Goal: Task Accomplishment & Management: Manage account settings

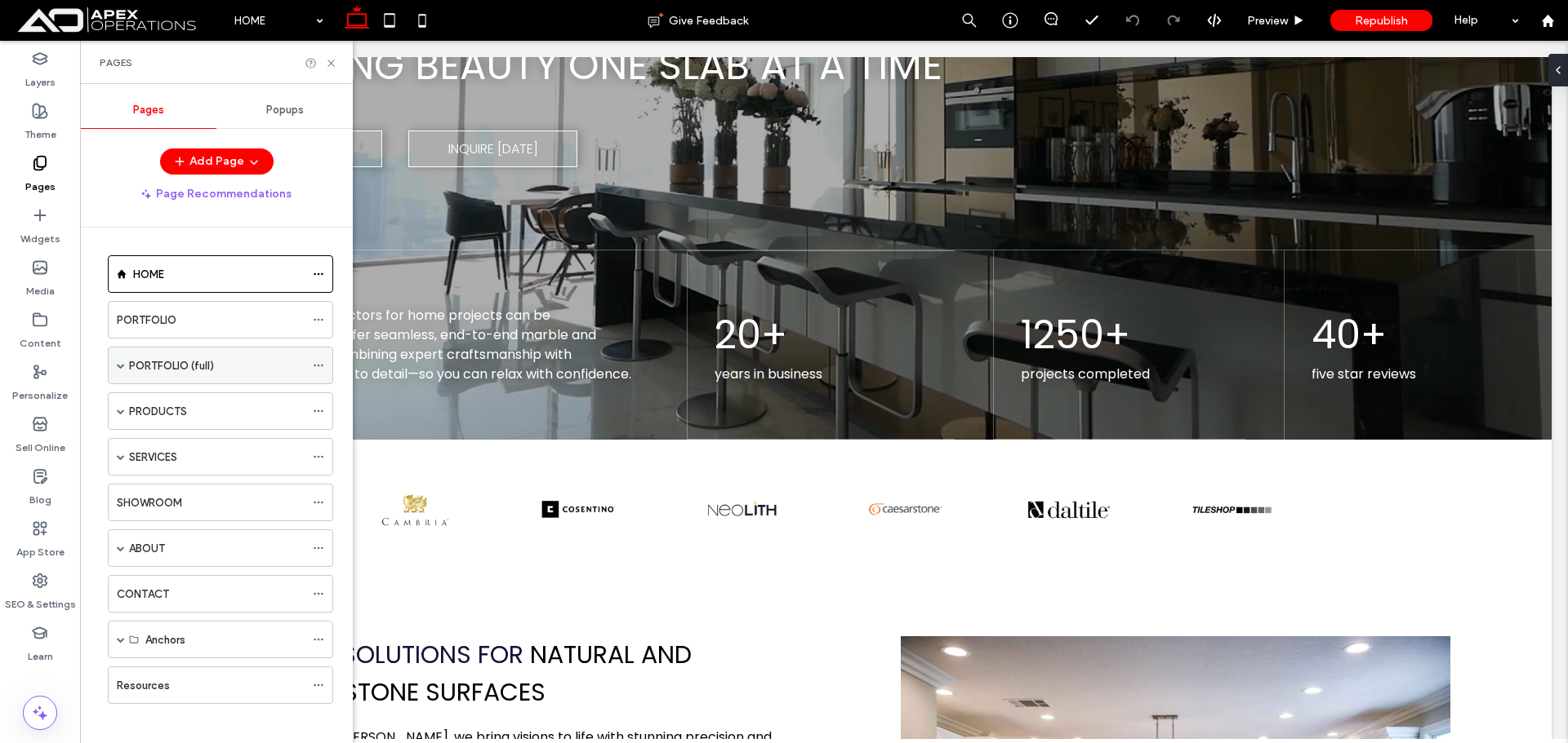
scroll to position [244, 0]
click at [128, 365] on div "PORTFOLIO (full)" at bounding box center [221, 366] width 226 height 38
click at [123, 372] on span at bounding box center [121, 365] width 8 height 36
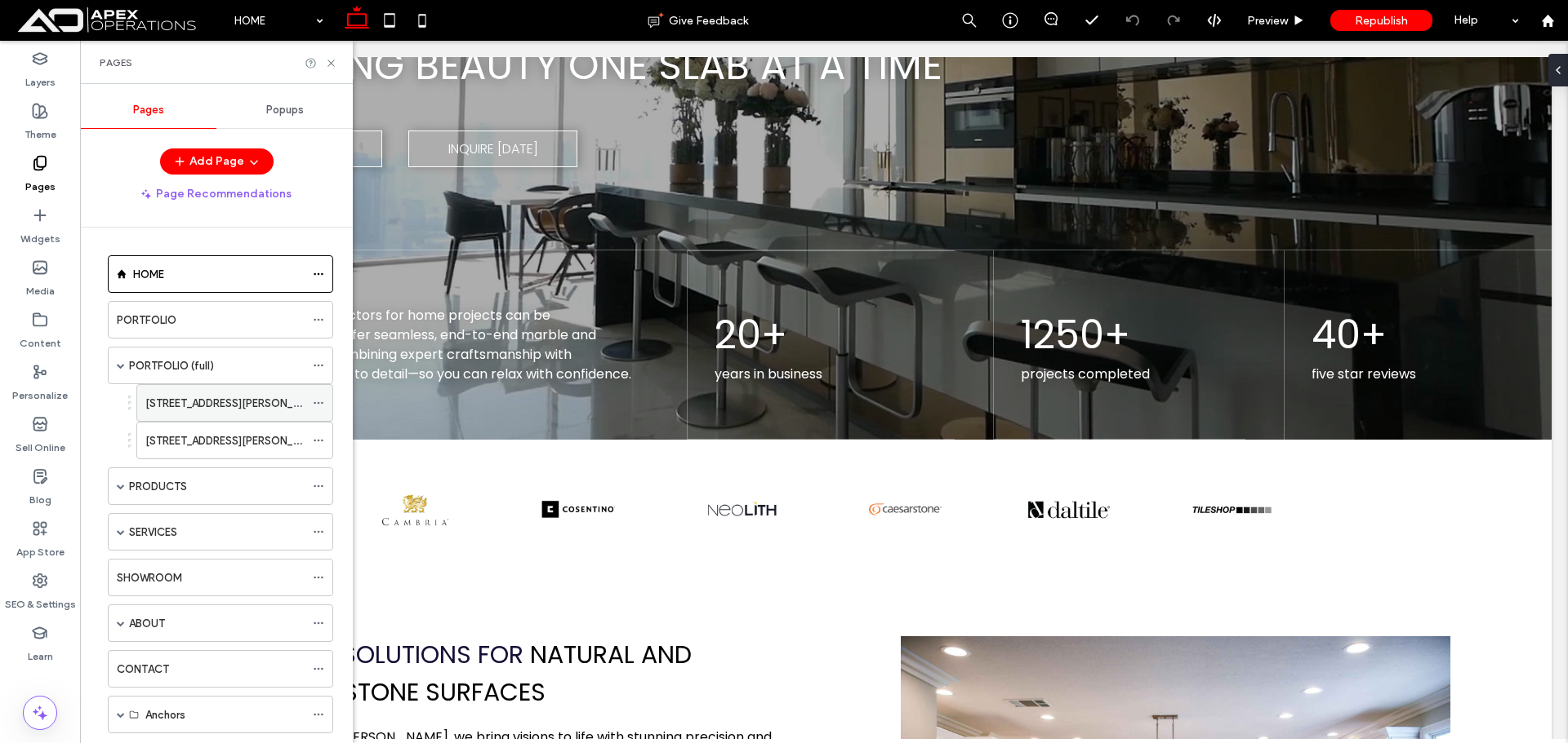
click at [165, 407] on label "123 REED STREET" at bounding box center [235, 403] width 179 height 29
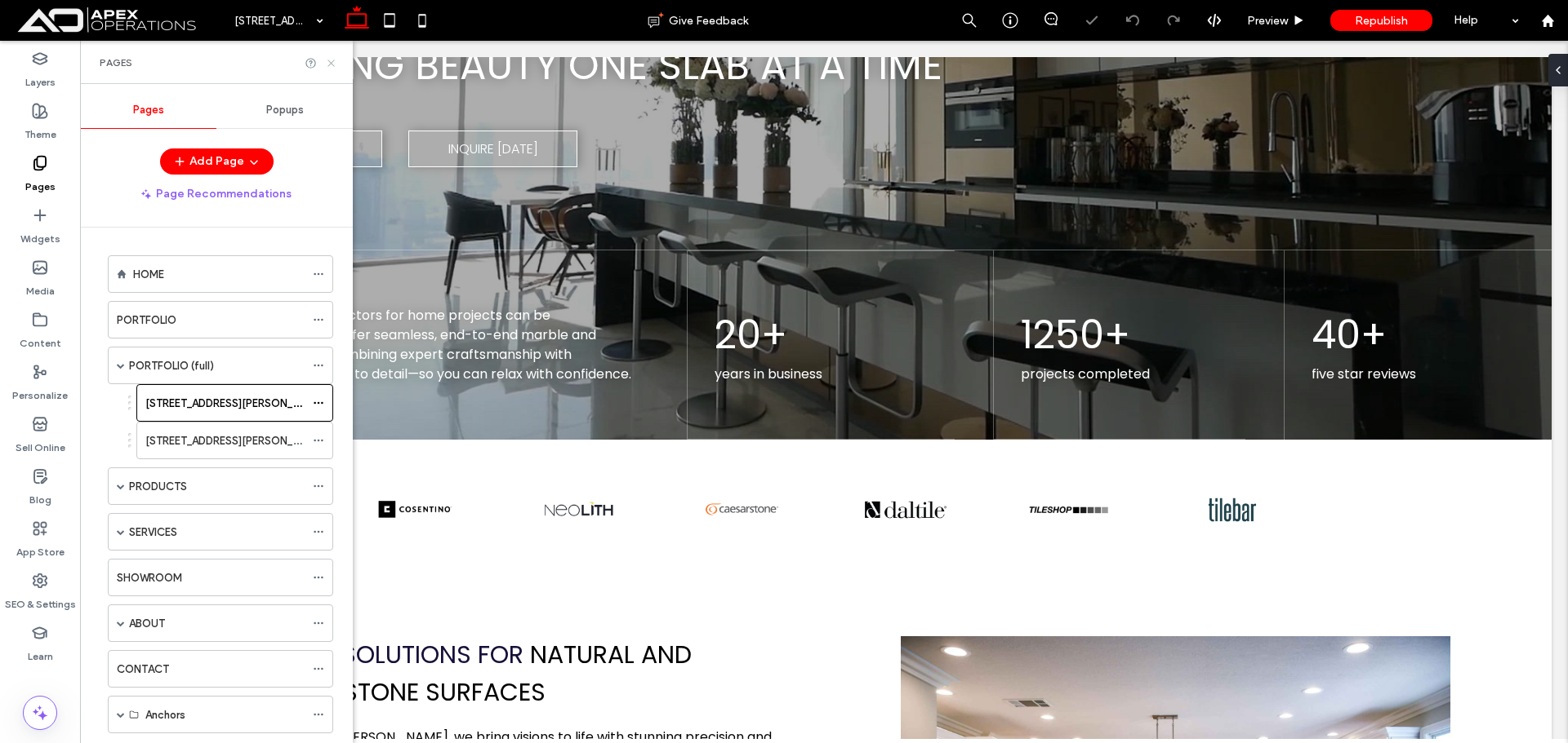
click at [329, 65] on use at bounding box center [331, 62] width 7 height 7
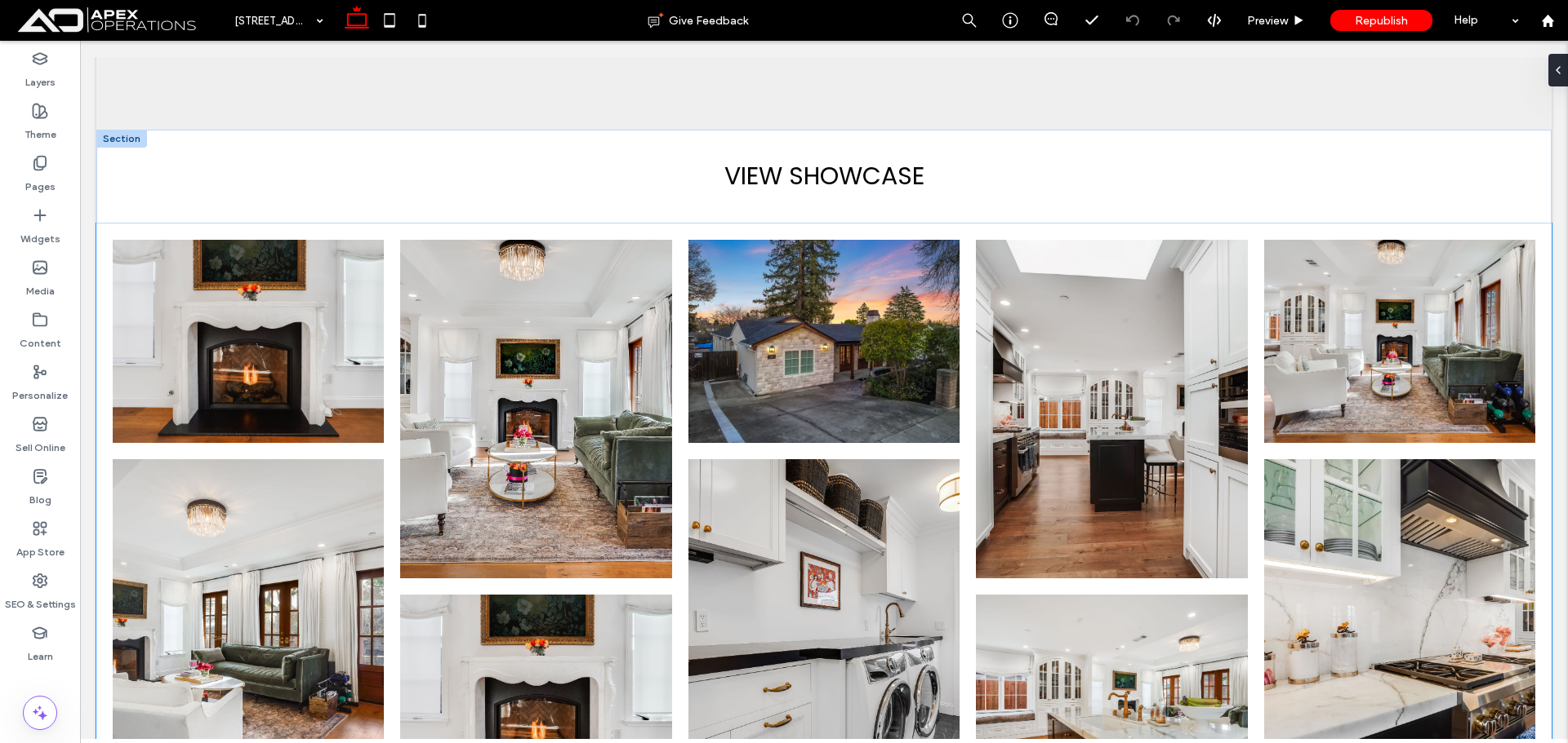
scroll to position [1632, 0]
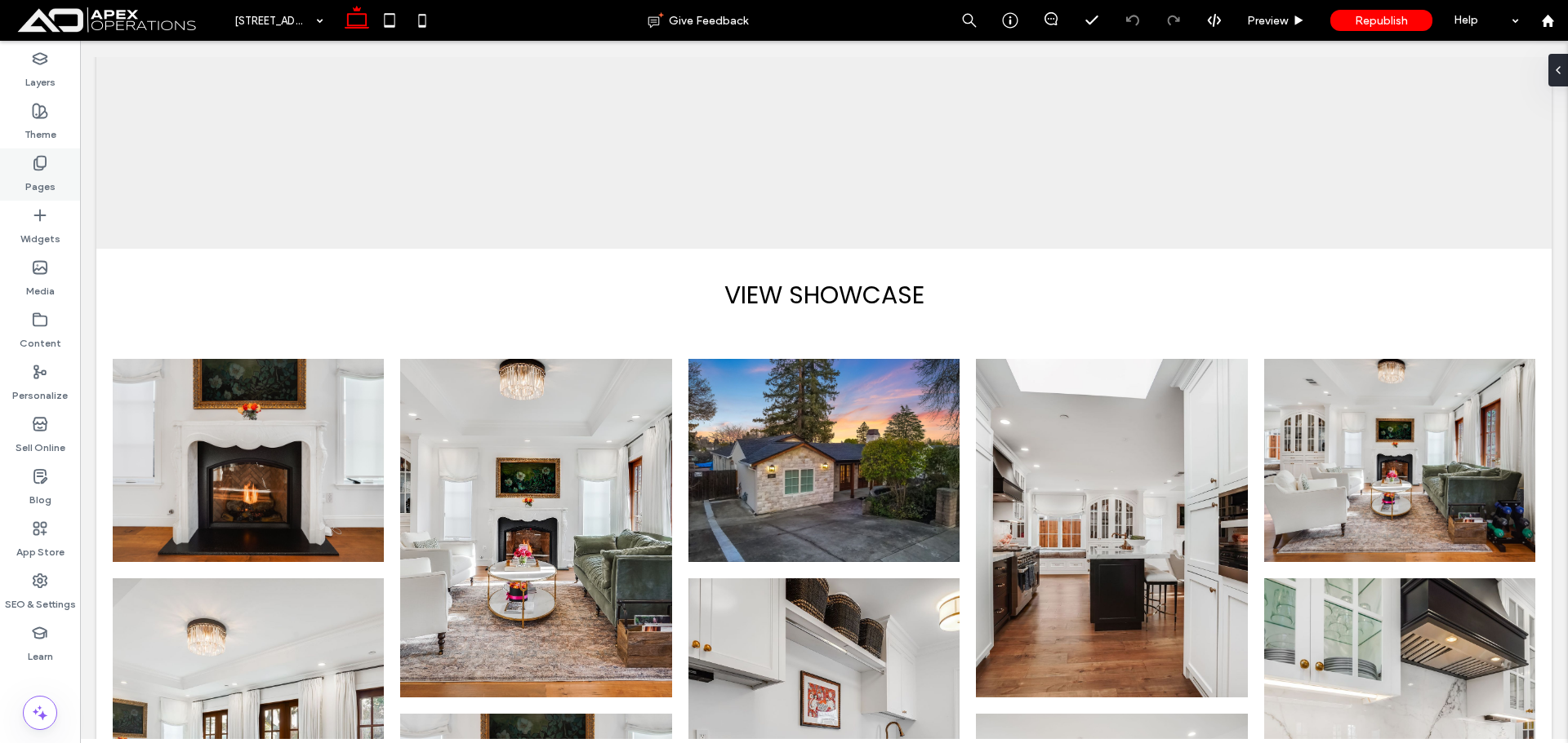
click at [39, 159] on icon at bounding box center [40, 163] width 16 height 16
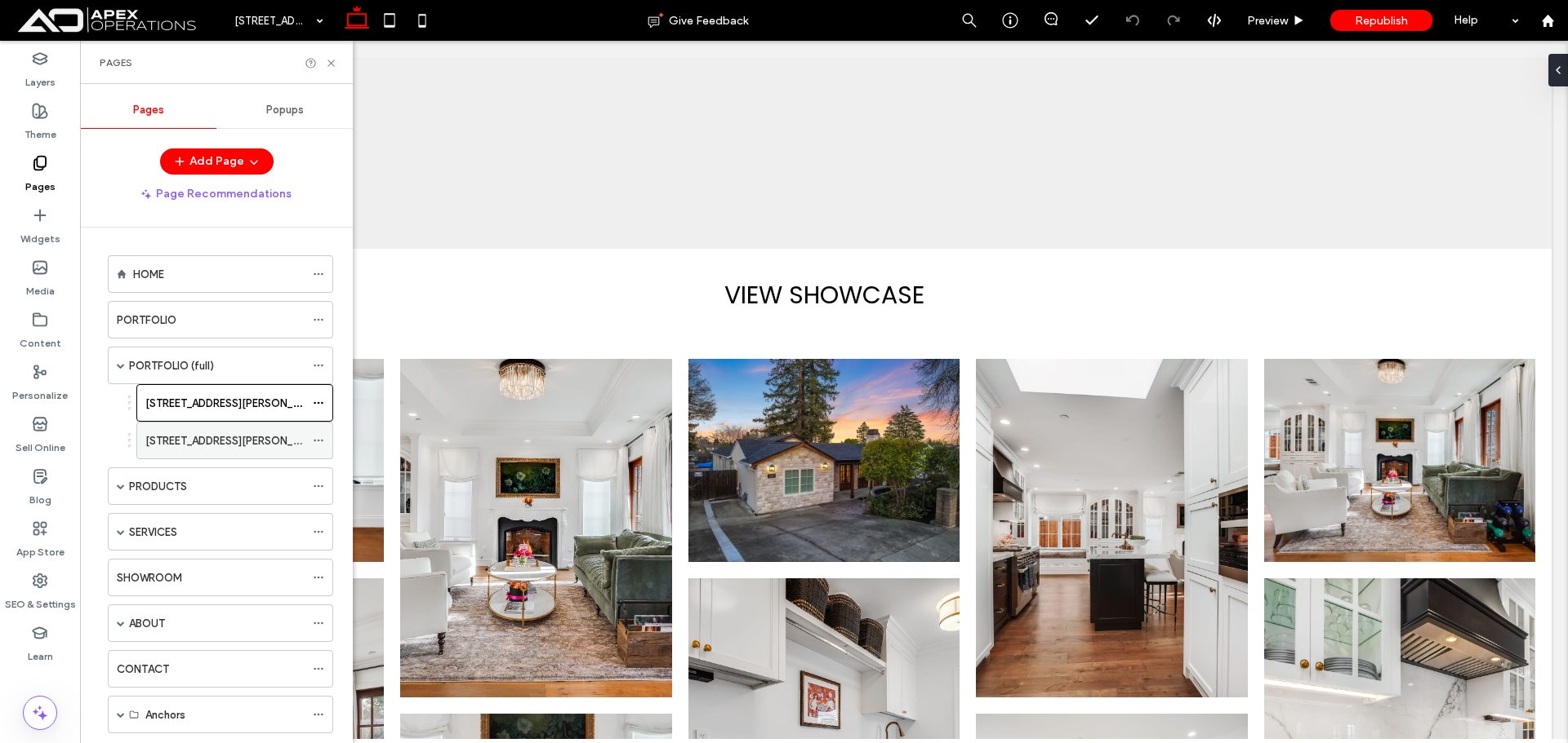
click at [151, 446] on label "321 REED ST" at bounding box center [235, 440] width 179 height 29
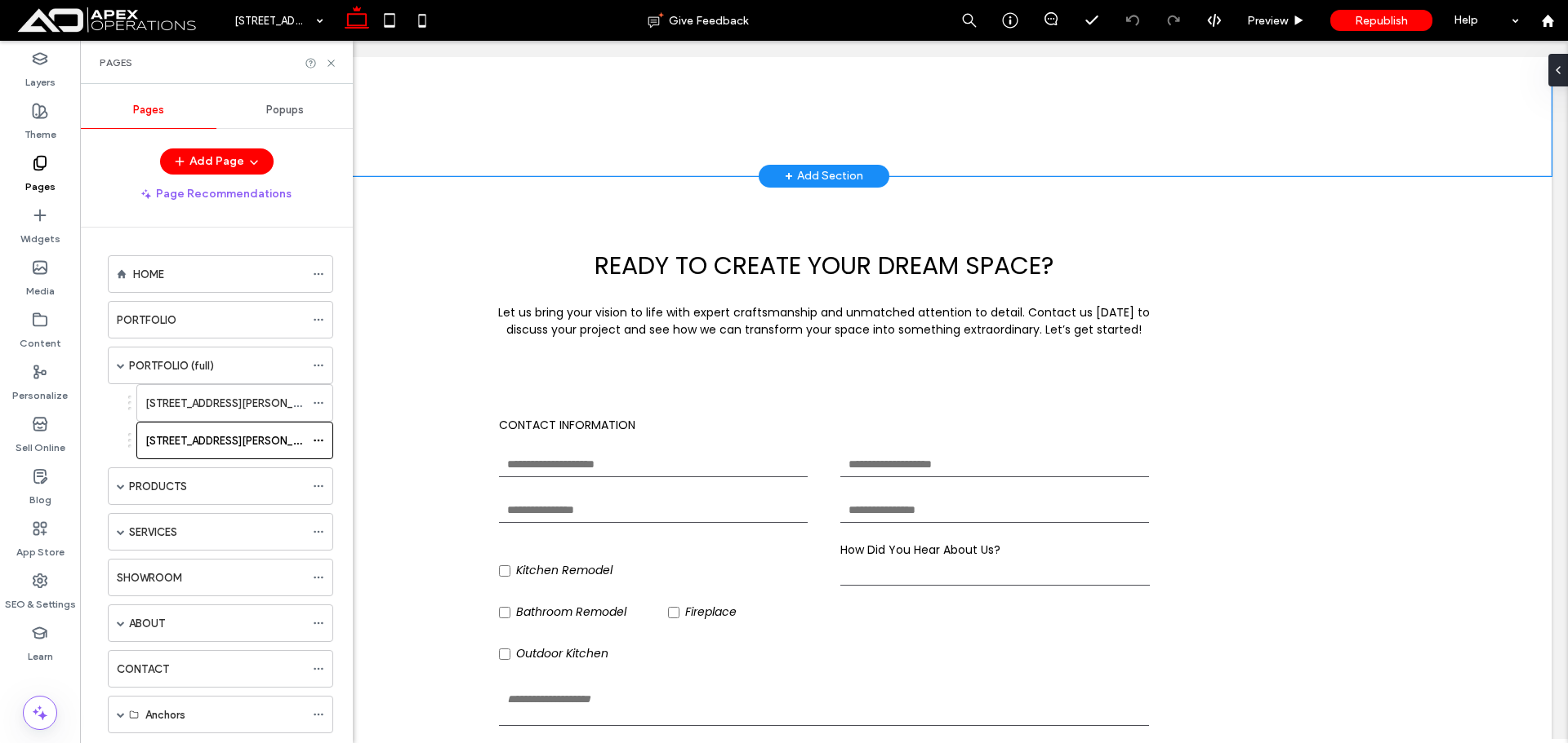
scroll to position [2937, 0]
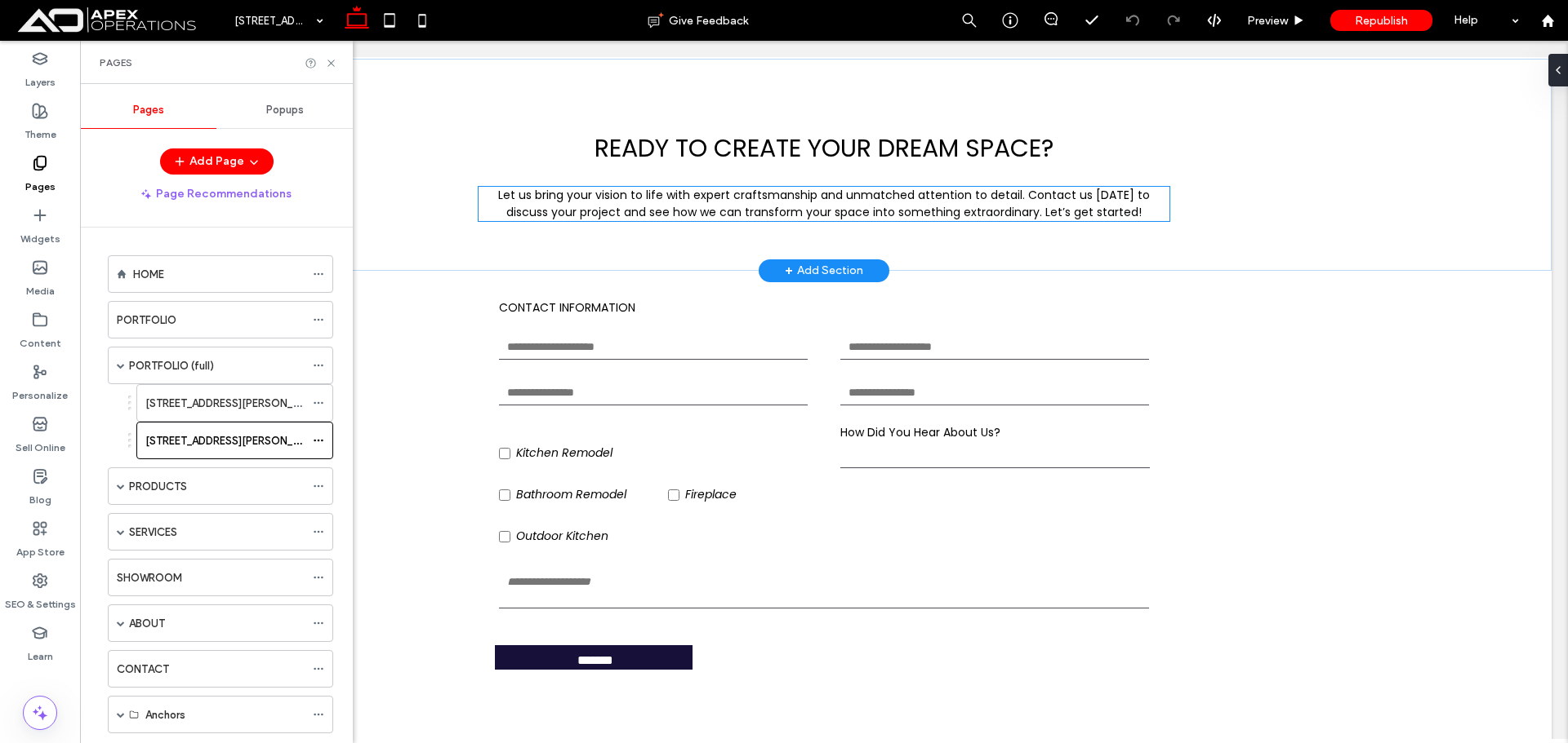
click at [690, 196] on span "Let us bring your vision to life with expert craftsmanship and unmatched attent…" at bounding box center [824, 204] width 651 height 34
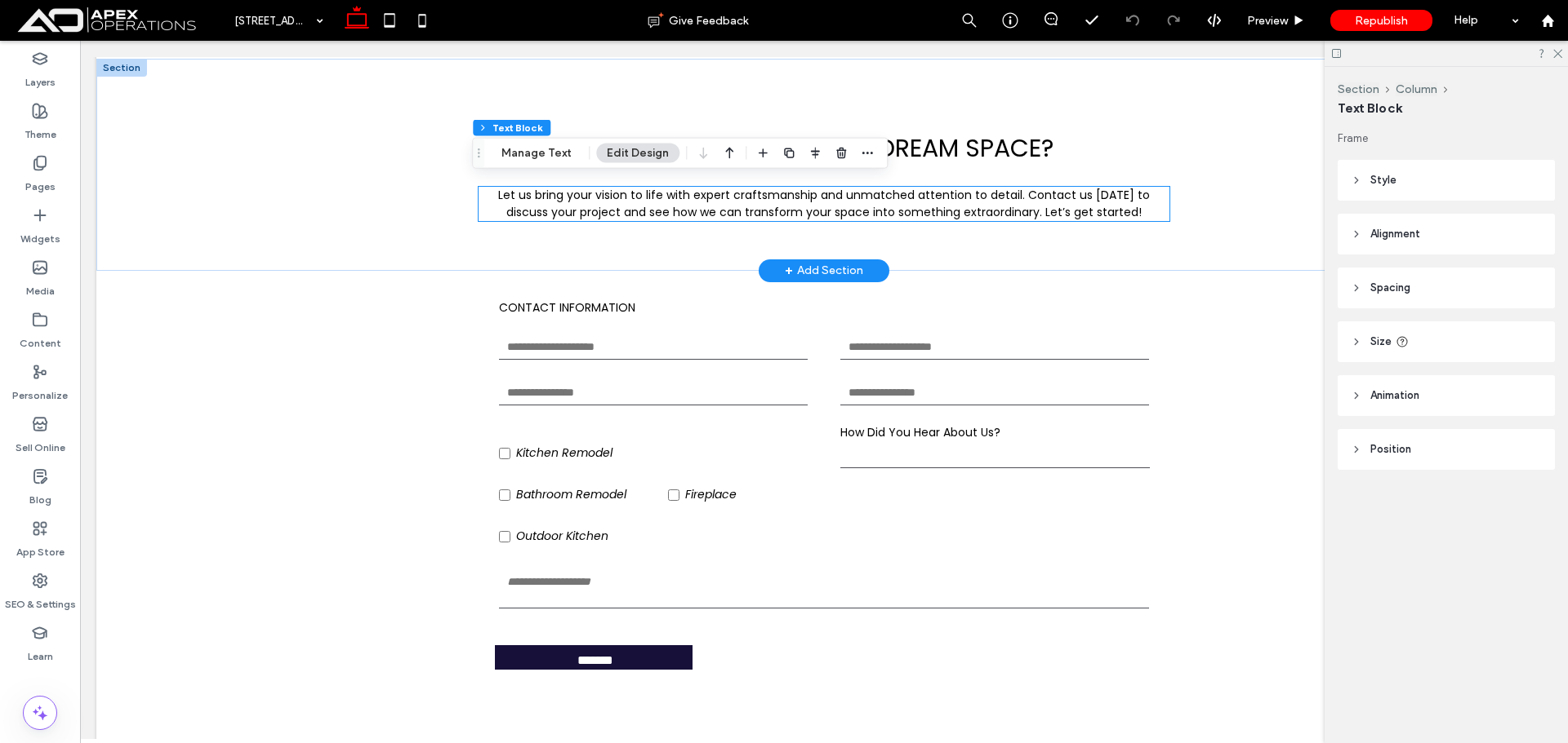
click at [690, 196] on div "Let us bring your vision to life with expert craftsmanship and unmatched attent…" at bounding box center [823, 204] width 690 height 35
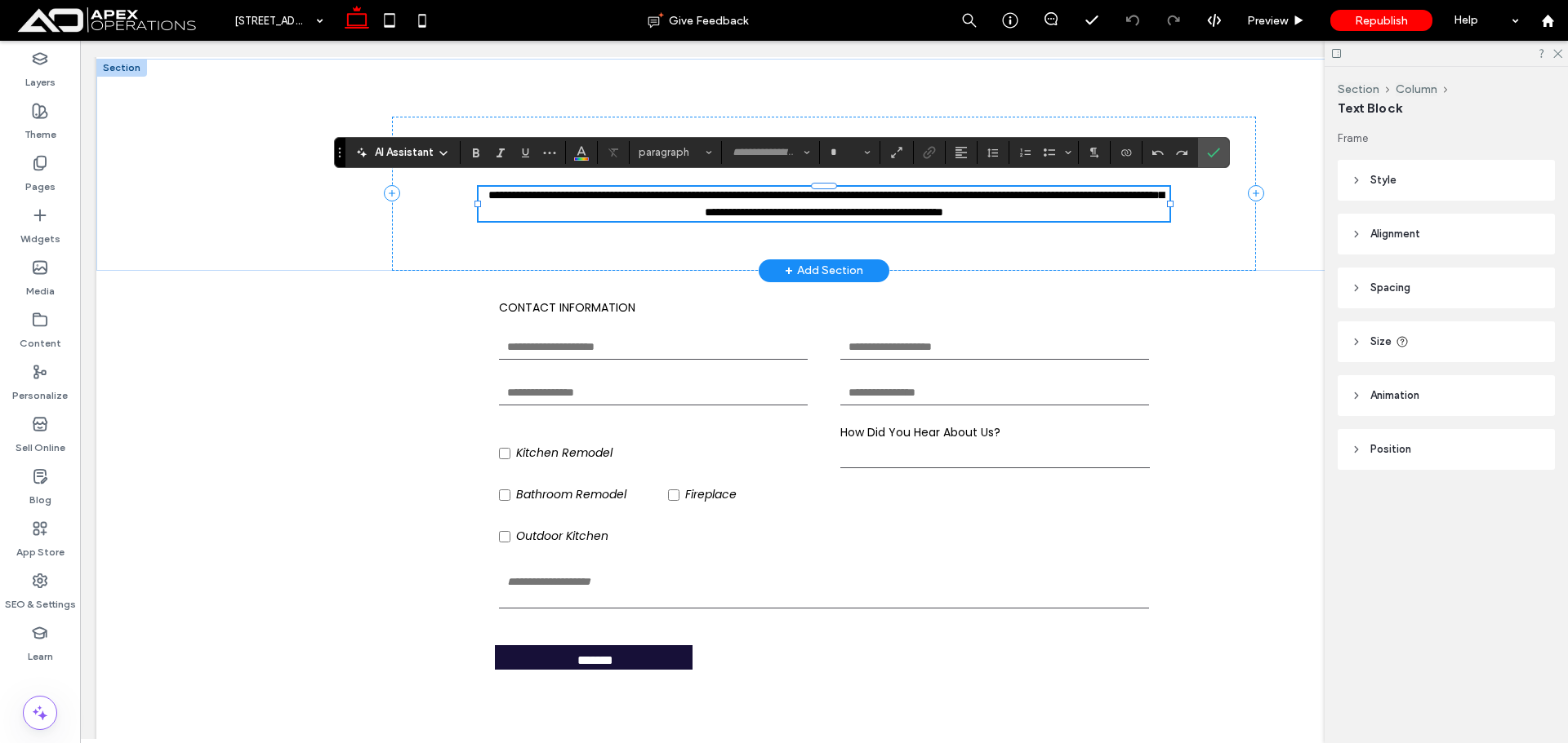
type input "*******"
type input "**"
click at [1208, 148] on icon "Confirm" at bounding box center [1213, 152] width 13 height 13
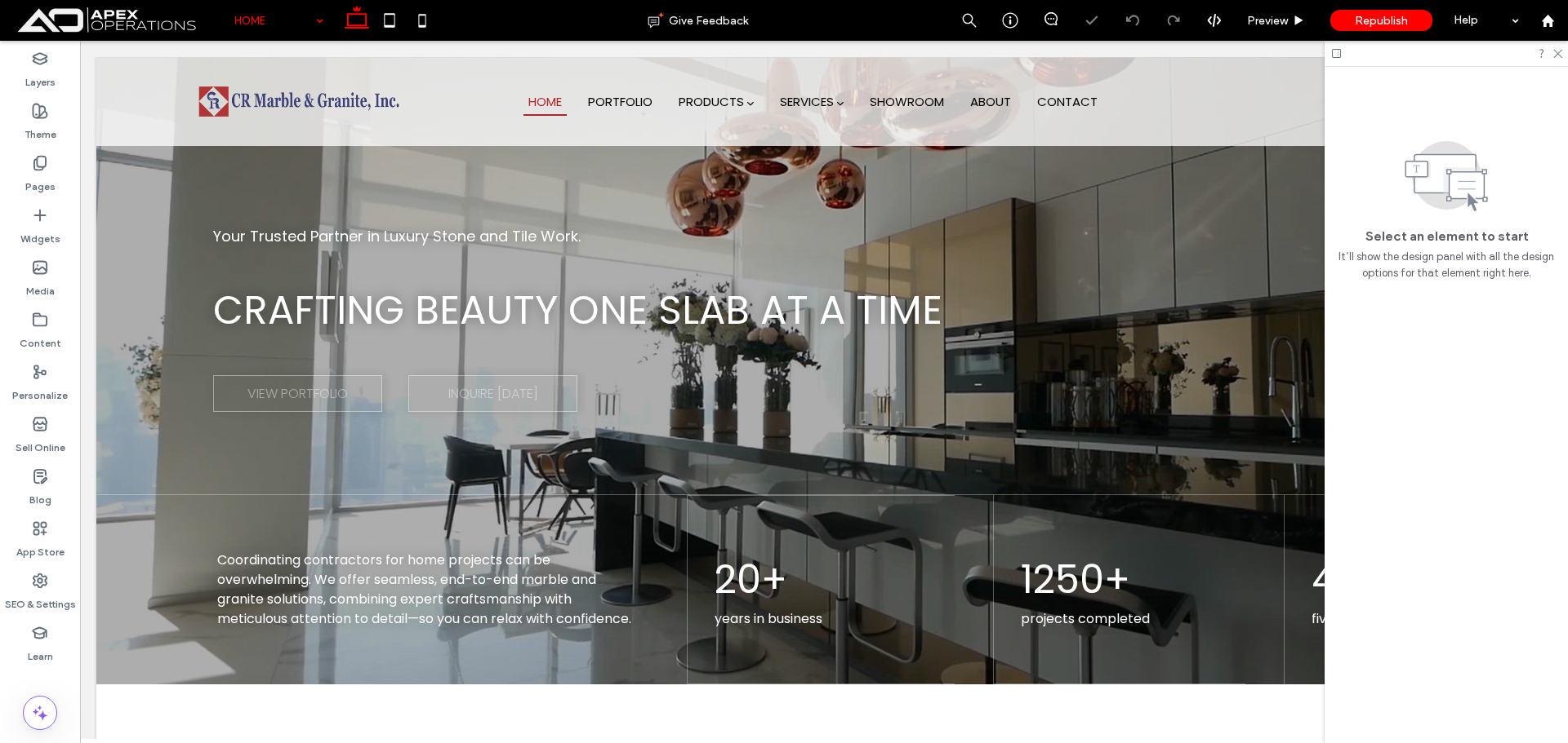
scroll to position [645, 0]
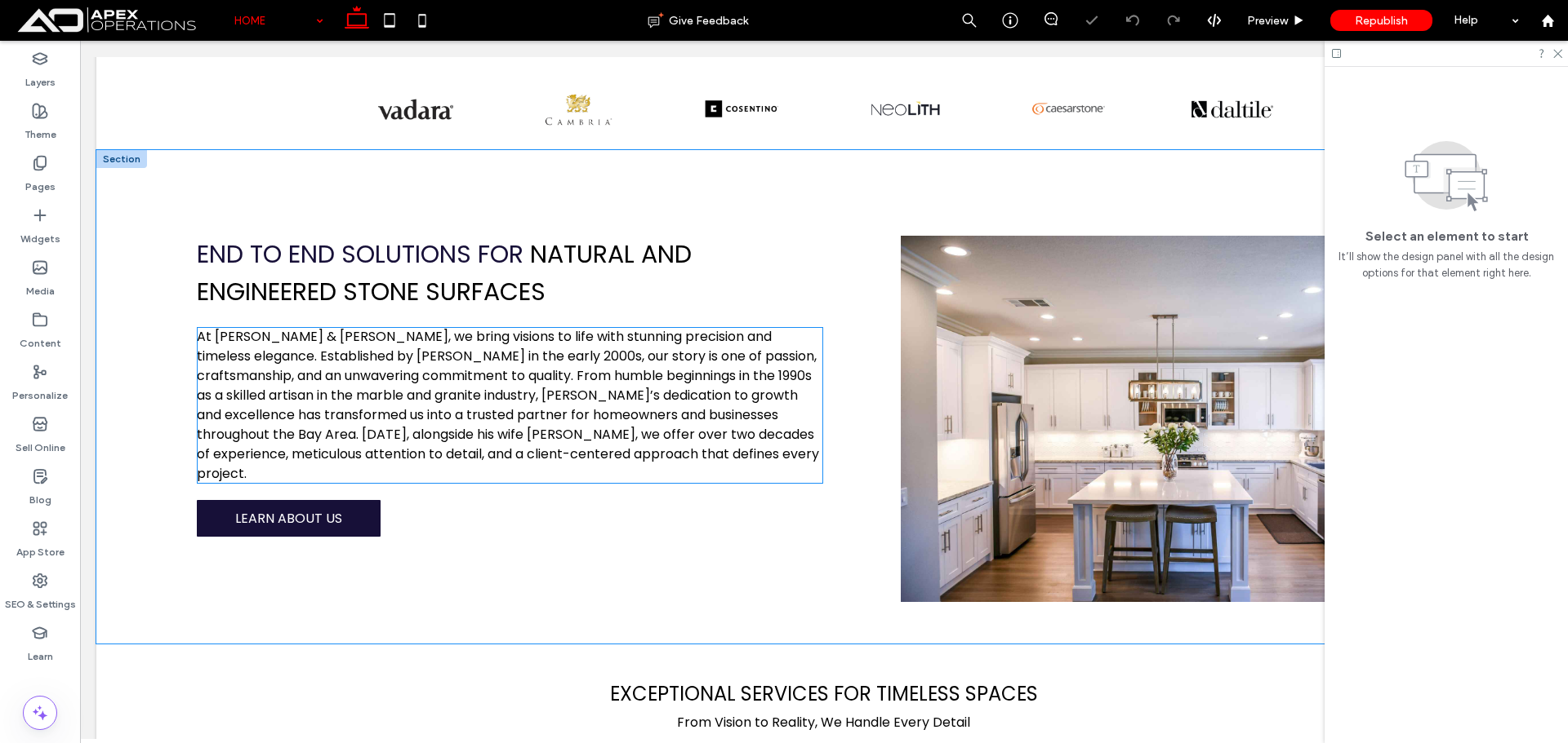
click at [503, 327] on span "At CR Marble & Granite, we bring visions to life with stunning precision and ti…" at bounding box center [508, 406] width 623 height 156
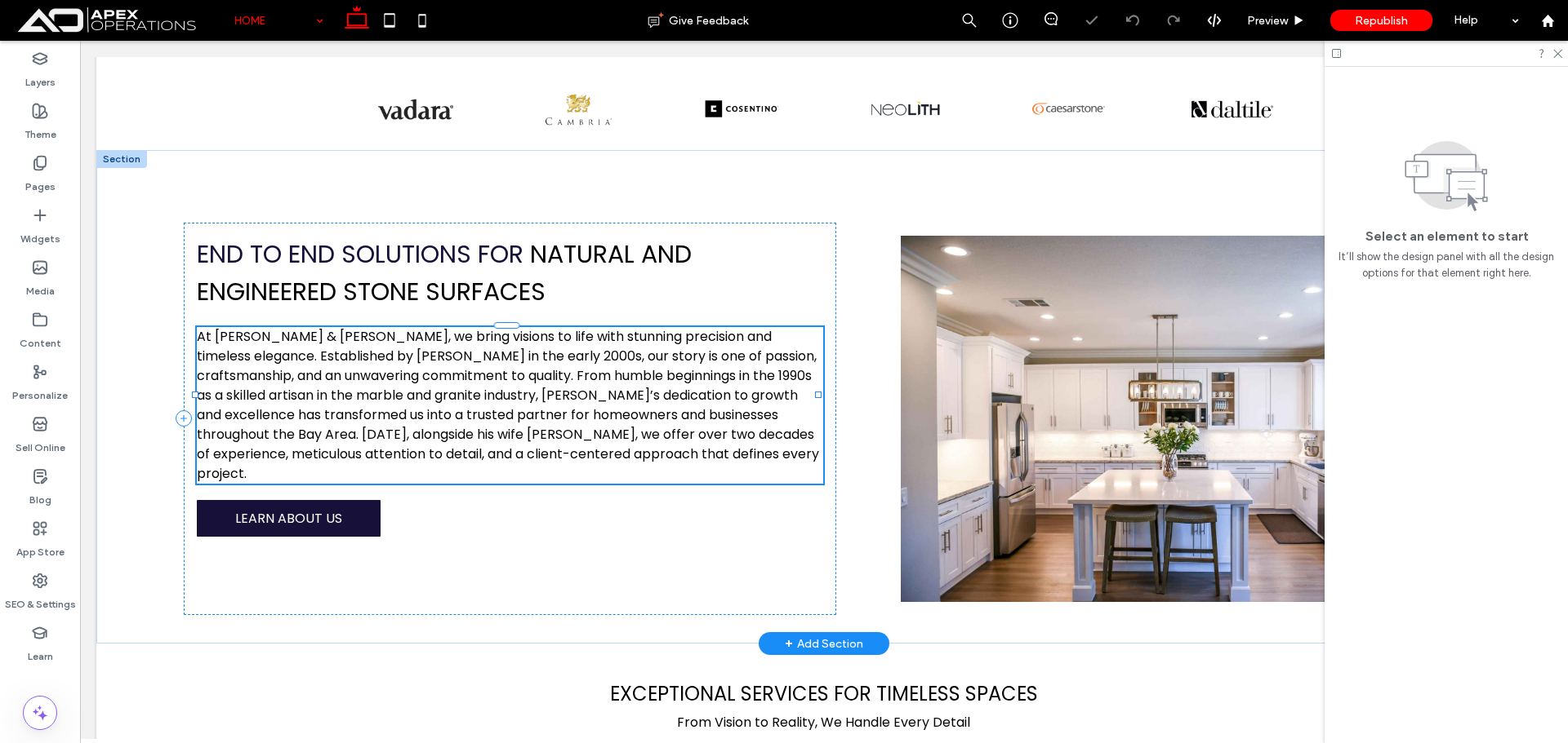
click at [503, 327] on div "At CR Marble & Granite, we bring visions to life with stunning precision and ti…" at bounding box center [510, 406] width 627 height 156
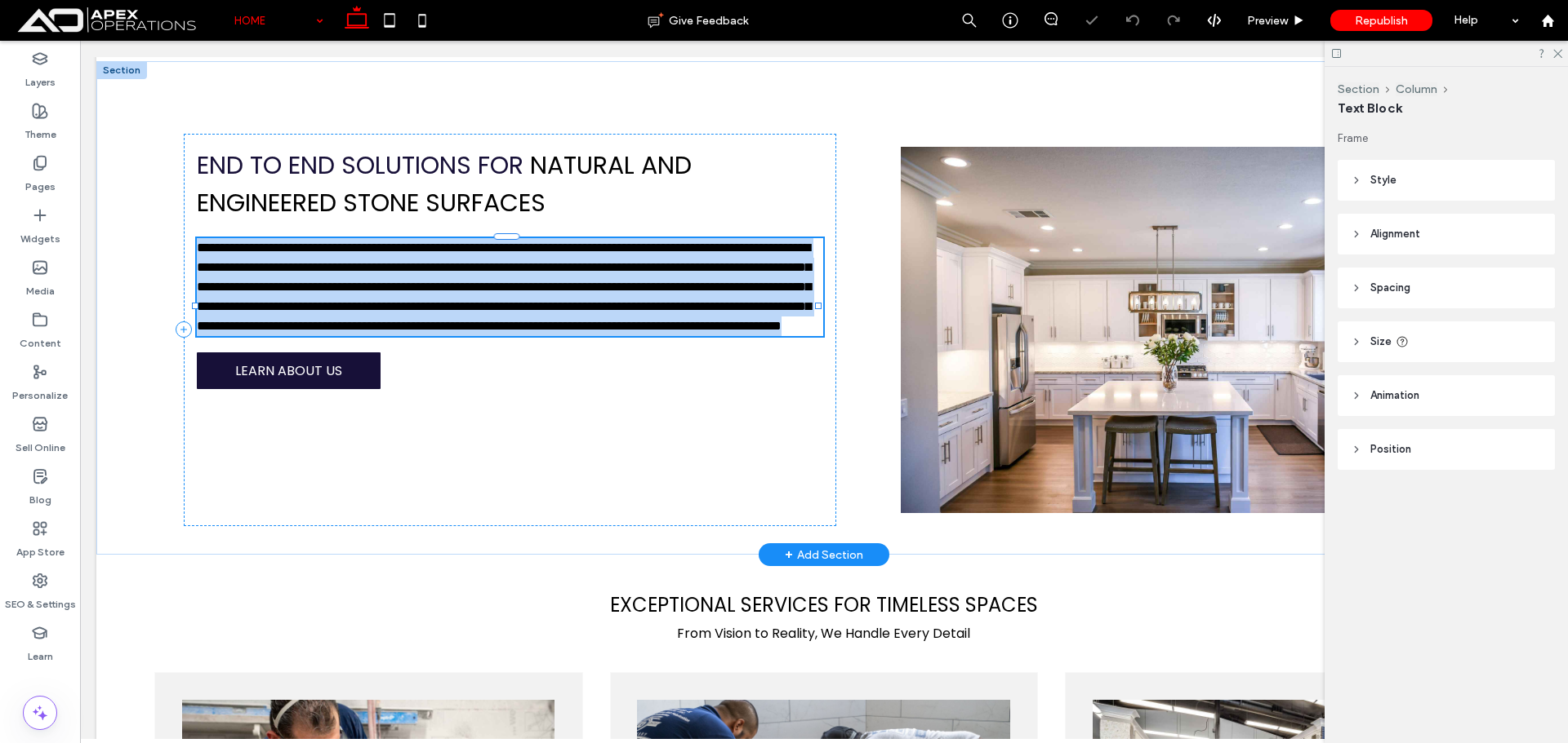
type input "*******"
type input "**"
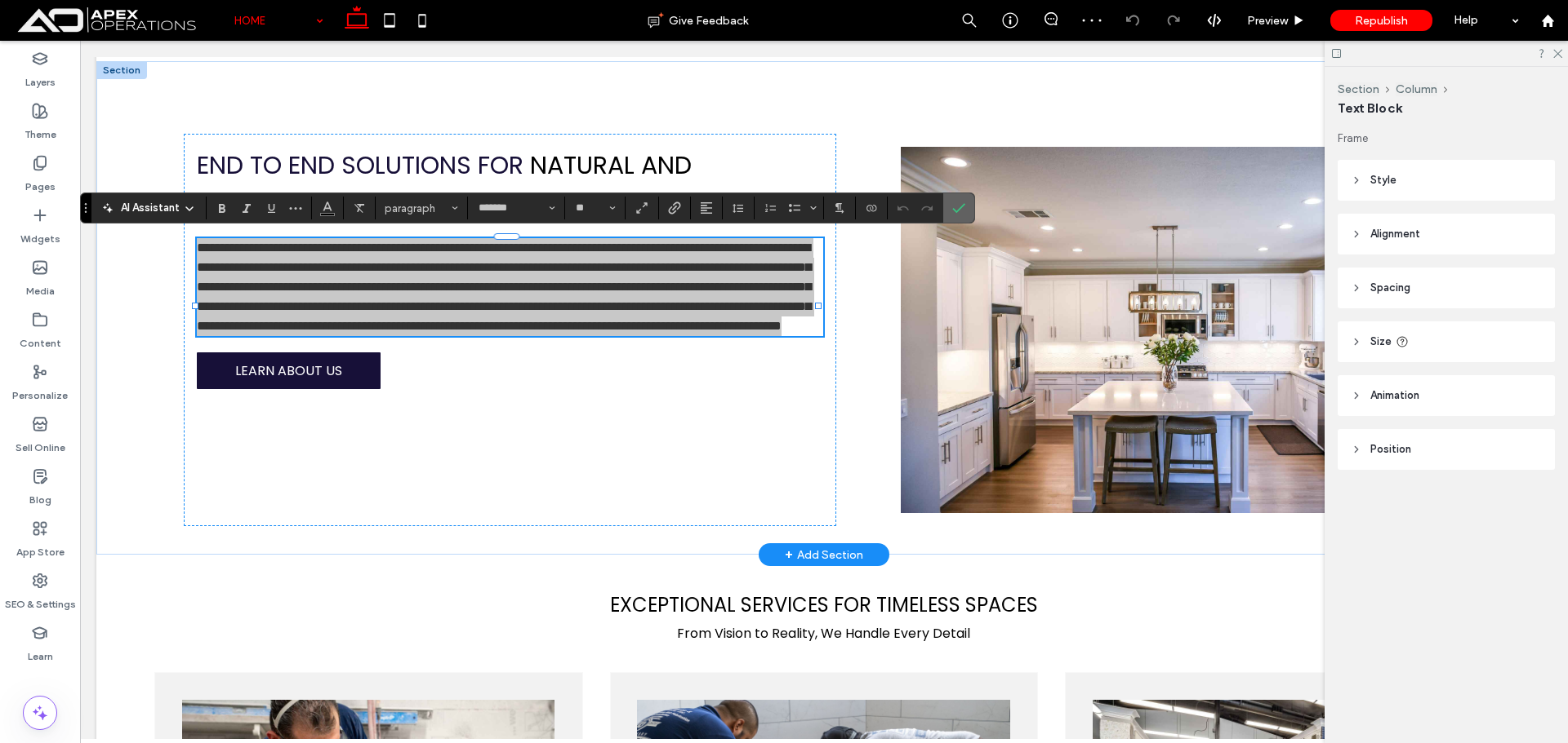
click at [956, 212] on use "Confirm" at bounding box center [959, 209] width 13 height 10
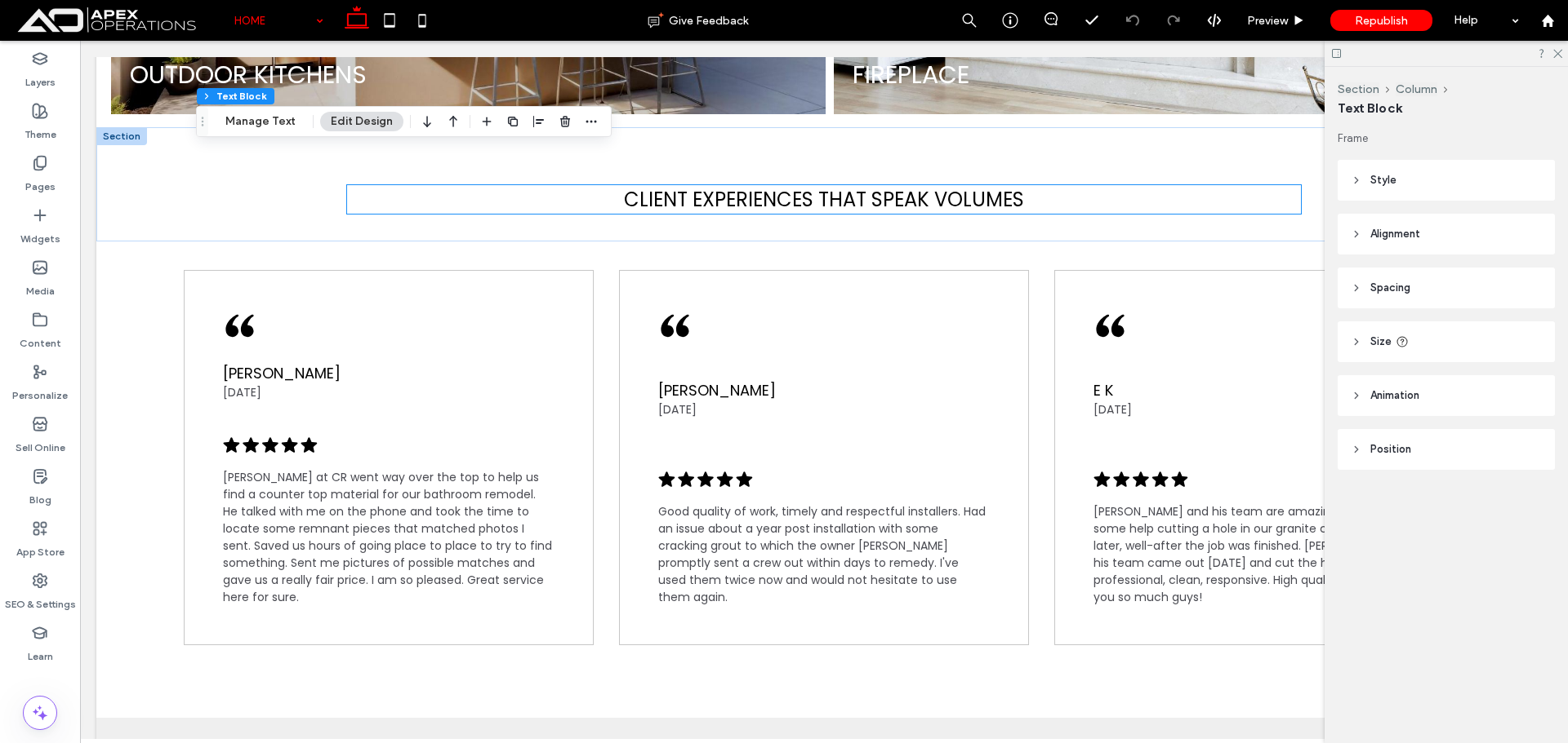
scroll to position [2693, 0]
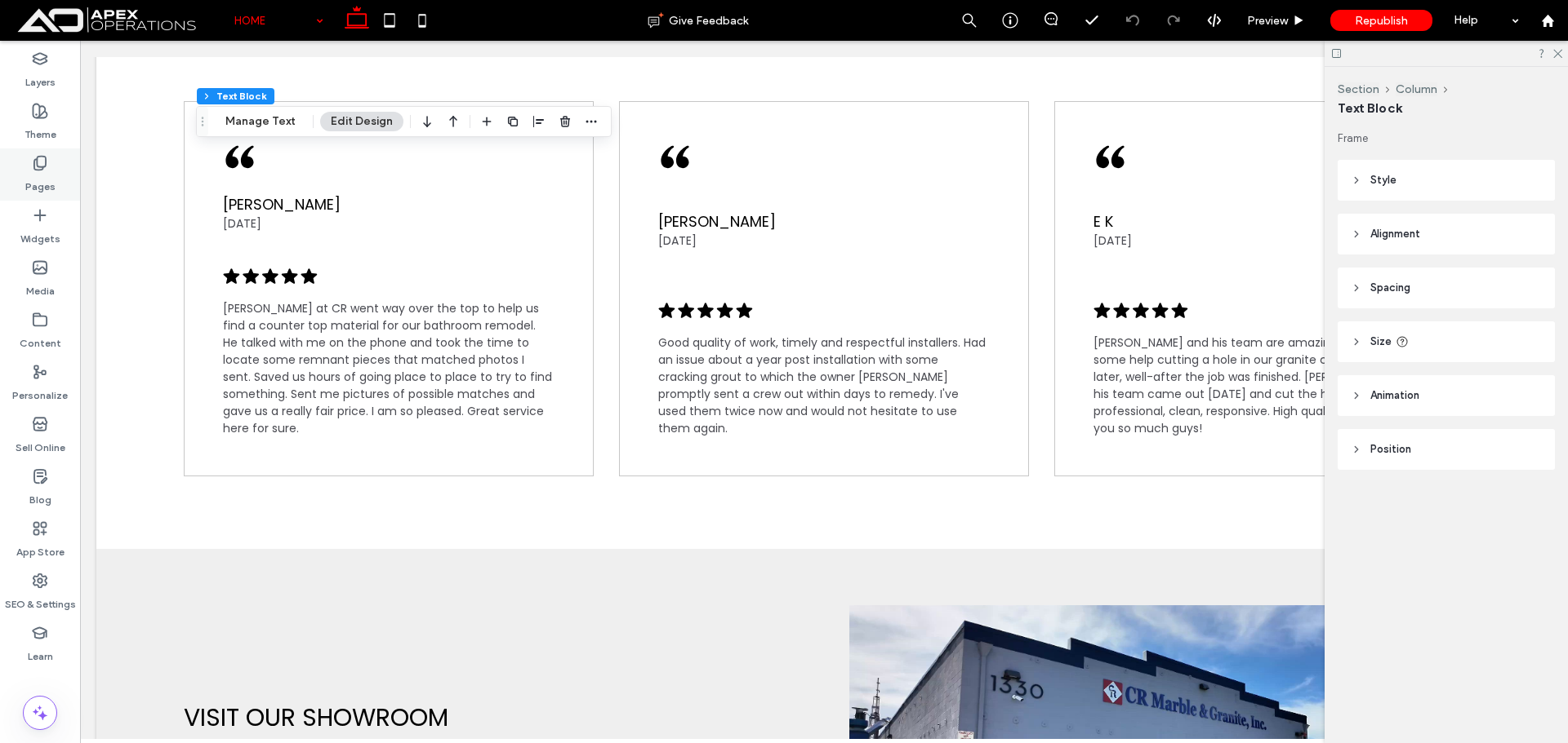
click at [30, 173] on label "Pages" at bounding box center [41, 182] width 31 height 23
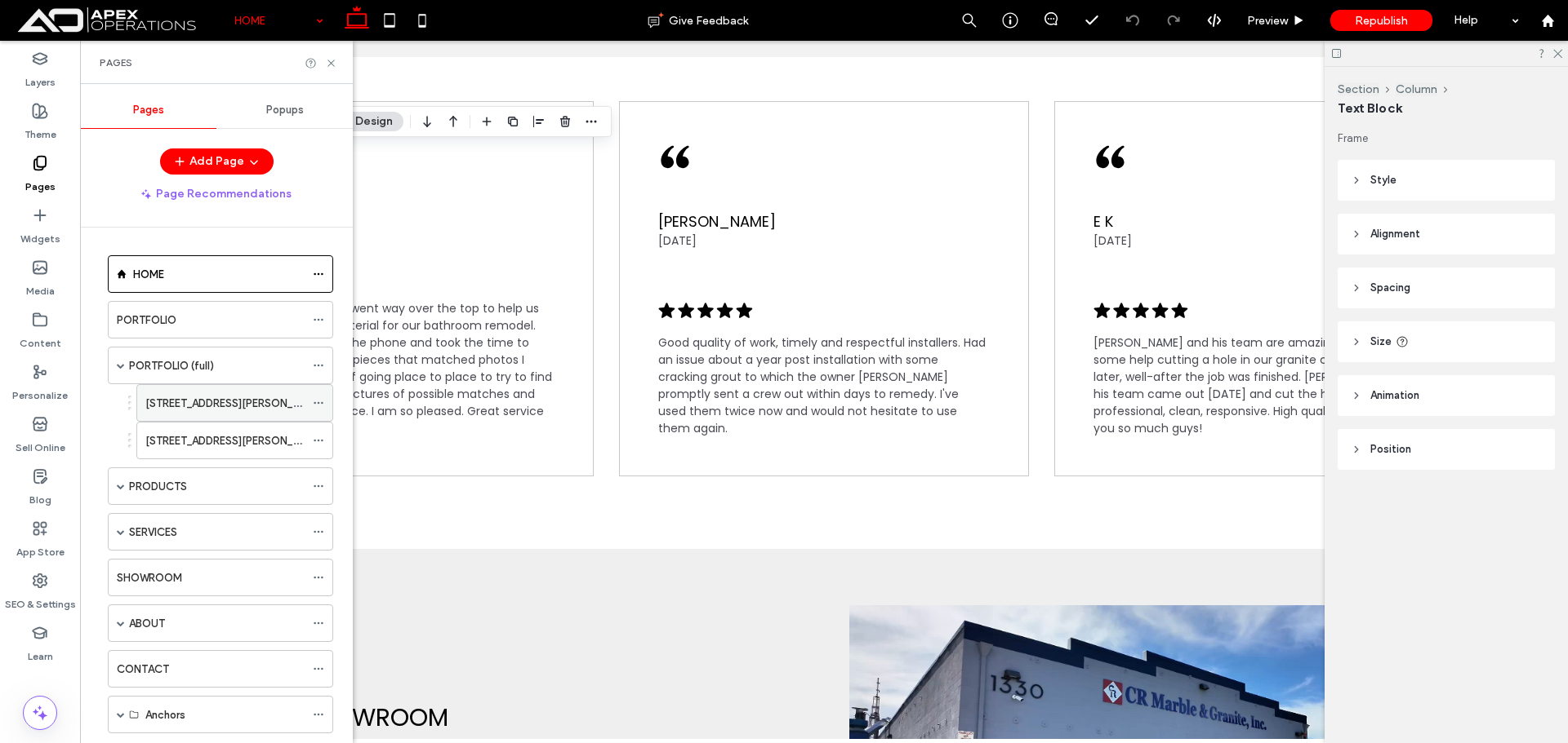
click at [170, 398] on label "123 REED STREET" at bounding box center [235, 403] width 179 height 29
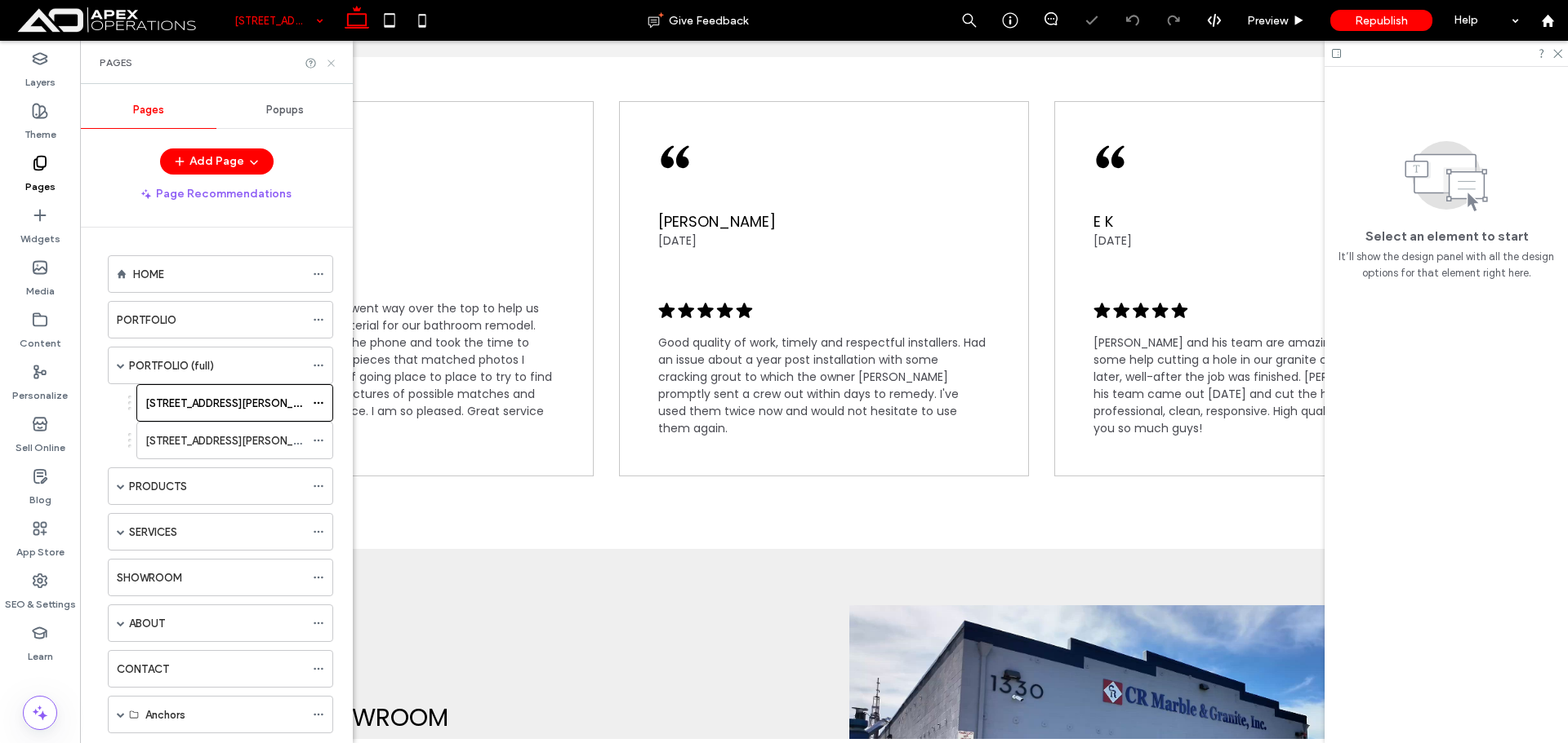
click at [334, 59] on use at bounding box center [331, 62] width 7 height 7
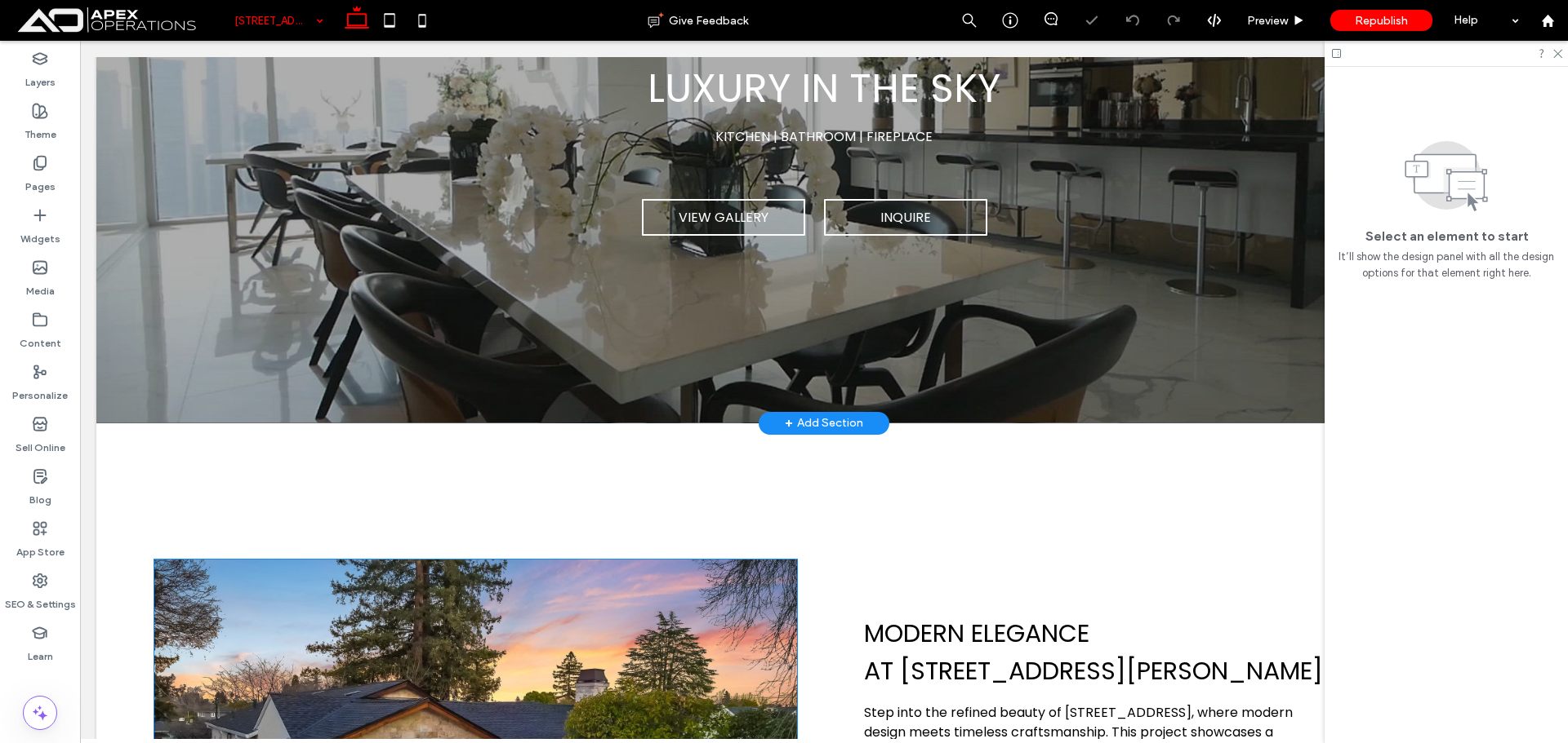
scroll to position [244, 0]
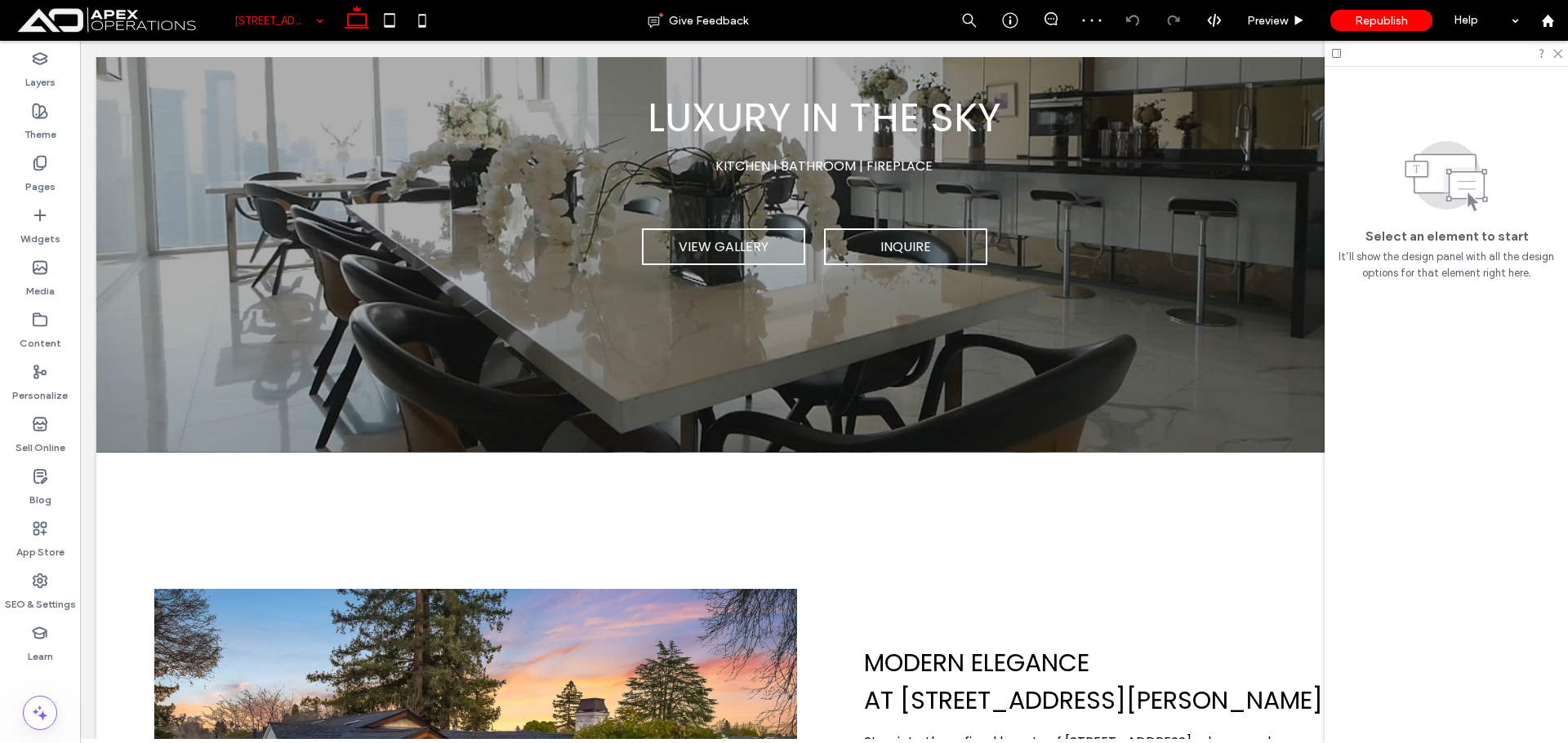
click at [265, 16] on input at bounding box center [275, 20] width 81 height 41
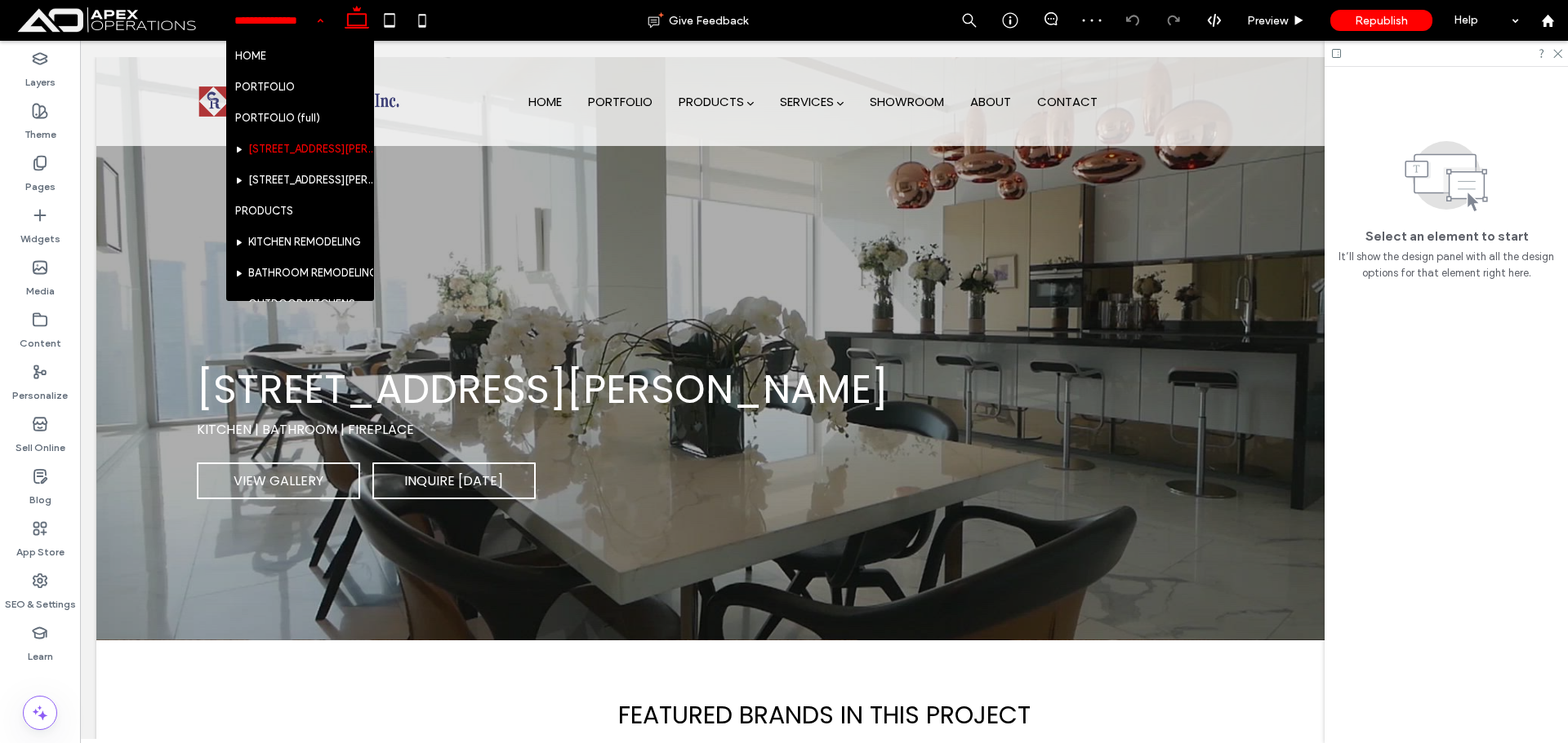
click at [281, 16] on input at bounding box center [275, 20] width 81 height 41
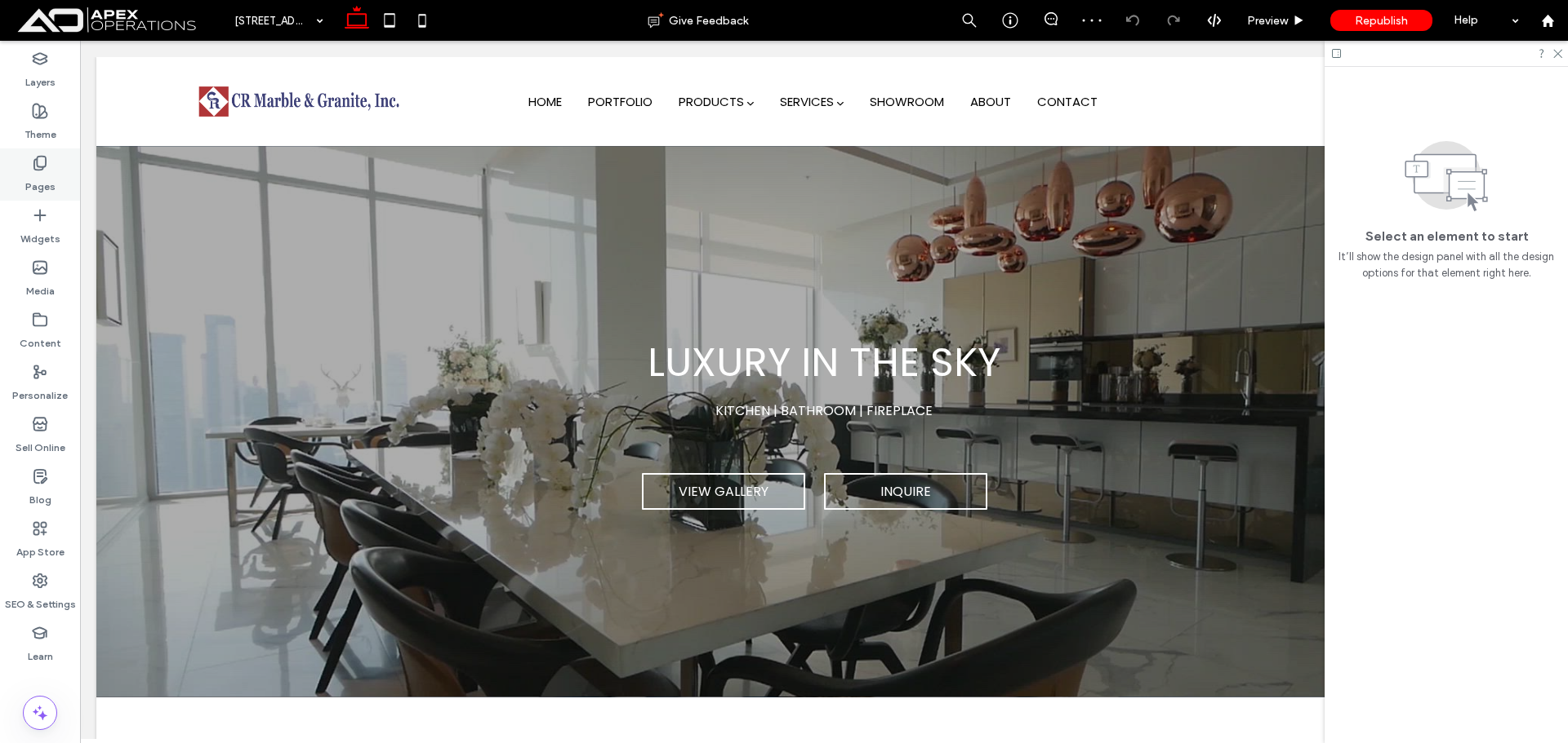
click at [49, 162] on div "Pages" at bounding box center [40, 174] width 80 height 52
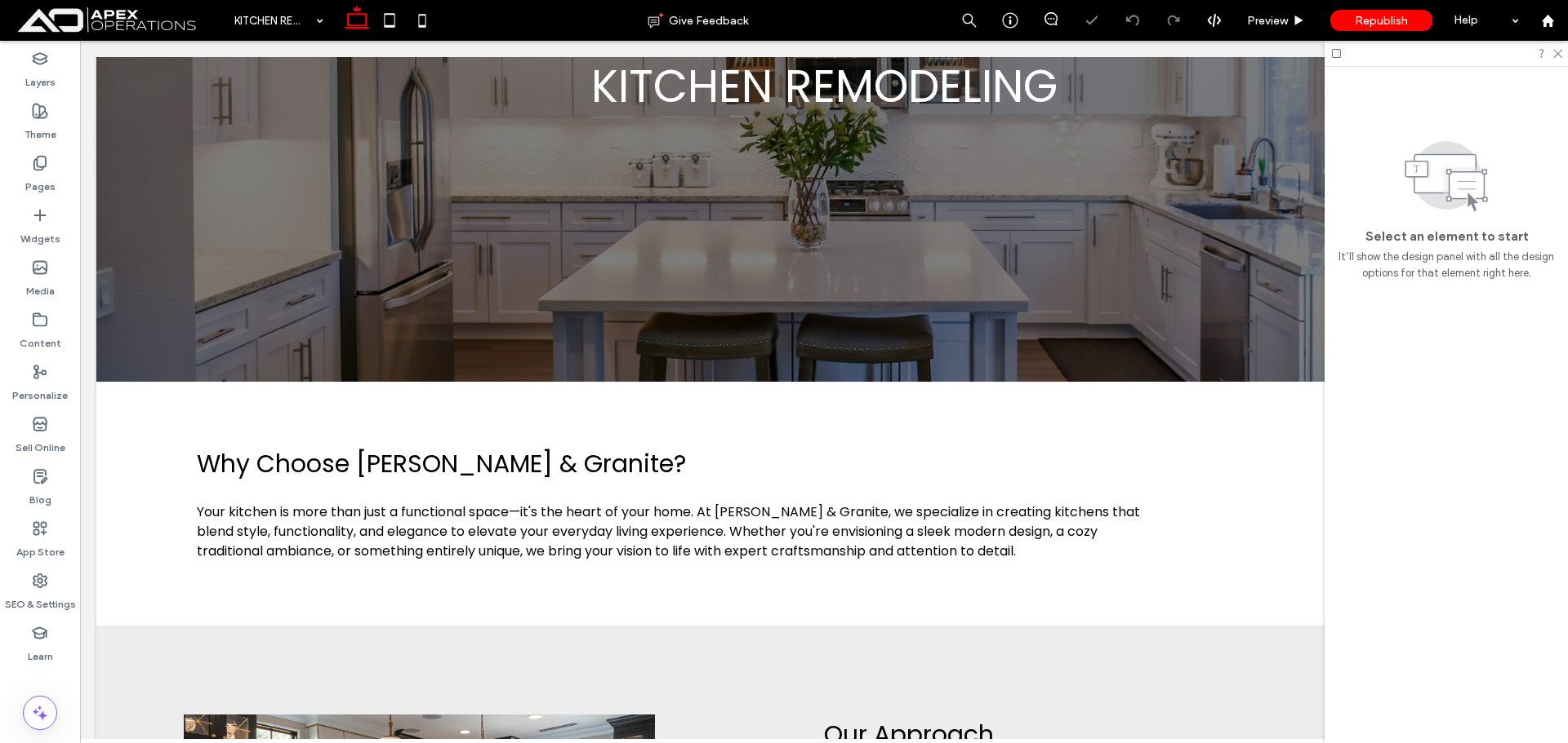
scroll to position [244, 0]
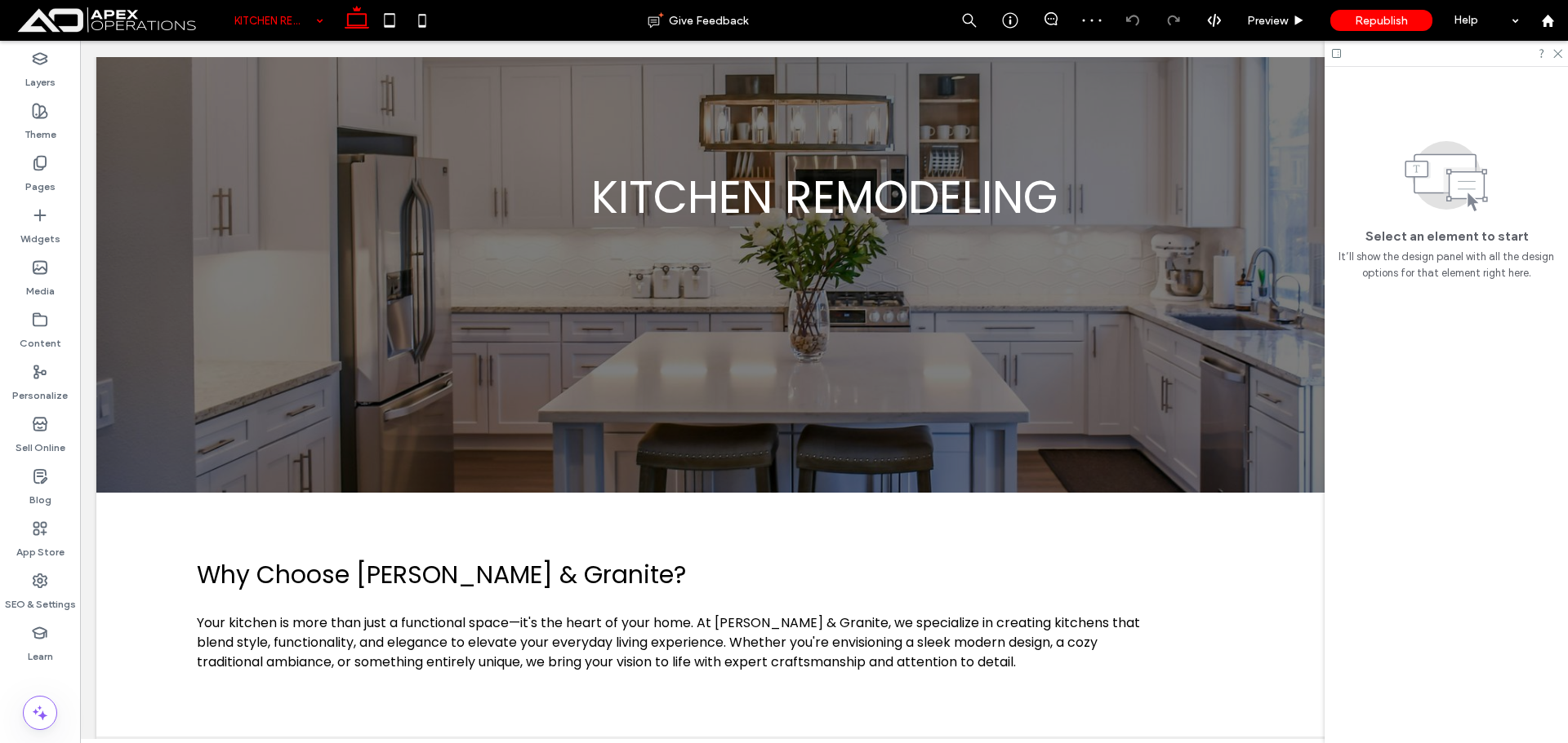
click at [280, 21] on input at bounding box center [275, 20] width 81 height 41
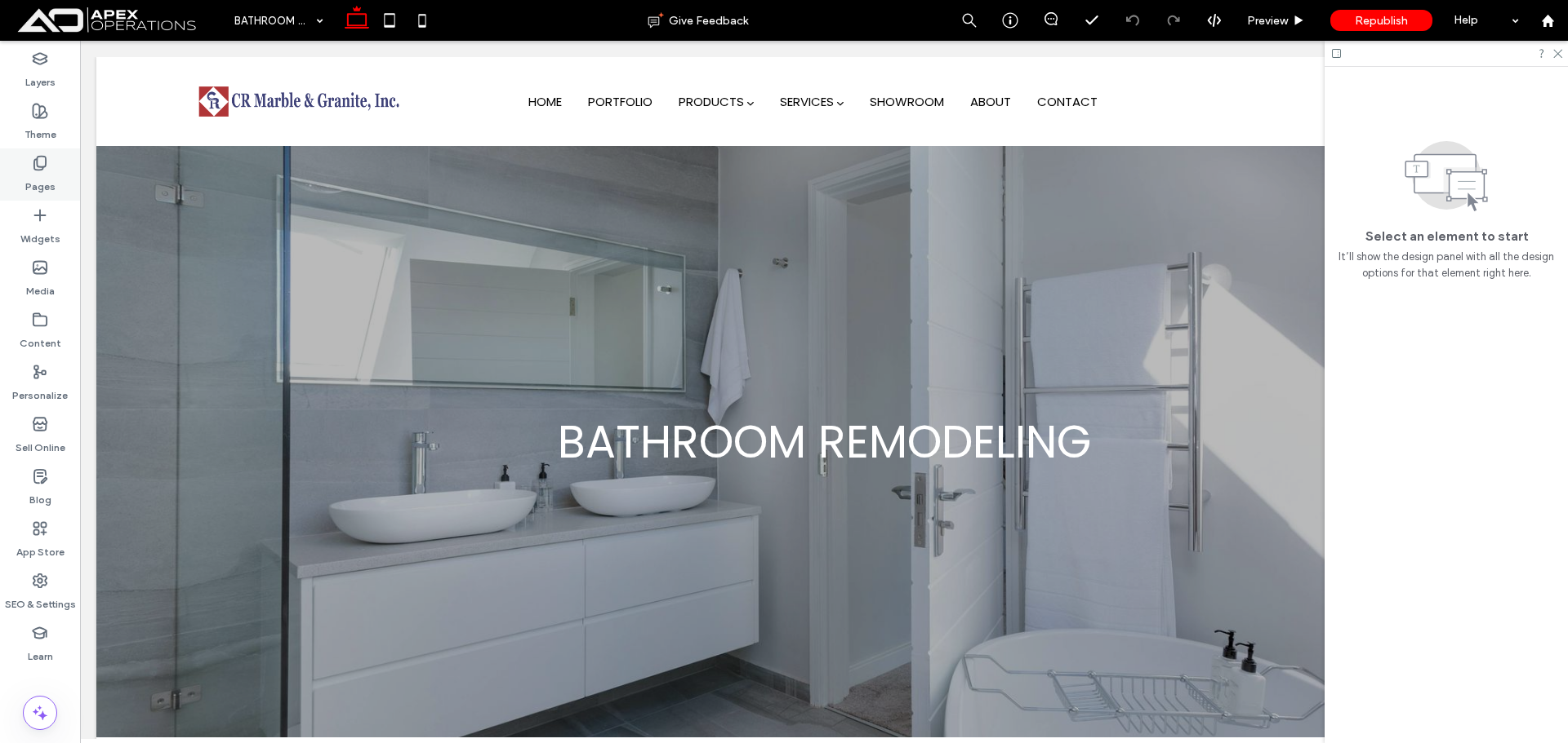
drag, startPoint x: 53, startPoint y: 179, endPoint x: 43, endPoint y: 177, distance: 10.2
click at [53, 179] on label "Pages" at bounding box center [41, 182] width 31 height 23
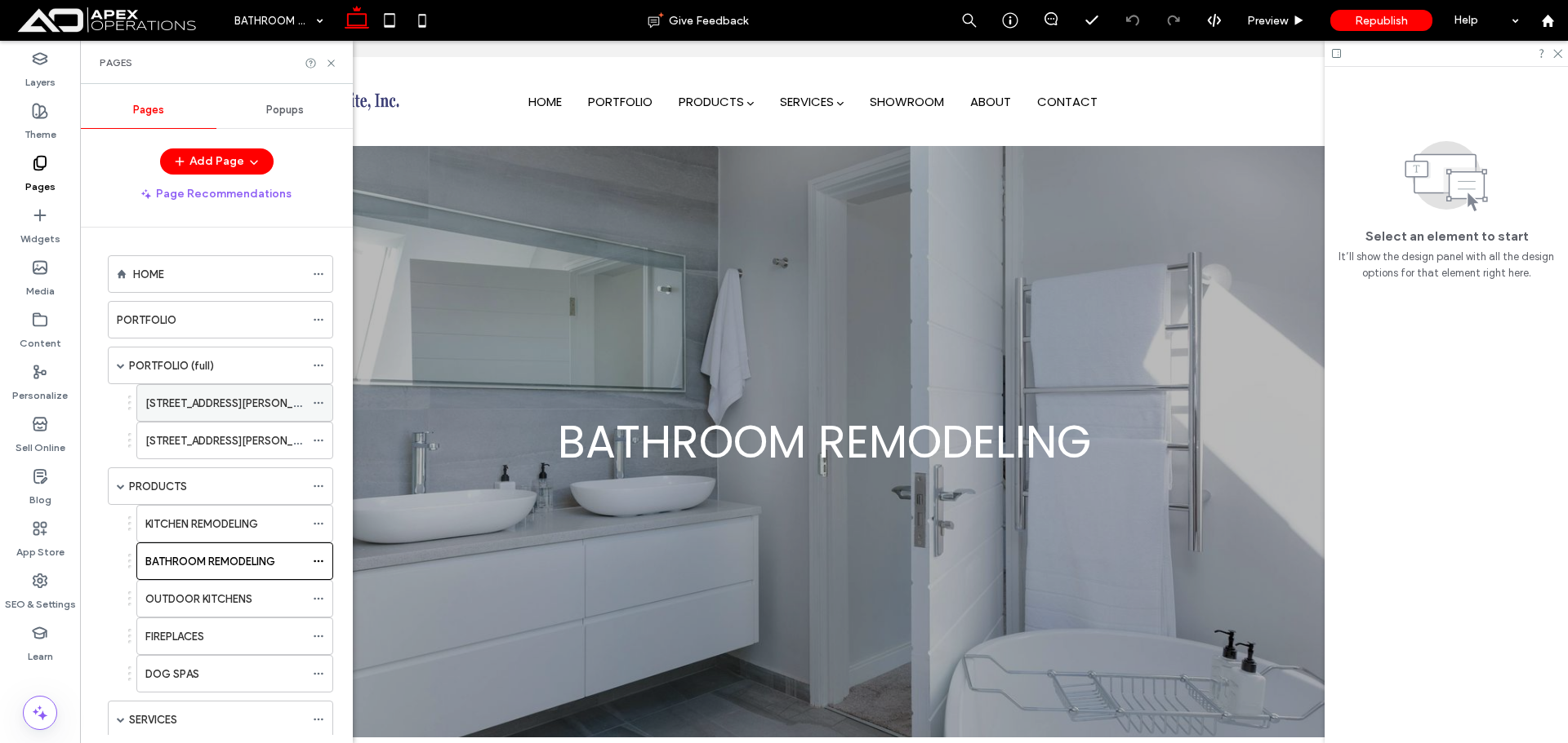
click at [187, 406] on label "123 REED STREET" at bounding box center [235, 403] width 179 height 29
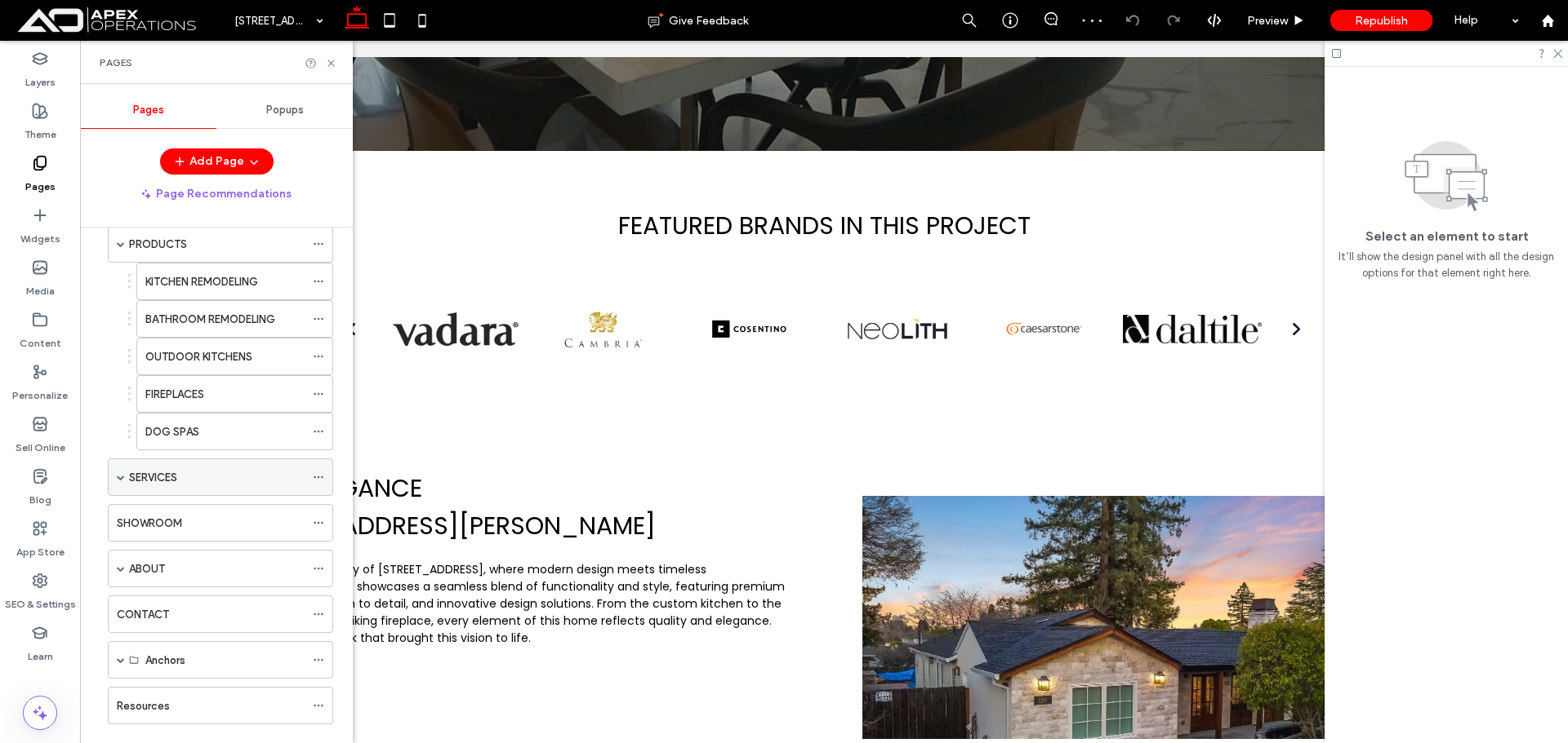
scroll to position [272, 0]
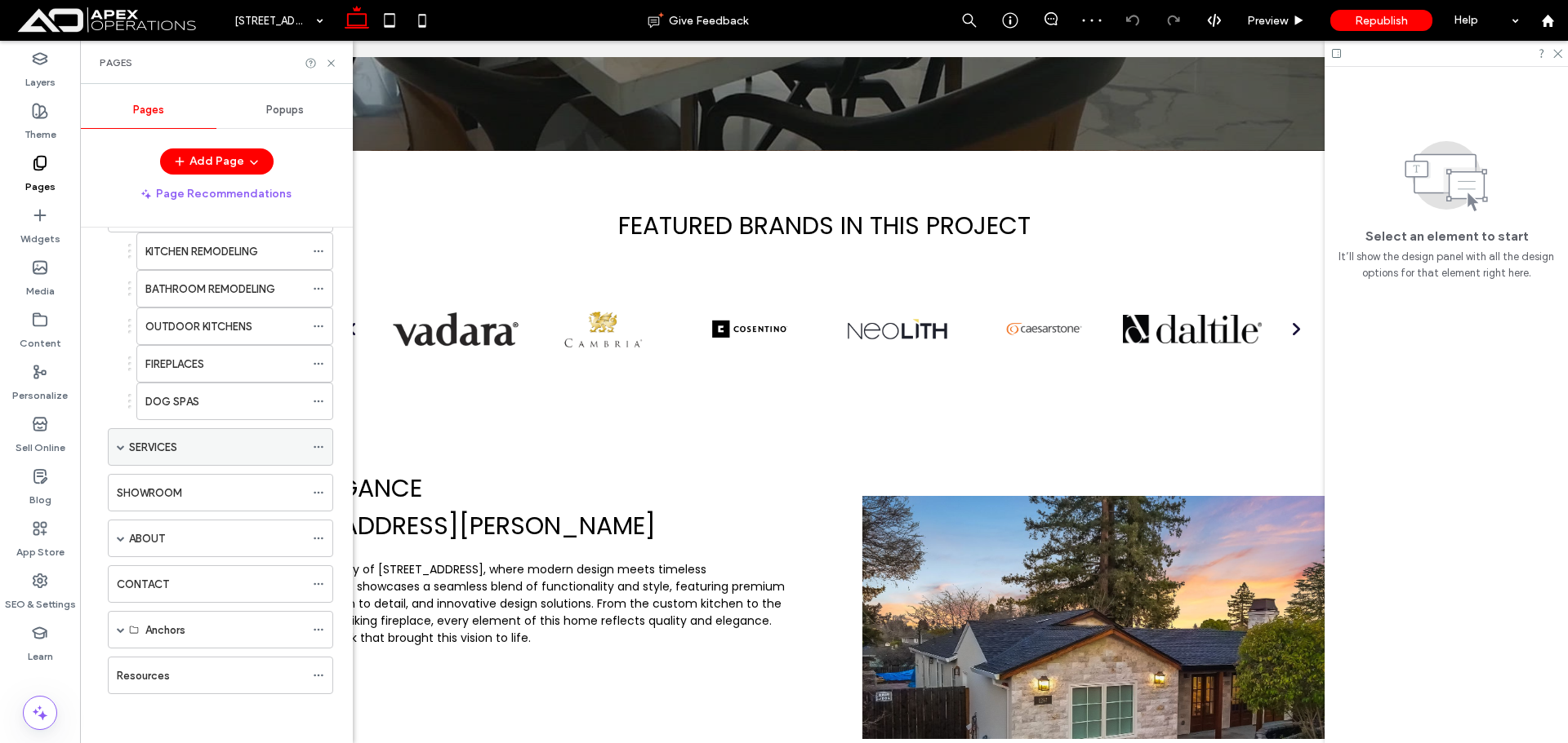
click at [115, 443] on div "SERVICES" at bounding box center [221, 447] width 226 height 38
click at [119, 445] on span at bounding box center [121, 447] width 8 height 8
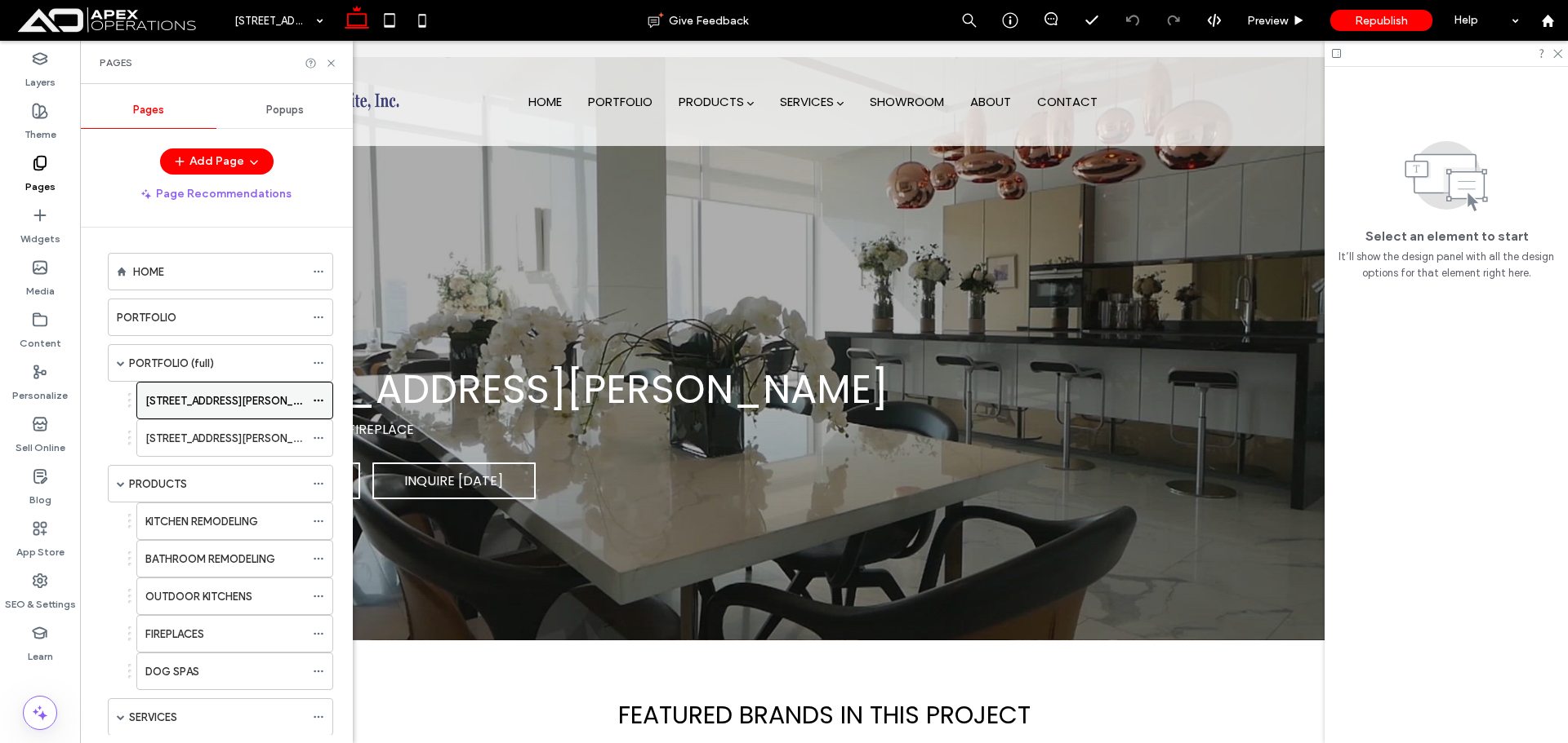
scroll to position [0, 0]
click at [182, 328] on div "PORTFOLIO" at bounding box center [211, 320] width 188 height 17
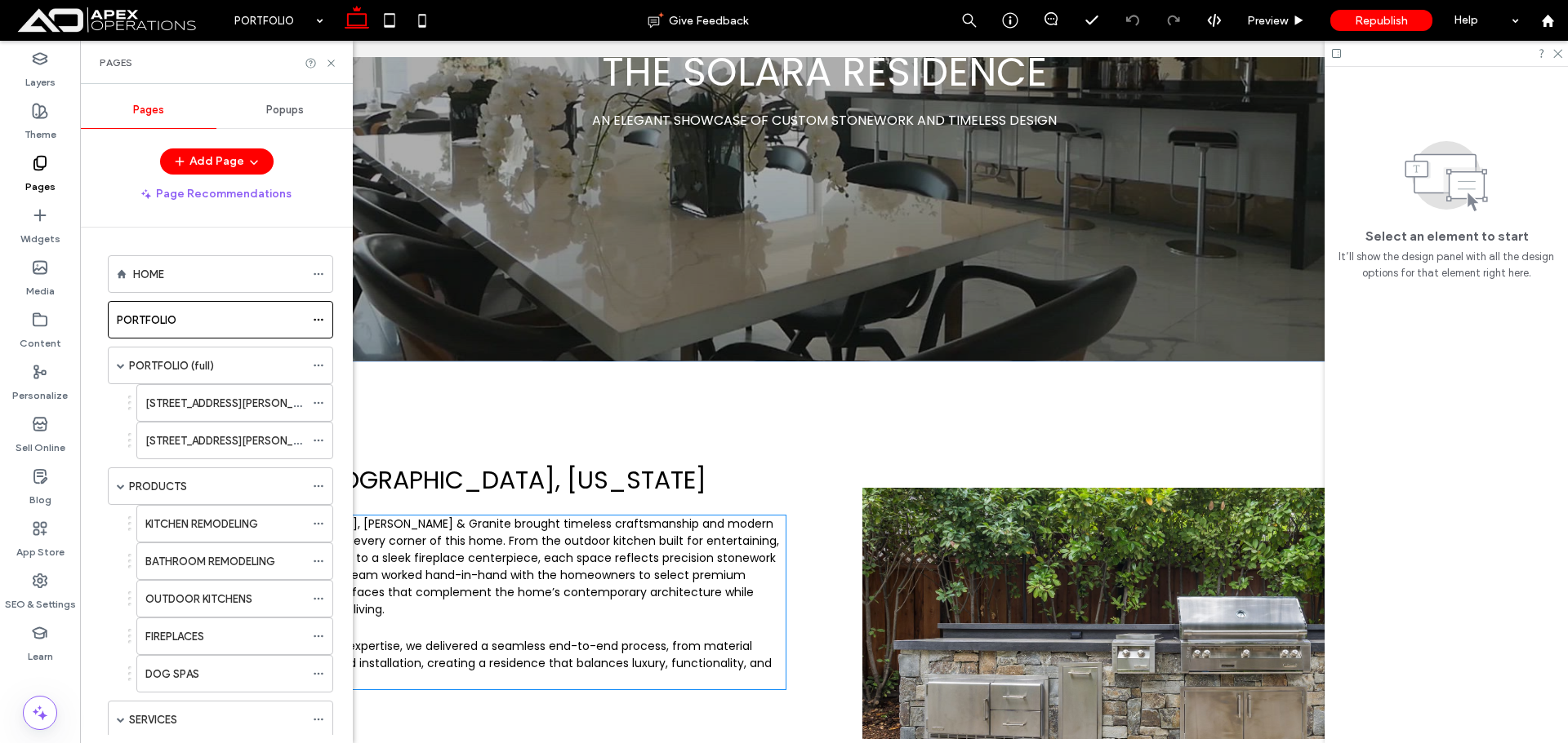
scroll to position [163, 0]
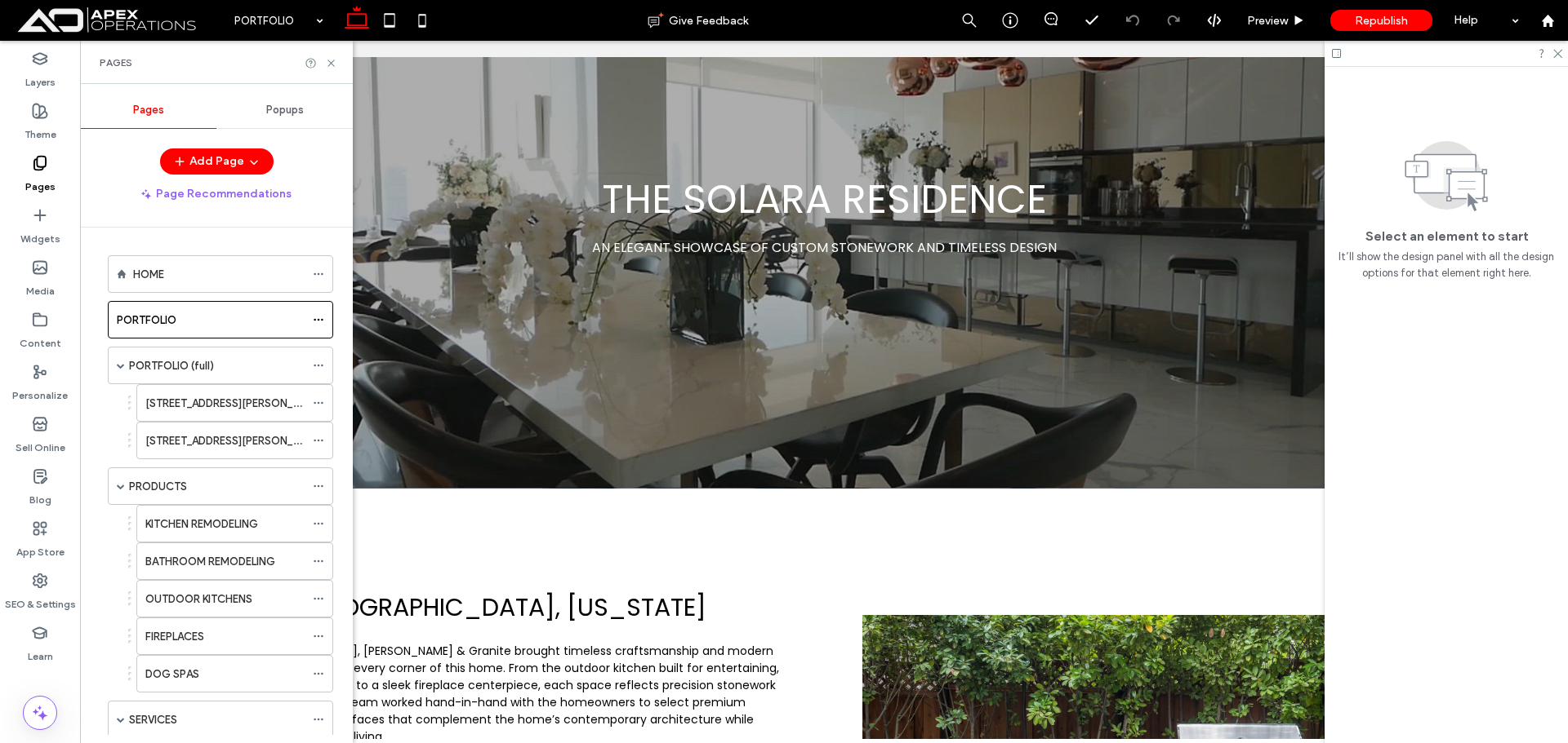
click at [51, 594] on label "SEO & Settings" at bounding box center [41, 601] width 71 height 23
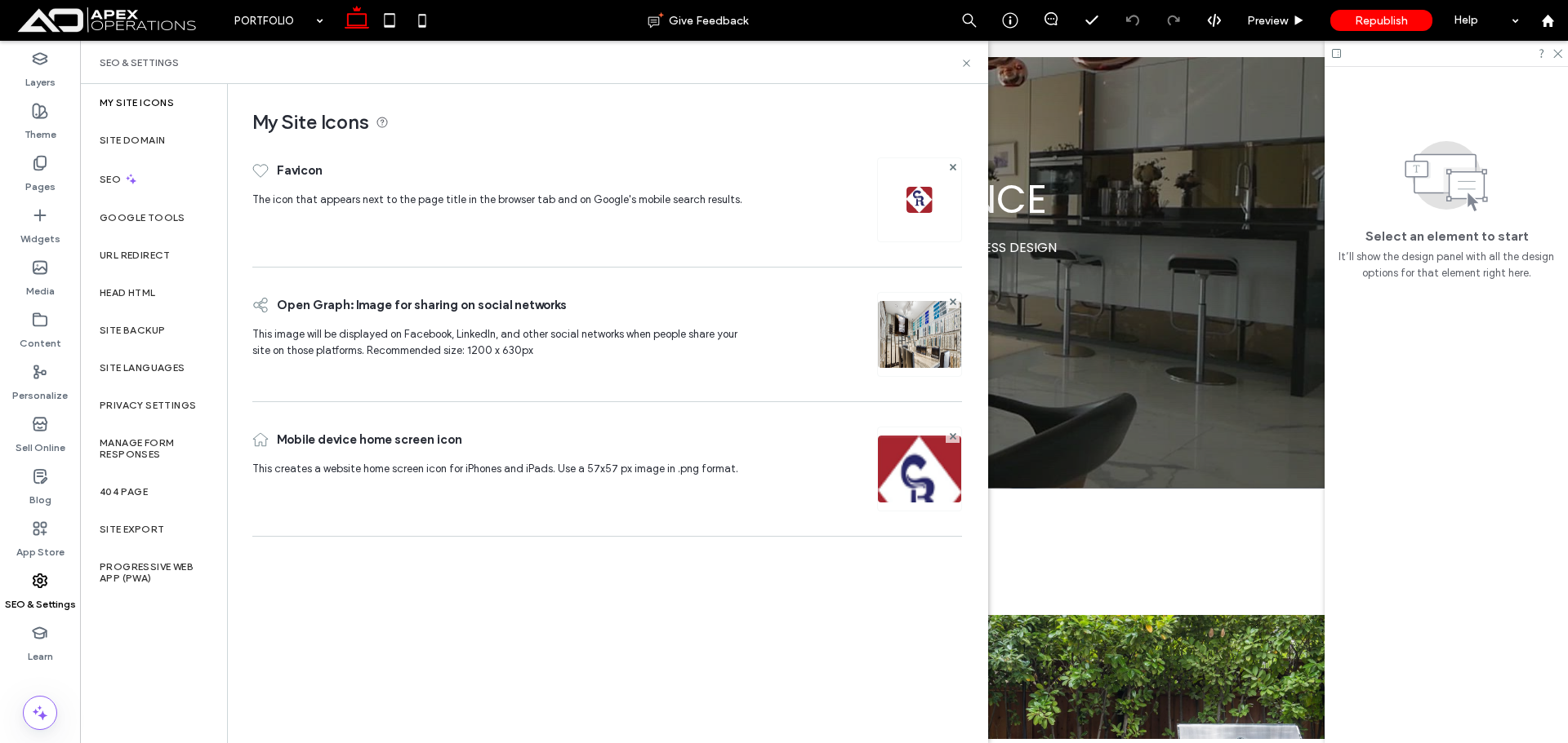
click at [147, 333] on label "Site Backup" at bounding box center [133, 330] width 65 height 12
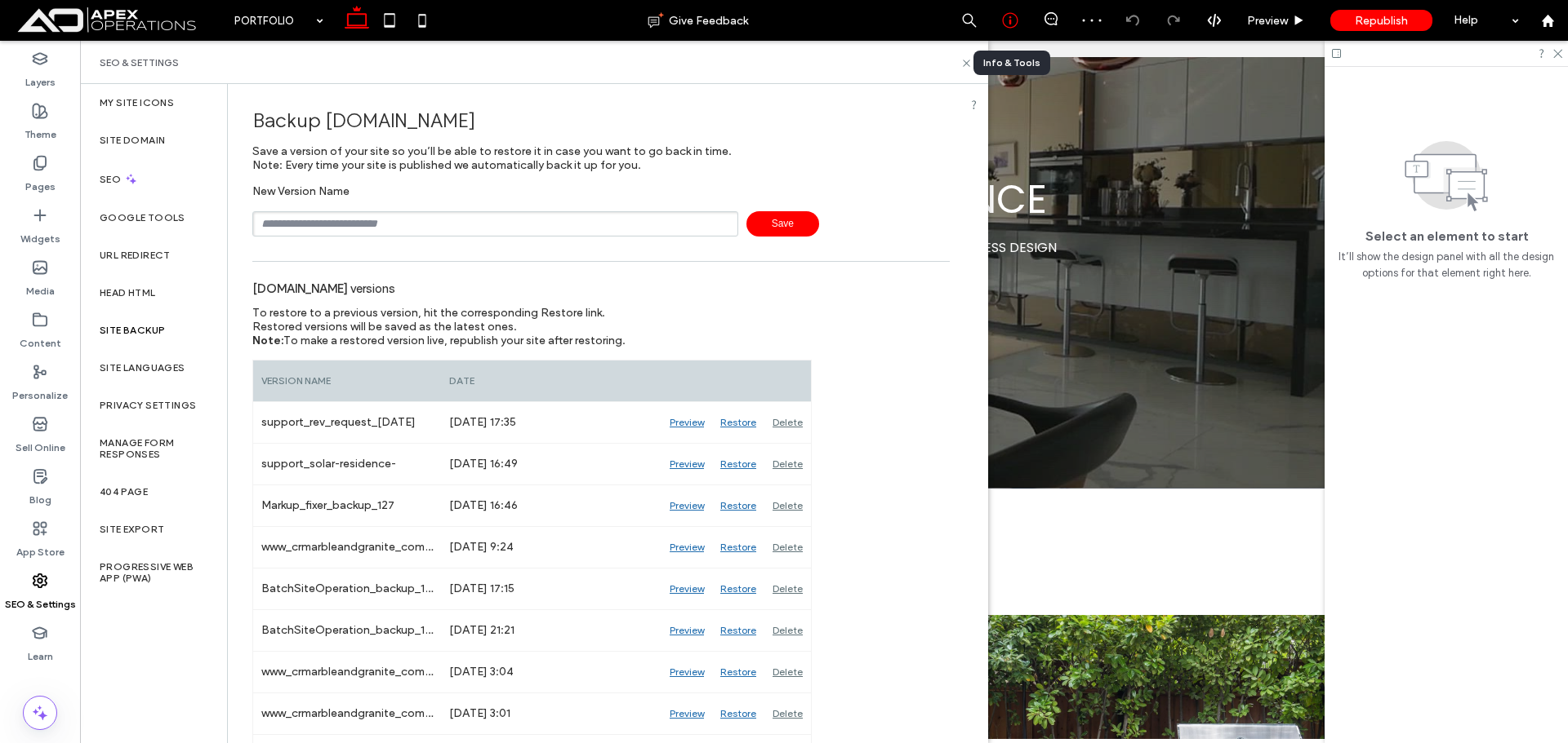
click at [1005, 21] on icon at bounding box center [1010, 20] width 16 height 16
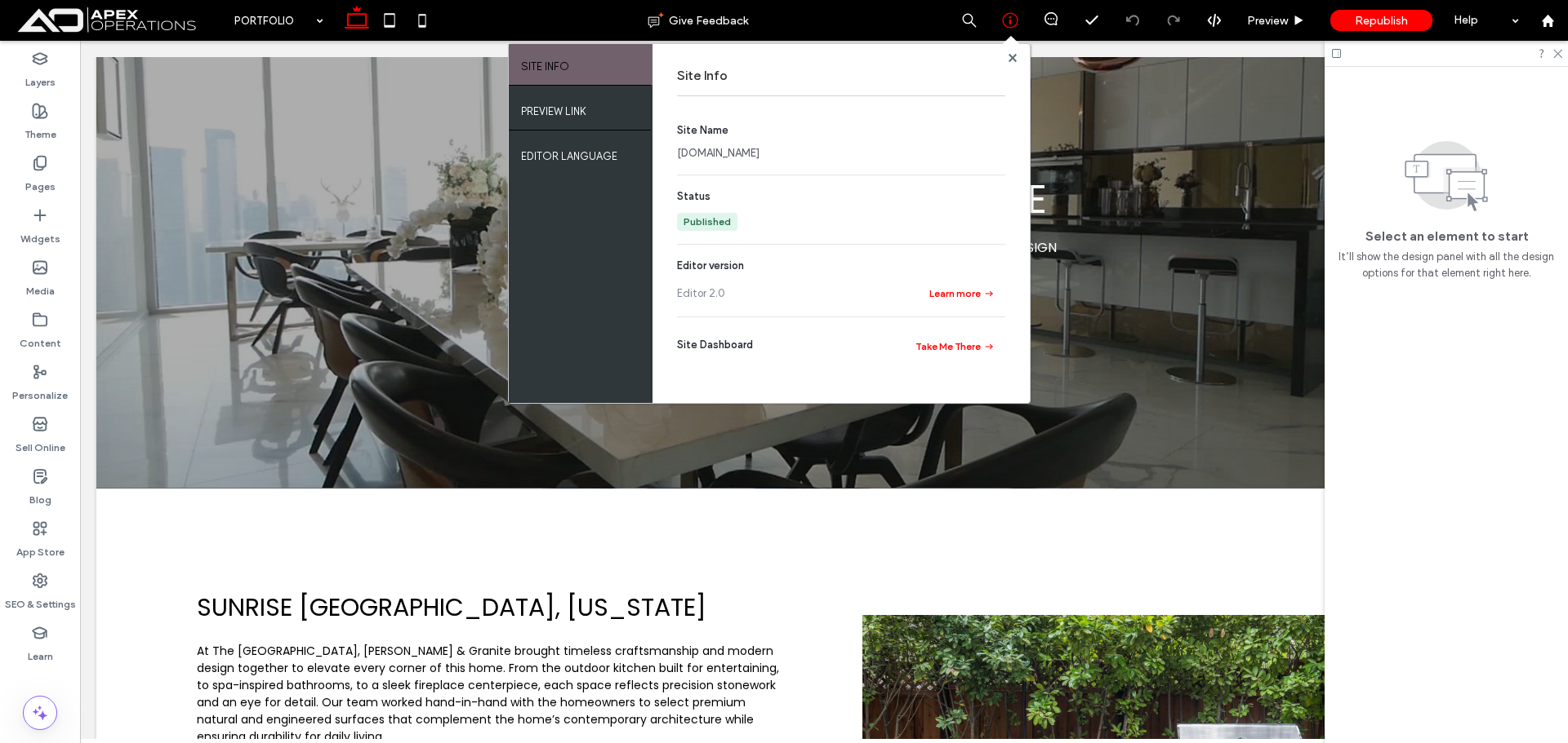
click at [759, 151] on link "www.crmarbleandgranite.com" at bounding box center [718, 153] width 82 height 16
click at [1006, 58] on div at bounding box center [1012, 57] width 12 height 12
click at [1010, 55] on use at bounding box center [1012, 57] width 8 height 8
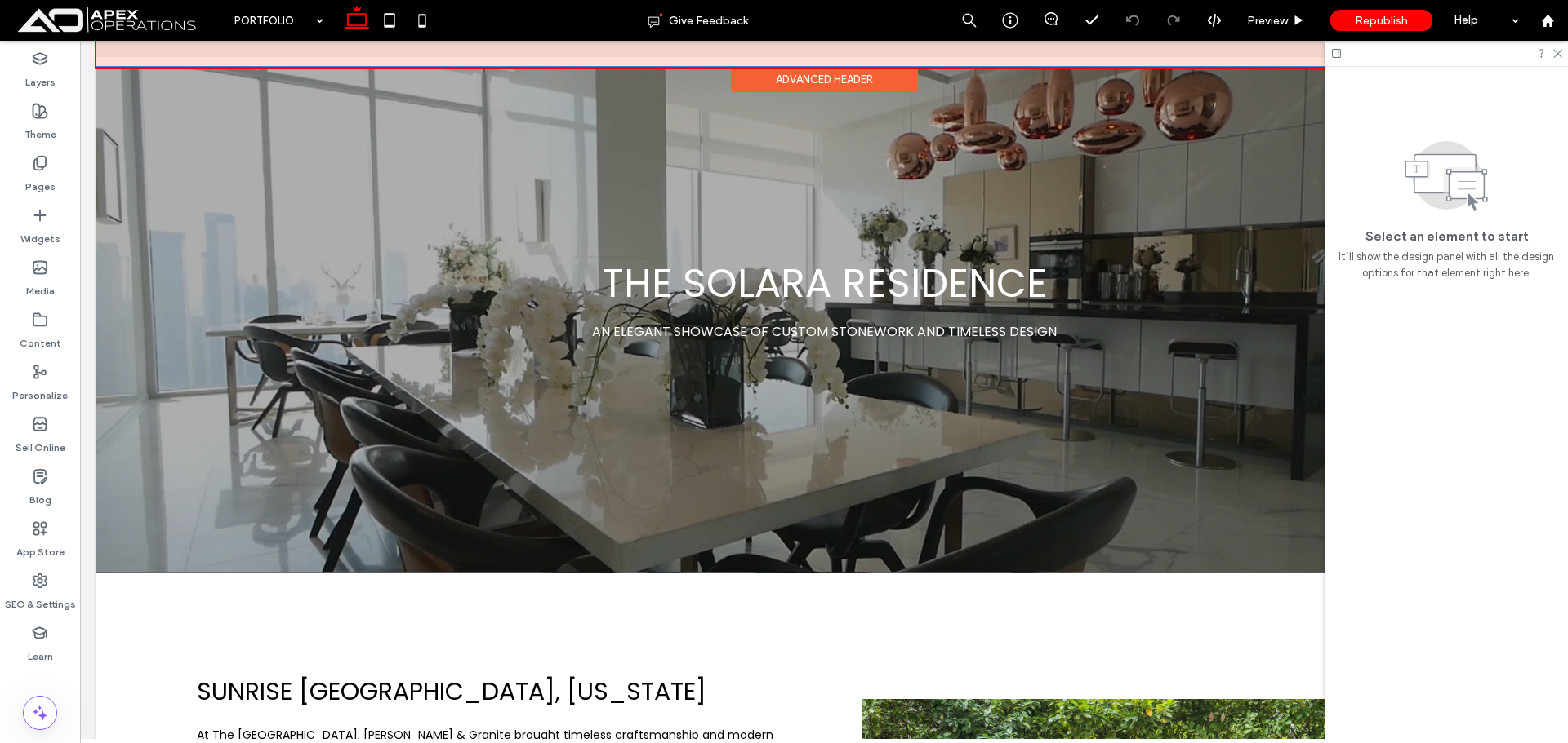
scroll to position [0, 0]
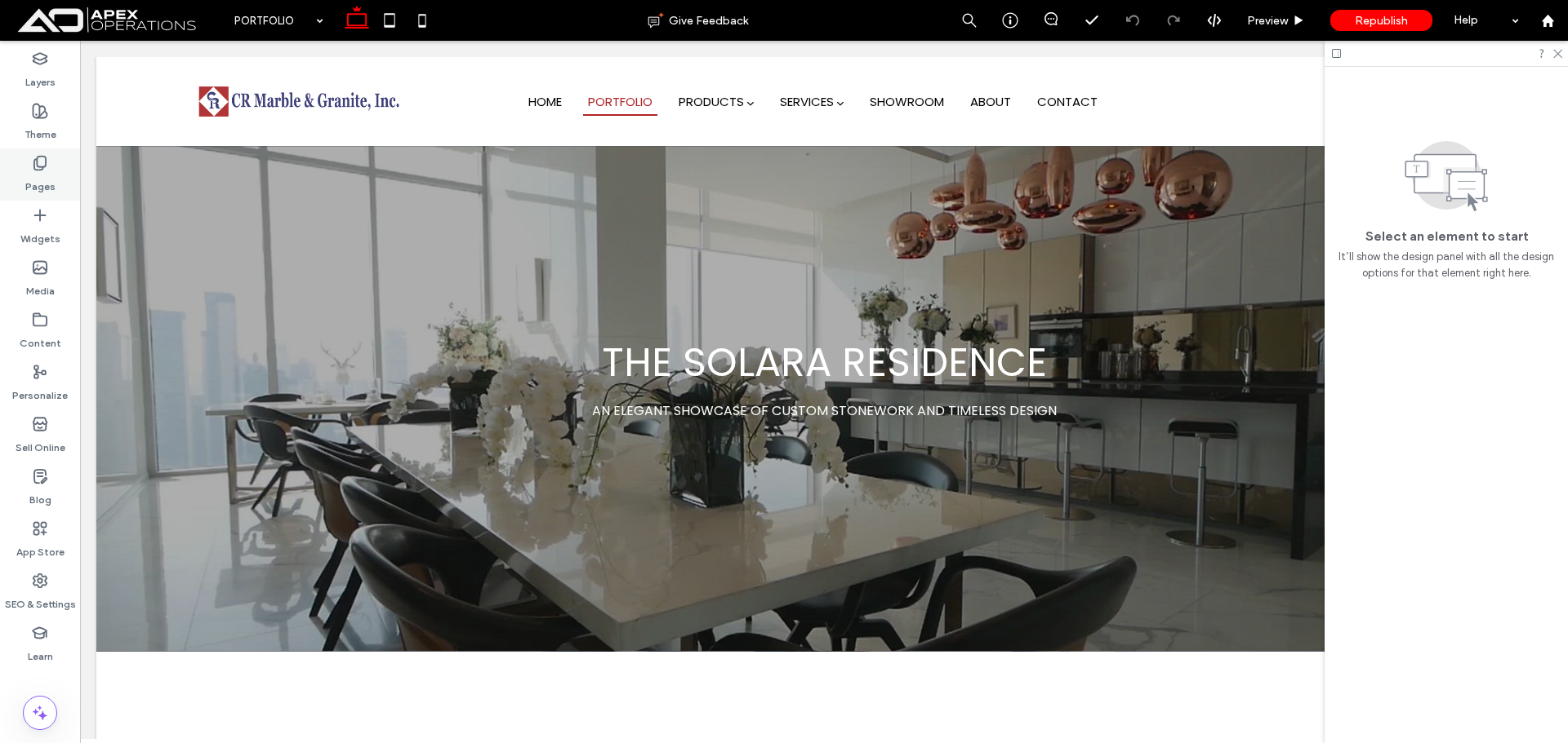
click at [35, 168] on icon at bounding box center [40, 163] width 16 height 16
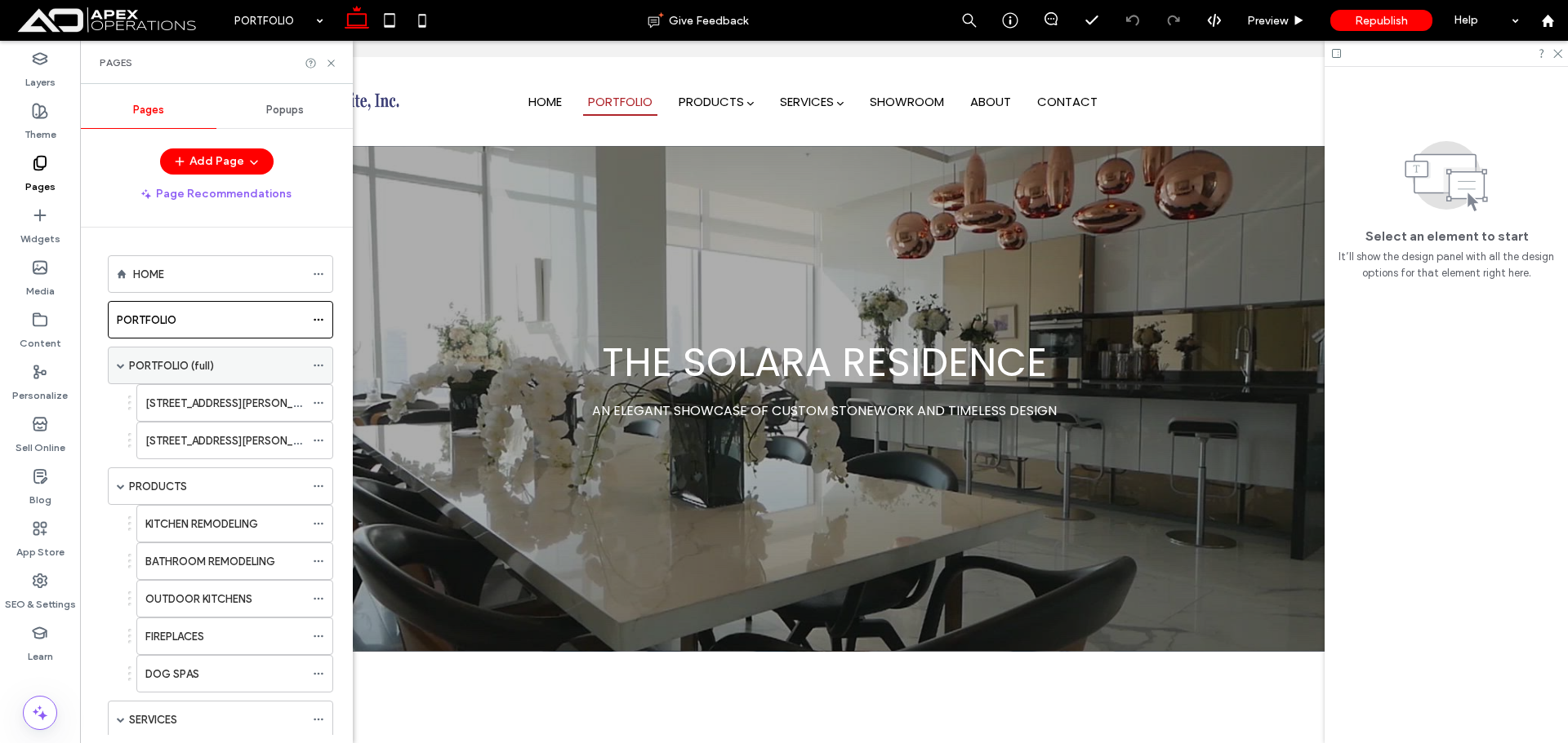
click at [216, 365] on div "PORTFOLIO (full)" at bounding box center [216, 365] width 175 height 17
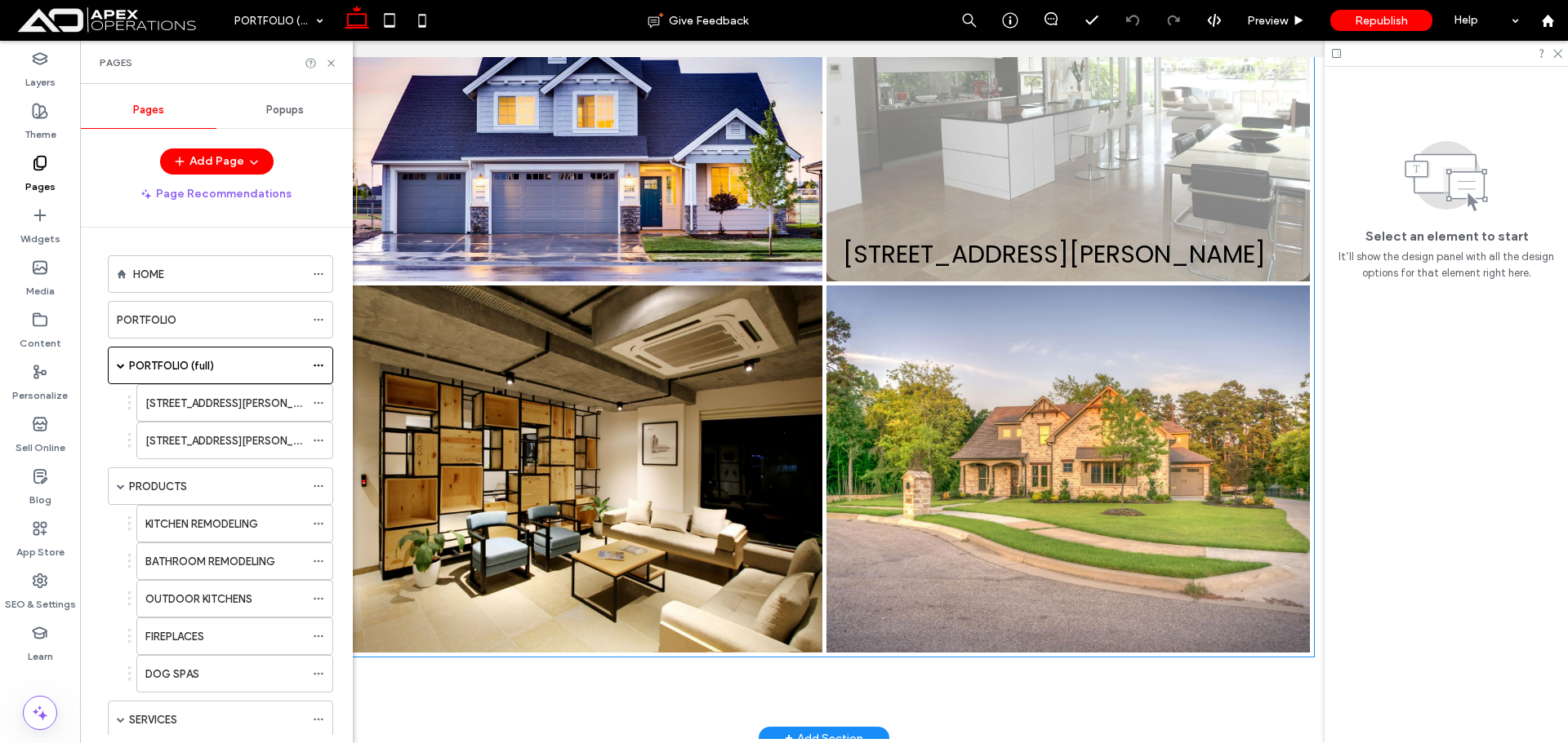
scroll to position [1185, 0]
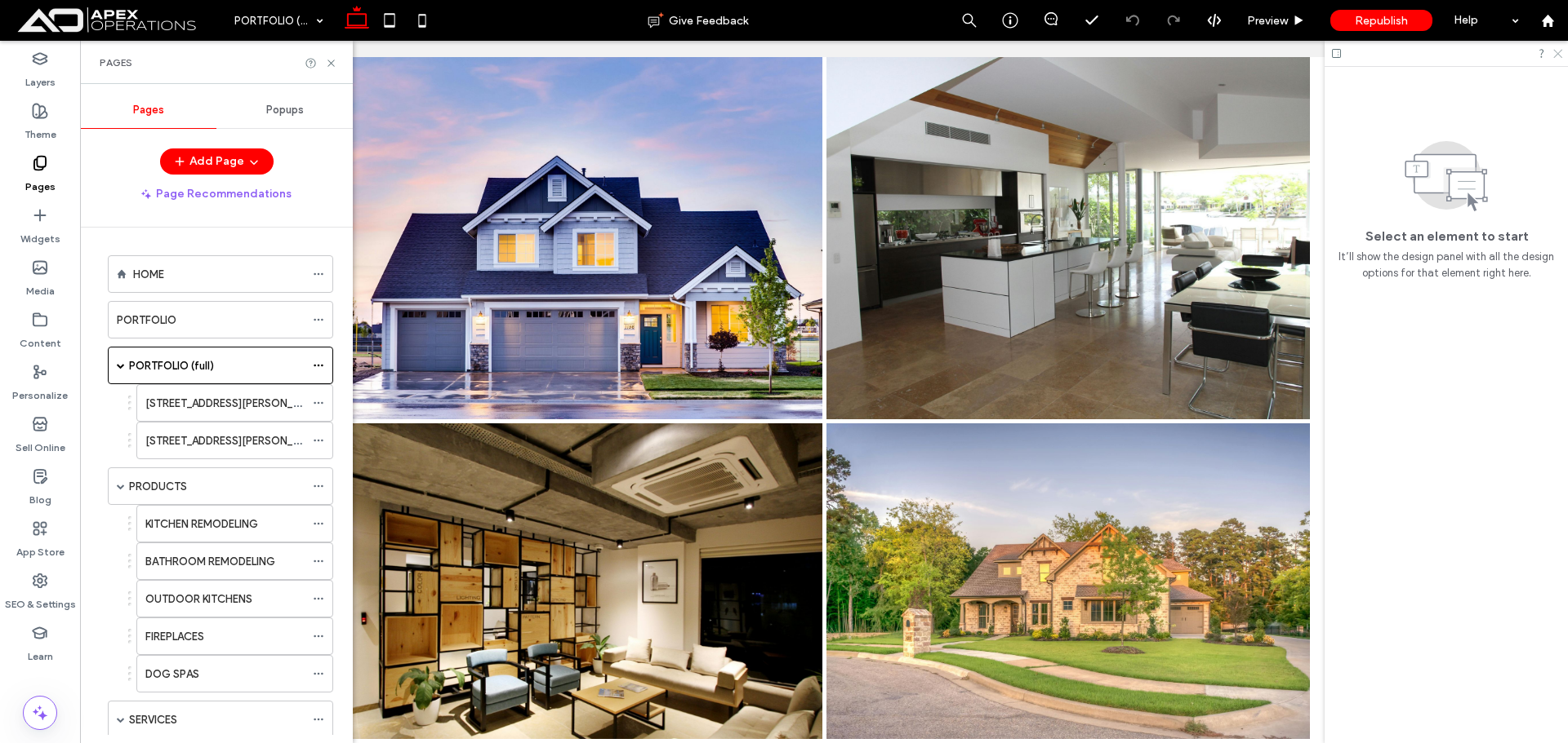
click at [1559, 49] on icon at bounding box center [1556, 52] width 11 height 11
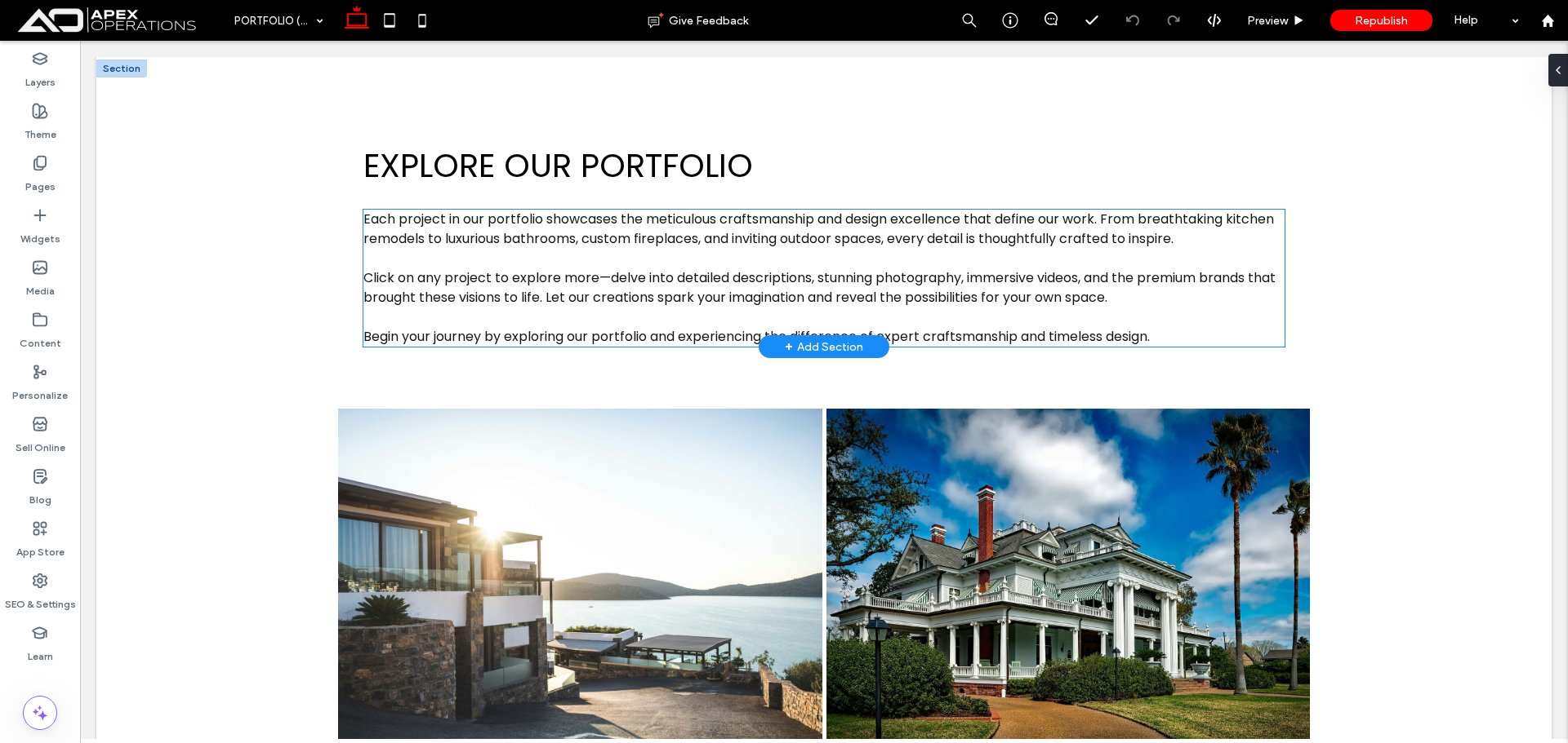
scroll to position [0, 0]
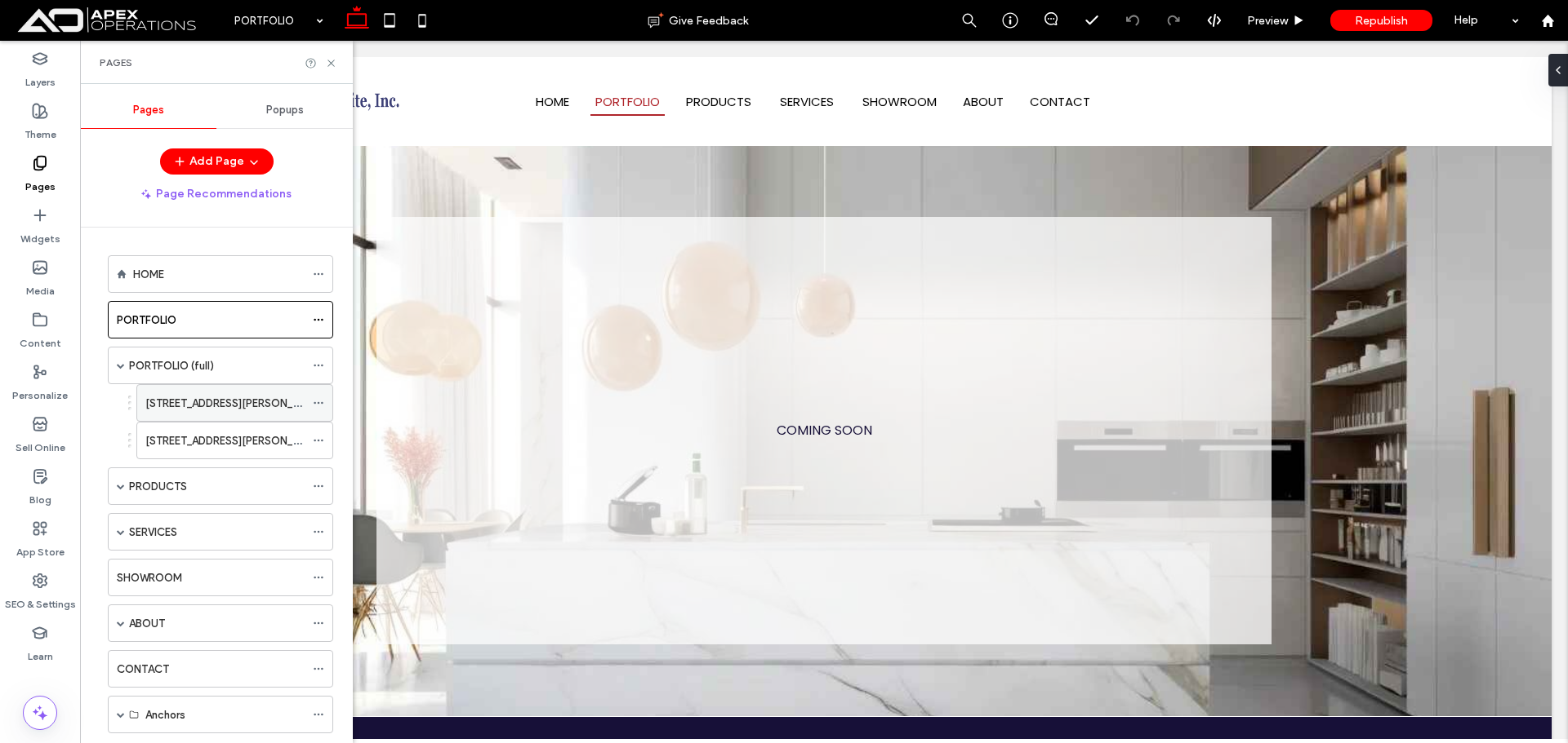
click at [158, 407] on label "123 REED STREET" at bounding box center [235, 403] width 179 height 29
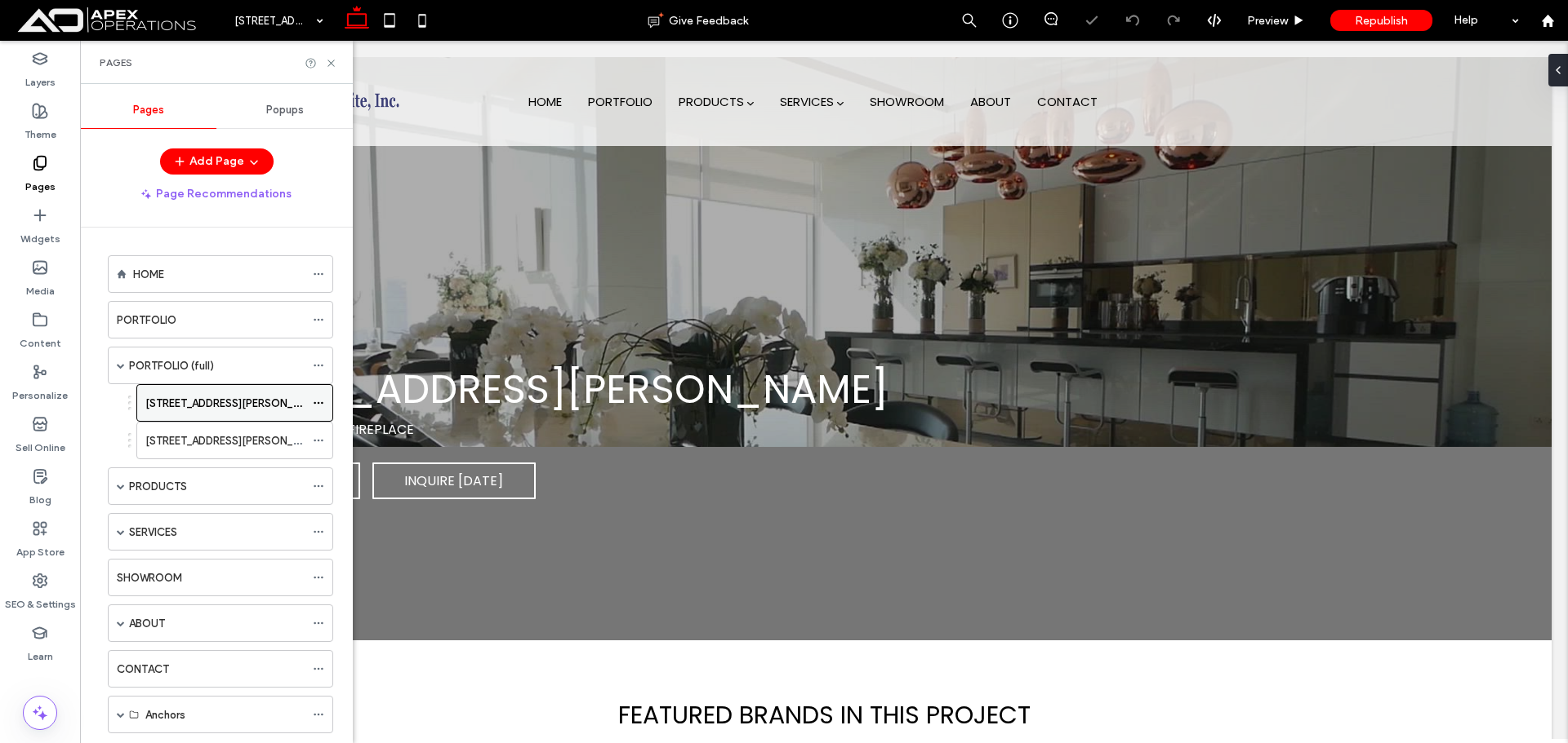
scroll to position [979, 0]
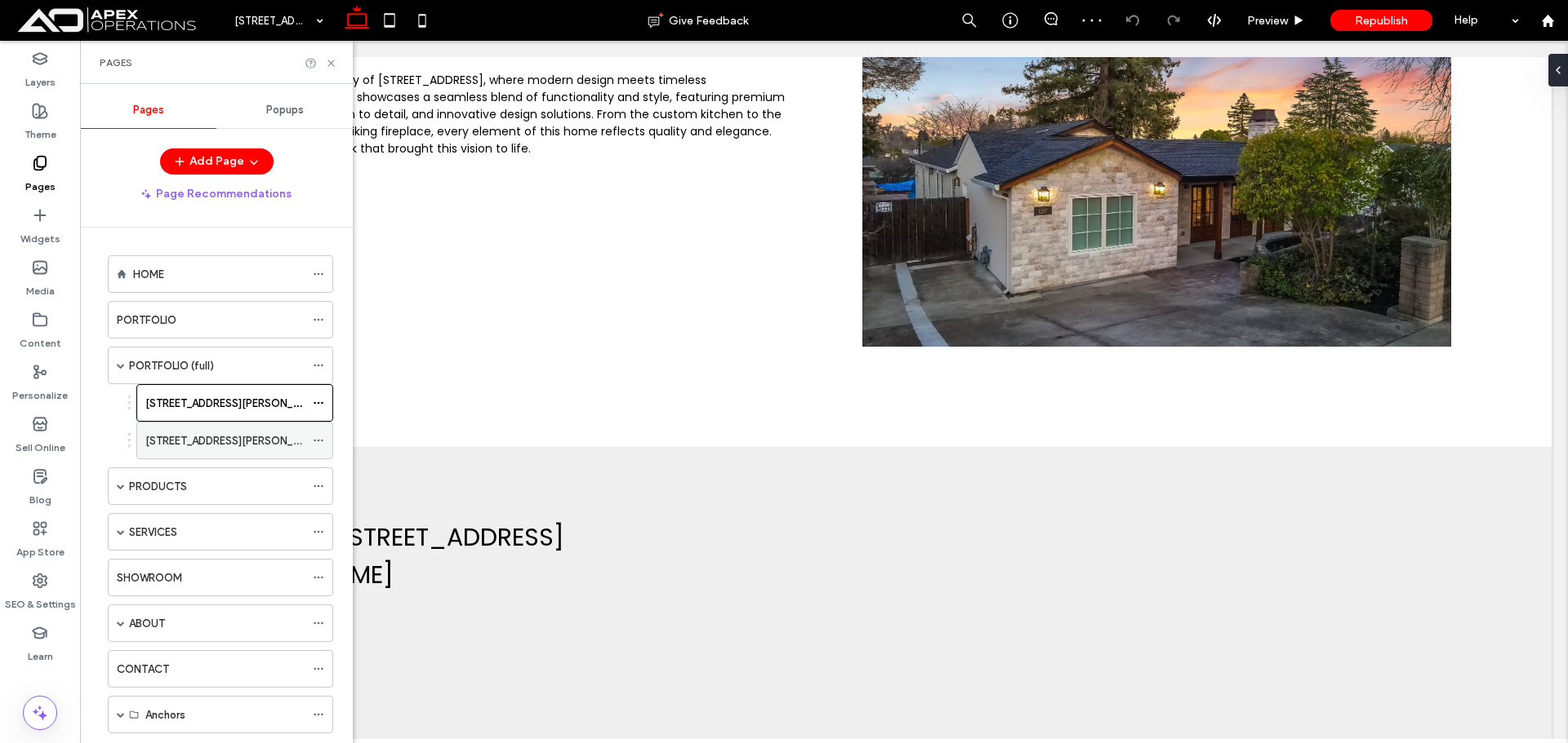
click at [219, 440] on div "321 REED ST" at bounding box center [225, 440] width 159 height 17
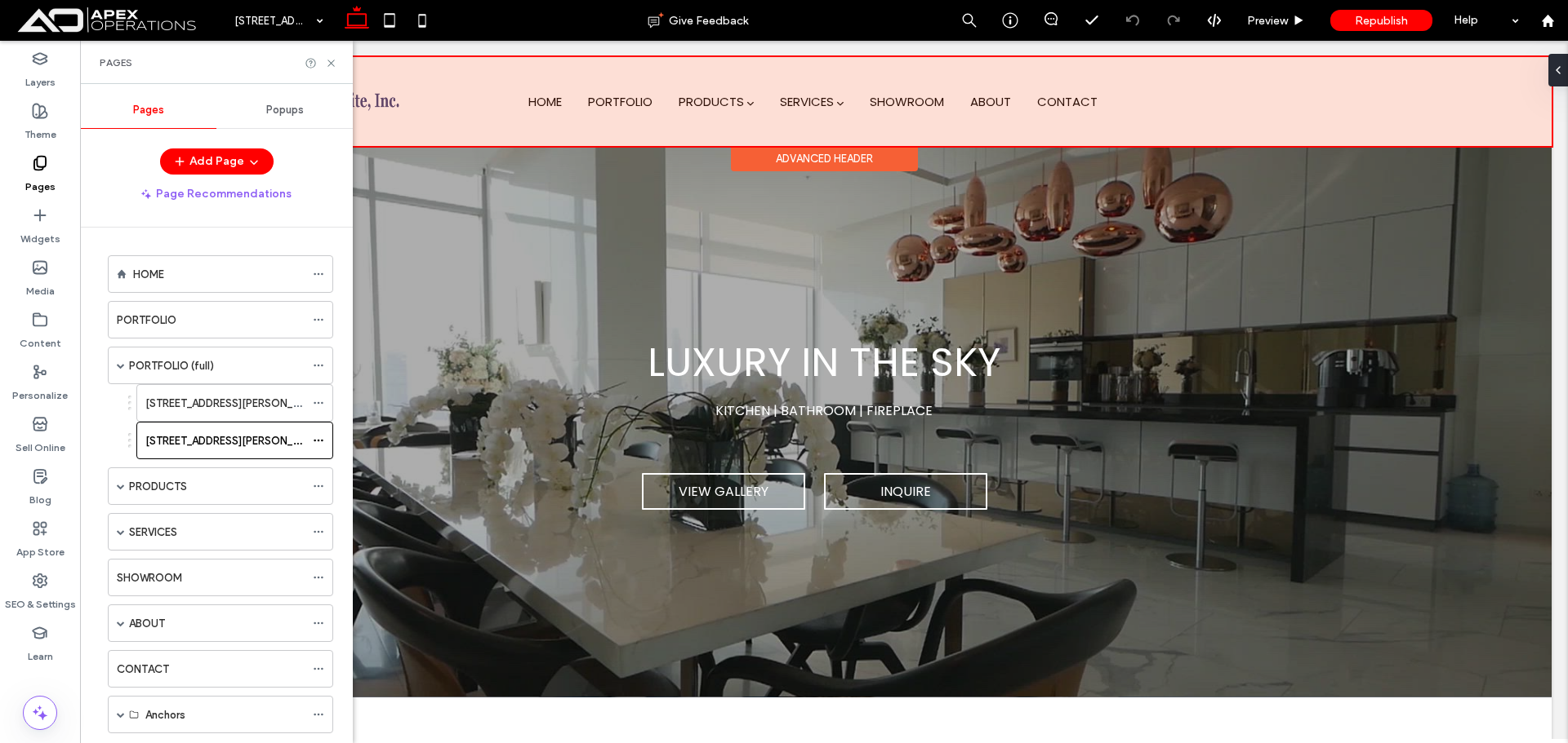
click at [815, 92] on div at bounding box center [824, 102] width 1455 height 89
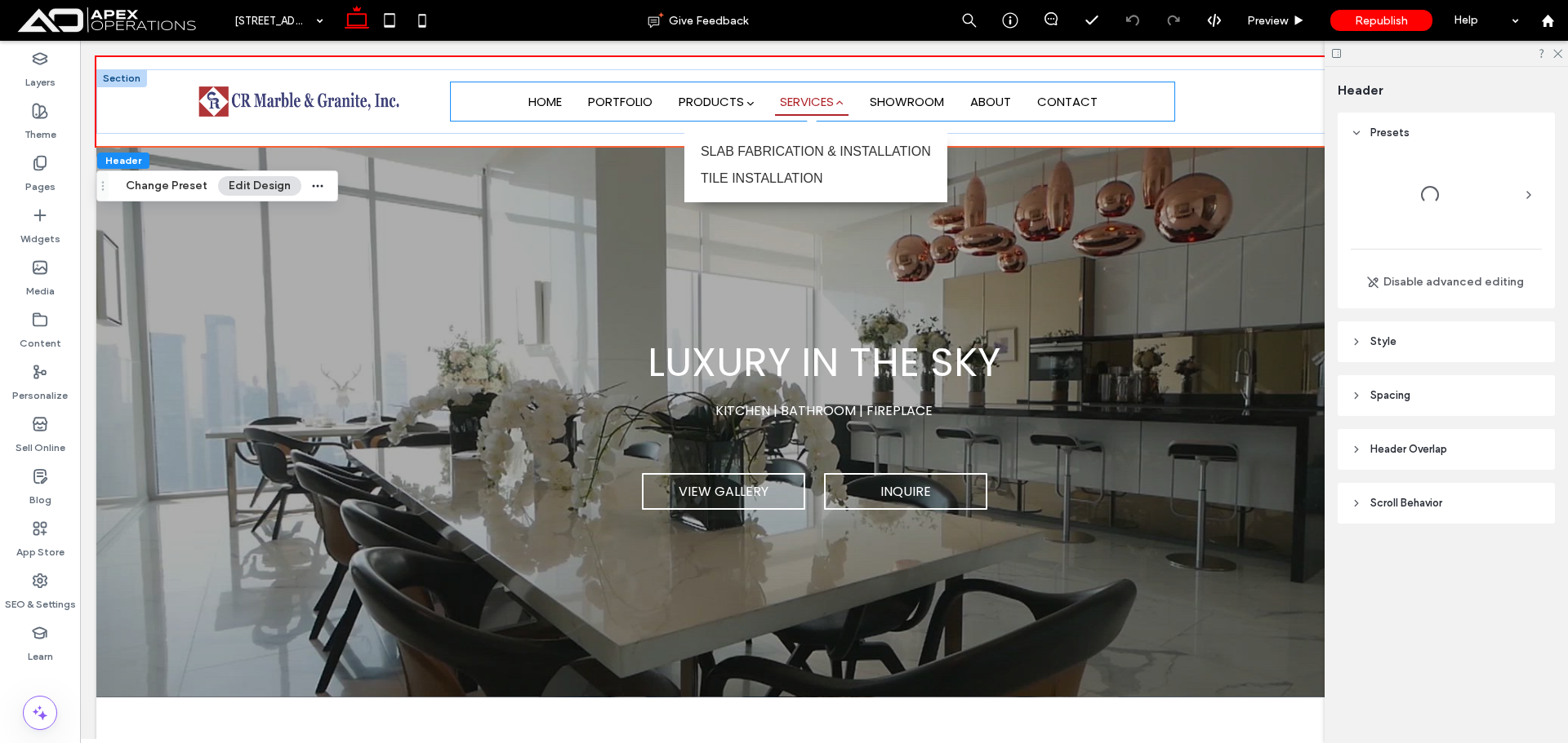
click at [815, 98] on span "SERVICES" at bounding box center [812, 101] width 73 height 29
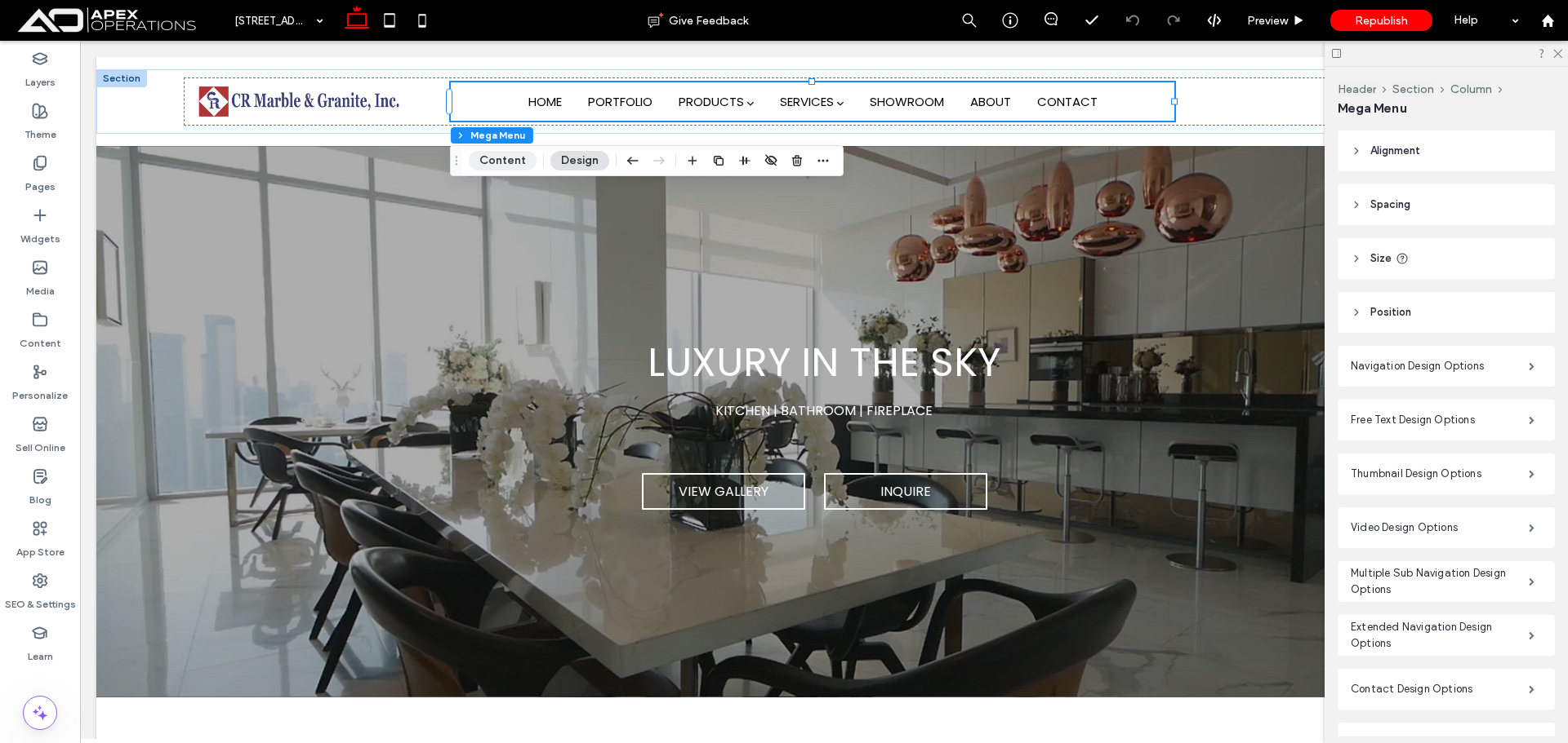
click at [507, 163] on button "Content" at bounding box center [502, 161] width 67 height 20
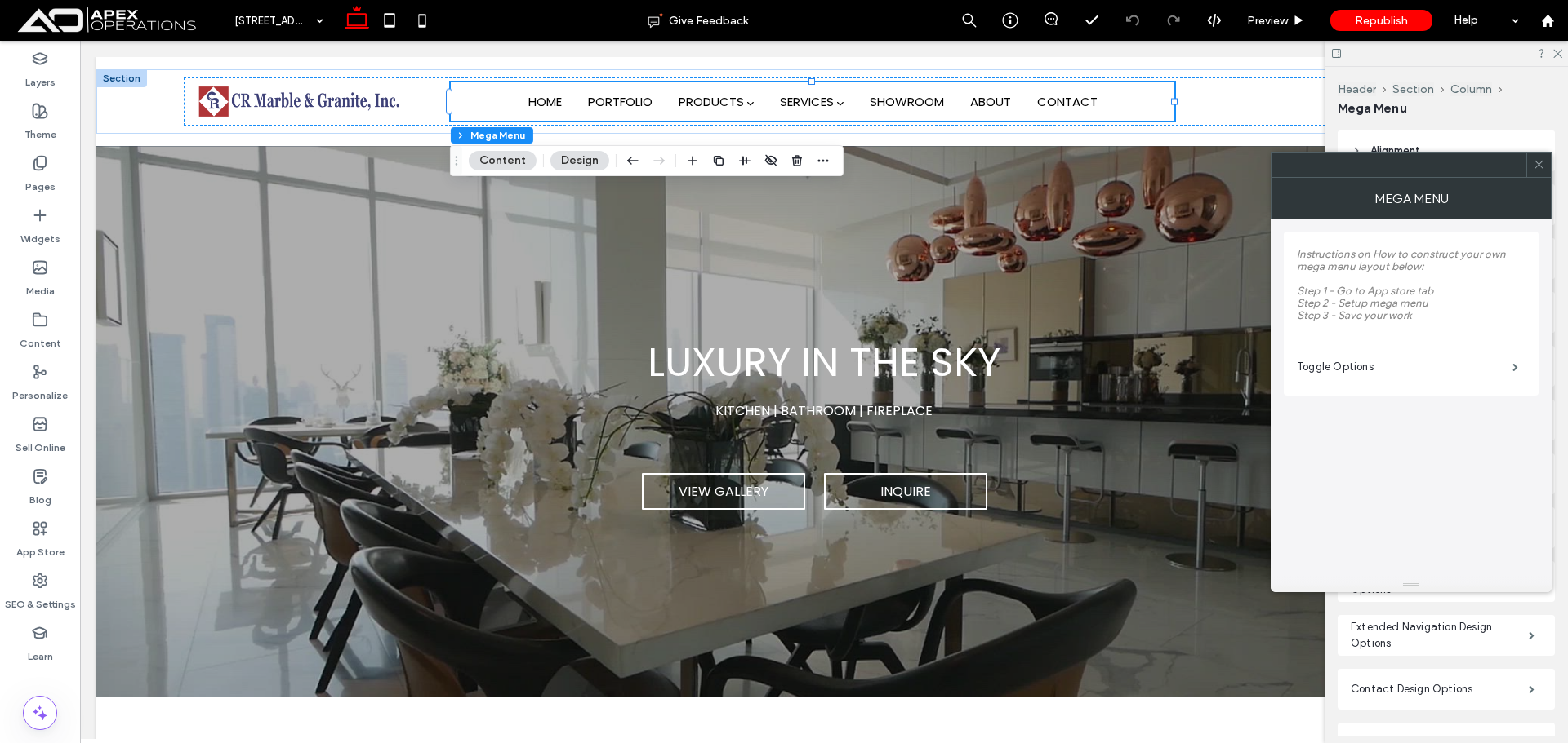
click at [516, 157] on button "Content" at bounding box center [502, 161] width 67 height 20
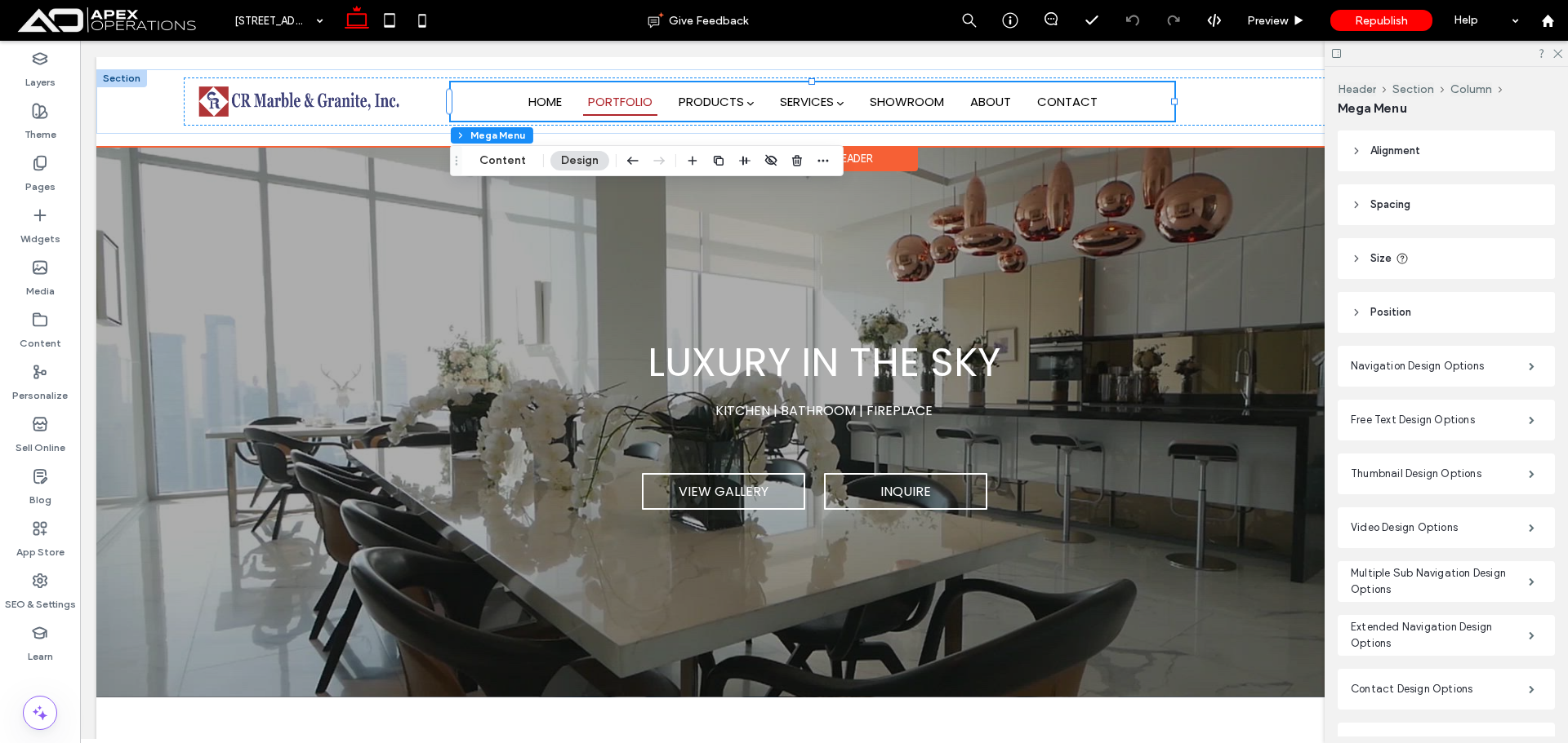
click at [637, 101] on link "PORTFOLIO" at bounding box center [620, 101] width 74 height 29
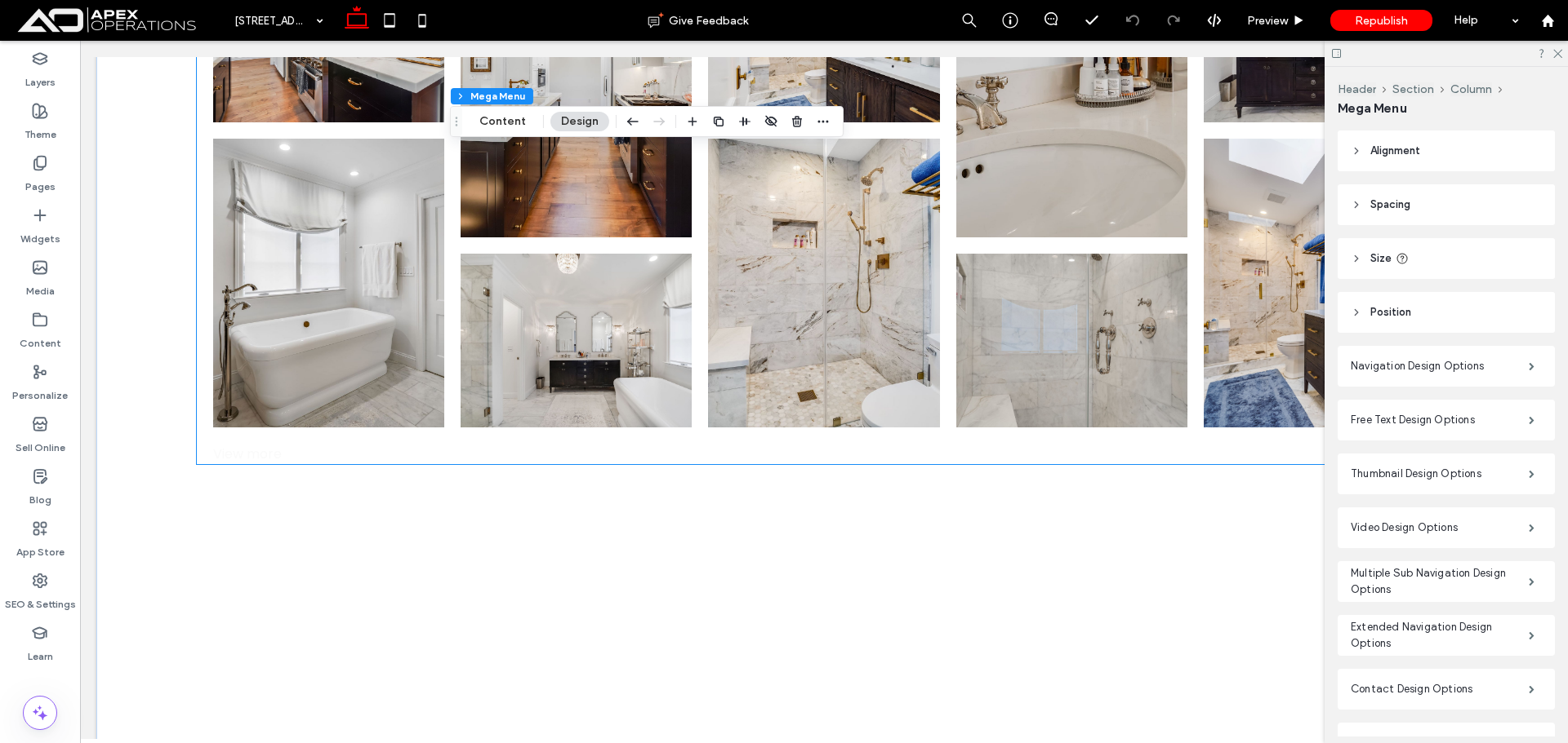
scroll to position [1796, 0]
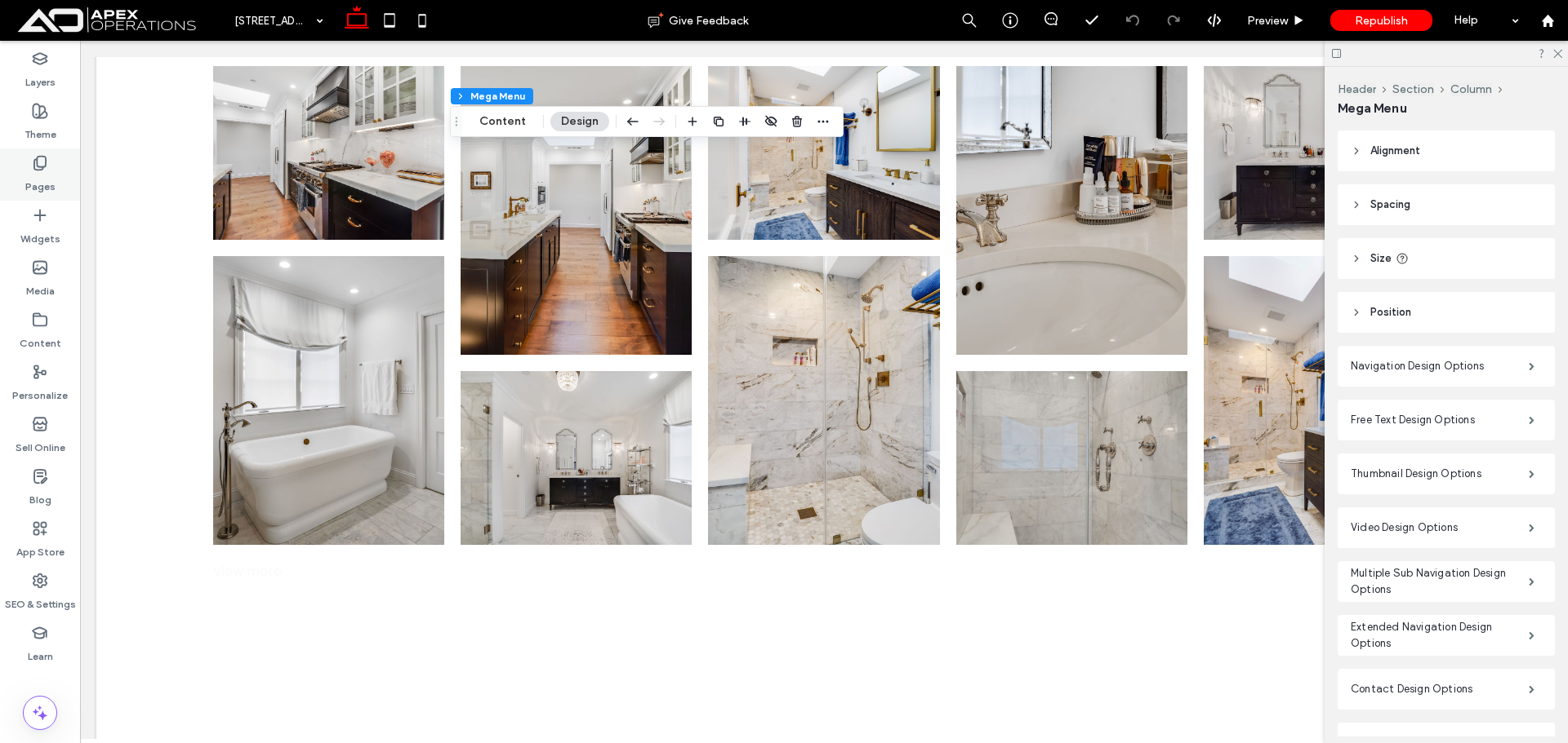
click at [43, 177] on label "Pages" at bounding box center [41, 182] width 31 height 23
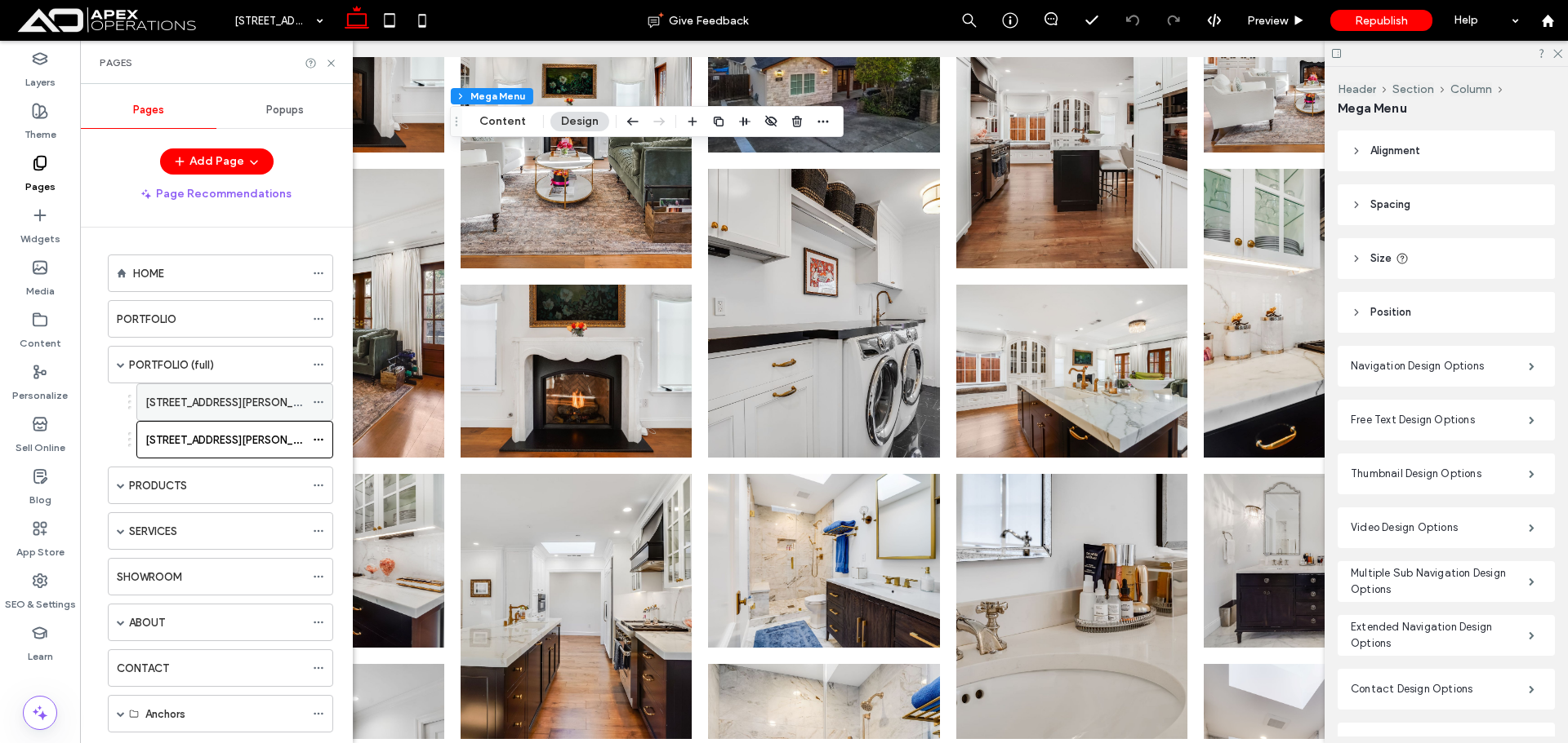
scroll to position [0, 0]
click at [202, 322] on div "PORTFOLIO" at bounding box center [211, 320] width 188 height 17
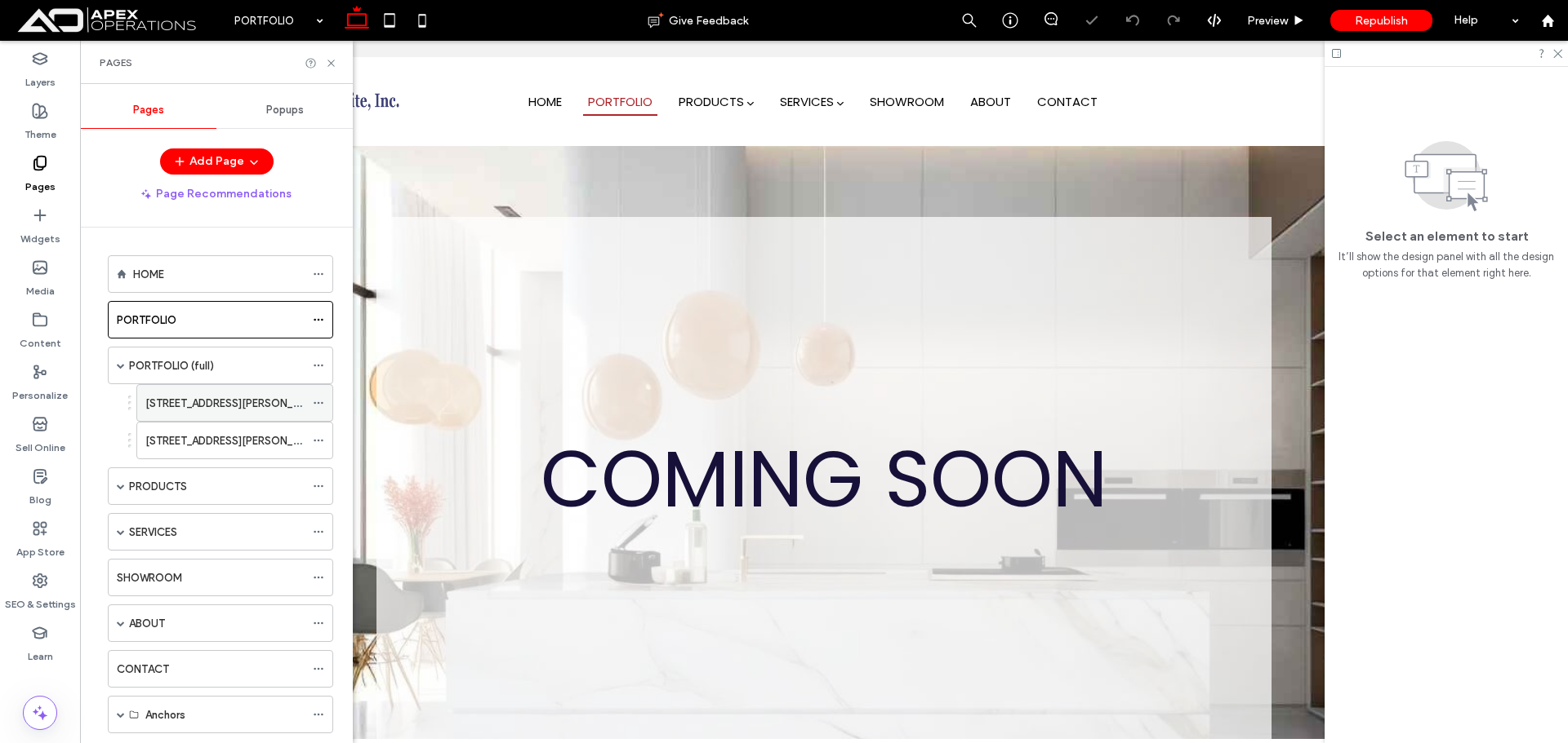
click at [216, 401] on label "123 REED STREET" at bounding box center [235, 403] width 179 height 29
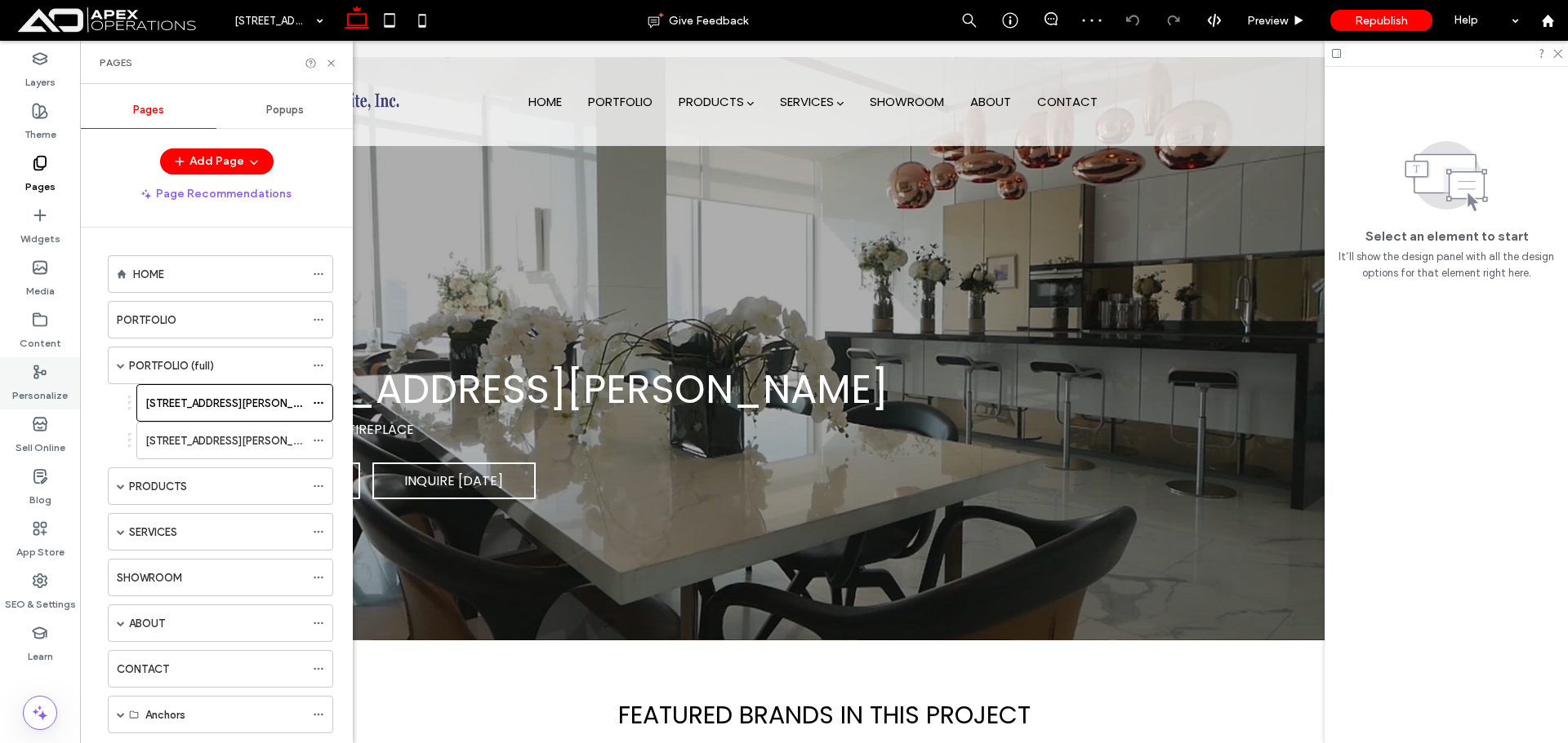
scroll to position [897, 0]
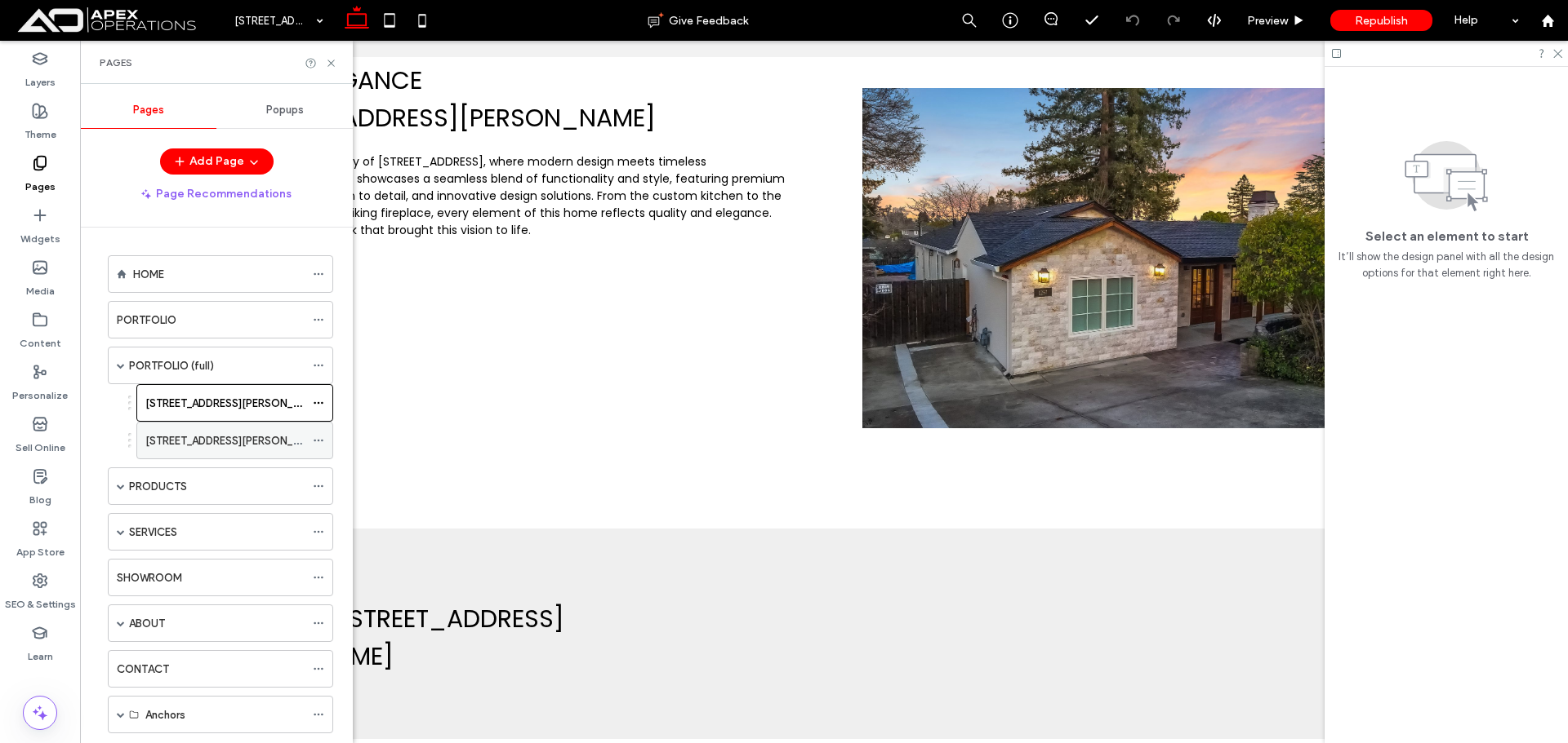
click at [260, 436] on div "321 REED ST" at bounding box center [225, 440] width 159 height 17
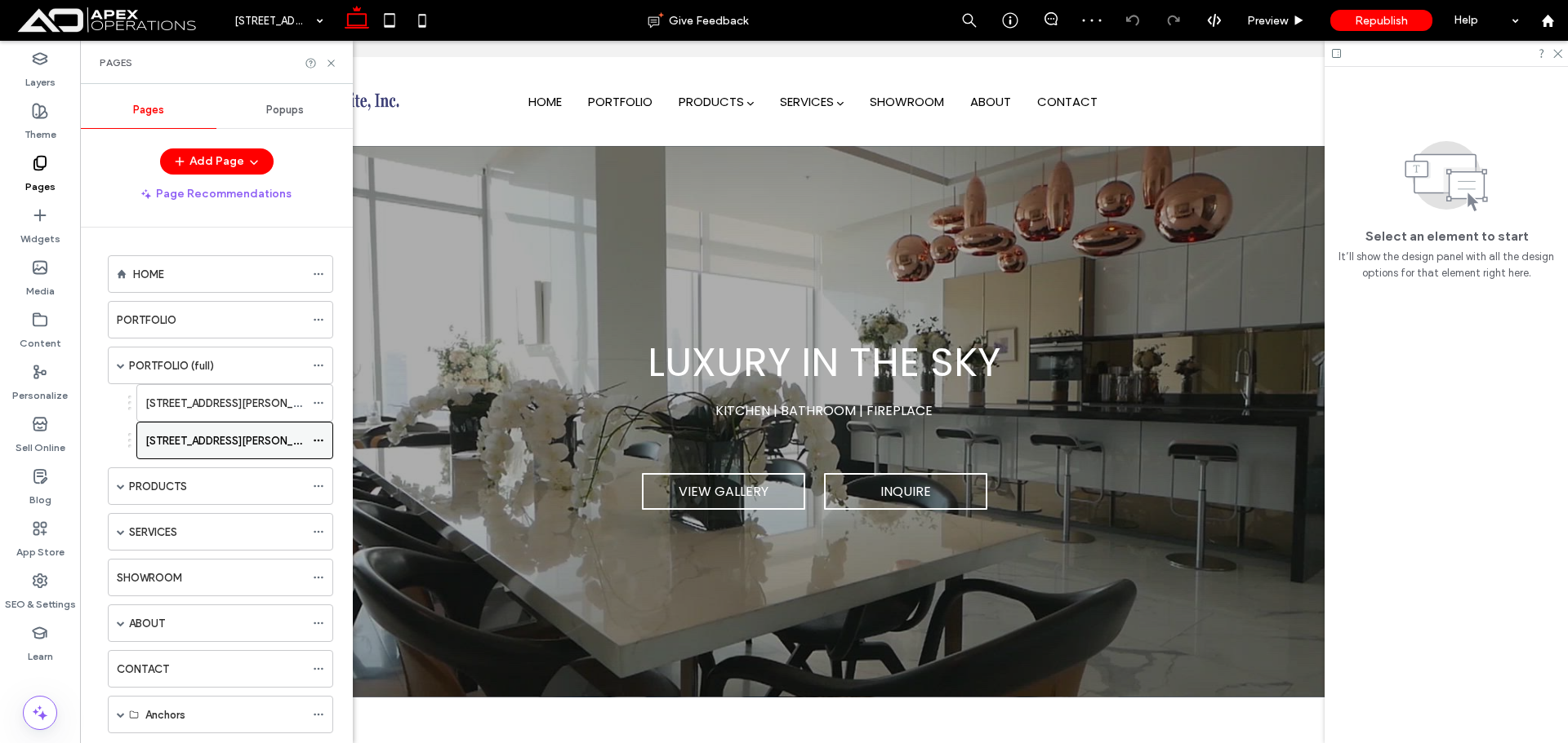
click at [320, 440] on icon at bounding box center [319, 441] width 12 height 12
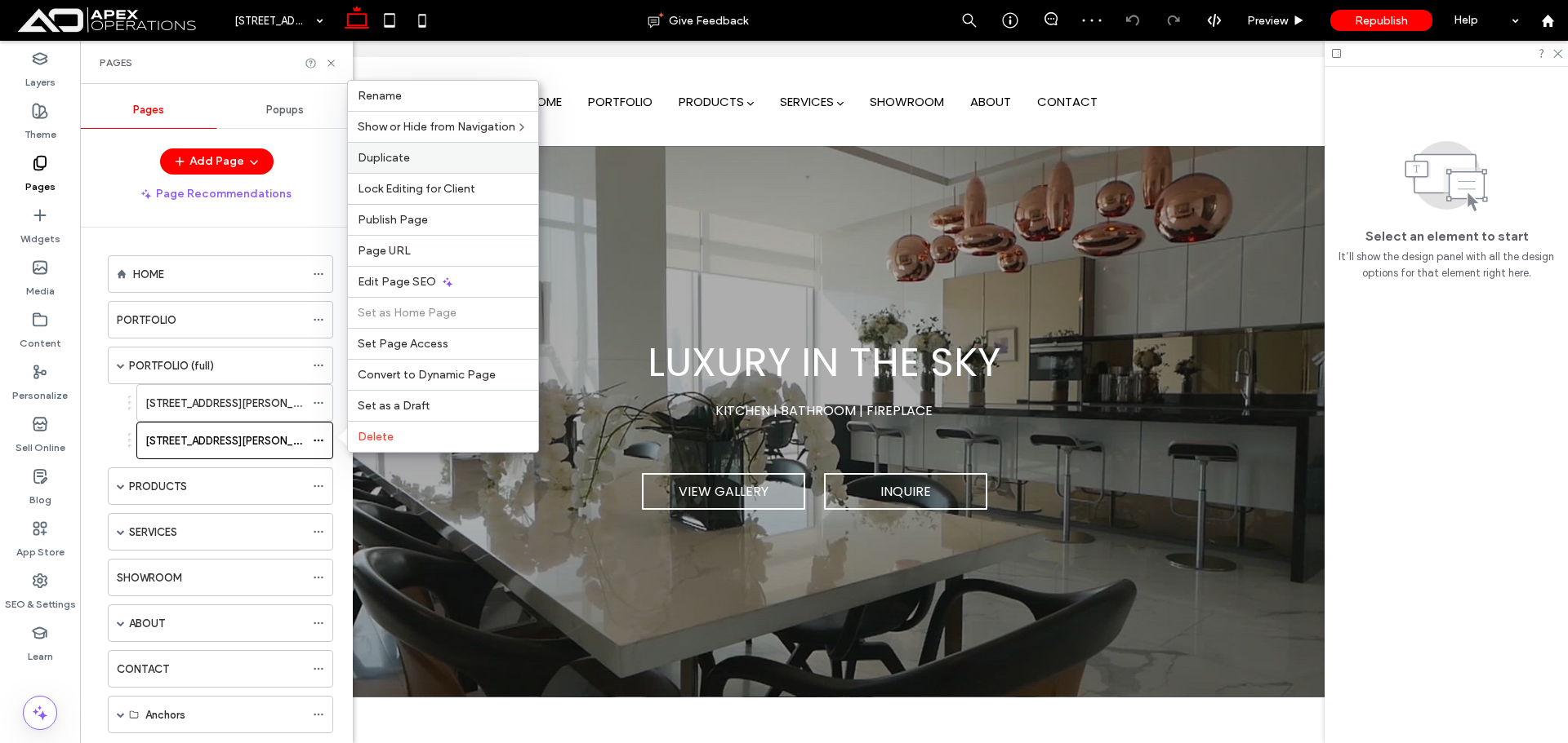
click at [421, 167] on div "Duplicate" at bounding box center [442, 157] width 190 height 31
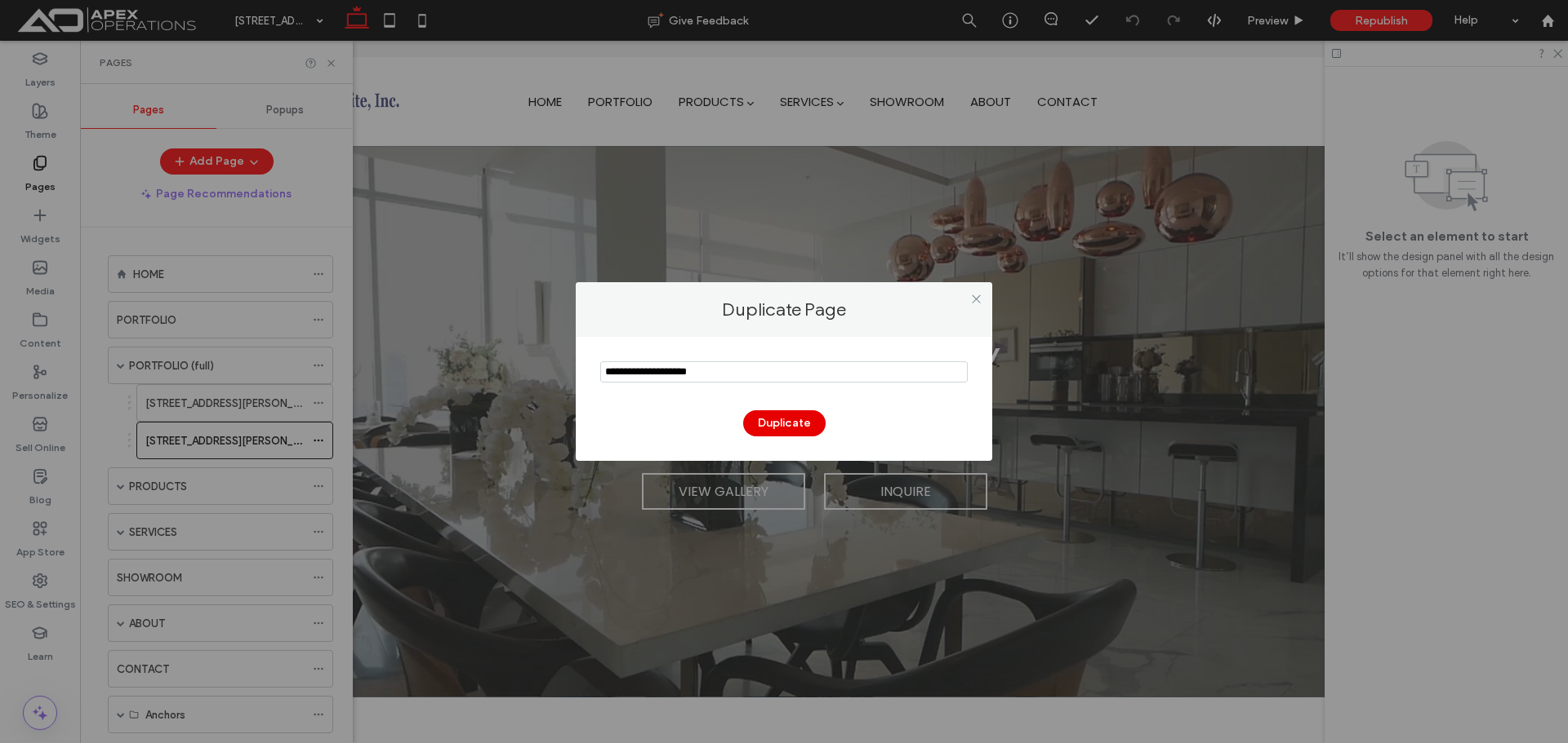
type input "**********"
click at [783, 414] on button "Duplicate" at bounding box center [784, 423] width 82 height 26
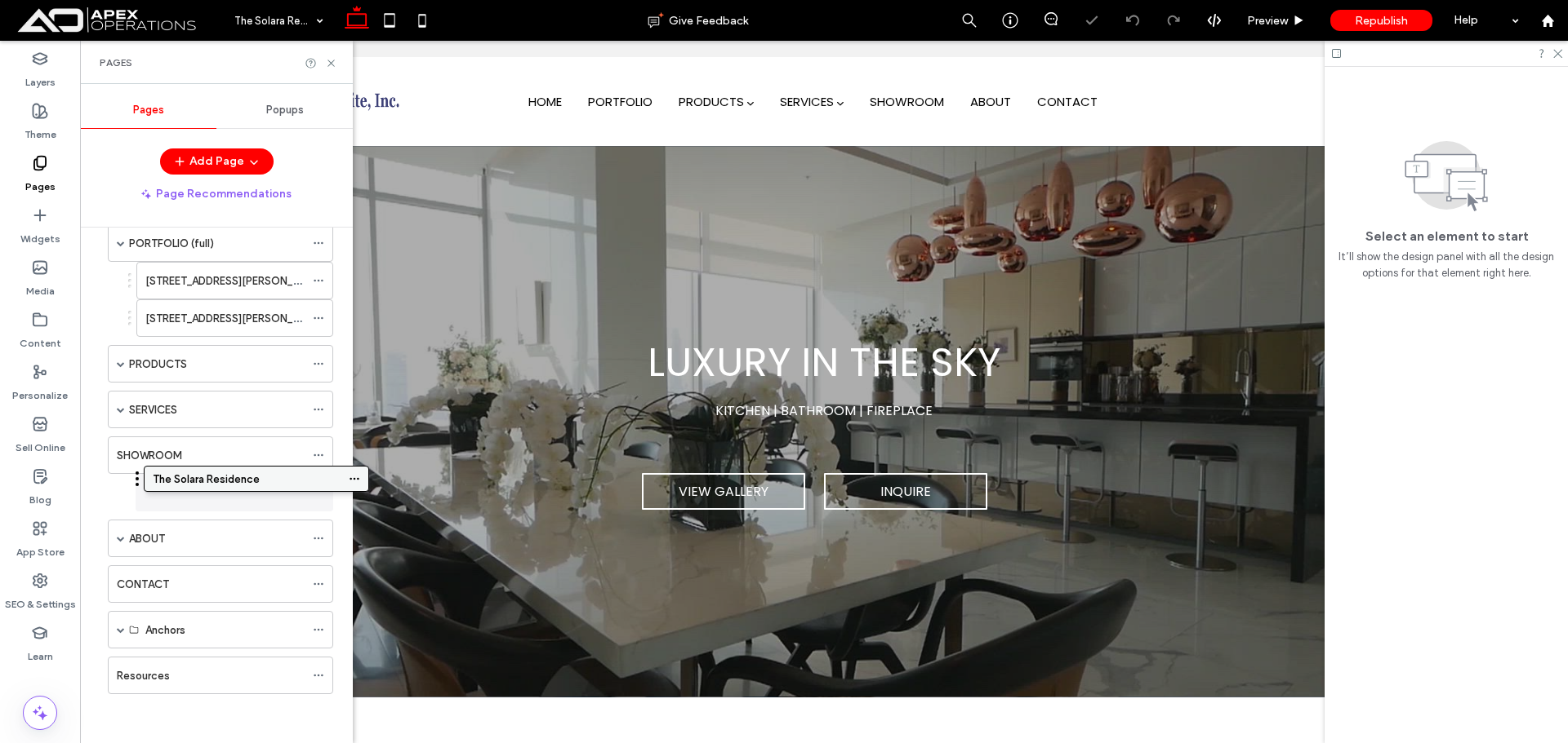
scroll to position [123, 0]
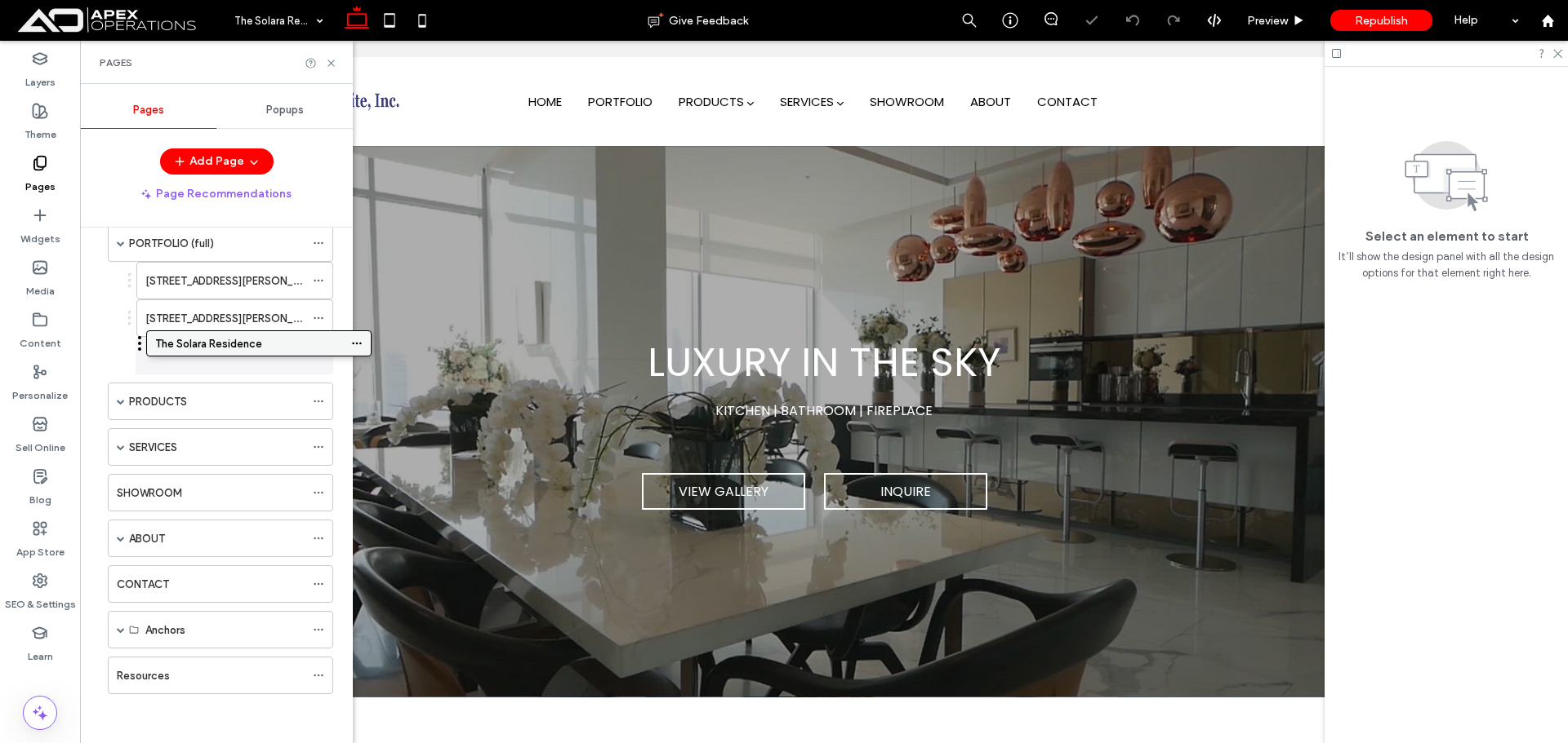
drag, startPoint x: 220, startPoint y: 486, endPoint x: 222, endPoint y: 342, distance: 144.0
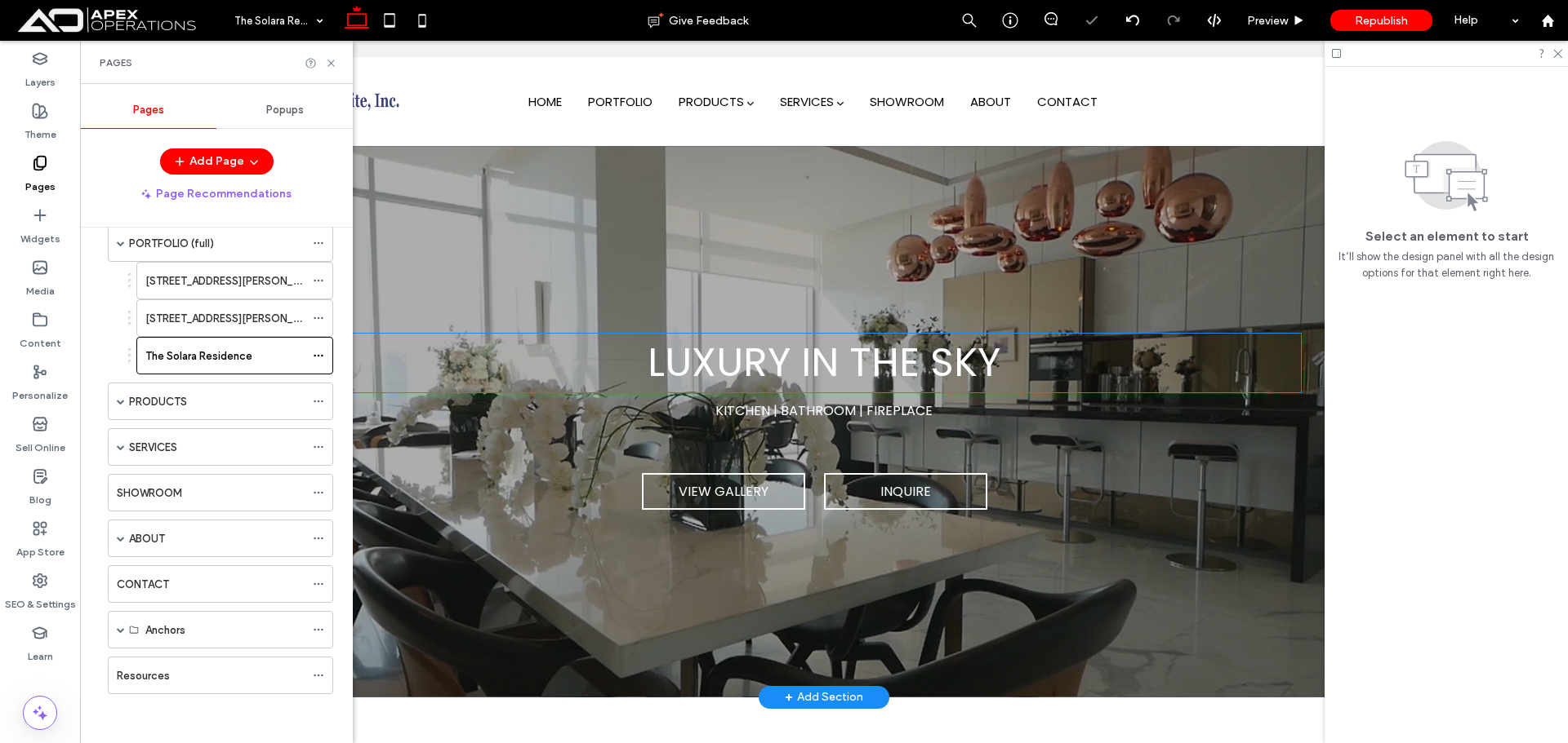
click at [888, 357] on span "LUXURY IN THE SKY" at bounding box center [824, 362] width 352 height 54
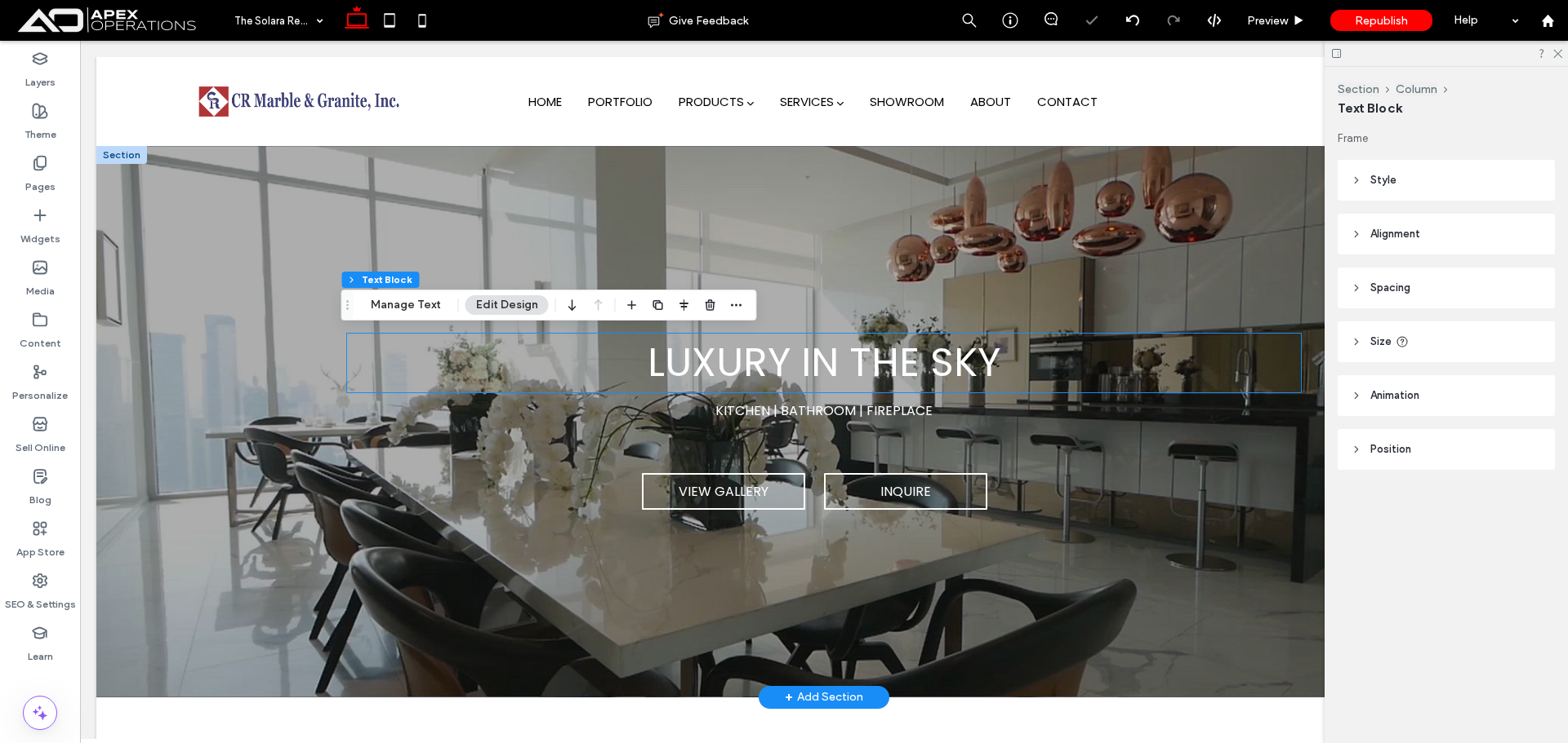
click at [888, 357] on div "LUXURY IN THE SKY" at bounding box center [824, 362] width 953 height 58
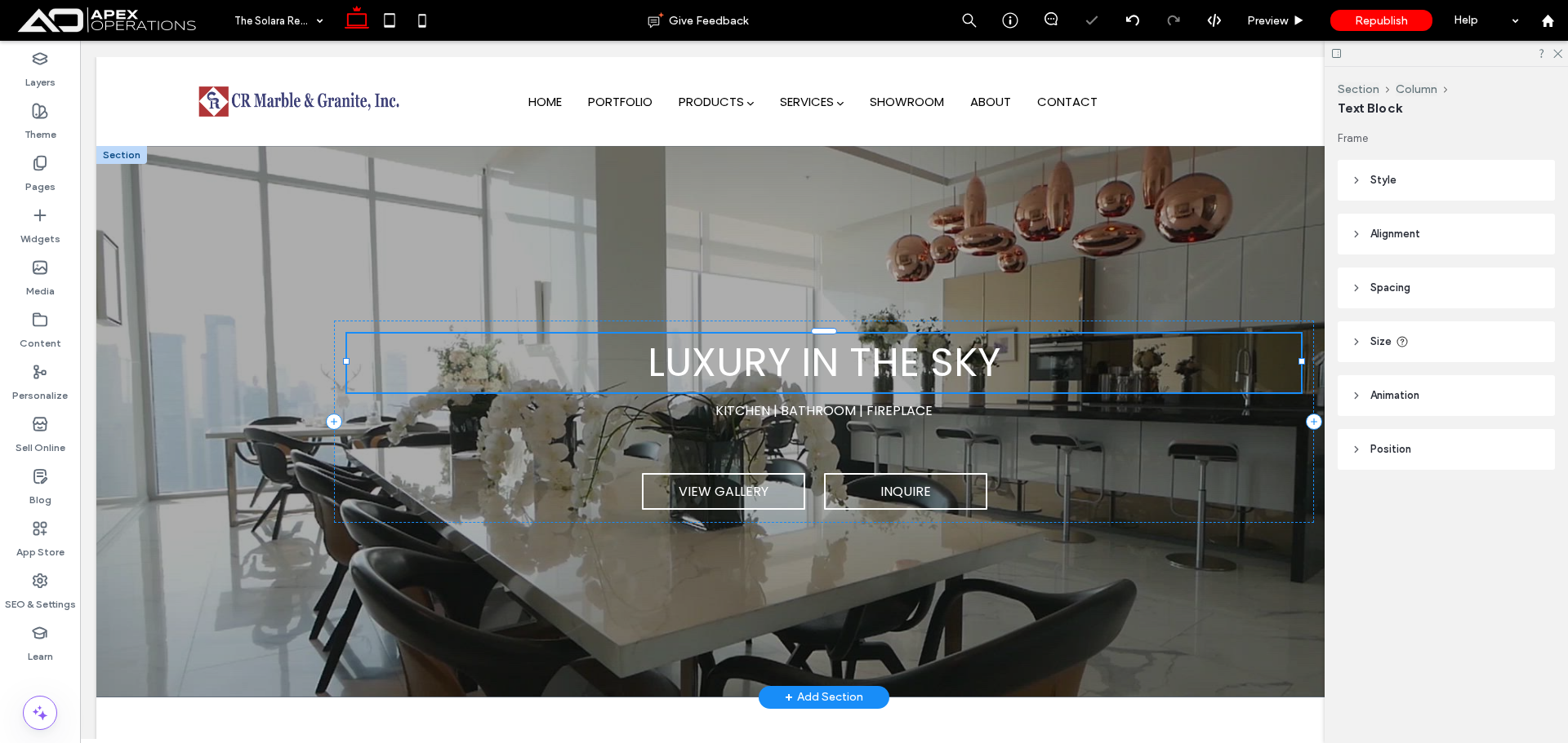
type input "*******"
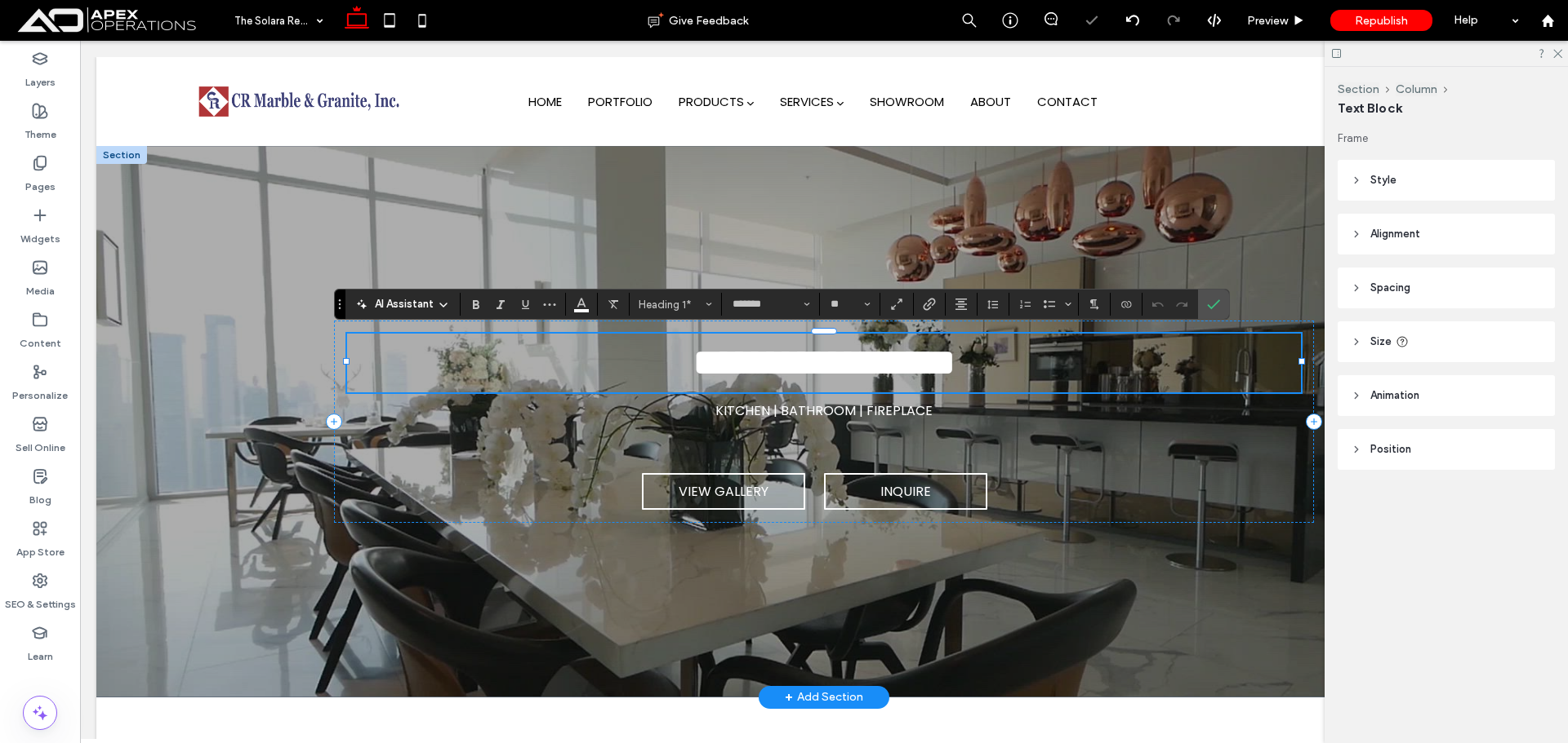
type input "**"
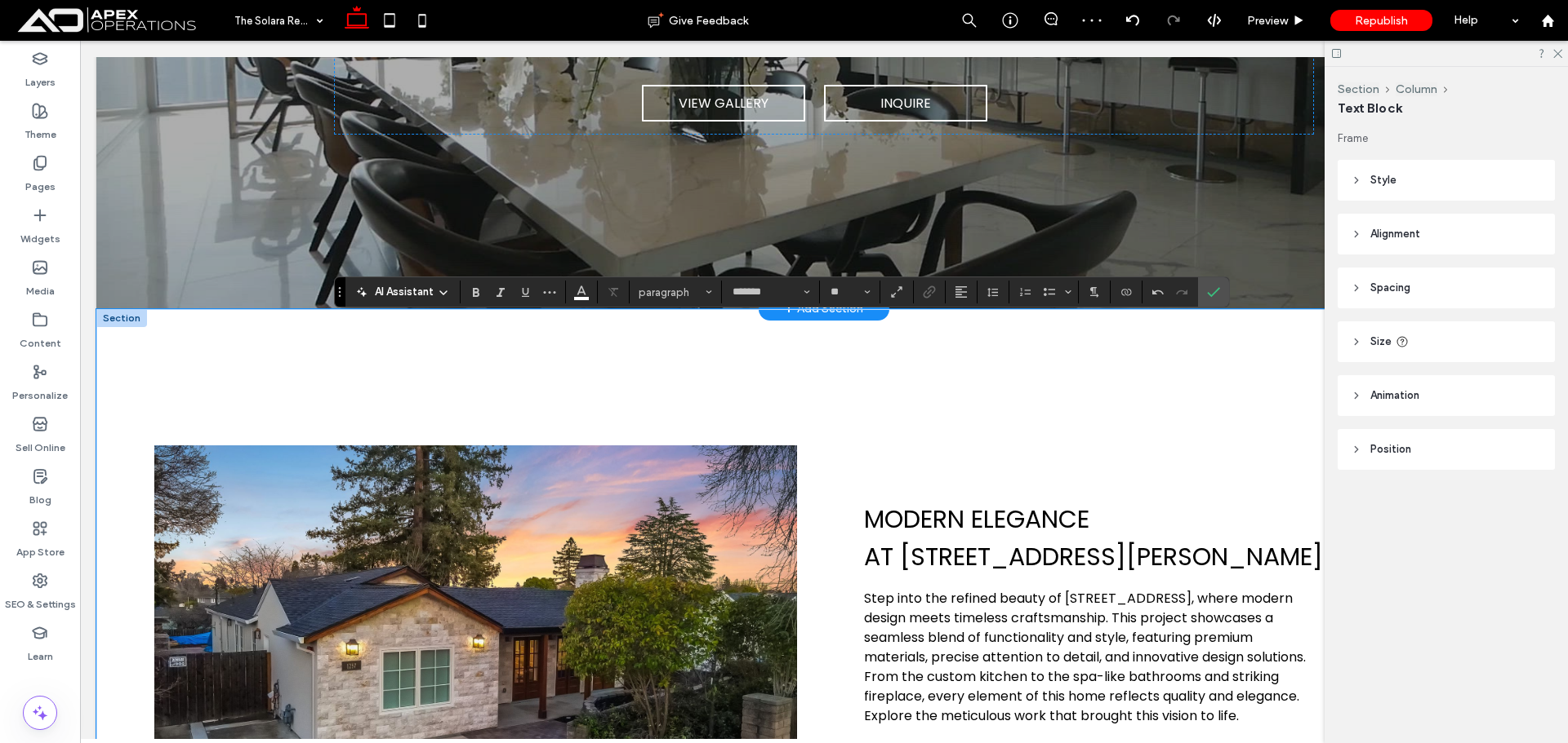
scroll to position [490, 0]
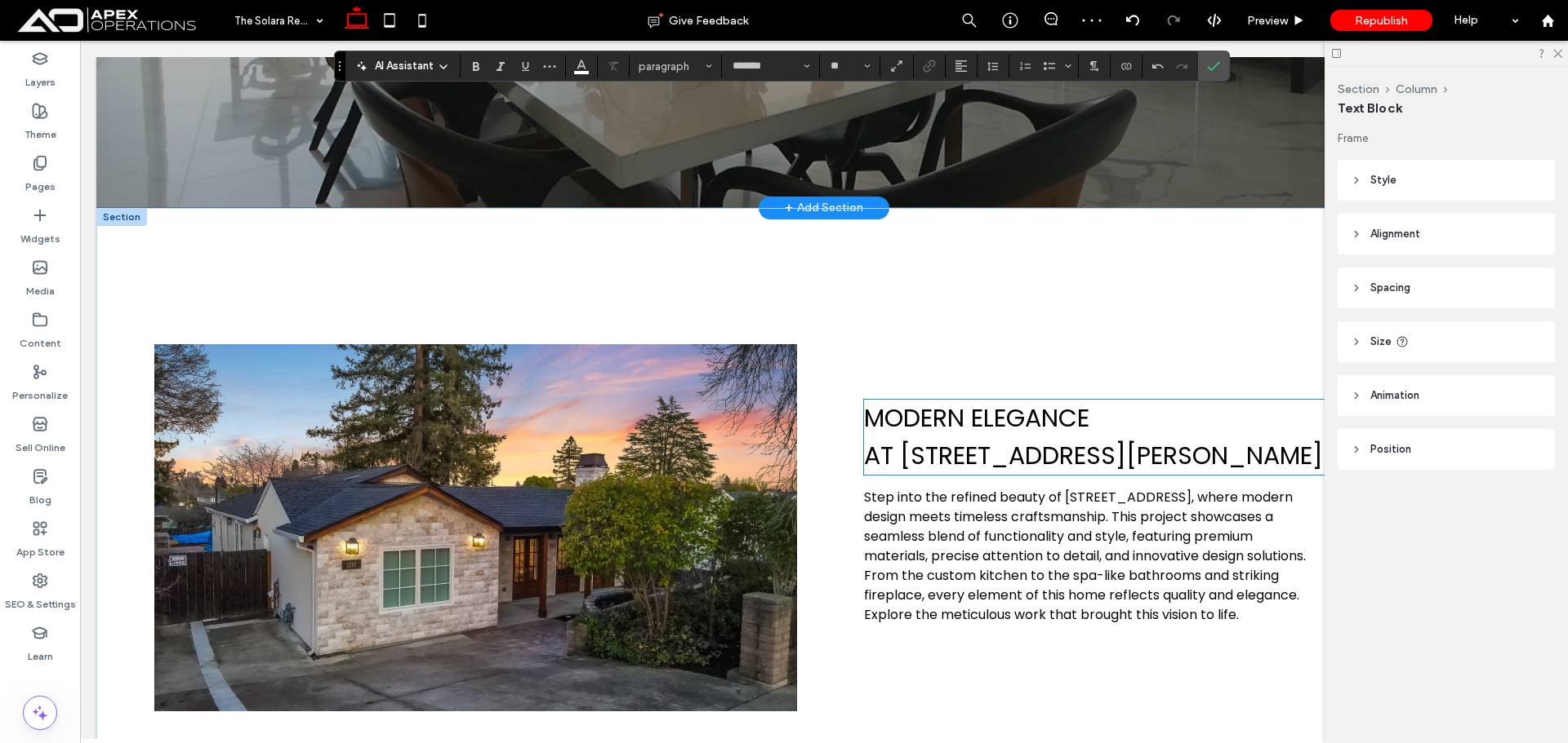
click at [948, 431] on span "MODERN ELEGANCE" at bounding box center [977, 418] width 226 height 35
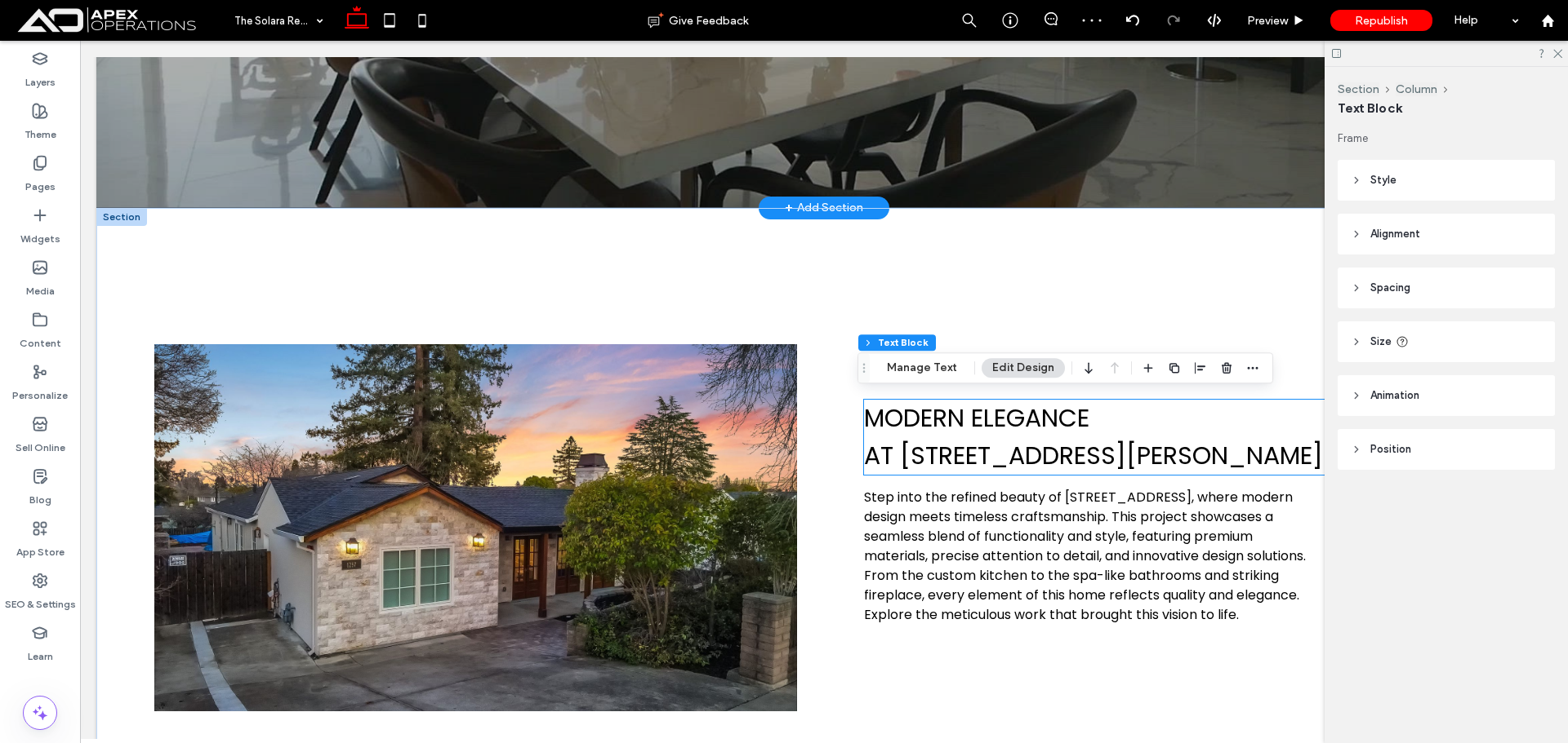
click at [948, 431] on div "MODERN ELEGANCE AT 123 REED ST" at bounding box center [1172, 437] width 617 height 75
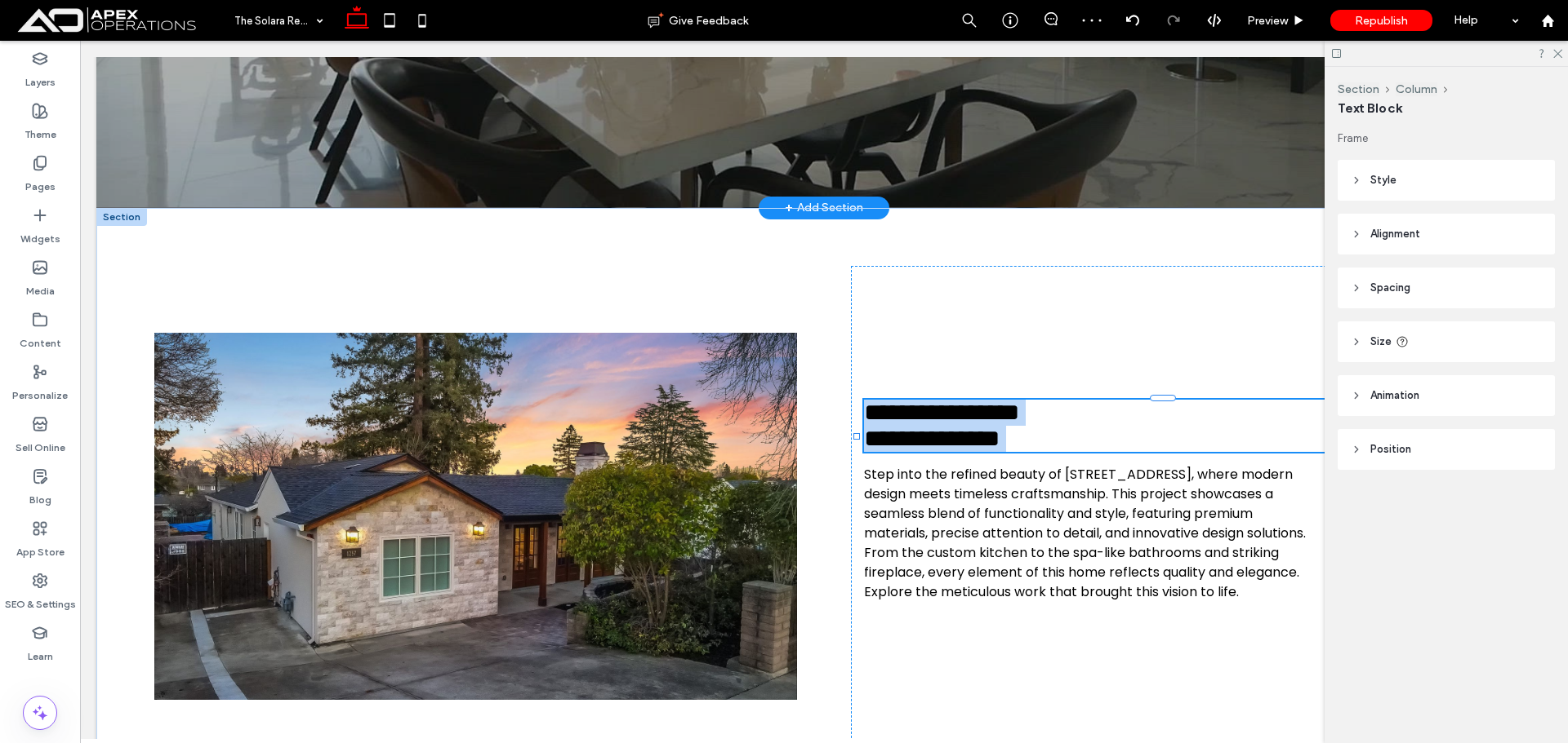
type input "*******"
type input "**"
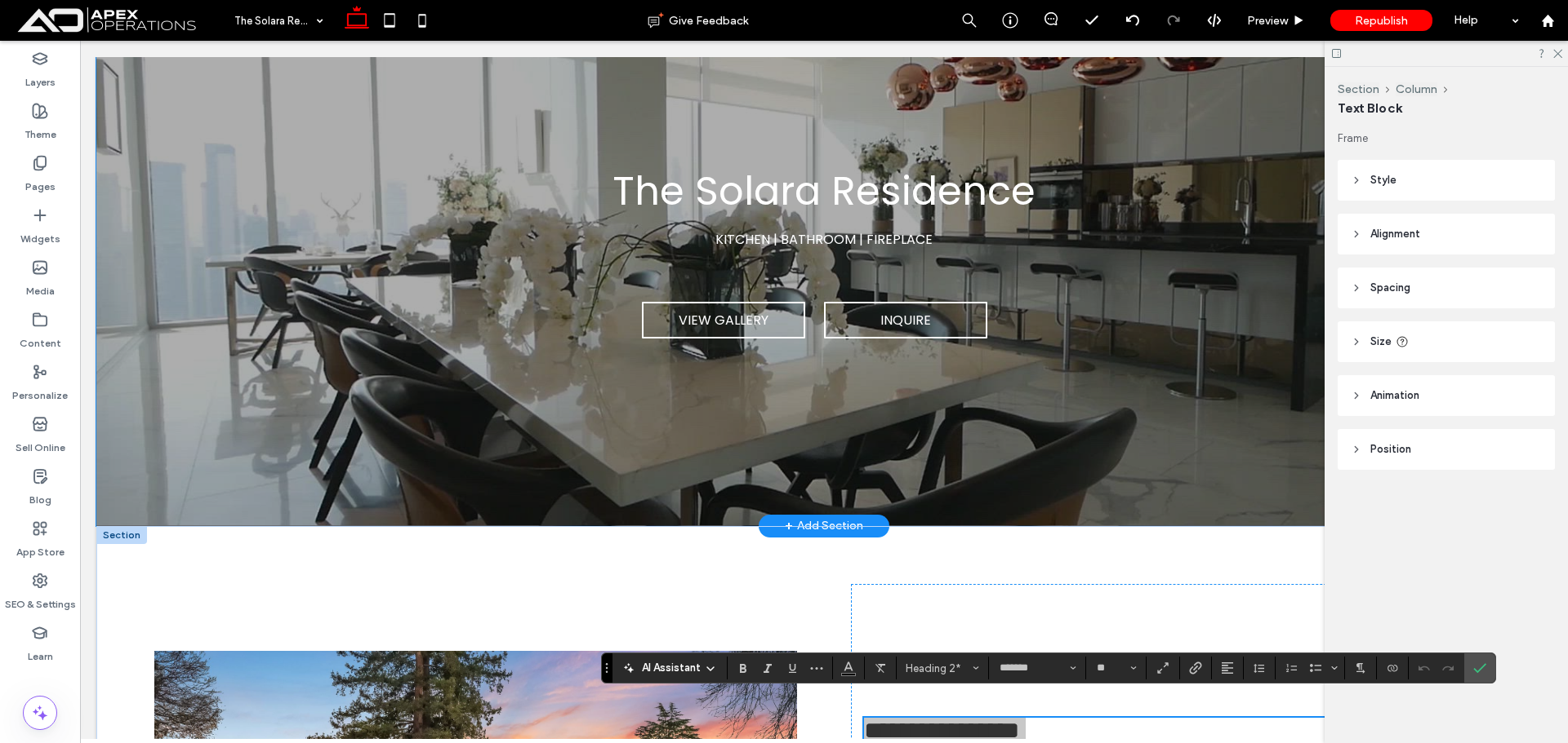
scroll to position [163, 0]
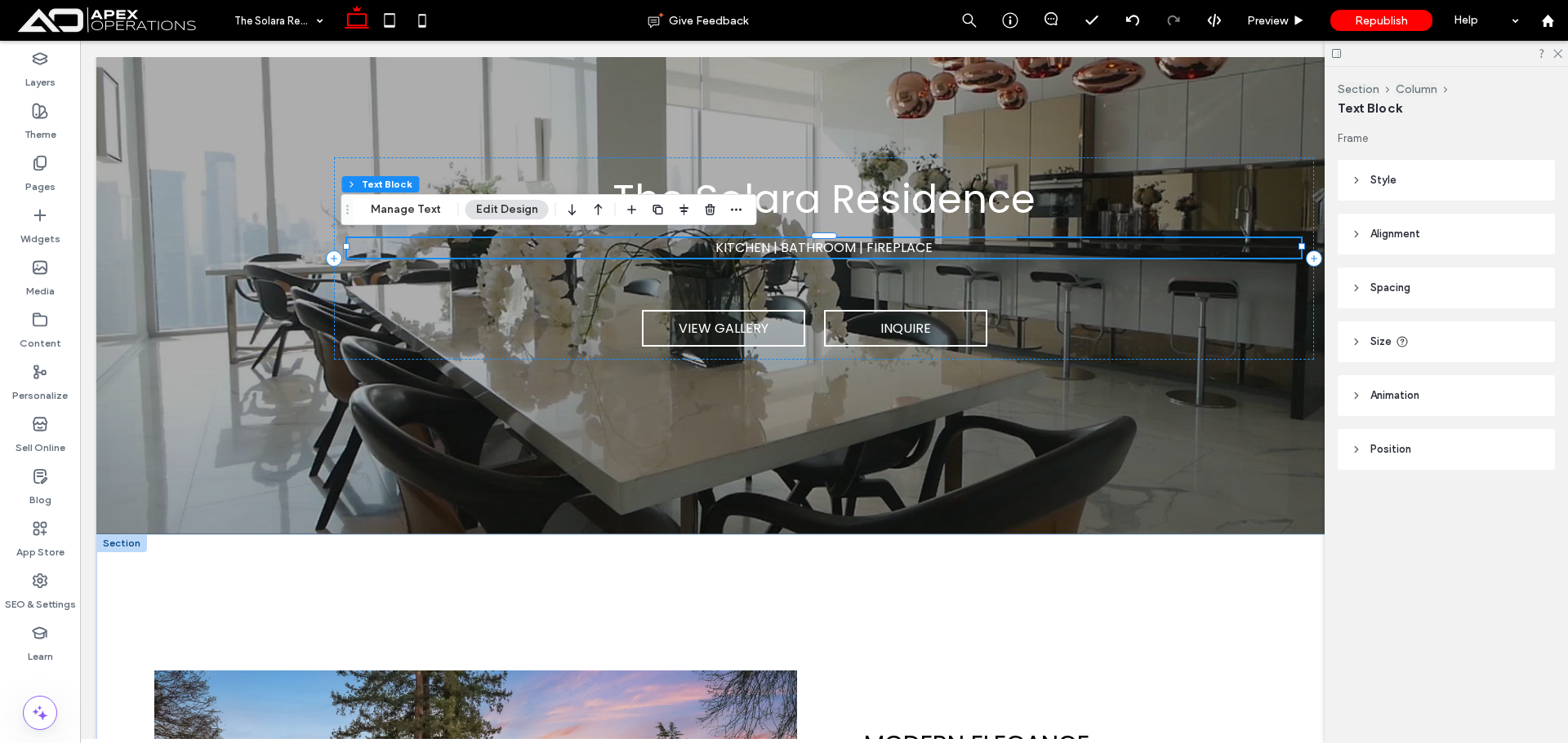
click at [871, 249] on div "KITCHEN | BATHROOM | FIREPLACE" at bounding box center [824, 248] width 953 height 20
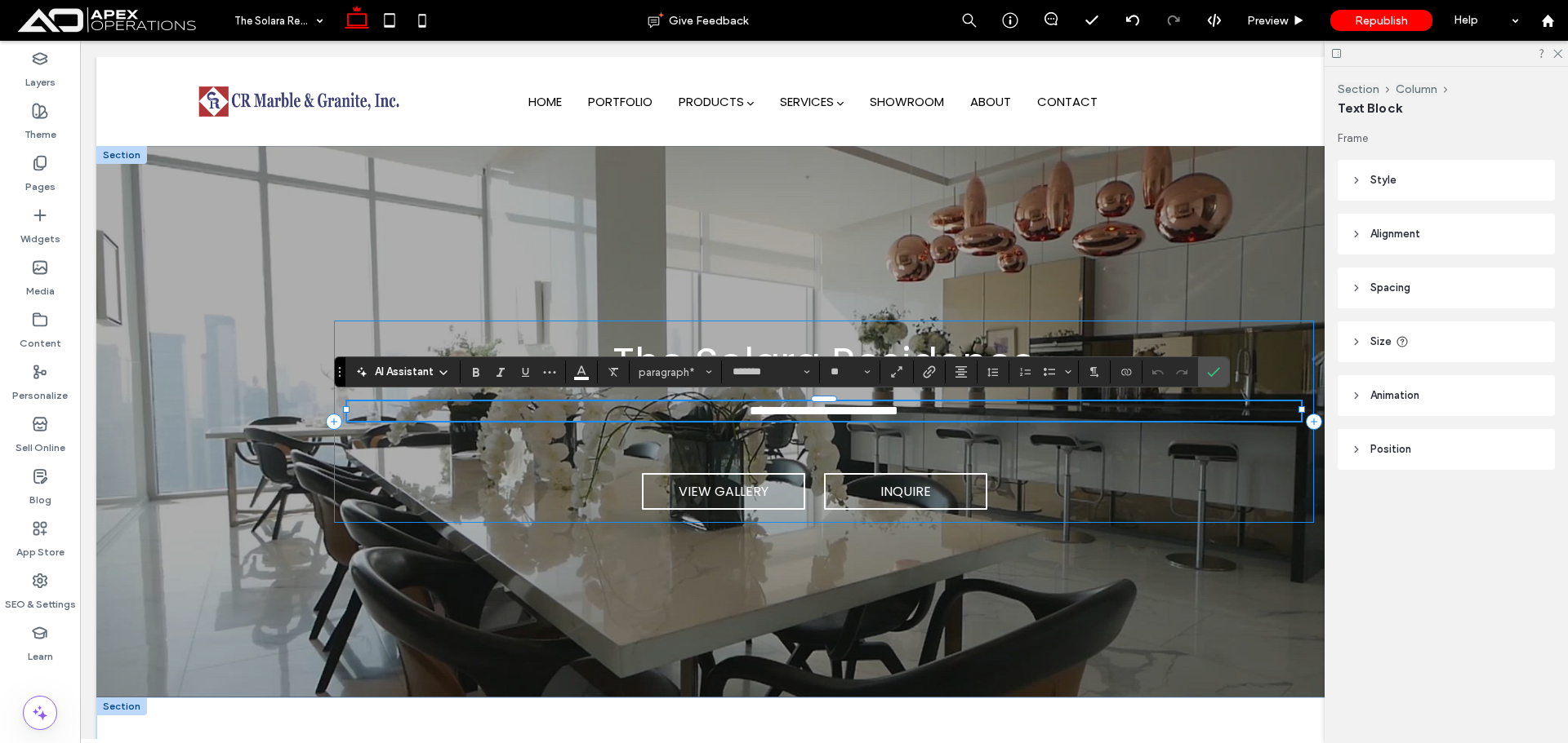
scroll to position [0, 0]
click at [1212, 374] on icon "Confirm" at bounding box center [1213, 372] width 13 height 13
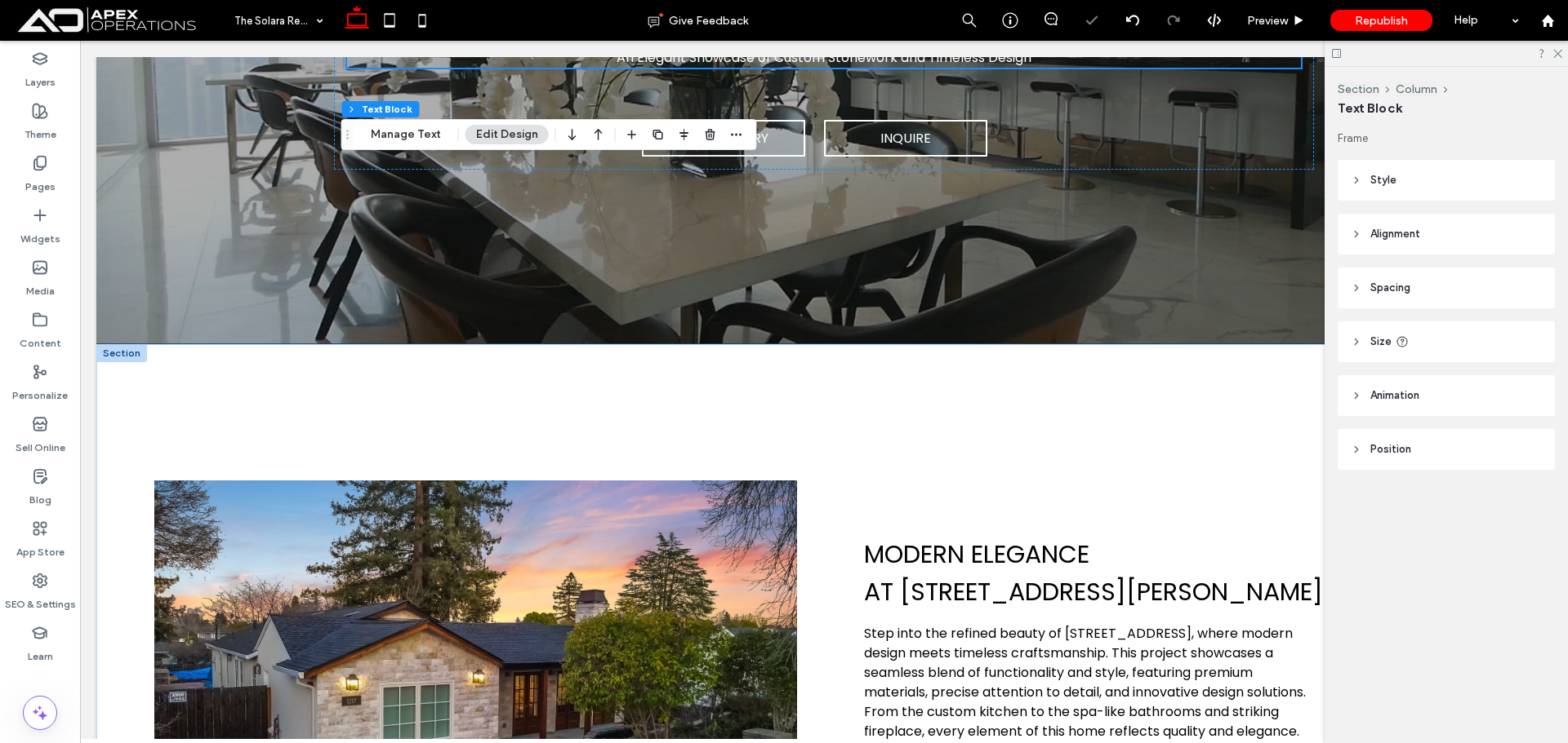
scroll to position [490, 0]
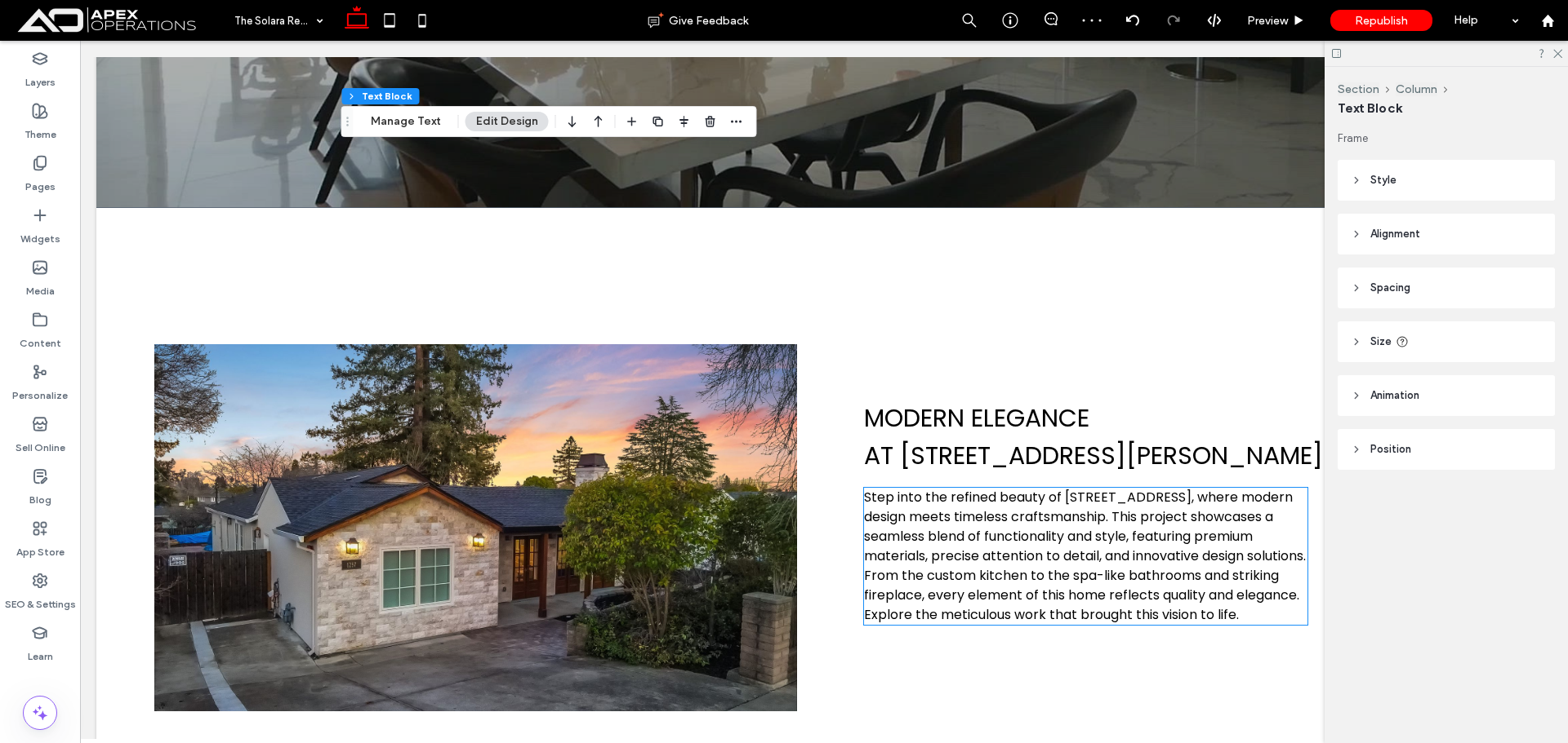
click at [977, 445] on span "AT 123 REED ST" at bounding box center [1094, 455] width 459 height 35
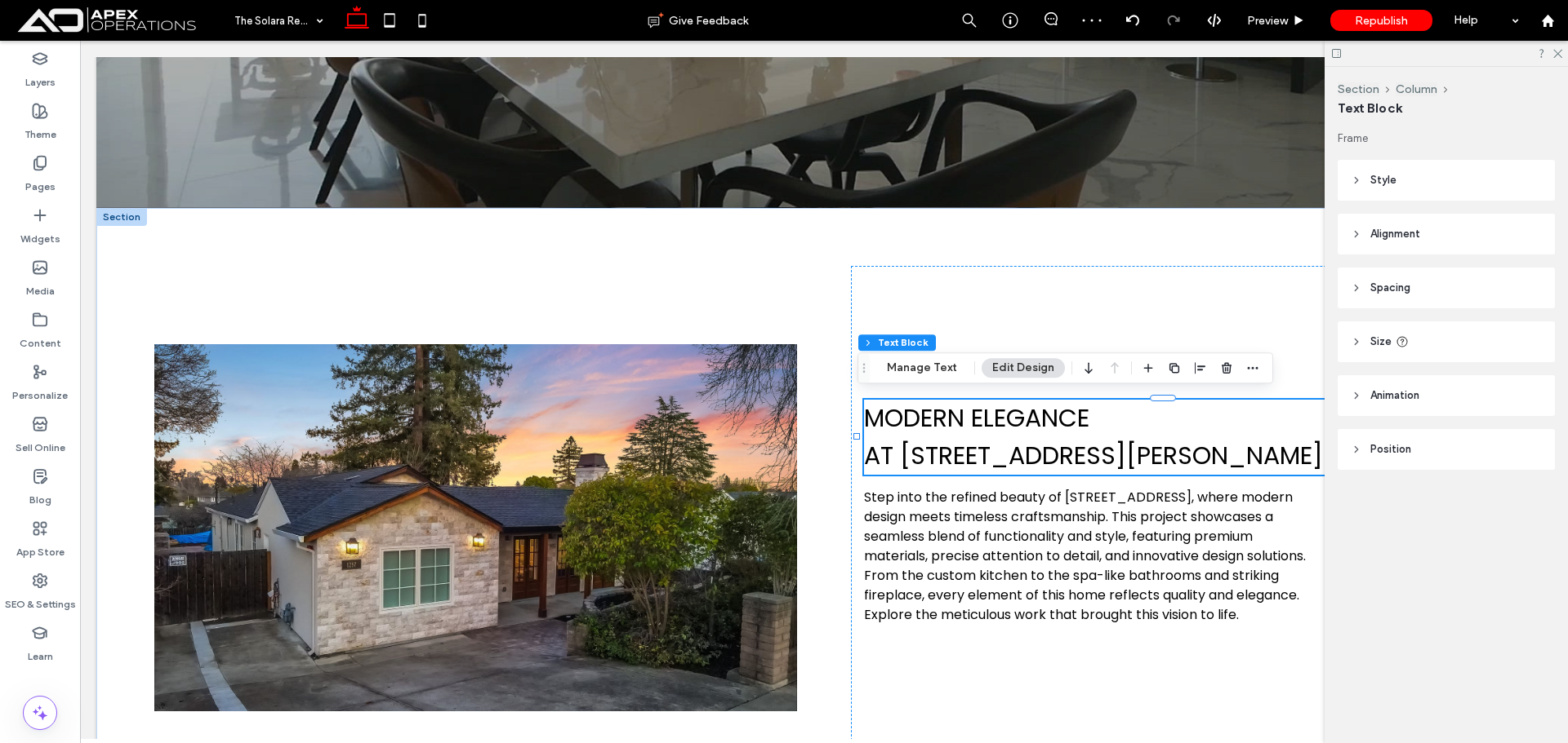
click at [977, 445] on div "MODERN ELEGANCE AT 123 REED ST" at bounding box center [1172, 437] width 617 height 75
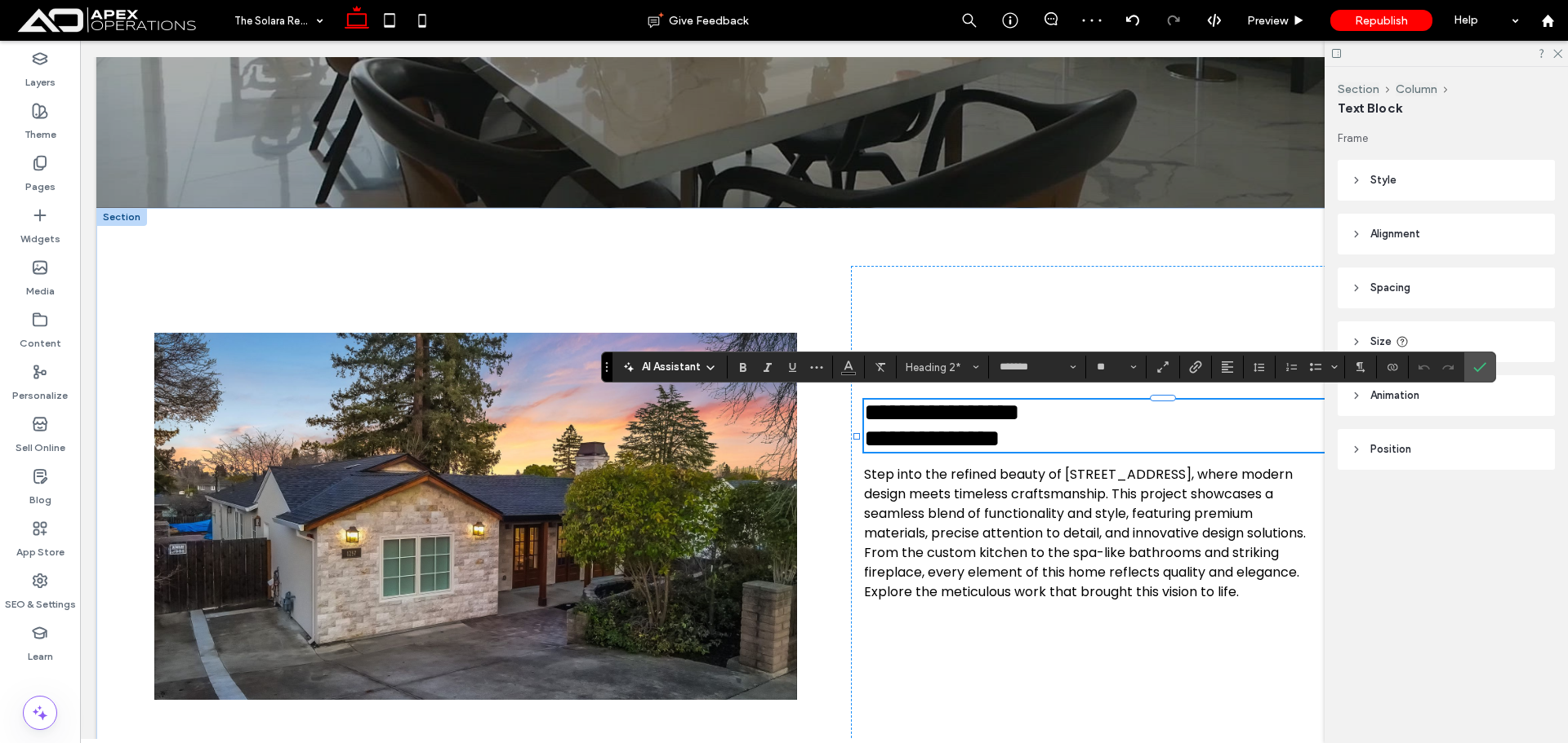
type input "**"
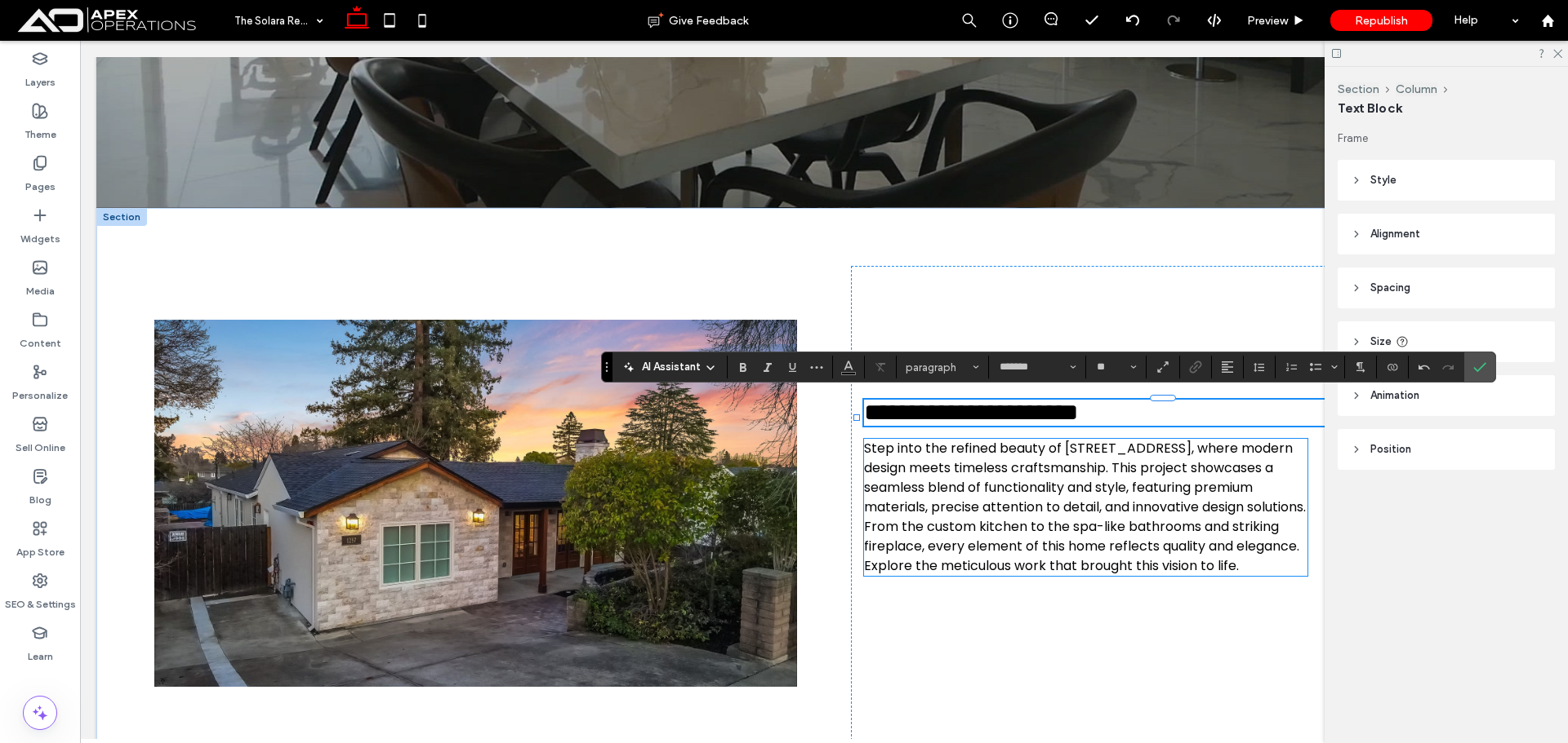
click at [1093, 561] on span "Step into the refined beauty of 123 Red Street, where modern design meets timel…" at bounding box center [1085, 508] width 441 height 137
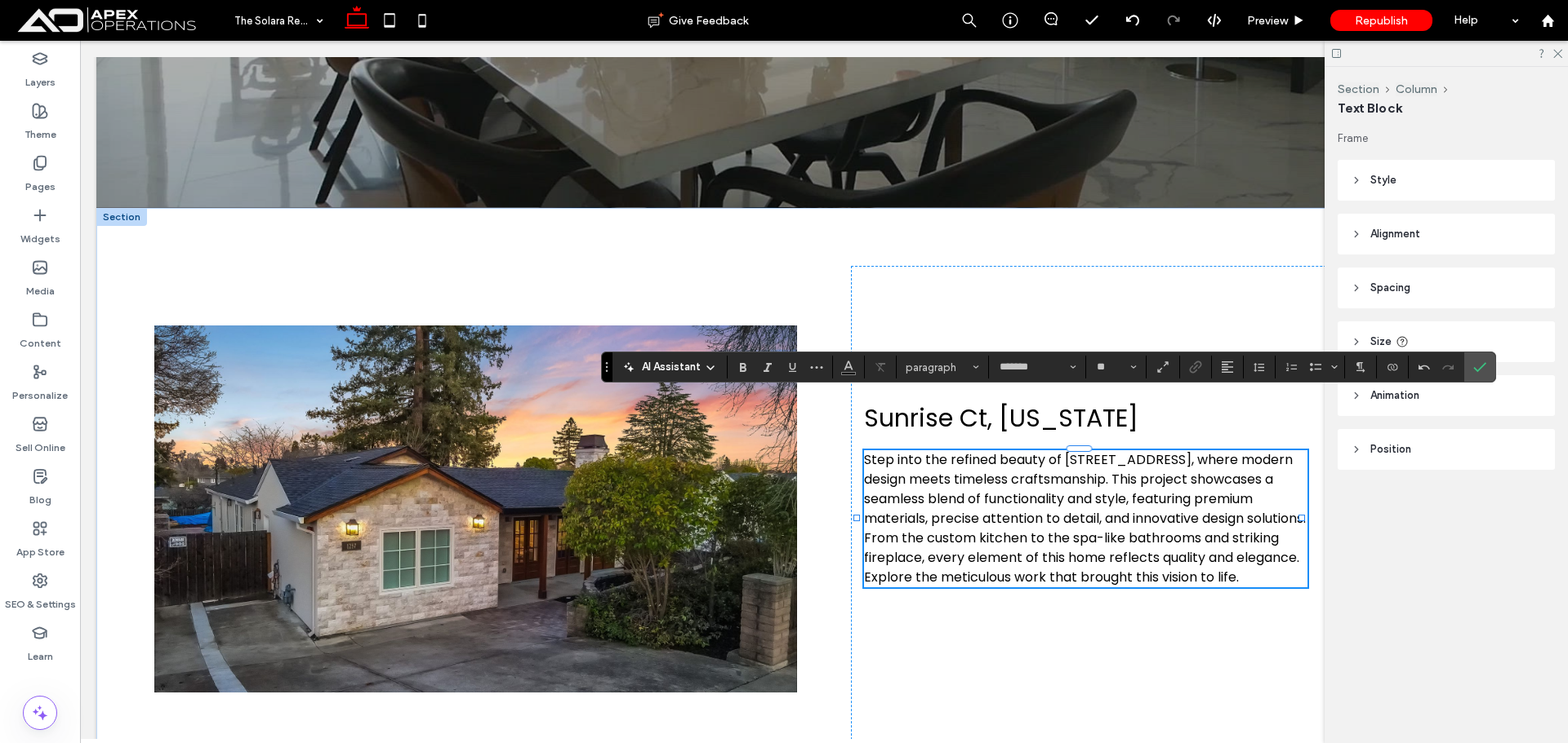
click at [1093, 561] on div "Step into the refined beauty of 123 Red Street, where modern design meets timel…" at bounding box center [1086, 518] width 443 height 138
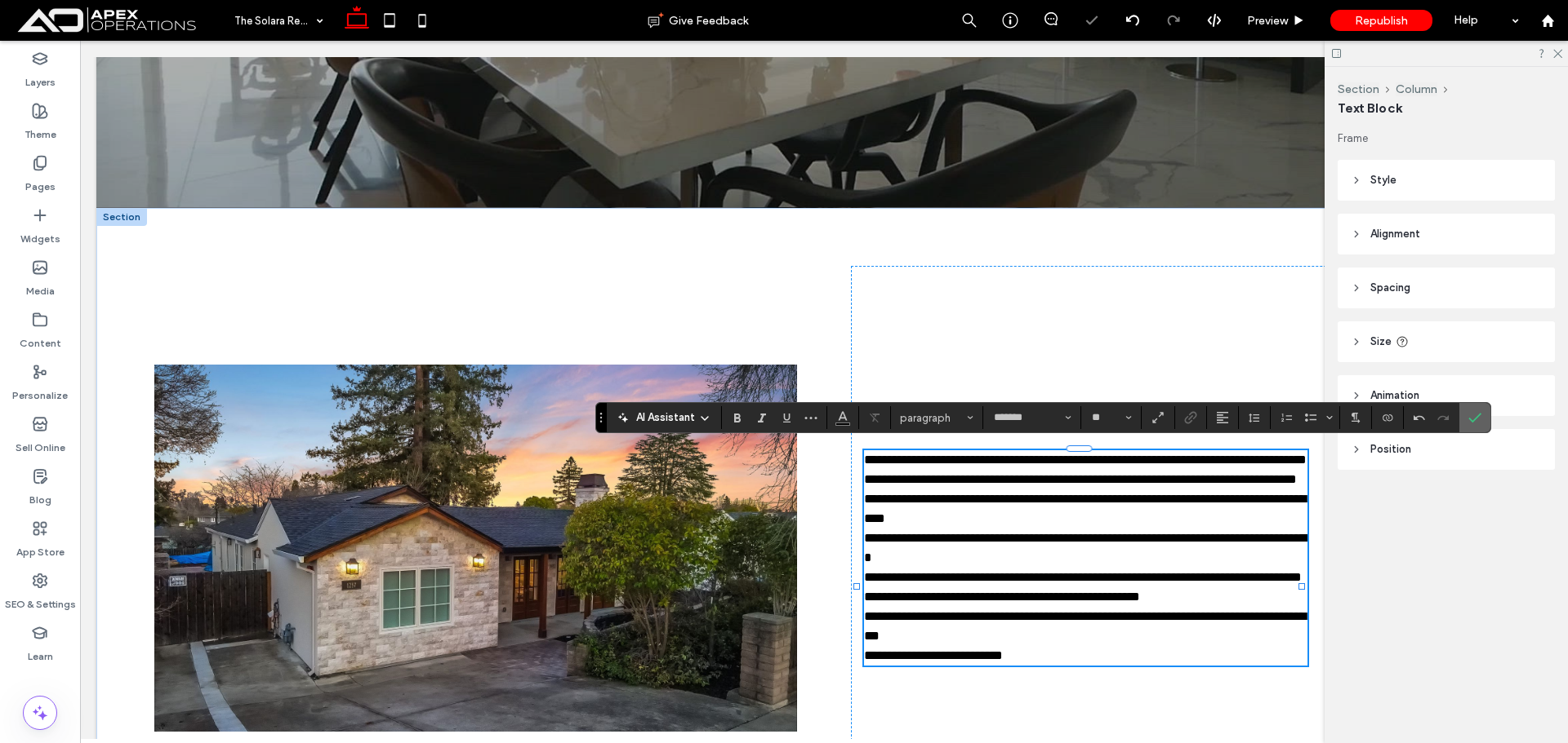
click at [1475, 418] on use "Confirm" at bounding box center [1474, 418] width 13 height 10
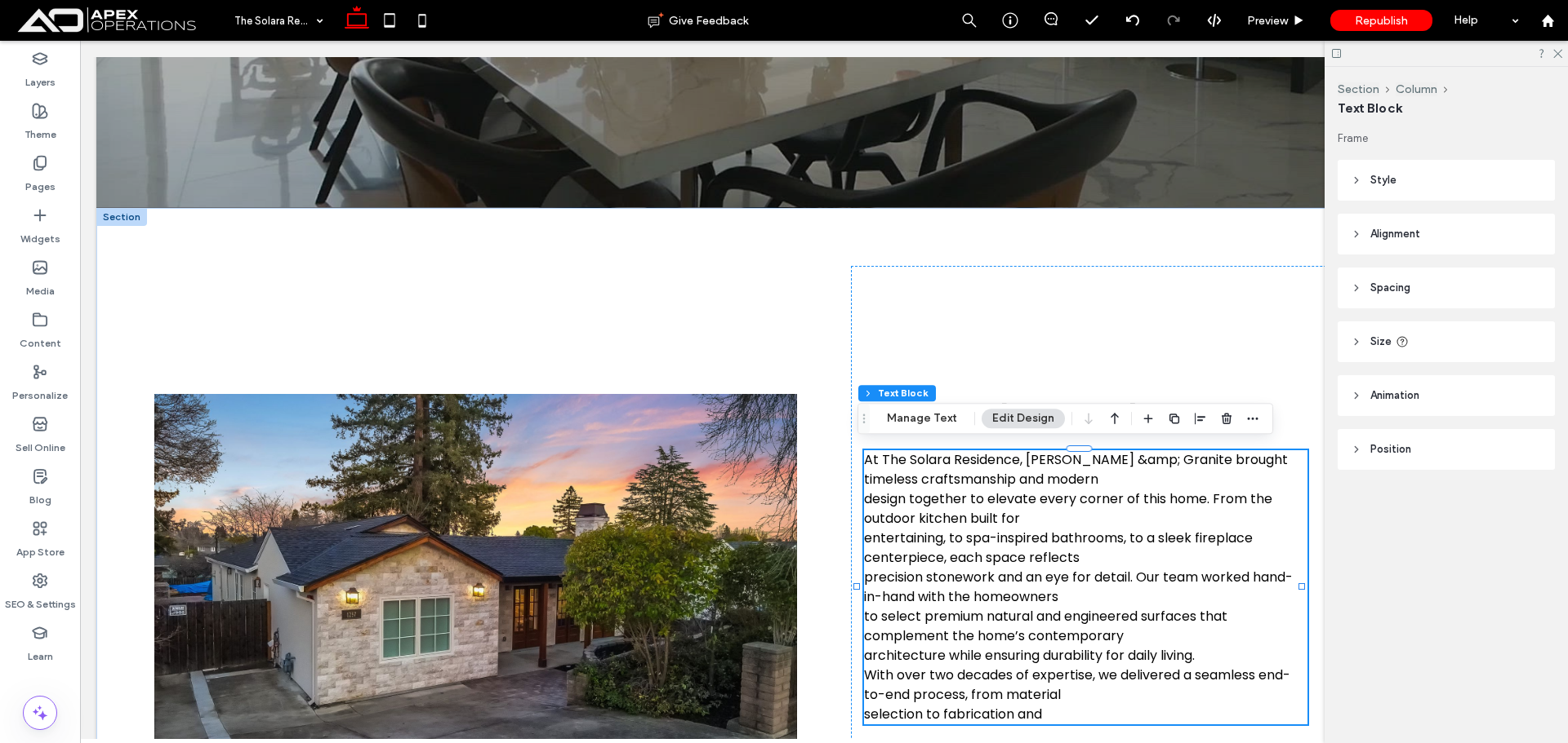
click at [930, 557] on span "entertaining, to spa-inspired bathrooms, to a sleek fireplace centerpiece, each…" at bounding box center [1058, 547] width 389 height 39
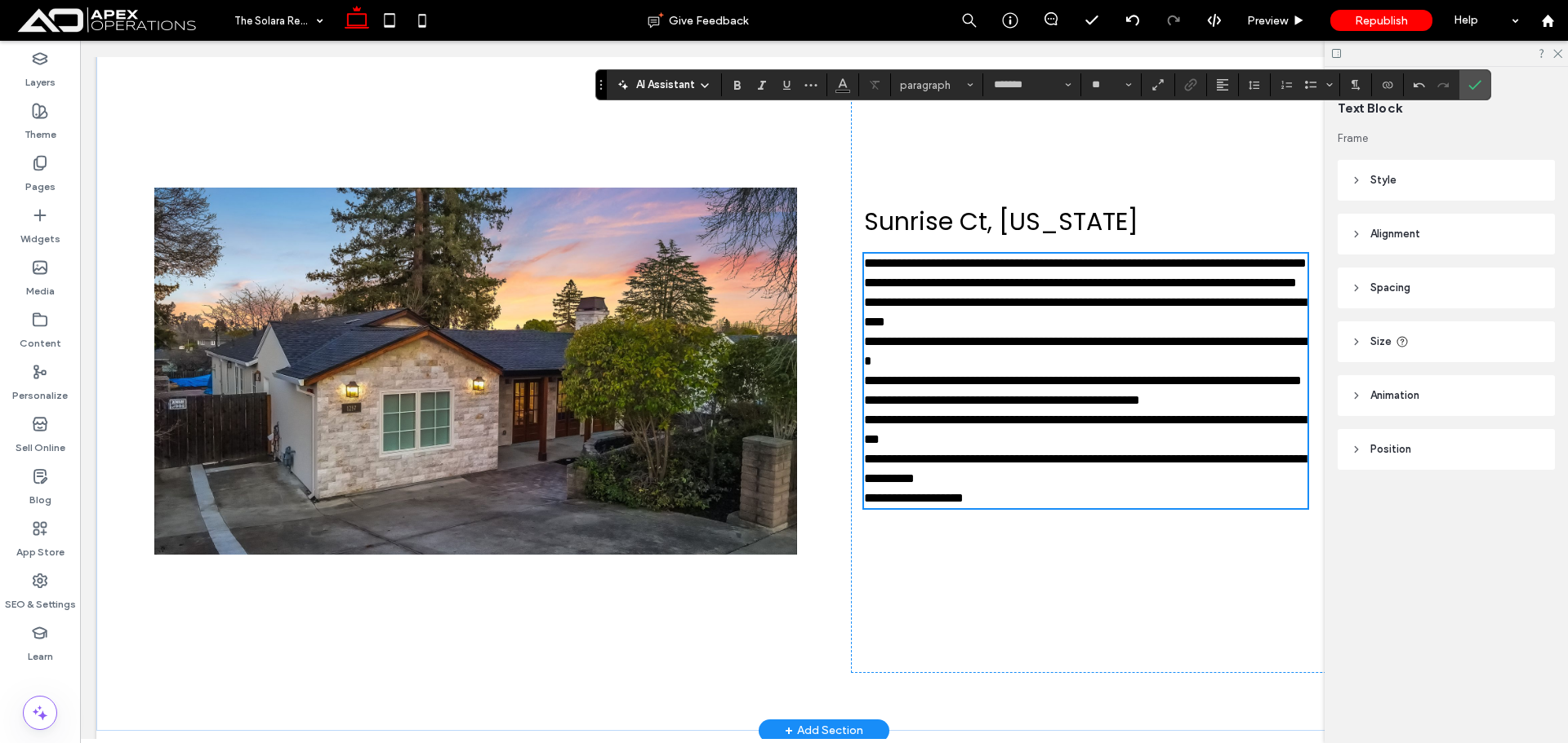
scroll to position [680, 0]
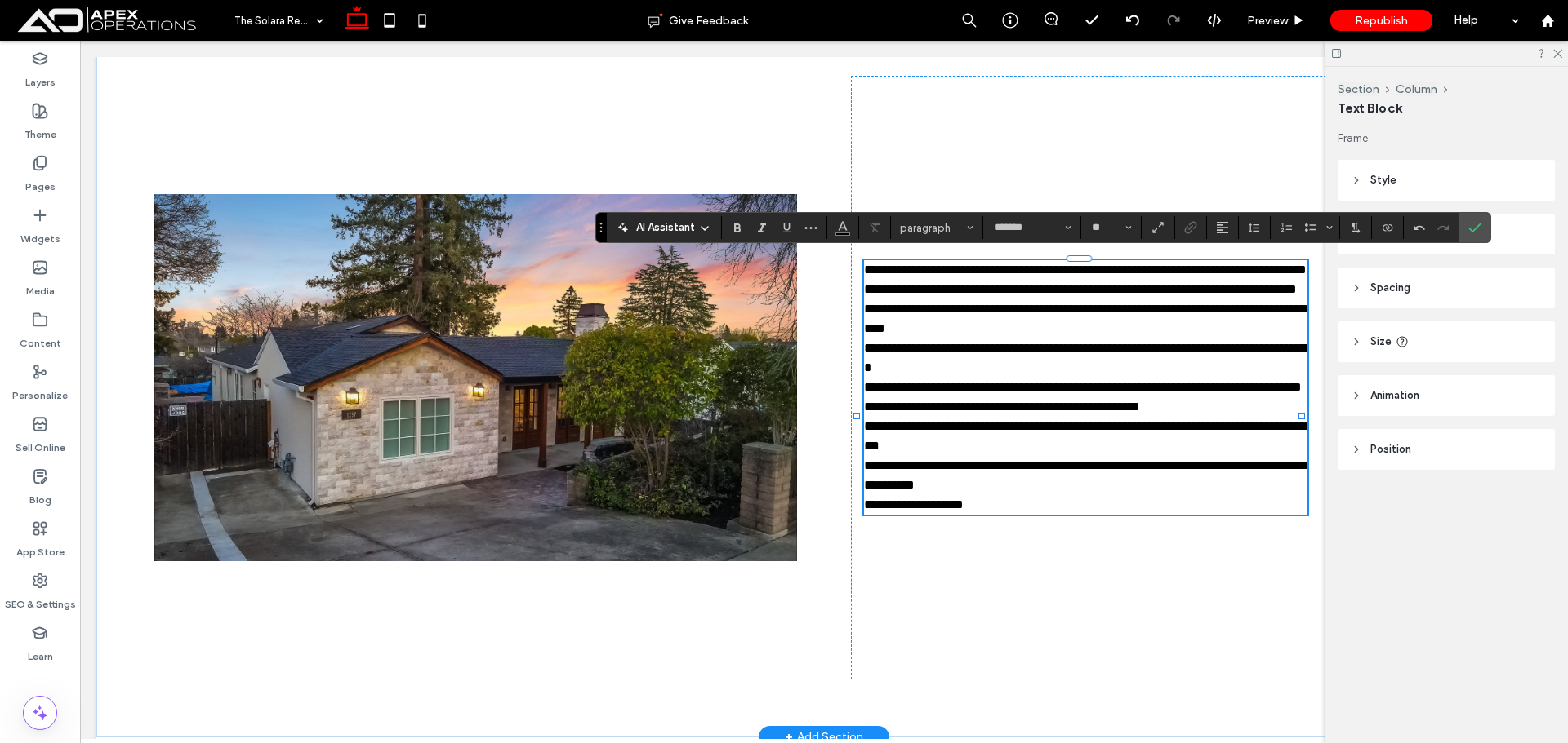
click at [864, 296] on span "**********" at bounding box center [1080, 289] width 433 height 12
click at [1051, 394] on span "**********" at bounding box center [1083, 387] width 438 height 12
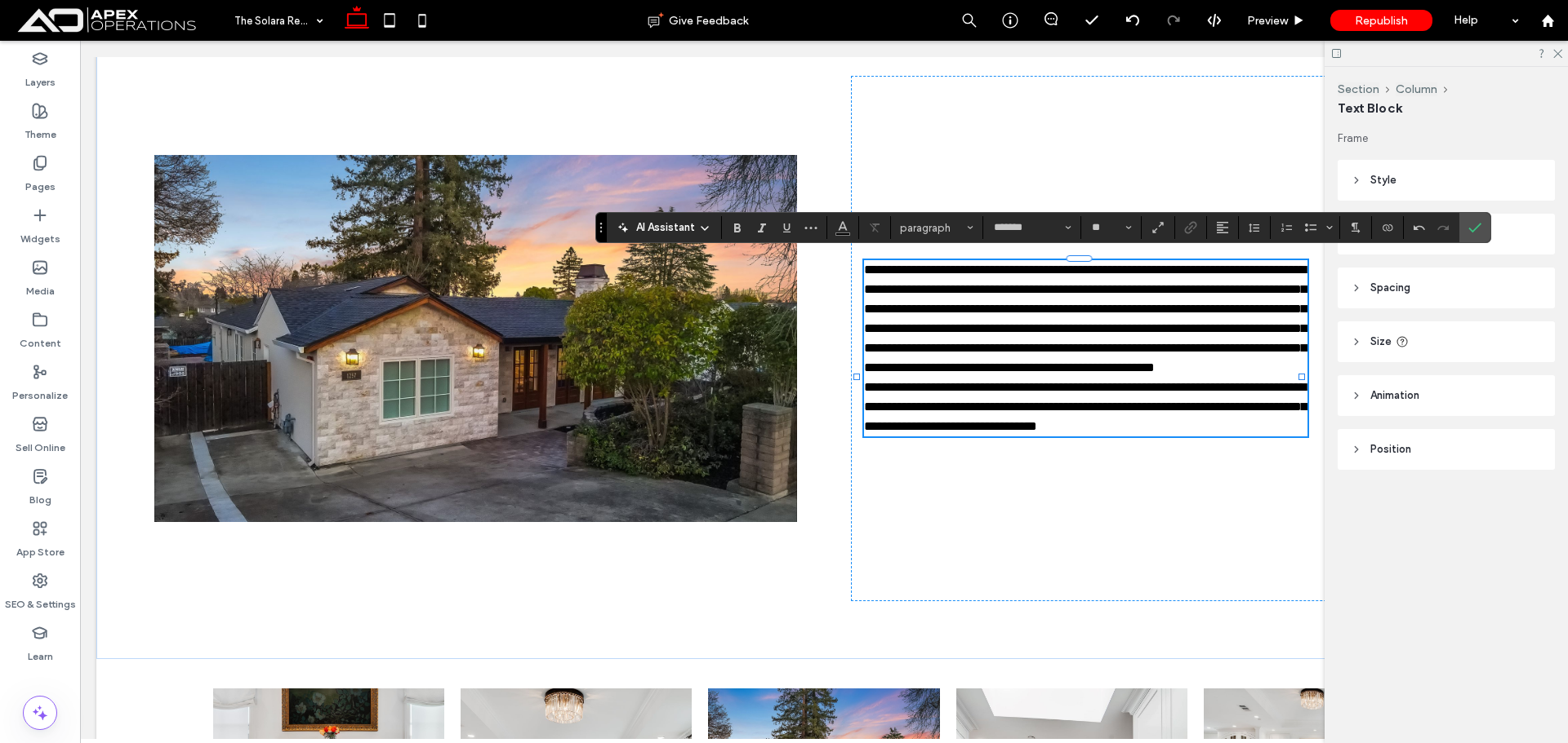
click at [1469, 231] on icon "Confirm" at bounding box center [1474, 228] width 13 height 13
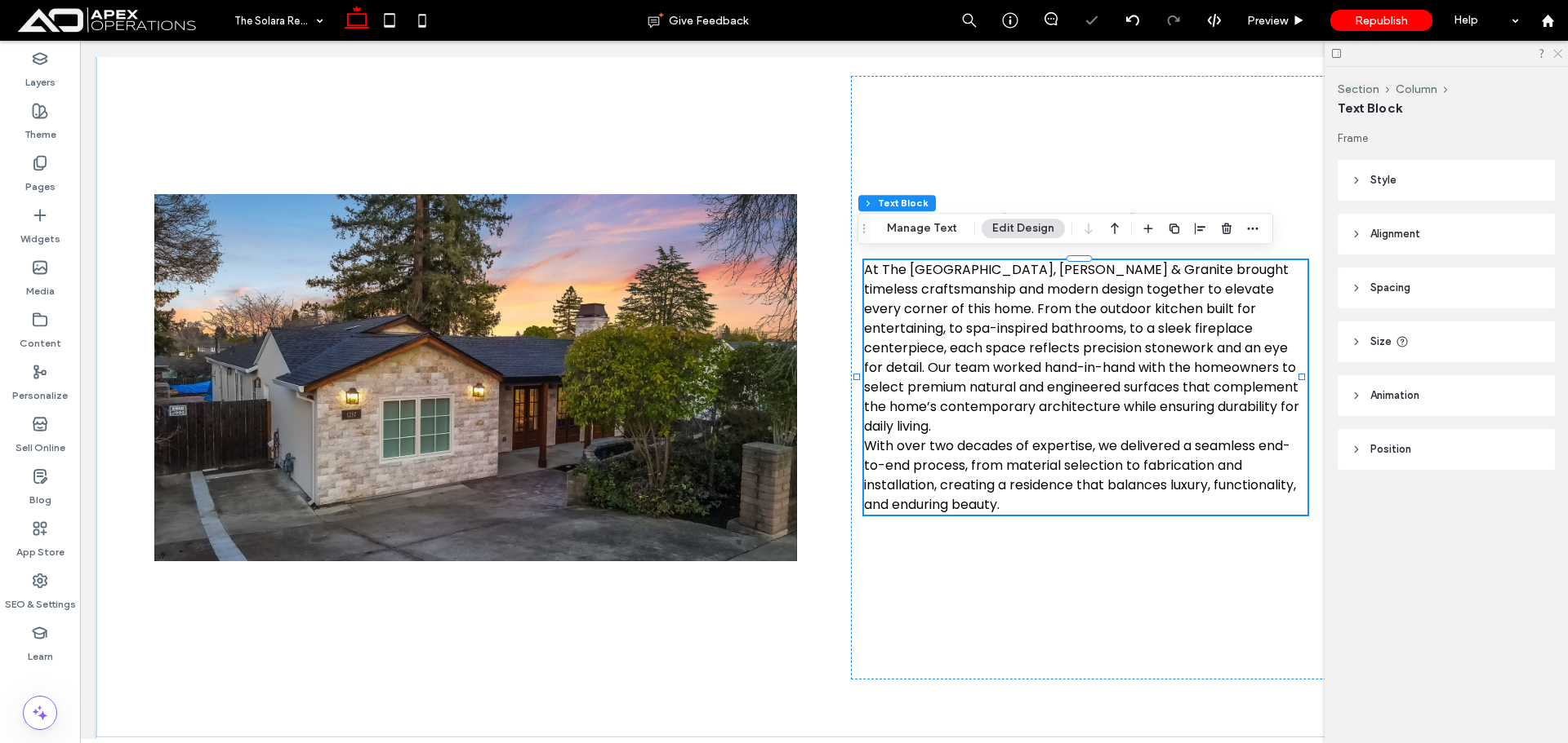
click at [1559, 49] on icon at bounding box center [1556, 52] width 11 height 11
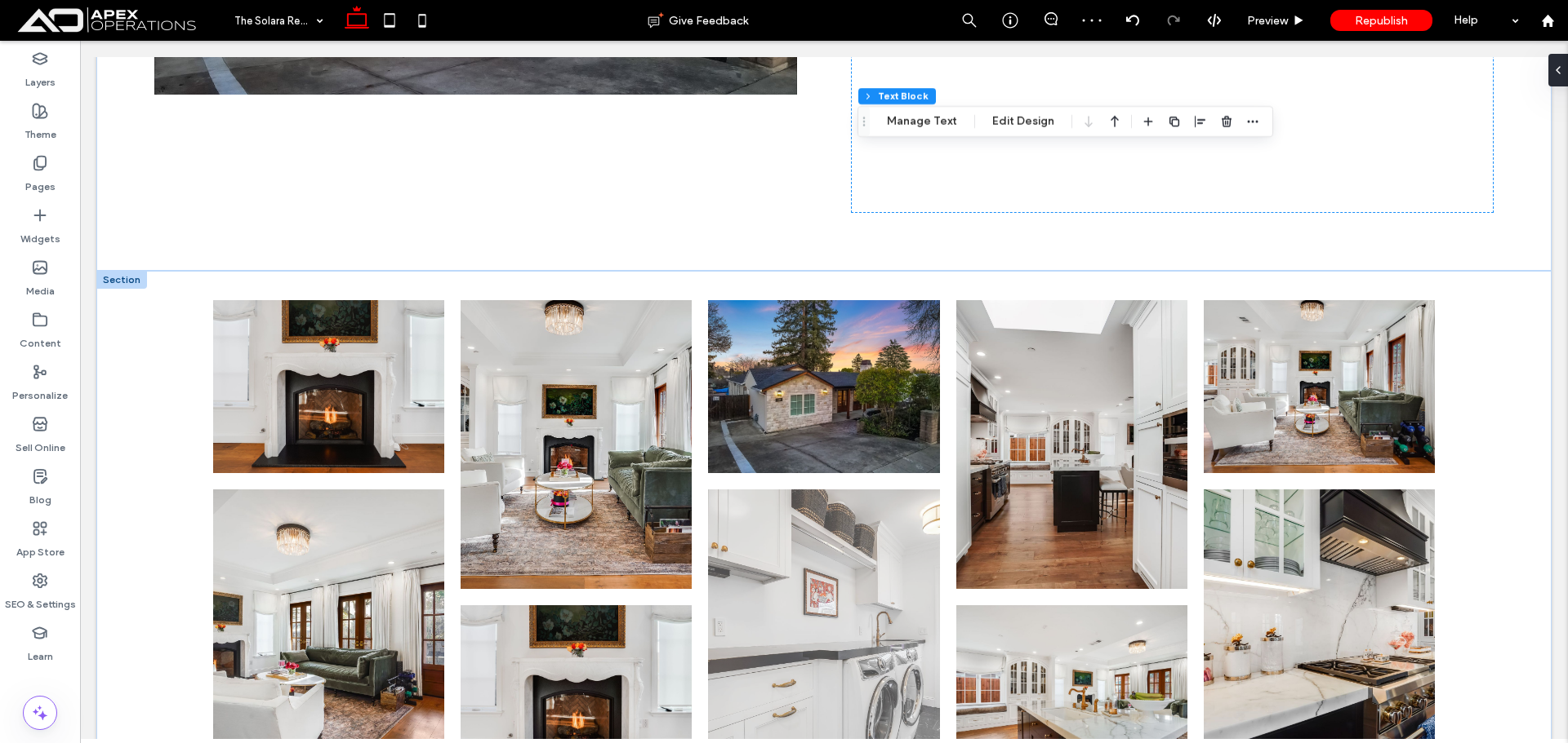
scroll to position [1251, 0]
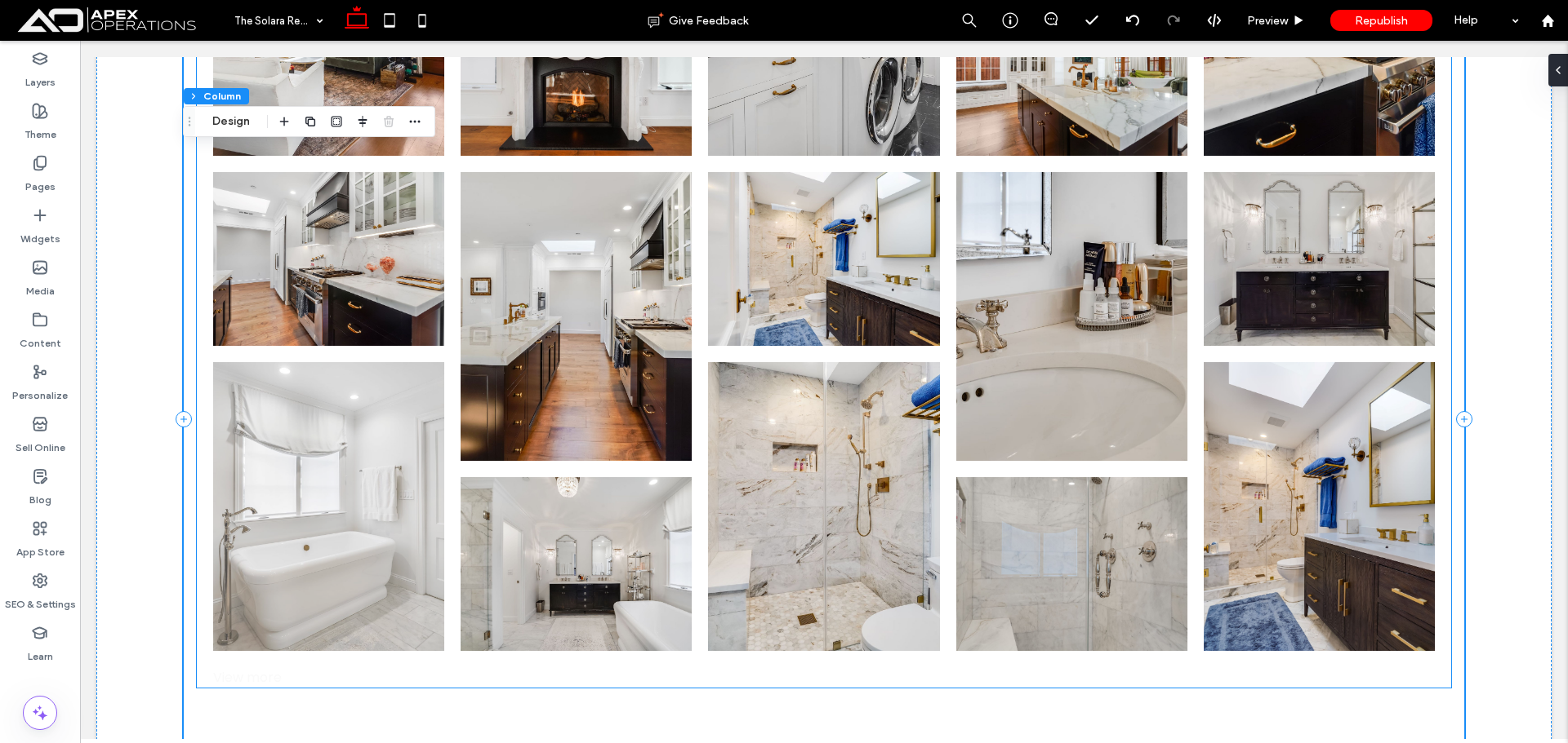
scroll to position [1740, 0]
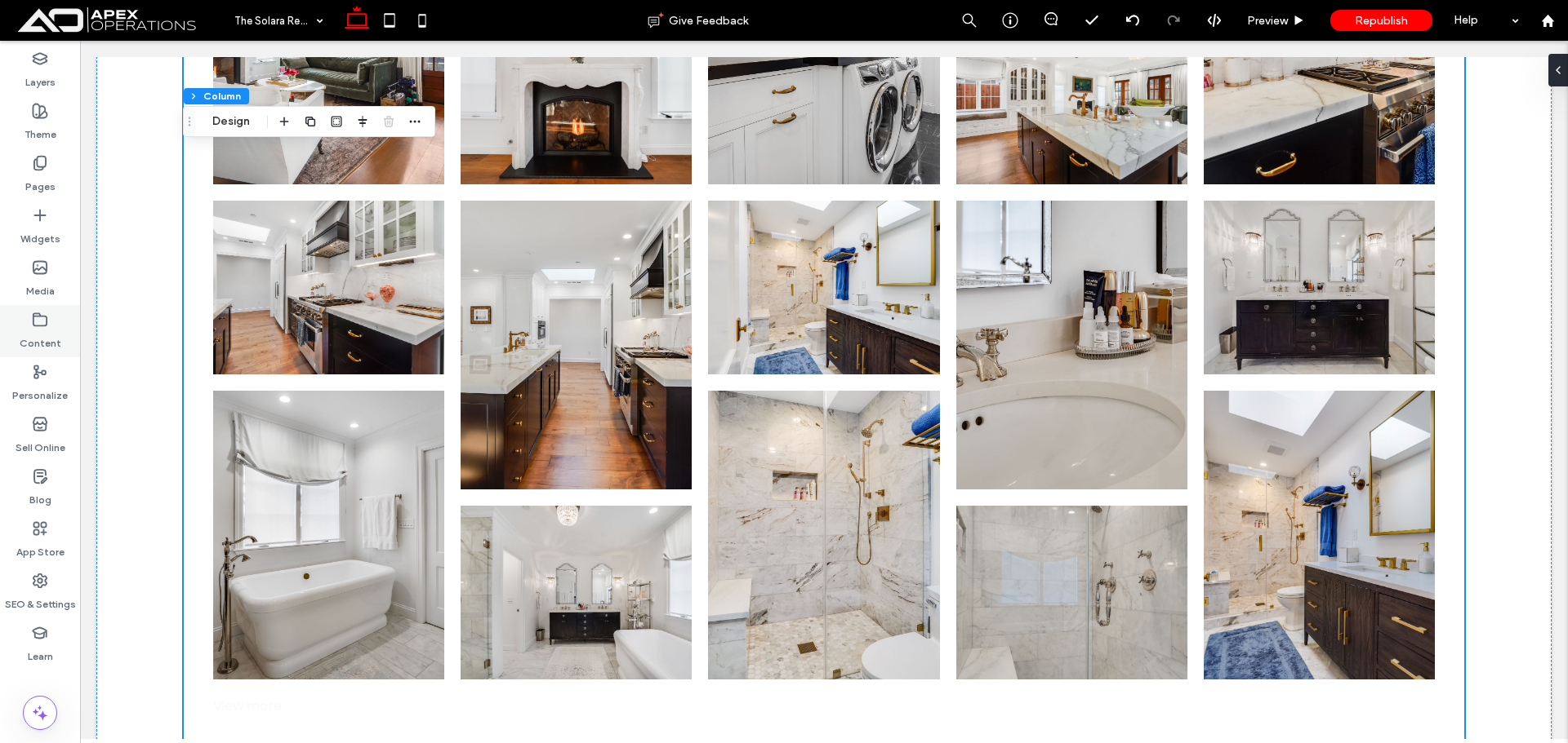
click at [39, 328] on label "Content" at bounding box center [41, 339] width 42 height 23
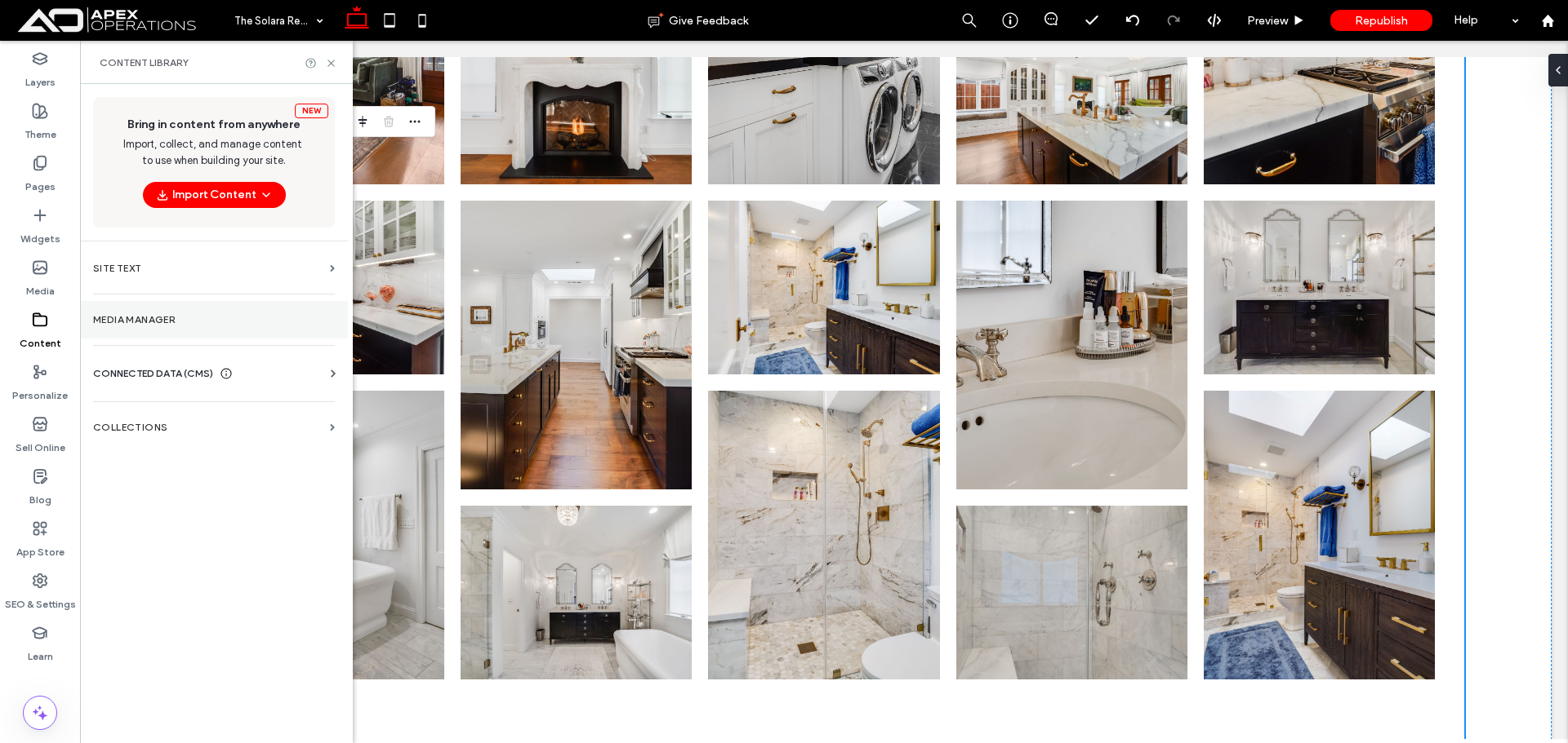
click at [151, 320] on label "Media Manager" at bounding box center [214, 321] width 242 height 12
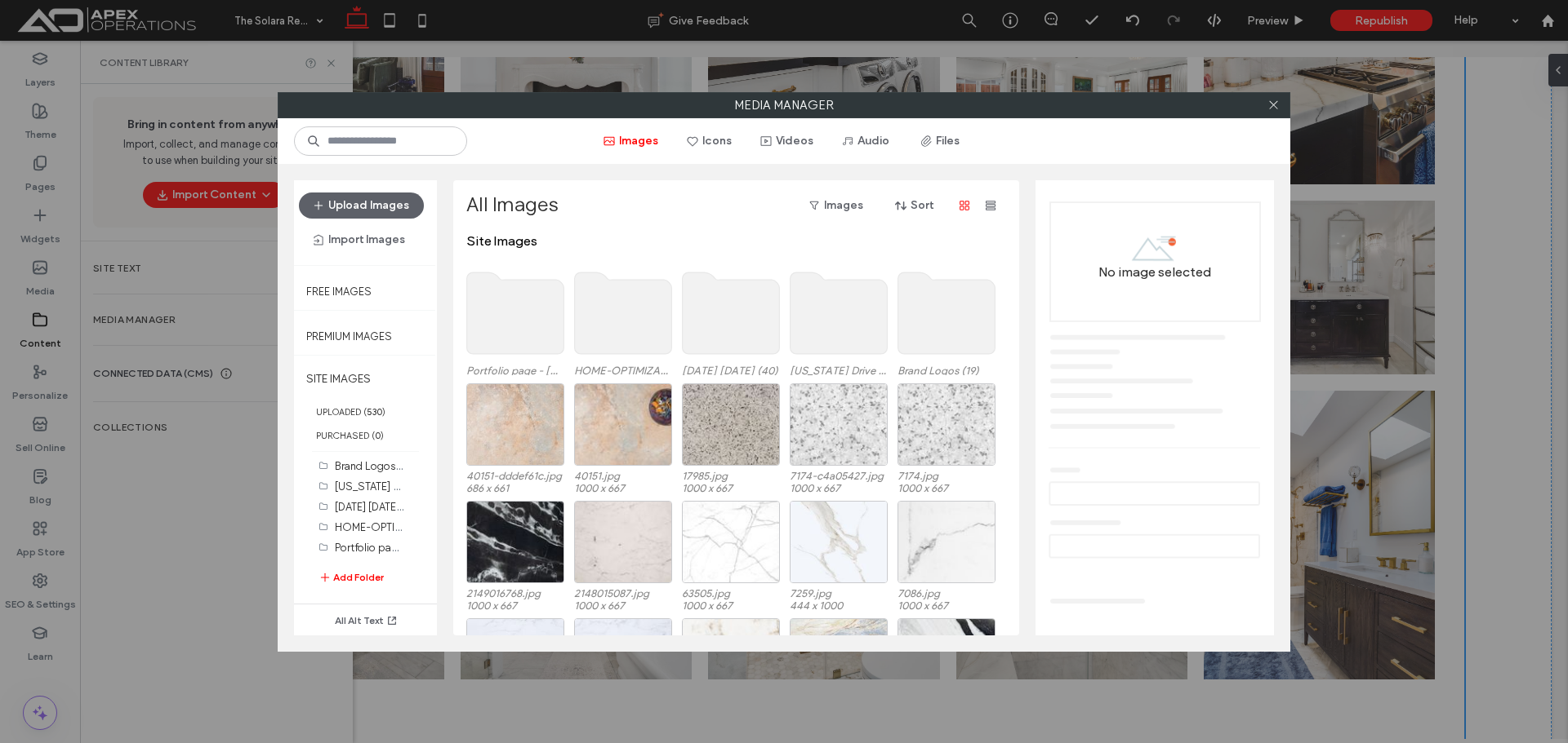
drag, startPoint x: 361, startPoint y: 551, endPoint x: 366, endPoint y: 559, distance: 9.4
click at [362, 552] on label "Portfolio page - 12-09-25 (33)" at bounding box center [400, 547] width 132 height 16
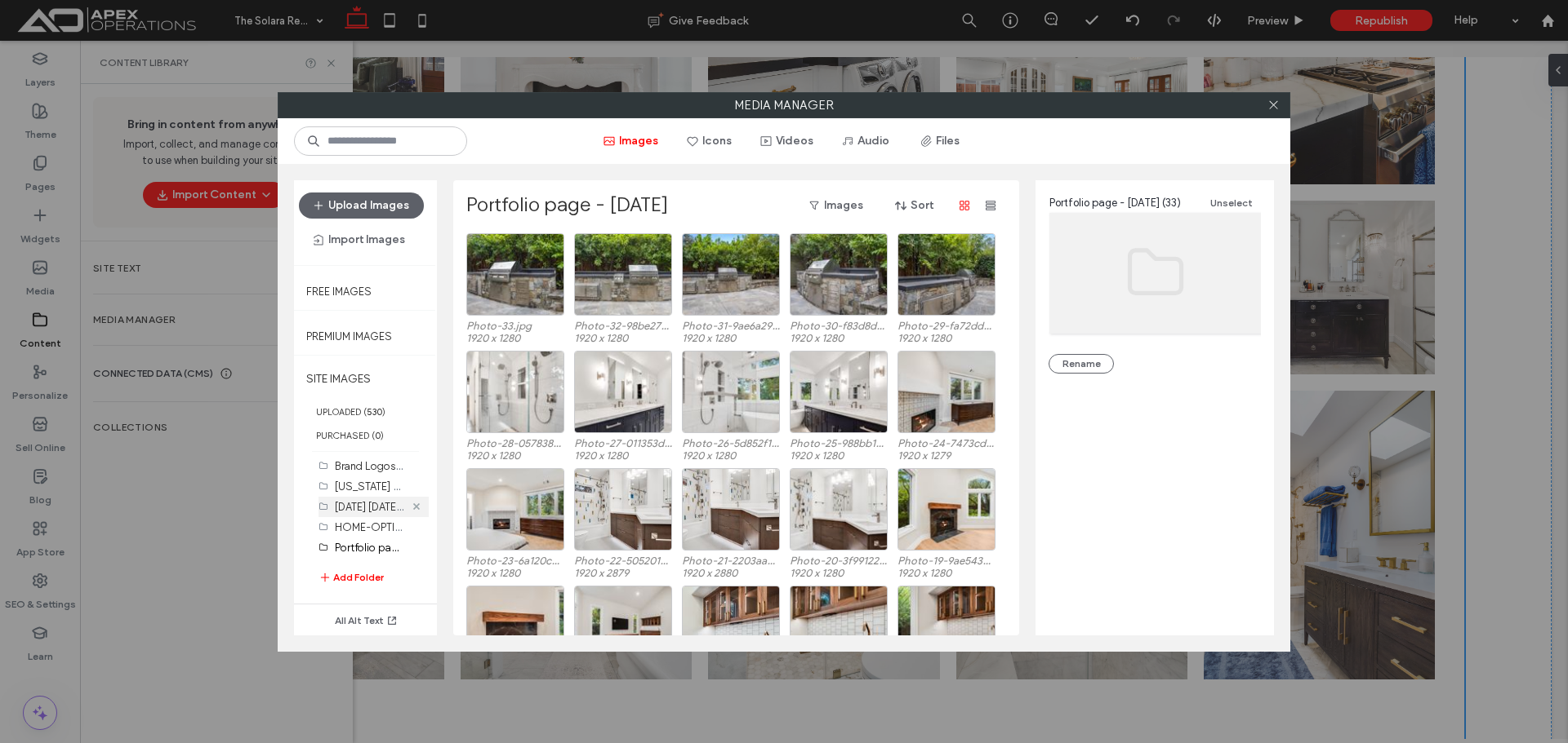
drag, startPoint x: 372, startPoint y: 548, endPoint x: 417, endPoint y: 512, distance: 57.6
click at [372, 548] on label "Portfolio page - 12-09-25 (33)" at bounding box center [400, 547] width 132 height 16
click at [1093, 361] on button "Rename" at bounding box center [1081, 364] width 65 height 20
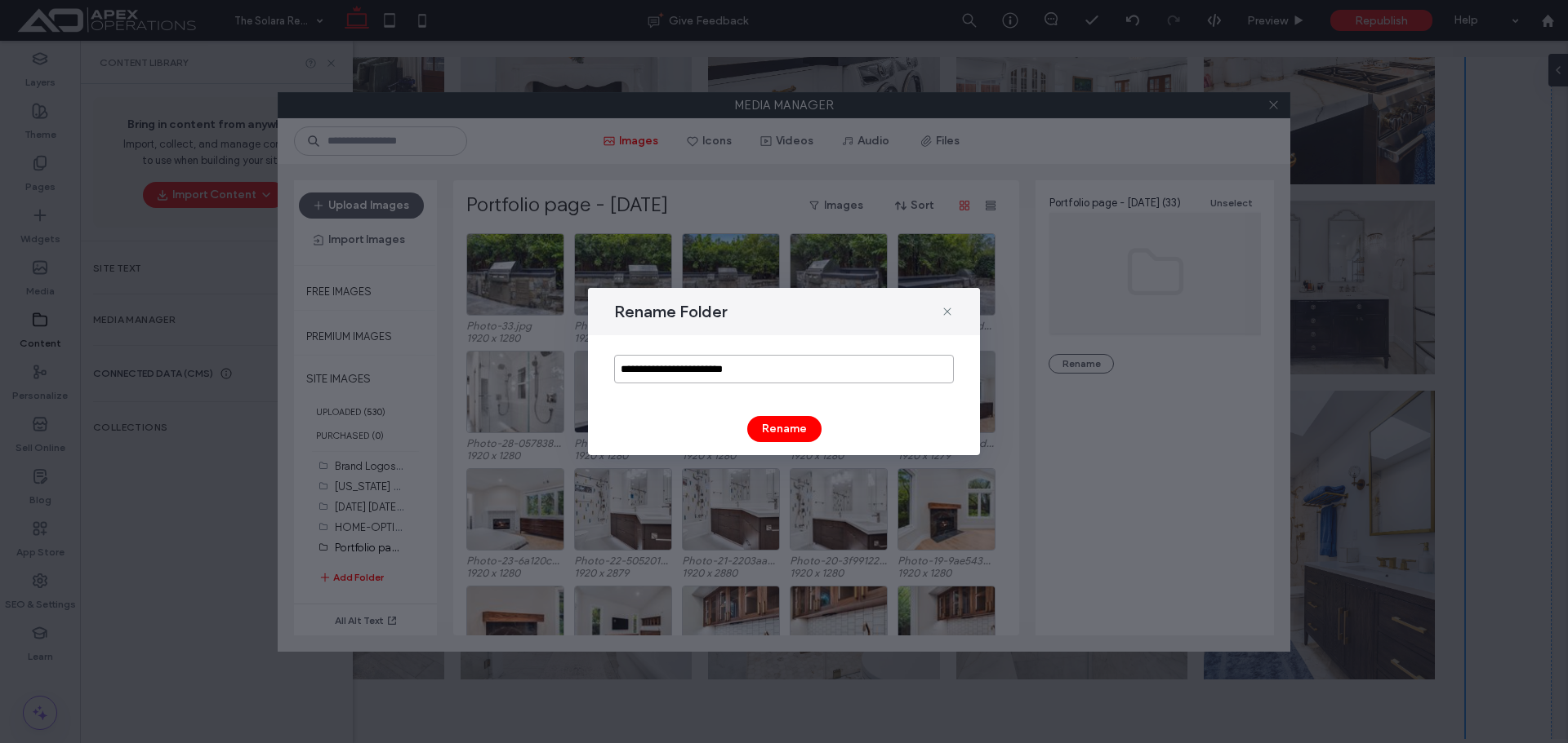
click at [711, 373] on input "**********" at bounding box center [783, 369] width 340 height 29
paste input
type input "**********"
click at [774, 428] on button "Rename" at bounding box center [784, 429] width 74 height 26
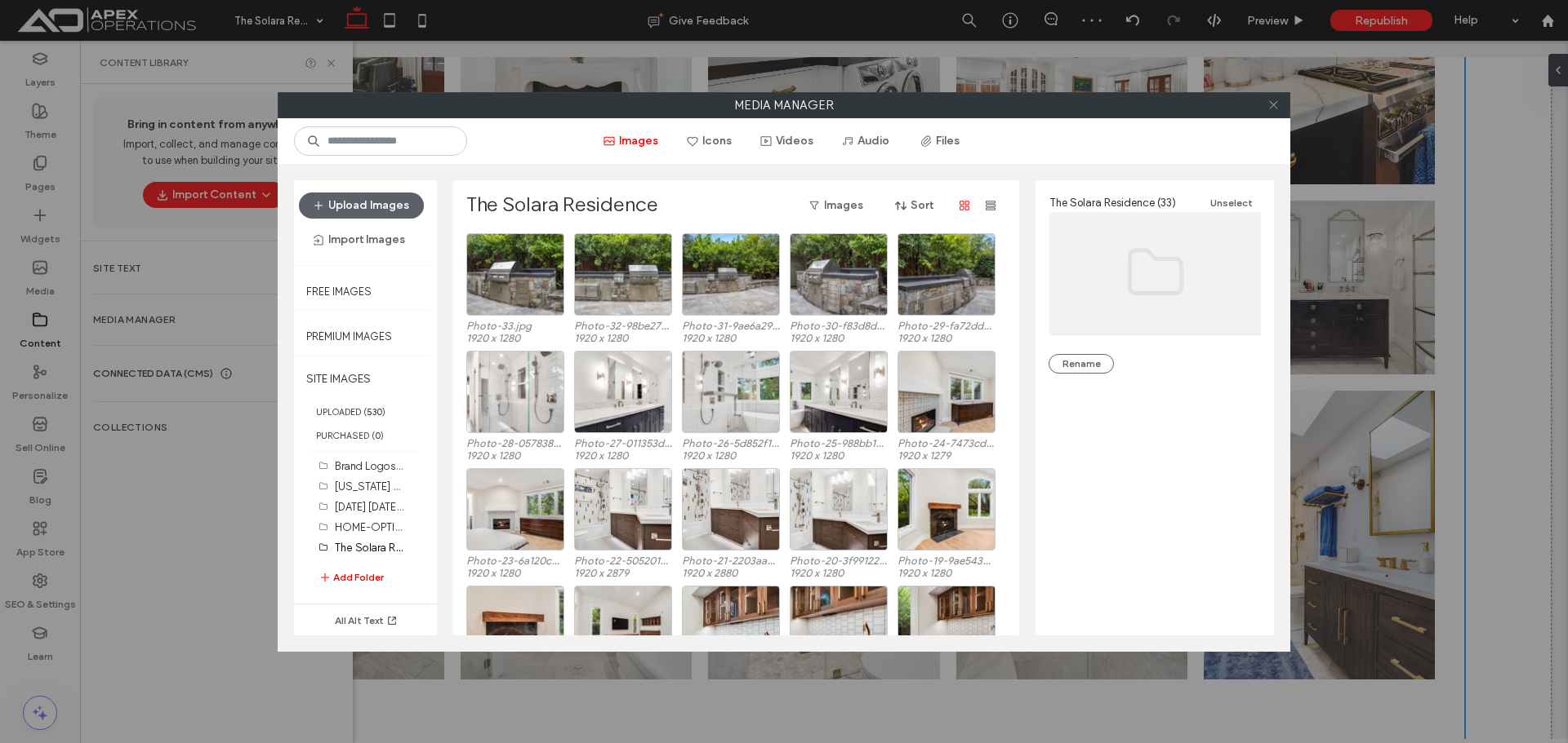
click at [1275, 105] on icon at bounding box center [1273, 105] width 12 height 12
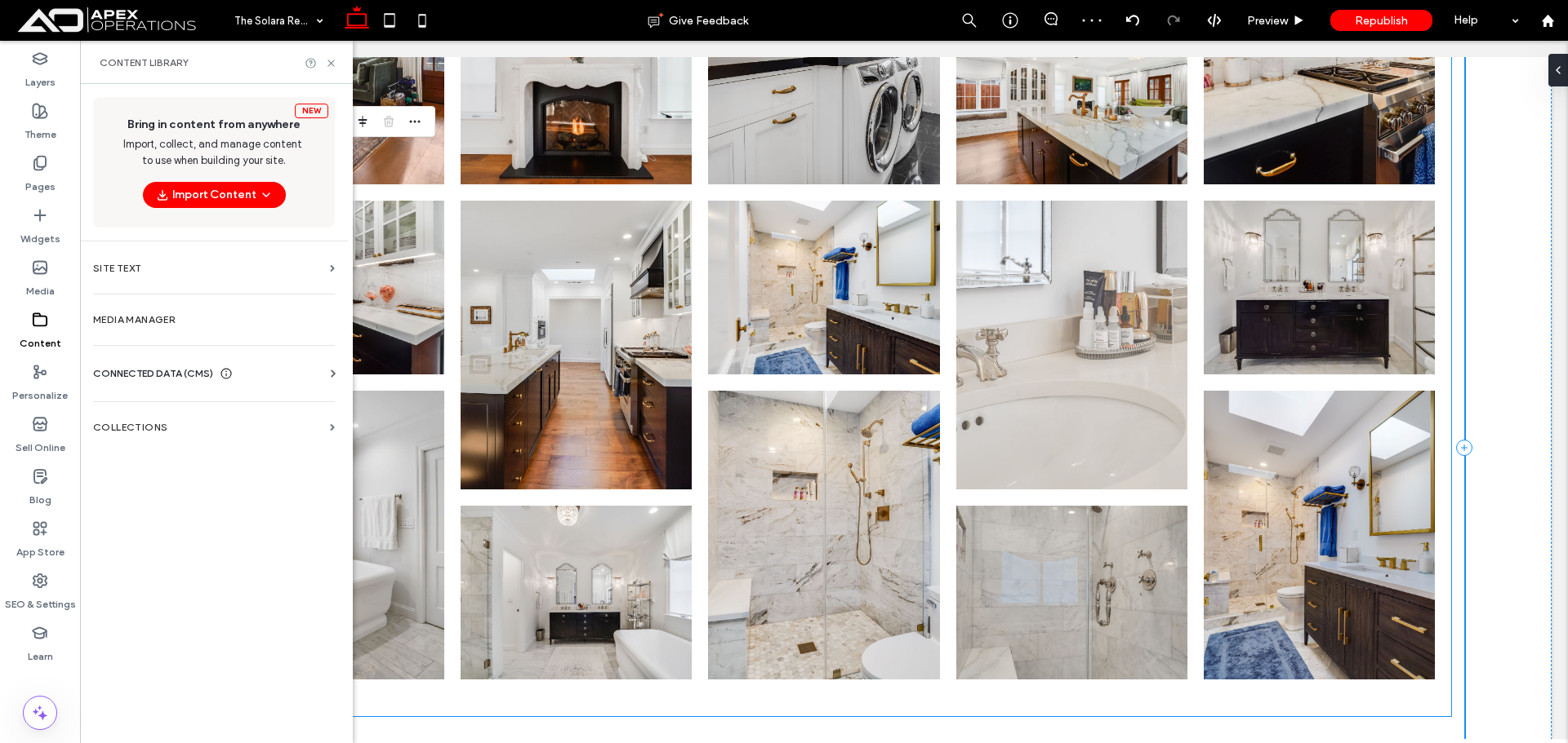
click at [1135, 295] on link at bounding box center [1071, 345] width 231 height 289
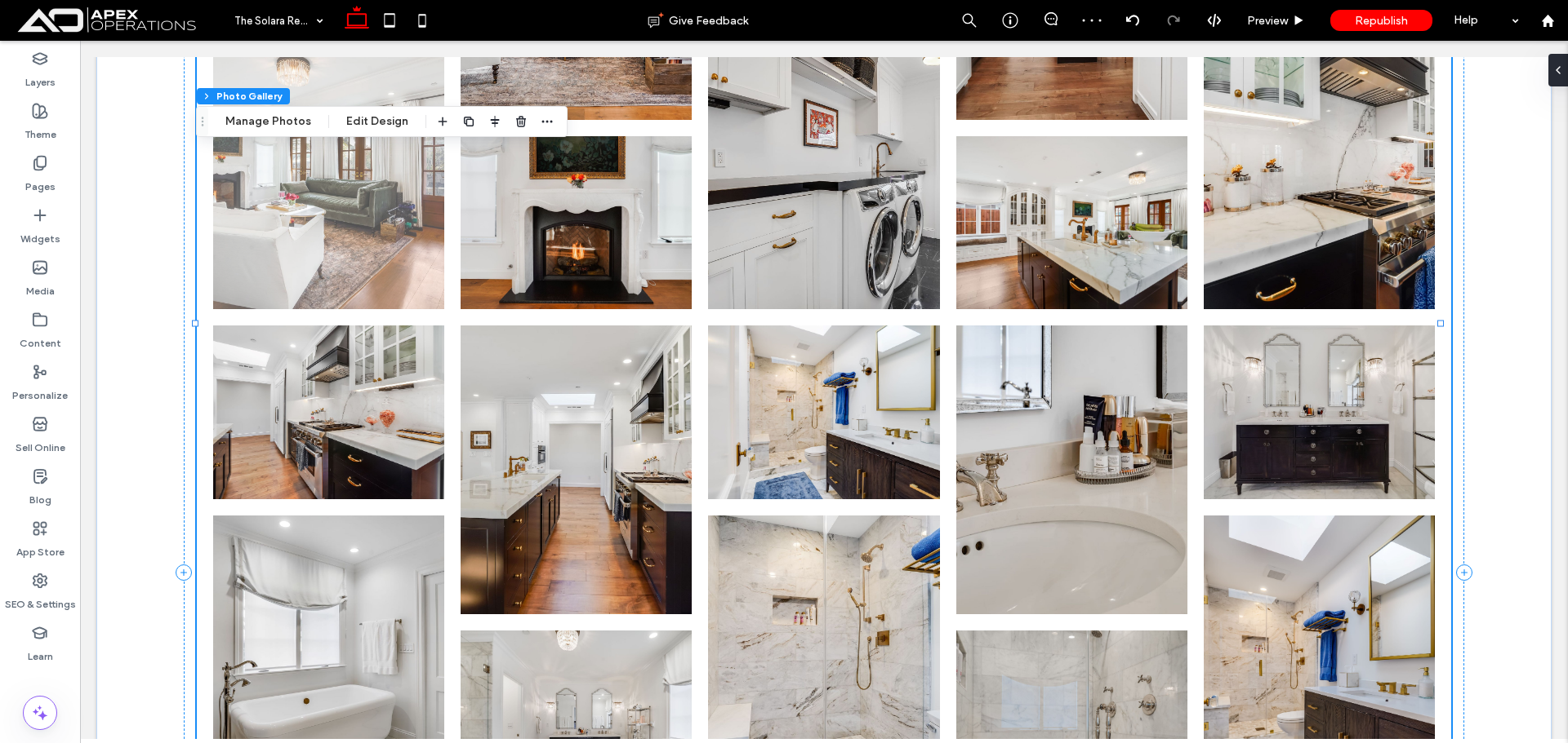
scroll to position [1414, 0]
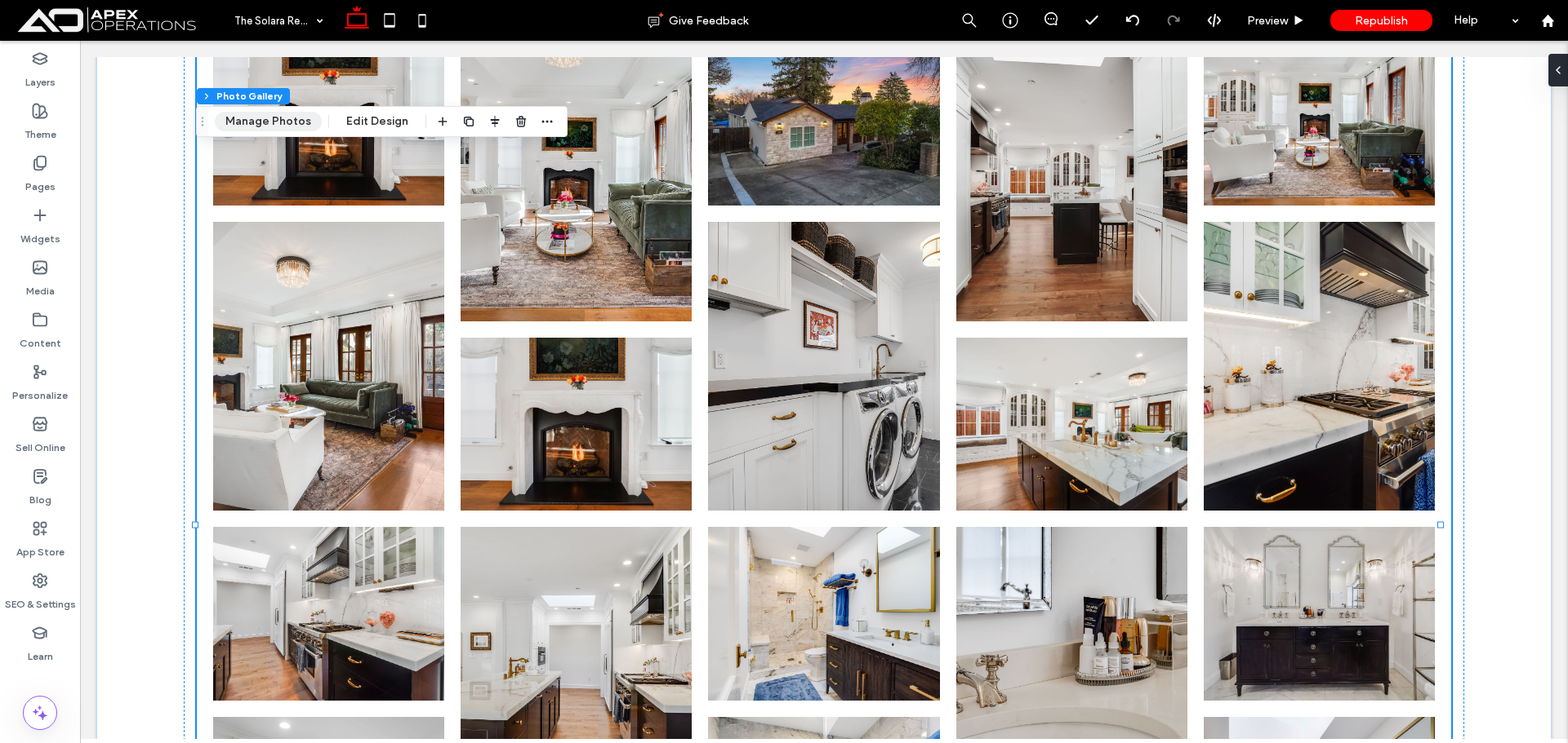
click at [277, 123] on button "Manage Photos" at bounding box center [268, 122] width 107 height 20
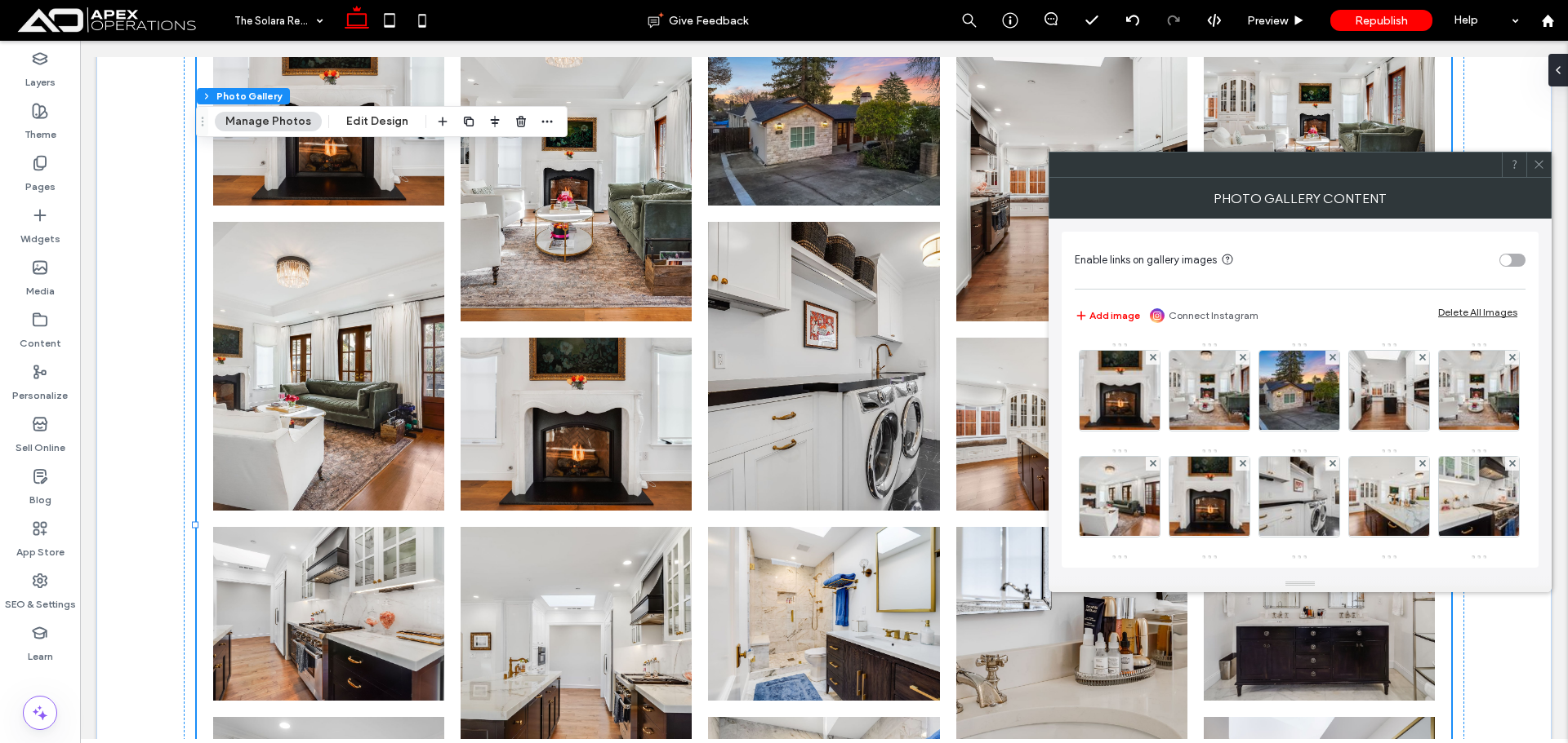
click at [1480, 313] on div "Delete All Images" at bounding box center [1478, 312] width 79 height 12
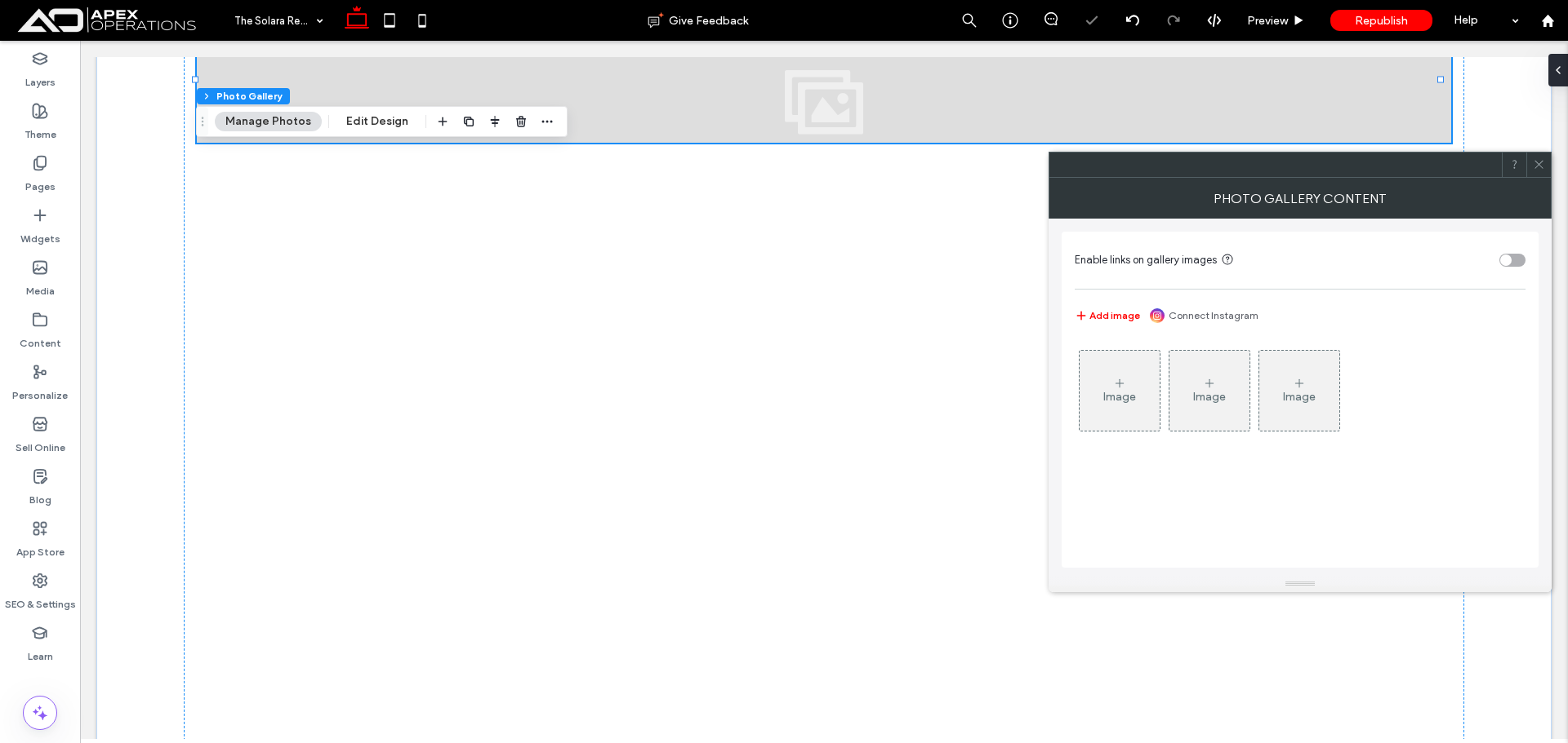
click at [1135, 366] on div "Image" at bounding box center [1119, 391] width 80 height 77
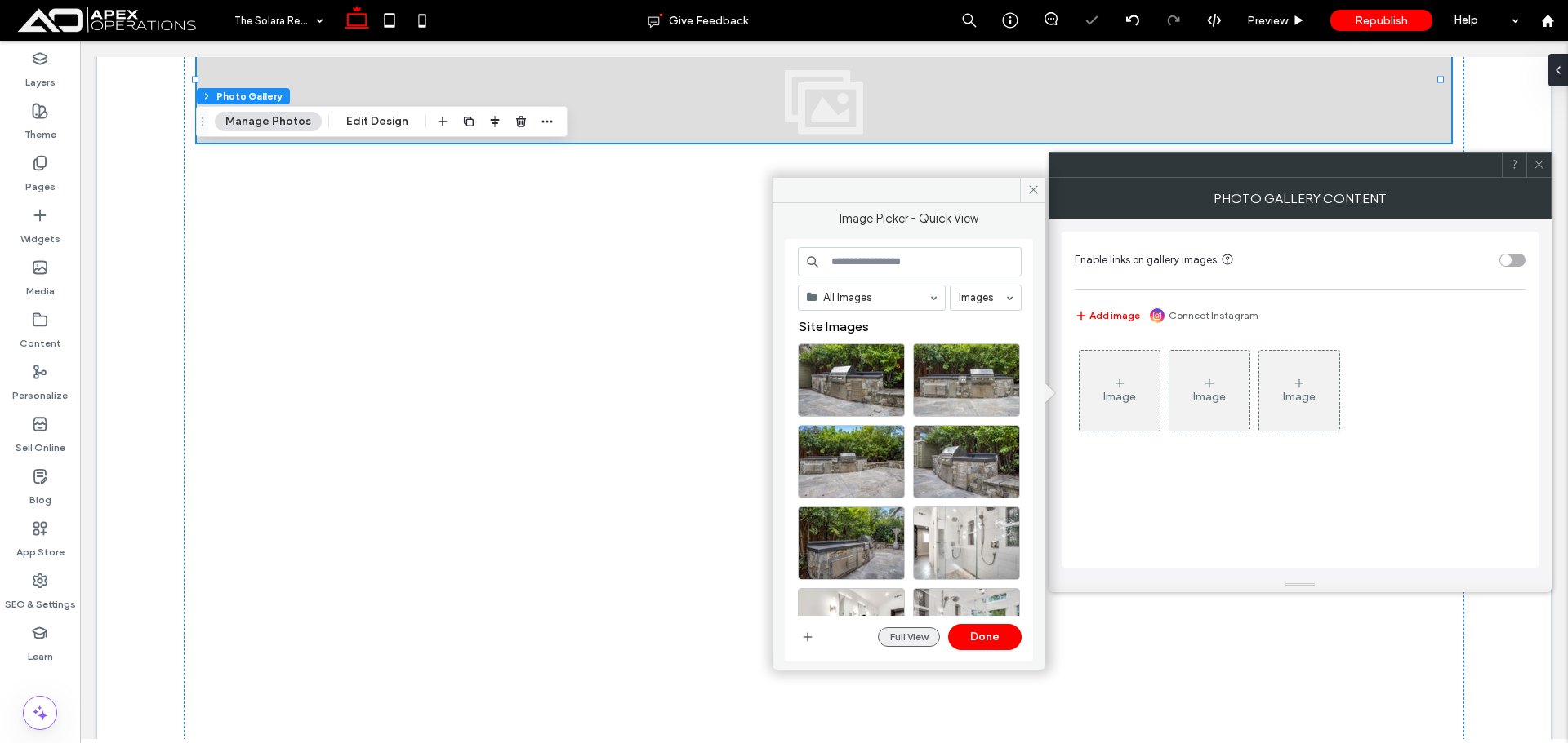
click at [922, 643] on button "Full View" at bounding box center [909, 637] width 62 height 20
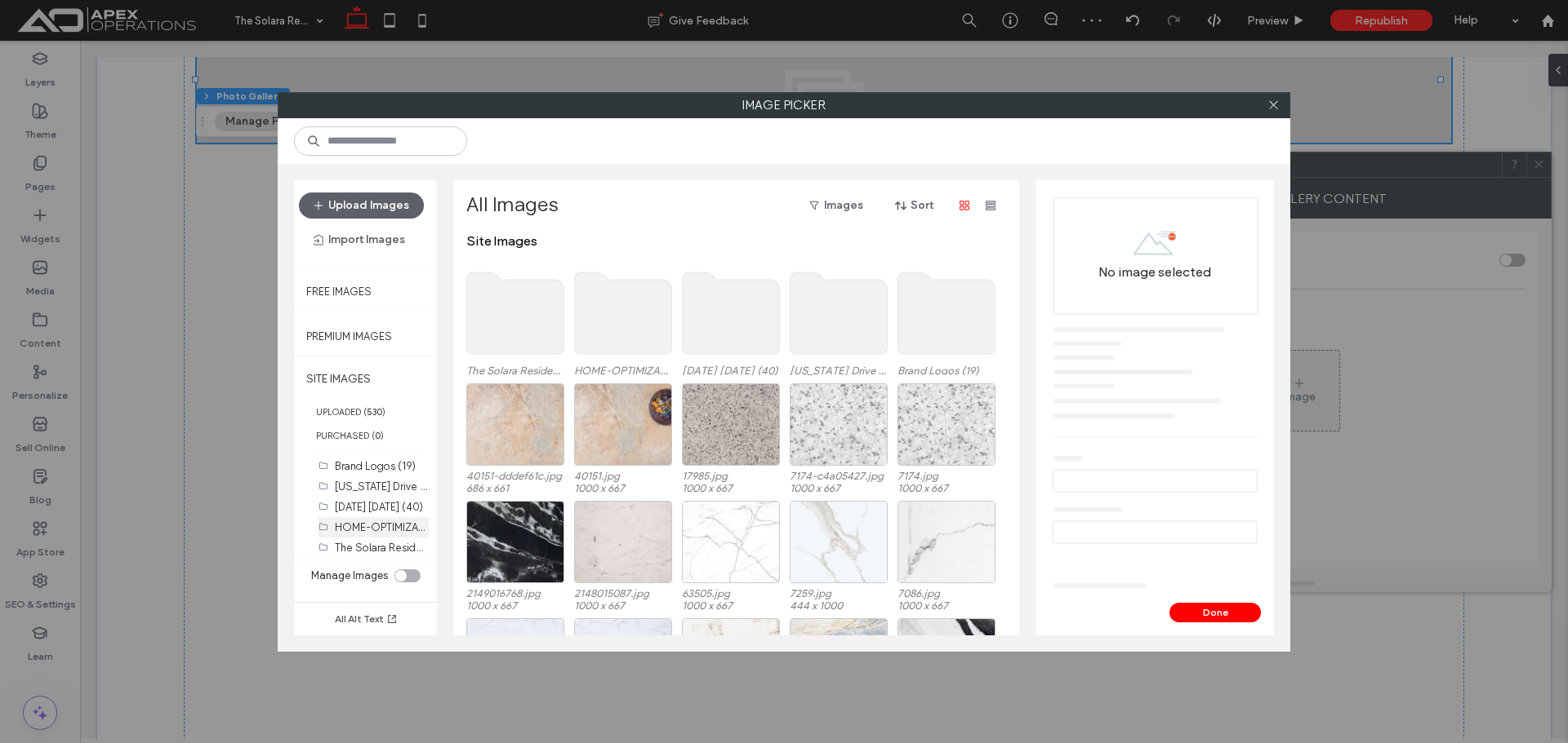
click at [368, 543] on label "The Solara Residence (33)" at bounding box center [398, 547] width 127 height 16
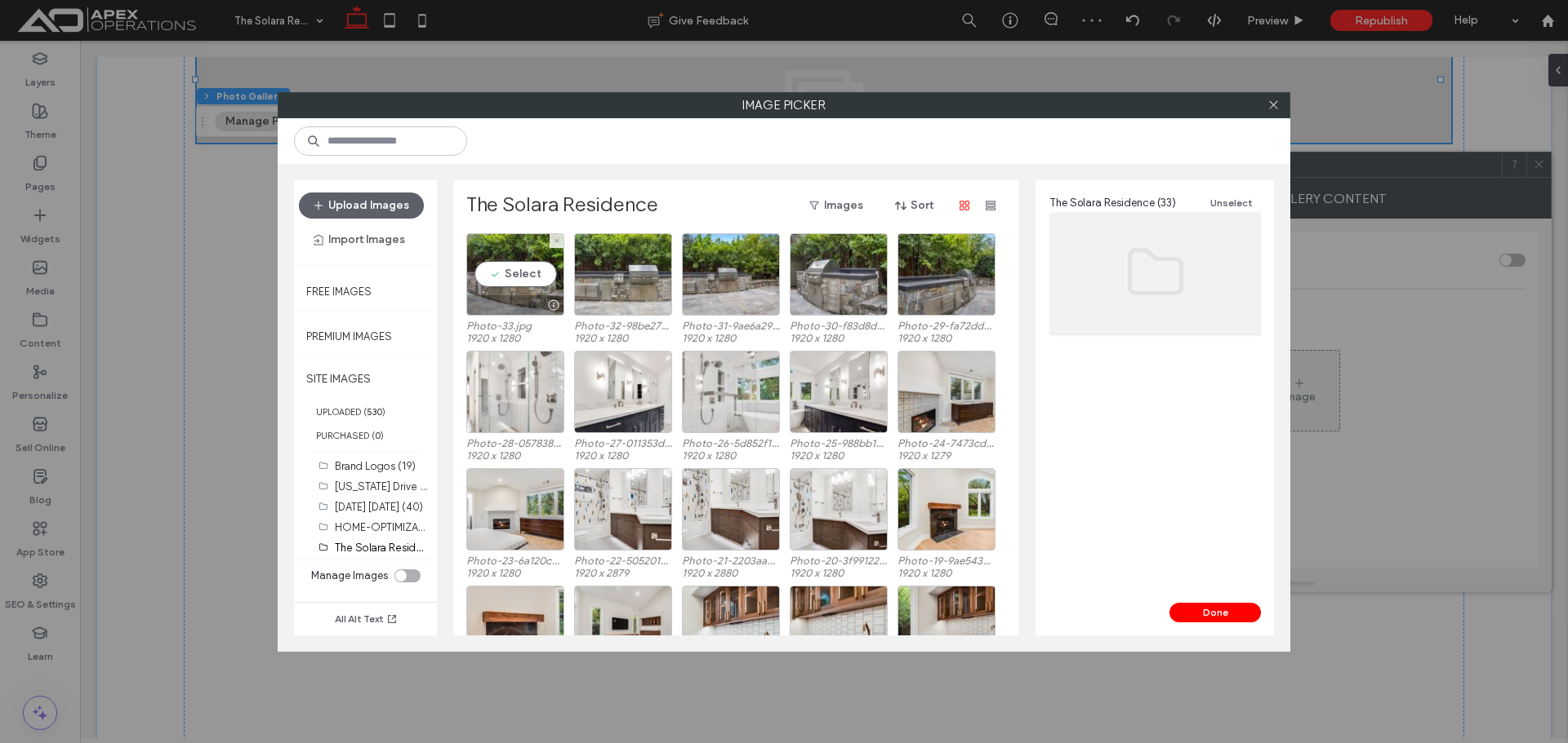
drag, startPoint x: 530, startPoint y: 277, endPoint x: 571, endPoint y: 286, distance: 42.0
click at [531, 277] on div "Select" at bounding box center [515, 274] width 98 height 82
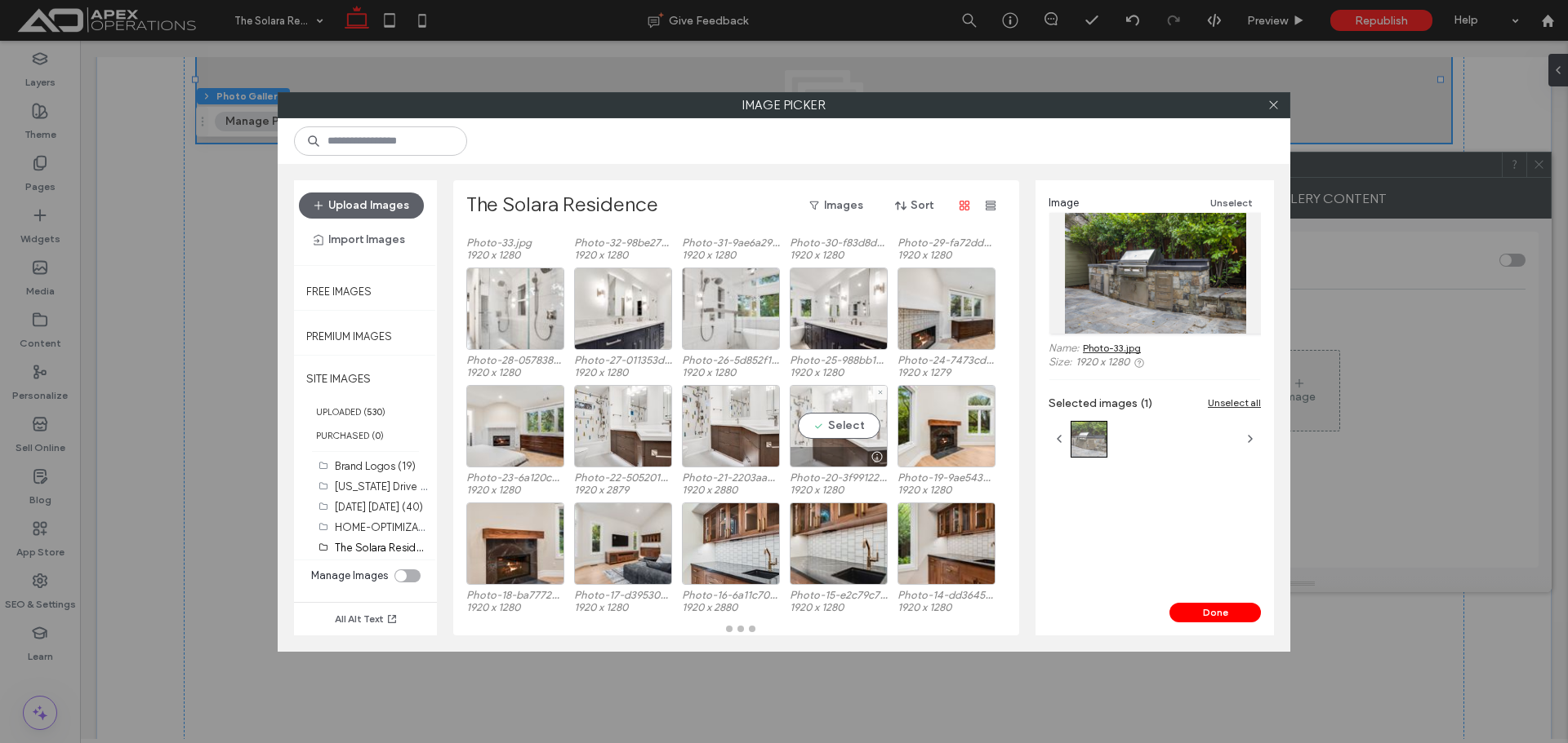
click at [813, 439] on div "Select" at bounding box center [838, 425] width 98 height 82
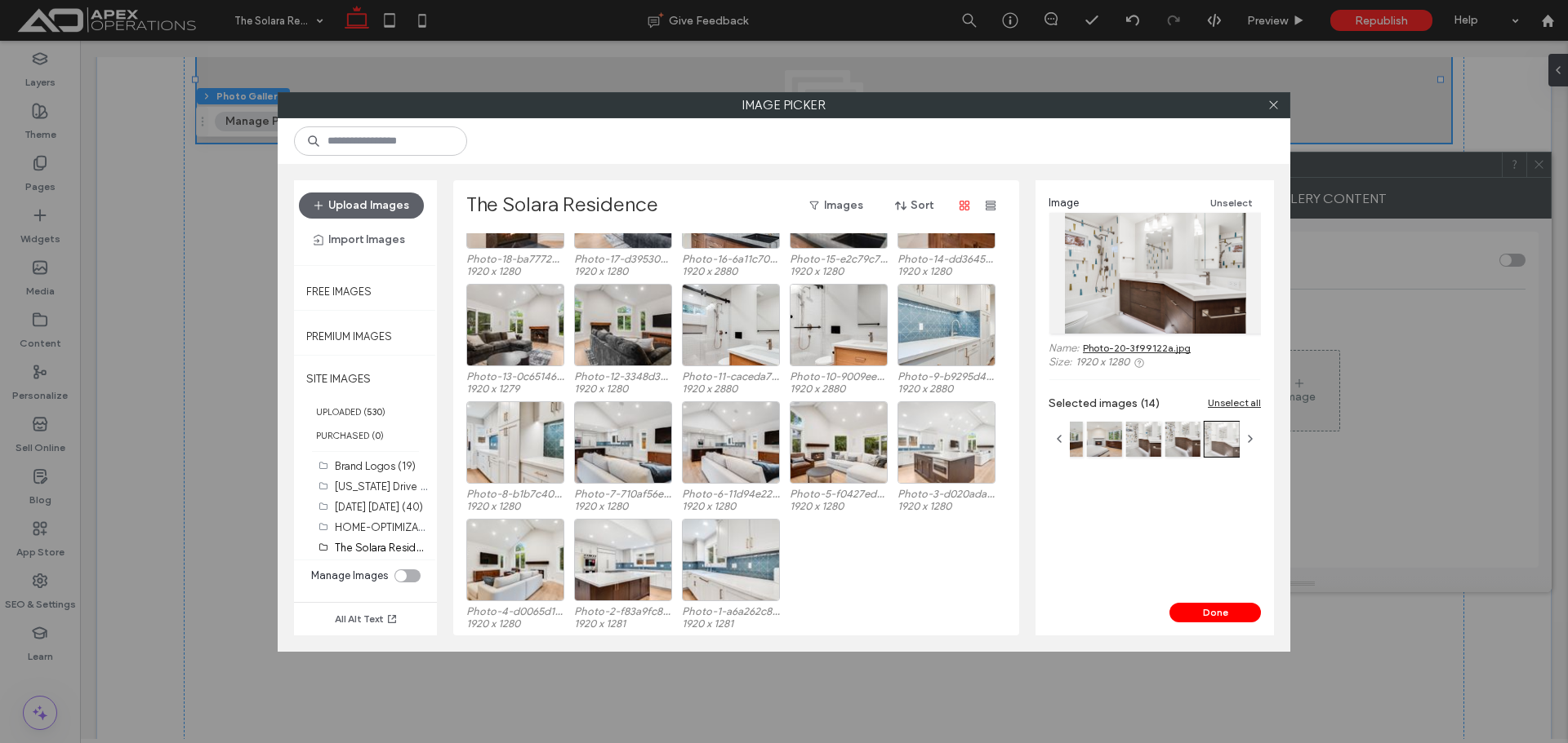
scroll to position [420, 0]
click at [745, 532] on div "Select" at bounding box center [731, 559] width 98 height 82
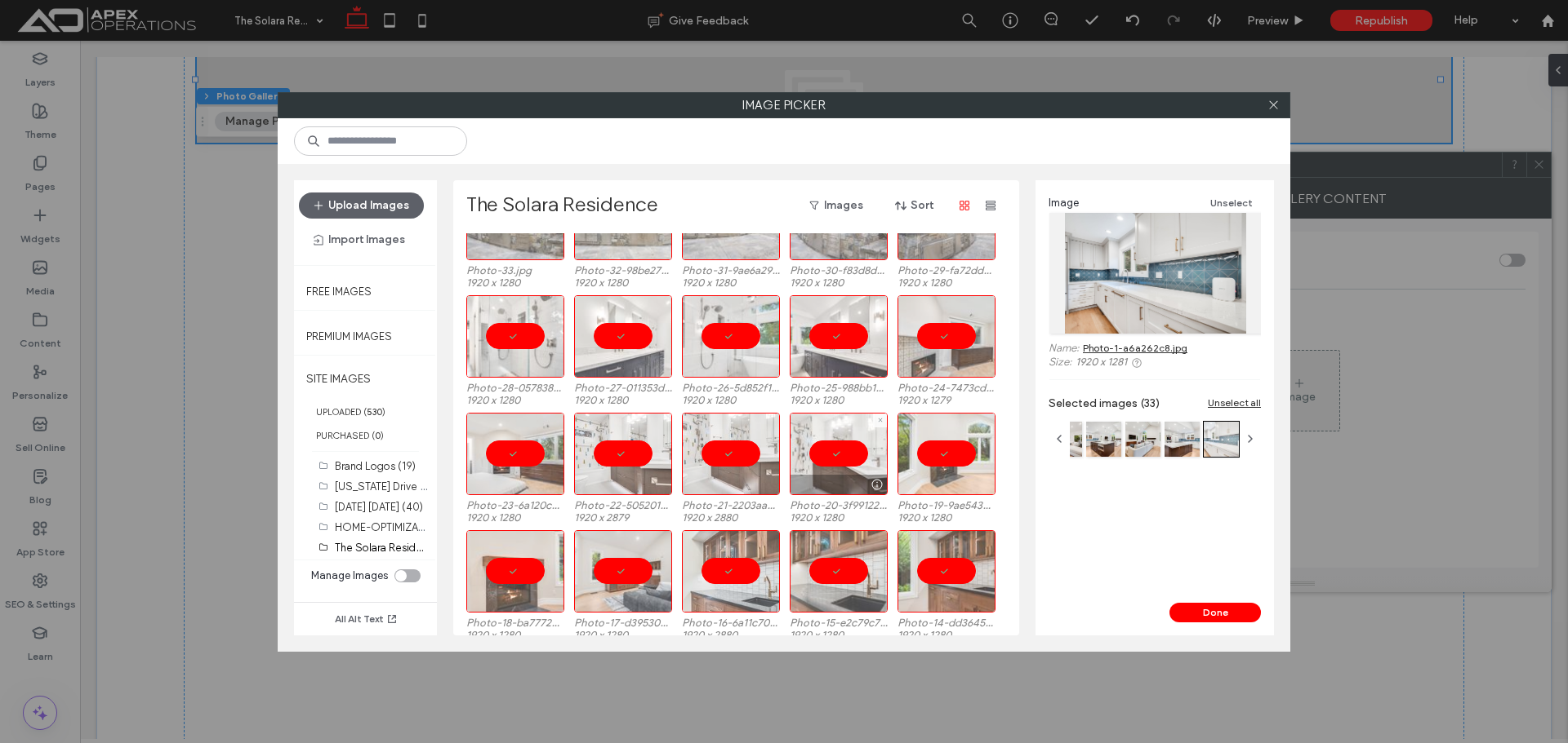
scroll to position [0, 0]
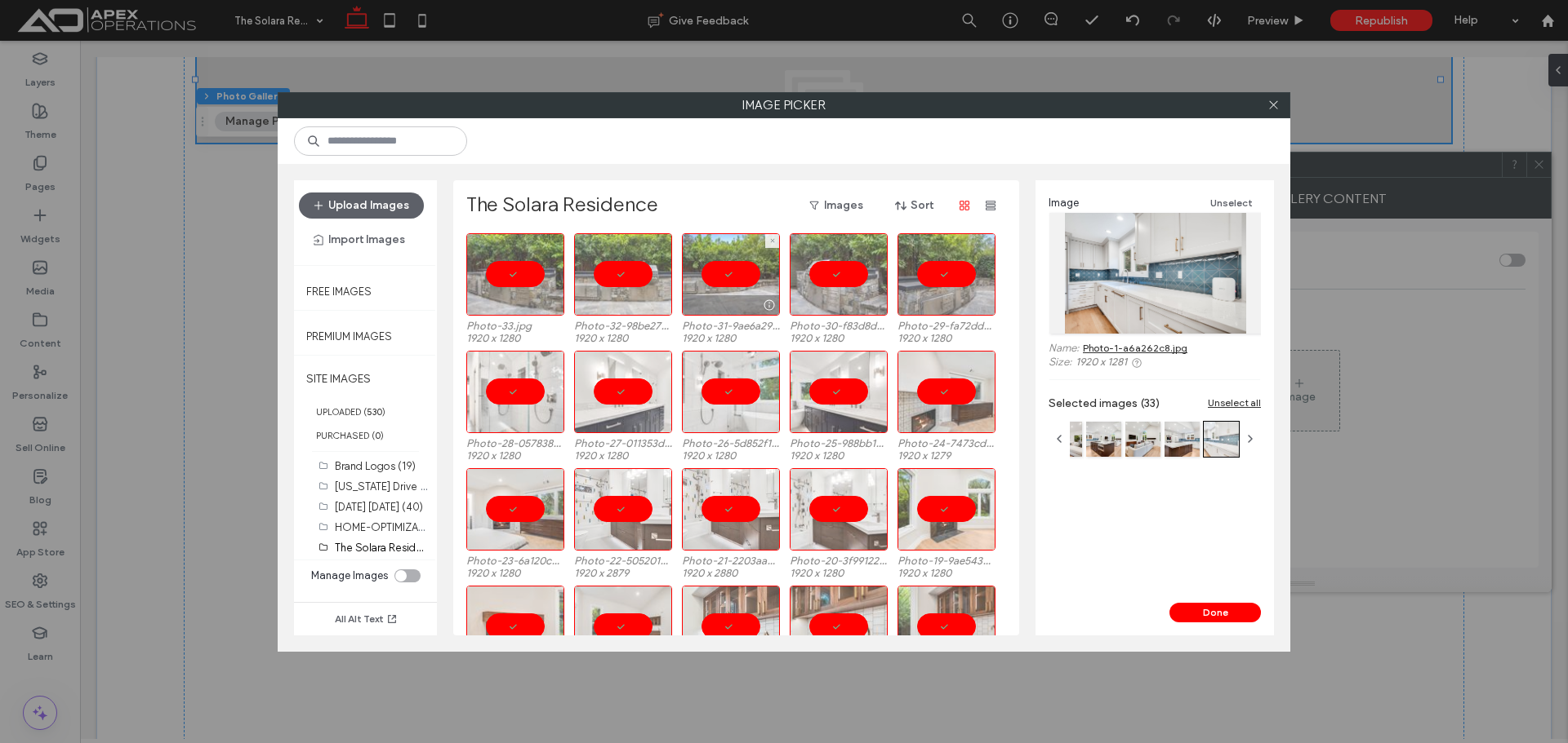
click at [746, 285] on div at bounding box center [731, 274] width 98 height 82
click at [616, 294] on div at bounding box center [623, 274] width 98 height 82
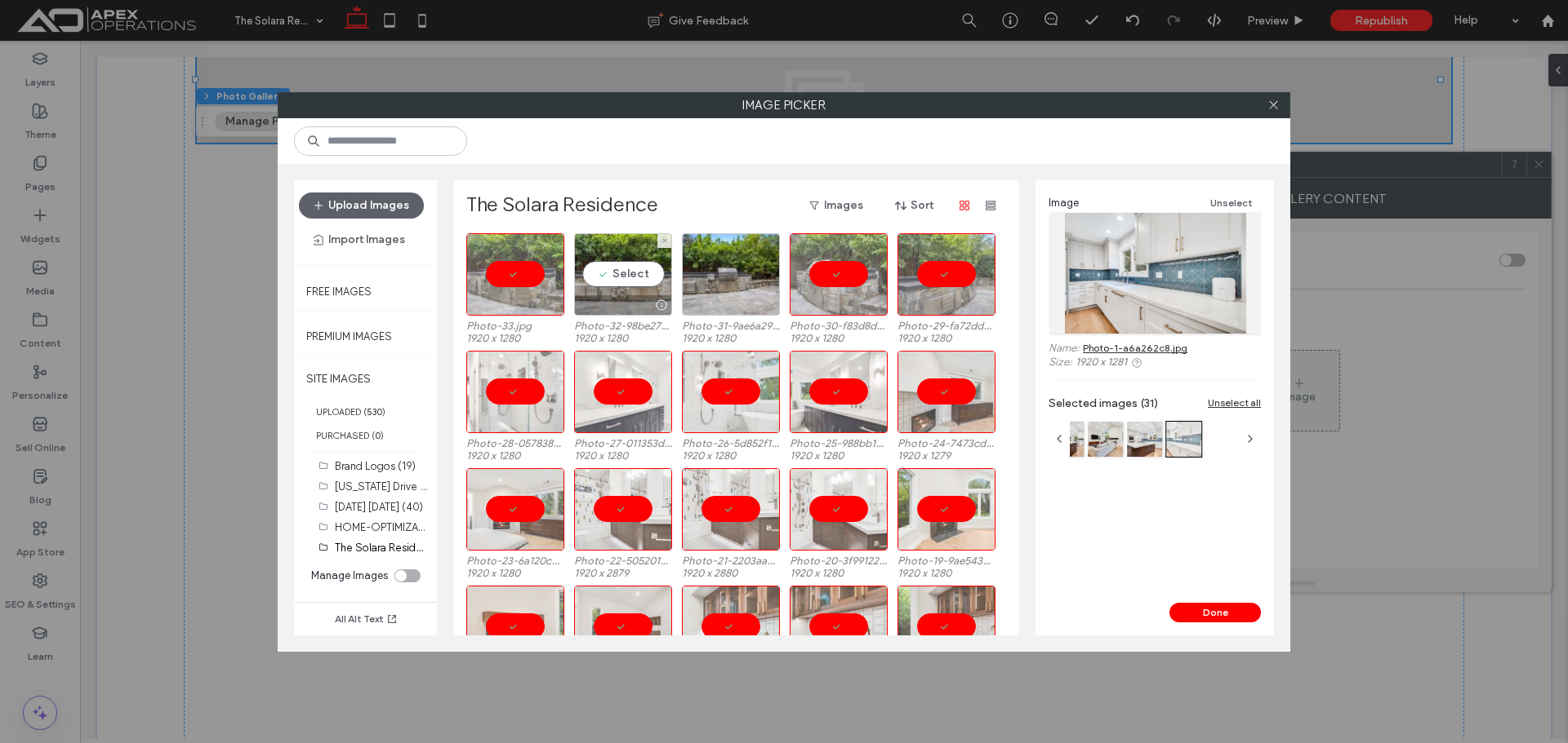
click at [534, 292] on div at bounding box center [515, 274] width 98 height 82
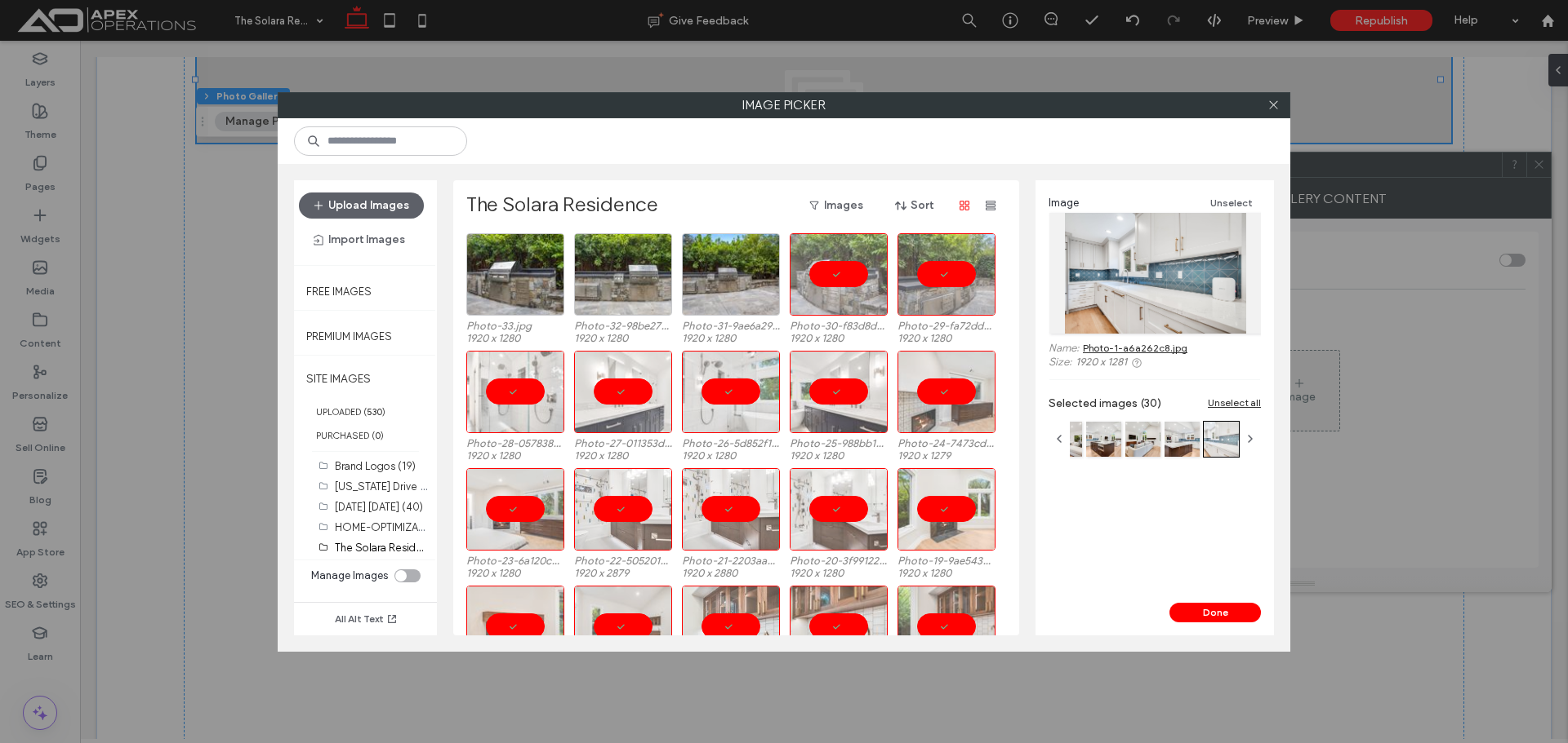
click at [1281, 99] on div at bounding box center [1273, 105] width 25 height 25
click at [1237, 195] on button "Unselect" at bounding box center [1230, 203] width 58 height 20
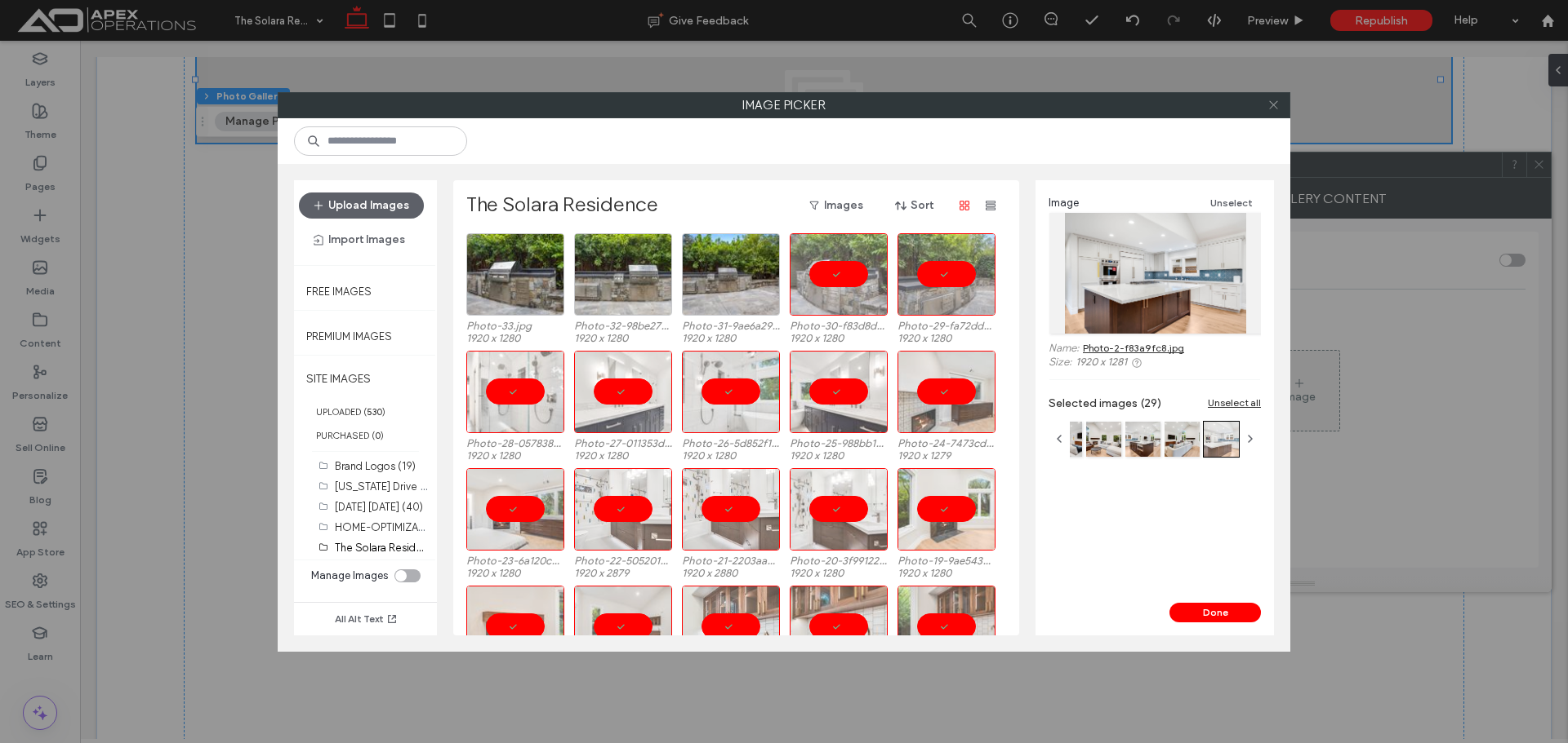
click at [1270, 106] on icon at bounding box center [1273, 105] width 12 height 12
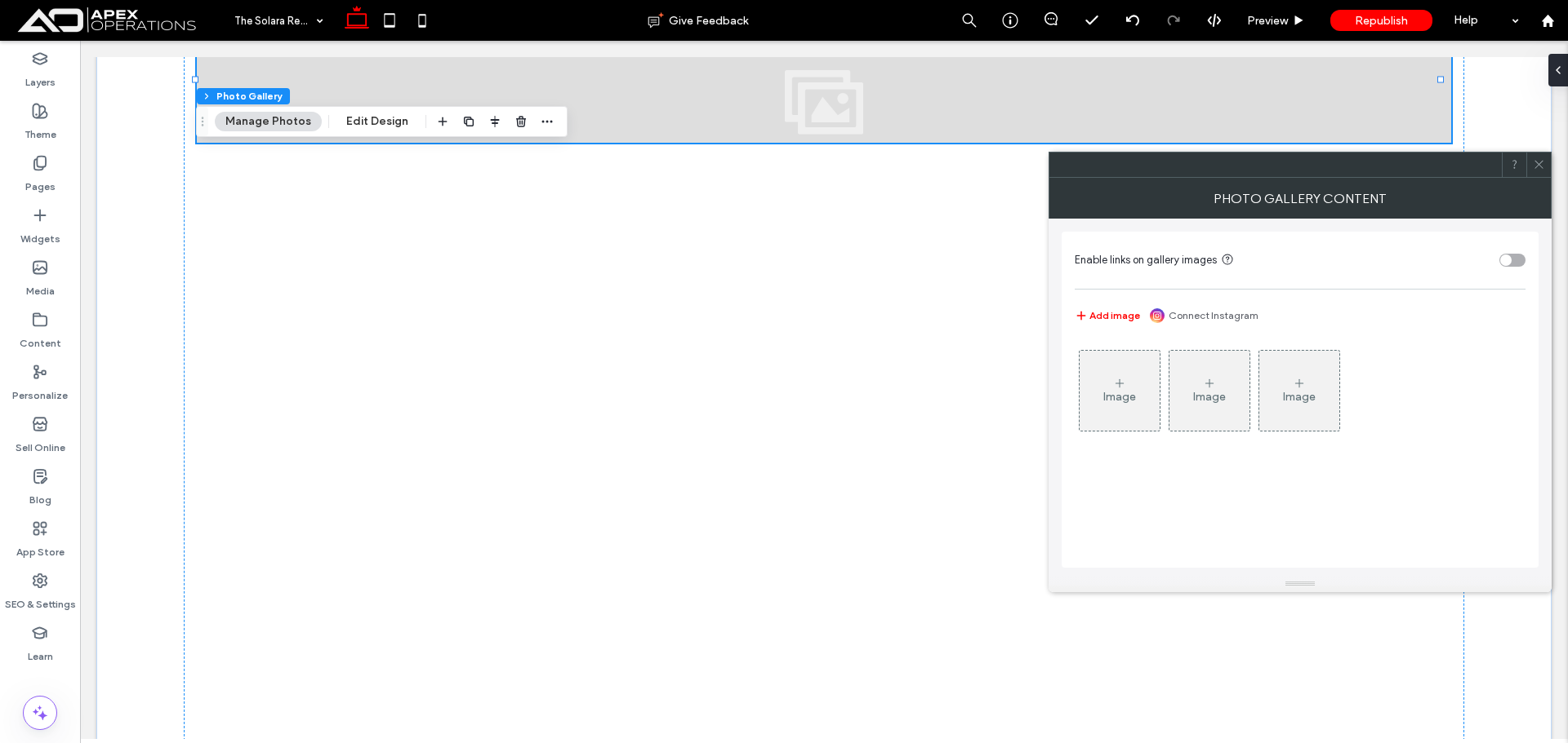
click at [1060, 380] on div "Enable links on gallery images Add image Connect Instagram Image Image Image" at bounding box center [1300, 397] width 503 height 357
click at [1084, 384] on div "Image" at bounding box center [1119, 391] width 80 height 77
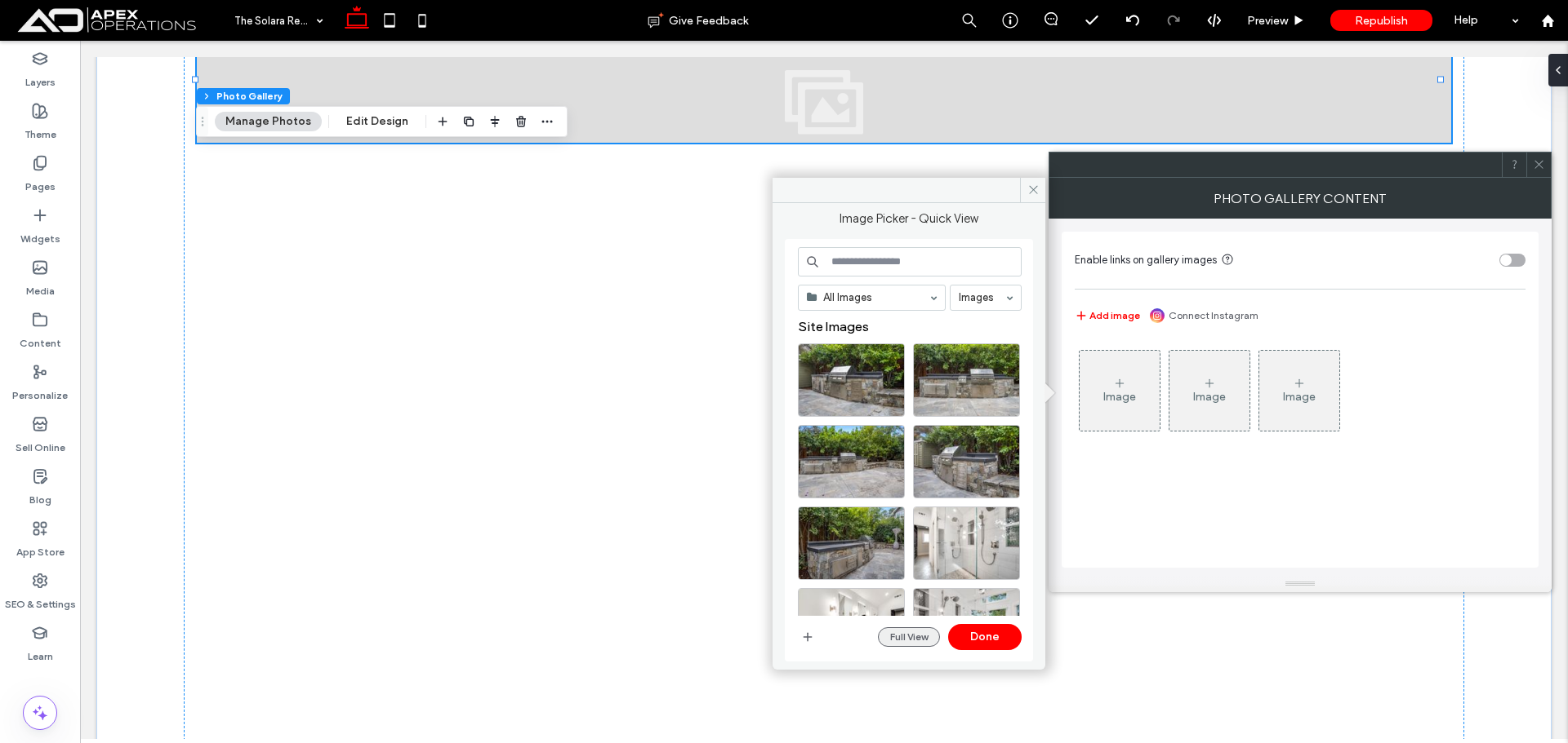
click at [902, 640] on button "Full View" at bounding box center [909, 637] width 62 height 20
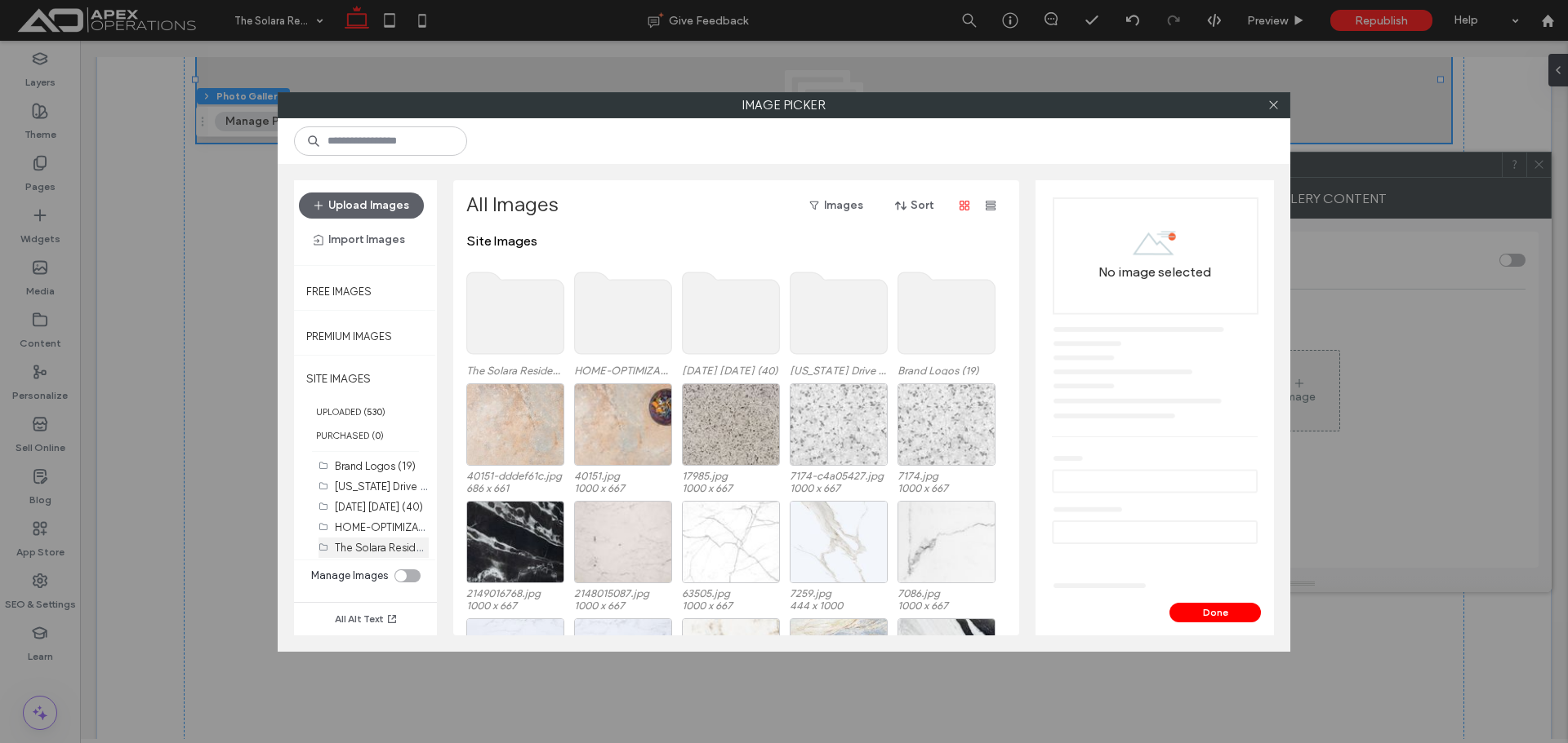
click at [375, 551] on label "The Solara Residence (33)" at bounding box center [398, 547] width 127 height 16
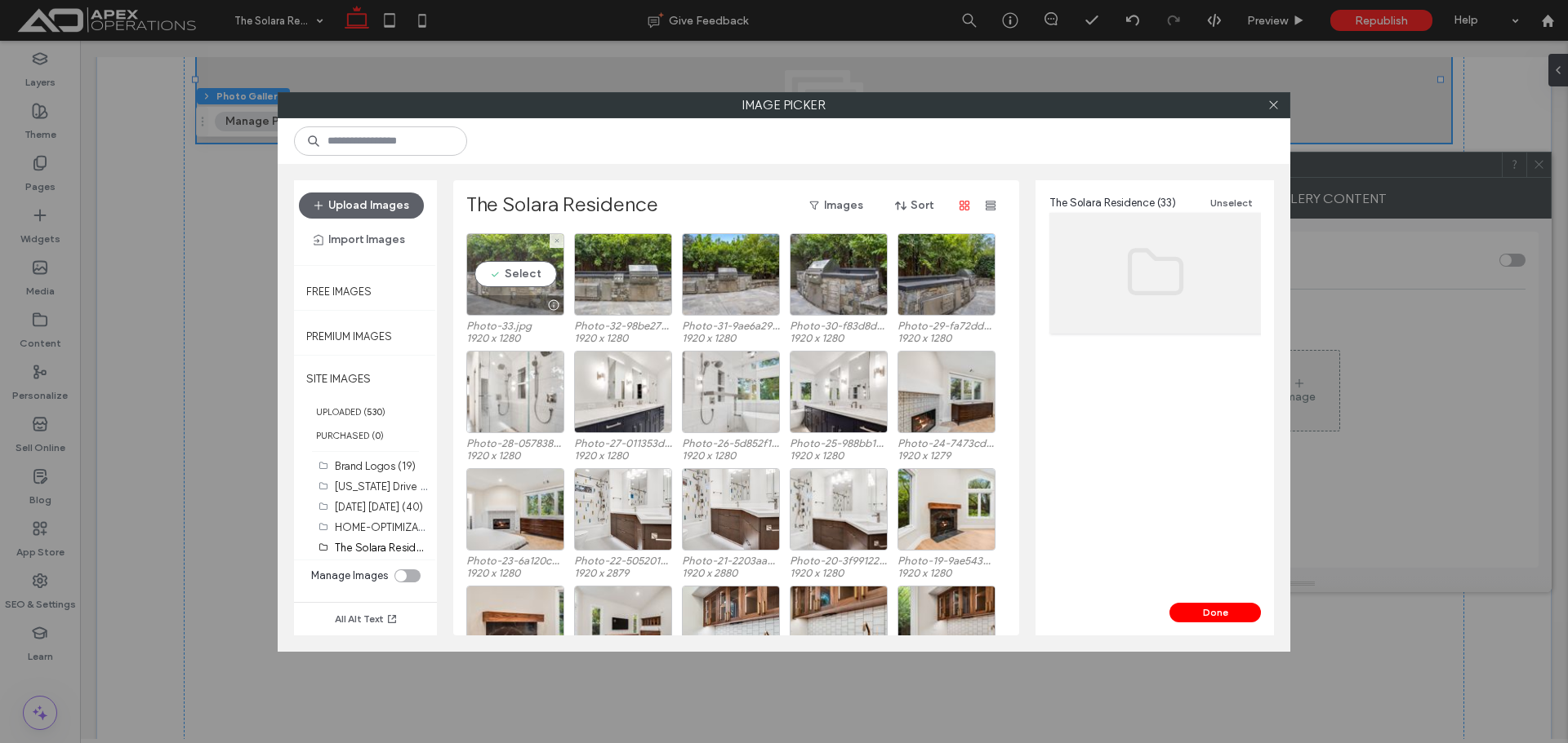
click at [531, 277] on div "Select" at bounding box center [515, 274] width 98 height 82
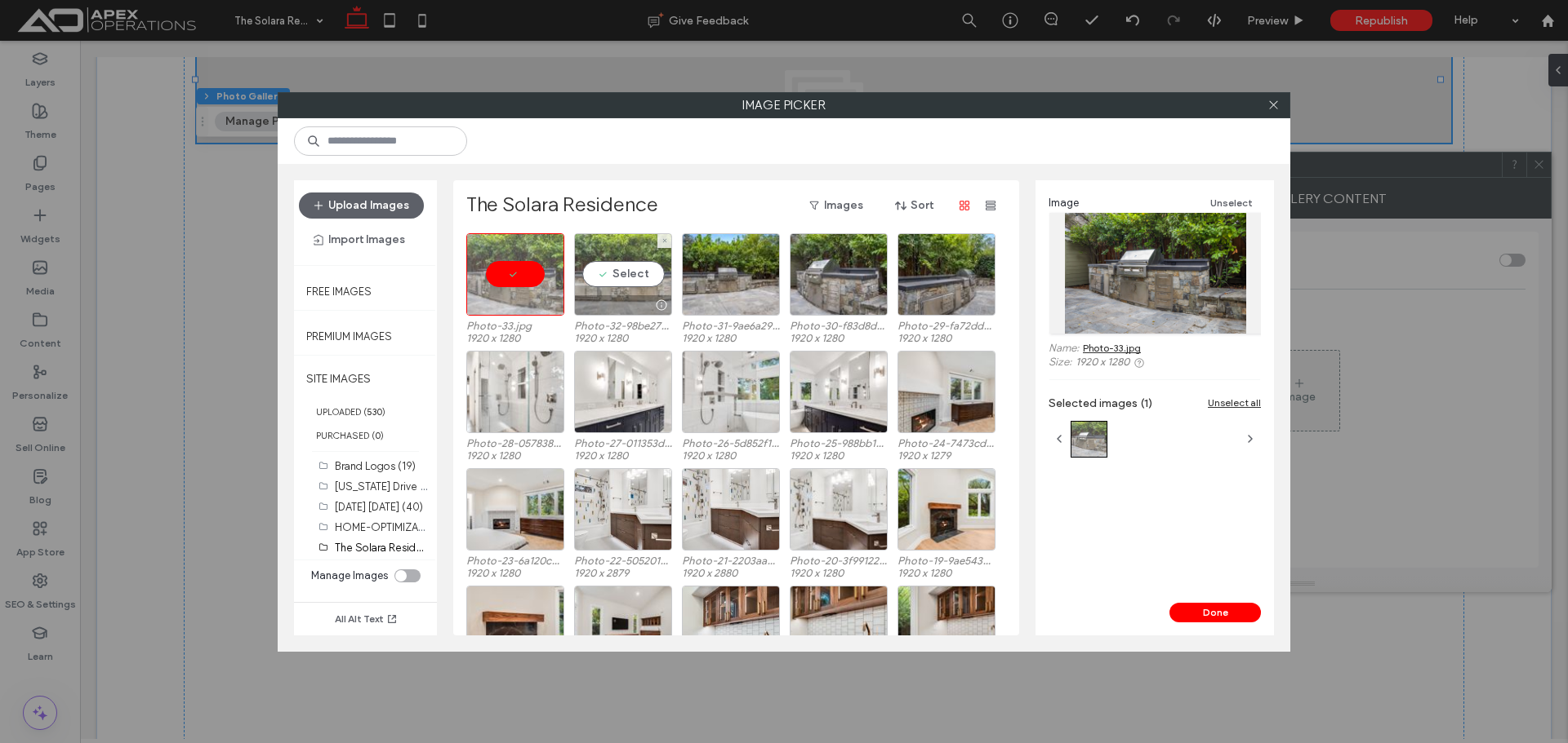
click at [606, 283] on div "Select" at bounding box center [623, 274] width 98 height 82
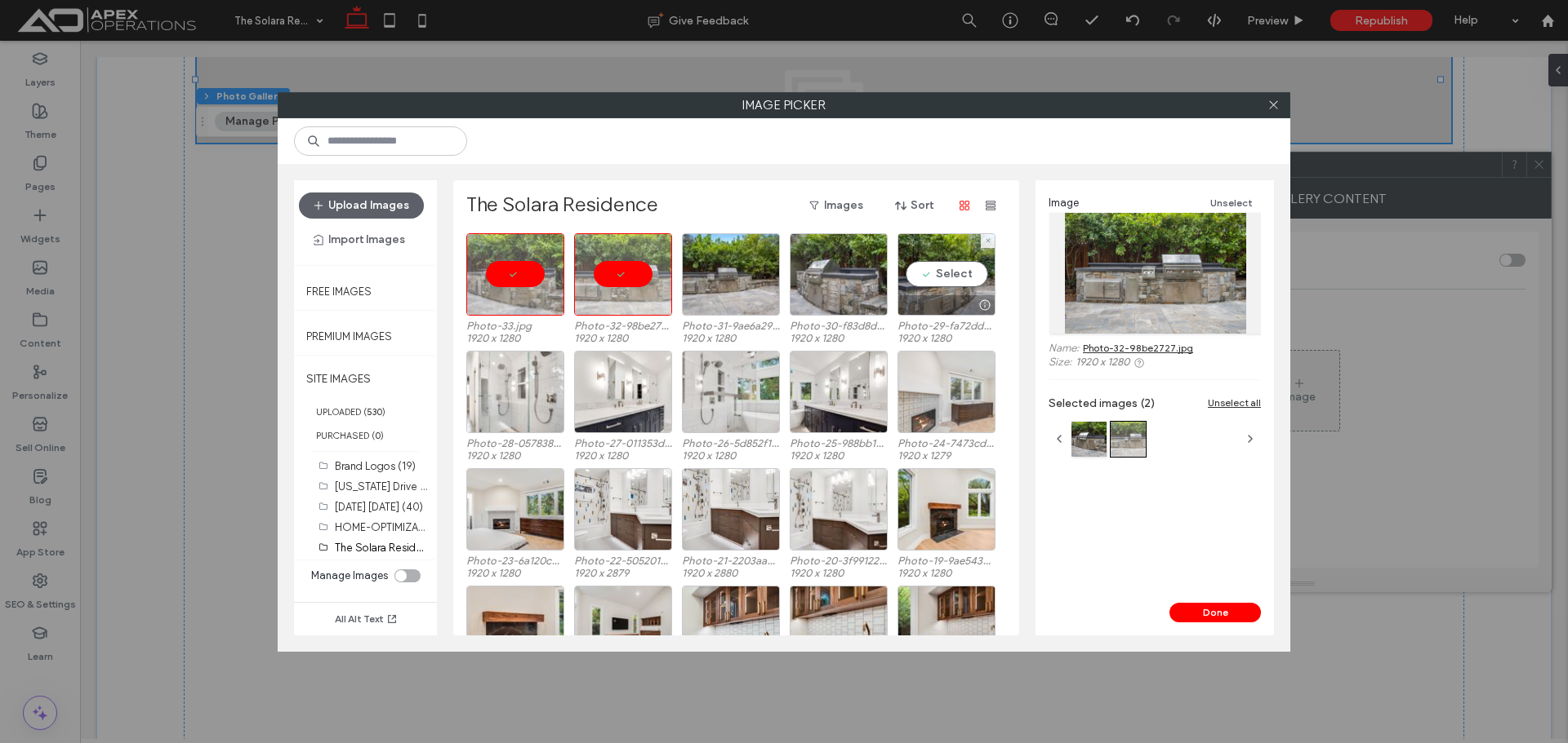
click at [961, 301] on div at bounding box center [945, 306] width 96 height 20
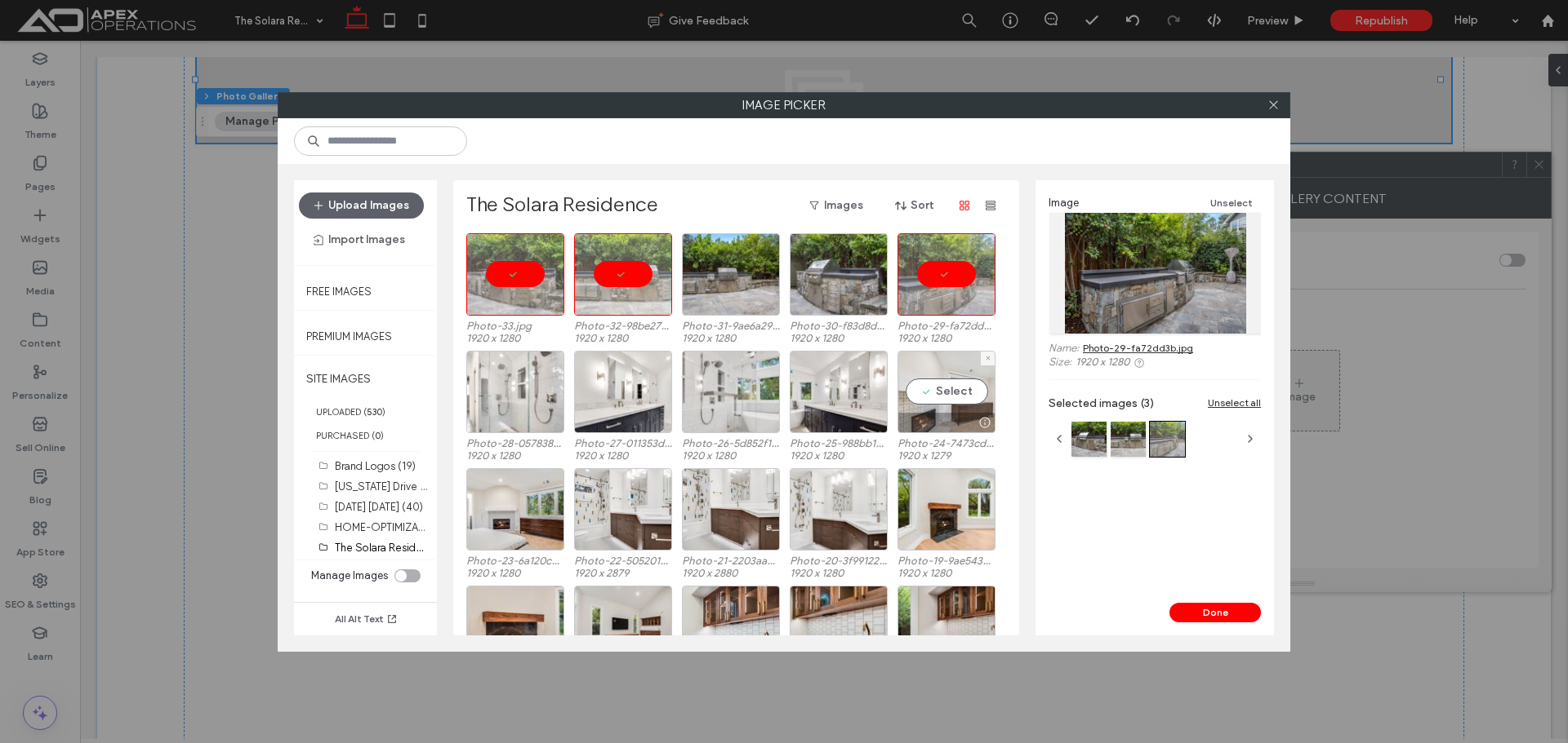
click at [934, 416] on div at bounding box center [945, 422] width 96 height 20
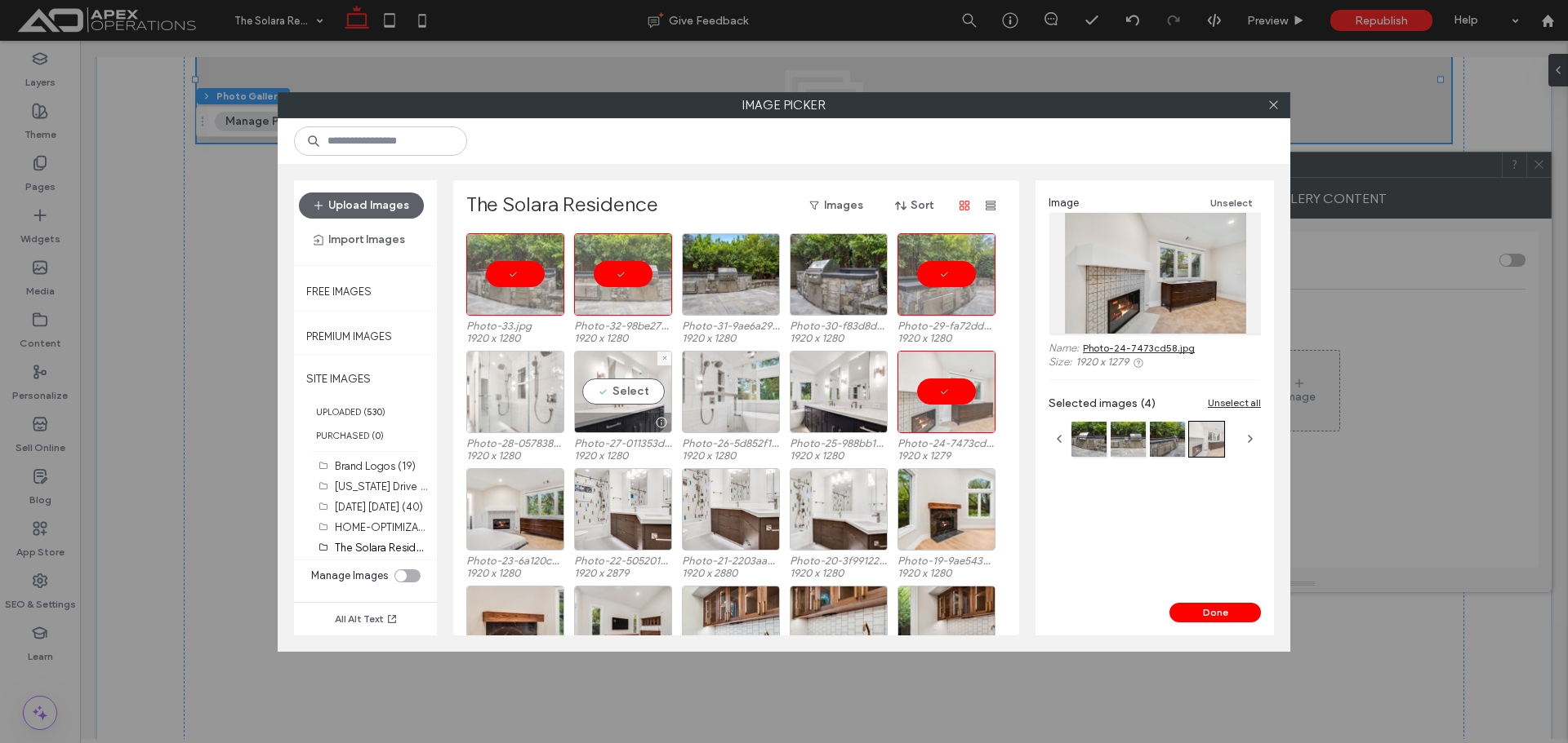
drag, startPoint x: 661, startPoint y: 417, endPoint x: 539, endPoint y: 398, distance: 123.5
click at [658, 417] on div at bounding box center [660, 422] width 21 height 13
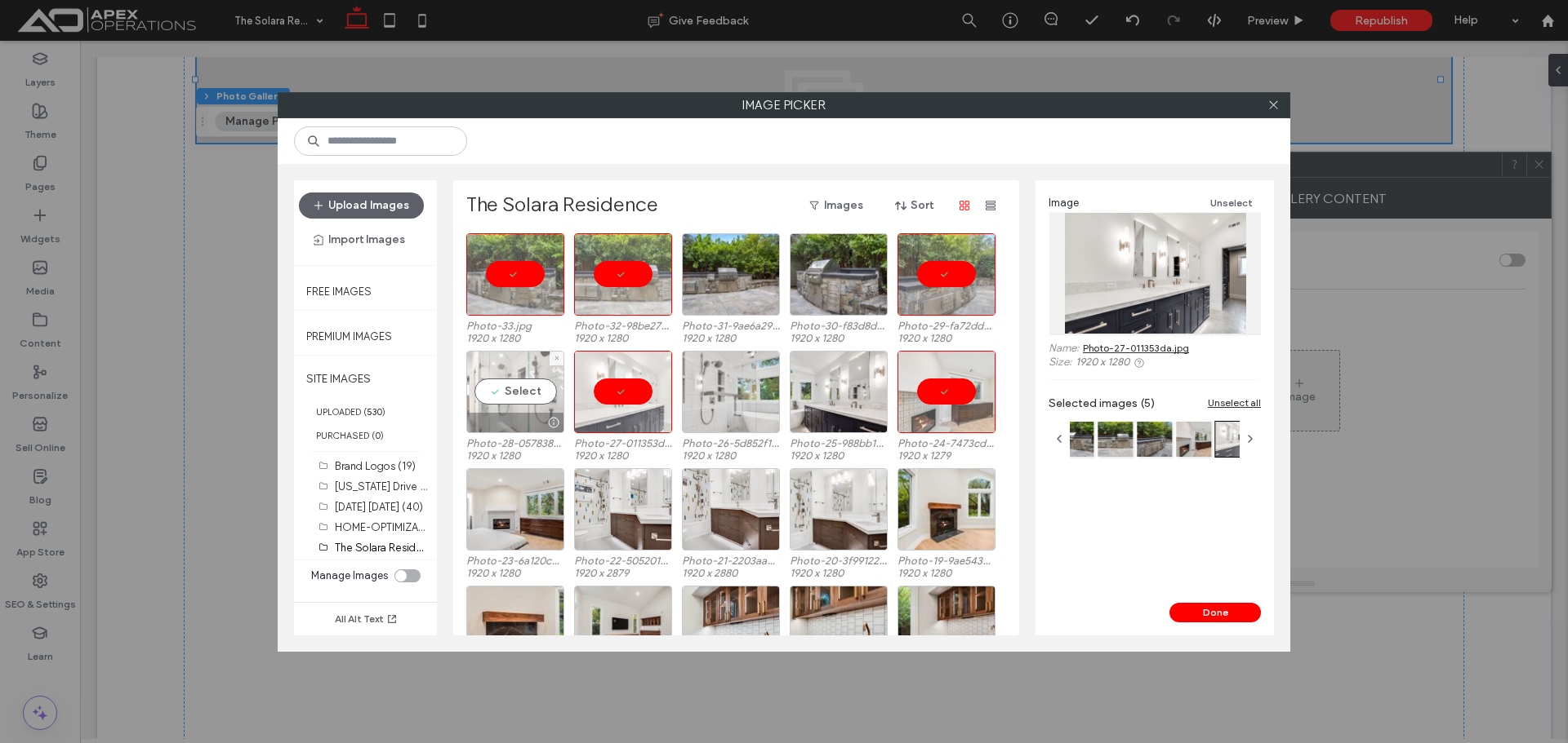
click at [530, 398] on div "Select" at bounding box center [515, 392] width 98 height 82
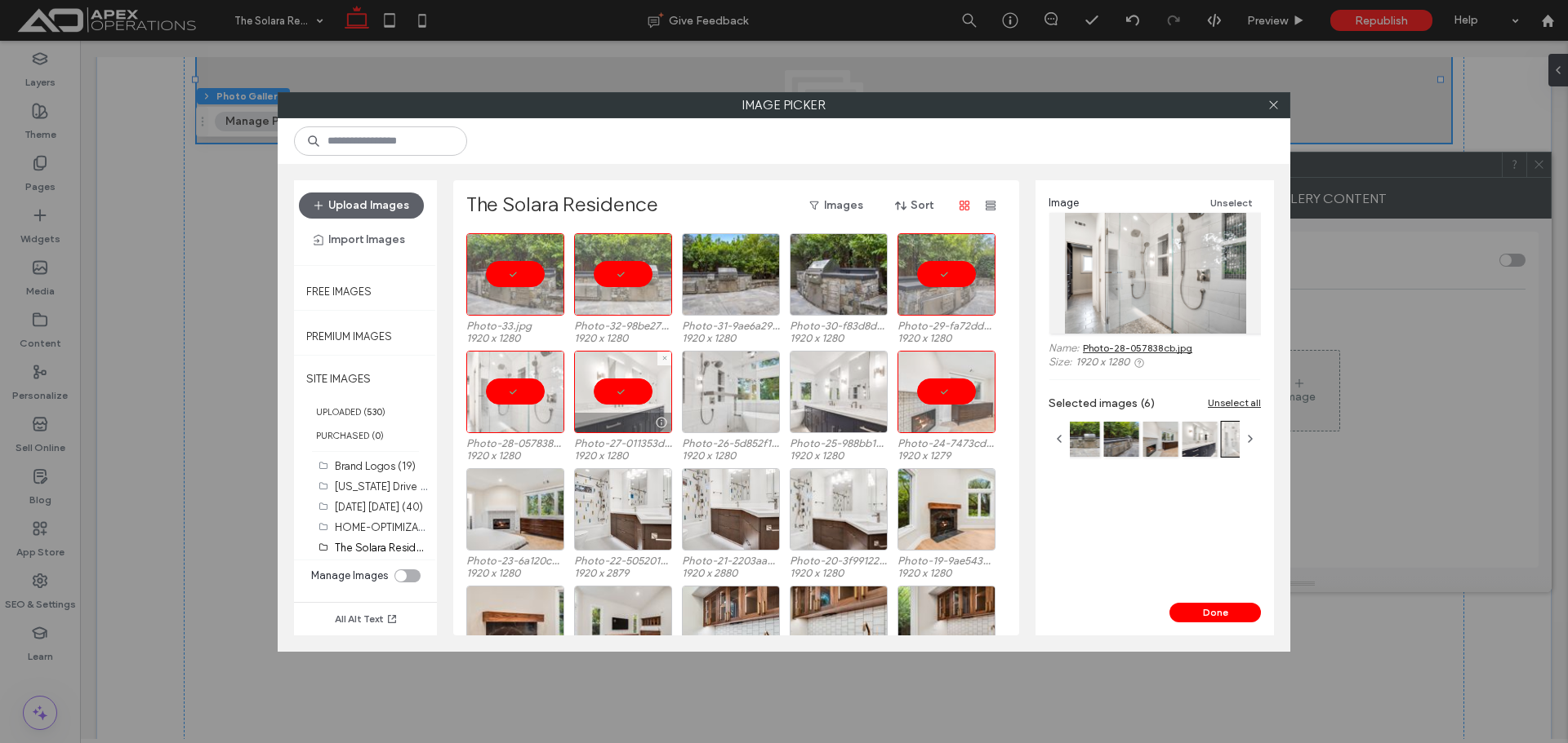
drag, startPoint x: 719, startPoint y: 394, endPoint x: 790, endPoint y: 395, distance: 71.0
click at [722, 394] on div at bounding box center [731, 392] width 98 height 82
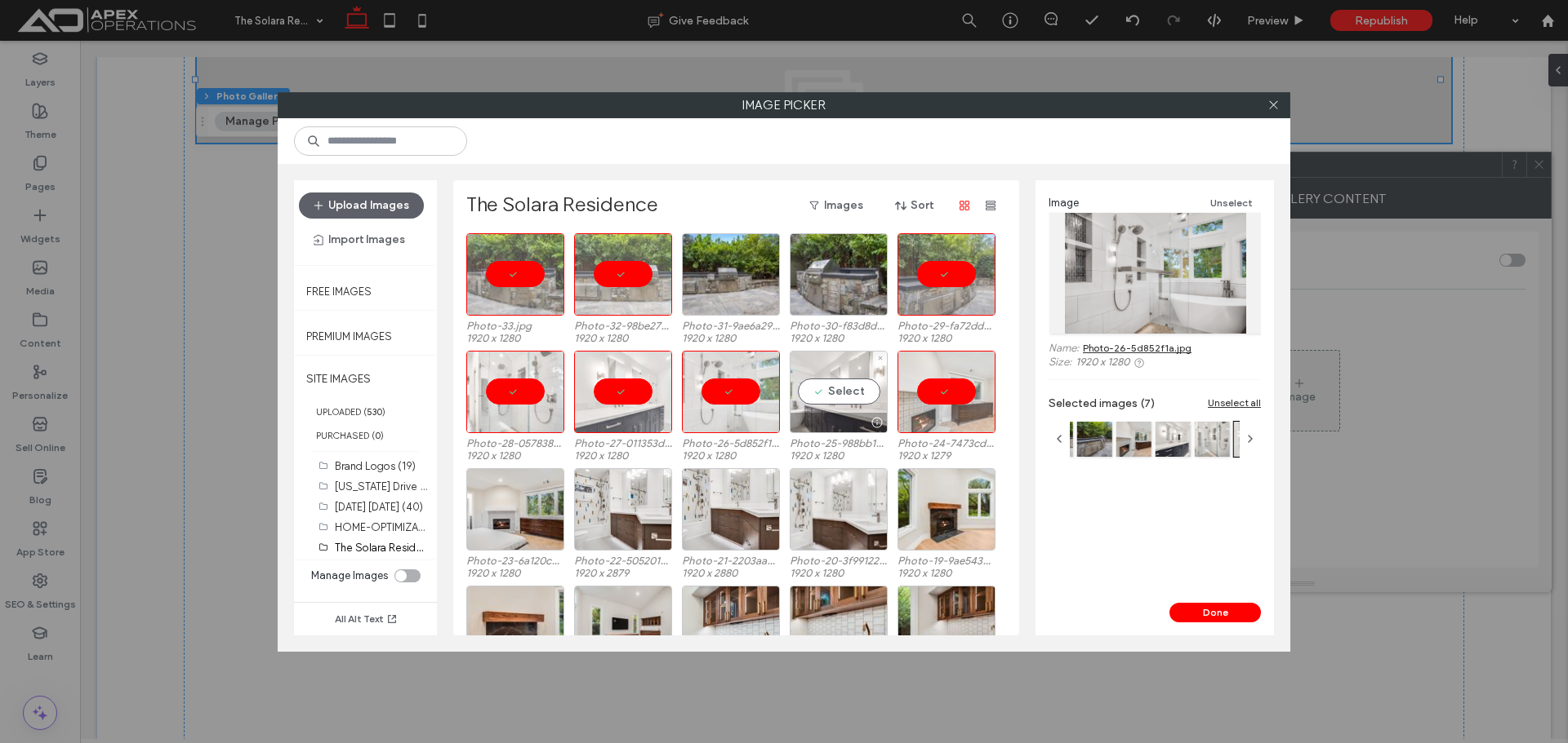
click at [821, 395] on div "Select" at bounding box center [838, 392] width 98 height 82
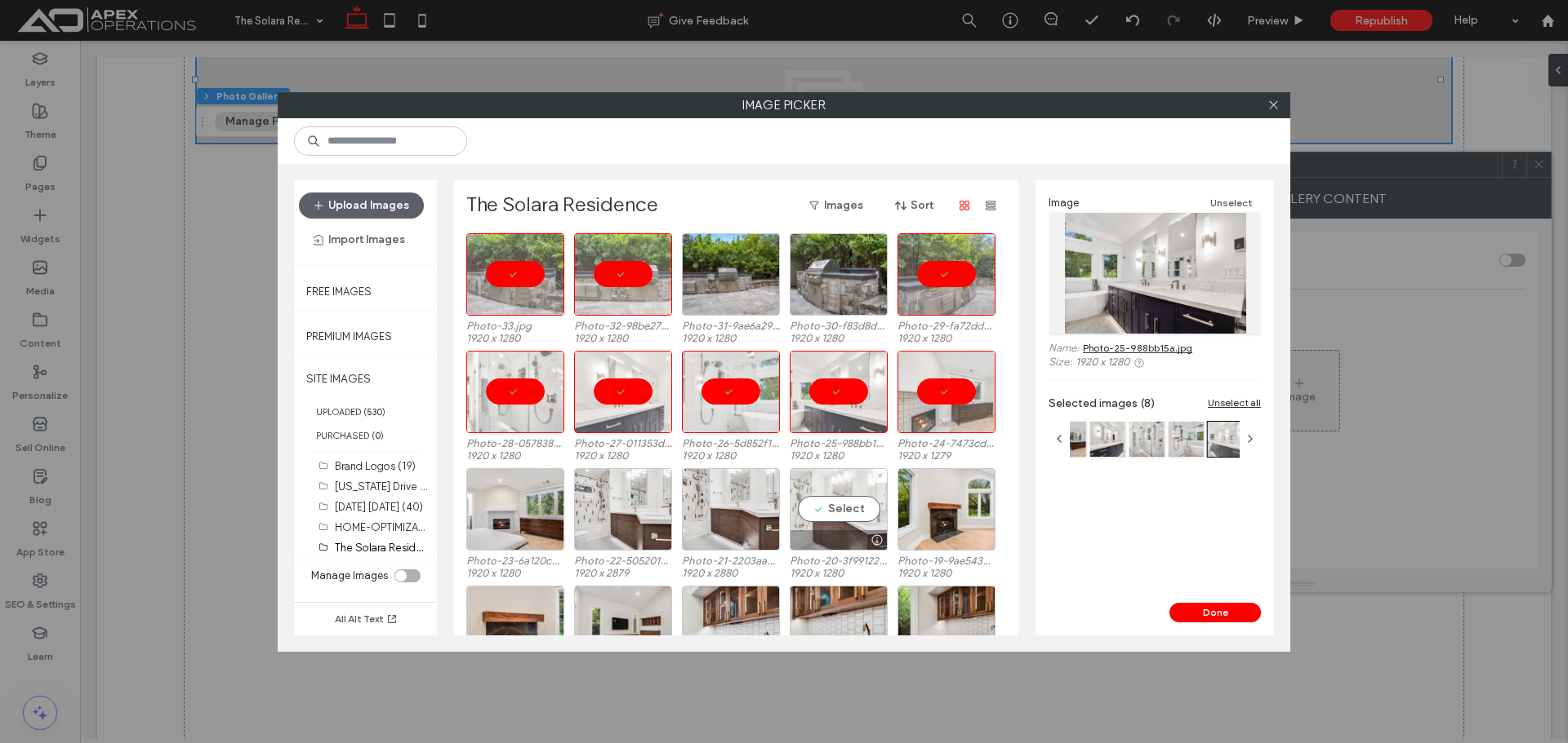
click at [872, 491] on div "Select" at bounding box center [838, 509] width 98 height 82
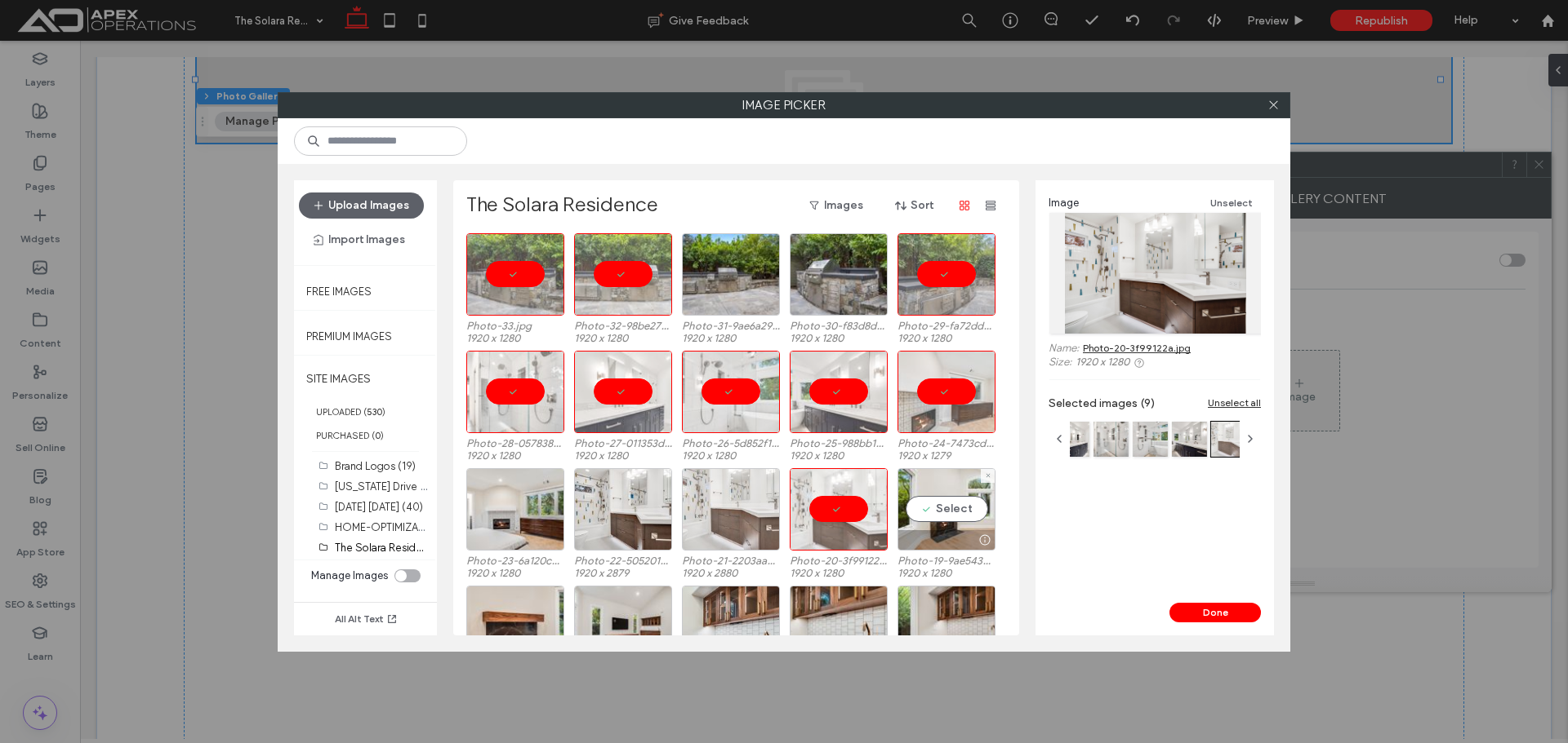
drag, startPoint x: 937, startPoint y: 508, endPoint x: 776, endPoint y: 526, distance: 162.0
click at [935, 509] on div "Select" at bounding box center [945, 509] width 98 height 82
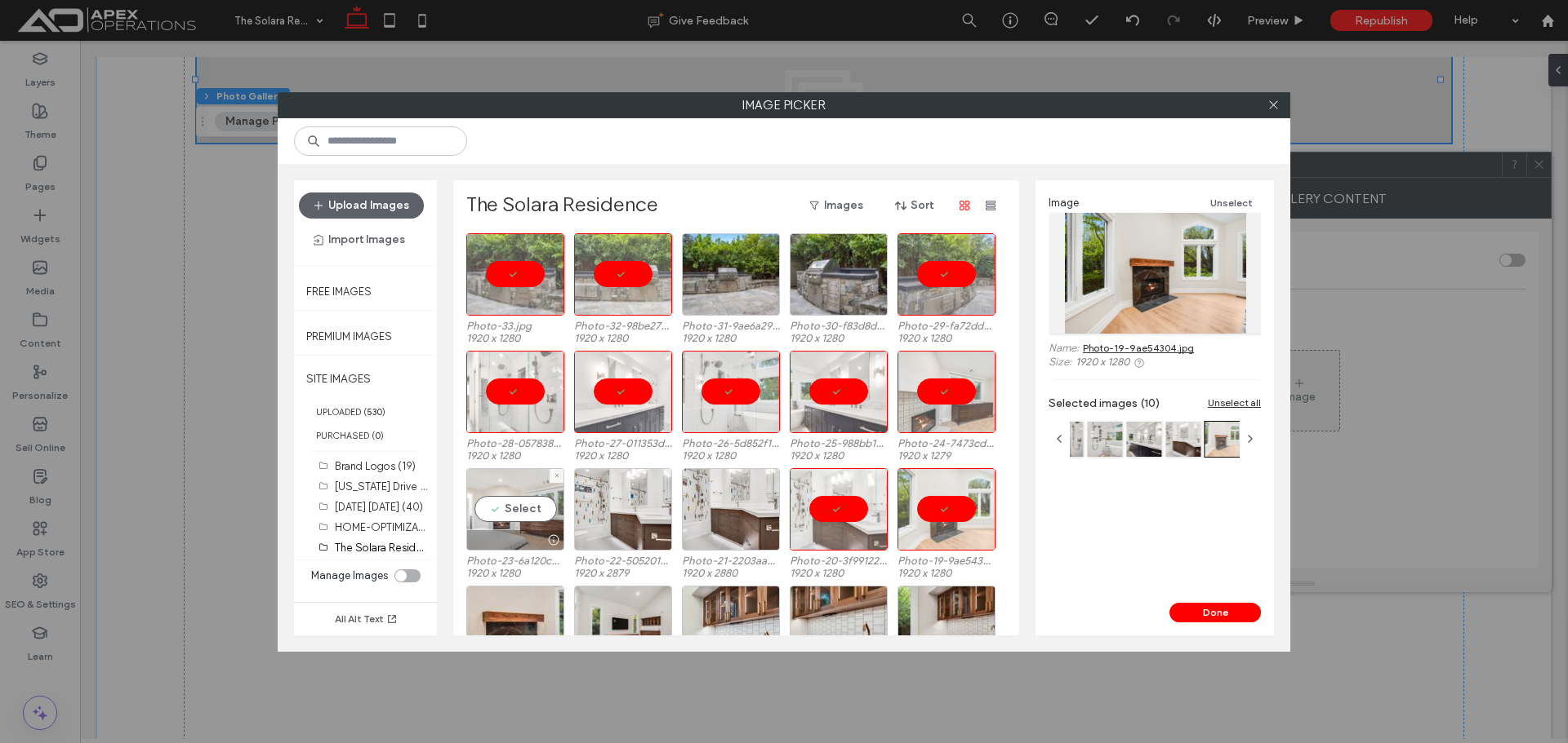
drag, startPoint x: 520, startPoint y: 513, endPoint x: 583, endPoint y: 472, distance: 75.2
click at [520, 511] on div "Select" at bounding box center [515, 509] width 98 height 82
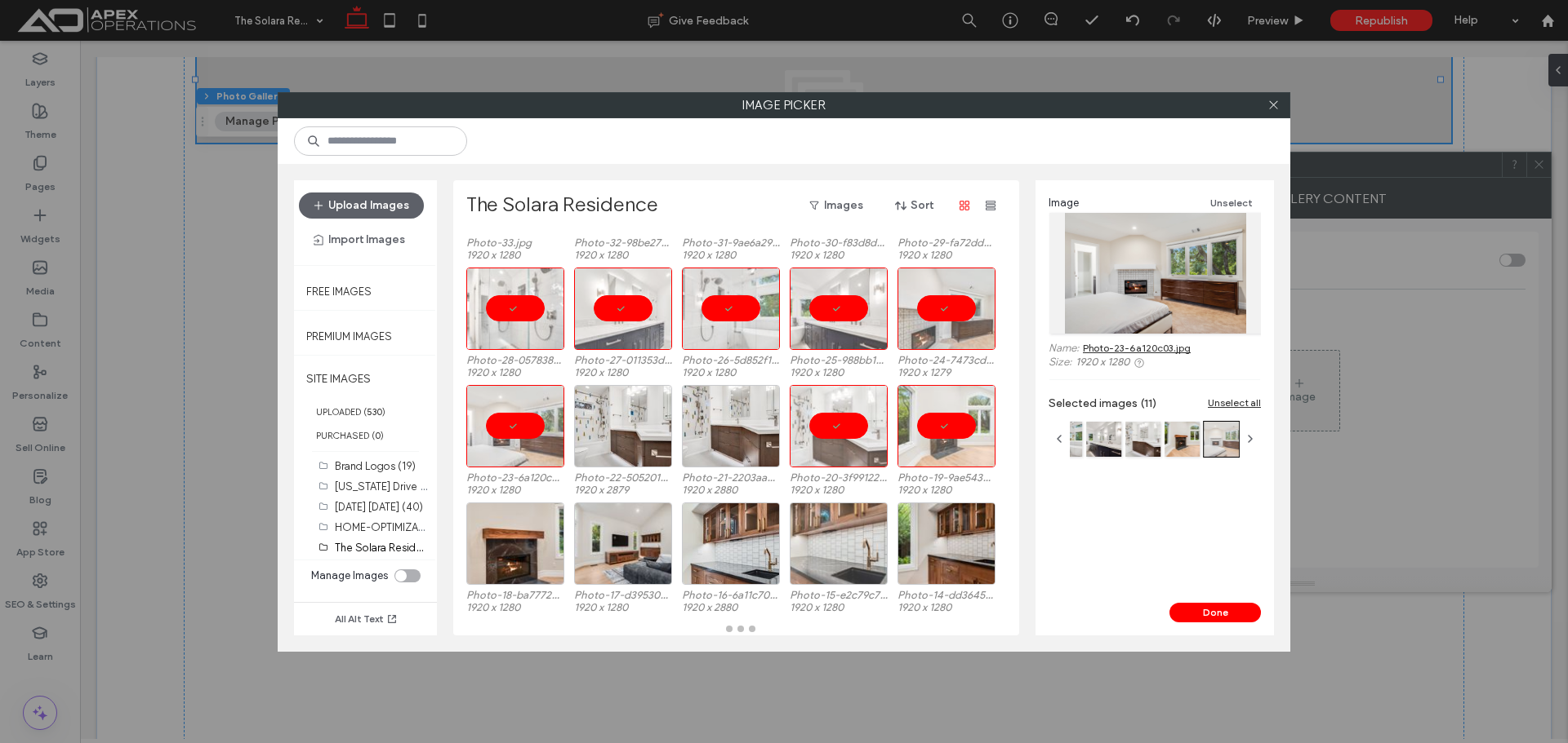
drag, startPoint x: 748, startPoint y: 511, endPoint x: 809, endPoint y: 518, distance: 61.4
click at [748, 512] on div at bounding box center [731, 543] width 98 height 82
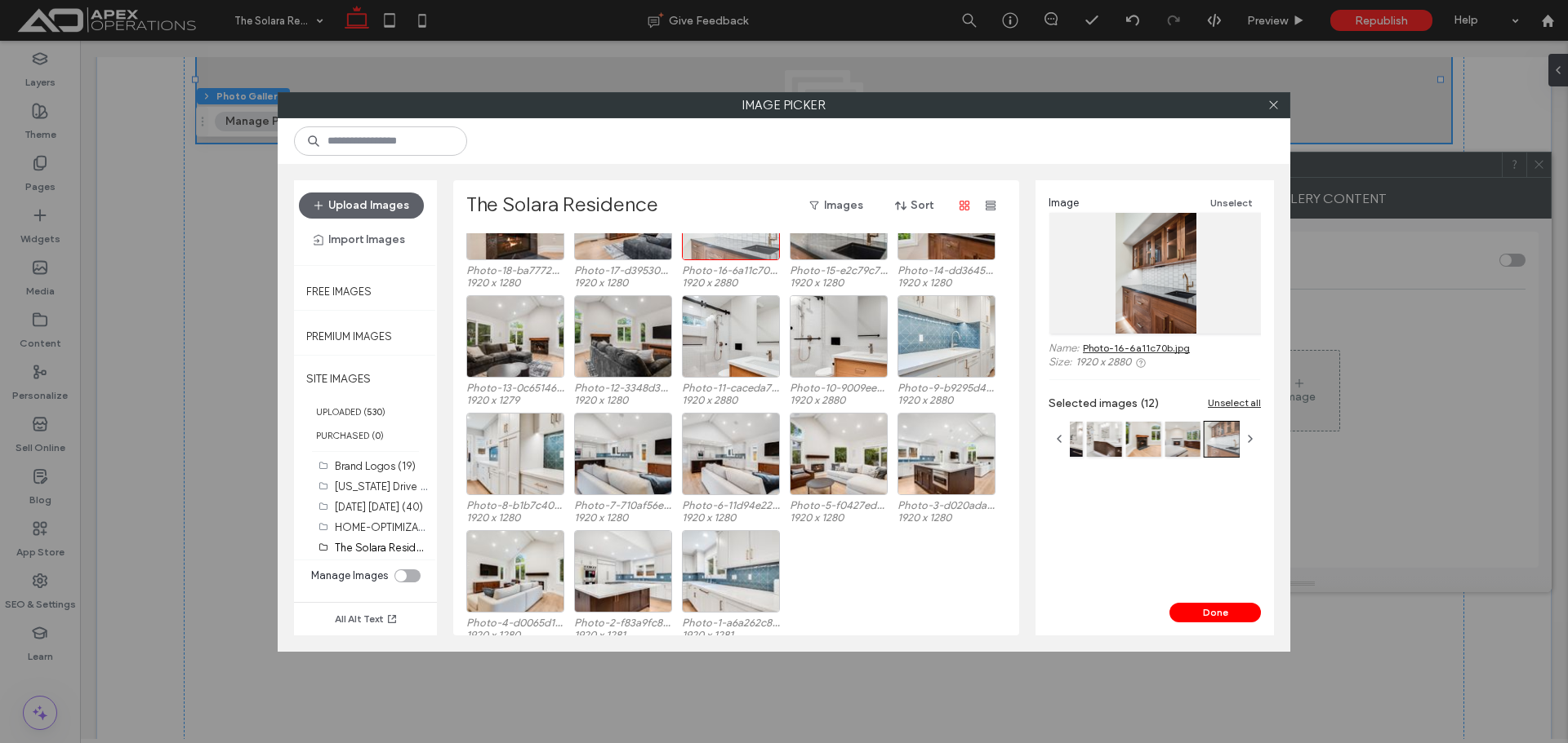
scroll to position [410, 0]
drag, startPoint x: 710, startPoint y: 449, endPoint x: 650, endPoint y: 383, distance: 89.2
click at [708, 446] on div "Select" at bounding box center [731, 452] width 98 height 82
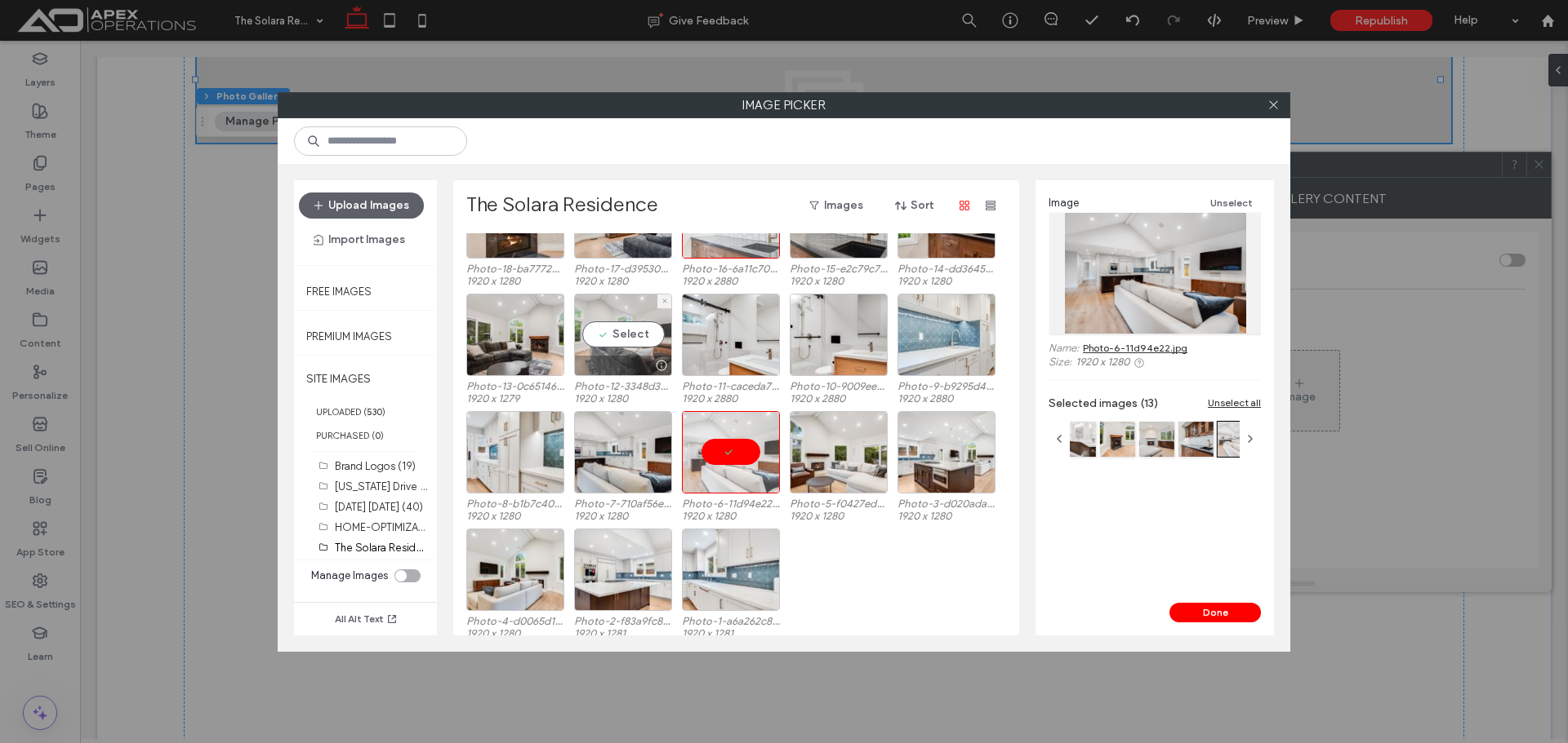
click at [619, 352] on div "Select" at bounding box center [623, 334] width 98 height 82
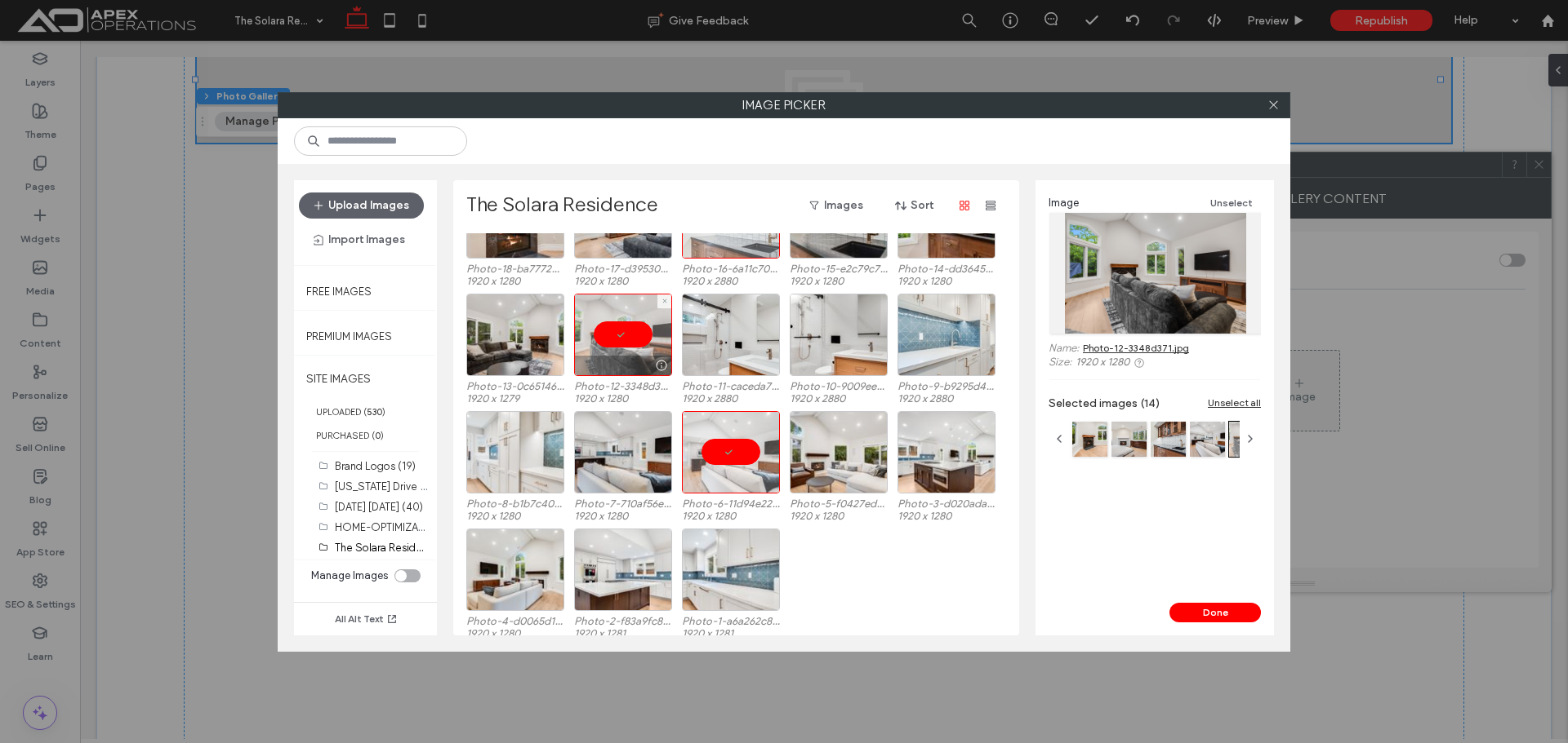
click at [526, 468] on div at bounding box center [515, 452] width 98 height 82
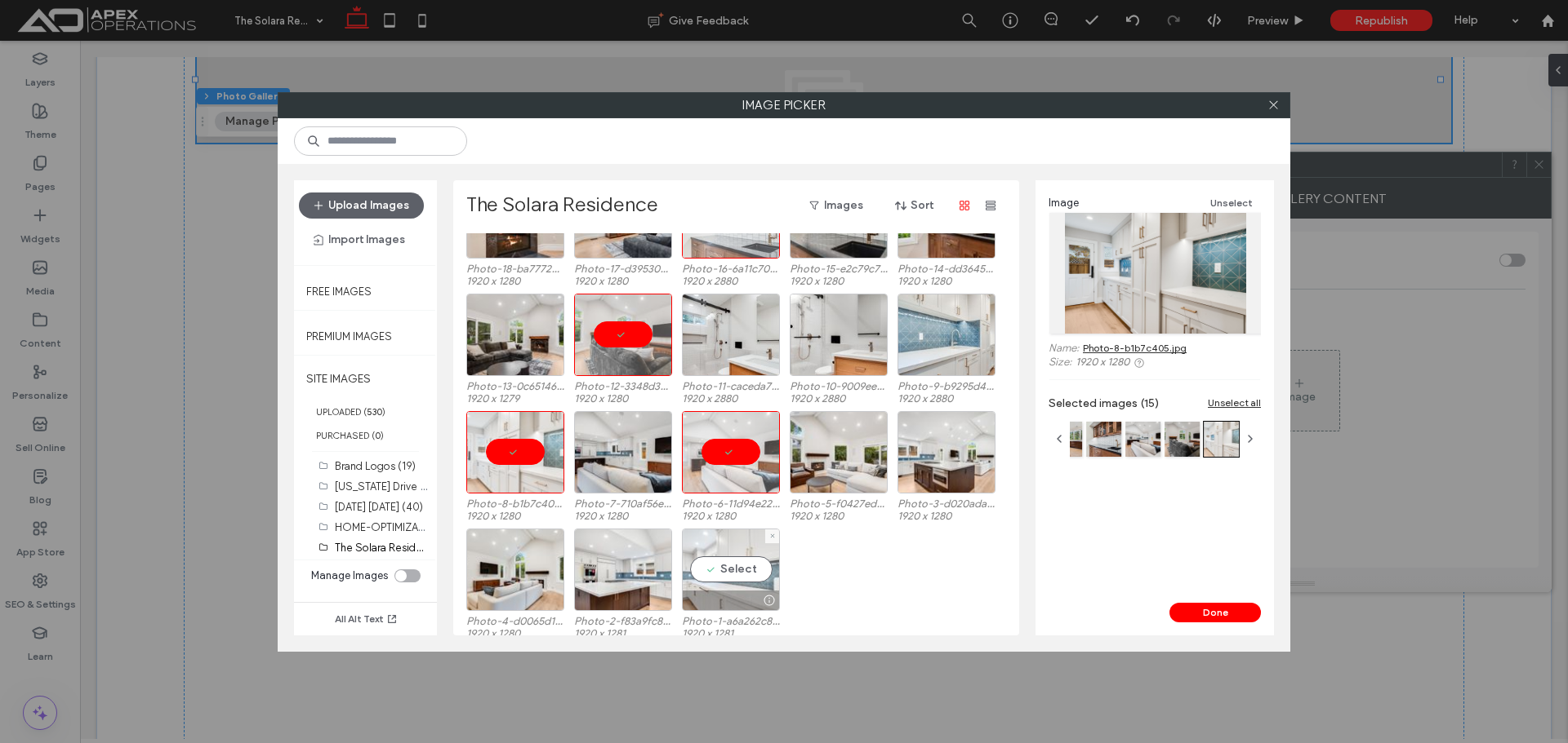
drag, startPoint x: 726, startPoint y: 568, endPoint x: 685, endPoint y: 572, distance: 41.2
click at [723, 569] on div "Select" at bounding box center [731, 569] width 98 height 82
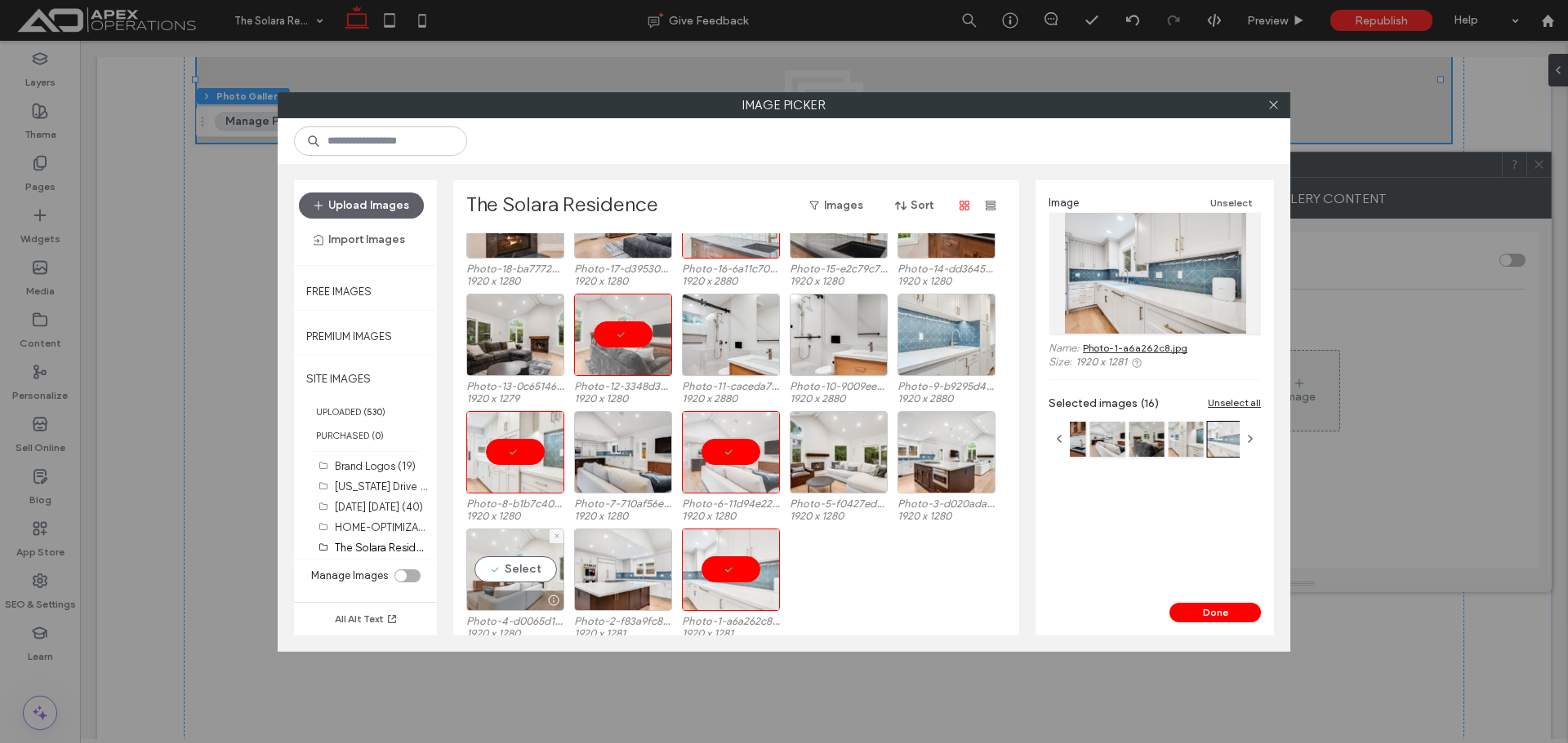
click at [515, 575] on div "Select" at bounding box center [515, 569] width 98 height 82
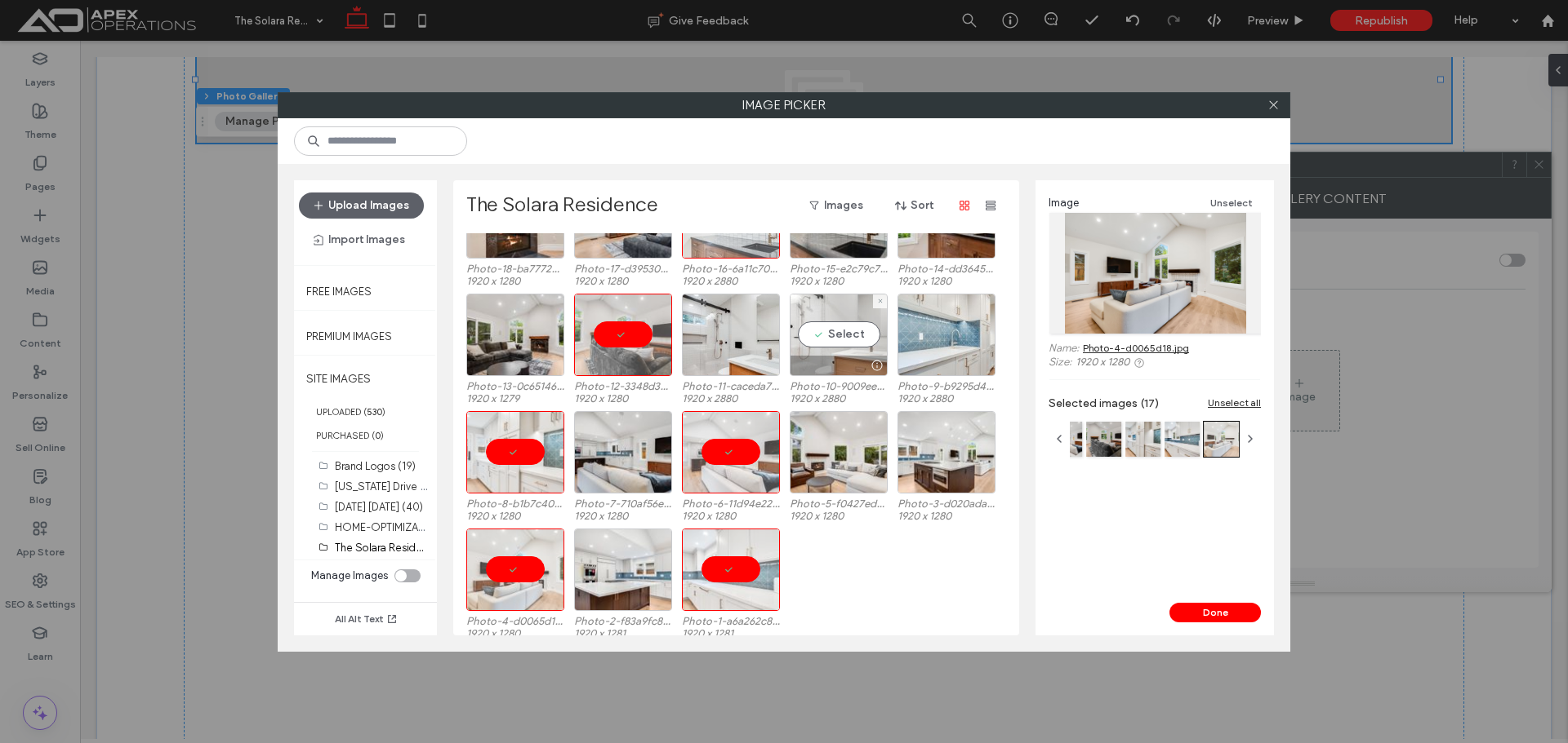
drag, startPoint x: 842, startPoint y: 351, endPoint x: 946, endPoint y: 325, distance: 107.2
click at [844, 351] on div "Select" at bounding box center [838, 334] width 98 height 82
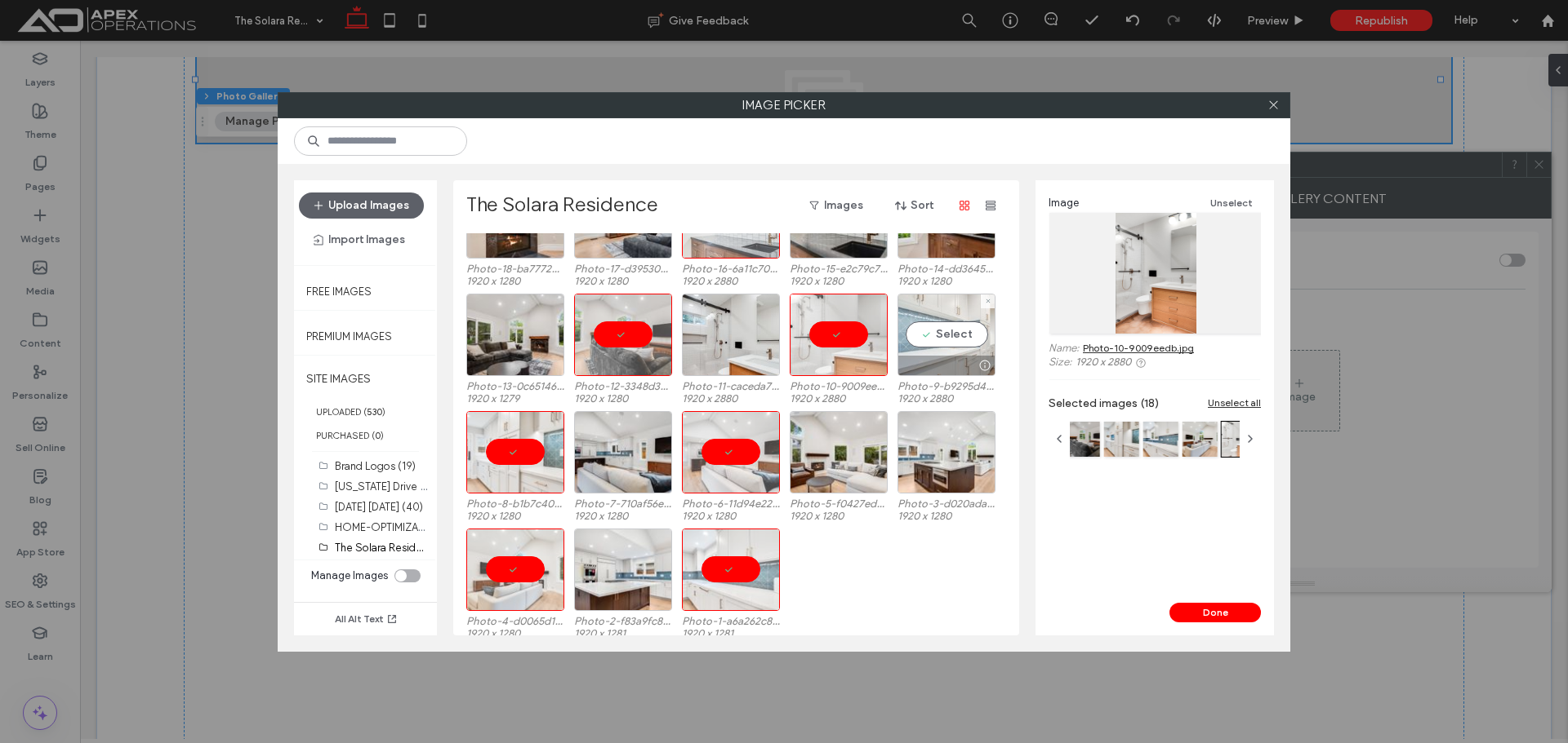
click at [946, 325] on div "Select" at bounding box center [945, 334] width 98 height 82
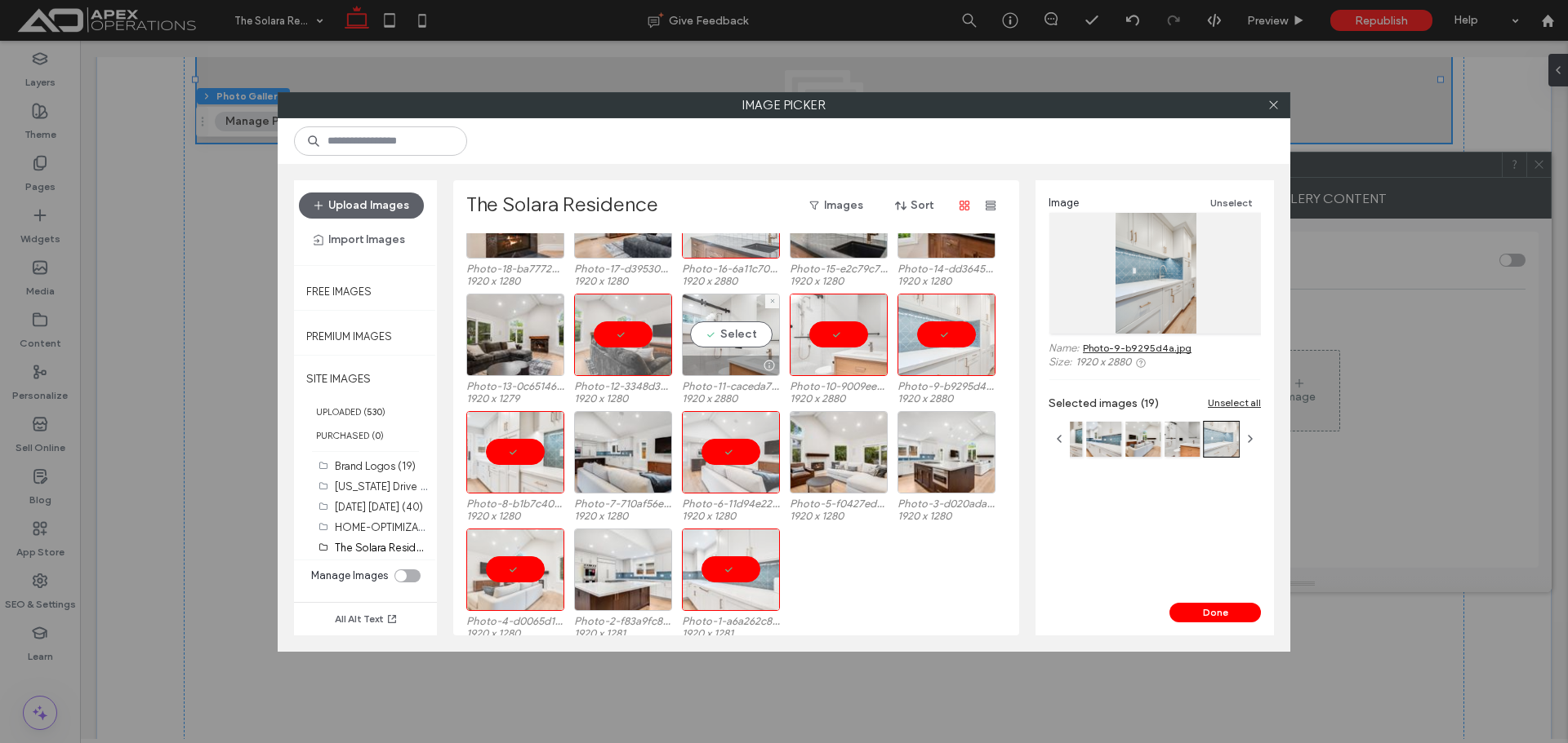
click at [720, 337] on div "Select" at bounding box center [731, 334] width 98 height 82
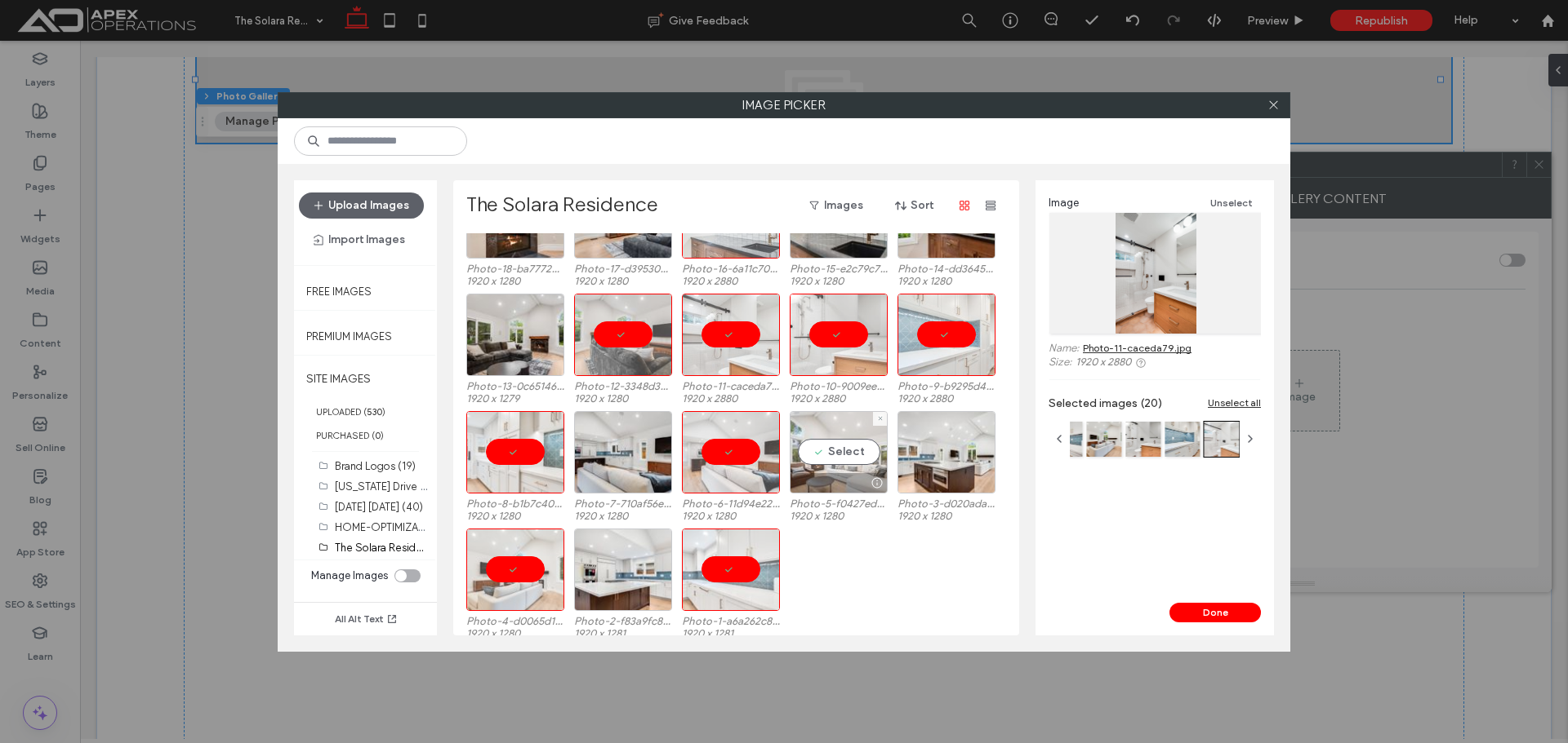
drag, startPoint x: 847, startPoint y: 447, endPoint x: 967, endPoint y: 464, distance: 121.2
click at [850, 448] on div "Select" at bounding box center [838, 452] width 98 height 82
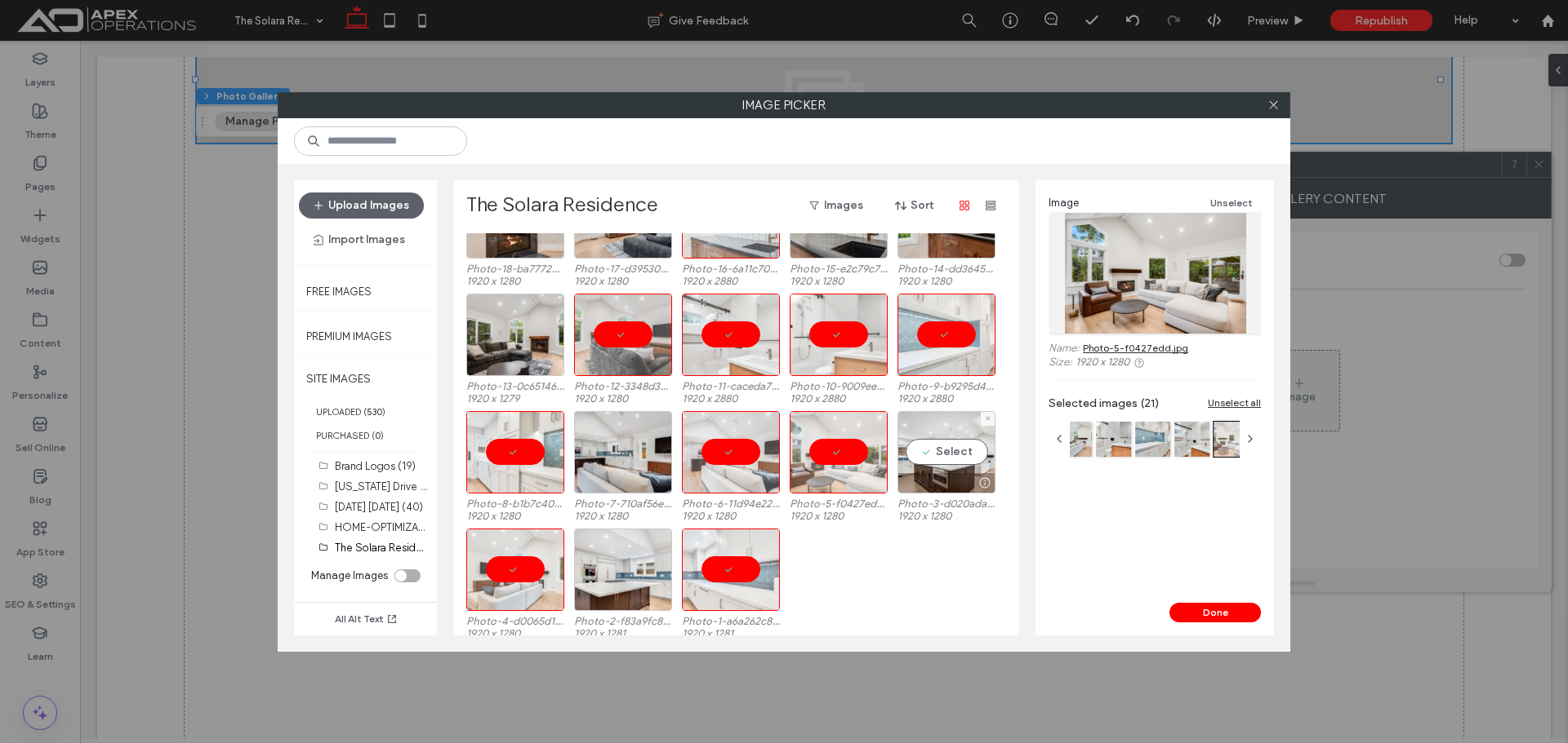
drag, startPoint x: 967, startPoint y: 464, endPoint x: 1135, endPoint y: 575, distance: 201.4
click at [968, 465] on div "Select" at bounding box center [945, 452] width 98 height 82
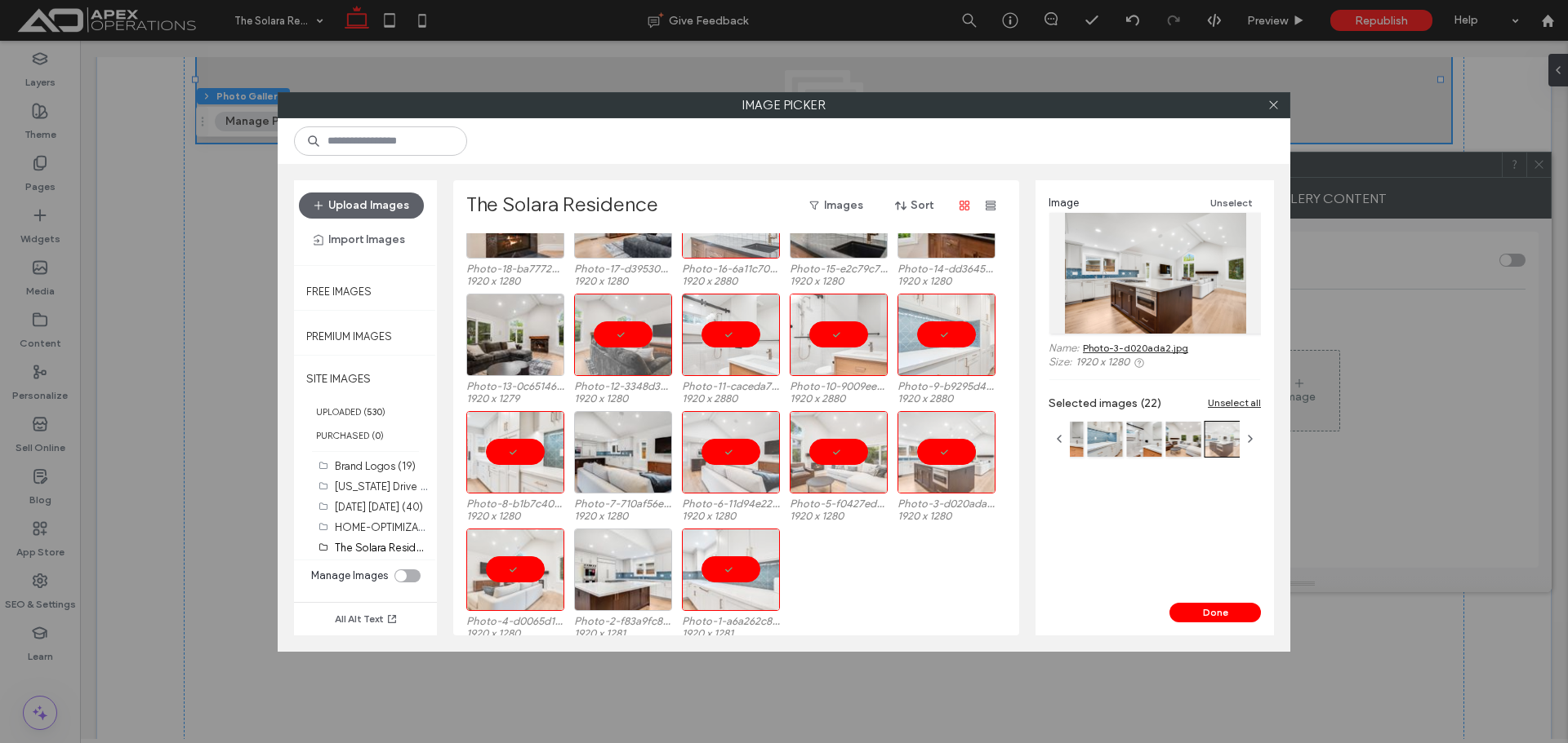
drag, startPoint x: 1207, startPoint y: 607, endPoint x: 1098, endPoint y: 500, distance: 152.7
click at [1206, 608] on button "Done" at bounding box center [1215, 613] width 91 height 20
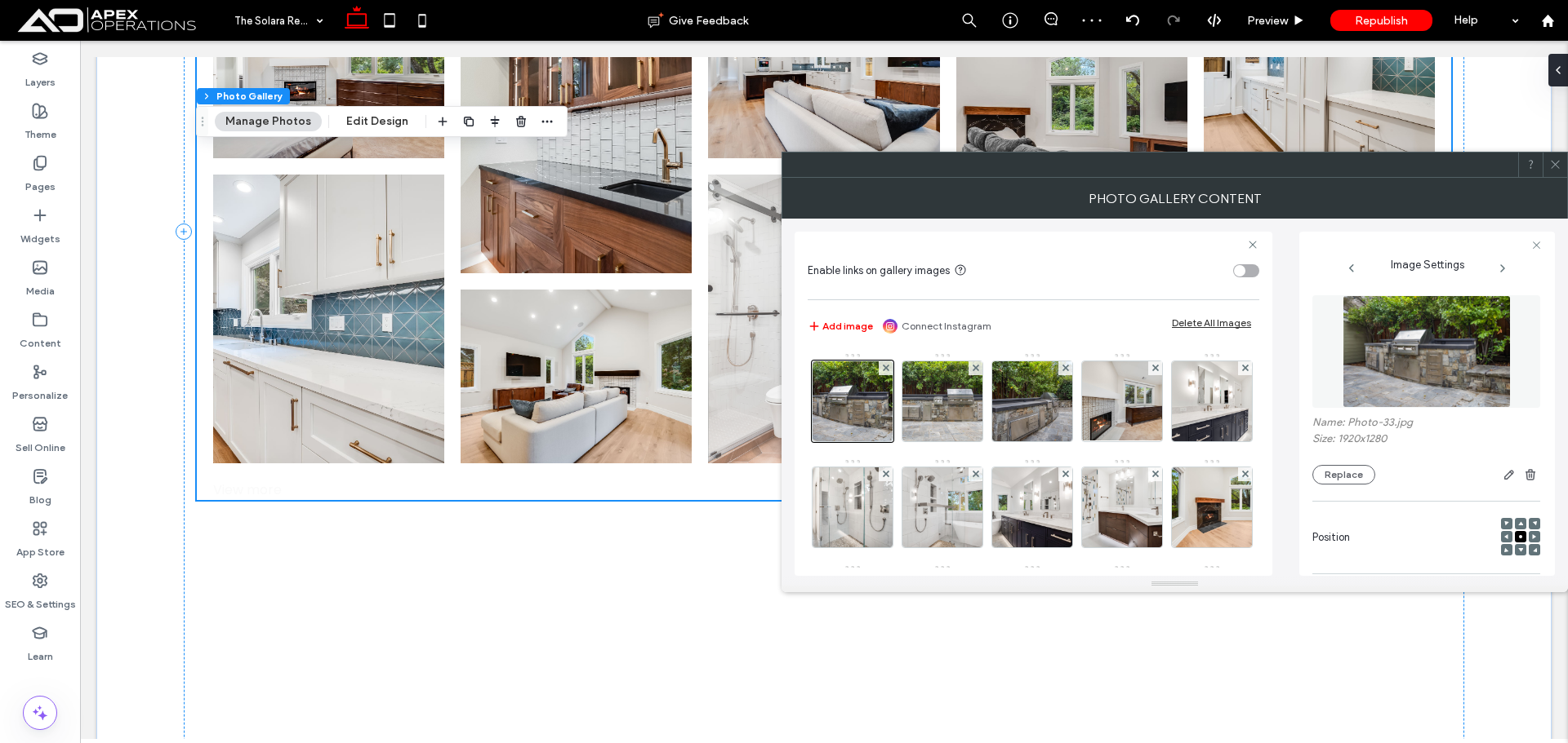
scroll to position [1986, 0]
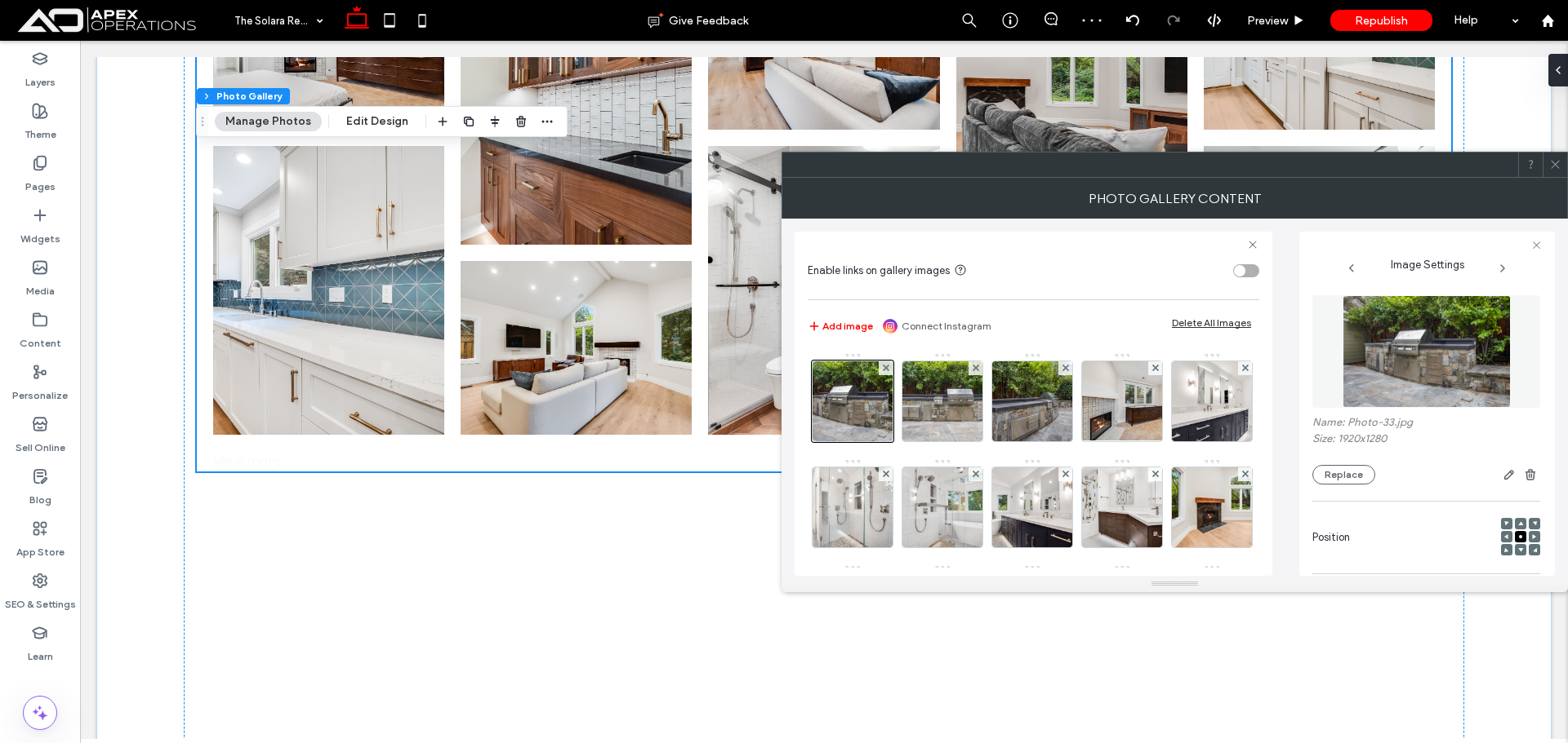
drag, startPoint x: 1559, startPoint y: 162, endPoint x: 1521, endPoint y: 158, distance: 38.2
click at [1557, 163] on icon at bounding box center [1555, 164] width 12 height 12
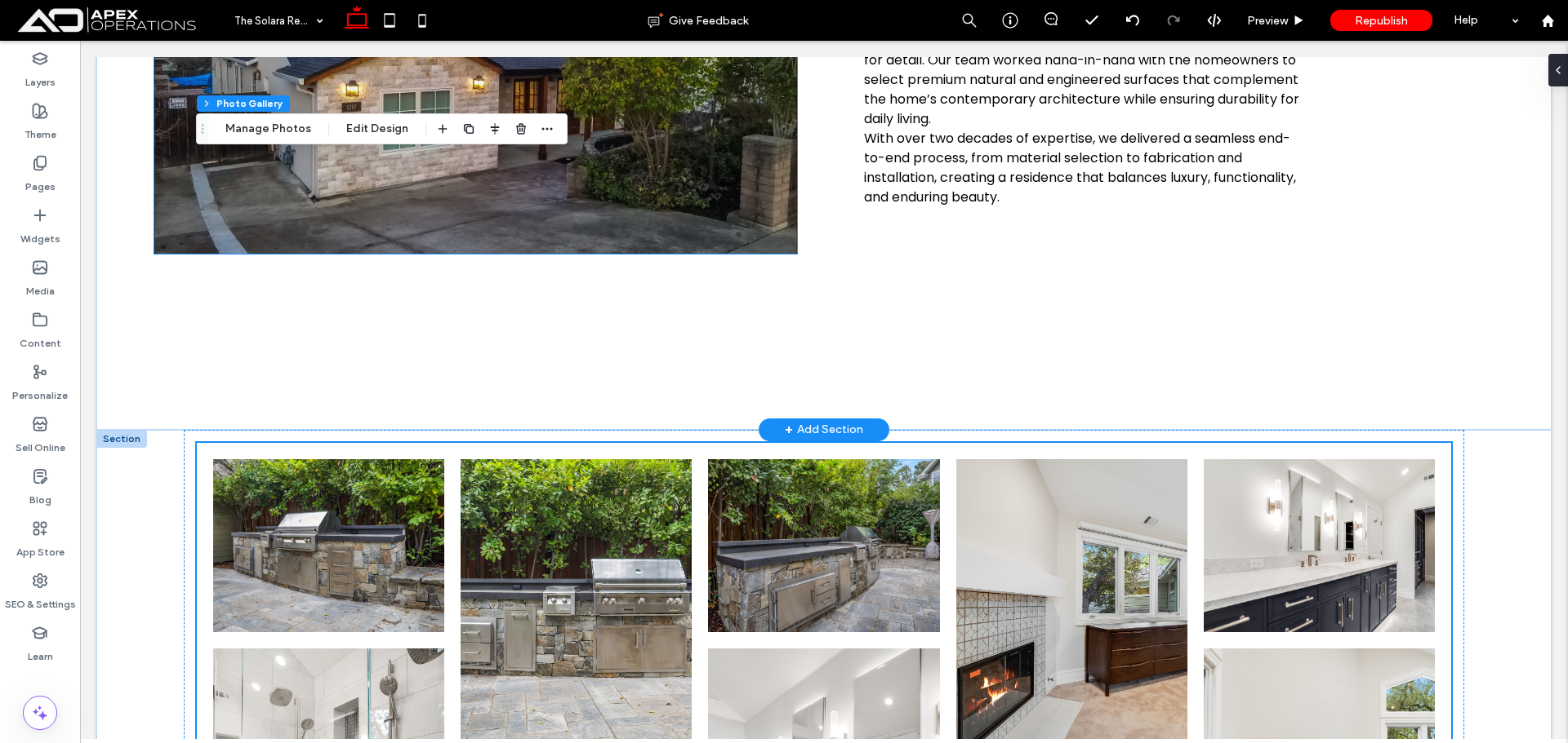
scroll to position [925, 0]
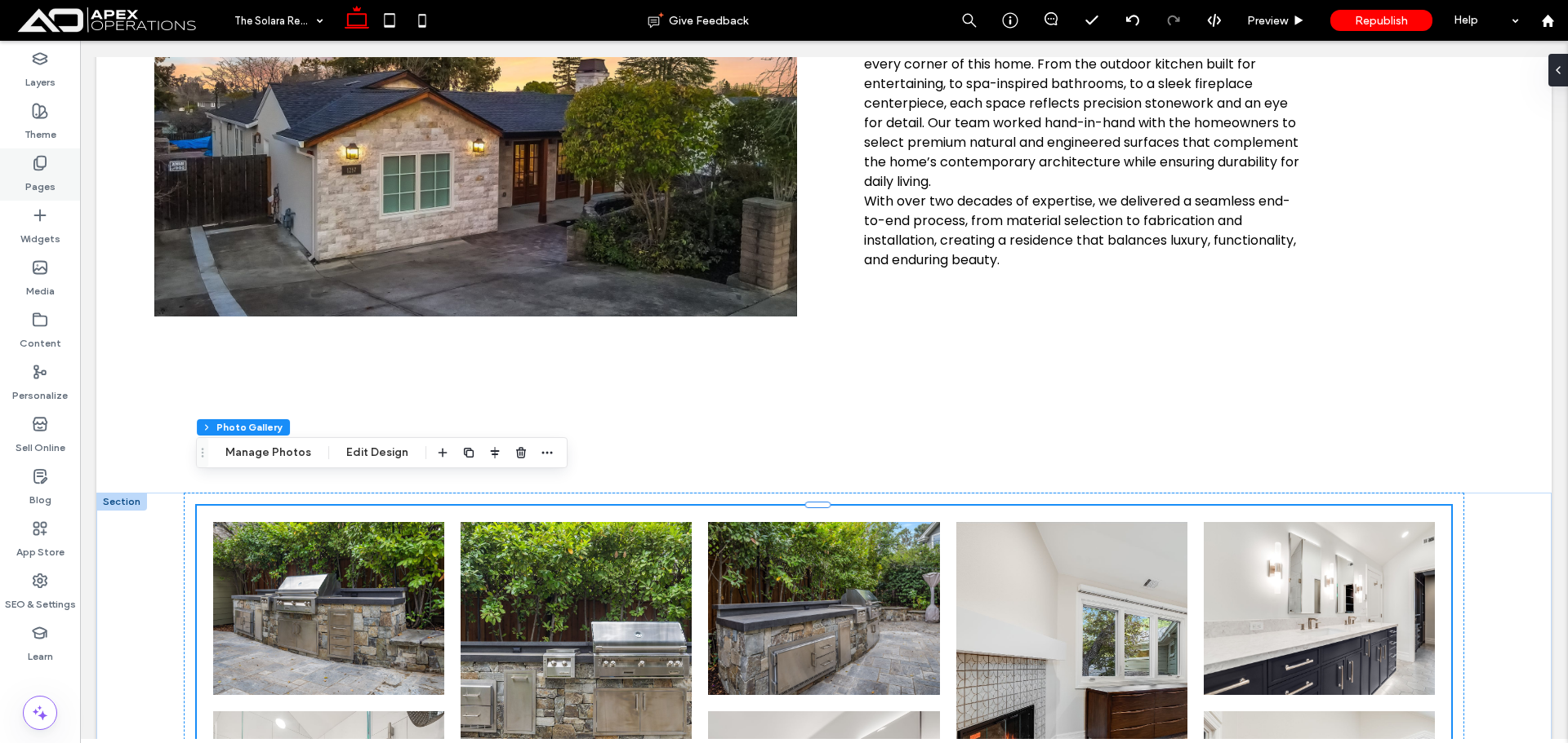
click at [47, 179] on label "Pages" at bounding box center [41, 182] width 31 height 23
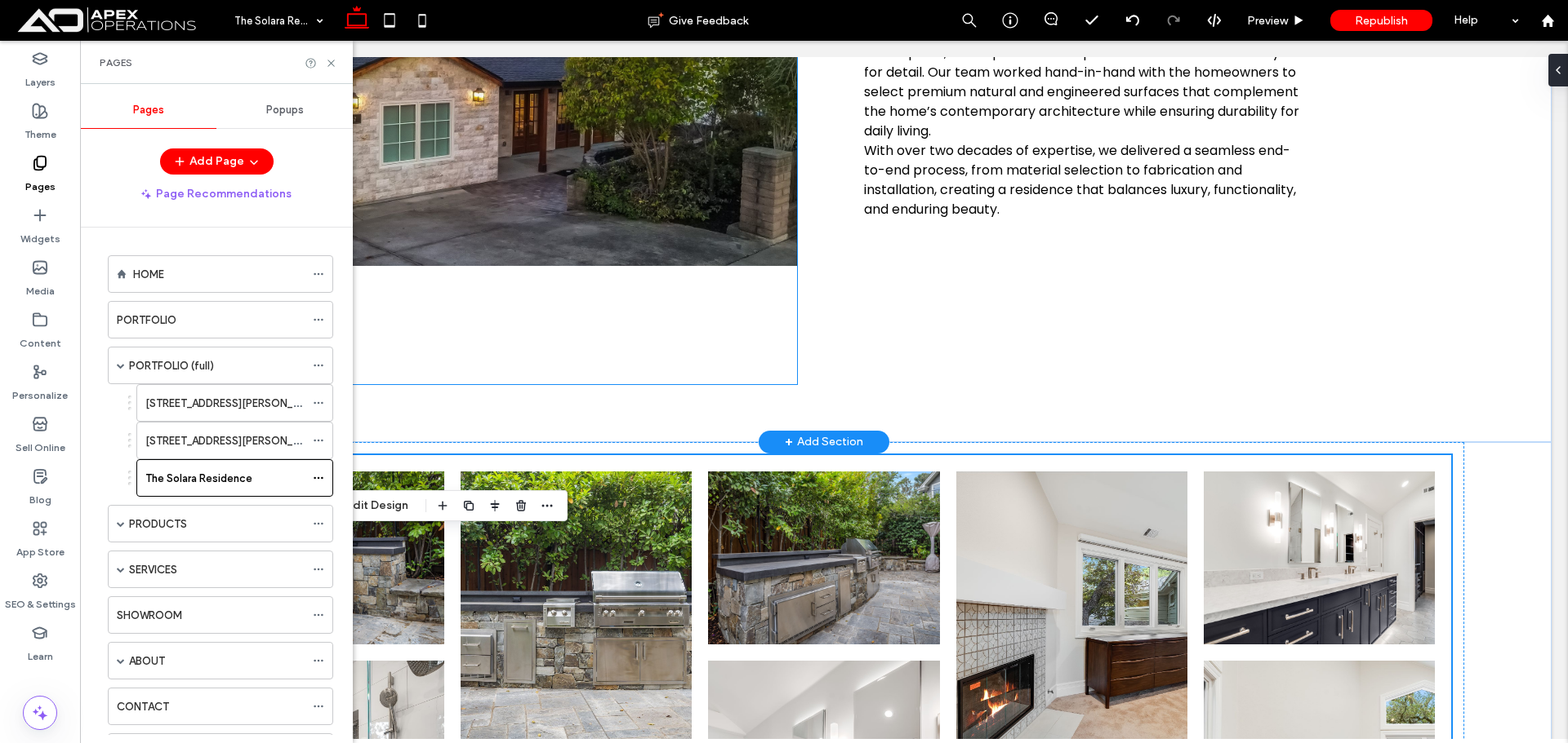
scroll to position [762, 0]
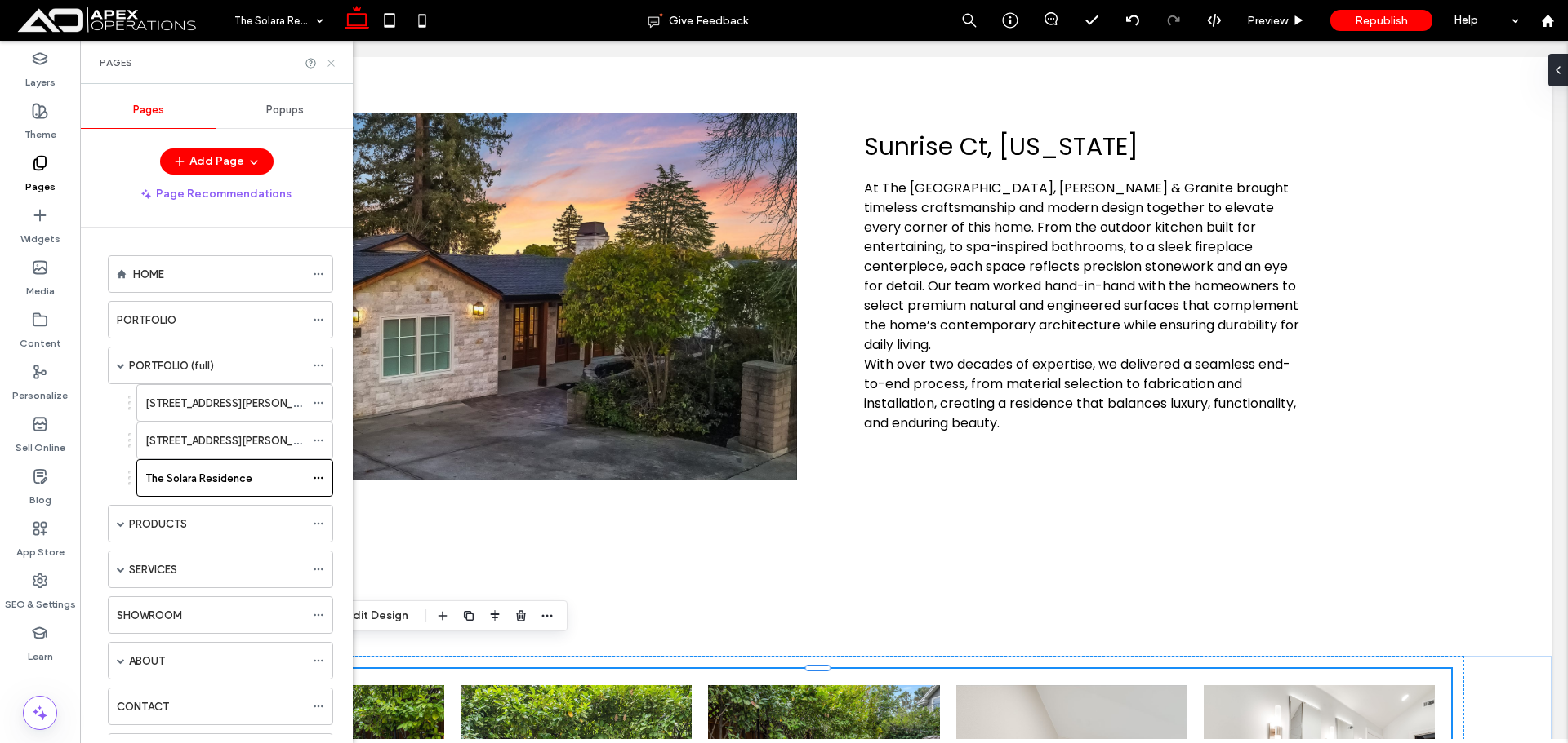
click at [334, 59] on icon at bounding box center [331, 63] width 12 height 12
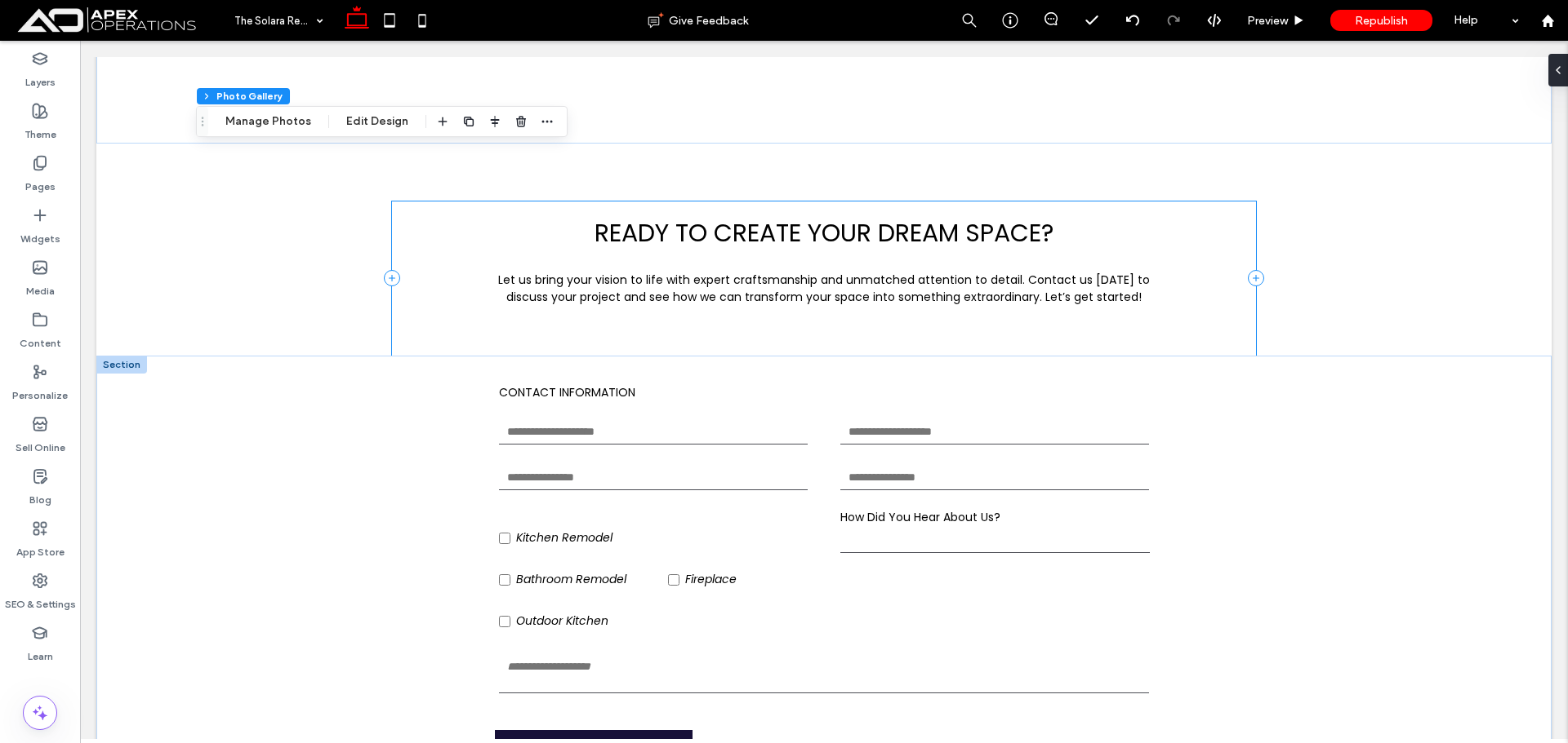
scroll to position [2905, 0]
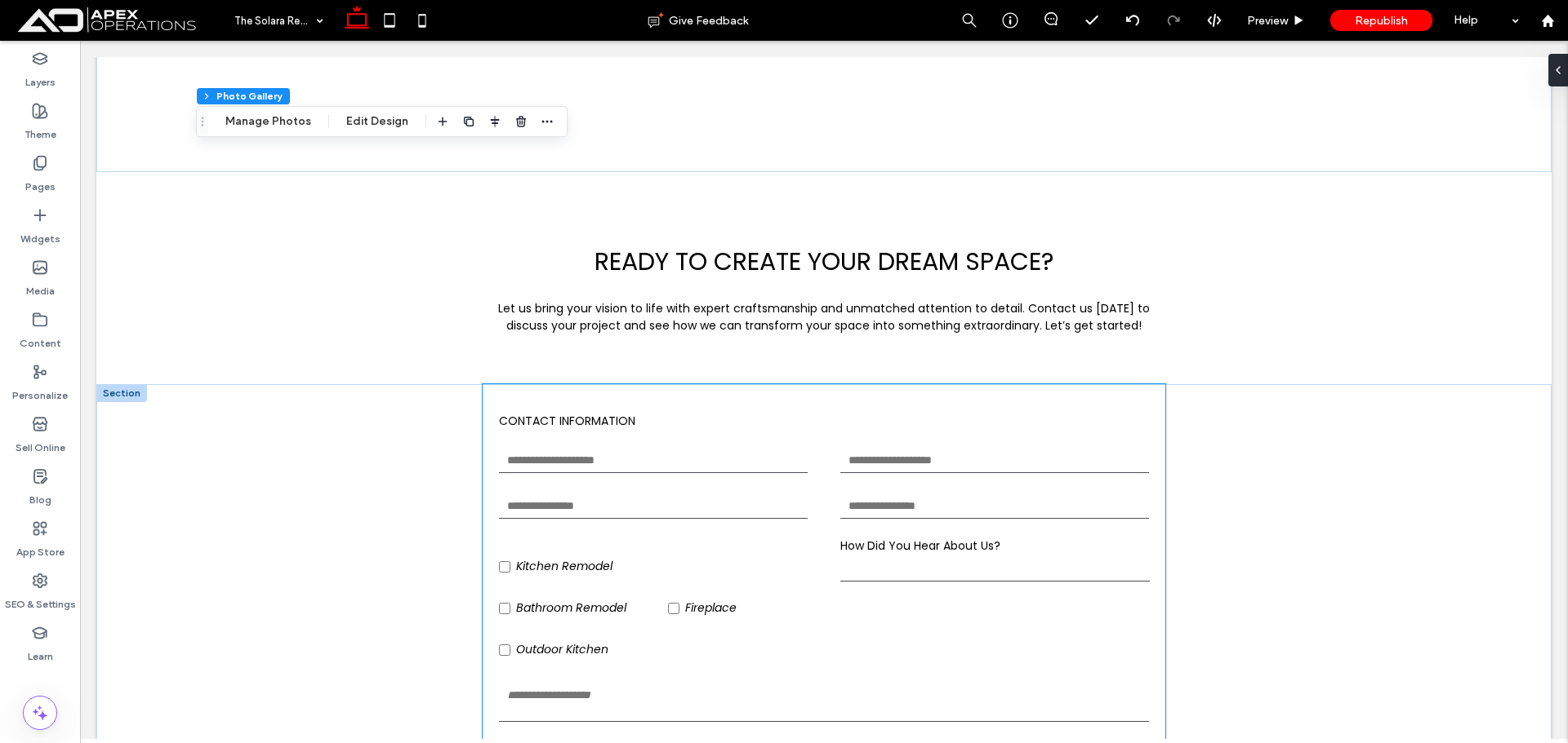
drag, startPoint x: 341, startPoint y: 485, endPoint x: 352, endPoint y: 480, distance: 12.1
click at [341, 485] on div "**********" at bounding box center [824, 648] width 980 height 528
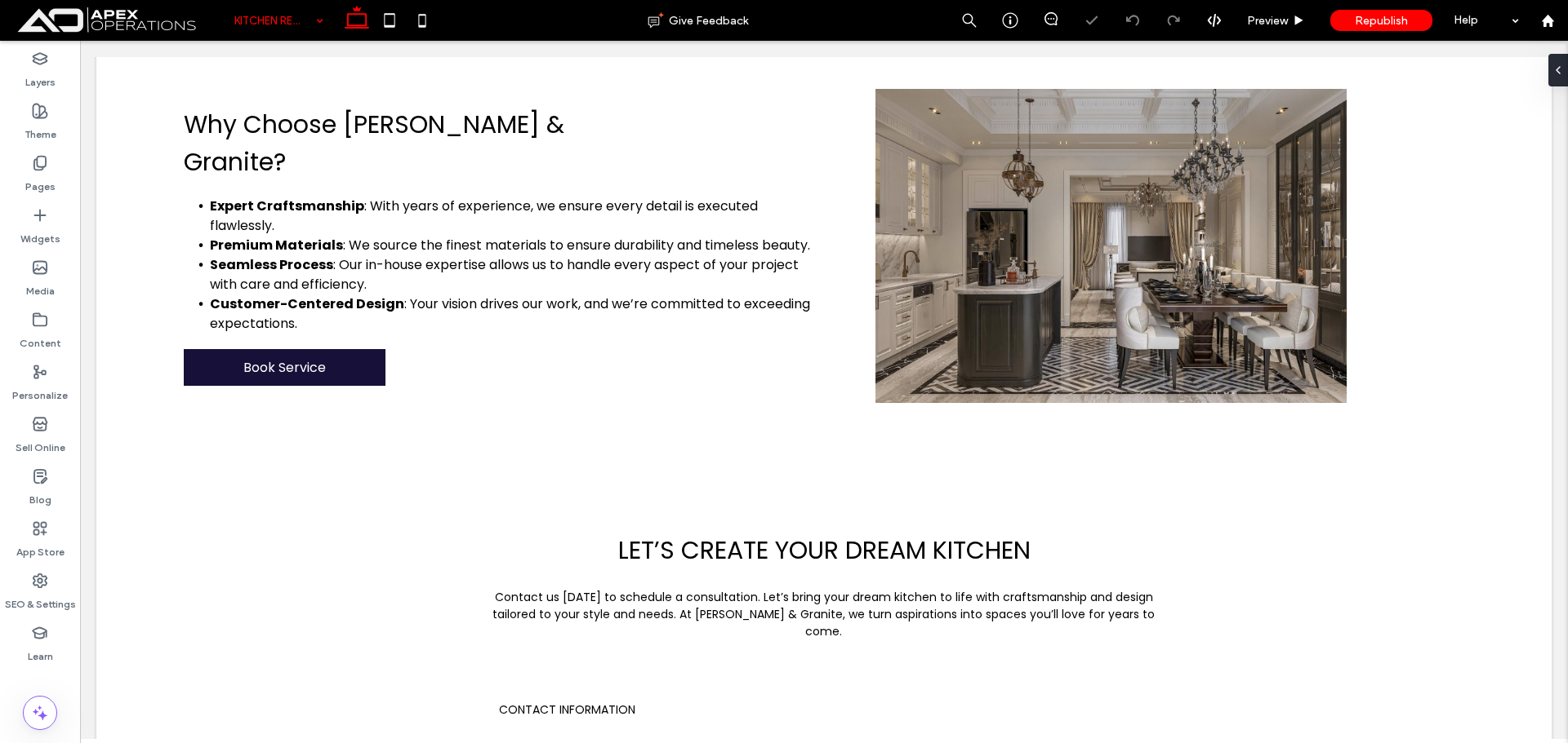
scroll to position [1386, 0]
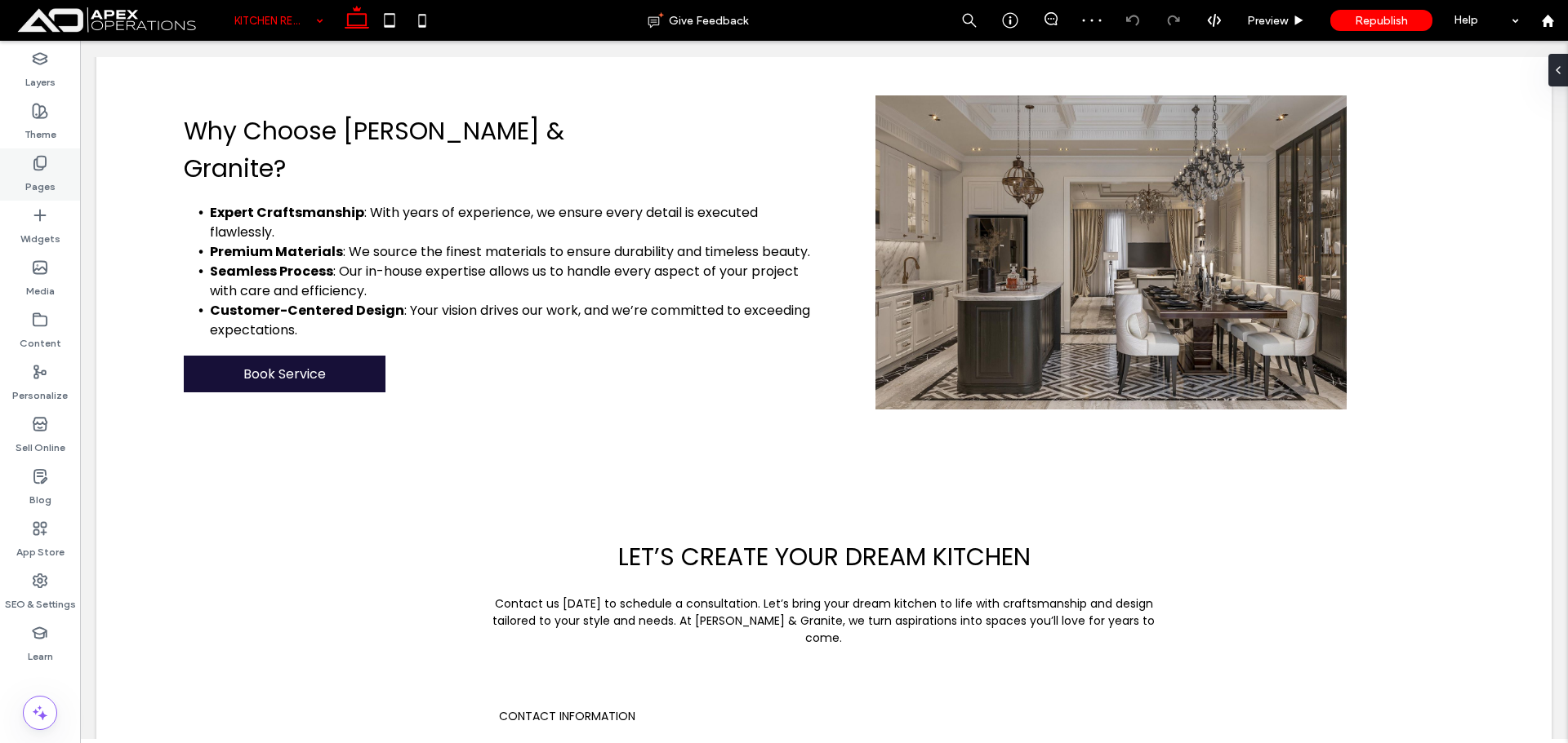
click at [28, 179] on label "Pages" at bounding box center [41, 182] width 31 height 23
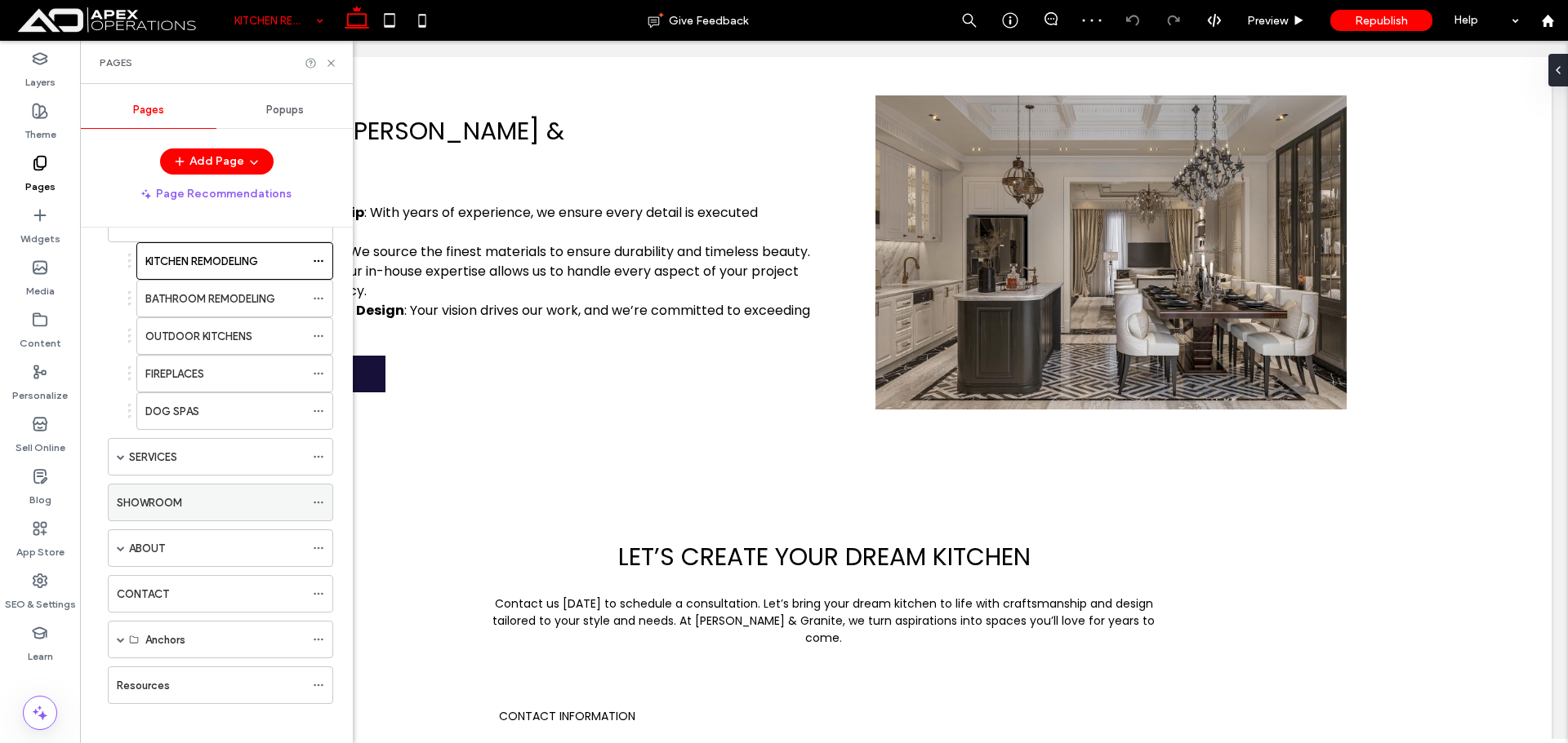
scroll to position [310, 0]
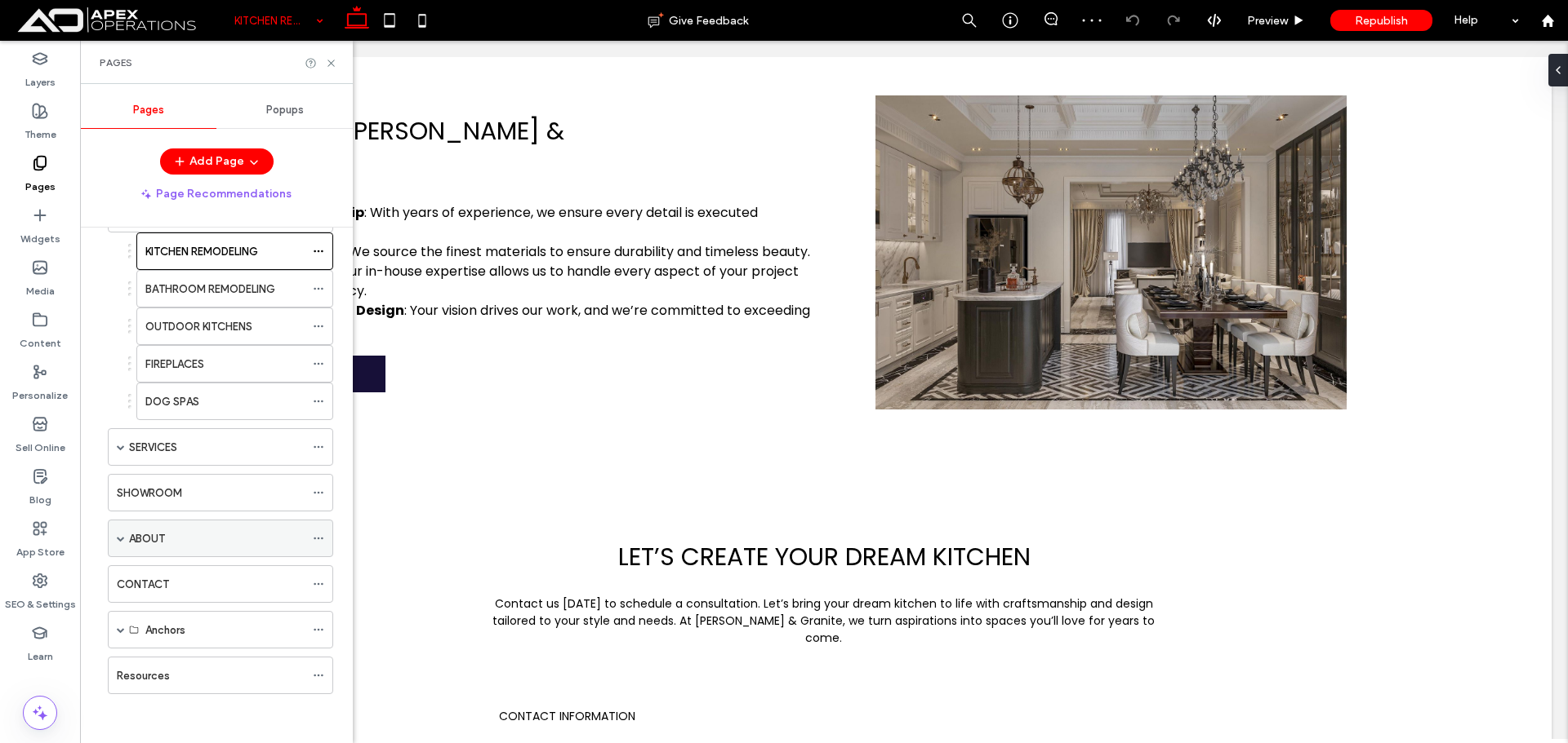
click at [177, 536] on div "ABOUT" at bounding box center [216, 538] width 175 height 17
click at [182, 565] on div at bounding box center [784, 371] width 1568 height 743
click at [204, 449] on div "SERVICES" at bounding box center [216, 447] width 175 height 17
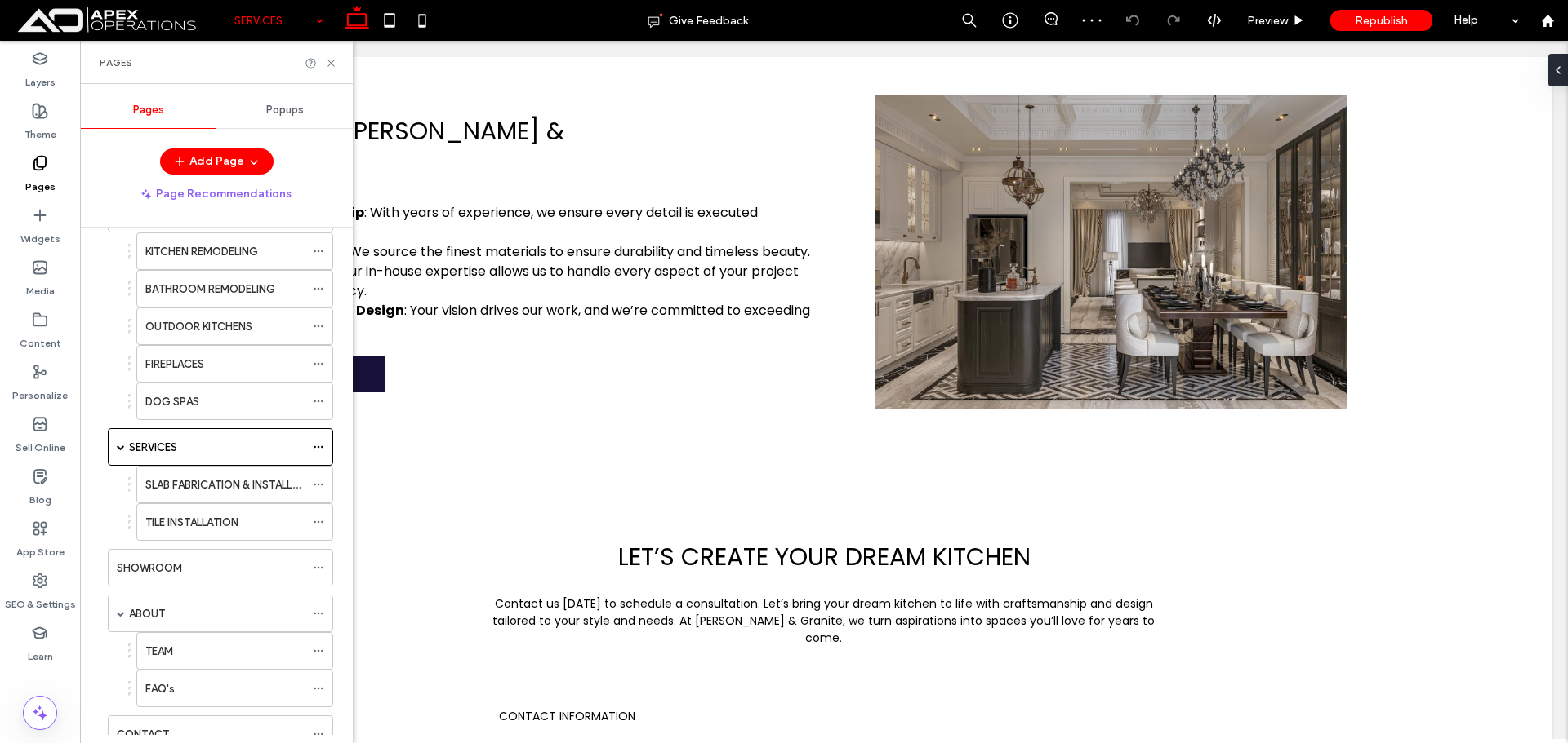
click at [179, 485] on div at bounding box center [784, 371] width 1568 height 743
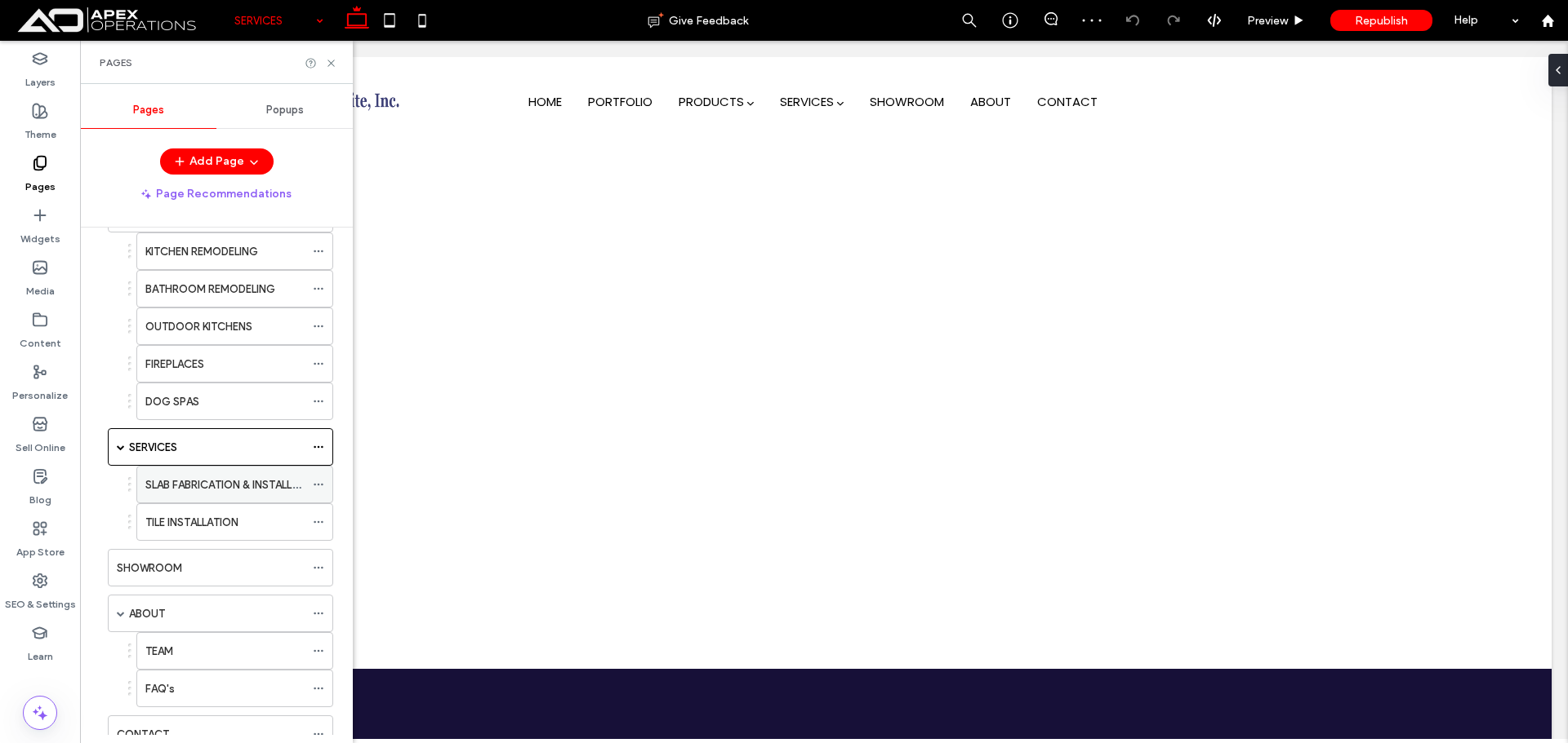
click at [181, 484] on label "SLAB FABRICATION & INSTALLATION" at bounding box center [235, 485] width 178 height 29
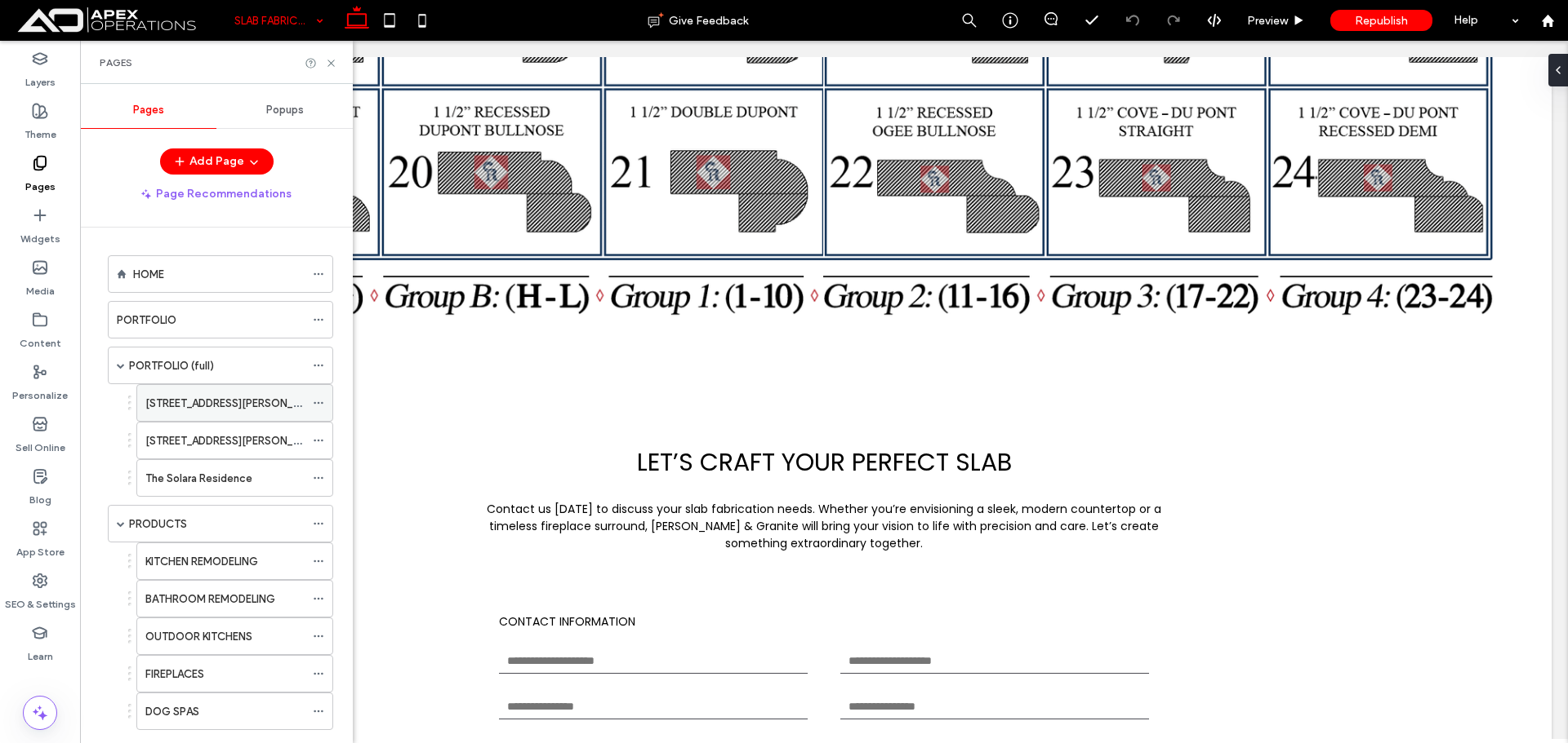
click at [207, 401] on label "123 REED STREET" at bounding box center [235, 403] width 179 height 29
click at [194, 480] on label "The Solara Residence" at bounding box center [199, 478] width 107 height 29
click at [330, 59] on icon at bounding box center [331, 63] width 12 height 12
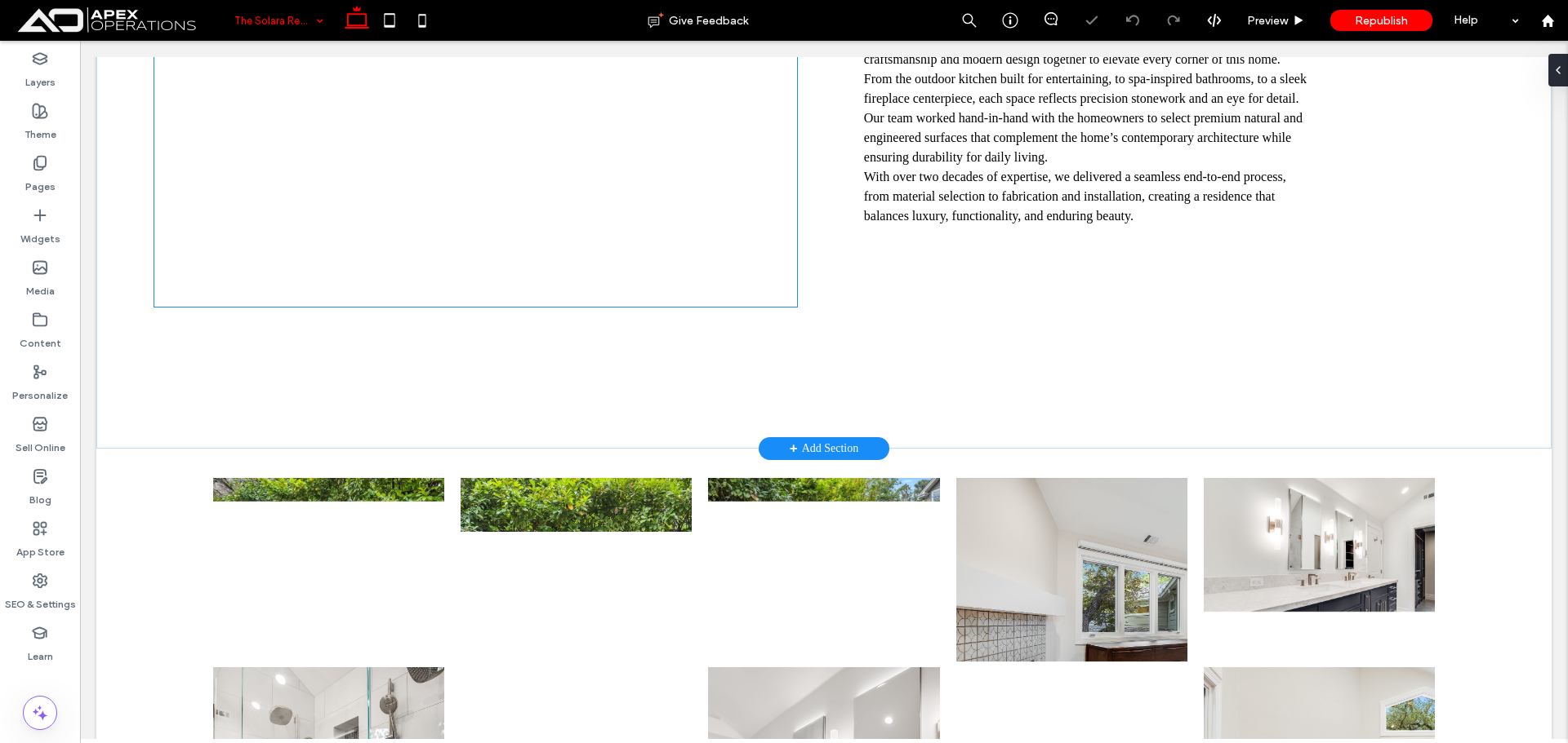
scroll to position [1061, 0]
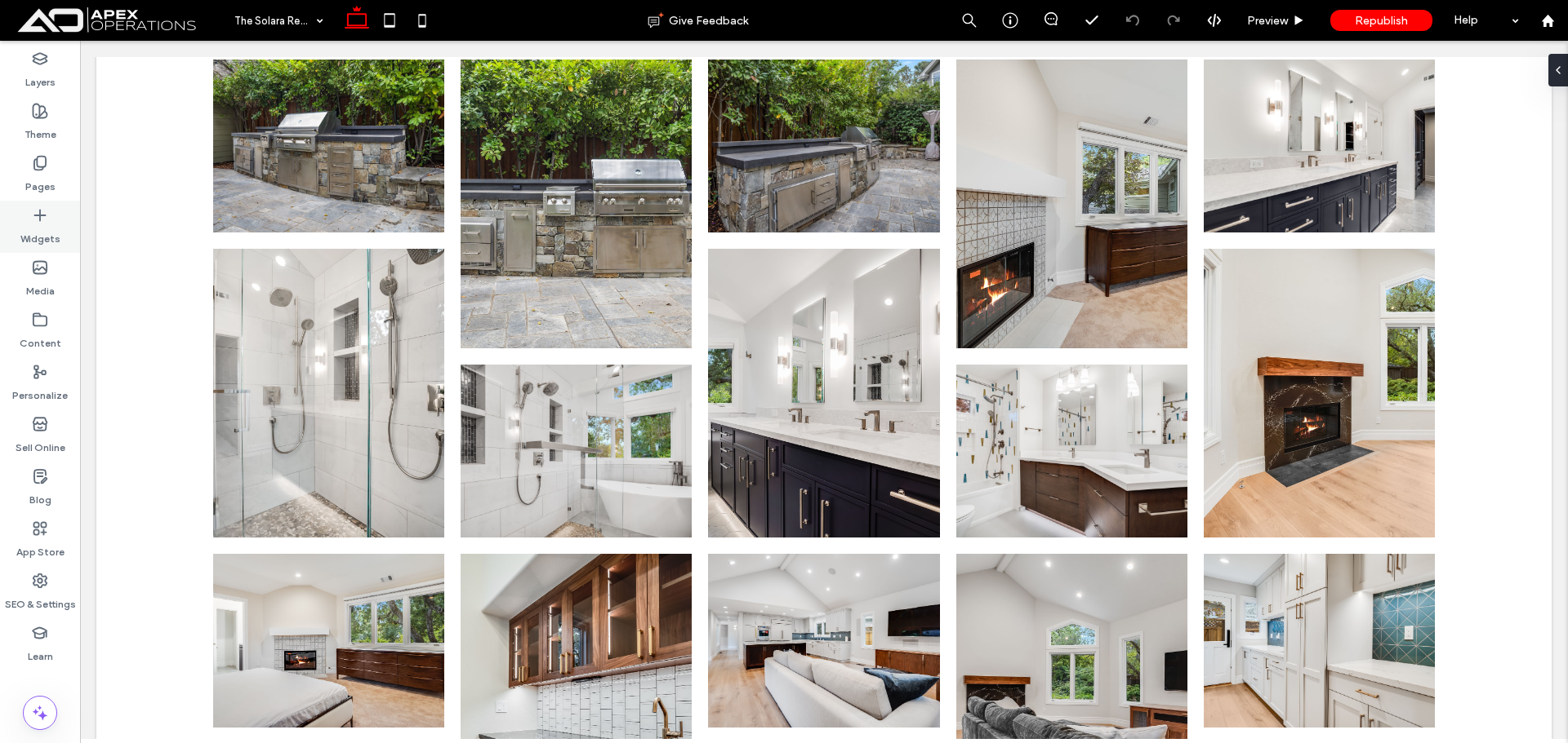
click at [37, 223] on icon at bounding box center [40, 216] width 16 height 16
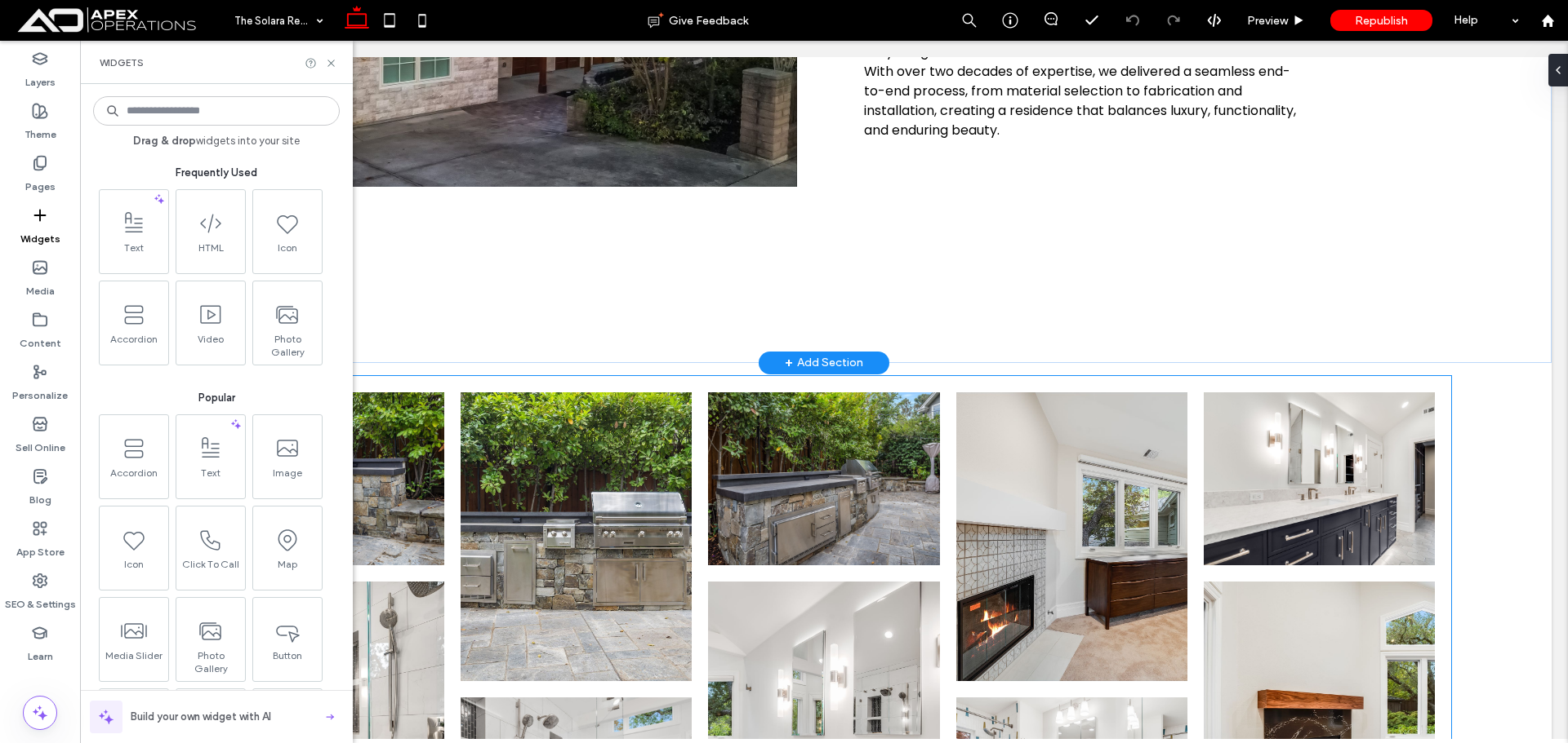
scroll to position [1059, 0]
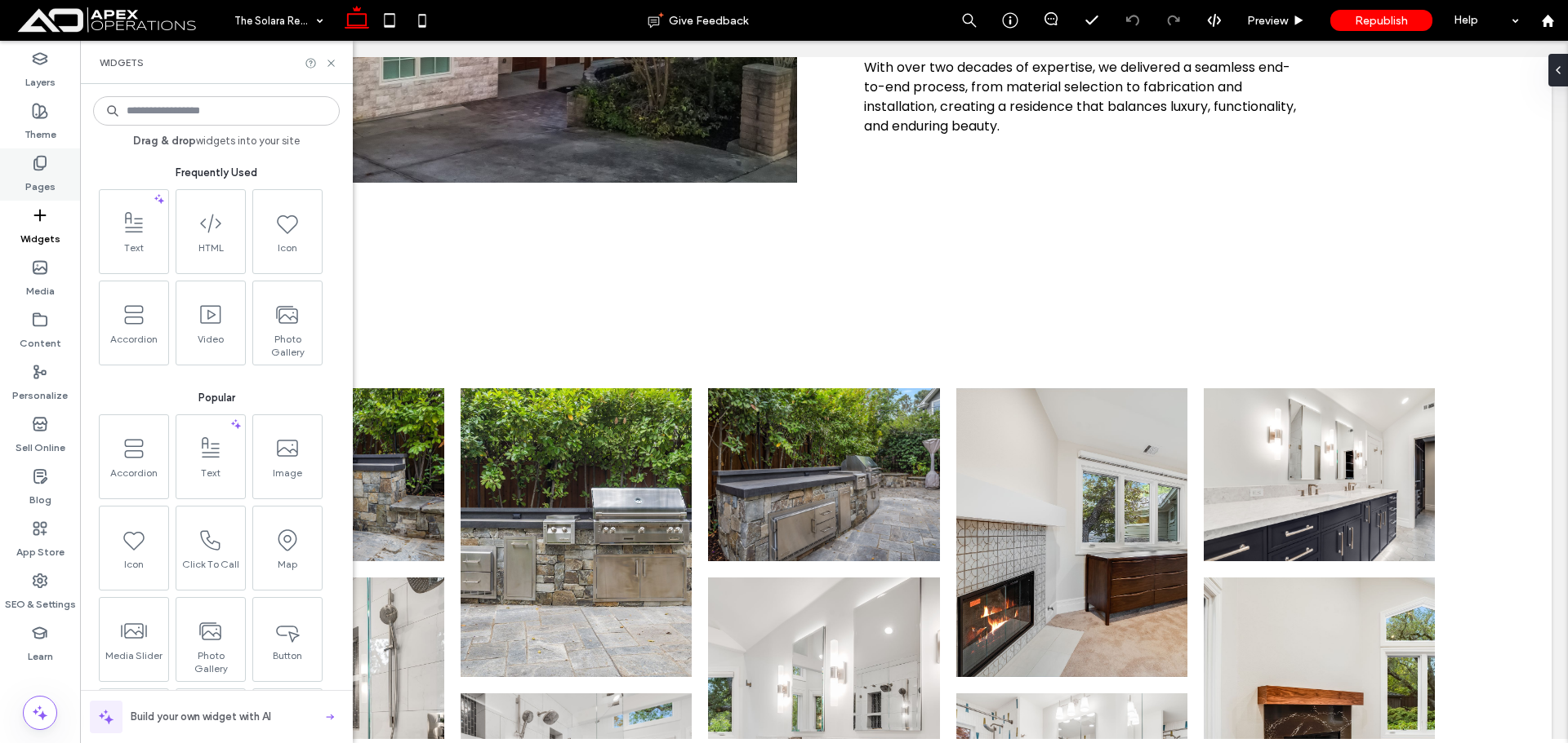
click at [55, 175] on div "Pages" at bounding box center [40, 174] width 80 height 52
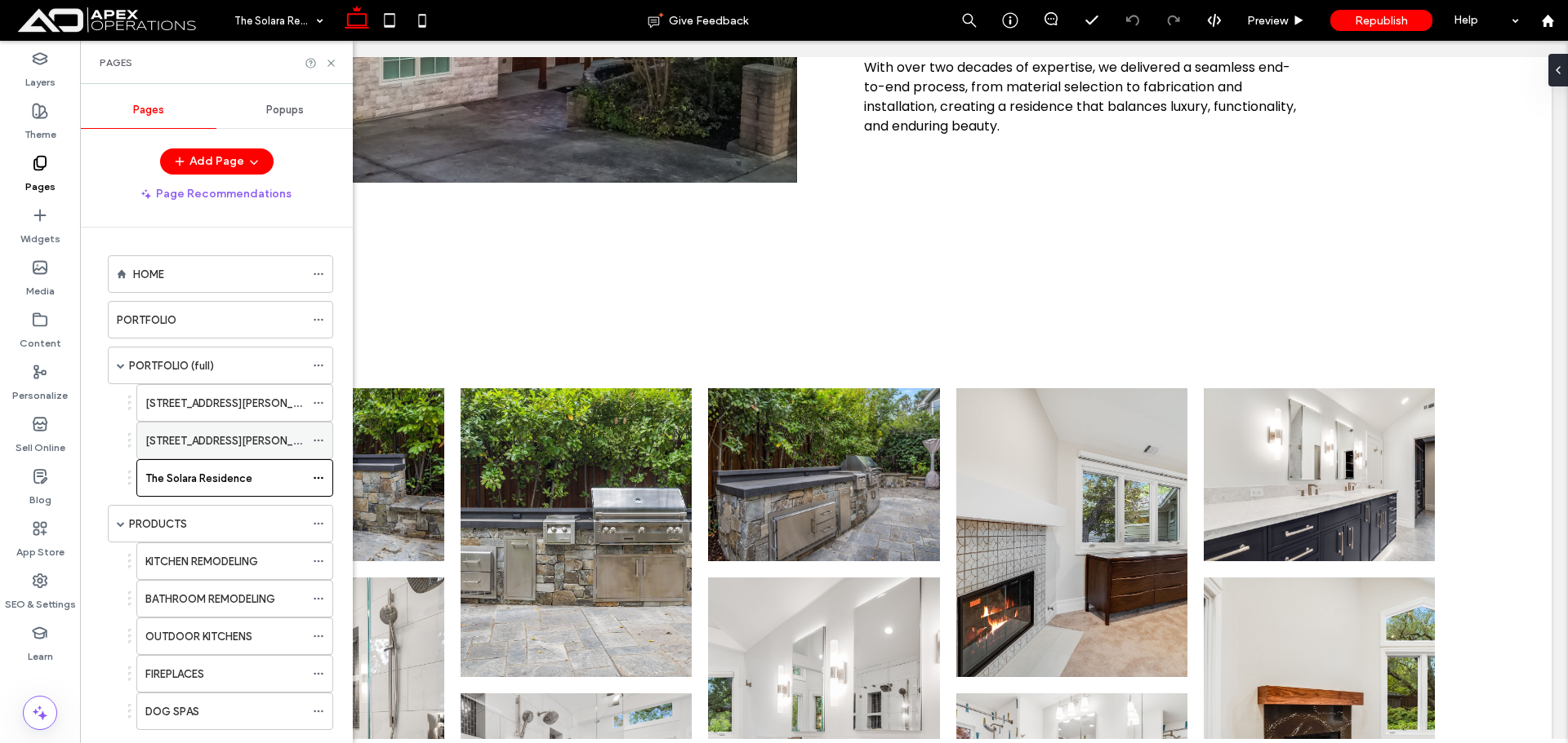
click at [179, 435] on label "[STREET_ADDRESS][PERSON_NAME]" at bounding box center [235, 440] width 179 height 29
click at [198, 393] on div "[STREET_ADDRESS][PERSON_NAME]" at bounding box center [225, 403] width 159 height 36
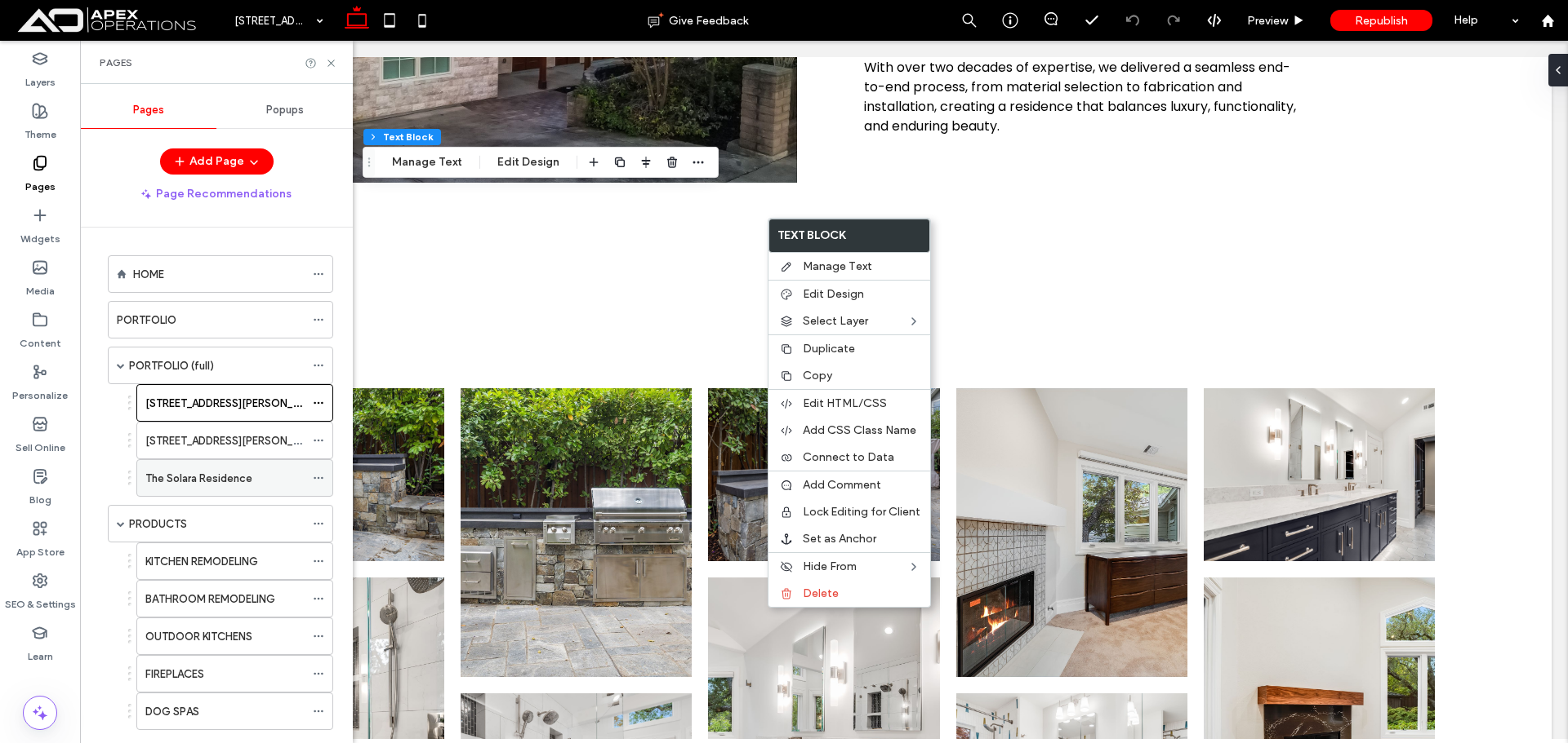
click at [245, 469] on label "The Solara Residence" at bounding box center [199, 478] width 107 height 29
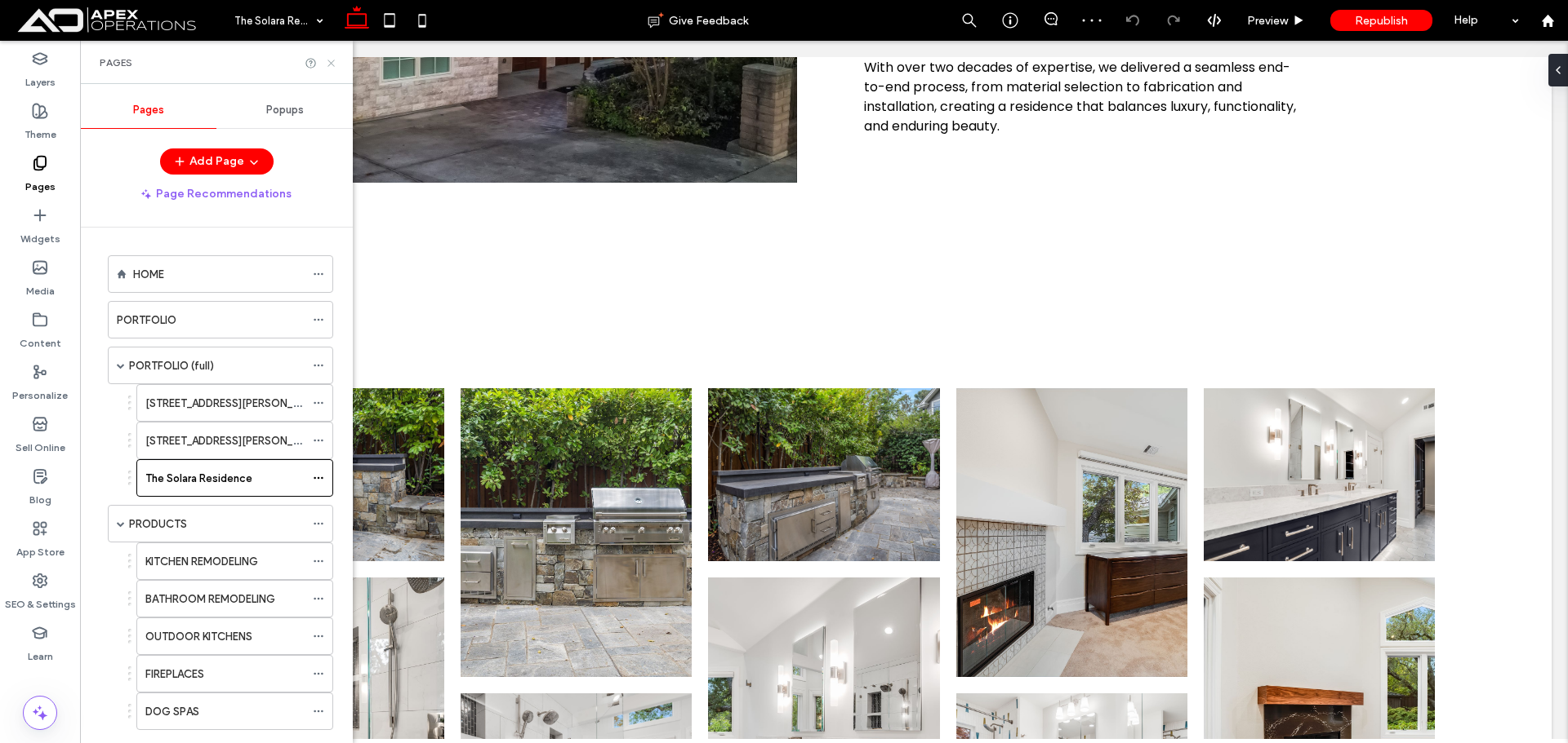
click at [337, 64] on div "Pages" at bounding box center [216, 62] width 272 height 44
click at [332, 63] on icon at bounding box center [331, 63] width 12 height 12
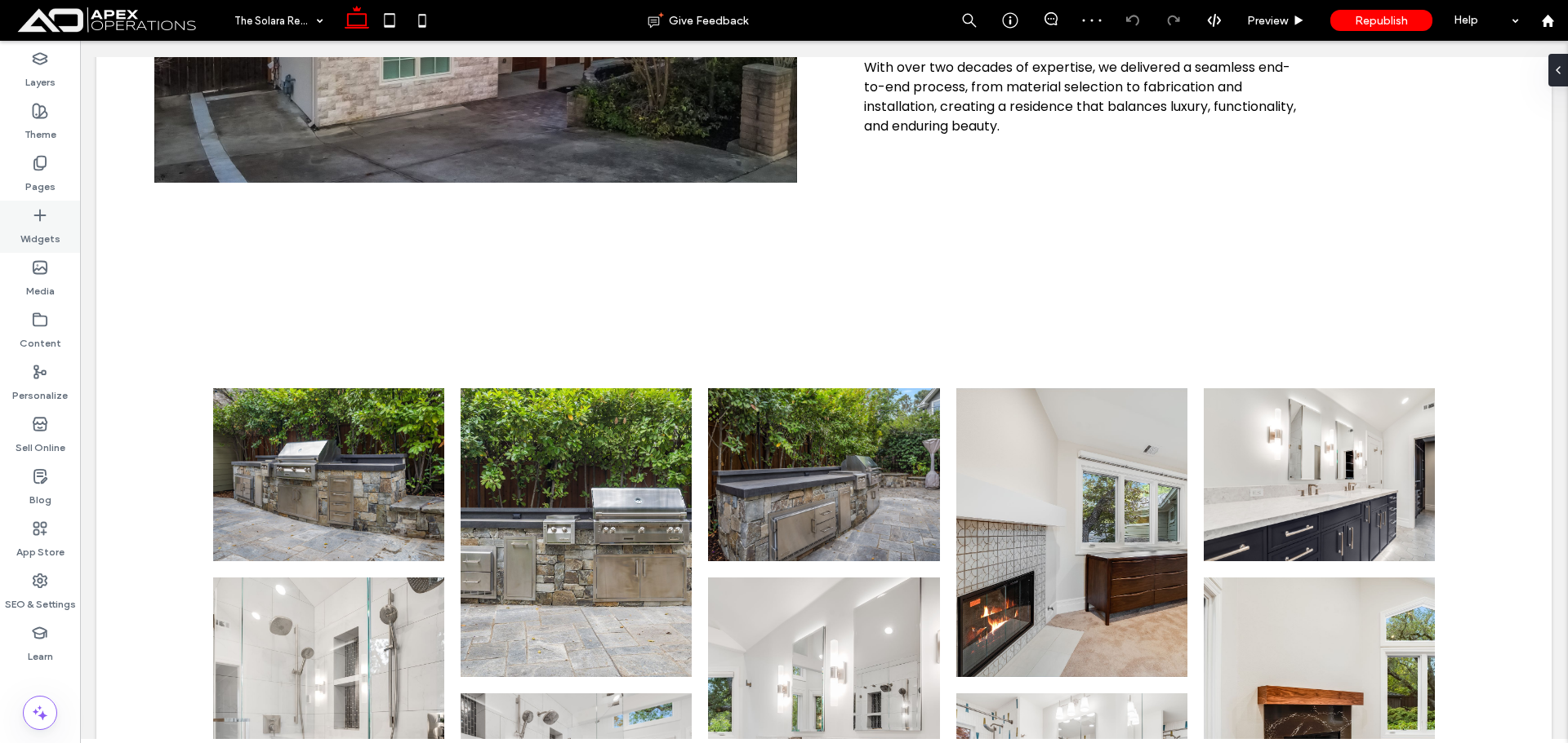
click at [34, 217] on icon at bounding box center [40, 216] width 16 height 16
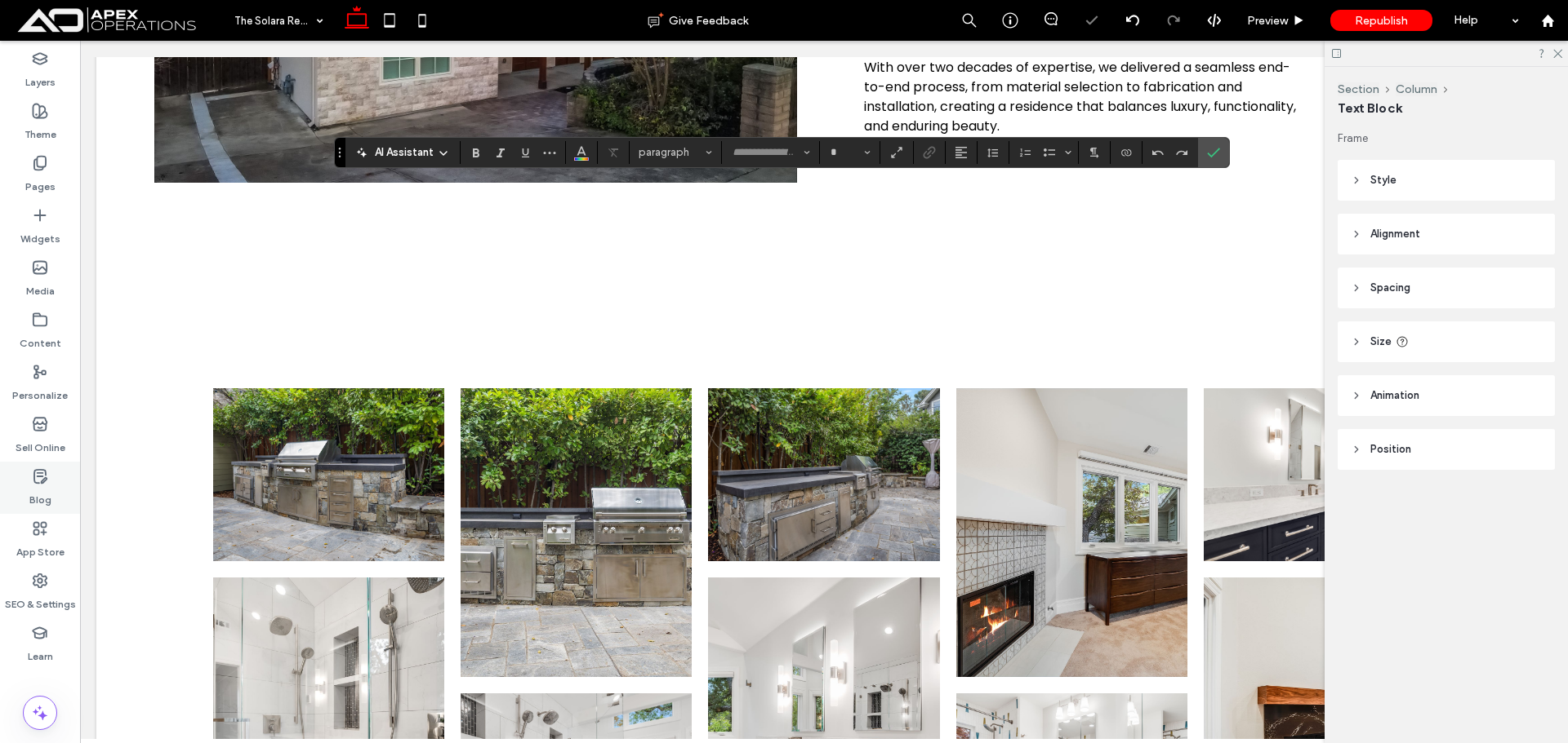
type input "*******"
click at [667, 148] on span "paragraph" at bounding box center [670, 152] width 63 height 12
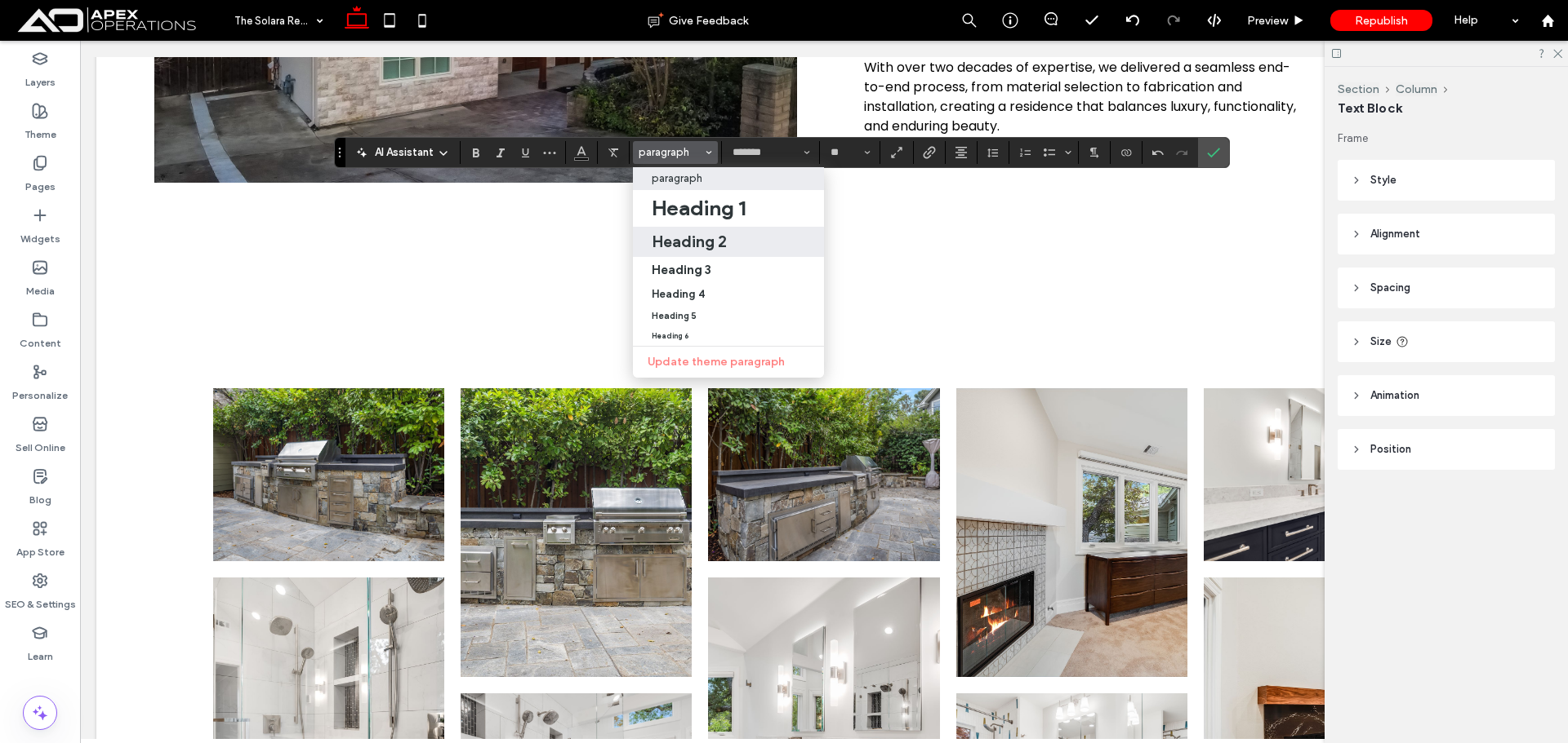
click at [720, 246] on h2 "Heading 2" at bounding box center [689, 241] width 75 height 20
type input "**"
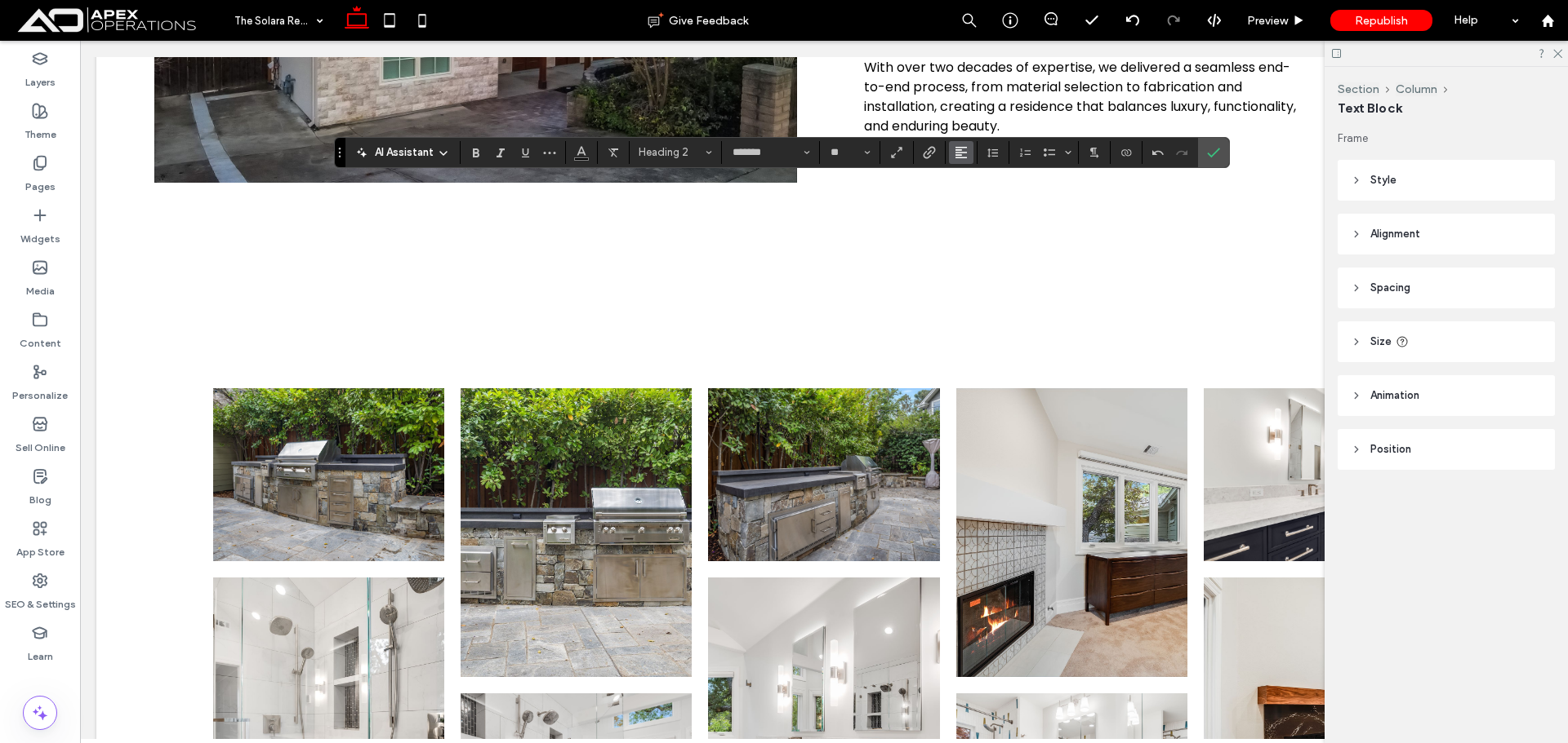
click at [950, 153] on button "Alignment" at bounding box center [960, 152] width 25 height 23
click at [966, 196] on label "ui.textEditor.alignment.center" at bounding box center [977, 203] width 57 height 24
click at [1205, 157] on label "Confirm" at bounding box center [1213, 152] width 25 height 30
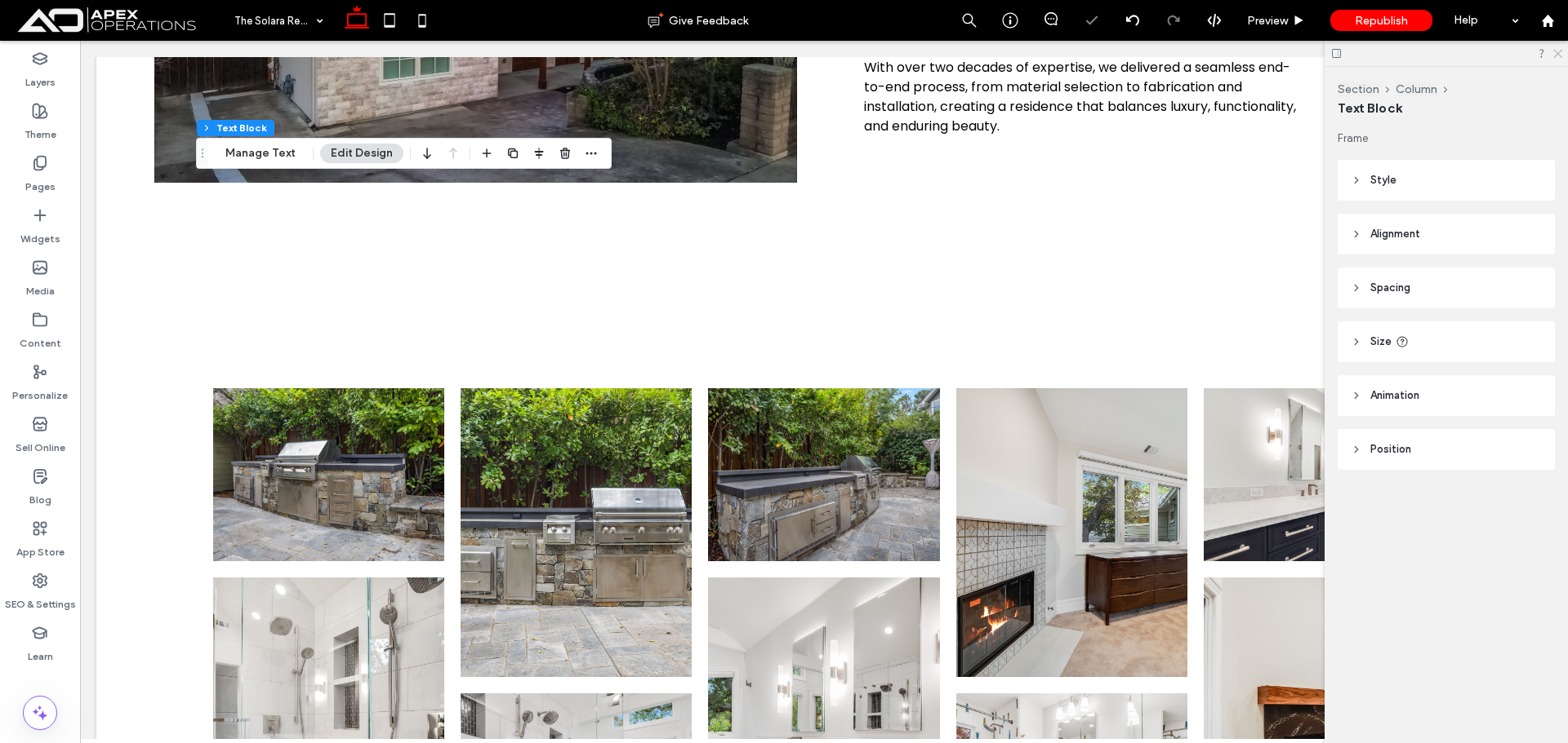
click at [1555, 53] on icon at bounding box center [1556, 52] width 11 height 11
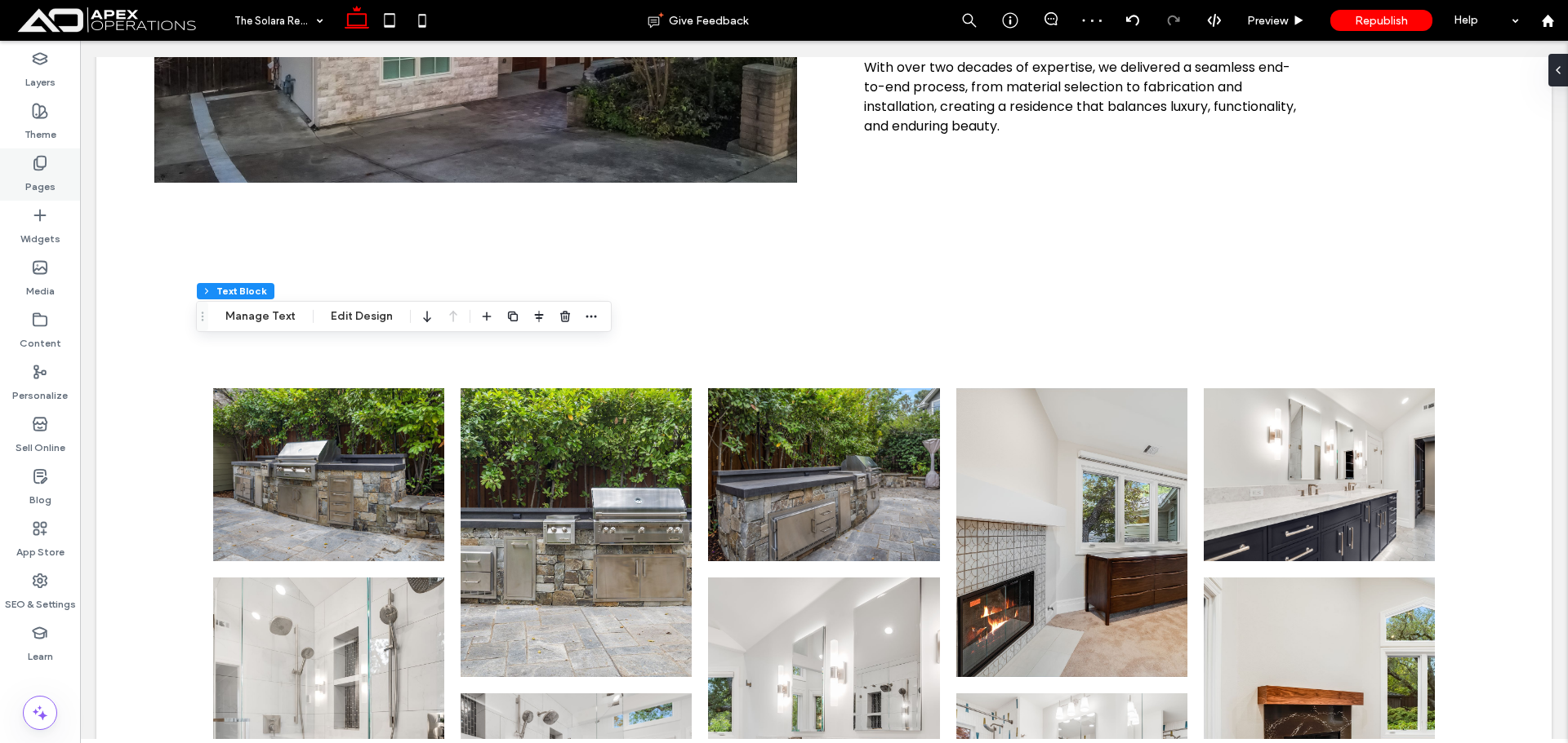
click at [49, 172] on label "Pages" at bounding box center [41, 182] width 31 height 23
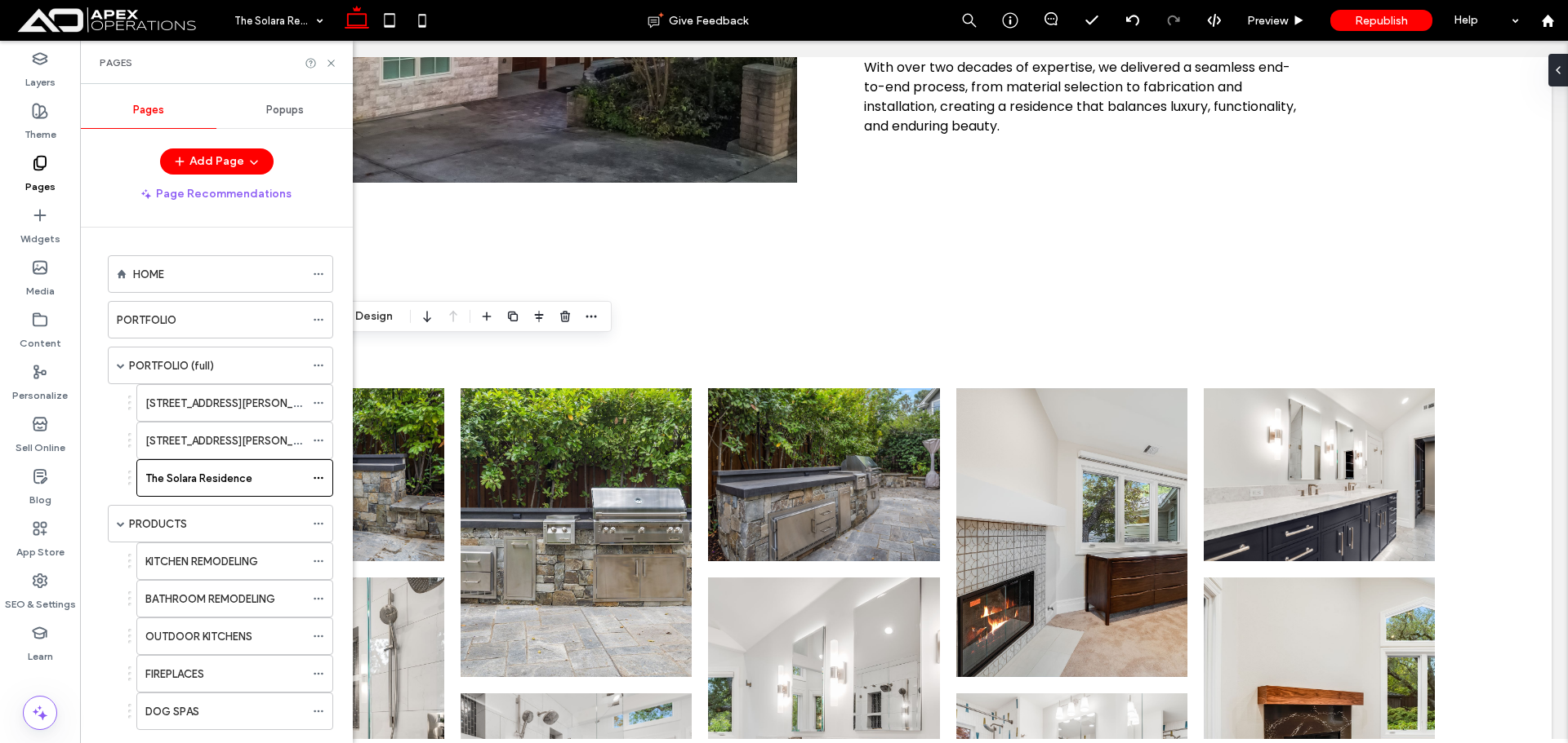
click at [189, 558] on label "KITCHEN REMODELING" at bounding box center [202, 561] width 113 height 29
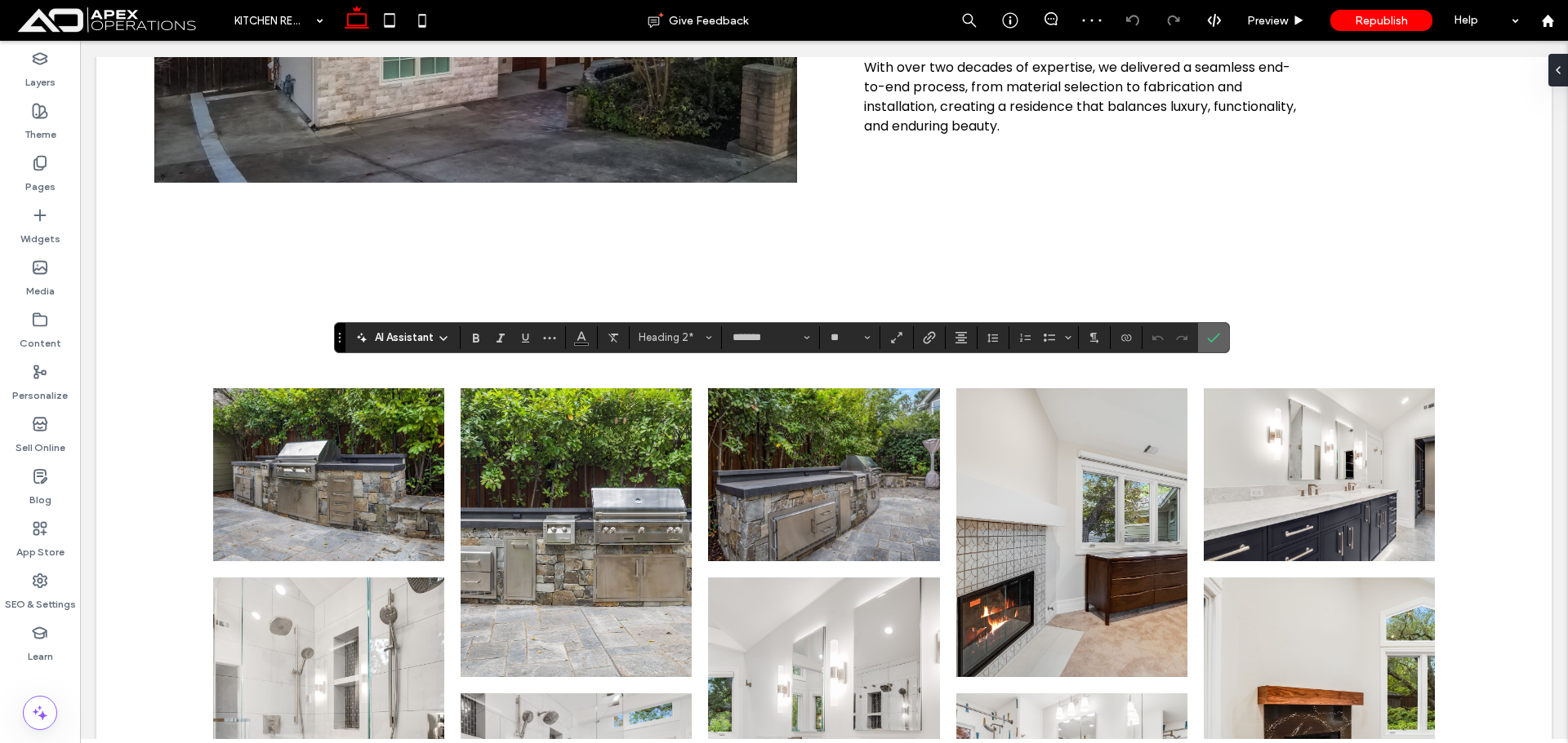
click at [1204, 340] on label "Confirm" at bounding box center [1213, 338] width 25 height 30
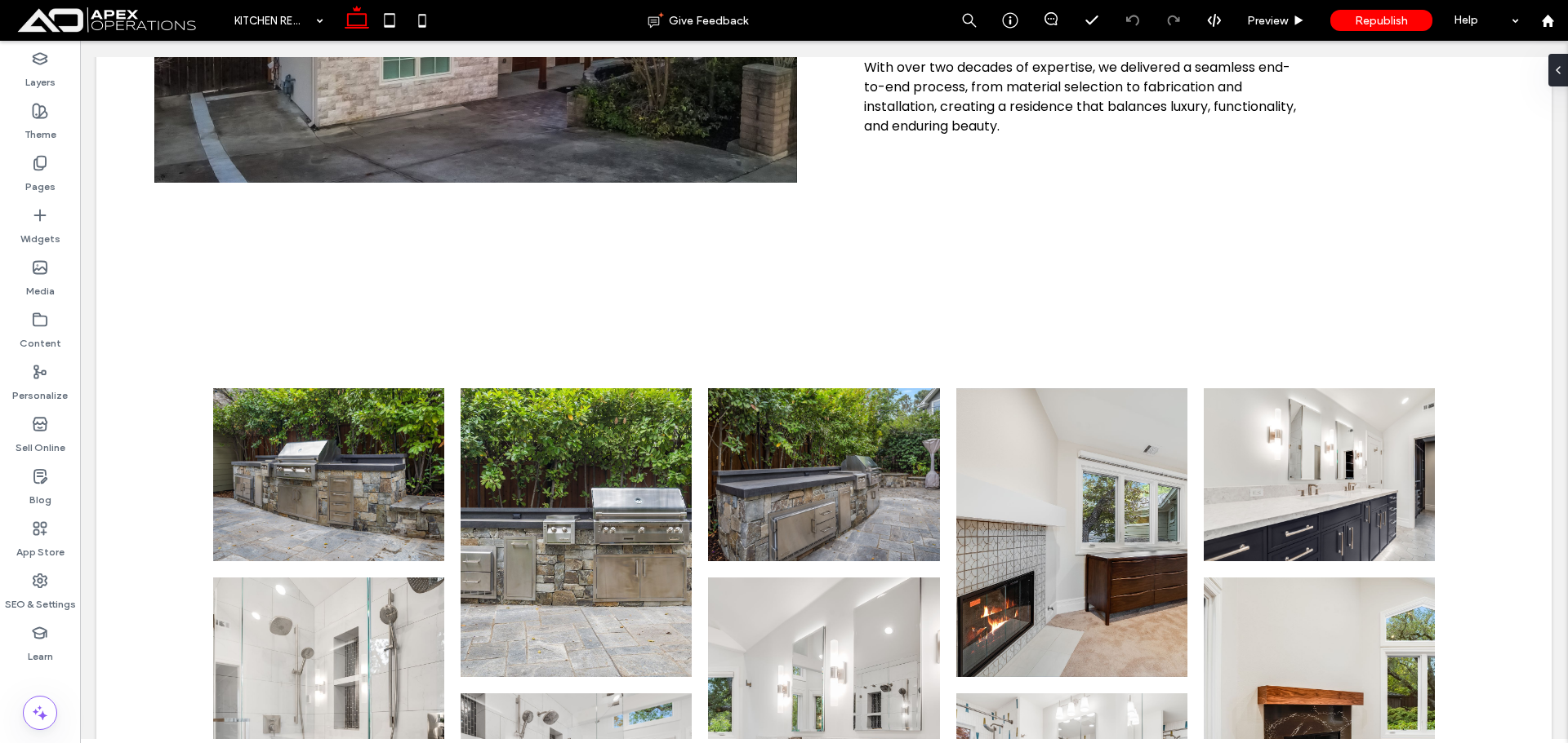
type input "*******"
type input "**"
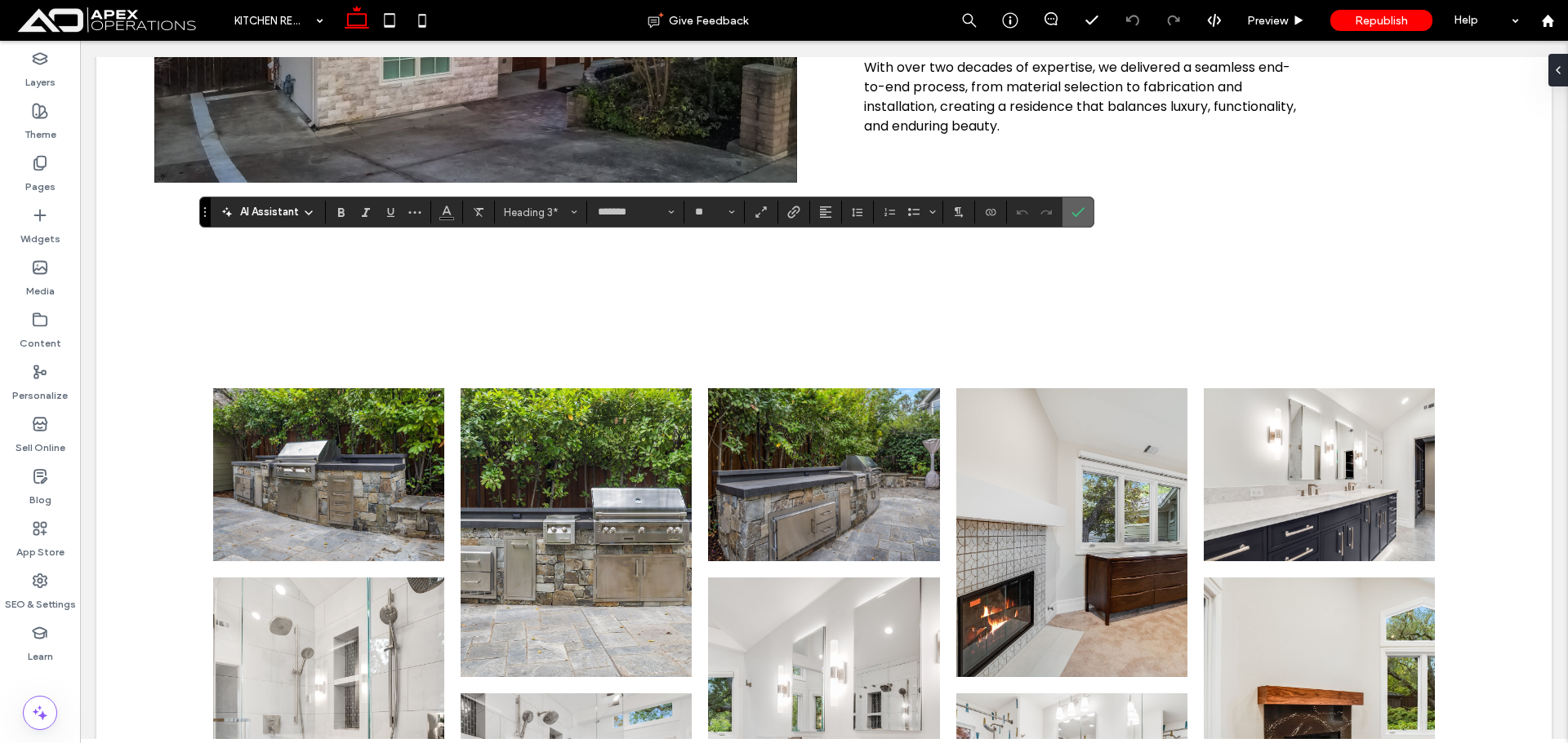
click at [1080, 218] on icon "Confirm" at bounding box center [1077, 212] width 13 height 13
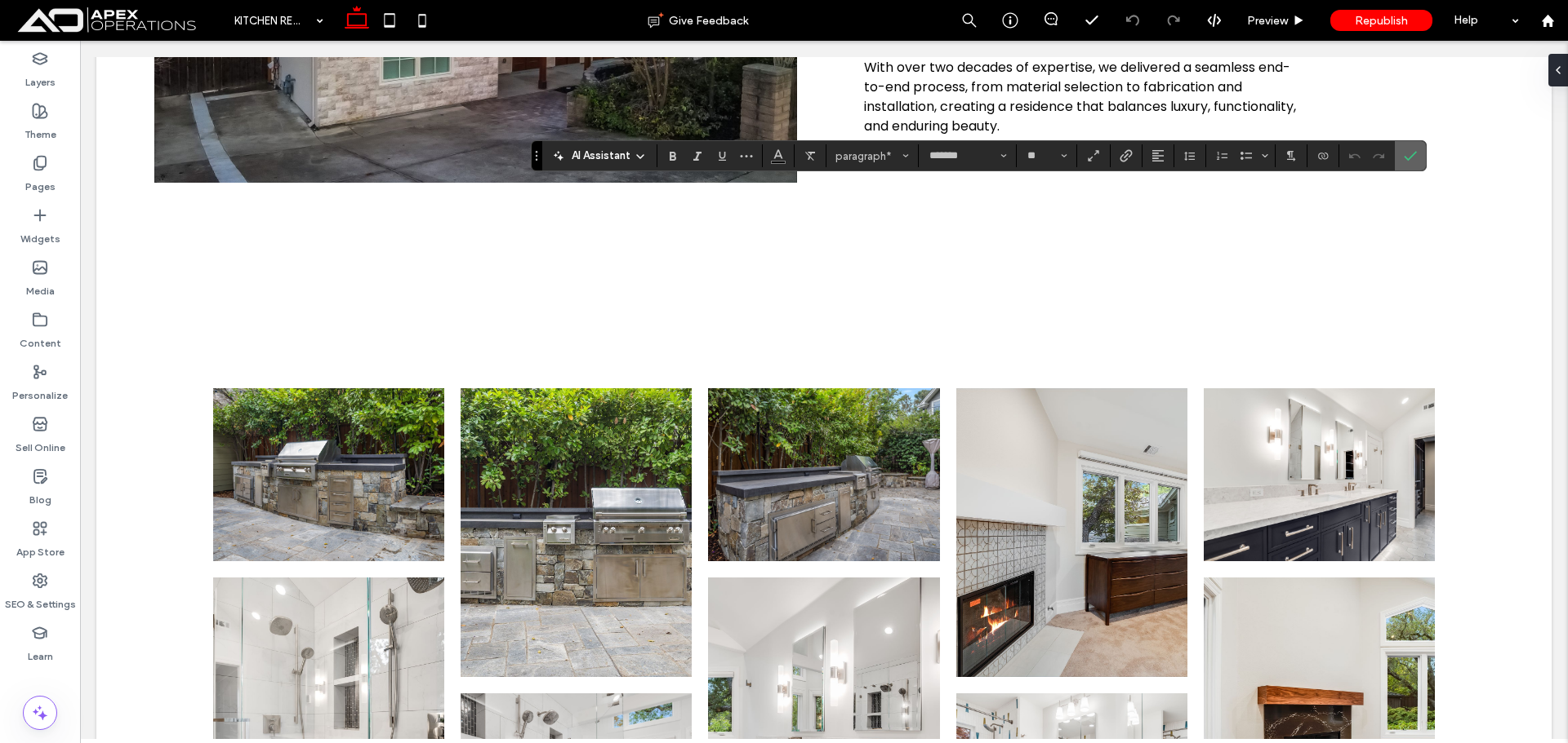
click at [1417, 148] on label "Confirm" at bounding box center [1410, 156] width 25 height 30
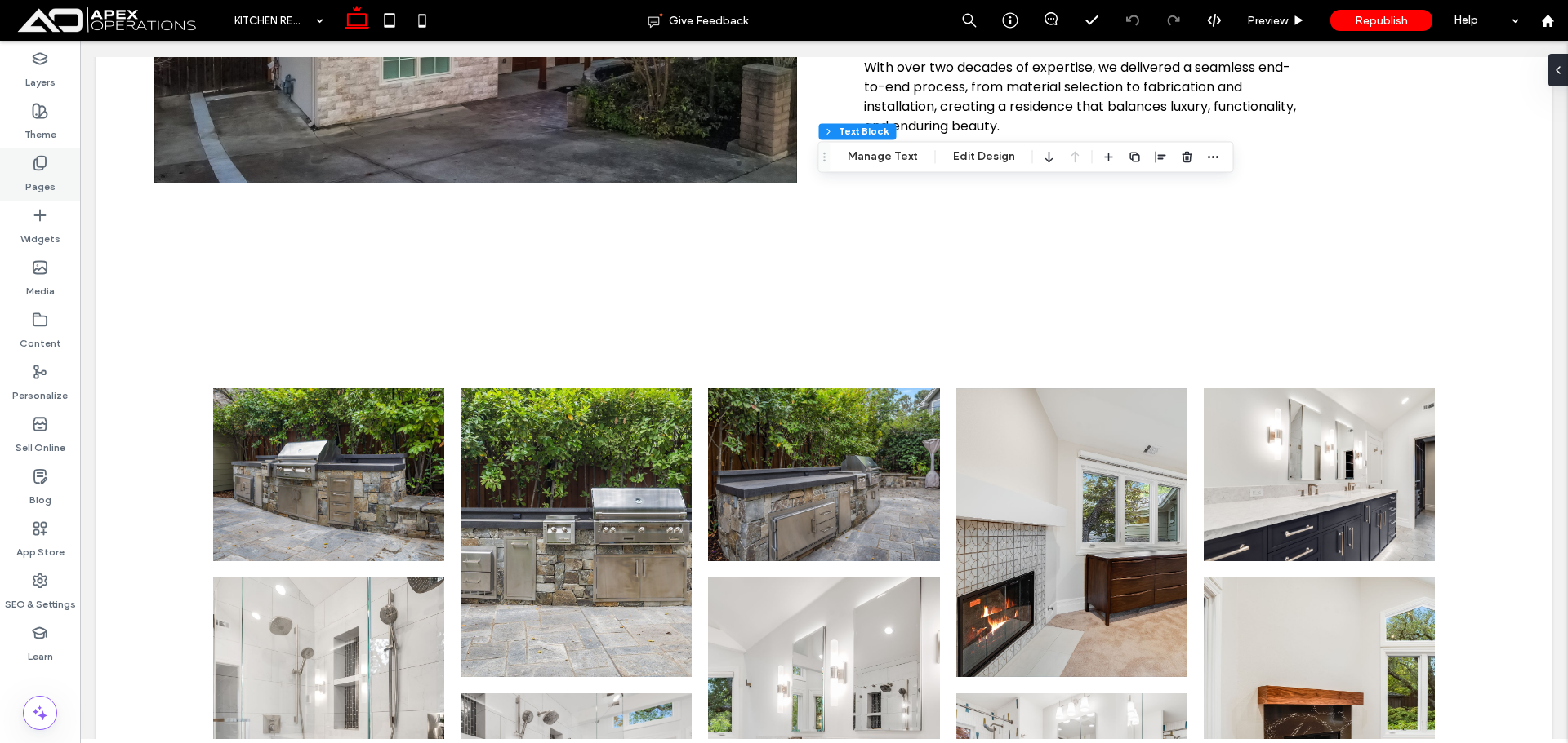
click at [23, 167] on div "Pages" at bounding box center [40, 174] width 80 height 52
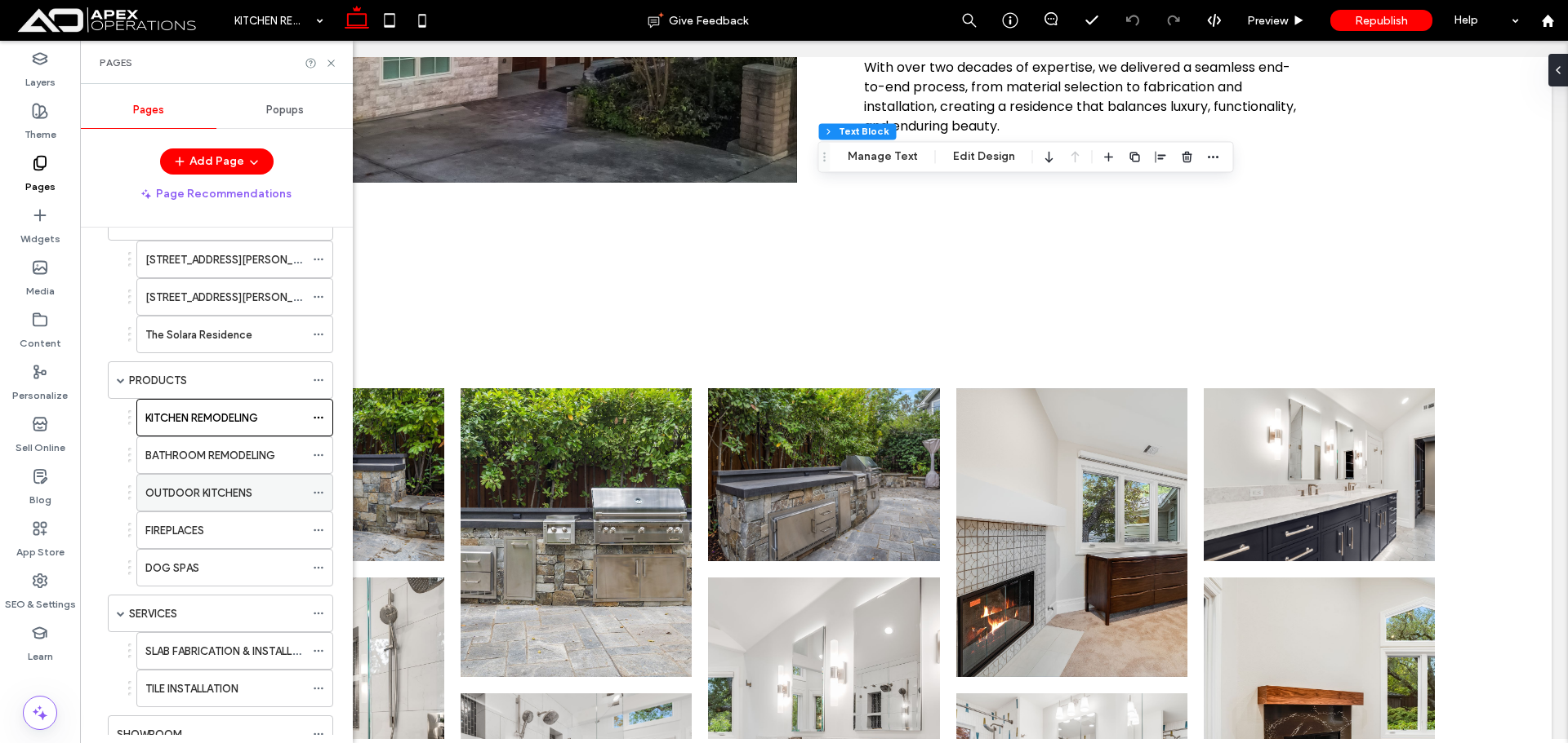
scroll to position [163, 0]
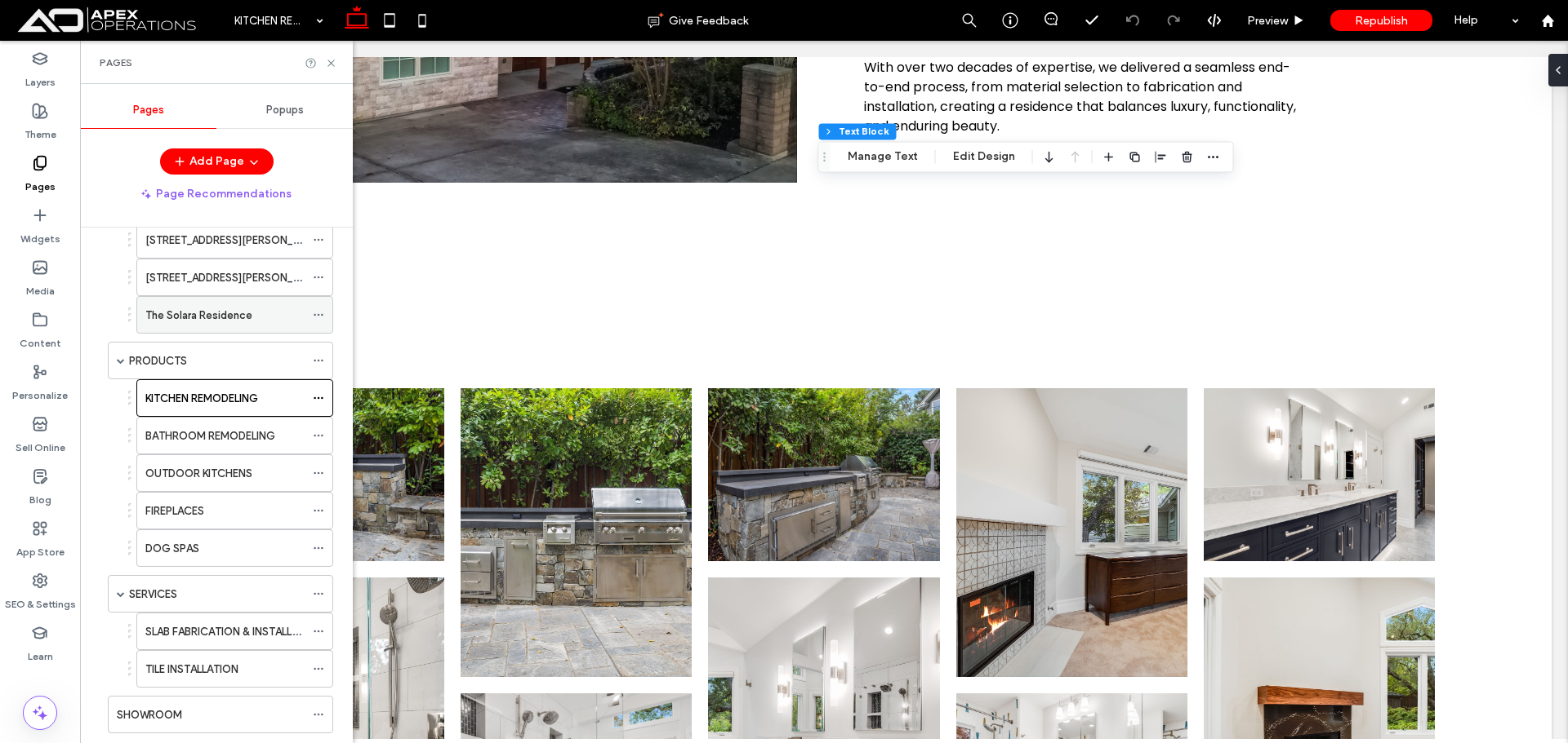
click at [213, 315] on label "The Solara Residence" at bounding box center [199, 315] width 107 height 29
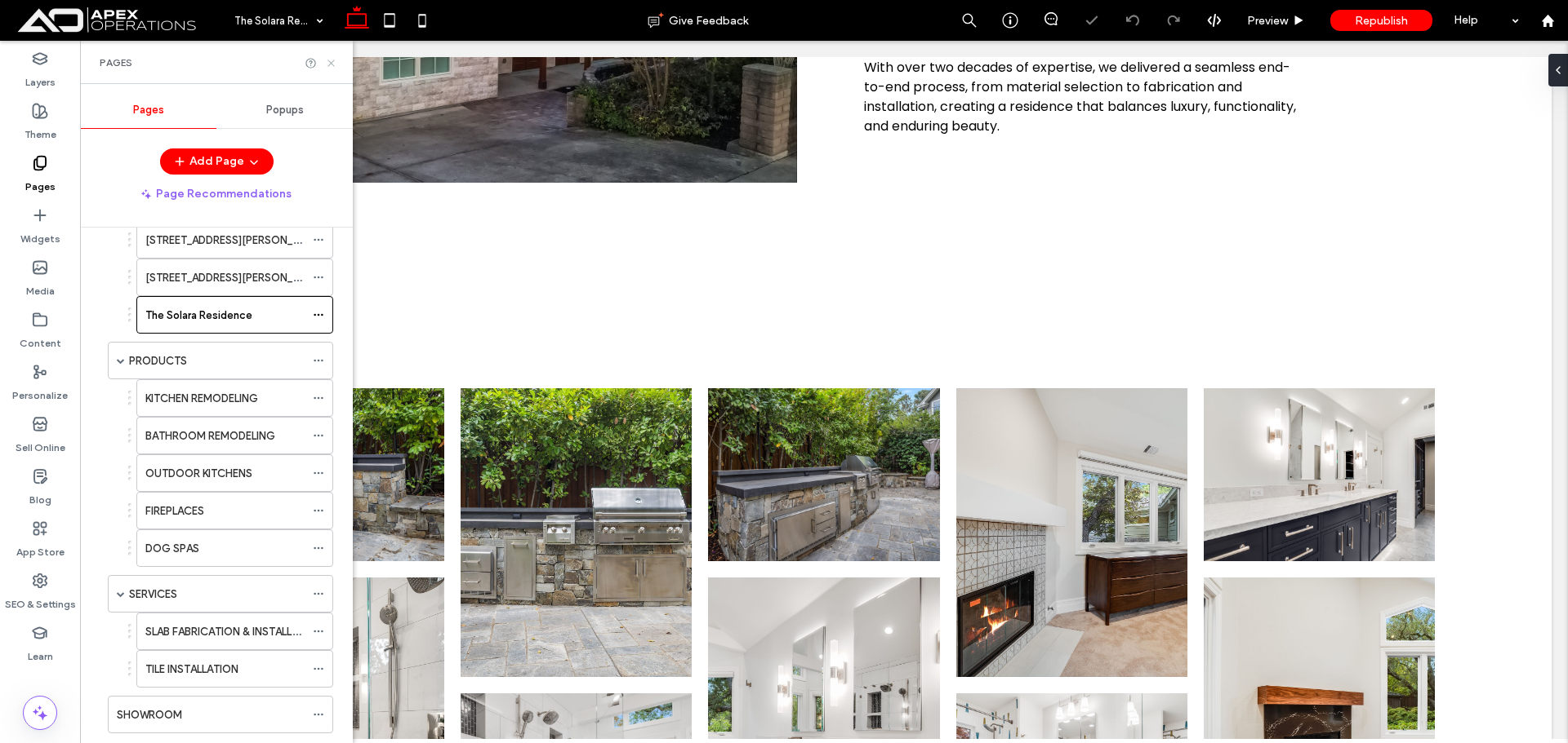
click at [334, 66] on icon at bounding box center [331, 63] width 12 height 12
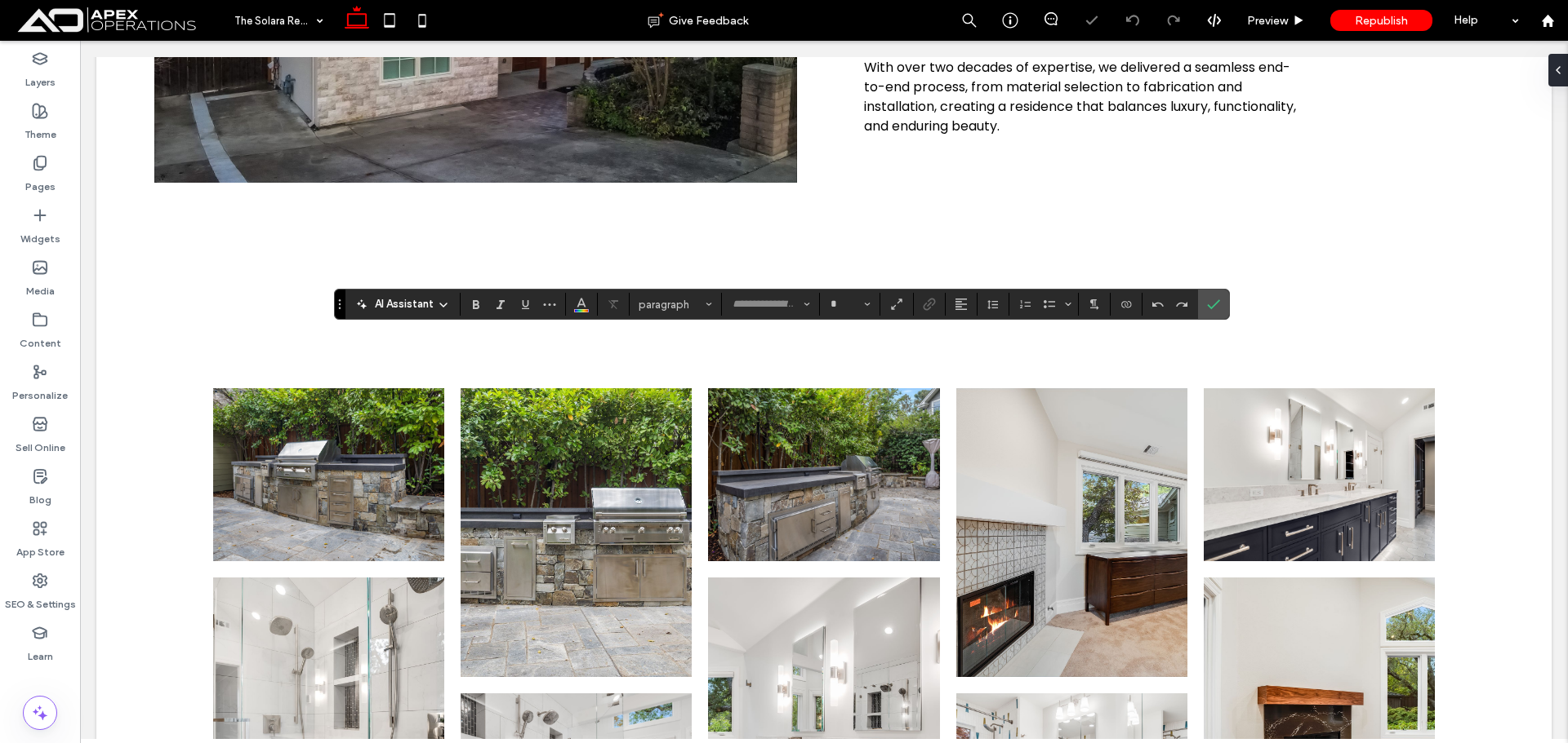
type input "*******"
type input "**"
click at [1205, 303] on label "Confirm" at bounding box center [1213, 305] width 25 height 30
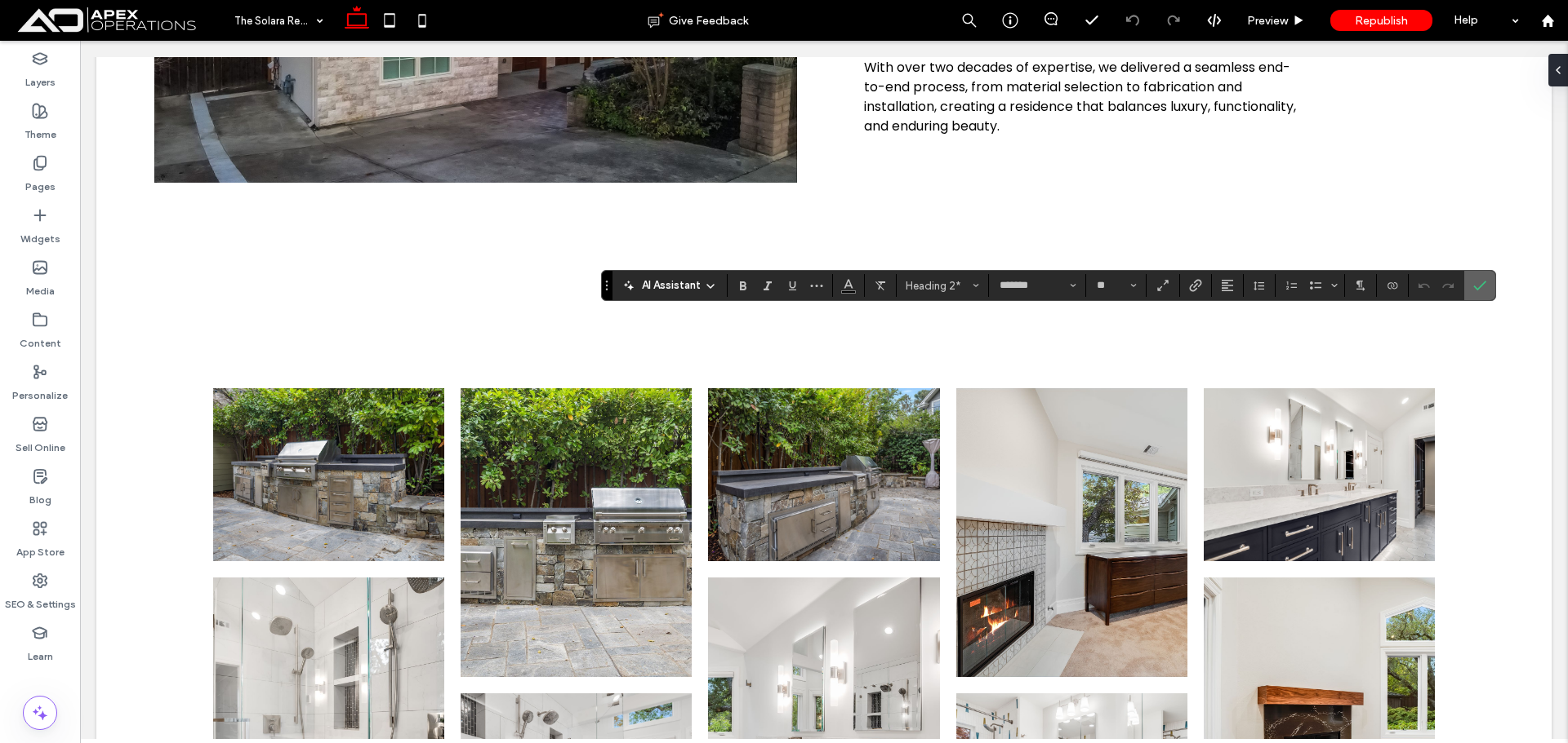
click at [1492, 289] on section at bounding box center [1479, 286] width 31 height 30
click at [1480, 288] on use "Confirm" at bounding box center [1479, 287] width 13 height 10
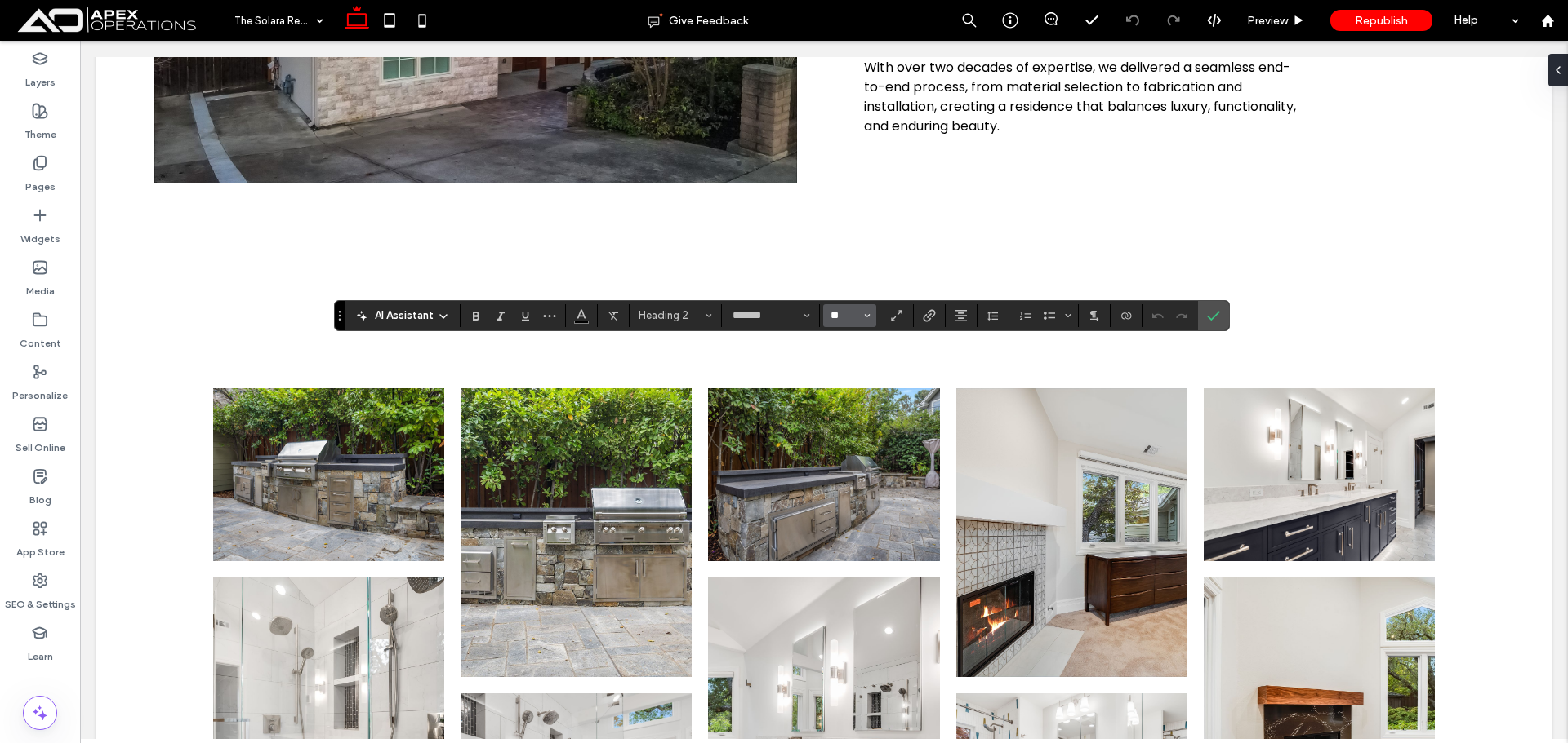
click at [841, 315] on input "**" at bounding box center [844, 316] width 32 height 13
type input "**"
click at [1216, 325] on span "Confirm" at bounding box center [1213, 316] width 13 height 28
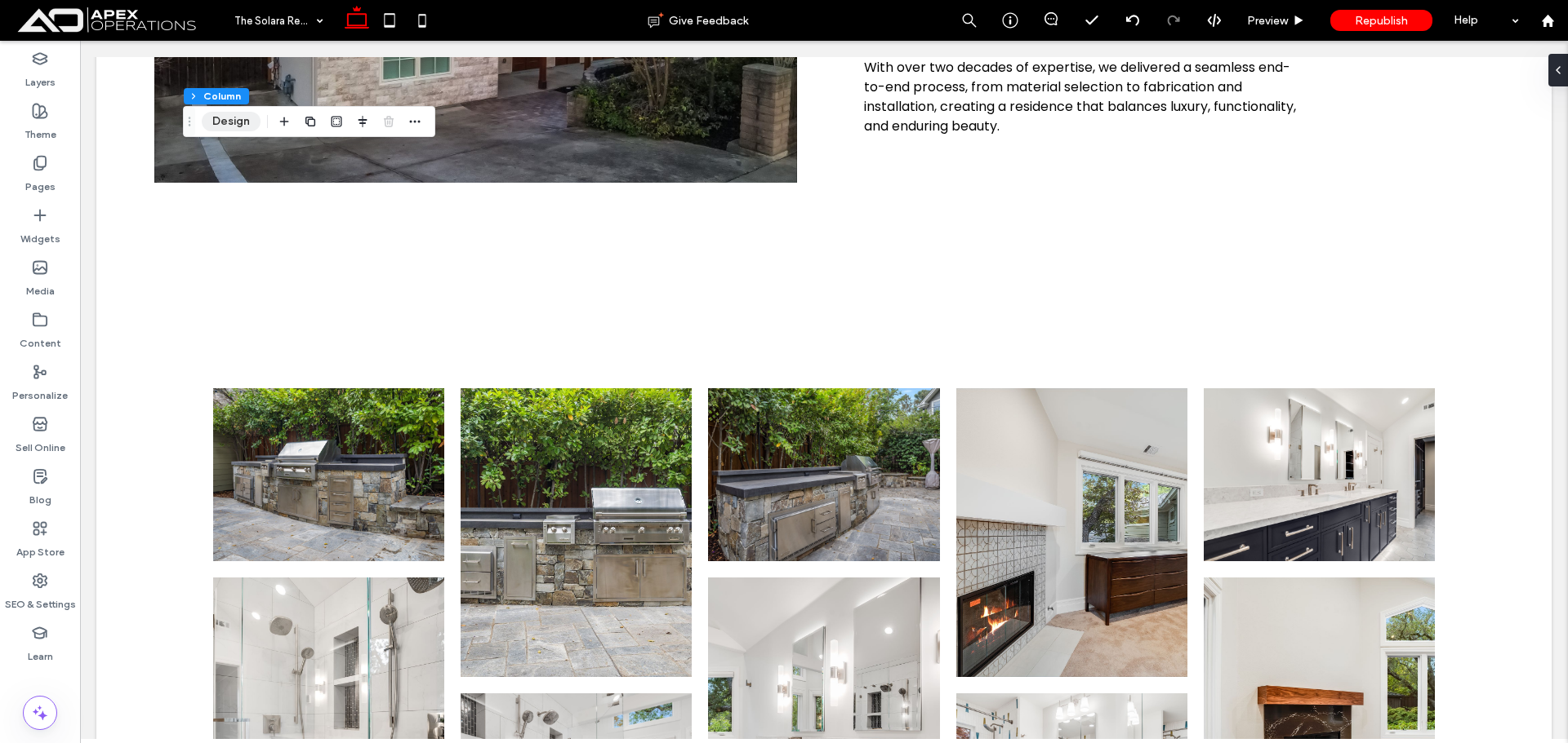
click at [217, 129] on button "Design" at bounding box center [231, 122] width 58 height 20
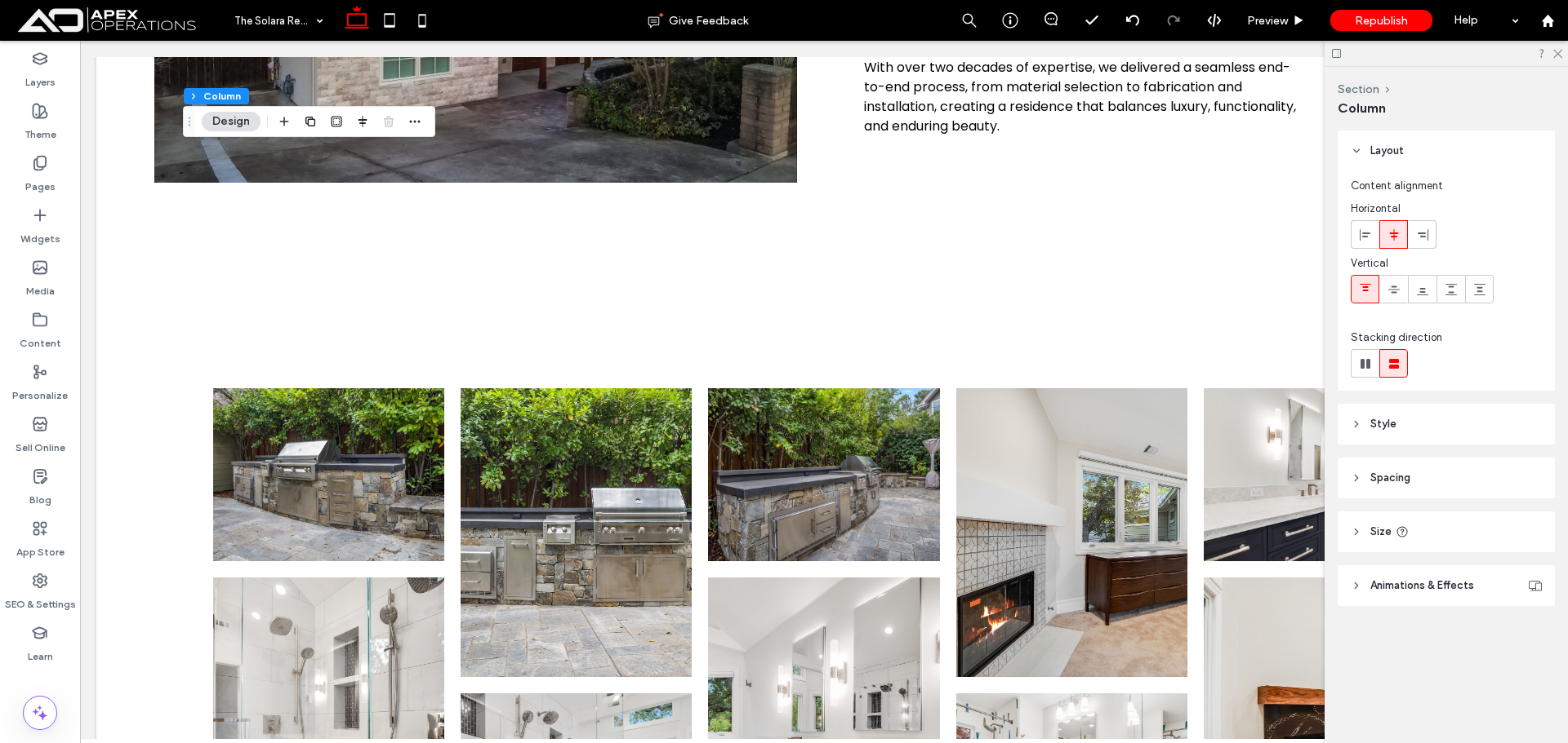
click at [1401, 530] on icon at bounding box center [1402, 531] width 13 height 13
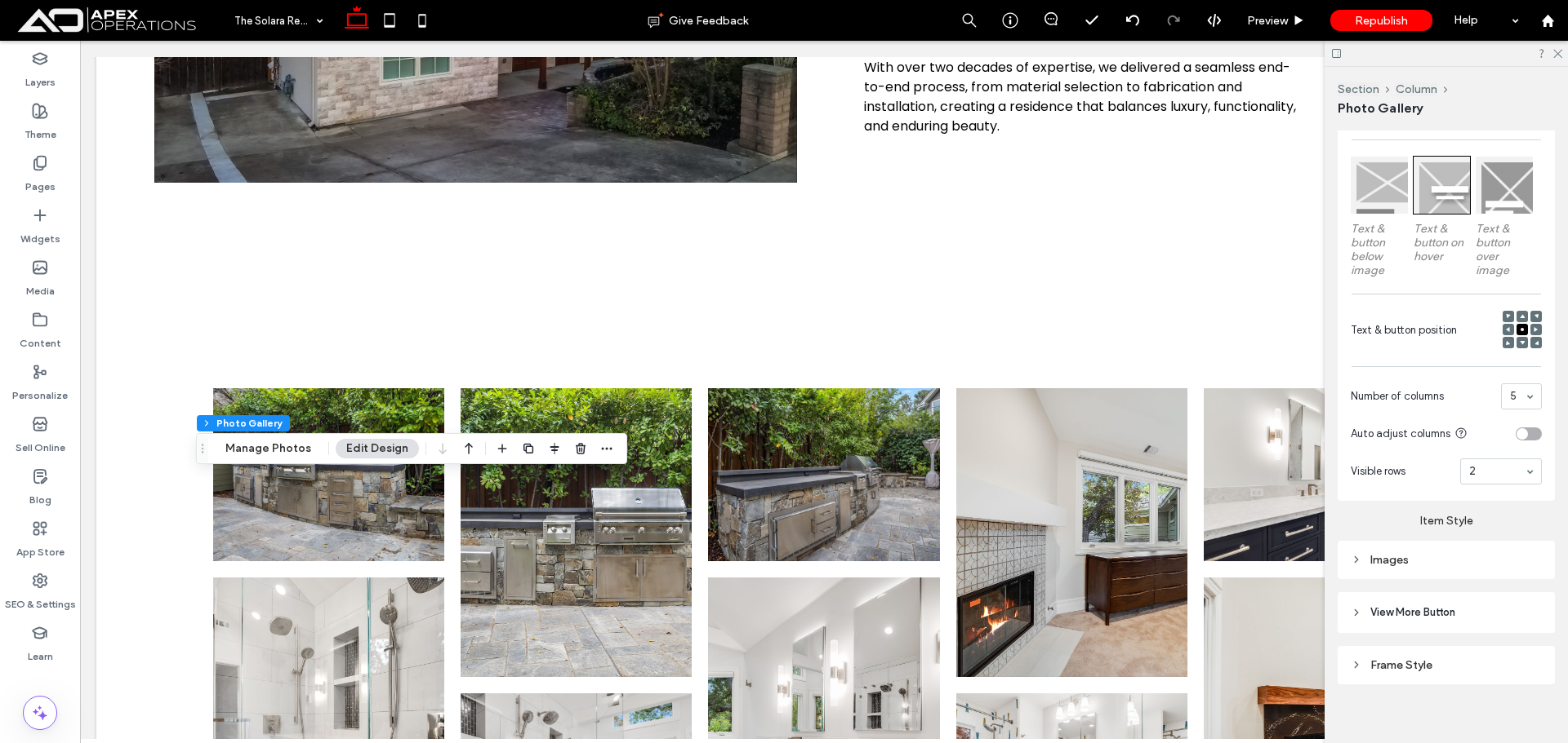
scroll to position [497, 0]
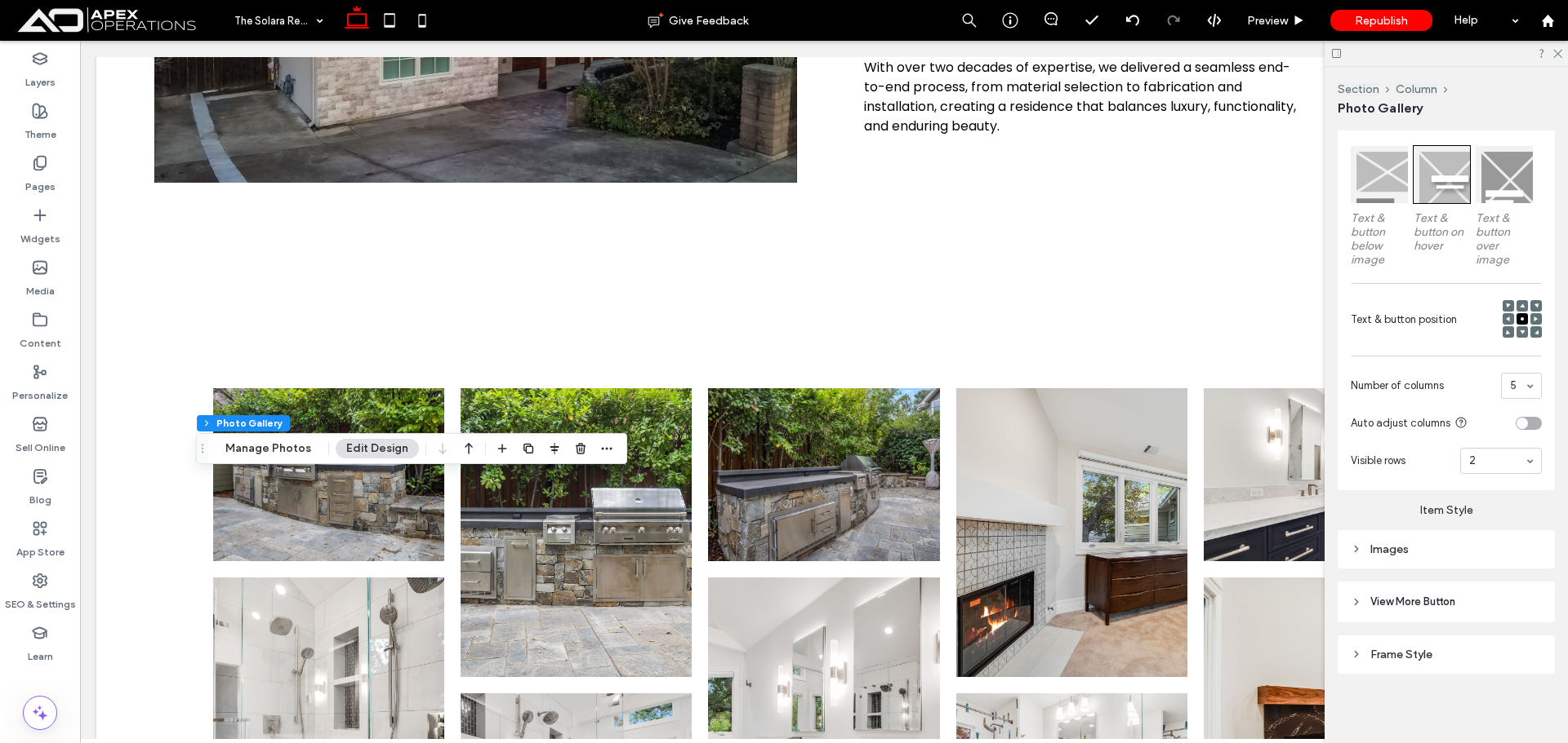
click at [1406, 655] on div "Frame Style" at bounding box center [1445, 655] width 191 height 14
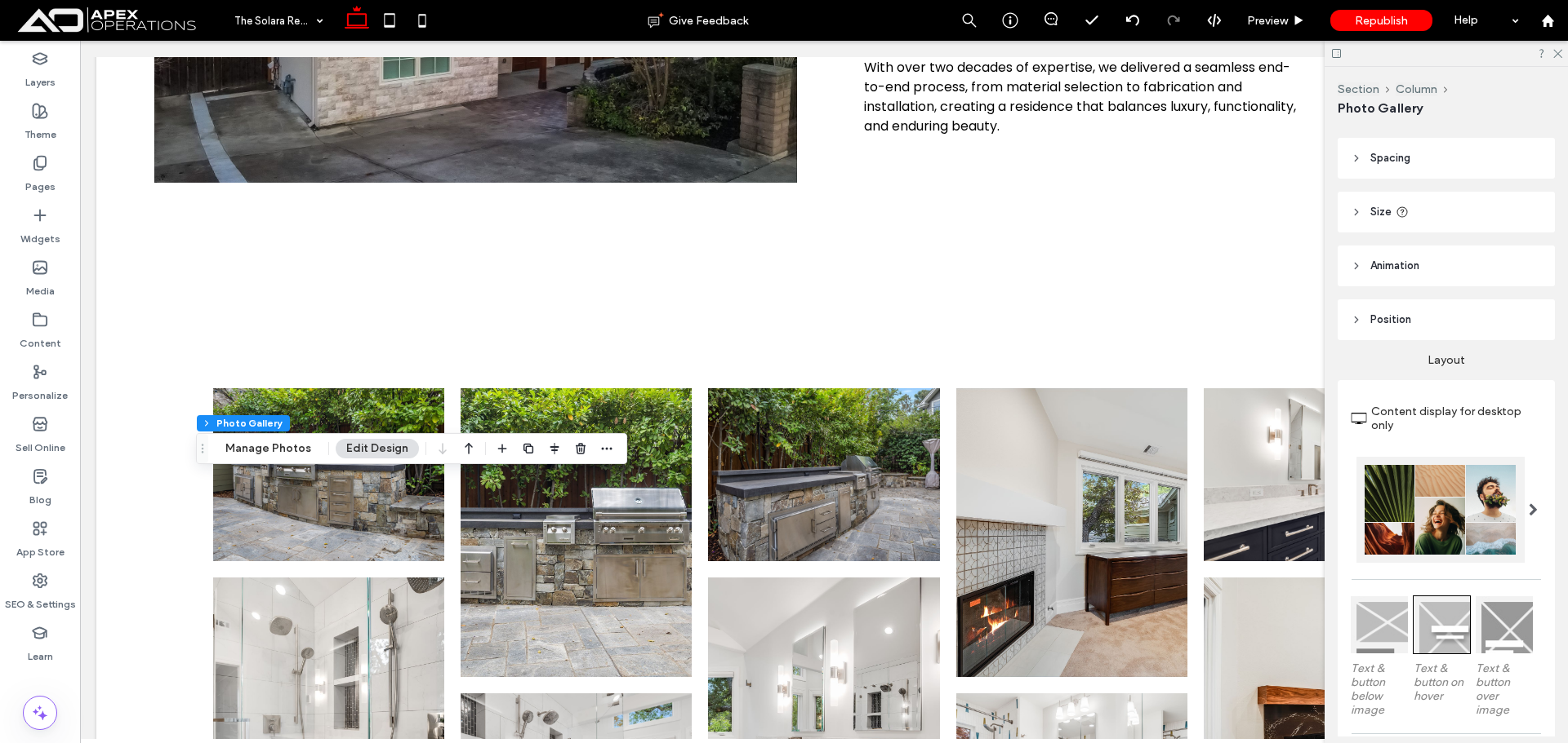
scroll to position [25, 0]
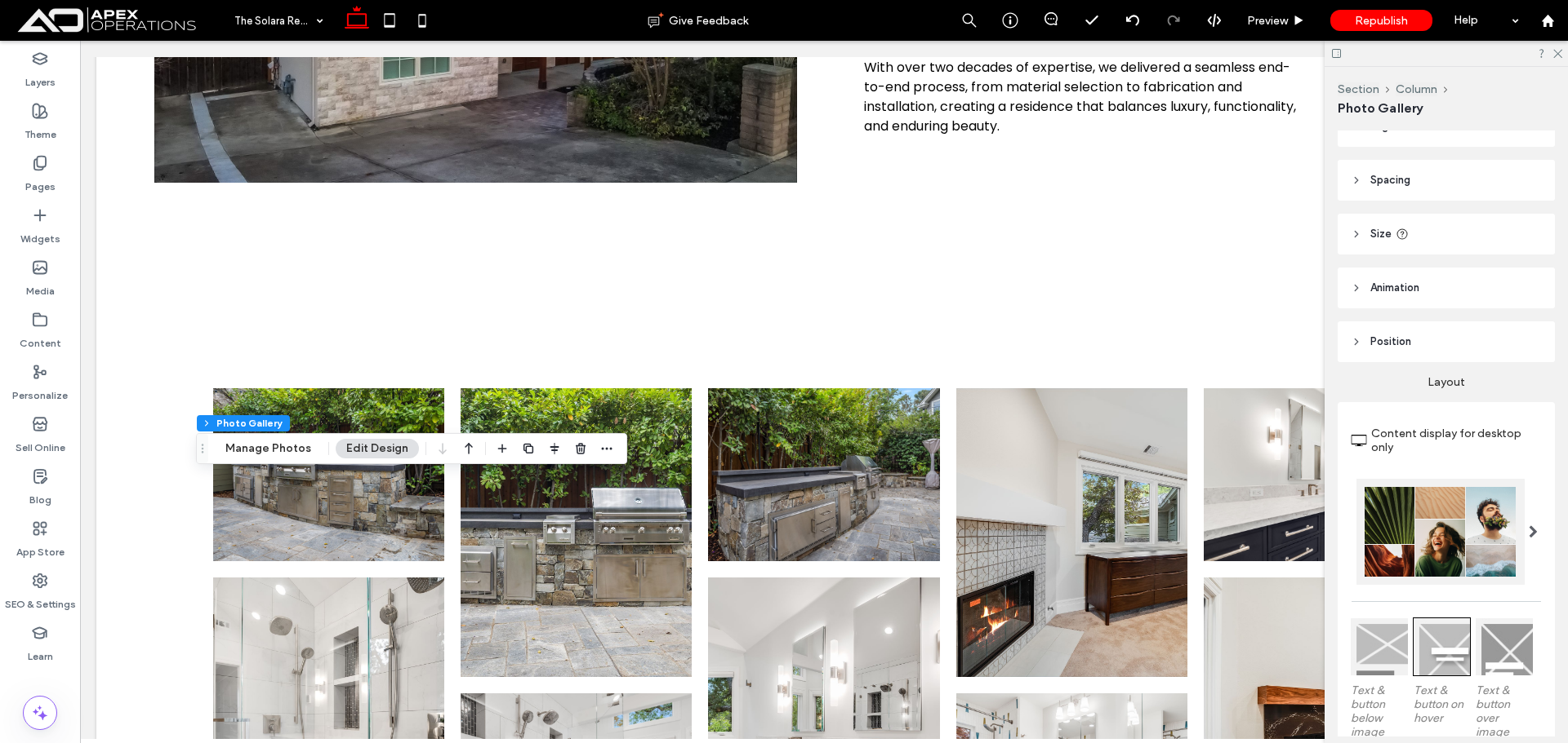
click at [1414, 218] on header "Size" at bounding box center [1445, 233] width 217 height 41
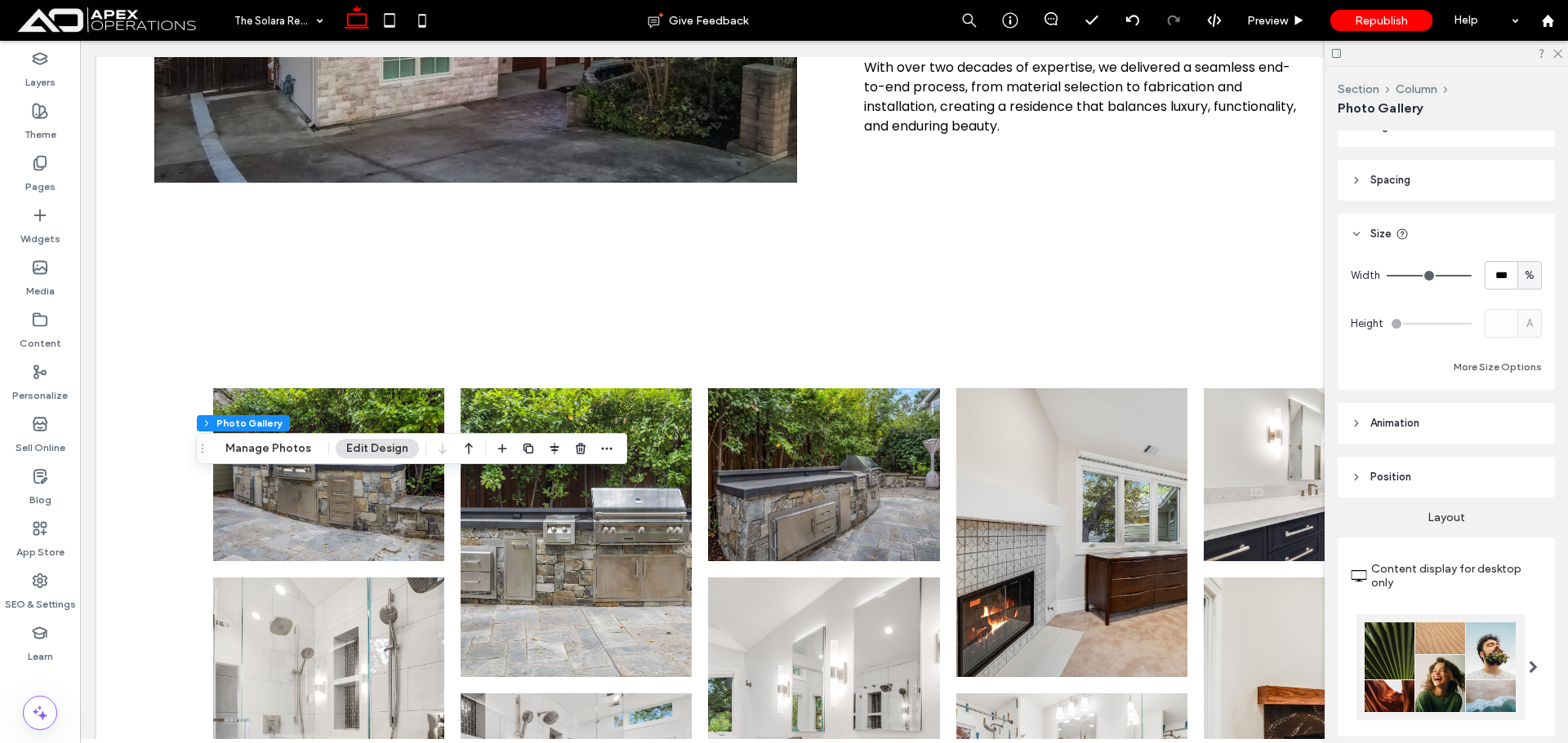
click at [1428, 187] on header "Spacing" at bounding box center [1445, 180] width 217 height 41
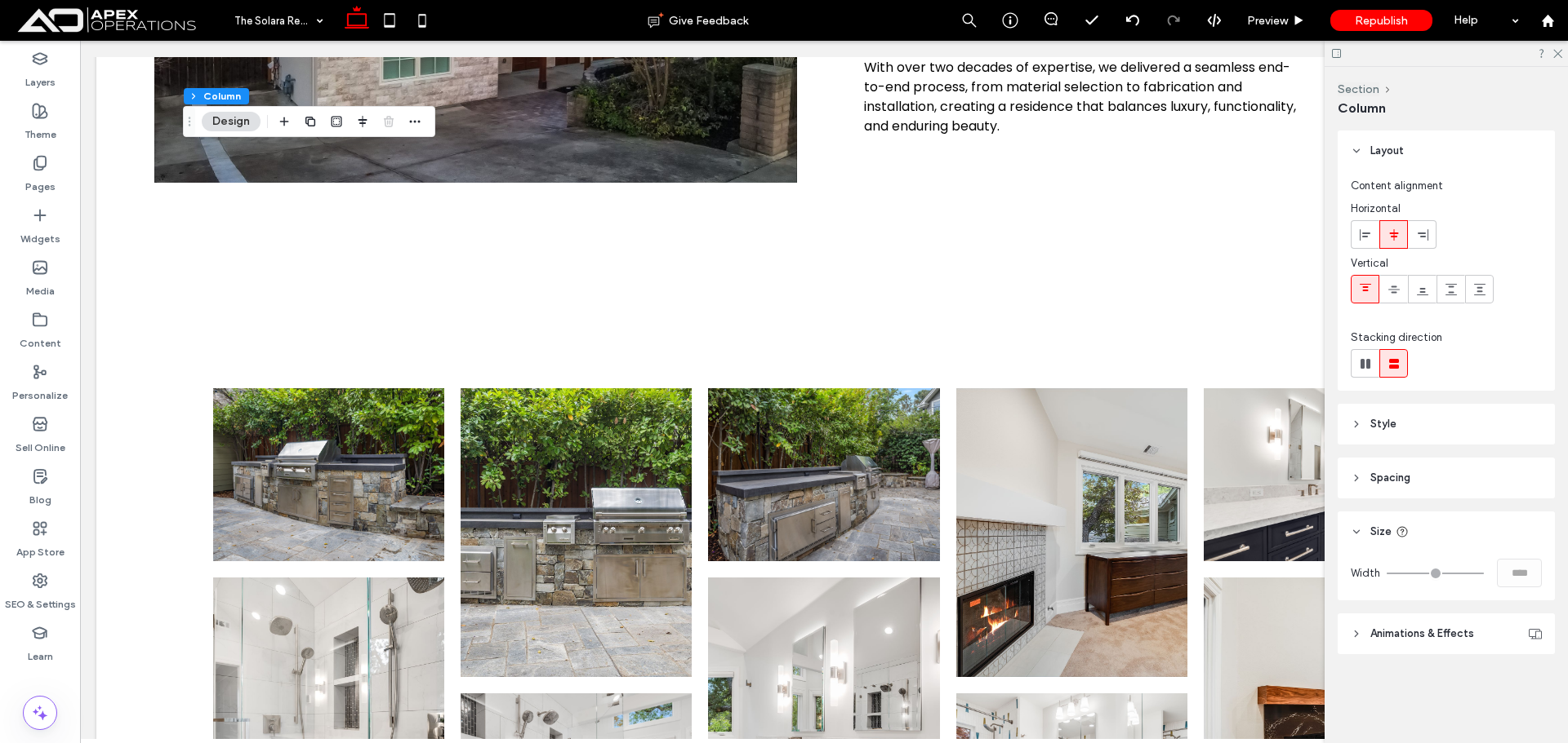
click at [1424, 530] on header "Size" at bounding box center [1445, 531] width 217 height 41
click at [1415, 419] on header "Style" at bounding box center [1445, 423] width 217 height 41
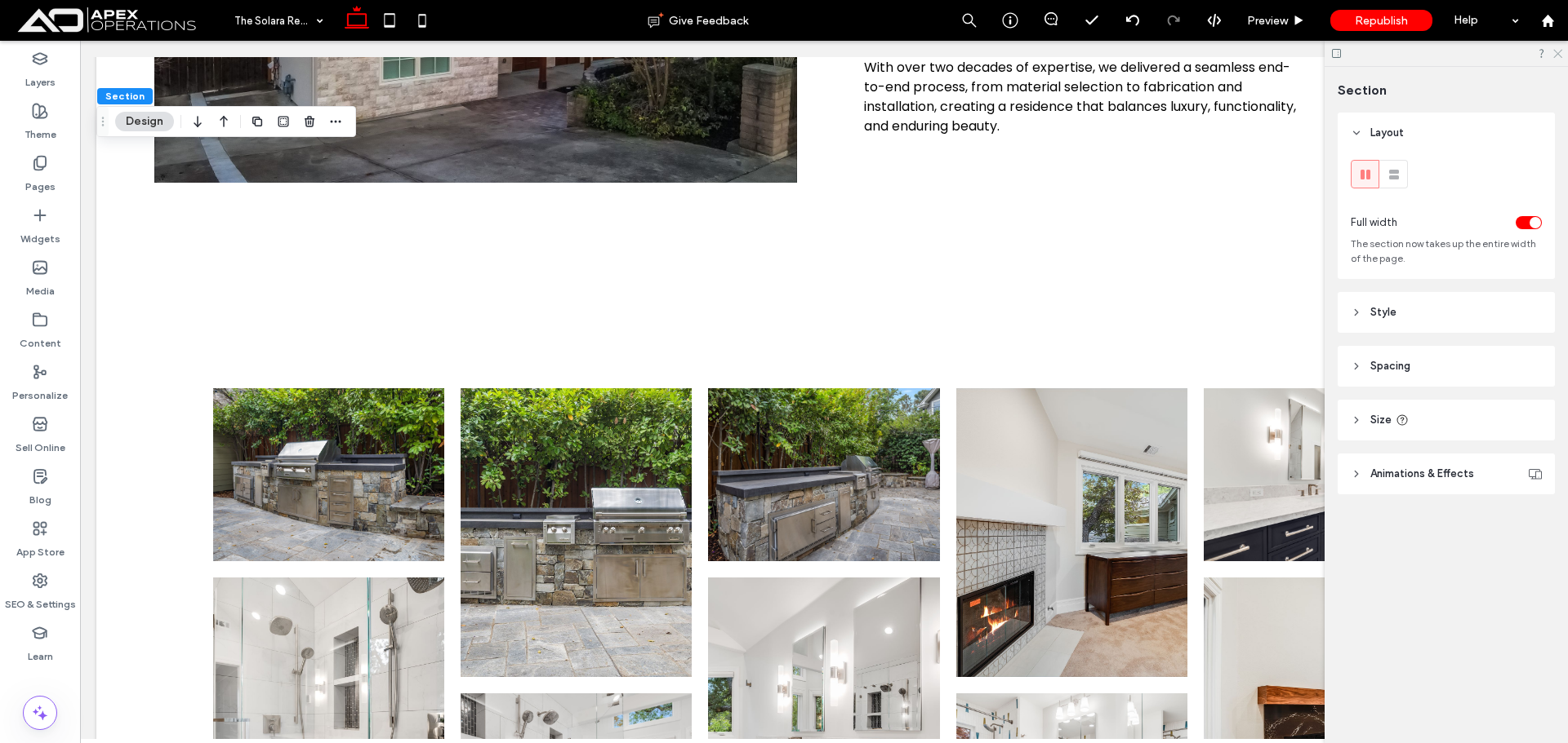
click at [1554, 48] on icon at bounding box center [1556, 52] width 11 height 11
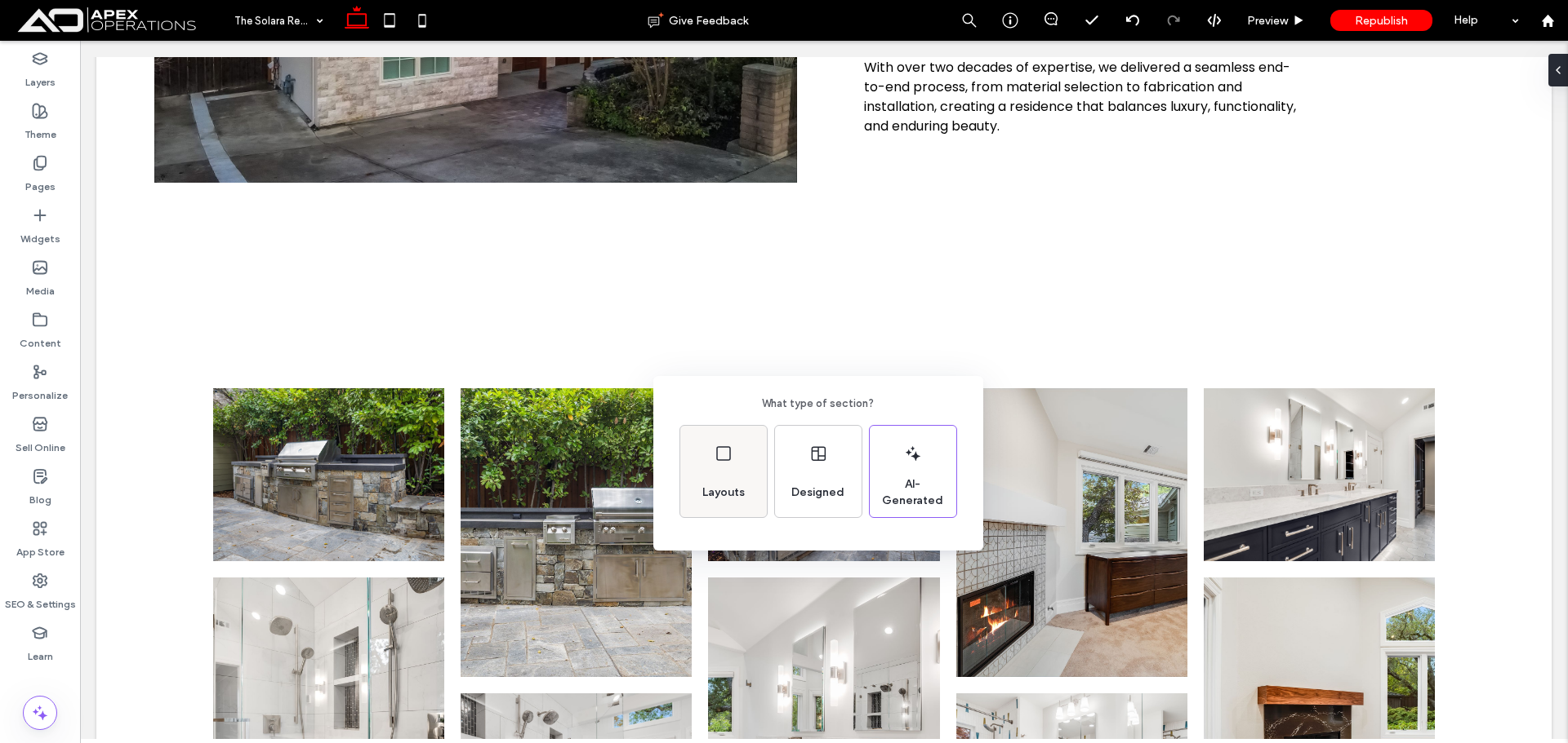
click at [729, 471] on div "Layouts" at bounding box center [723, 472] width 86 height 91
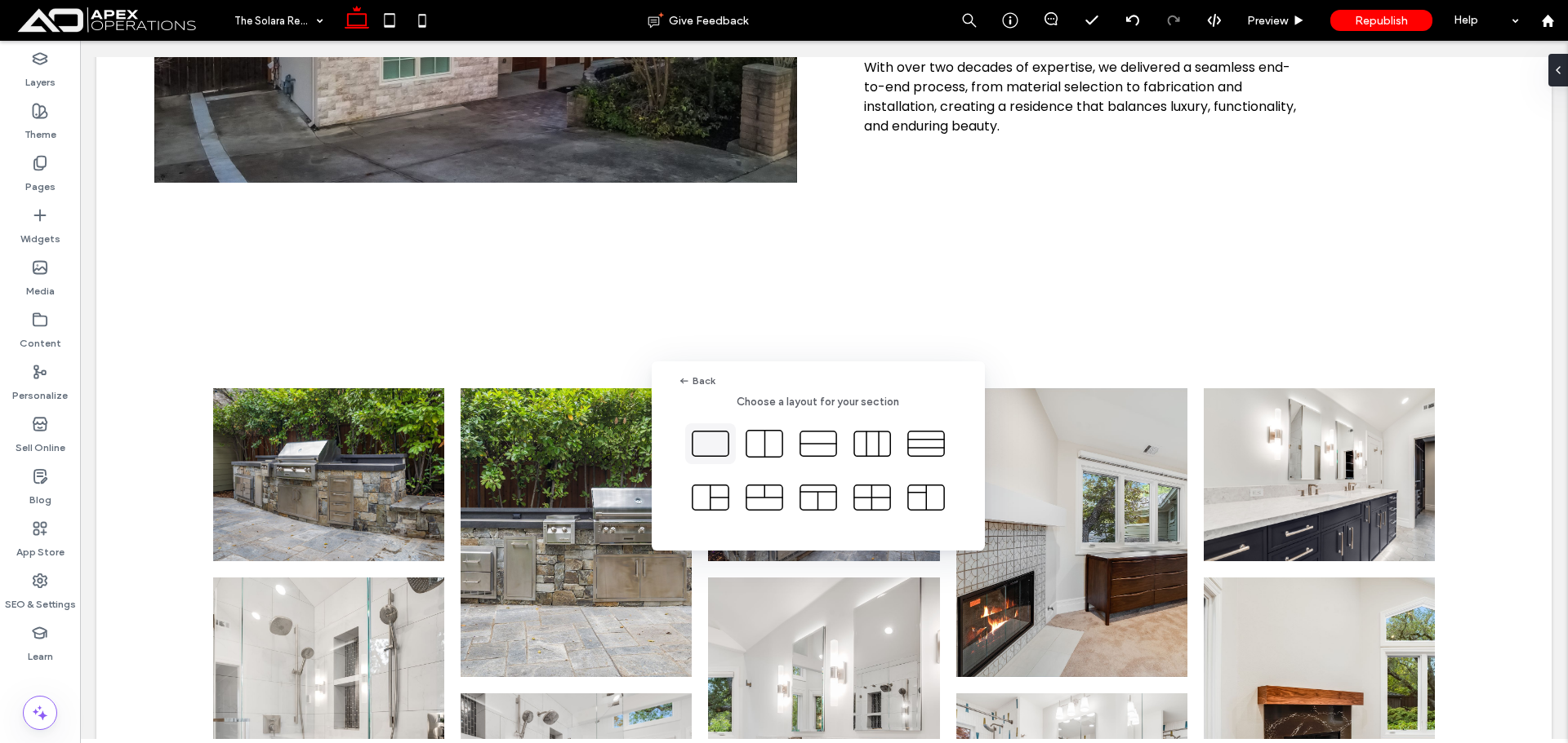
click at [696, 459] on icon at bounding box center [710, 443] width 41 height 41
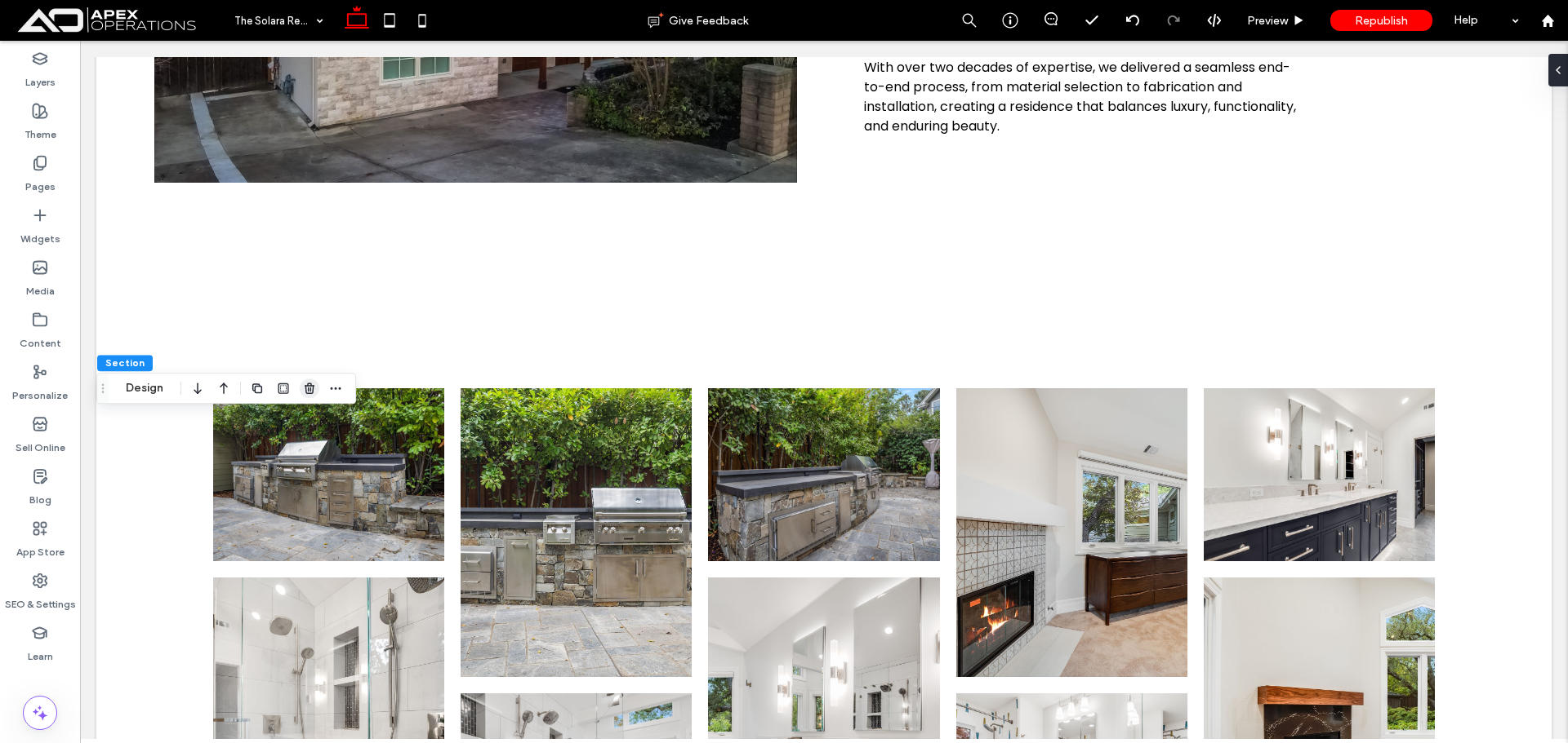
click at [310, 388] on icon "button" at bounding box center [309, 388] width 13 height 13
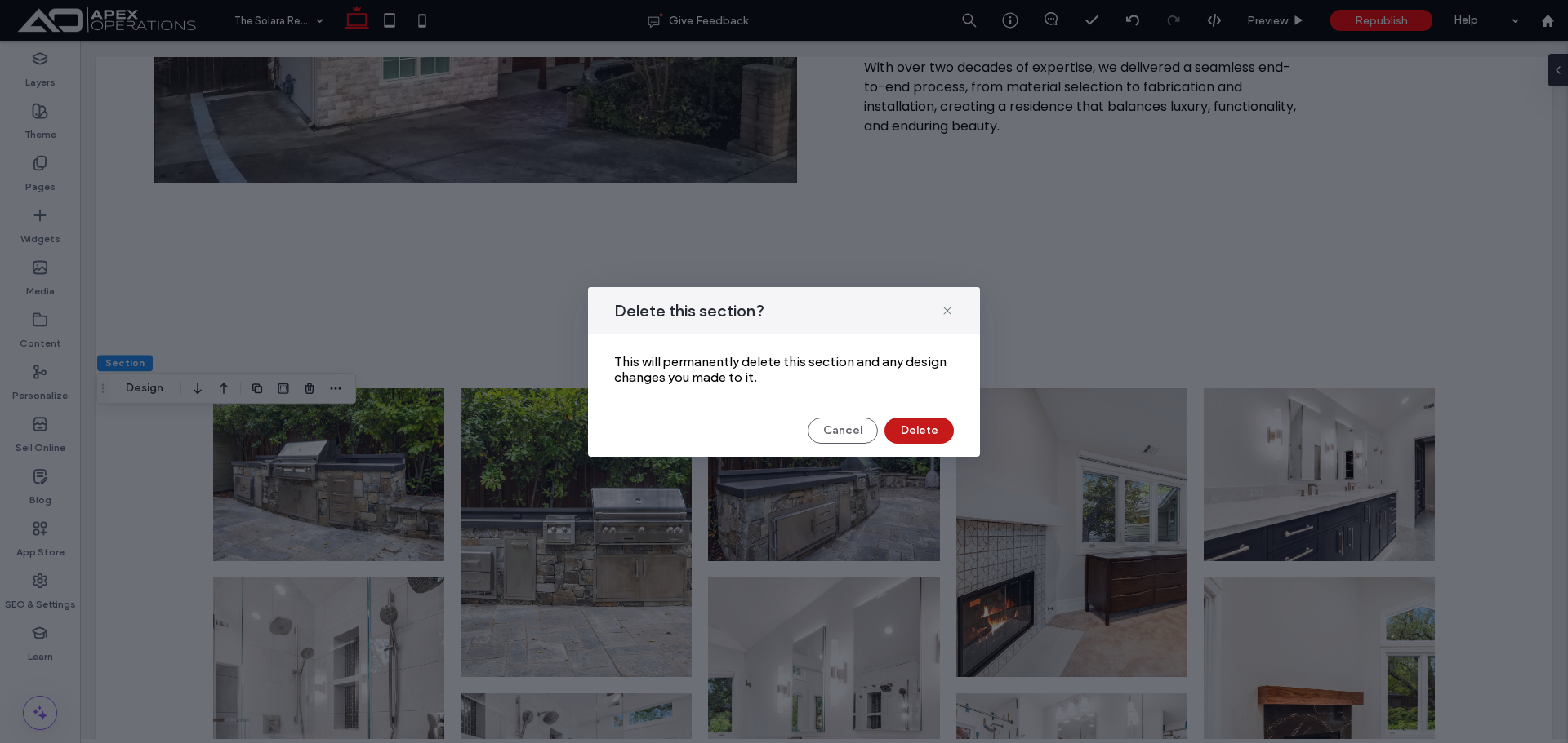
click at [918, 426] on button "Delete" at bounding box center [919, 430] width 69 height 26
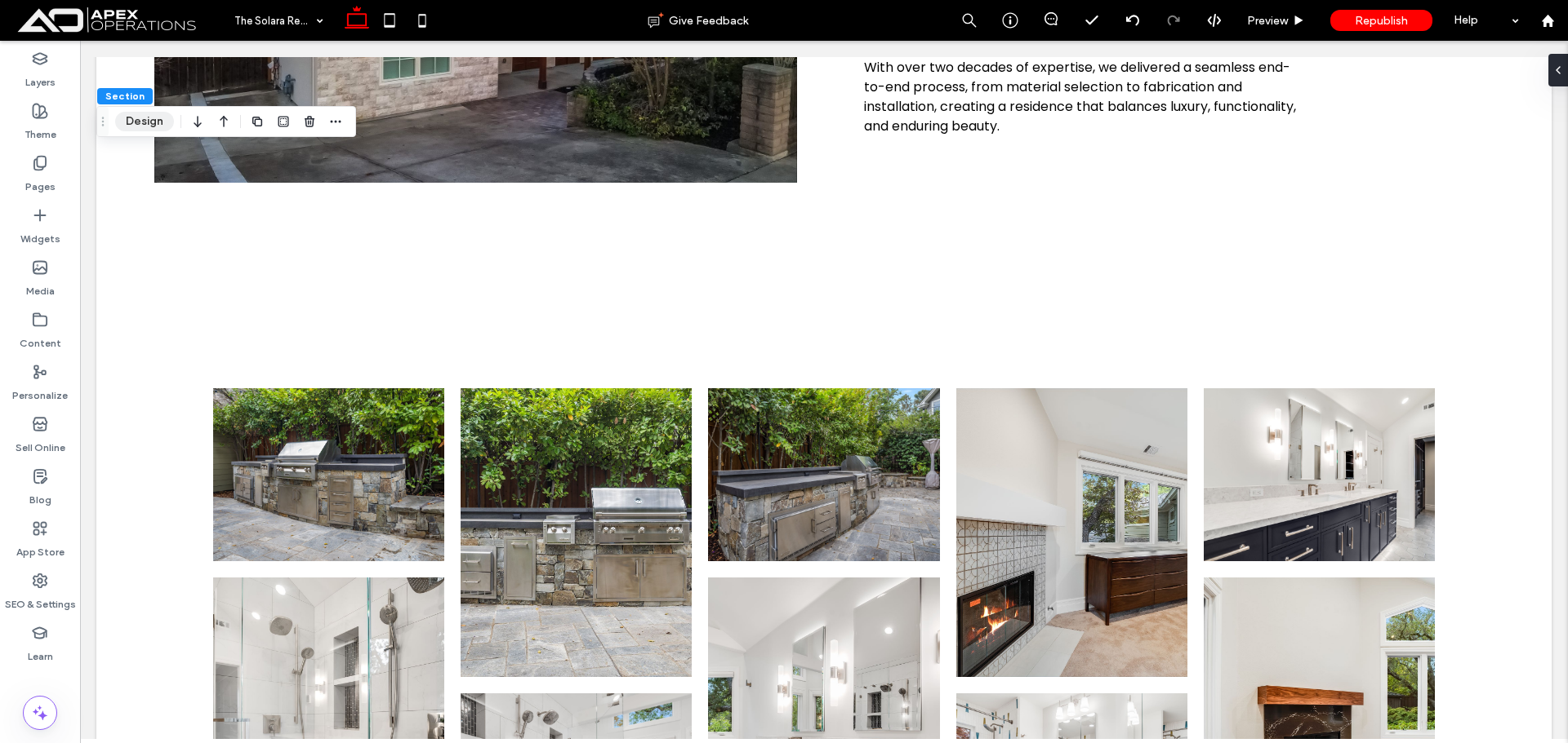
drag, startPoint x: 154, startPoint y: 133, endPoint x: 165, endPoint y: 130, distance: 11.4
click at [154, 132] on div "Section Design" at bounding box center [226, 121] width 259 height 31
click at [153, 111] on div "Section Design" at bounding box center [226, 121] width 259 height 31
click at [158, 119] on button "Design" at bounding box center [144, 122] width 58 height 20
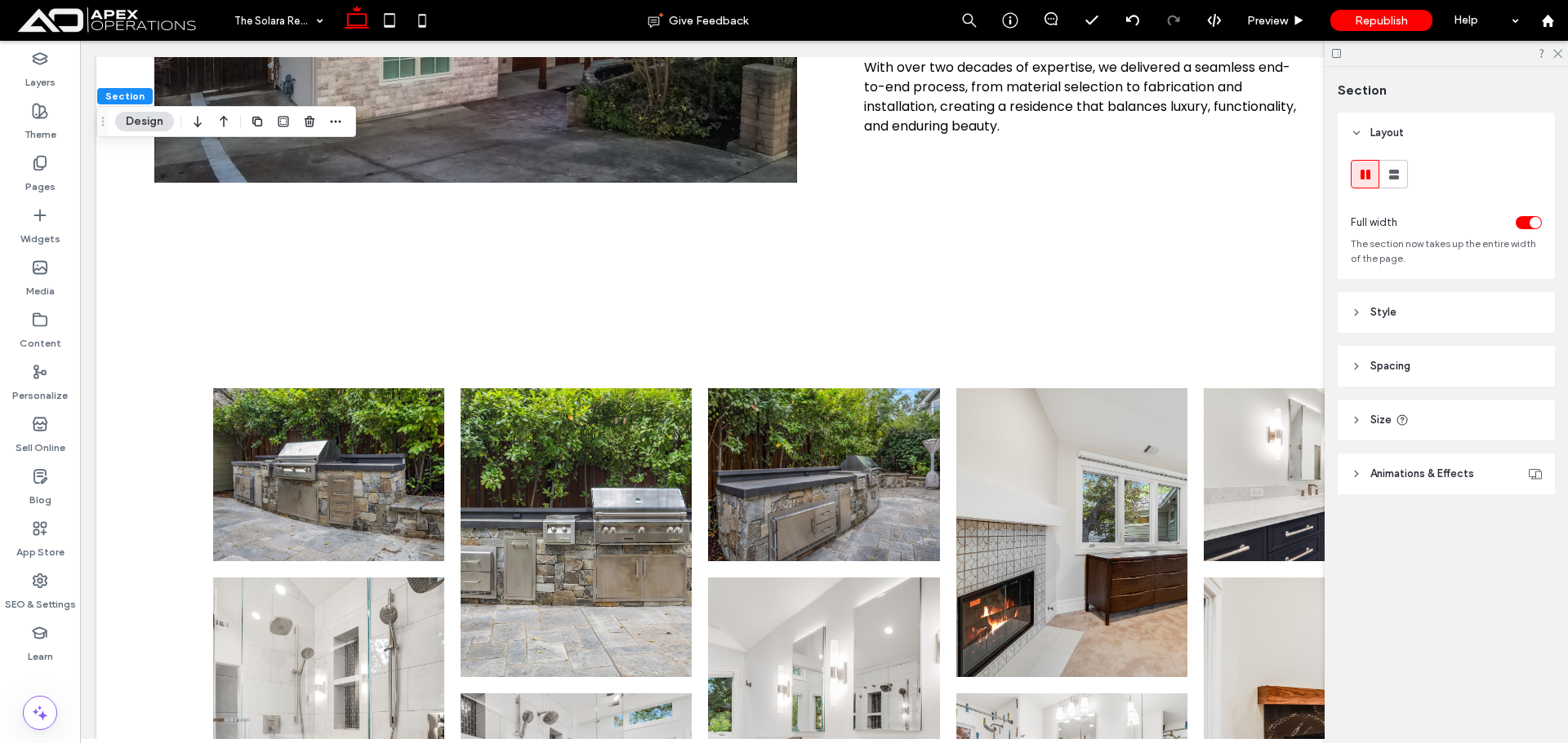
click at [1420, 371] on header "Spacing" at bounding box center [1445, 366] width 217 height 41
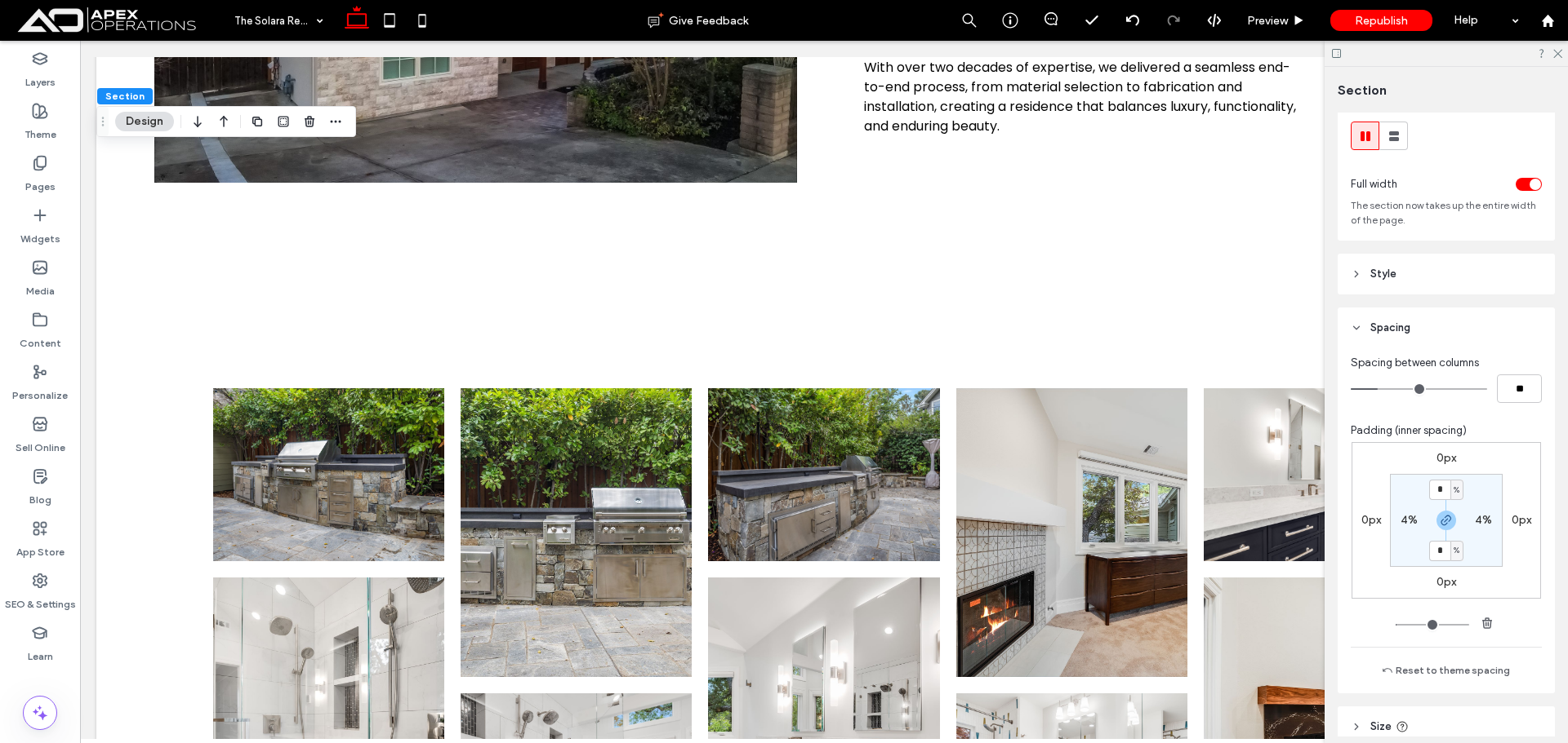
scroll to position [59, 0]
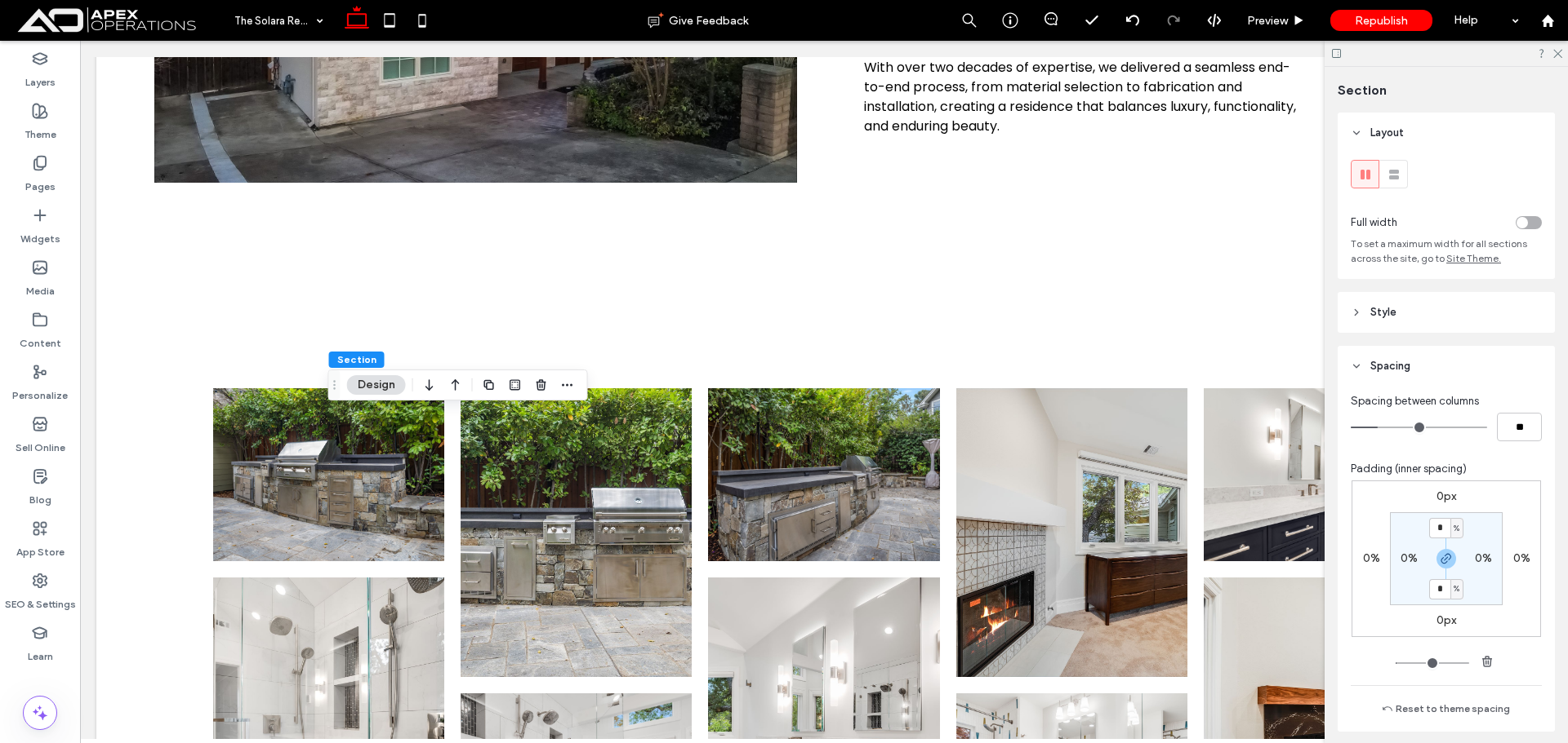
click at [1521, 219] on div "toggle" at bounding box center [1528, 223] width 26 height 13
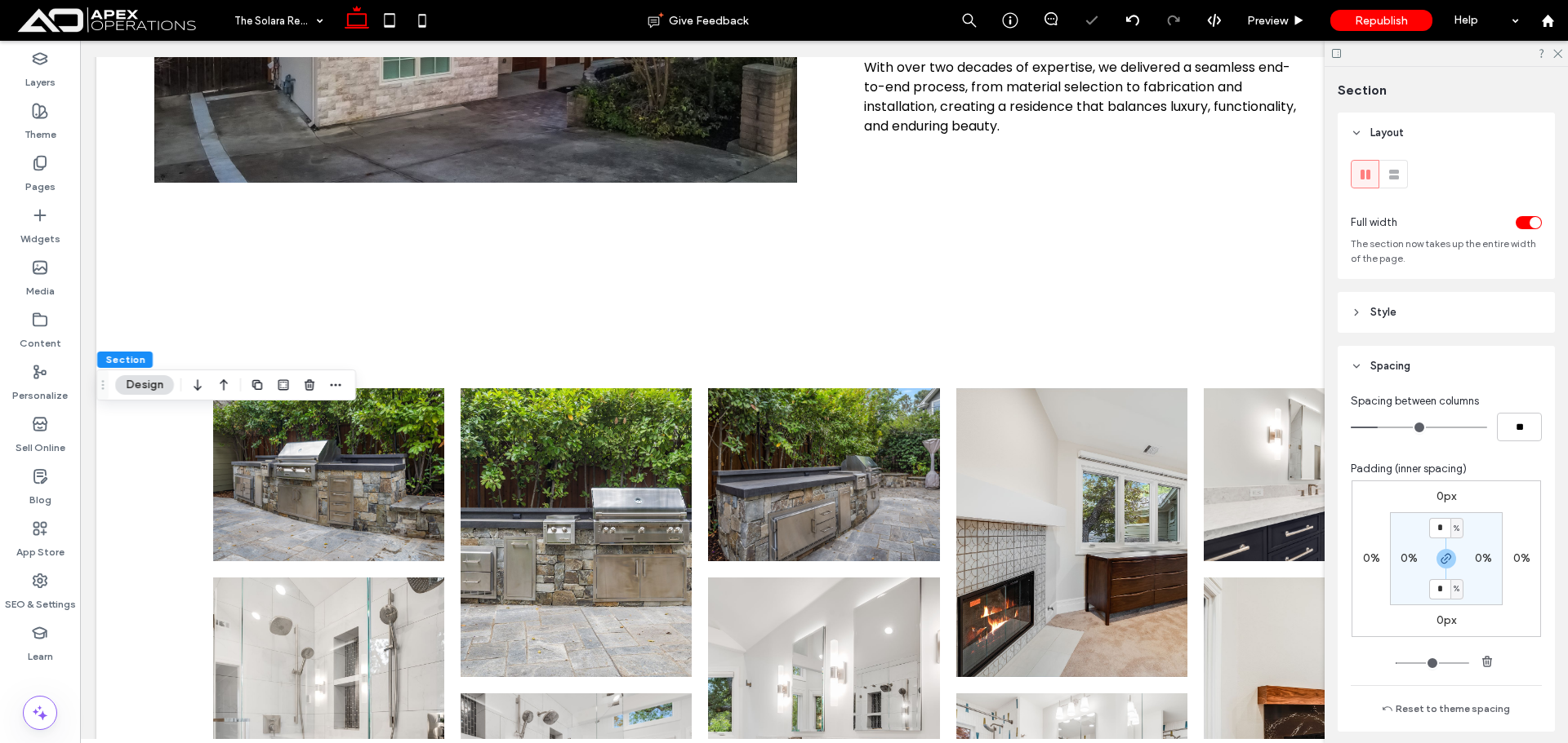
click at [1403, 557] on label "0%" at bounding box center [1409, 559] width 17 height 14
type input "*"
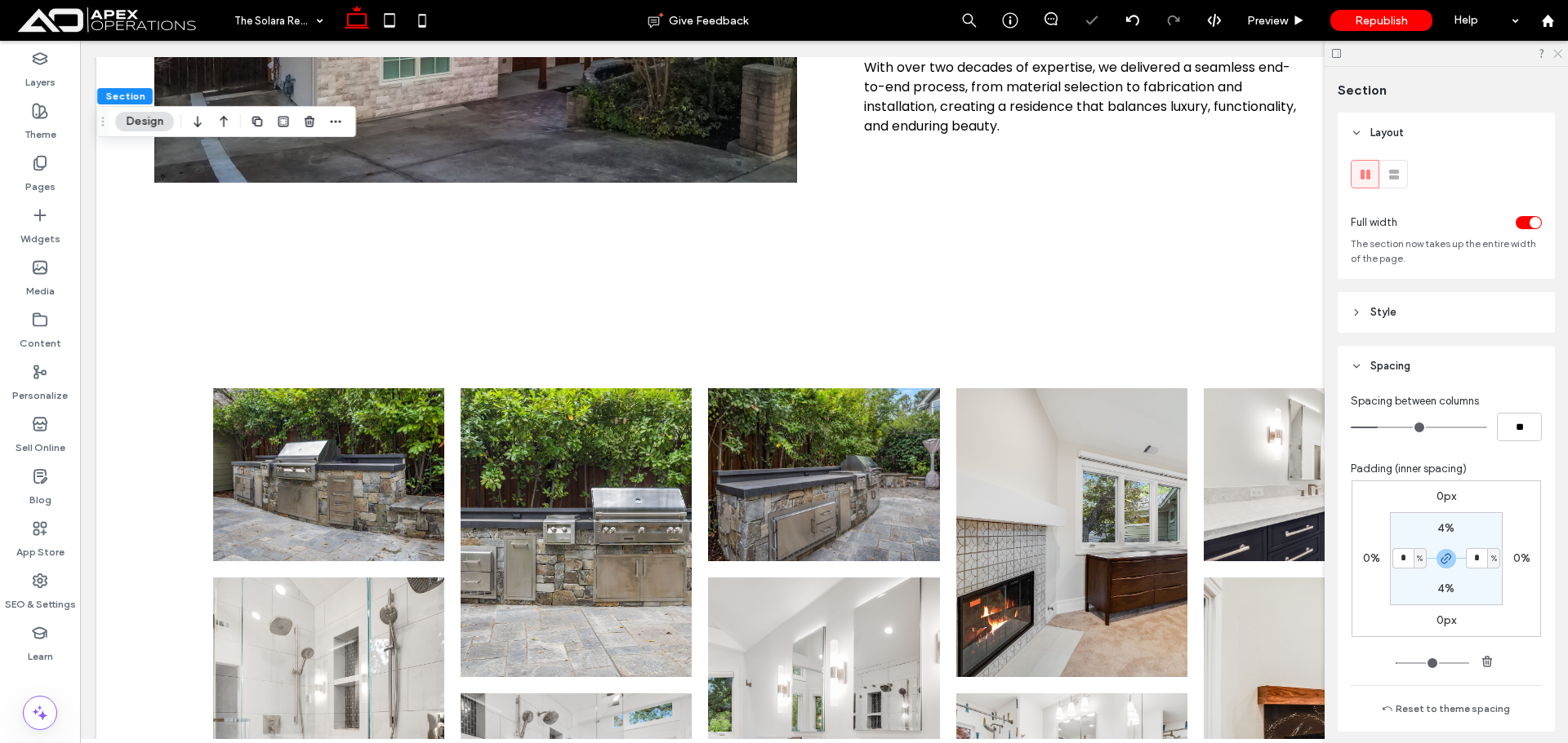
click at [1554, 56] on use at bounding box center [1557, 53] width 9 height 9
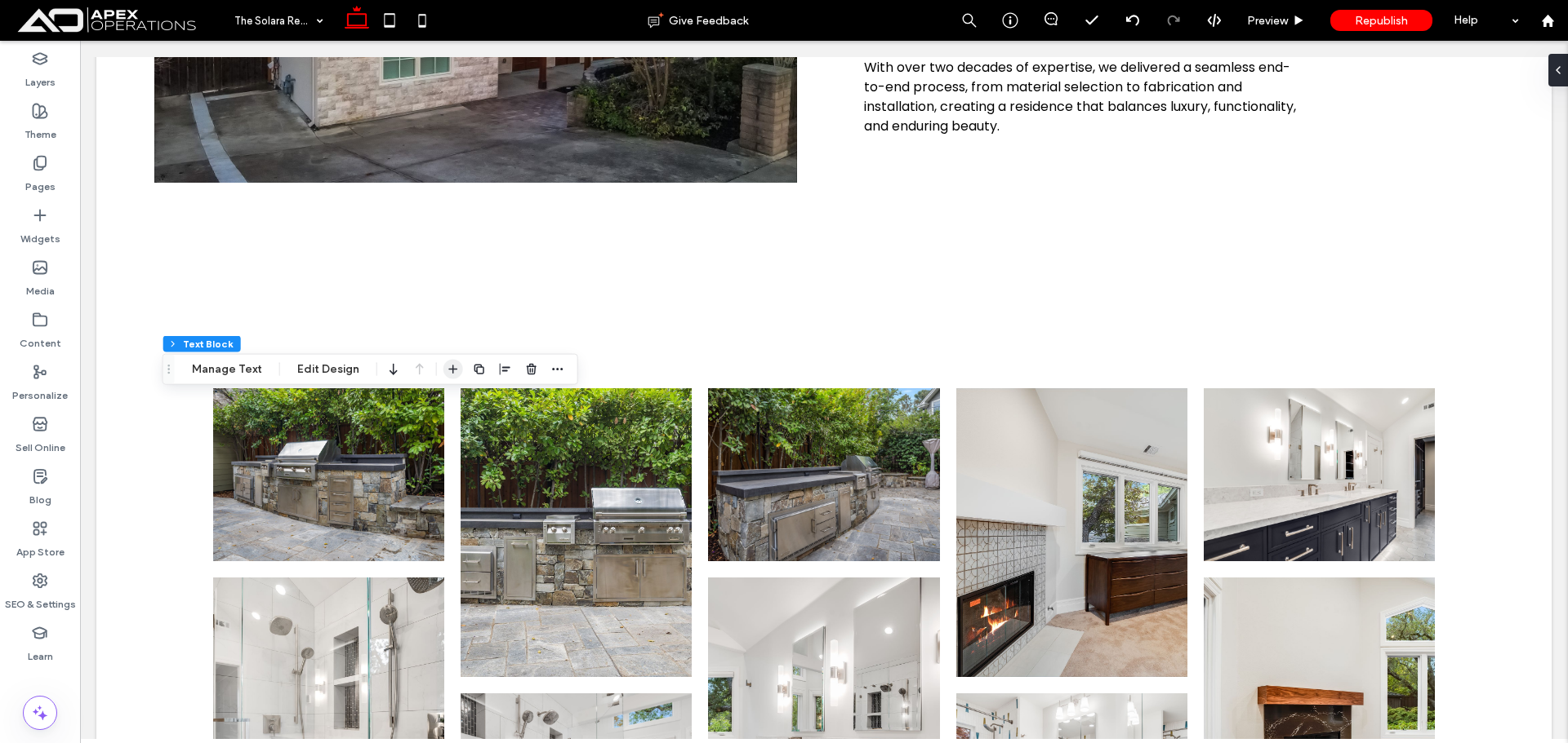
click at [452, 372] on icon "button" at bounding box center [452, 369] width 13 height 13
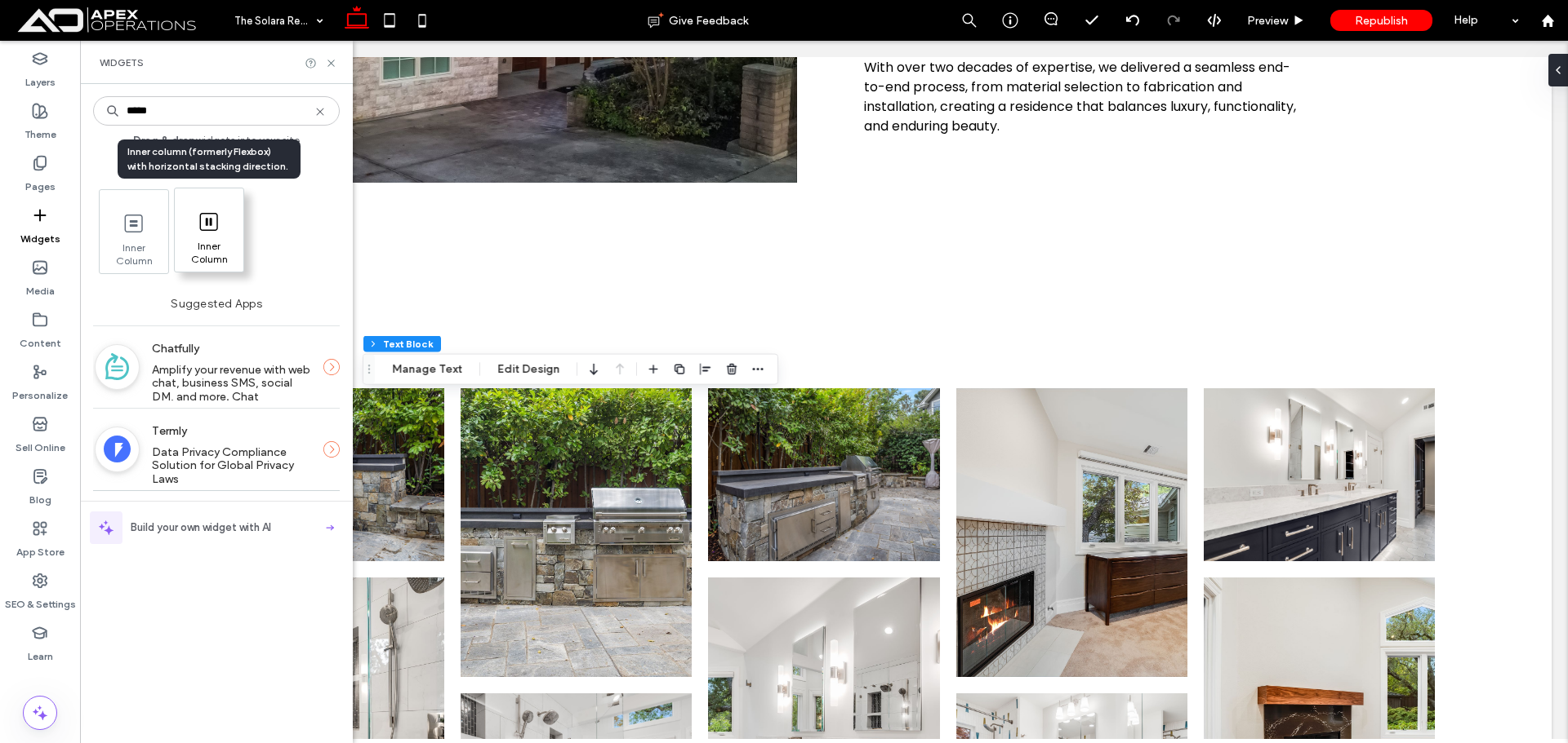
type input "*****"
click at [198, 228] on icon at bounding box center [209, 222] width 26 height 26
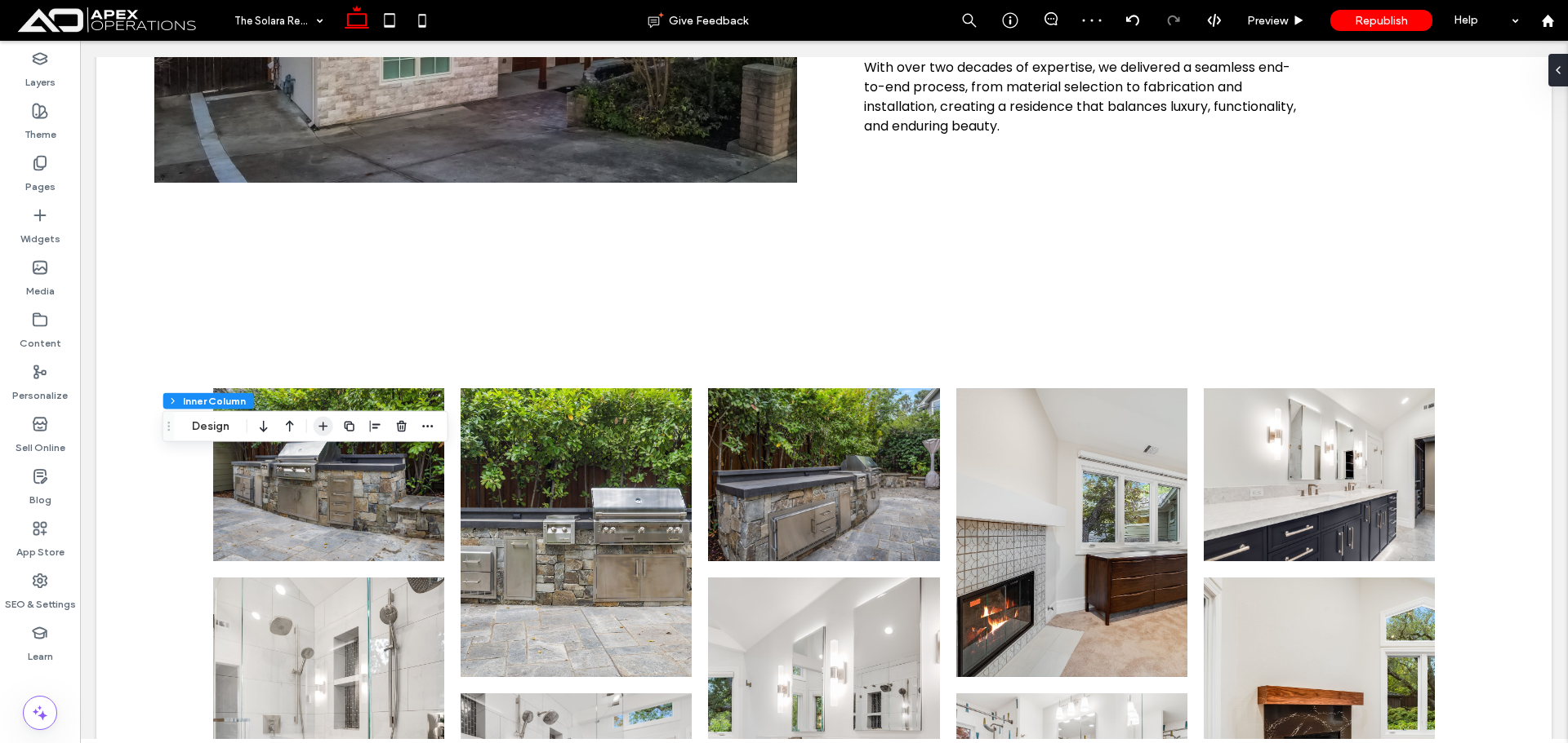
click at [319, 423] on icon "button" at bounding box center [323, 426] width 13 height 13
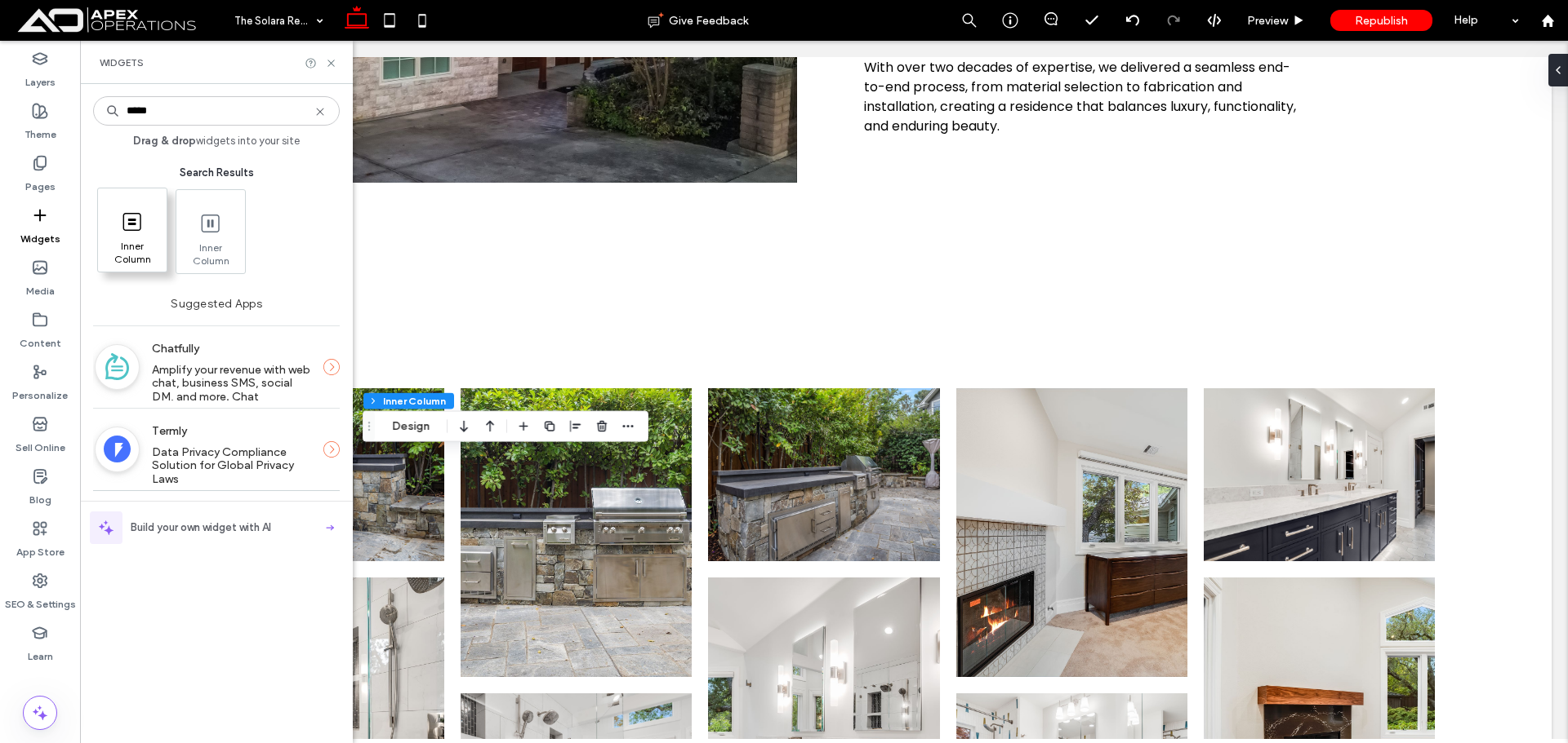
type input "*****"
click at [132, 226] on icon at bounding box center [132, 222] width 26 height 26
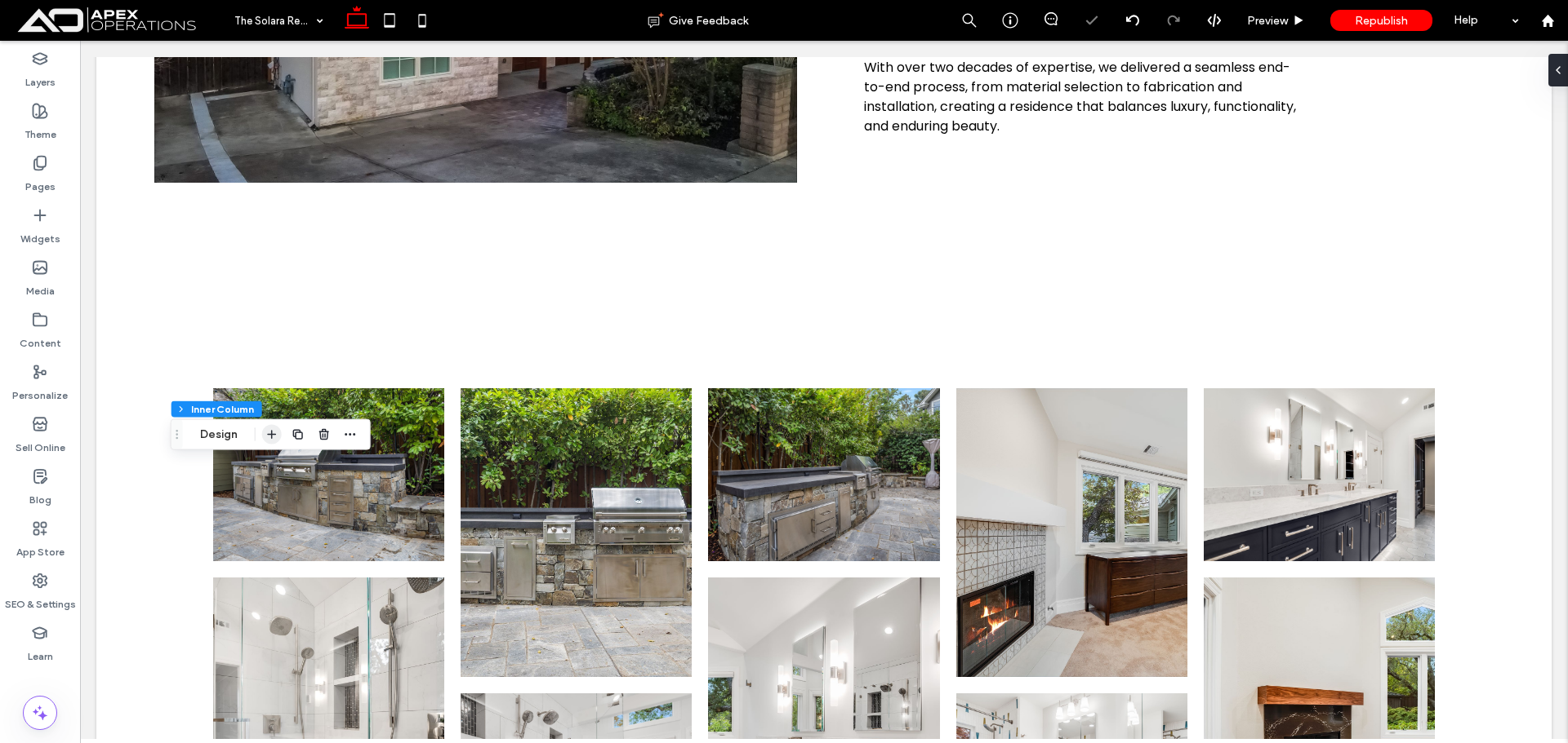
click at [279, 435] on span "button" at bounding box center [272, 435] width 20 height 20
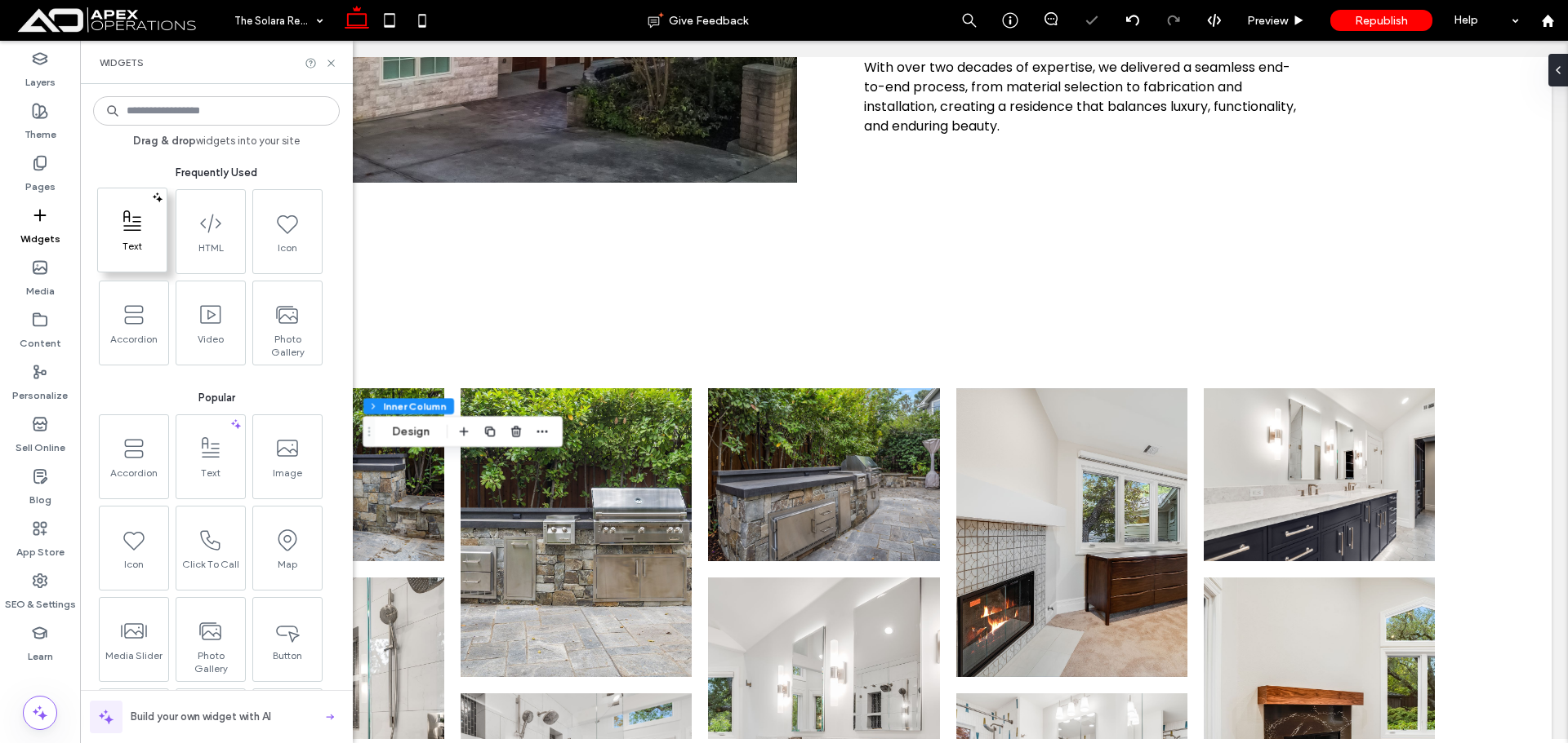
click at [143, 248] on span "Text" at bounding box center [132, 251] width 68 height 23
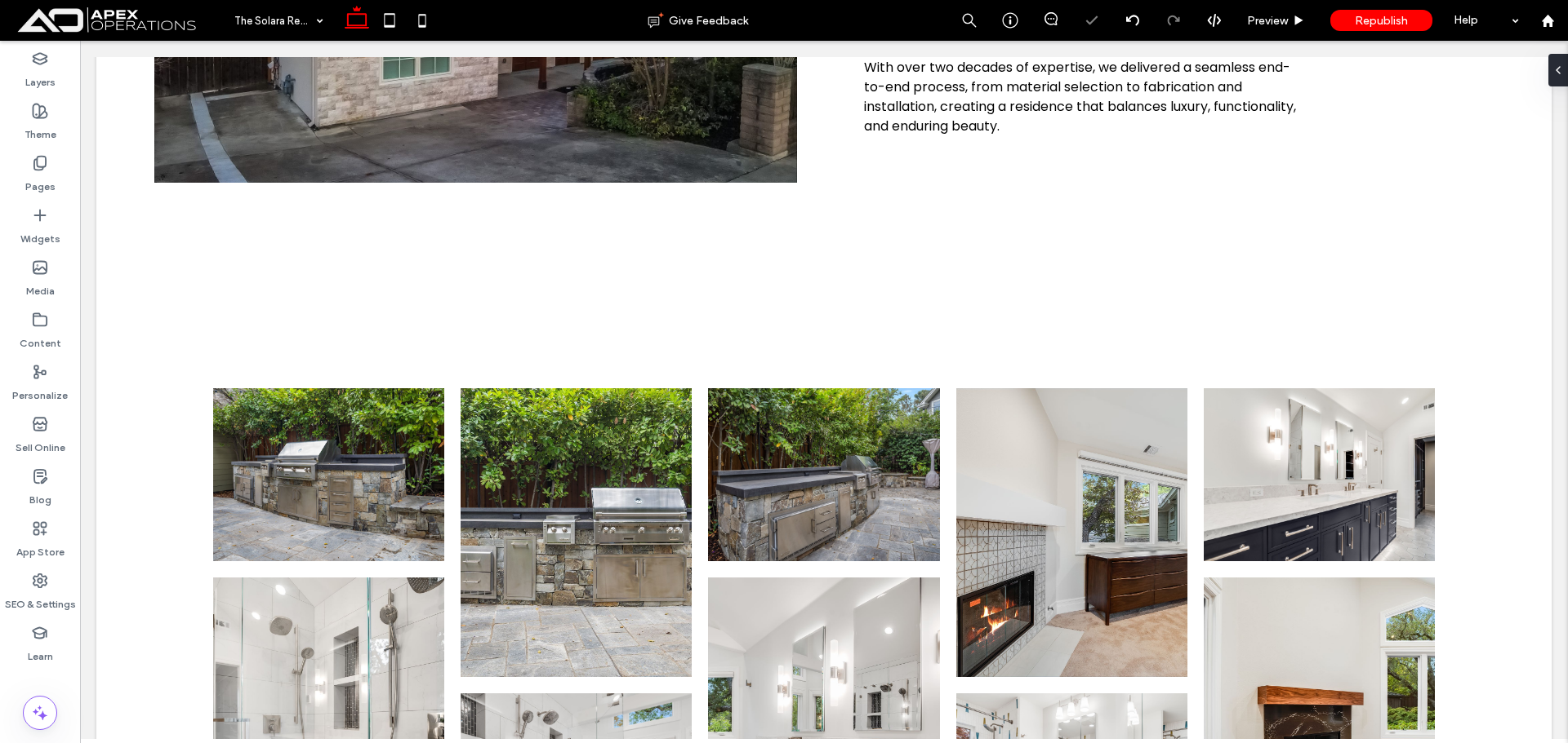
type input "*******"
type input "**"
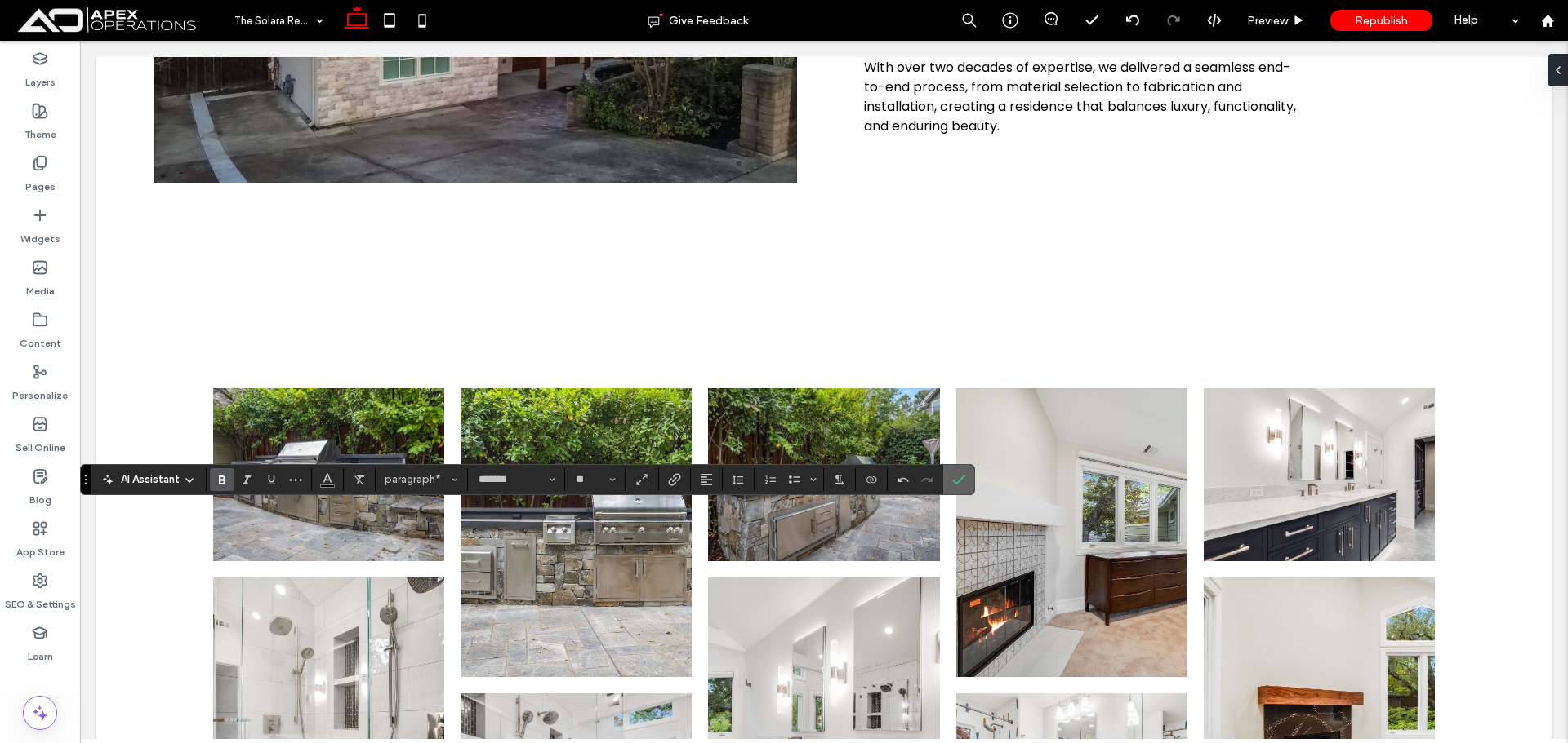
click at [955, 475] on icon "Confirm" at bounding box center [958, 479] width 13 height 13
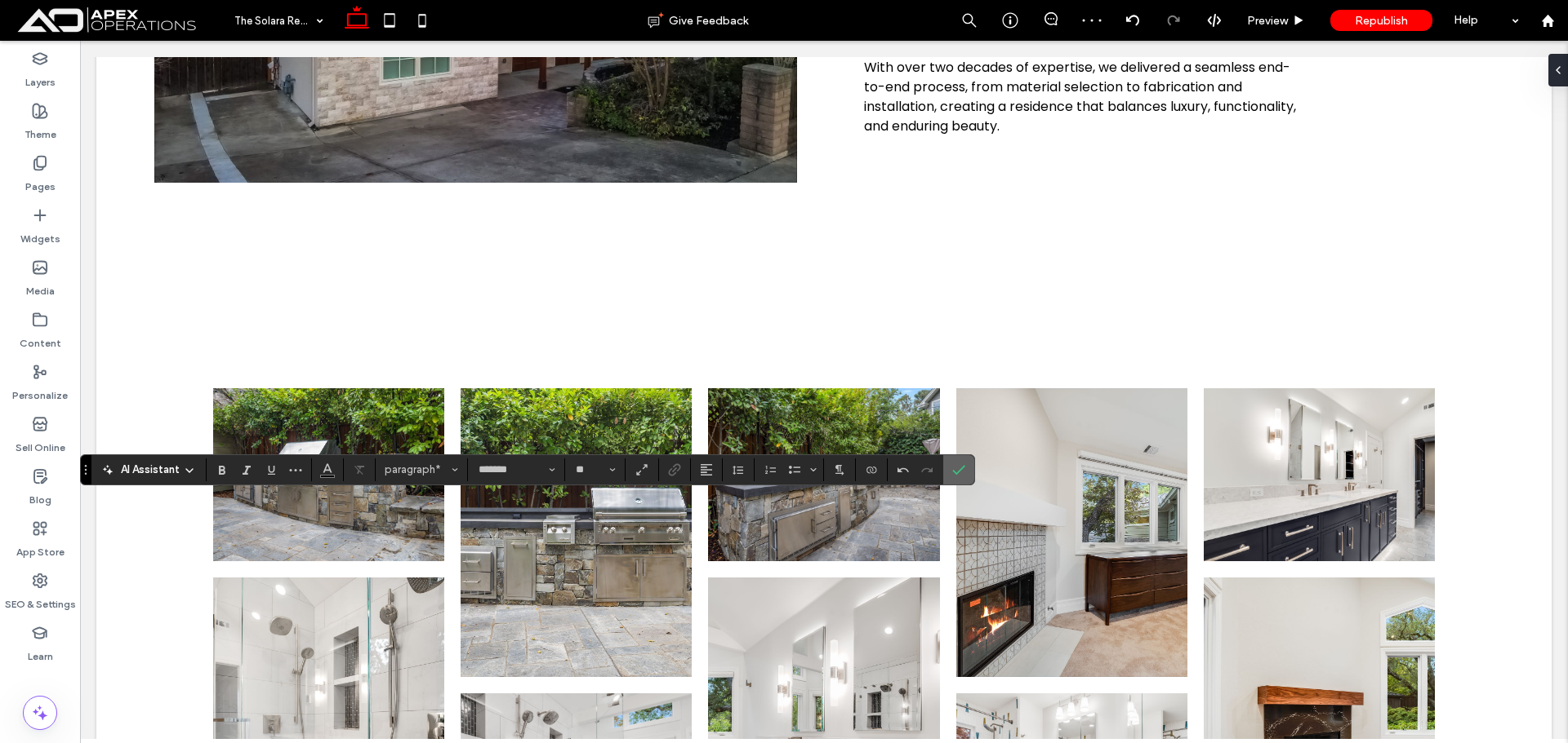
click at [967, 465] on label "Confirm" at bounding box center [958, 470] width 25 height 30
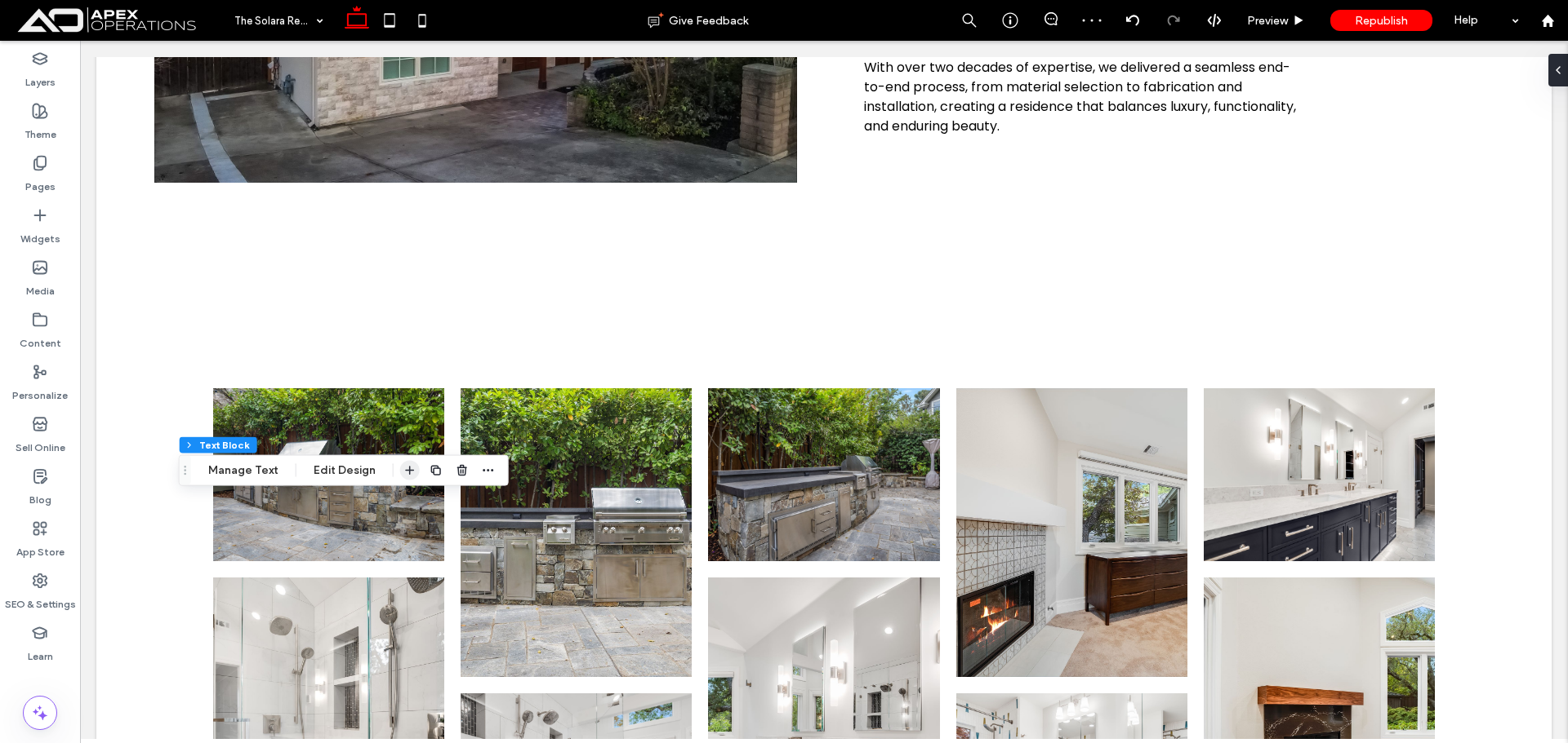
click at [406, 474] on icon "button" at bounding box center [409, 470] width 13 height 13
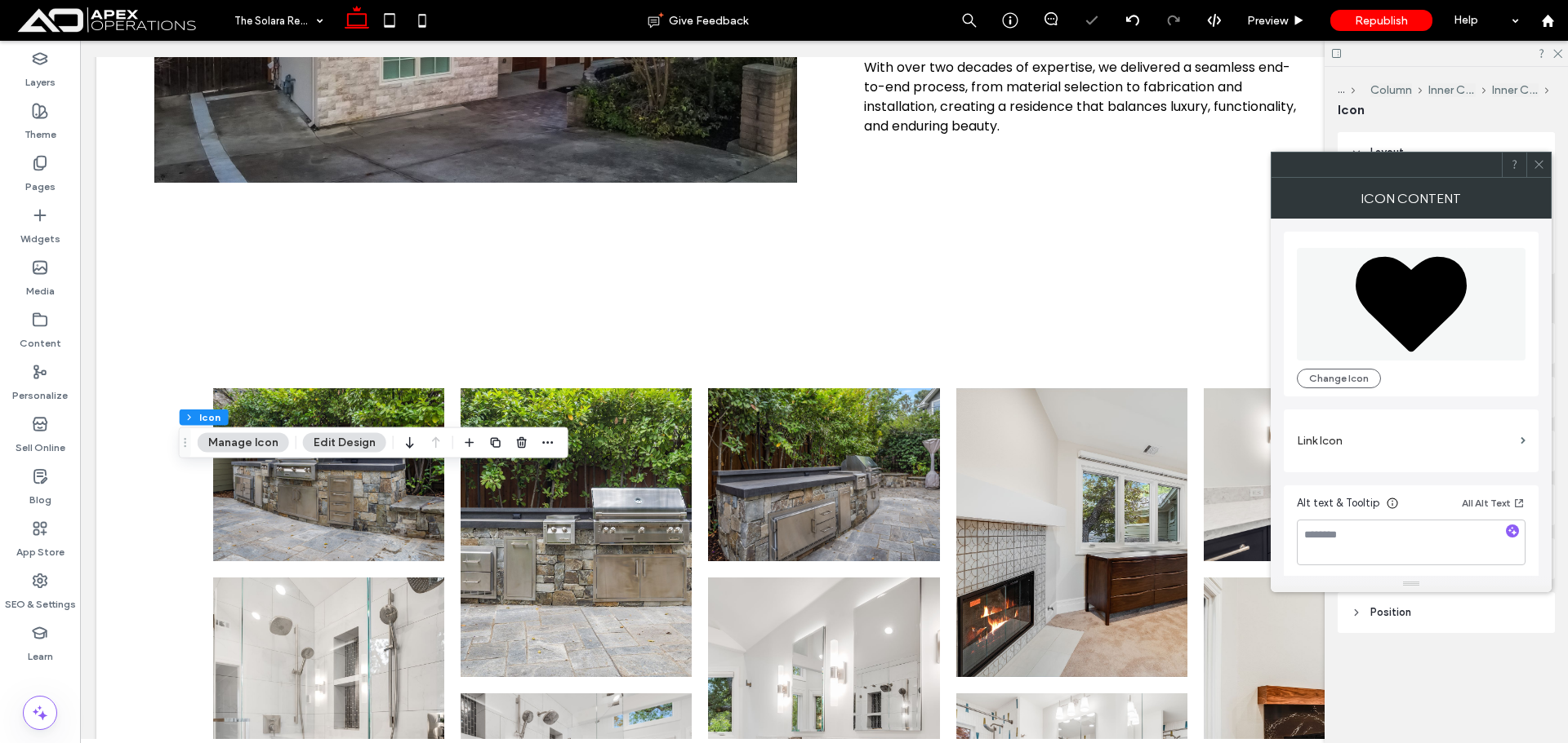
click at [1436, 305] on icon at bounding box center [1411, 304] width 111 height 96
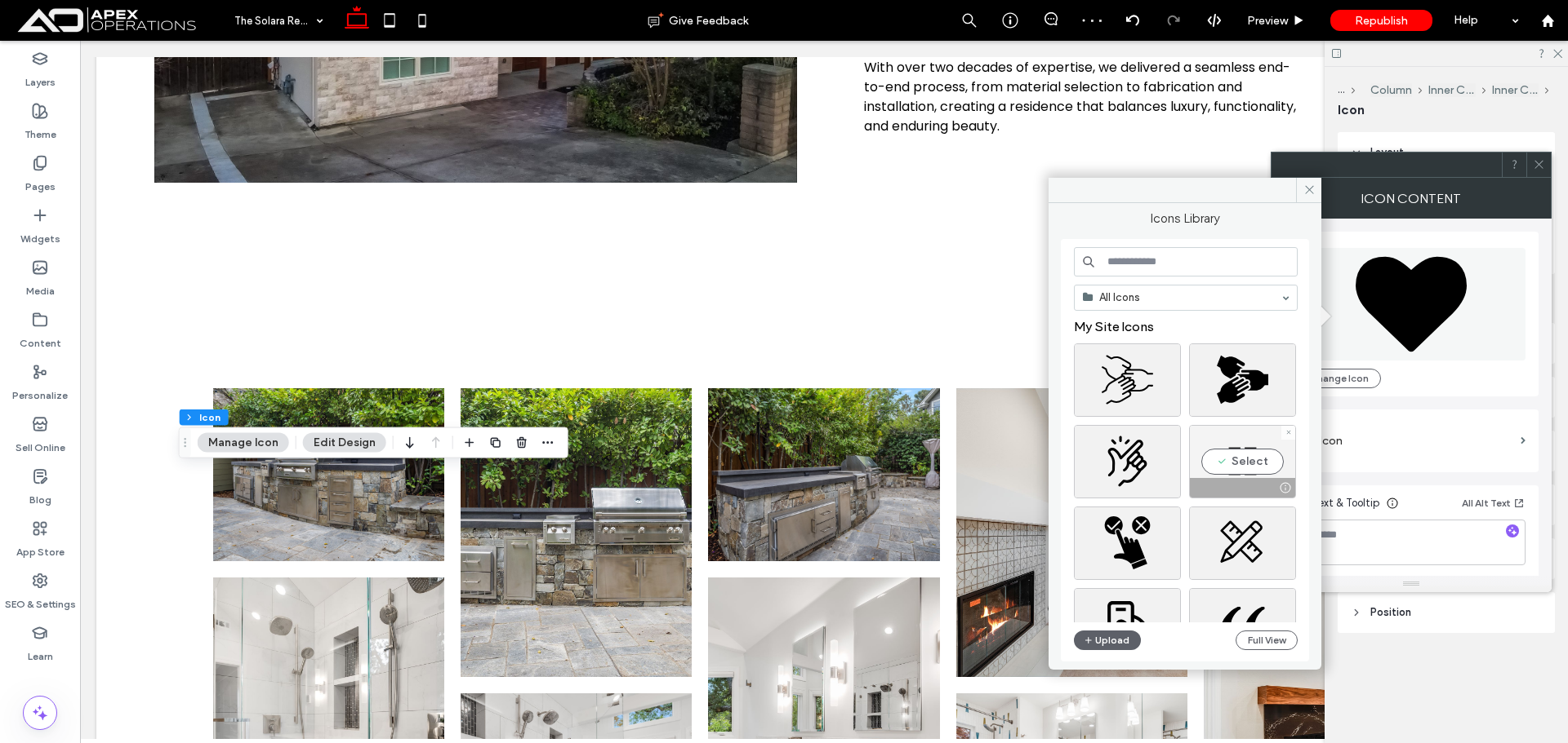
click at [1242, 455] on div "Select" at bounding box center [1242, 462] width 107 height 73
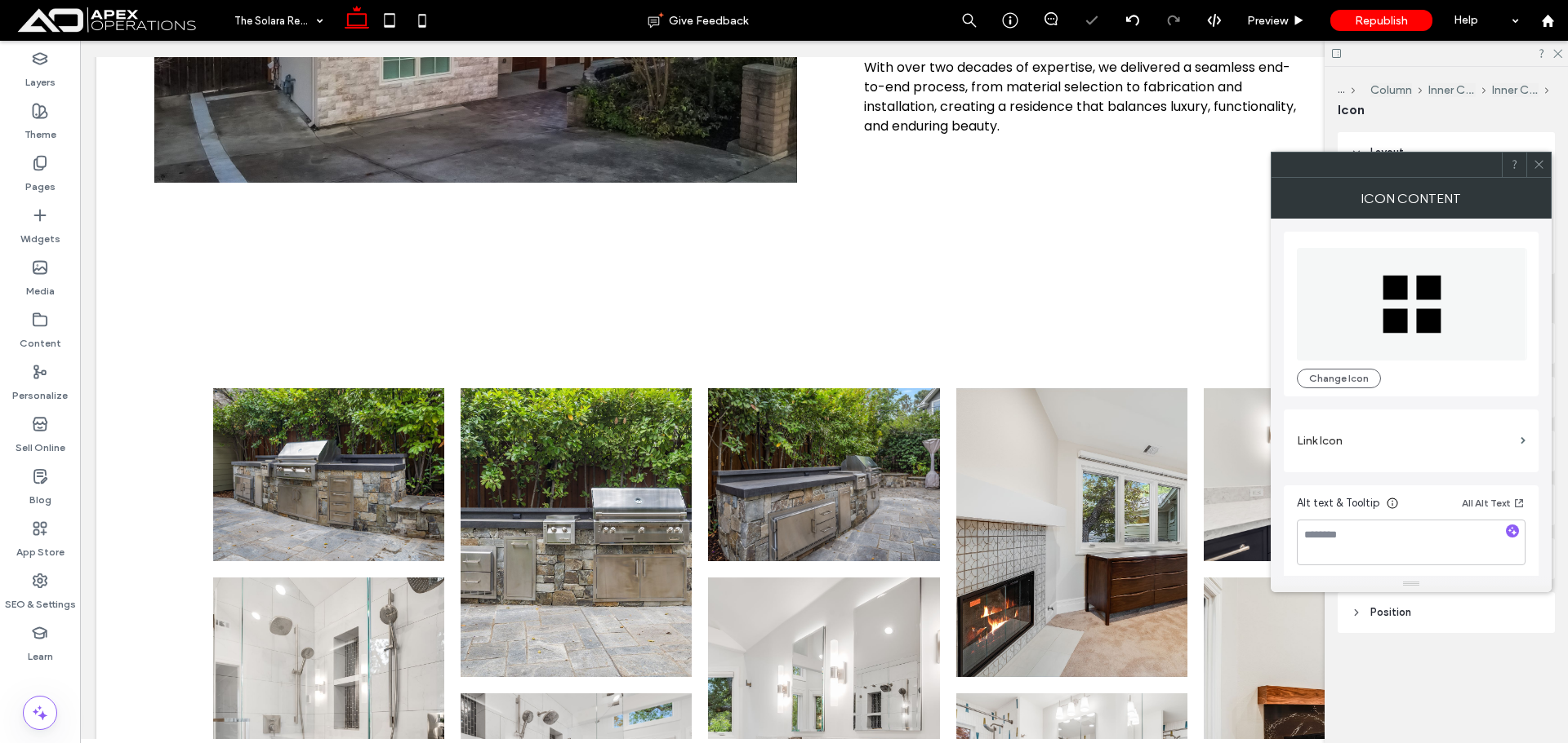
type input "**"
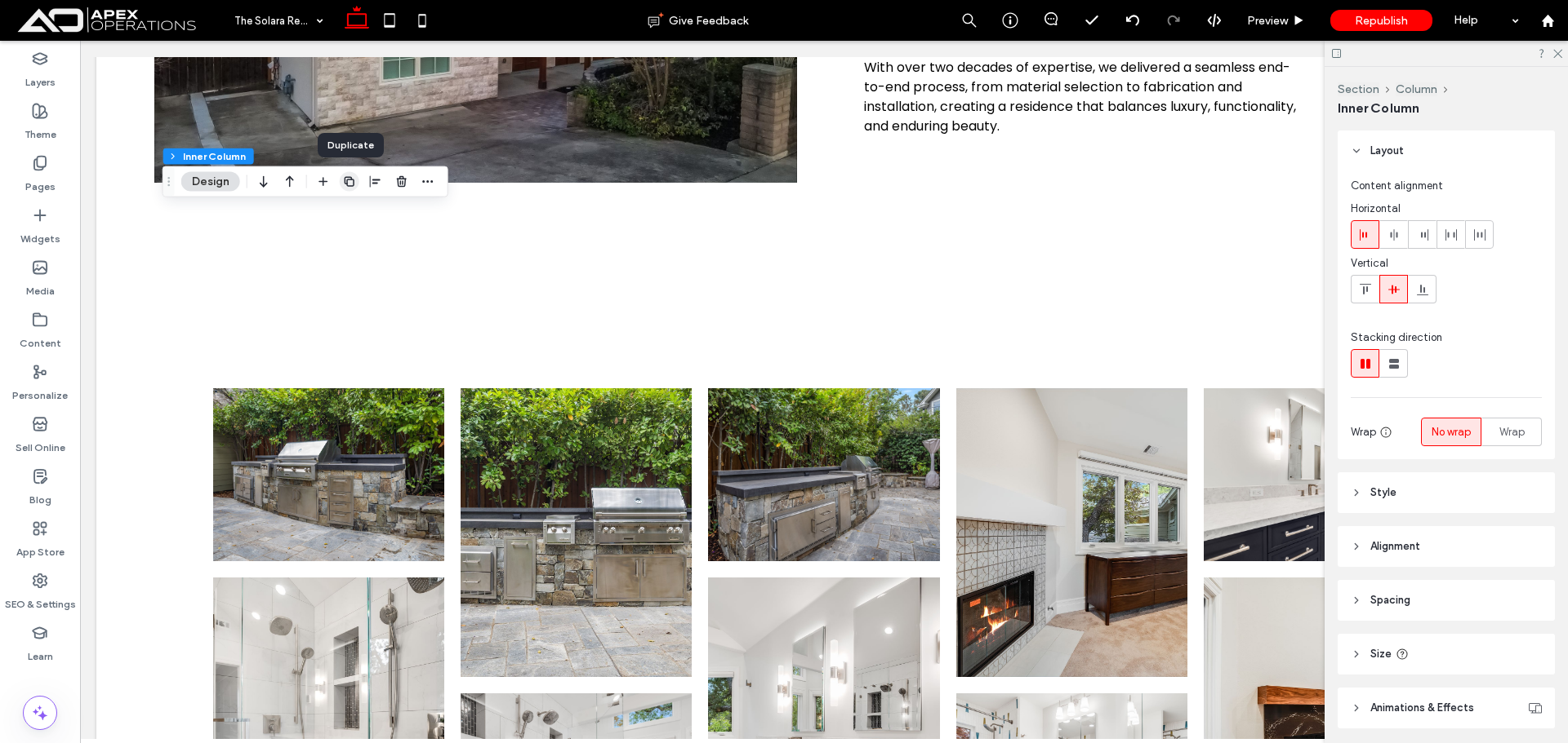
click at [341, 179] on span "button" at bounding box center [349, 182] width 20 height 20
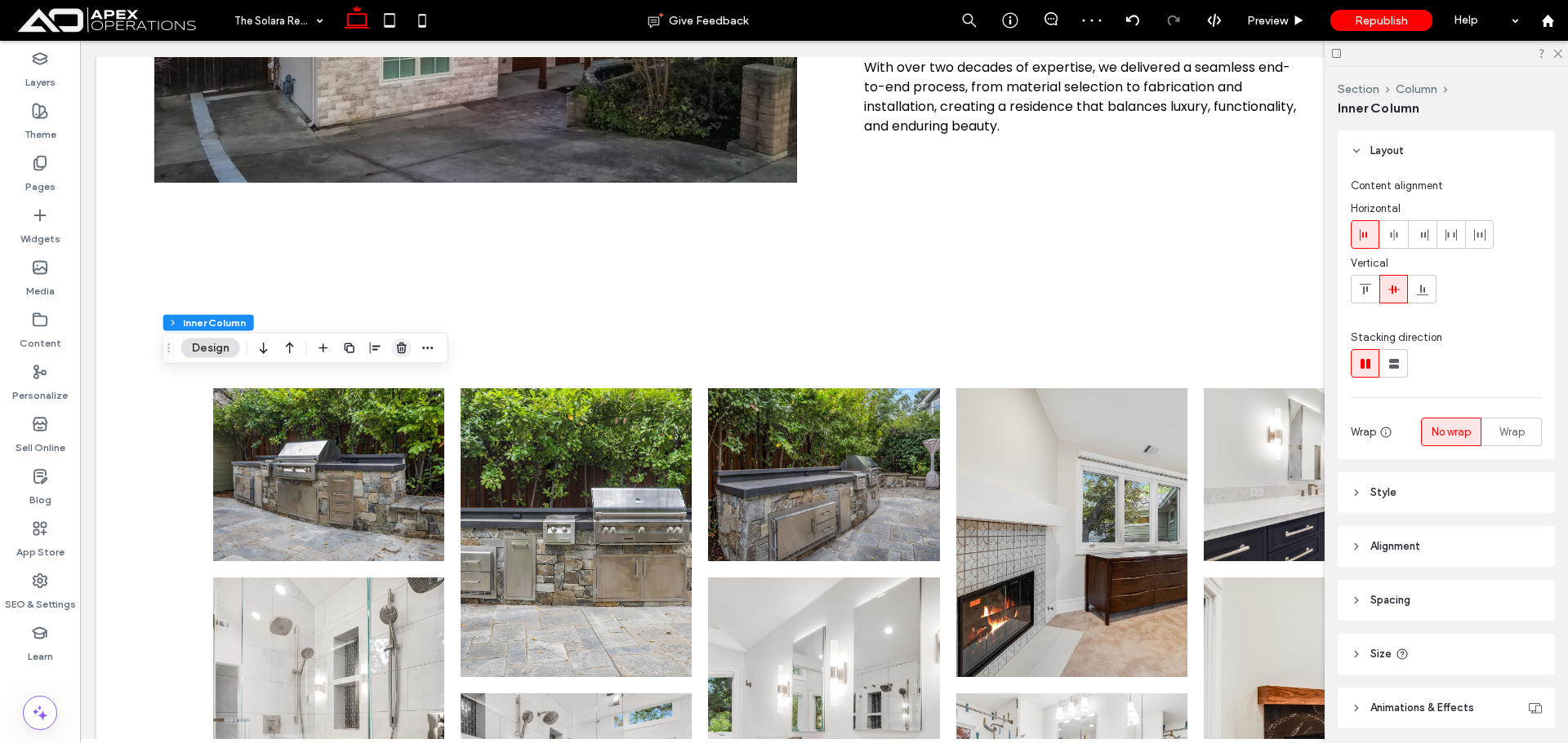
click at [406, 349] on icon "button" at bounding box center [401, 348] width 13 height 13
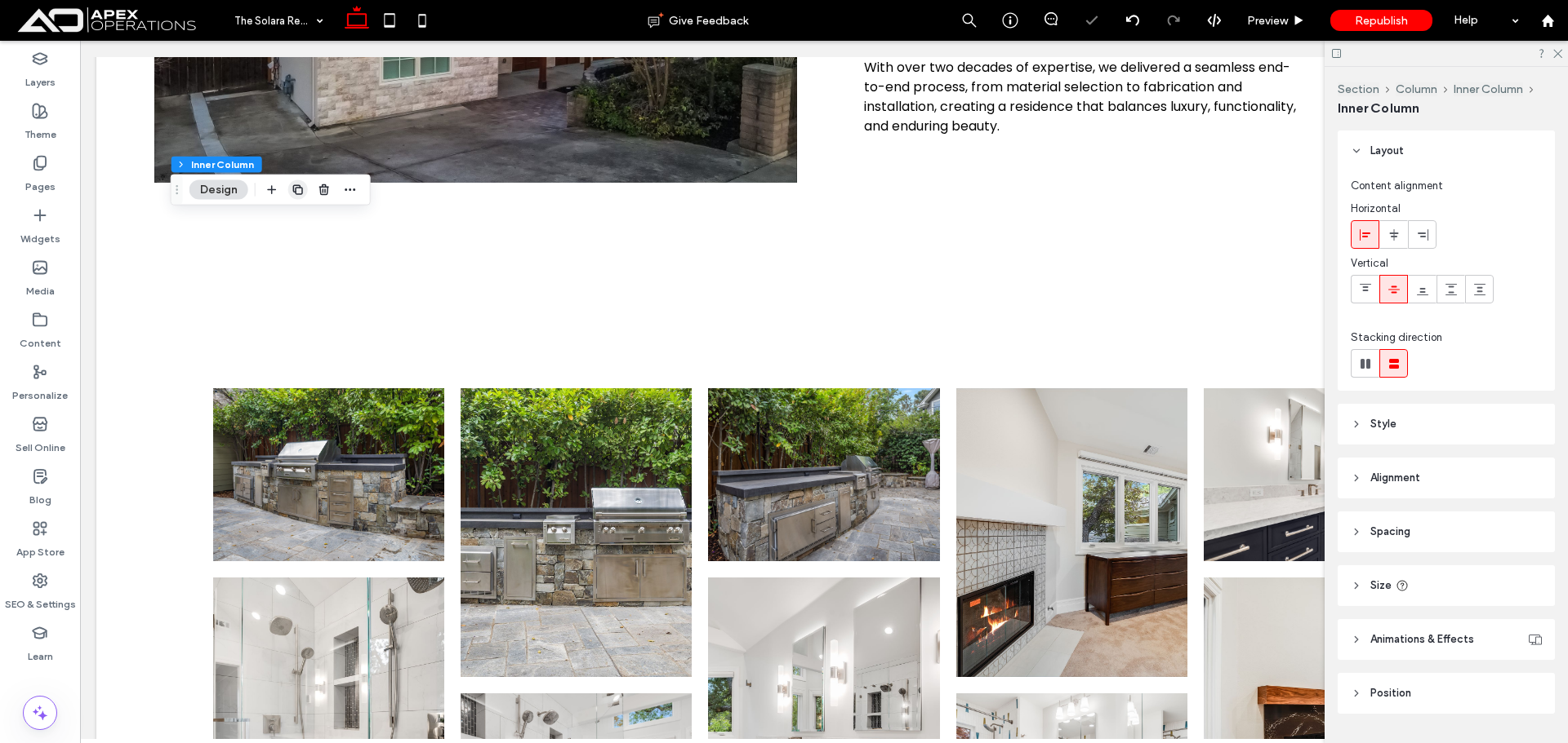
click at [301, 185] on icon "button" at bounding box center [297, 190] width 13 height 13
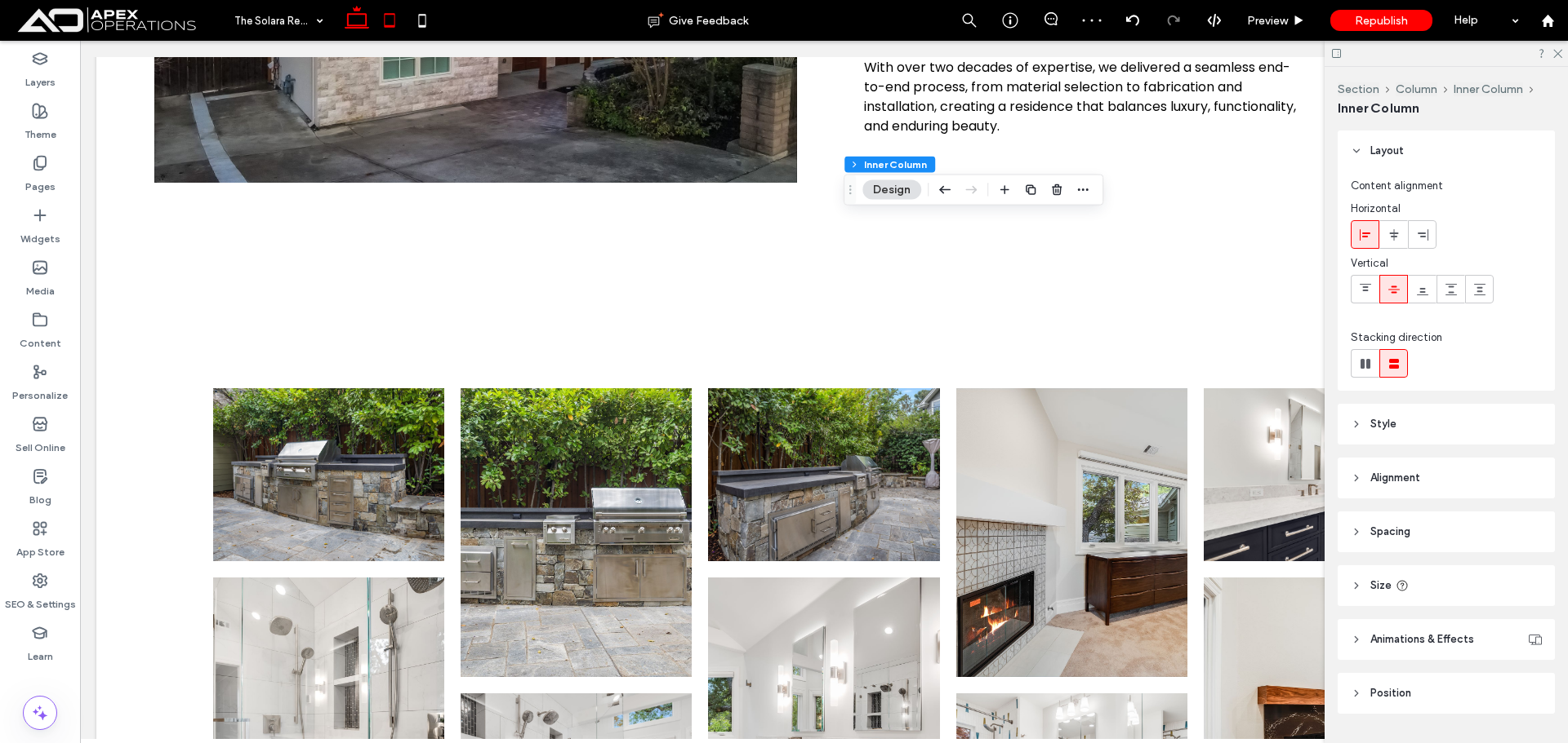
click at [398, 15] on icon at bounding box center [389, 20] width 33 height 33
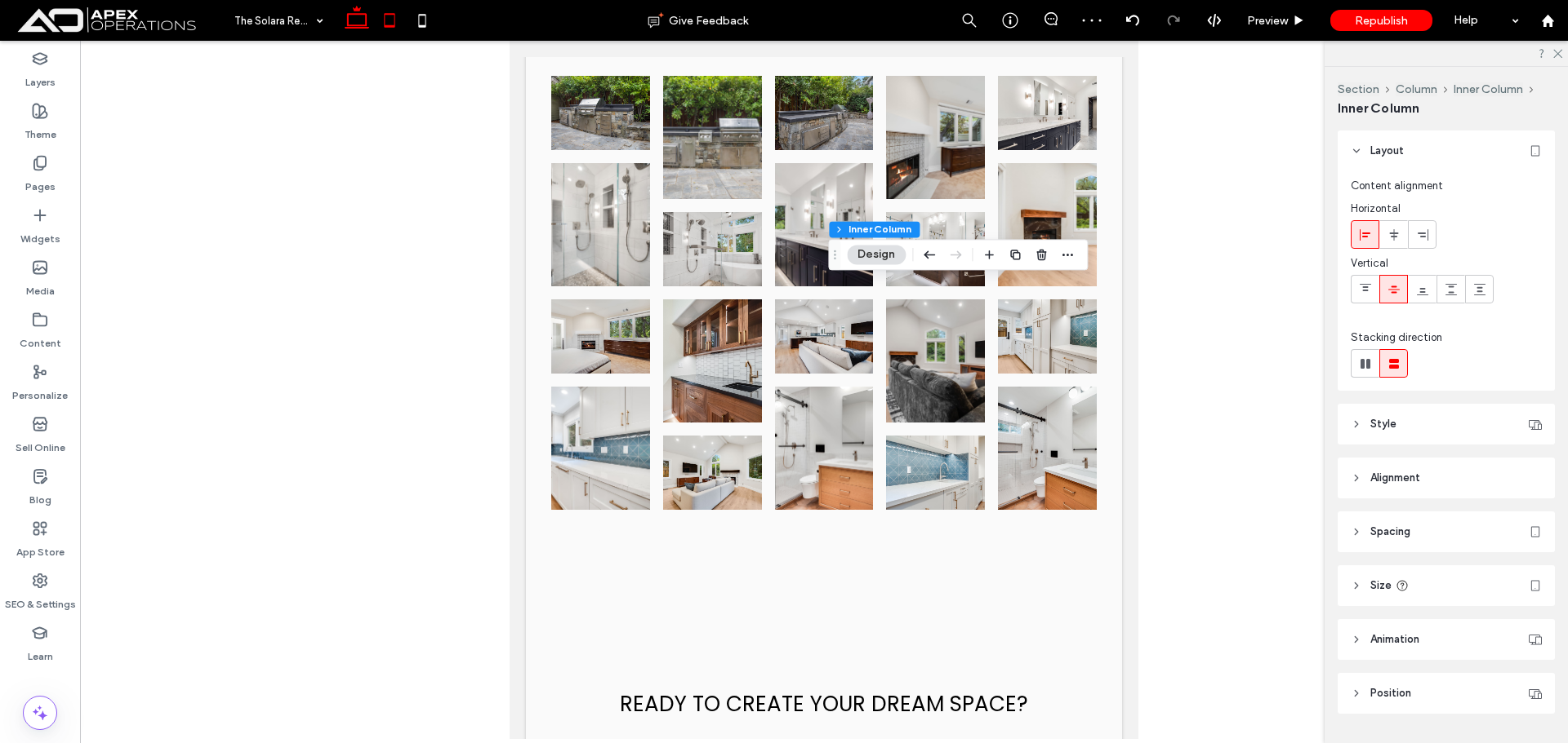
click at [363, 21] on icon at bounding box center [356, 20] width 33 height 33
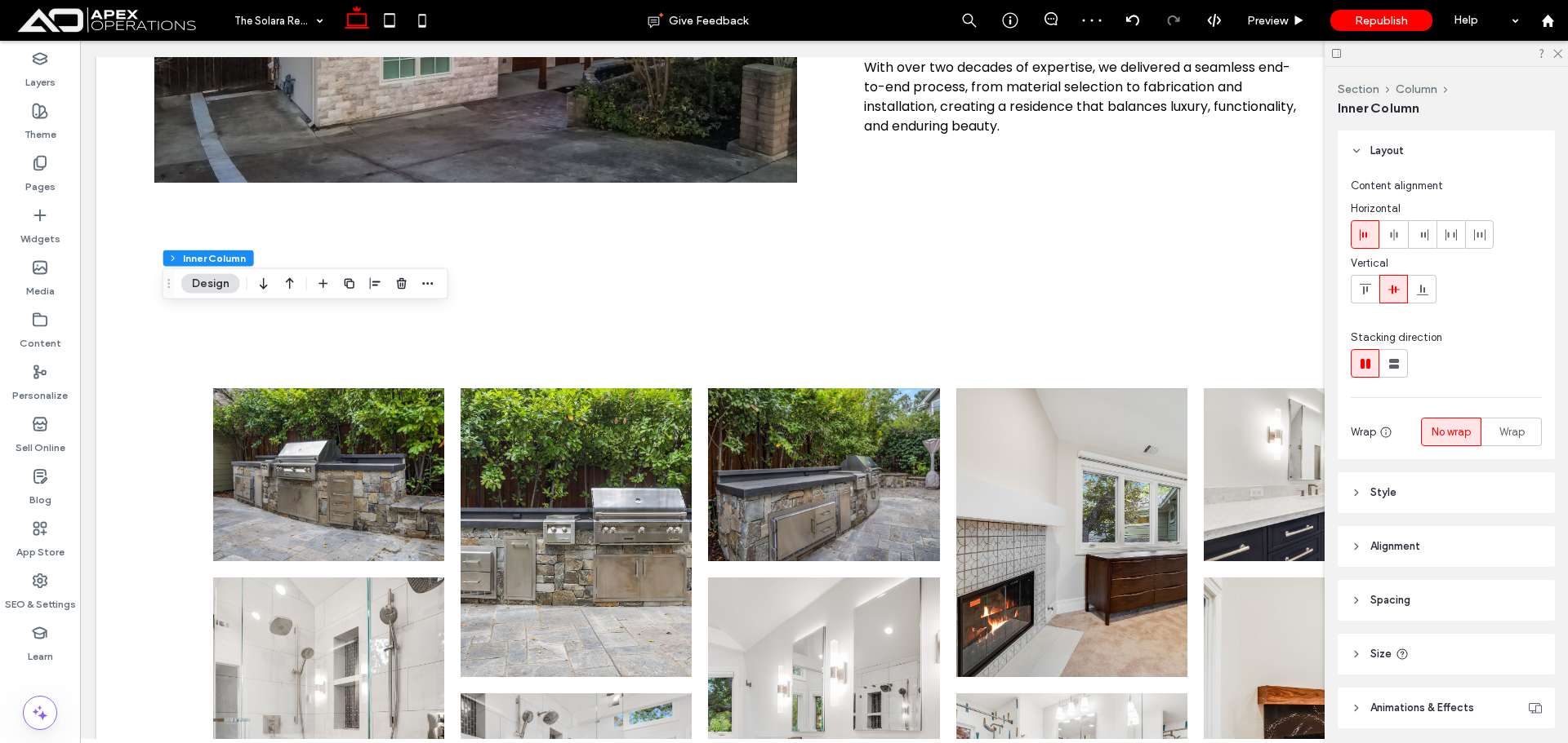
drag, startPoint x: 344, startPoint y: 283, endPoint x: 366, endPoint y: 289, distance: 22.8
click at [345, 283] on use "button" at bounding box center [349, 284] width 10 height 10
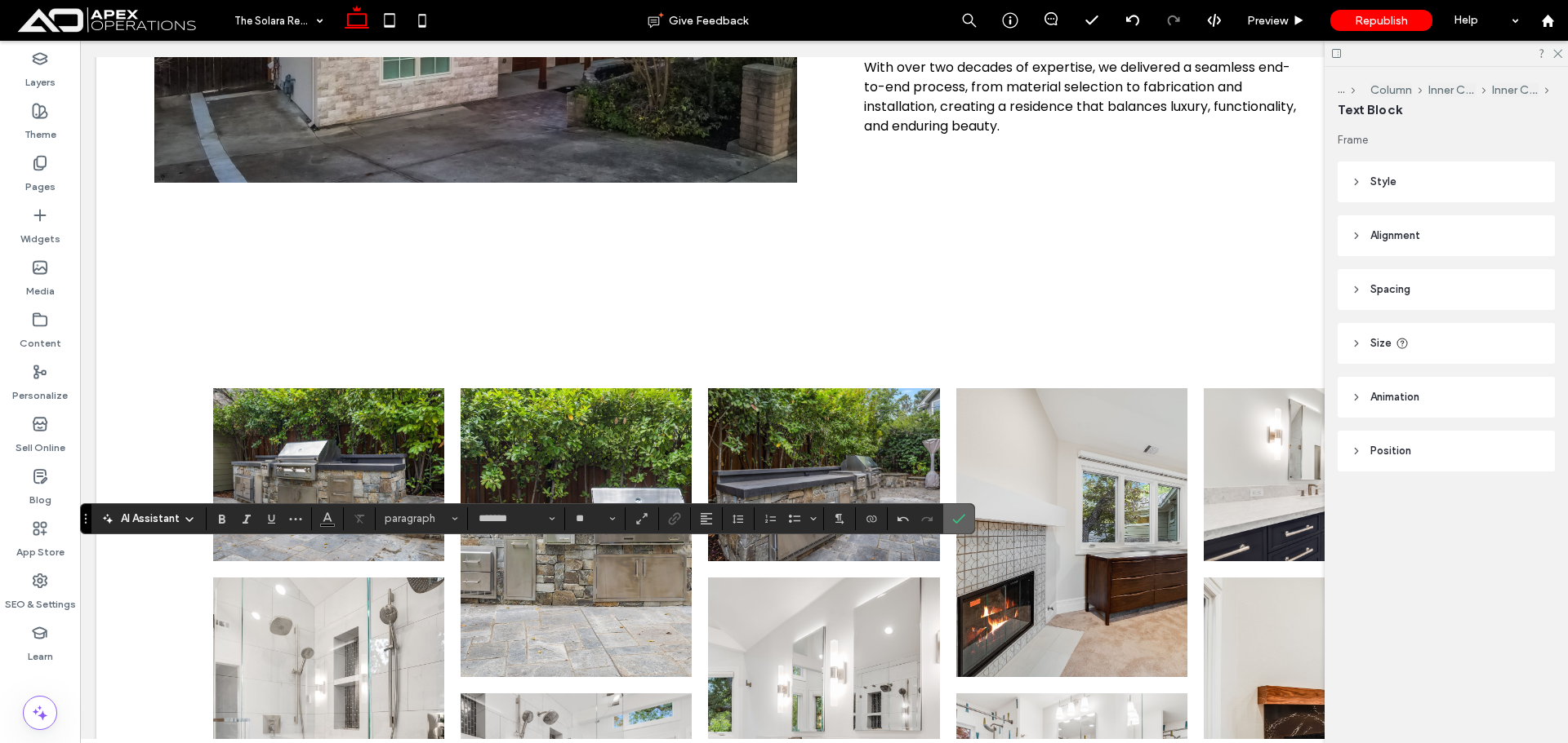
click at [962, 516] on use "Confirm" at bounding box center [959, 519] width 13 height 10
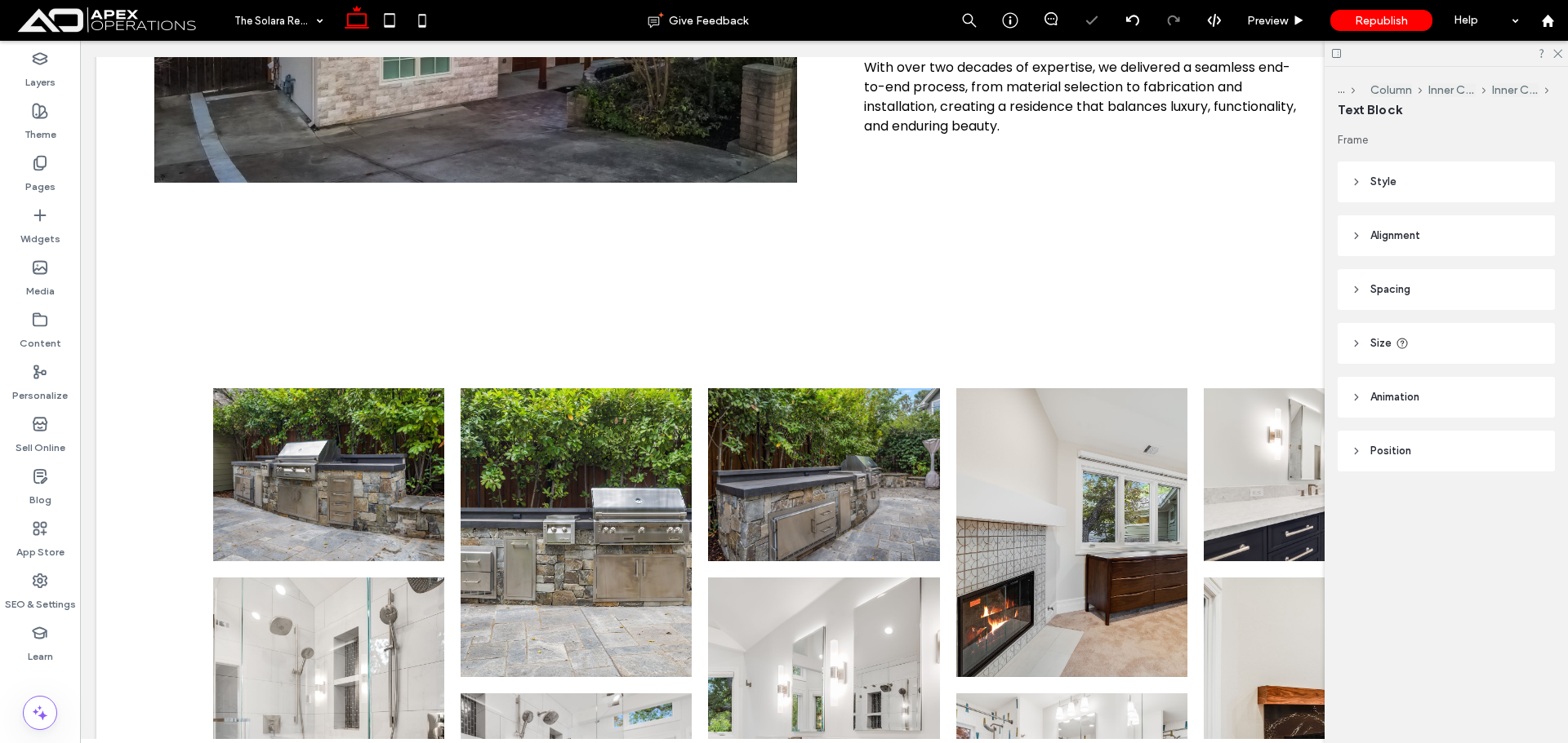
type input "*******"
type input "**"
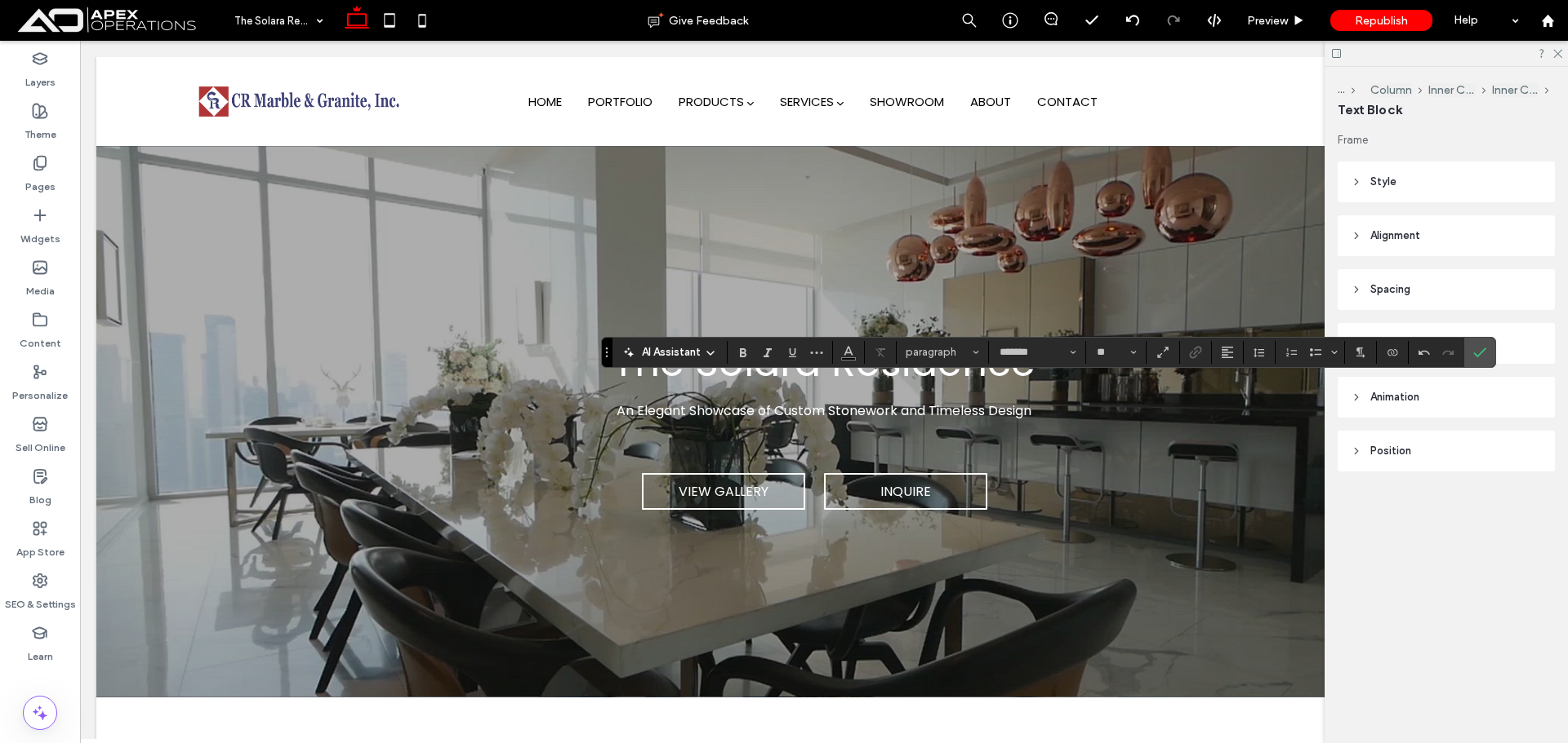
scroll to position [1204, 0]
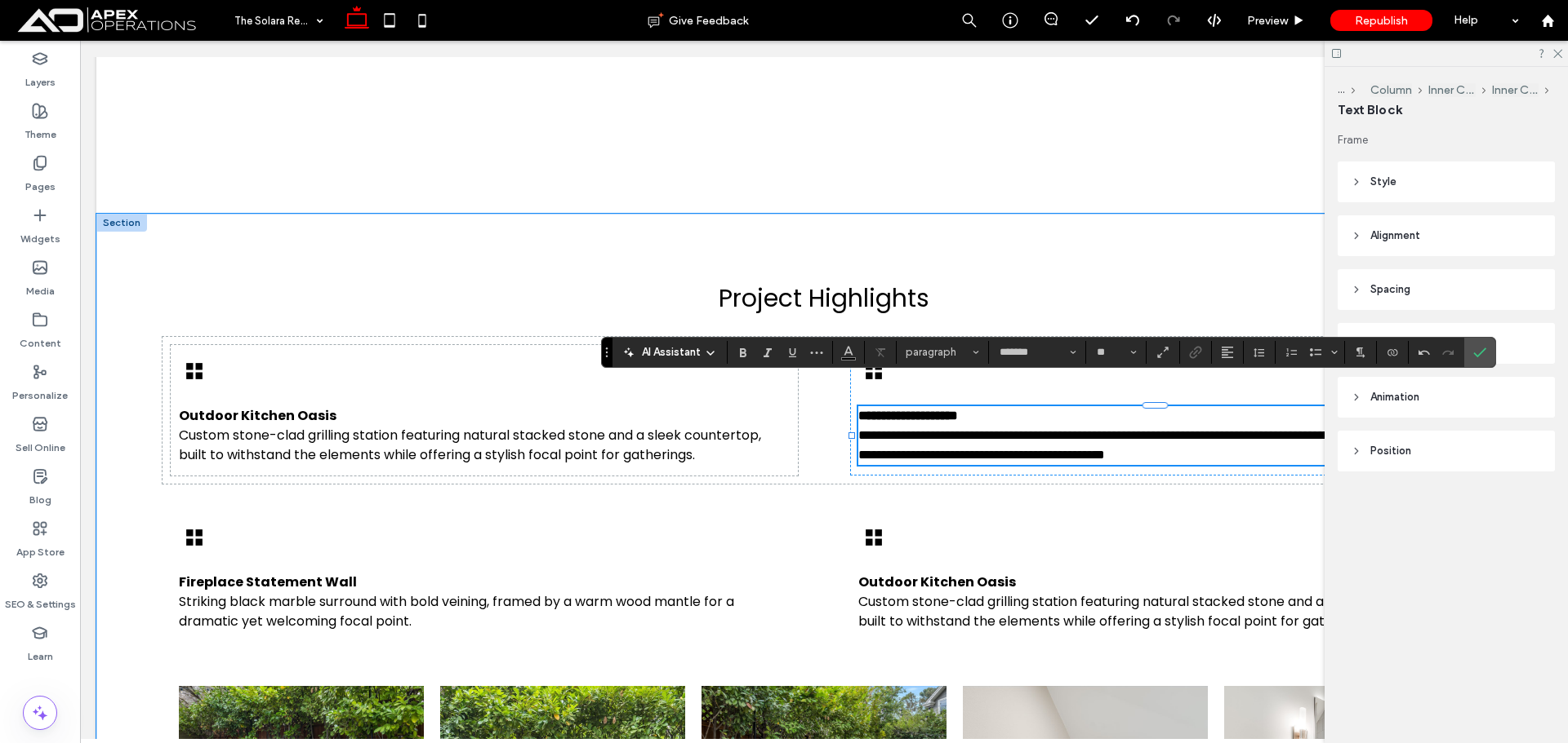
click at [1098, 407] on p "**********" at bounding box center [1163, 435] width 611 height 58
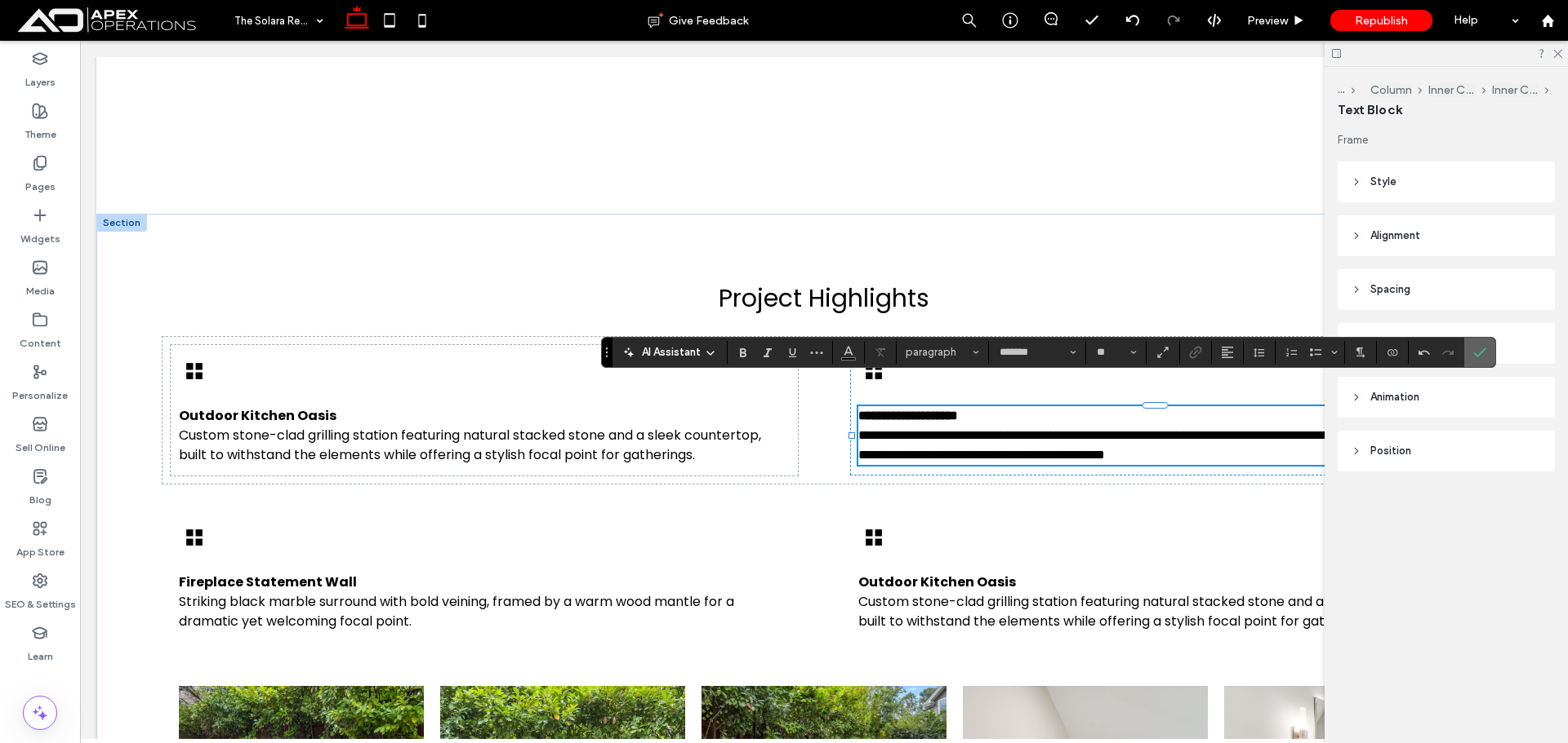
click at [1478, 357] on icon "Confirm" at bounding box center [1479, 352] width 13 height 13
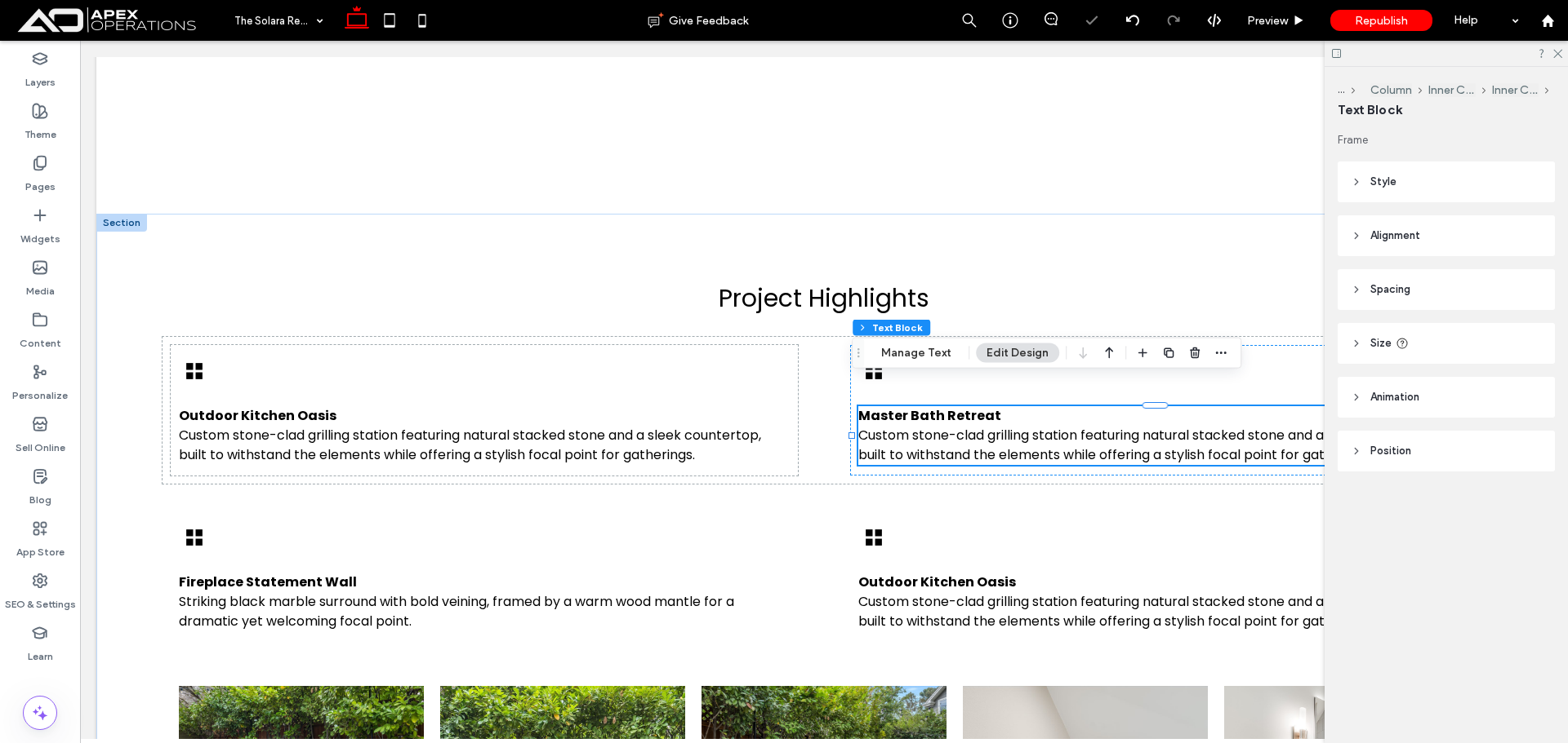
drag, startPoint x: 1559, startPoint y: 52, endPoint x: 1555, endPoint y: 60, distance: 8.9
click at [1559, 52] on use at bounding box center [1557, 53] width 9 height 9
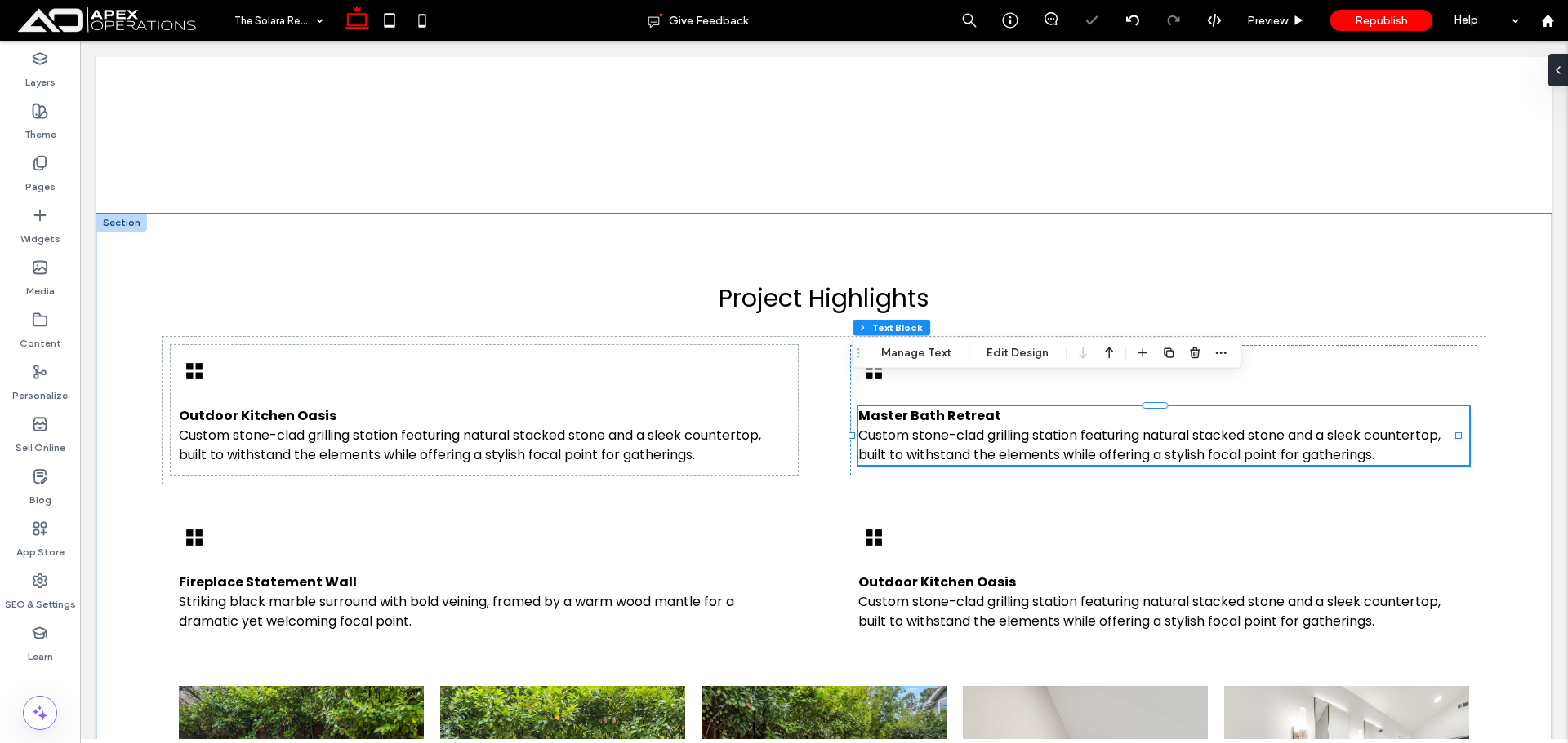
click at [1340, 426] on span "Custom stone-clad grilling station featuring natural stacked stone and a sleek …" at bounding box center [1149, 445] width 582 height 39
type input "*******"
type input "**"
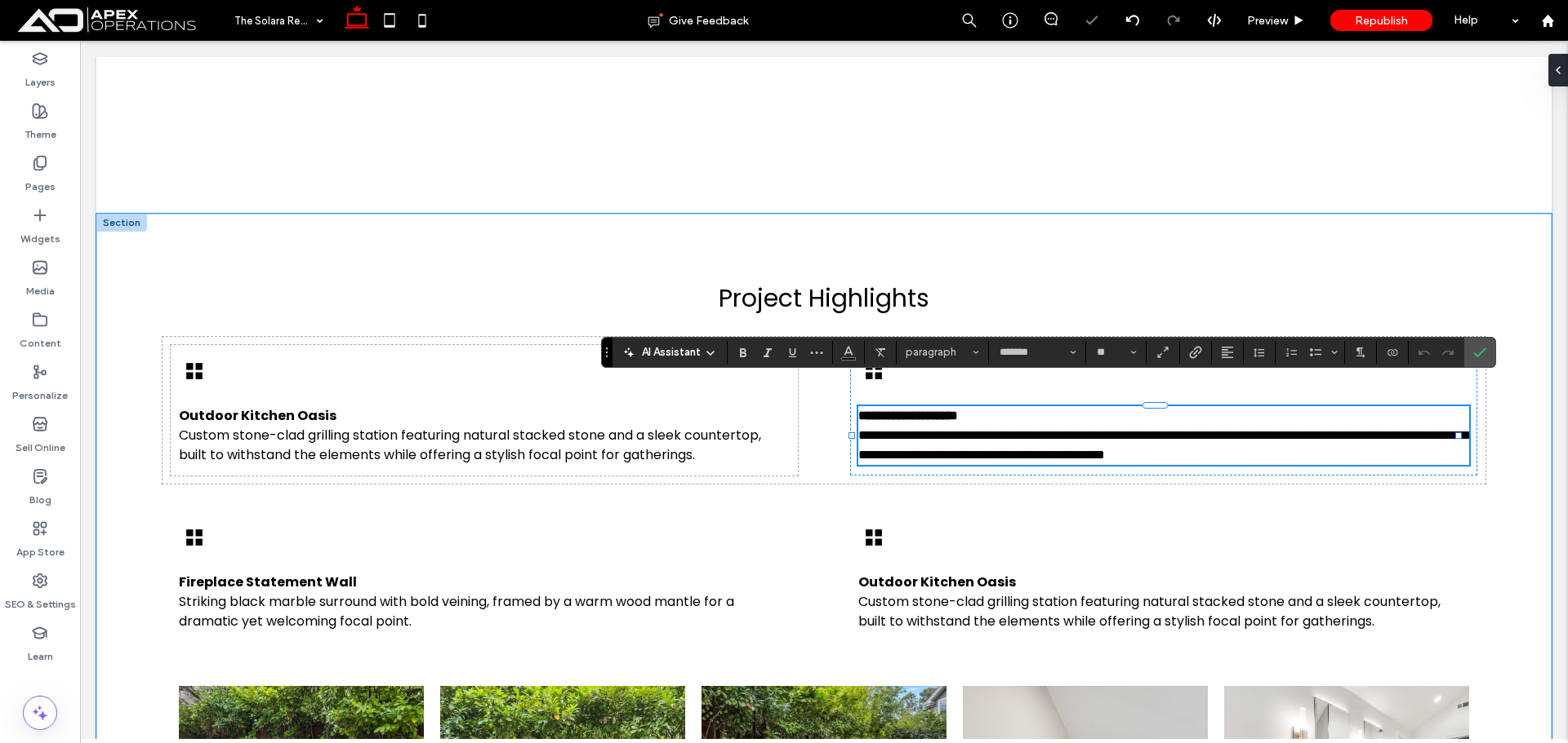
click at [1385, 432] on p "**********" at bounding box center [1163, 435] width 611 height 58
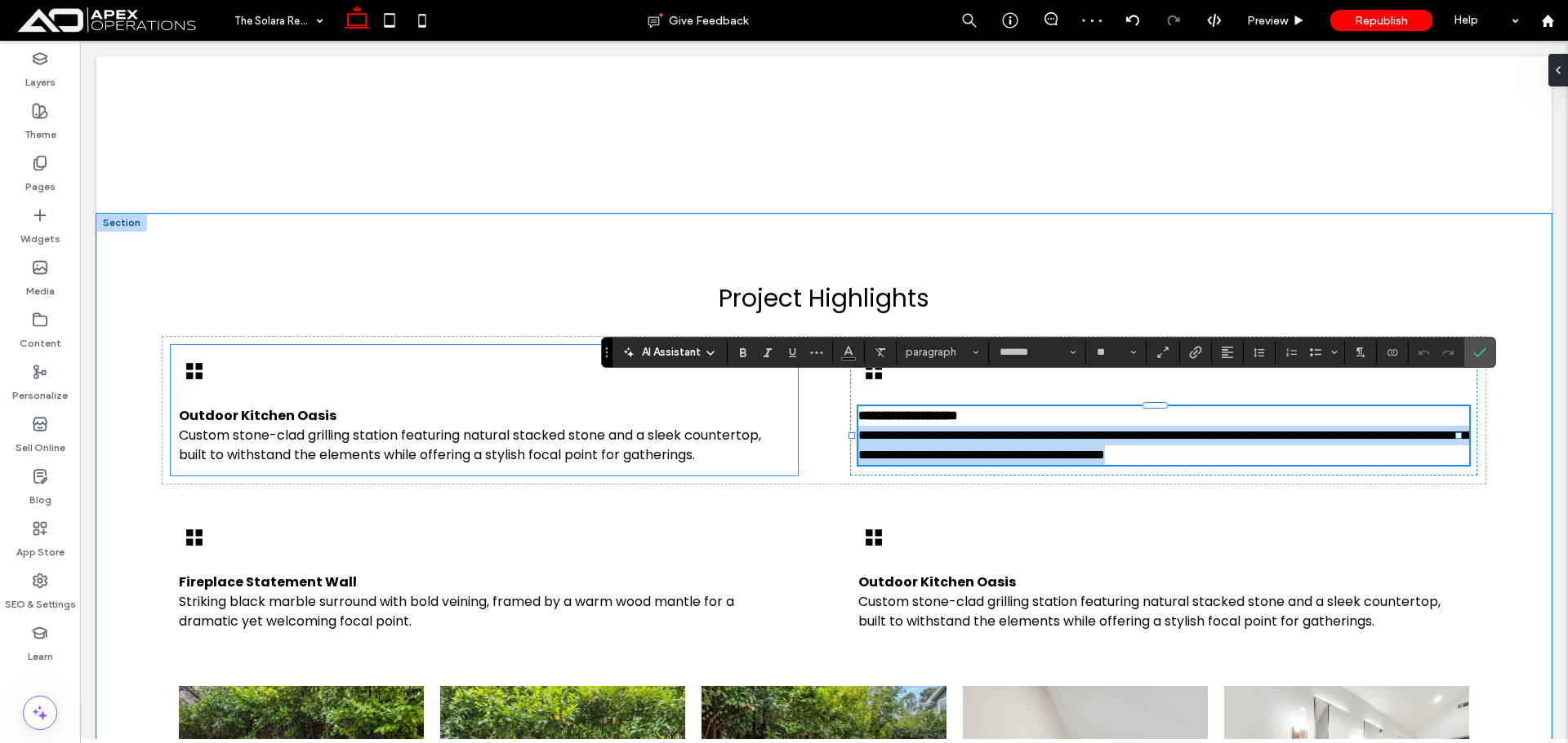
drag, startPoint x: 1004, startPoint y: 426, endPoint x: 787, endPoint y: 414, distance: 217.3
click at [787, 414] on div "**********" at bounding box center [823, 411] width 1322 height 146
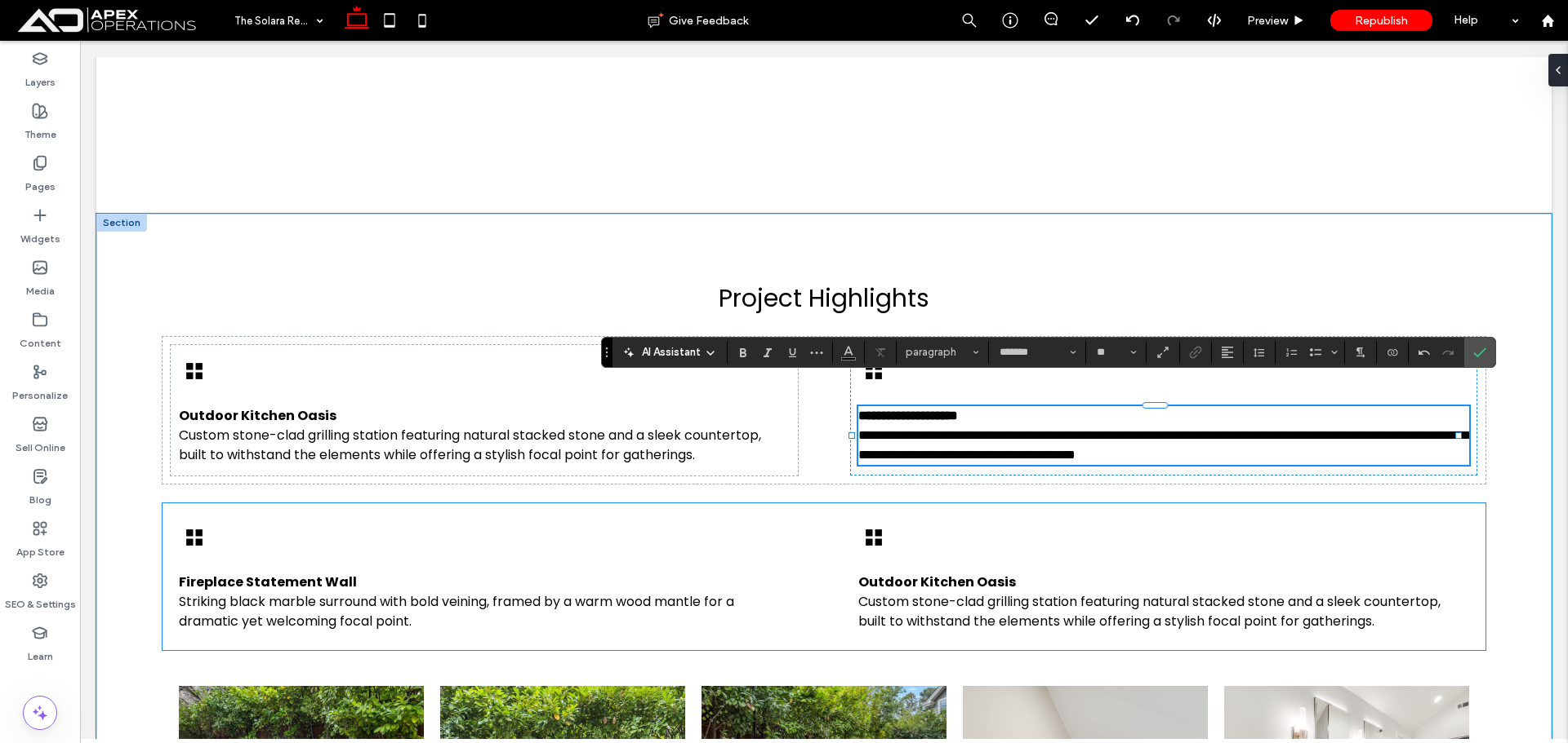
click at [940, 573] on strong "Outdoor Kitchen Oasis" at bounding box center [936, 582] width 157 height 19
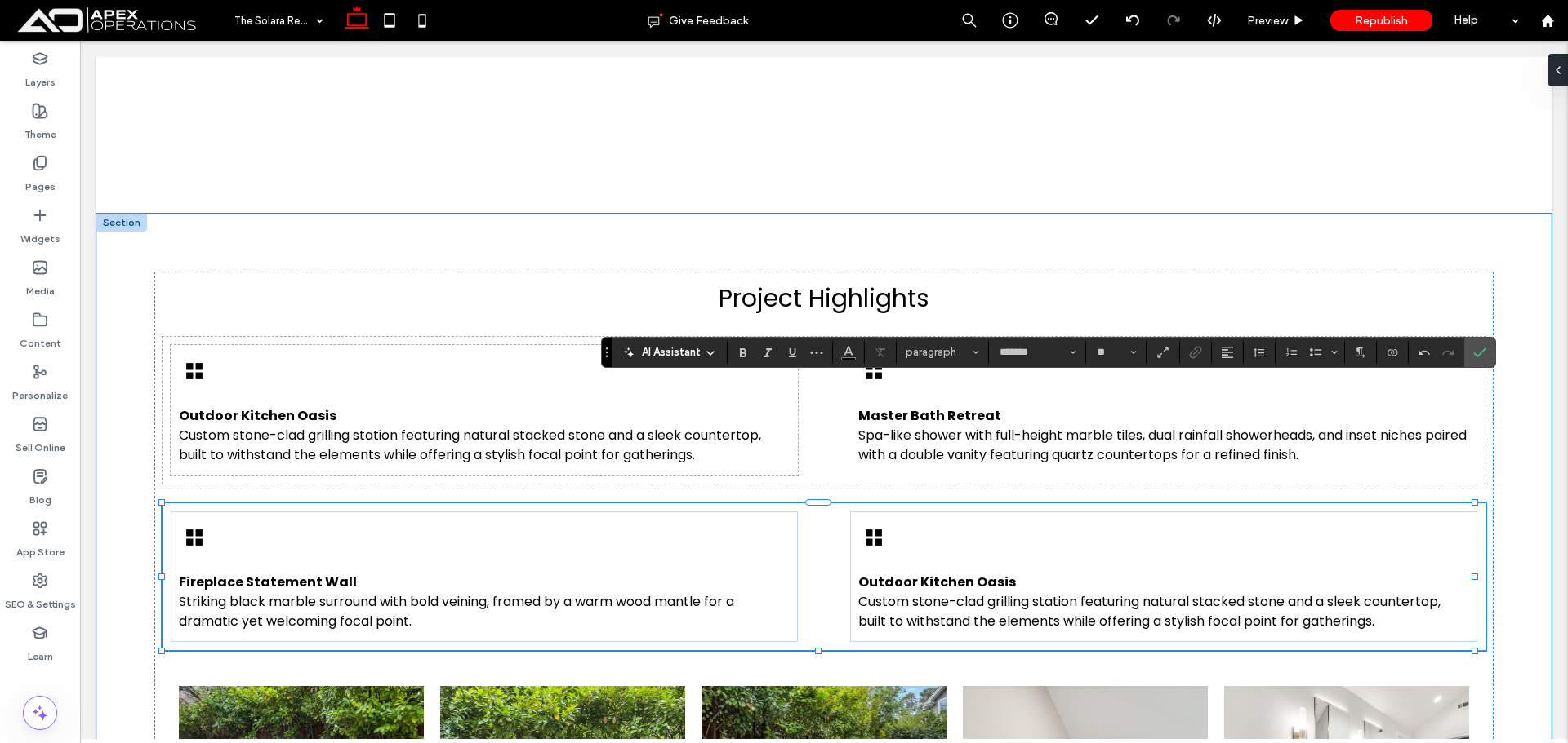
click at [940, 573] on strong "Outdoor Kitchen Oasis" at bounding box center [936, 582] width 157 height 19
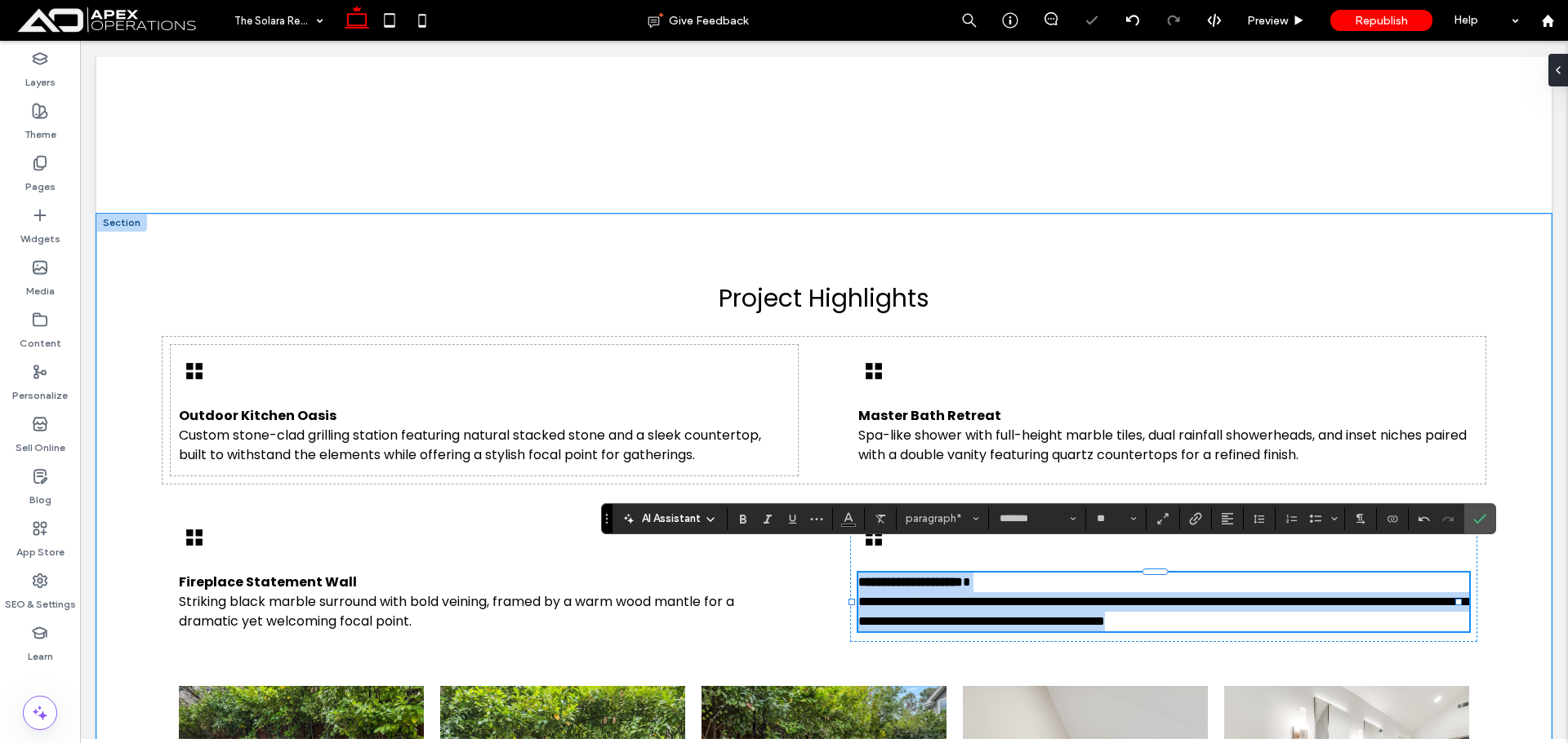
click at [955, 576] on strong "**********" at bounding box center [911, 582] width 105 height 12
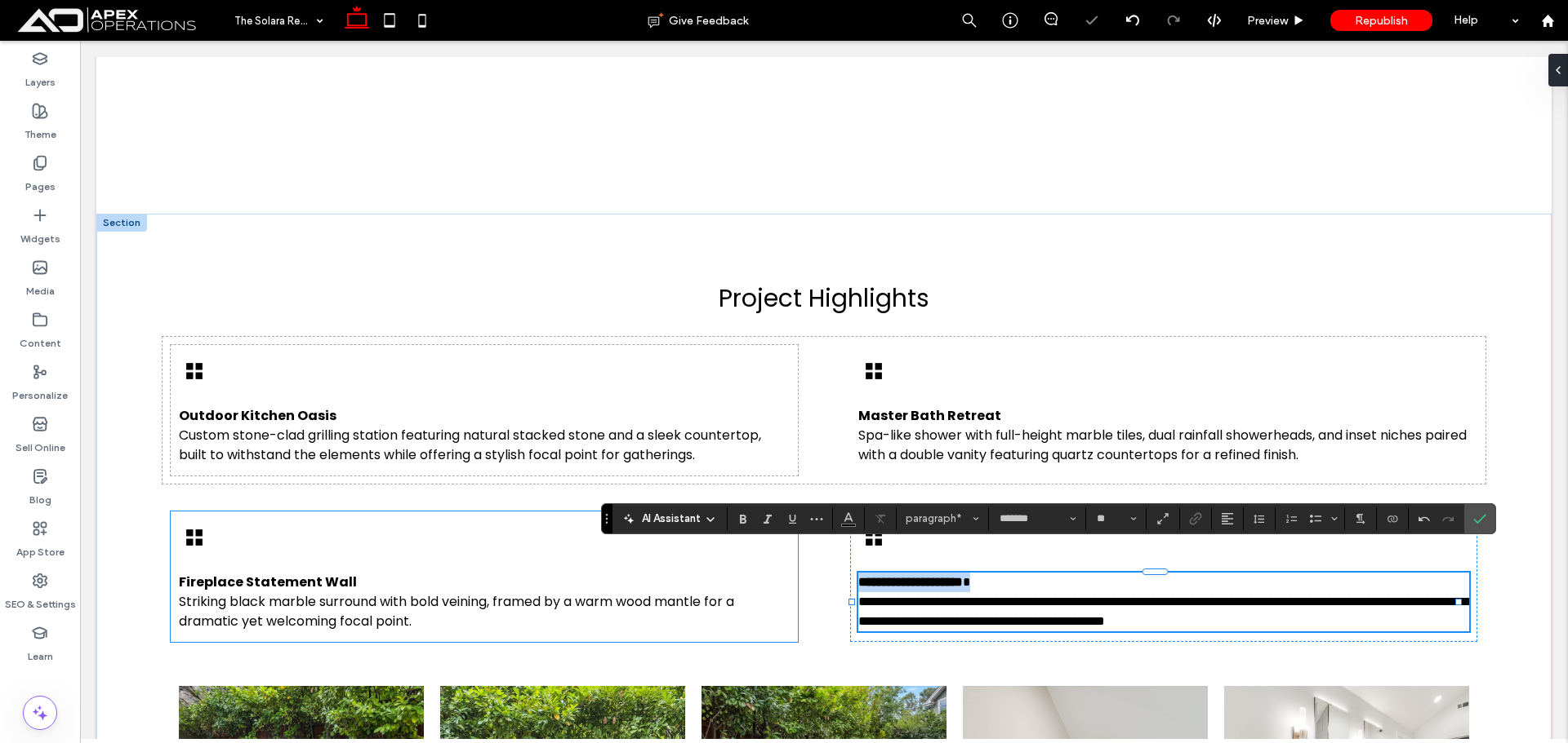
drag, startPoint x: 1028, startPoint y: 555, endPoint x: 640, endPoint y: 553, distance: 388.0
click at [652, 552] on div "**********" at bounding box center [823, 577] width 1322 height 146
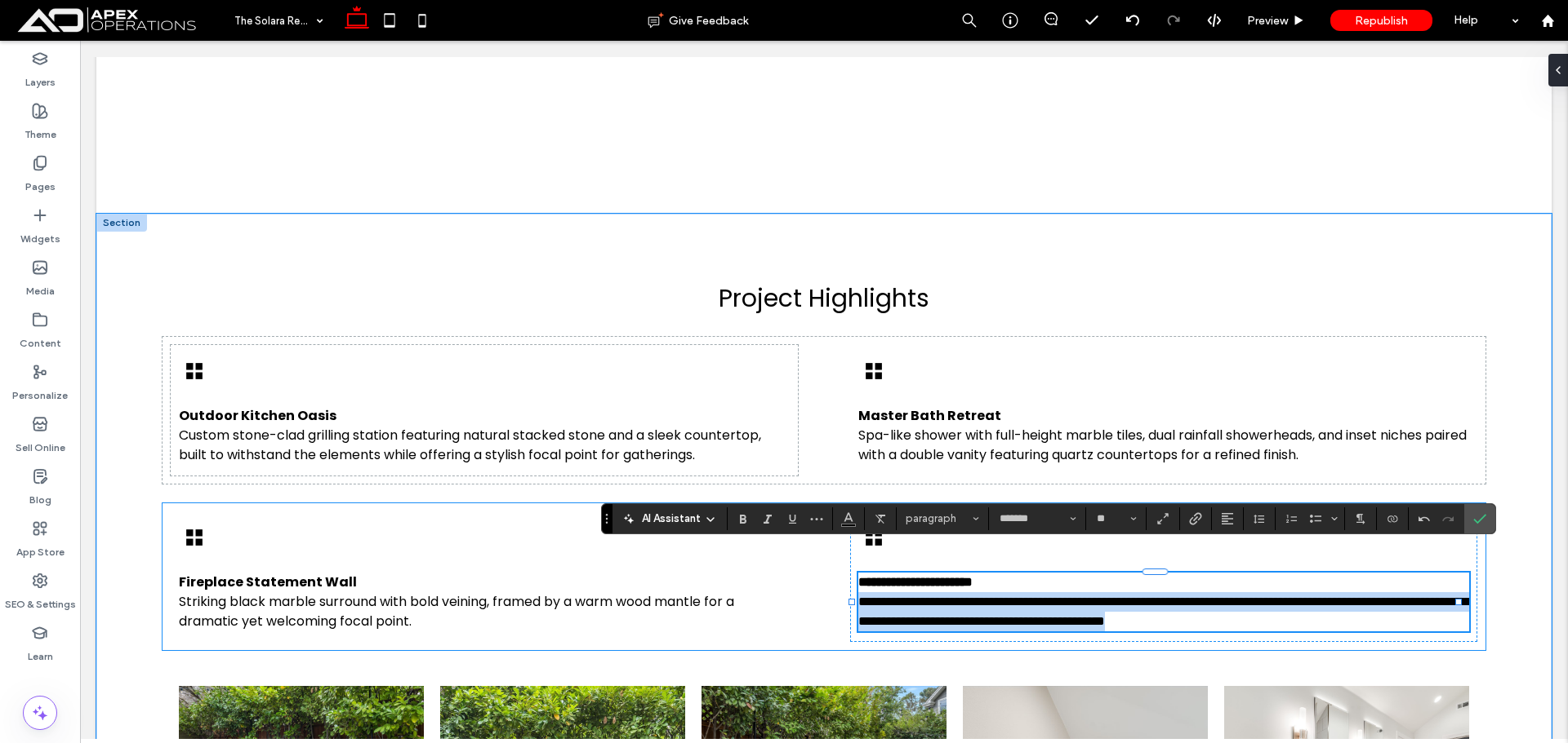
drag, startPoint x: 1361, startPoint y: 598, endPoint x: 866, endPoint y: 573, distance: 495.6
click at [839, 575] on div "**********" at bounding box center [823, 577] width 1322 height 146
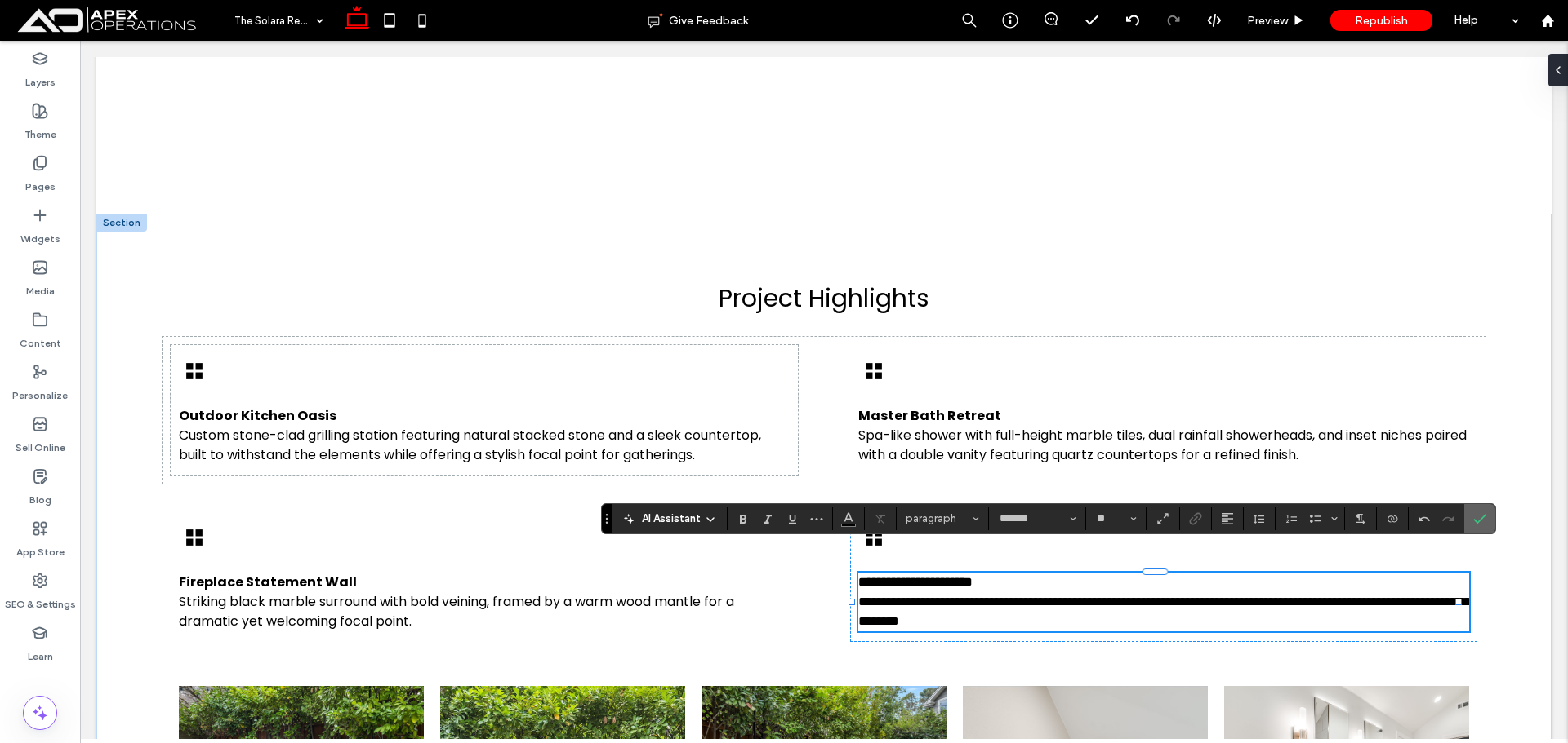
click at [1485, 514] on label "Confirm" at bounding box center [1479, 519] width 25 height 30
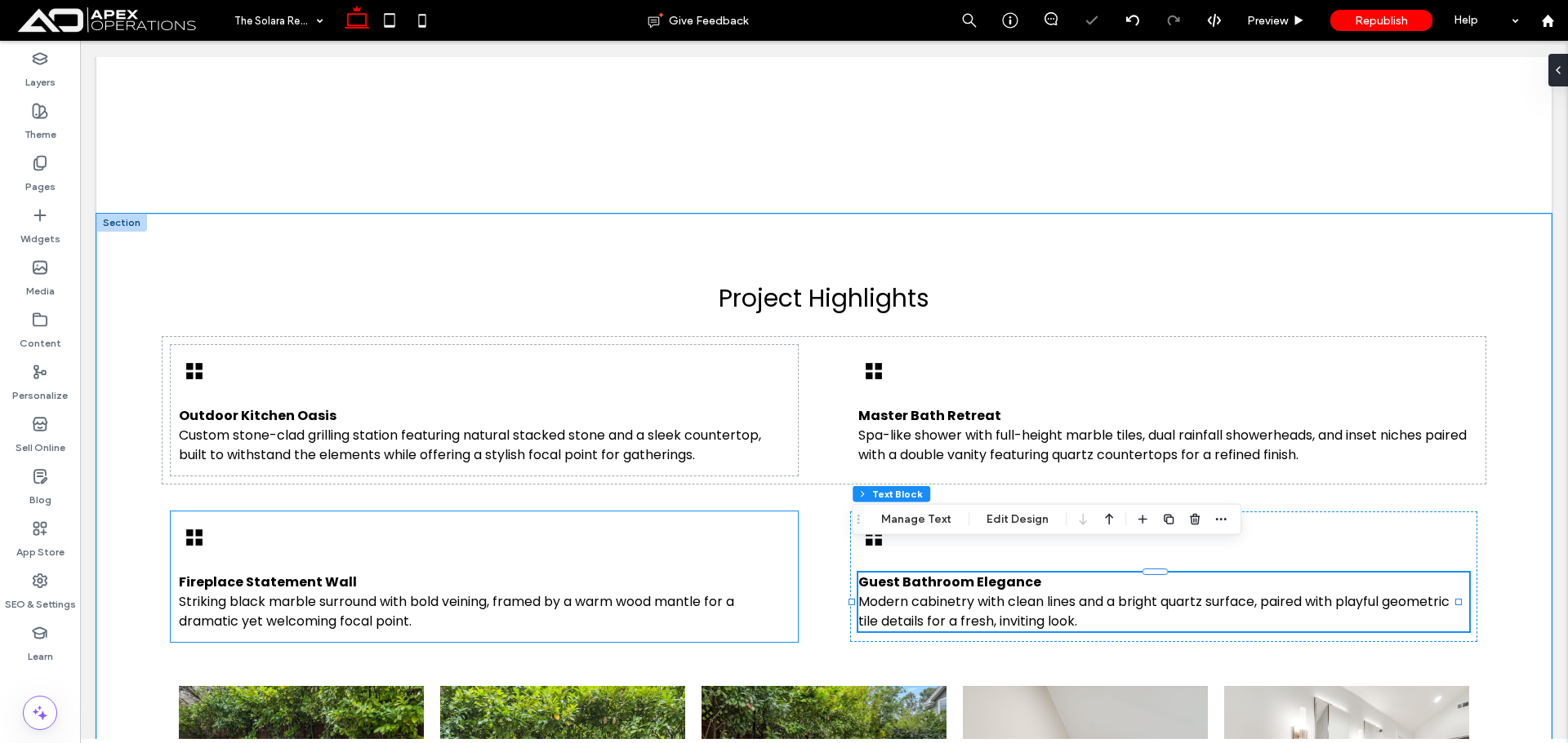
click at [756, 511] on div "Fireplace Statement Wall Striking black marble surround with bold veining, fram…" at bounding box center [483, 577] width 627 height 131
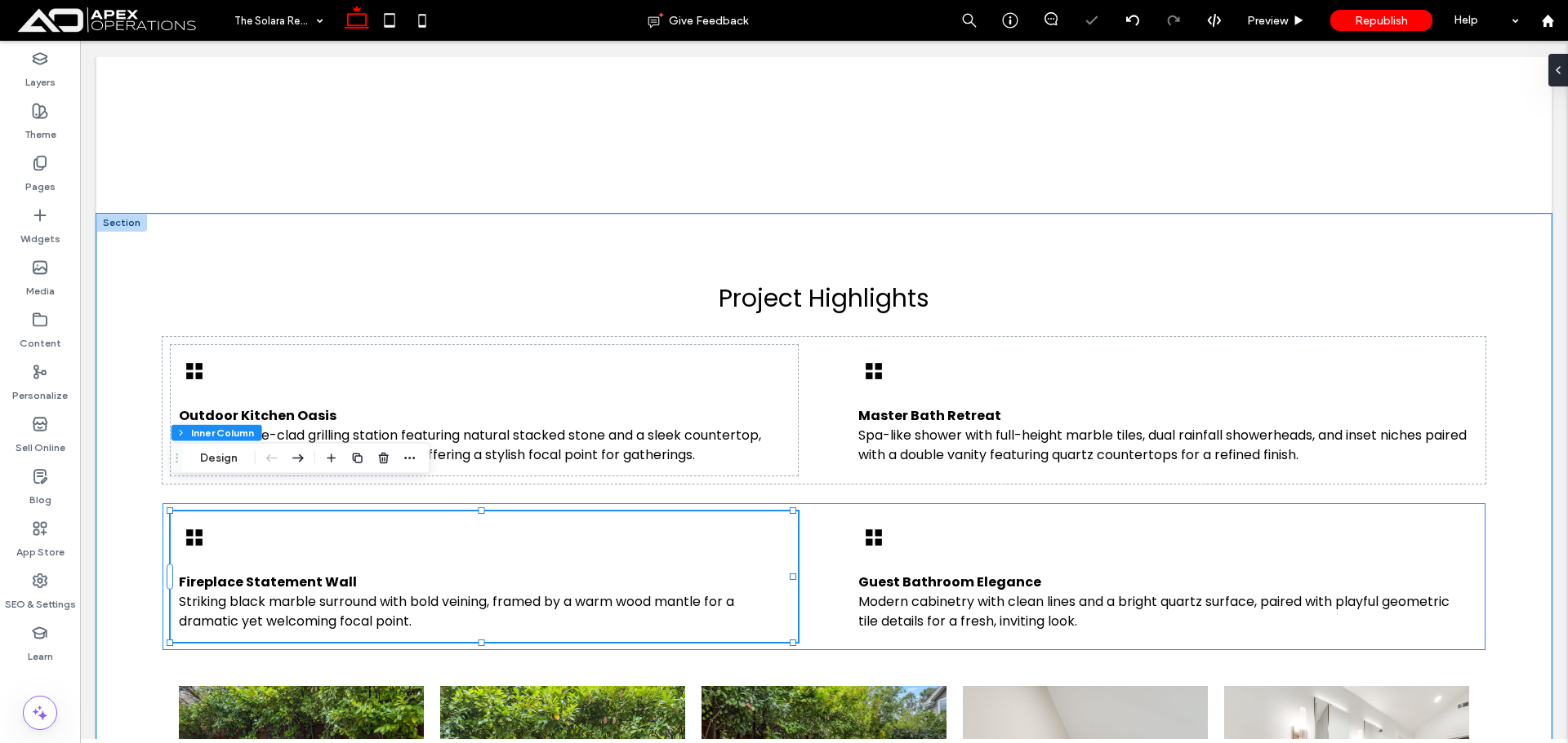
click at [821, 504] on div "Fireplace Statement Wall Striking black marble surround with bold veining, fram…" at bounding box center [823, 577] width 1322 height 146
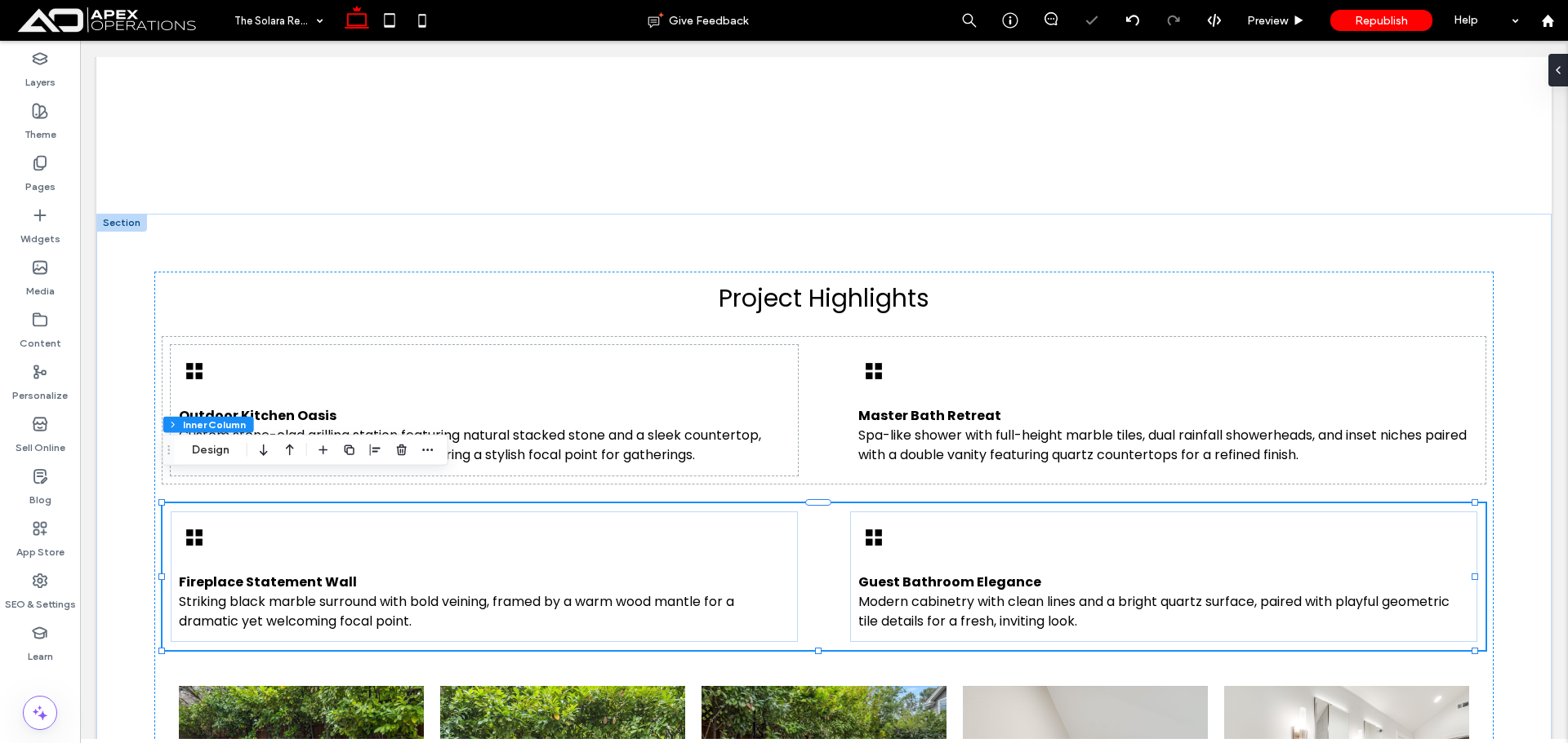
drag, startPoint x: 347, startPoint y: 450, endPoint x: 231, endPoint y: 448, distance: 116.0
click at [345, 450] on use "button" at bounding box center [349, 450] width 10 height 10
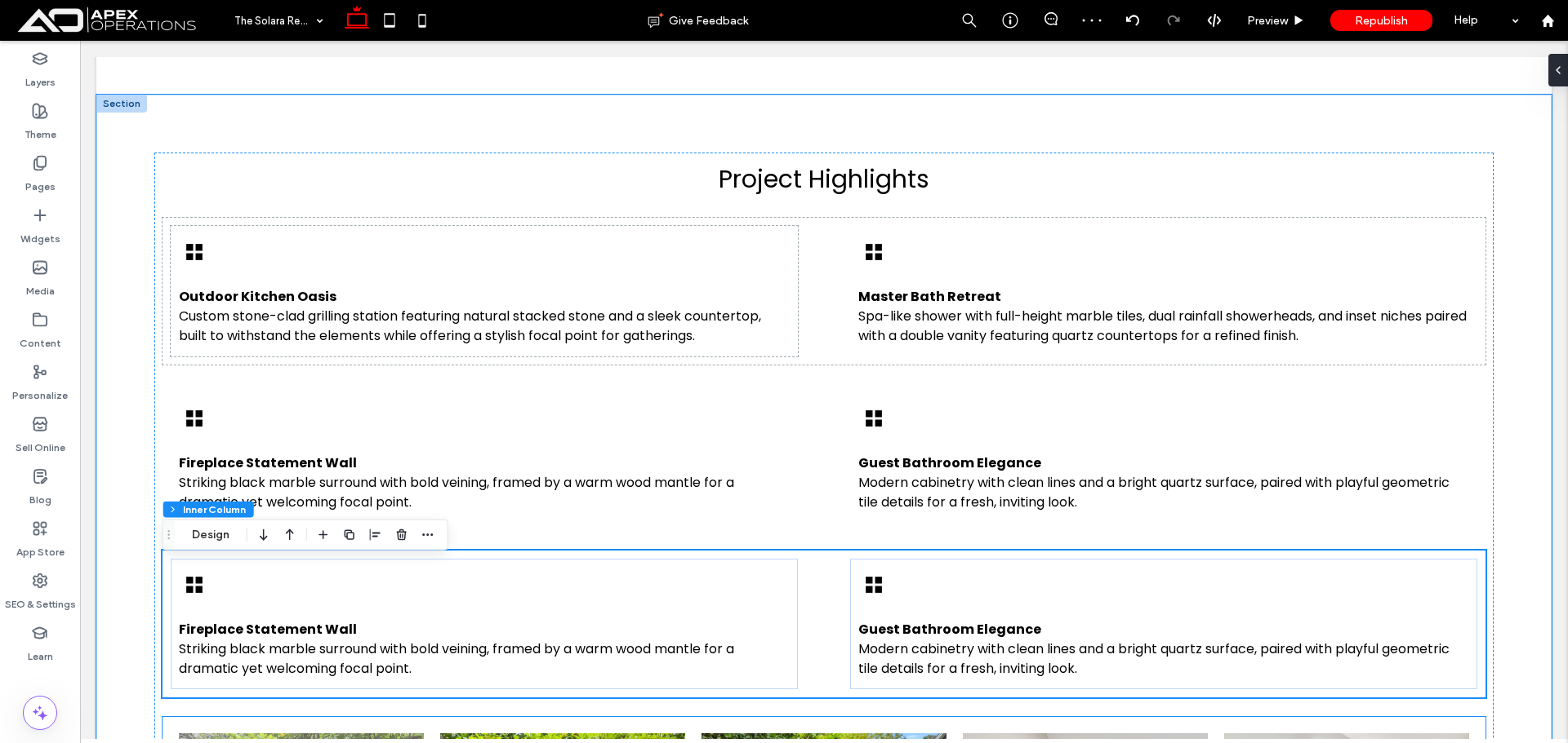
scroll to position [1448, 0]
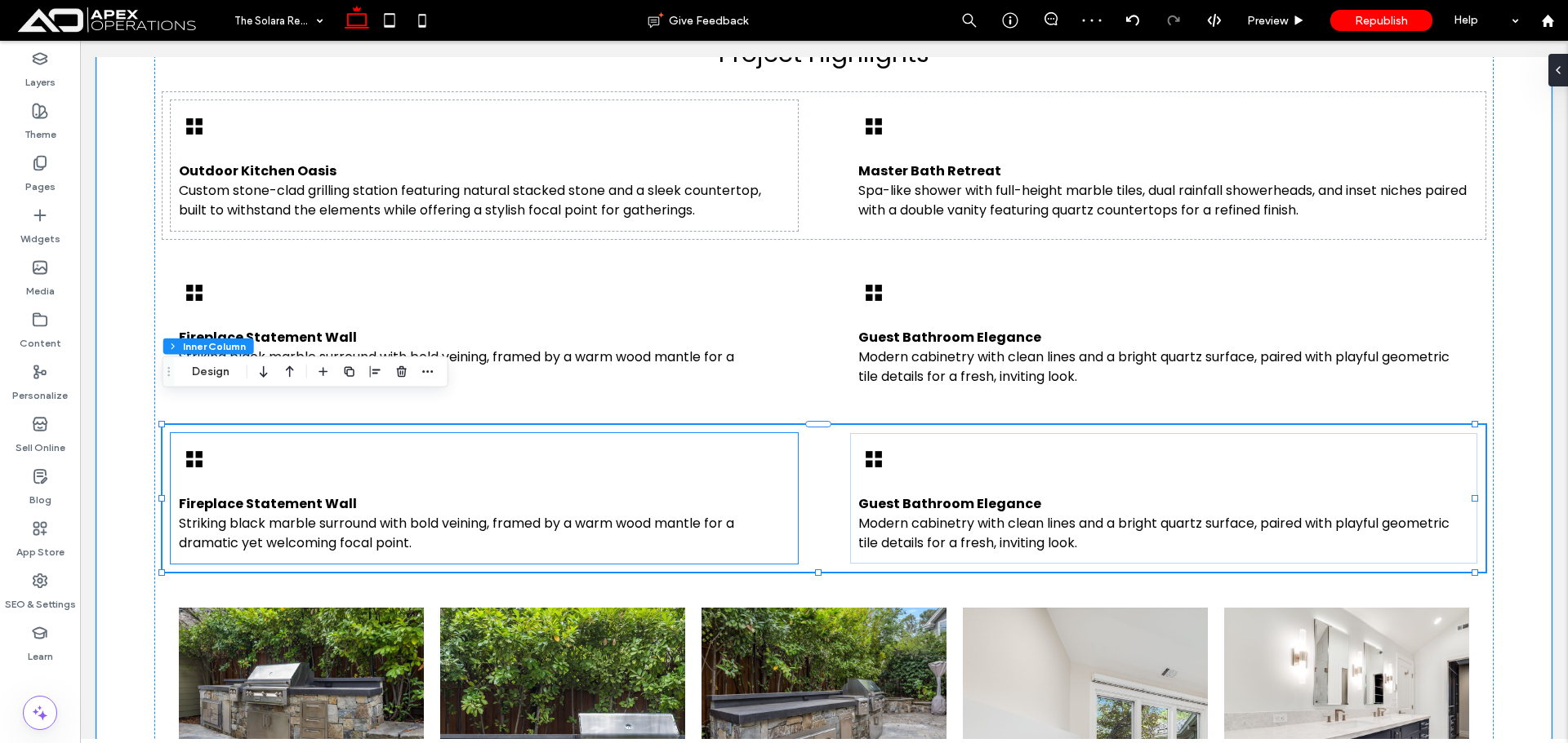
click at [332, 495] on strong "Fireplace Statement Wall" at bounding box center [268, 504] width 178 height 19
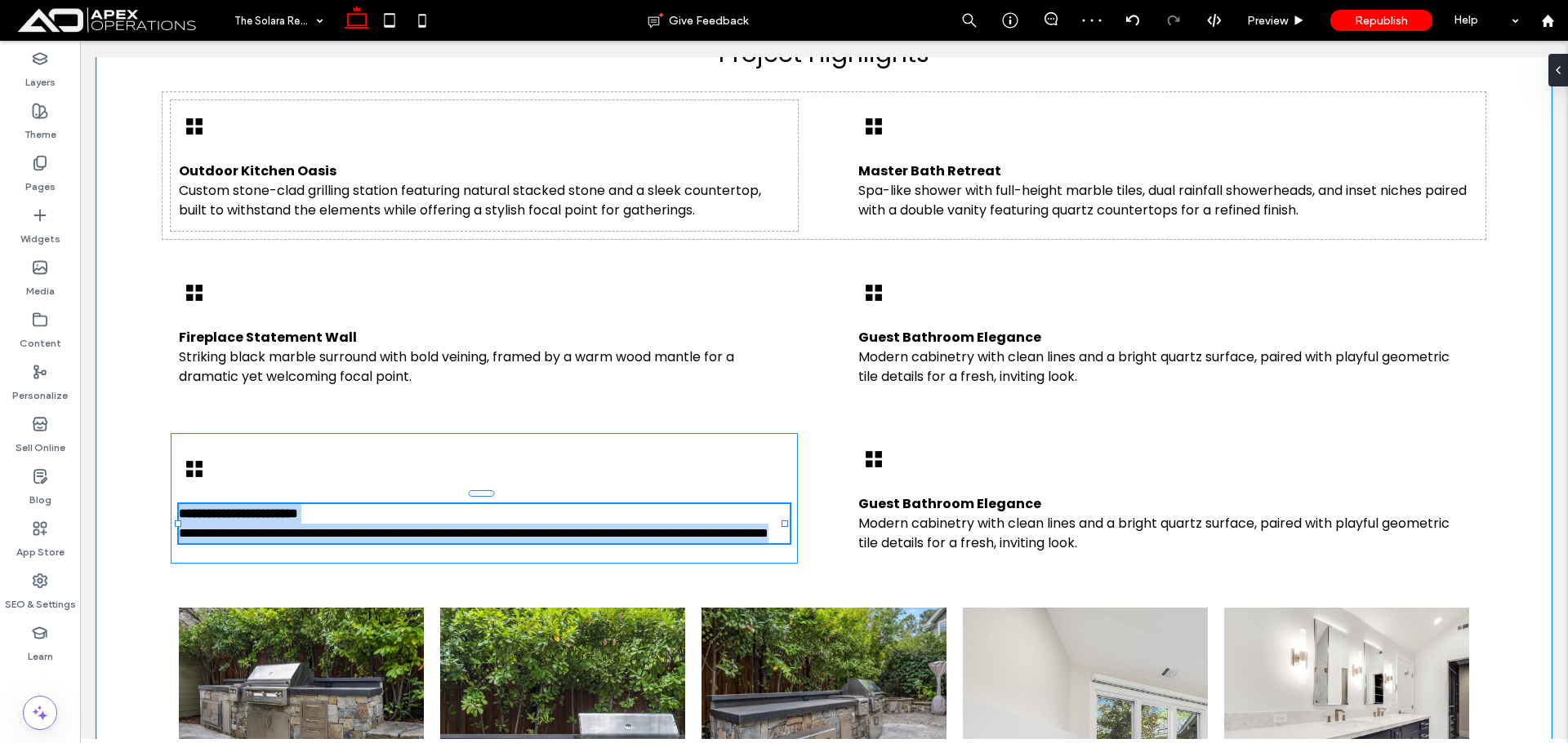
type input "*******"
type input "**"
click at [298, 508] on strong "**********" at bounding box center [239, 513] width 119 height 12
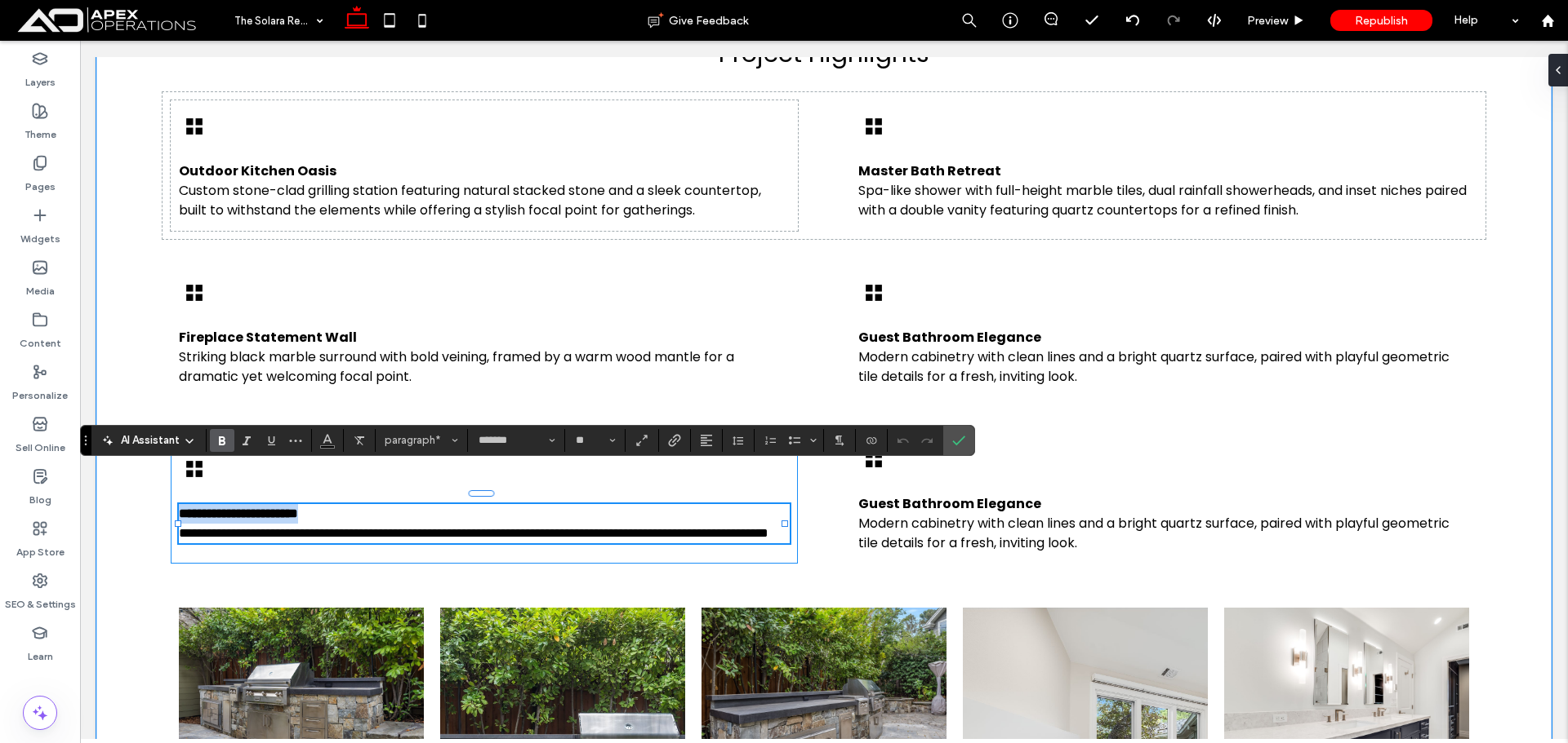
drag, startPoint x: 370, startPoint y: 481, endPoint x: 174, endPoint y: 479, distance: 196.0
click at [174, 479] on div "**********" at bounding box center [483, 499] width 627 height 131
click at [534, 523] on p "**********" at bounding box center [484, 524] width 611 height 40
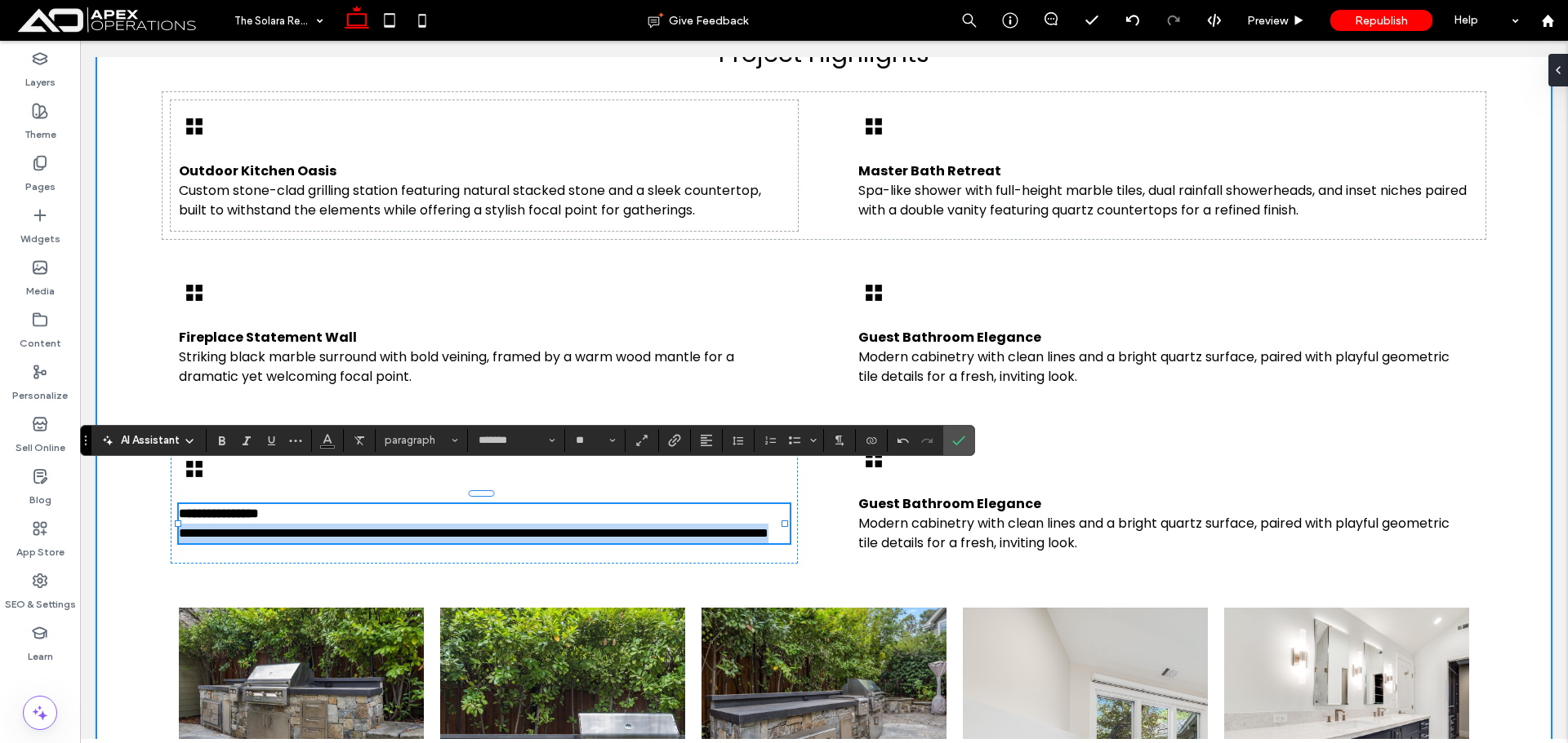
drag, startPoint x: 431, startPoint y: 516, endPoint x: 146, endPoint y: 497, distance: 285.6
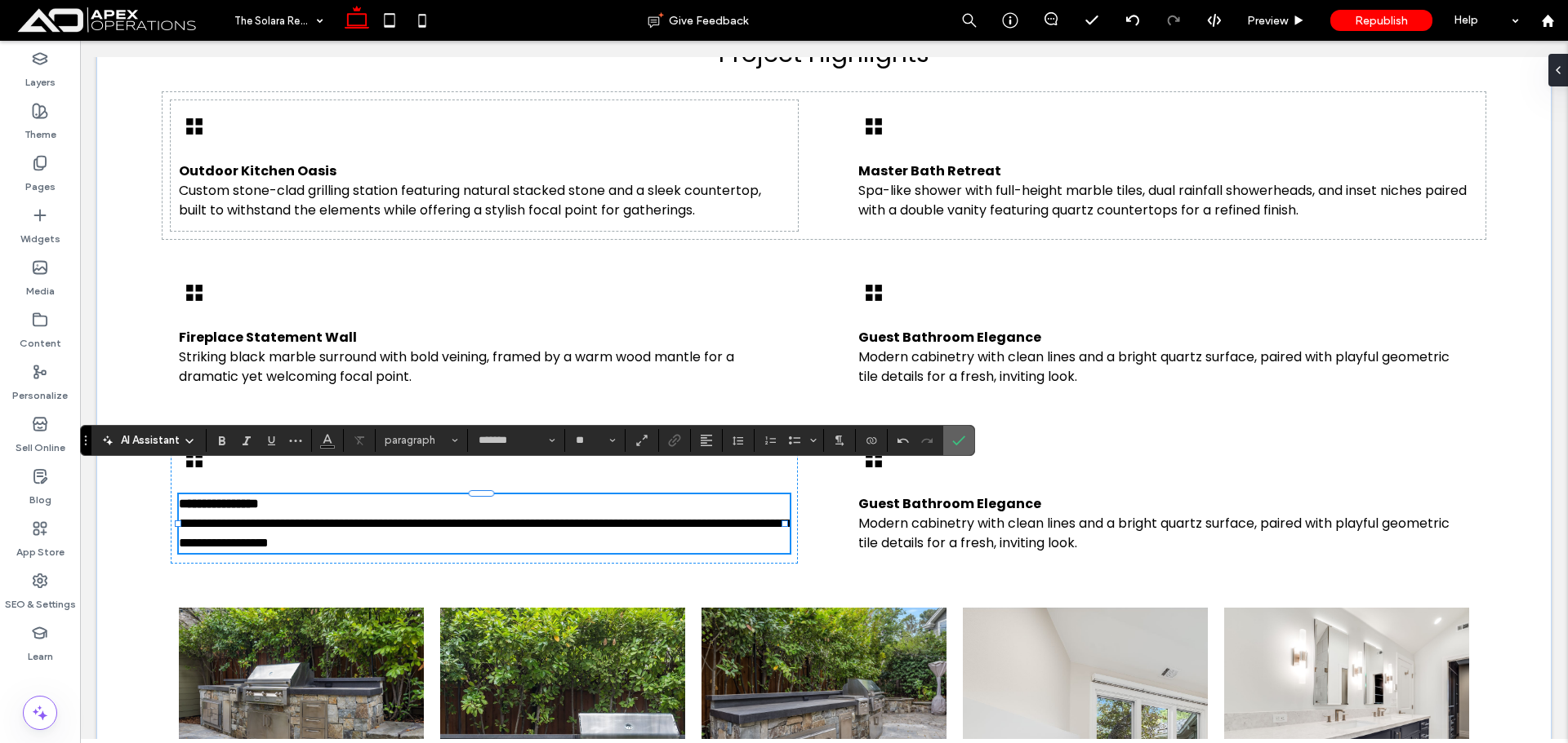
click at [958, 446] on icon "Confirm" at bounding box center [958, 440] width 13 height 13
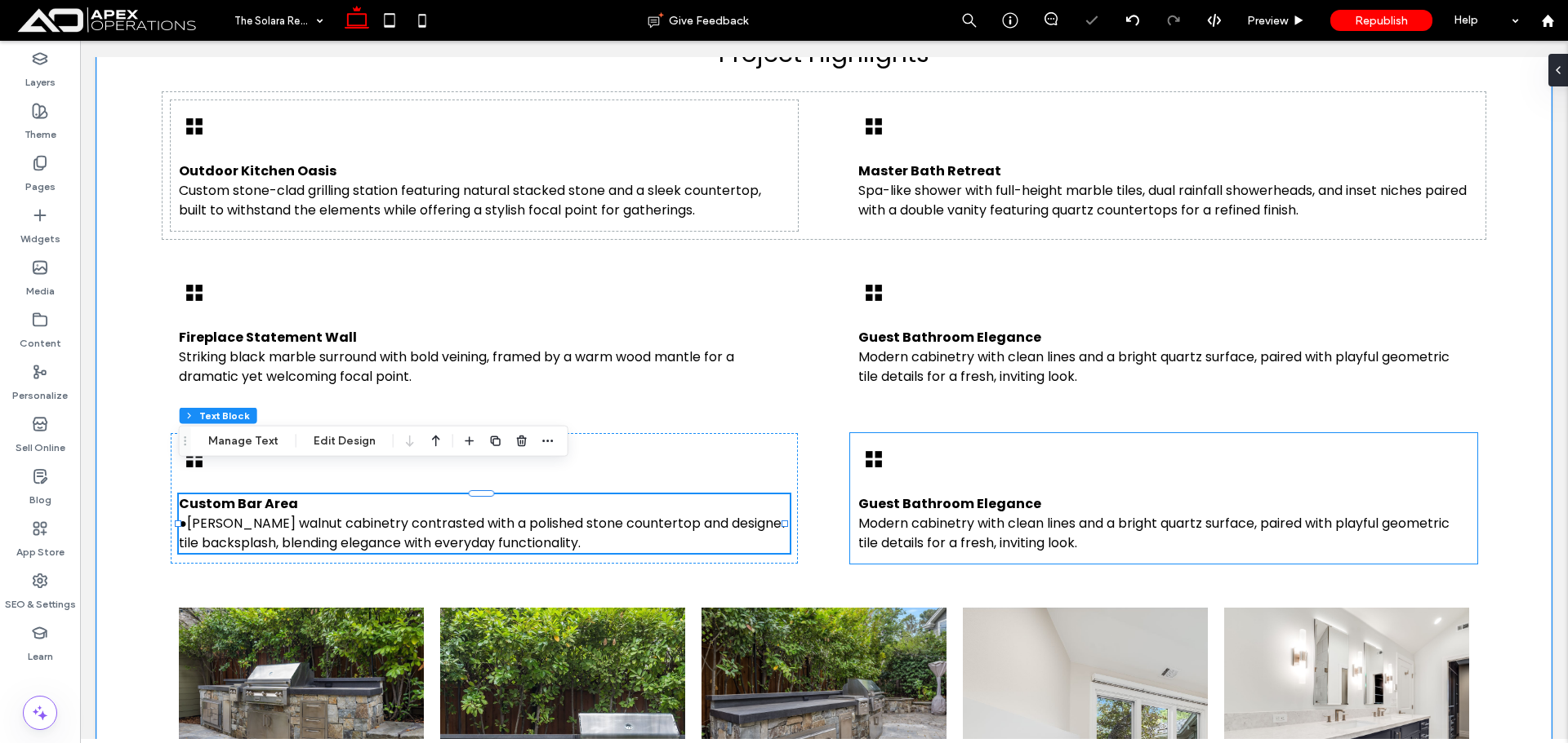
click at [996, 433] on div "Guest Bathroom Elegance Modern cabinetry with clean lines and a bright quartz s…" at bounding box center [1163, 499] width 627 height 131
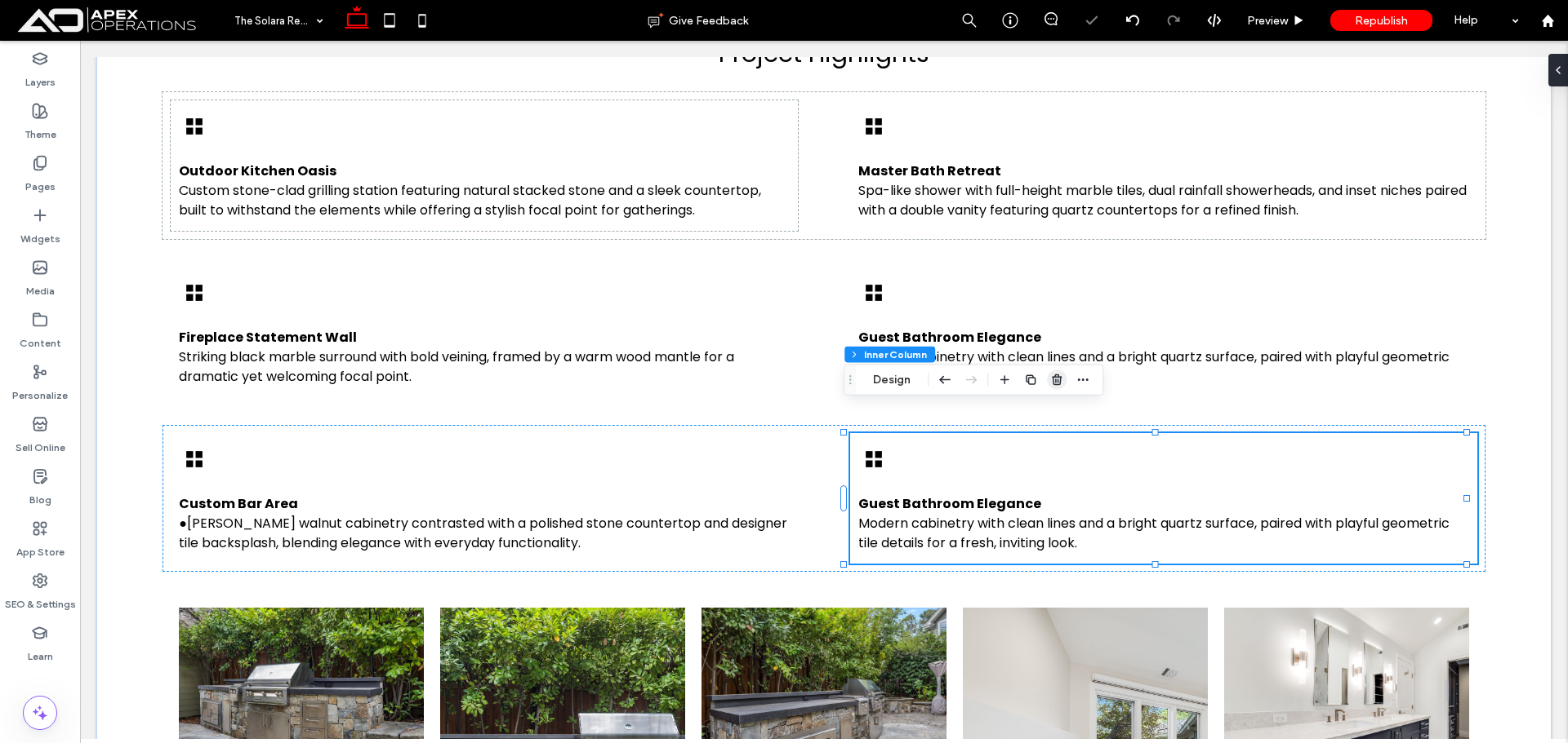
click at [1059, 380] on icon "button" at bounding box center [1056, 380] width 13 height 13
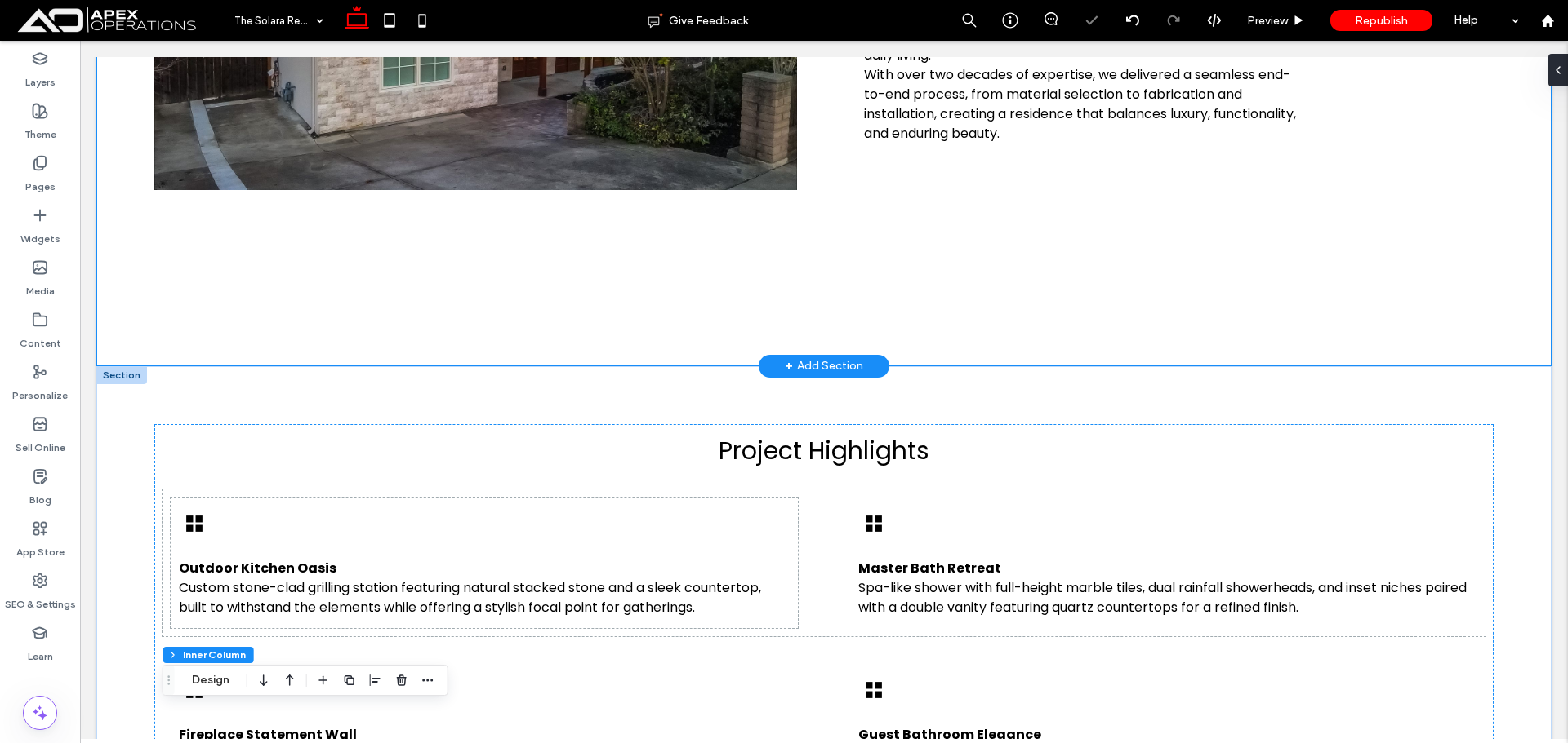
scroll to position [1041, 0]
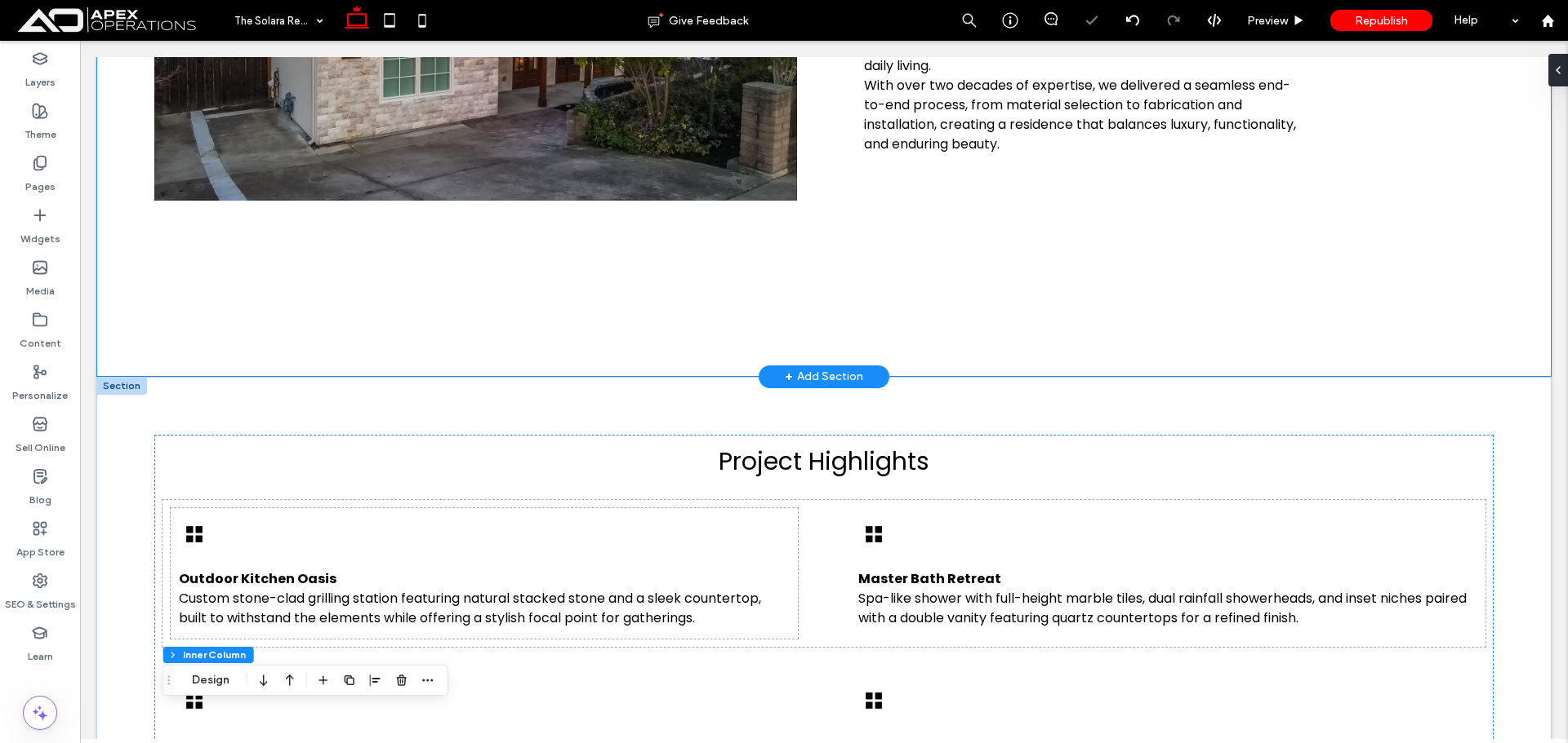
click at [814, 368] on div "+ Add Section" at bounding box center [824, 377] width 78 height 18
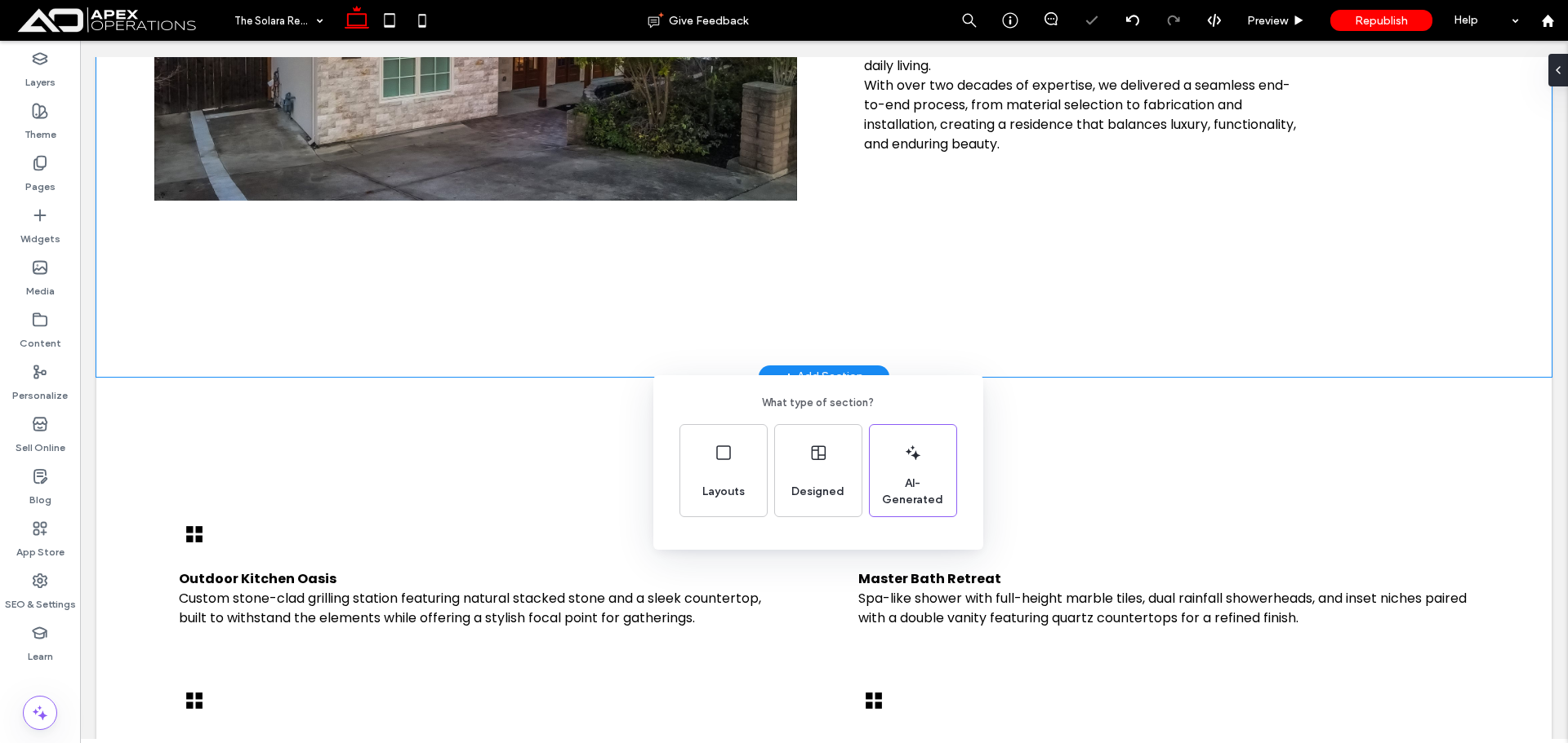
click at [489, 398] on div "What type of section? Layouts Designed AI-Generated" at bounding box center [784, 412] width 1568 height 823
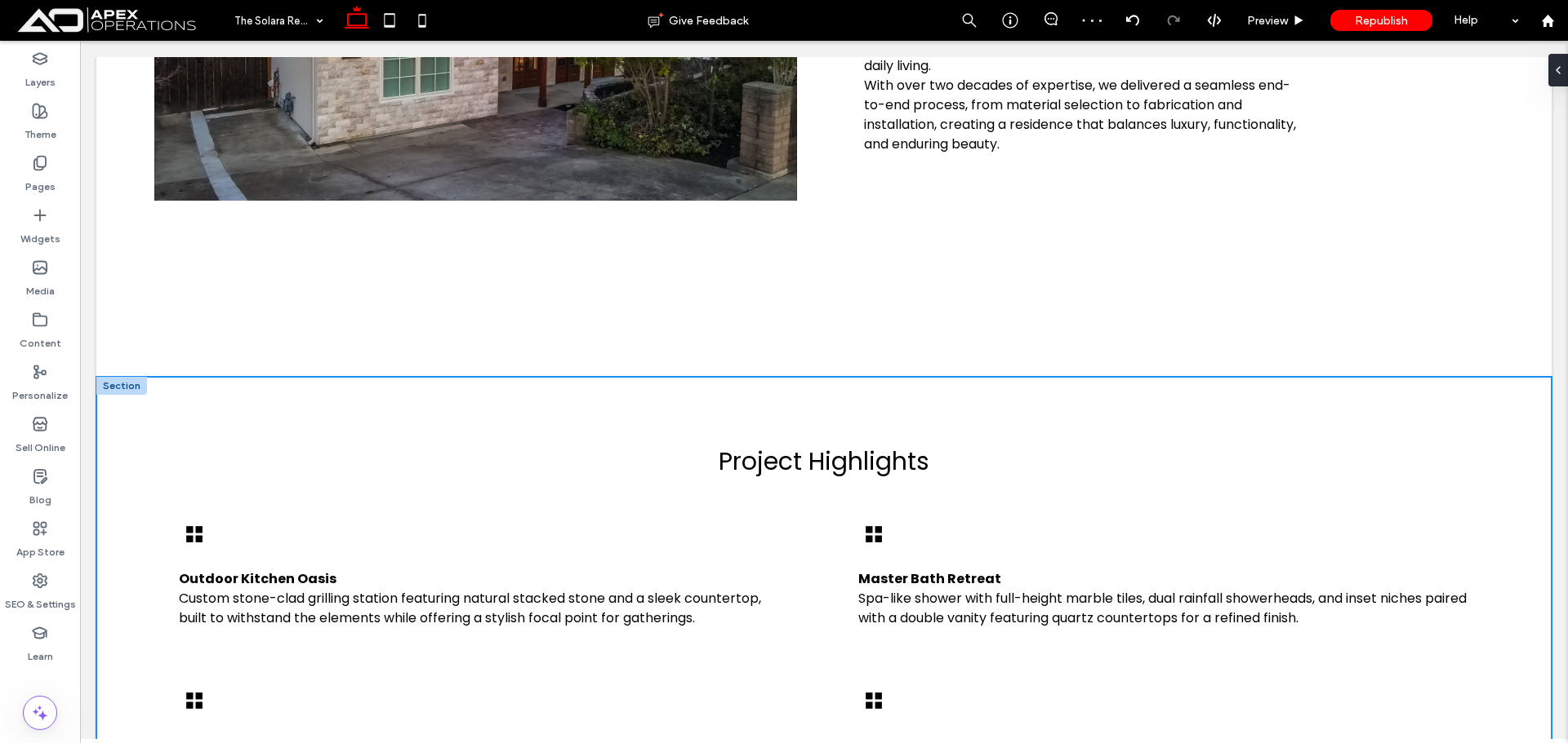
click at [147, 321] on button "Design" at bounding box center [144, 325] width 58 height 20
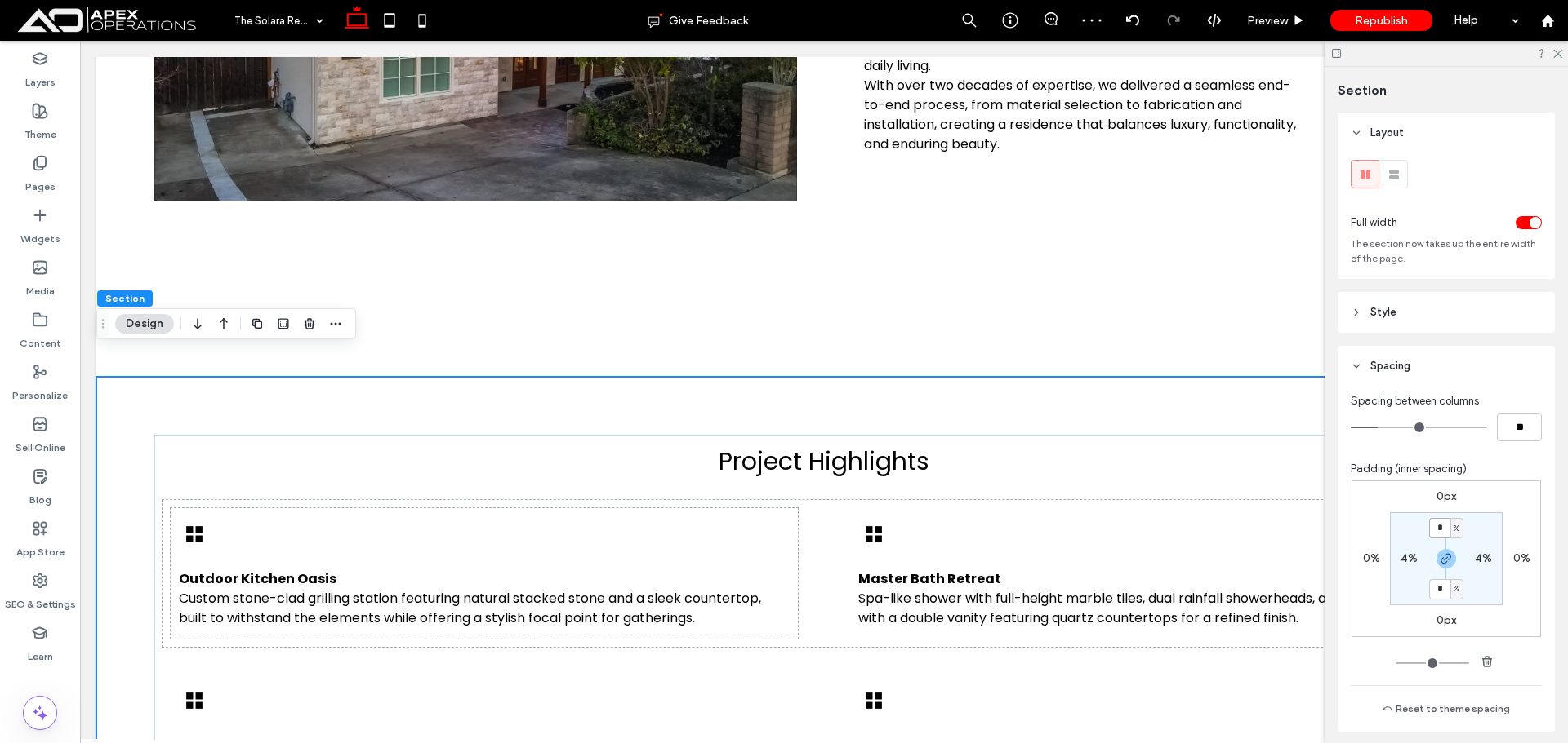
click at [1441, 532] on input "*" at bounding box center [1438, 528] width 21 height 21
drag, startPoint x: 1447, startPoint y: 556, endPoint x: 1443, endPoint y: 515, distance: 41.2
click at [1447, 554] on icon "button" at bounding box center [1445, 558] width 13 height 13
click at [1440, 526] on input "*" at bounding box center [1438, 528] width 21 height 21
type input "*"
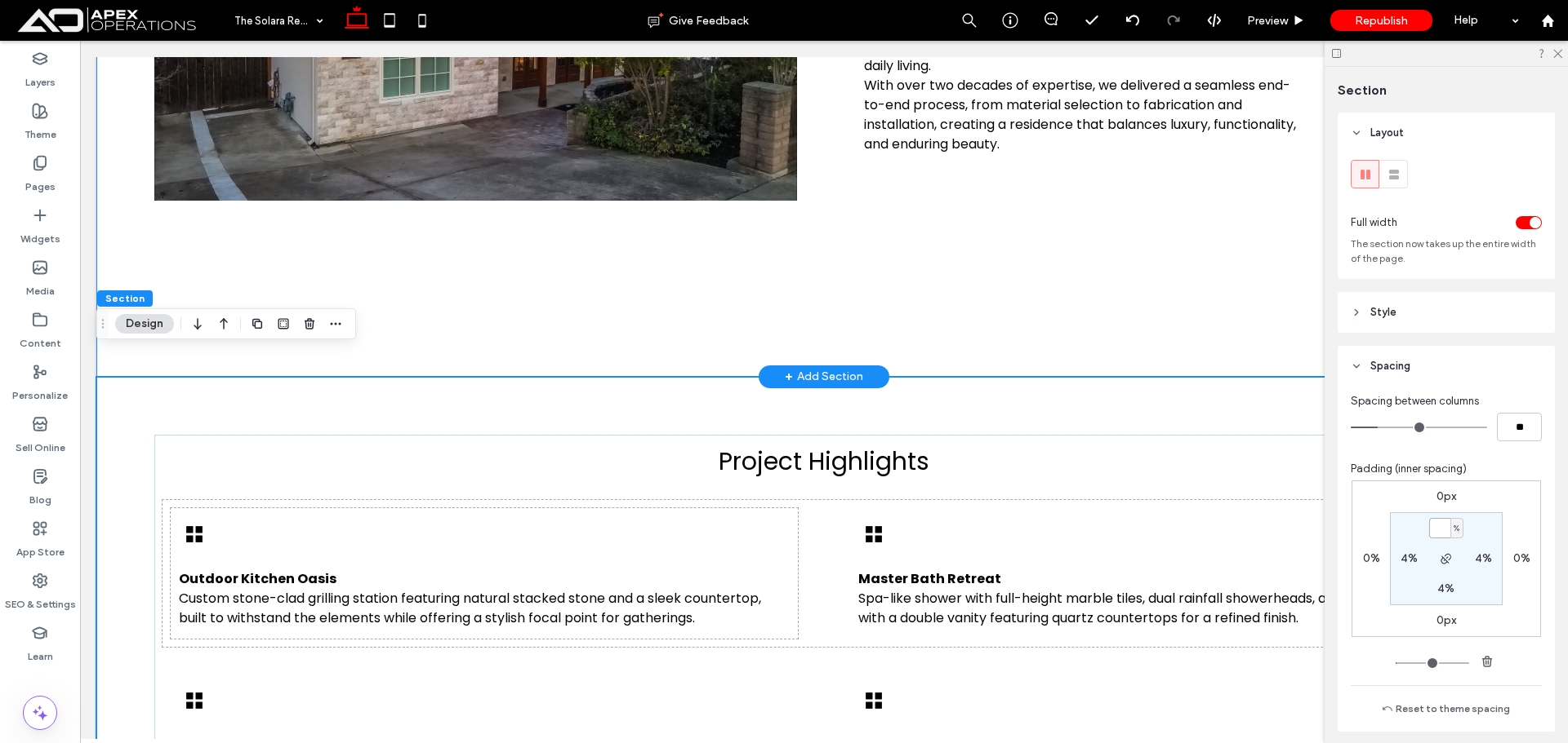
type input "*"
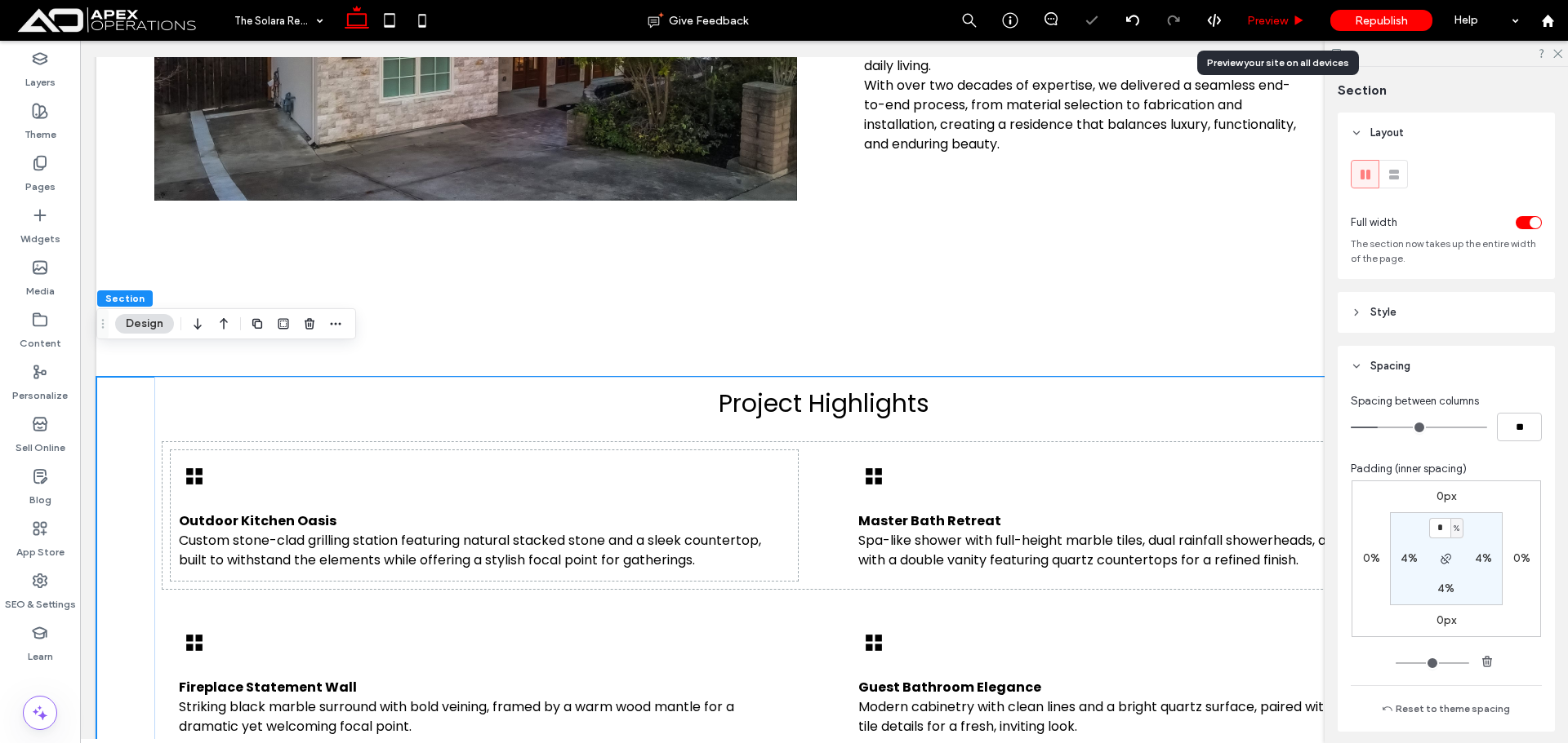
click at [1280, 15] on span "Preview" at bounding box center [1267, 21] width 41 height 14
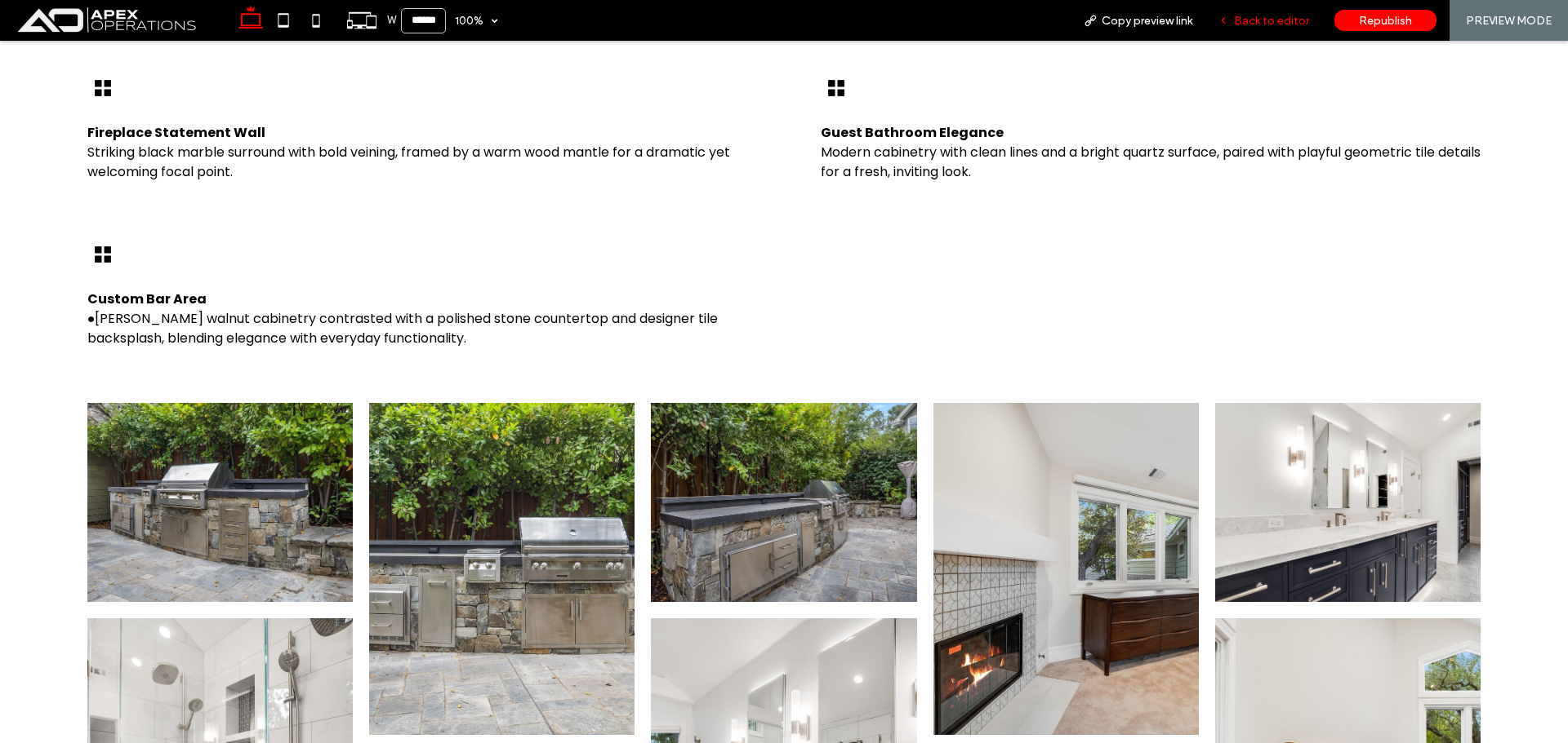
click at [1255, 14] on span "Back to editor" at bounding box center [1271, 21] width 75 height 14
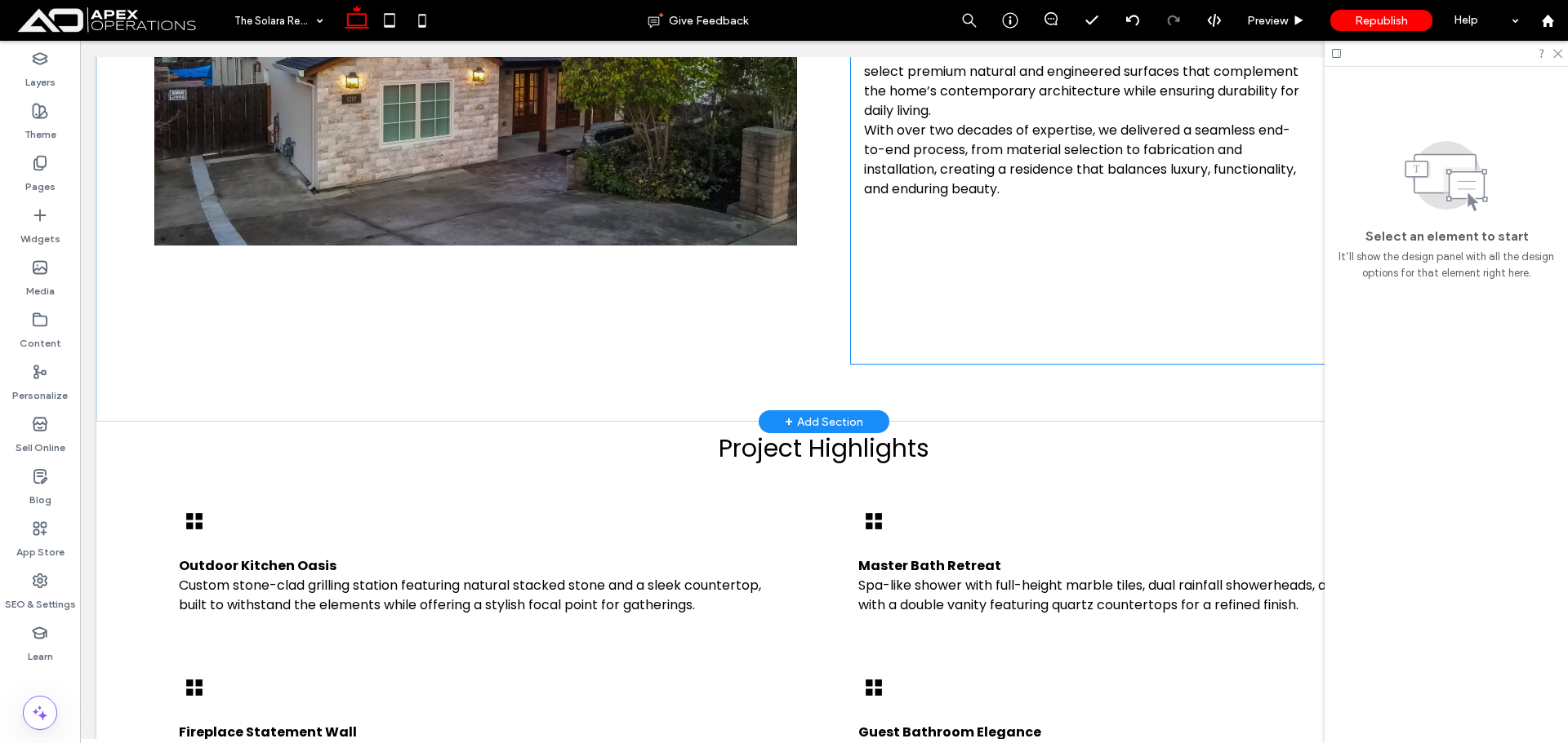
scroll to position [860, 0]
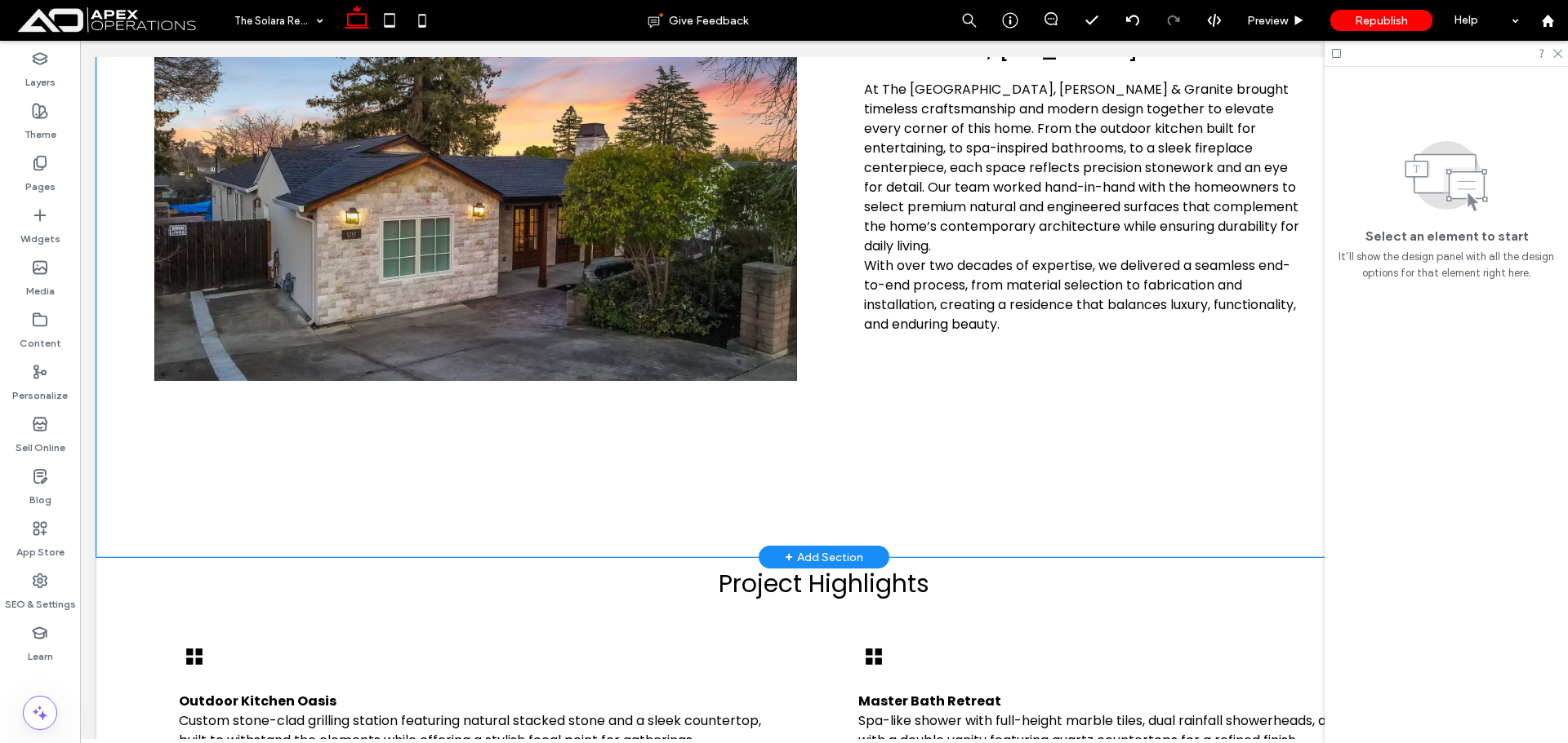
click at [575, 511] on div "Sunrise Ct, California At The Solara Residence, CR Marble & Granite brought tim…" at bounding box center [824, 198] width 1455 height 720
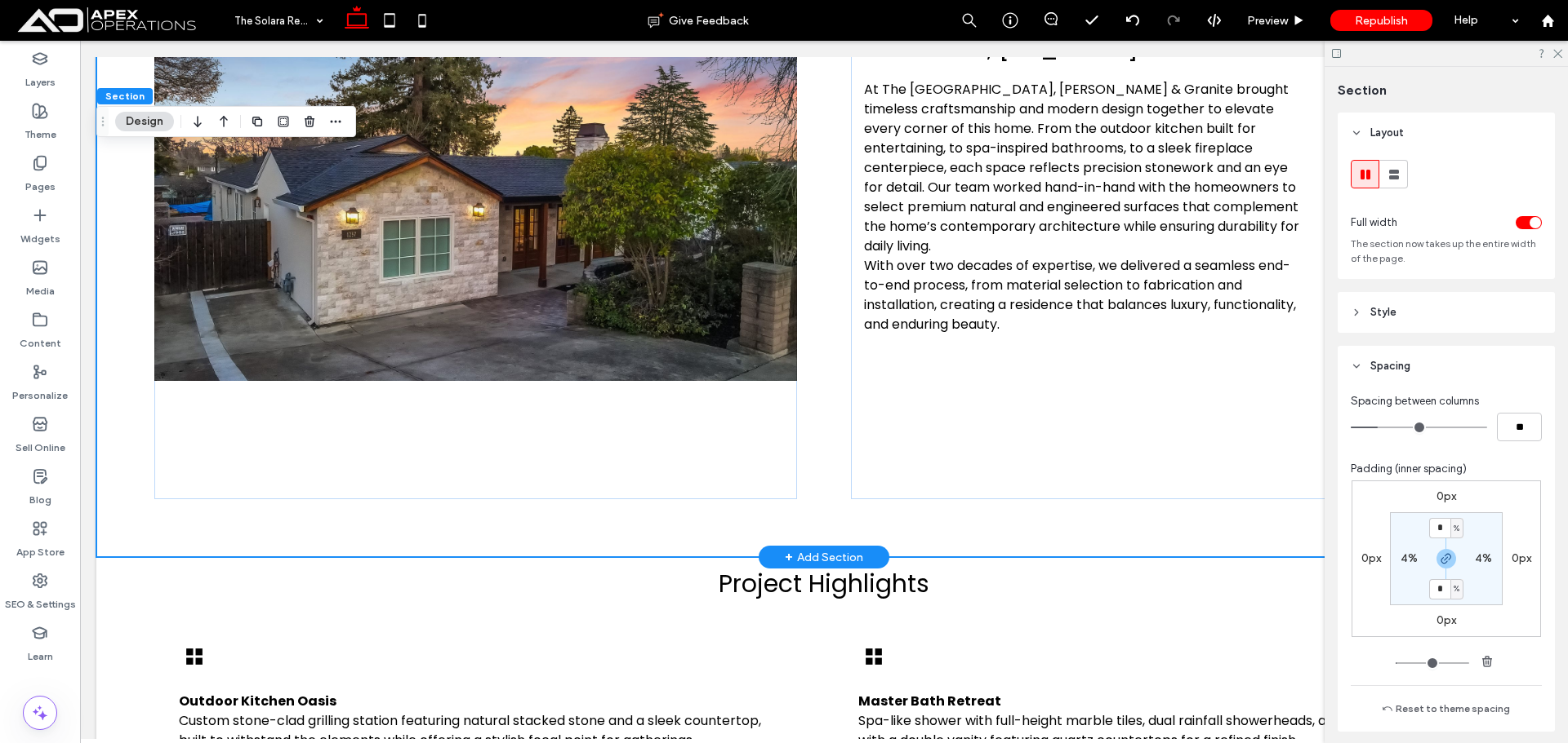
click at [571, 511] on div "Sunrise Ct, California At The Solara Residence, CR Marble & Granite brought tim…" at bounding box center [824, 198] width 1455 height 720
click at [1446, 558] on use "button" at bounding box center [1446, 559] width 10 height 10
click at [1239, 501] on div "Sunrise Ct, California At The Solara Residence, CR Marble & Granite brought tim…" at bounding box center [824, 198] width 1455 height 720
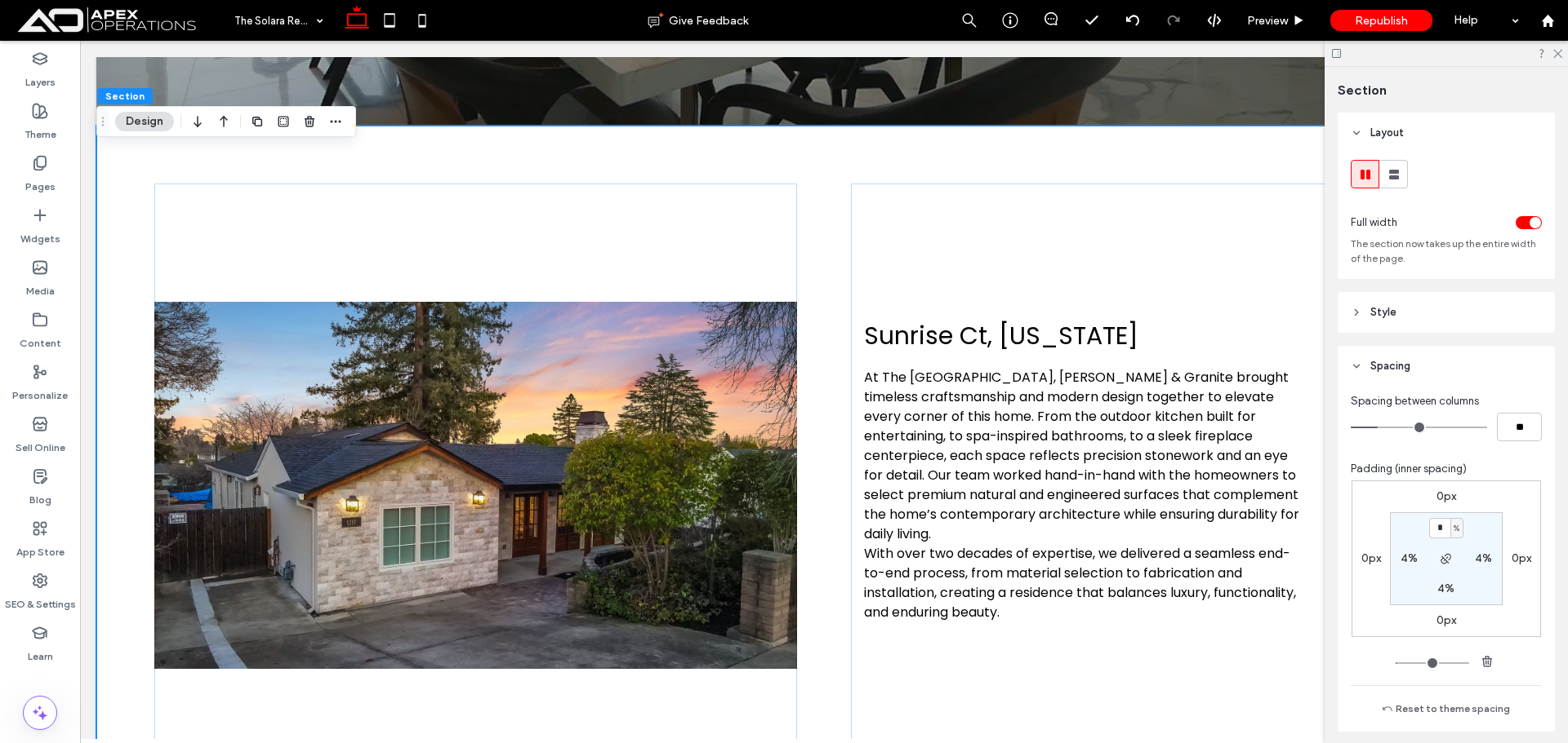
scroll to position [697, 0]
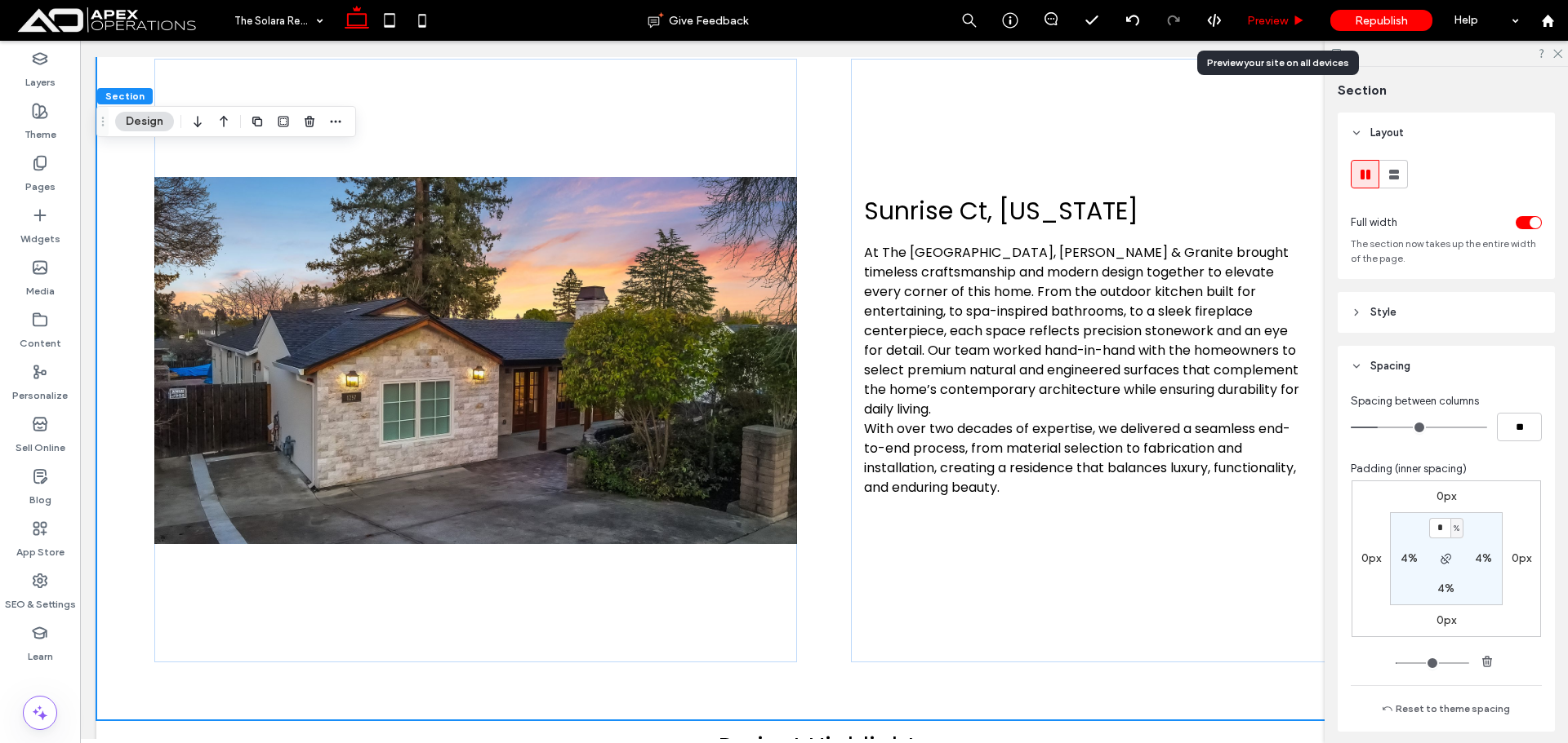
drag, startPoint x: 1267, startPoint y: 22, endPoint x: 704, endPoint y: 184, distance: 585.8
click at [1267, 22] on span "Preview" at bounding box center [1267, 21] width 41 height 14
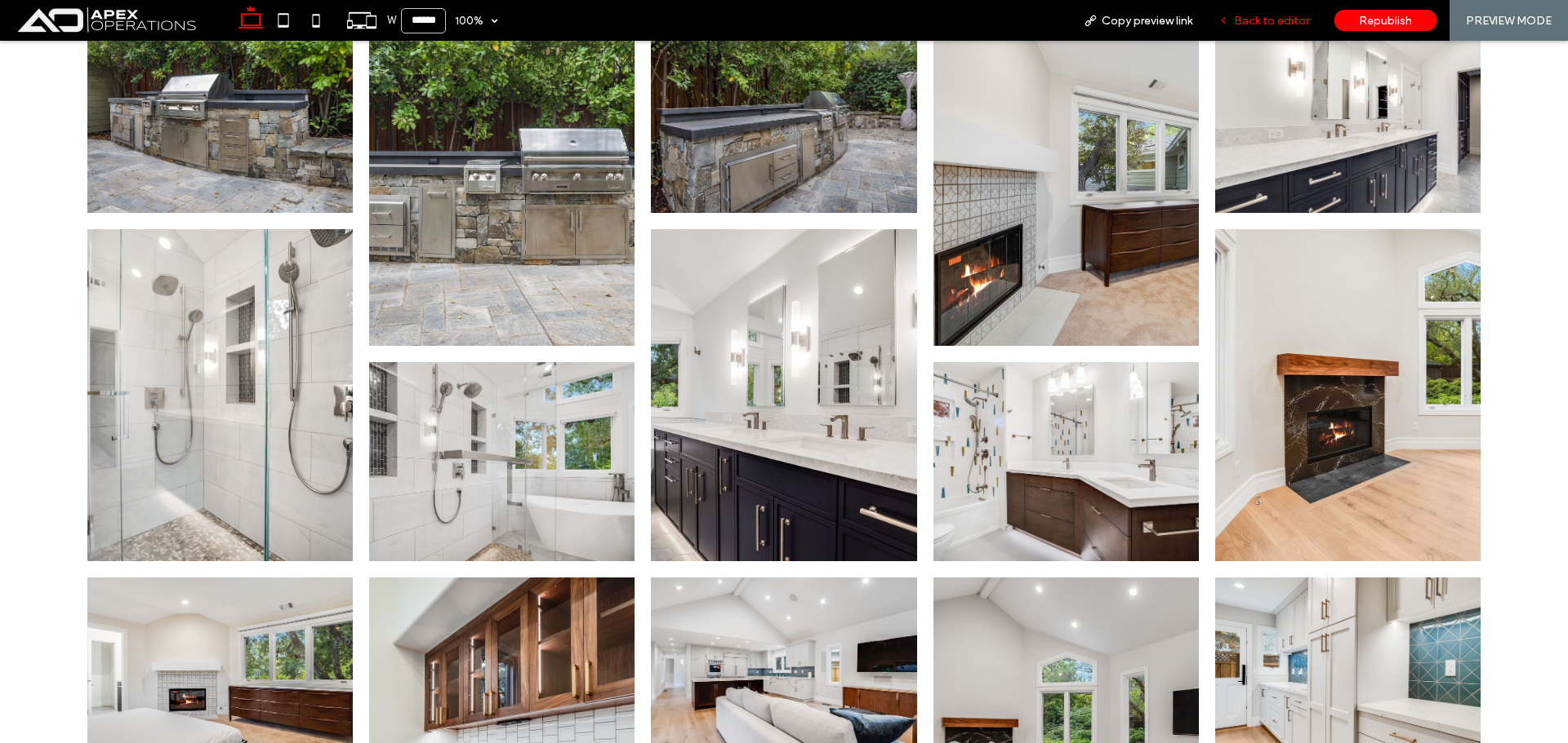
click at [1256, 24] on span "Back to editor" at bounding box center [1271, 21] width 75 height 14
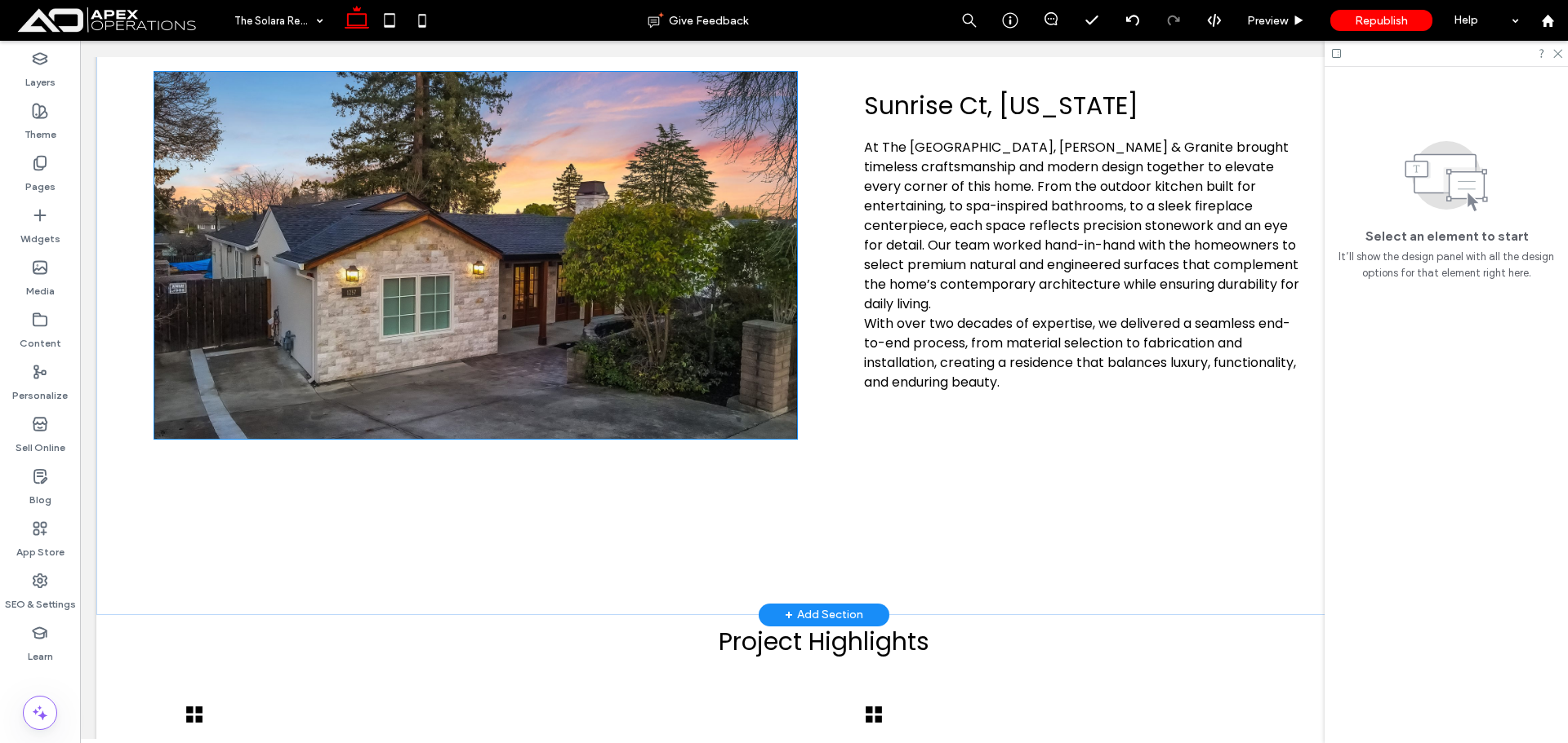
scroll to position [669, 0]
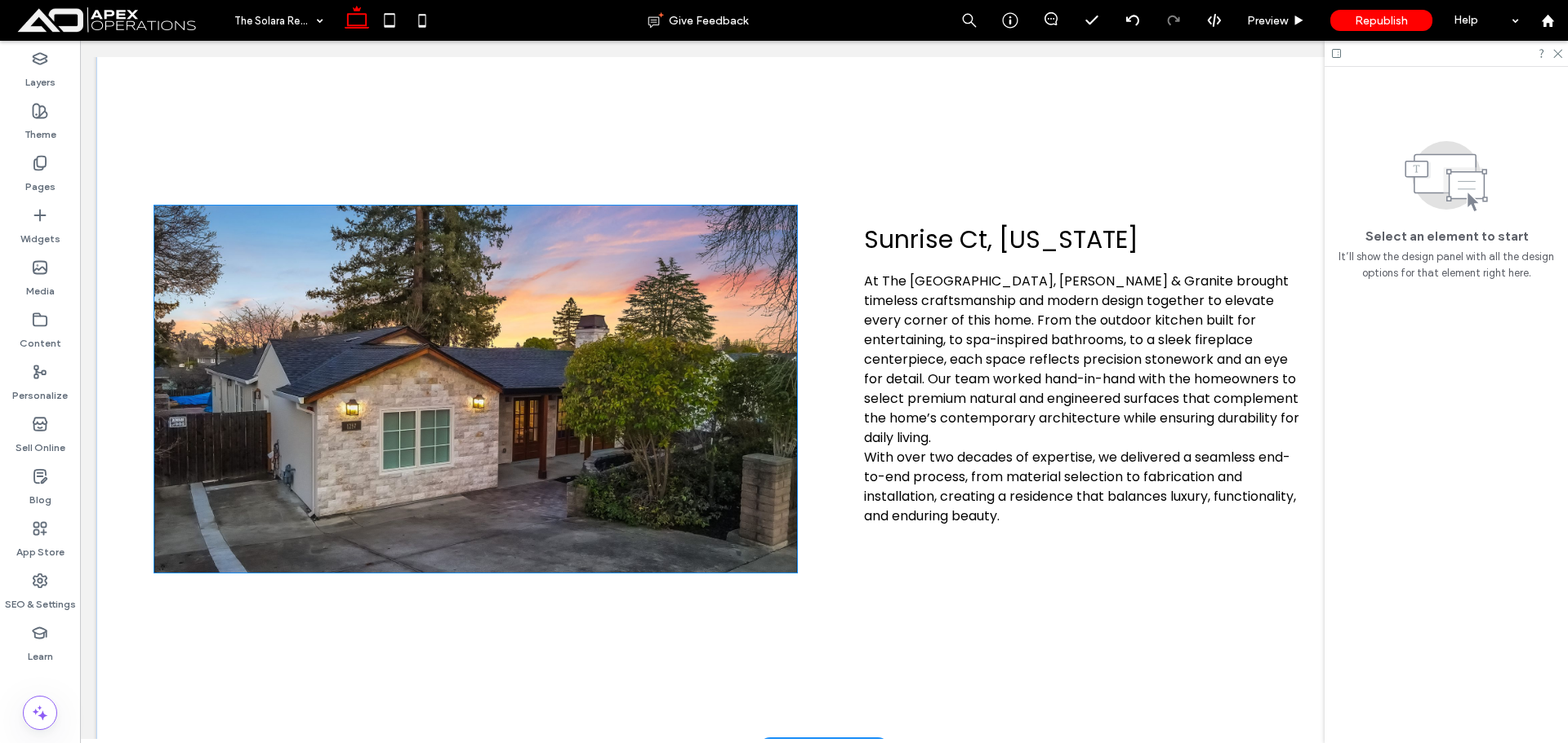
click at [555, 345] on img at bounding box center [475, 389] width 642 height 367
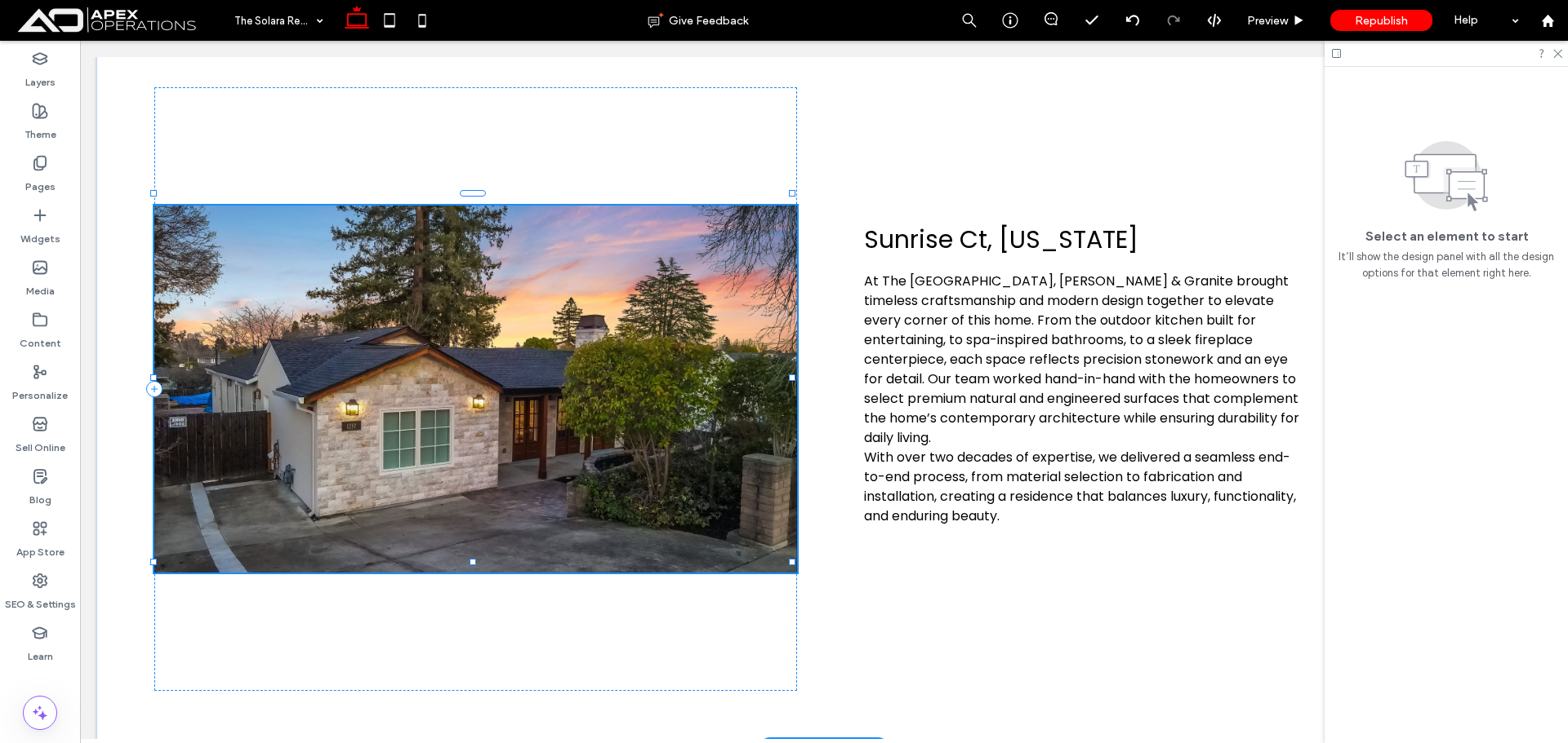
click at [555, 345] on div at bounding box center [475, 389] width 642 height 367
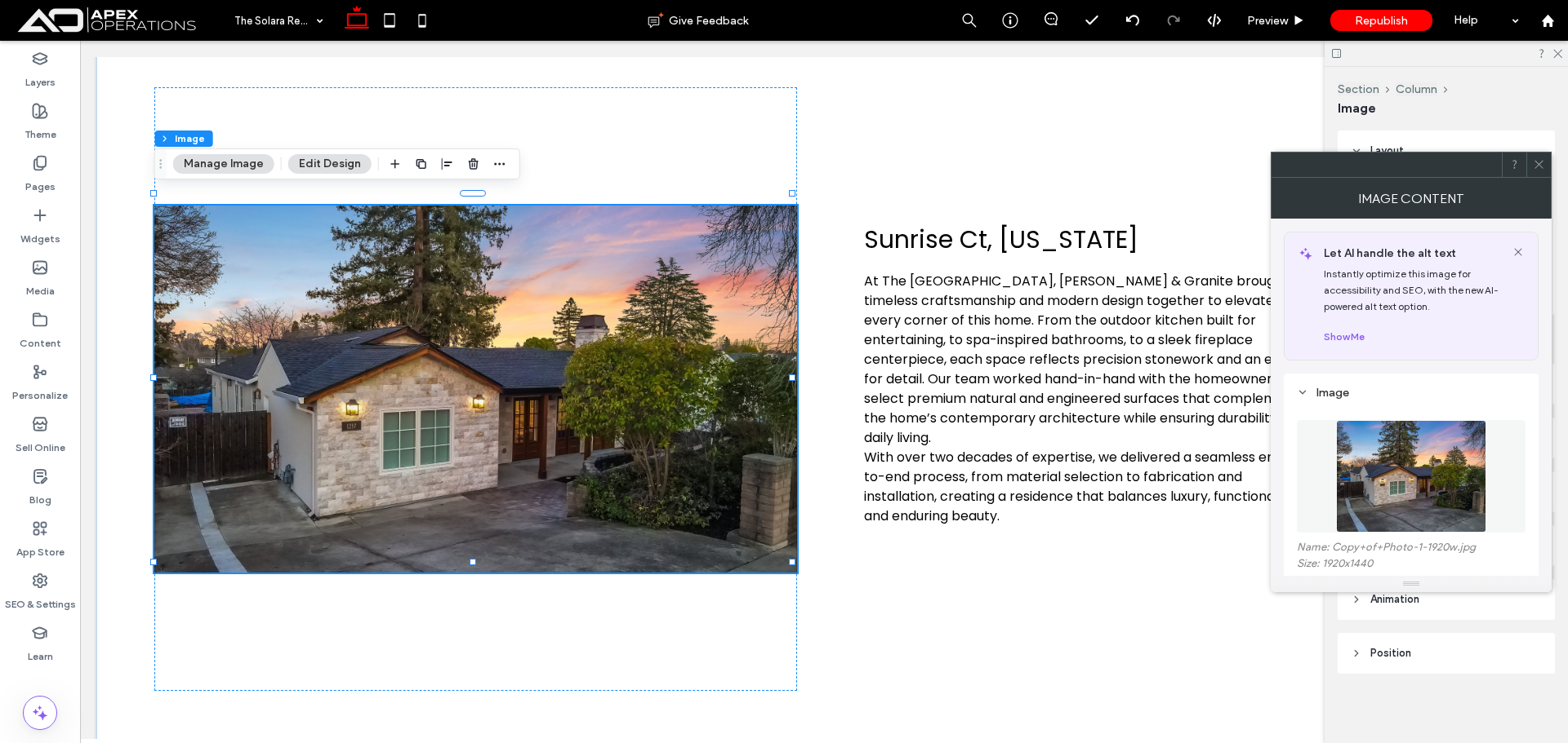
click at [1444, 464] on img at bounding box center [1410, 477] width 149 height 113
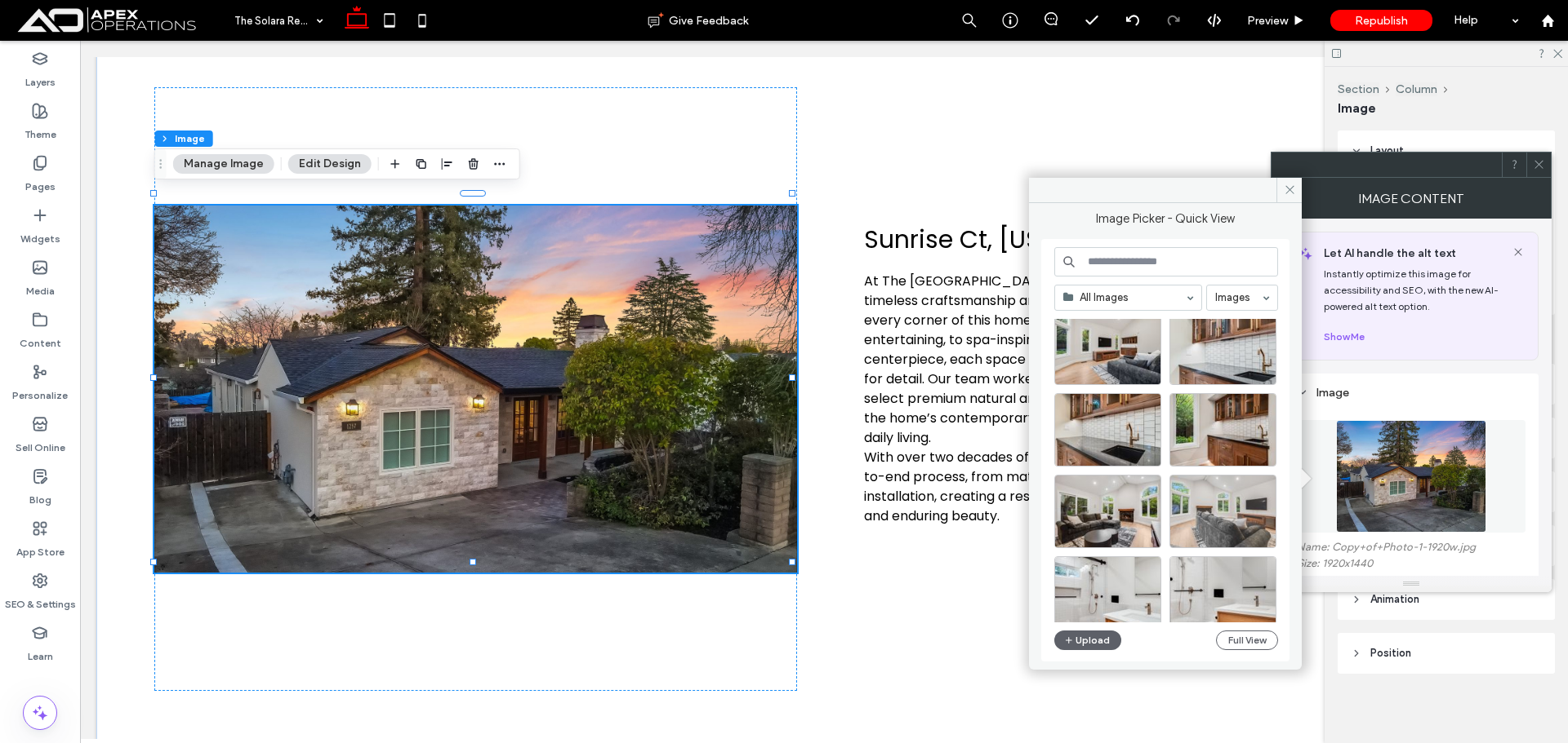
scroll to position [700, 0]
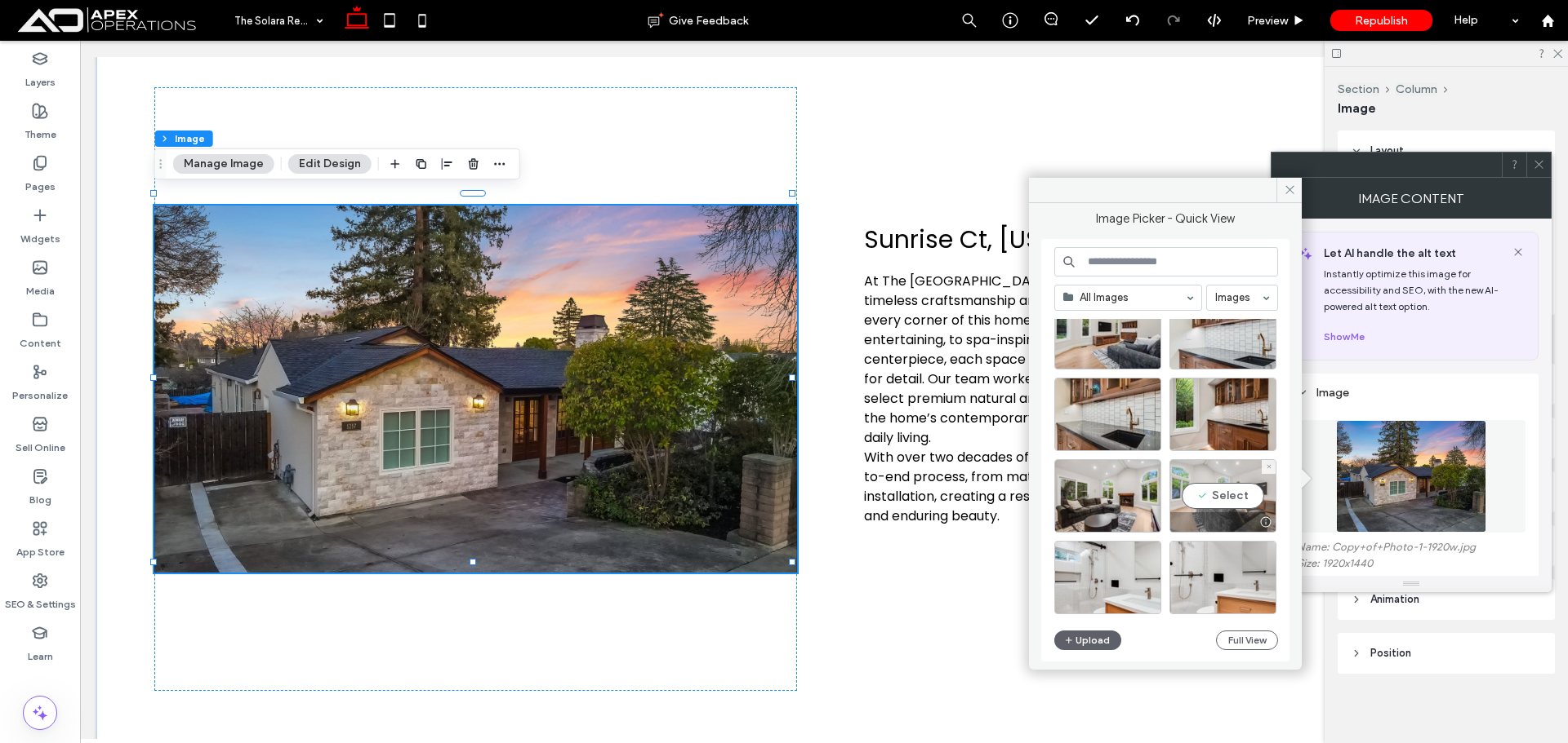
click at [1215, 487] on div "Select" at bounding box center [1223, 496] width 107 height 73
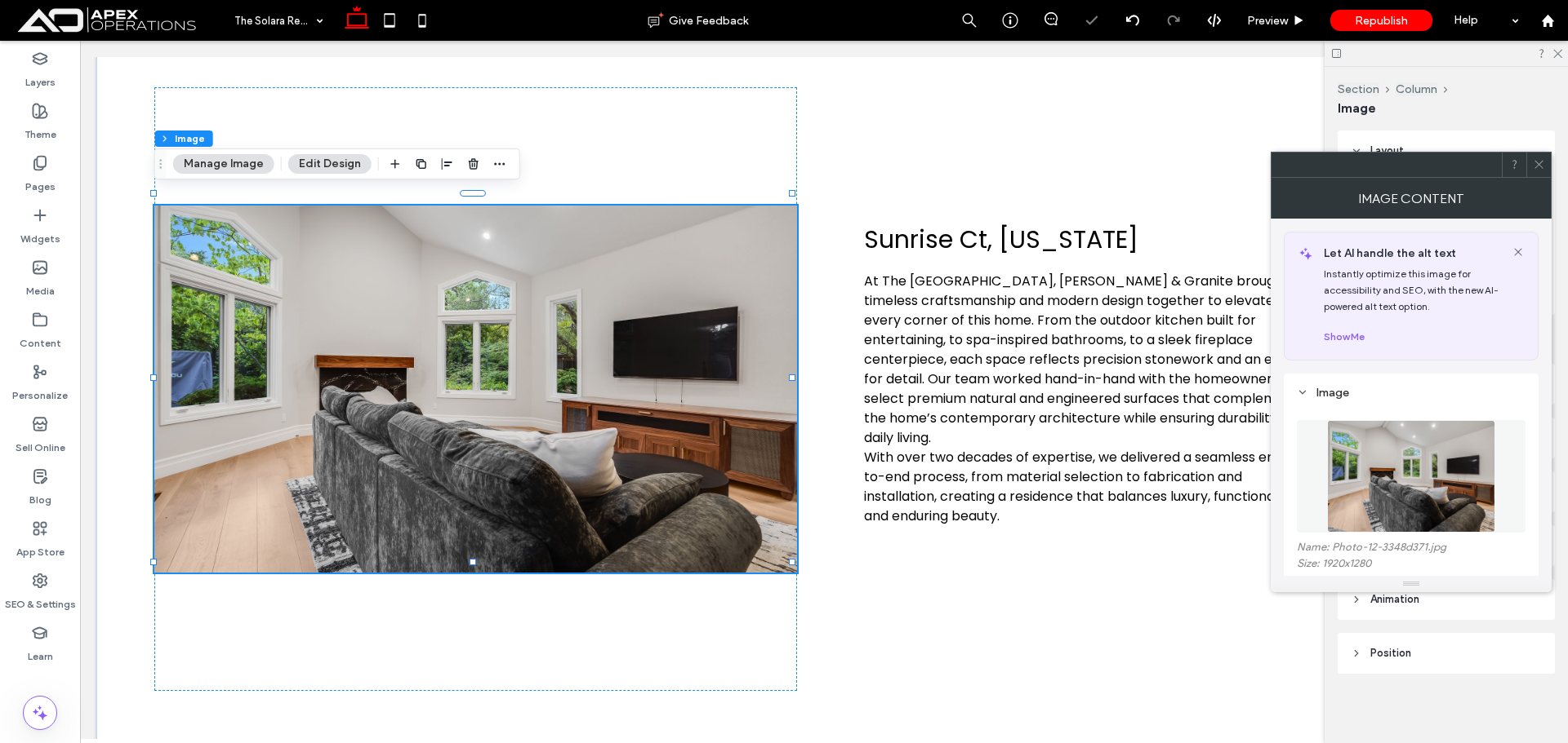
click at [1534, 172] on span at bounding box center [1538, 164] width 12 height 25
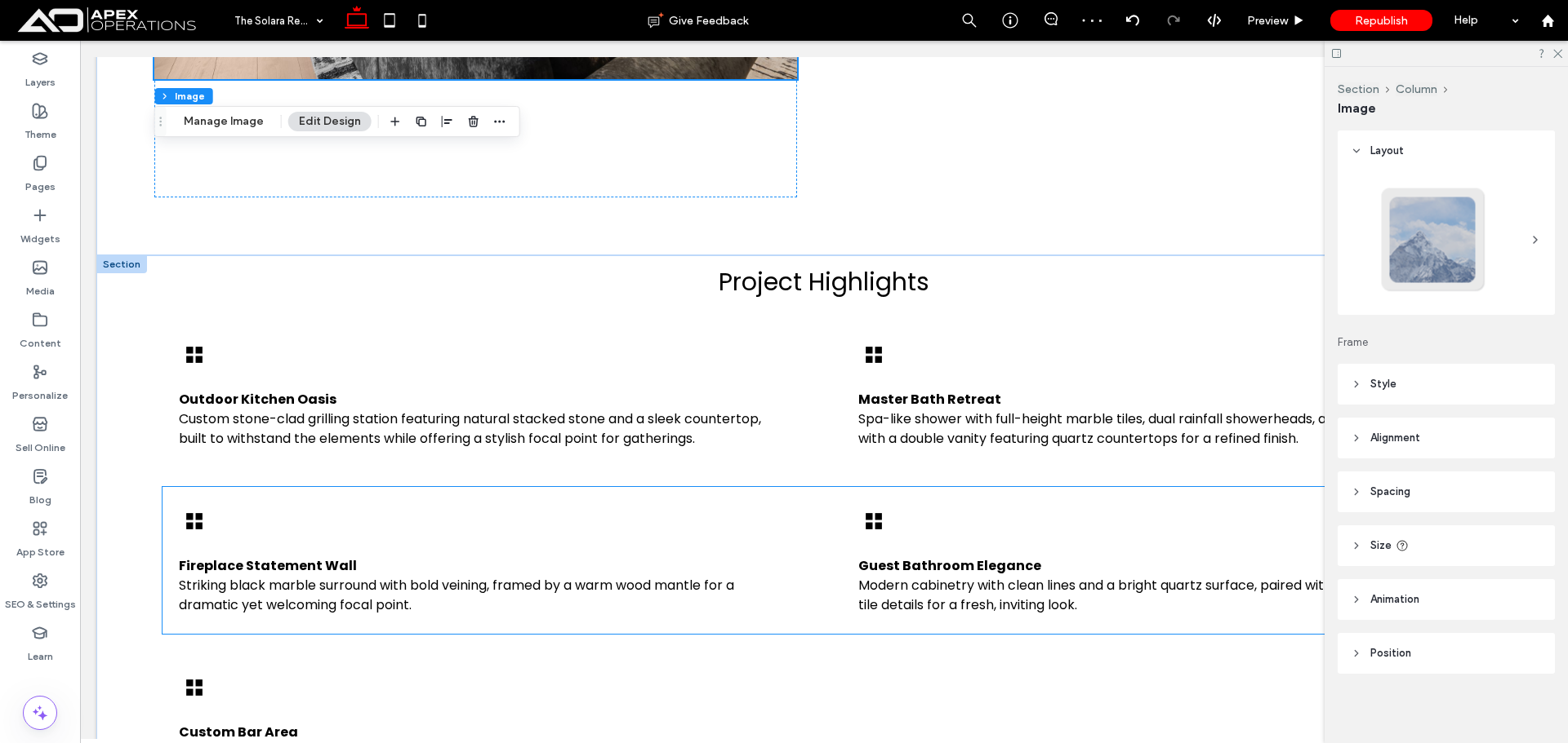
scroll to position [1076, 0]
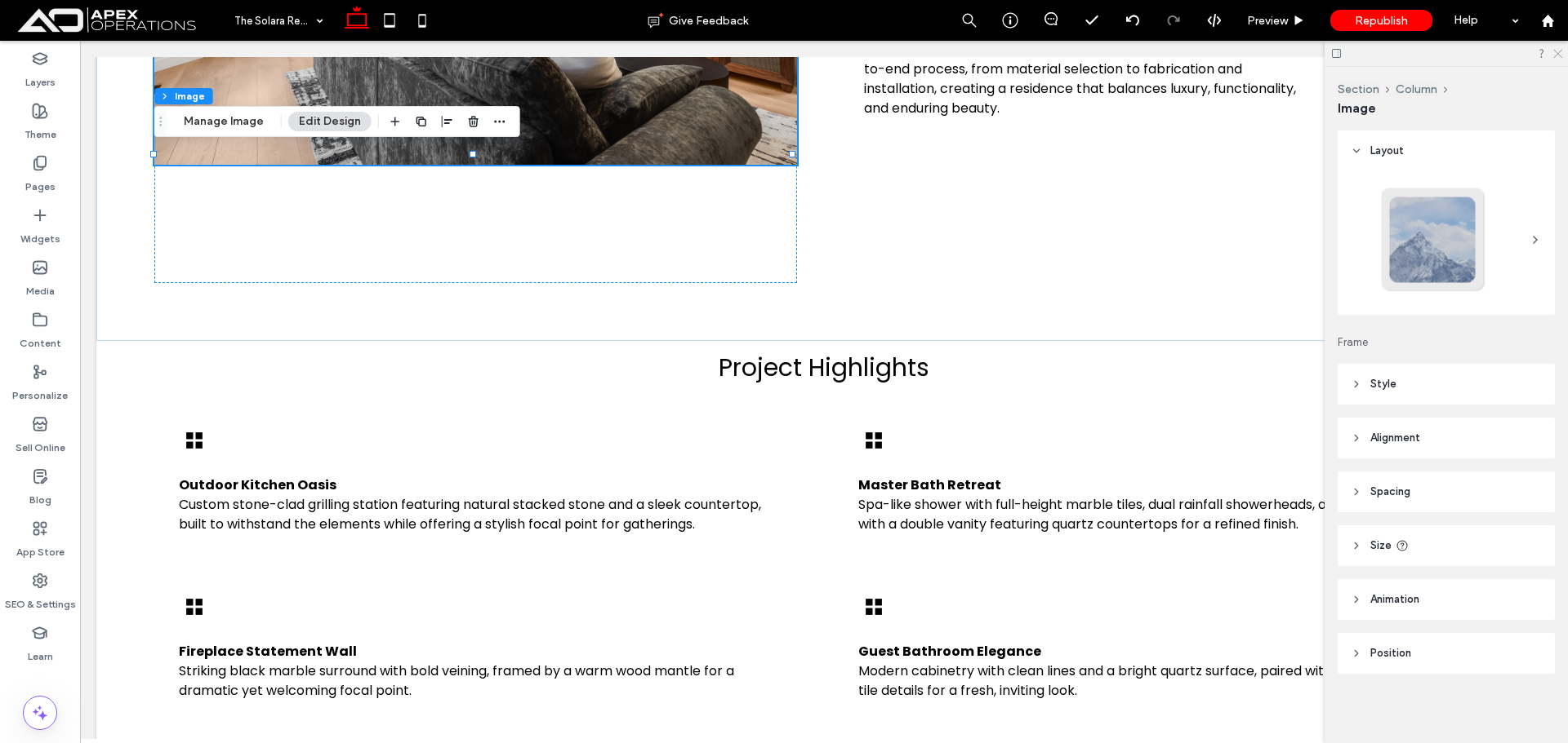
drag, startPoint x: 1559, startPoint y: 52, endPoint x: 1523, endPoint y: 68, distance: 39.4
click at [1558, 53] on use at bounding box center [1557, 53] width 9 height 9
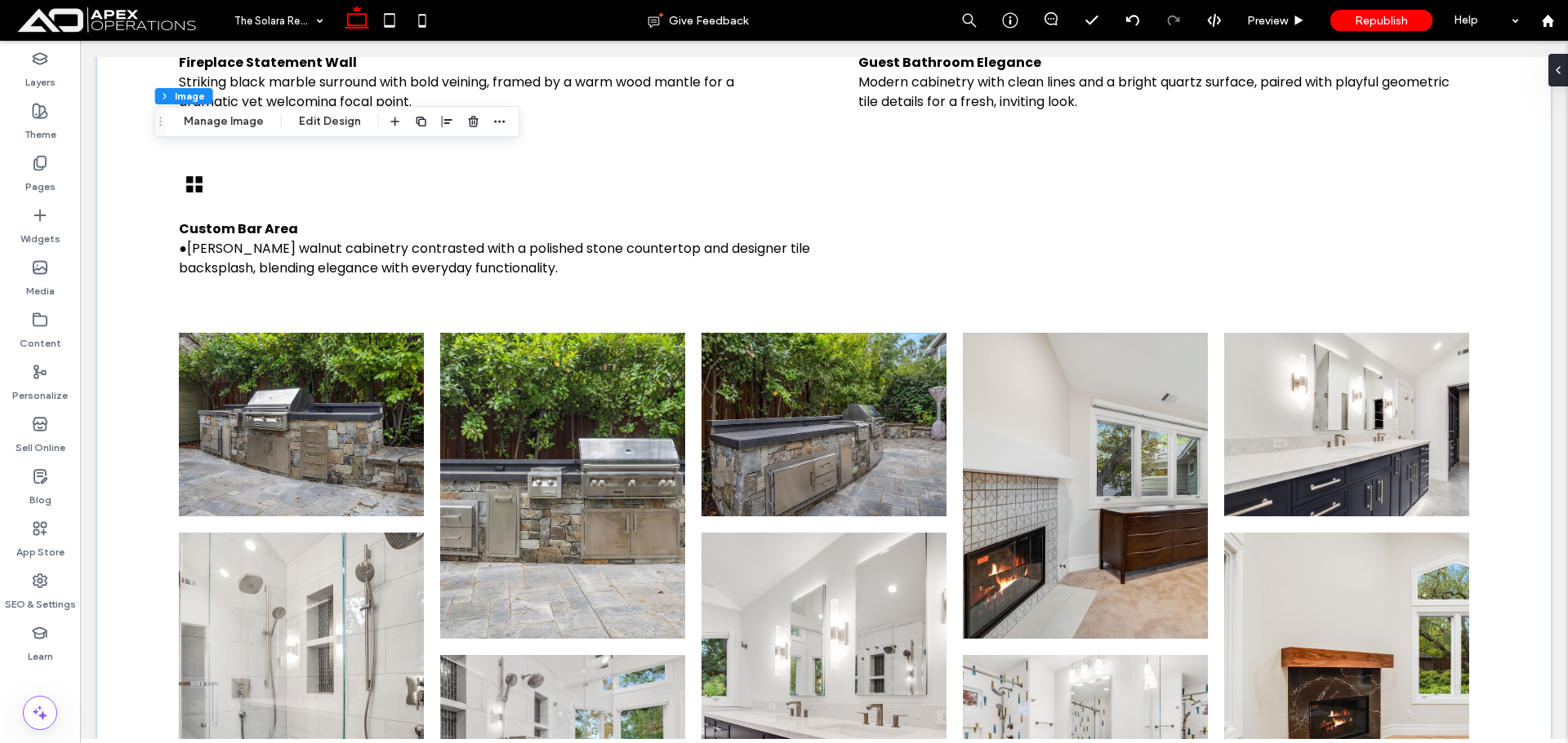
scroll to position [1240, 0]
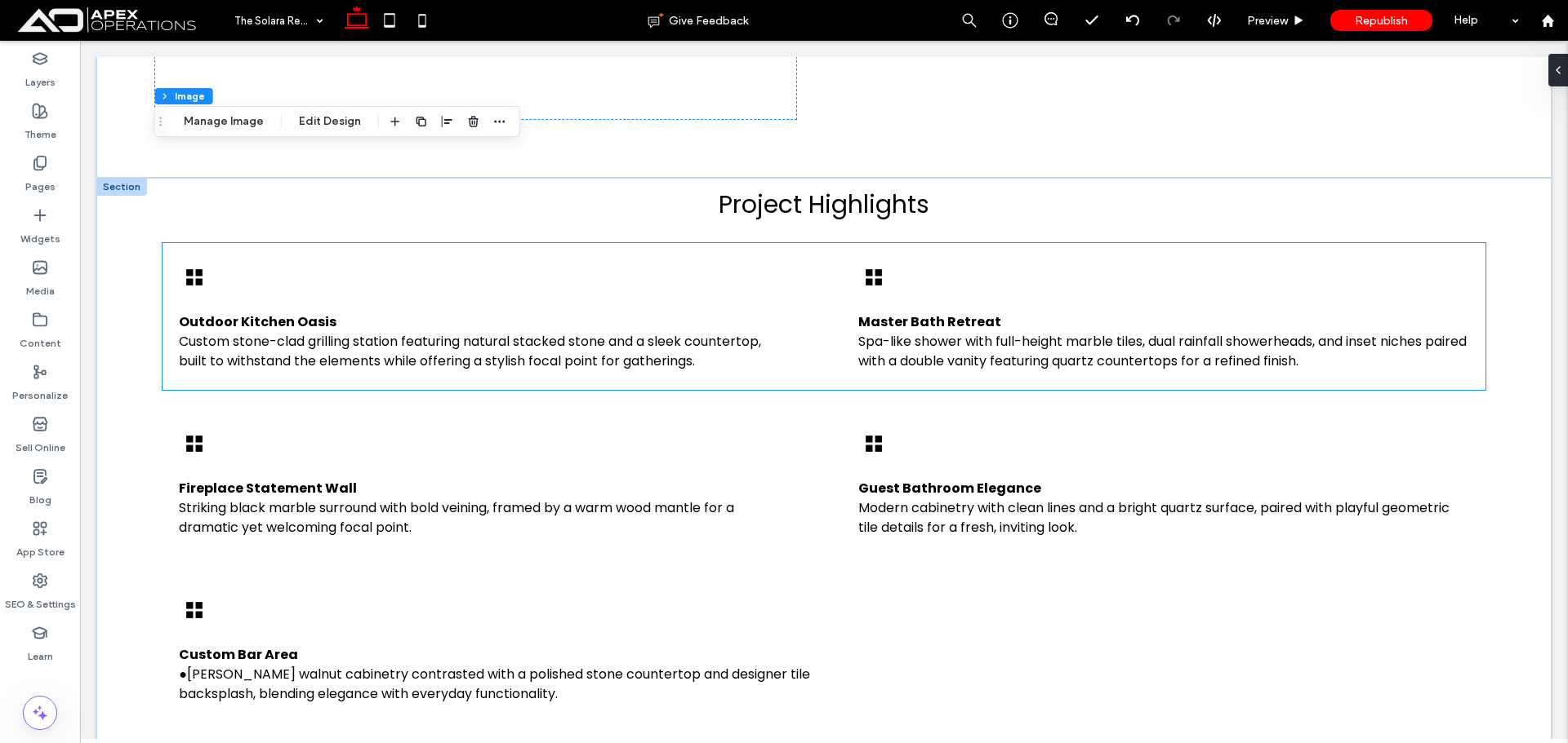
click at [659, 313] on p "Outdoor Kitchen Oasis Custom stone-clad grilling station featuring natural stac…" at bounding box center [484, 341] width 611 height 58
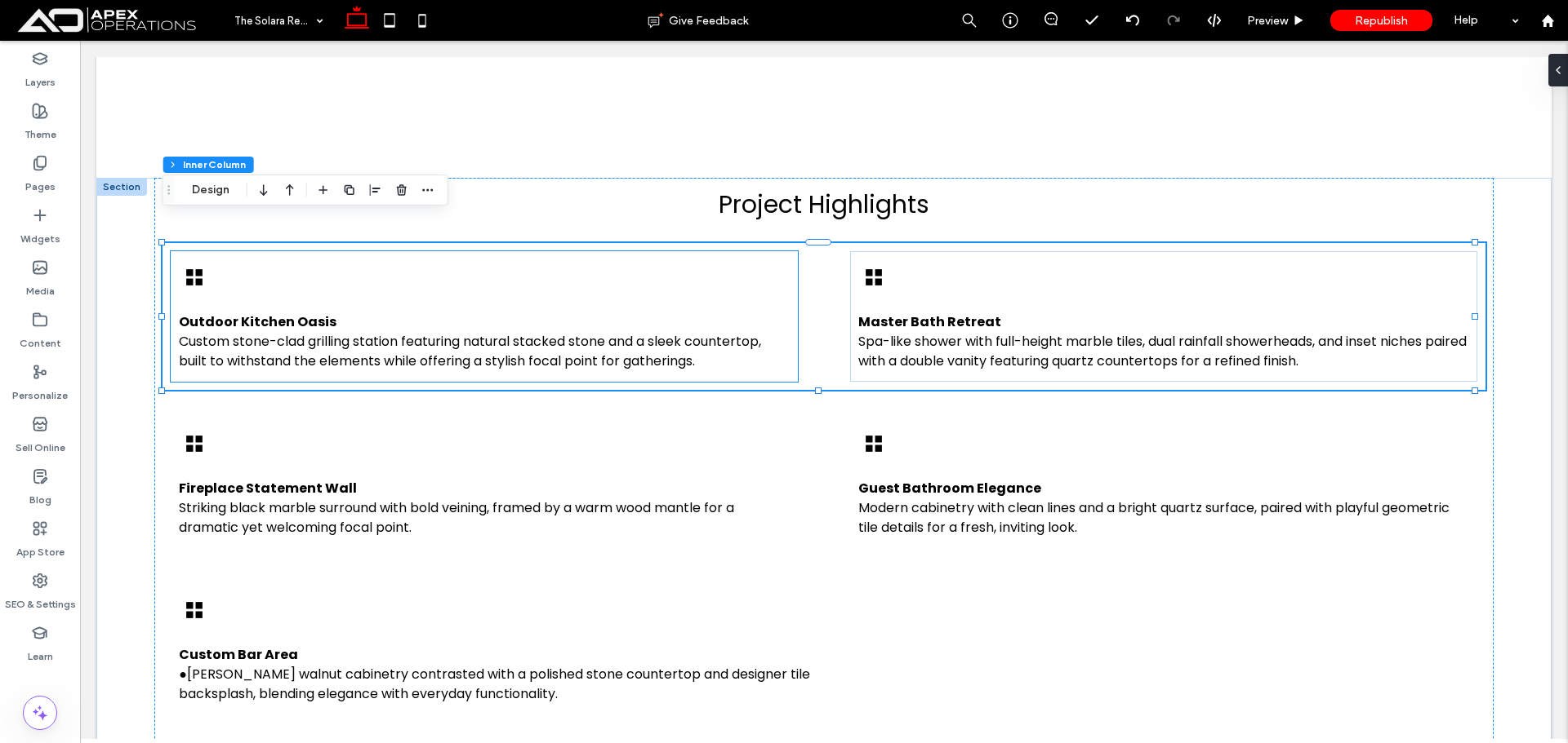
click at [643, 262] on div "Outdoor Kitchen Oasis Custom stone-clad grilling station featuring natural stac…" at bounding box center [483, 317] width 627 height 131
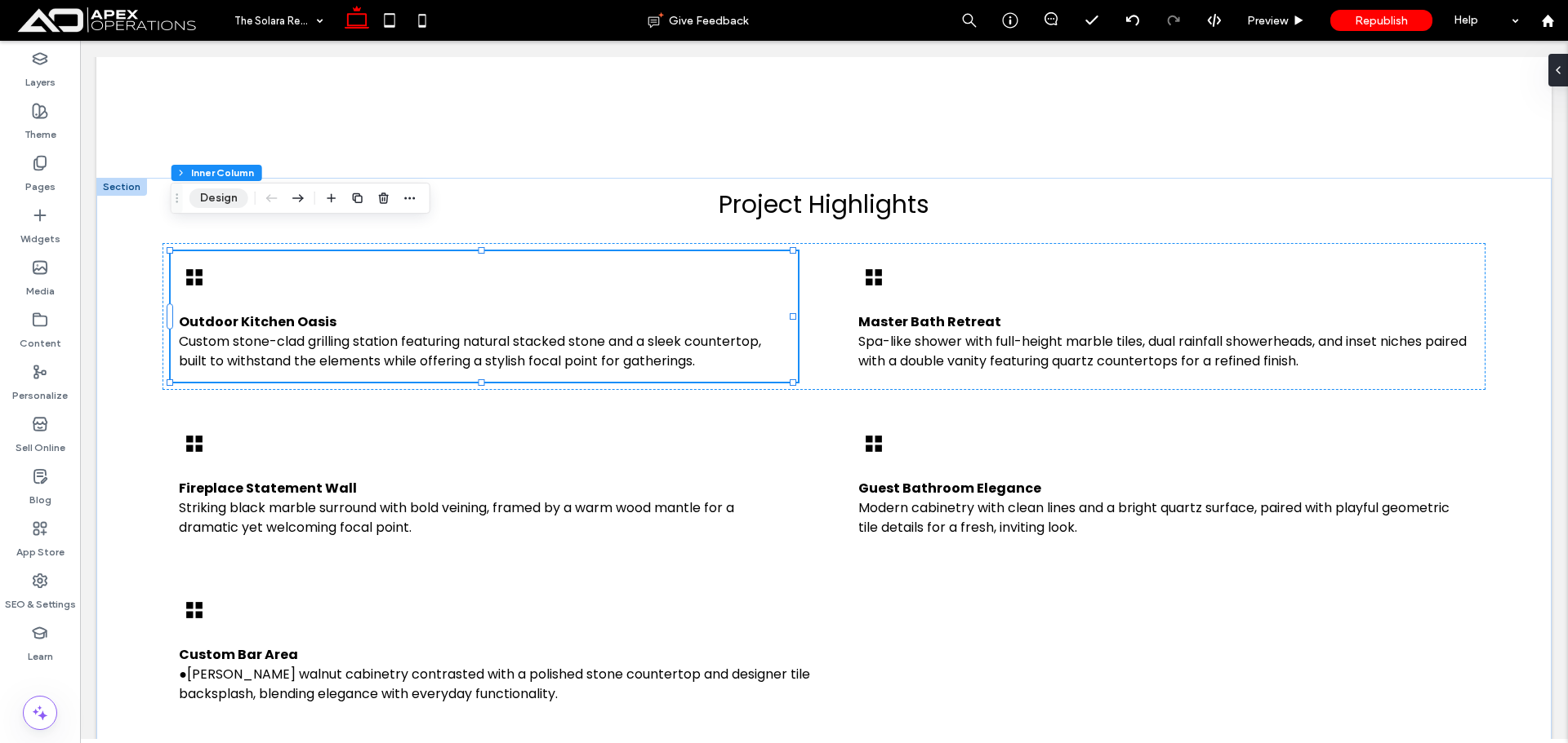
click at [224, 202] on button "Design" at bounding box center [218, 199] width 58 height 20
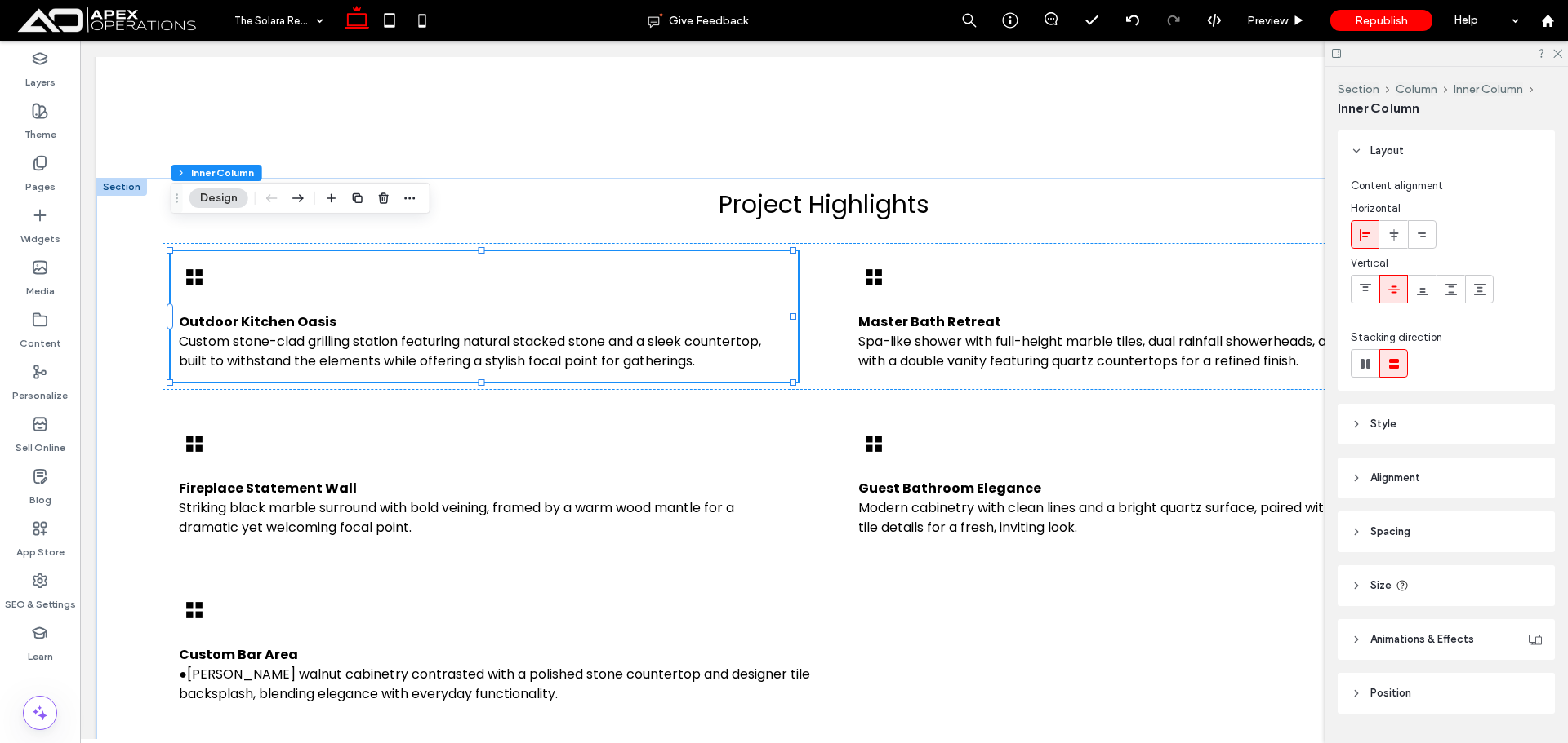
scroll to position [43, 0]
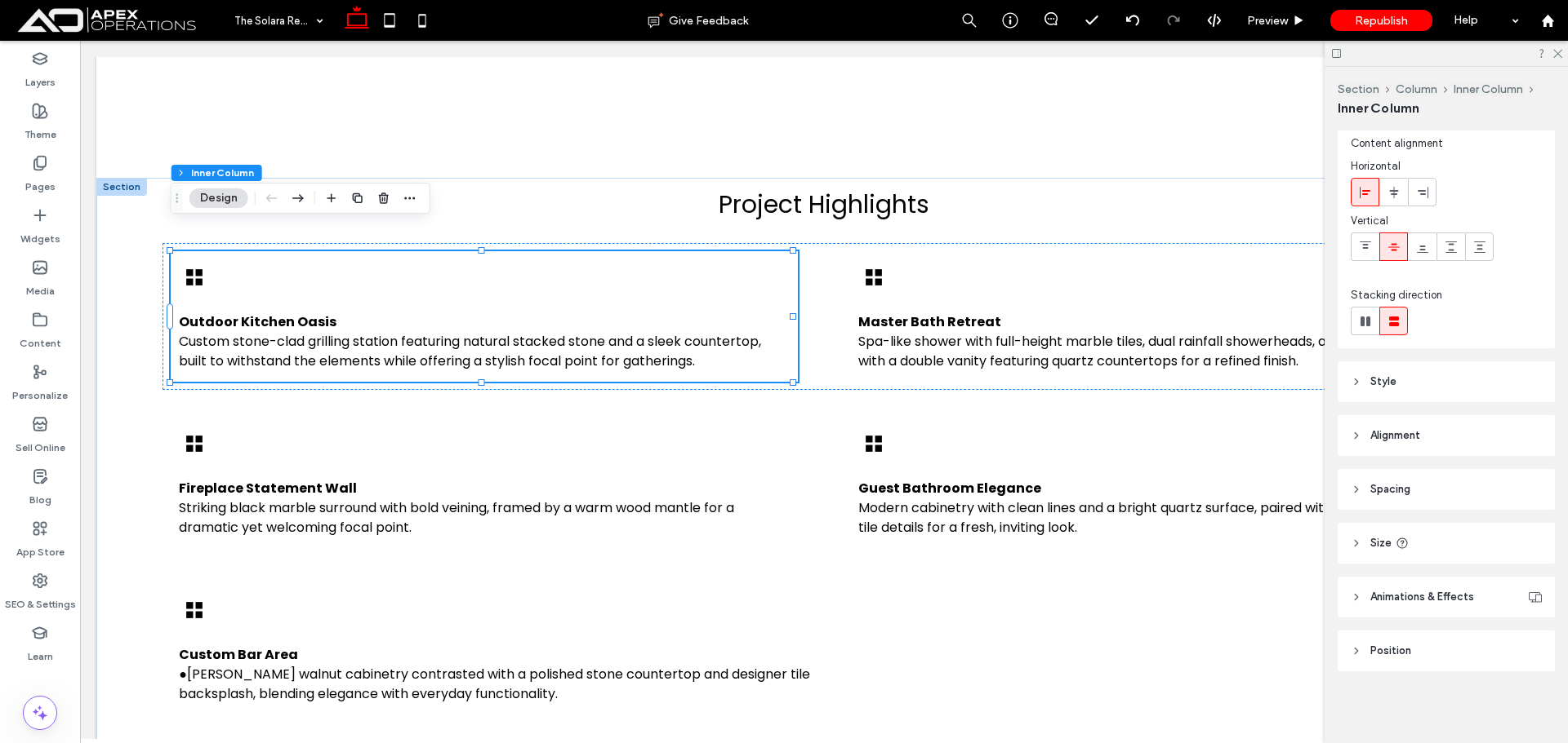
drag, startPoint x: 1410, startPoint y: 377, endPoint x: 1471, endPoint y: 396, distance: 63.9
click at [1411, 377] on header "Style" at bounding box center [1445, 381] width 217 height 41
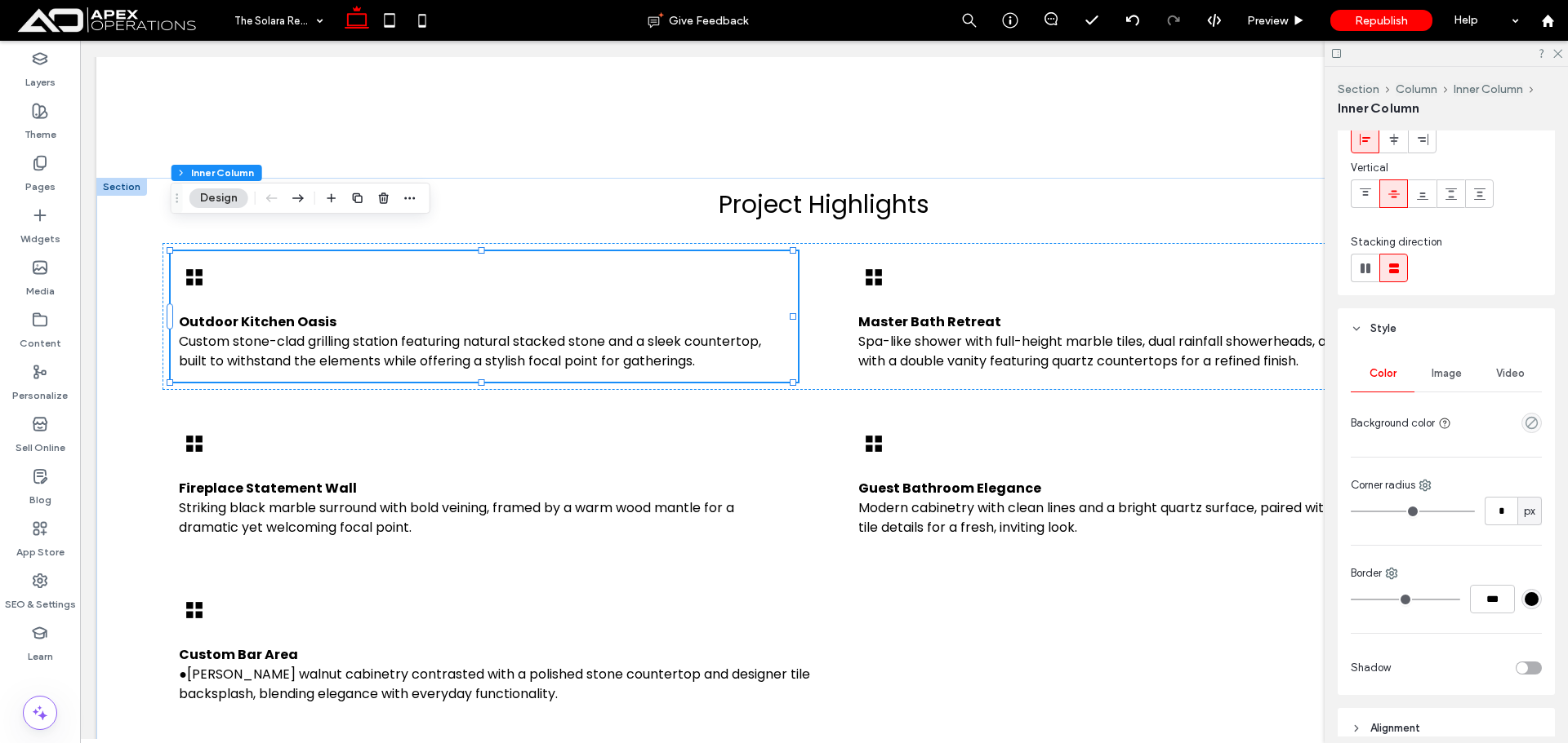
scroll to position [124, 0]
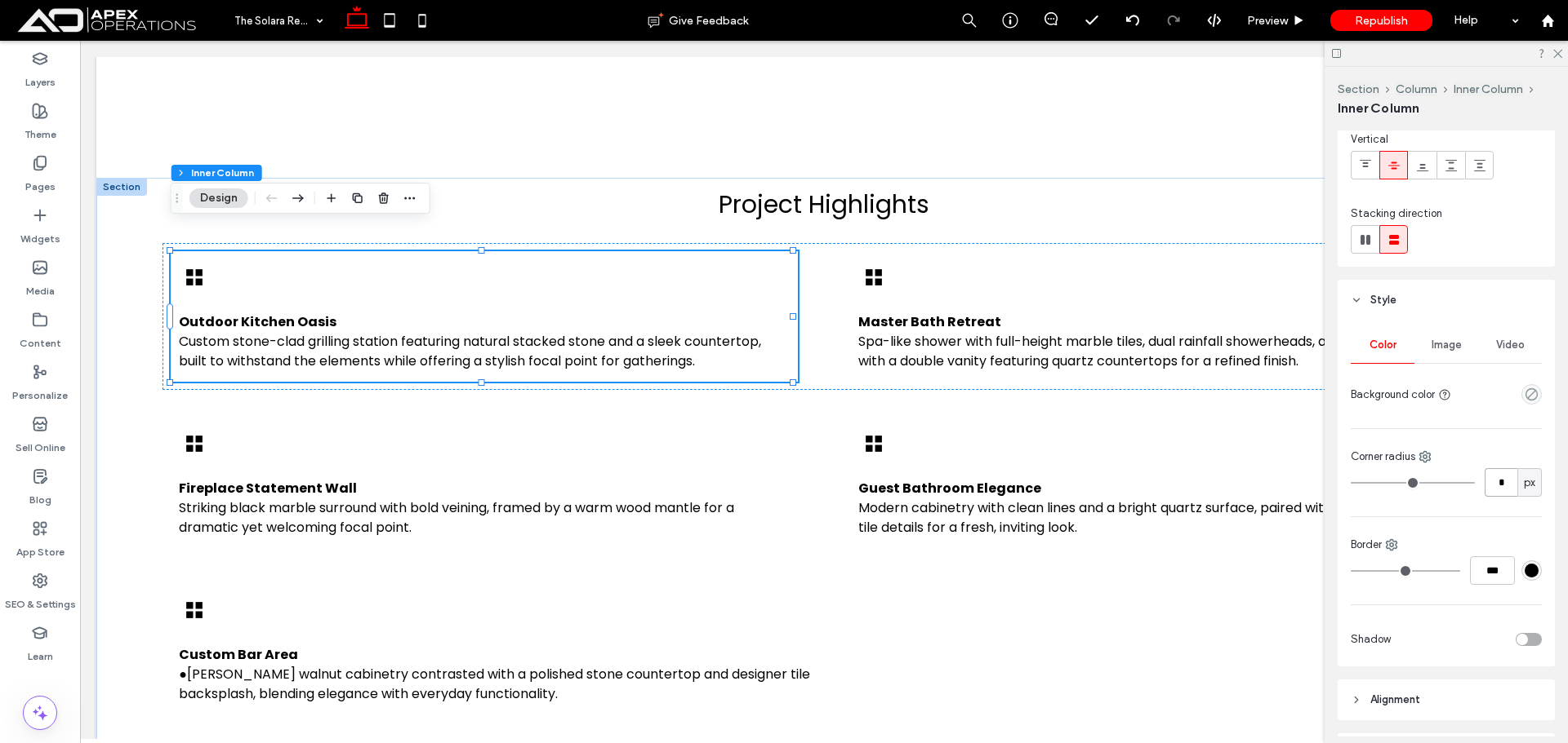
click at [1493, 487] on input "*" at bounding box center [1501, 482] width 33 height 29
click at [1476, 563] on input "***" at bounding box center [1492, 571] width 45 height 29
type input "*"
type input "***"
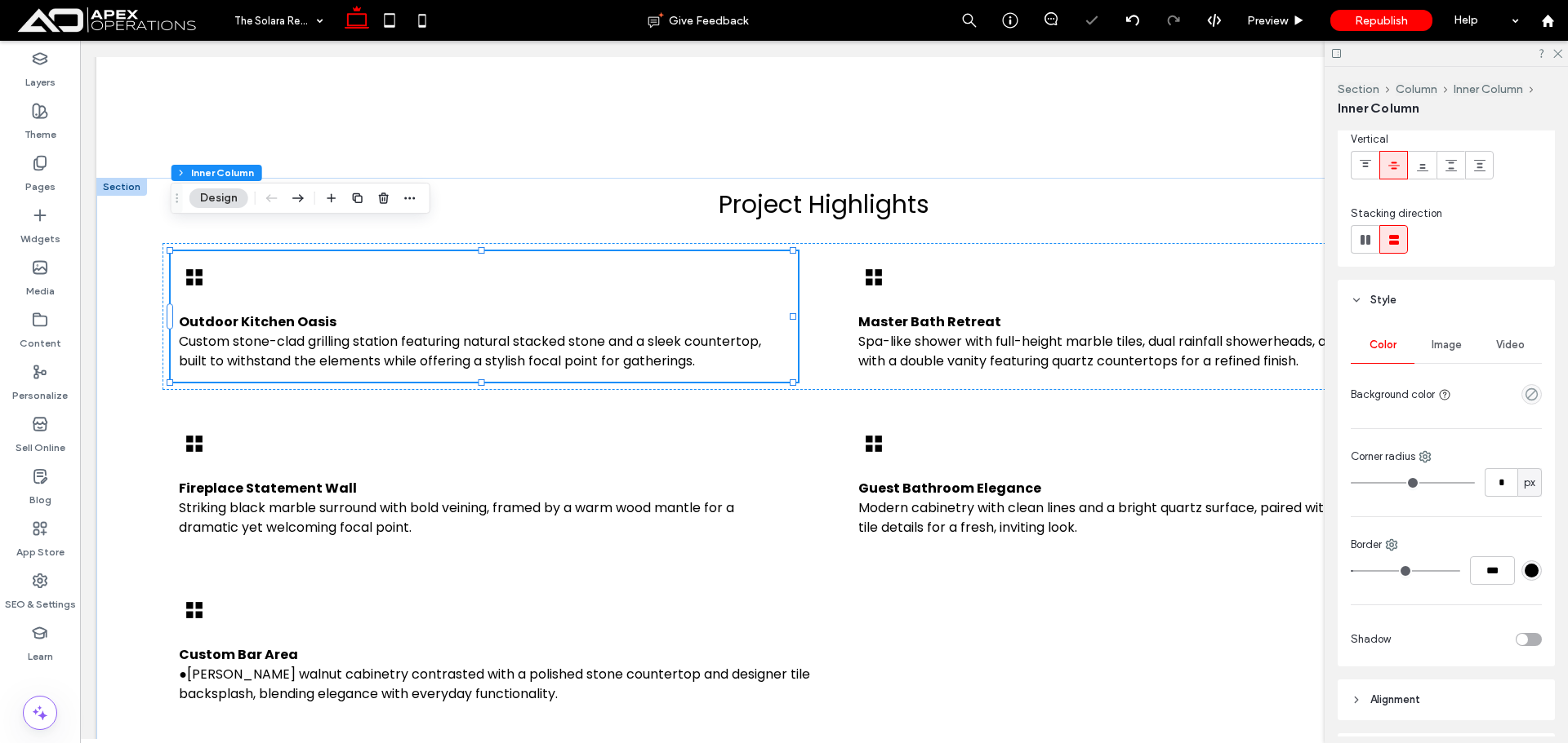
click at [1524, 571] on div "#000000" at bounding box center [1531, 571] width 14 height 14
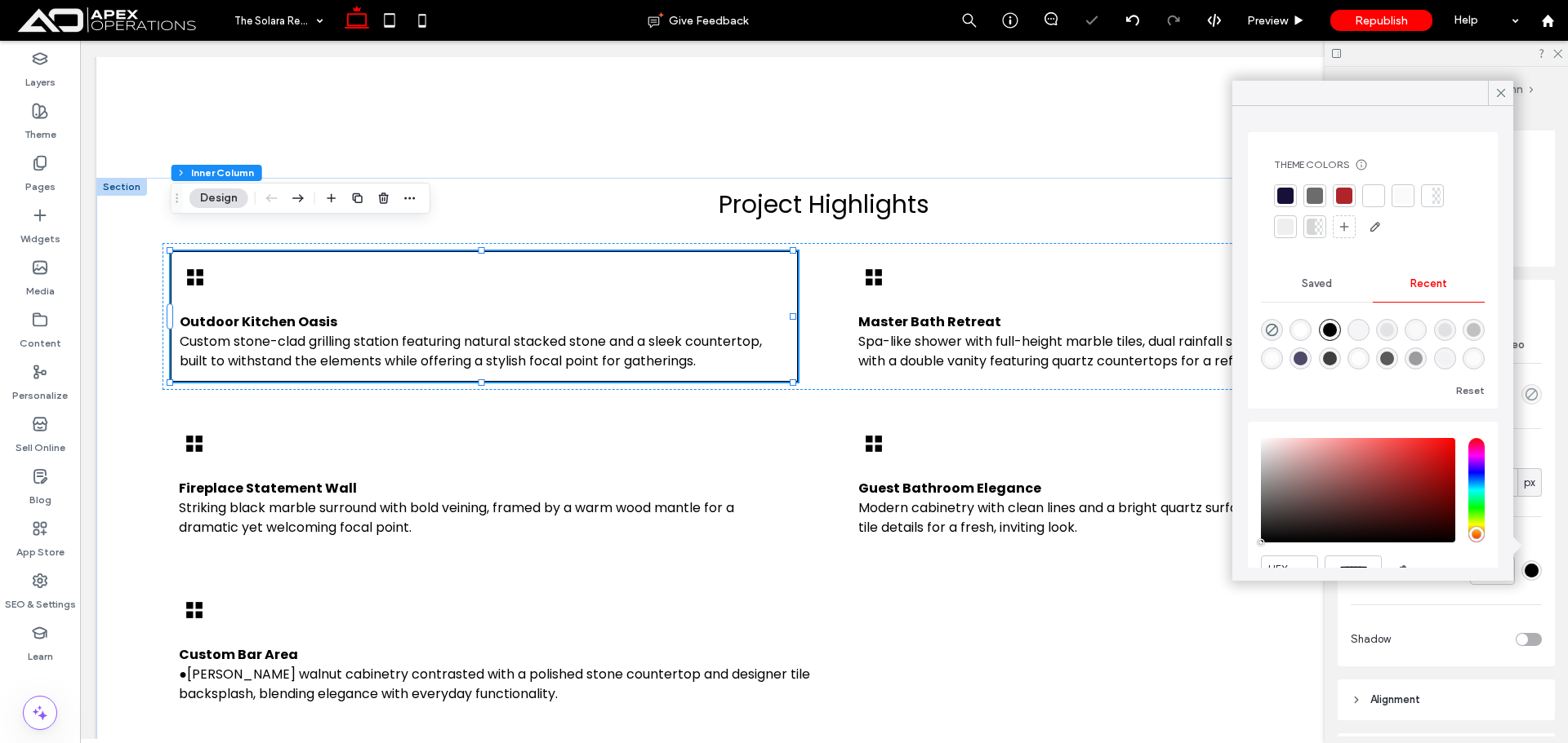
scroll to position [78, 0]
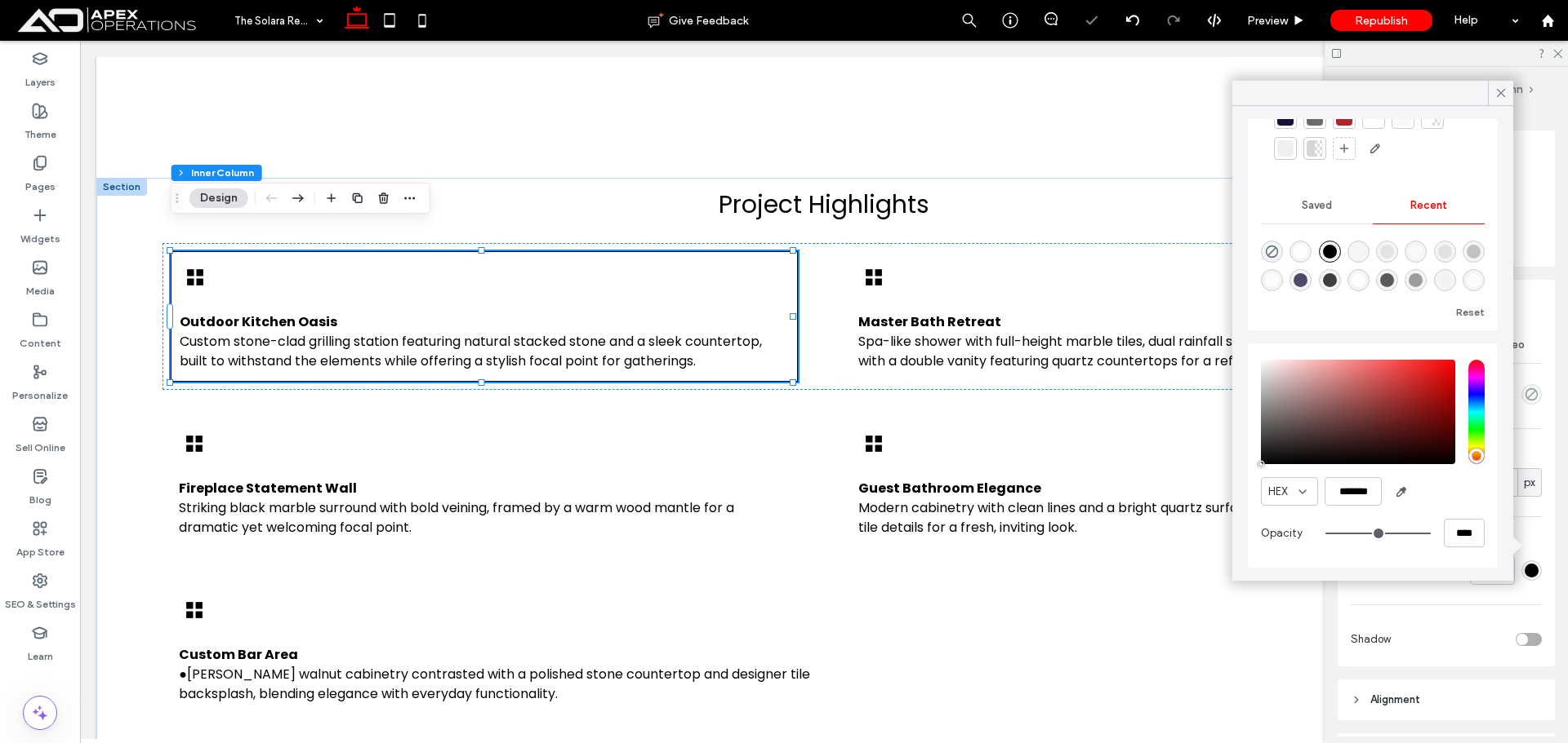
type input "**"
type input "***"
type input "**"
type input "***"
type input "**"
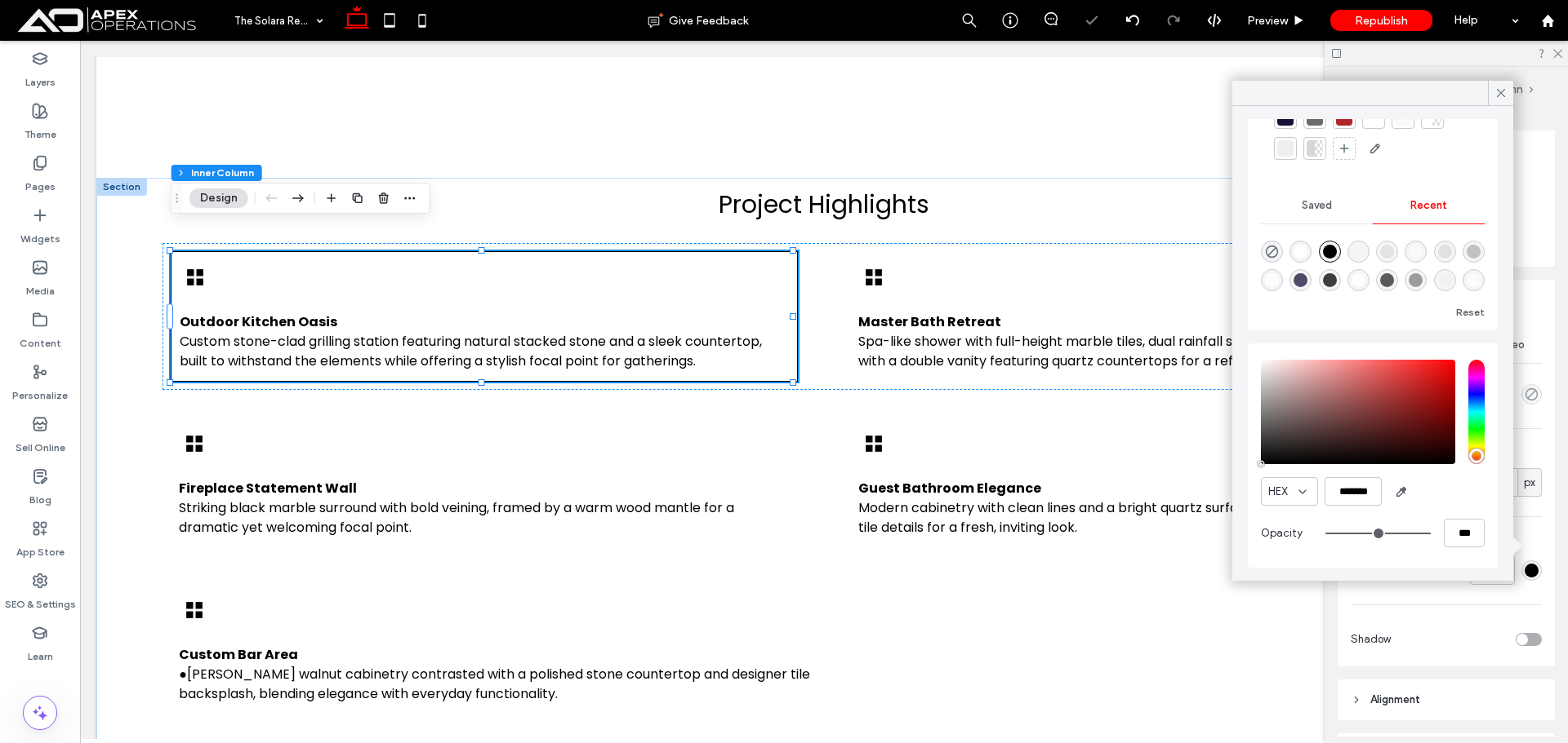
type input "***"
type input "**"
type input "***"
type input "**"
type input "***"
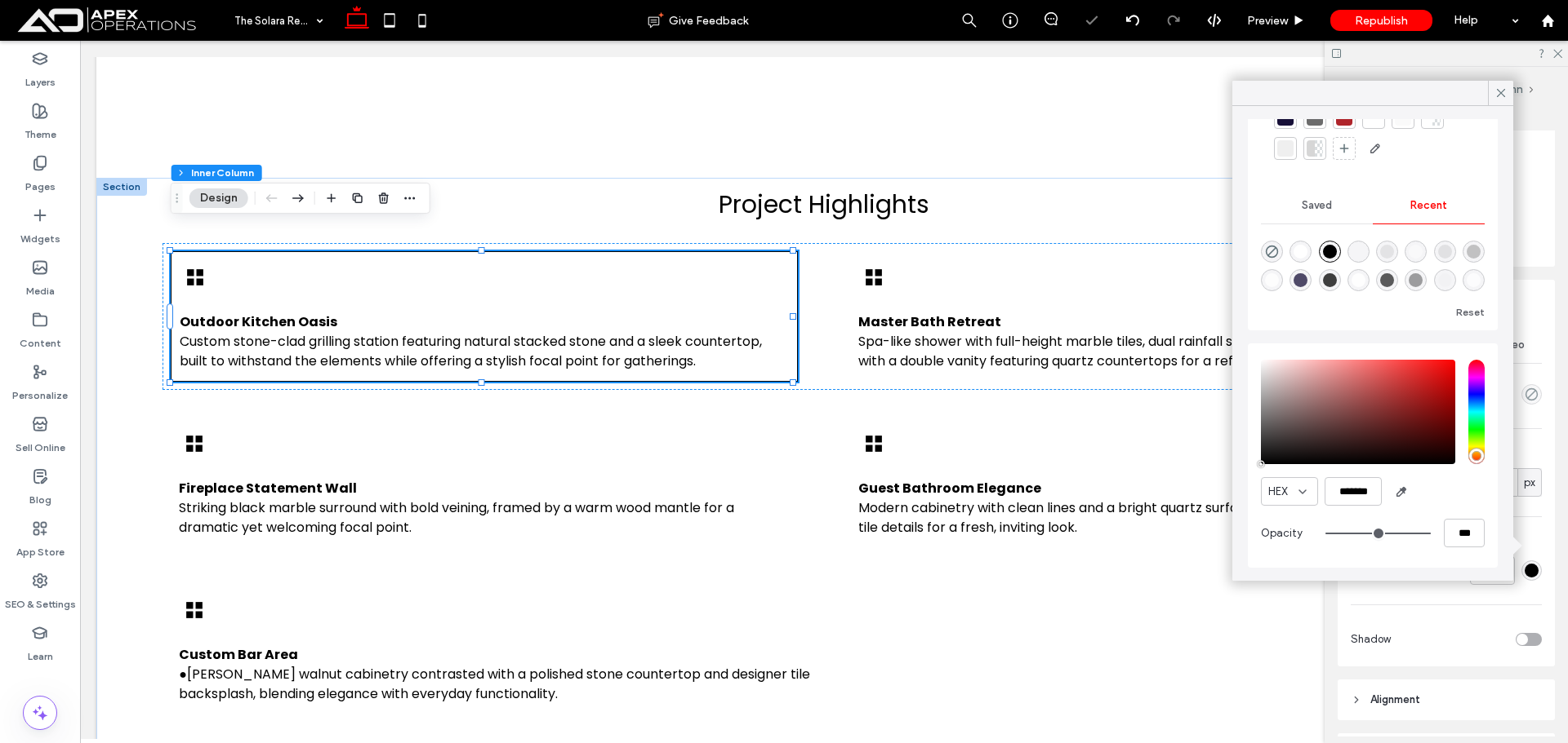
type input "**"
type input "***"
type input "**"
type input "***"
type input "**"
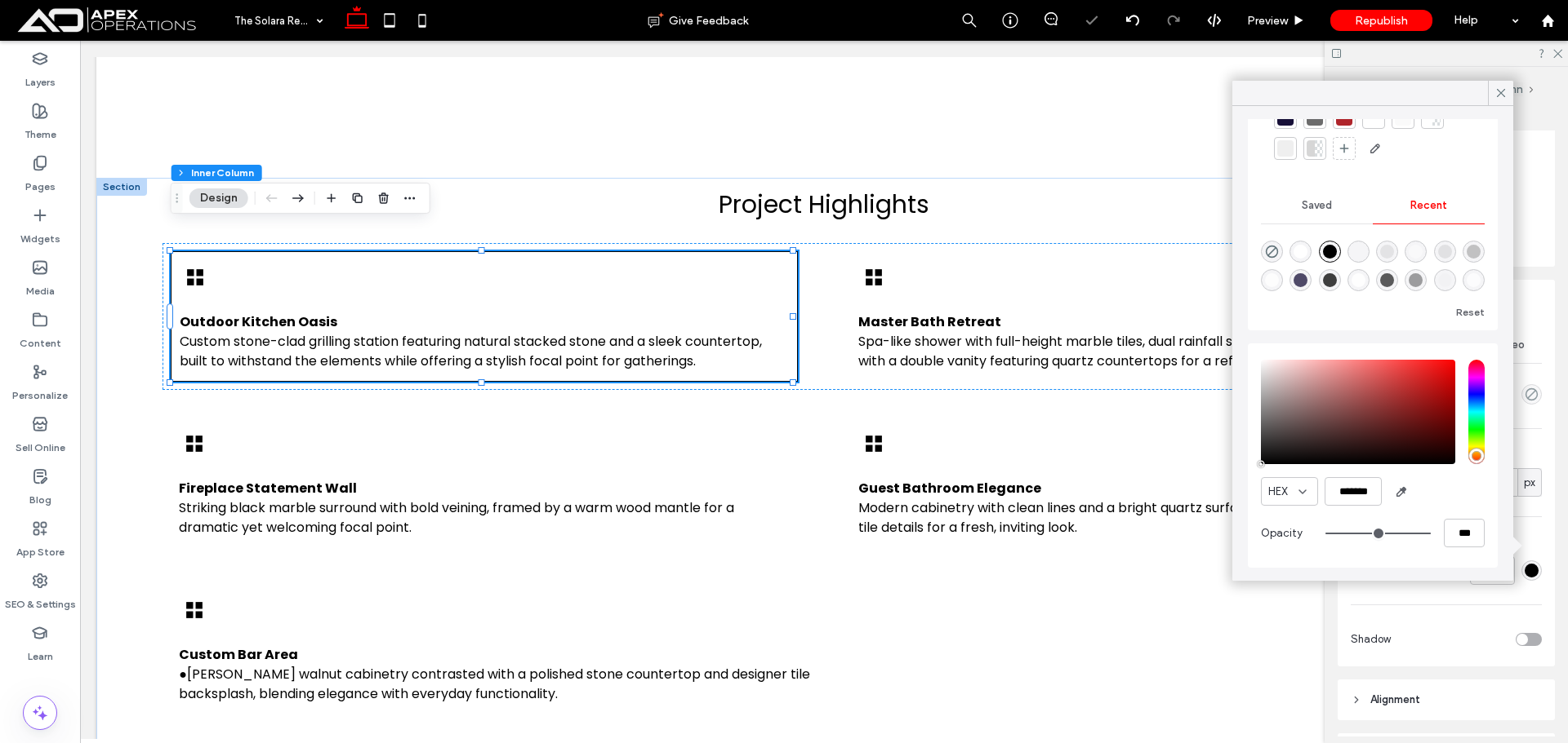
type input "***"
type input "*"
type input "**"
type input "*"
type input "**"
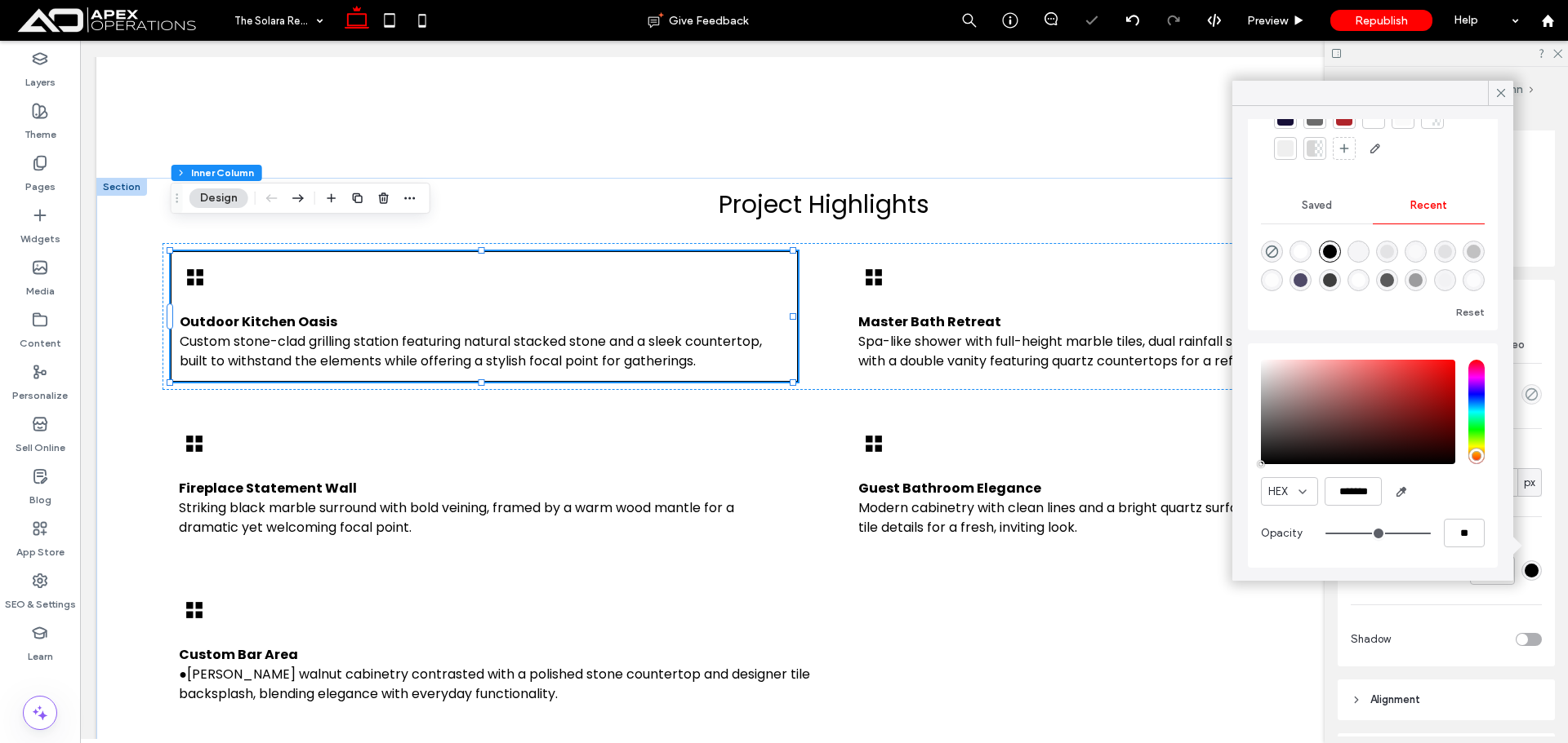
type input "*"
type input "**"
type input "*"
type input "**"
type input "*"
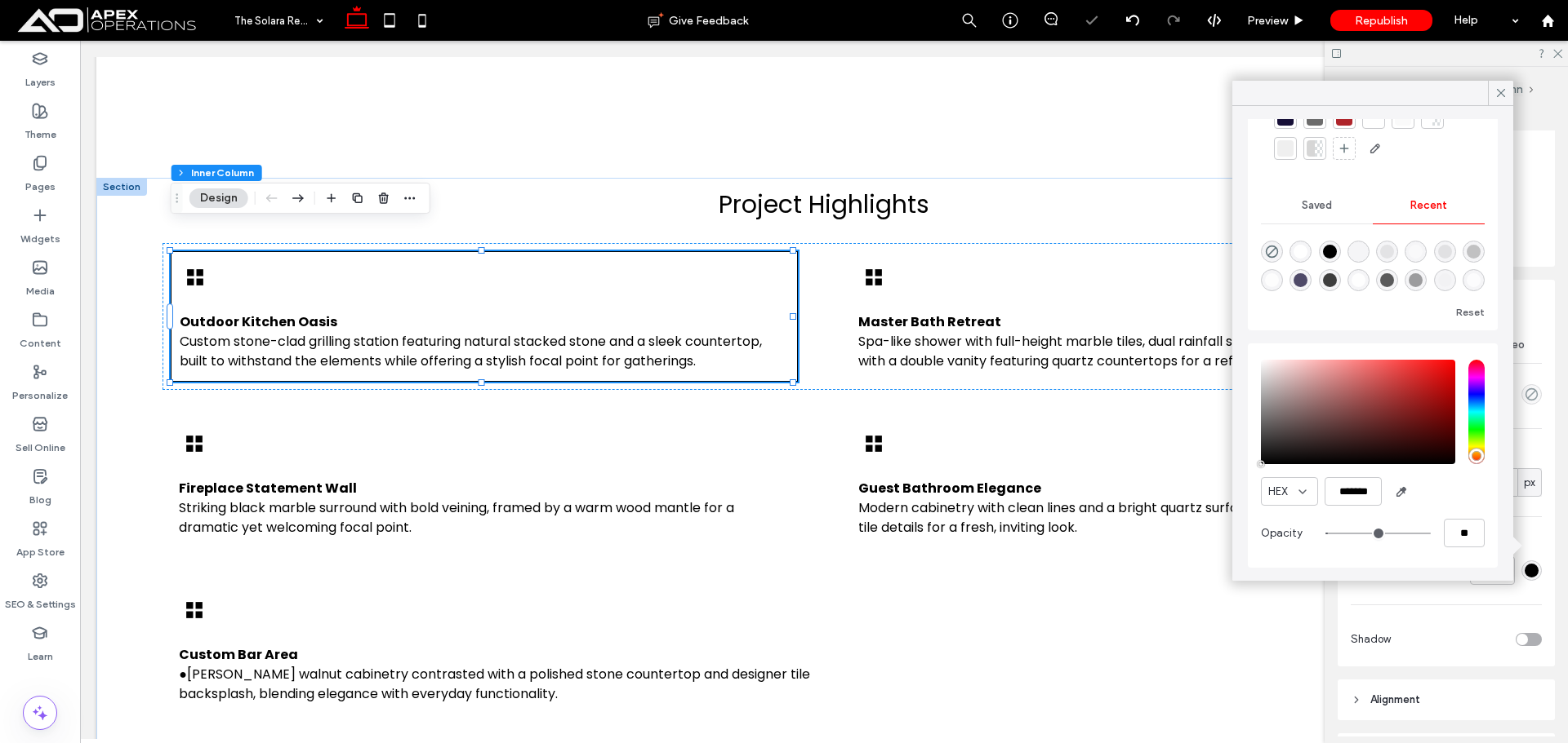
type input "**"
type input "*"
type input "**"
type input "*"
type input "**"
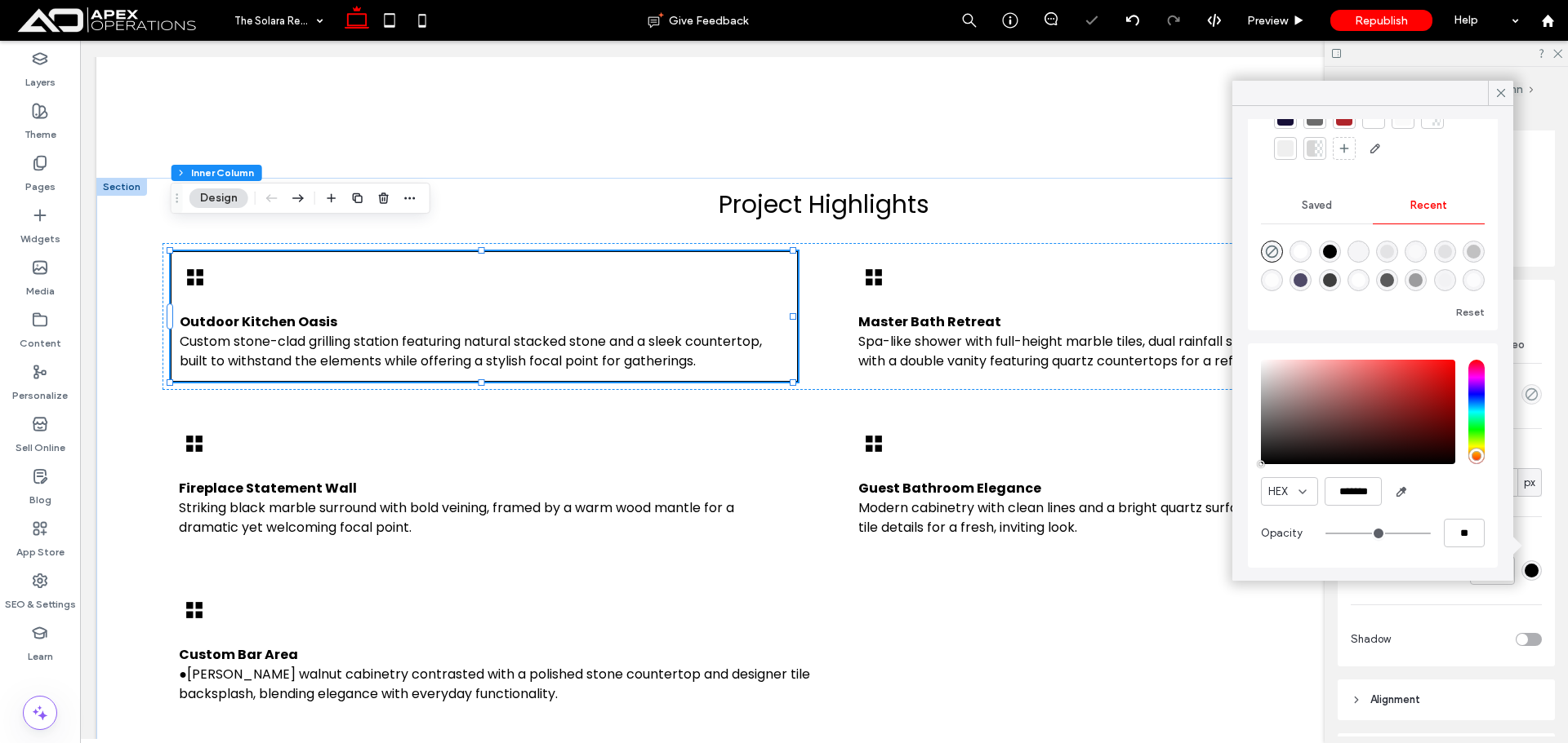
type input "*"
type input "**"
type input "*"
type input "**"
type input "*"
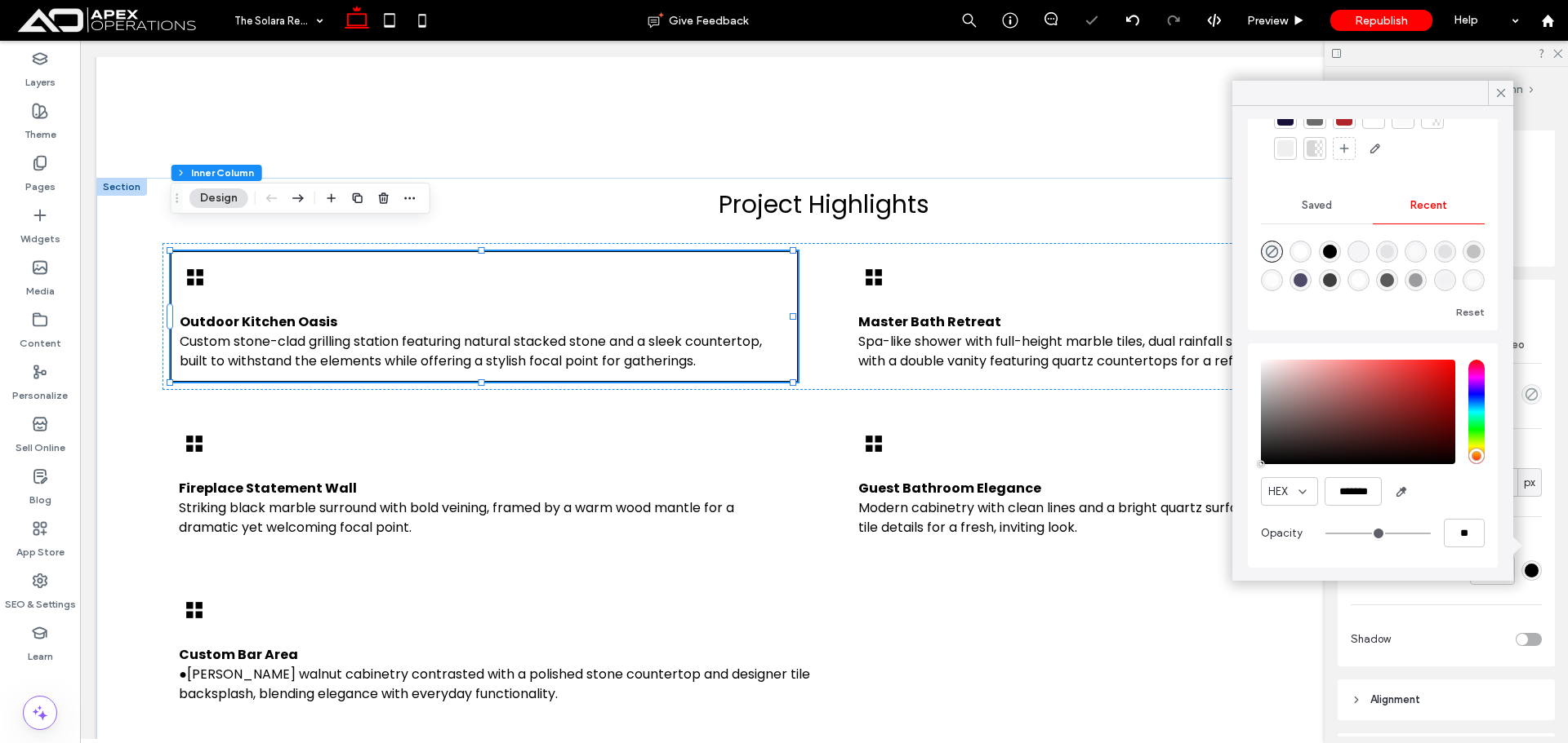
type input "**"
type input "*"
type input "**"
type input "*"
type input "**"
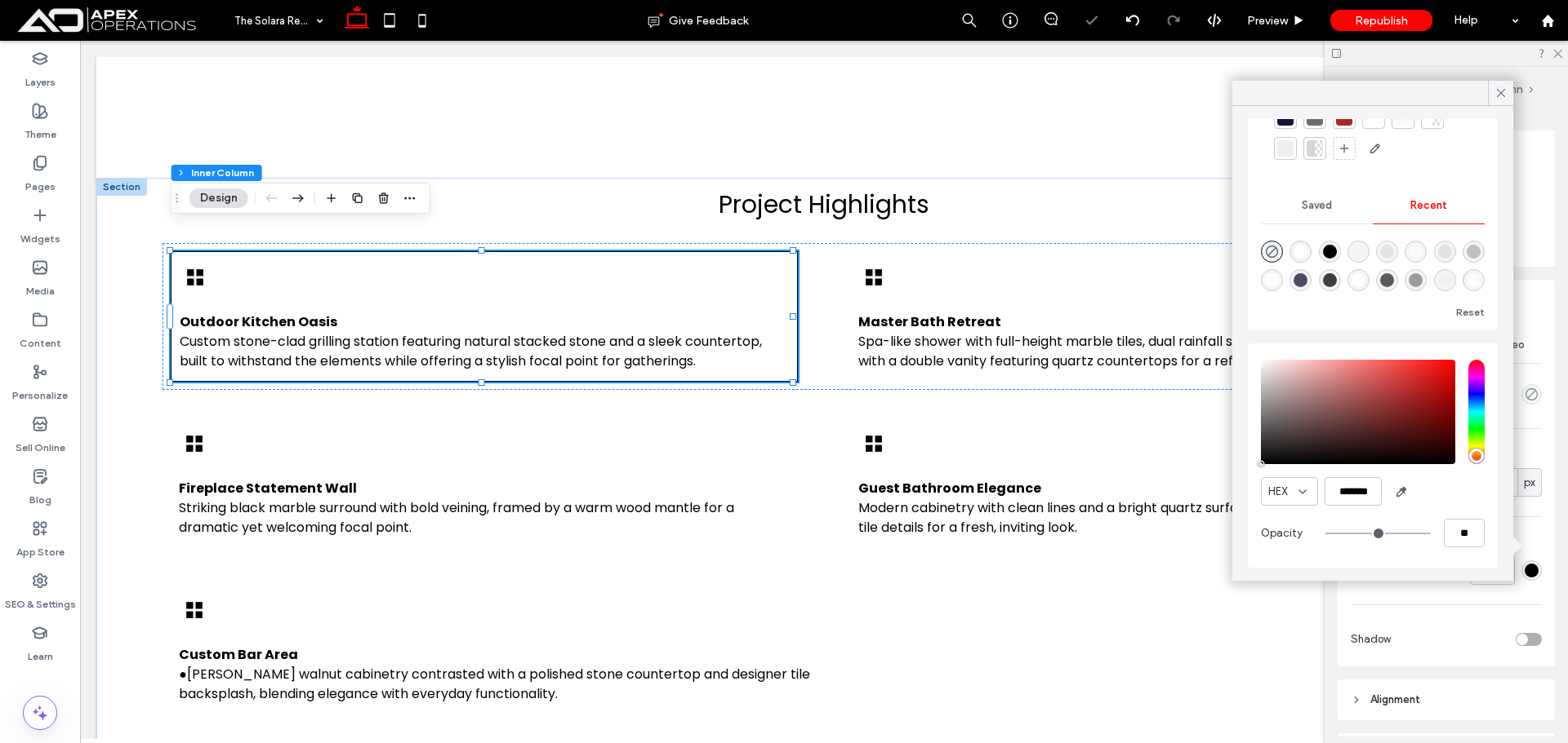
type input "*"
type input "**"
type input "*"
type input "**"
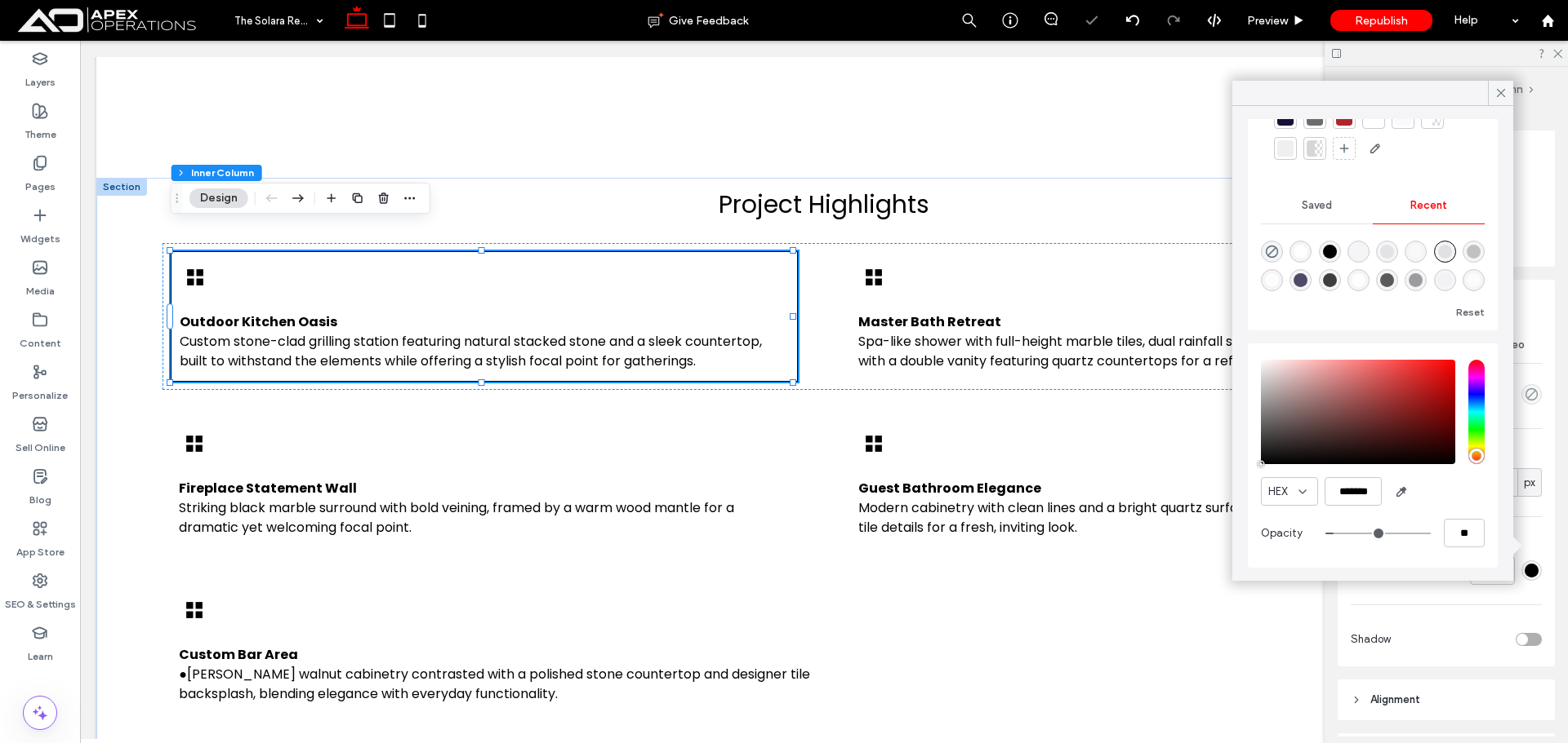
type input "***"
type input "**"
type input "***"
type input "**"
type input "***"
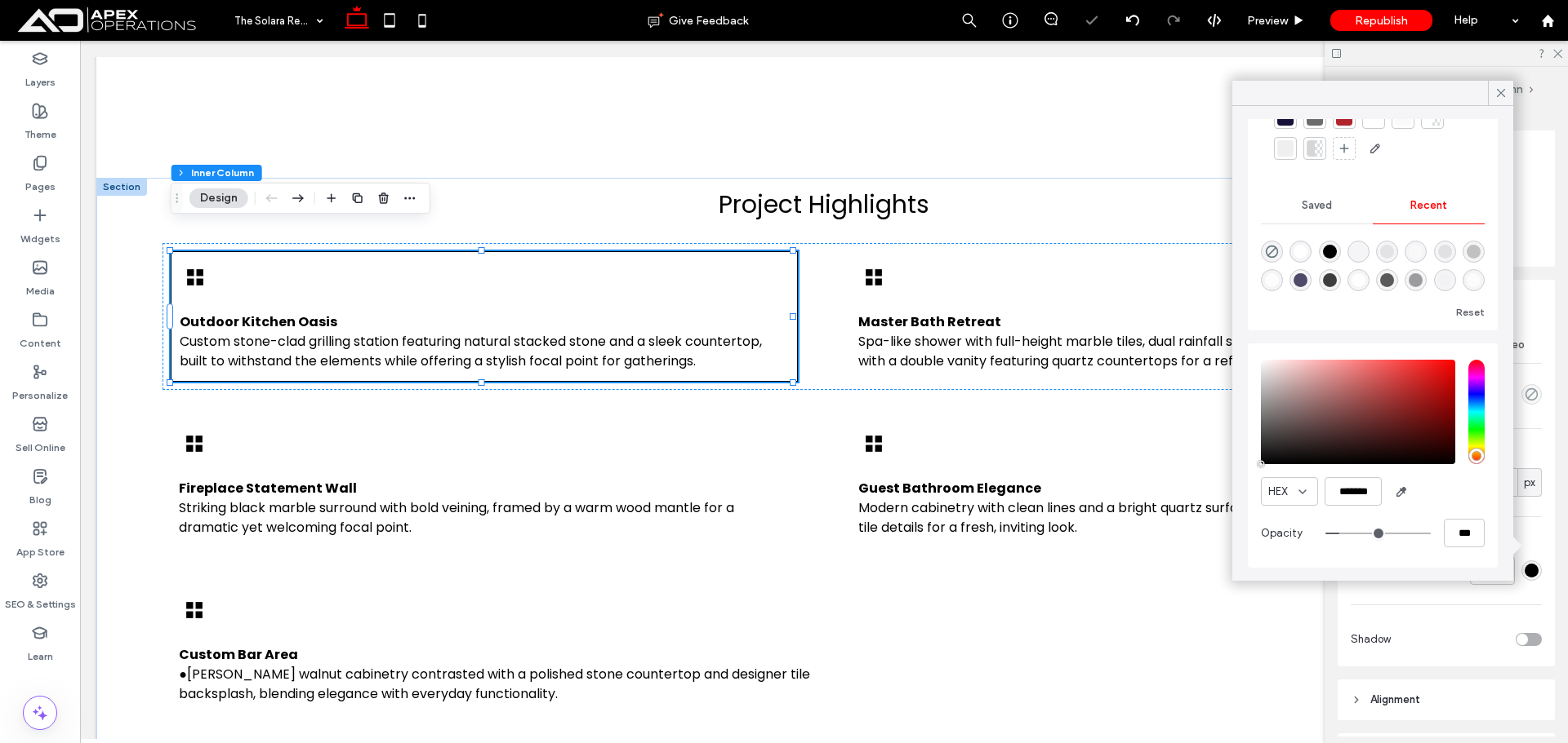
drag, startPoint x: 1335, startPoint y: 528, endPoint x: 1257, endPoint y: 524, distance: 78.1
type input "**"
click at [1330, 533] on input "range" at bounding box center [1378, 534] width 105 height 2
type input "***"
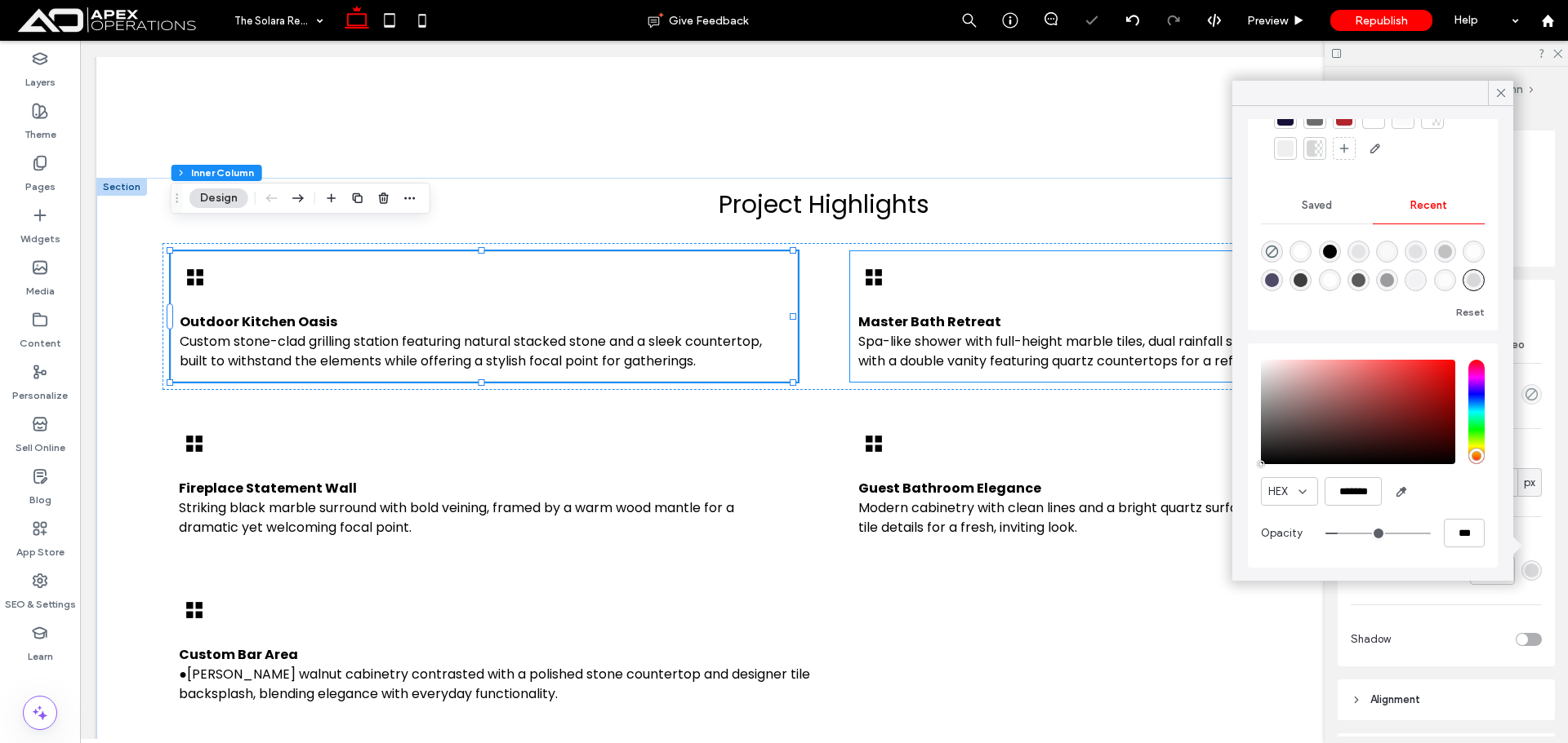
click at [965, 251] on div "Master Bath Retreat Spa-like shower with full-height marble tiles, dual rainfal…" at bounding box center [1163, 317] width 627 height 131
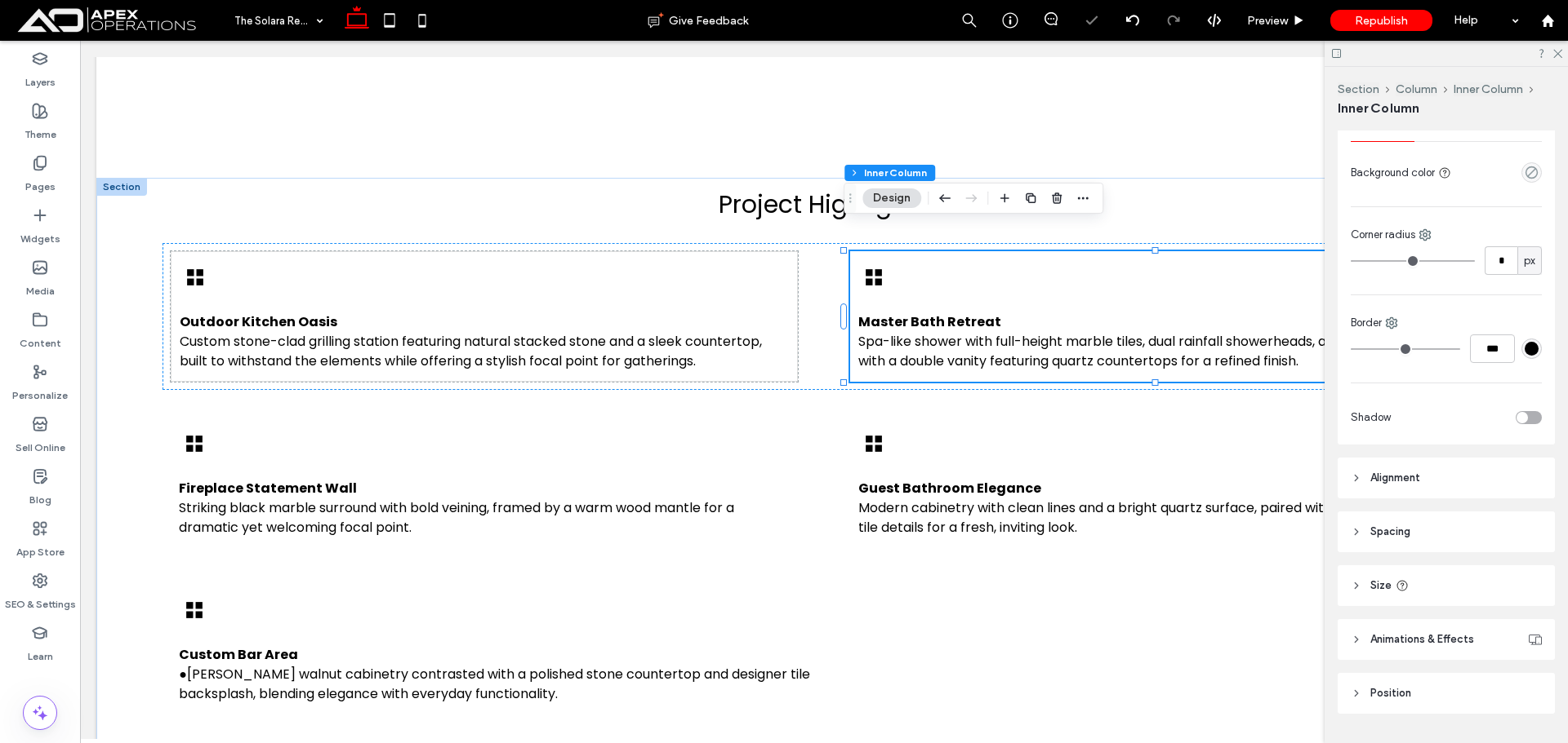
scroll to position [389, 0]
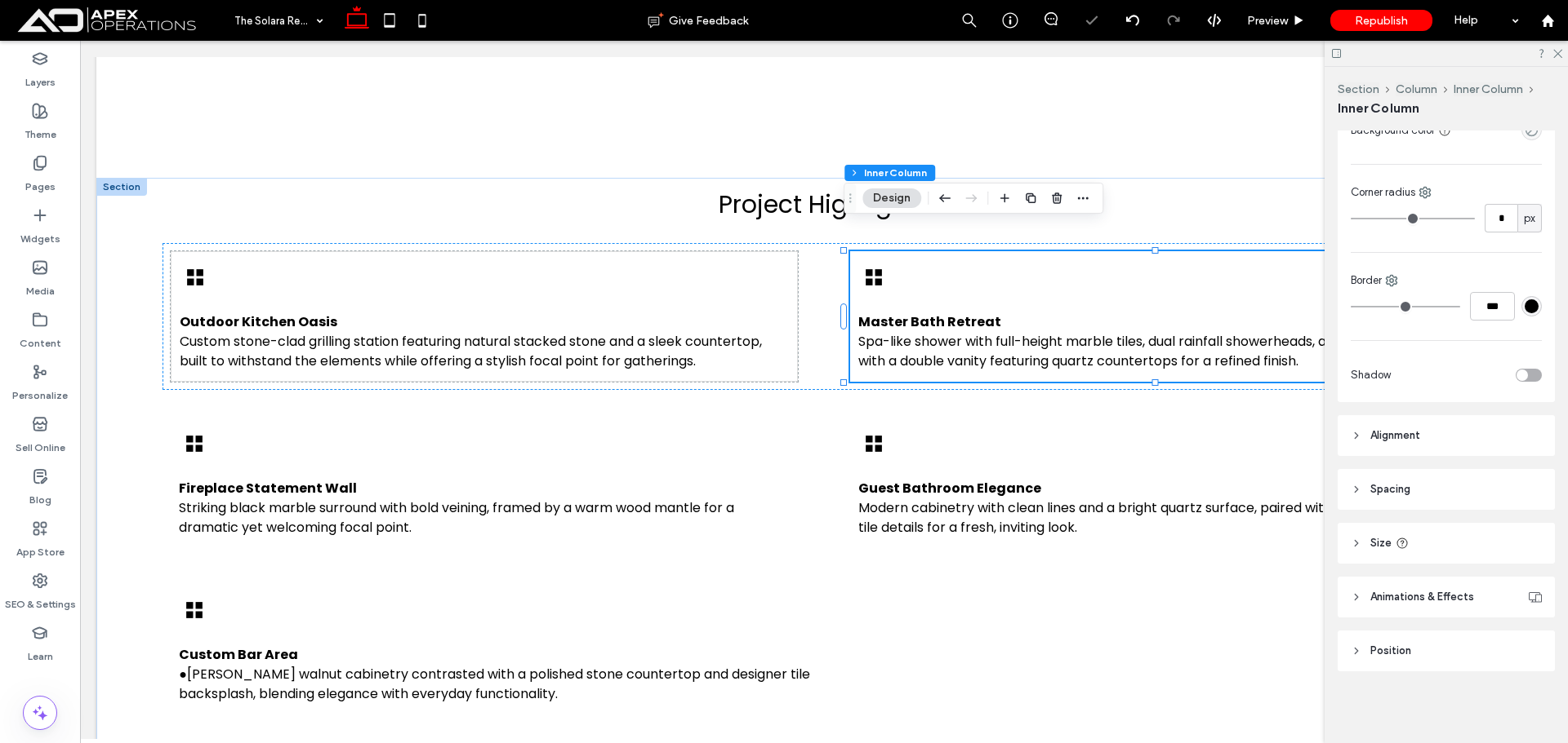
click at [1476, 236] on div "Color Image Video Background color Corner radius * px Border *** Shadow" at bounding box center [1445, 230] width 217 height 346
click at [1494, 313] on input "***" at bounding box center [1492, 306] width 45 height 29
type input "*"
type input "***"
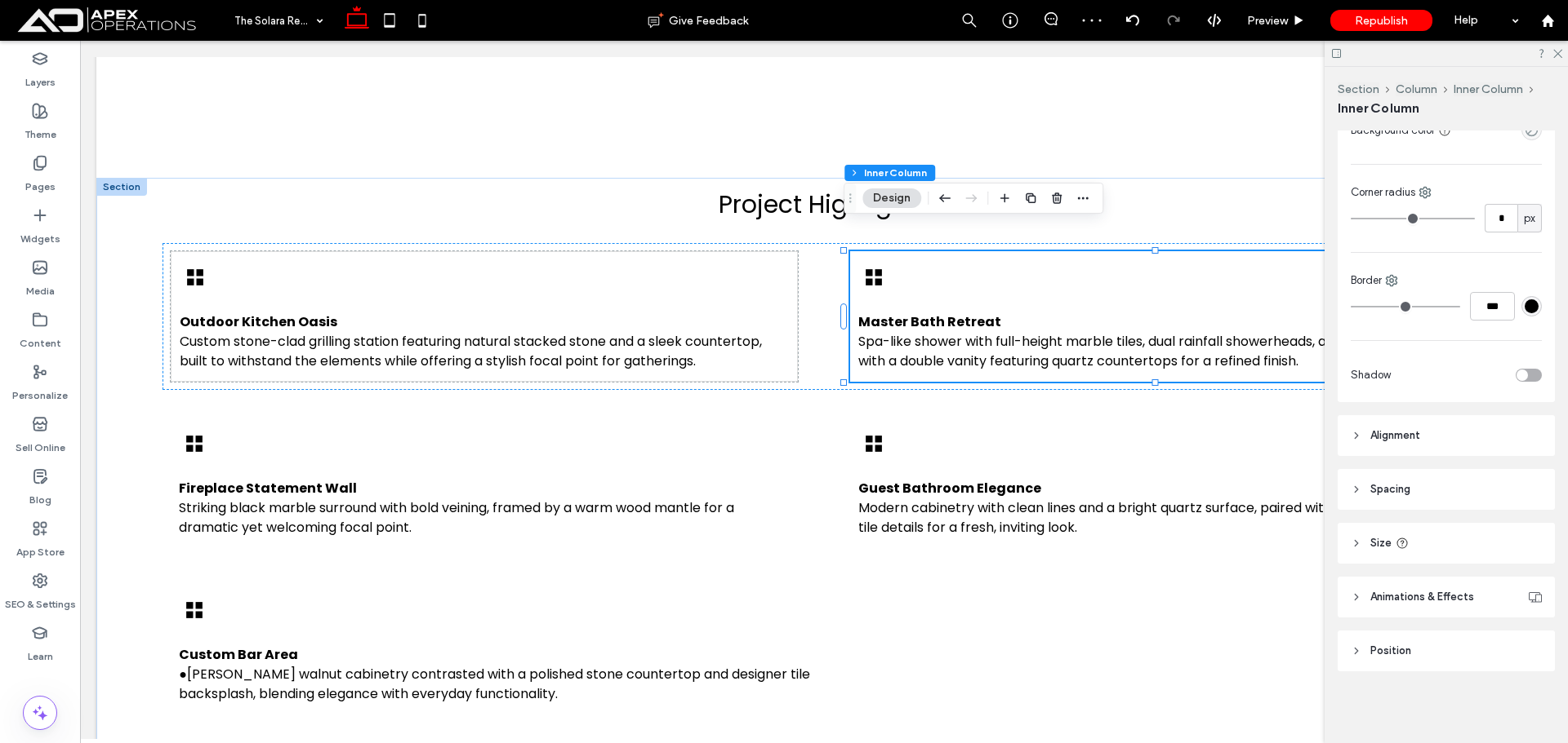
click at [1524, 310] on div "#000000" at bounding box center [1531, 307] width 14 height 14
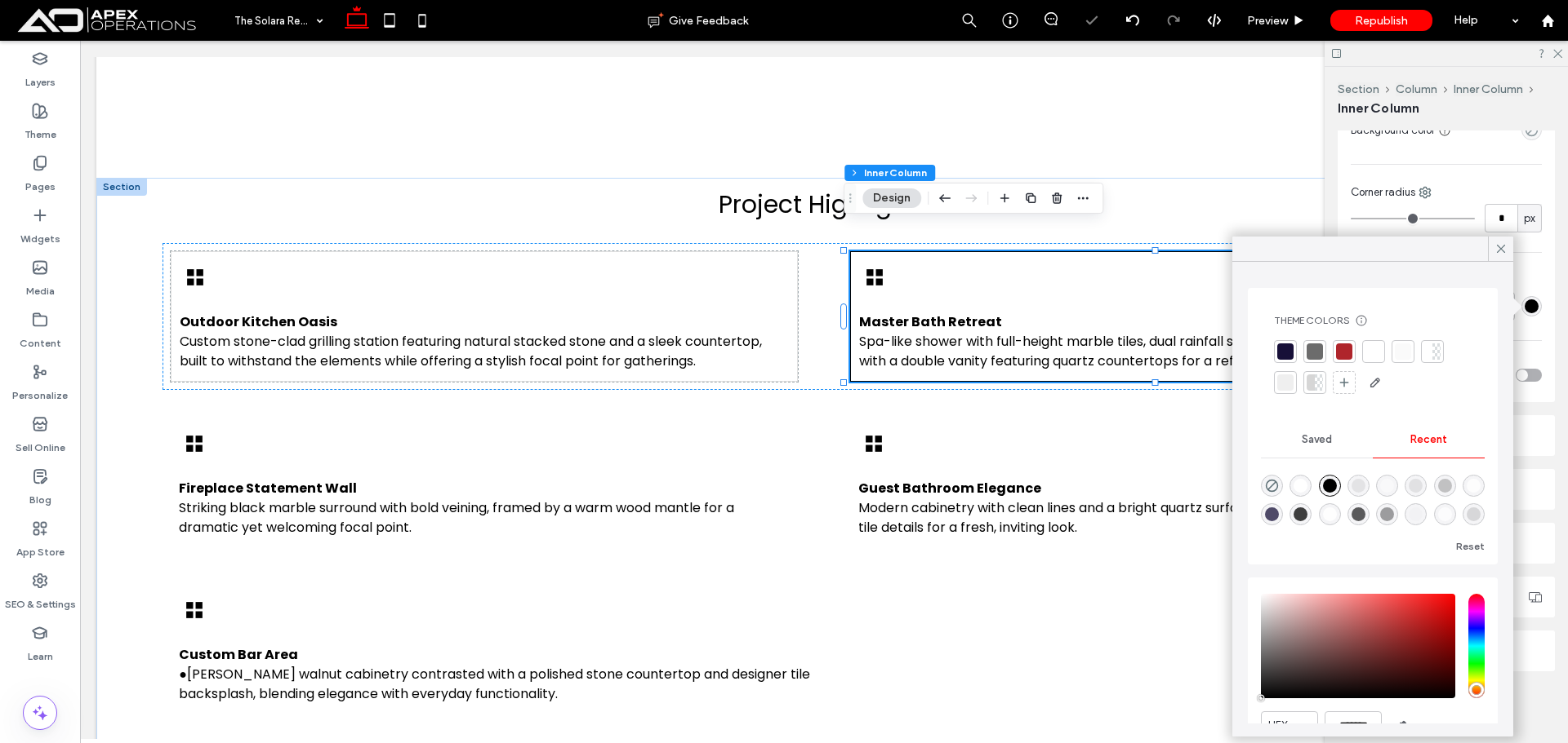
click at [1434, 445] on div "Recent" at bounding box center [1428, 439] width 112 height 36
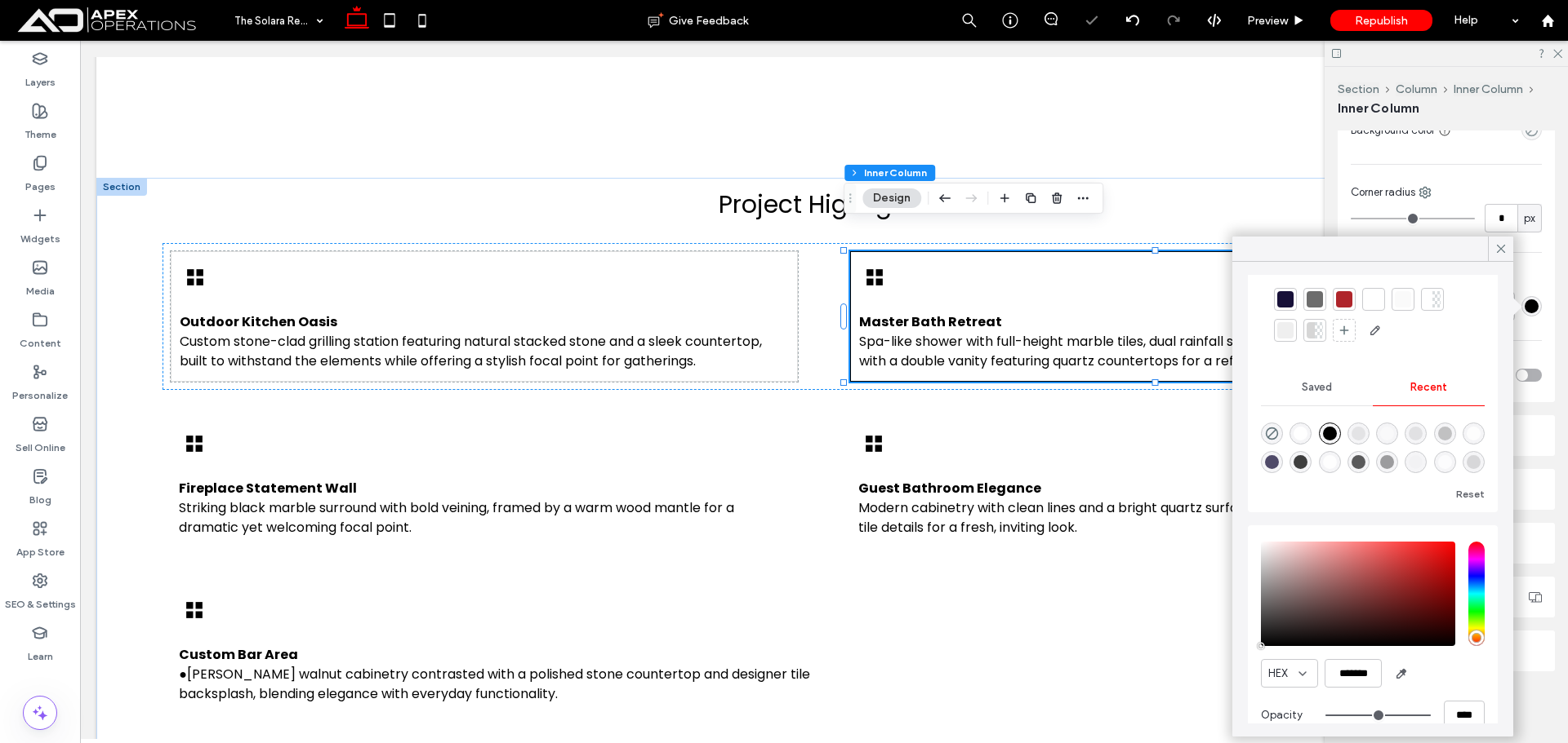
scroll to position [78, 0]
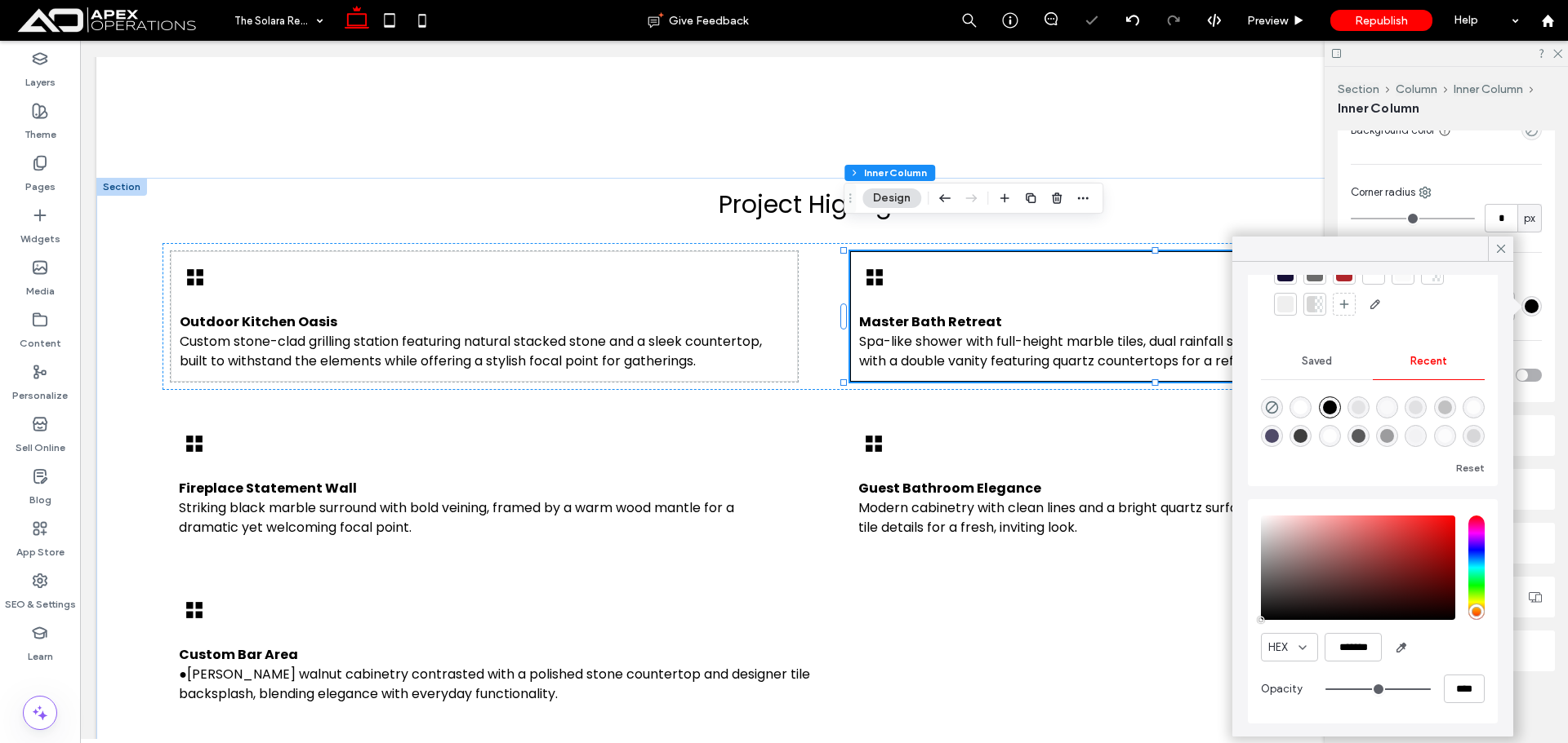
click at [1461, 424] on div at bounding box center [1373, 419] width 224 height 61
click at [1448, 435] on div at bounding box center [1373, 419] width 224 height 61
click at [1426, 435] on div "rgba(0, 0, 0, 0.01)" at bounding box center [1416, 436] width 22 height 22
type input "*"
type input "**"
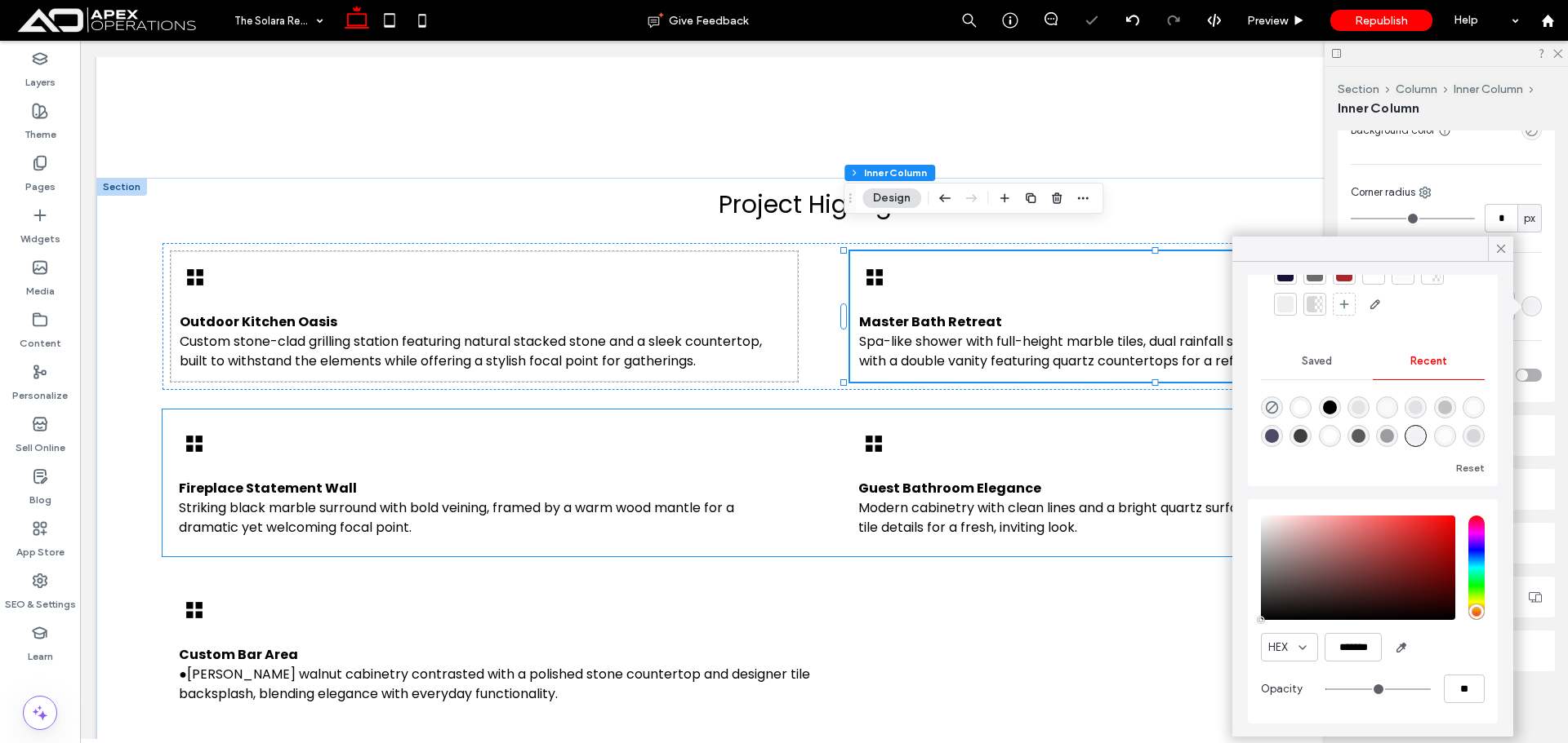
click at [748, 432] on div "Fireplace Statement Wall Striking black marble surround with bold veining, fram…" at bounding box center [483, 483] width 627 height 131
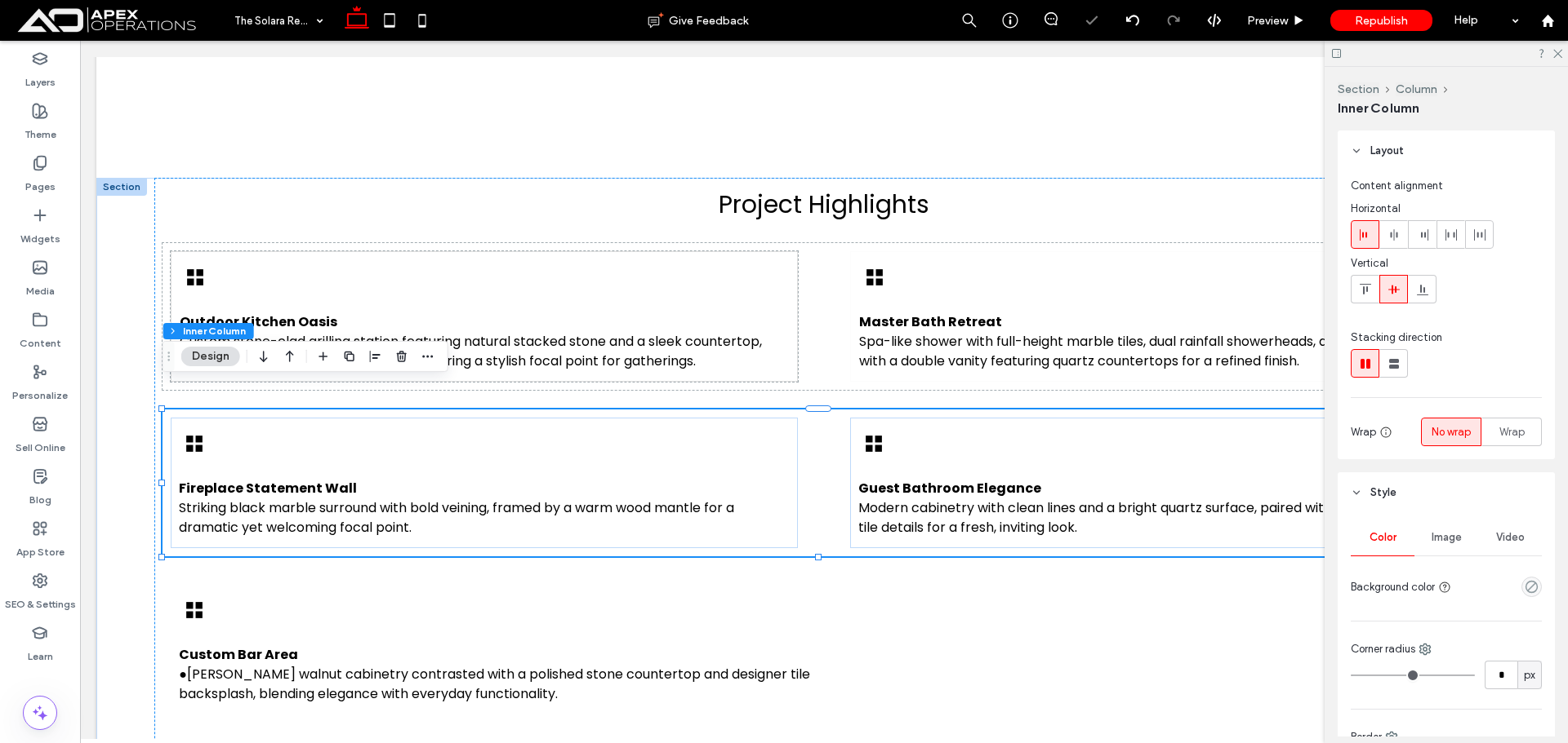
click at [730, 418] on div "Fireplace Statement Wall Striking black marble surround with bold veining, fram…" at bounding box center [483, 483] width 627 height 131
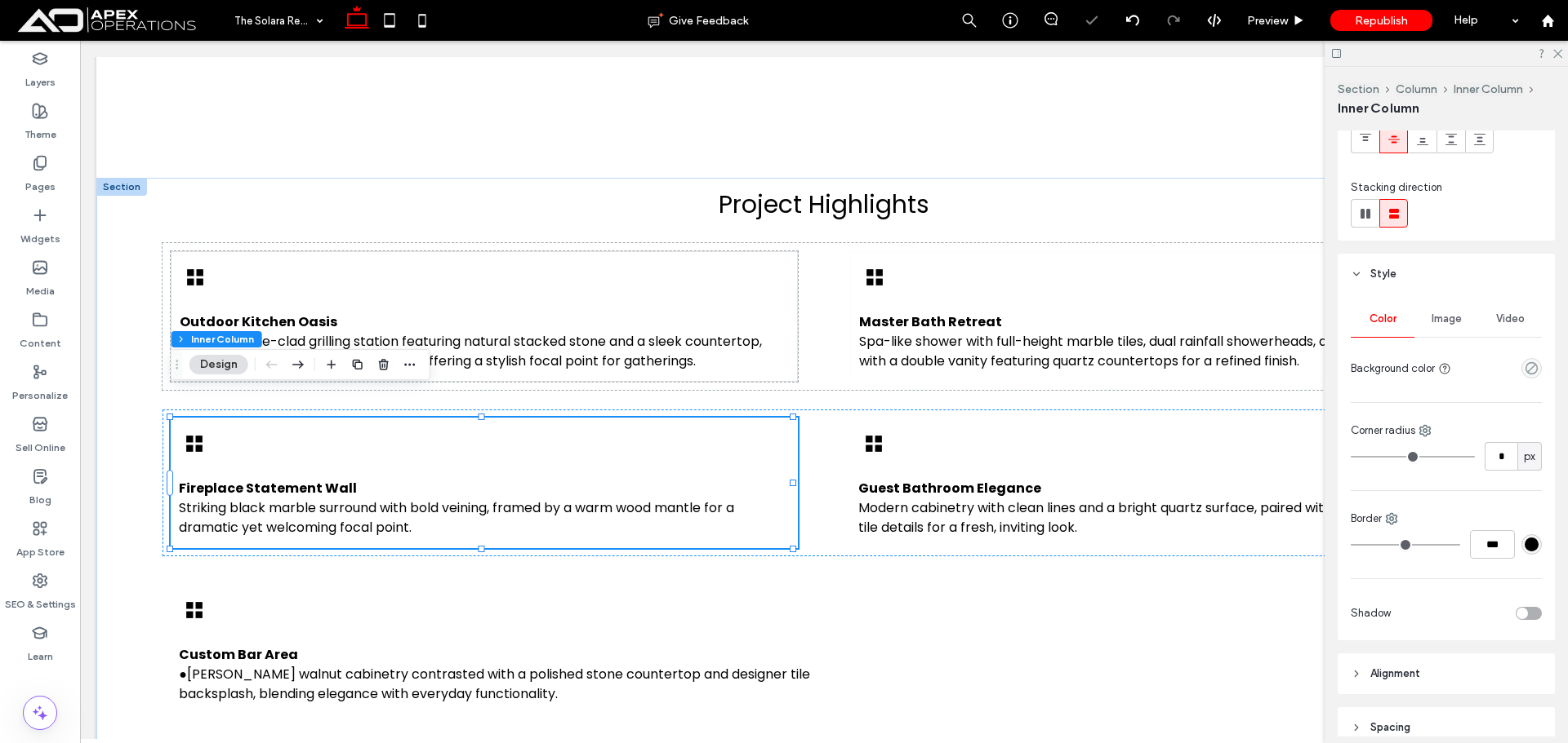
scroll to position [389, 0]
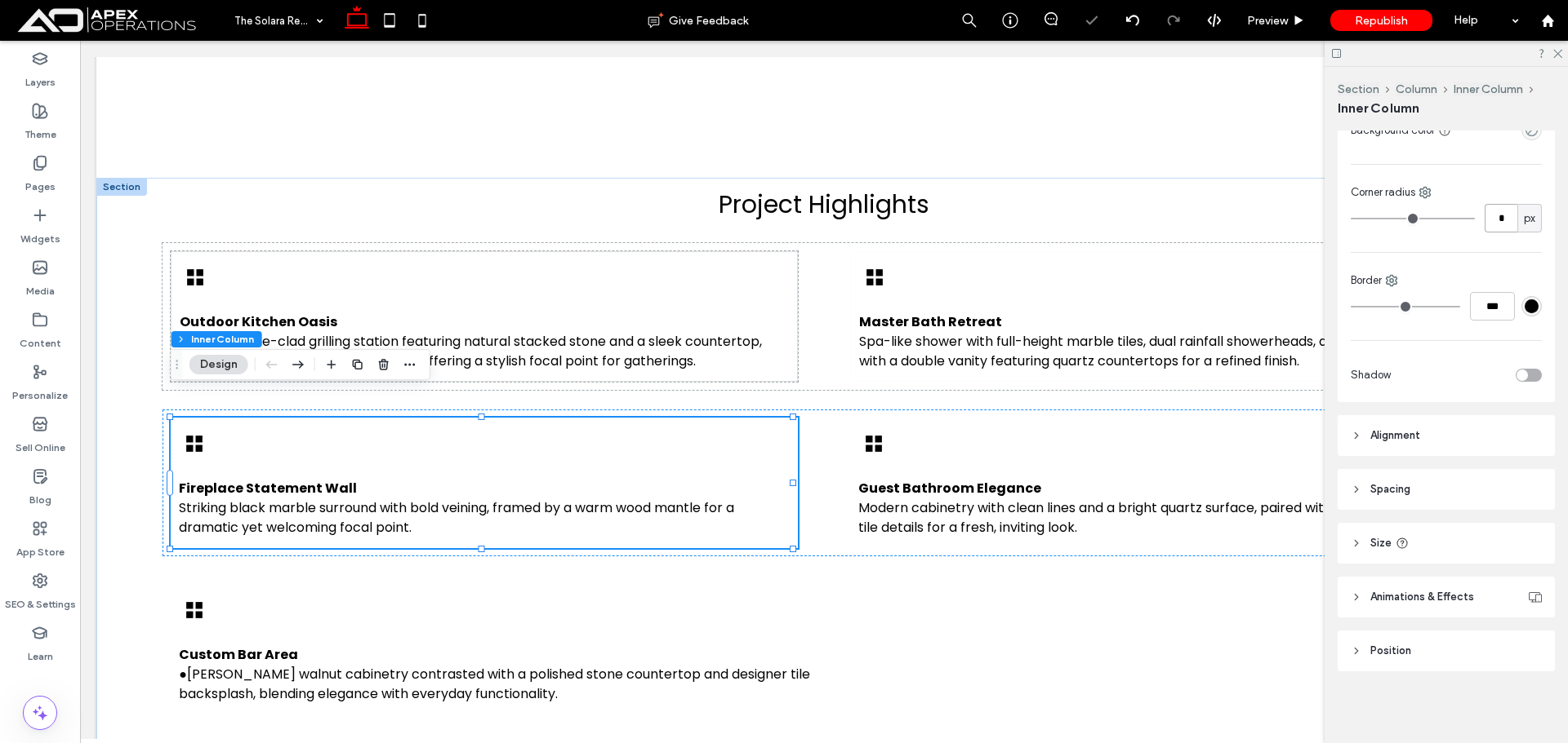
click at [1491, 226] on input "*" at bounding box center [1501, 218] width 33 height 29
click at [1474, 310] on input "***" at bounding box center [1492, 306] width 45 height 29
type input "*"
type input "***"
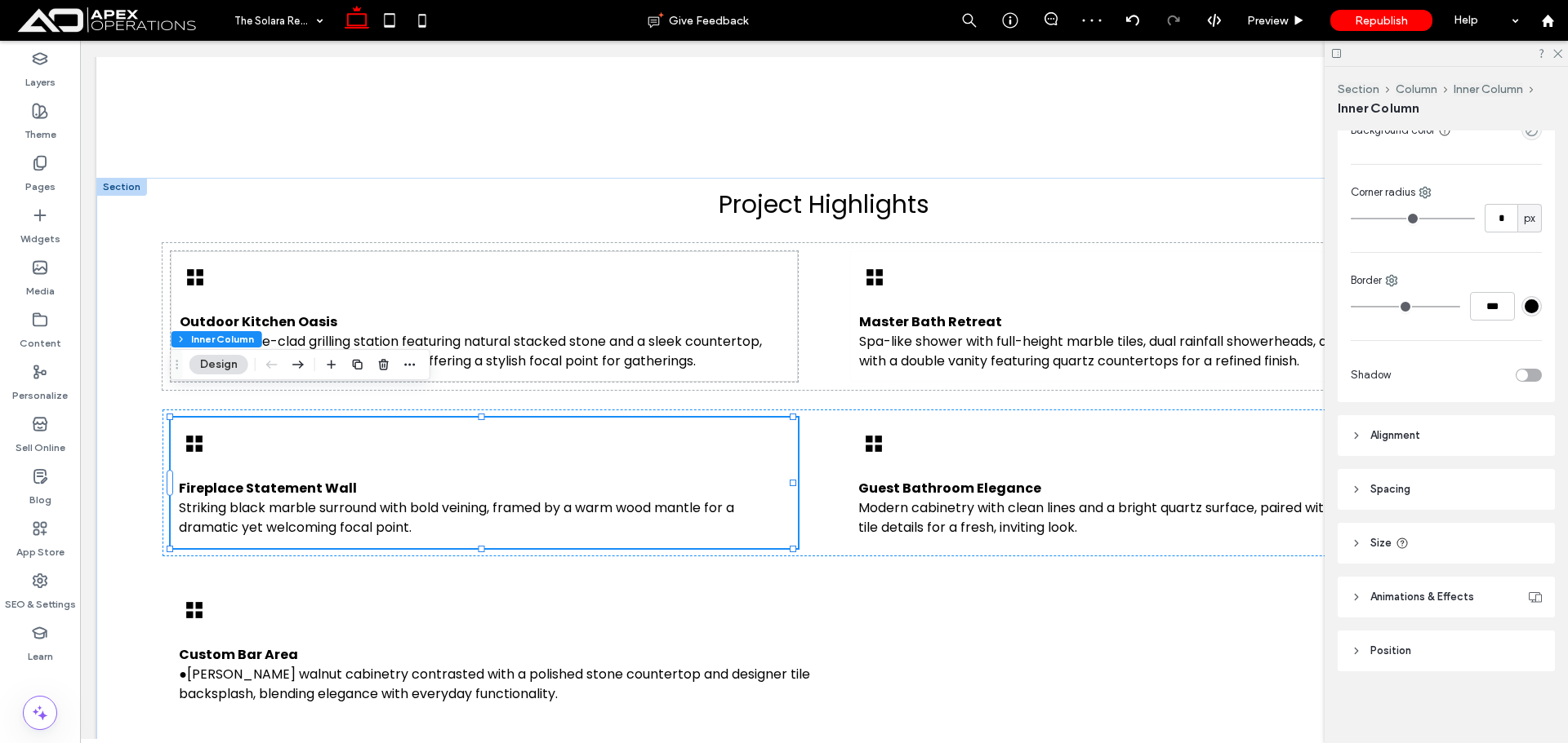
click at [1524, 304] on div "#000000" at bounding box center [1531, 307] width 14 height 14
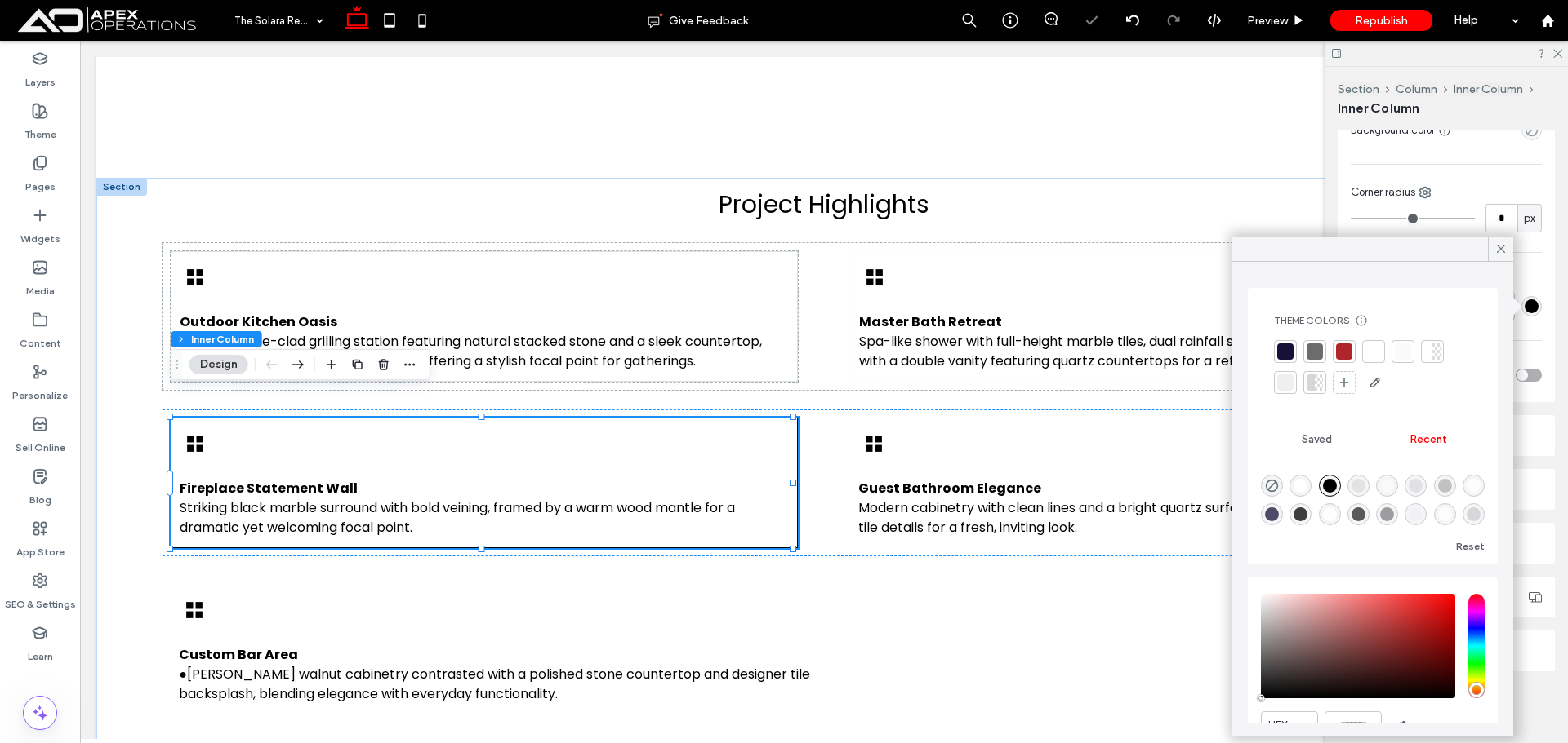
click at [1432, 441] on span "Recent" at bounding box center [1427, 439] width 37 height 13
drag, startPoint x: 1464, startPoint y: 511, endPoint x: 1235, endPoint y: 392, distance: 258.1
click at [1422, 511] on div "rgba(0, 0, 0, 0.01)" at bounding box center [1416, 514] width 14 height 14
type input "*"
type input "**"
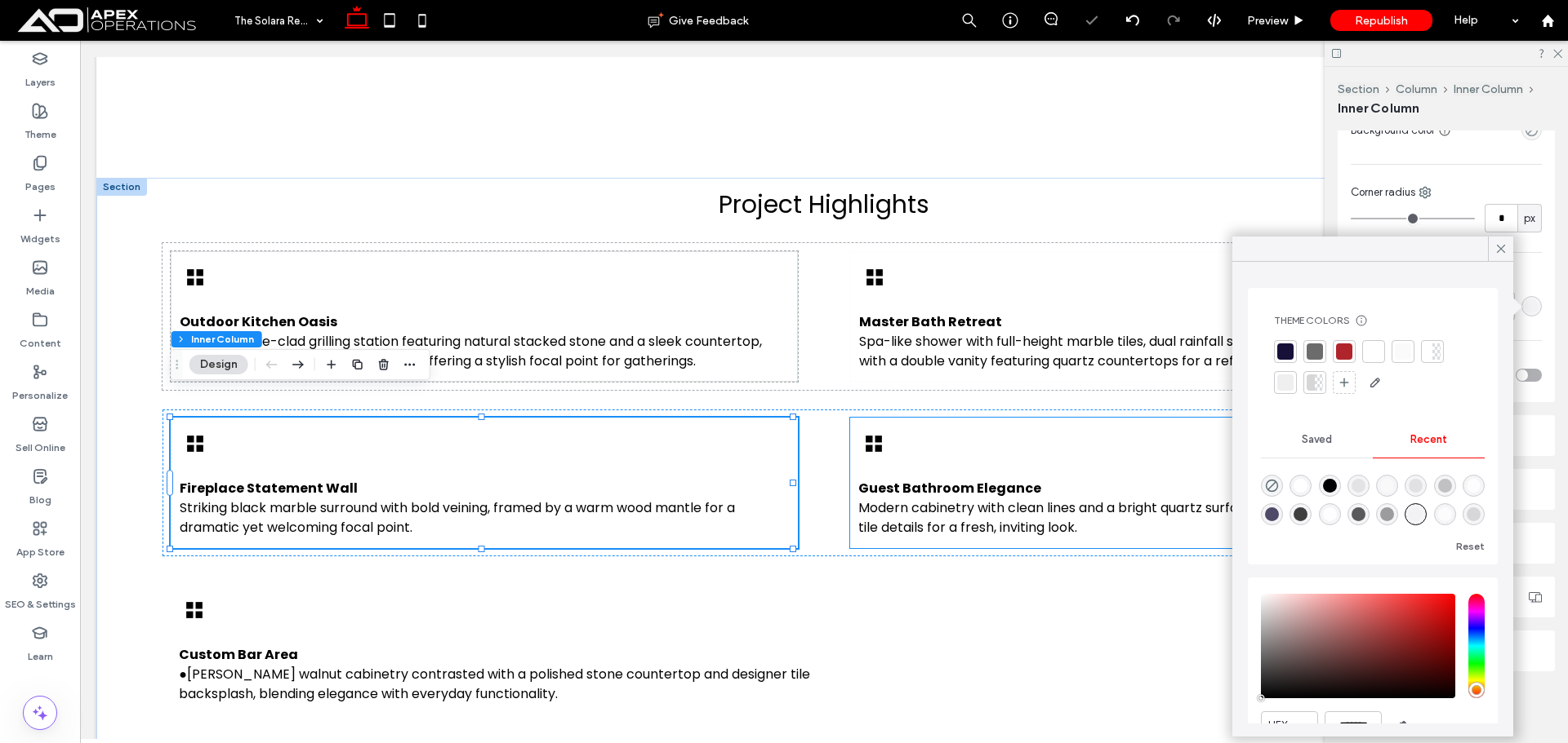
click at [1059, 418] on div "Guest Bathroom Elegance Modern cabinetry with clean lines and a bright quartz s…" at bounding box center [1163, 483] width 627 height 131
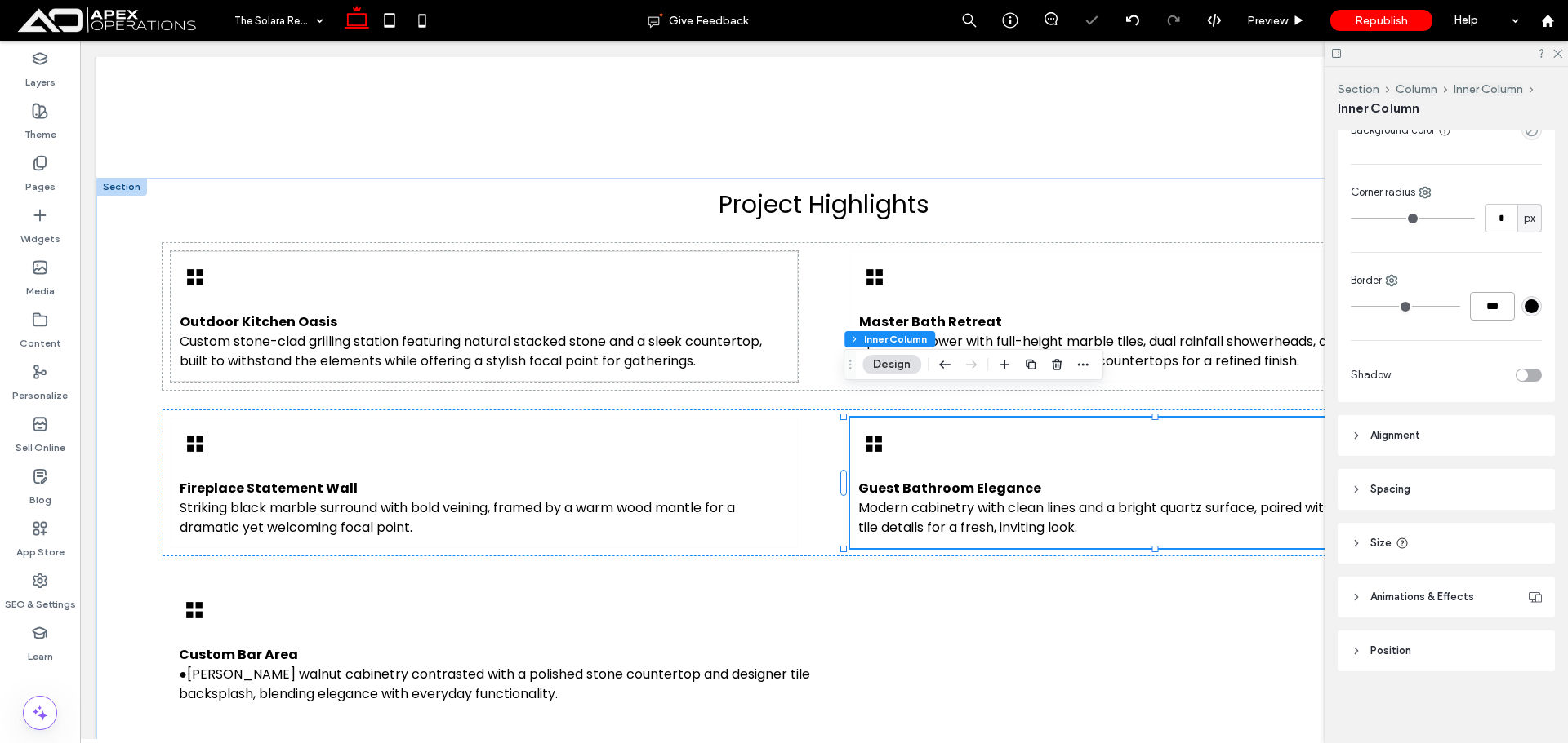
click at [1494, 315] on input "***" at bounding box center [1492, 306] width 45 height 29
type input "*"
type input "***"
click at [1524, 305] on div "#000000" at bounding box center [1531, 307] width 14 height 14
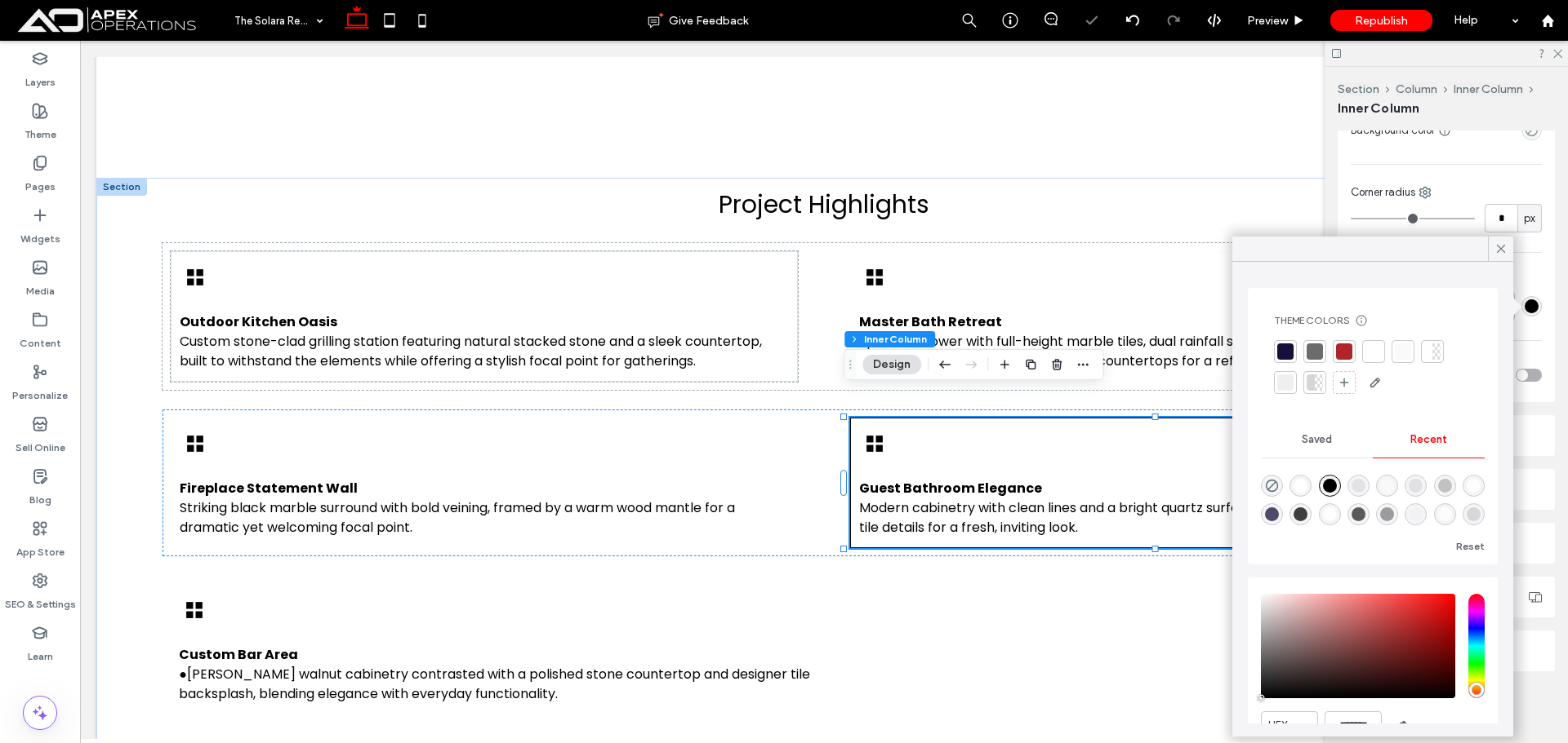
drag, startPoint x: 1434, startPoint y: 441, endPoint x: 1430, endPoint y: 453, distance: 12.6
click at [1433, 442] on span "Recent" at bounding box center [1427, 439] width 37 height 13
drag, startPoint x: 1464, startPoint y: 511, endPoint x: 1432, endPoint y: 507, distance: 32.2
click at [1422, 511] on div "rgba(0, 0, 0, 0.01)" at bounding box center [1416, 514] width 14 height 14
type input "*"
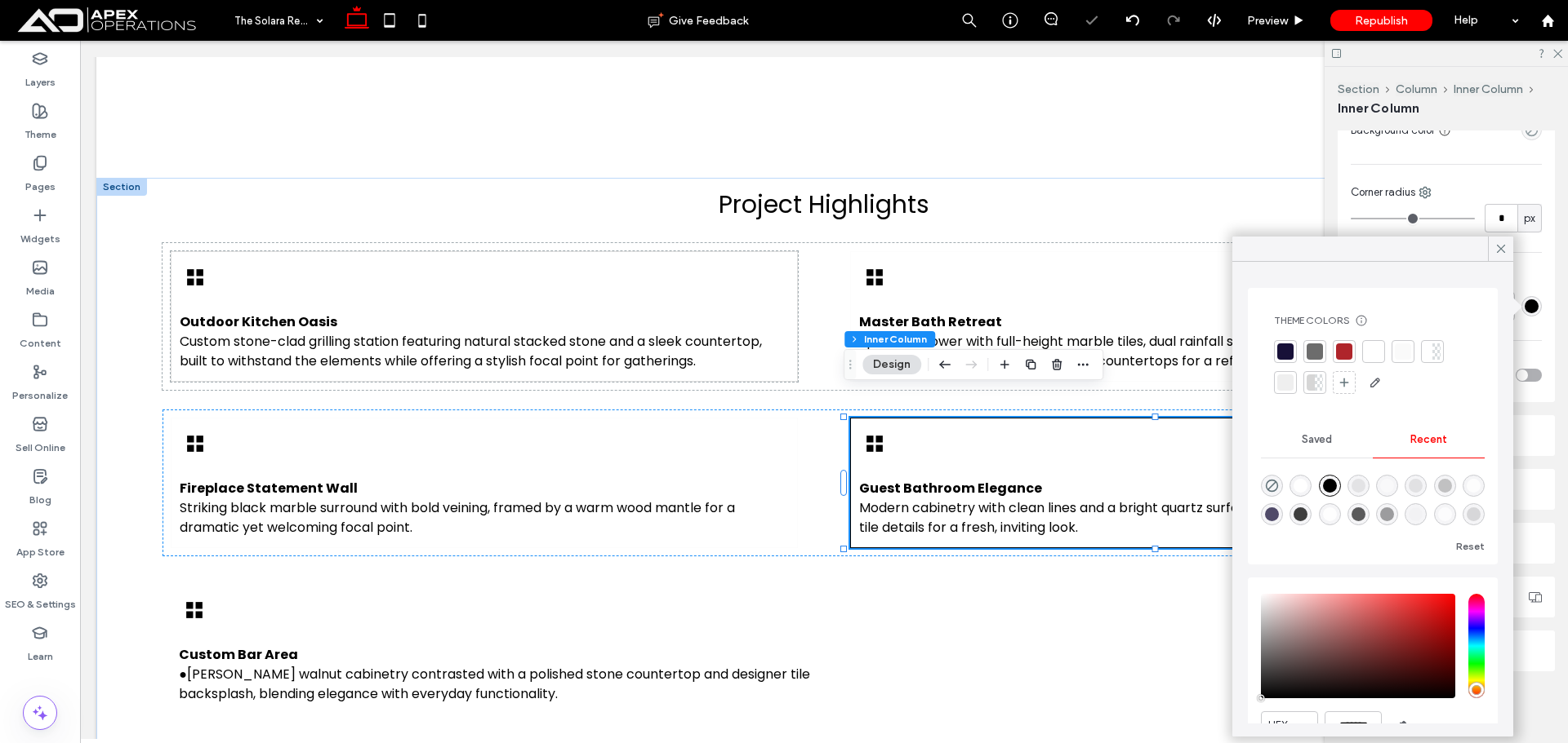
type input "**"
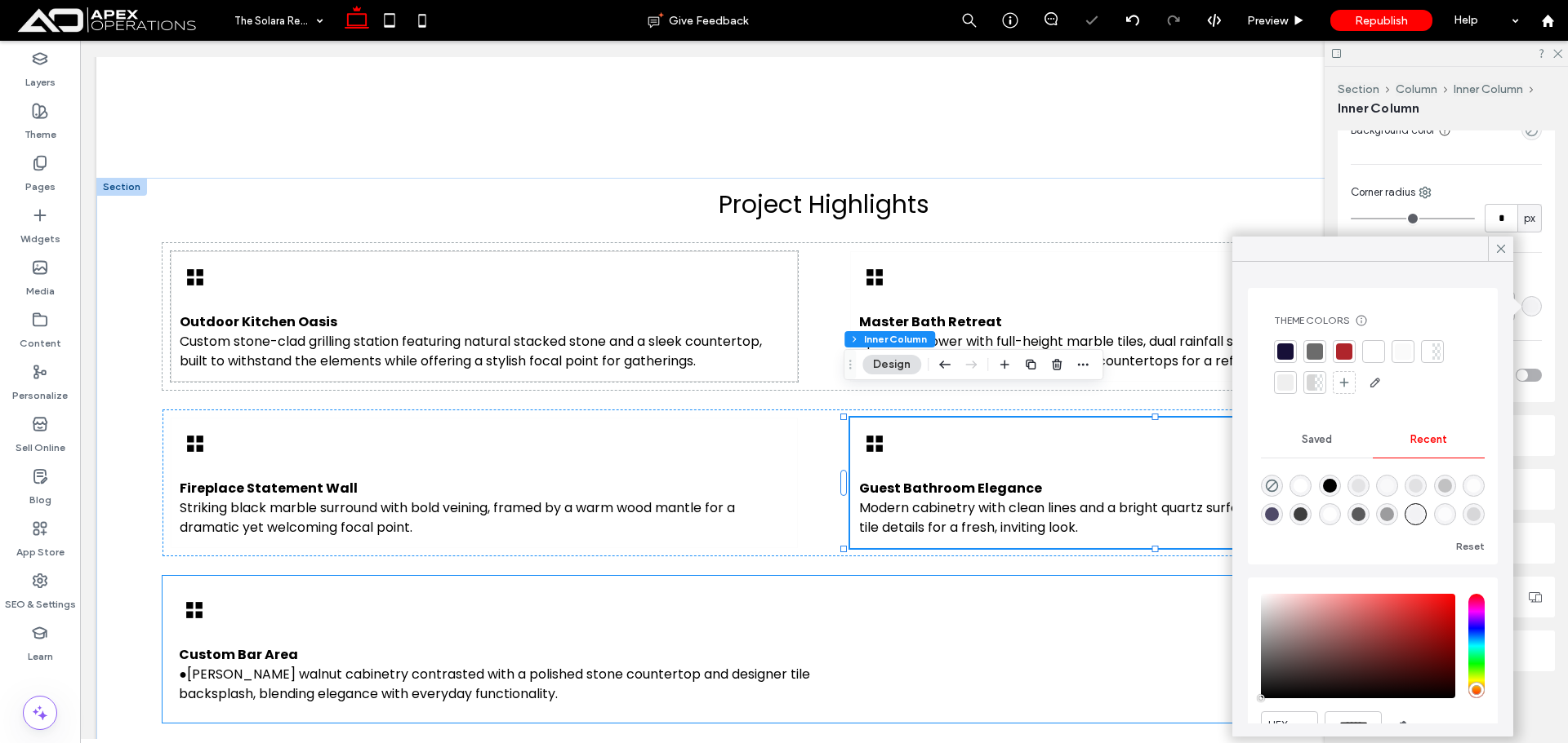
click at [511, 576] on div "Custom Bar Area ●Rich walnut cabinetry contrasted with a polished stone counter…" at bounding box center [823, 649] width 1322 height 146
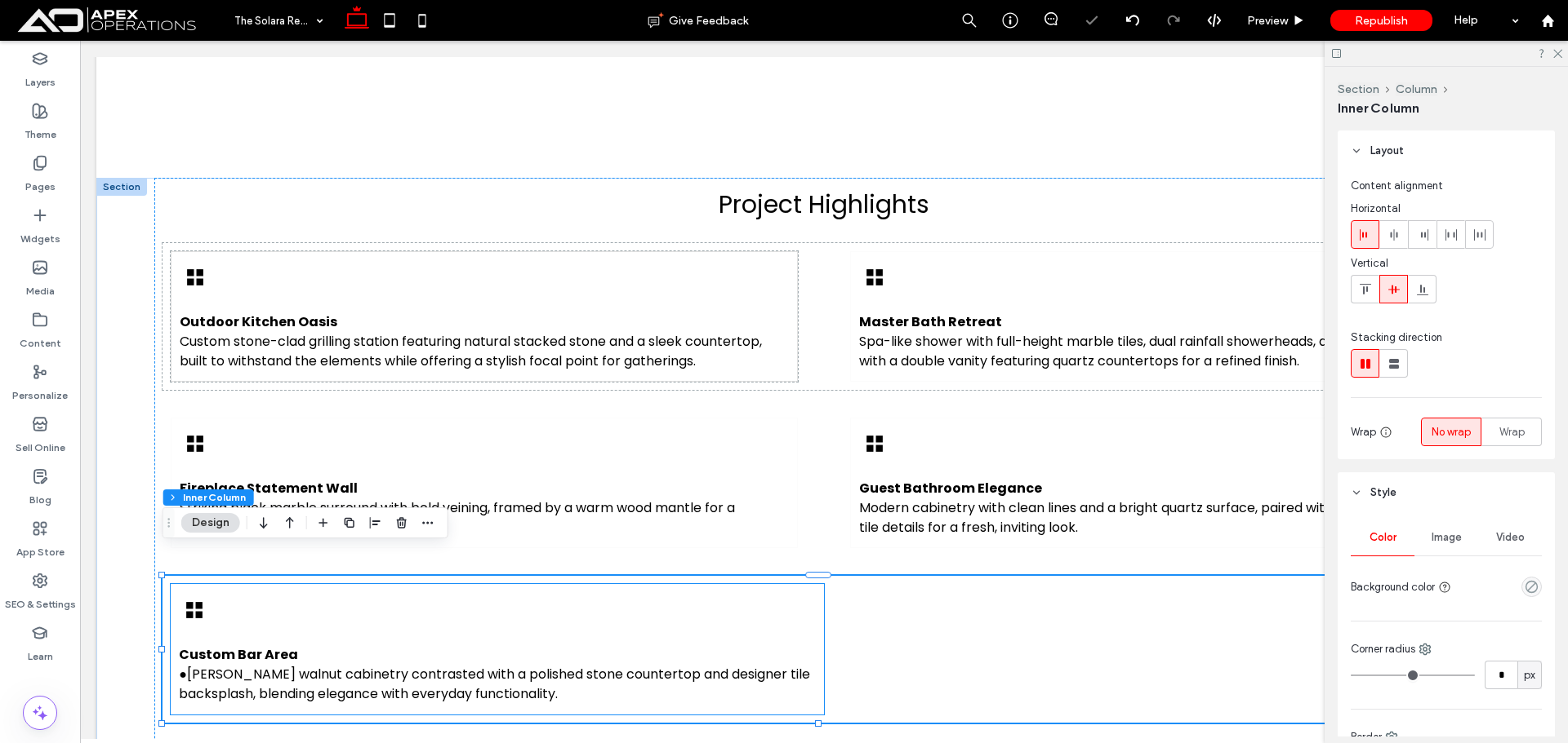
click at [496, 585] on div "Custom Bar Area ●Rich walnut cabinetry contrasted with a polished stone counter…" at bounding box center [497, 650] width 653 height 131
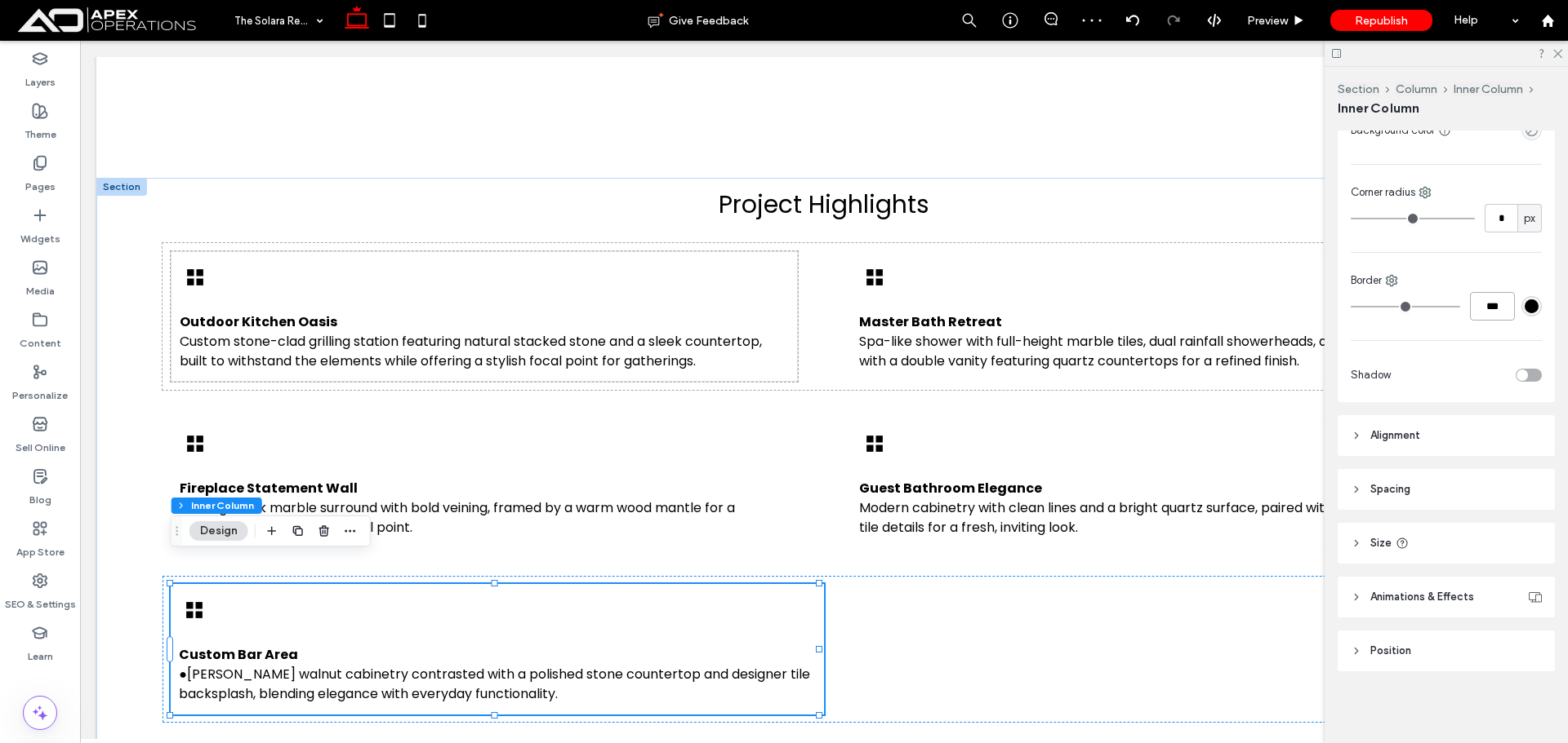
drag, startPoint x: 1469, startPoint y: 309, endPoint x: 1505, endPoint y: 310, distance: 36.0
click at [1470, 309] on input "***" at bounding box center [1492, 306] width 45 height 29
type input "*"
type input "***"
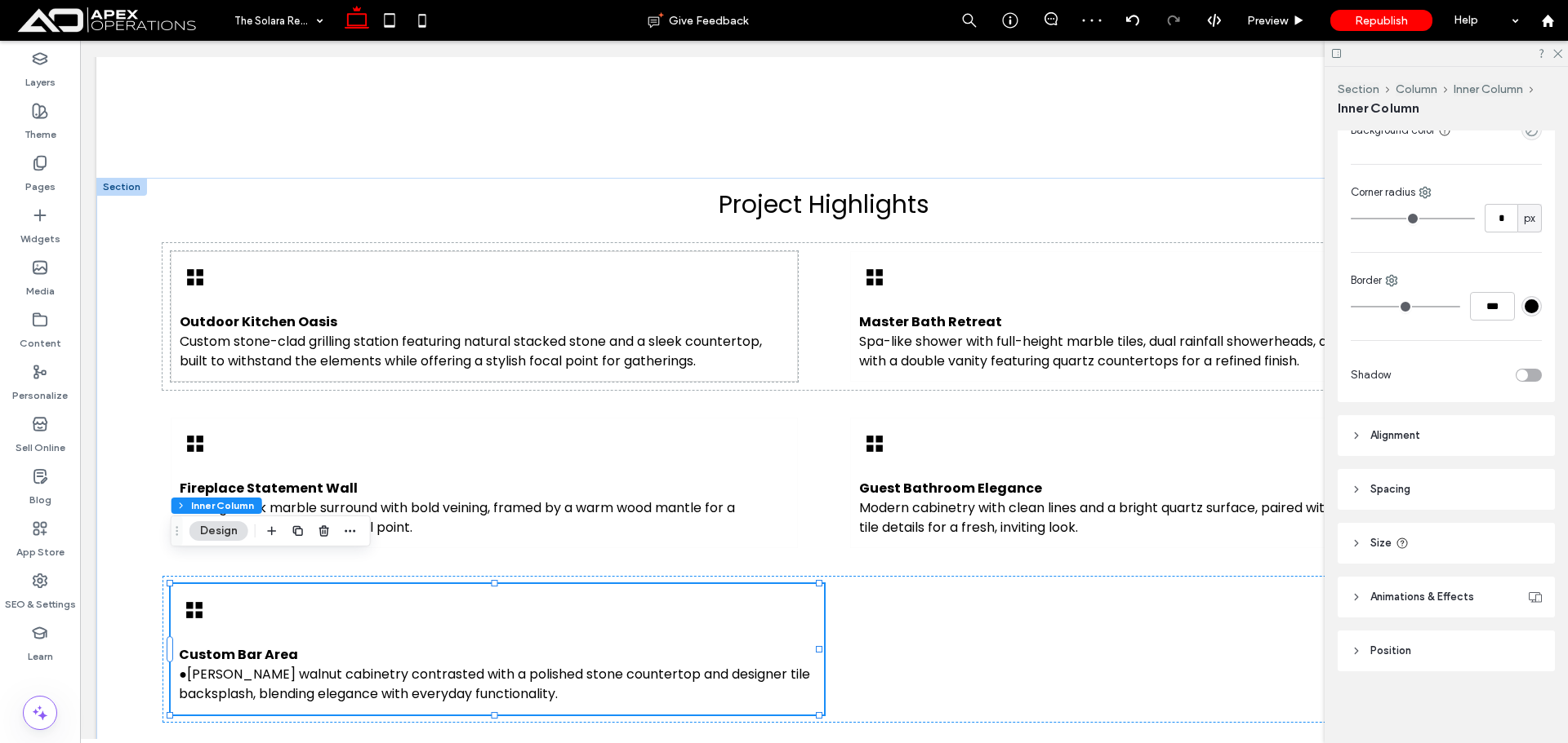
click at [1524, 306] on div "#000000" at bounding box center [1531, 307] width 14 height 14
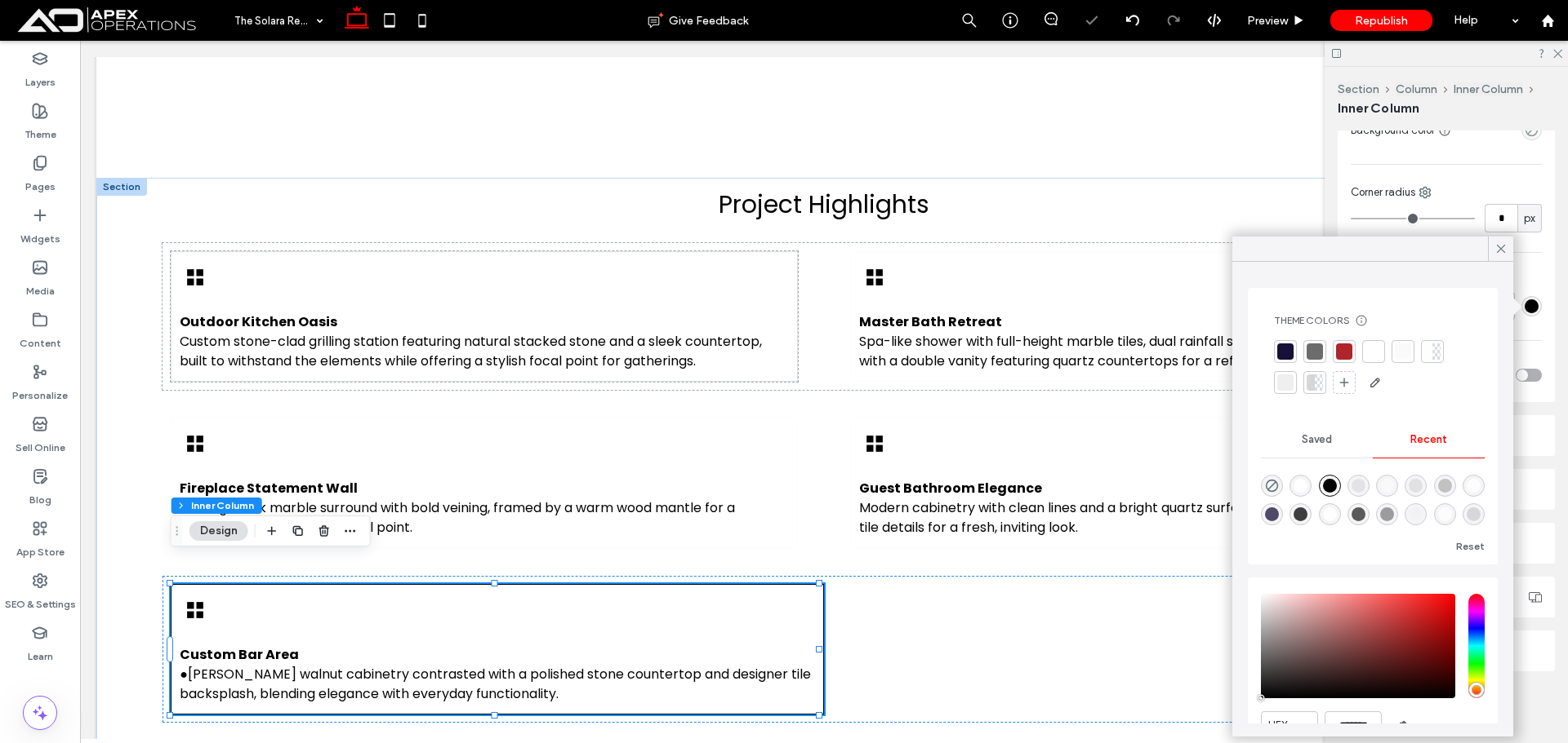
click at [1426, 452] on div "Recent" at bounding box center [1428, 439] width 112 height 36
drag, startPoint x: 1454, startPoint y: 511, endPoint x: 1368, endPoint y: 363, distance: 171.2
click at [1422, 511] on div "rgba(0, 0, 0, 0.01)" at bounding box center [1416, 514] width 14 height 14
type input "*"
type input "**"
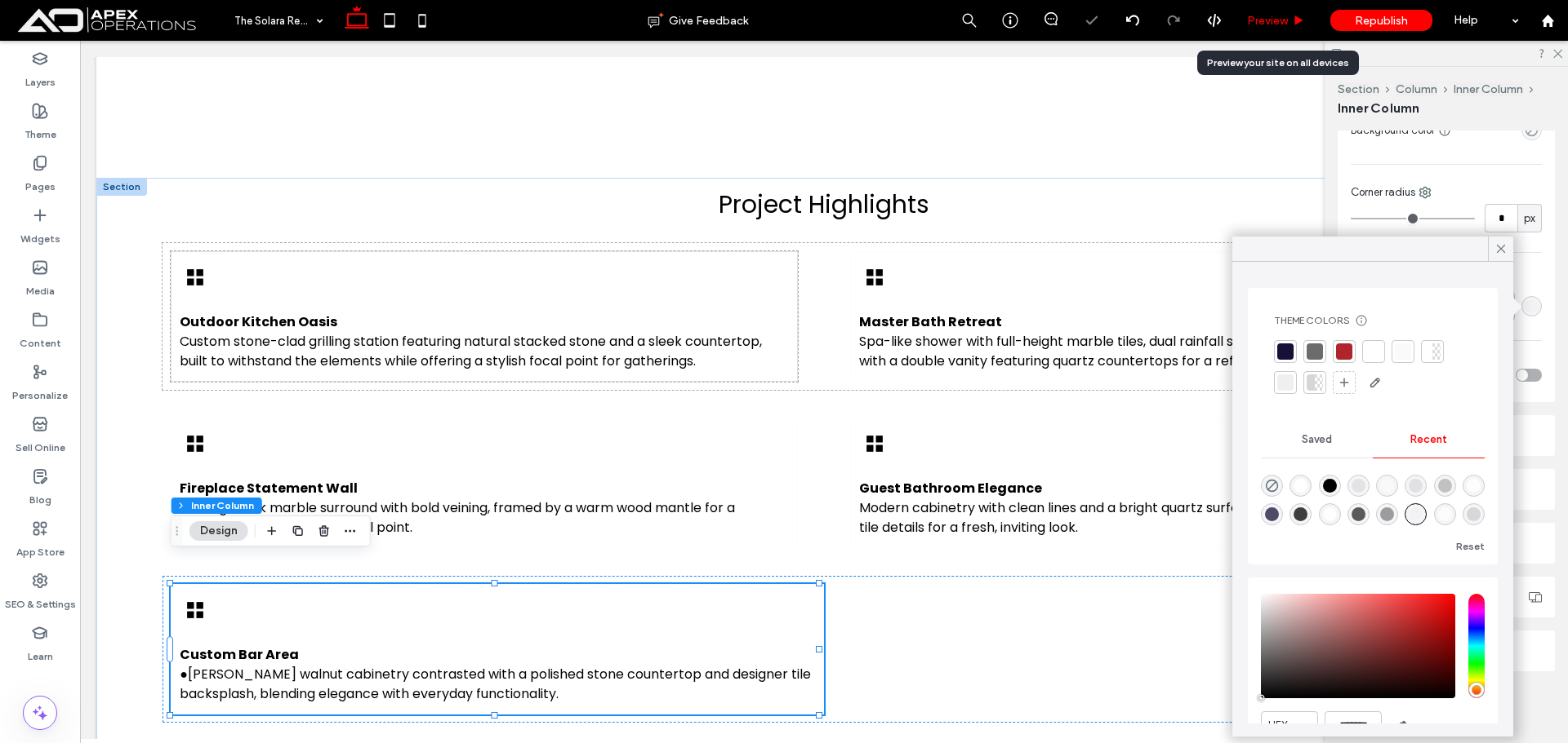
click at [1261, 26] on span "Preview" at bounding box center [1267, 21] width 41 height 14
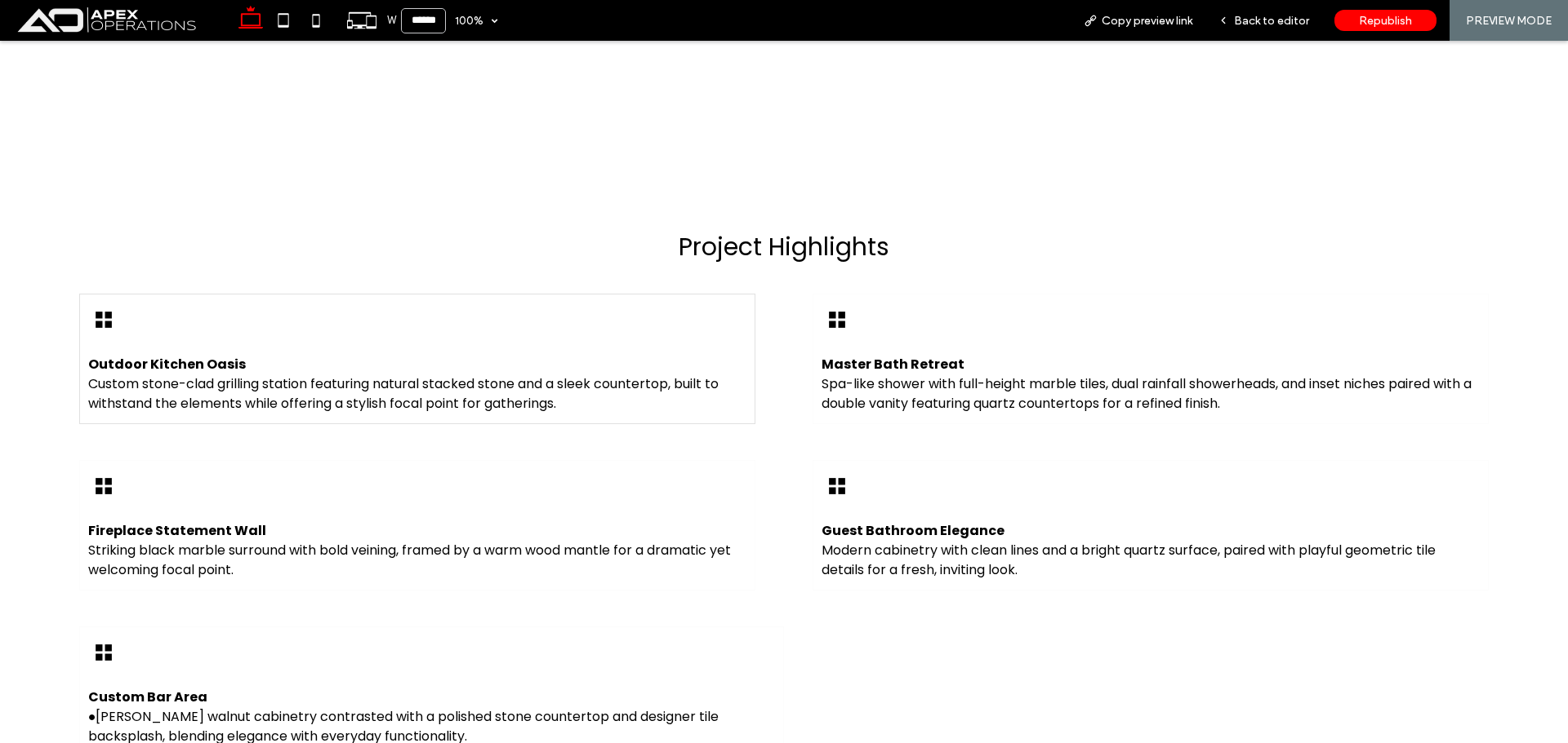
scroll to position [1254, 0]
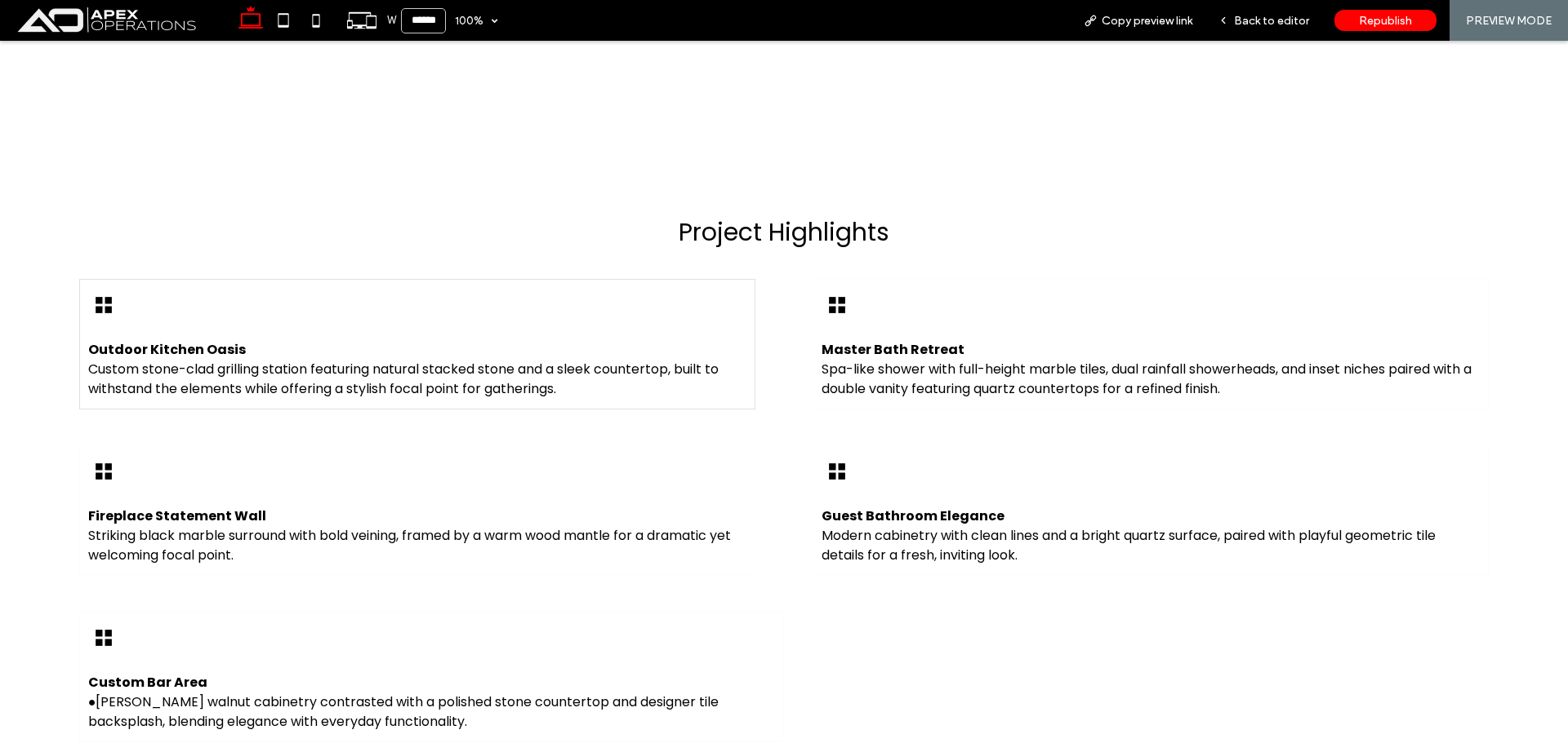
click at [1260, 26] on span "Back to editor" at bounding box center [1271, 21] width 75 height 14
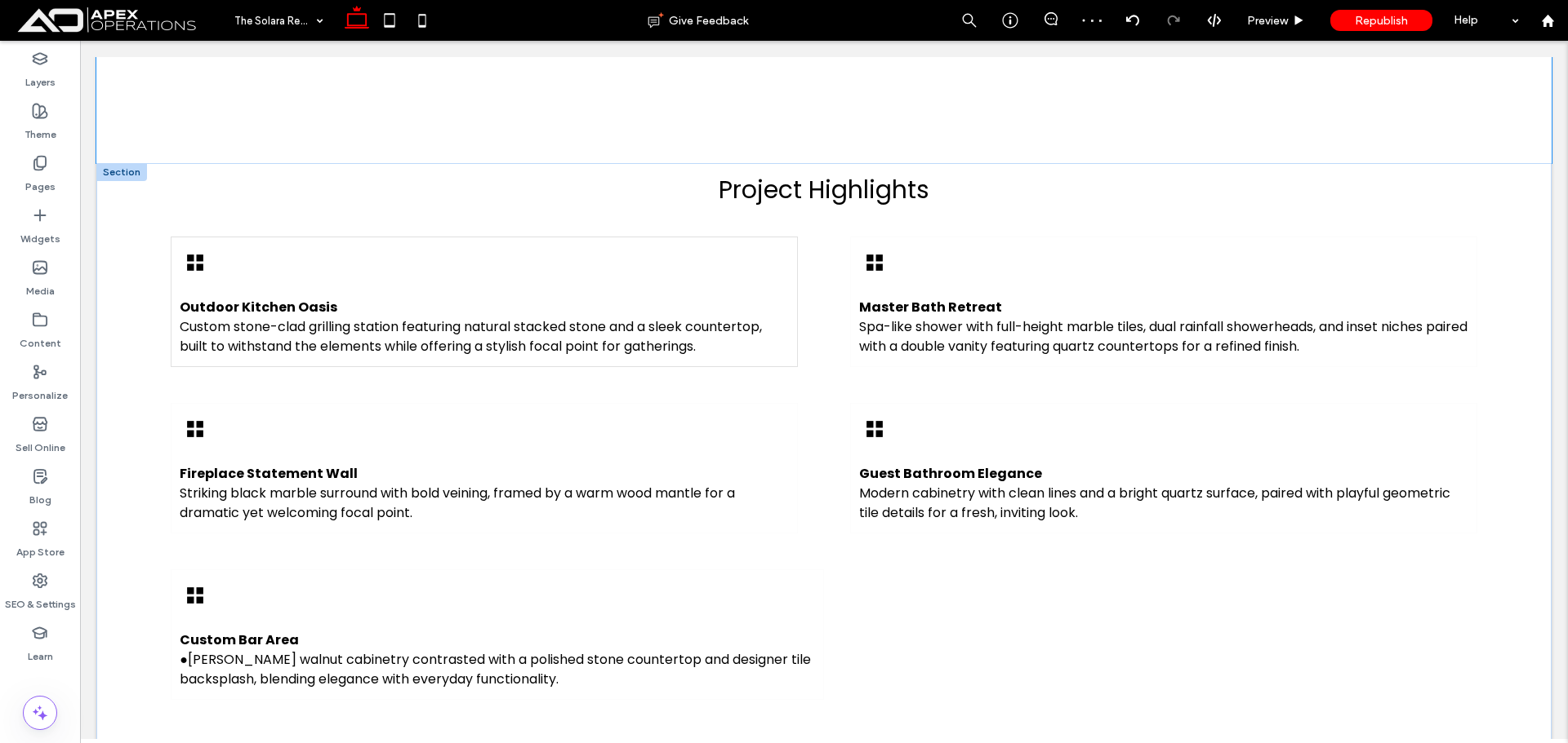
scroll to position [1240, 0]
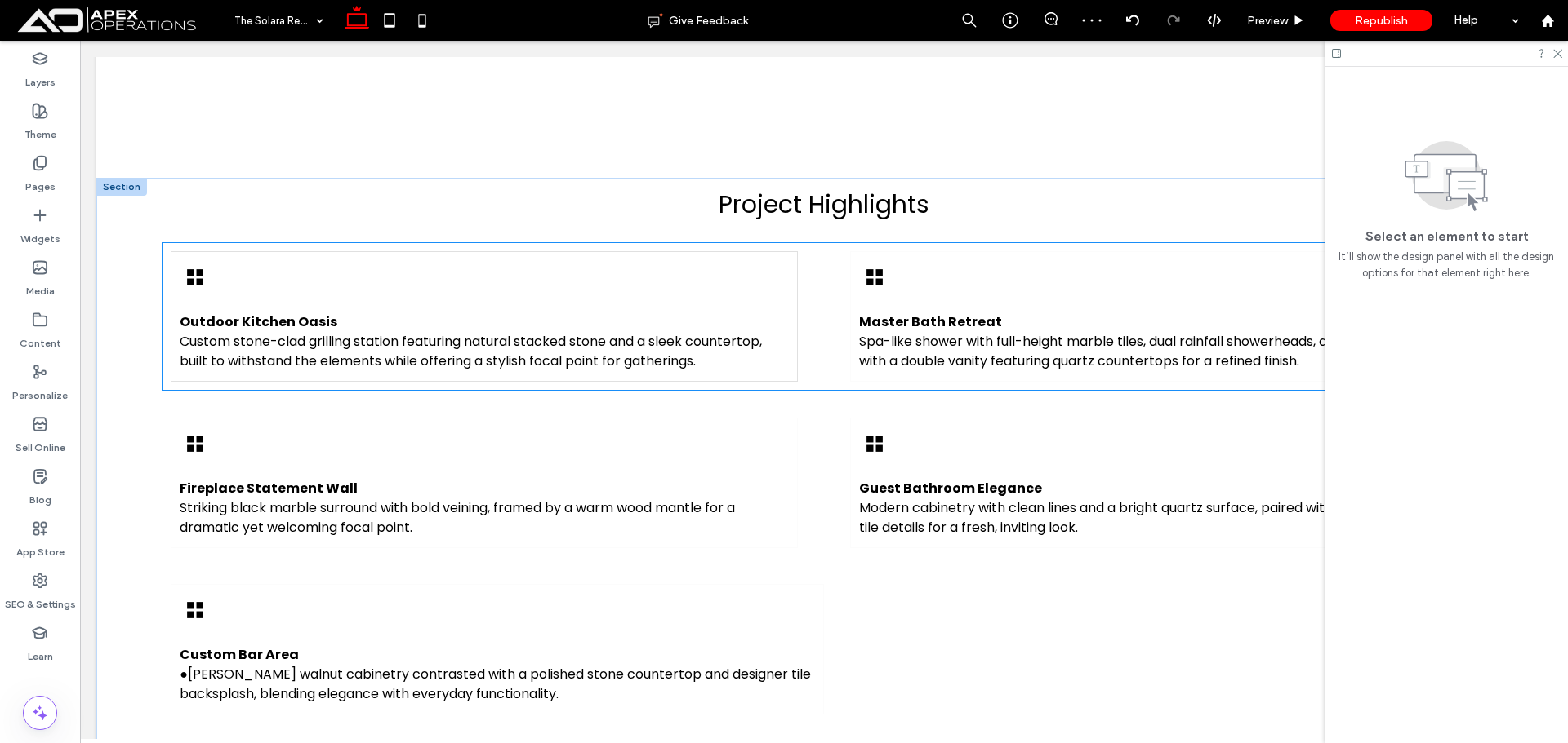
click at [1105, 266] on div "Master Bath Retreat Spa-like shower with full-height marble tiles, dual rainfal…" at bounding box center [1163, 317] width 627 height 131
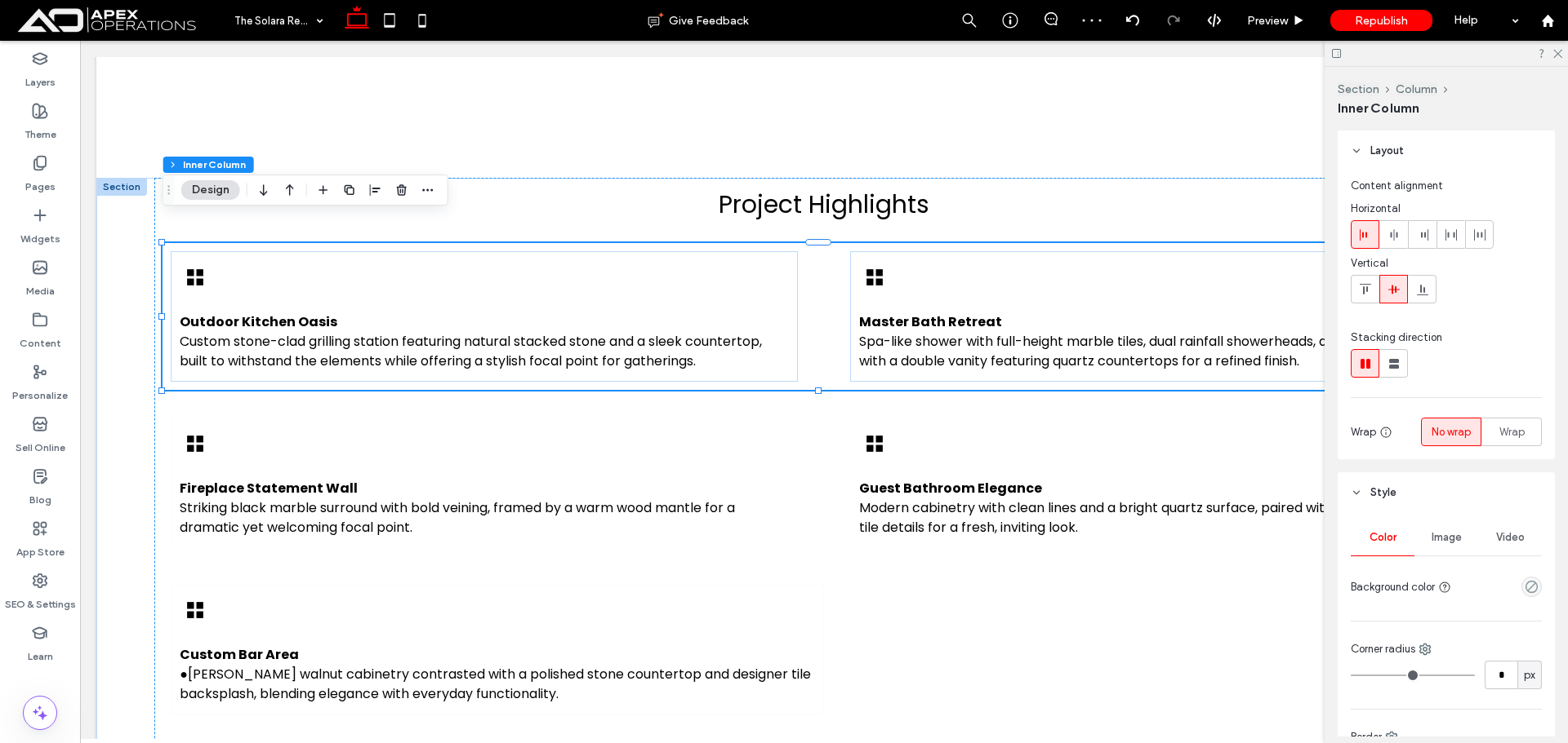
click at [1105, 264] on div "Master Bath Retreat Spa-like shower with full-height marble tiles, dual rainfal…" at bounding box center [1163, 317] width 627 height 131
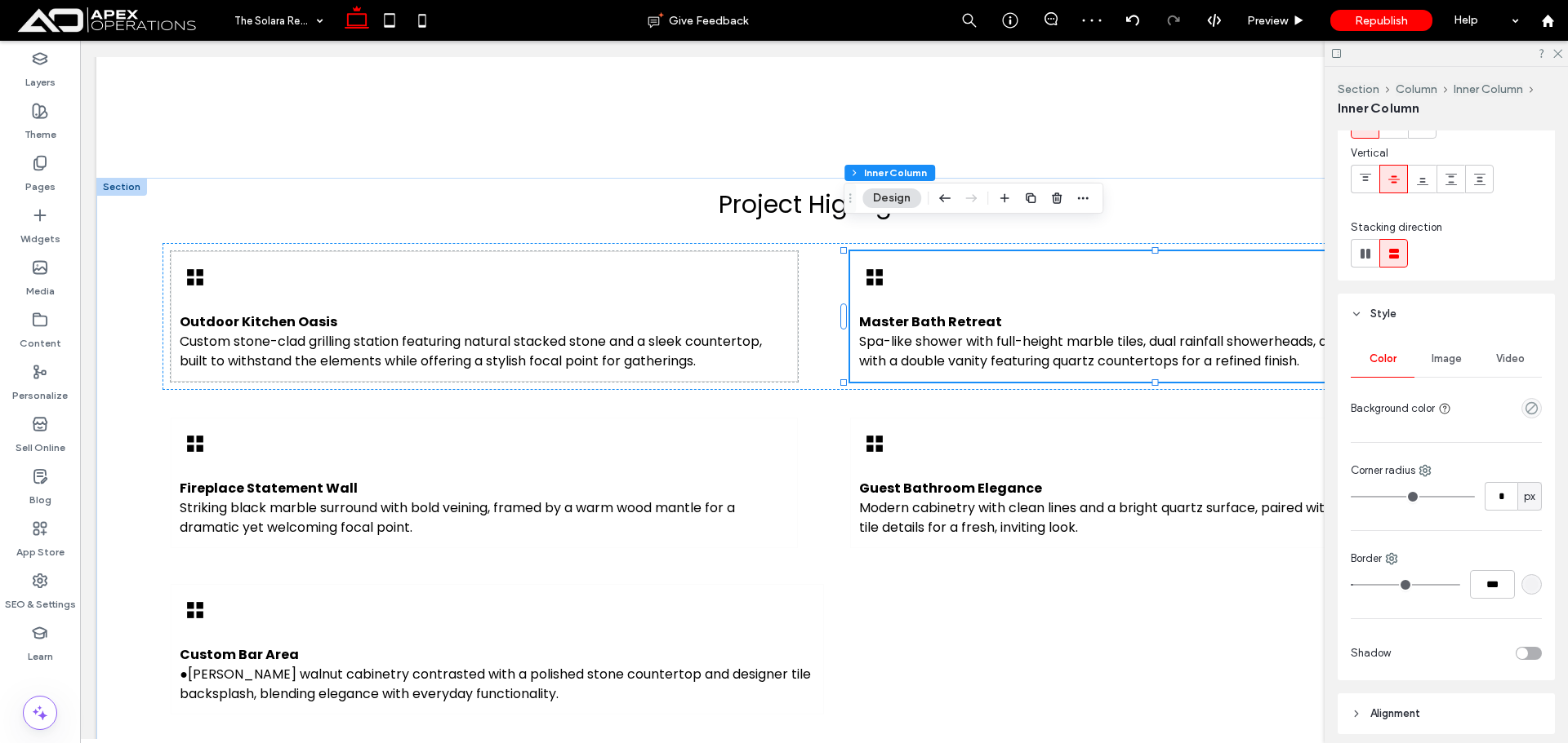
scroll to position [244, 0]
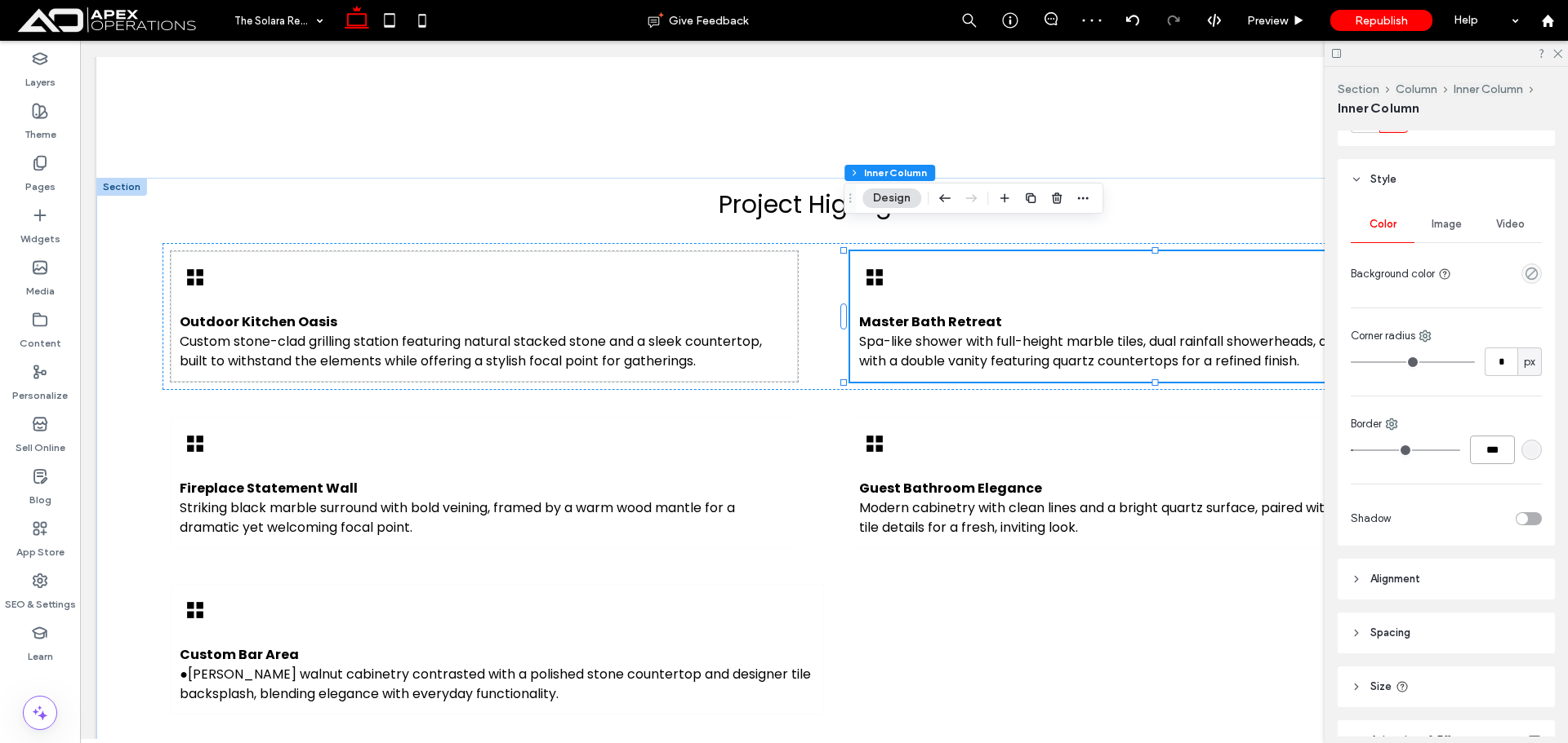
click at [1489, 449] on input "***" at bounding box center [1492, 449] width 45 height 29
click at [770, 266] on div "Outdoor Kitchen Oasis Custom stone-clad grilling station featuring natural stac…" at bounding box center [483, 317] width 627 height 131
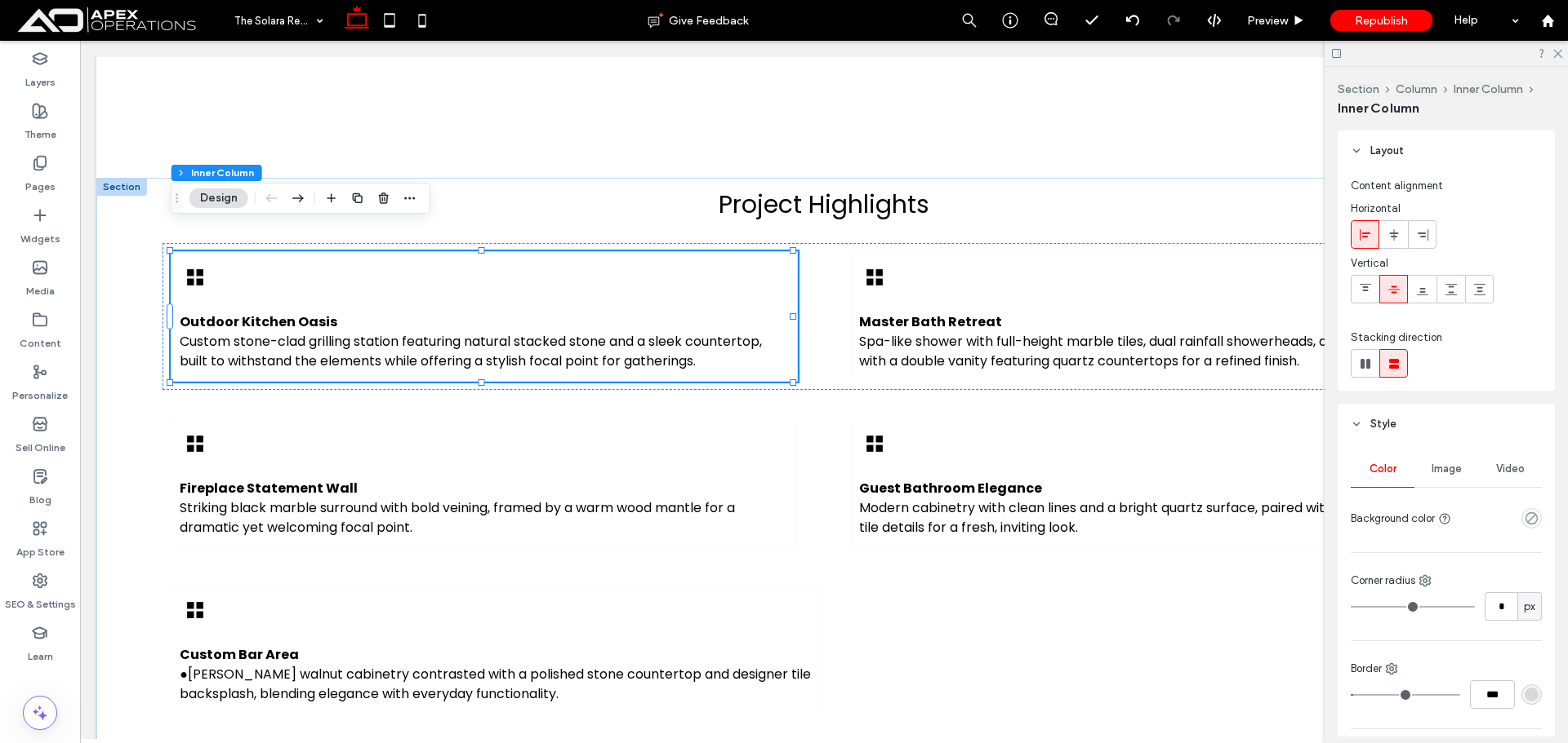
click at [1530, 694] on div "rgba(0, 0, 0, 0.12)" at bounding box center [1531, 695] width 21 height 21
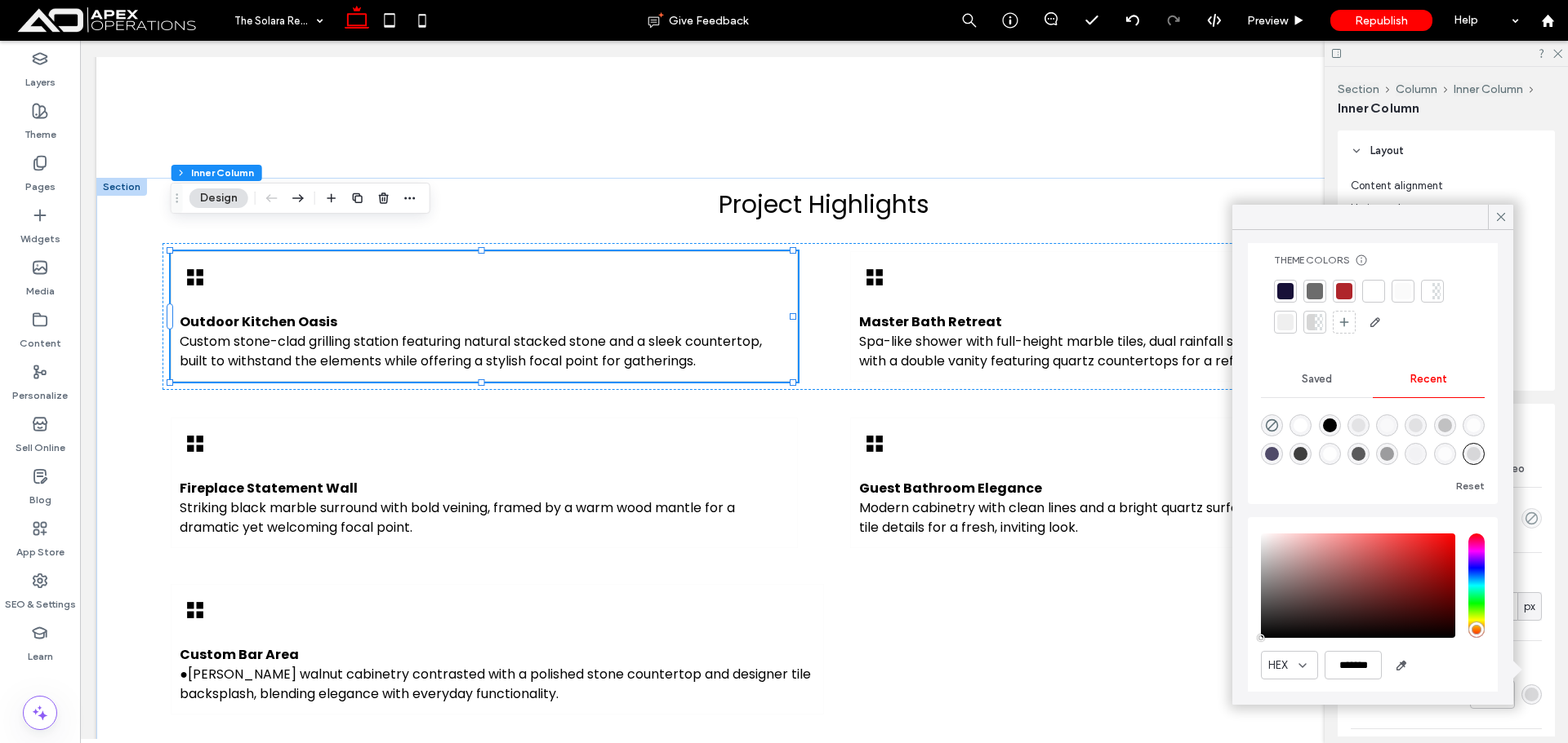
scroll to position [78, 0]
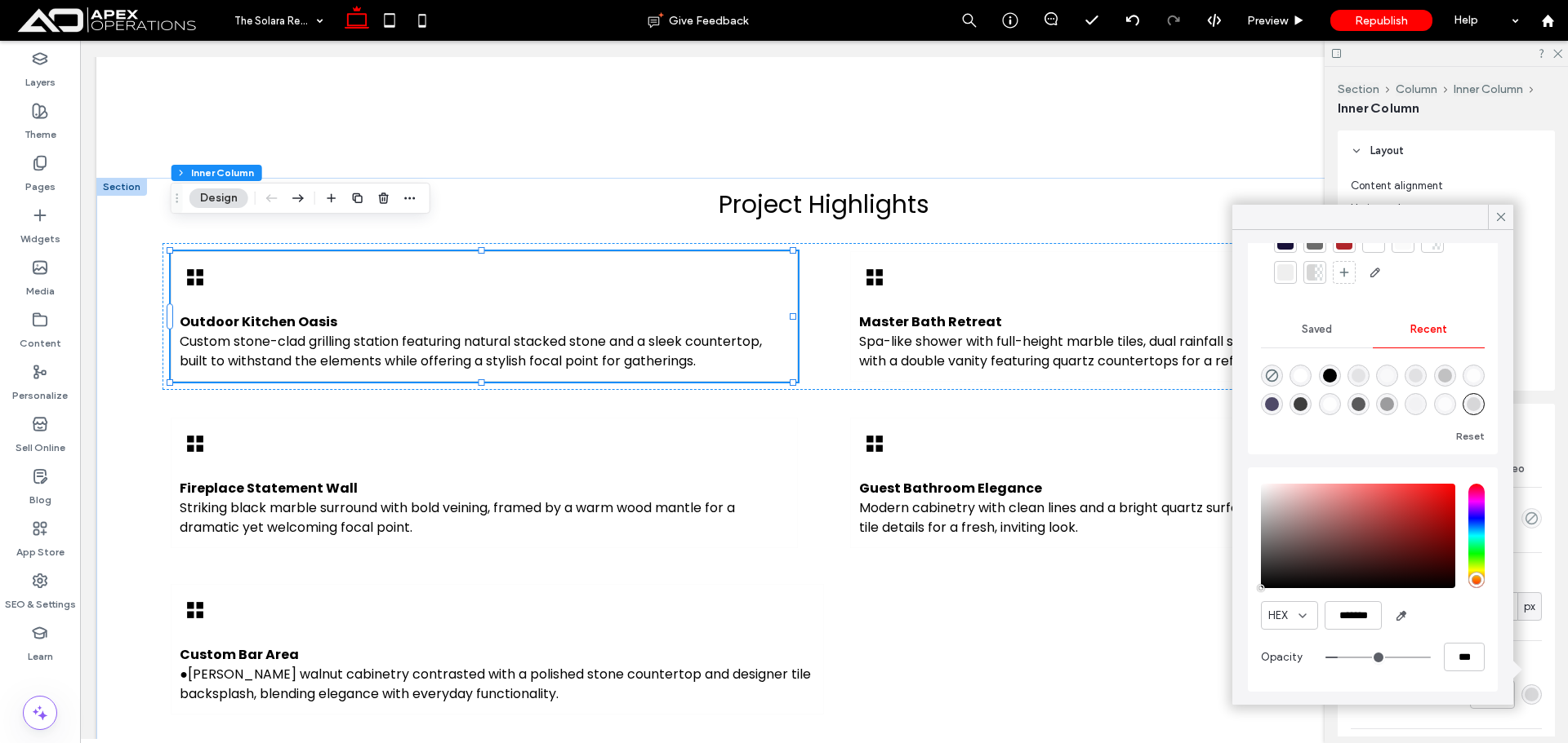
click at [1421, 328] on span "Recent" at bounding box center [1427, 329] width 37 height 13
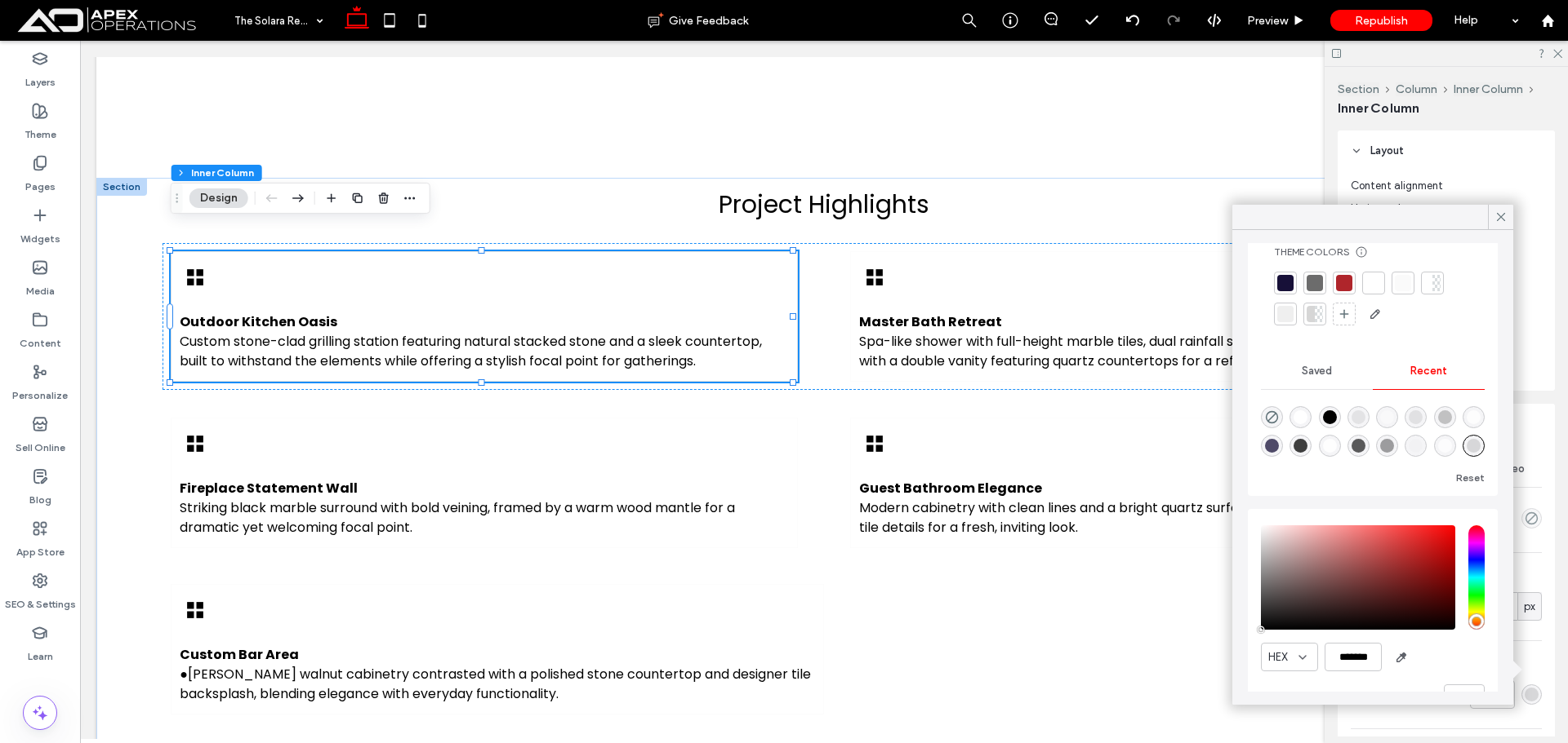
scroll to position [0, 0]
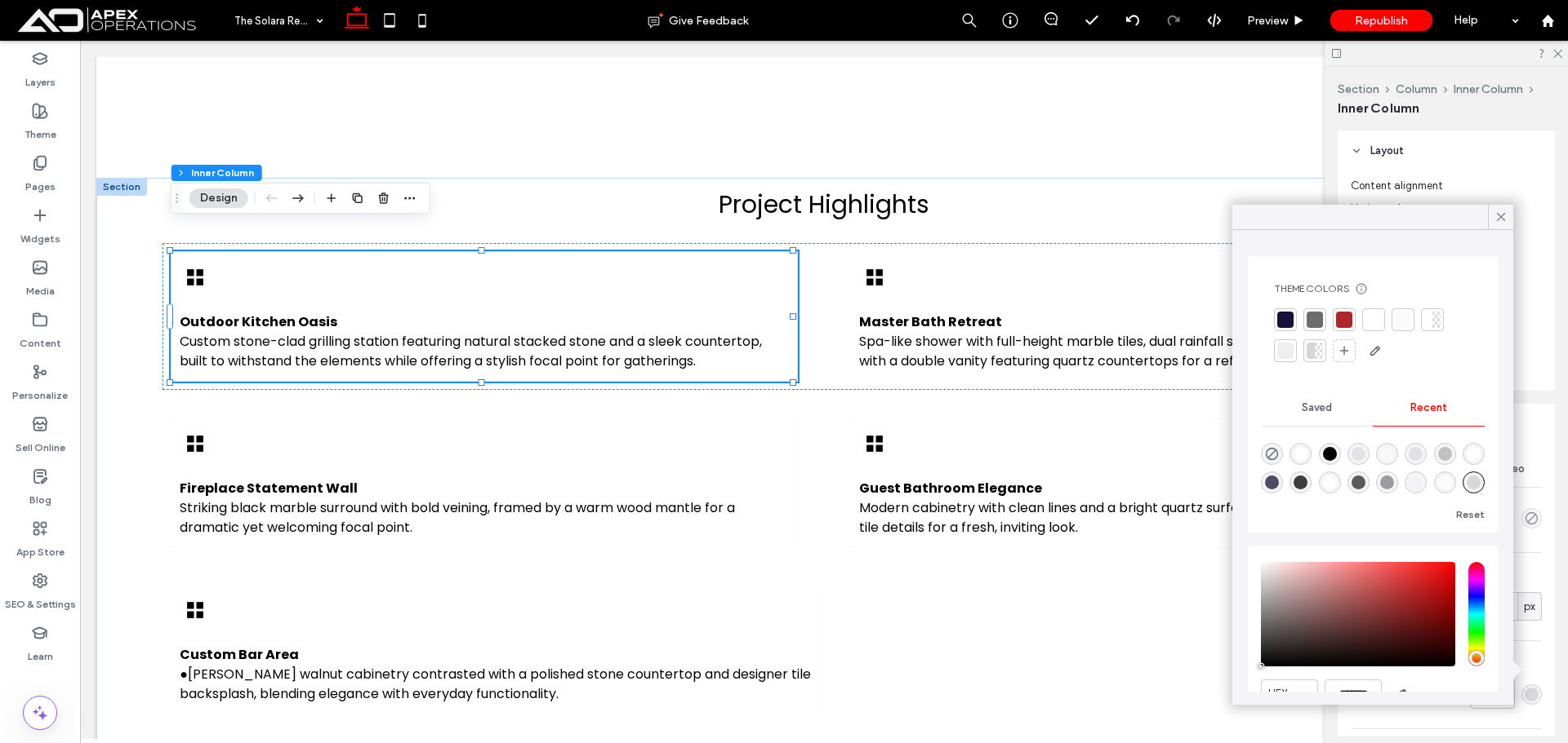
drag, startPoint x: 1311, startPoint y: 408, endPoint x: 1313, endPoint y: 419, distance: 11.2
click at [1311, 409] on span "Saved" at bounding box center [1317, 408] width 31 height 13
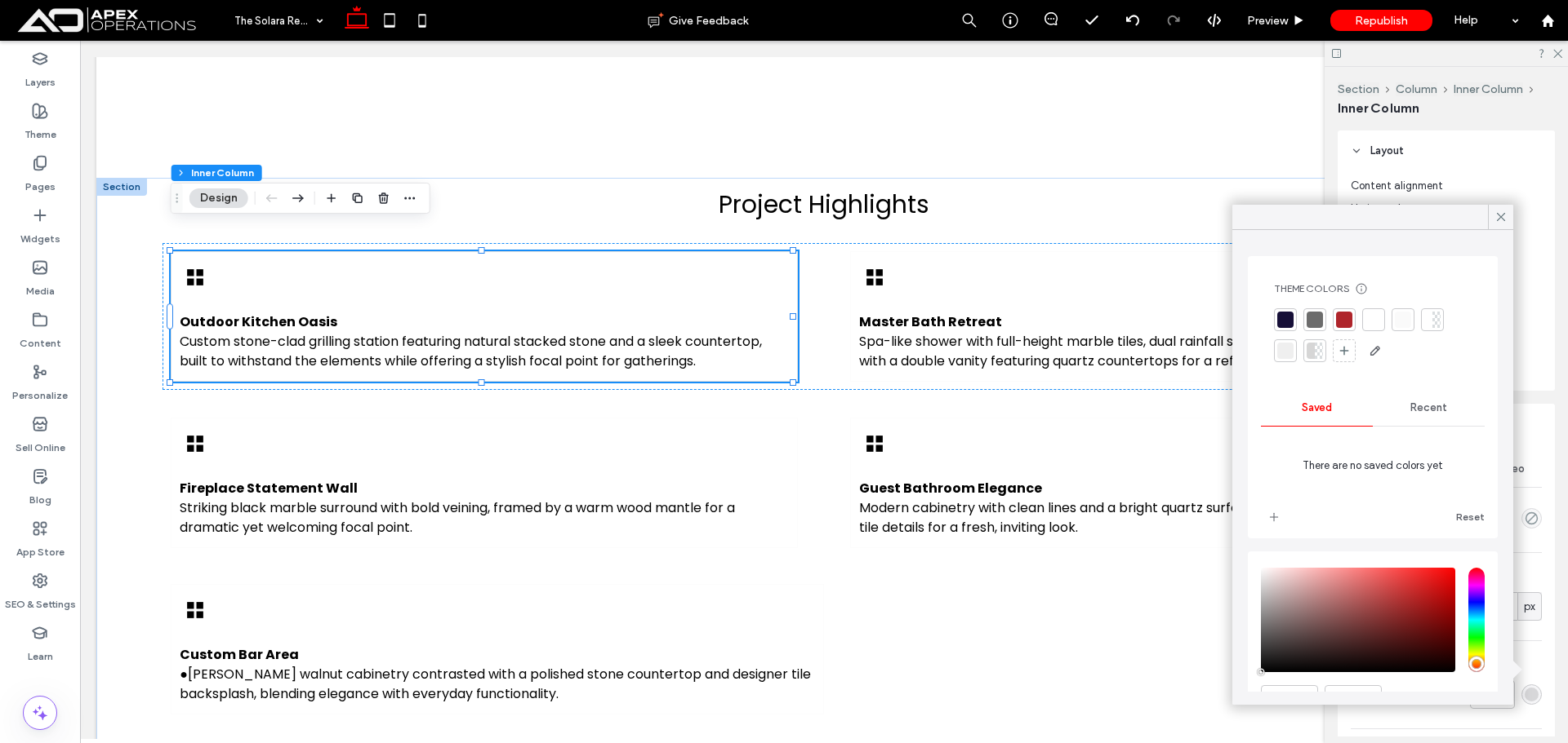
drag, startPoint x: 1271, startPoint y: 519, endPoint x: 1283, endPoint y: 500, distance: 22.5
click at [1271, 520] on icon "add color" at bounding box center [1273, 516] width 13 height 13
click at [1499, 217] on icon at bounding box center [1501, 217] width 15 height 15
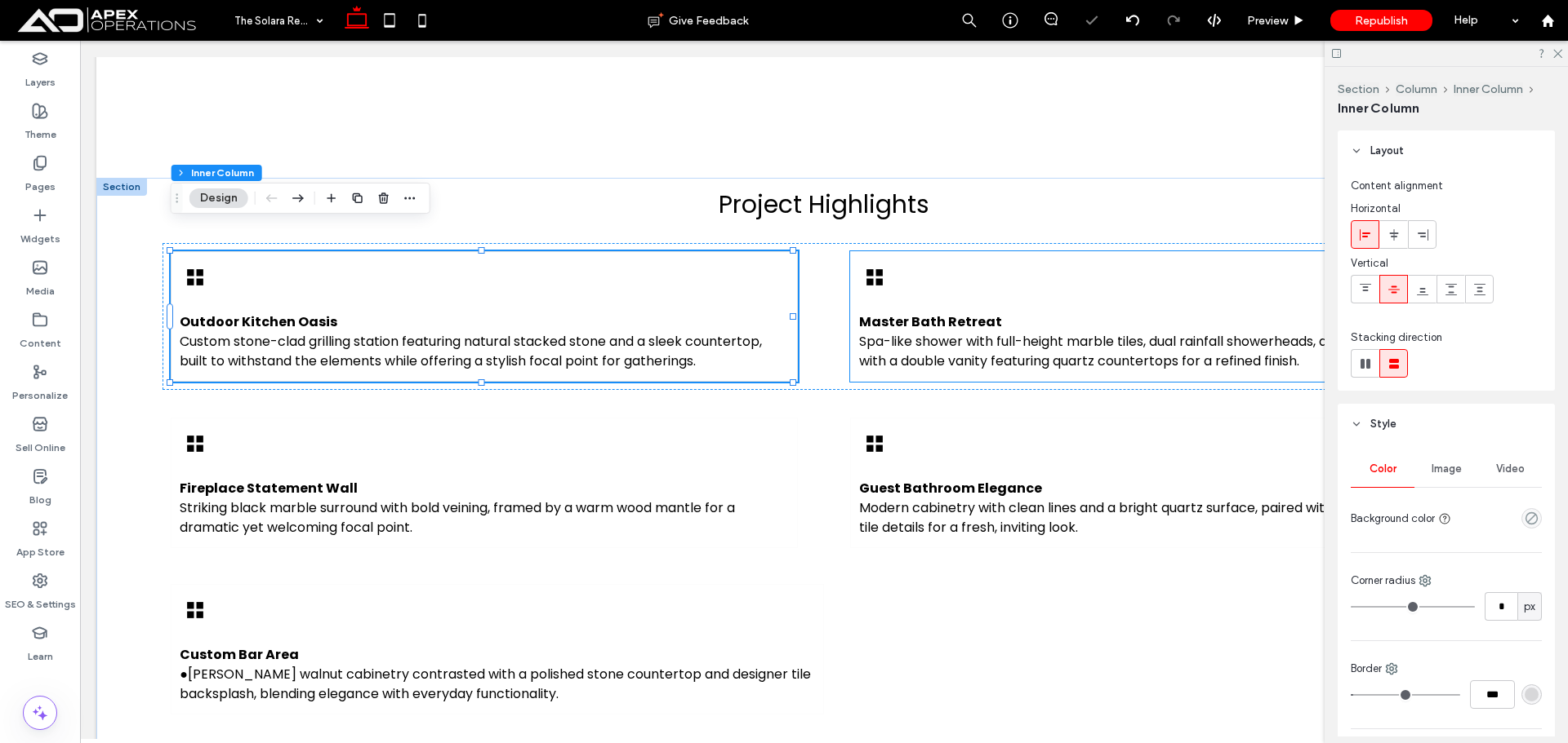
click at [1130, 251] on div "Master Bath Retreat Spa-like shower with full-height marble tiles, dual rainfal…" at bounding box center [1163, 317] width 627 height 131
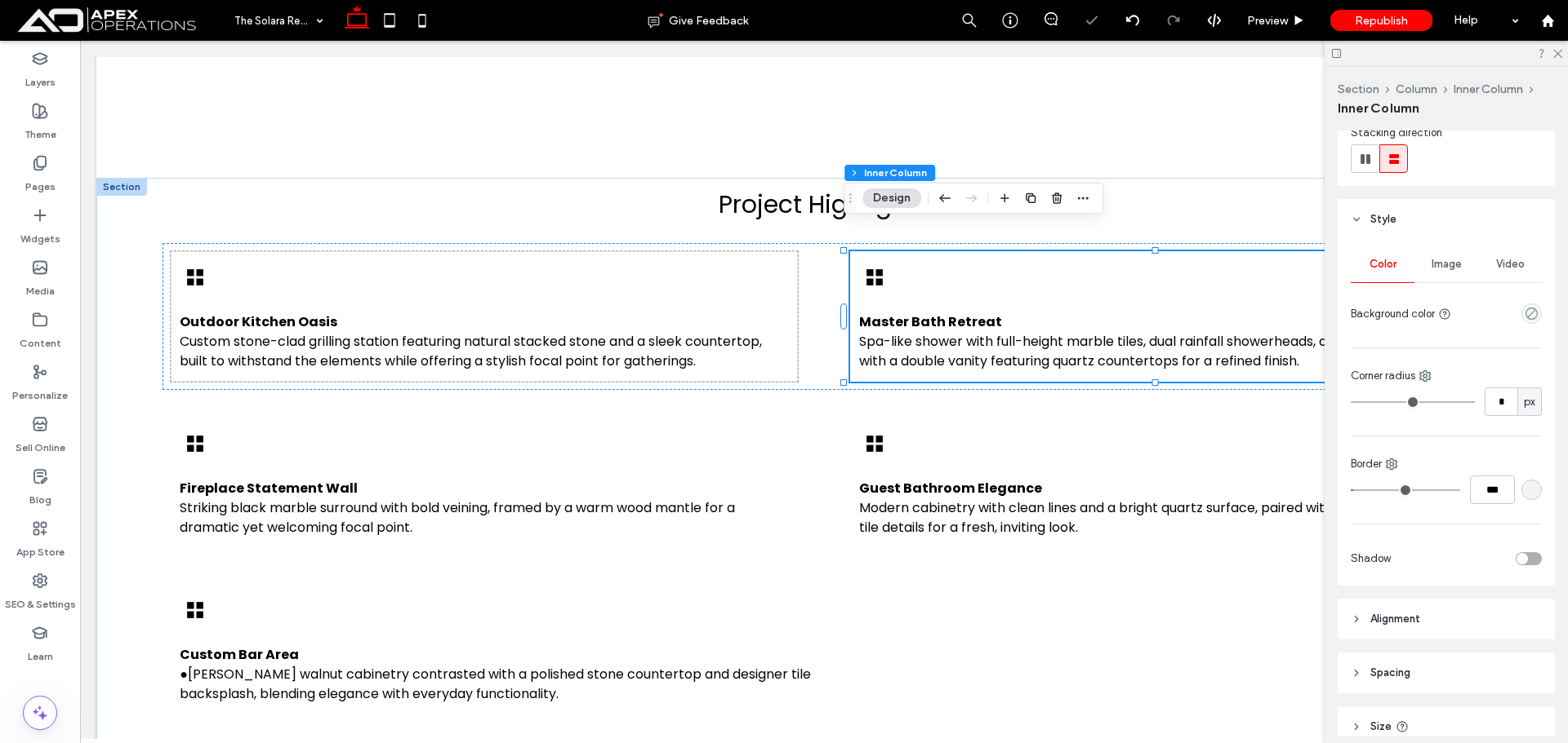
scroll to position [389, 0]
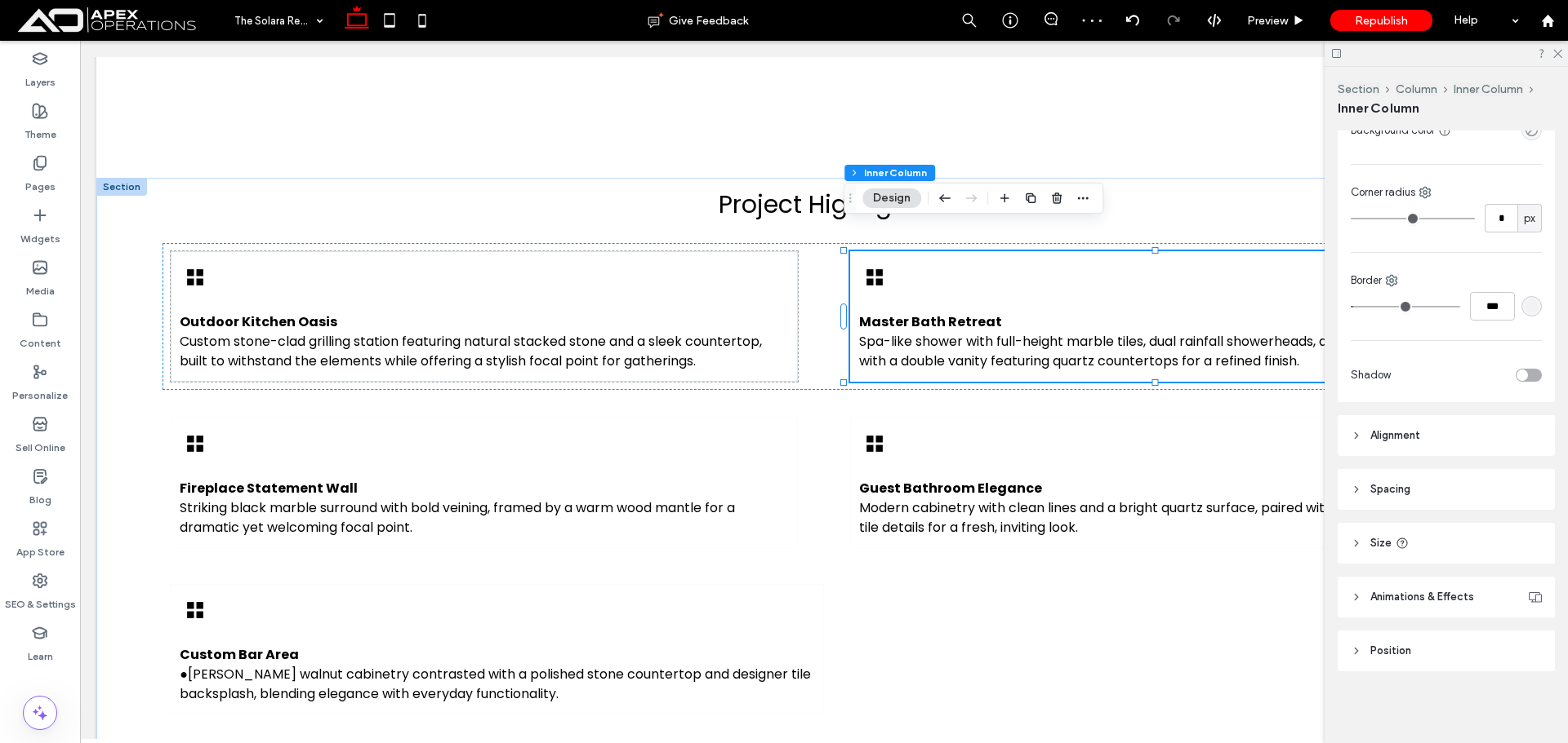
click at [1526, 310] on div "rgba(0, 0, 0, 0.01)" at bounding box center [1531, 307] width 14 height 14
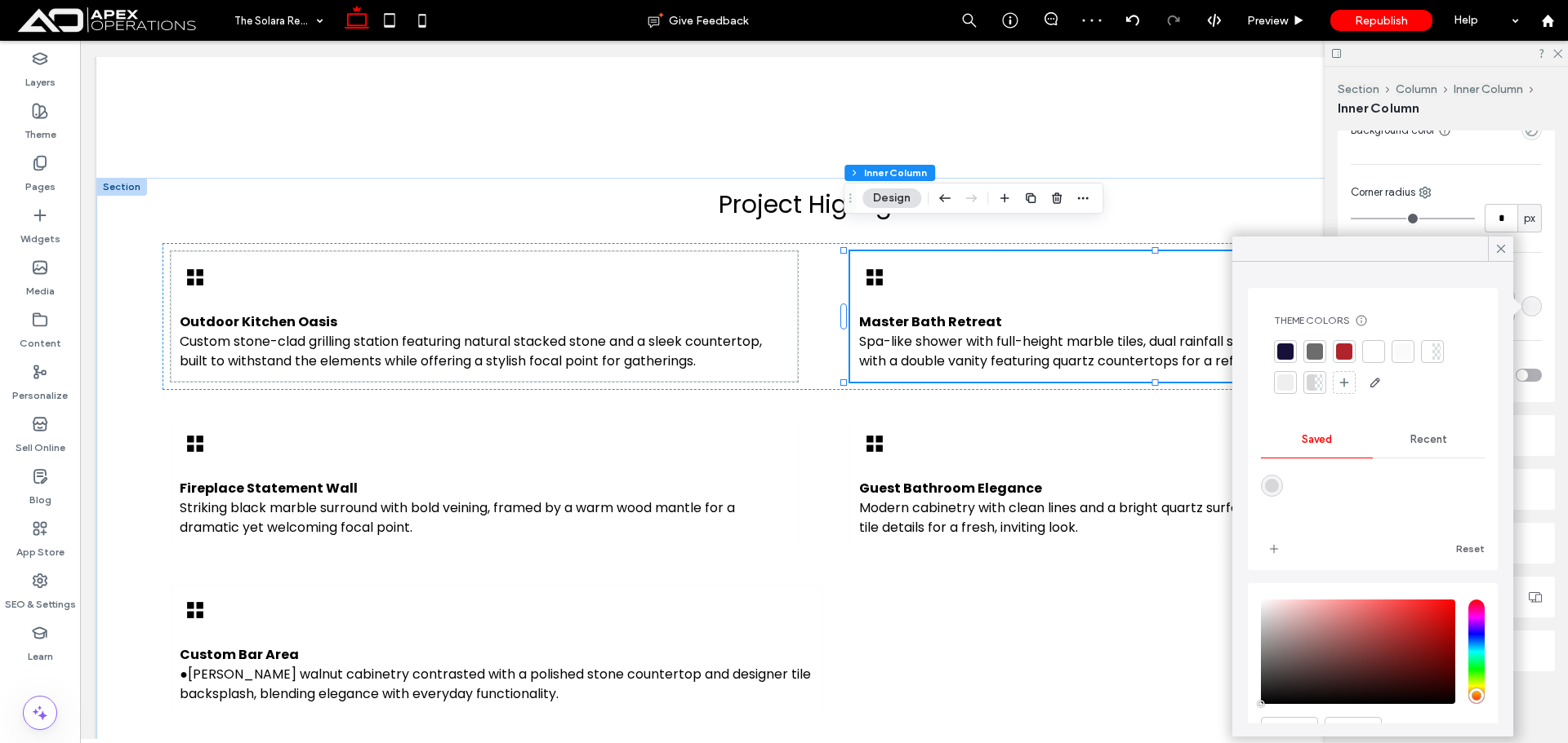
click at [1423, 441] on span "Recent" at bounding box center [1427, 439] width 37 height 13
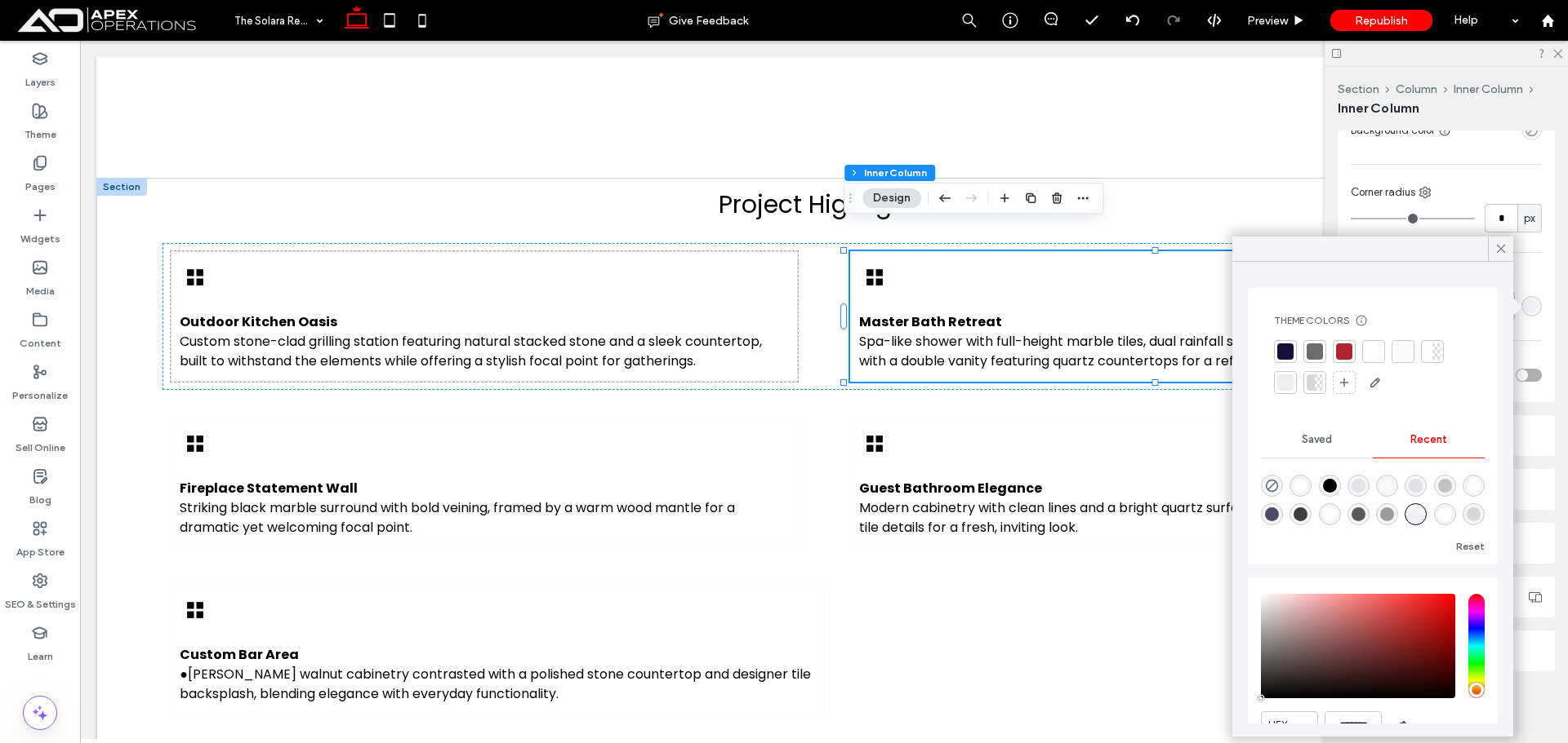
click at [1311, 440] on span "Saved" at bounding box center [1317, 439] width 31 height 13
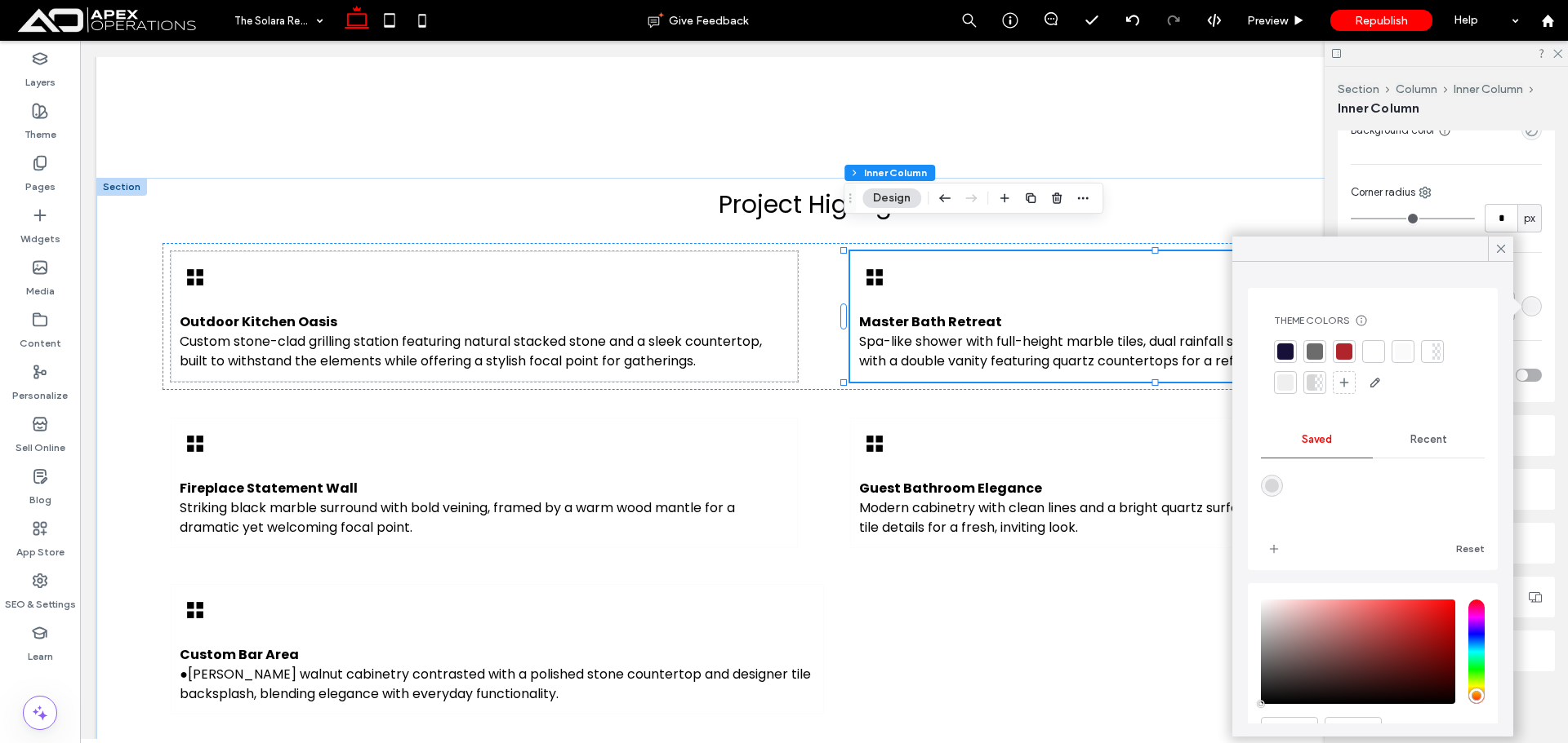
click at [1272, 489] on div "rgba(0,0,0,0.12)" at bounding box center [1272, 486] width 14 height 14
type input "**"
type input "***"
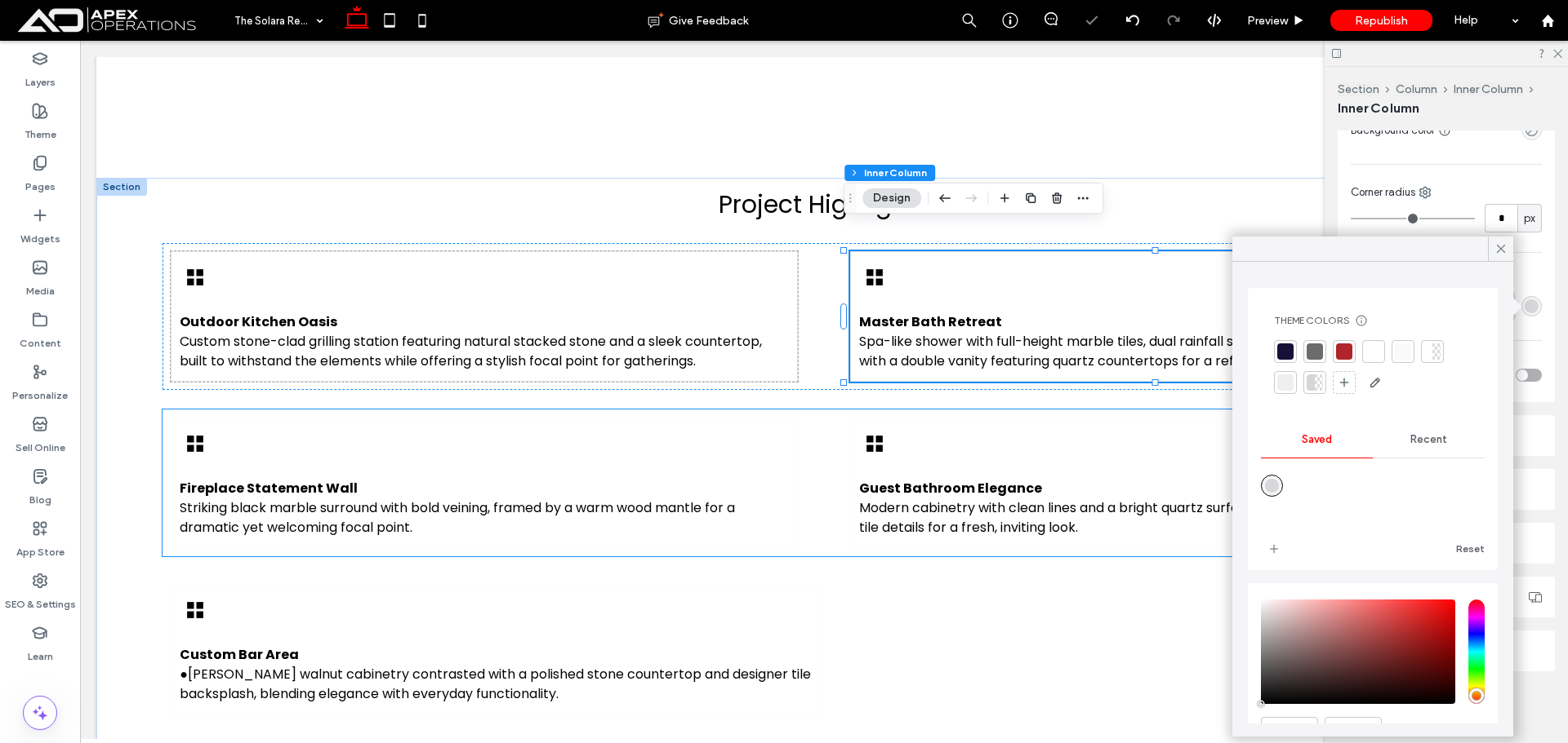
click at [722, 418] on div "Fireplace Statement Wall Striking black marble surround with bold veining, fram…" at bounding box center [483, 483] width 627 height 131
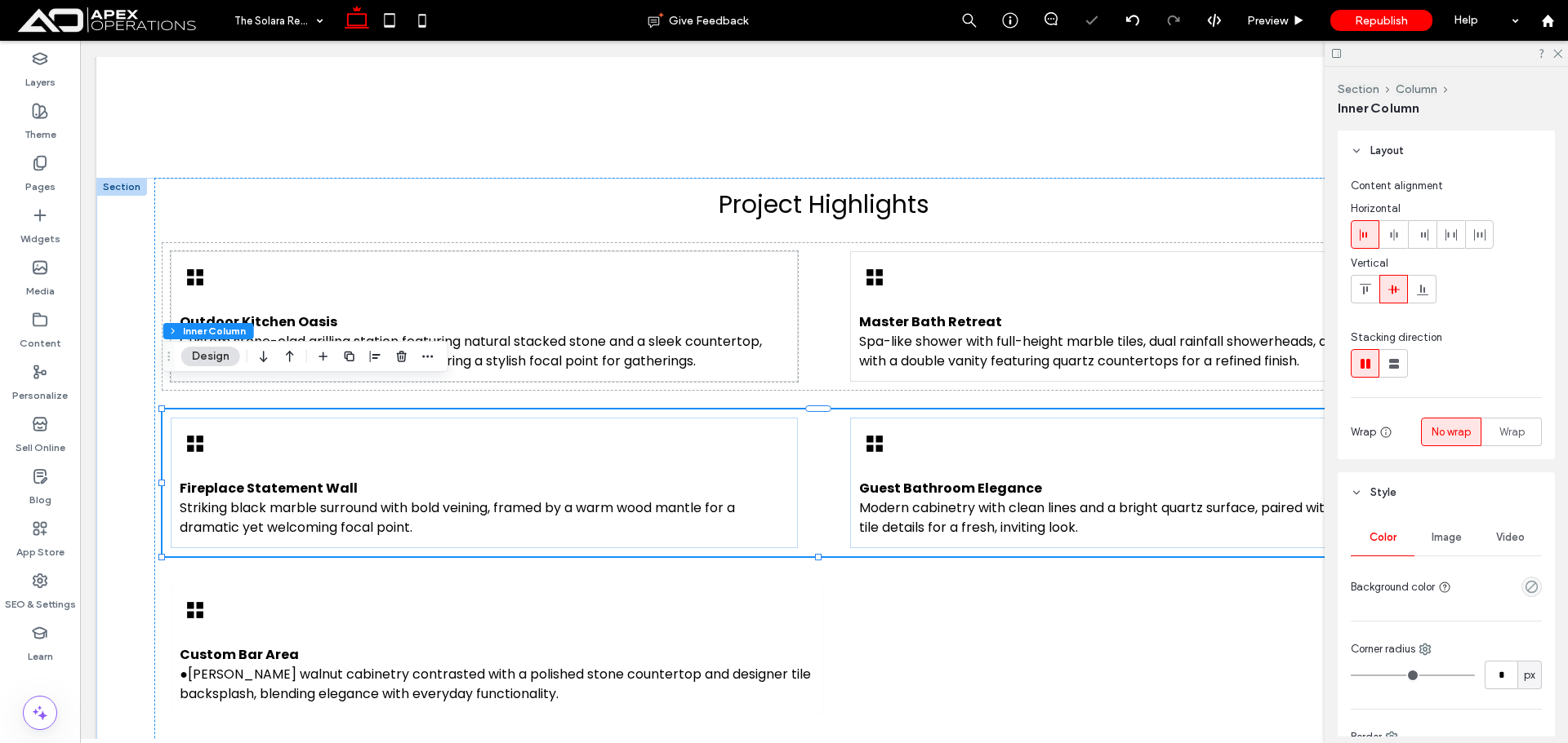
click at [713, 418] on div "Fireplace Statement Wall Striking black marble surround with bold veining, fram…" at bounding box center [483, 483] width 627 height 131
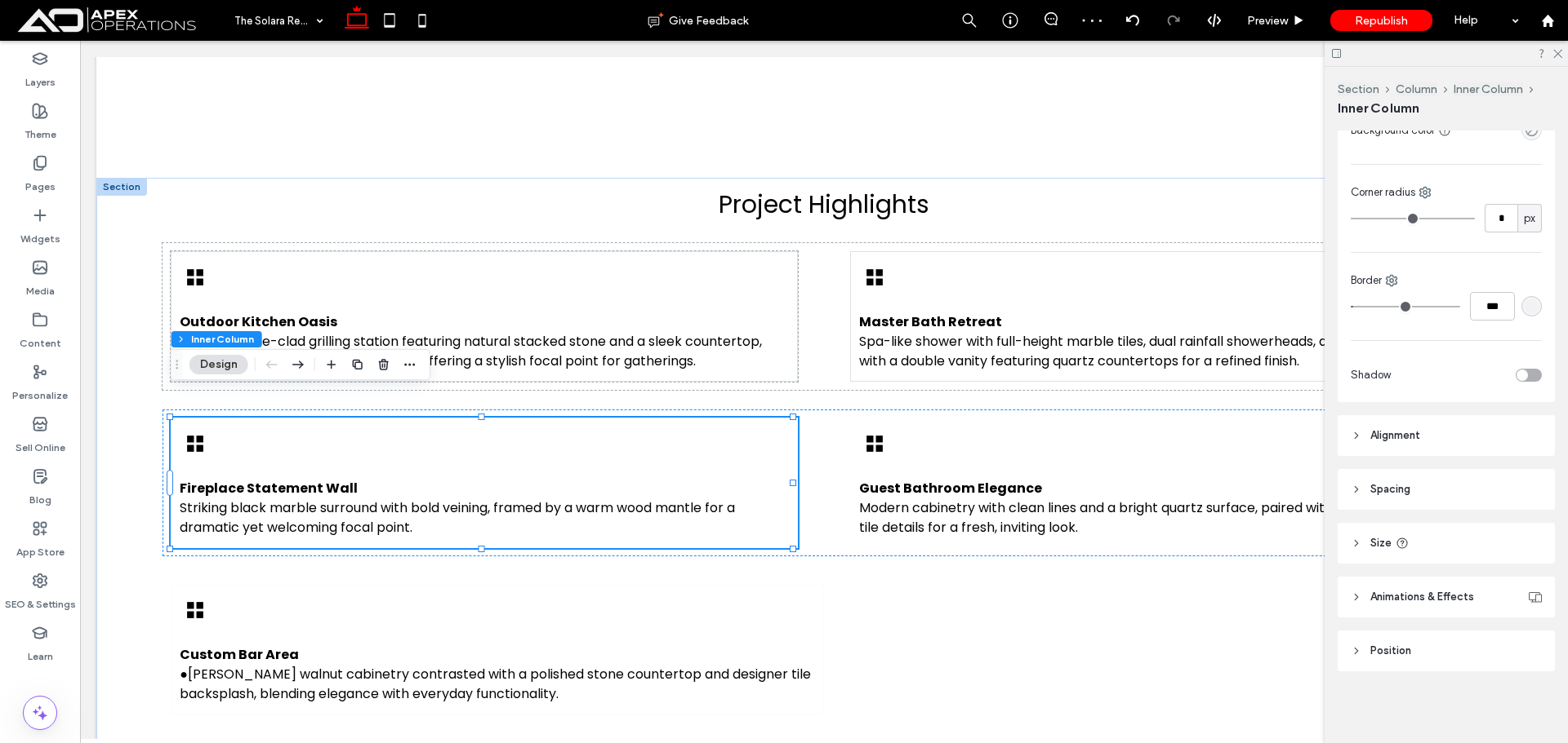
click at [1524, 312] on div "rgba(0, 0, 0, 0.01)" at bounding box center [1531, 307] width 14 height 14
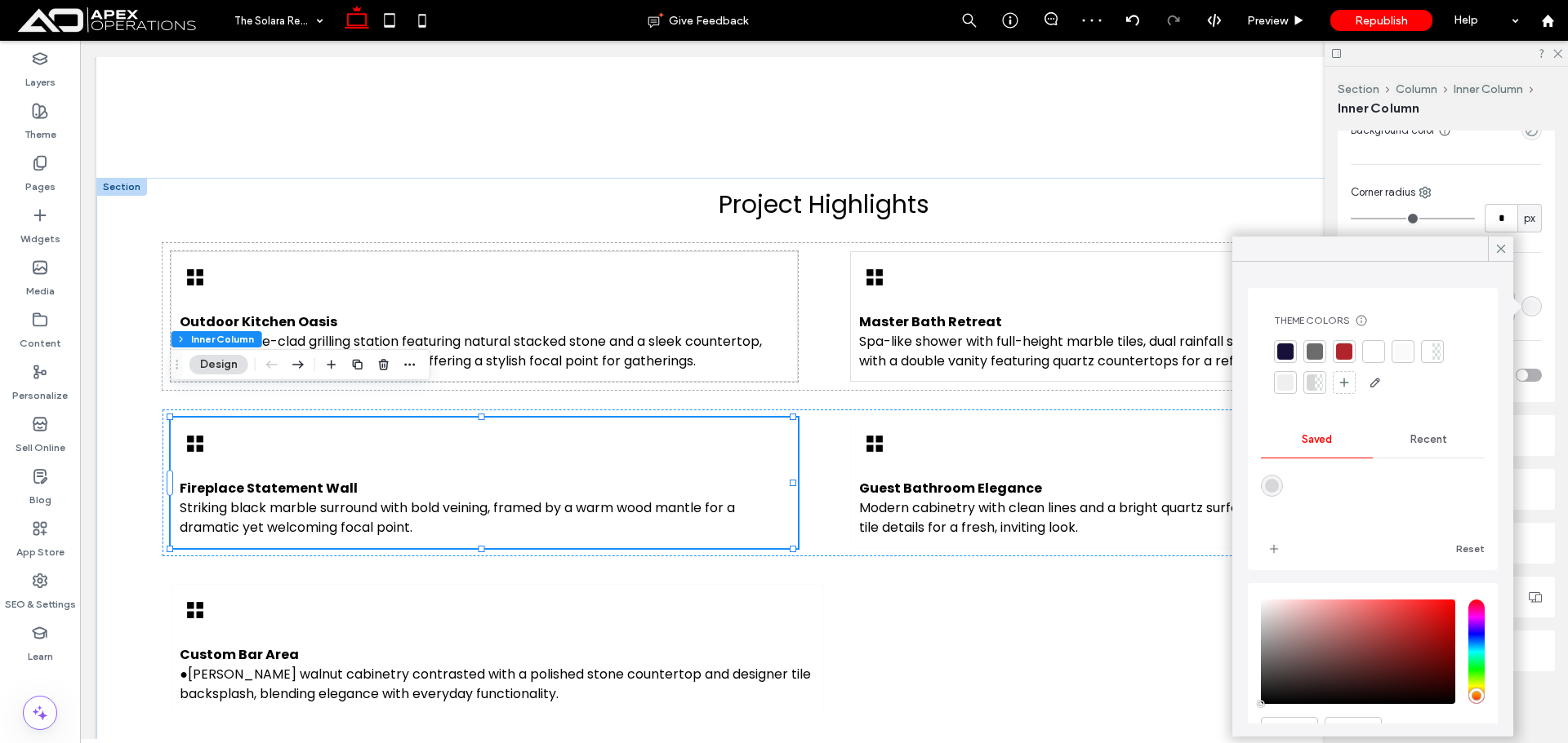
click at [1268, 487] on div "rgba(0,0,0,0.12)" at bounding box center [1272, 486] width 14 height 14
type input "**"
type input "***"
click at [952, 418] on div "Guest Bathroom Elegance Modern cabinetry with clean lines and a bright quartz s…" at bounding box center [1163, 483] width 627 height 131
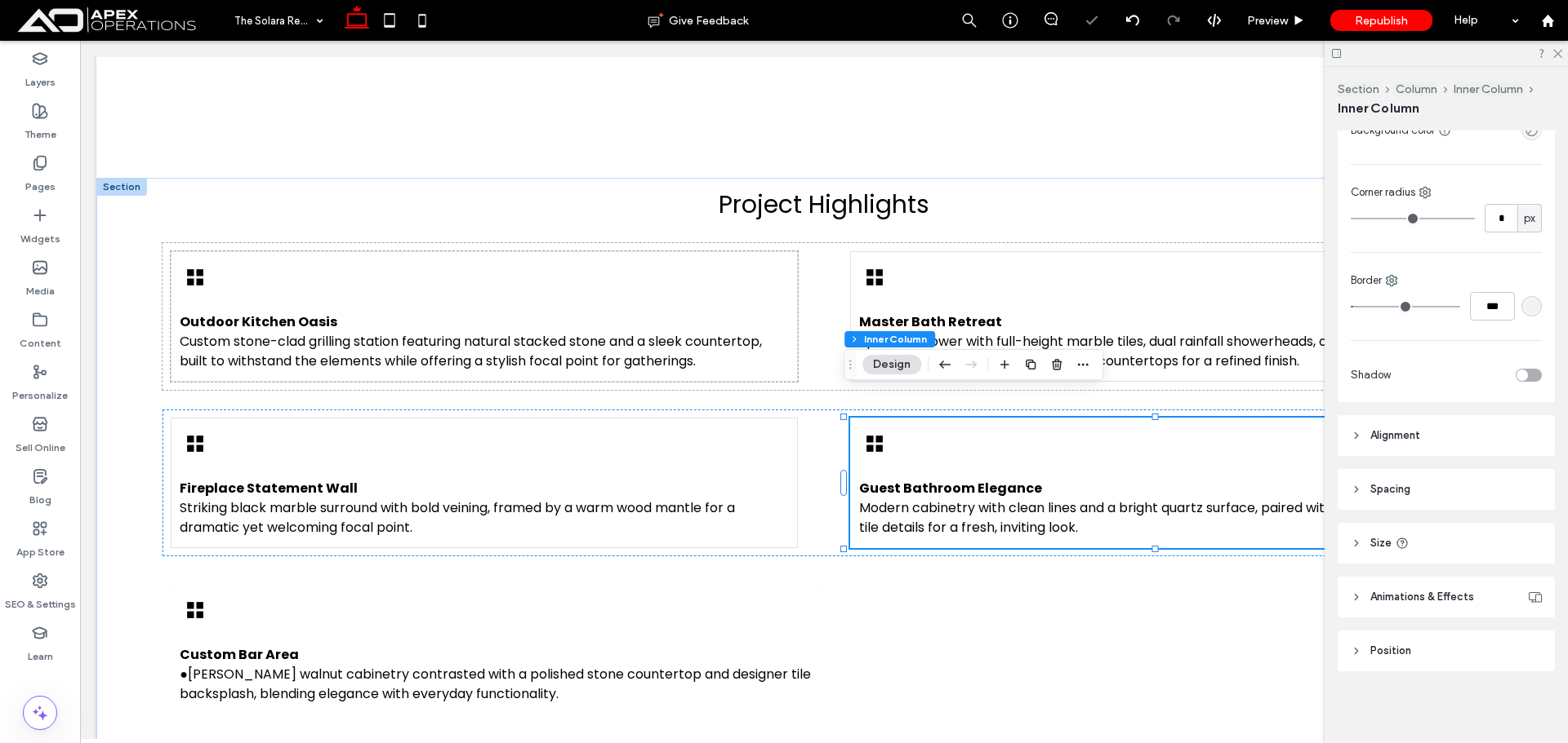
click at [1524, 307] on div "rgba(0, 0, 0, 0.01)" at bounding box center [1531, 307] width 14 height 14
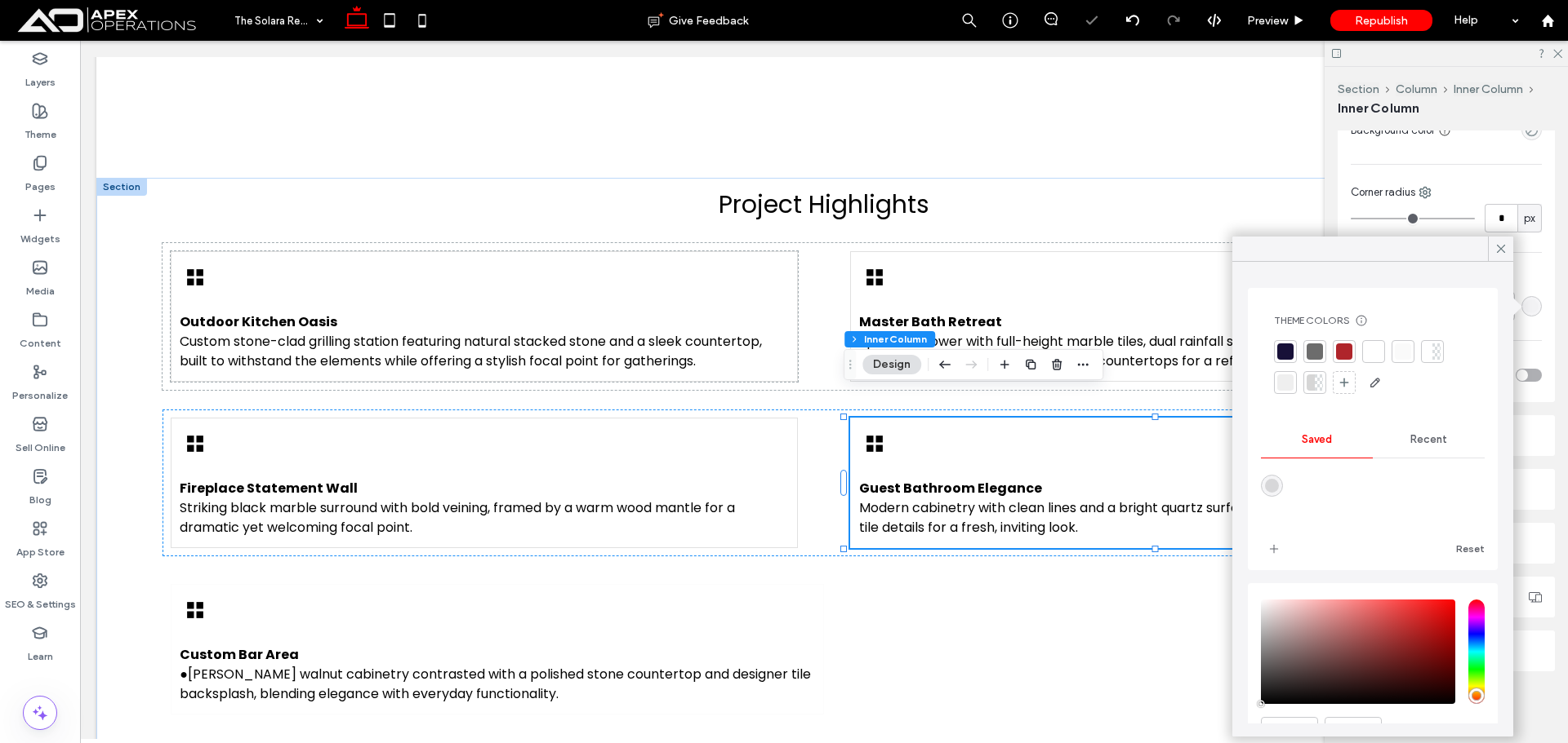
click at [1273, 482] on div "rgba(0,0,0,0.12)" at bounding box center [1272, 486] width 14 height 14
type input "**"
type input "***"
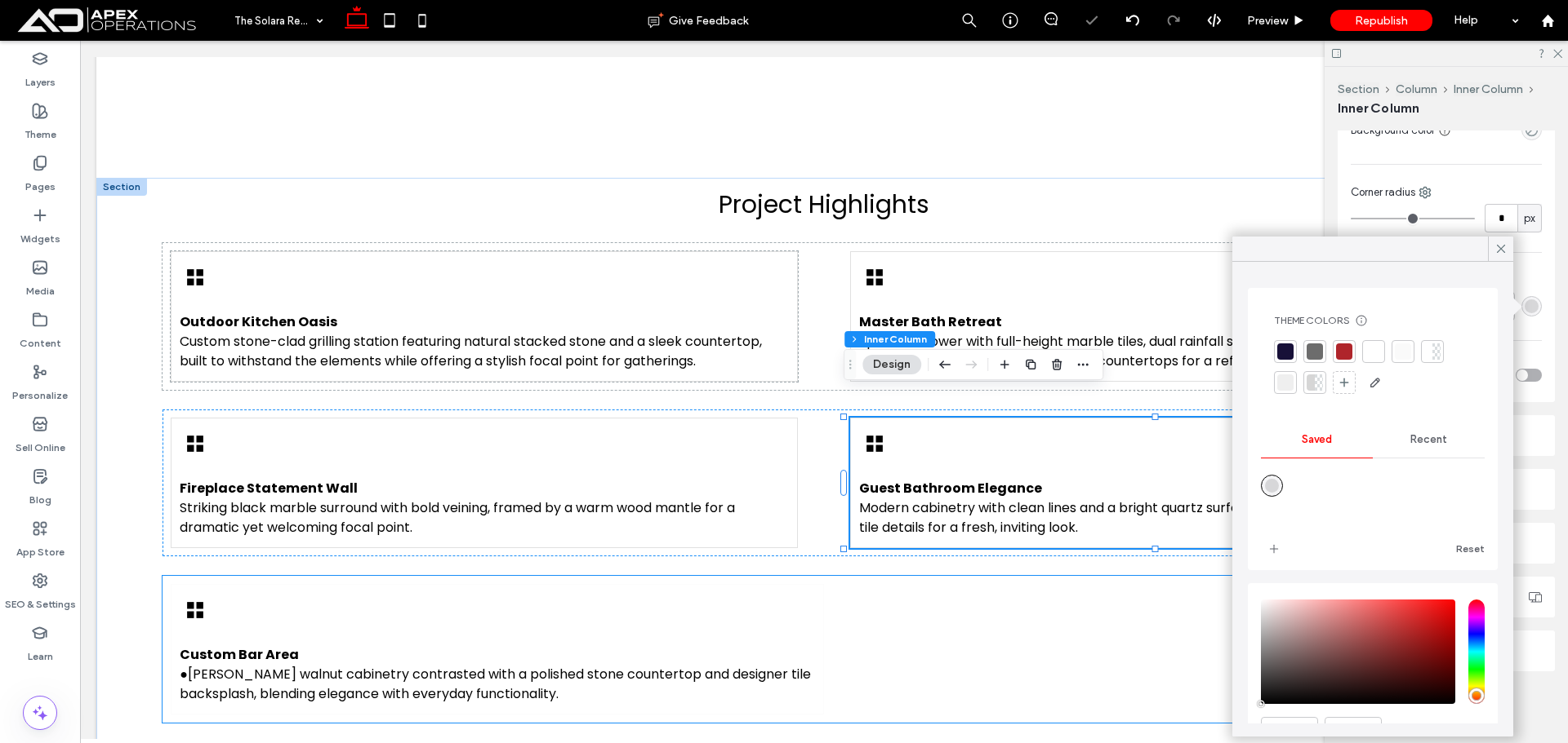
click at [730, 599] on div "Custom Bar Area ●Rich walnut cabinetry contrasted with a polished stone counter…" at bounding box center [497, 650] width 653 height 131
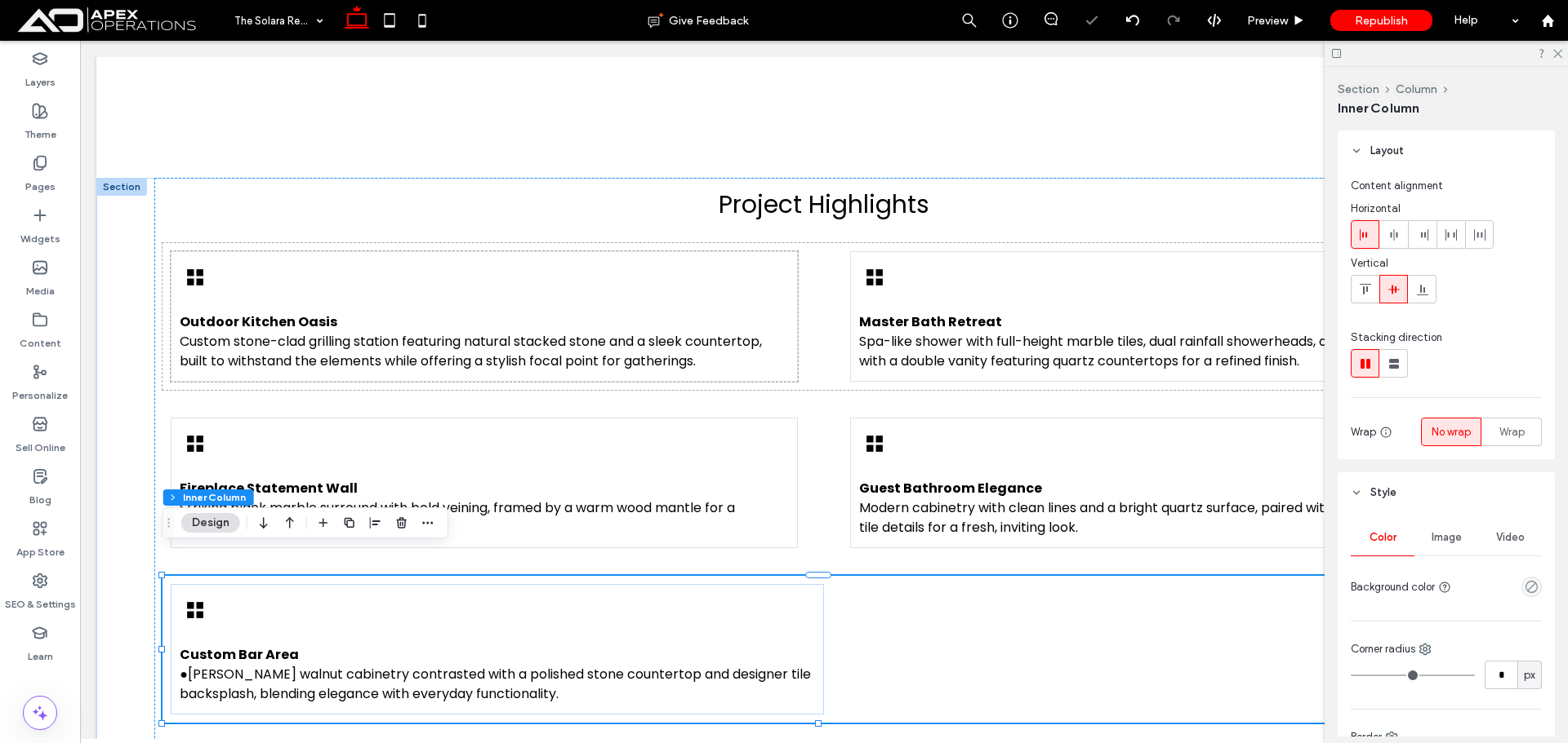
click at [675, 585] on div "Custom Bar Area ●Rich walnut cabinetry contrasted with a polished stone counter…" at bounding box center [497, 650] width 653 height 131
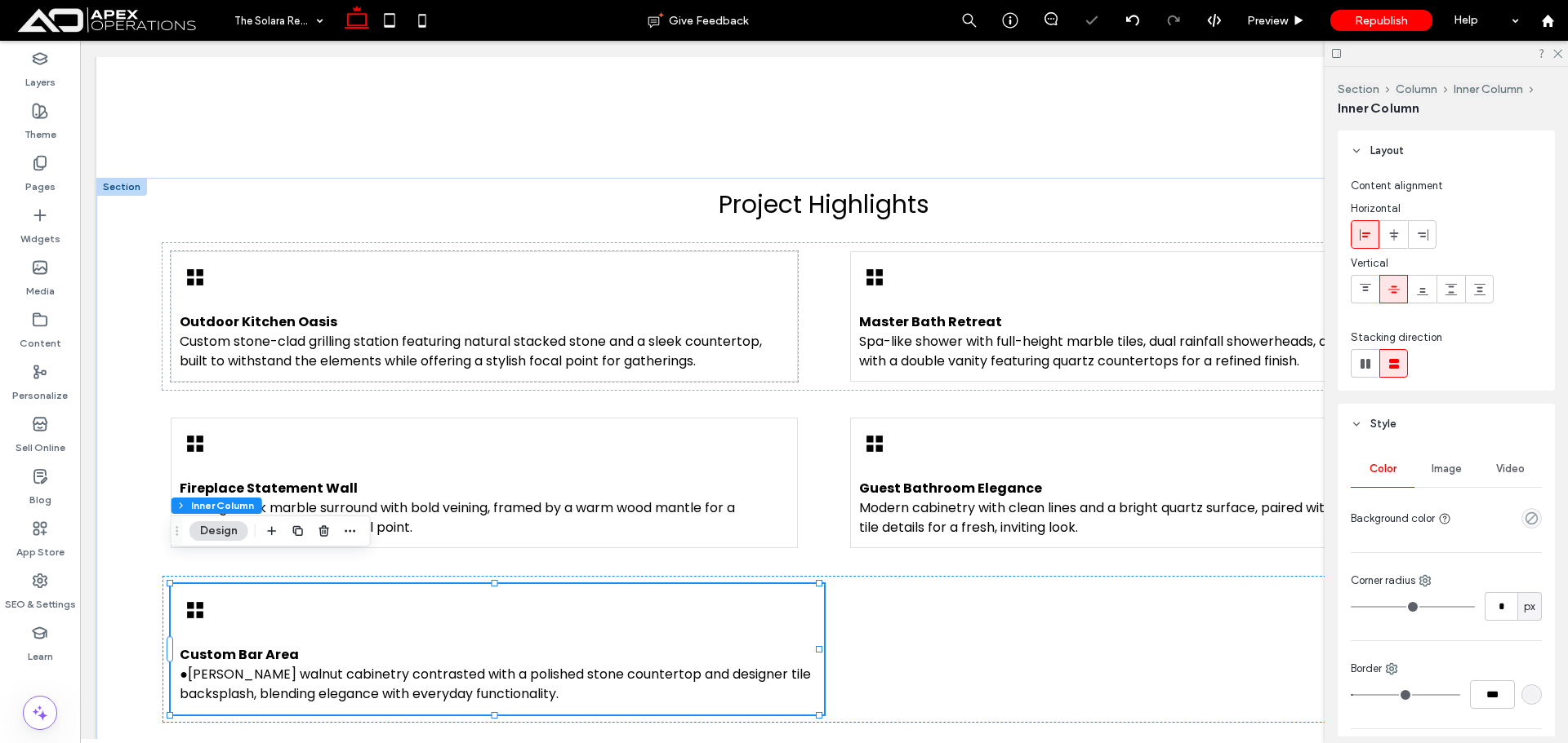
click at [1524, 692] on div "rgba(0, 0, 0, 0.01)" at bounding box center [1531, 695] width 14 height 14
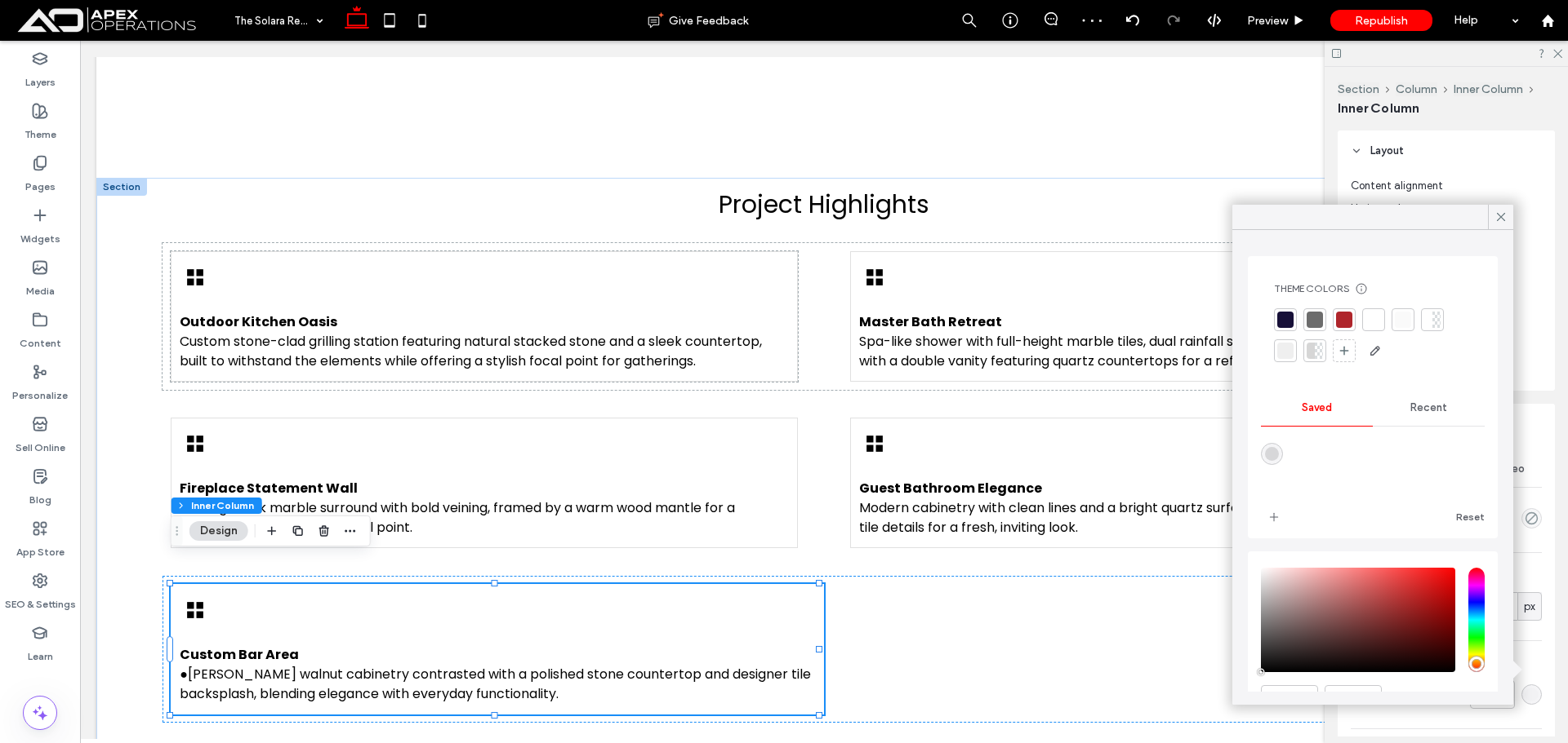
click at [1275, 459] on div "rgba(0,0,0,0.12)" at bounding box center [1272, 454] width 14 height 14
type input "**"
type input "***"
click at [1265, 21] on span "Preview" at bounding box center [1267, 21] width 41 height 14
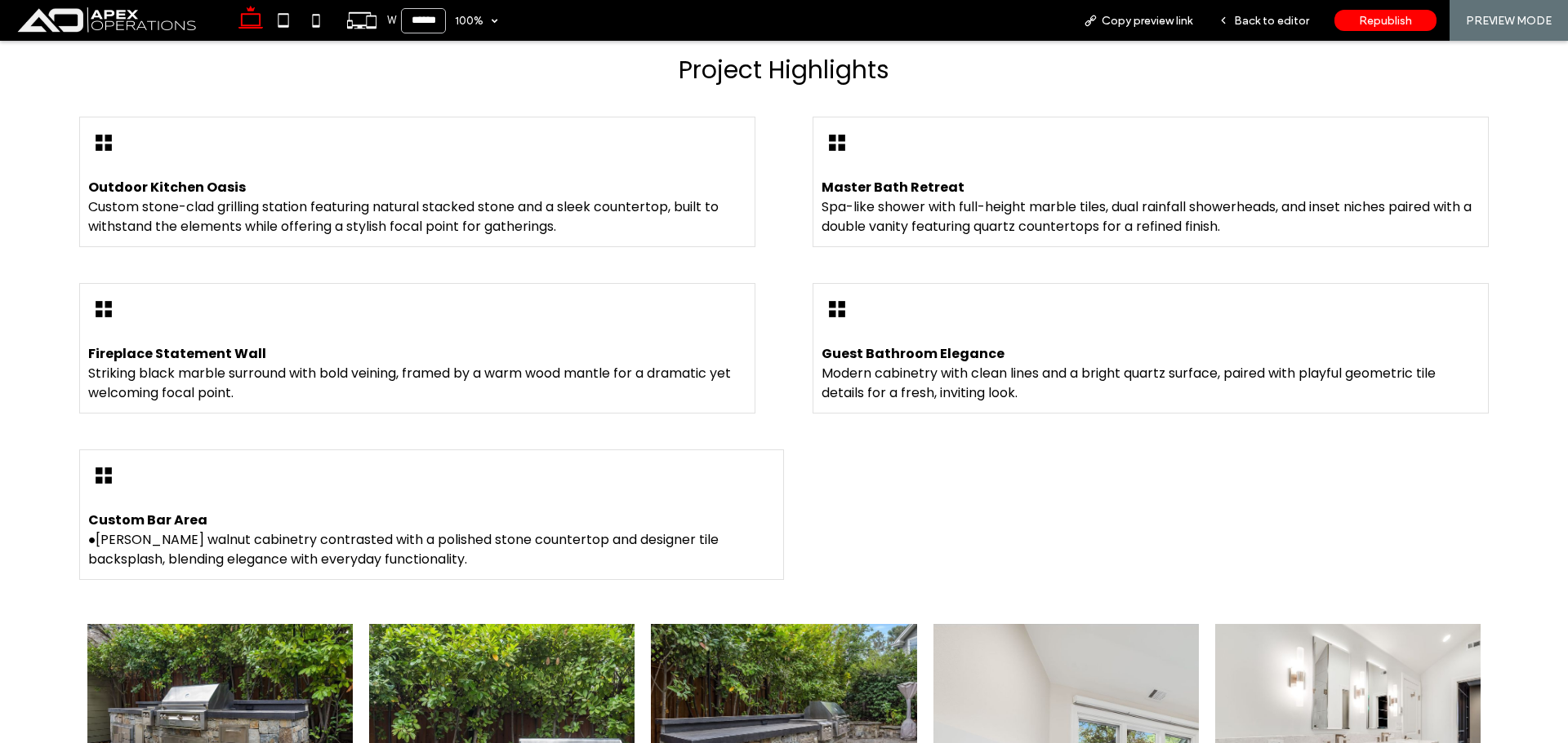
scroll to position [1418, 0]
click at [1256, 19] on span "Back to editor" at bounding box center [1271, 21] width 75 height 14
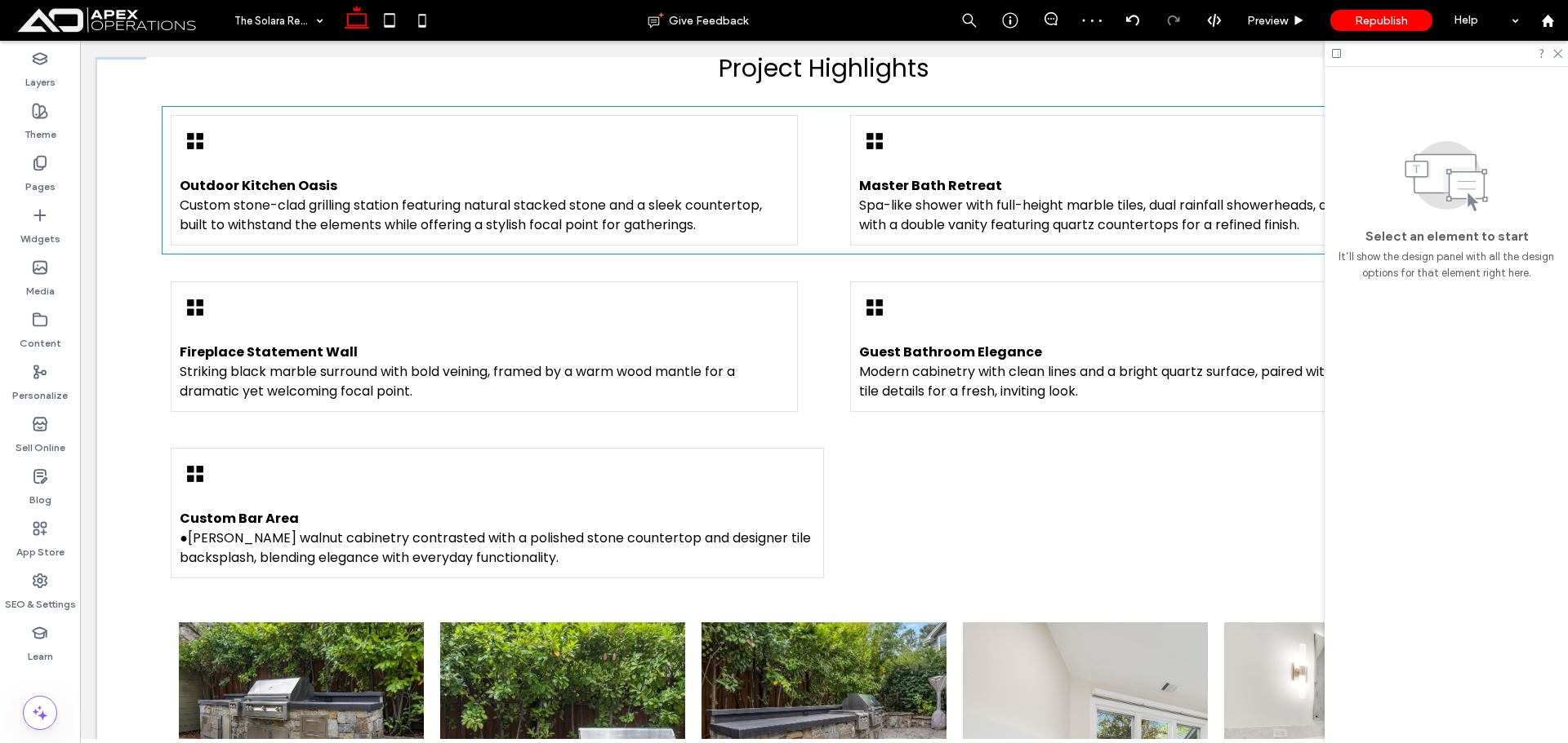
scroll to position [1374, 0]
click at [788, 150] on div "Outdoor Kitchen Oasis Custom stone-clad grilling station featuring natural stac…" at bounding box center [483, 182] width 627 height 131
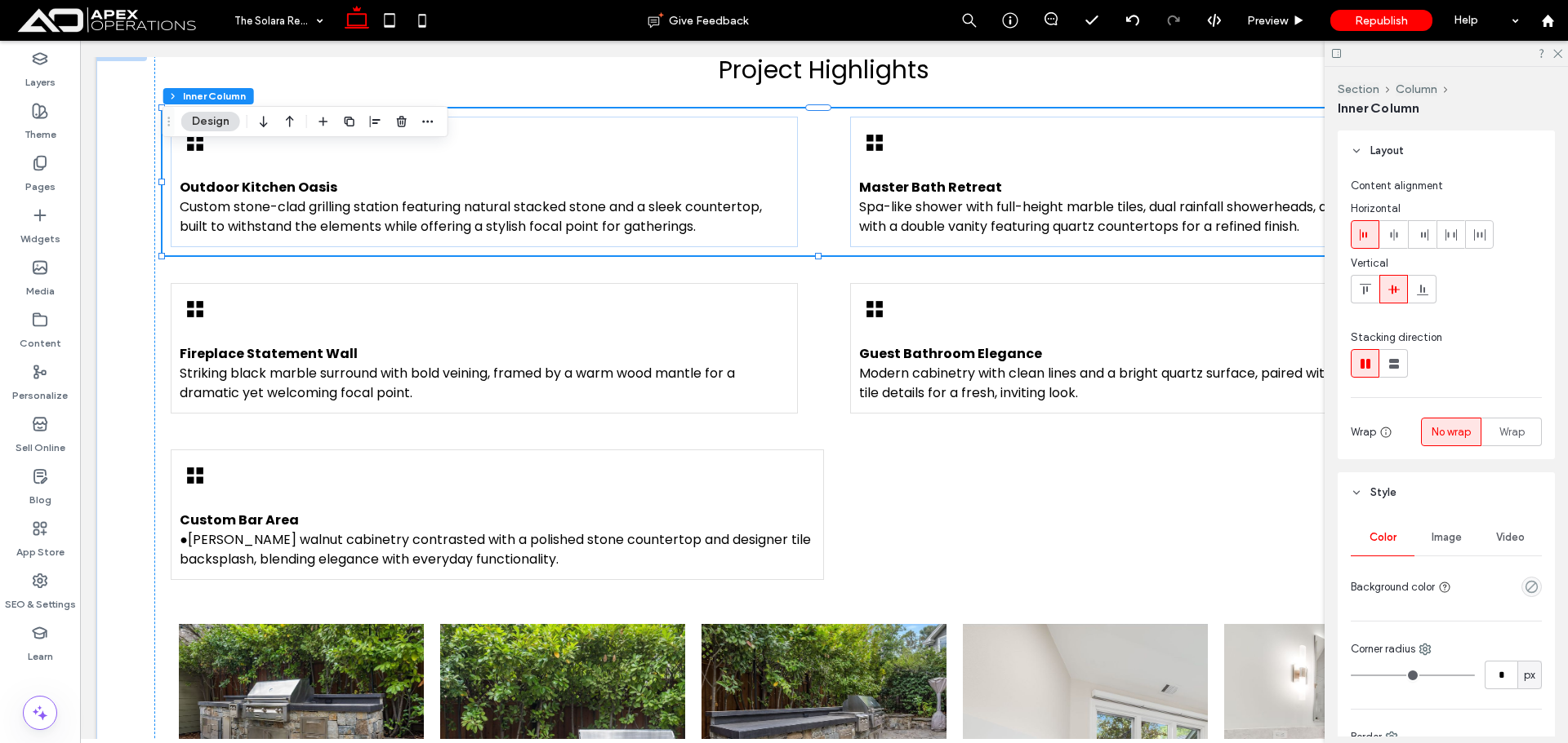
click at [832, 154] on div "Outdoor Kitchen Oasis Custom stone-clad grilling station featuring natural stac…" at bounding box center [823, 182] width 1322 height 146
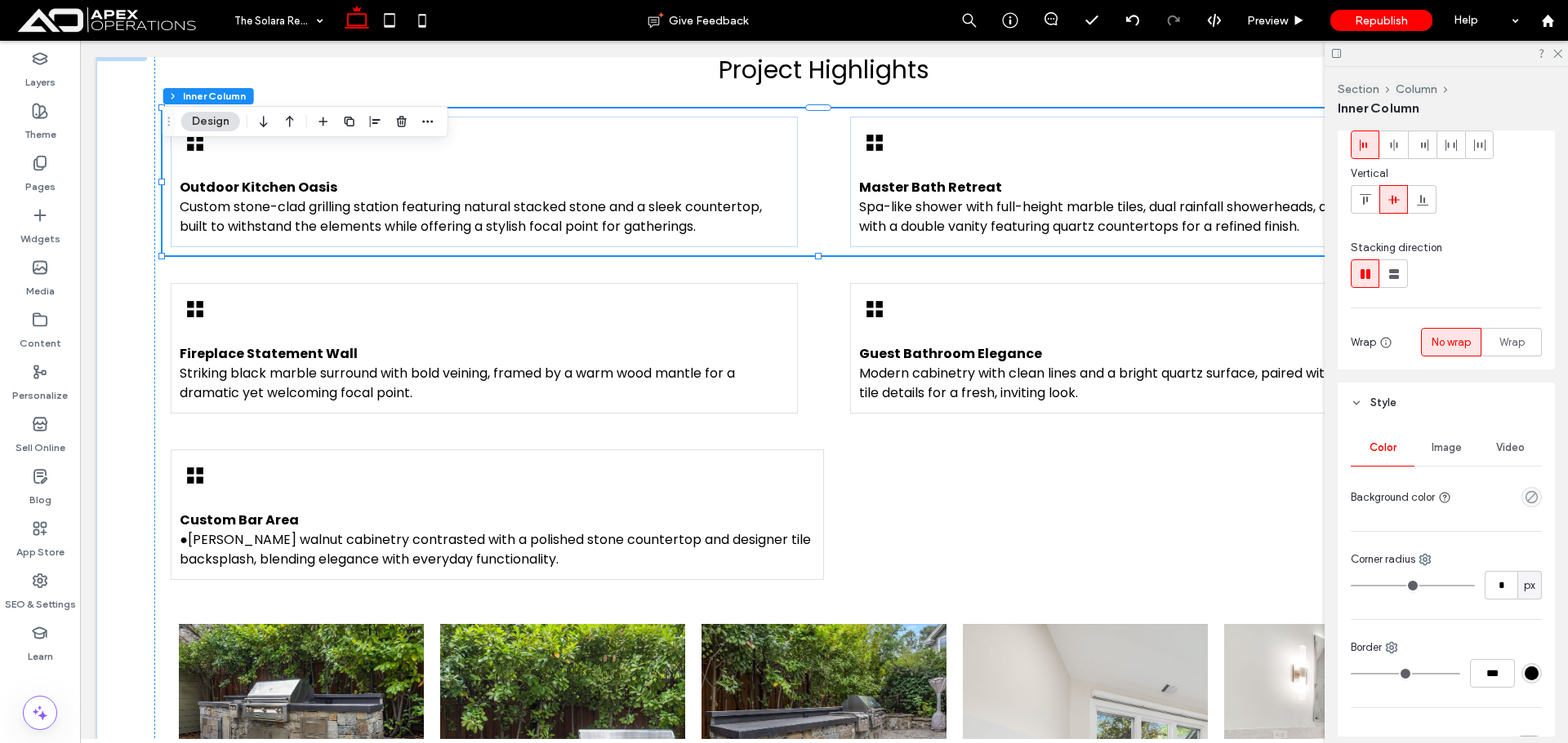
scroll to position [0, 0]
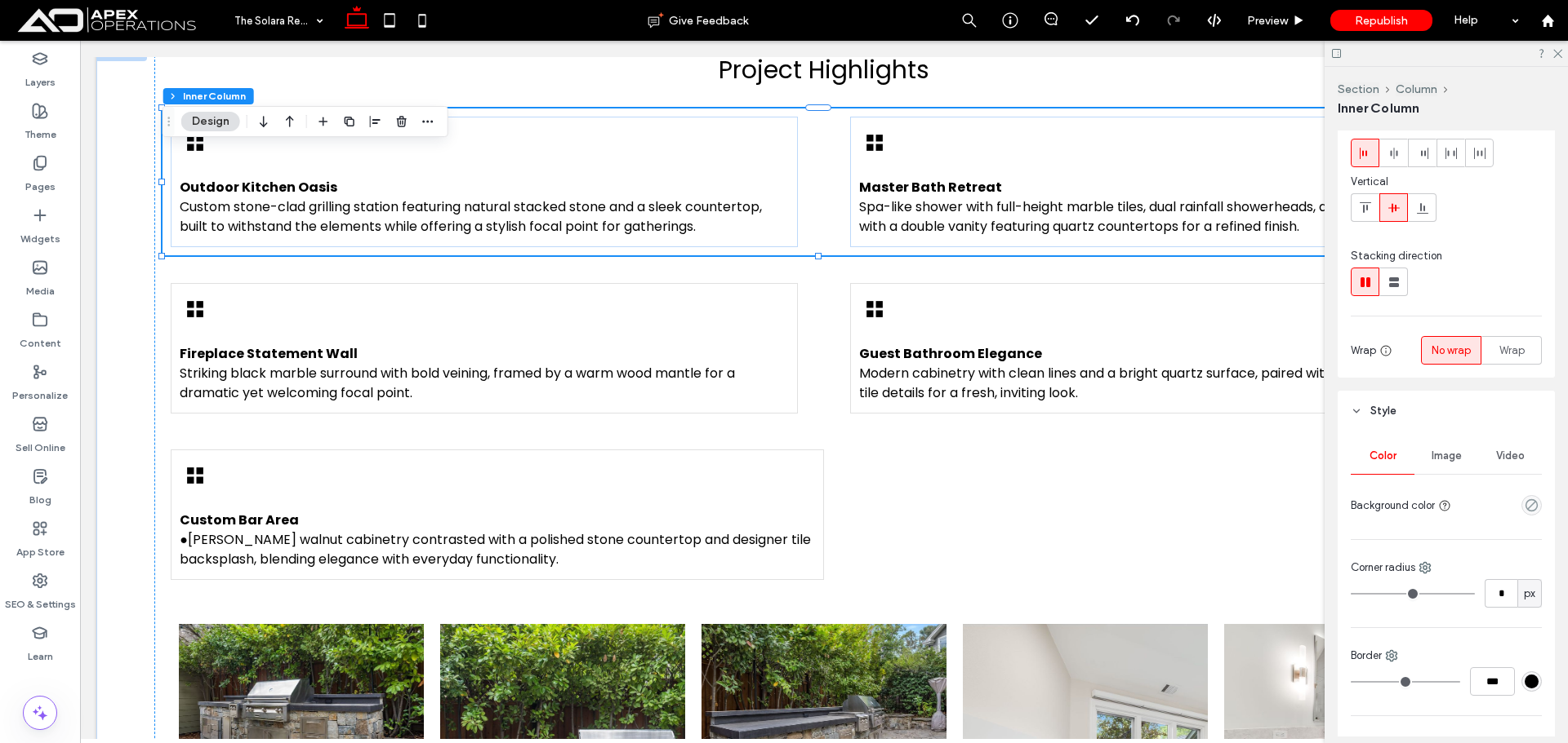
click at [799, 154] on div "Outdoor Kitchen Oasis Custom stone-clad grilling station featuring natural stac…" at bounding box center [823, 182] width 1322 height 146
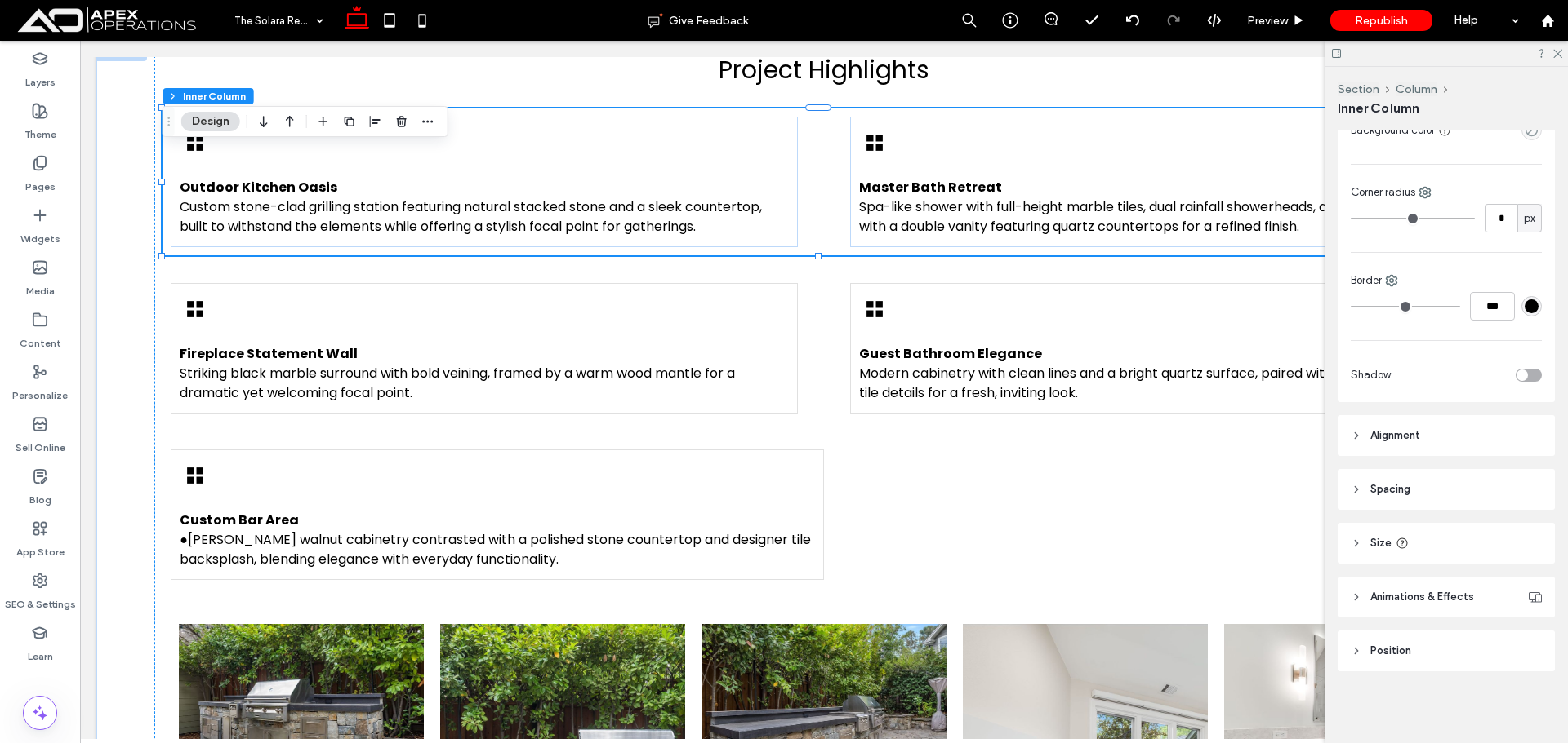
click at [1441, 492] on header "Spacing" at bounding box center [1445, 489] width 217 height 41
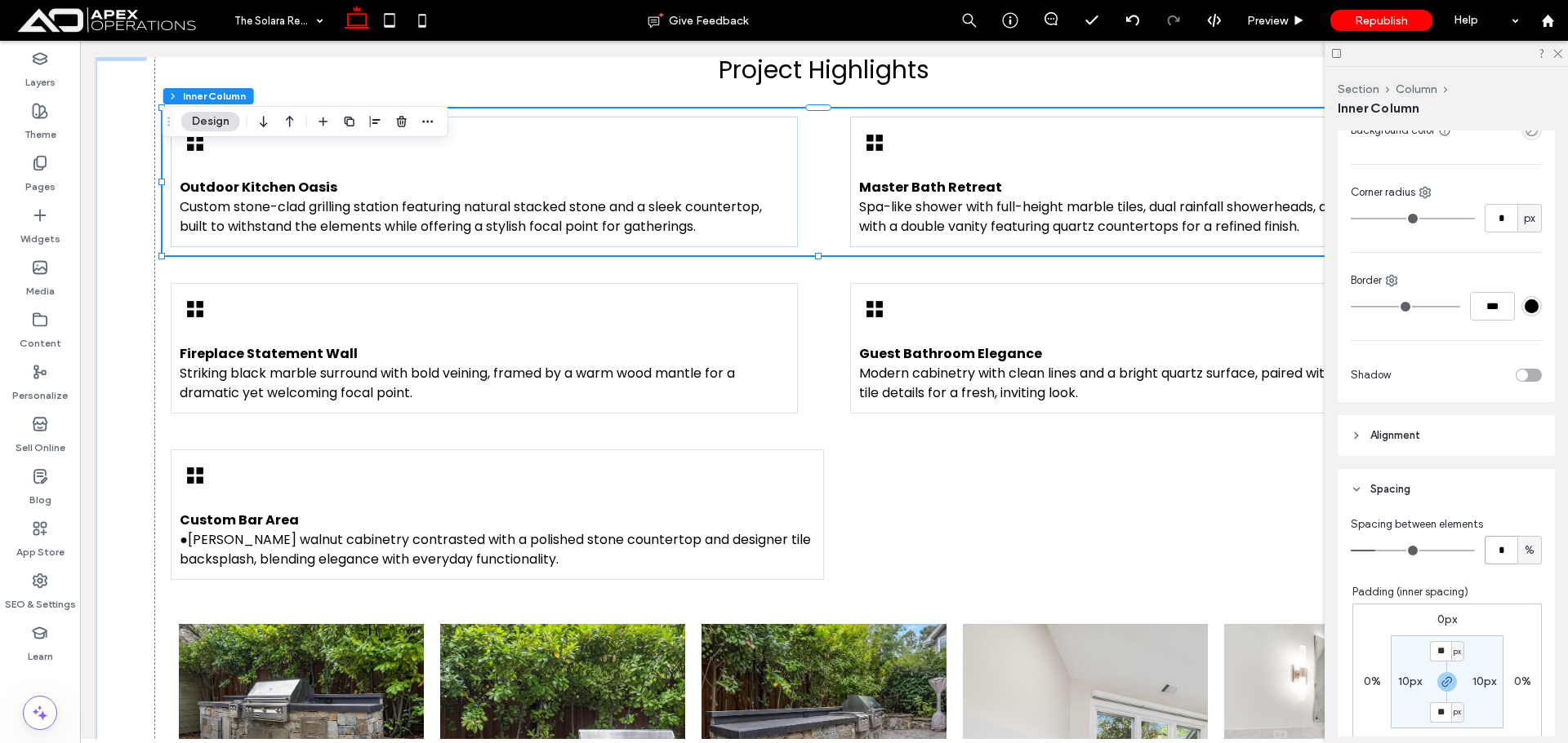
click at [1500, 560] on input "*" at bounding box center [1501, 550] width 33 height 29
type input "*"
click at [824, 275] on div "Fireplace Statement Wall Striking black marble surround with bold veining, fram…" at bounding box center [823, 348] width 1322 height 146
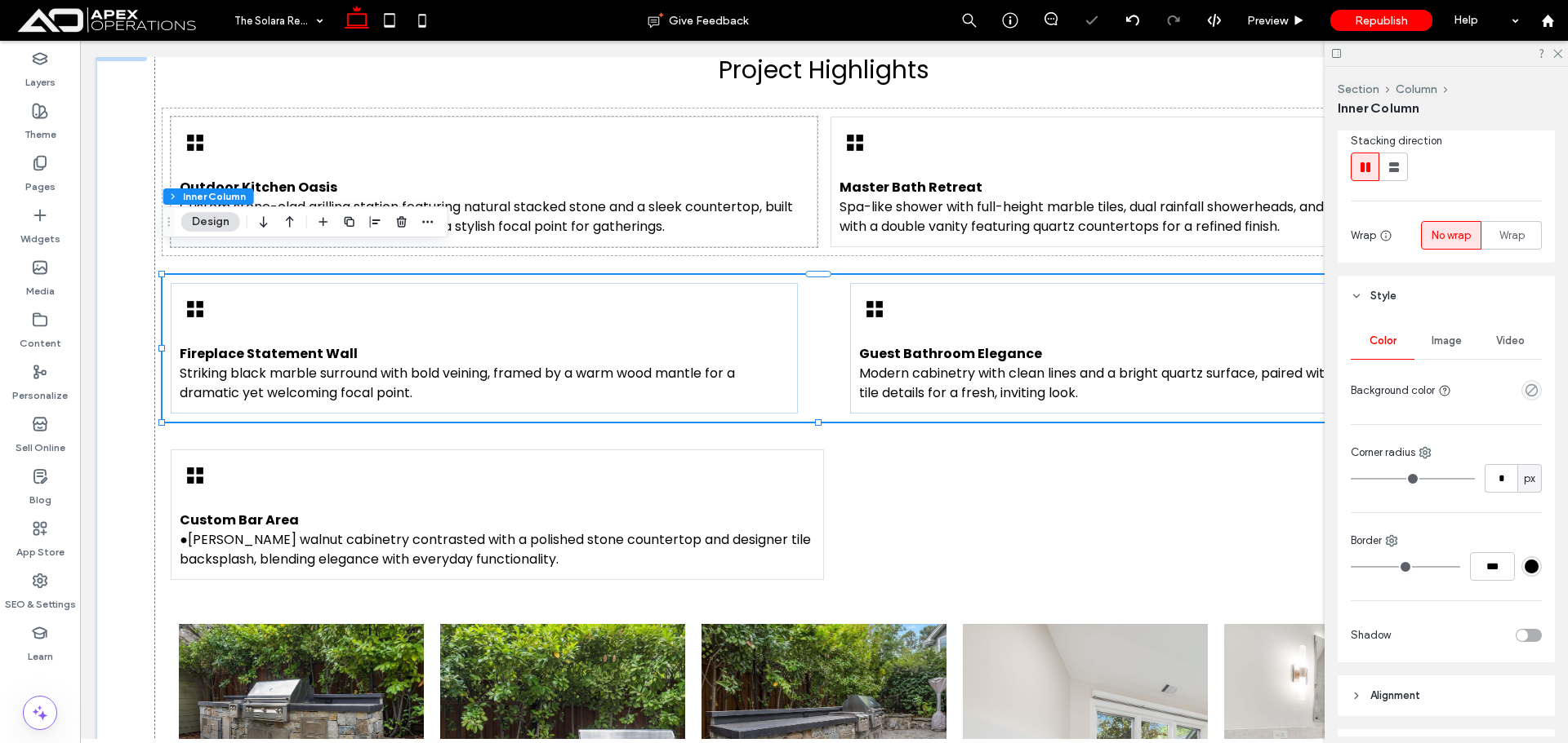
scroll to position [490, 0]
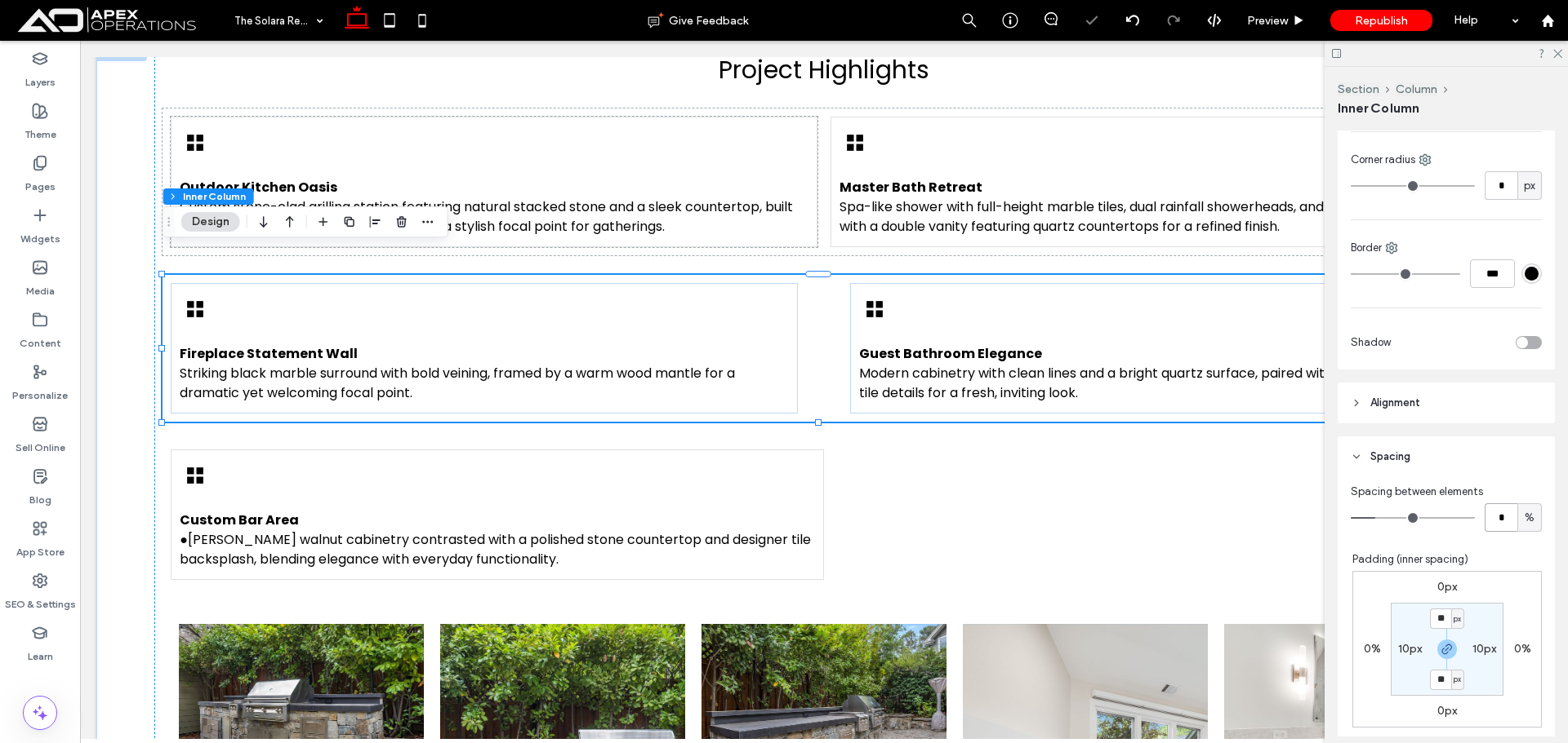
click at [1502, 511] on input "*" at bounding box center [1501, 517] width 33 height 29
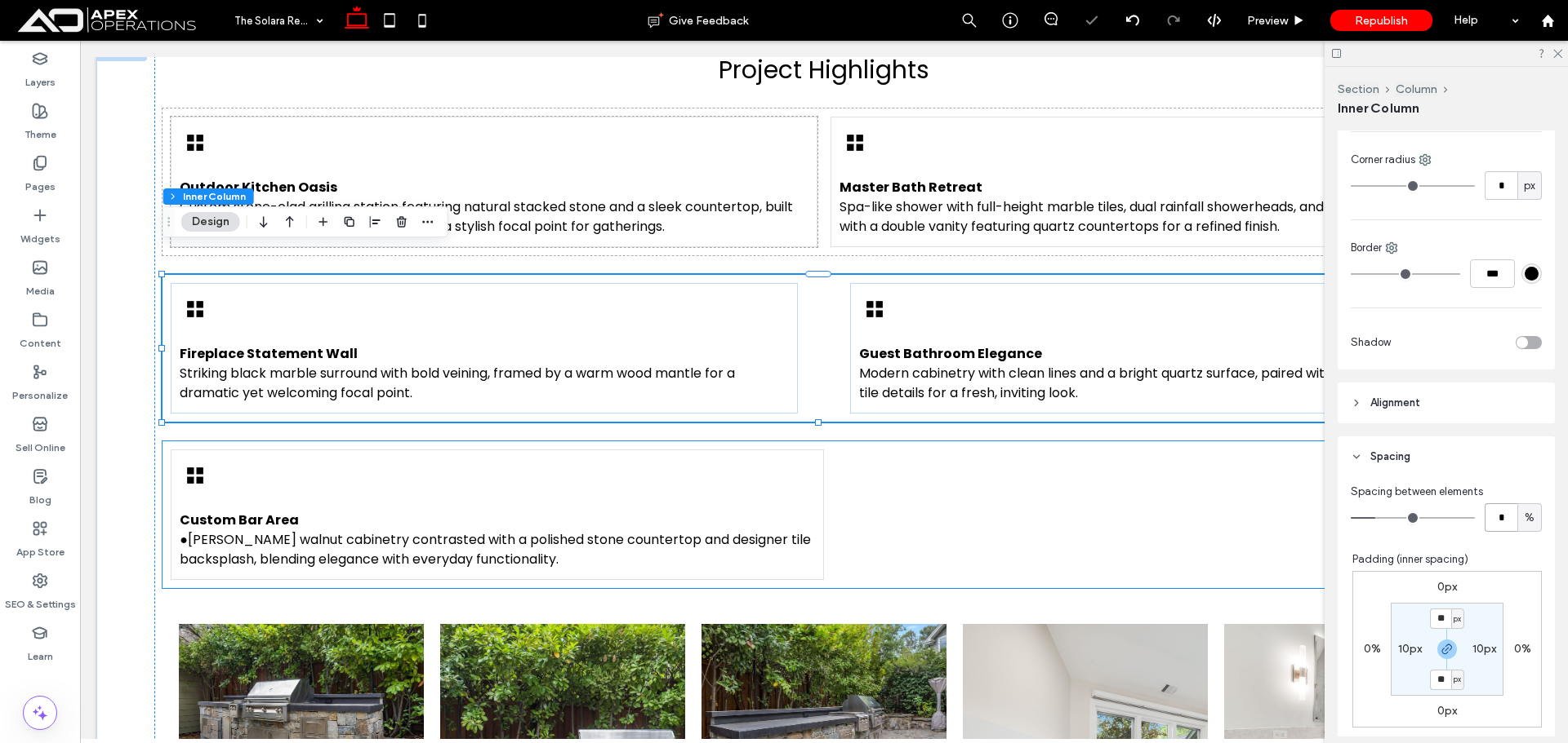
type input "*"
click at [897, 452] on div "Custom Bar Area ●Rich walnut cabinetry contrasted with a polished stone counter…" at bounding box center [823, 514] width 1322 height 146
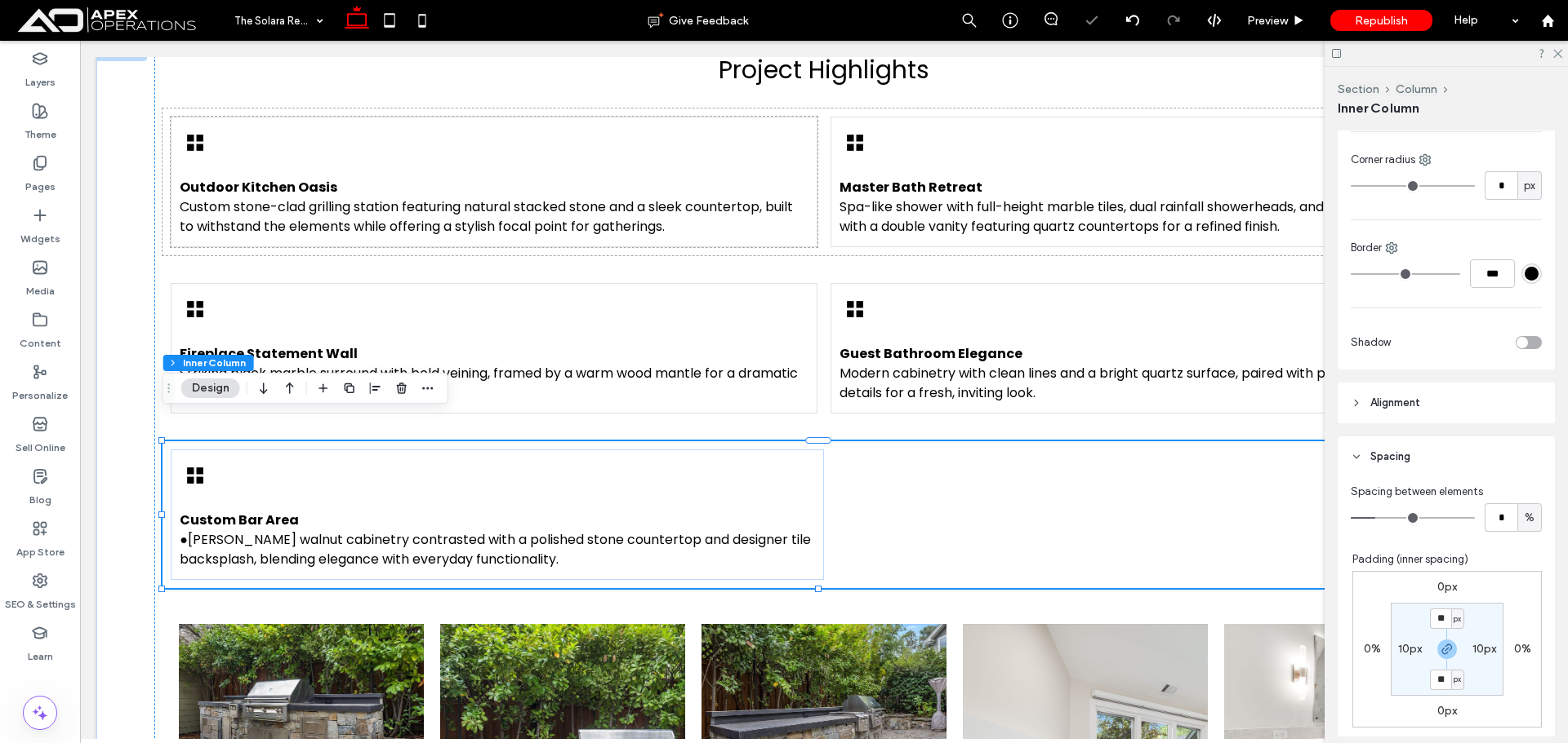
click at [1118, 461] on div "Custom Bar Area ●Rich walnut cabinetry contrasted with a polished stone counter…" at bounding box center [823, 514] width 1322 height 146
click at [1496, 519] on input "*" at bounding box center [1501, 517] width 33 height 29
type input "*"
click at [1262, 21] on span "Preview" at bounding box center [1267, 21] width 41 height 14
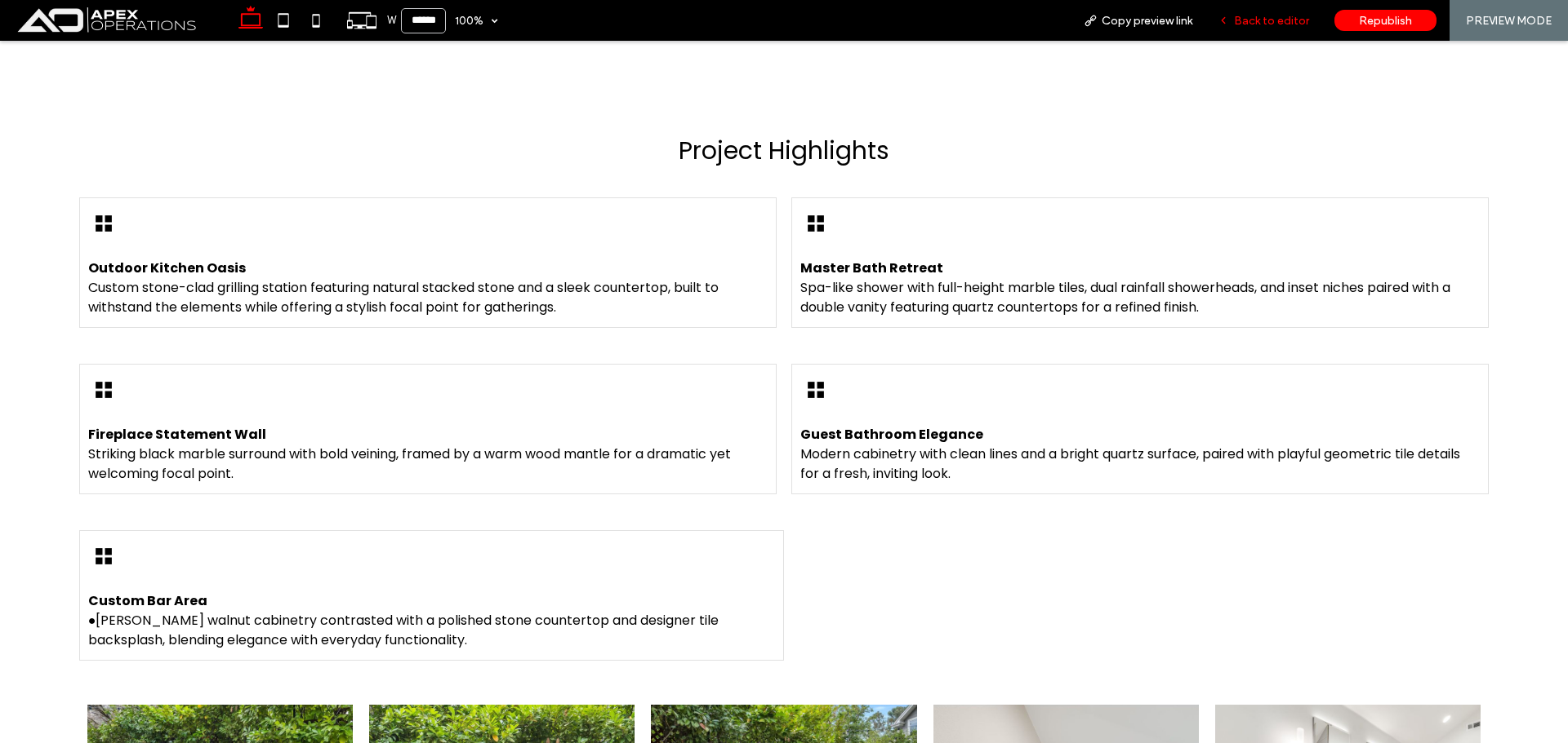
click at [1267, 22] on span "Back to editor" at bounding box center [1271, 21] width 75 height 14
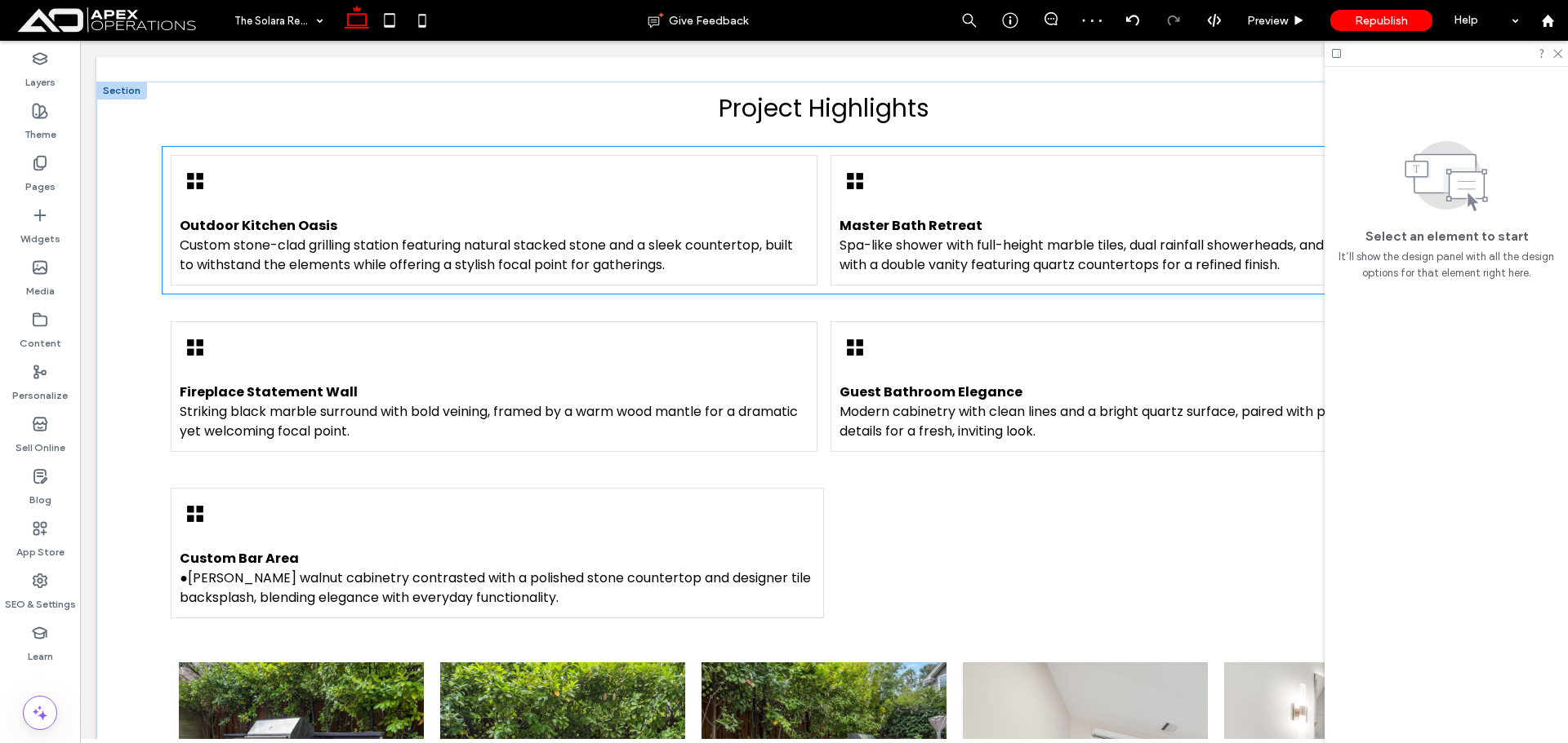
scroll to position [1326, 0]
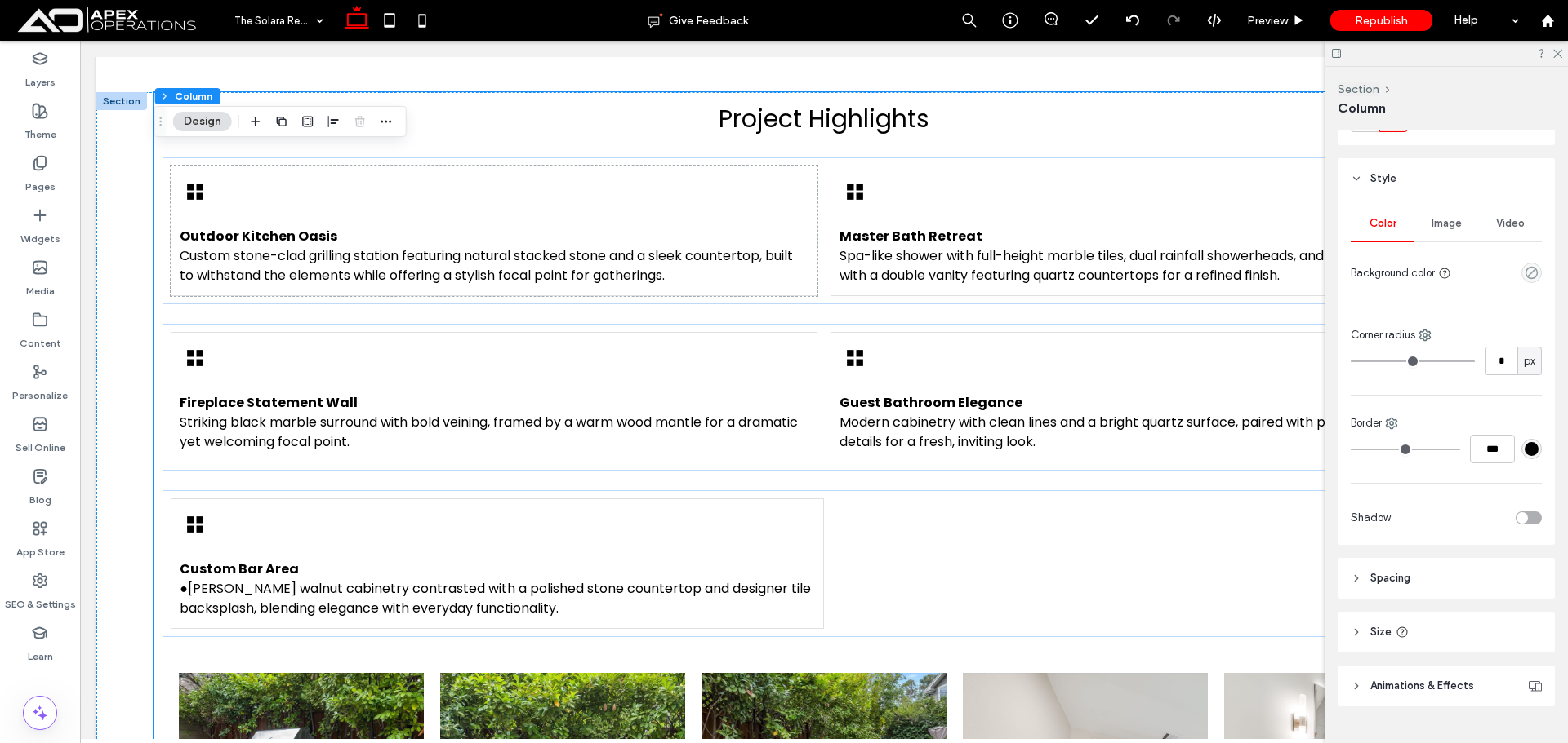
scroll to position [281, 0]
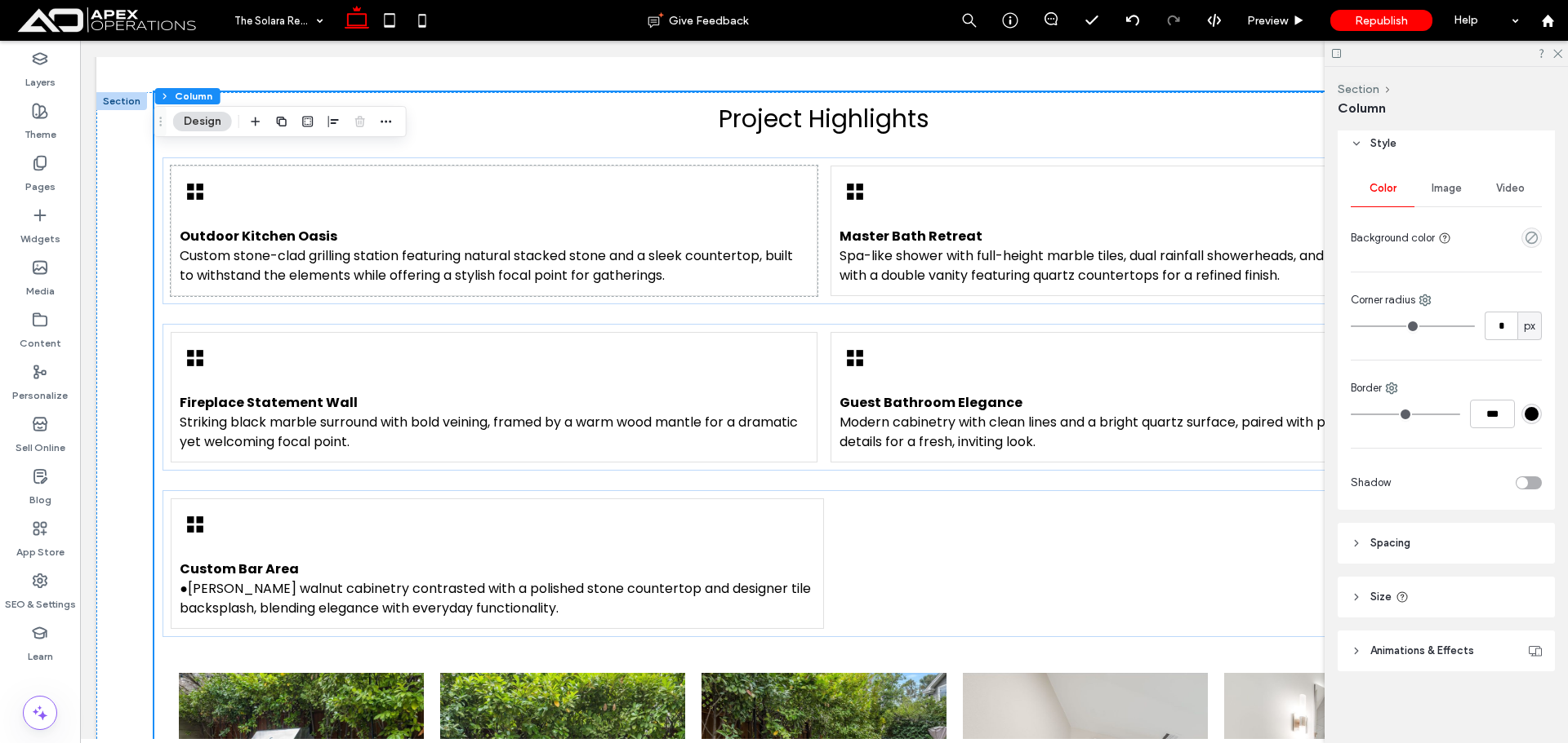
click at [1417, 540] on header "Spacing" at bounding box center [1445, 543] width 217 height 41
type input "**"
type input "****"
type input "*"
type input "***"
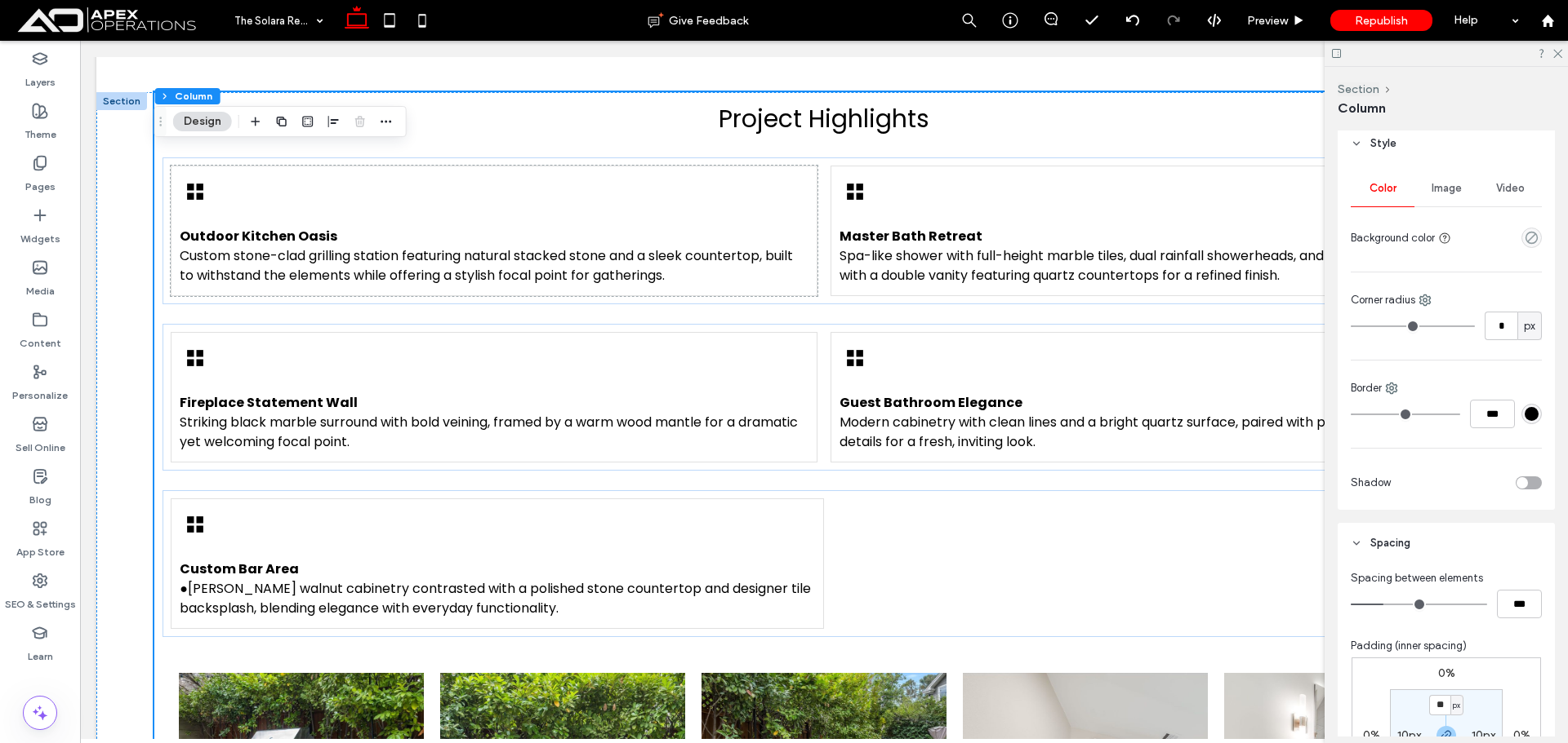
type input "*"
type input "***"
drag, startPoint x: 1278, startPoint y: 602, endPoint x: 1146, endPoint y: 599, distance: 132.0
type input "*"
click at [1350, 604] on input "range" at bounding box center [1419, 604] width 137 height 2
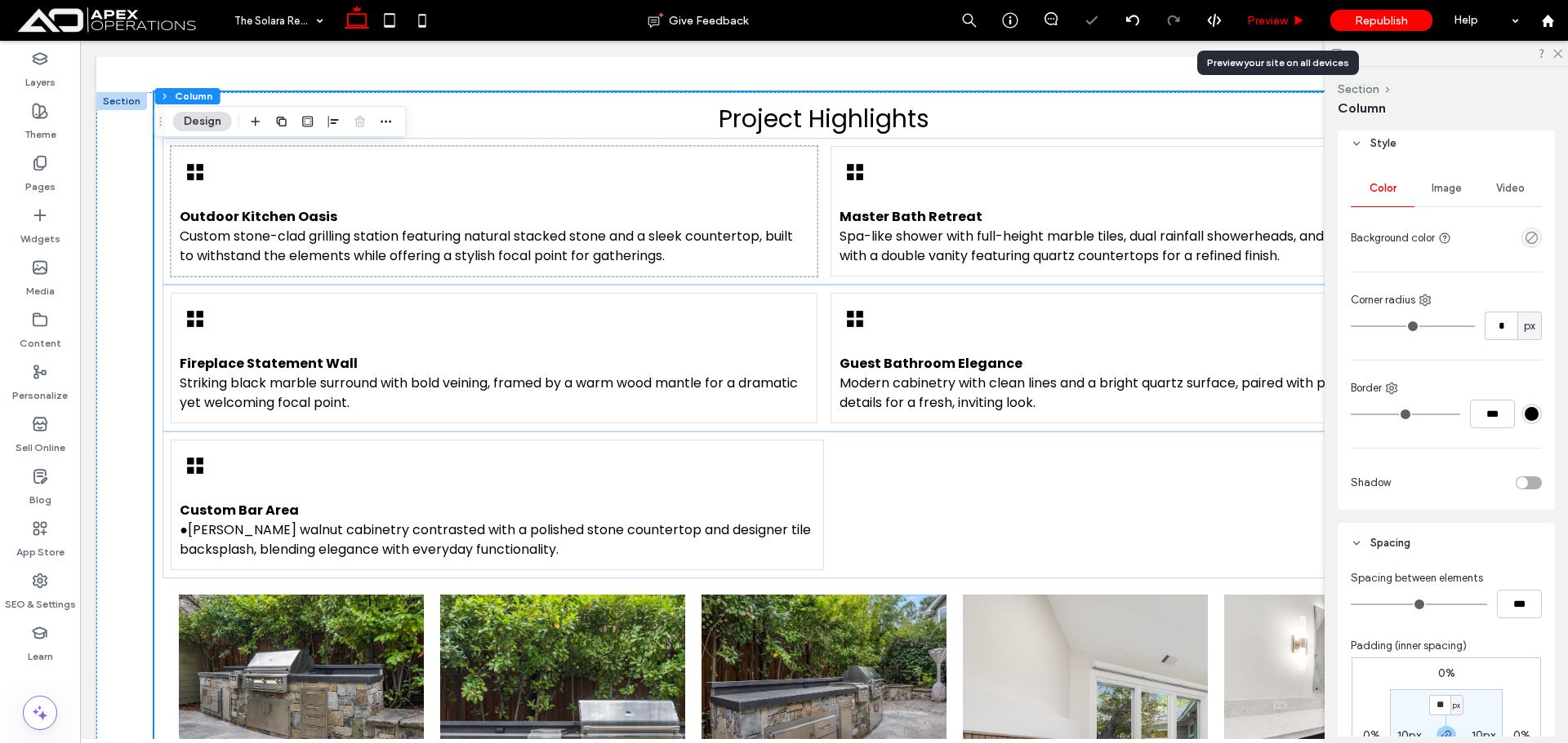
click at [1267, 30] on div "Preview" at bounding box center [1276, 20] width 83 height 41
click at [1262, 24] on span "Preview" at bounding box center [1267, 21] width 41 height 14
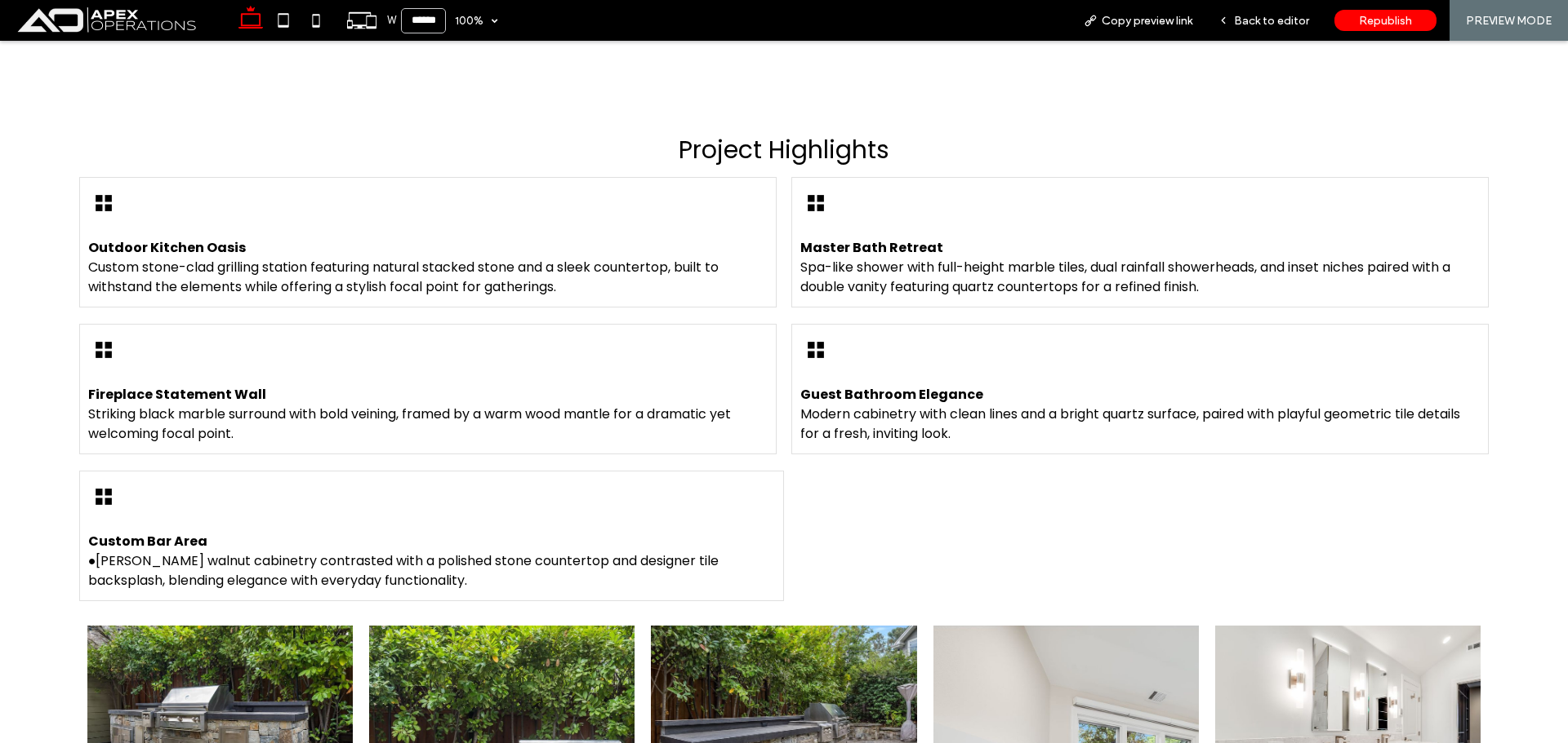
scroll to position [1336, 0]
drag, startPoint x: 1269, startPoint y: 23, endPoint x: 832, endPoint y: 175, distance: 462.7
click at [1269, 23] on span "Back to editor" at bounding box center [1271, 21] width 75 height 14
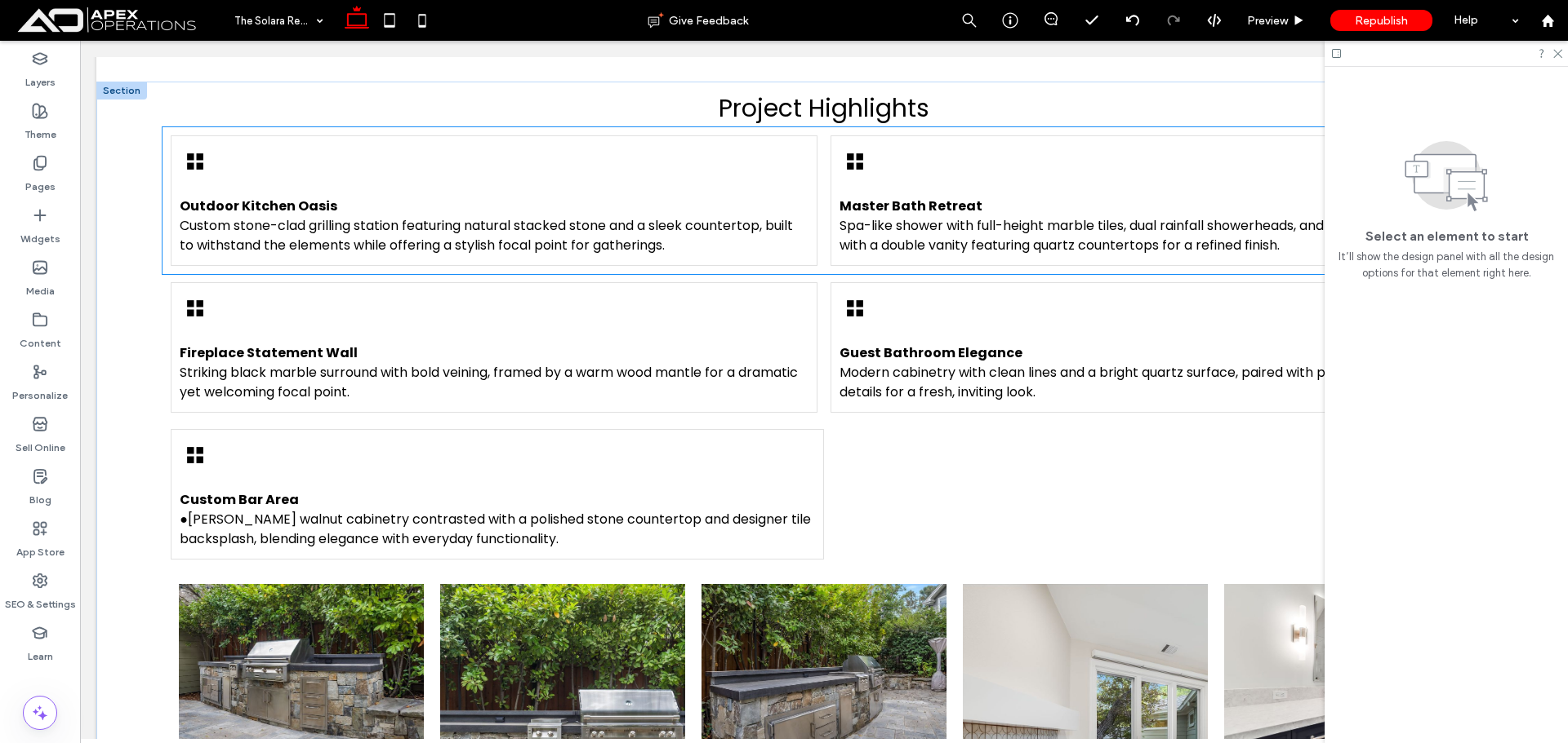
scroll to position [1326, 0]
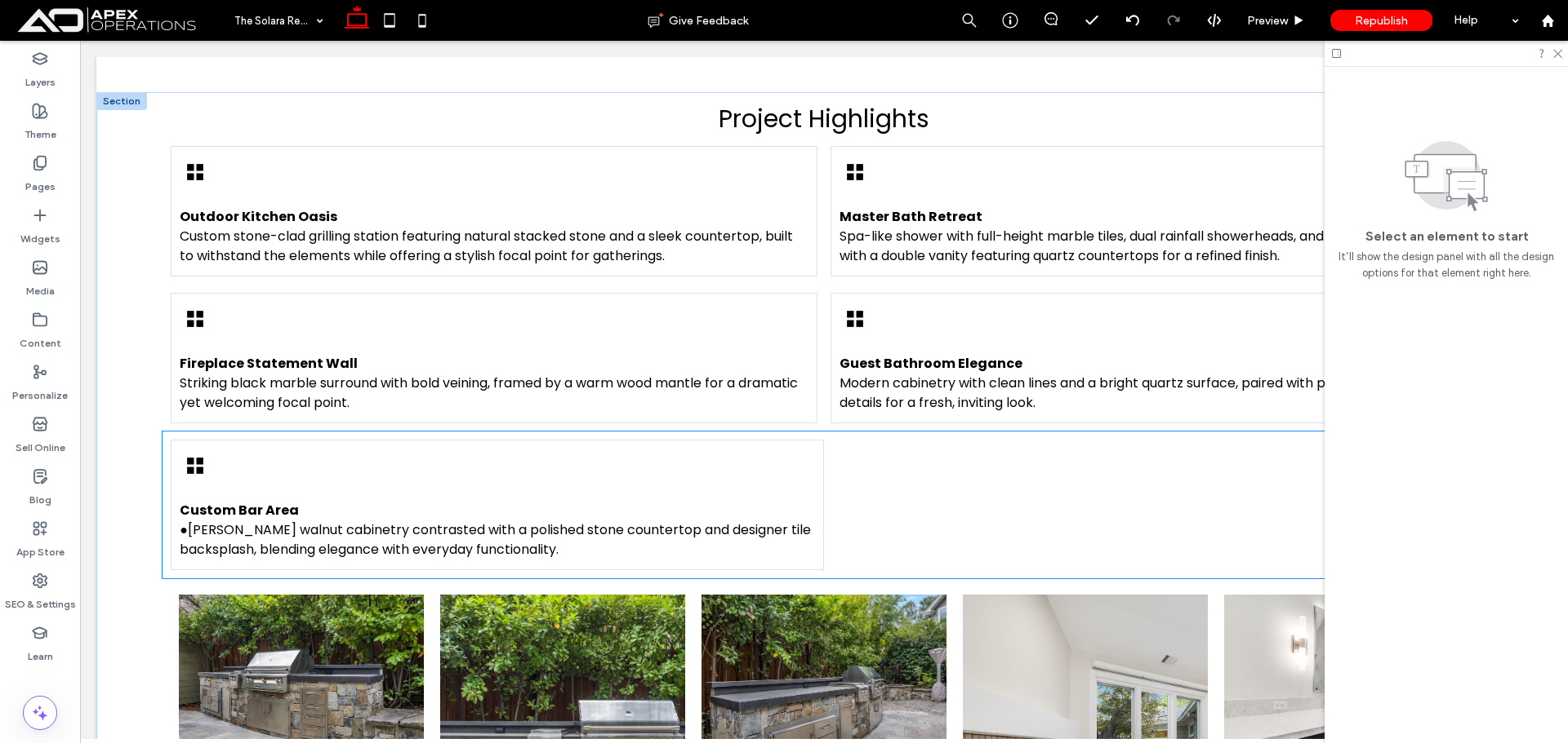
click at [507, 501] on p "Custom Bar Area ●Rich walnut cabinetry contrasted with a polished stone counter…" at bounding box center [497, 529] width 636 height 58
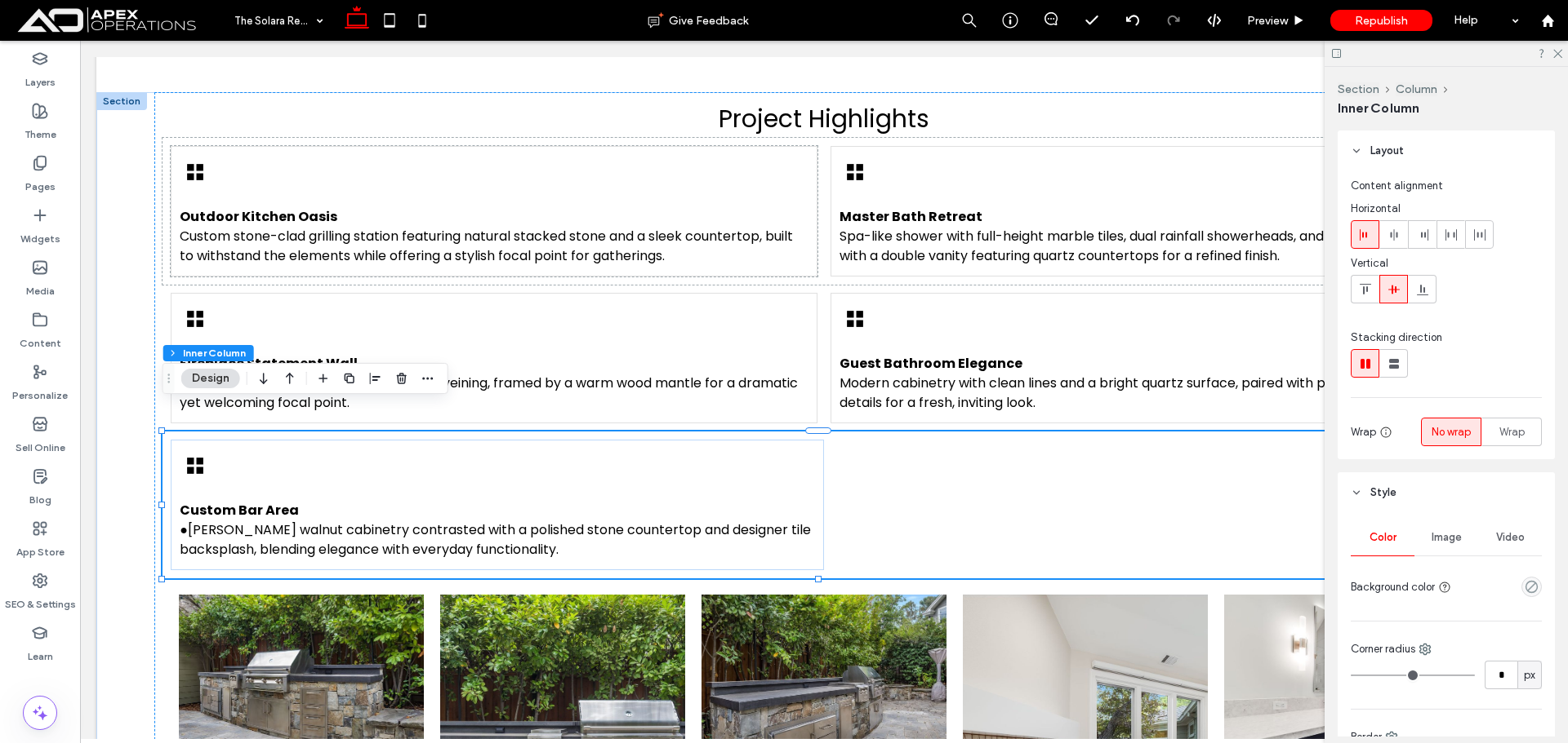
click at [507, 501] on p "Custom Bar Area ●Rich walnut cabinetry contrasted with a polished stone counter…" at bounding box center [497, 529] width 636 height 58
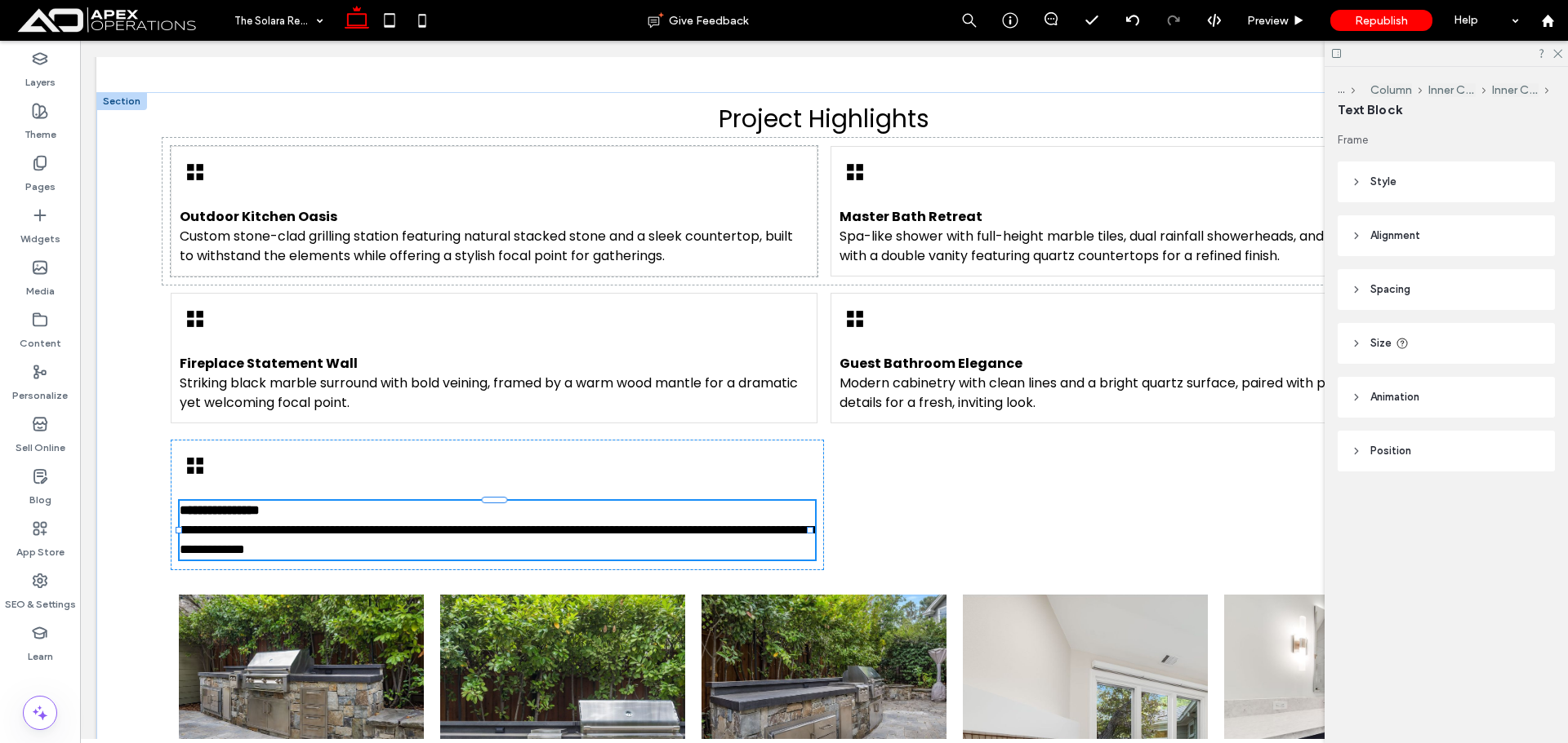
type input "*******"
type input "**"
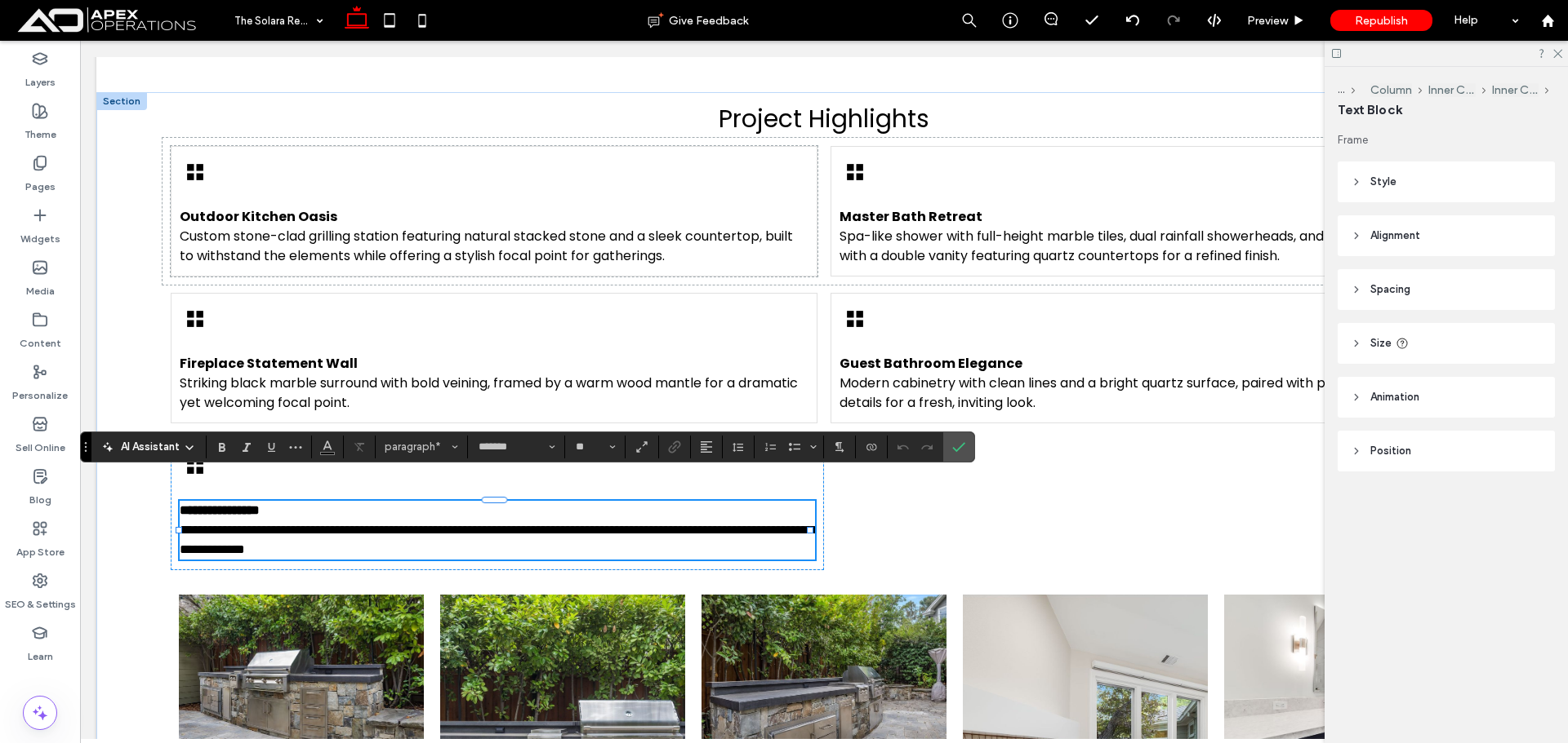
click at [187, 524] on span "**********" at bounding box center [498, 540] width 637 height 32
drag, startPoint x: 962, startPoint y: 447, endPoint x: 958, endPoint y: 409, distance: 38.2
click at [962, 447] on icon "Confirm" at bounding box center [958, 446] width 13 height 13
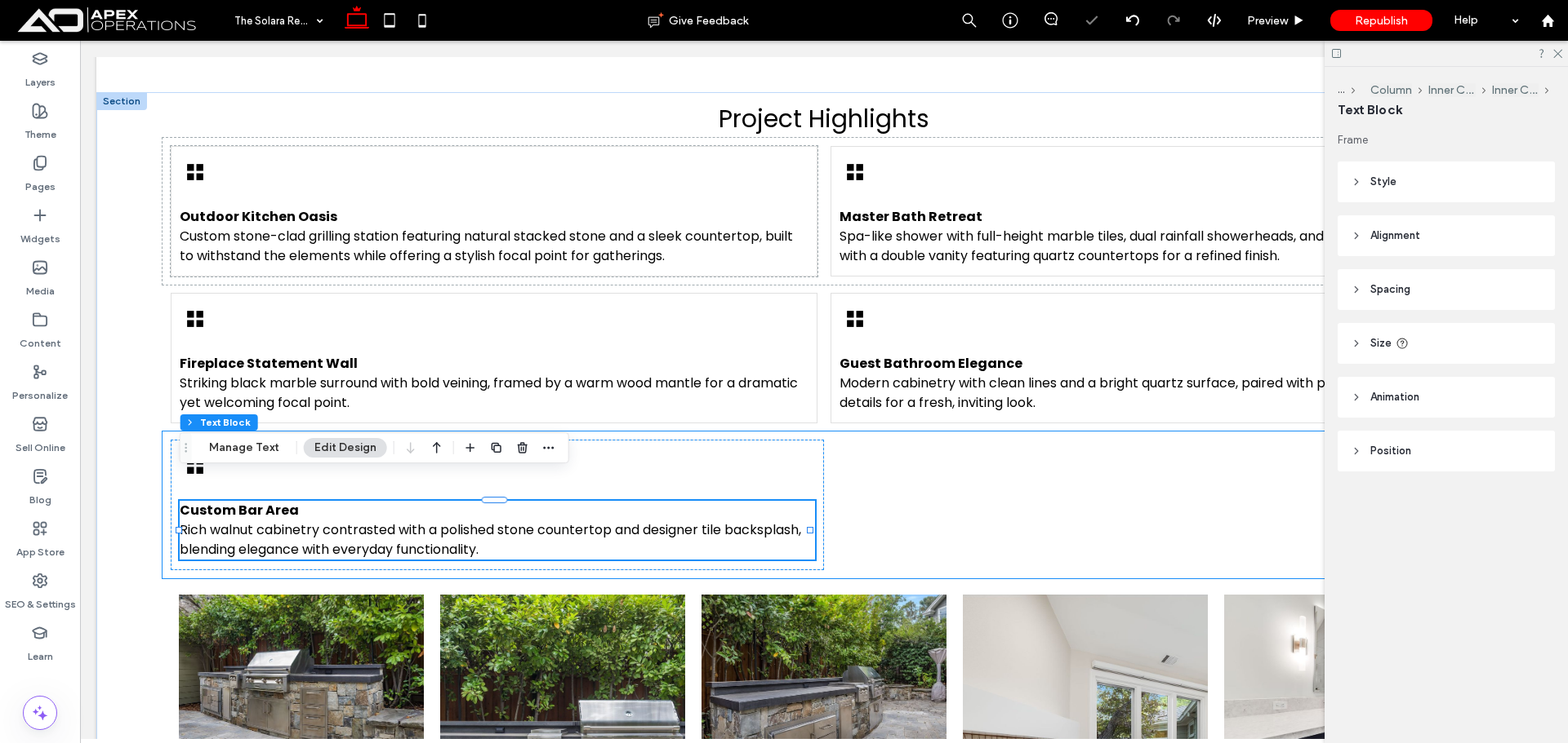
click at [1038, 449] on div "Custom Bar Area Rich walnut cabinetry contrasted with a polished stone countert…" at bounding box center [823, 505] width 1322 height 146
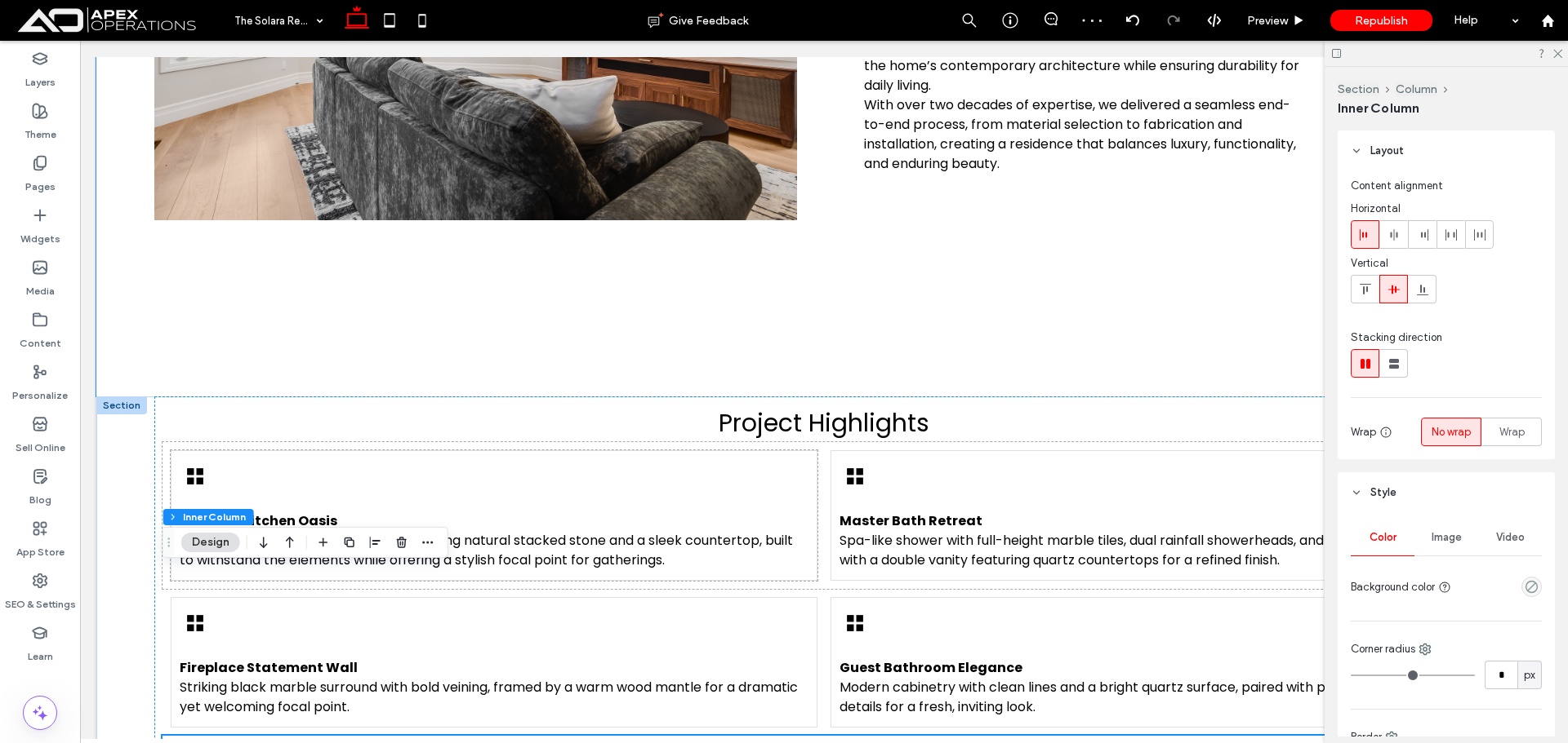
scroll to position [1162, 0]
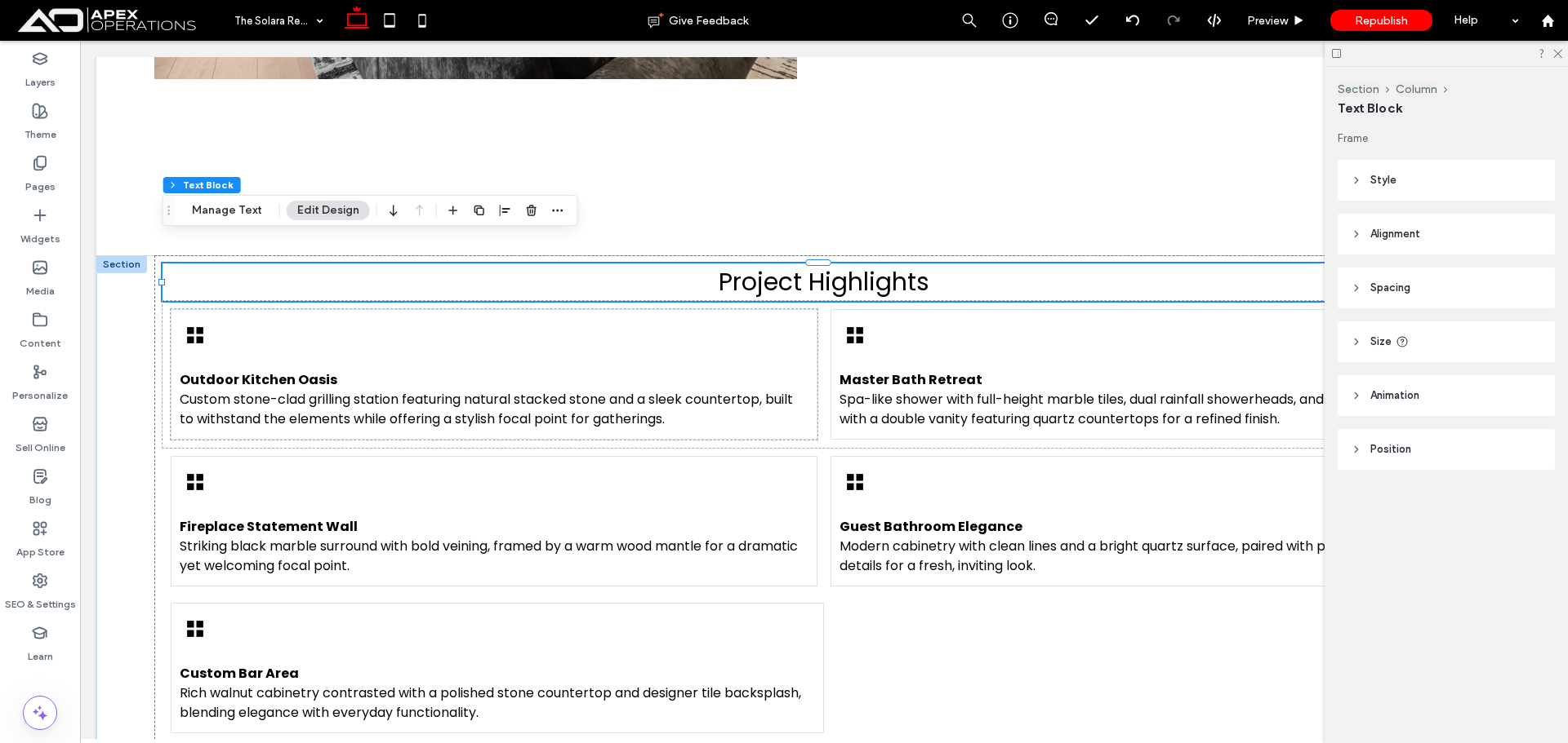
click at [823, 265] on span "Project Highlights" at bounding box center [824, 281] width 211 height 35
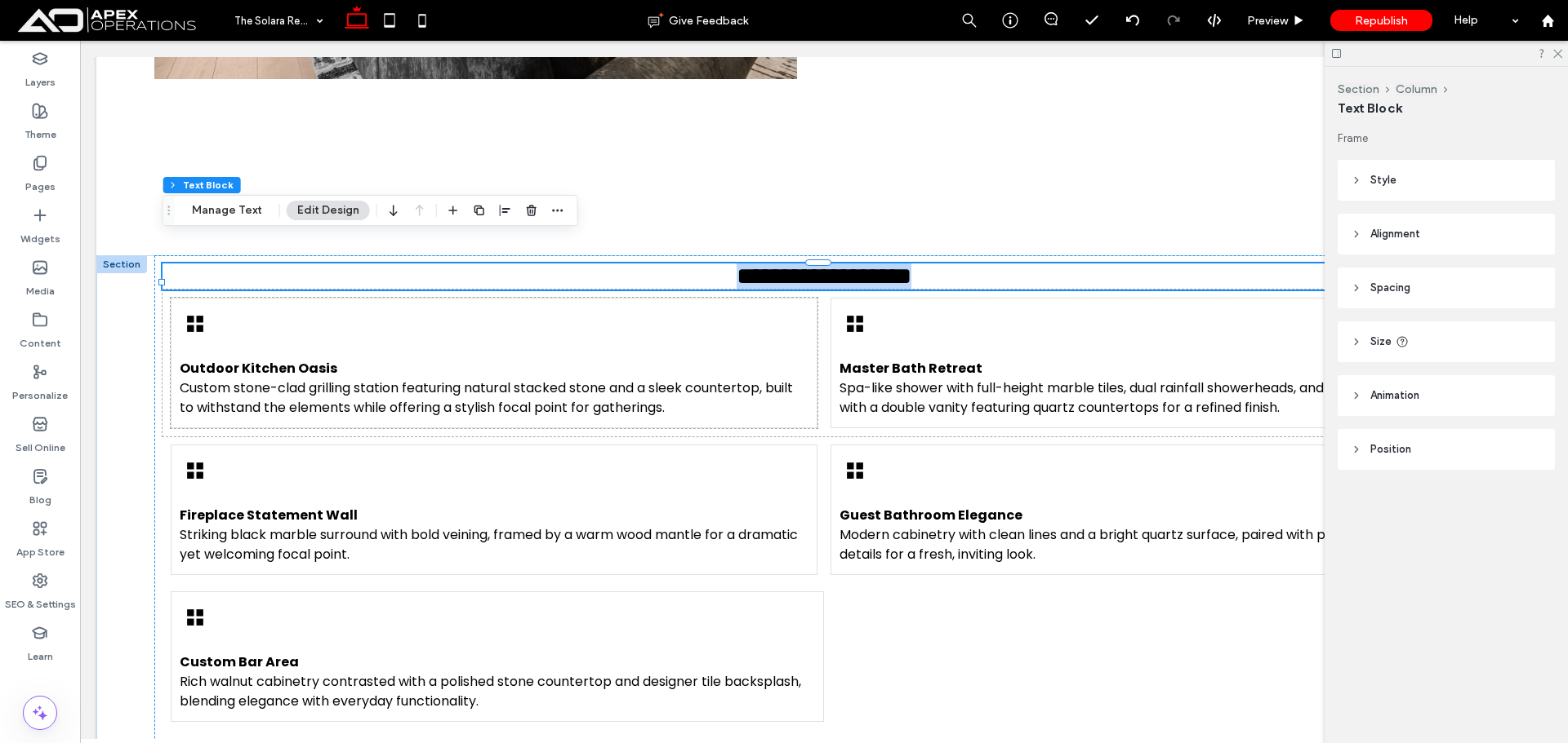
click at [823, 265] on span "**********" at bounding box center [824, 276] width 175 height 24
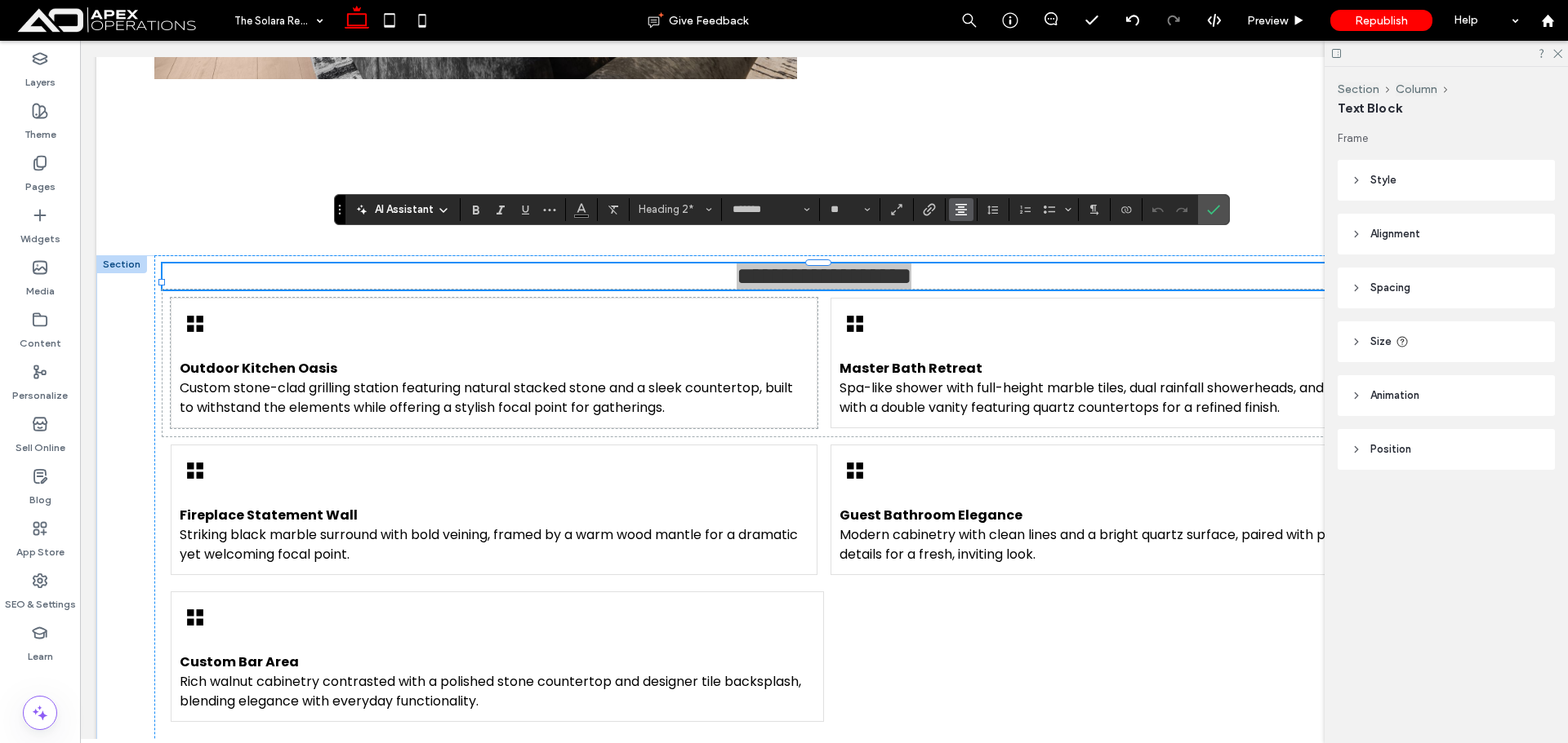
click at [958, 215] on use "Alignment" at bounding box center [961, 210] width 12 height 12
drag, startPoint x: 973, startPoint y: 241, endPoint x: 1112, endPoint y: 222, distance: 140.3
click at [973, 242] on icon "ui.textEditor.alignment.left" at bounding box center [973, 235] width 13 height 13
click at [1211, 208] on icon "Confirm" at bounding box center [1213, 209] width 13 height 13
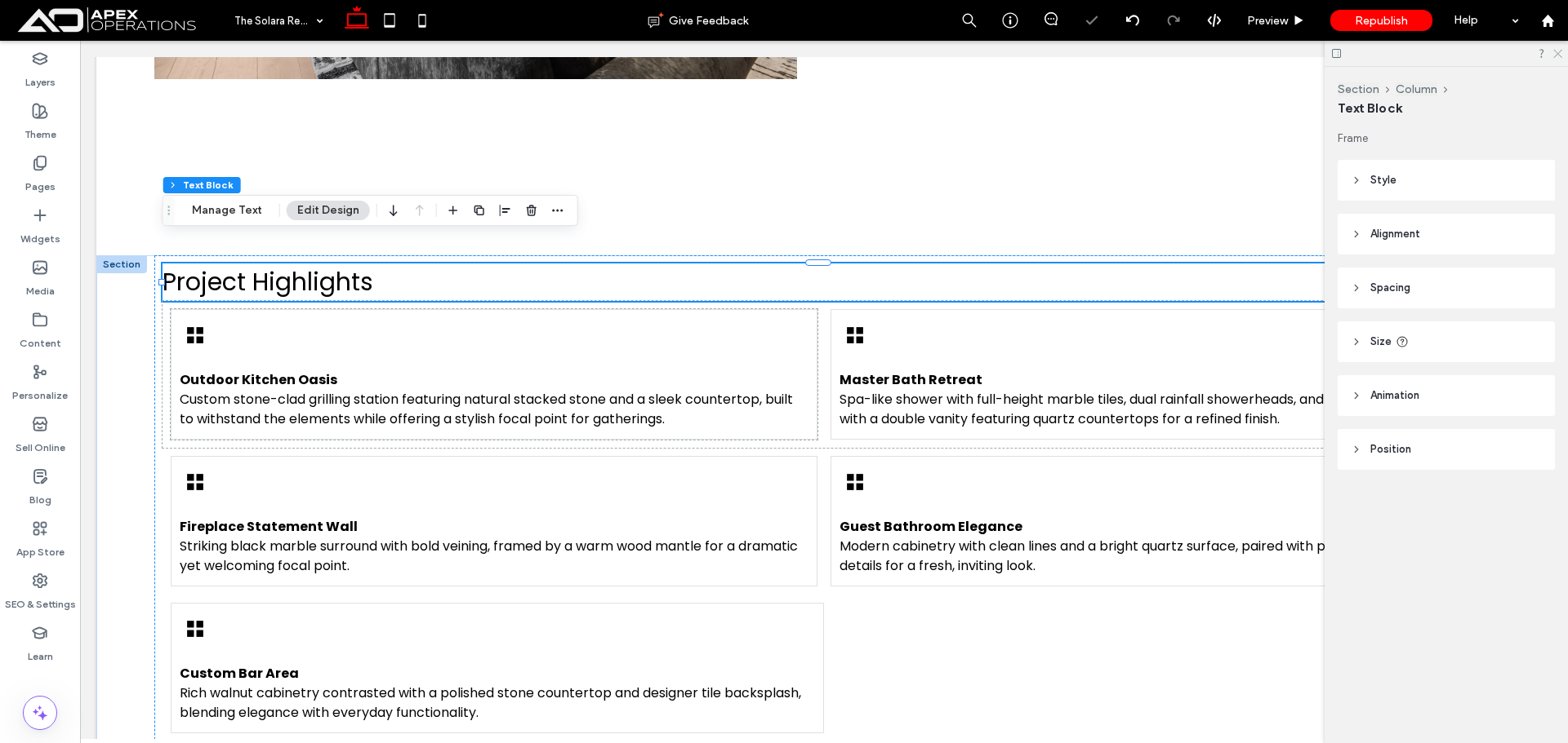
drag, startPoint x: 1554, startPoint y: 53, endPoint x: 1471, endPoint y: 12, distance: 92.6
click at [1554, 53] on icon at bounding box center [1556, 52] width 11 height 11
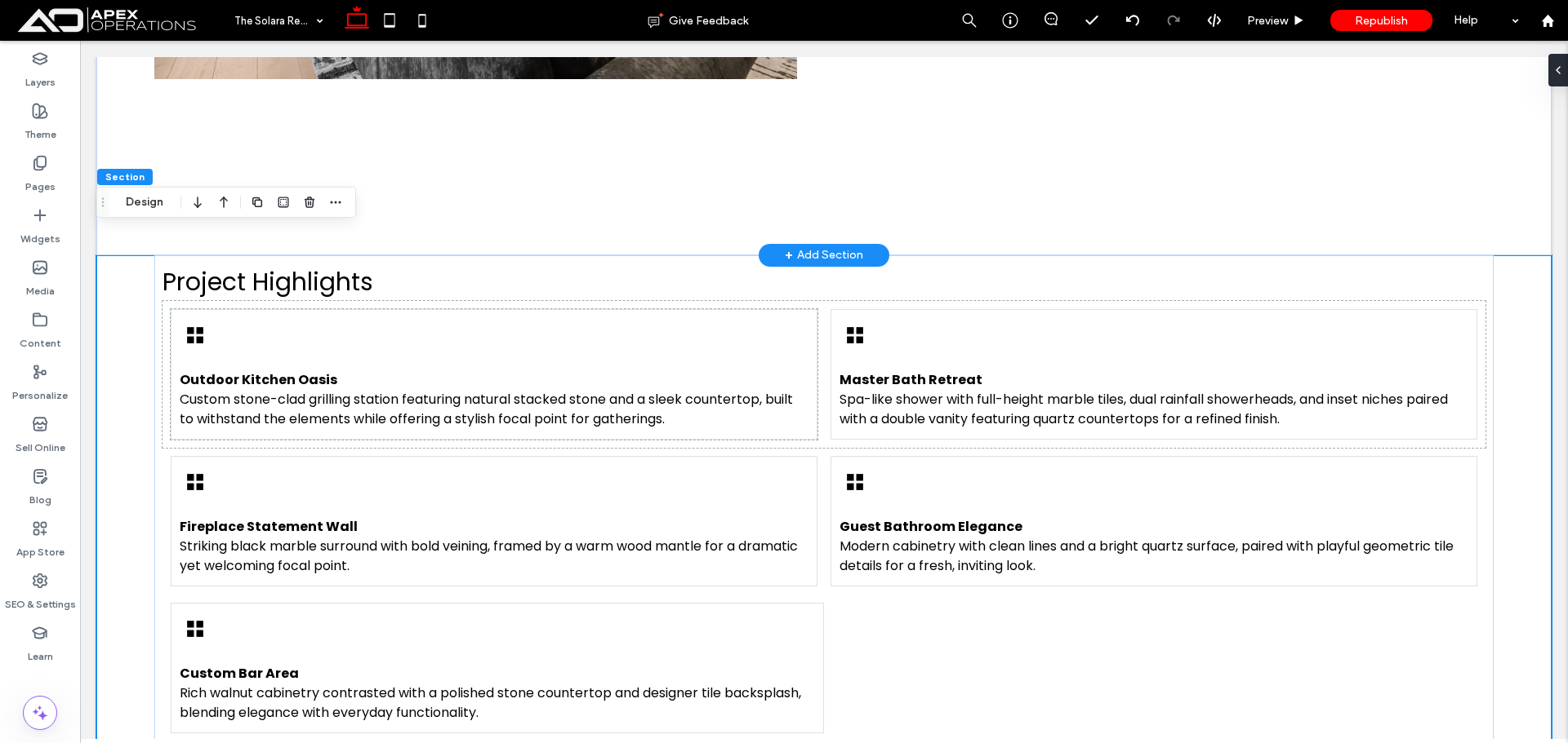
click at [836, 246] on div "+ Add Section" at bounding box center [824, 255] width 78 height 18
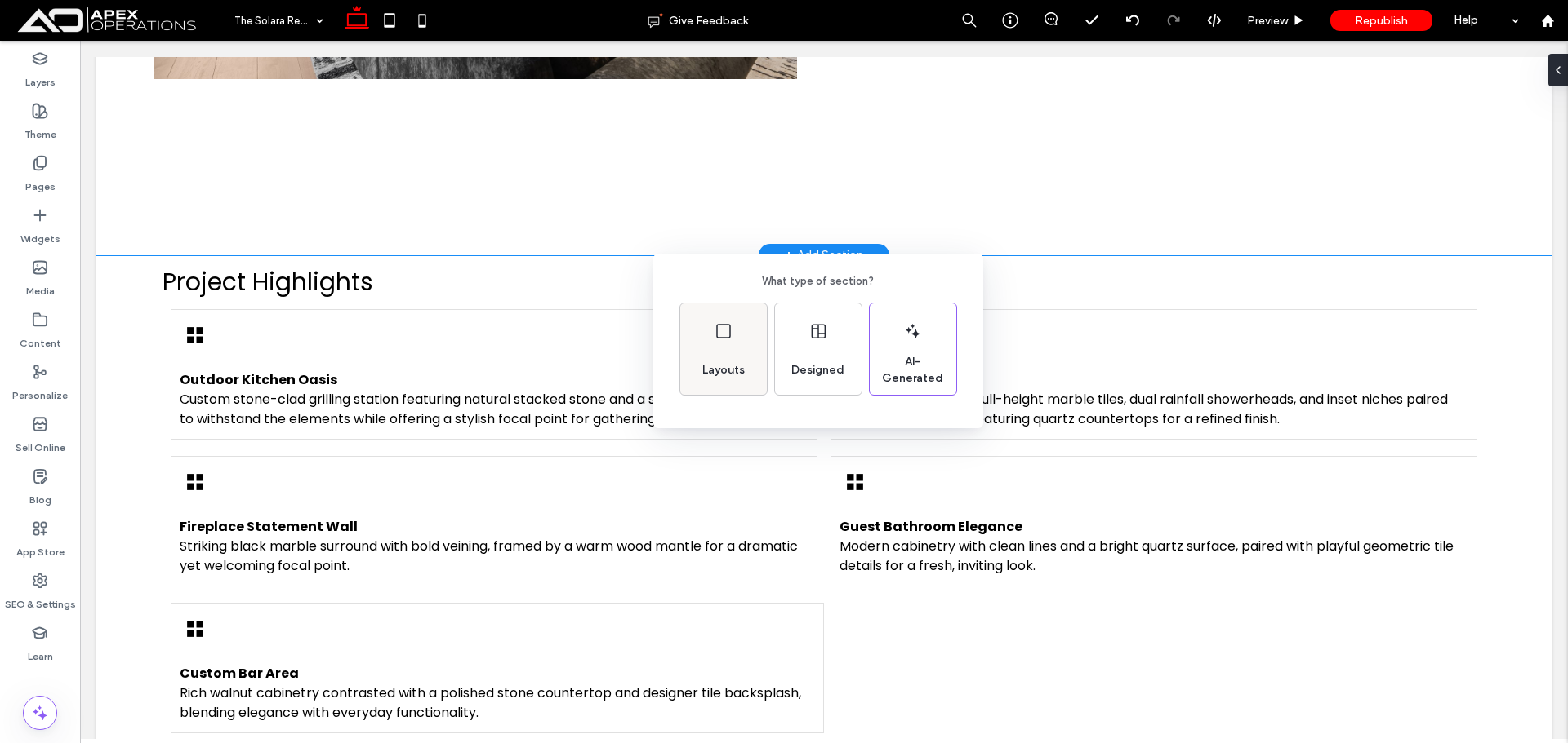
click at [713, 356] on div "Layouts" at bounding box center [724, 370] width 55 height 36
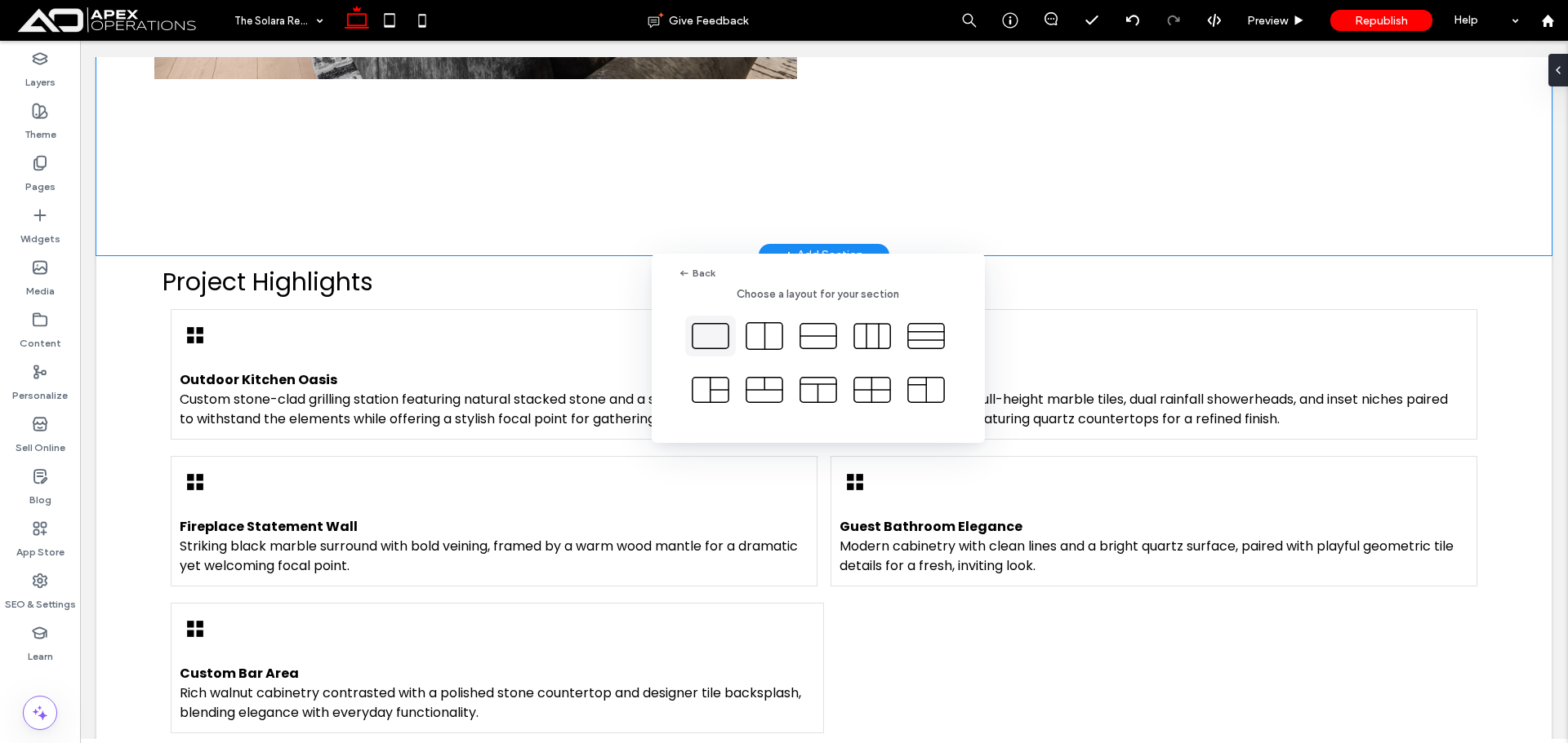
click at [713, 333] on icon at bounding box center [710, 335] width 41 height 41
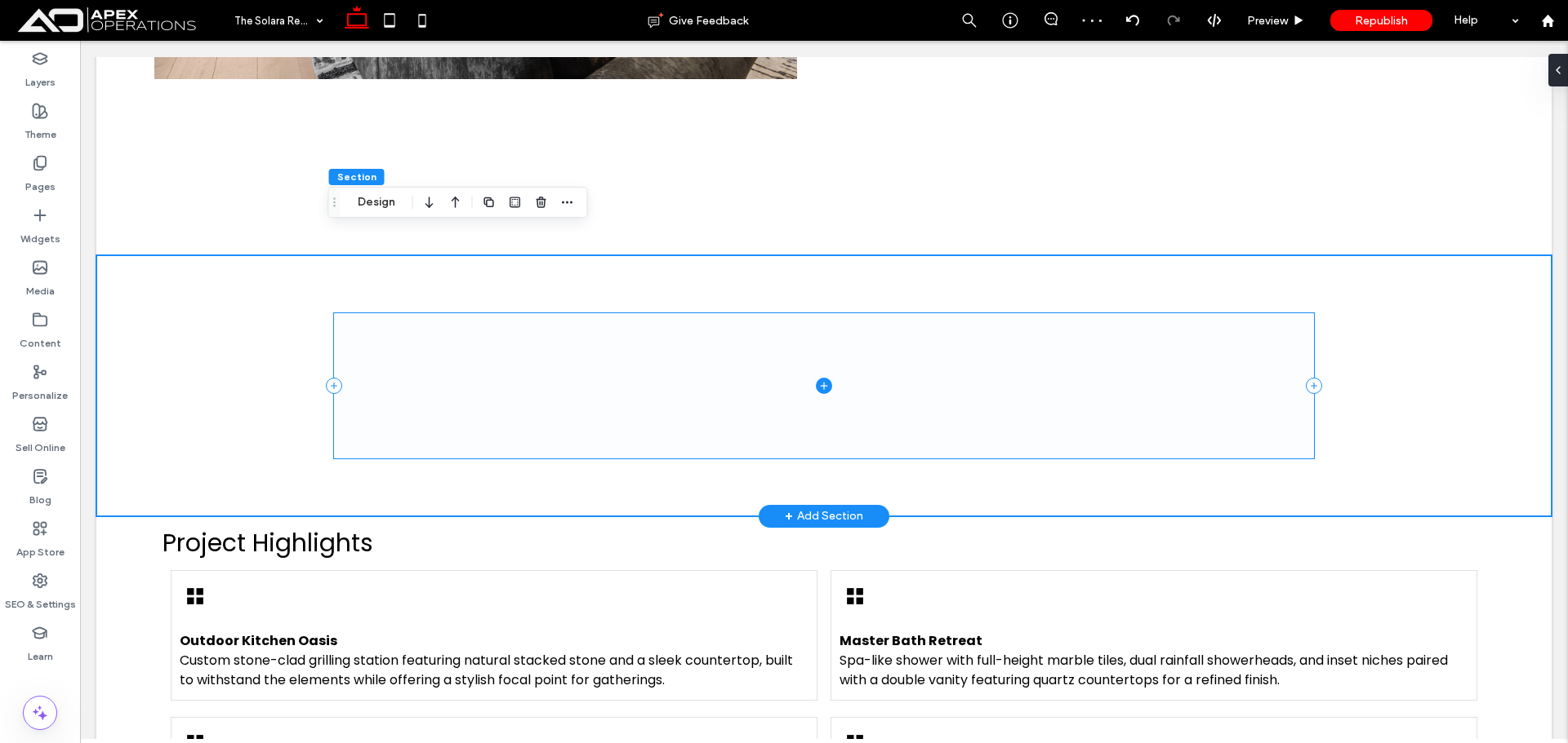
drag, startPoint x: 1307, startPoint y: 356, endPoint x: 1055, endPoint y: 355, distance: 252.0
click at [1306, 378] on icon at bounding box center [1314, 386] width 16 height 16
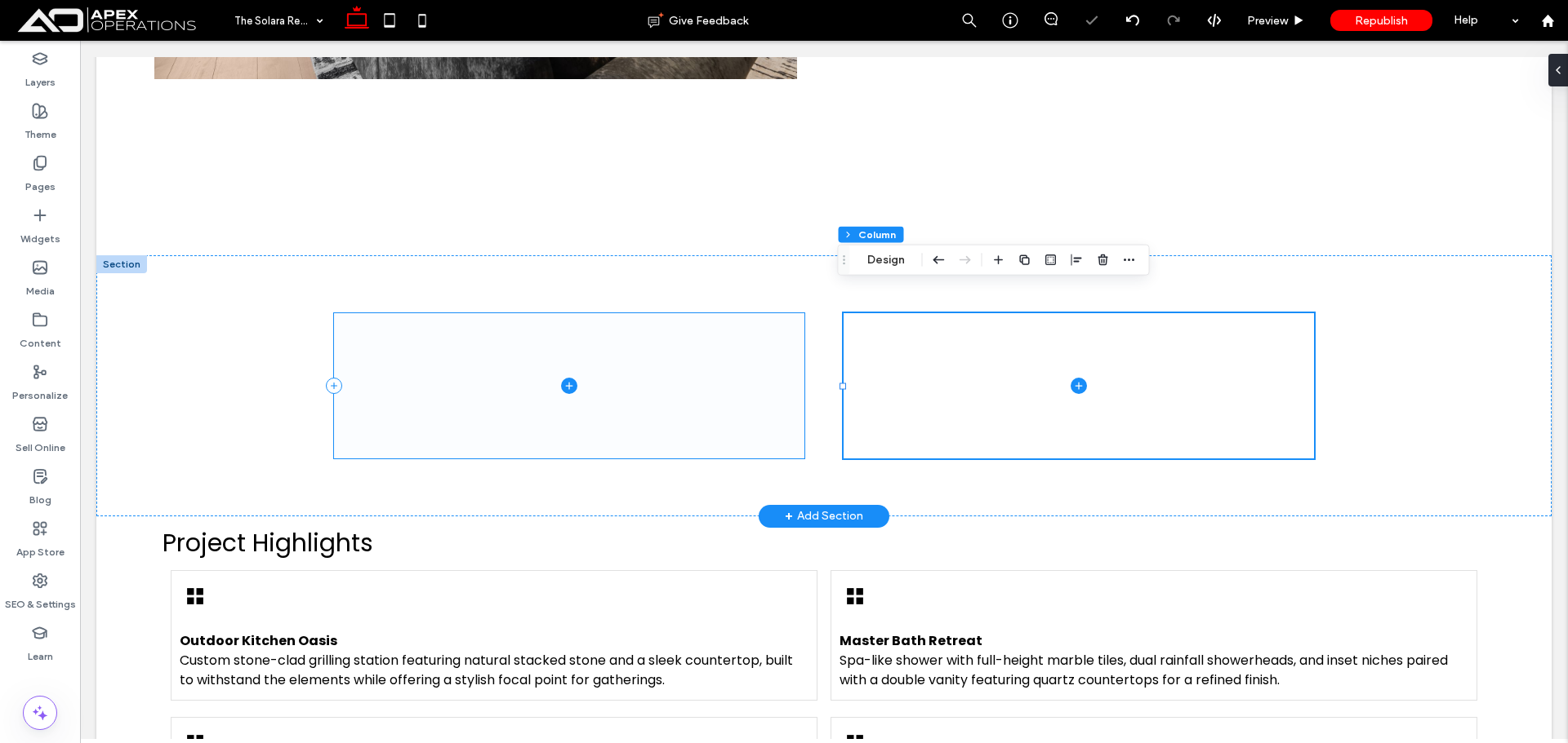
click at [277, 335] on div at bounding box center [824, 386] width 1455 height 261
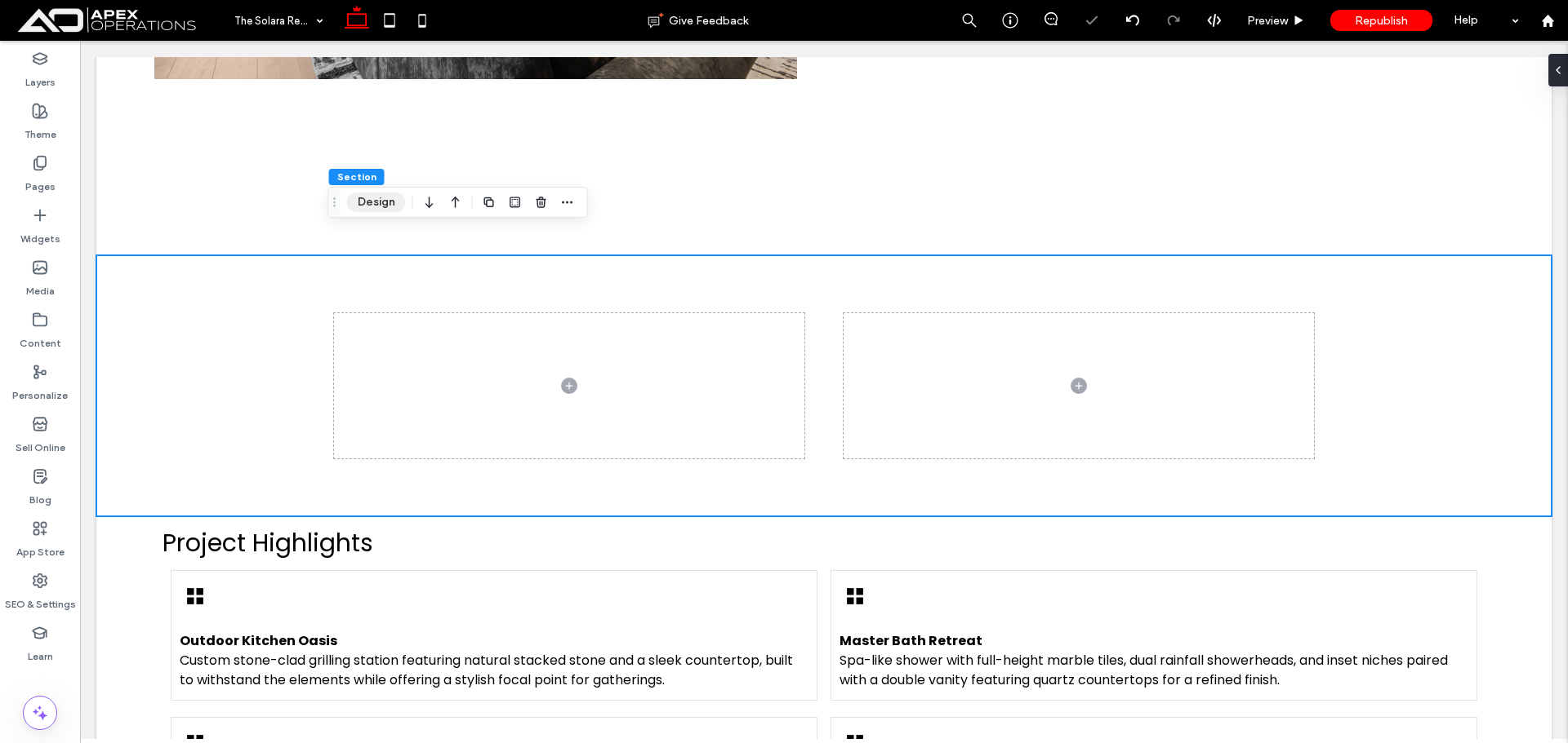
drag, startPoint x: 354, startPoint y: 204, endPoint x: 446, endPoint y: 217, distance: 92.9
click at [355, 204] on button "Design" at bounding box center [376, 203] width 58 height 20
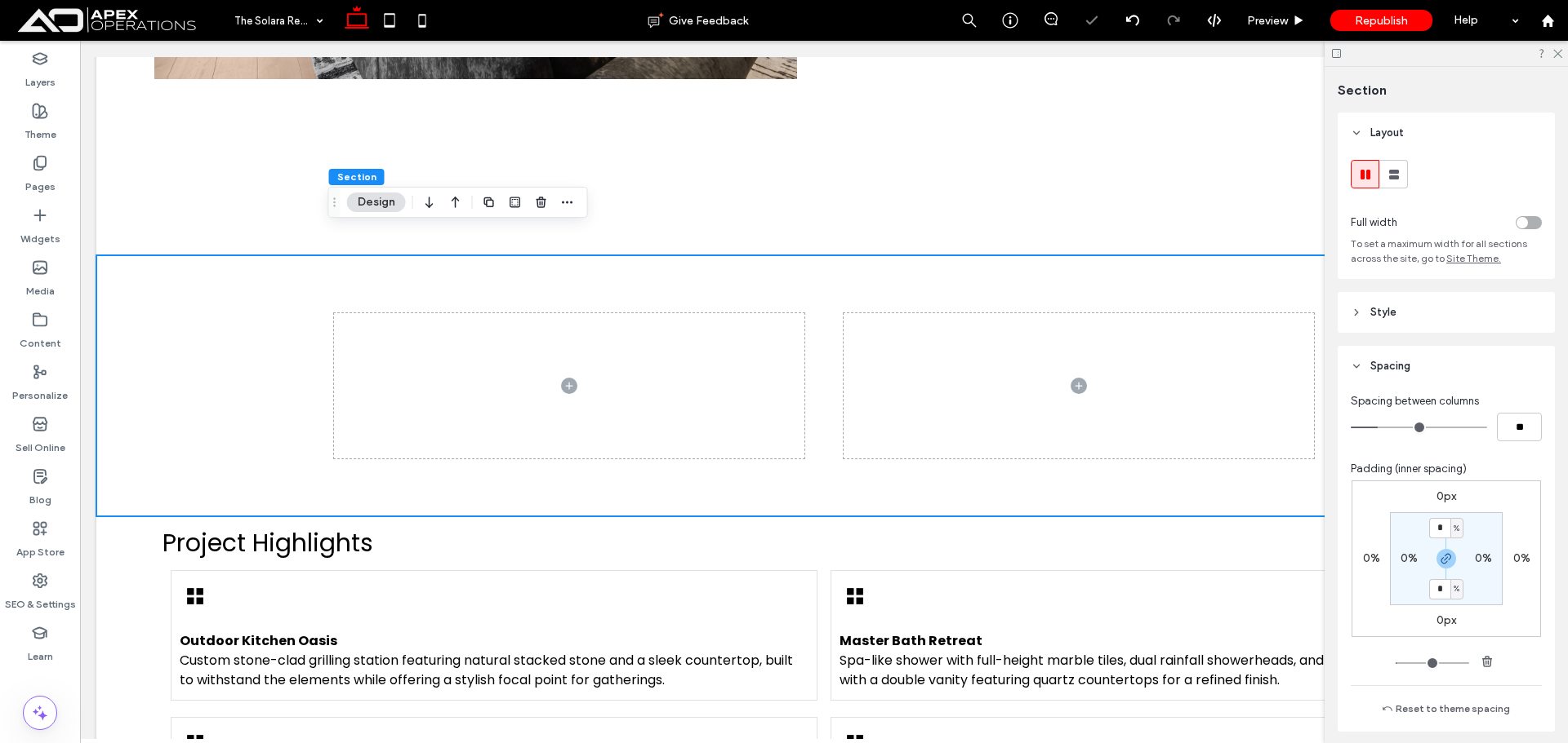
click at [1526, 222] on div "toggle" at bounding box center [1528, 223] width 26 height 13
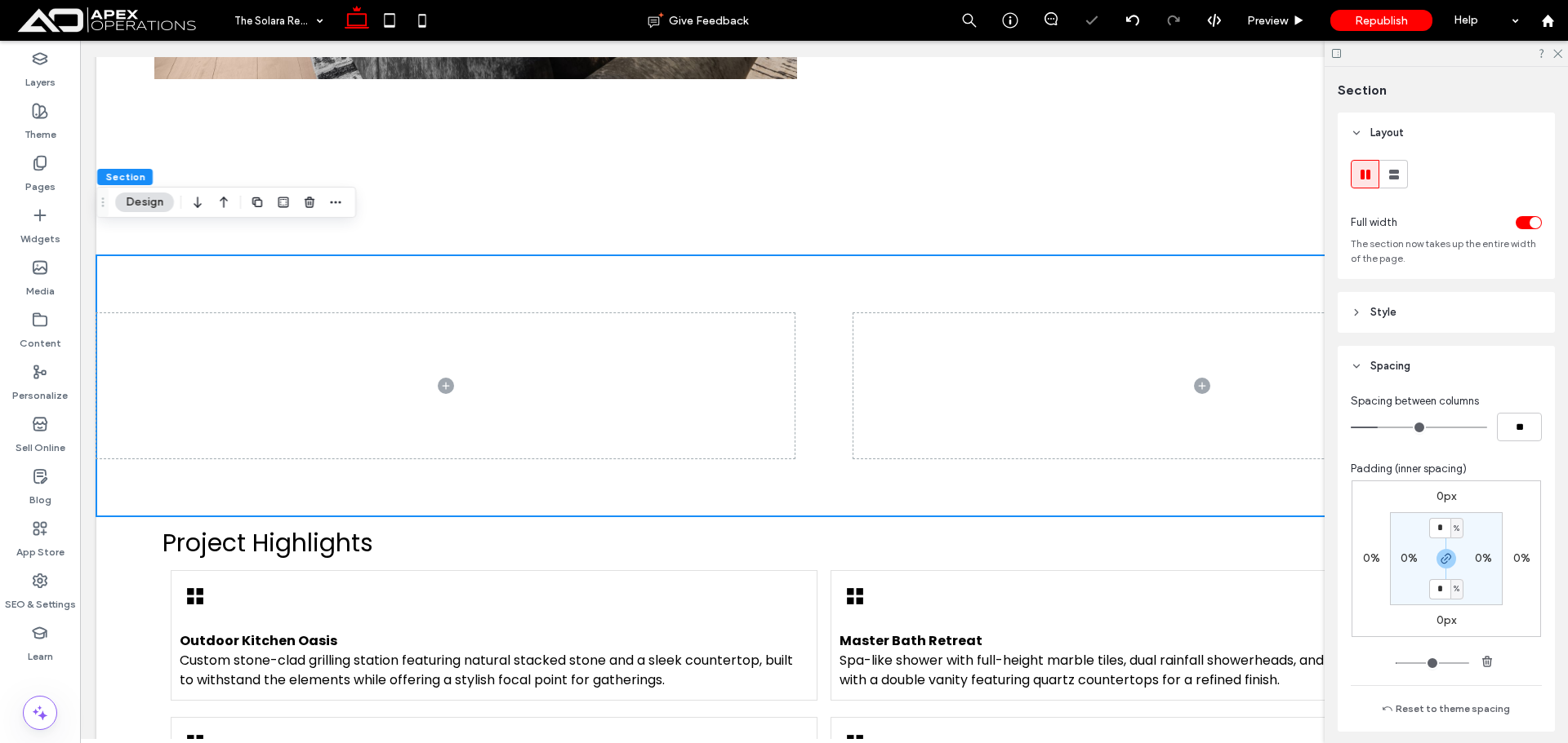
click at [1406, 557] on label "0%" at bounding box center [1409, 559] width 17 height 14
type input "*"
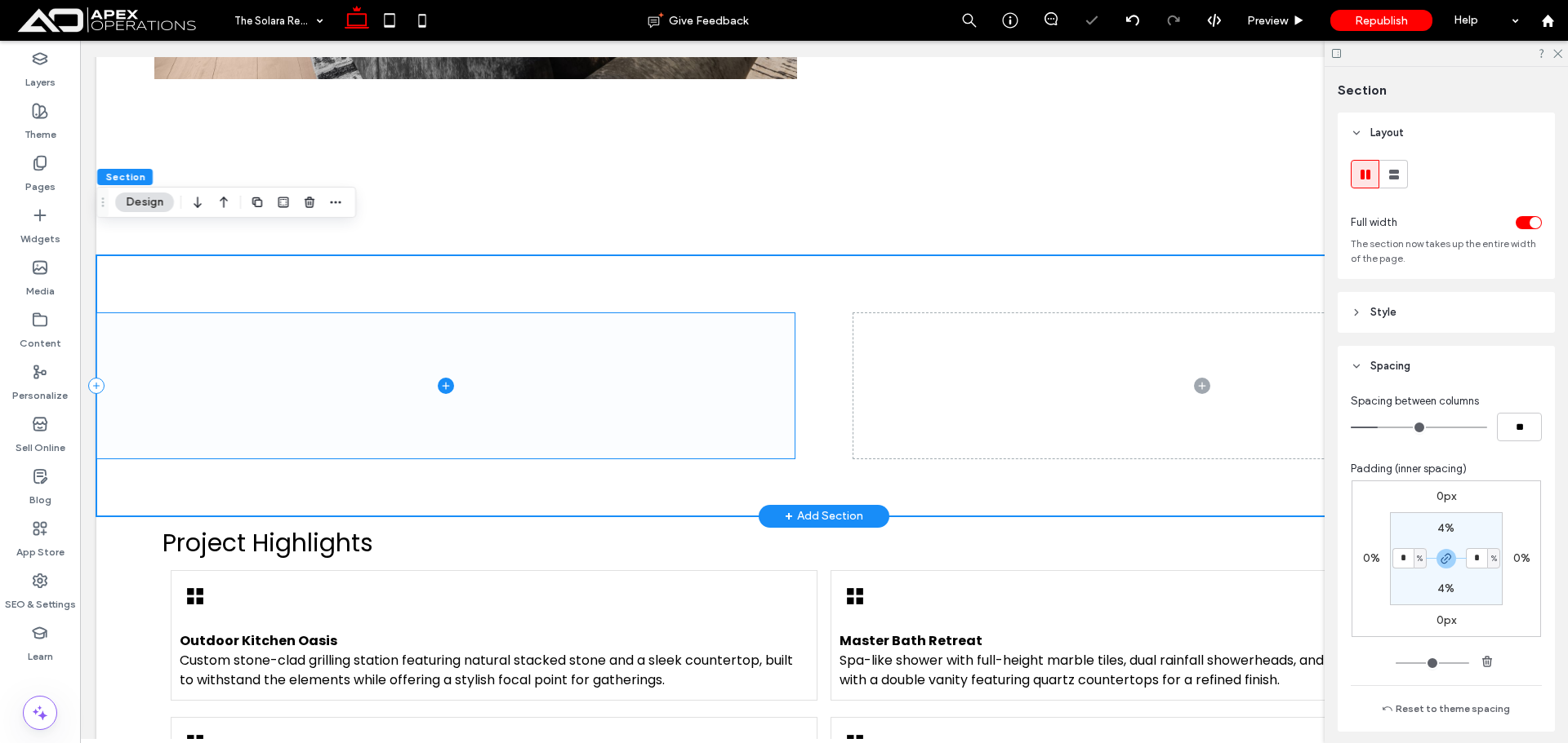
type input "*"
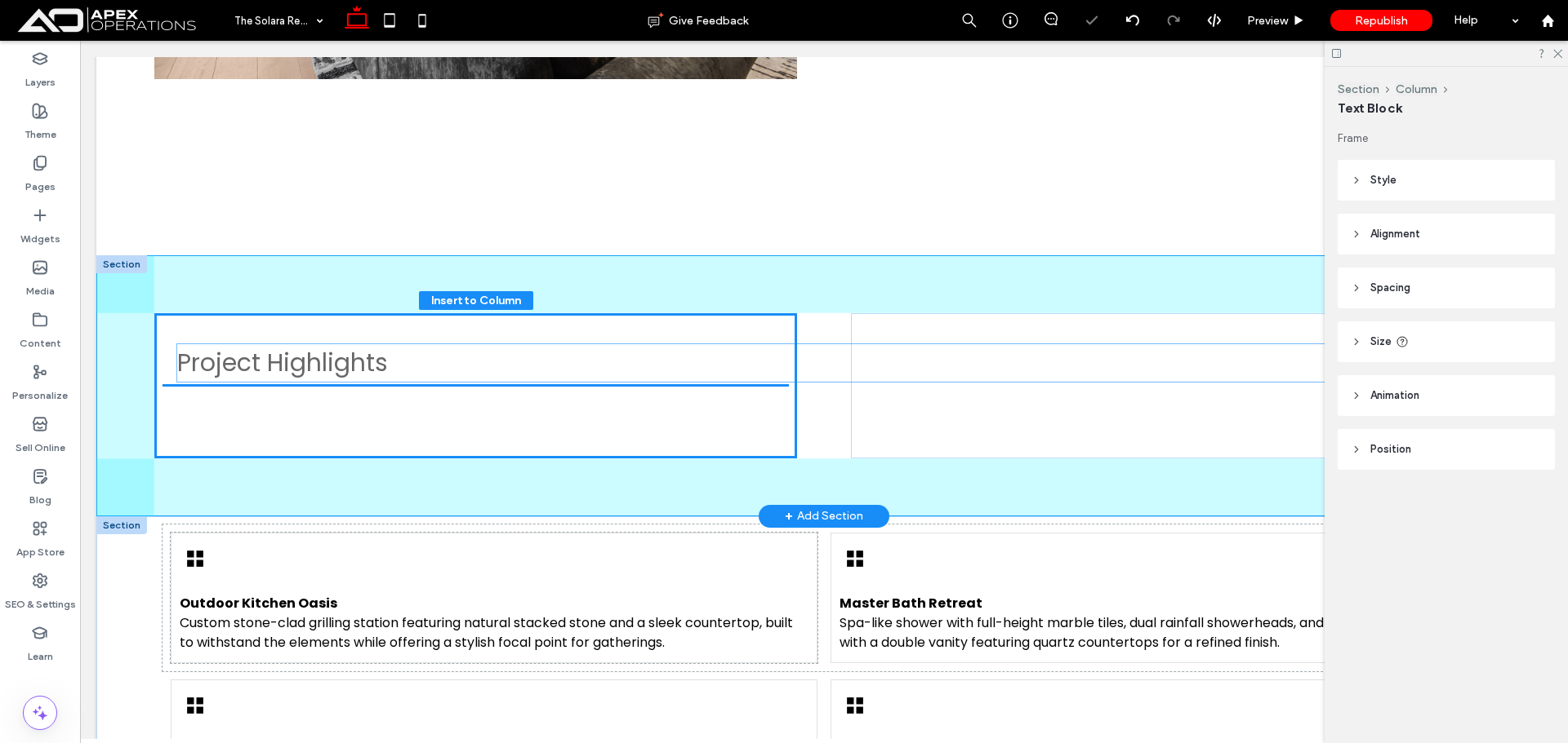
drag, startPoint x: 338, startPoint y: 529, endPoint x: 352, endPoint y: 375, distance: 154.6
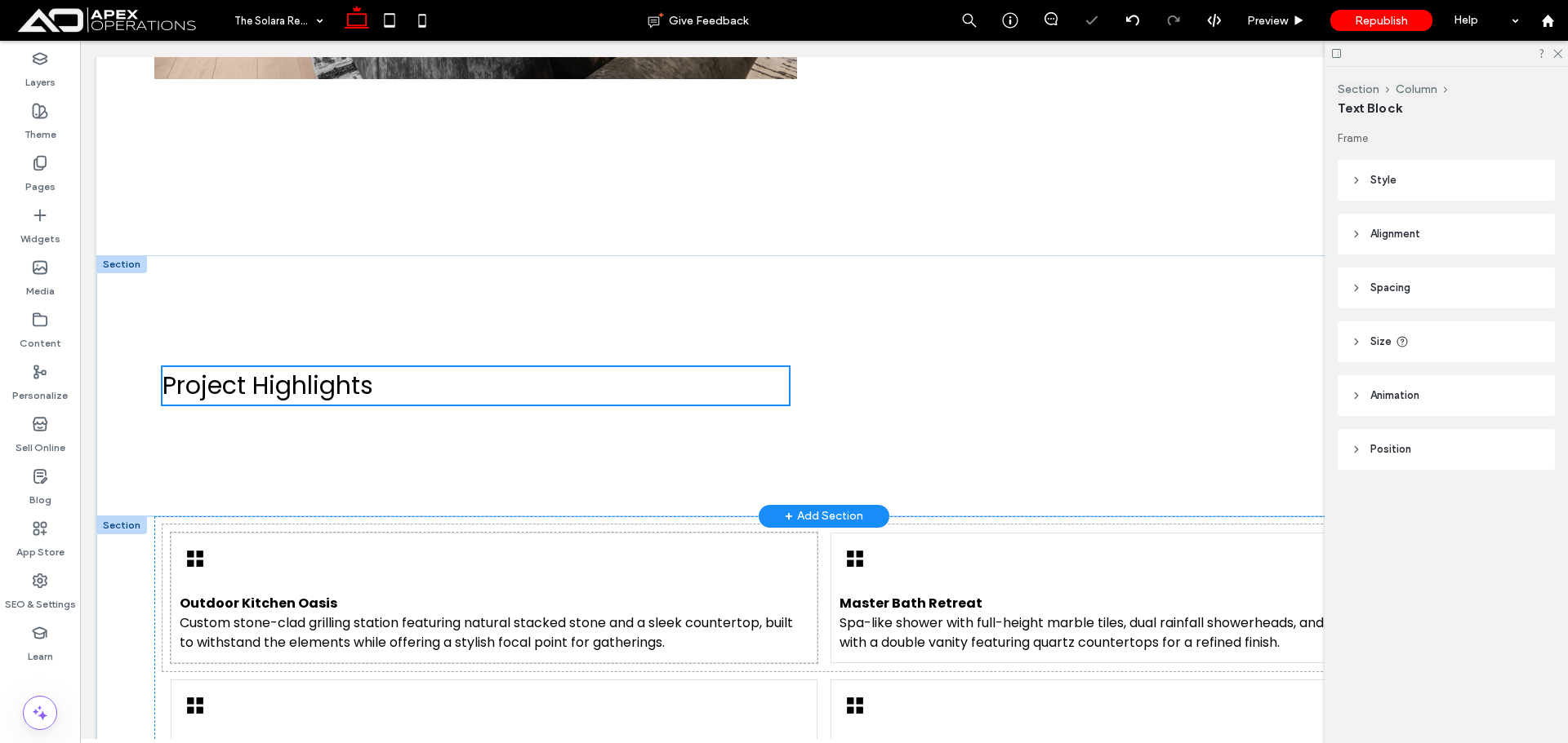
click at [697, 324] on div "Project Highlights" at bounding box center [475, 386] width 642 height 144
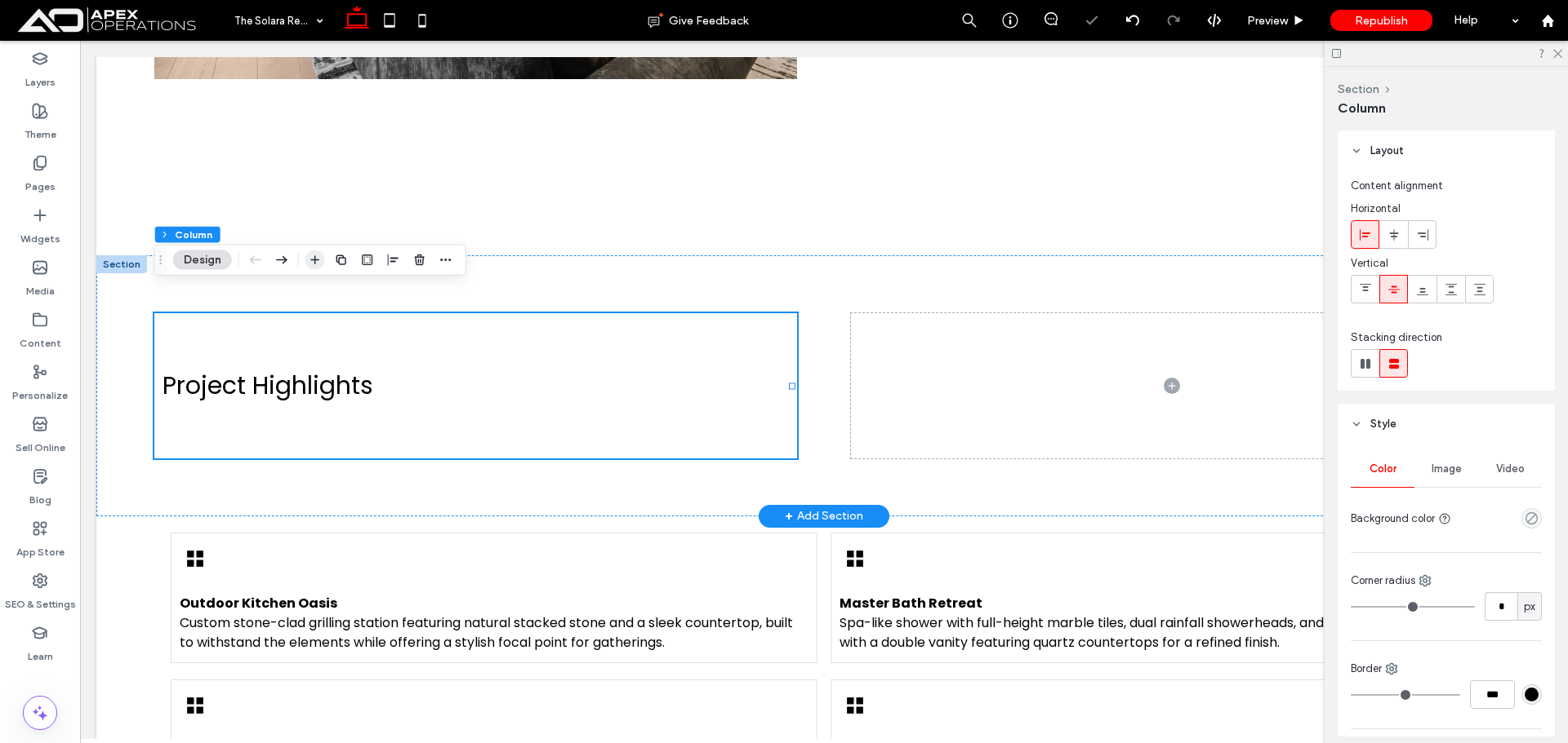
click at [309, 255] on icon "button" at bounding box center [315, 260] width 13 height 13
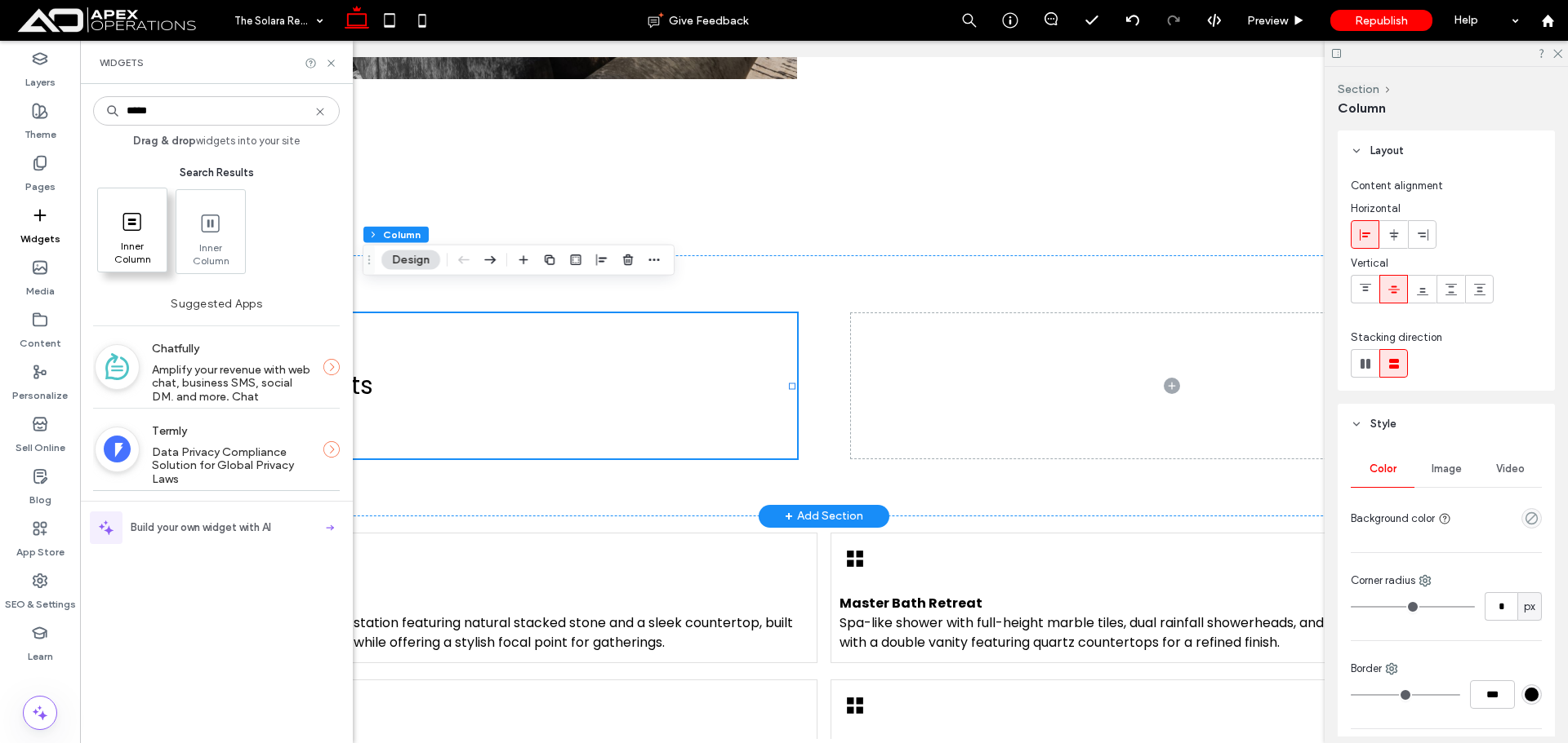
type input "*****"
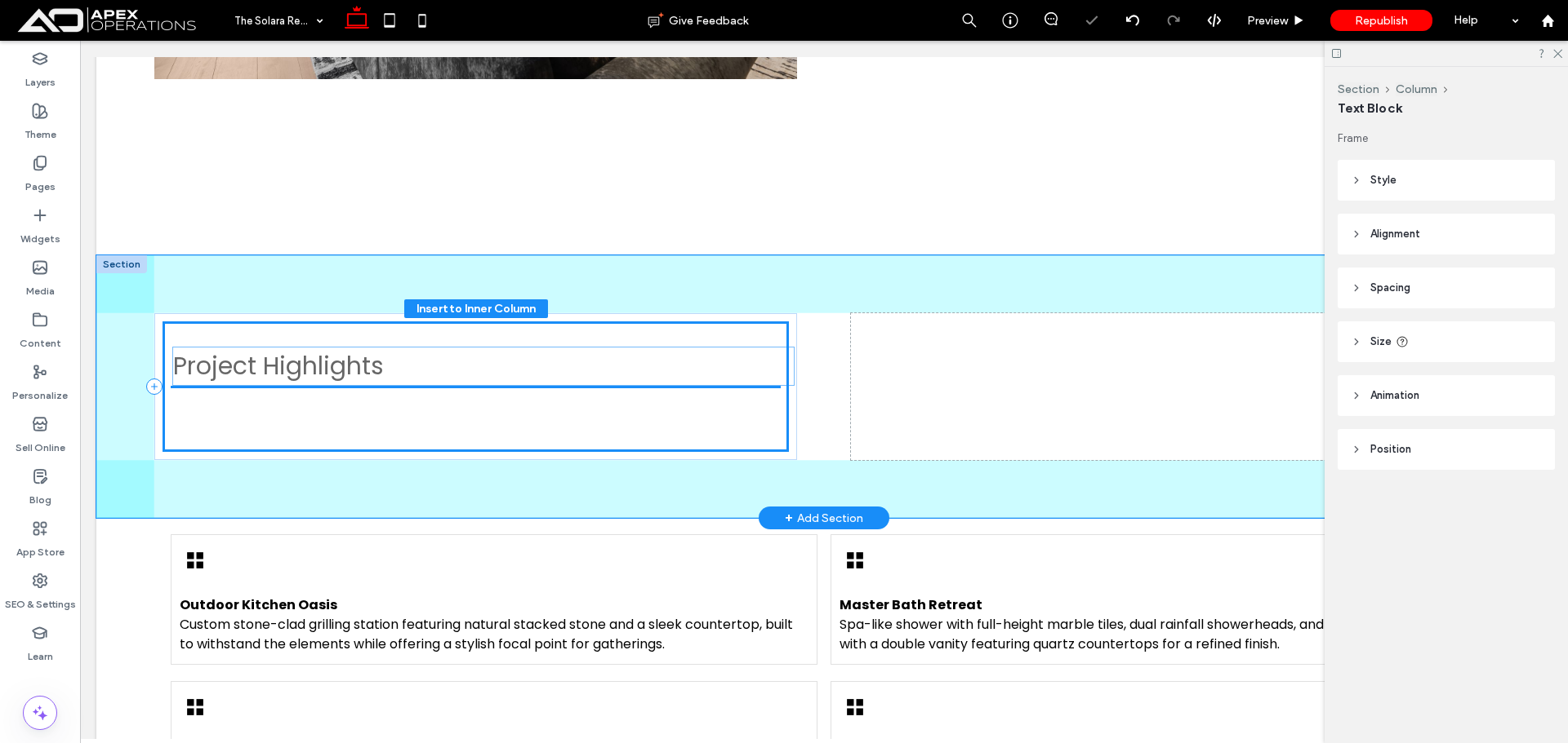
drag, startPoint x: 278, startPoint y: 460, endPoint x: 289, endPoint y: 362, distance: 98.6
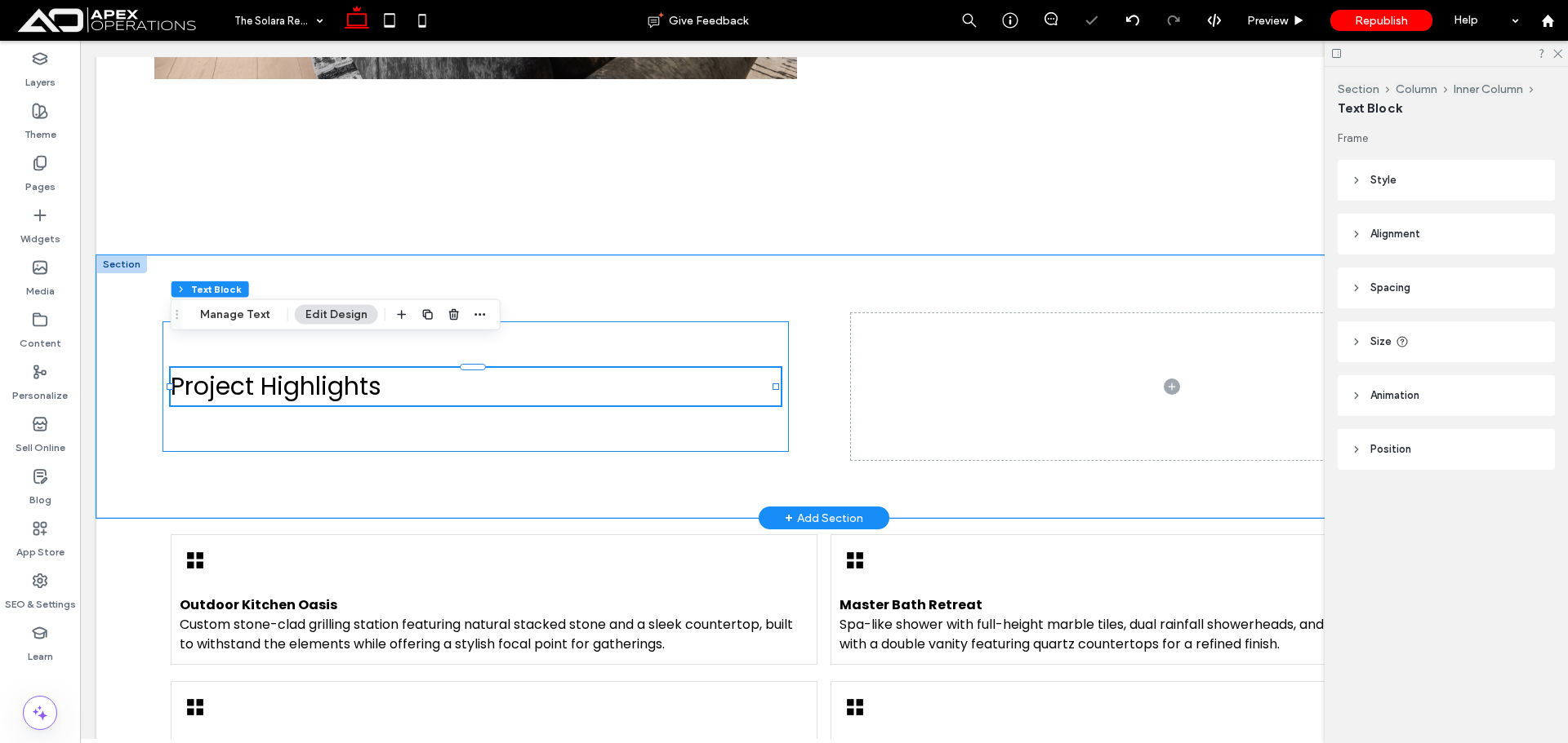
click at [700, 325] on div "Project Highlights" at bounding box center [475, 387] width 627 height 131
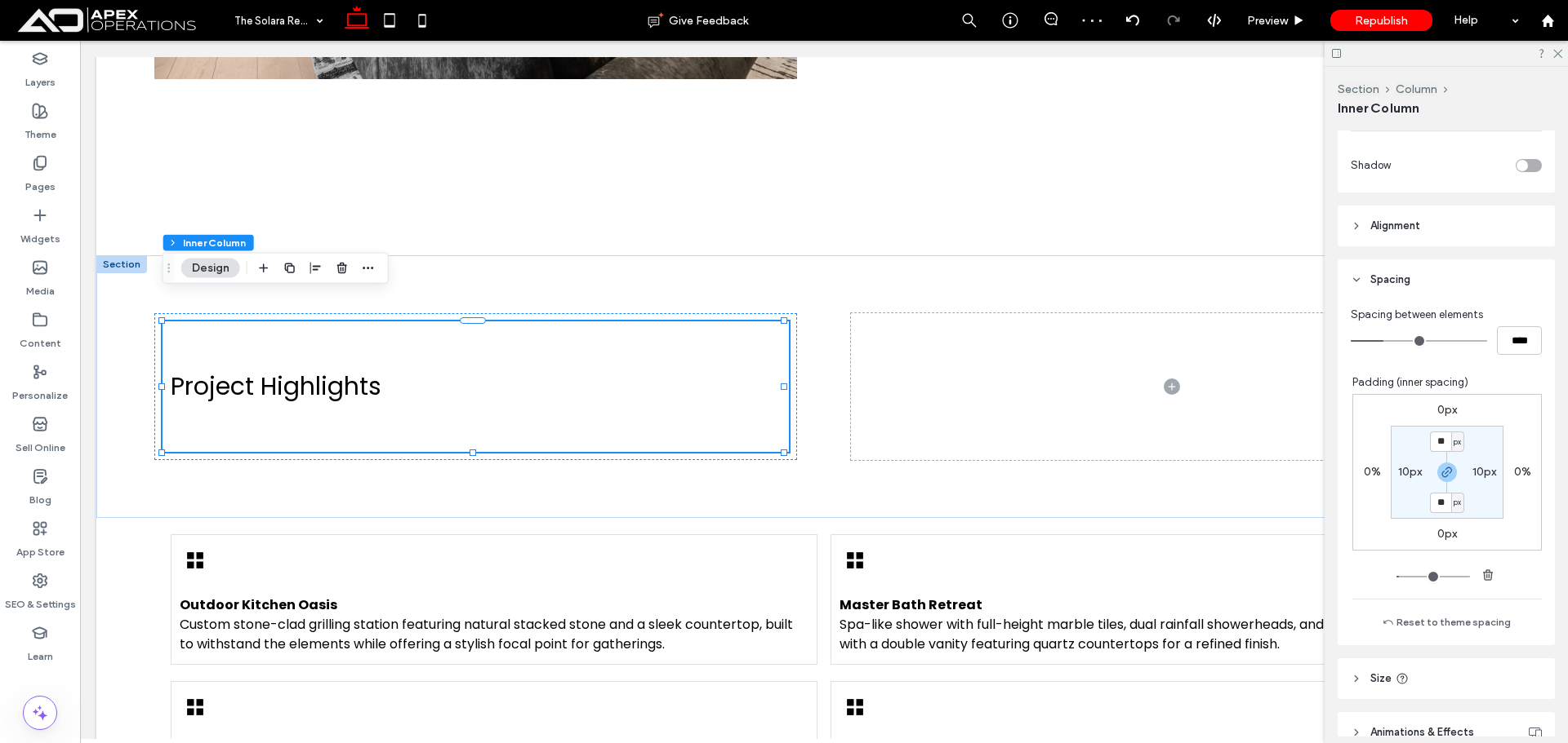
scroll to position [408, 0]
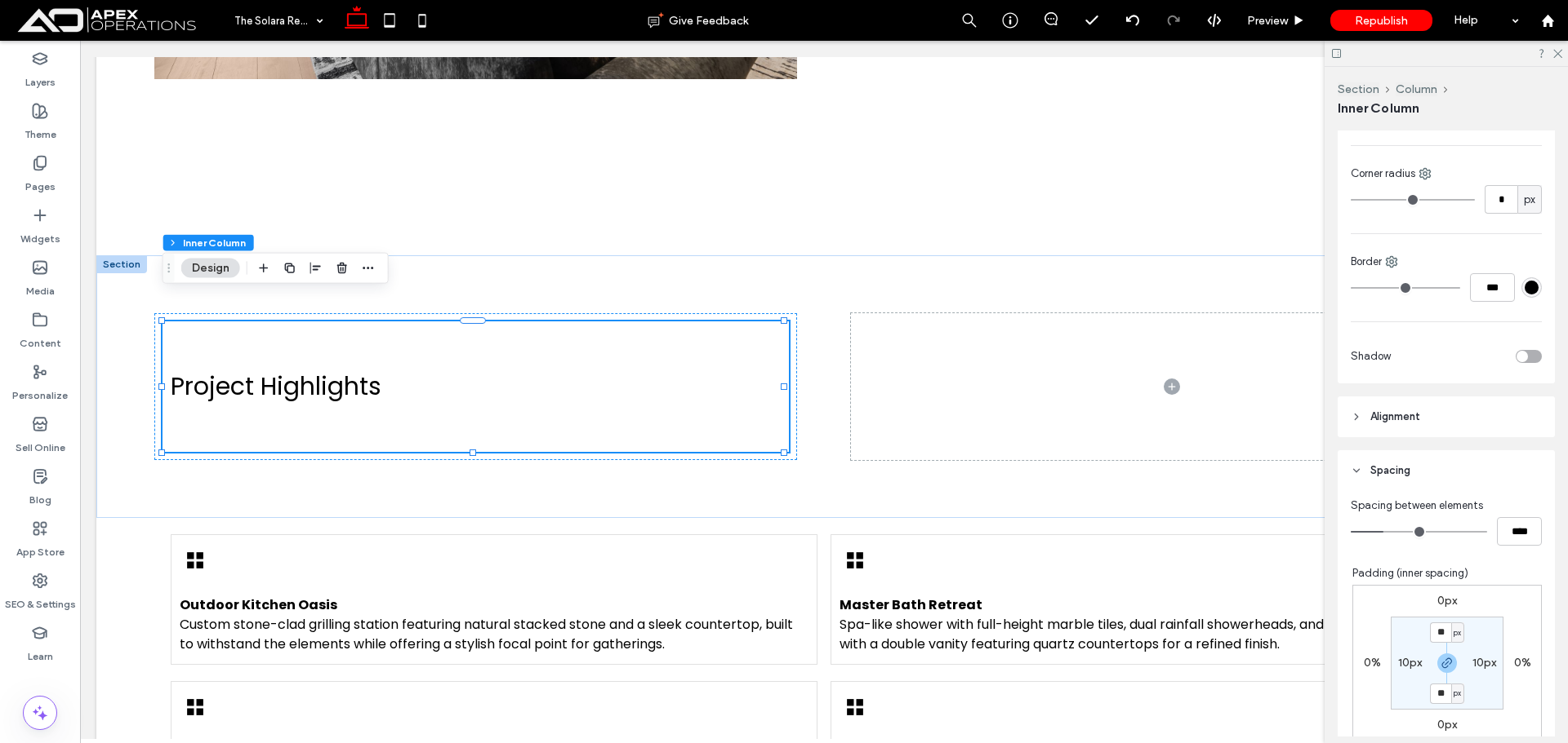
click at [1436, 411] on header "Alignment" at bounding box center [1445, 417] width 217 height 41
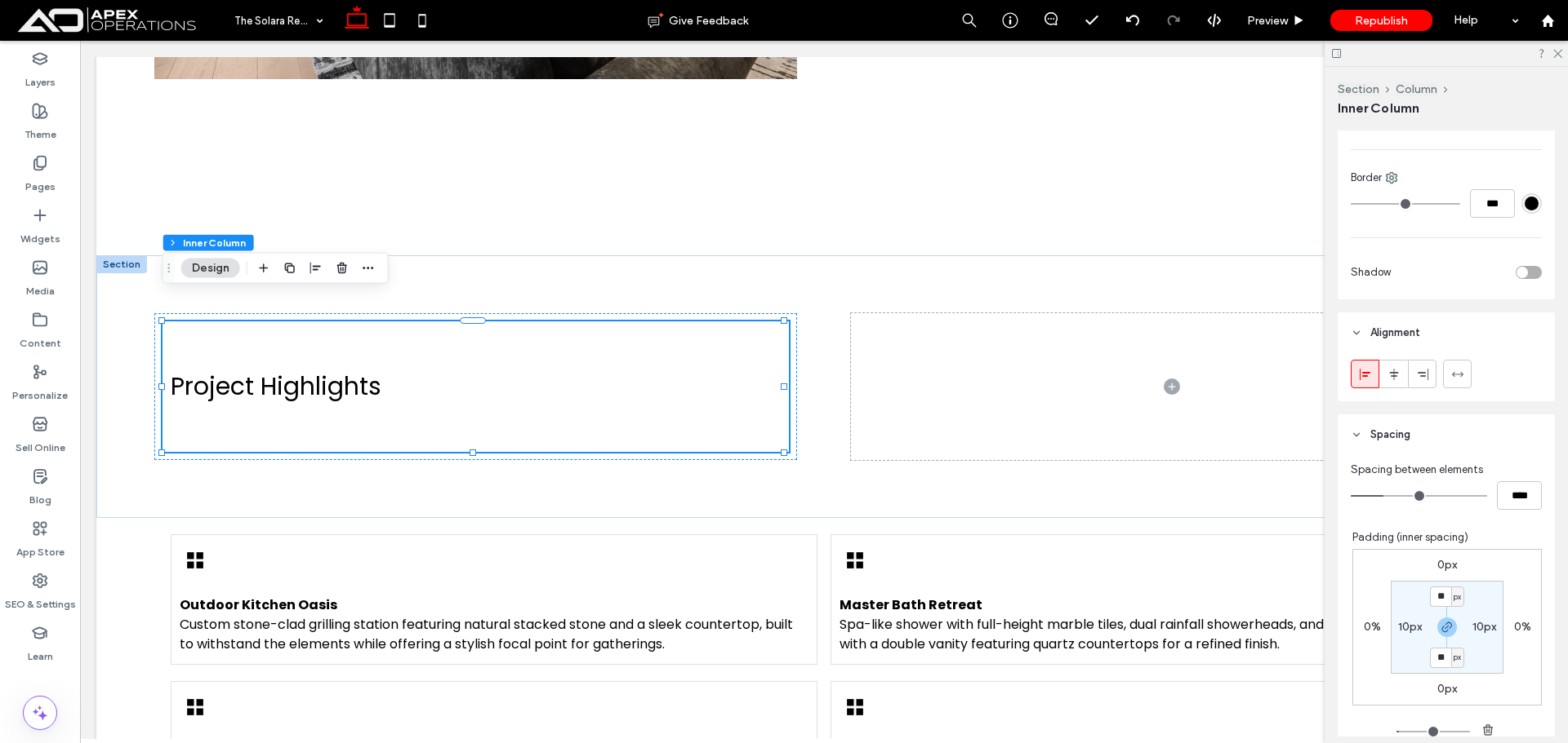
scroll to position [244, 0]
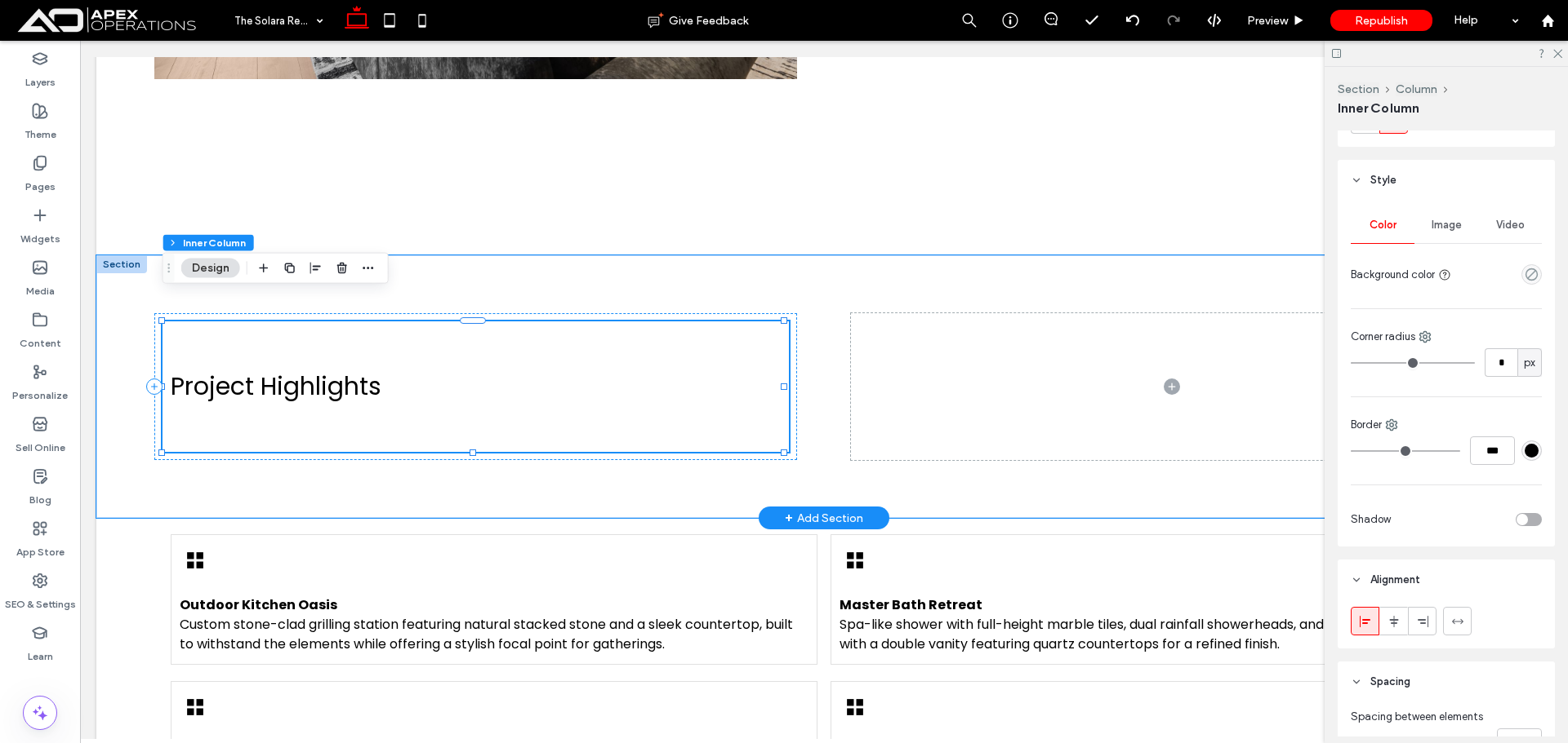
click at [757, 322] on div "Project Highlights" at bounding box center [475, 387] width 627 height 131
click at [724, 314] on div "Project Highlights" at bounding box center [475, 387] width 642 height 146
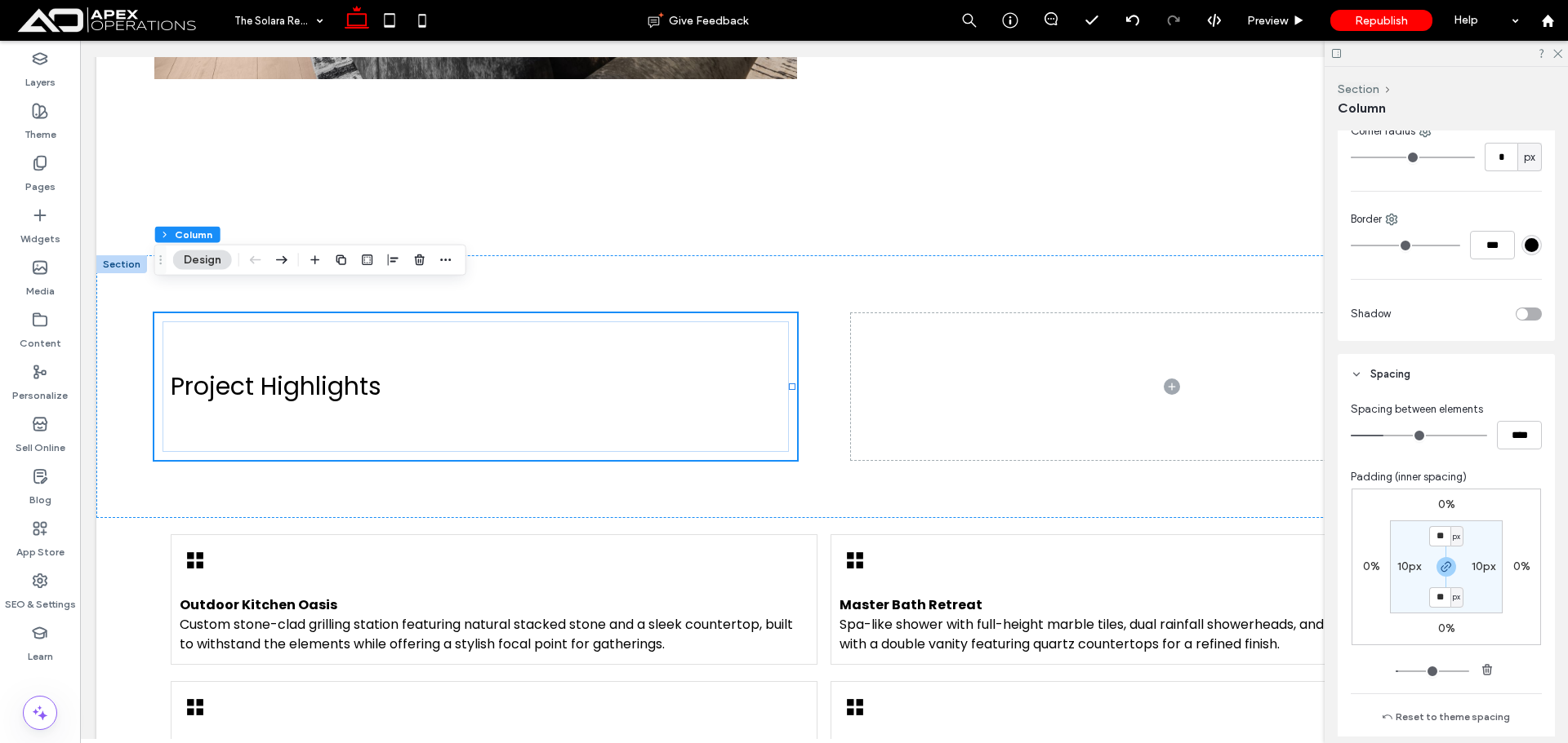
scroll to position [571, 0]
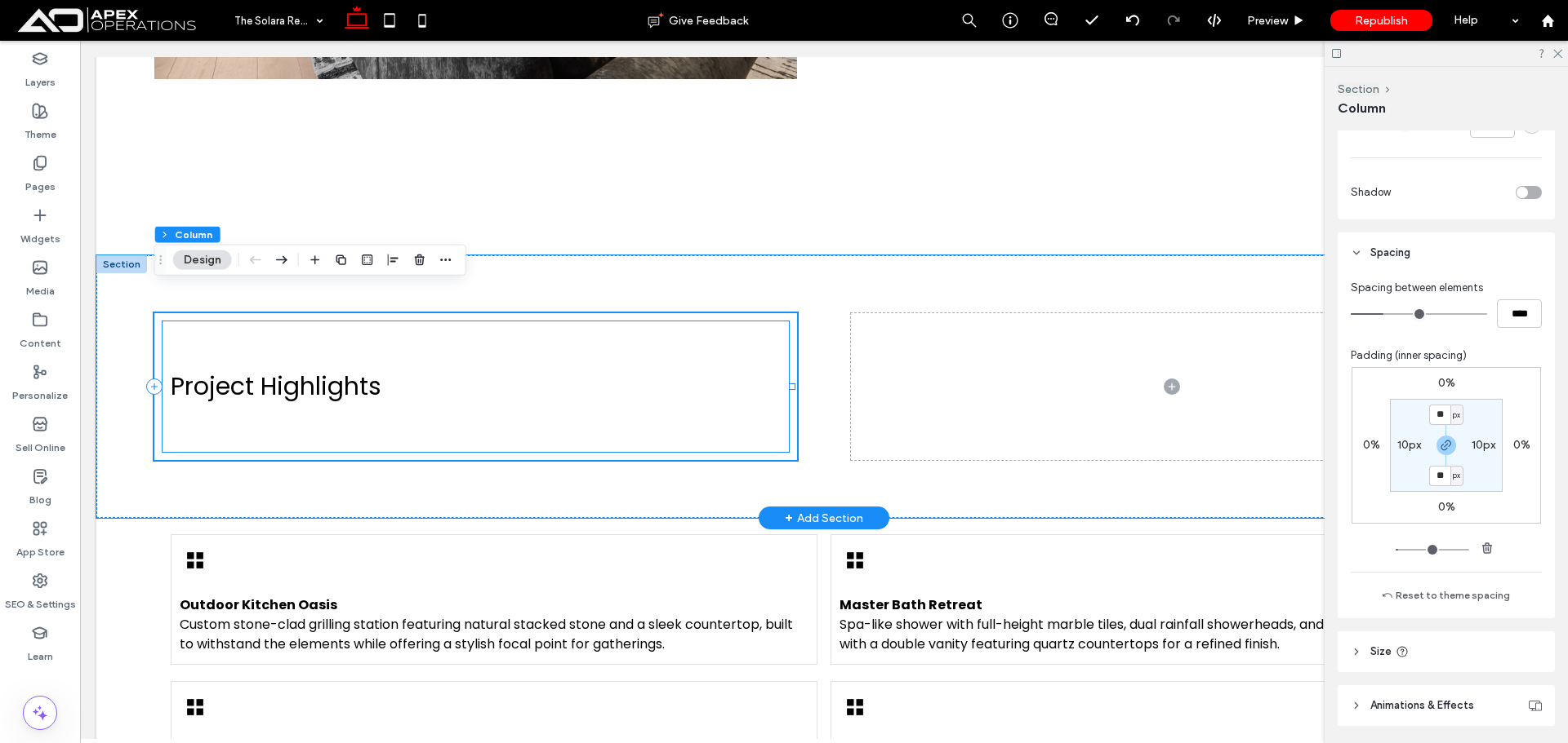
click at [749, 376] on h2 "Project Highlights" at bounding box center [475, 387] width 610 height 38
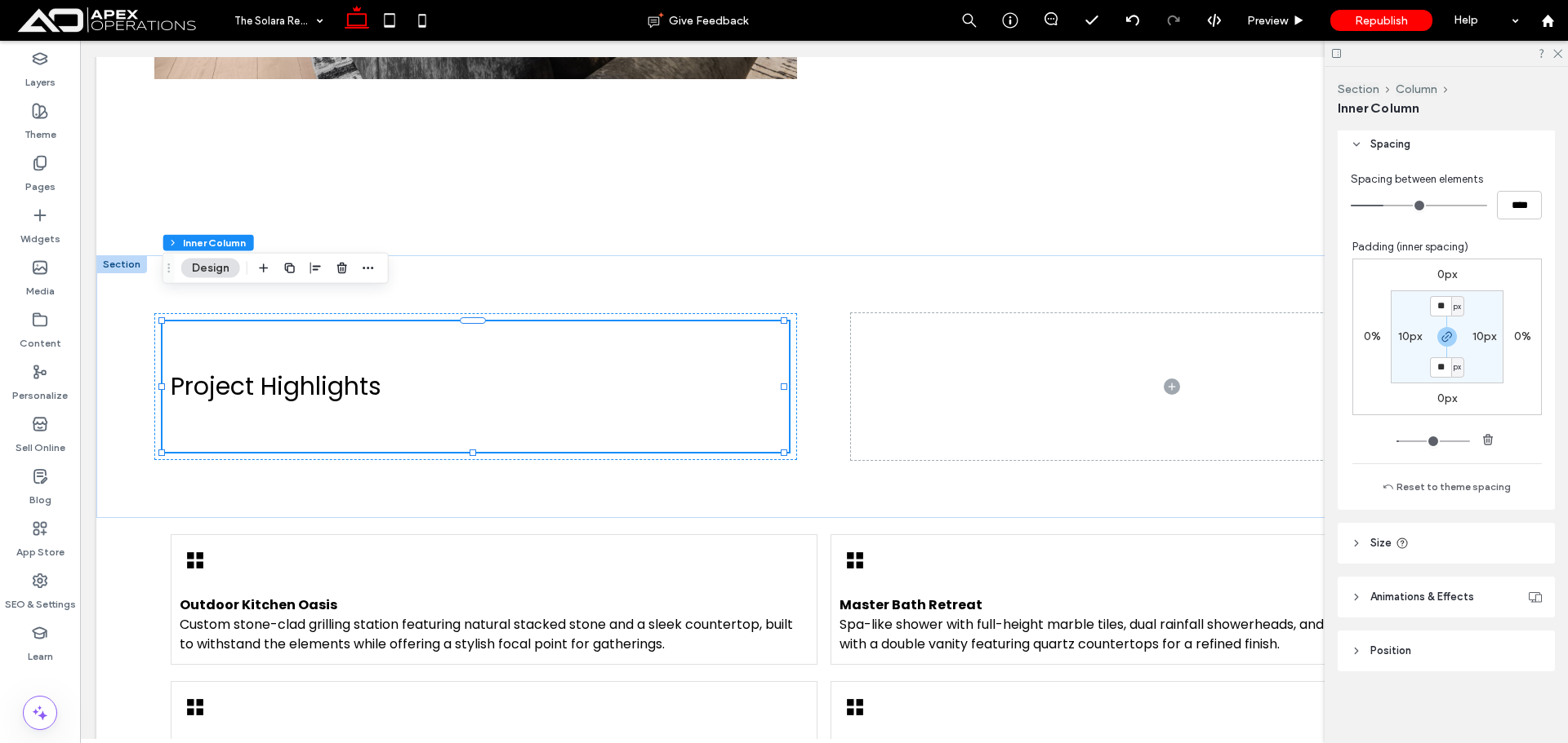
drag, startPoint x: 1410, startPoint y: 651, endPoint x: 1438, endPoint y: 524, distance: 130.0
click at [1410, 650] on span "Position" at bounding box center [1390, 651] width 41 height 16
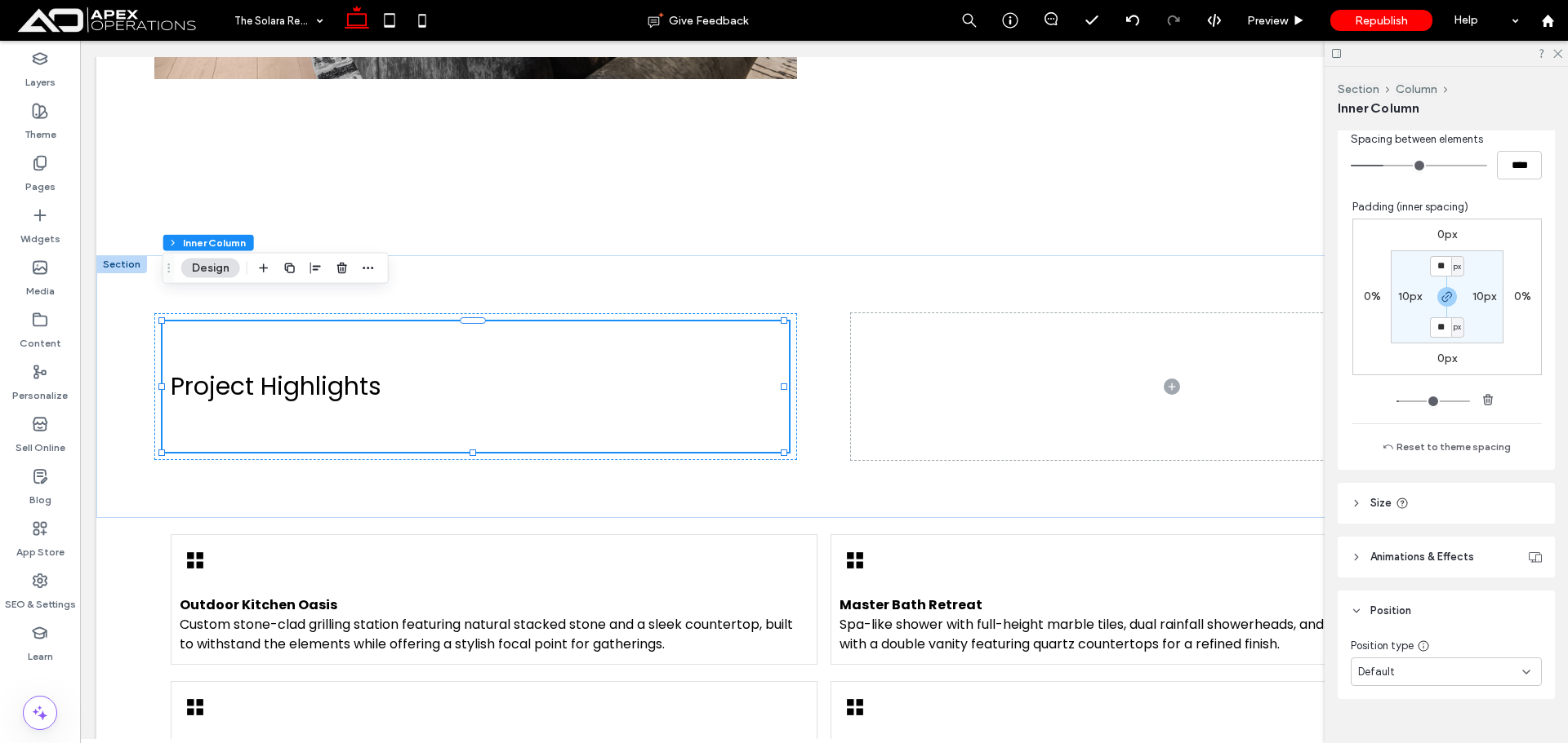
drag, startPoint x: 1429, startPoint y: 669, endPoint x: 1426, endPoint y: 659, distance: 10.4
click at [1428, 669] on div "Default" at bounding box center [1440, 672] width 164 height 16
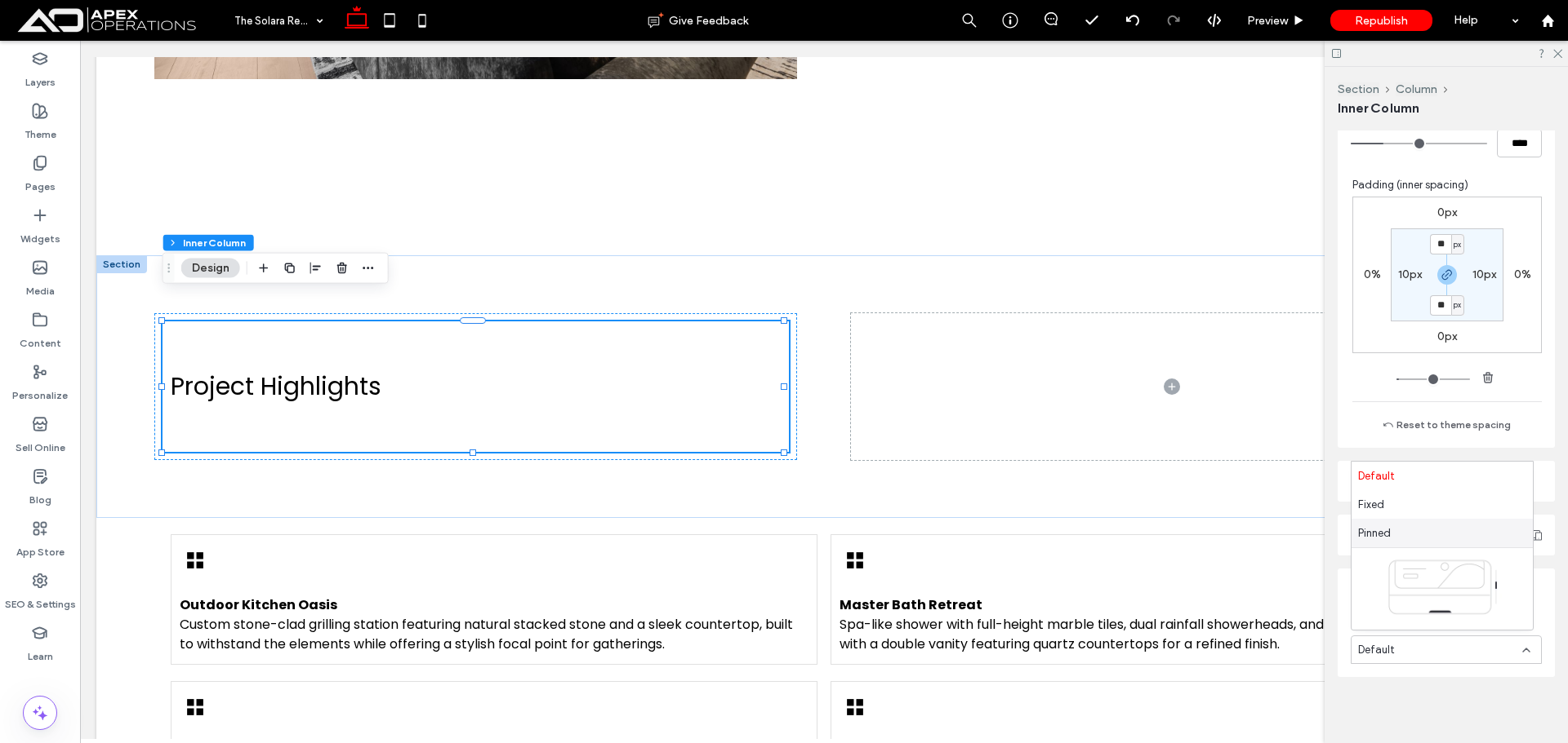
scroll to position [850, 0]
click at [1386, 525] on span "Pinned" at bounding box center [1374, 533] width 33 height 16
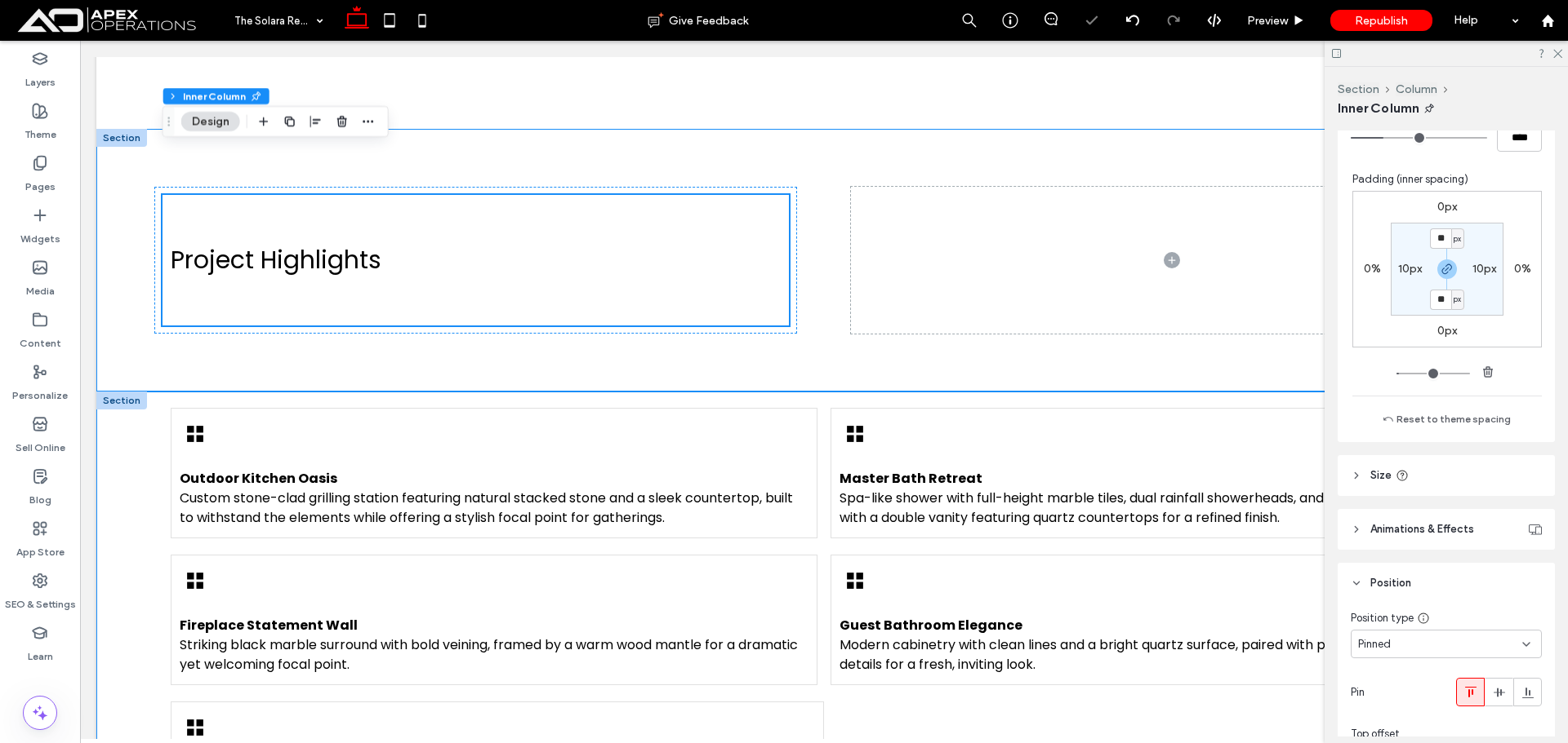
scroll to position [1407, 0]
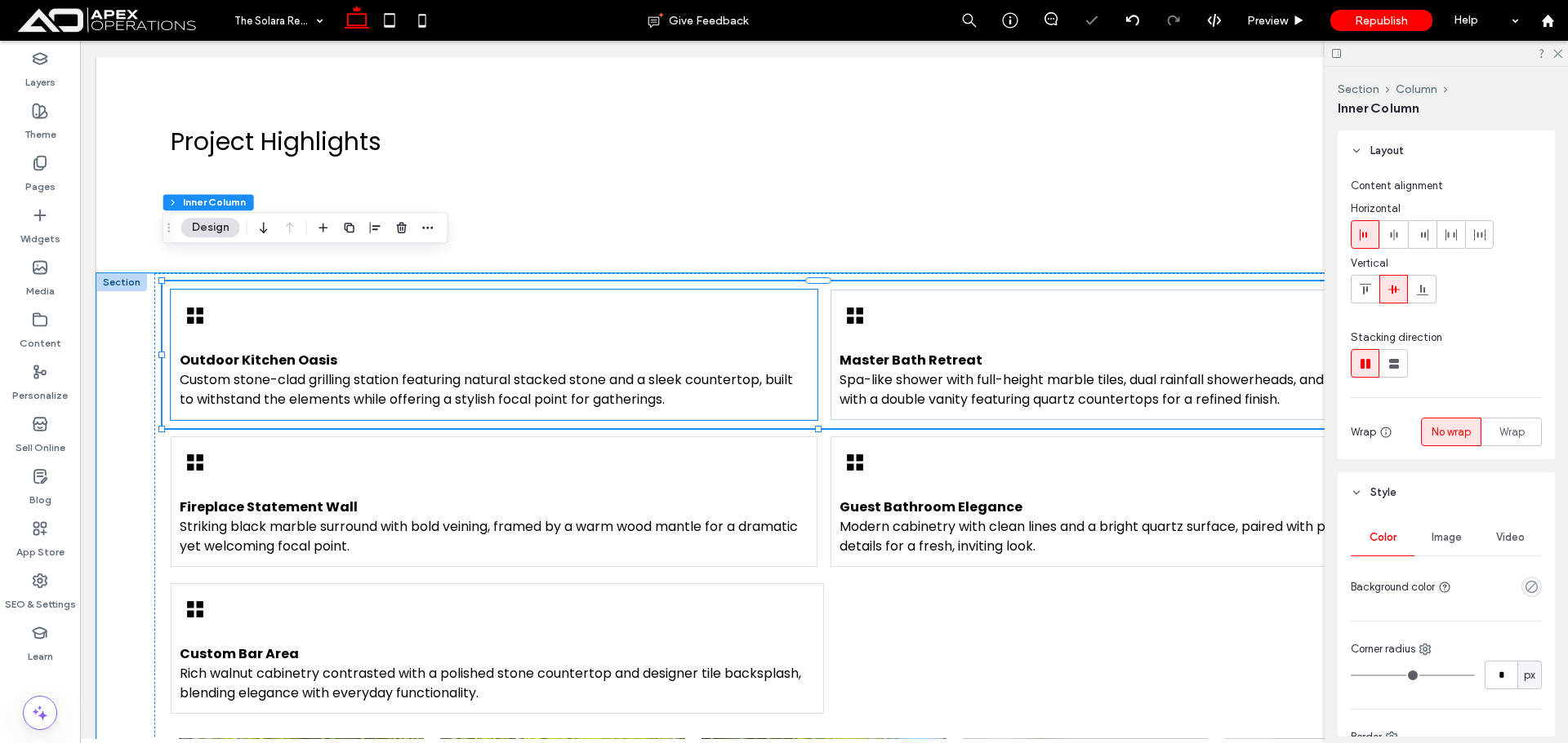
click at [764, 290] on div "Outdoor Kitchen Oasis Custom stone-clad grilling station featuring natural stac…" at bounding box center [493, 355] width 646 height 131
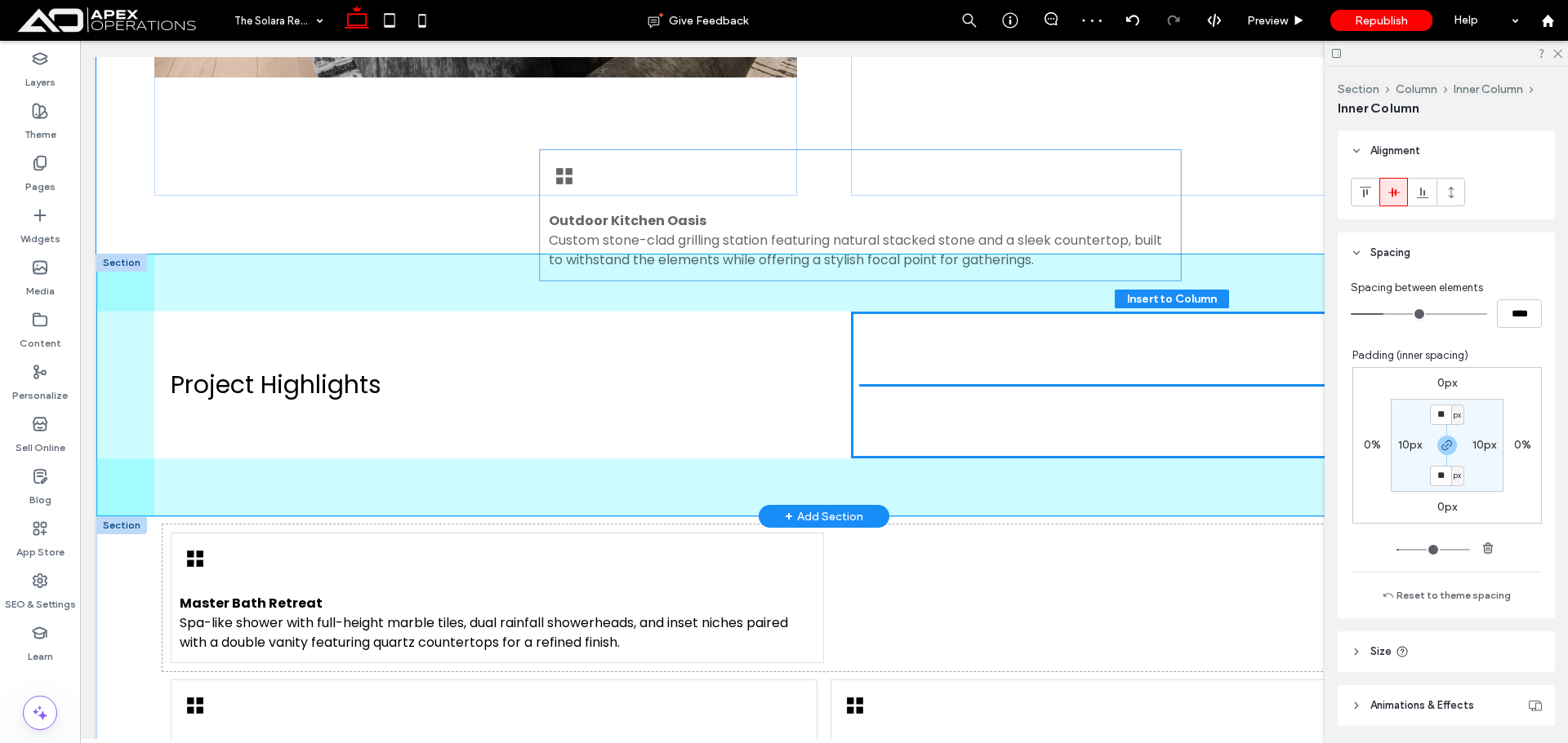
scroll to position [1162, 0]
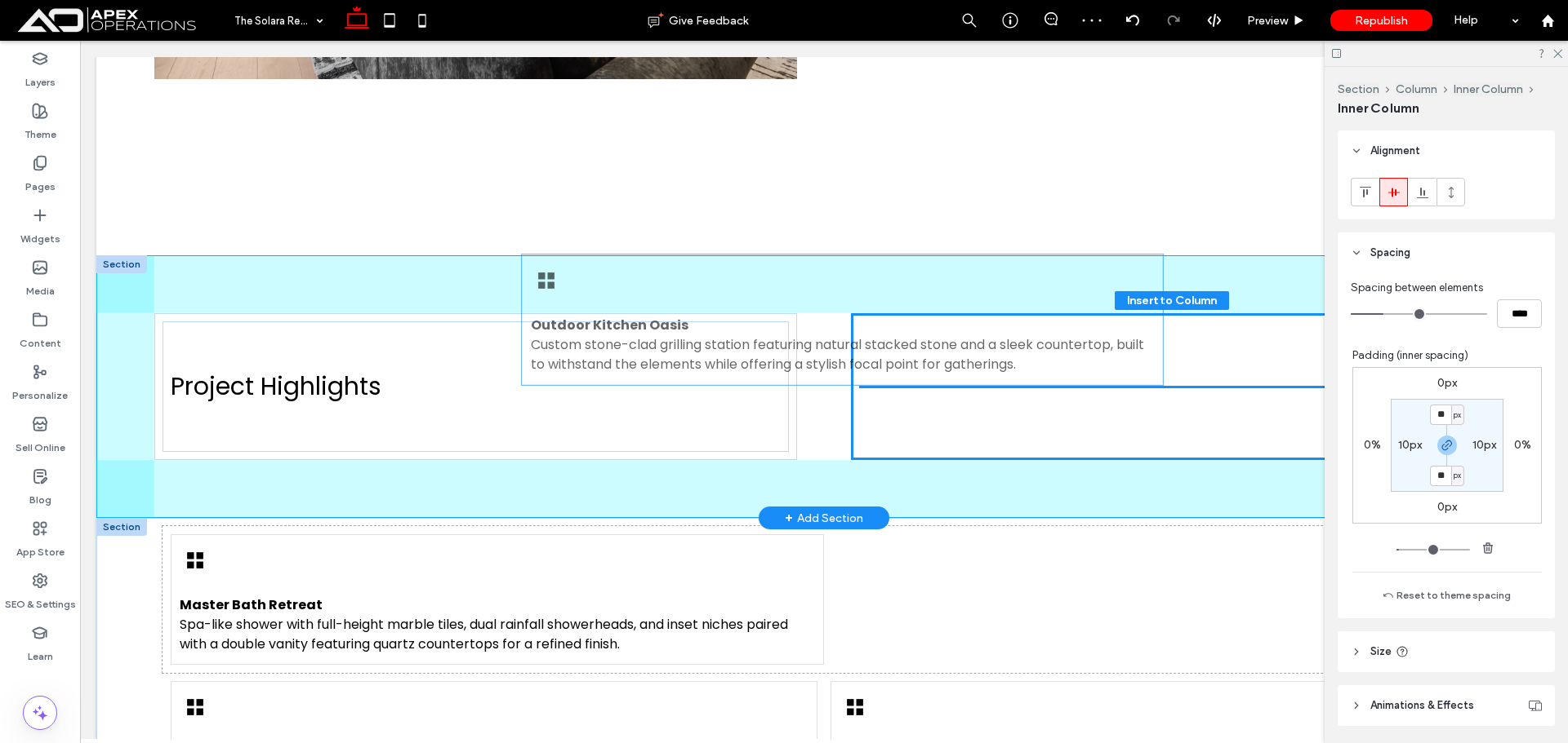
drag, startPoint x: 750, startPoint y: 279, endPoint x: 1102, endPoint y: 295, distance: 352.4
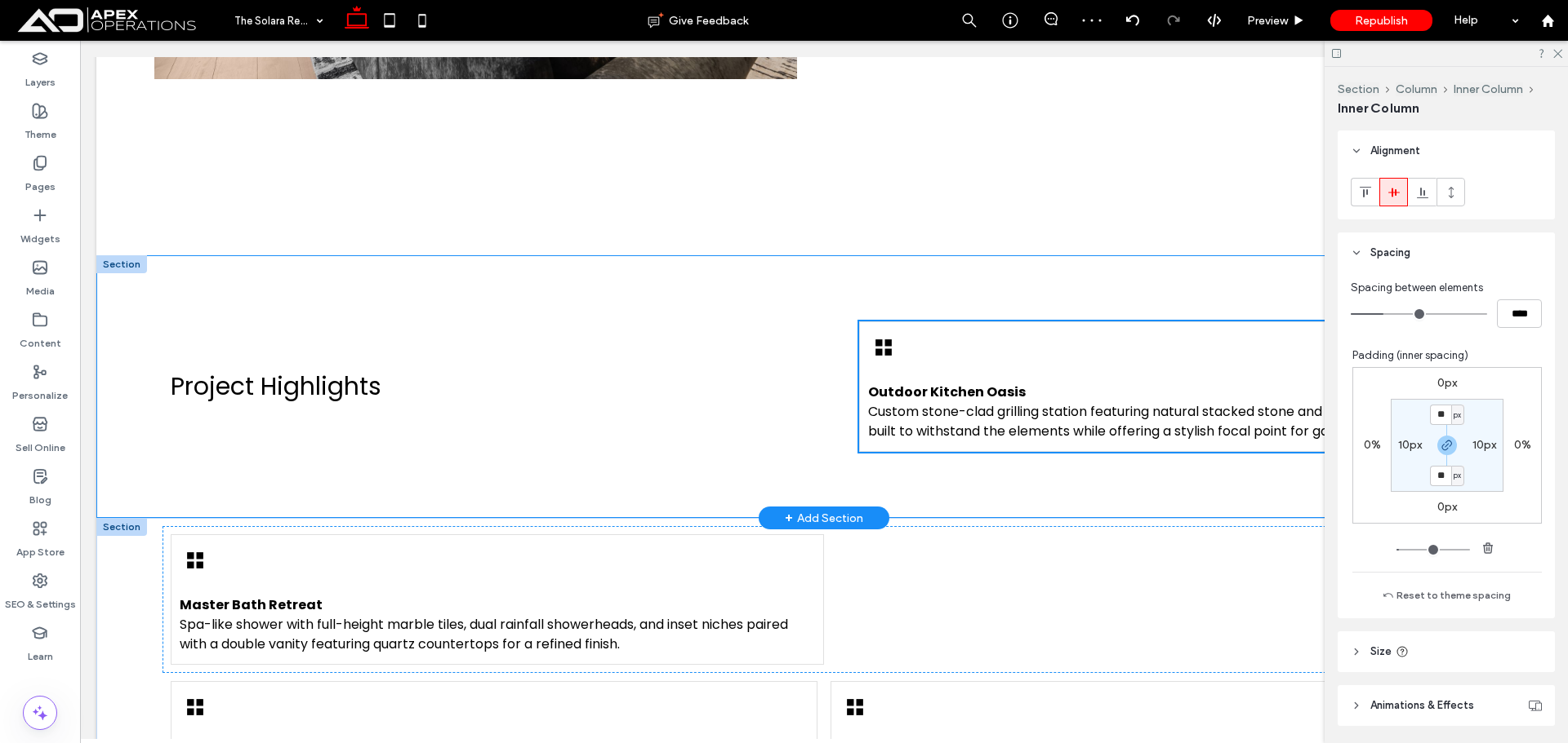
type input "***"
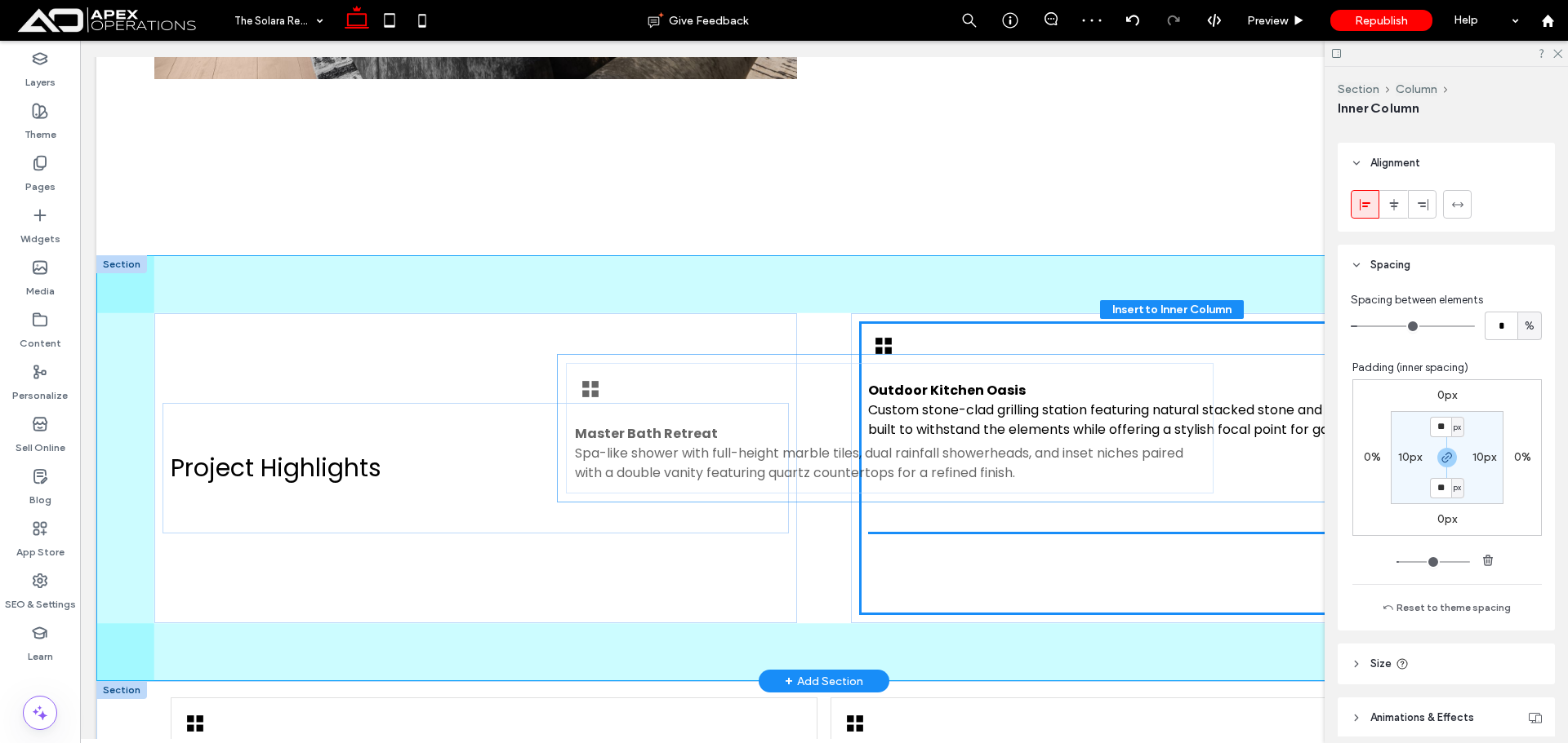
scroll to position [742, 0]
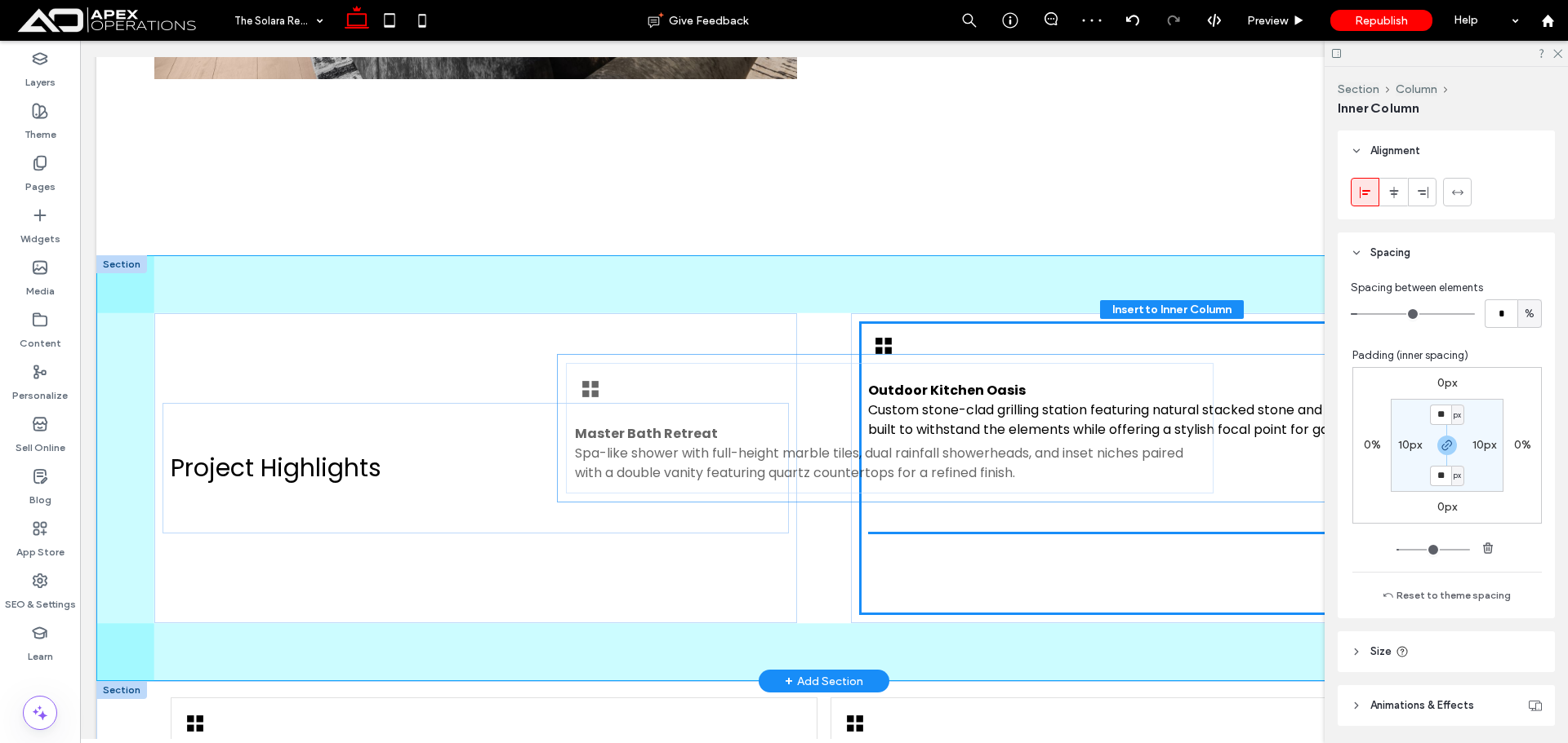
drag, startPoint x: 568, startPoint y: 543, endPoint x: 972, endPoint y: 396, distance: 429.9
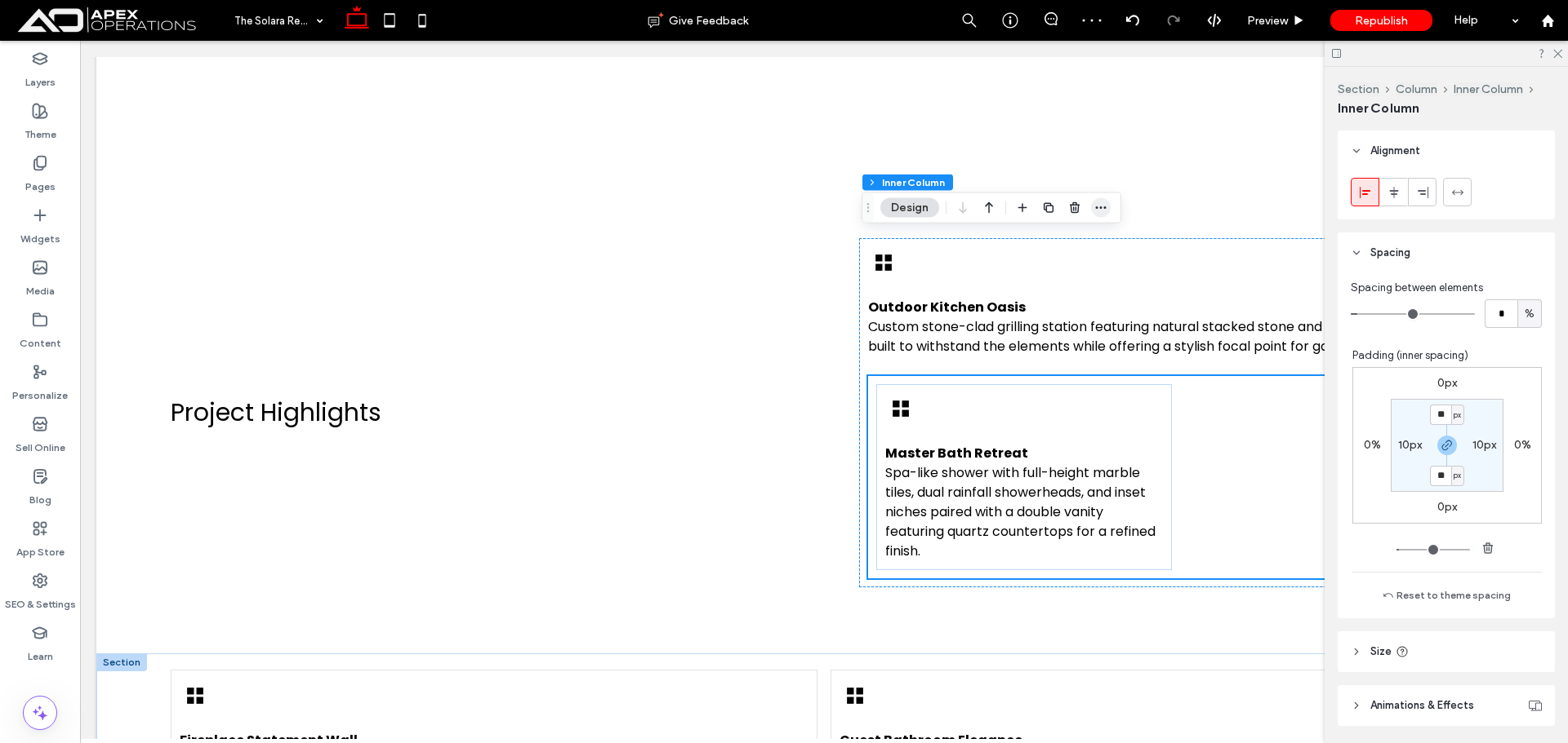
scroll to position [1244, 0]
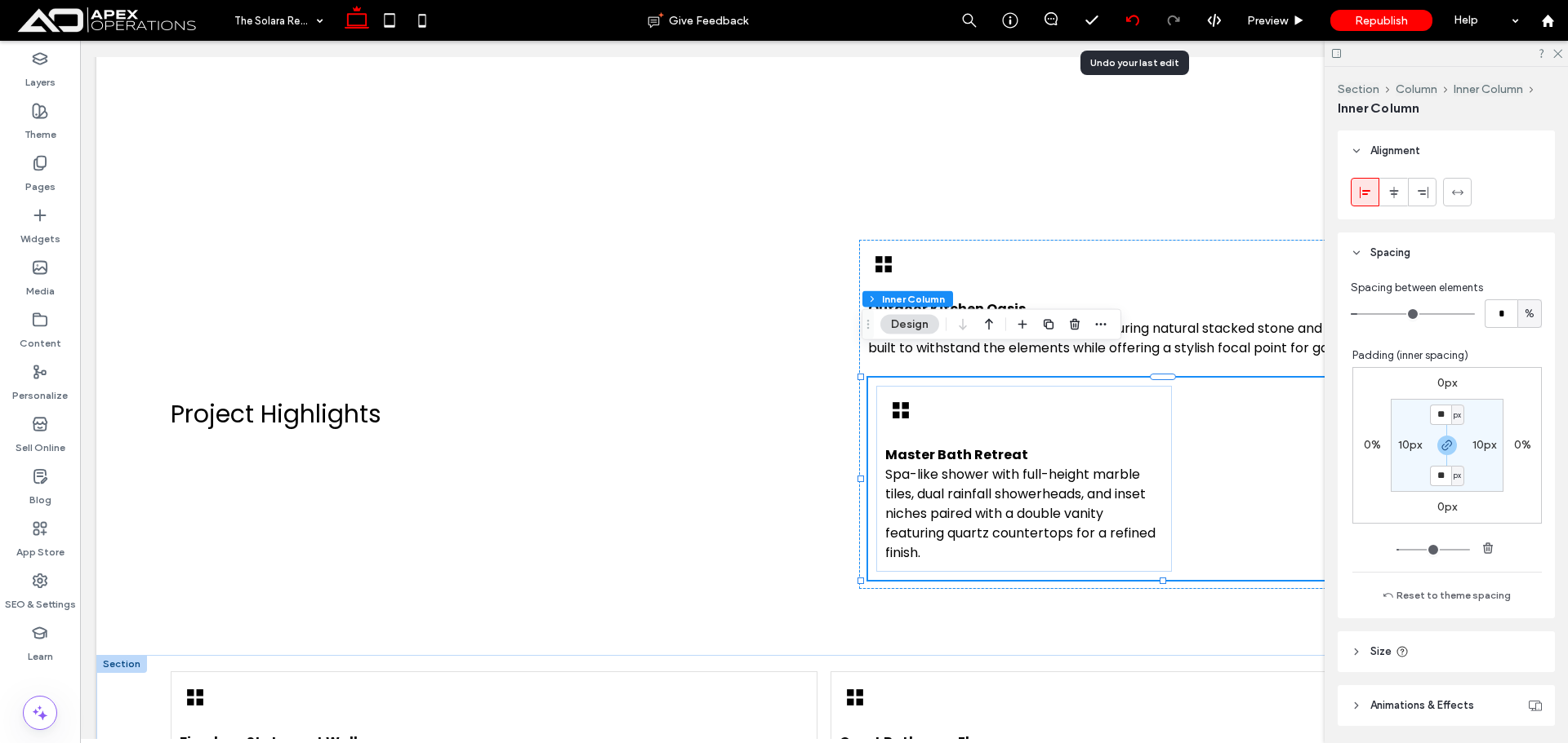
click at [1138, 25] on icon at bounding box center [1131, 20] width 13 height 13
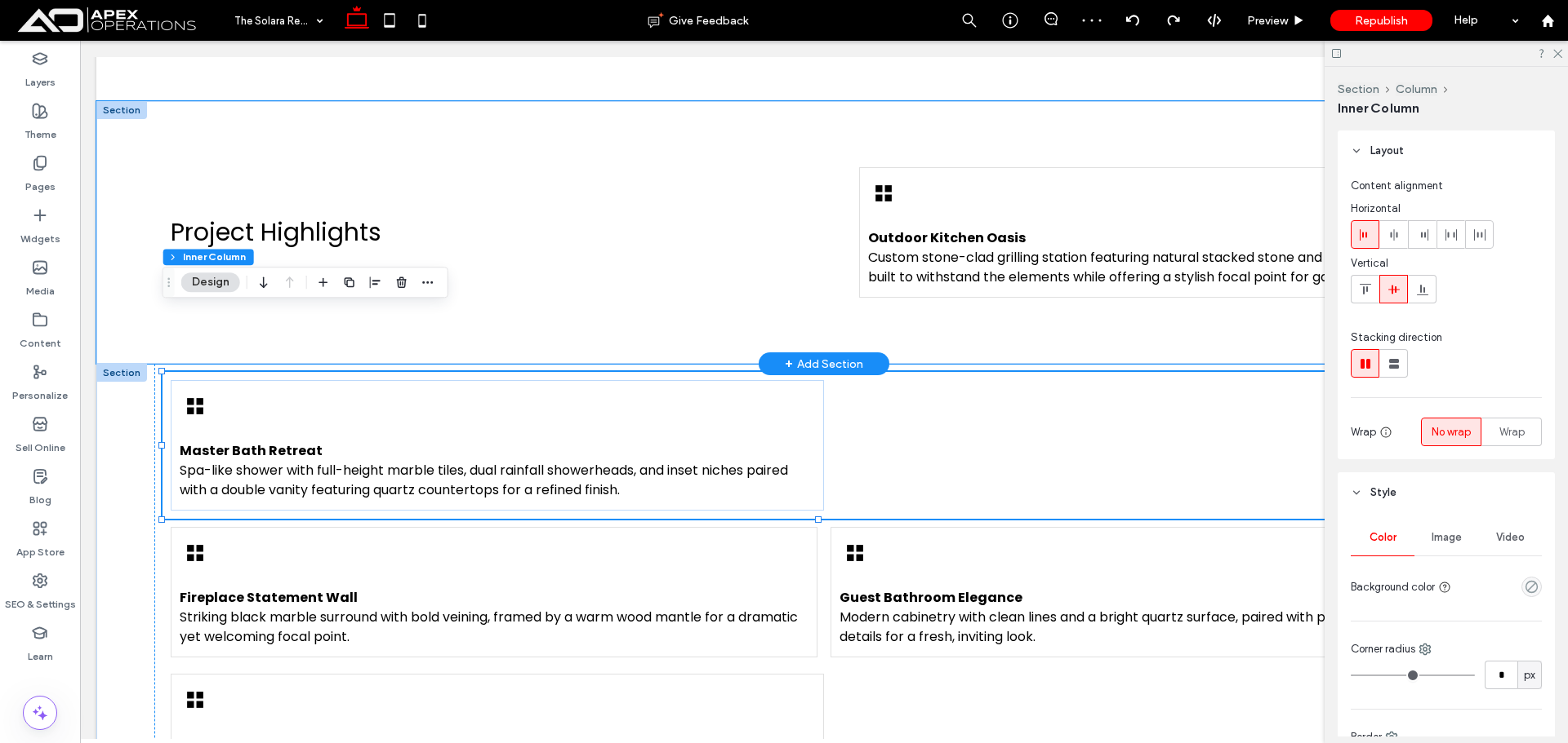
scroll to position [1224, 0]
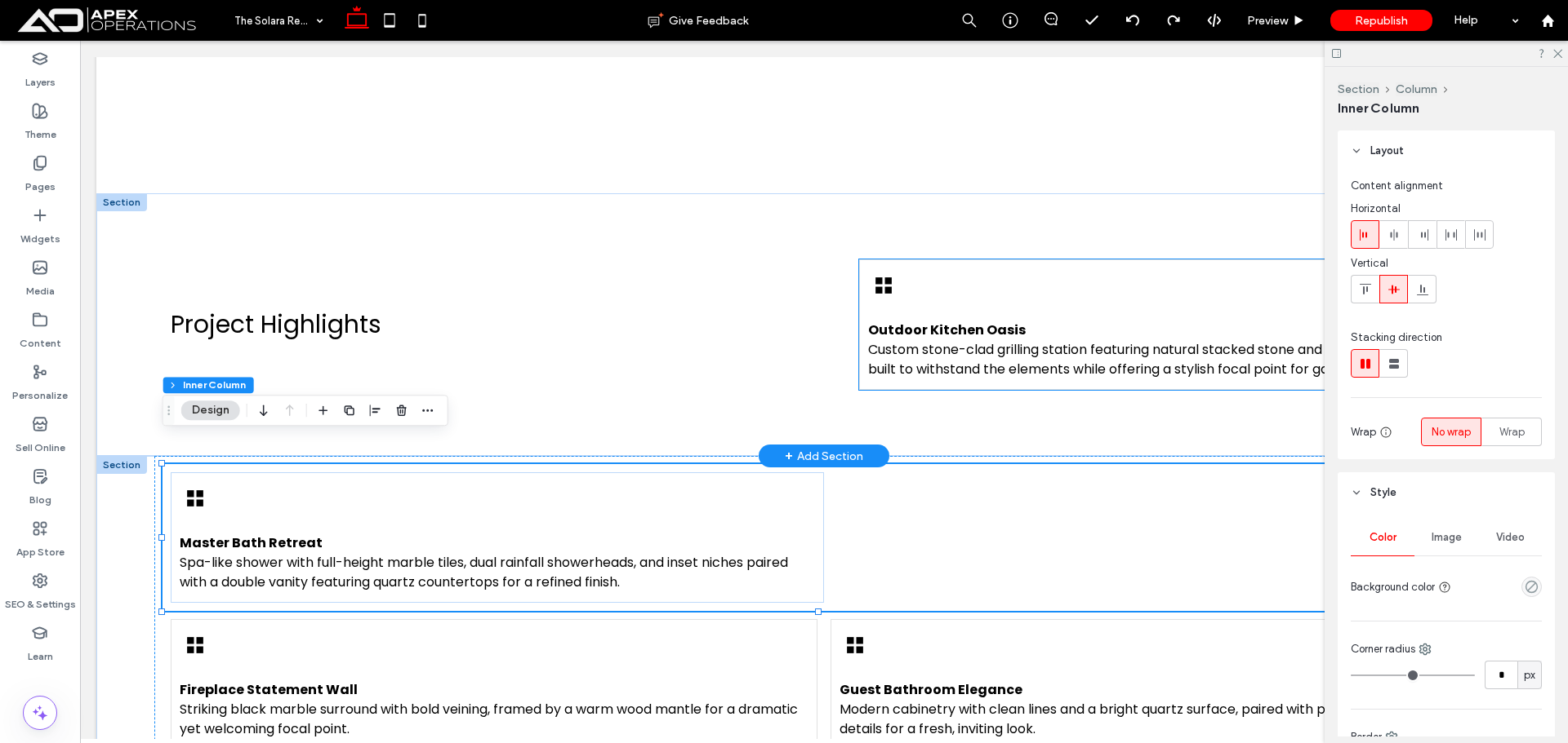
click at [933, 259] on div "Outdoor Kitchen Oasis Custom stone-clad grilling station featuring natural stac…" at bounding box center [1172, 325] width 627 height 131
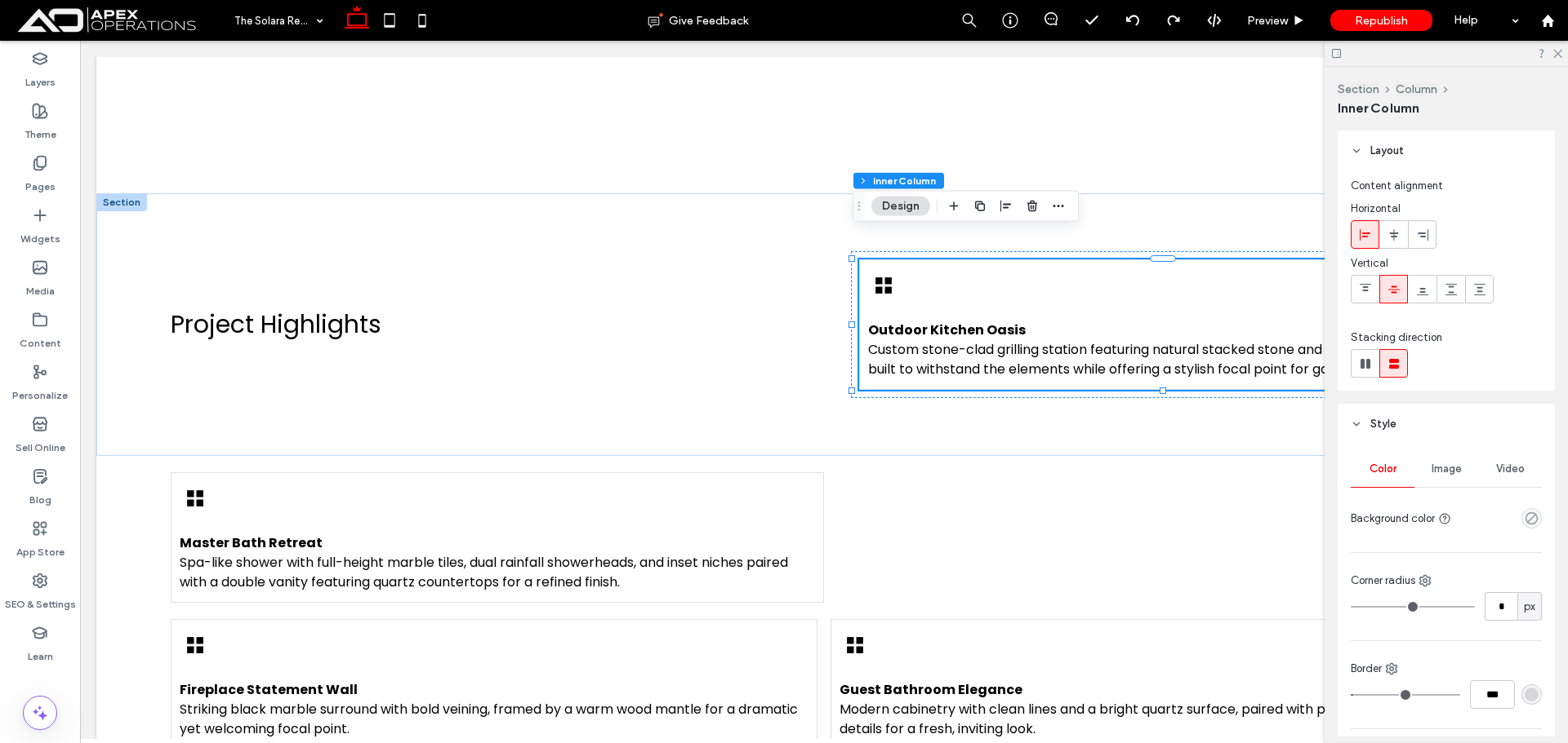
click at [968, 207] on div at bounding box center [1006, 207] width 124 height 30
click at [971, 207] on span "button" at bounding box center [980, 207] width 20 height 20
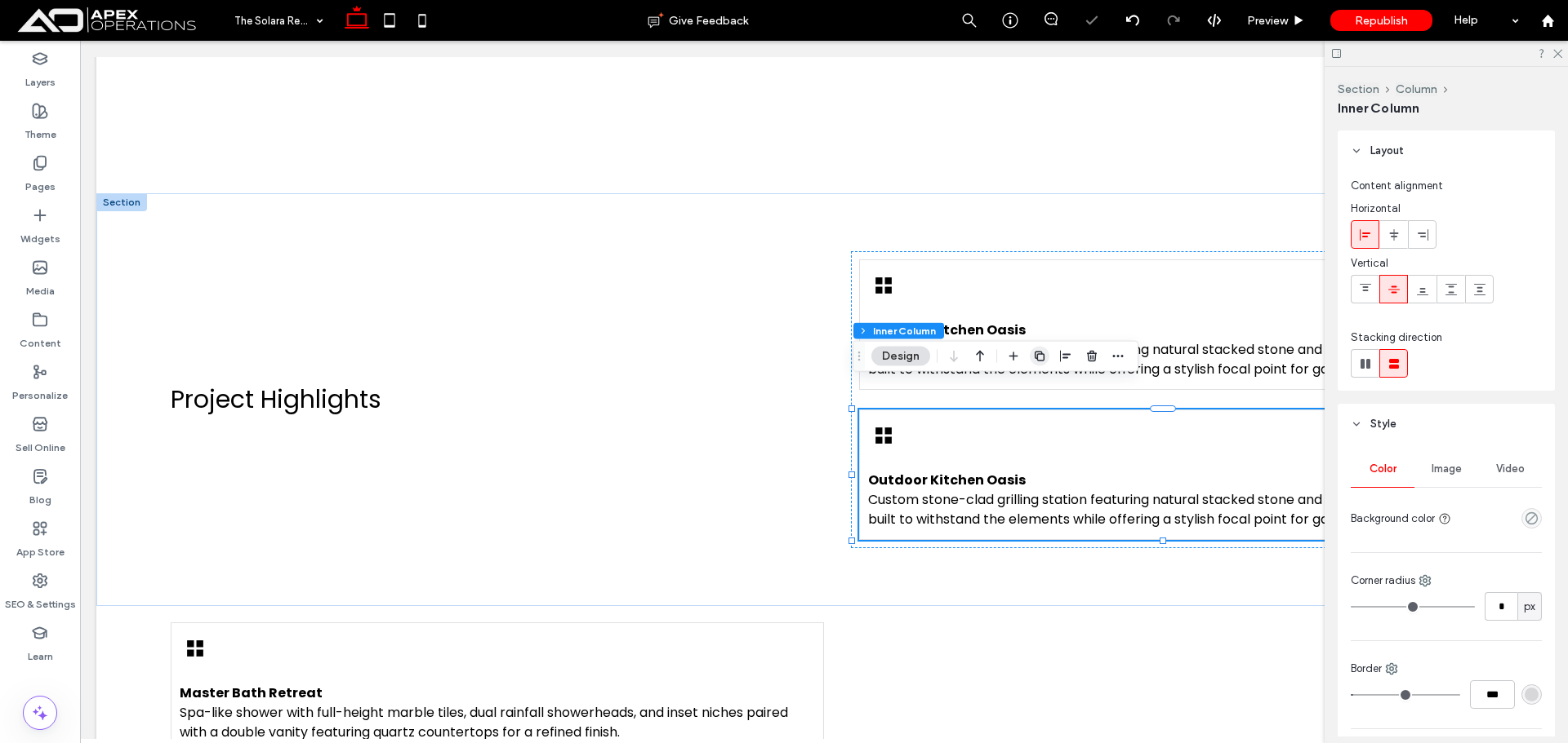
click at [1044, 354] on icon "button" at bounding box center [1038, 356] width 13 height 13
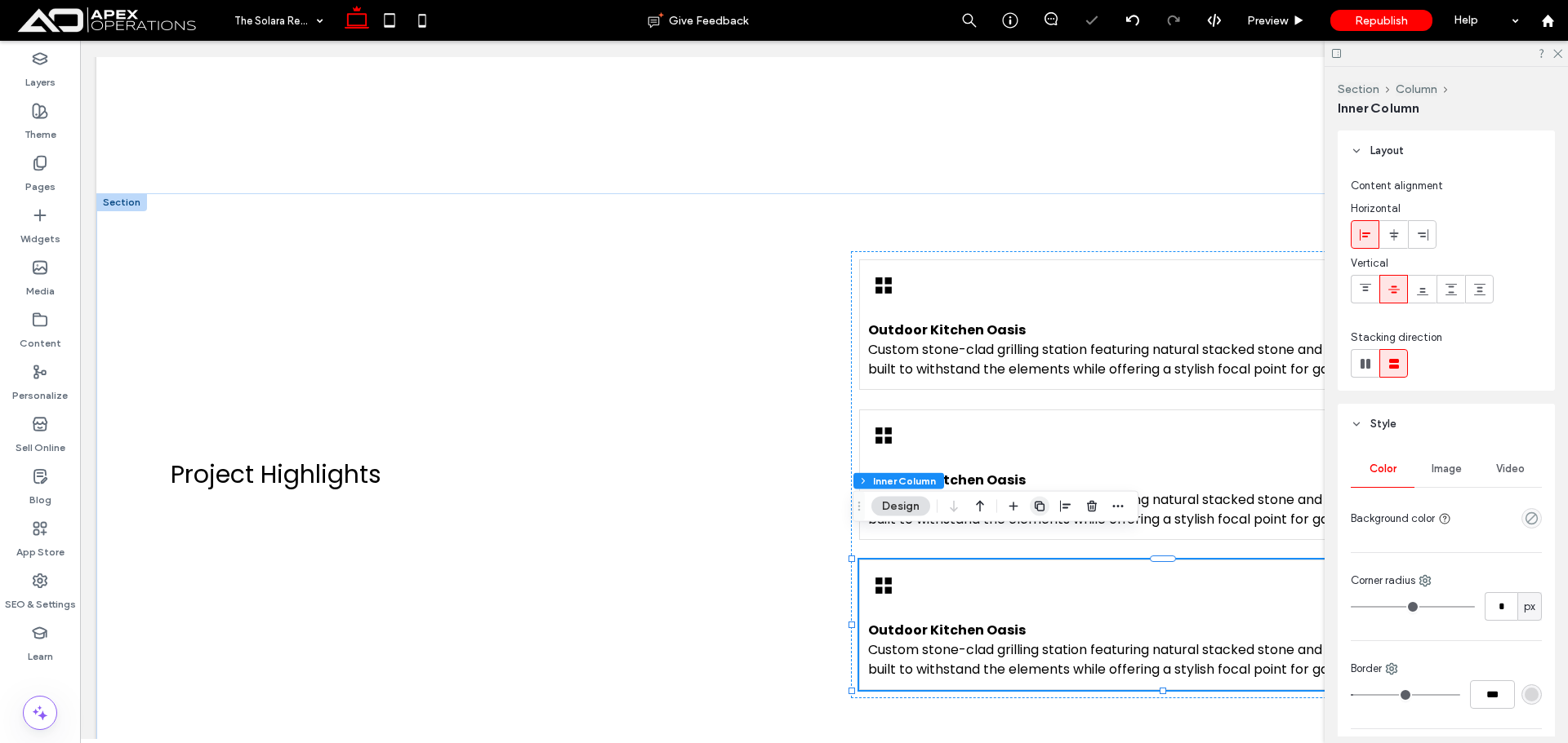
click at [1040, 511] on icon "button" at bounding box center [1038, 507] width 13 height 13
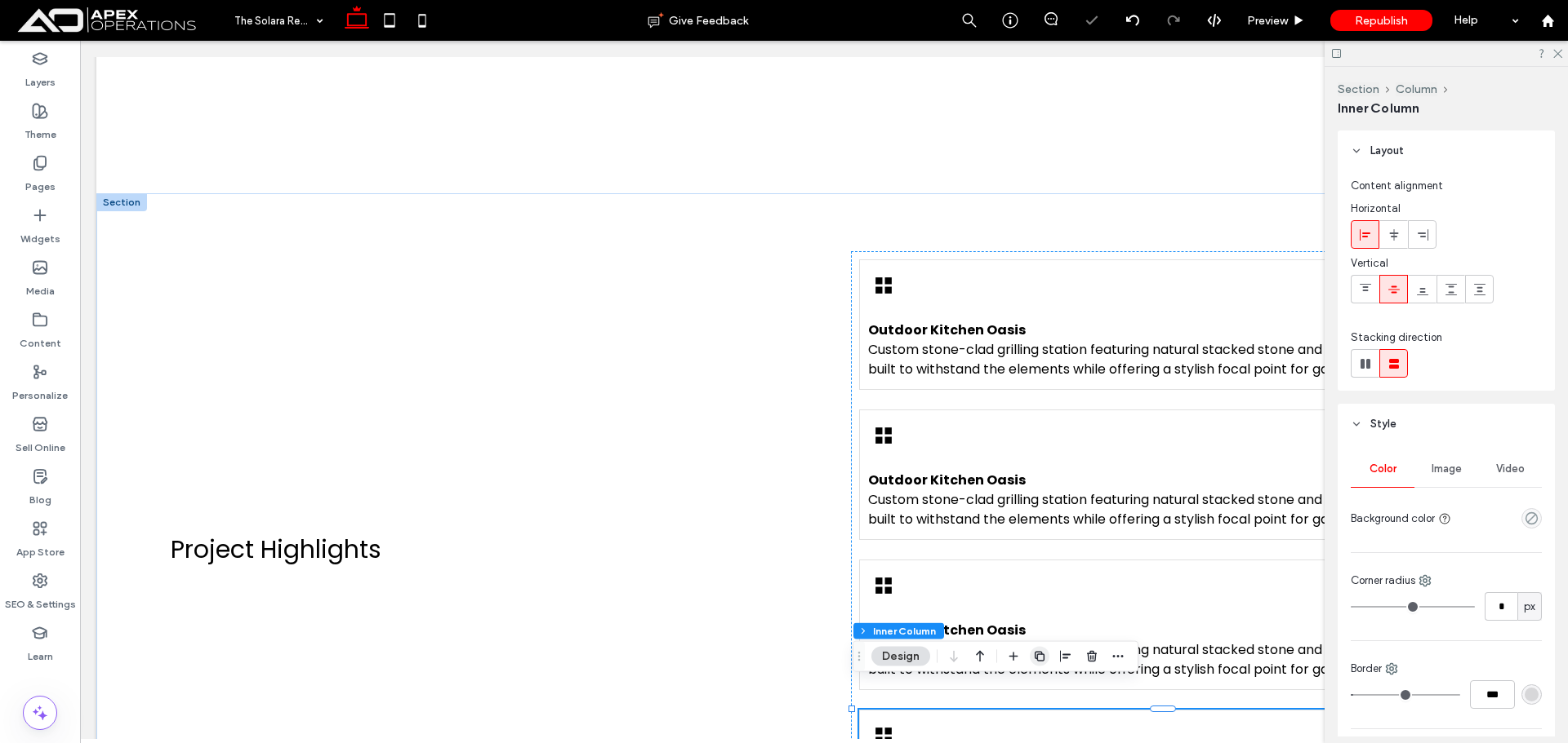
click at [1038, 655] on icon "button" at bounding box center [1038, 656] width 13 height 13
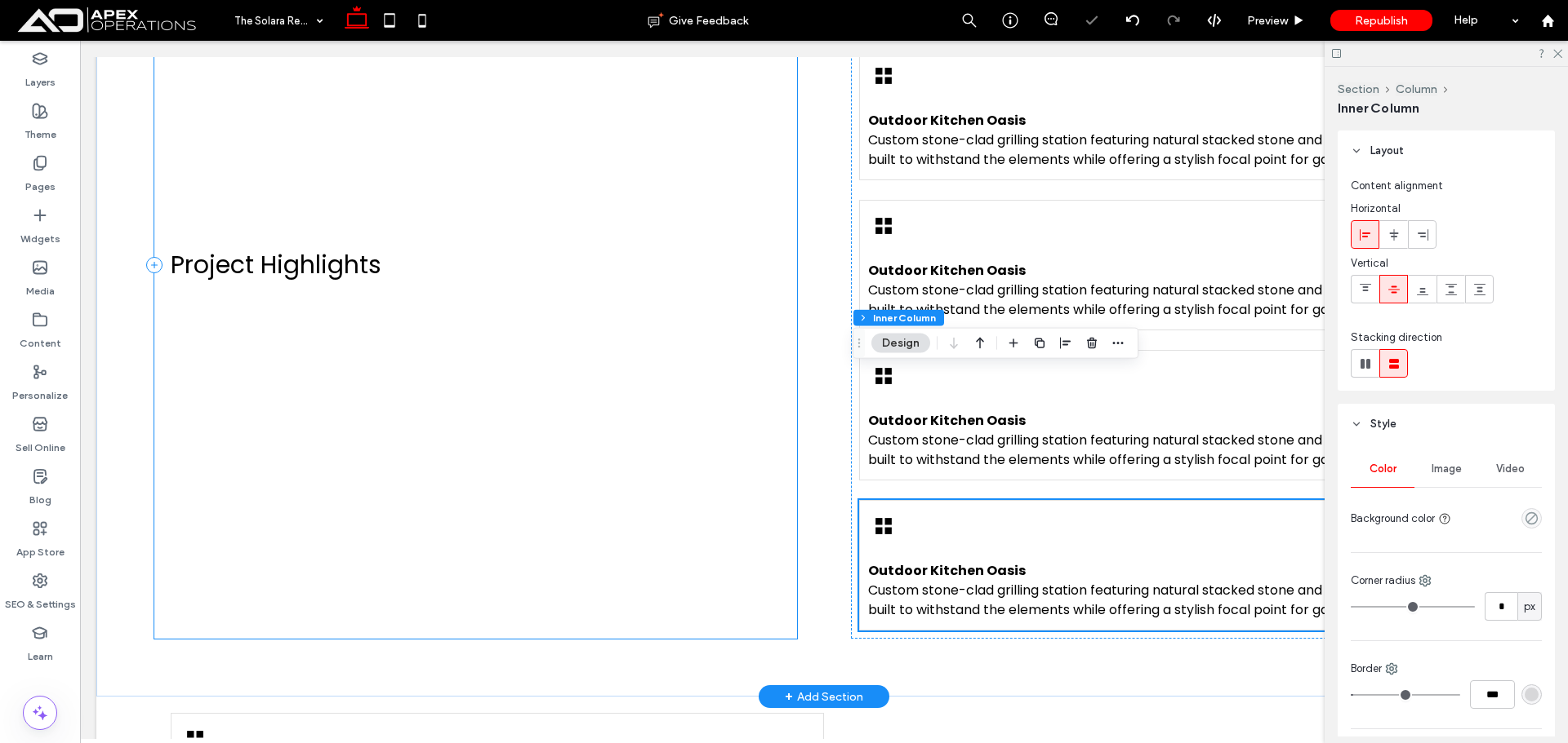
click at [708, 308] on div "Project Highlights" at bounding box center [475, 265] width 642 height 748
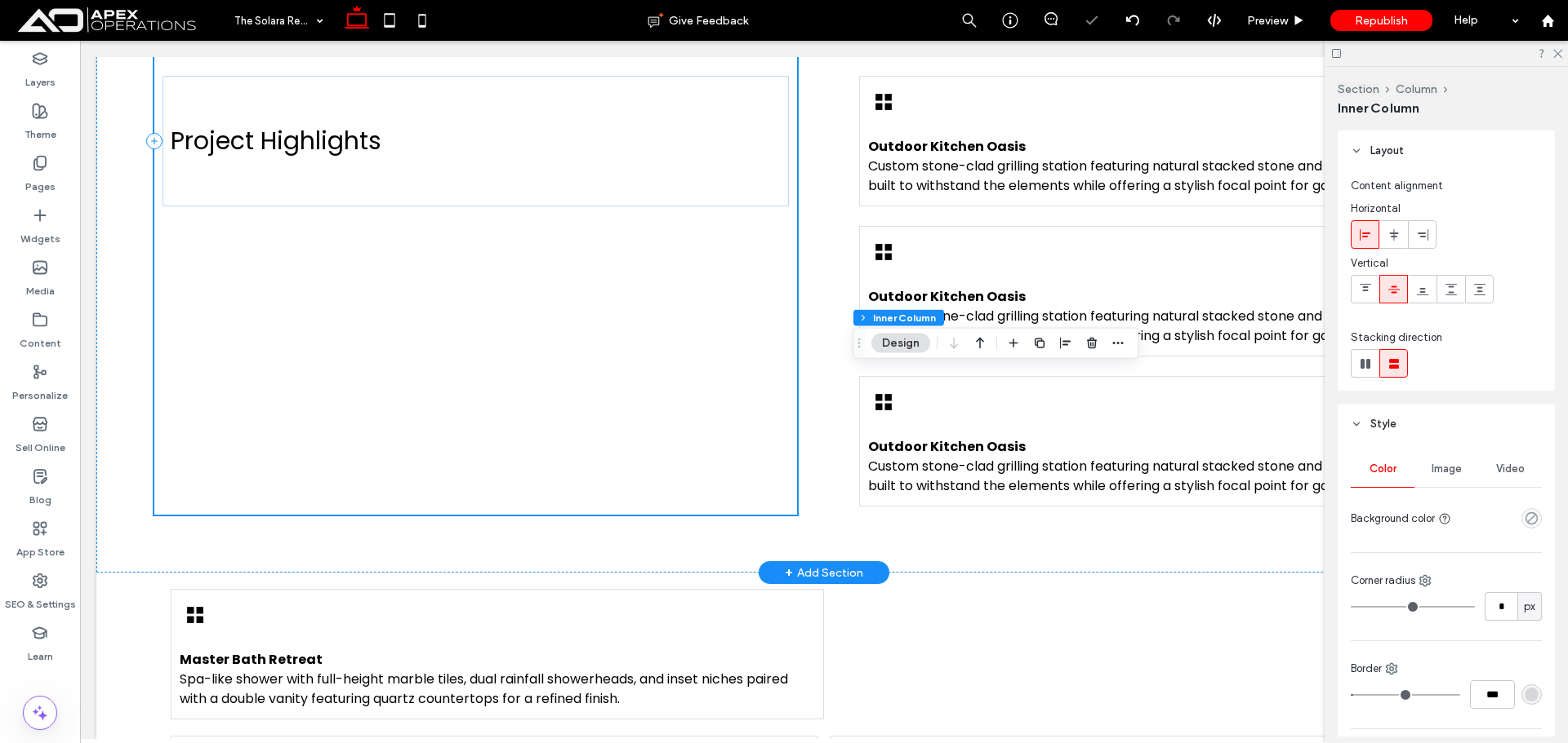
scroll to position [1739, 0]
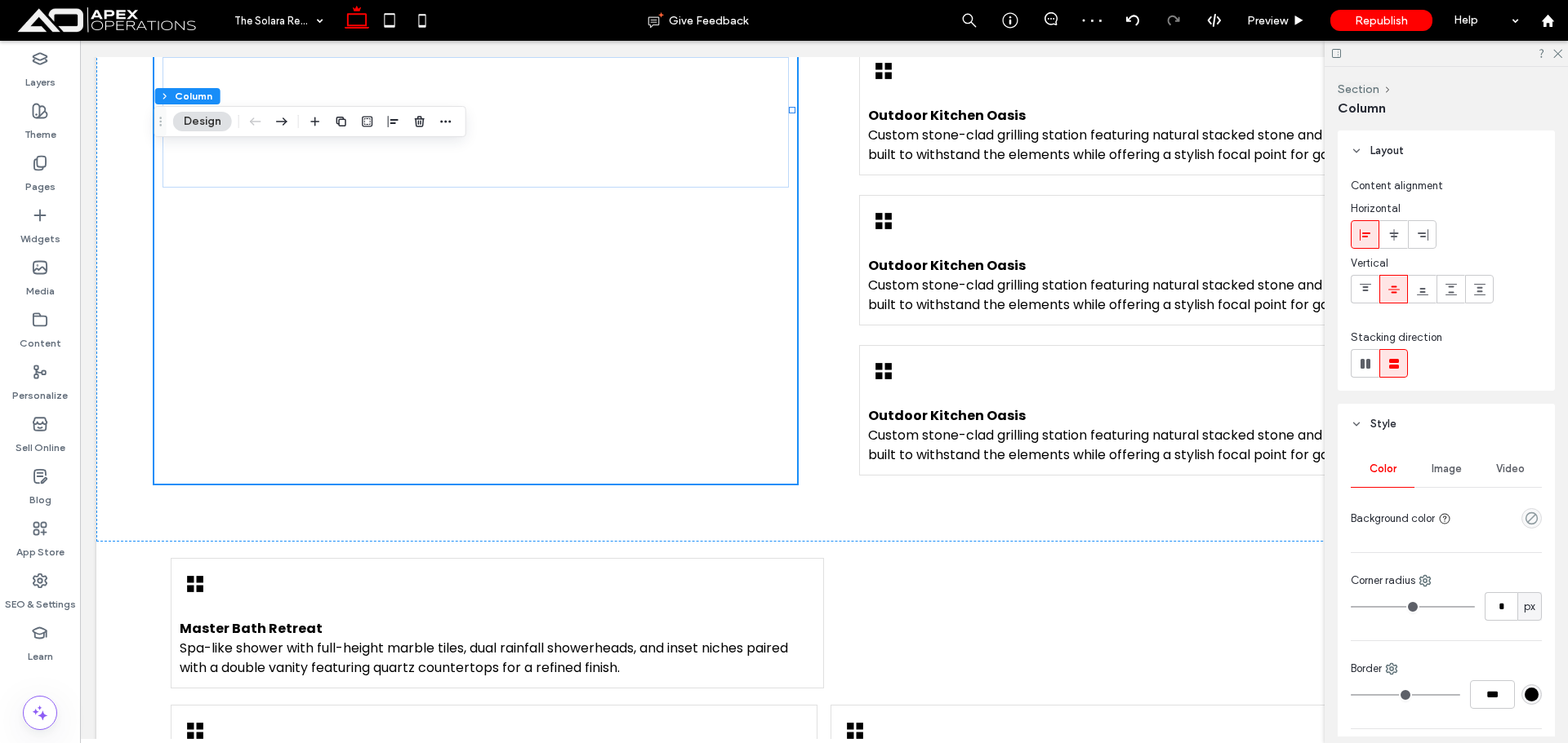
drag, startPoint x: 1367, startPoint y: 290, endPoint x: 1333, endPoint y: 277, distance: 36.4
click at [1366, 290] on use at bounding box center [1365, 287] width 12 height 7
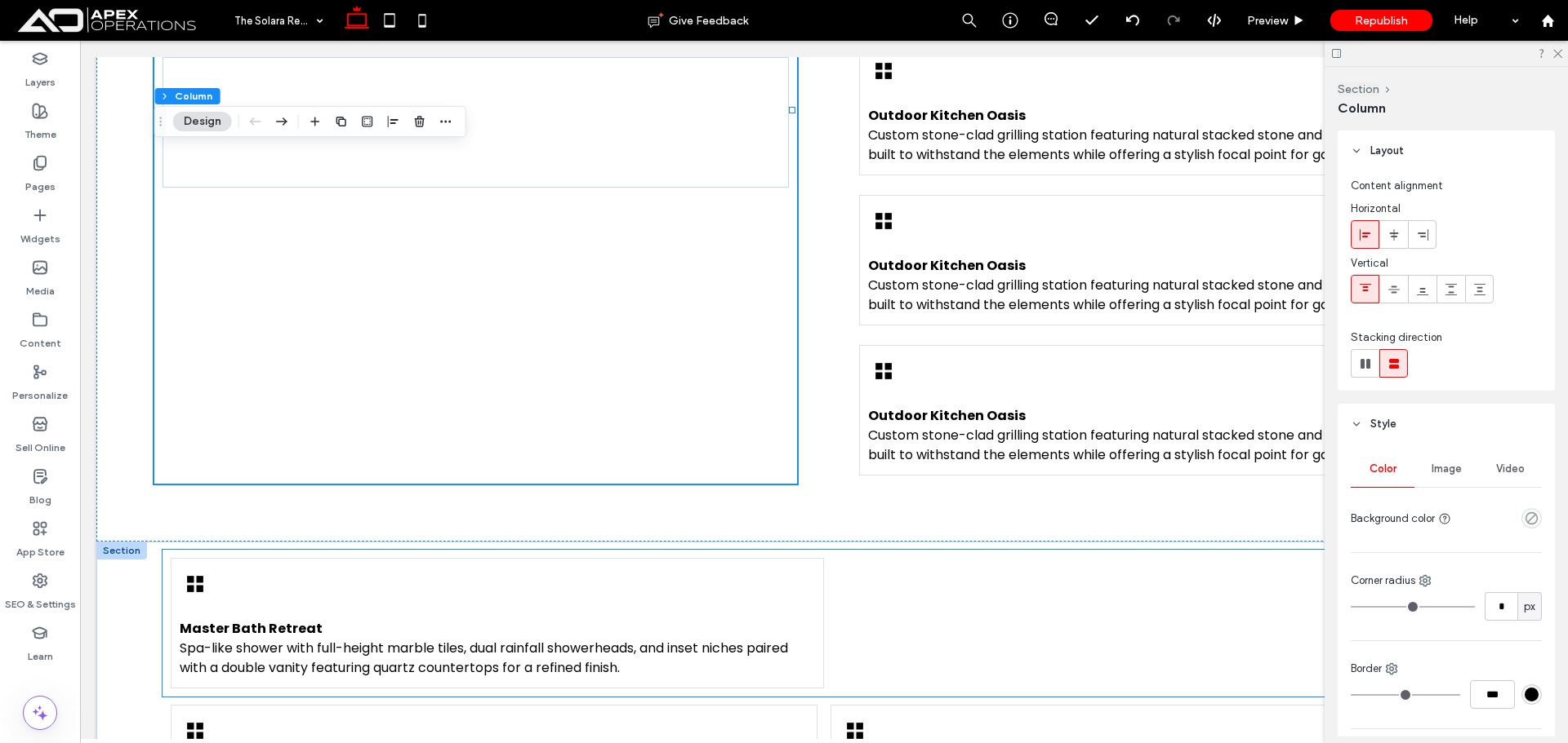
click at [376, 558] on div "Master Bath Retreat Spa-like shower with full-height marble tiles, dual rainfal…" at bounding box center [497, 623] width 653 height 131
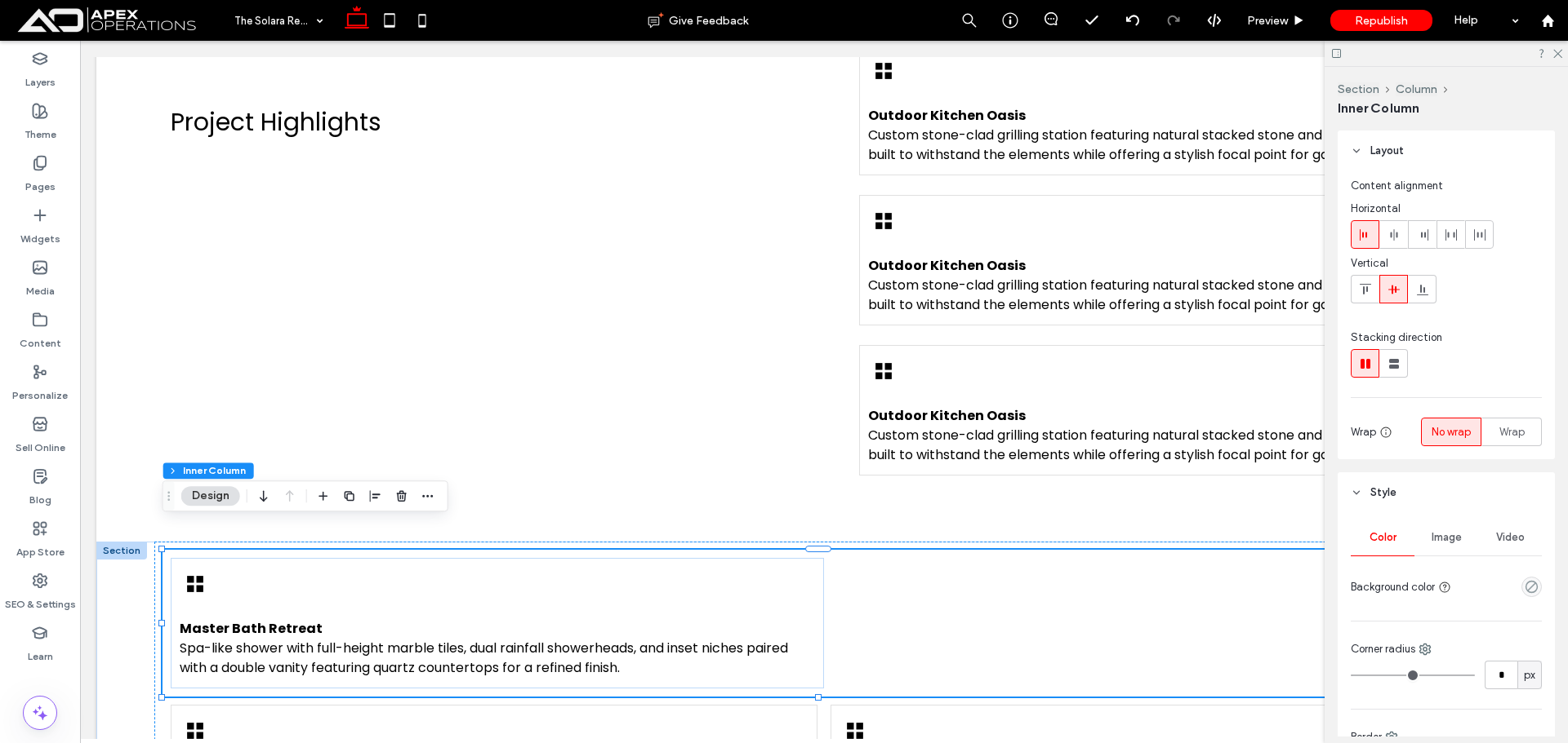
click at [412, 493] on div at bounding box center [375, 497] width 124 height 30
click at [400, 499] on use "button" at bounding box center [402, 497] width 10 height 11
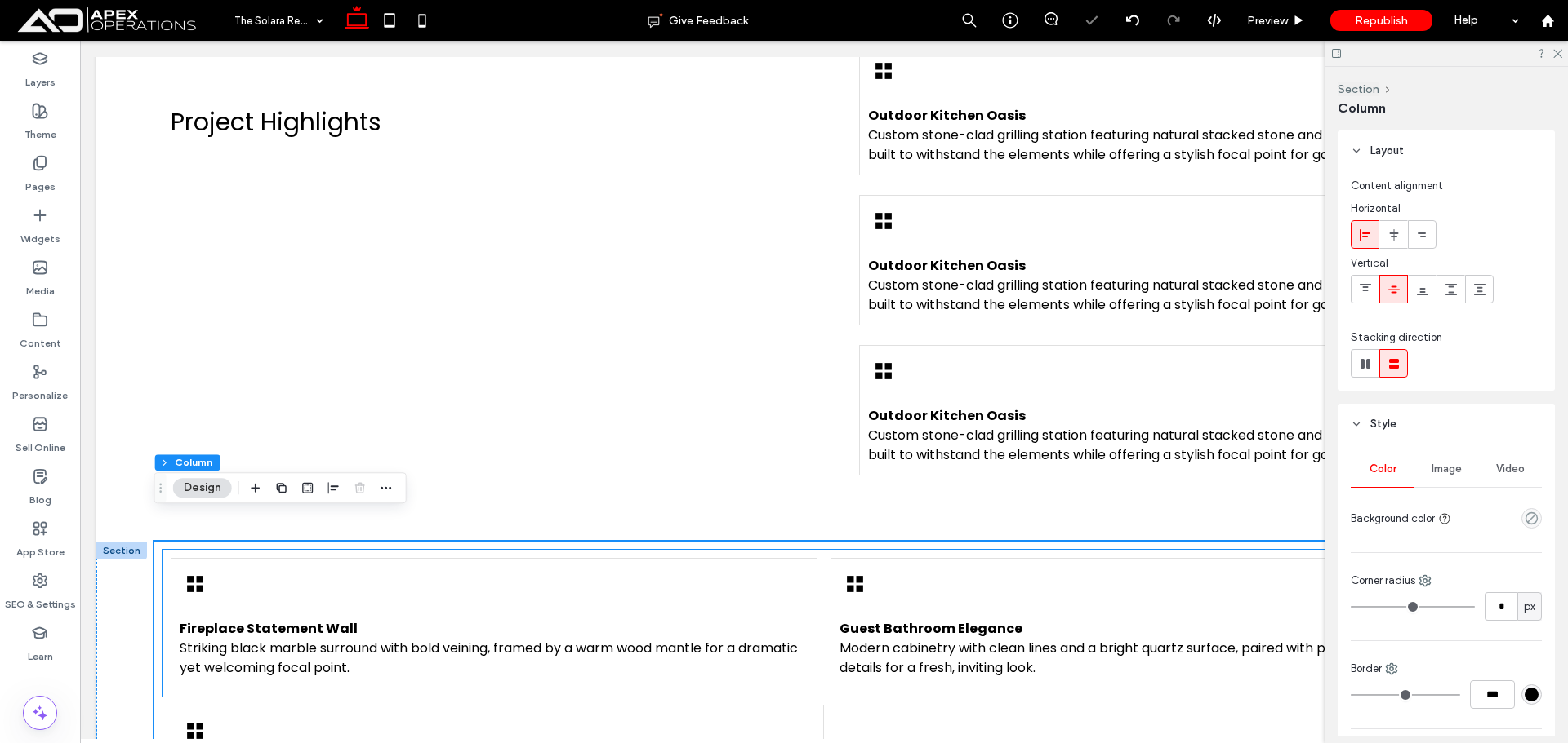
click at [863, 569] on icon at bounding box center [854, 584] width 31 height 31
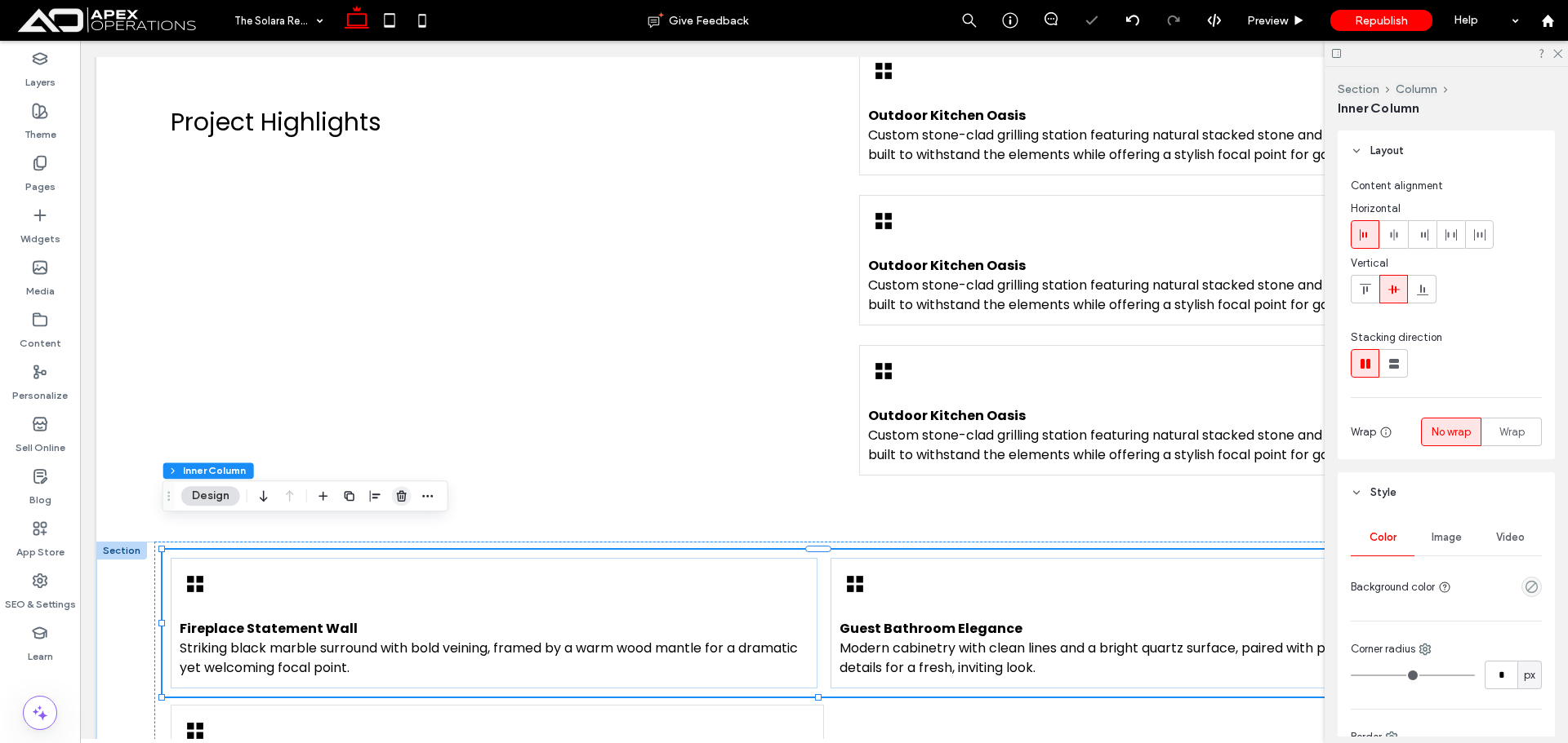
drag, startPoint x: 454, startPoint y: 505, endPoint x: 405, endPoint y: 496, distance: 49.8
click at [405, 496] on use "button" at bounding box center [402, 497] width 10 height 11
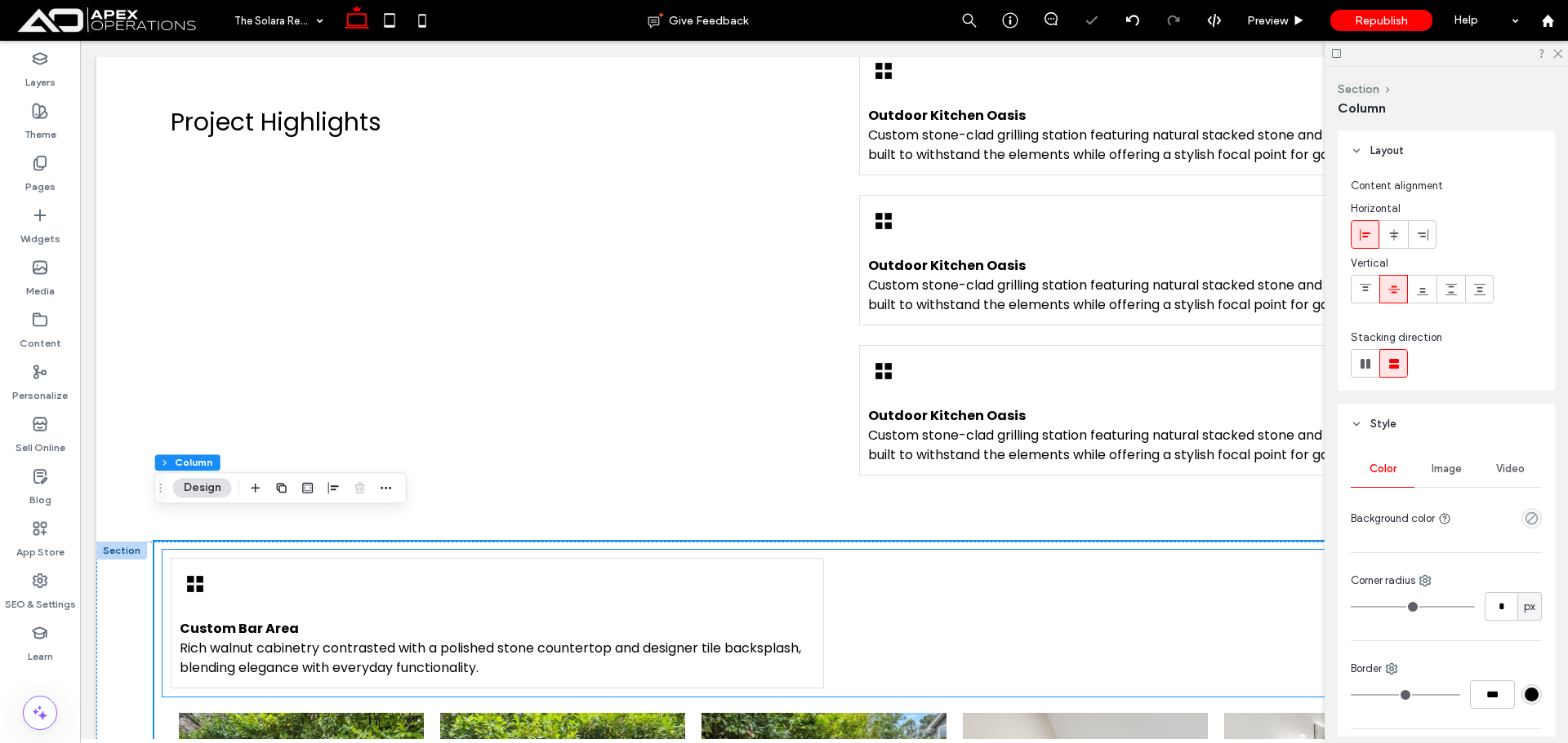
click at [986, 588] on div "Custom Bar Area Rich walnut cabinetry contrasted with a polished stone countert…" at bounding box center [823, 623] width 1322 height 146
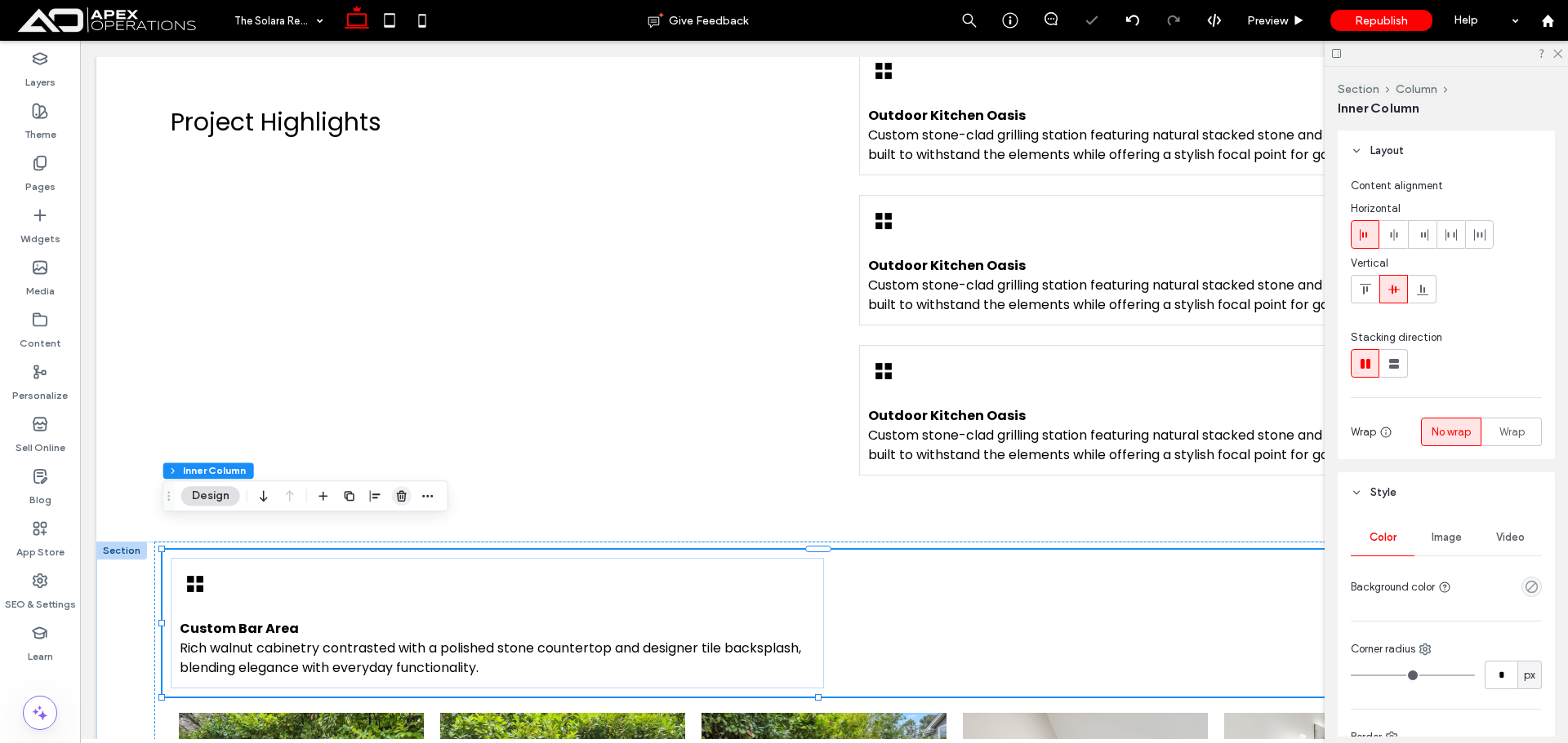
click at [397, 497] on icon "button" at bounding box center [401, 496] width 13 height 13
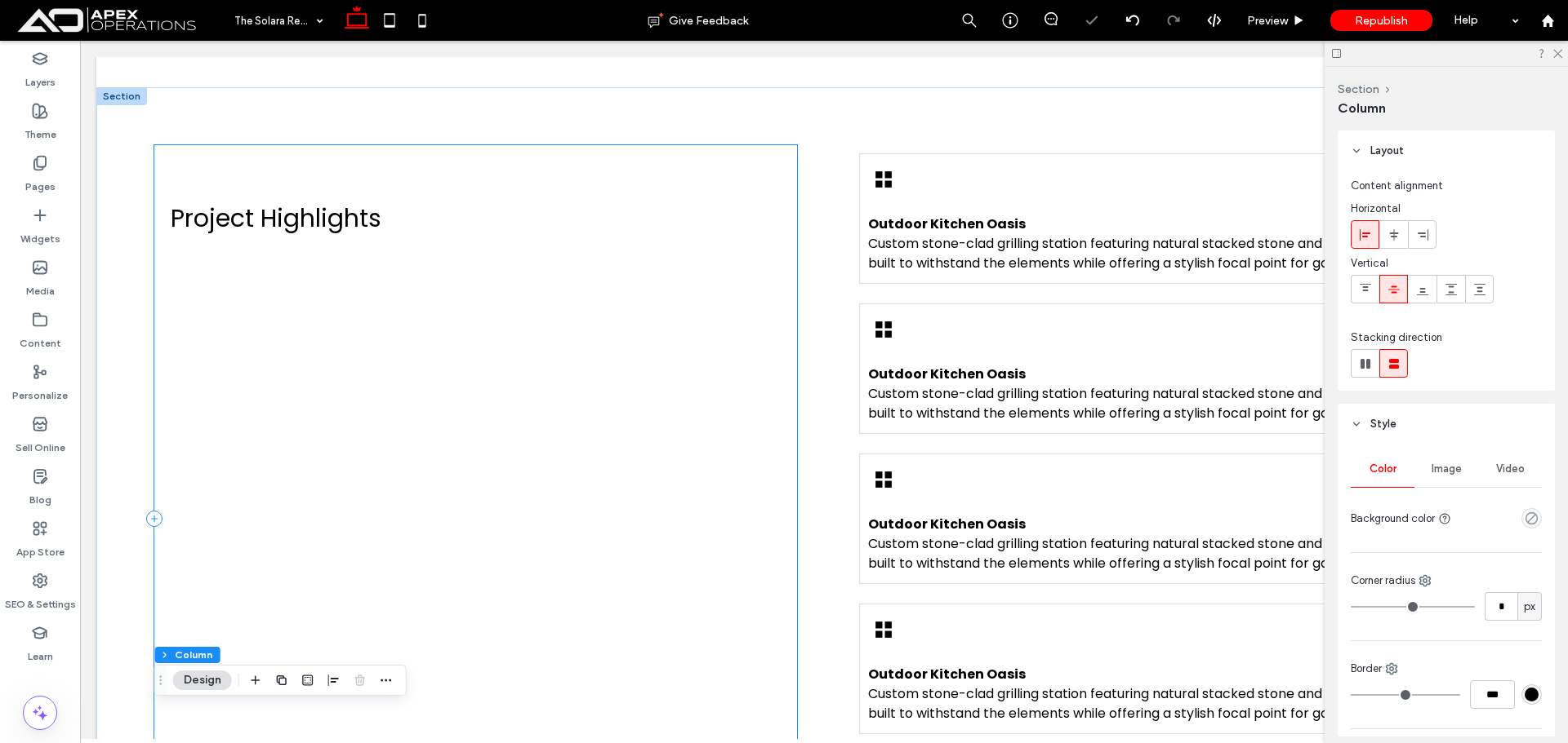
scroll to position [1086, 0]
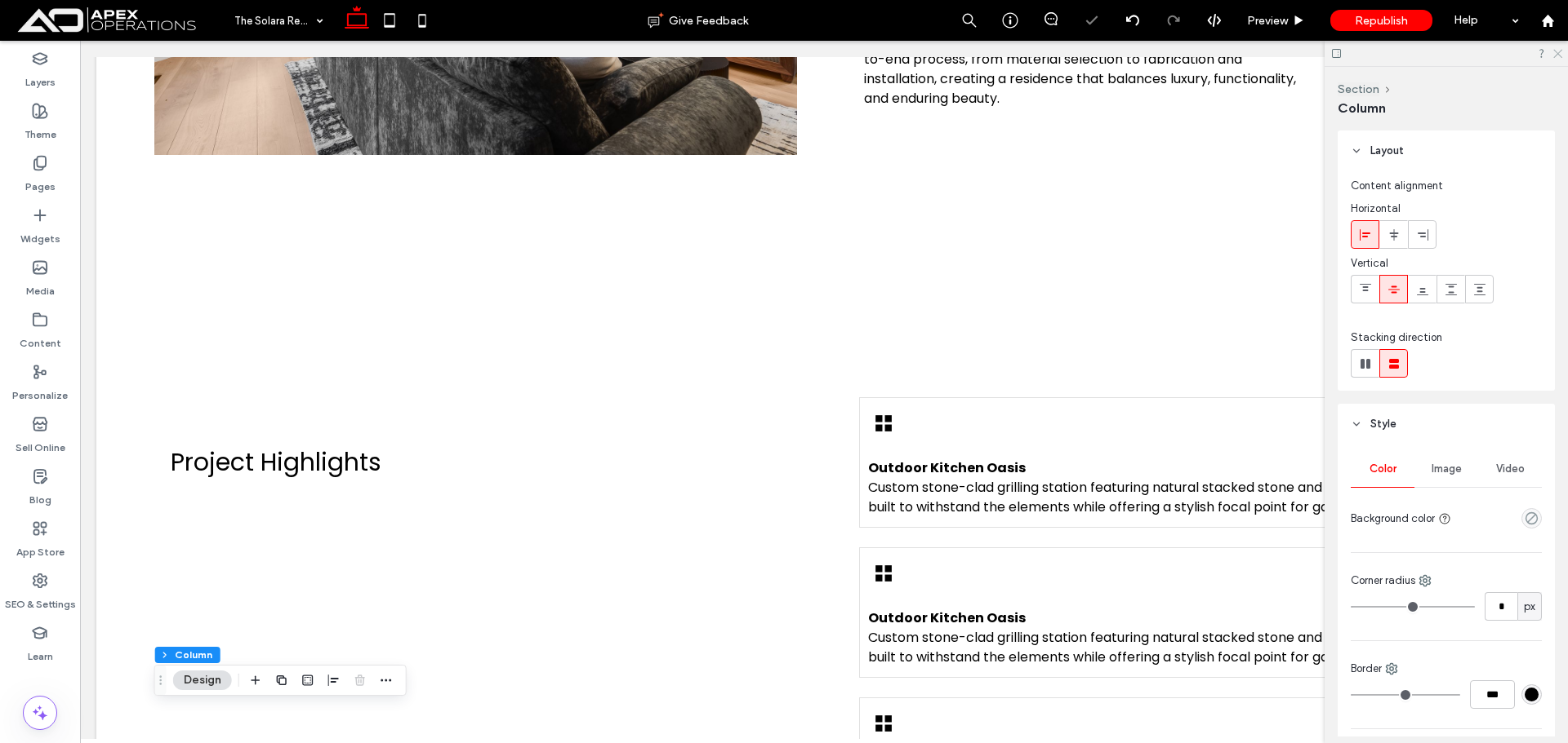
click at [1555, 50] on icon at bounding box center [1556, 52] width 11 height 11
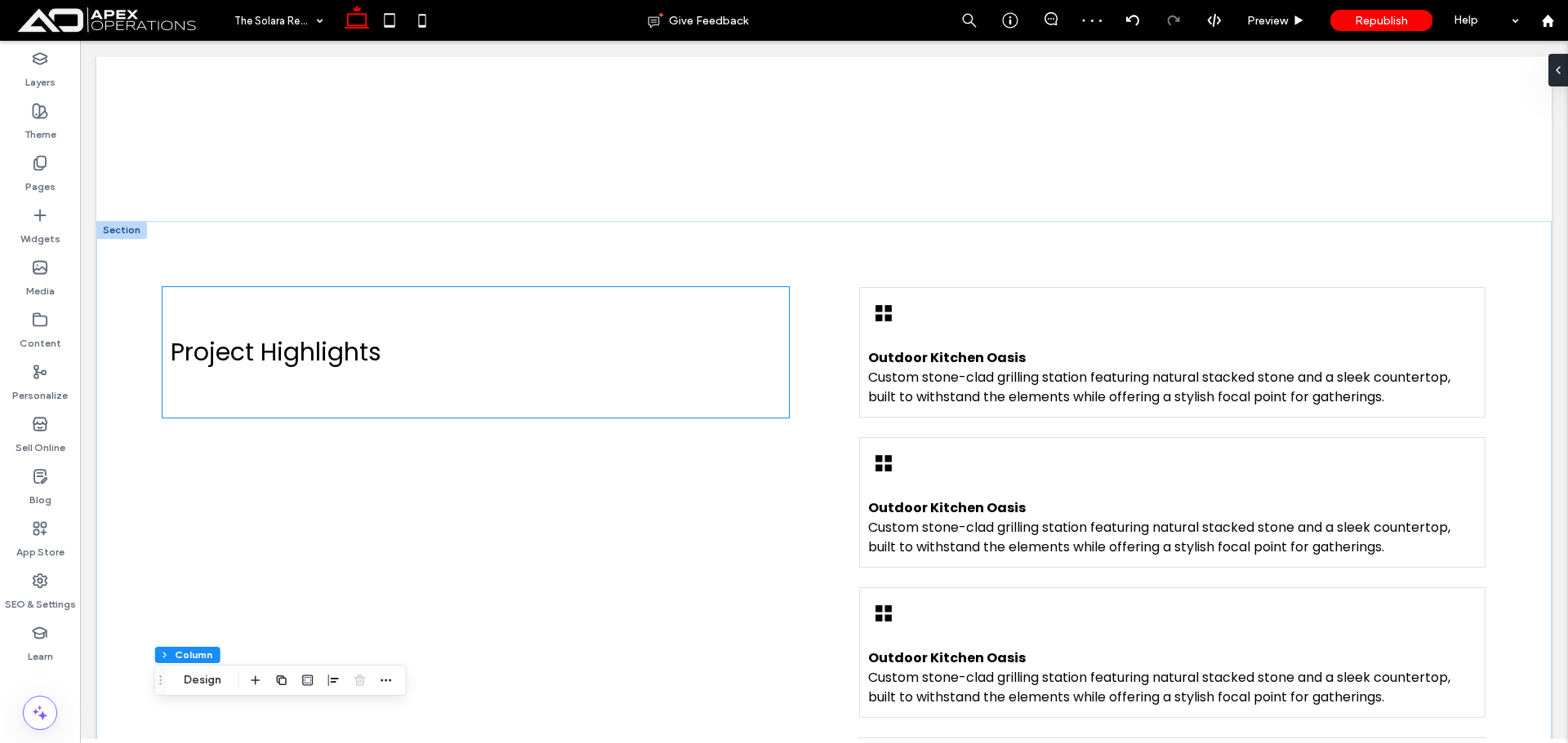
scroll to position [1167, 0]
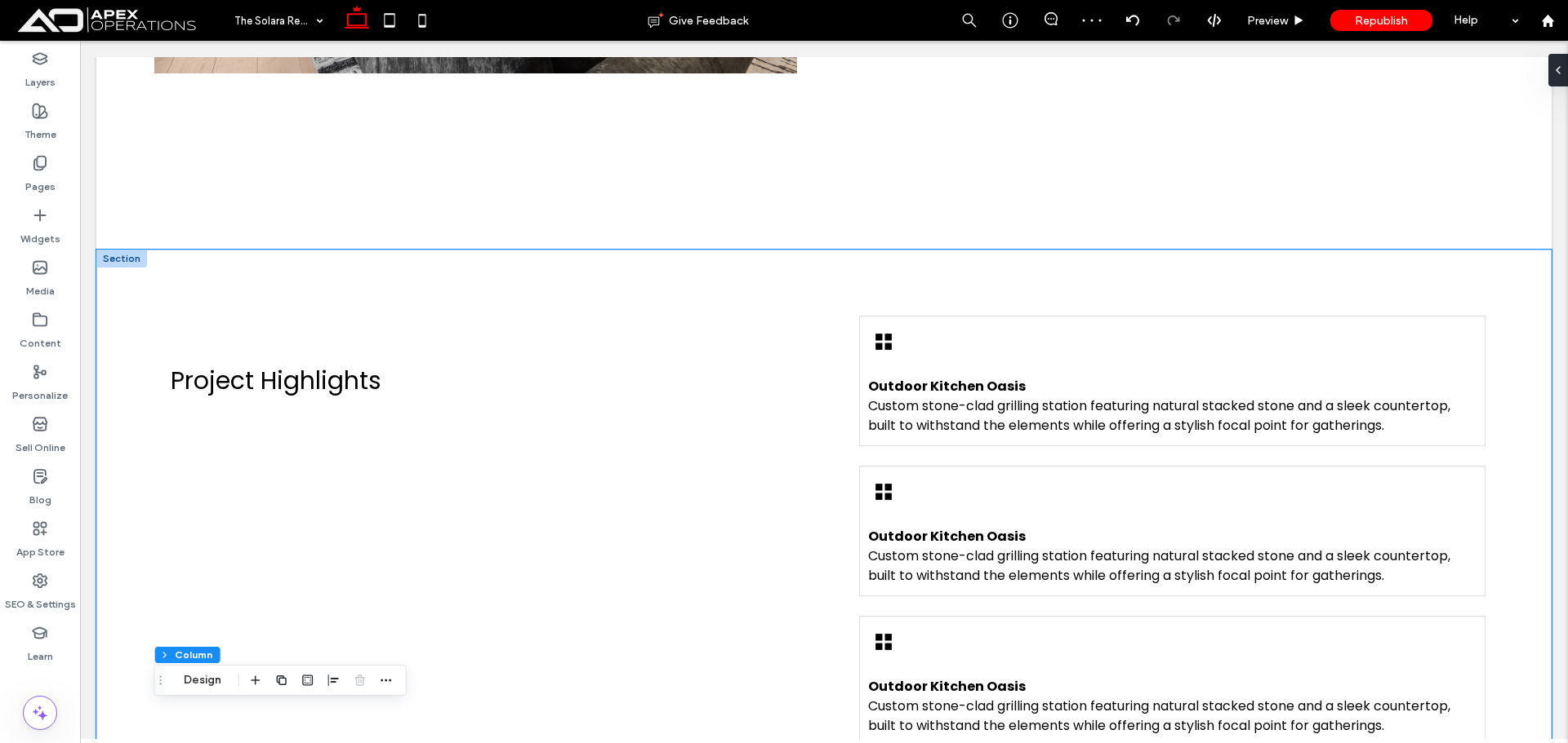
click at [658, 256] on div "Project Highlights Outdoor Kitchen Oasis Custom stone-clad grilling station fea…" at bounding box center [824, 682] width 1455 height 865
click at [146, 196] on button "Design" at bounding box center [144, 197] width 58 height 20
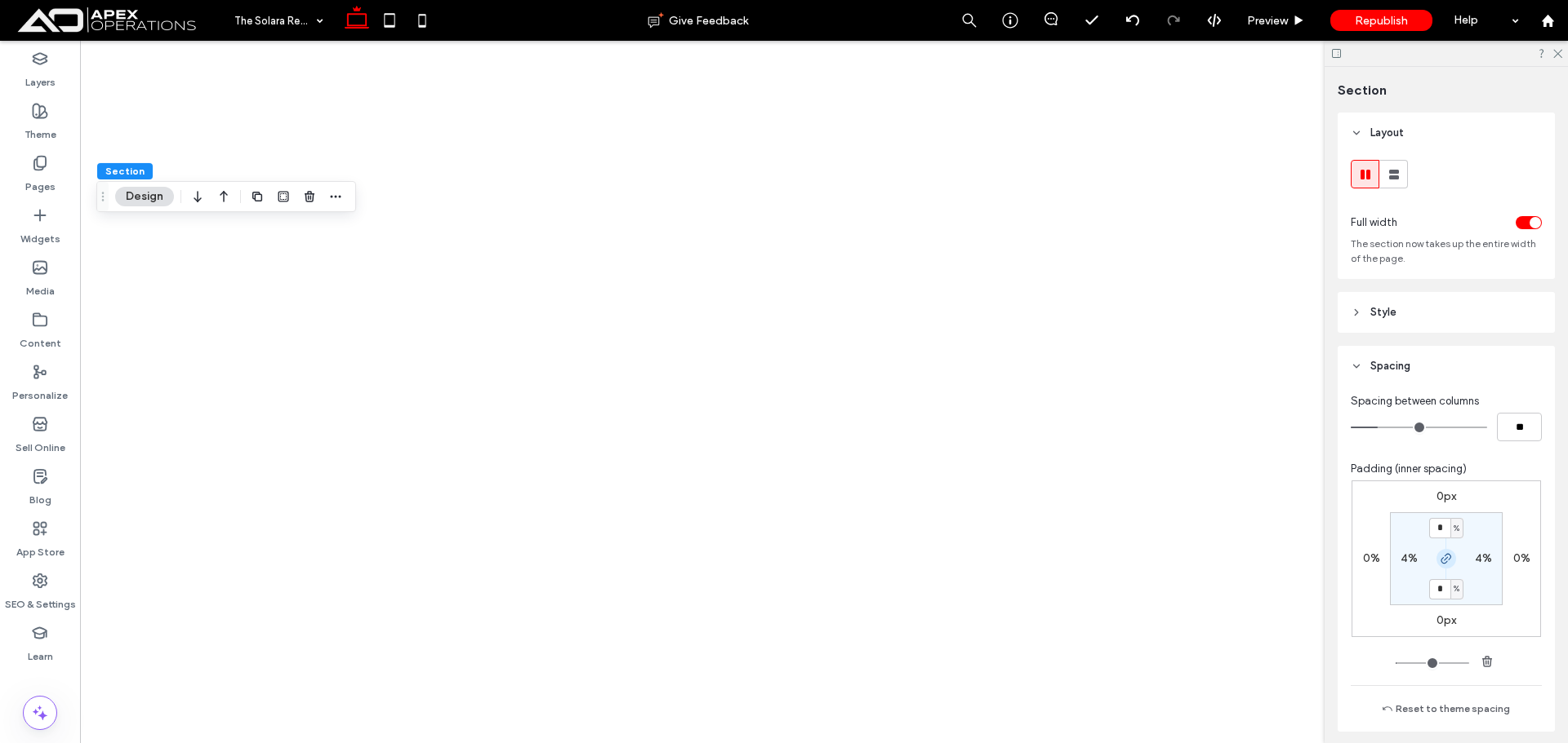
click at [1433, 569] on section "* % 4% * % 4%" at bounding box center [1446, 559] width 113 height 93
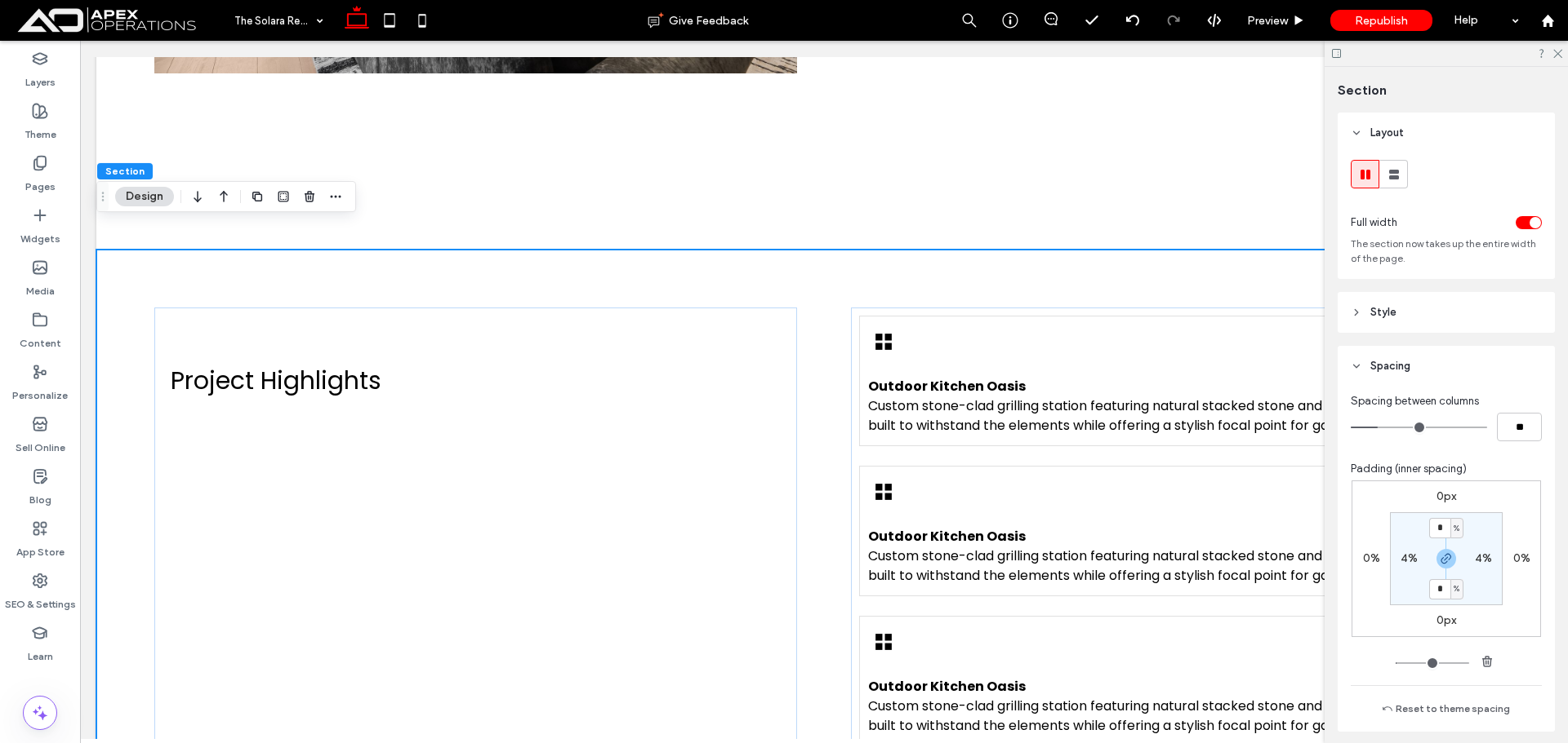
drag, startPoint x: 1446, startPoint y: 563, endPoint x: 1438, endPoint y: 530, distance: 34.0
click at [1445, 563] on icon "button" at bounding box center [1445, 558] width 13 height 13
click at [1435, 526] on input "*" at bounding box center [1438, 528] width 21 height 21
type input "*"
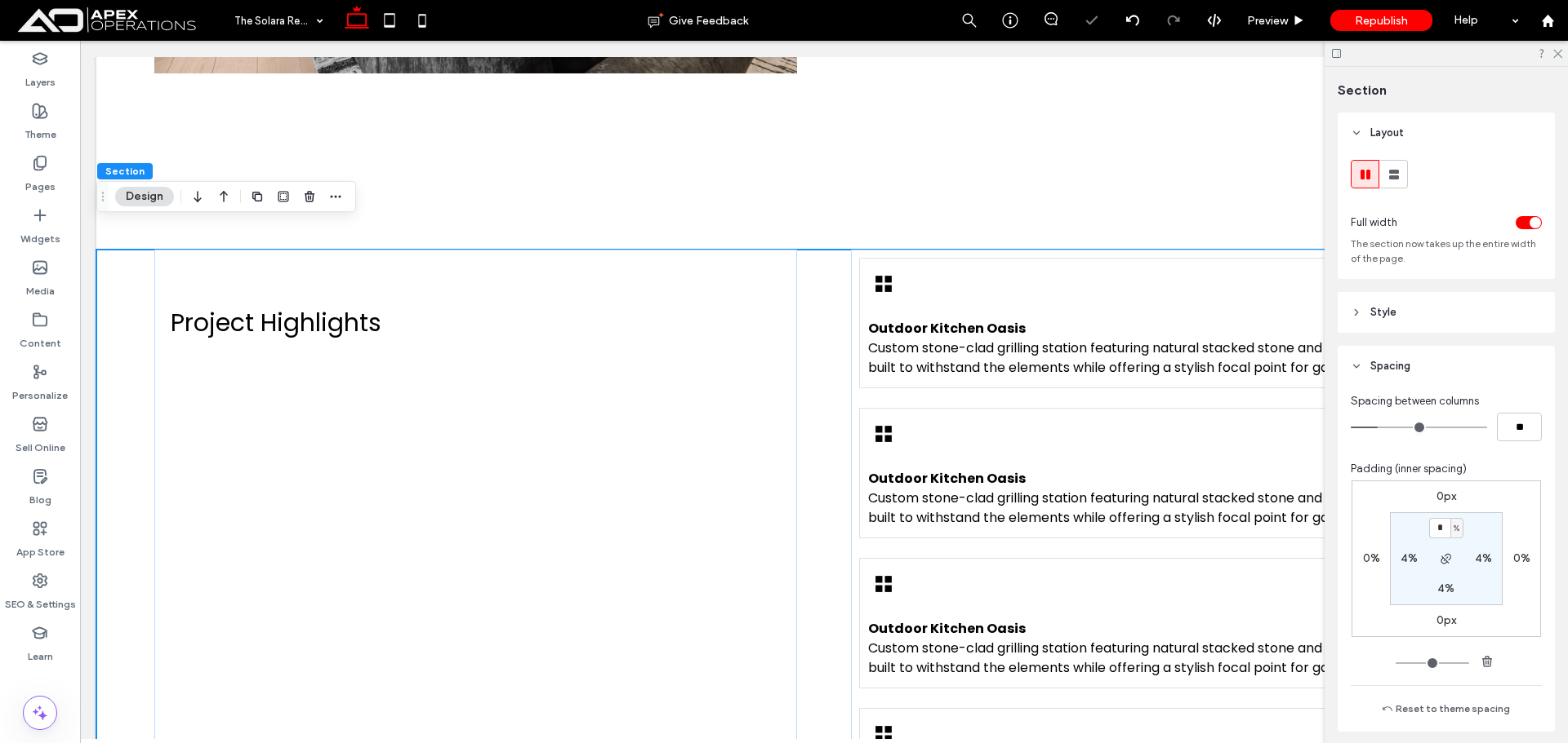
click at [1441, 583] on label "4%" at bounding box center [1445, 589] width 17 height 14
type input "*"
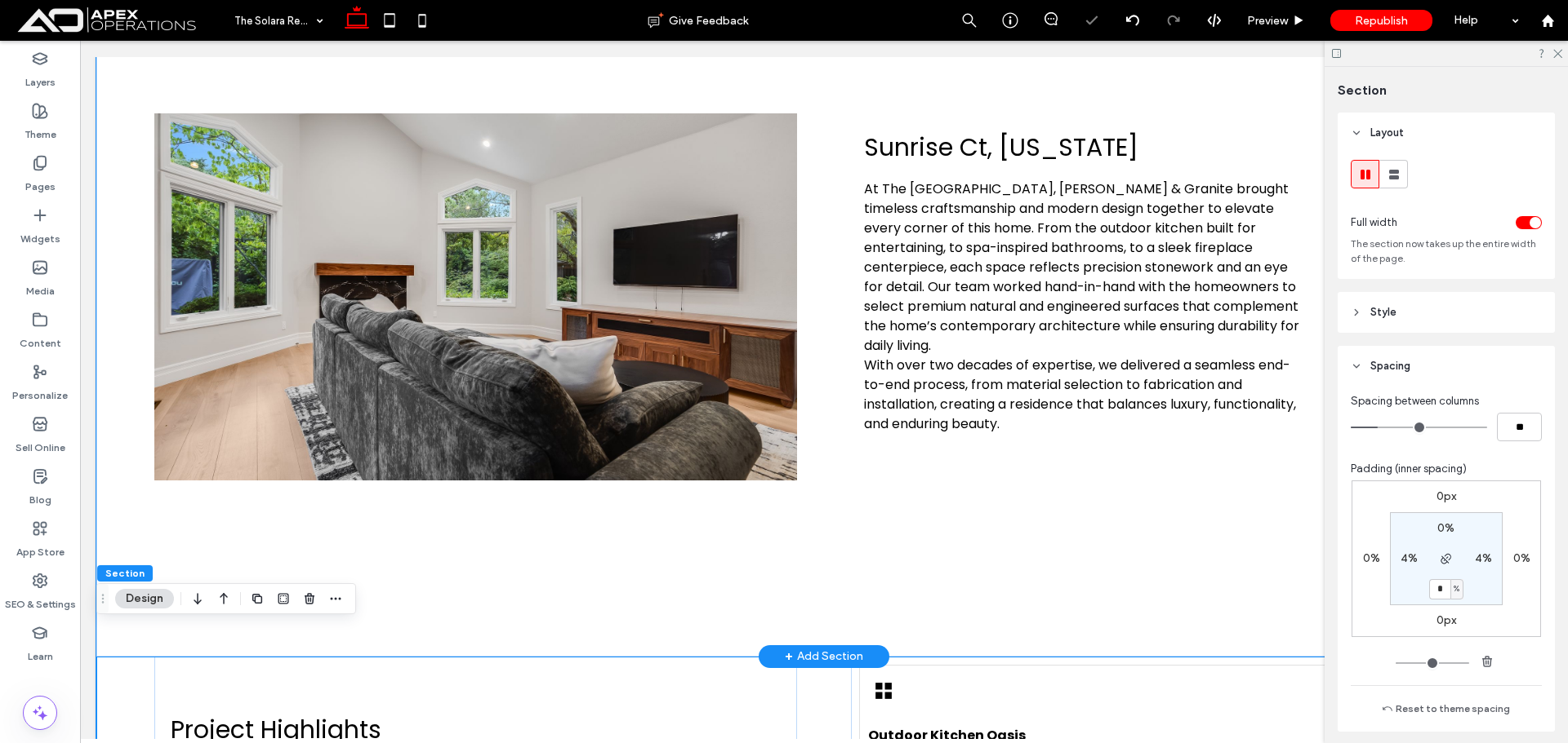
scroll to position [760, 0]
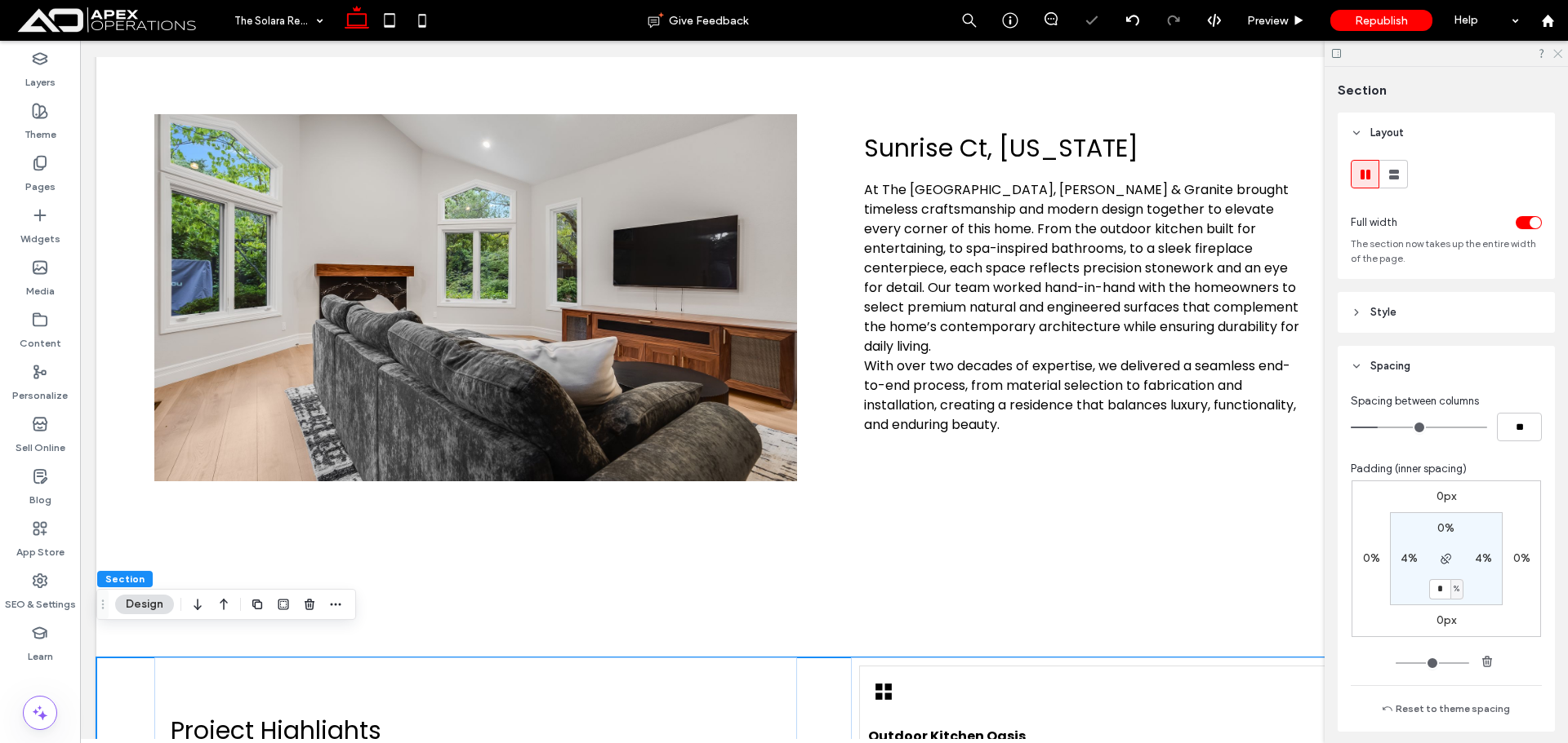
click at [1555, 57] on icon at bounding box center [1556, 52] width 11 height 11
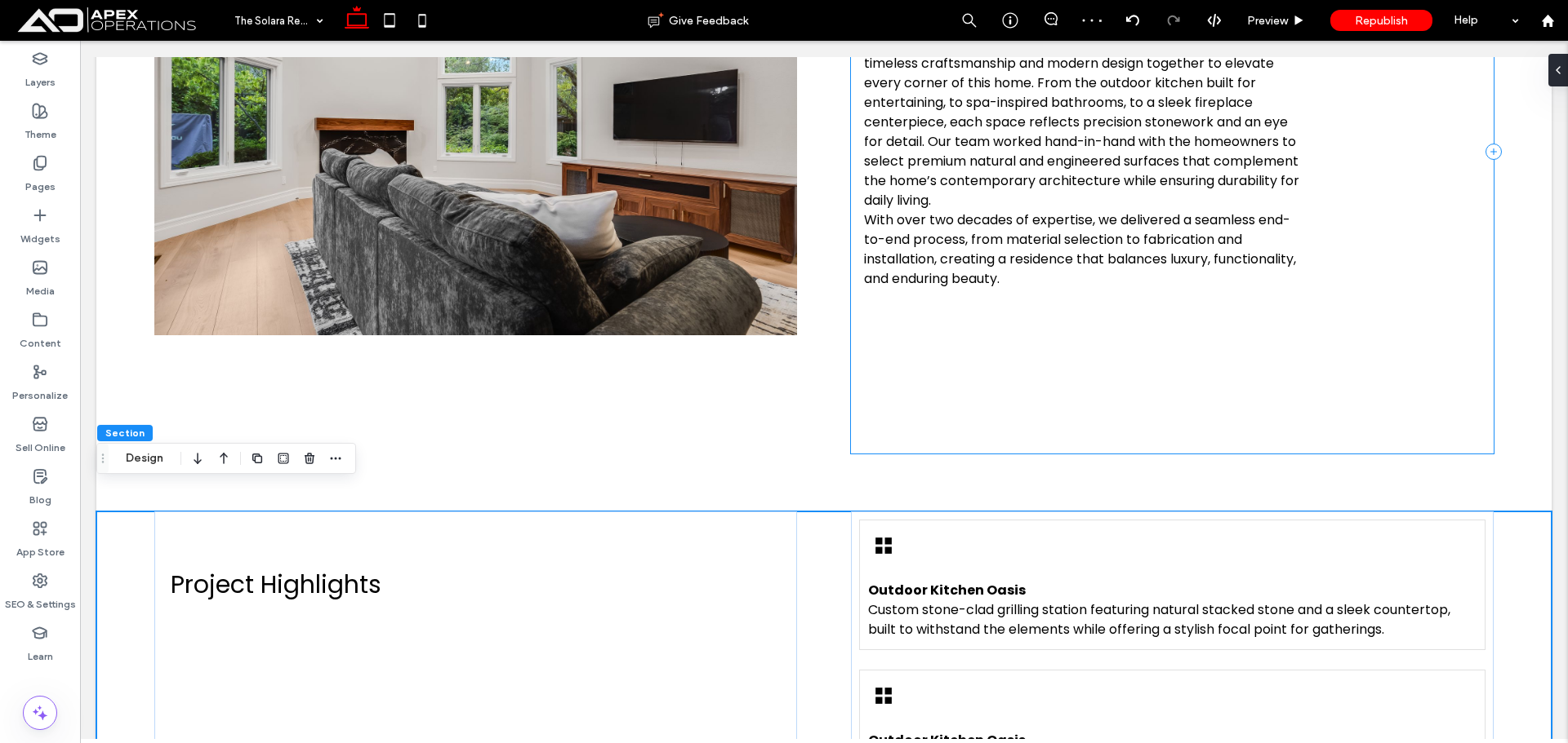
scroll to position [1086, 0]
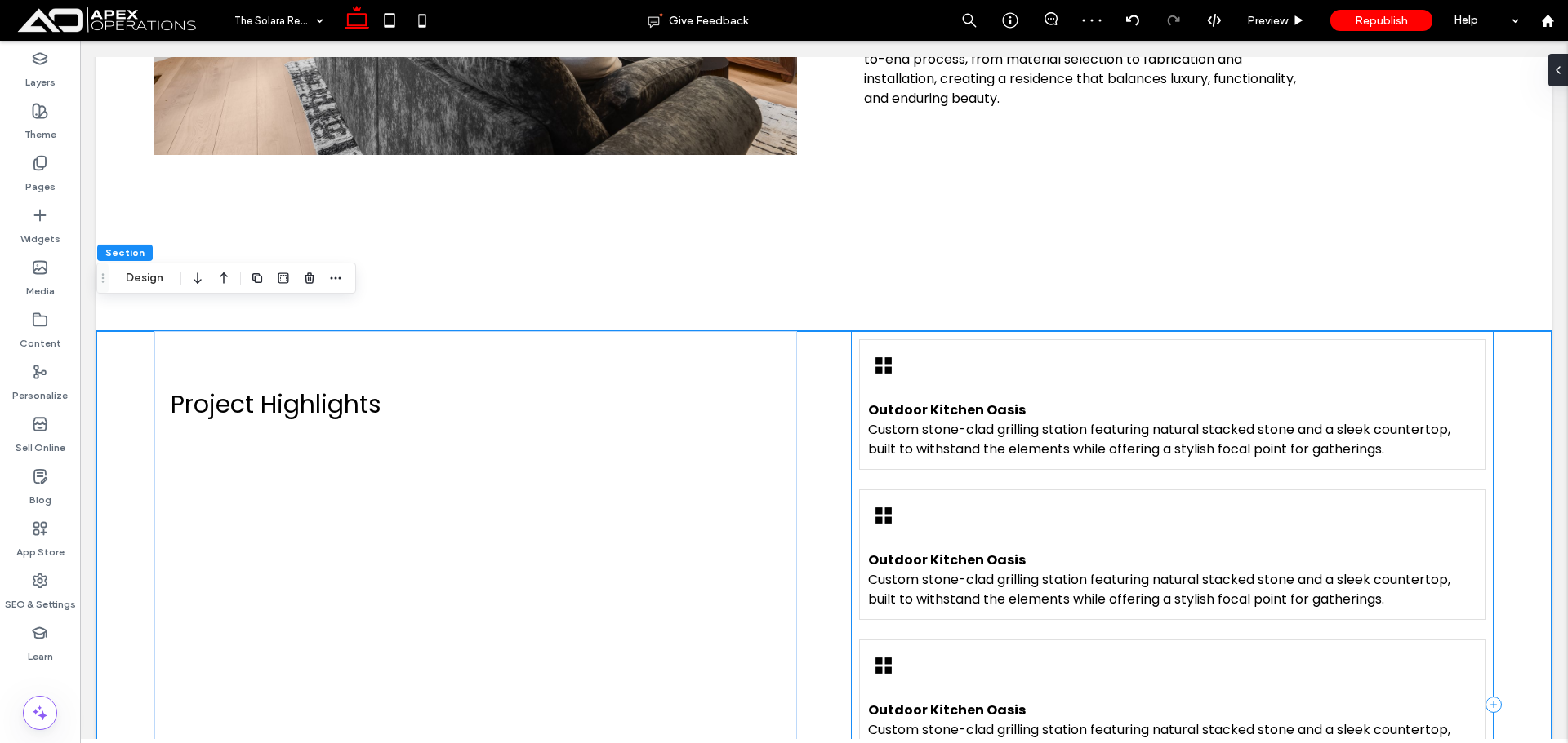
click at [755, 346] on div "Project Highlights" at bounding box center [475, 405] width 627 height 131
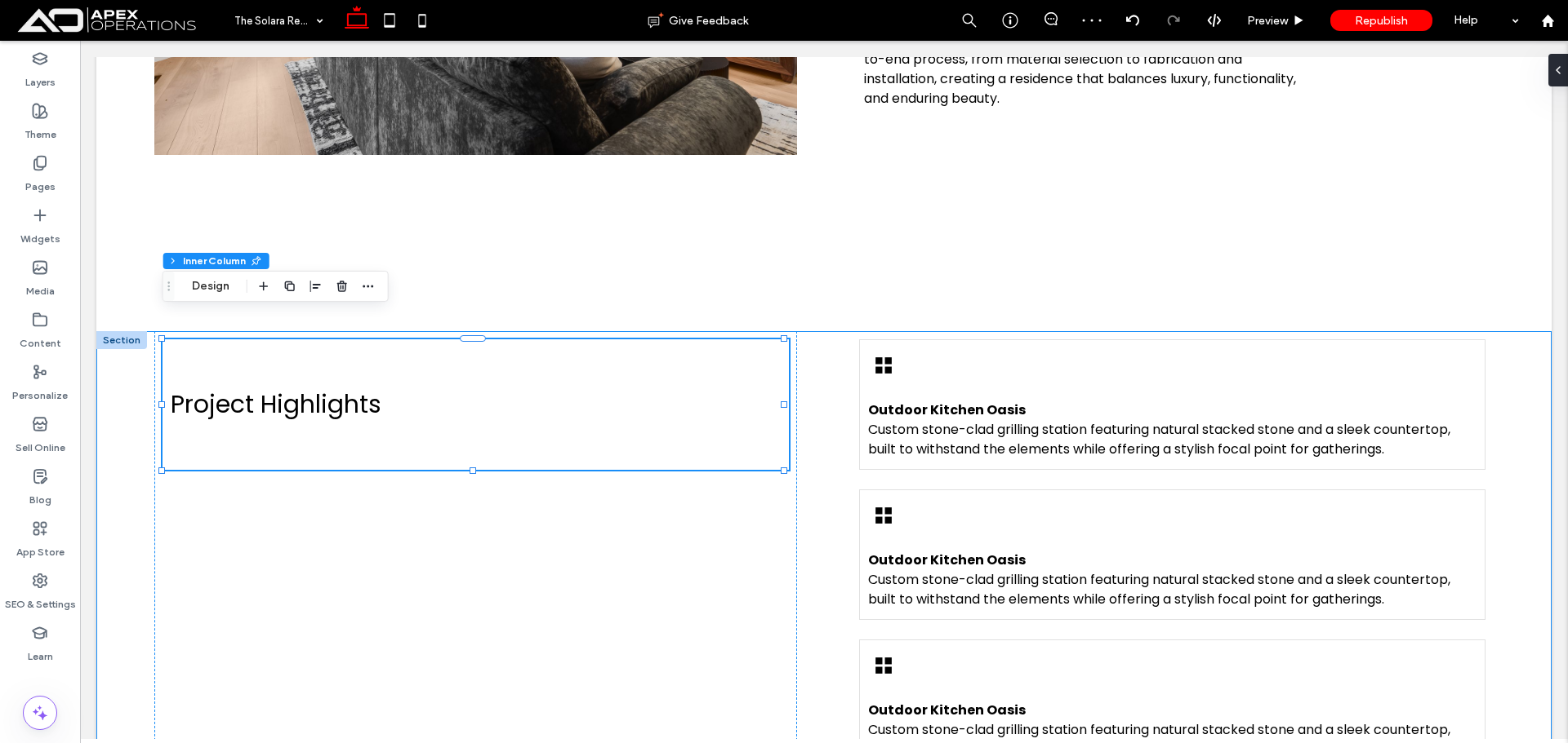
click at [794, 385] on div "Project Highlights Outdoor Kitchen Oasis Custom stone-clad grilling station fea…" at bounding box center [824, 705] width 1455 height 748
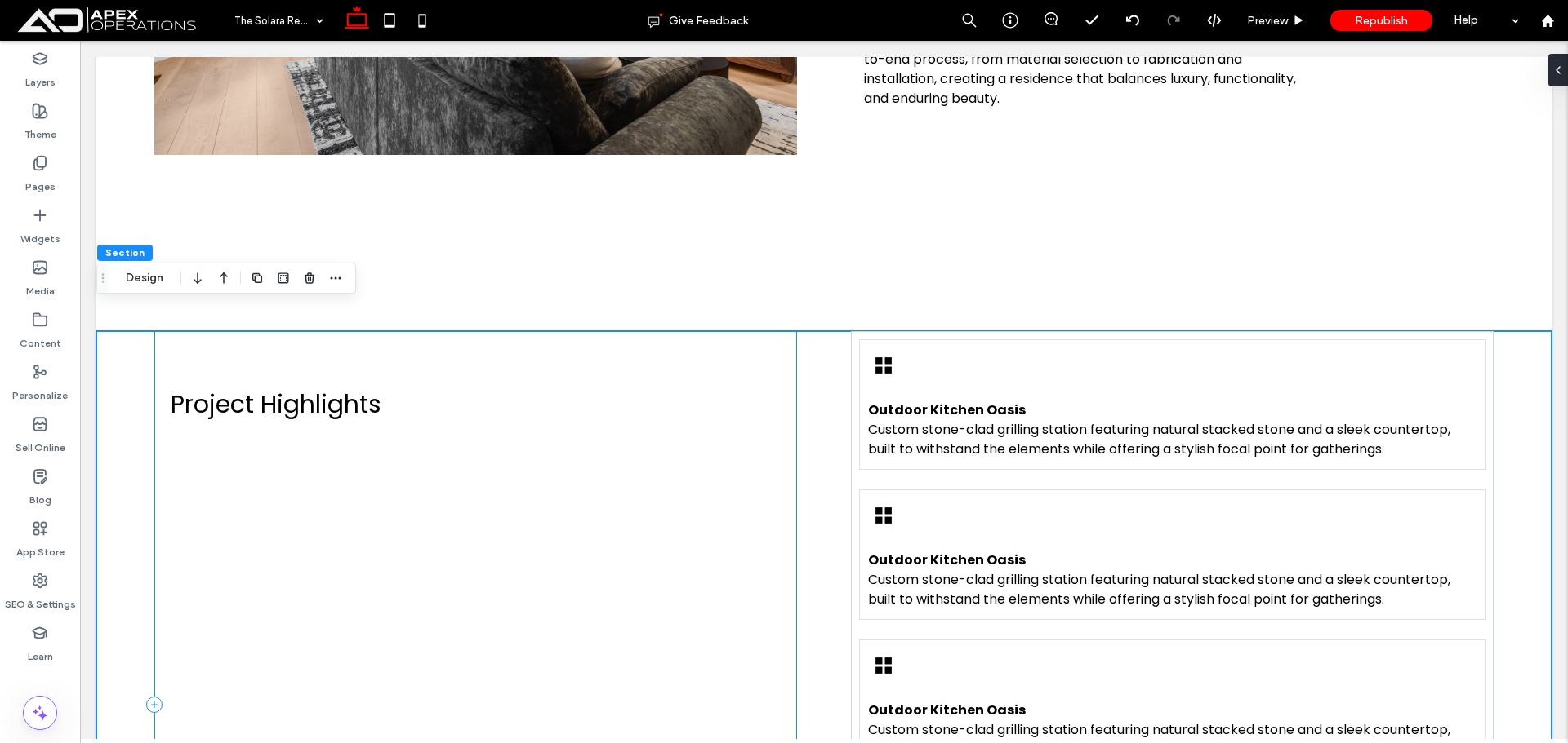
click at [790, 408] on div "Project Highlights" at bounding box center [475, 705] width 642 height 748
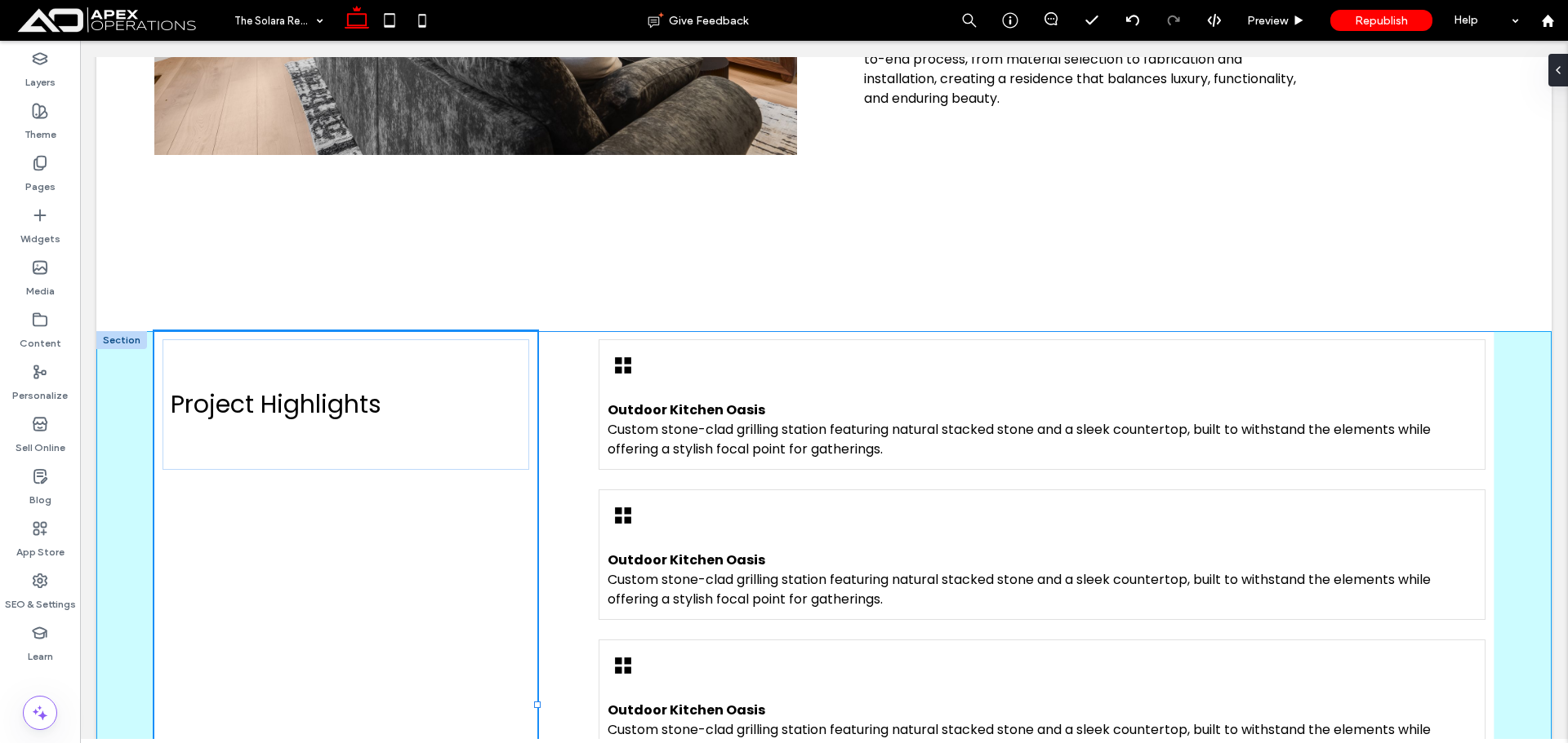
drag, startPoint x: 789, startPoint y: 680, endPoint x: 511, endPoint y: 619, distance: 284.6
click at [511, 622] on div "Project Highlights 29% , 916px Outdoor Kitchen Oasis Custom stone-clad grilling…" at bounding box center [824, 705] width 1455 height 748
type input "**"
type input "*****"
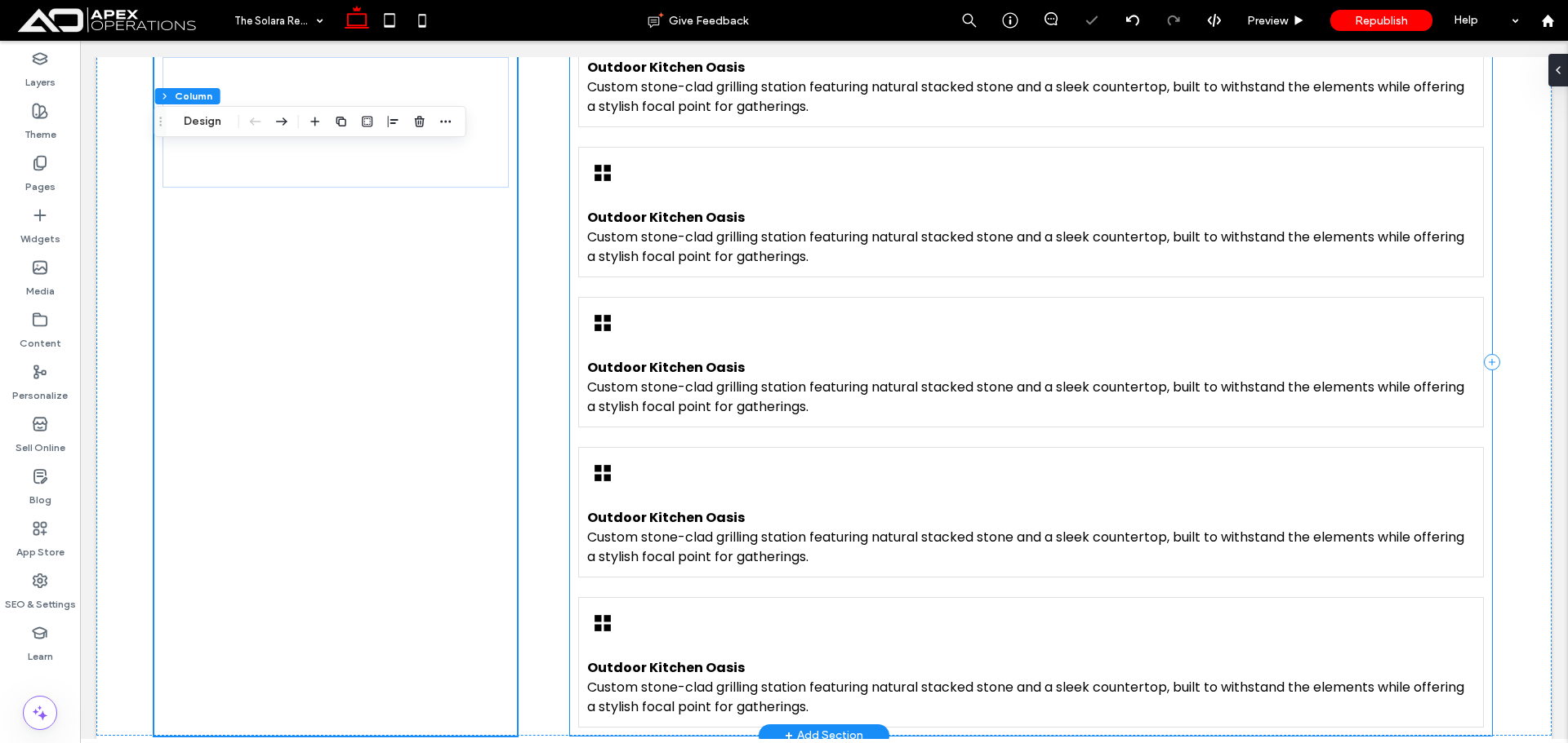
scroll to position [1413, 0]
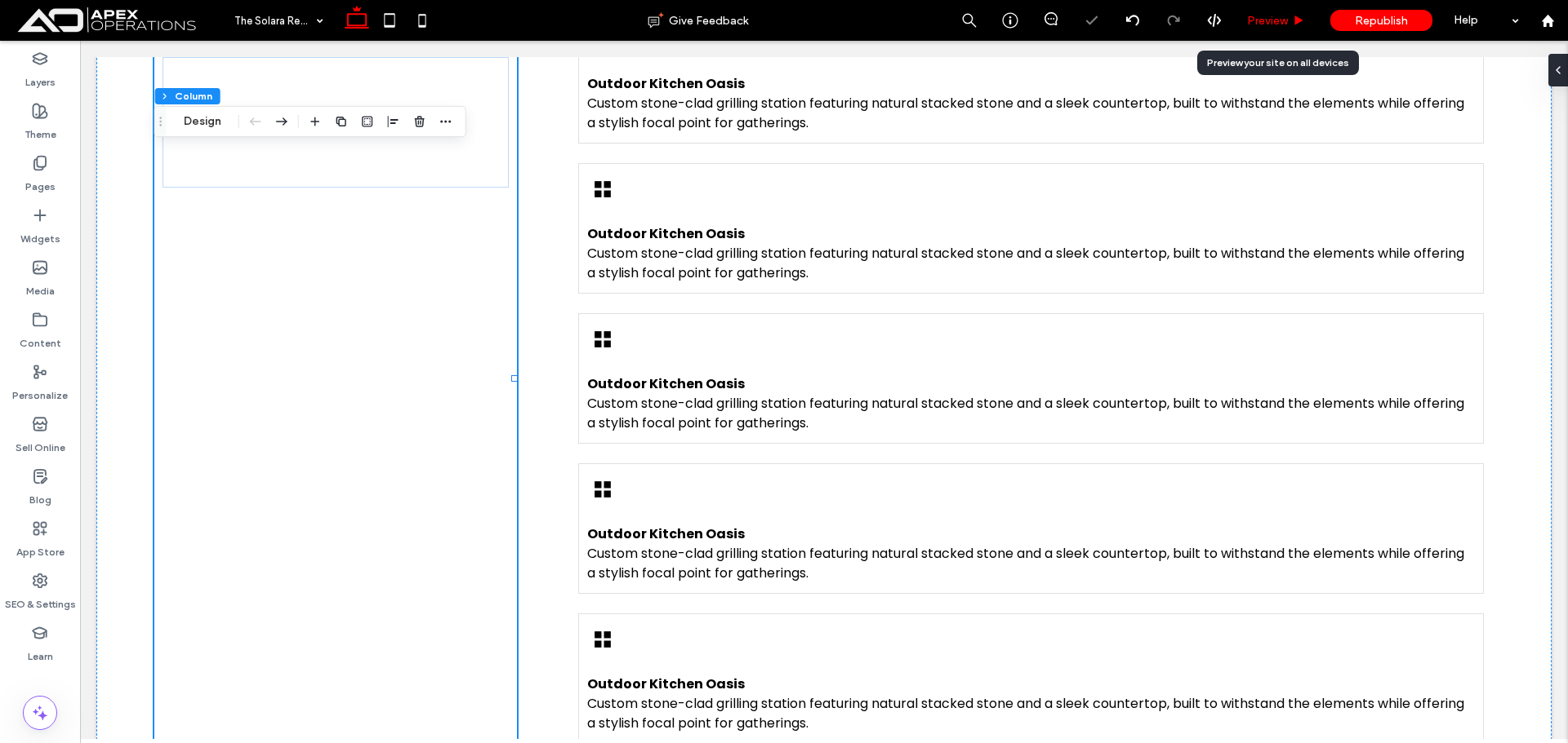
drag, startPoint x: 1263, startPoint y: 15, endPoint x: 975, endPoint y: 11, distance: 288.0
click at [1263, 15] on span "Preview" at bounding box center [1267, 21] width 41 height 14
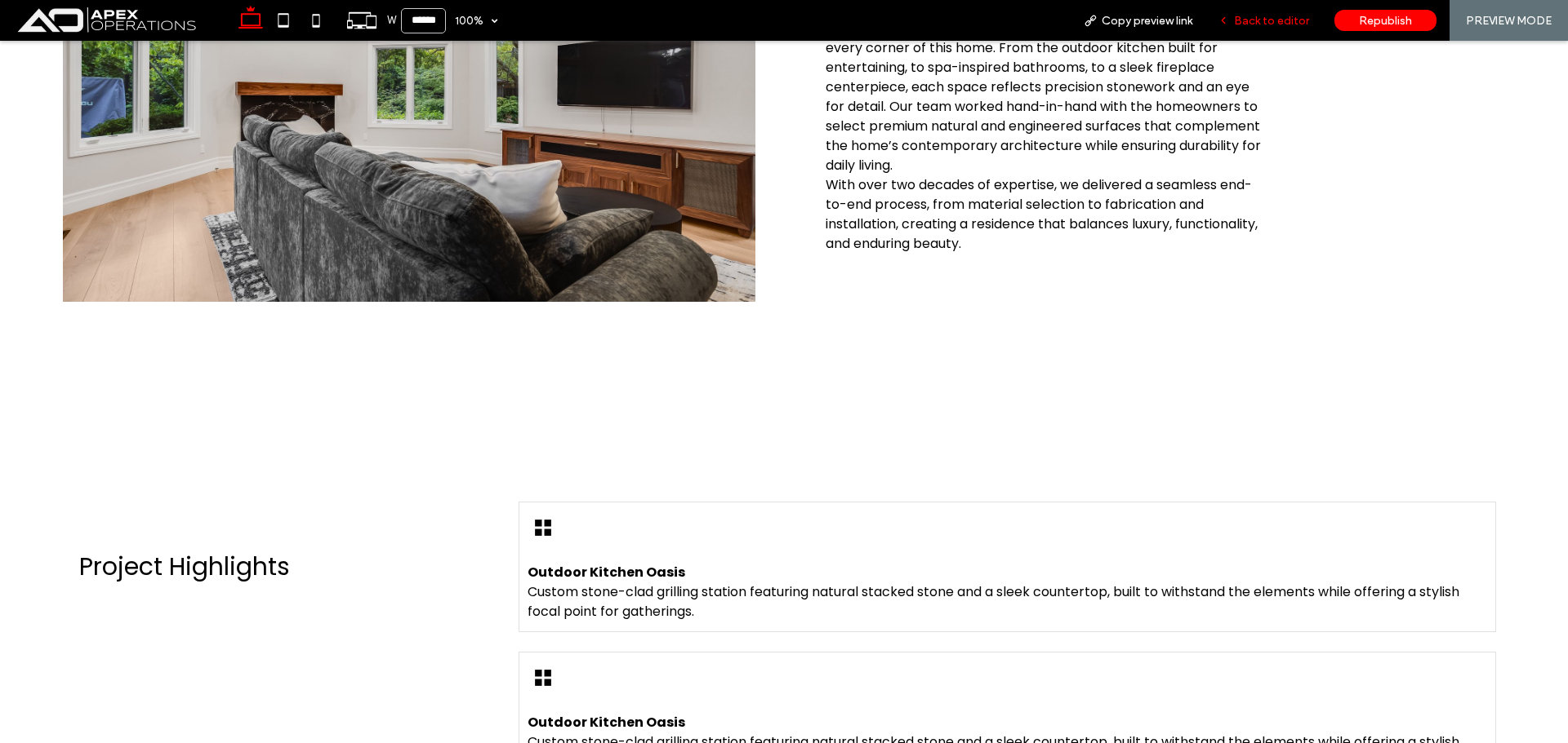
click at [1263, 15] on span "Back to editor" at bounding box center [1271, 21] width 75 height 14
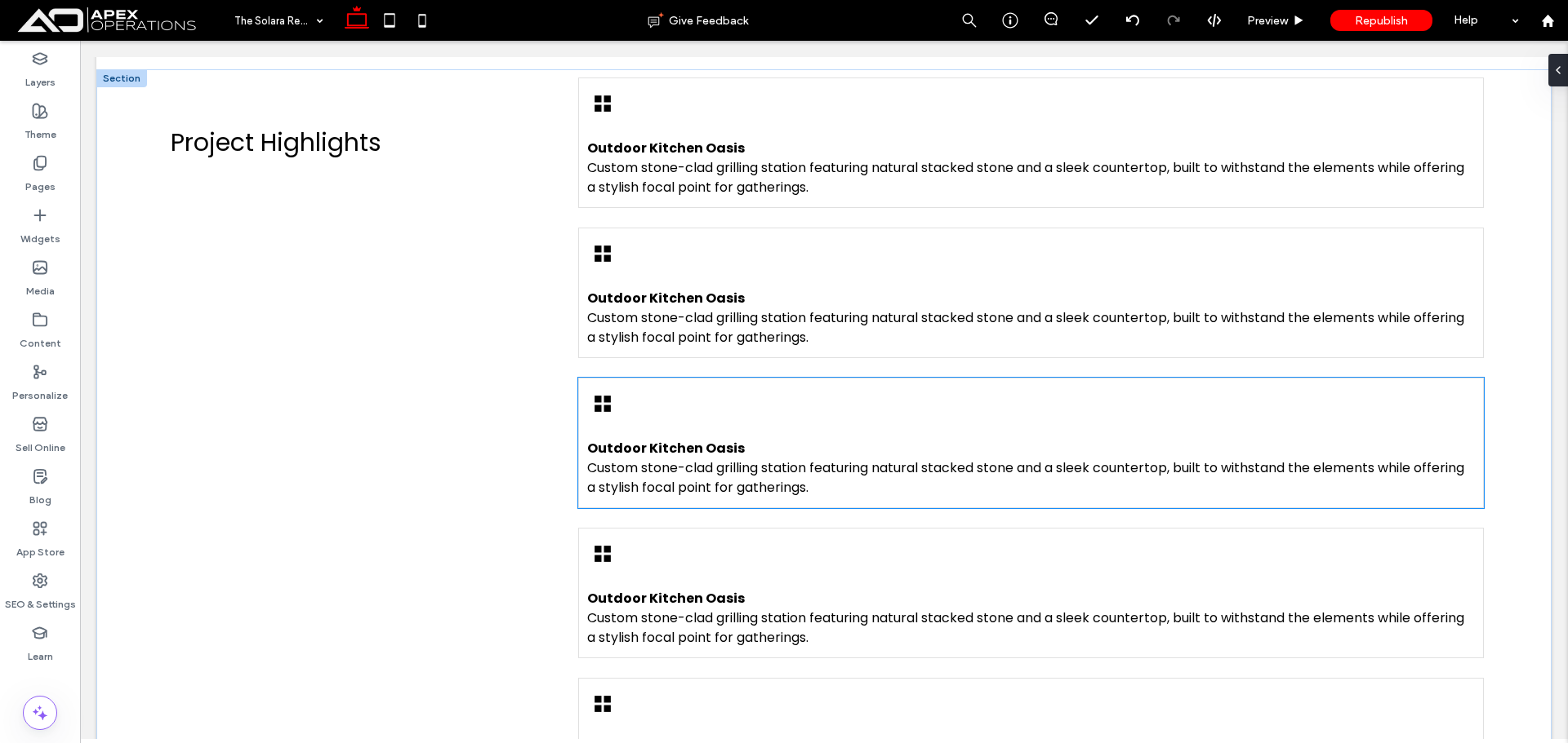
click at [493, 393] on div "Project Highlights" at bounding box center [336, 443] width 362 height 748
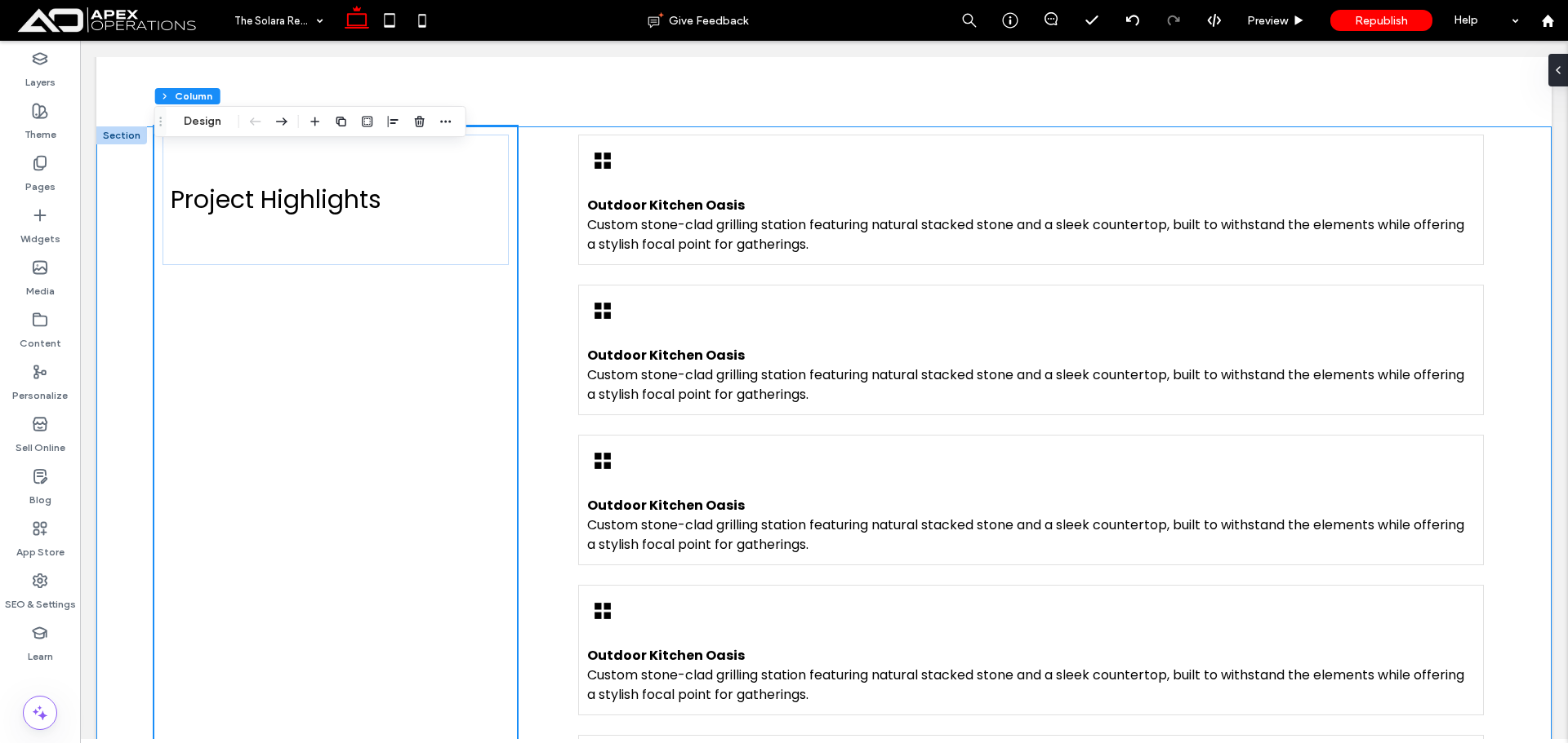
scroll to position [1185, 0]
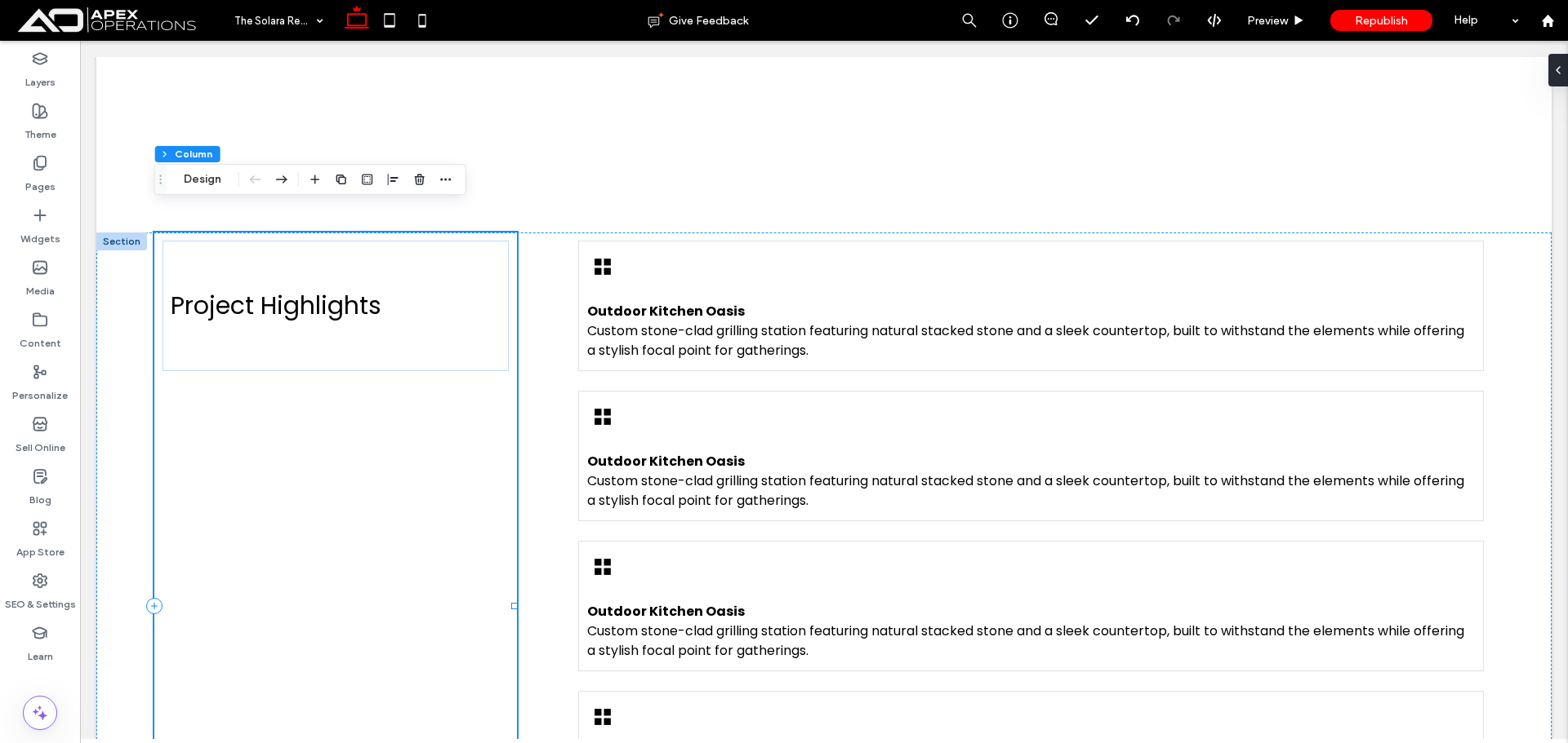
click at [508, 420] on div "Project Highlights" at bounding box center [336, 606] width 362 height 748
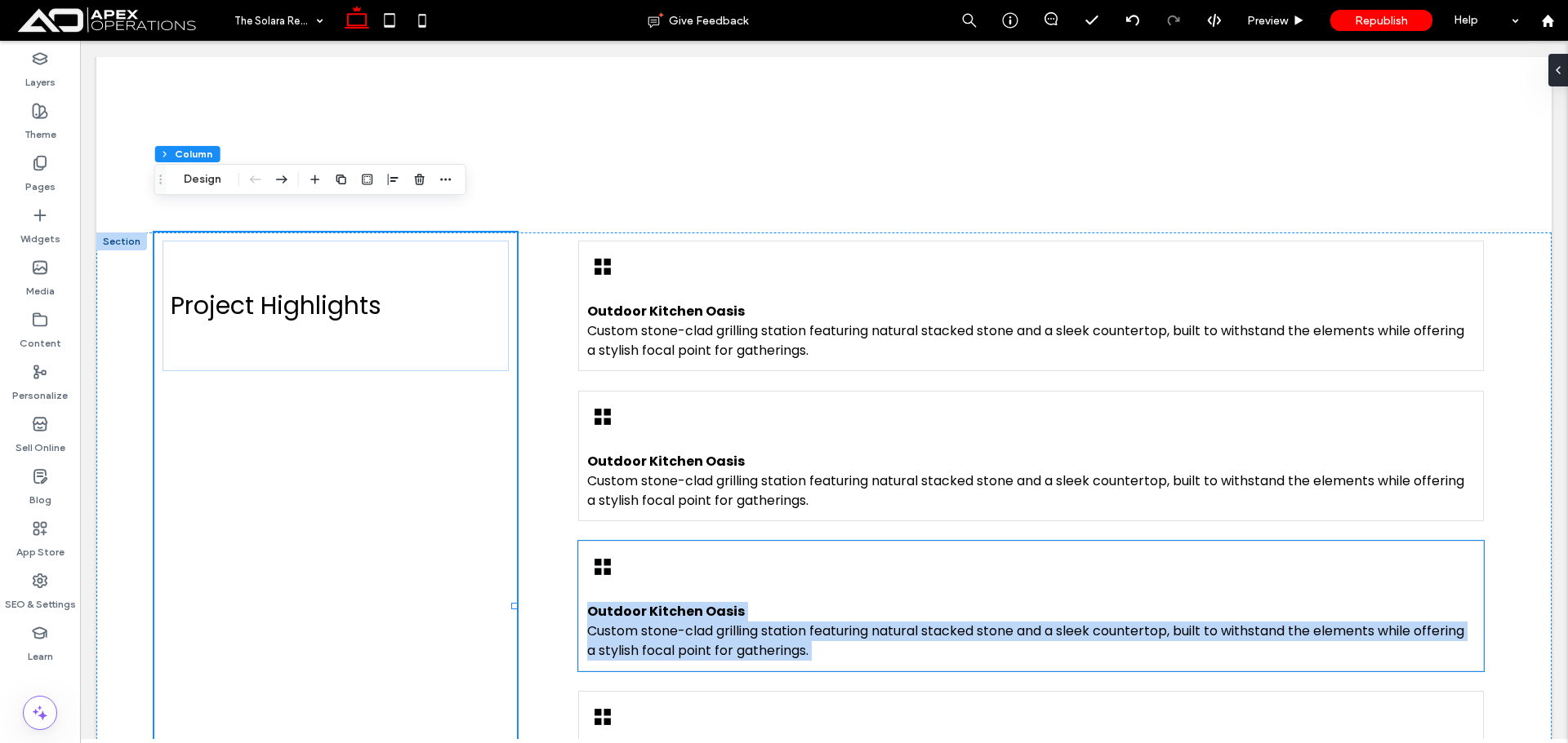
drag, startPoint x: 588, startPoint y: 566, endPoint x: 576, endPoint y: 551, distance: 19.2
click at [619, 561] on div "Project Highlights Outdoor Kitchen Oasis Custom stone-clad grilling station fea…" at bounding box center [824, 606] width 1455 height 748
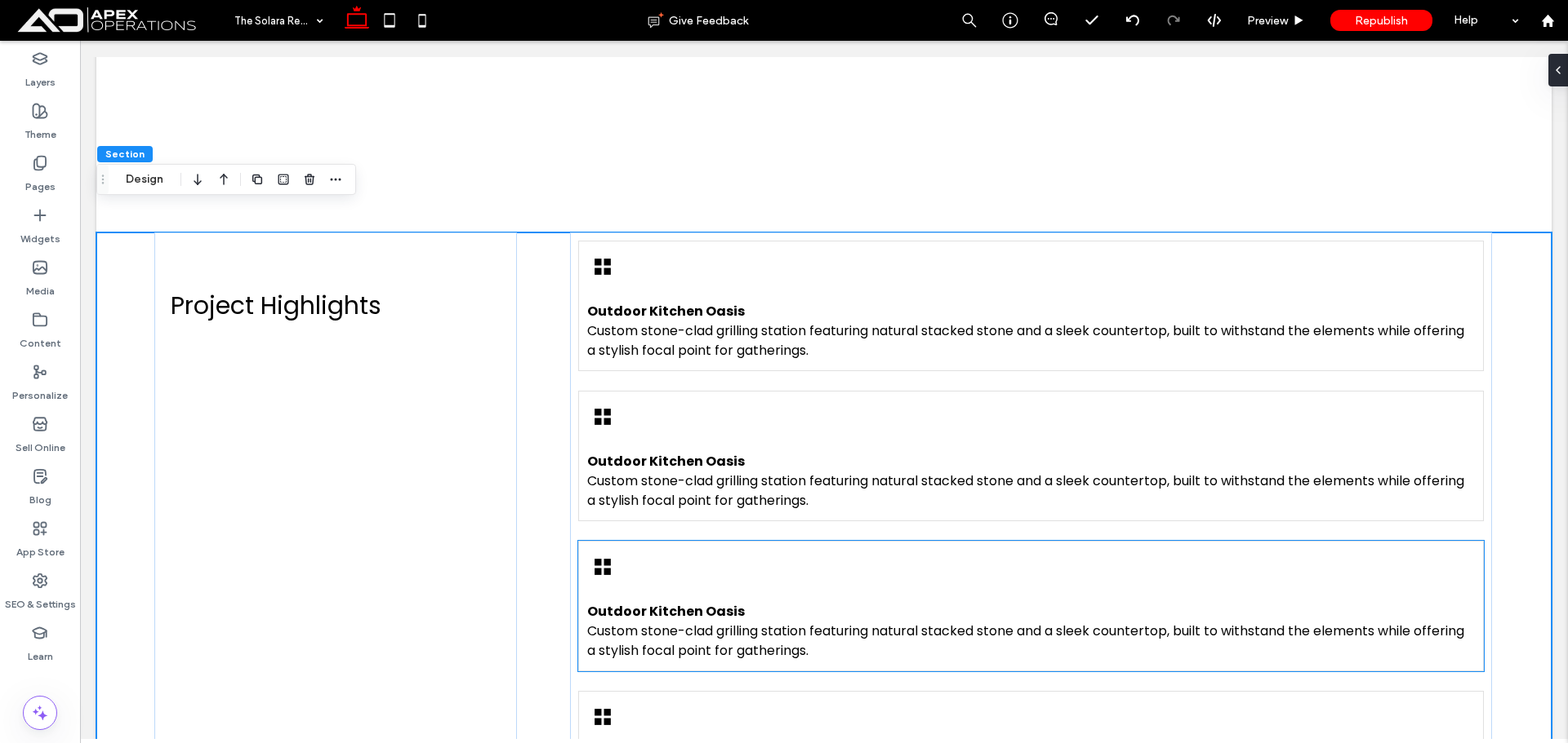
click at [552, 518] on div "Project Highlights Outdoor Kitchen Oasis Custom stone-clad grilling station fea…" at bounding box center [824, 606] width 1455 height 748
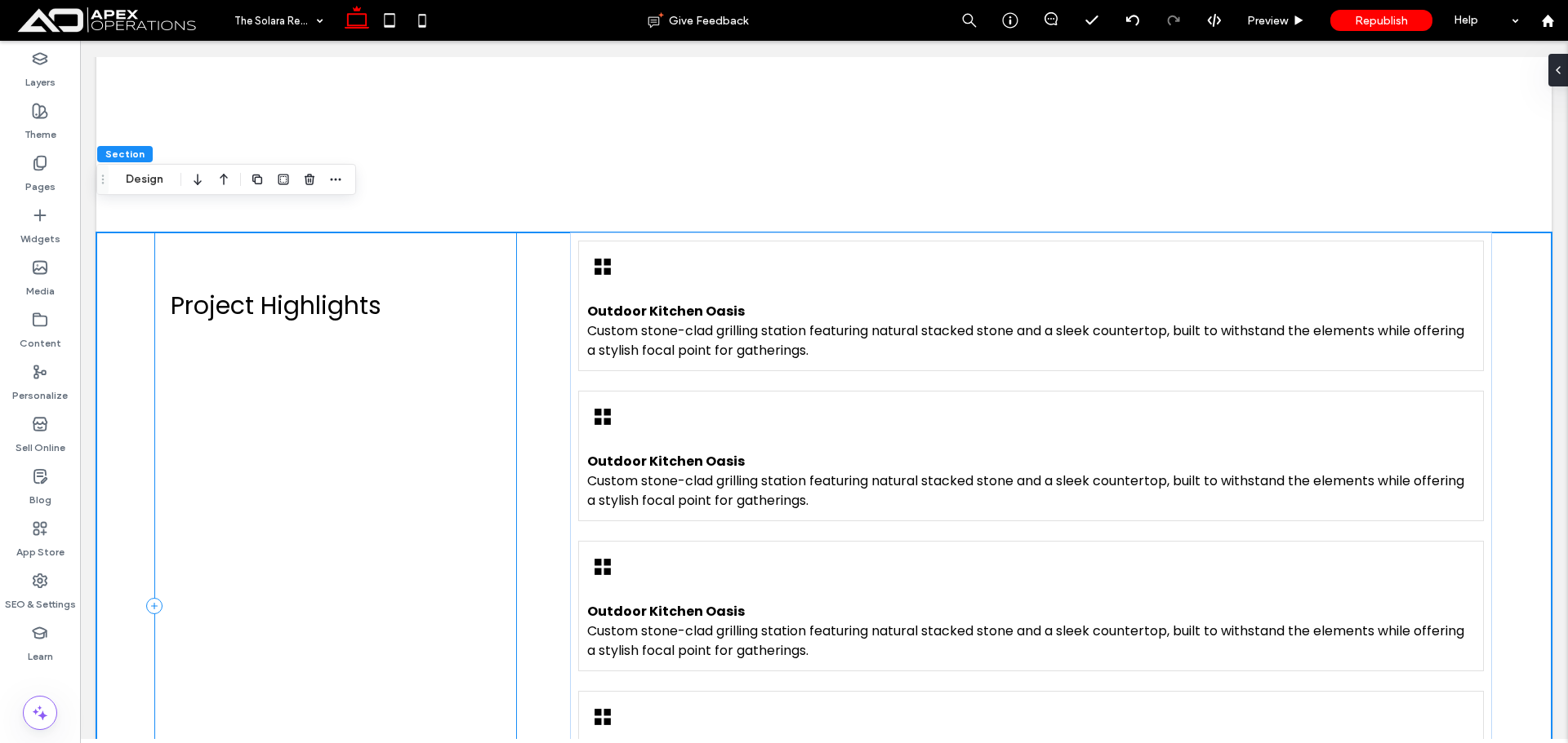
click at [502, 592] on div "Project Highlights" at bounding box center [336, 606] width 362 height 748
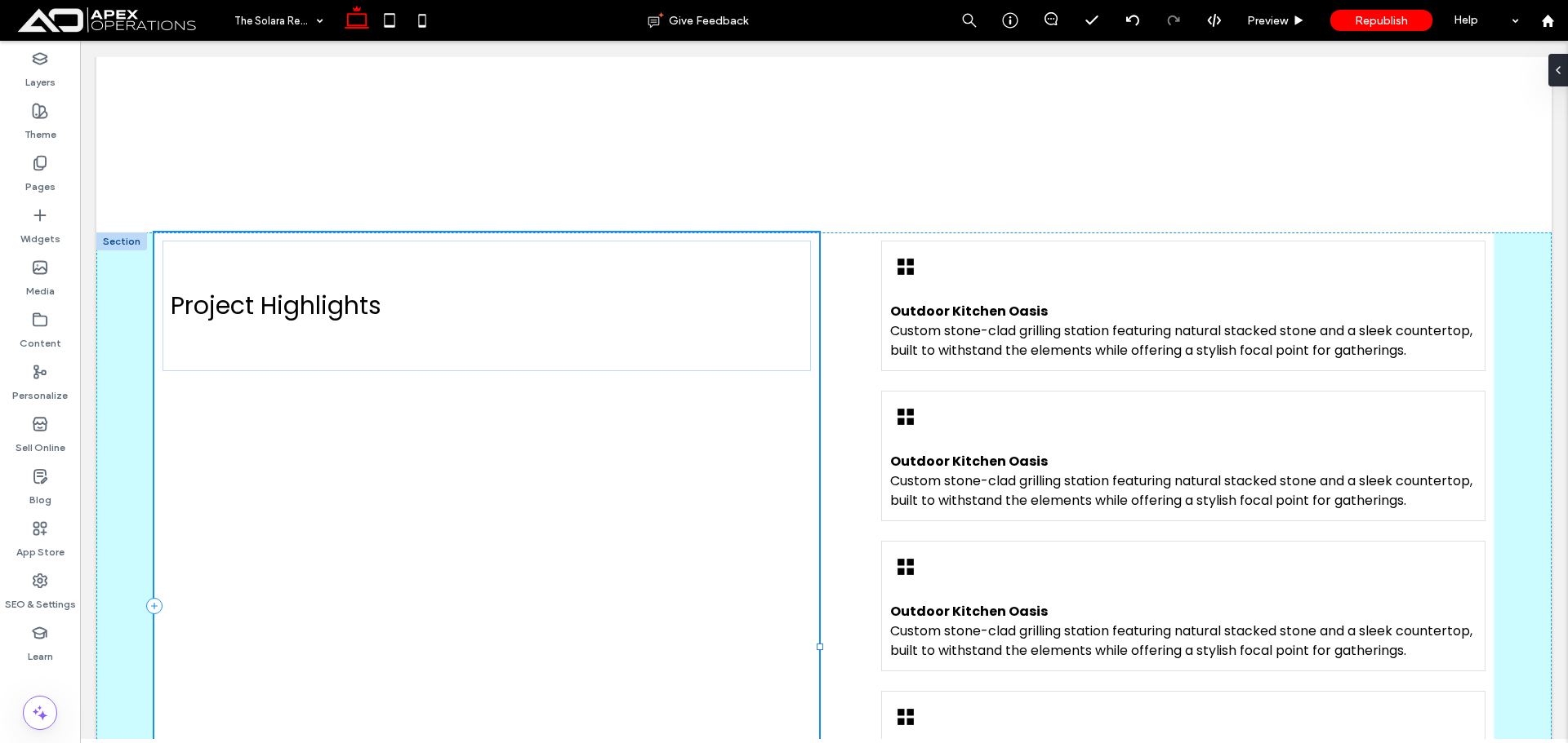
drag, startPoint x: 611, startPoint y: 570, endPoint x: 674, endPoint y: 508, distance: 88.4
click at [819, 545] on div "Project Highlights 50% , 916px Outdoor Kitchen Oasis Custom stone-clad grilling…" at bounding box center [824, 606] width 1455 height 748
type input "**"
type input "***"
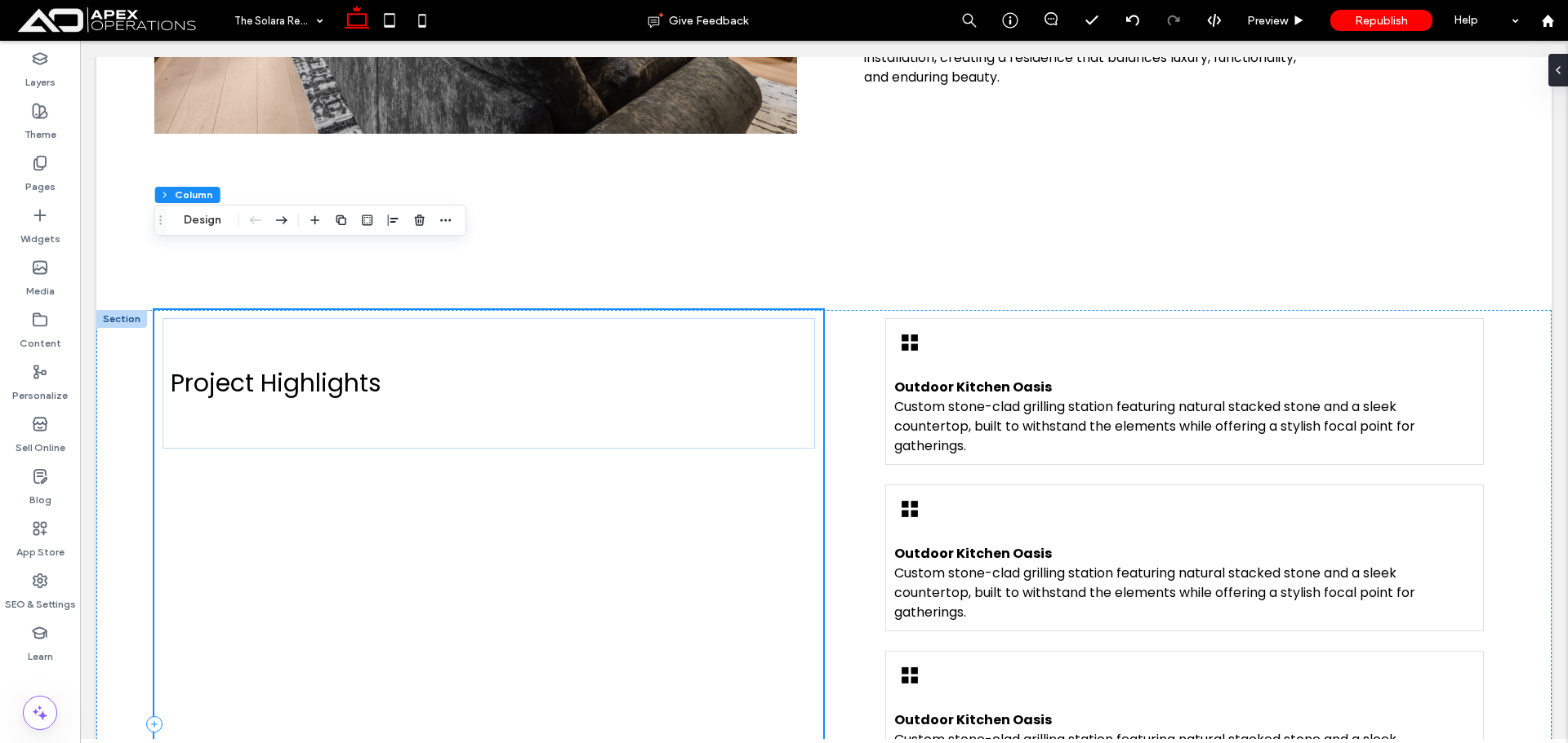
scroll to position [1103, 0]
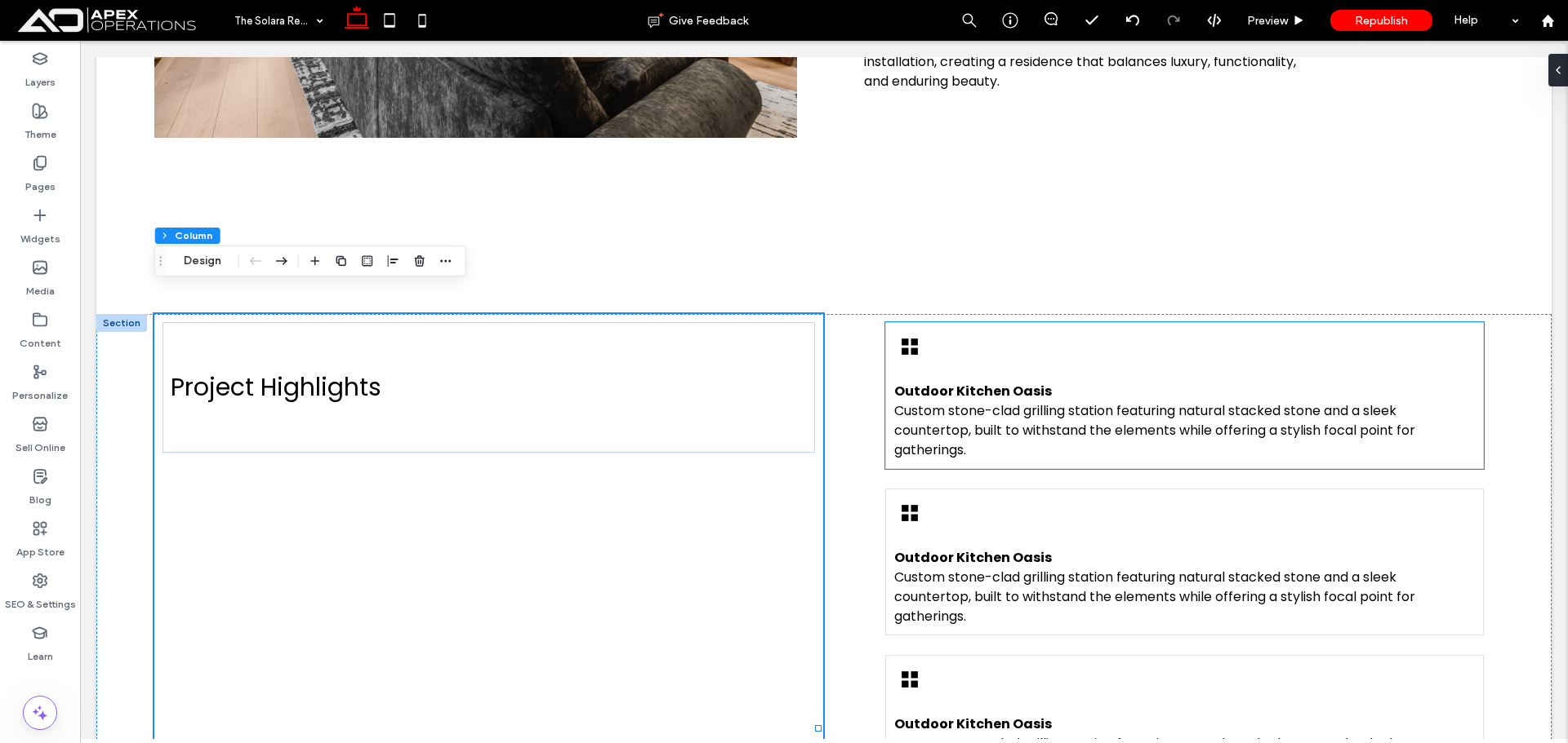
click at [998, 334] on div "Outdoor Kitchen Oasis Custom stone-clad grilling station featuring natural stac…" at bounding box center [1184, 396] width 599 height 146
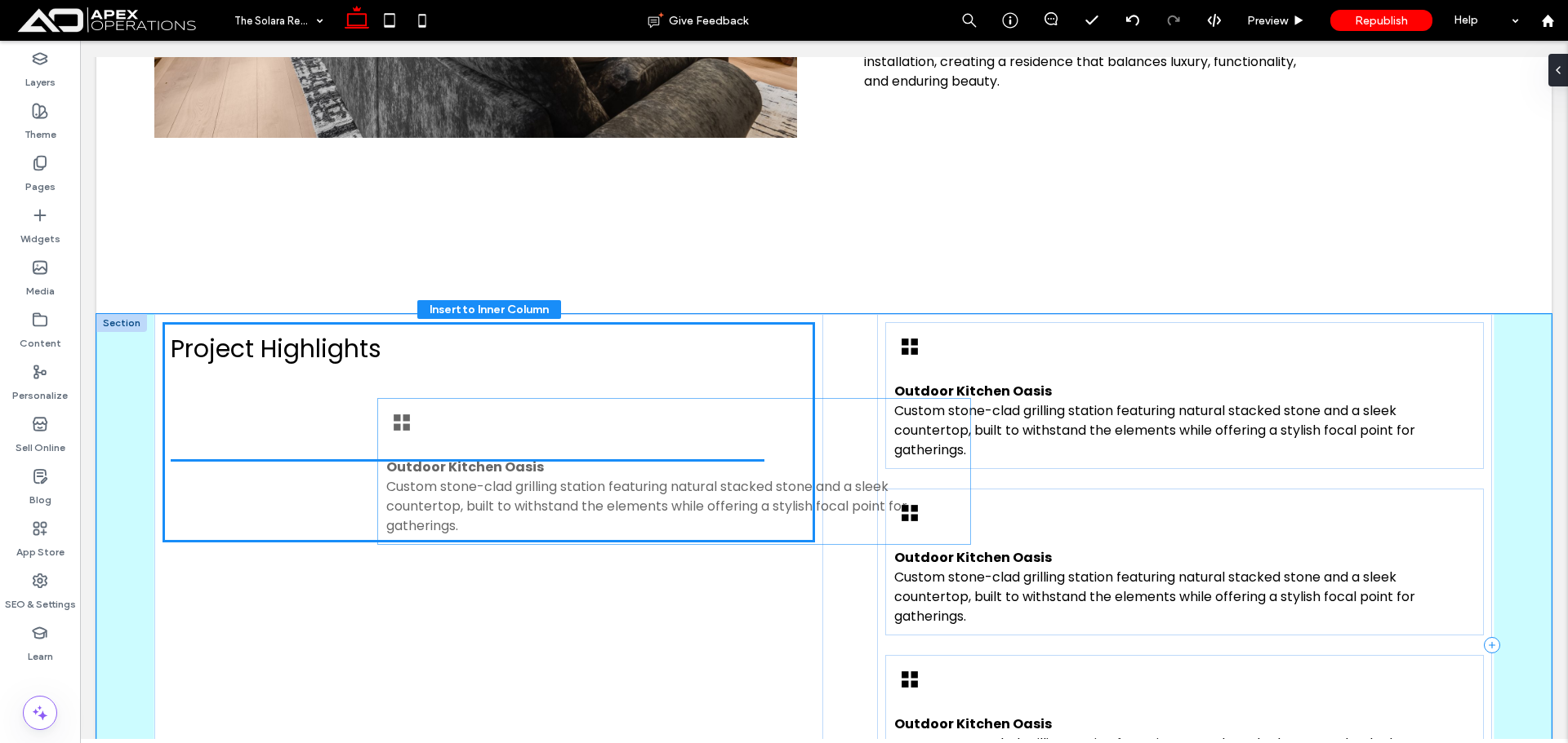
drag, startPoint x: 1021, startPoint y: 325, endPoint x: 929, endPoint y: 389, distance: 112.1
type input "**"
type input "****"
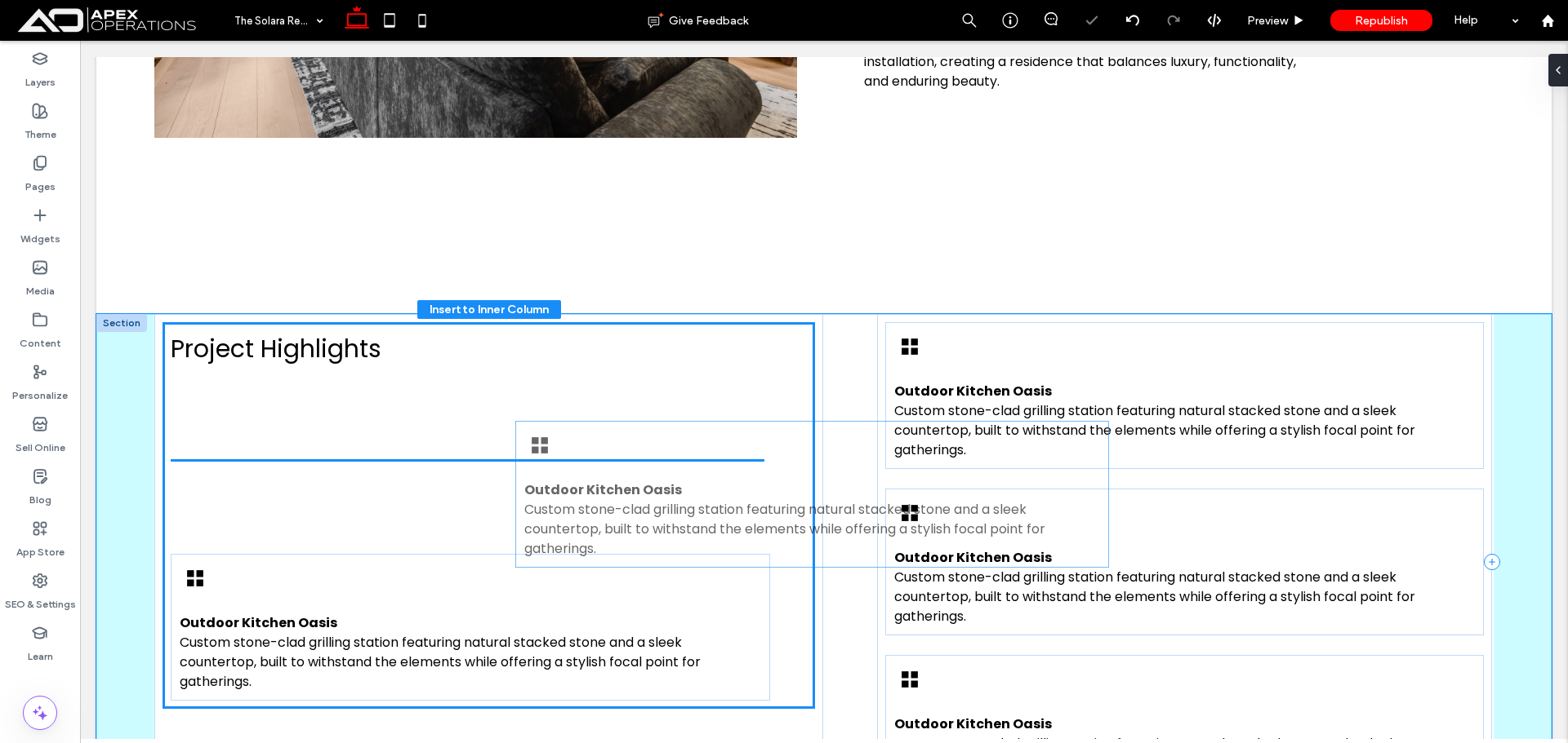
scroll to position [673, 0]
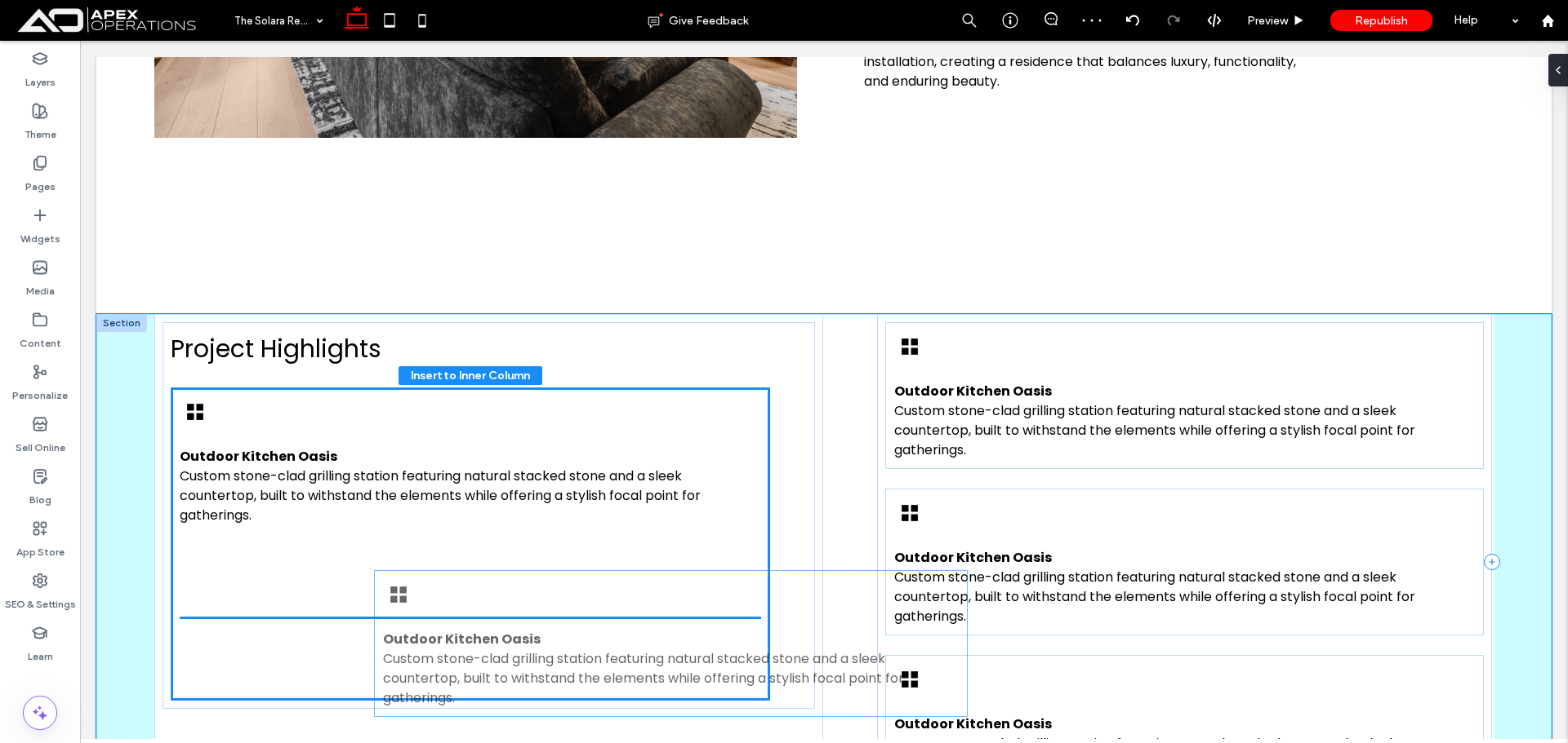
drag, startPoint x: 1058, startPoint y: 323, endPoint x: 564, endPoint y: 552, distance: 544.5
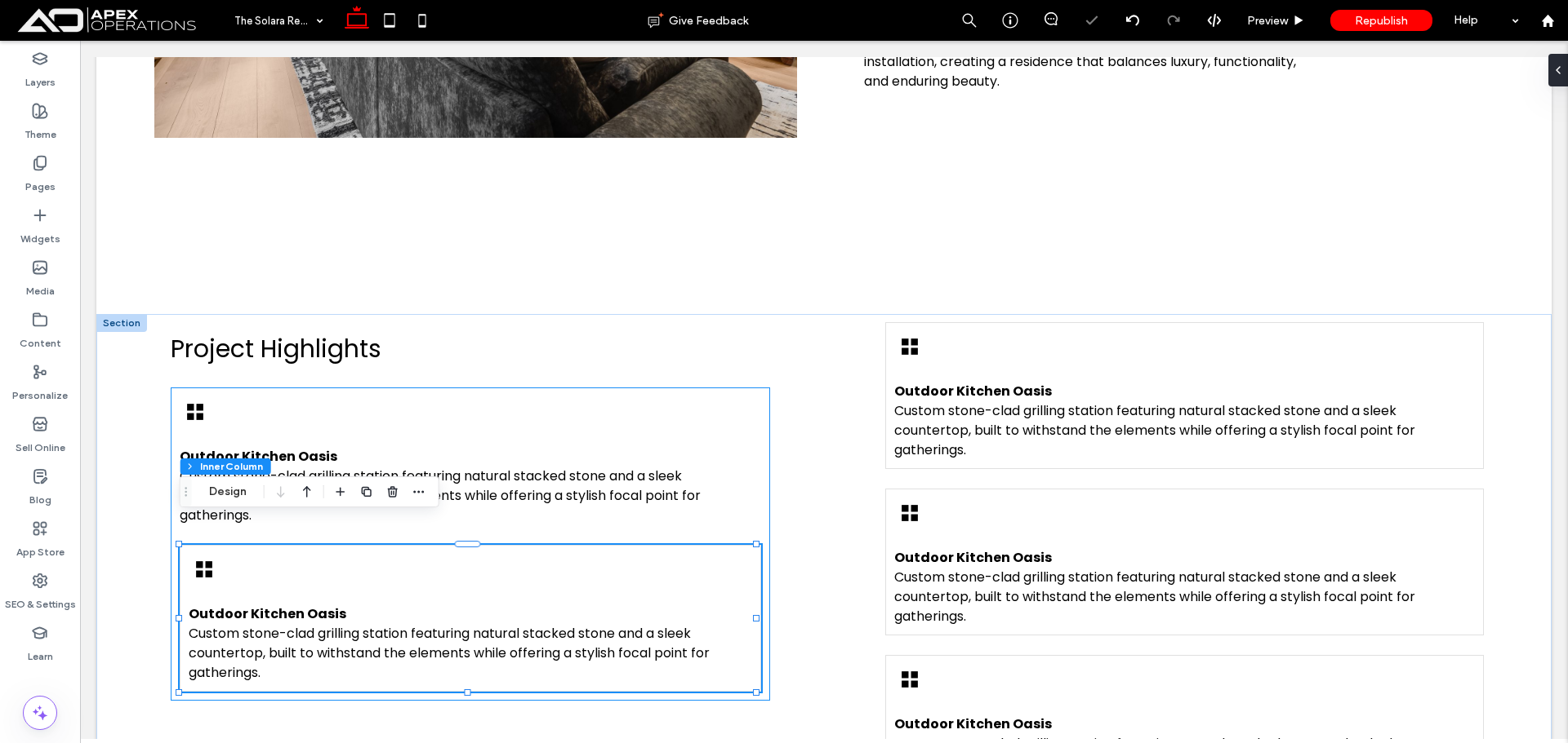
click at [726, 397] on div "Outdoor Kitchen Oasis Custom stone-clad grilling station featuring natural stac…" at bounding box center [469, 544] width 599 height 314
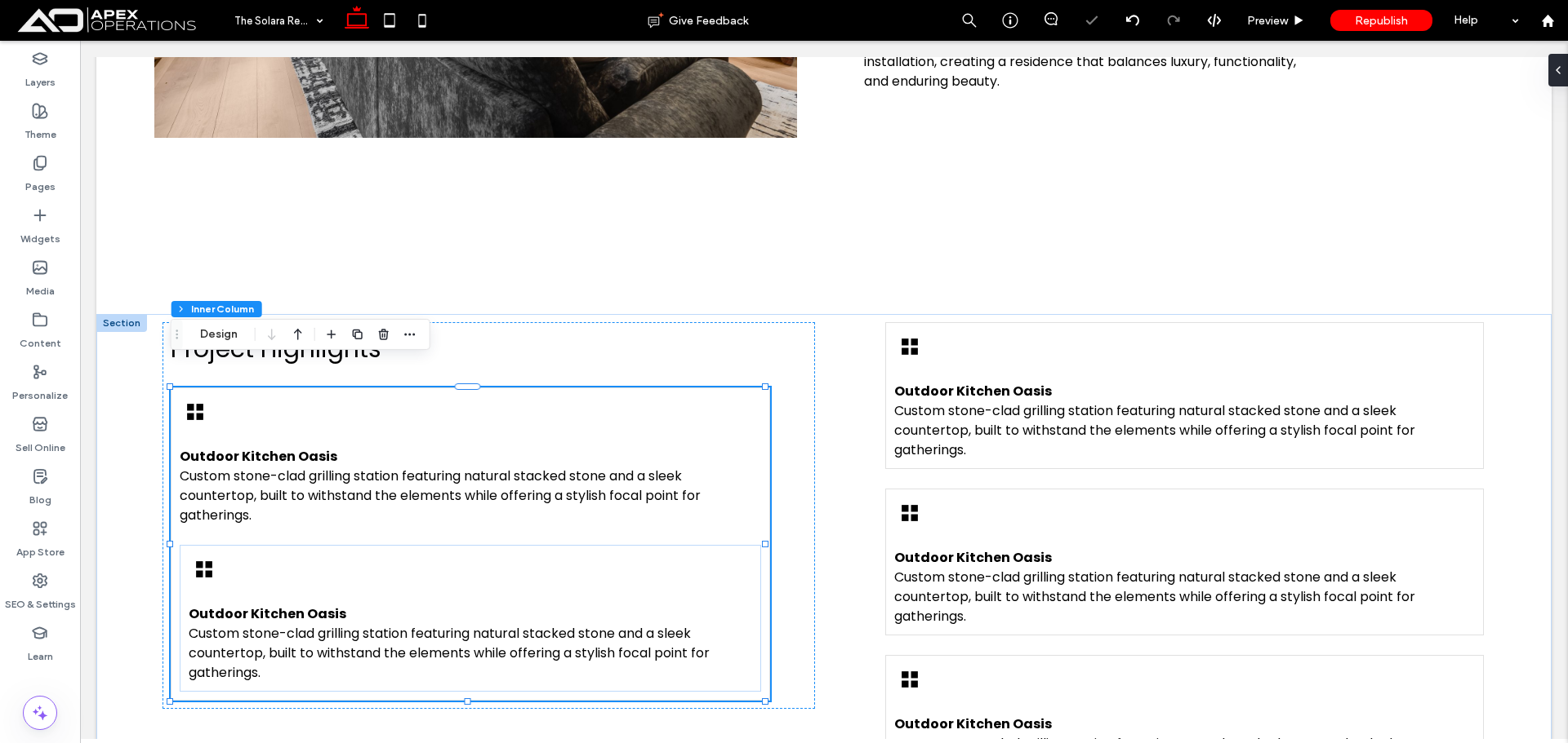
click at [593, 515] on div "Outdoor Kitchen Oasis Custom stone-clad grilling station featuring natural stac…" at bounding box center [469, 544] width 599 height 314
click at [578, 545] on div "Outdoor Kitchen Oasis Custom stone-clad grilling station featuring natural stac…" at bounding box center [469, 618] width 581 height 146
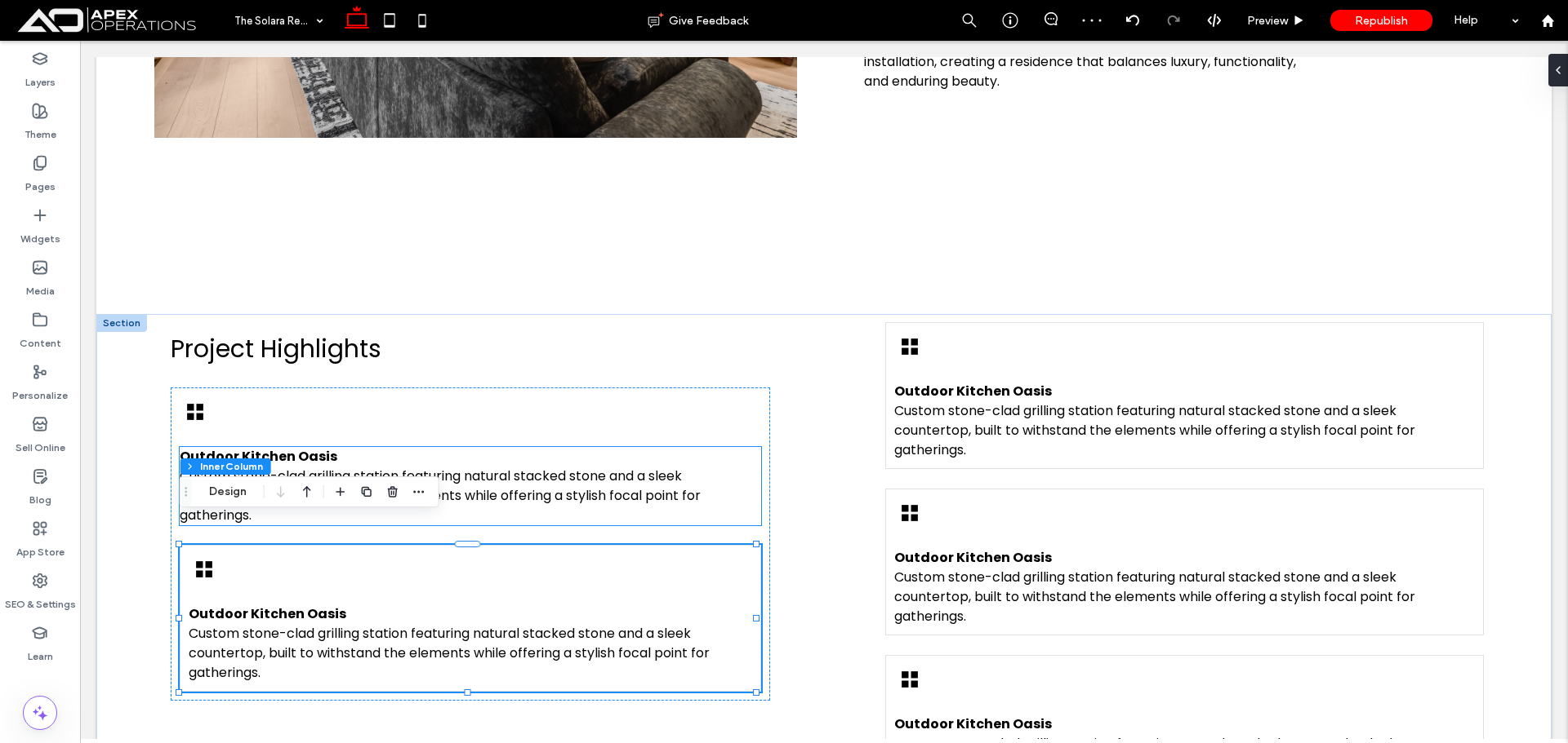
click at [447, 467] on span "Custom stone-clad grilling station featuring natural stacked stone and a sleek …" at bounding box center [440, 496] width 521 height 58
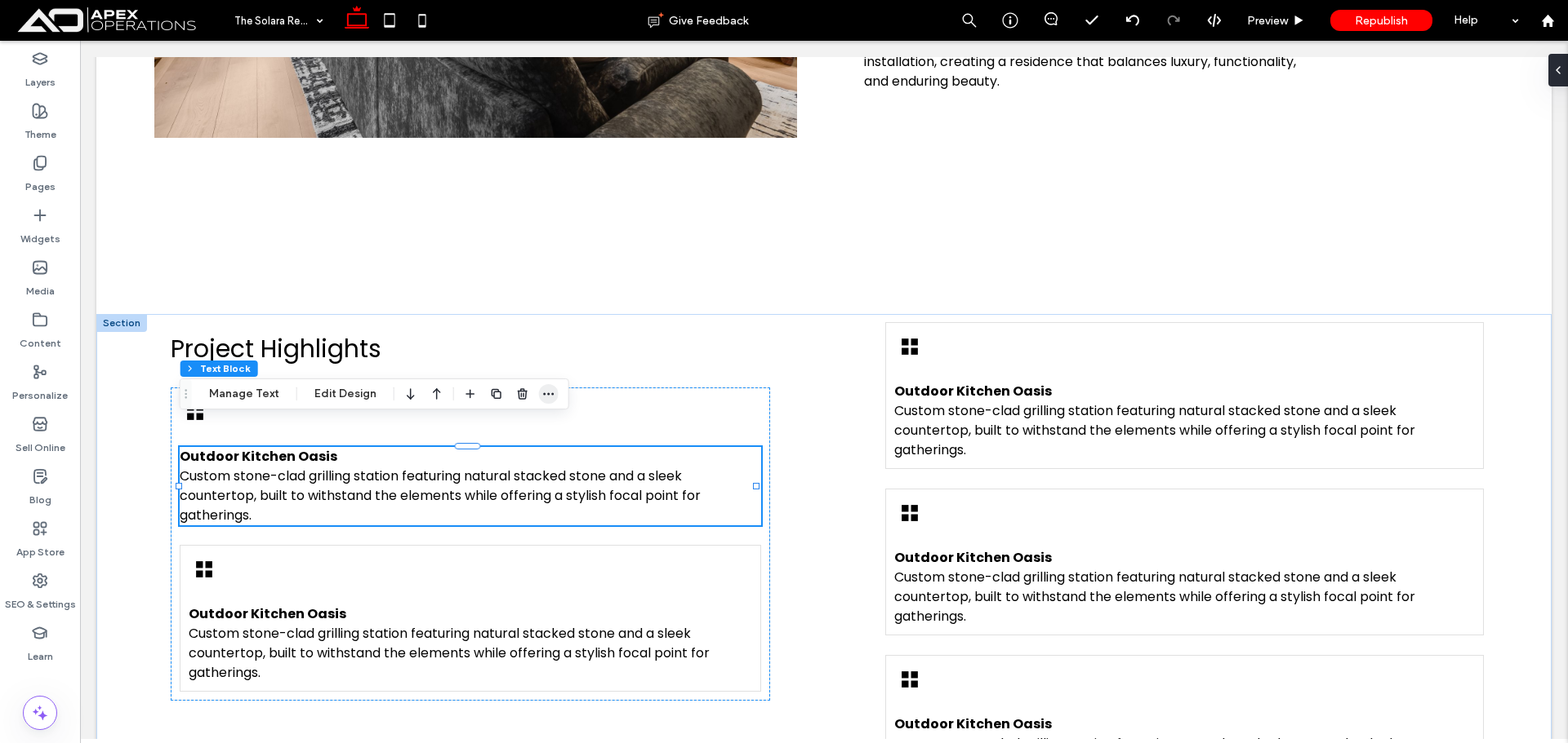
click at [552, 397] on span "button" at bounding box center [548, 394] width 20 height 20
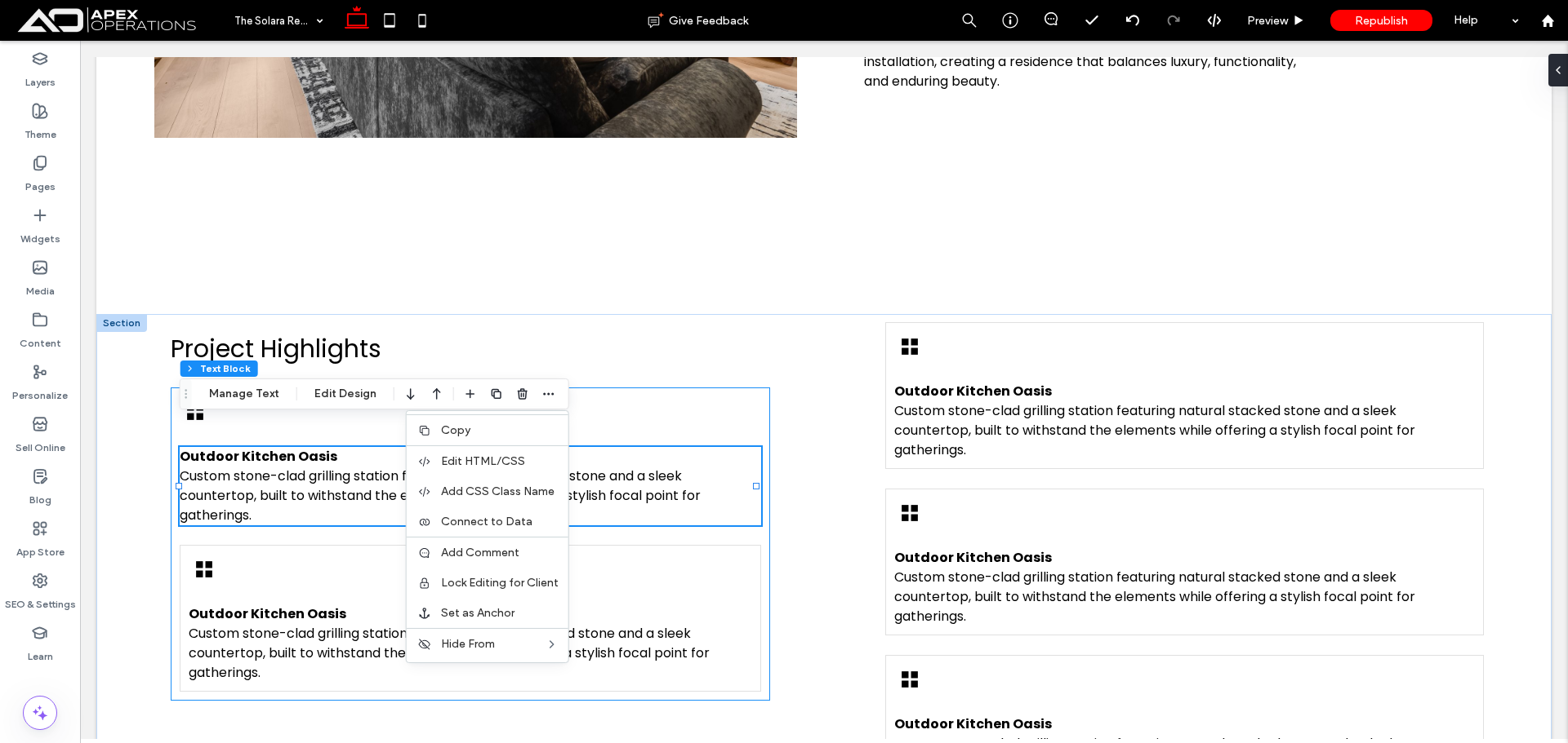
click at [623, 388] on div "Outdoor Kitchen Oasis Custom stone-clad grilling station featuring natural stac…" at bounding box center [469, 544] width 599 height 314
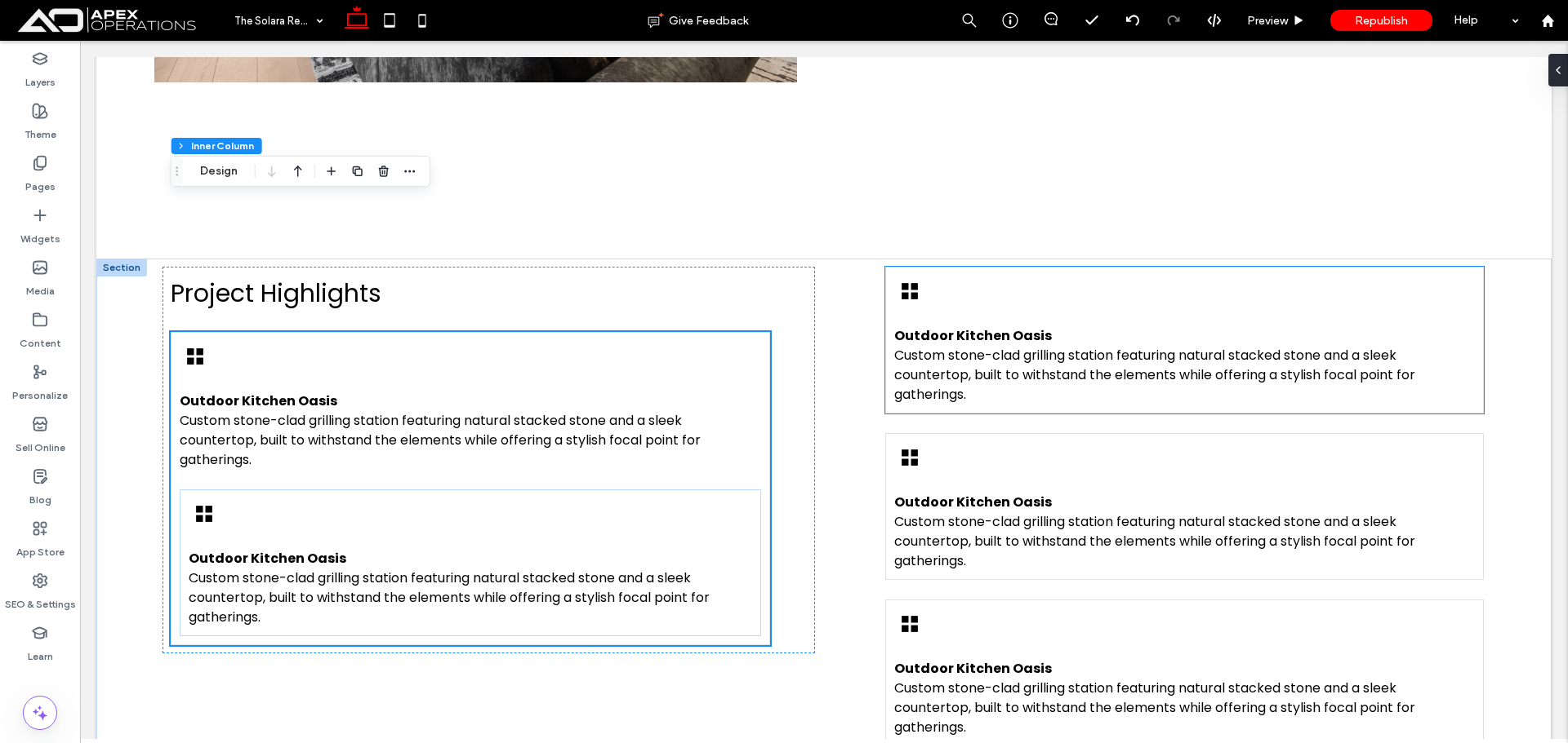
scroll to position [1266, 0]
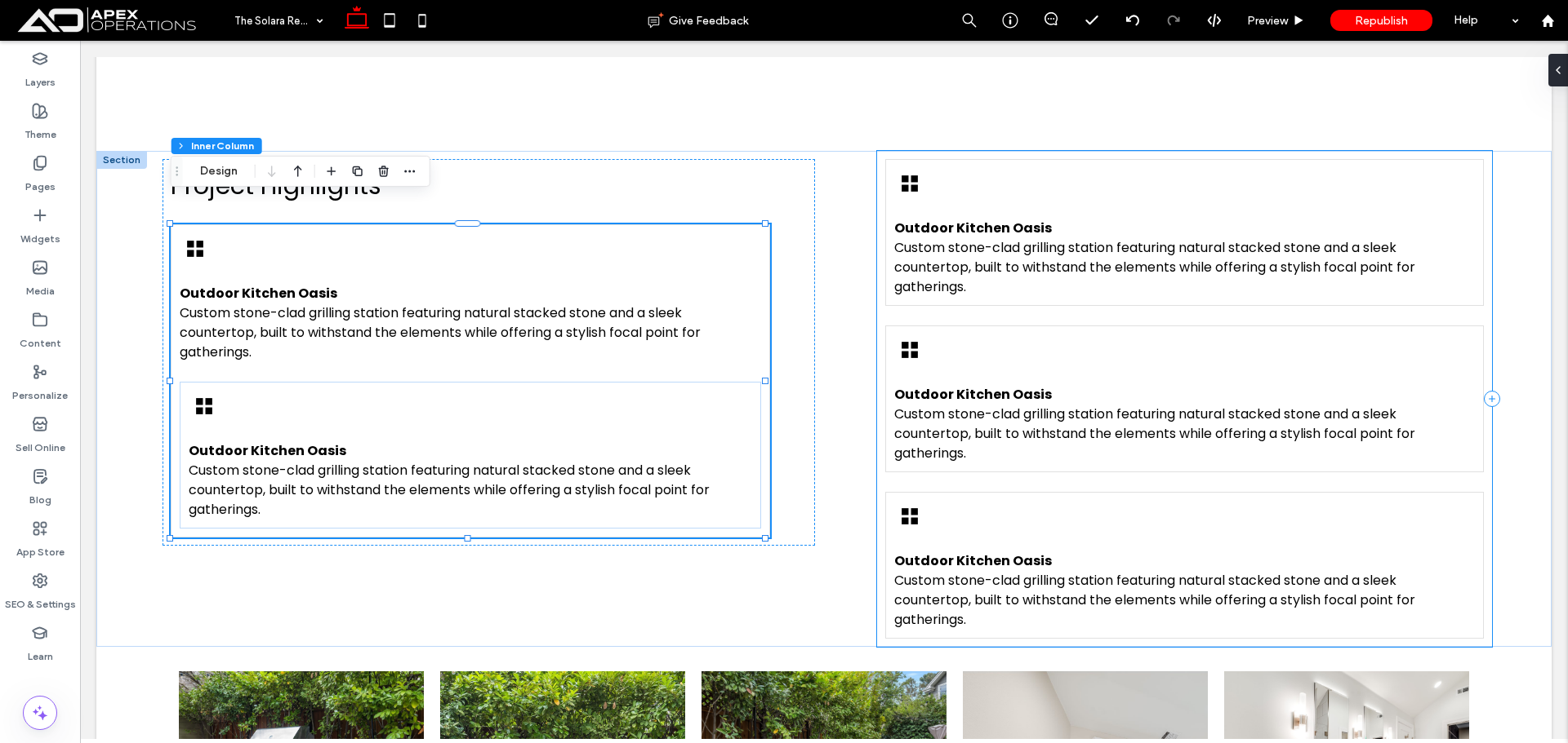
click at [928, 462] on div "Outdoor Kitchen Oasis Custom stone-clad grilling station featuring natural stac…" at bounding box center [1184, 400] width 615 height 497
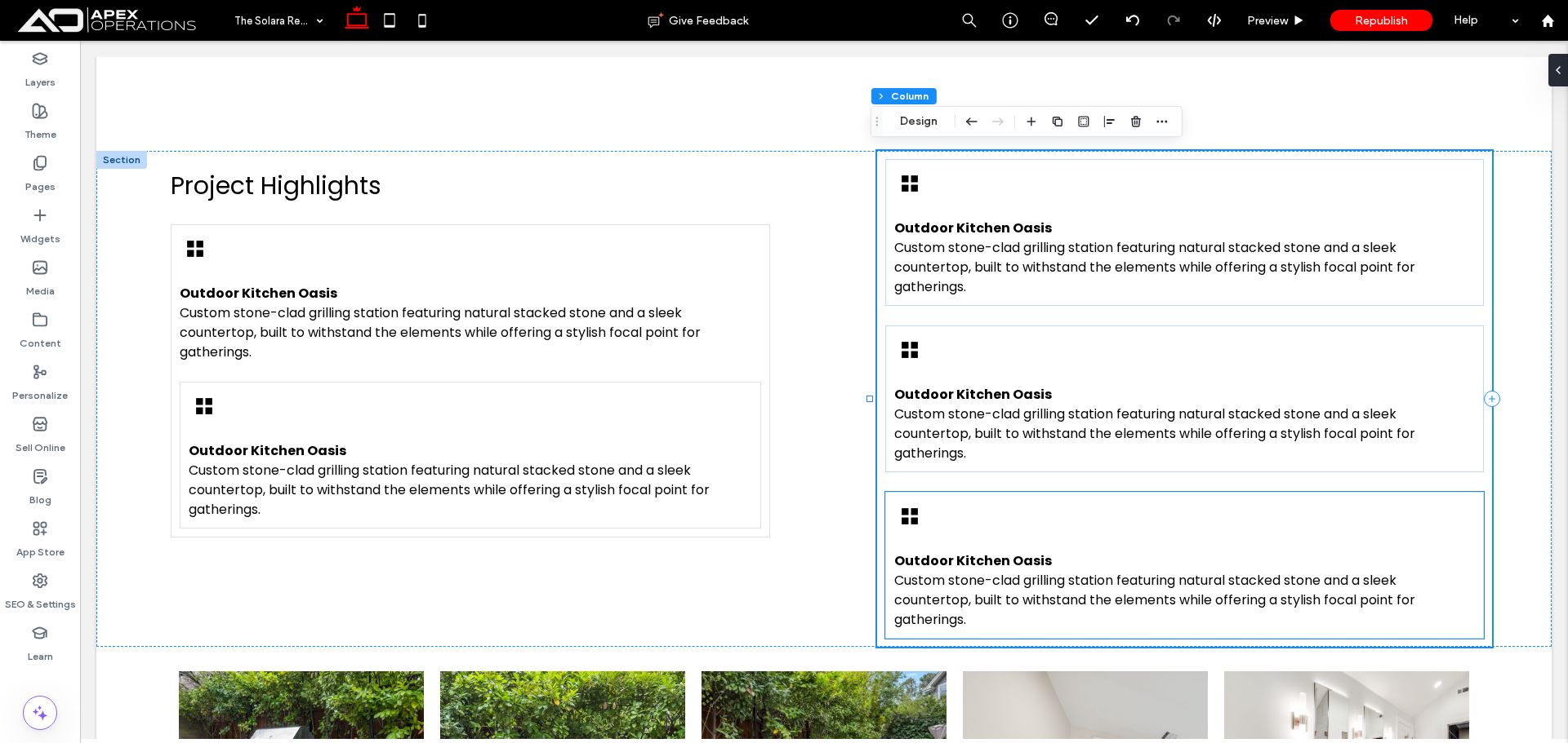
click at [929, 492] on div "Outdoor Kitchen Oasis Custom stone-clad grilling station featuring natural stac…" at bounding box center [1184, 565] width 599 height 146
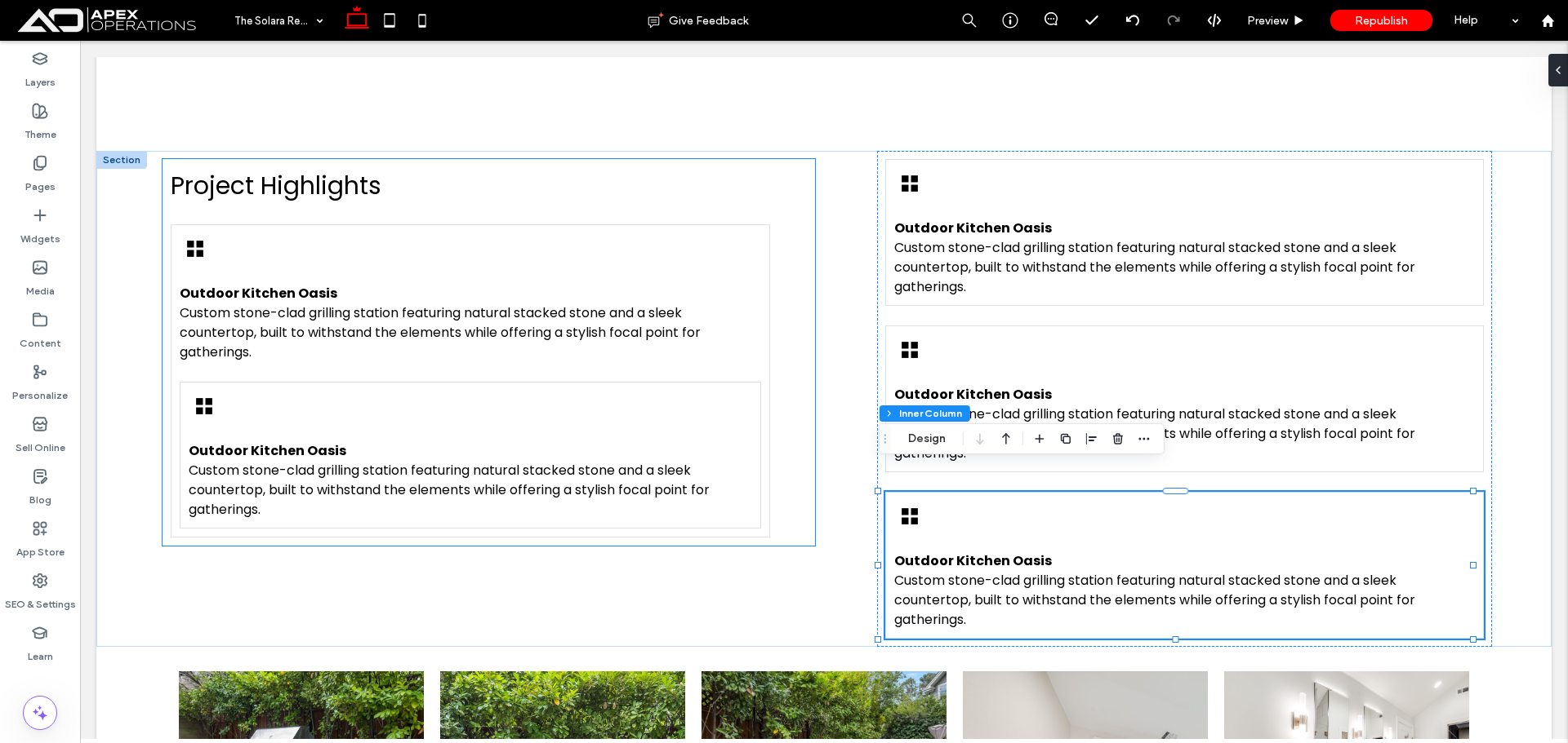
click at [637, 389] on div "Outdoor Kitchen Oasis Custom stone-clad grilling station featuring natural stac…" at bounding box center [469, 455] width 581 height 146
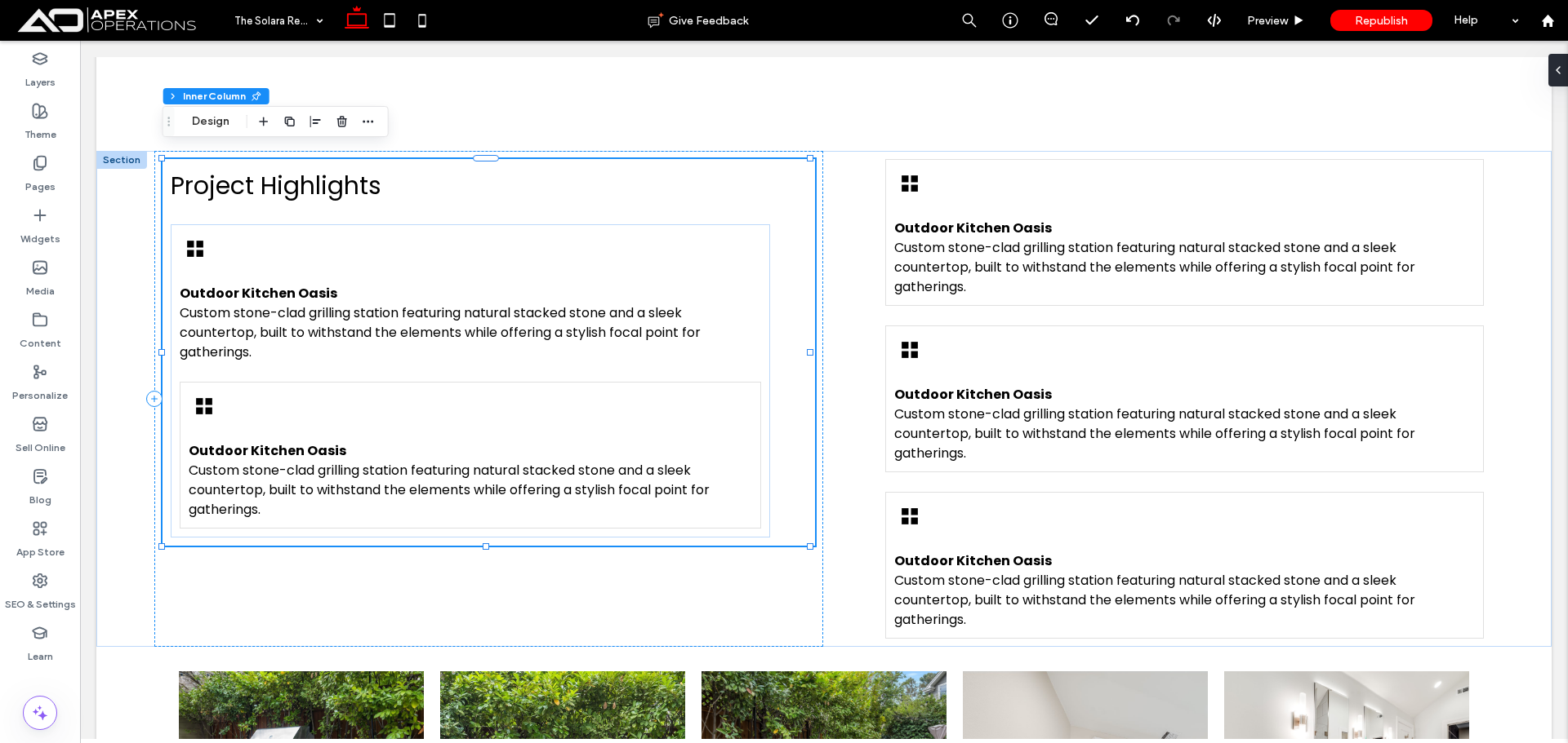
click at [637, 388] on div "Outdoor Kitchen Oasis Custom stone-clad grilling station featuring natural stac…" at bounding box center [469, 455] width 581 height 146
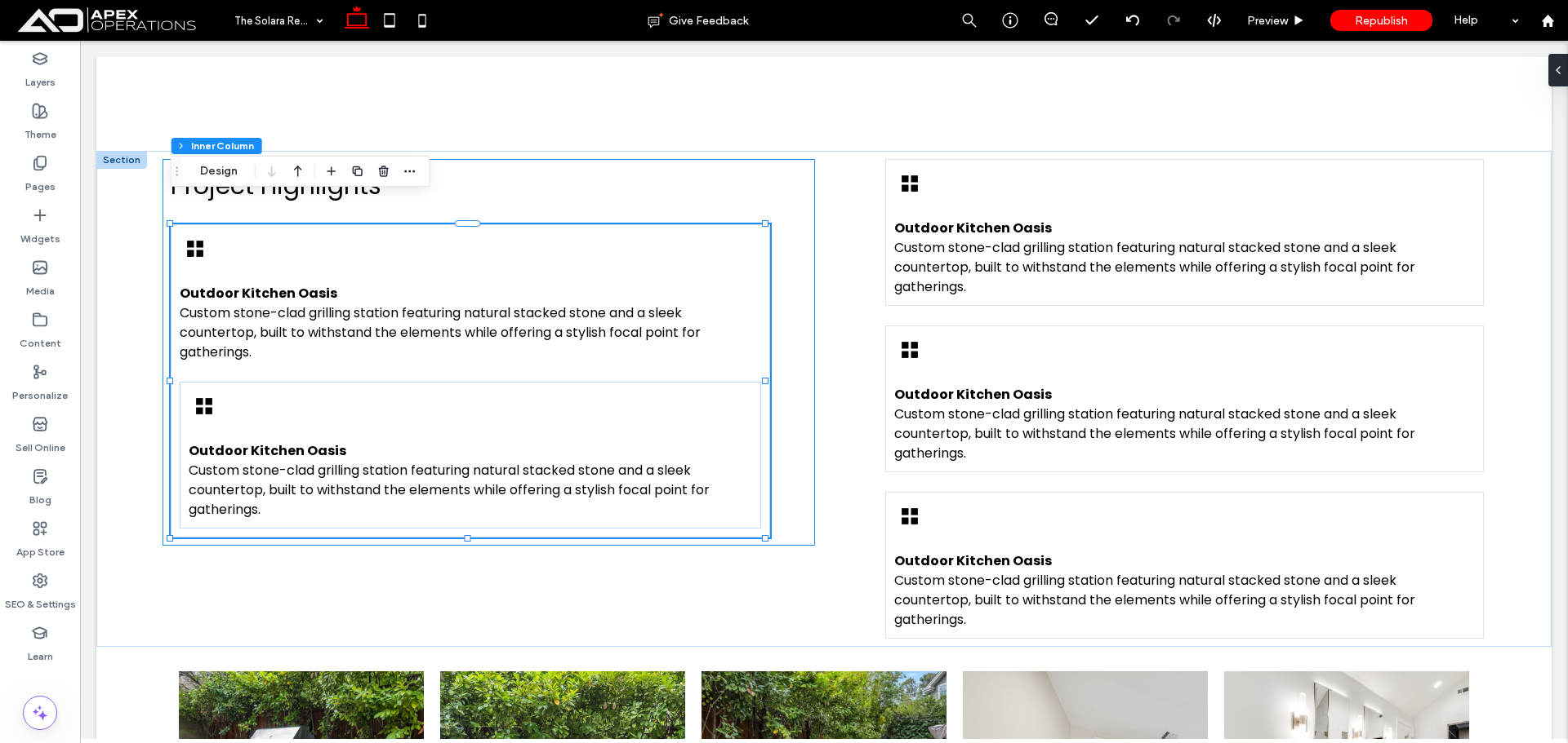
click at [645, 382] on div "Outdoor Kitchen Oasis Custom stone-clad grilling station featuring natural stac…" at bounding box center [469, 455] width 581 height 146
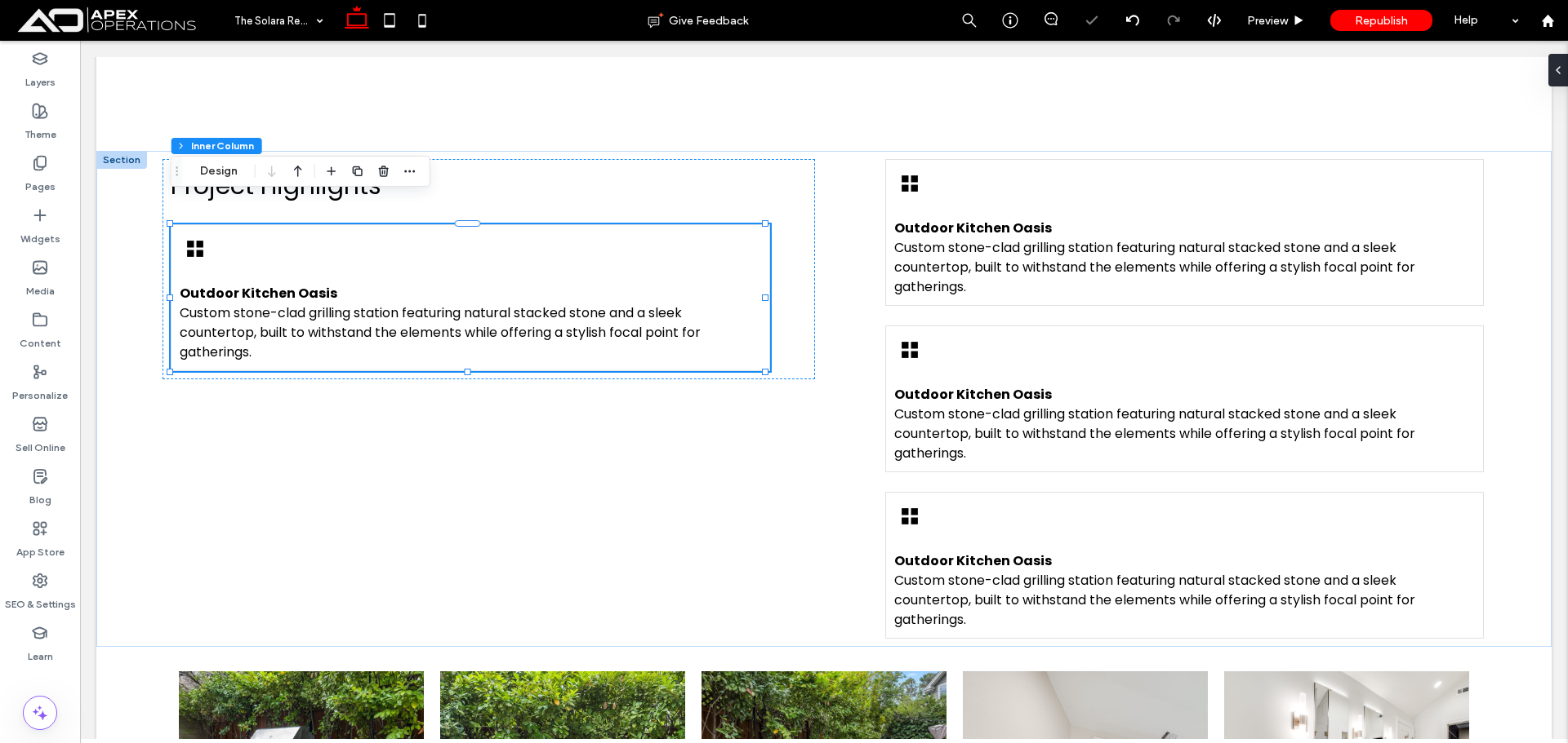
click at [623, 240] on div "Outdoor Kitchen Oasis Custom stone-clad grilling station featuring natural stac…" at bounding box center [469, 298] width 599 height 146
click at [364, 167] on span "button" at bounding box center [357, 171] width 20 height 20
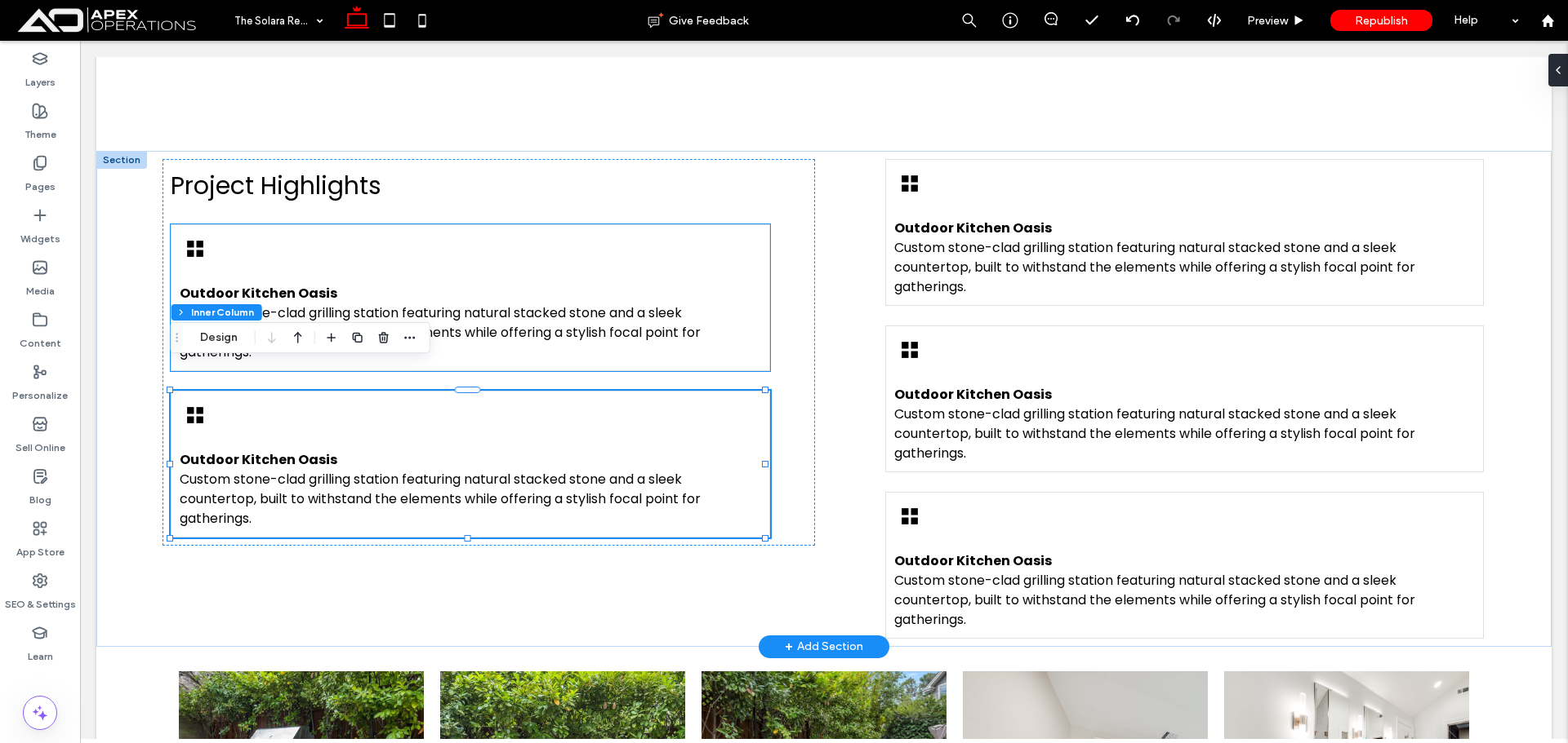
click at [558, 225] on div "Outdoor Kitchen Oasis Custom stone-clad grilling station featuring natural stac…" at bounding box center [469, 298] width 599 height 146
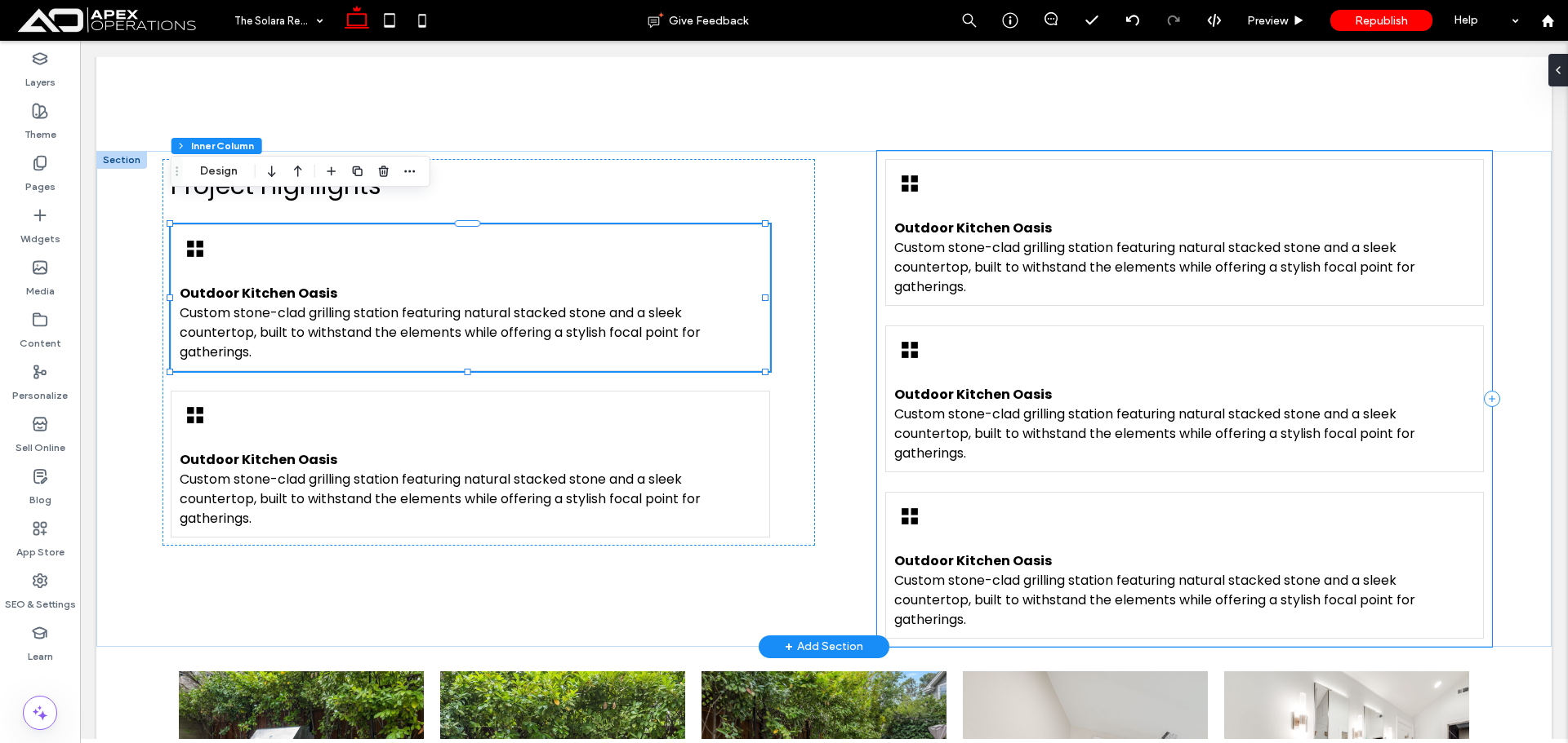
click at [877, 232] on div "Outdoor Kitchen Oasis Custom stone-clad grilling station featuring natural stac…" at bounding box center [1184, 400] width 615 height 497
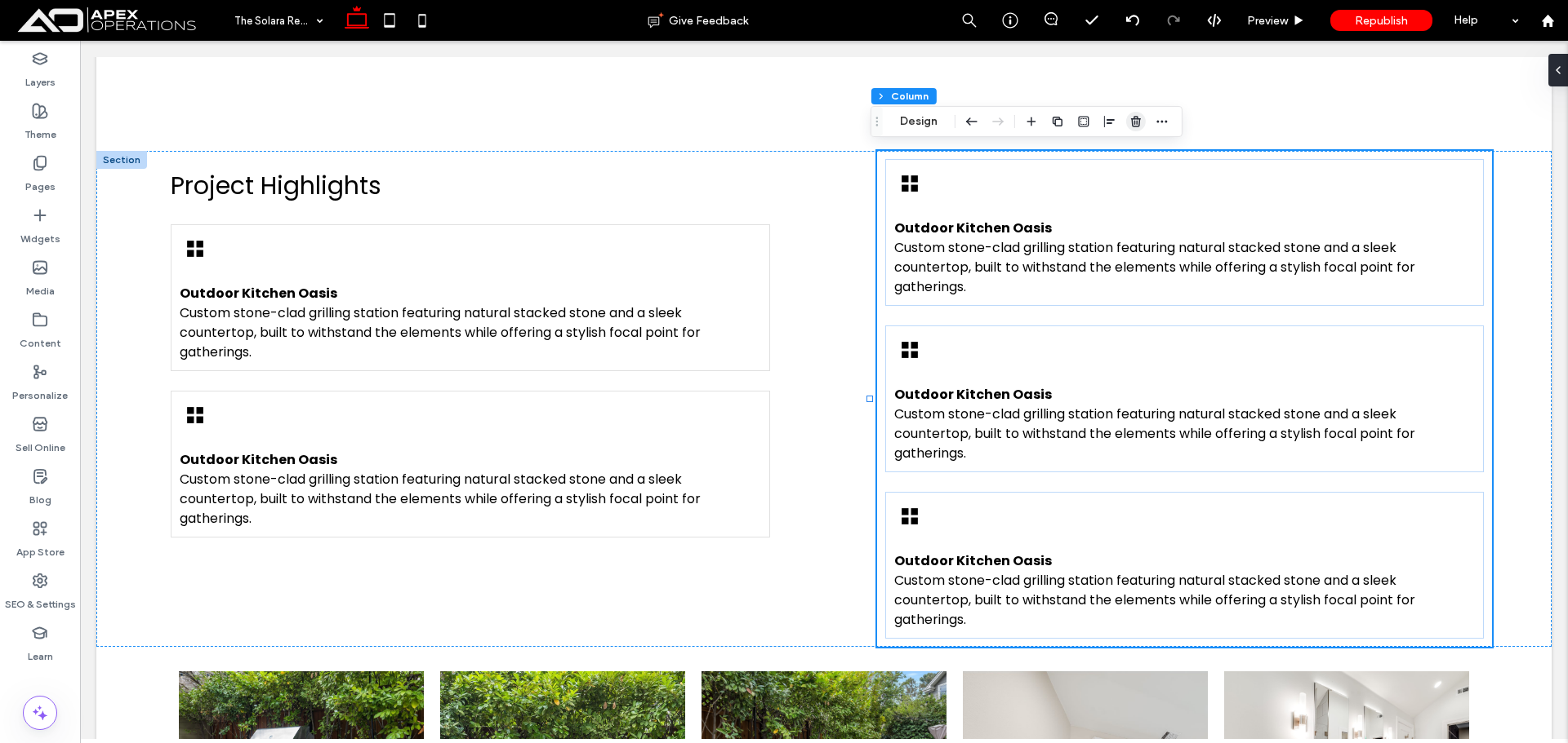
drag, startPoint x: 1133, startPoint y: 127, endPoint x: 1015, endPoint y: 100, distance: 121.0
click at [1133, 127] on use "button" at bounding box center [1135, 121] width 10 height 11
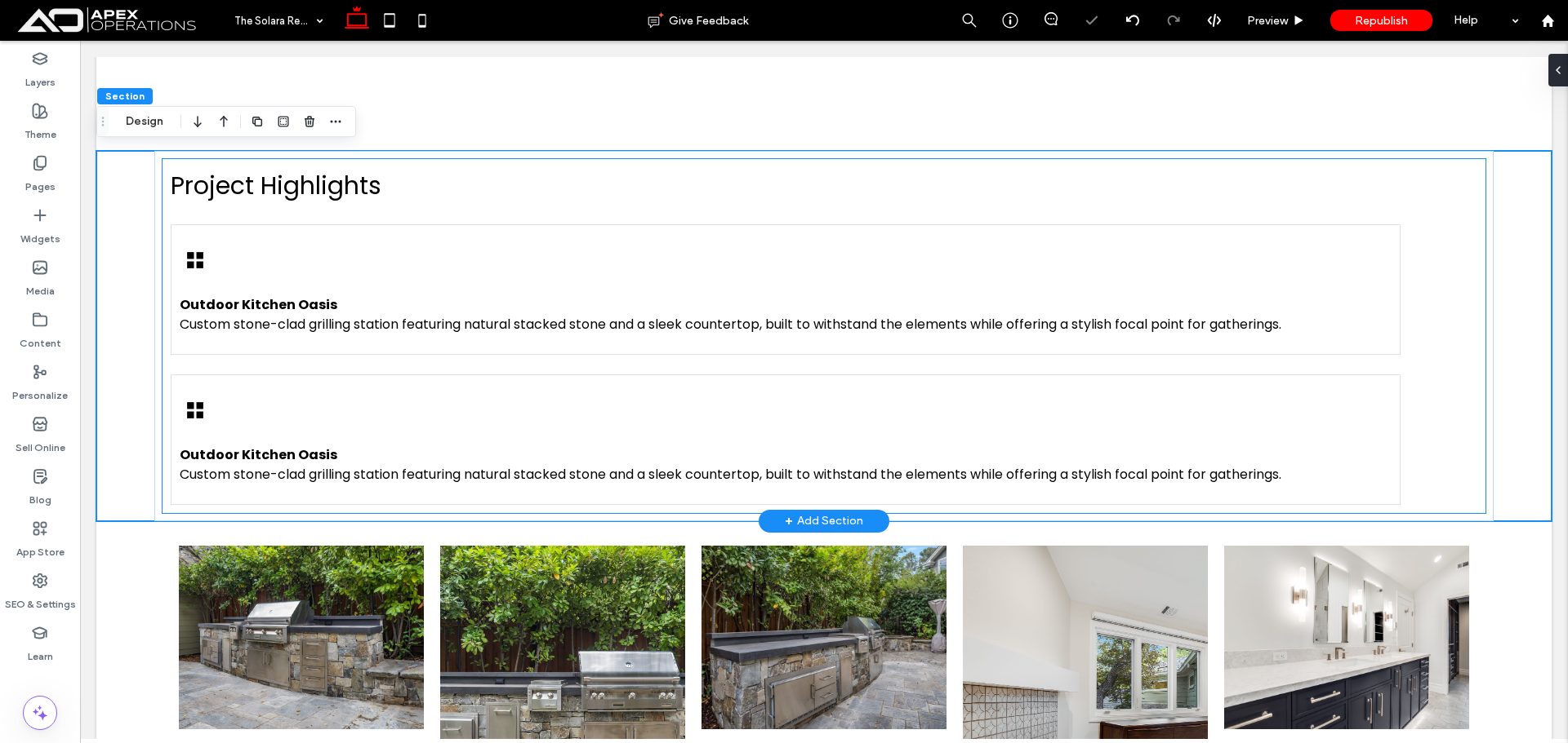
click at [883, 241] on div "Outdoor Kitchen Oasis Custom stone-clad grilling station featuring natural stac…" at bounding box center [785, 290] width 1229 height 131
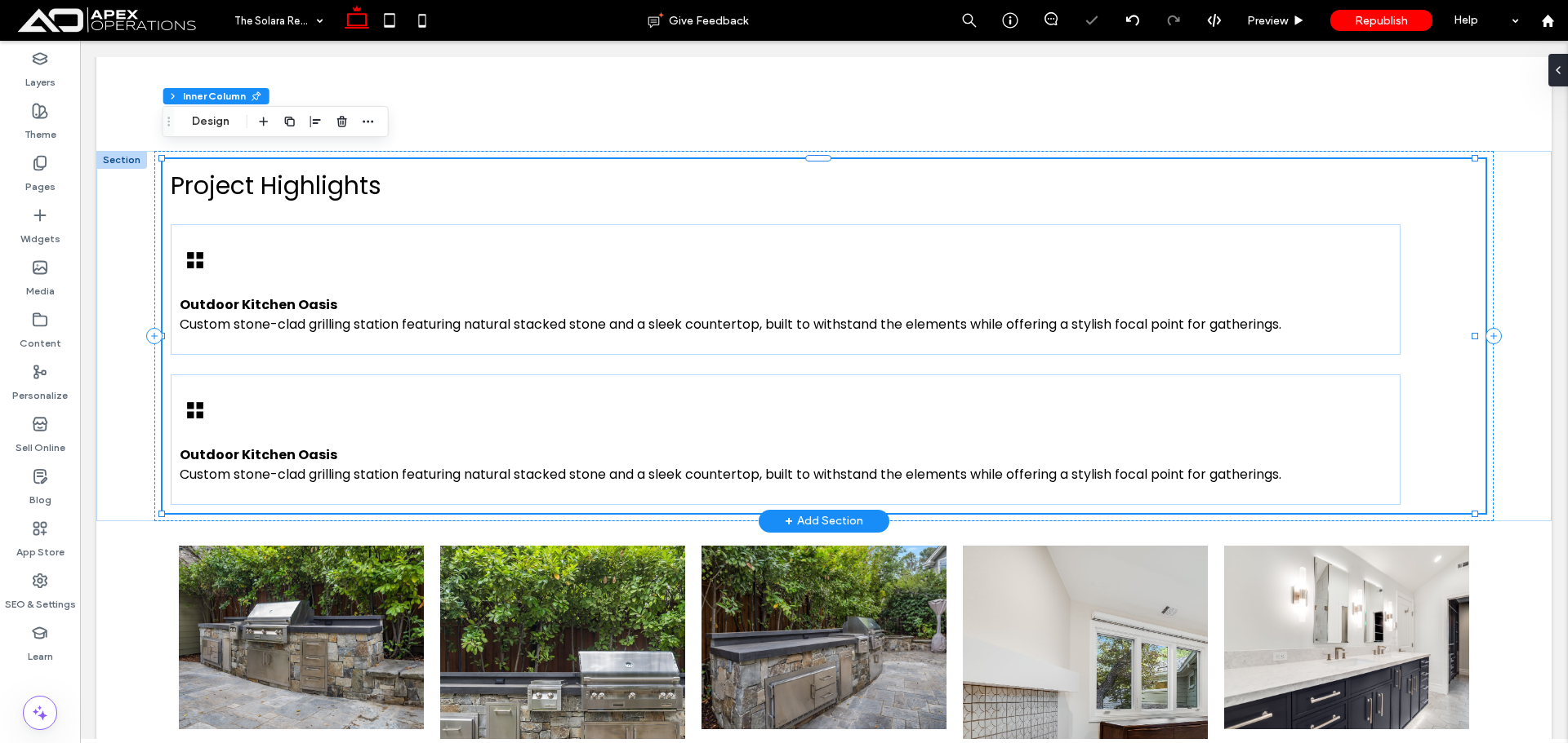
click at [883, 241] on div "Outdoor Kitchen Oasis Custom stone-clad grilling station featuring natural stac…" at bounding box center [785, 290] width 1229 height 131
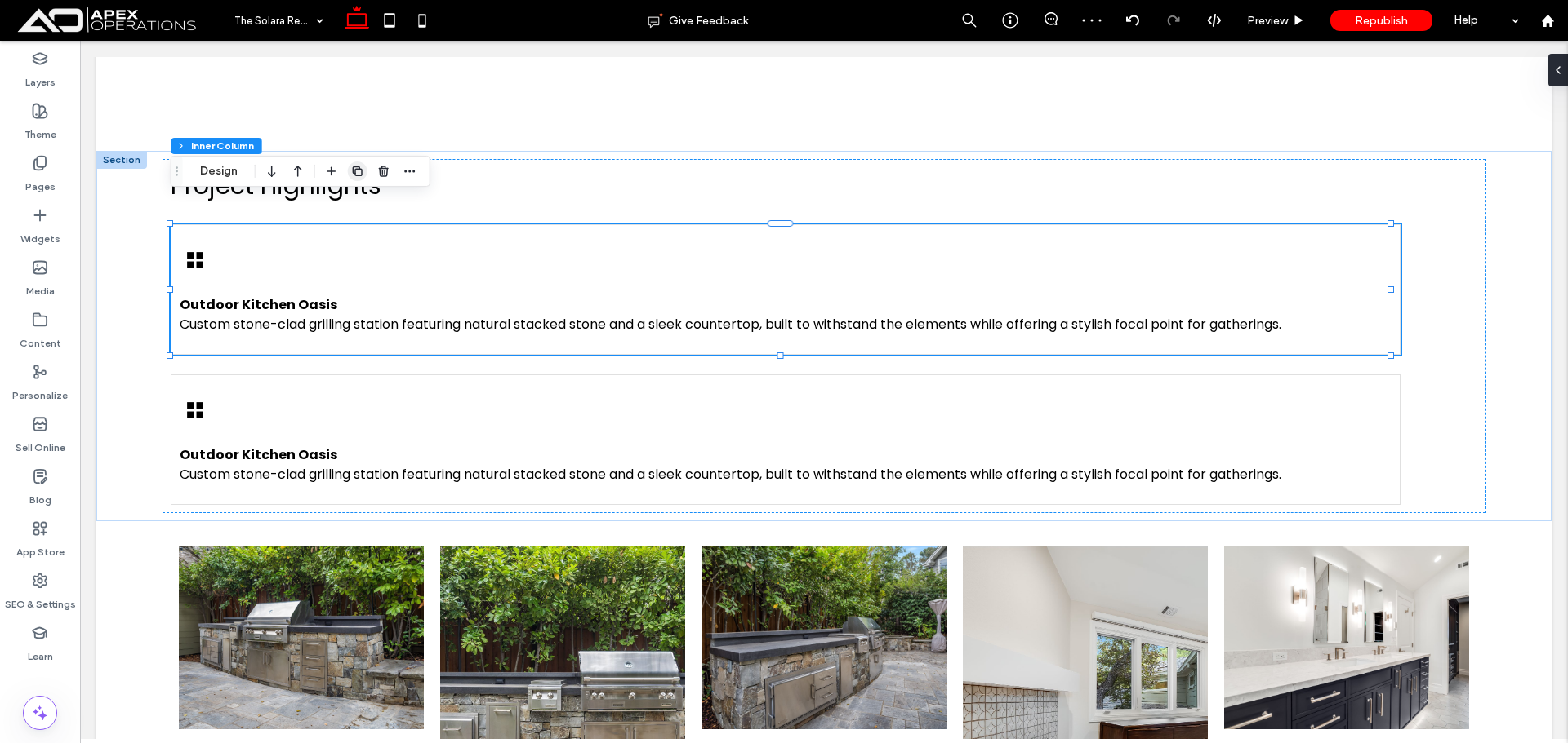
click at [356, 172] on icon "button" at bounding box center [357, 171] width 13 height 13
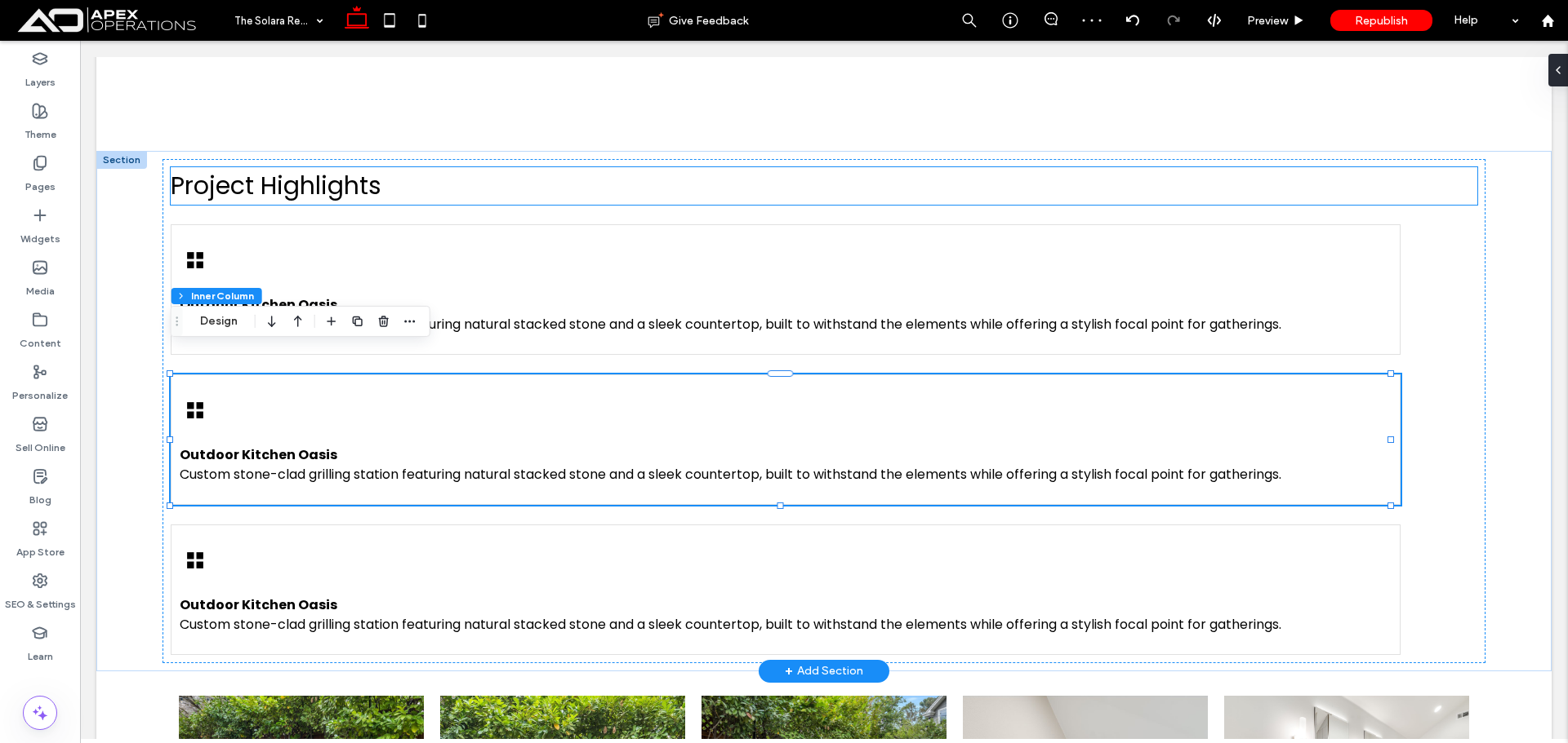
click at [587, 175] on h2 "Project Highlights" at bounding box center [823, 186] width 1306 height 38
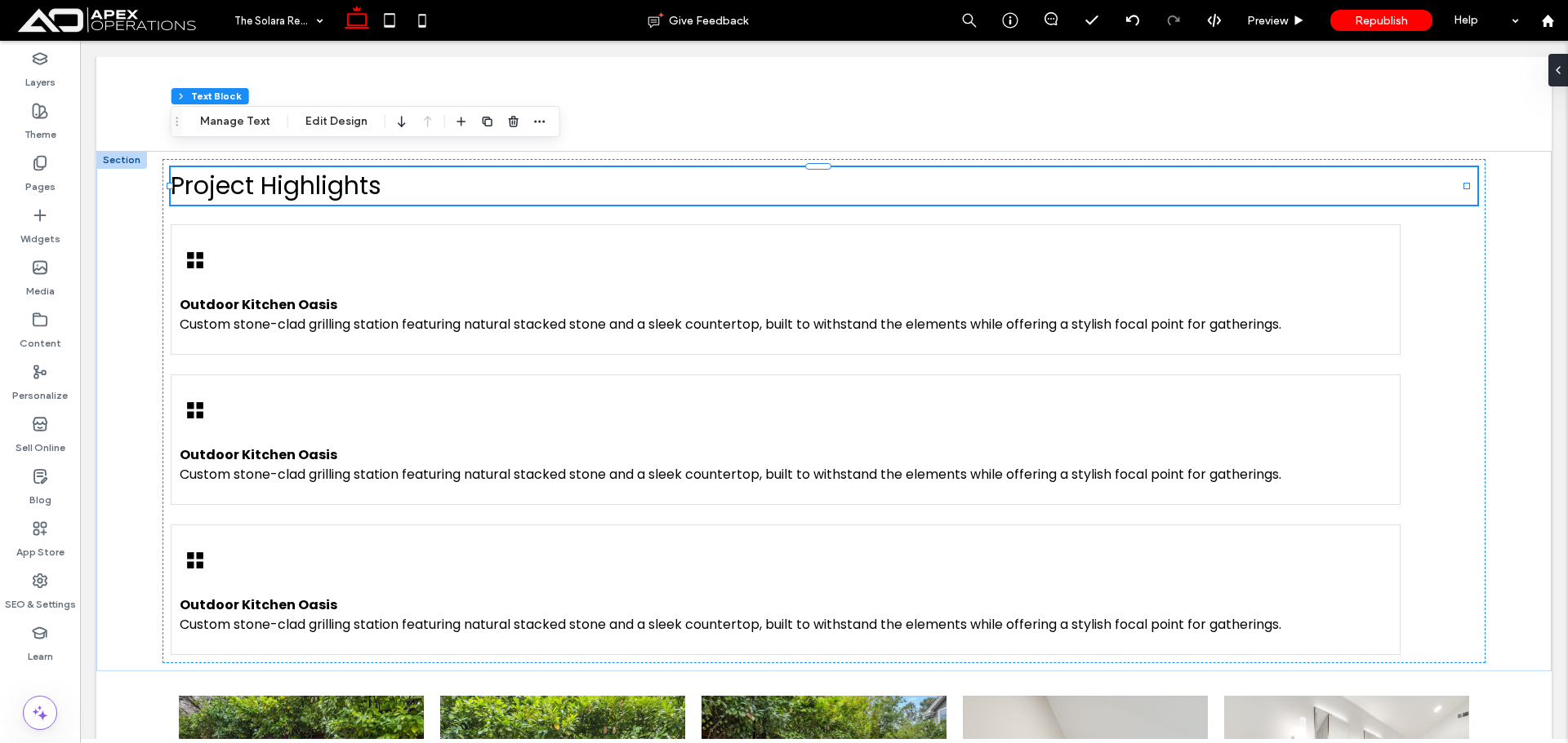
drag, startPoint x: 455, startPoint y: 125, endPoint x: 486, endPoint y: 110, distance: 34.4
click at [454, 125] on icon "button" at bounding box center [460, 121] width 13 height 13
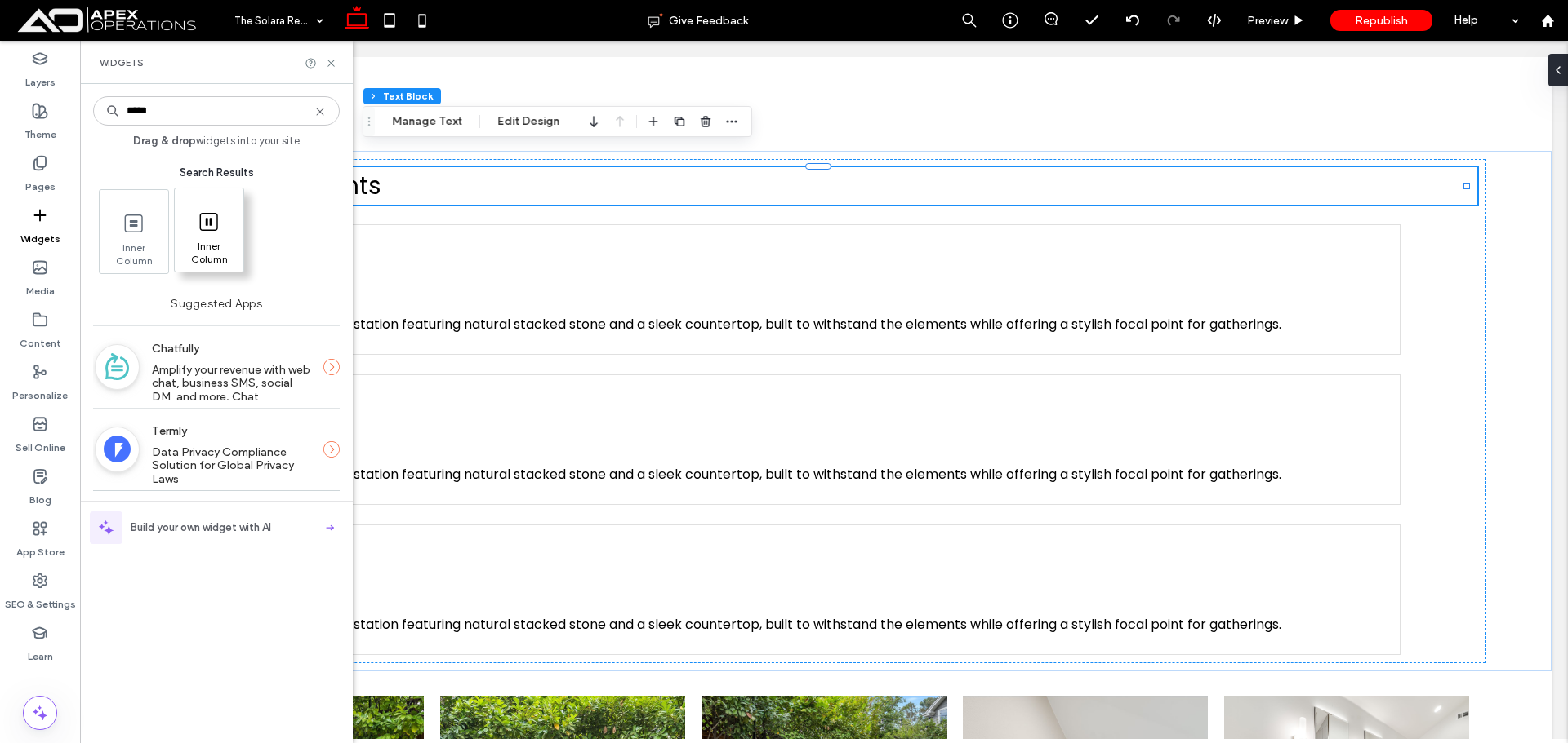
type input "*****"
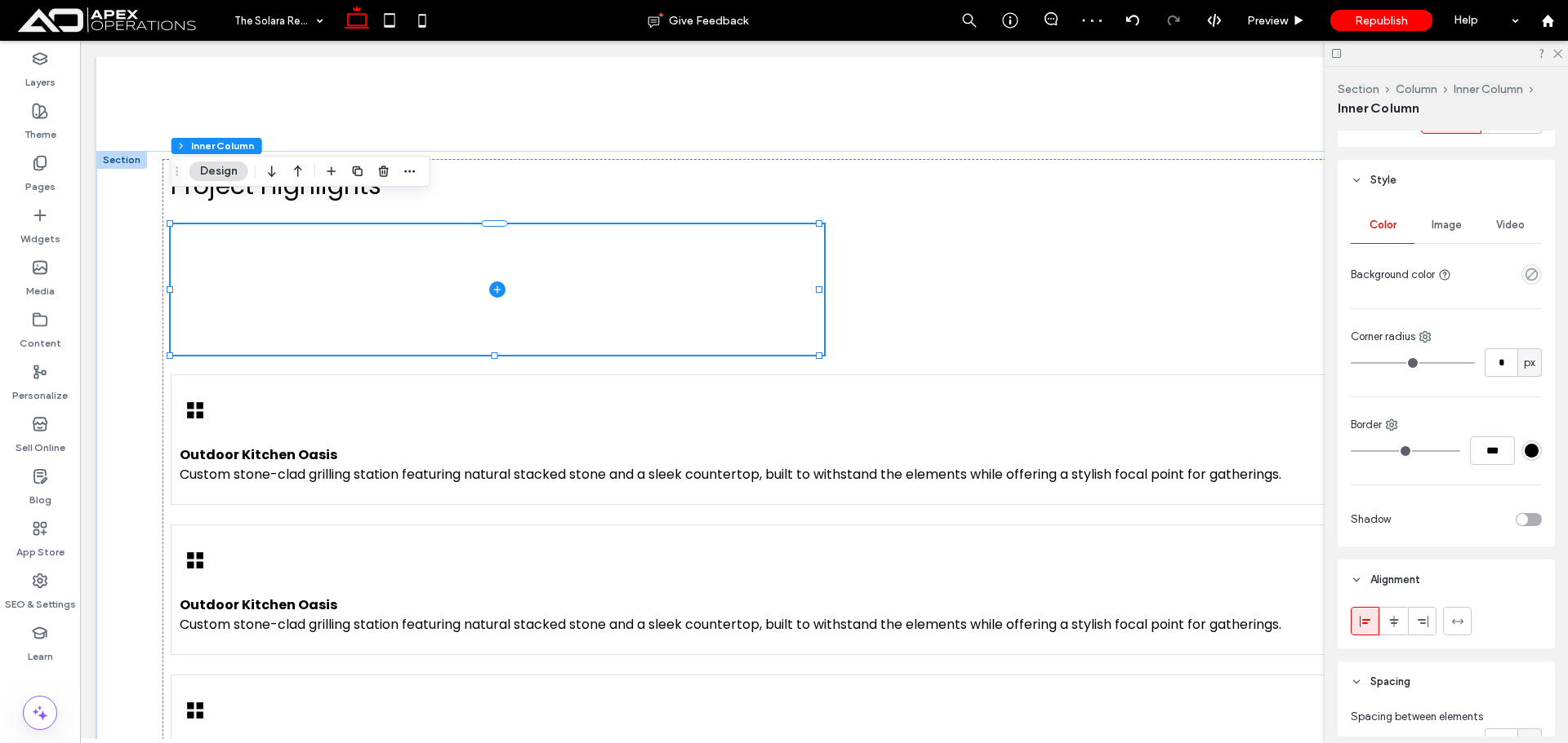
scroll to position [490, 0]
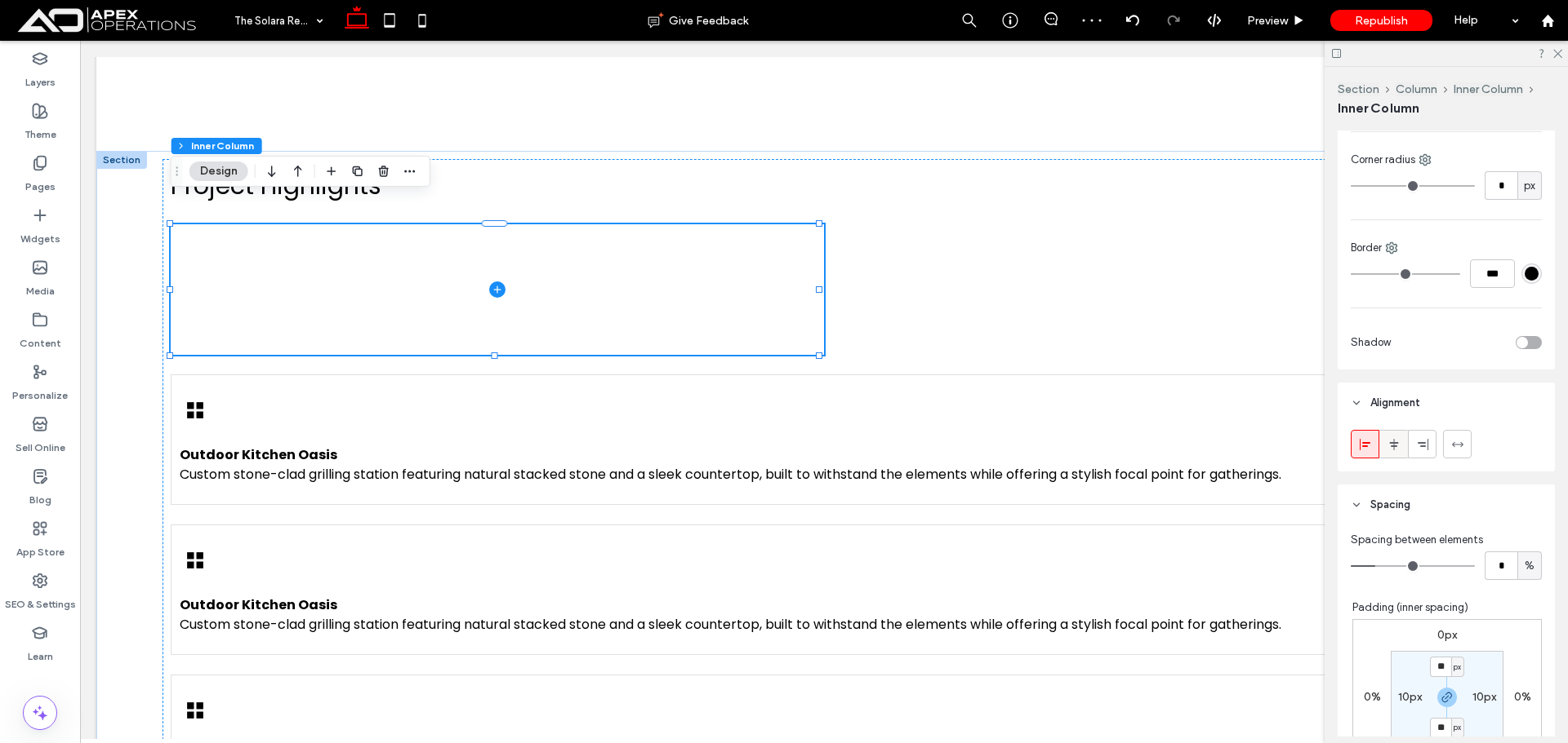
drag, startPoint x: 1453, startPoint y: 443, endPoint x: 1385, endPoint y: 437, distance: 68.3
click at [1452, 443] on use at bounding box center [1457, 443] width 12 height 5
type input "***"
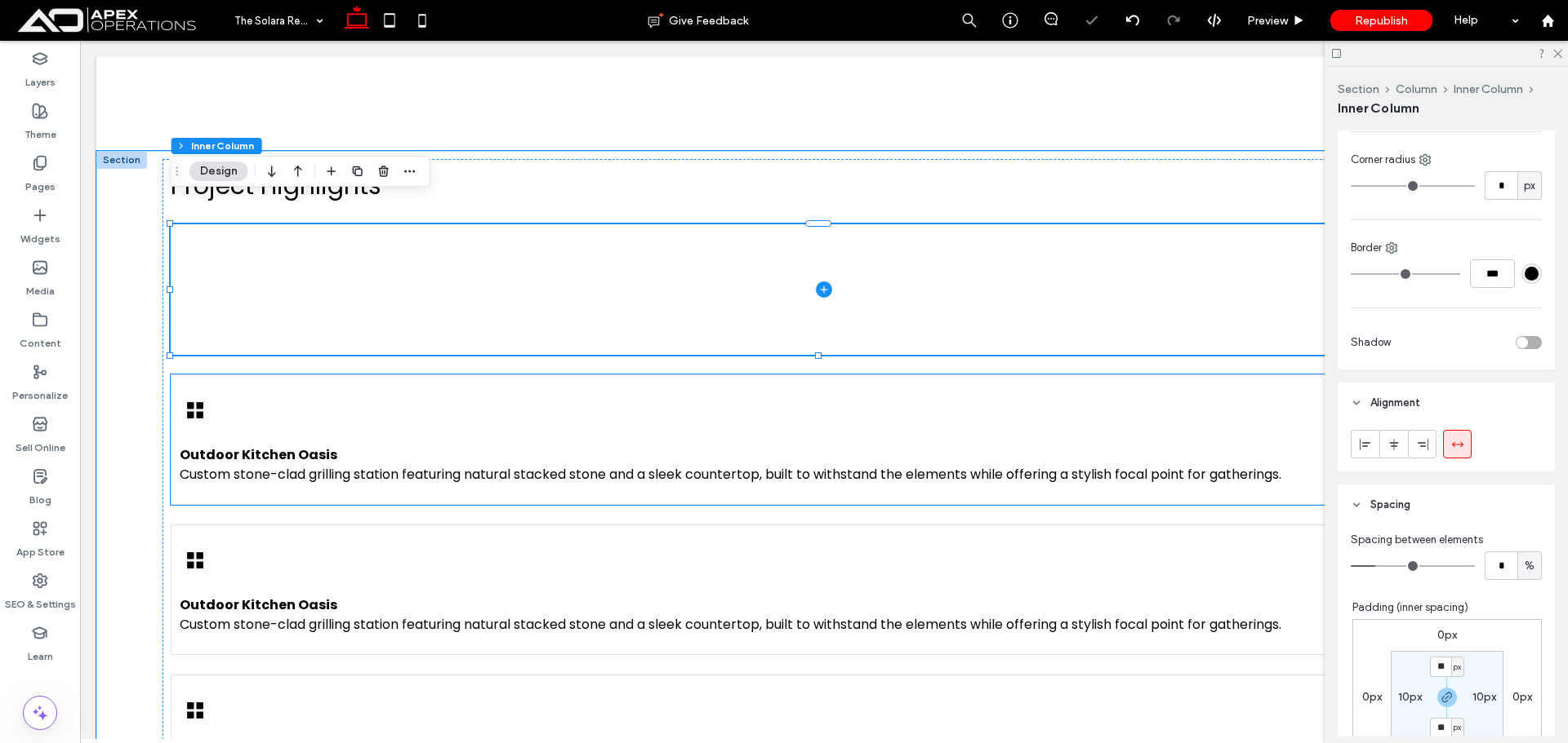
click at [561, 445] on p "Outdoor Kitchen Oasis Custom stone-clad grilling station featuring natural stac…" at bounding box center [785, 465] width 1212 height 40
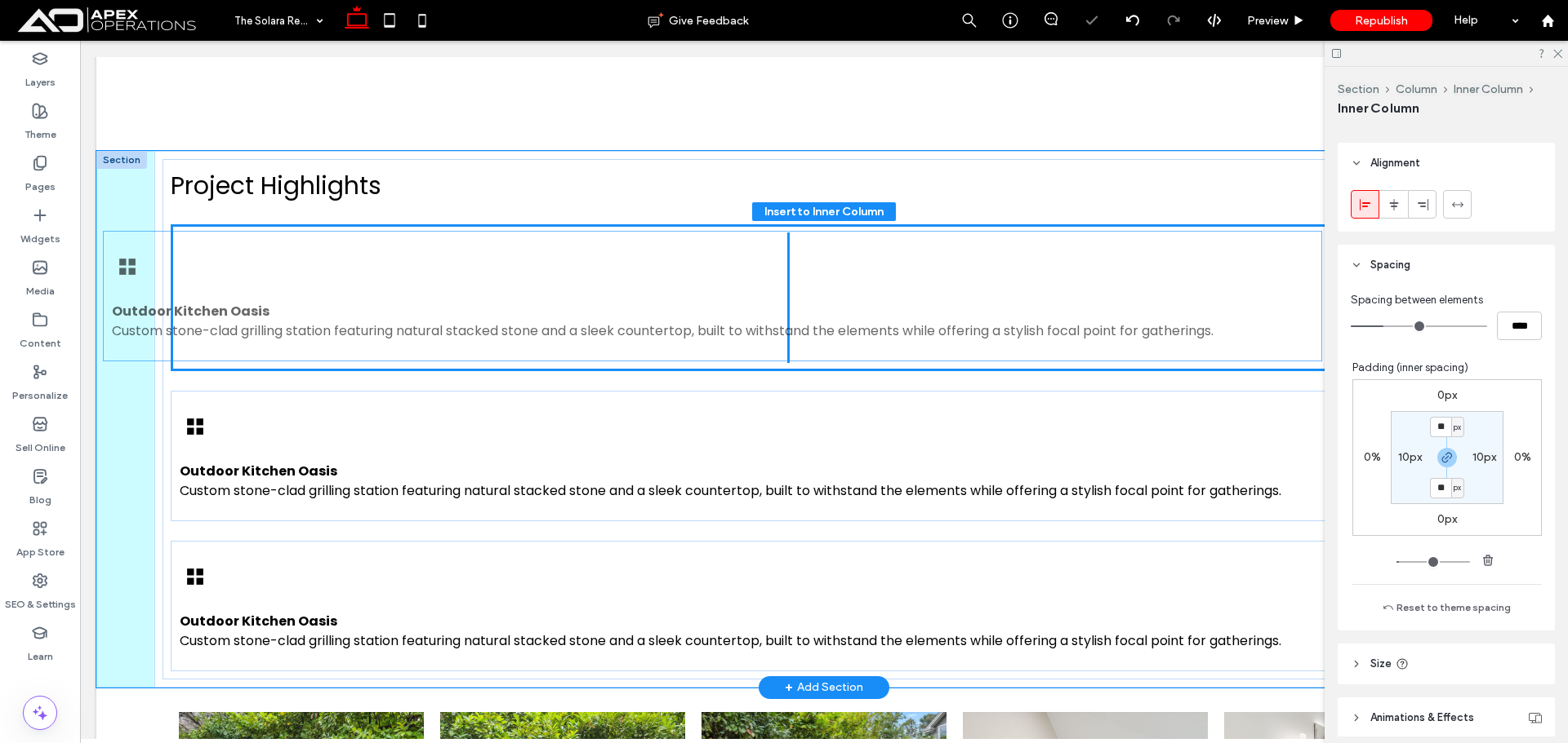
drag, startPoint x: 546, startPoint y: 400, endPoint x: 478, endPoint y: 282, distance: 136.2
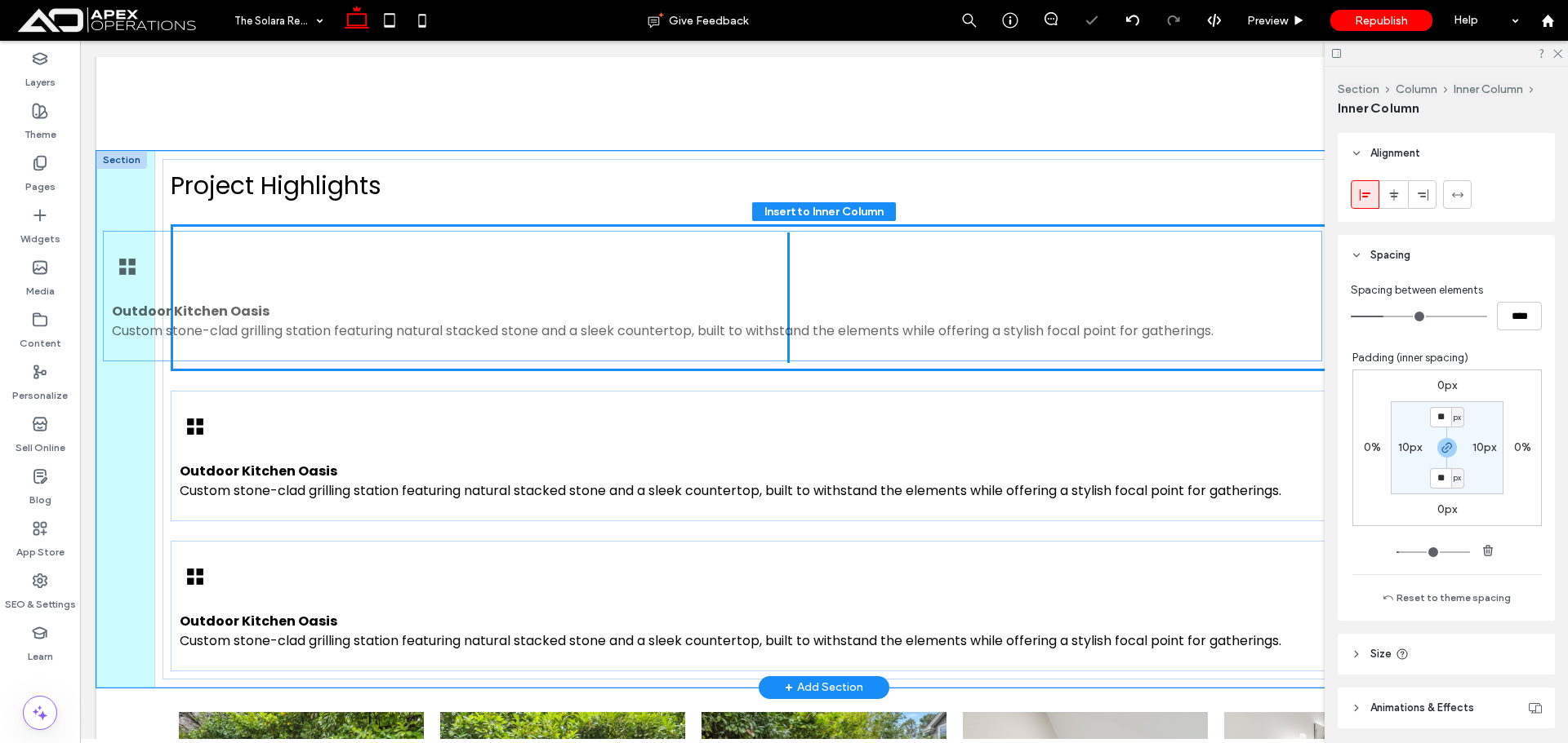
type input "**"
type input "****"
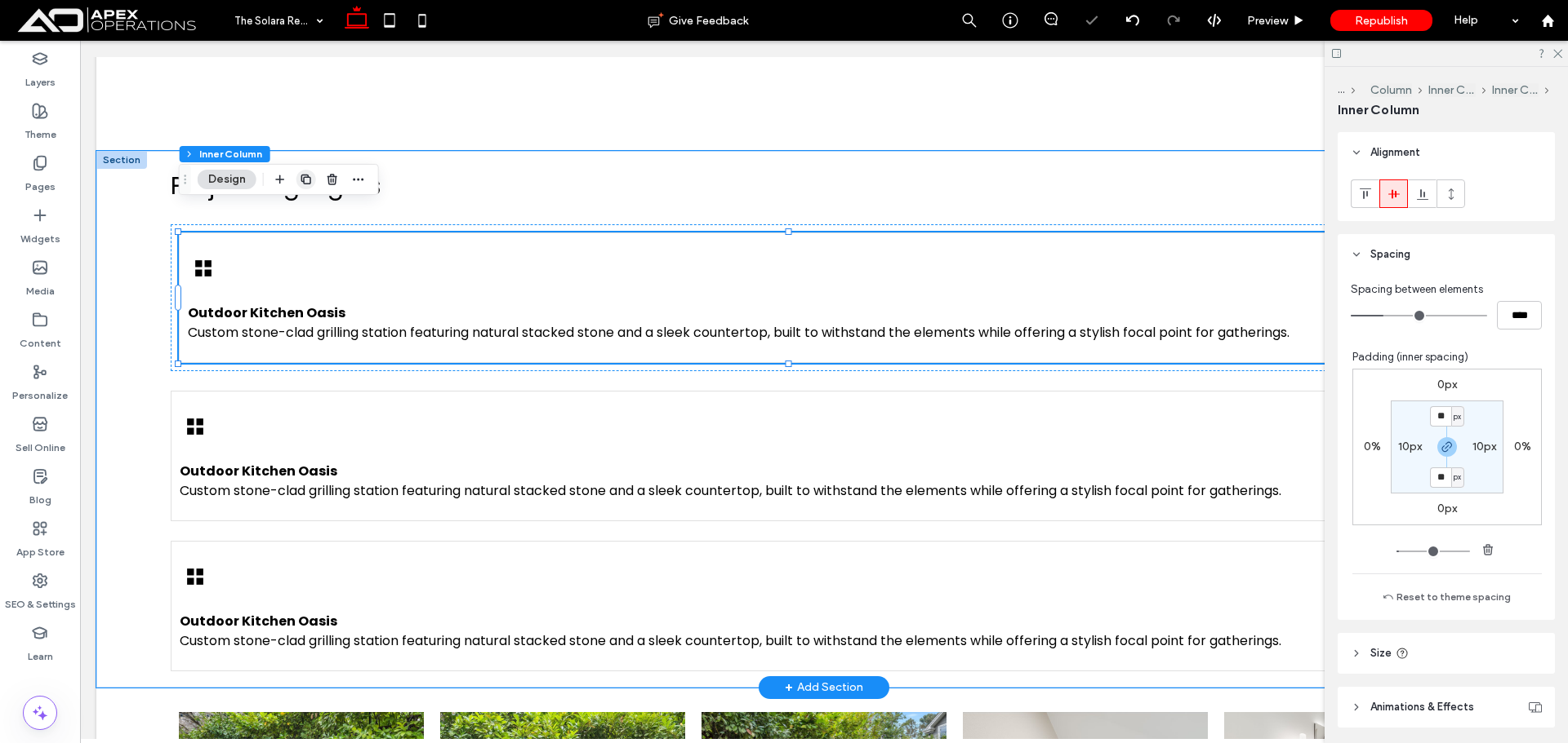
click at [310, 175] on icon "button" at bounding box center [306, 179] width 13 height 13
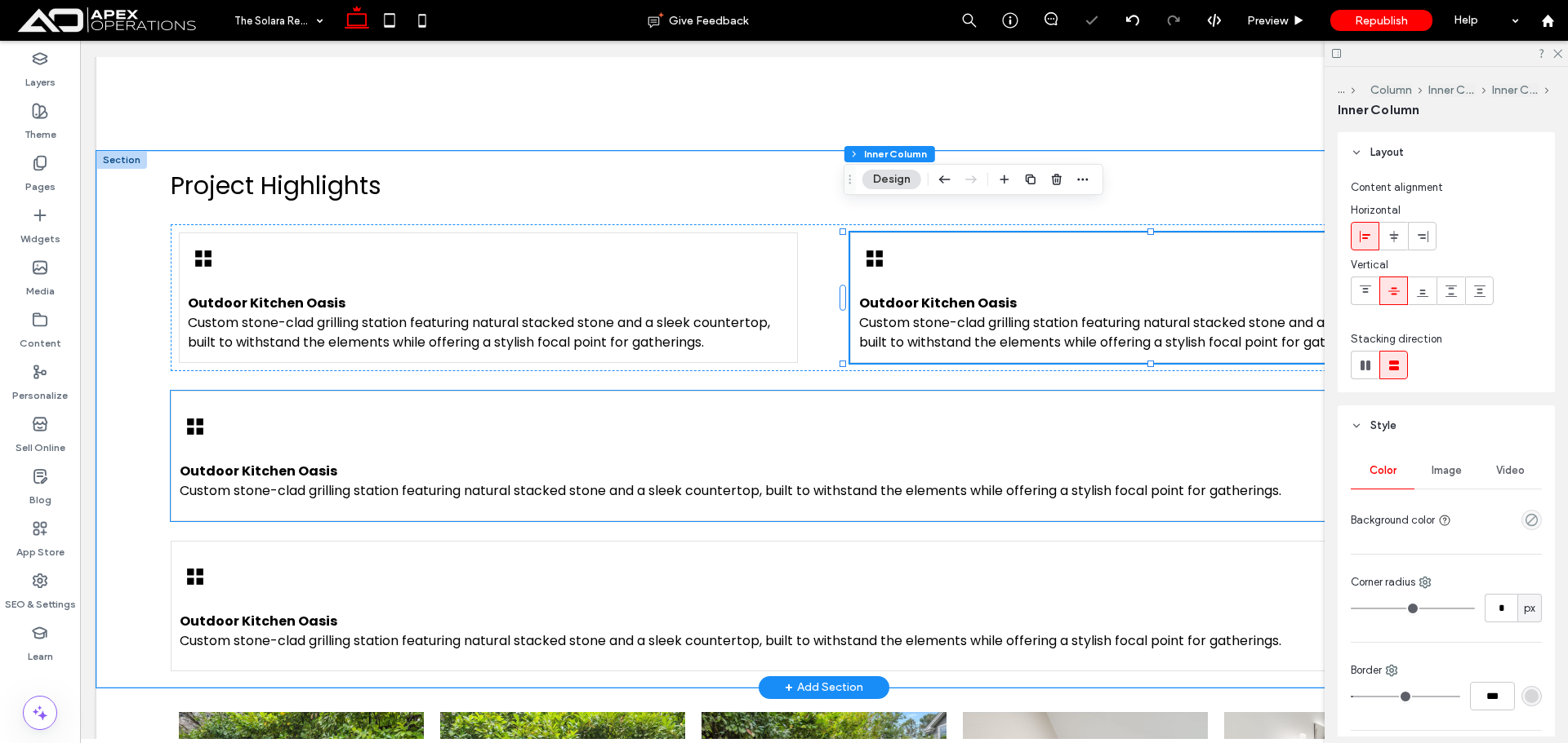
click at [477, 391] on div "Outdoor Kitchen Oasis Custom stone-clad grilling station featuring natural stac…" at bounding box center [785, 456] width 1229 height 131
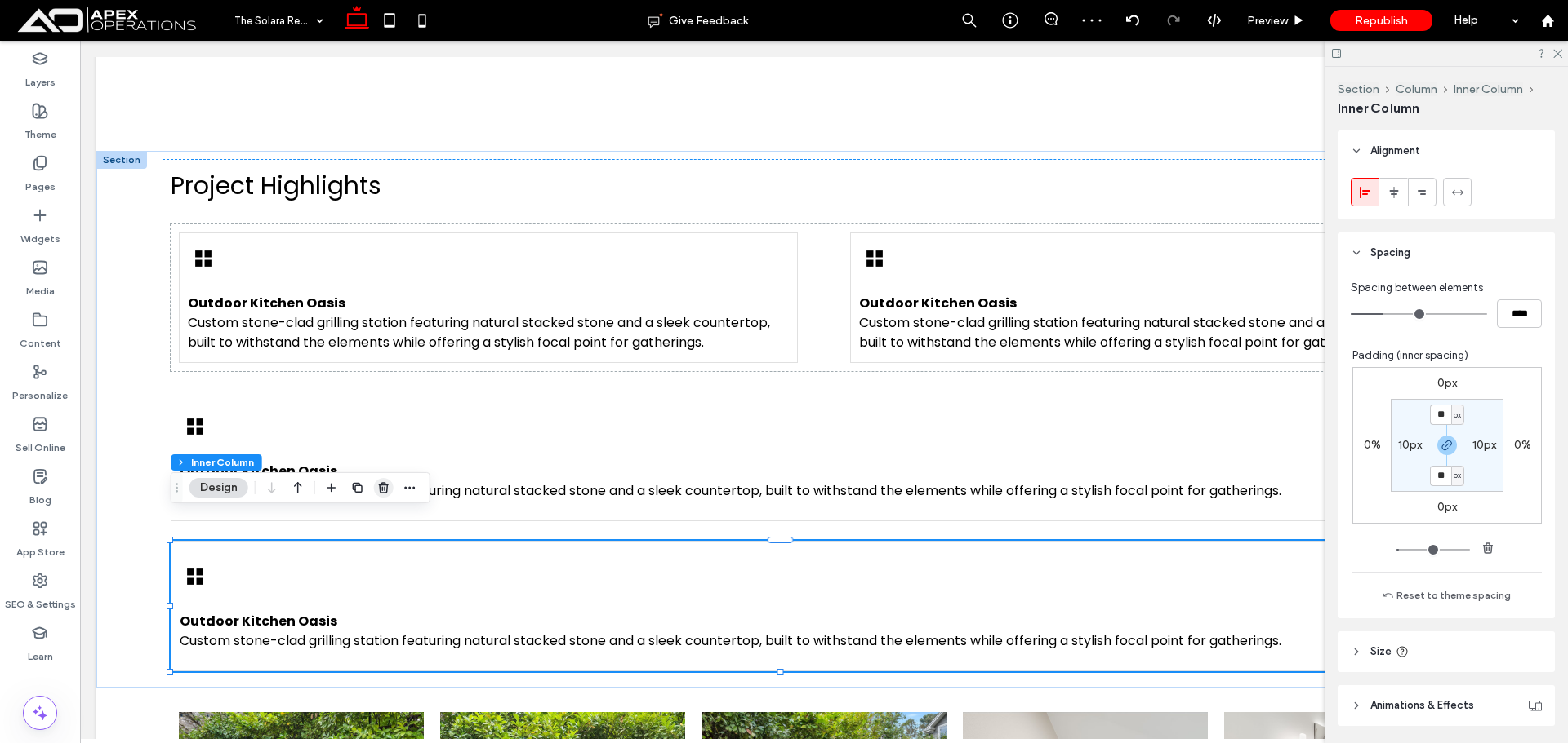
click at [383, 490] on use "button" at bounding box center [384, 487] width 10 height 11
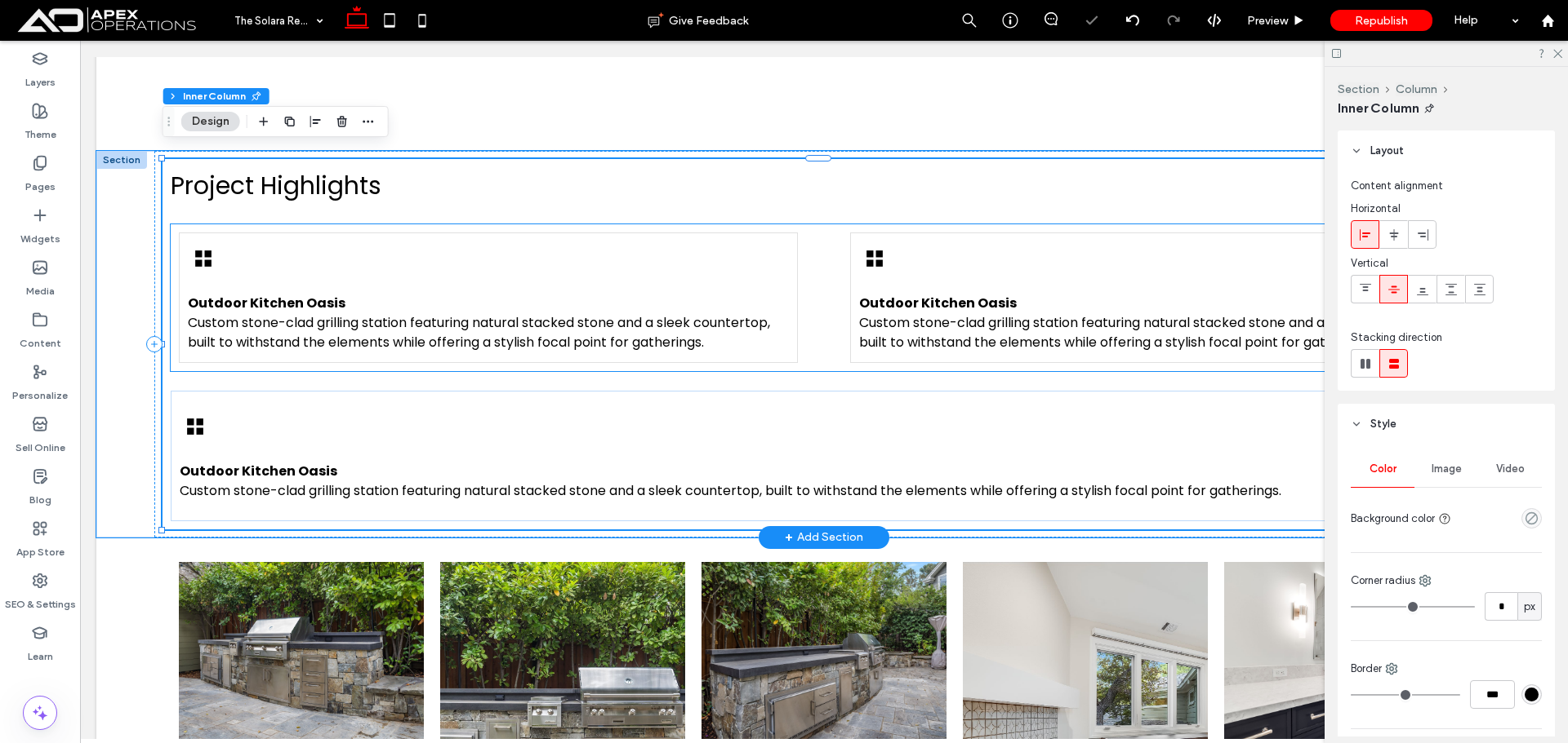
click at [810, 225] on div "Outdoor Kitchen Oasis Custom stone-clad grilling station featuring natural stac…" at bounding box center [823, 298] width 1306 height 146
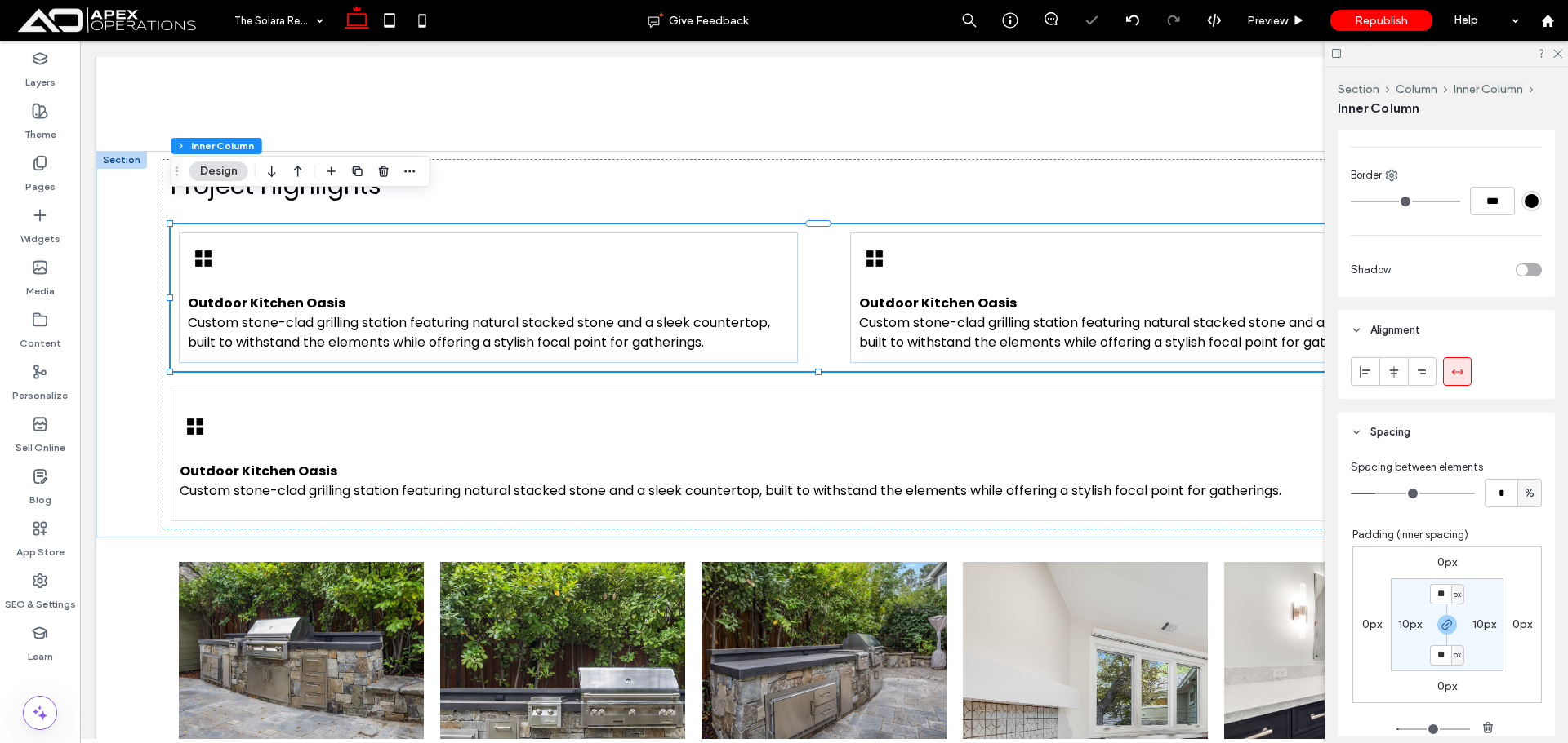
scroll to position [571, 0]
click at [1500, 475] on input "*" at bounding box center [1501, 484] width 33 height 29
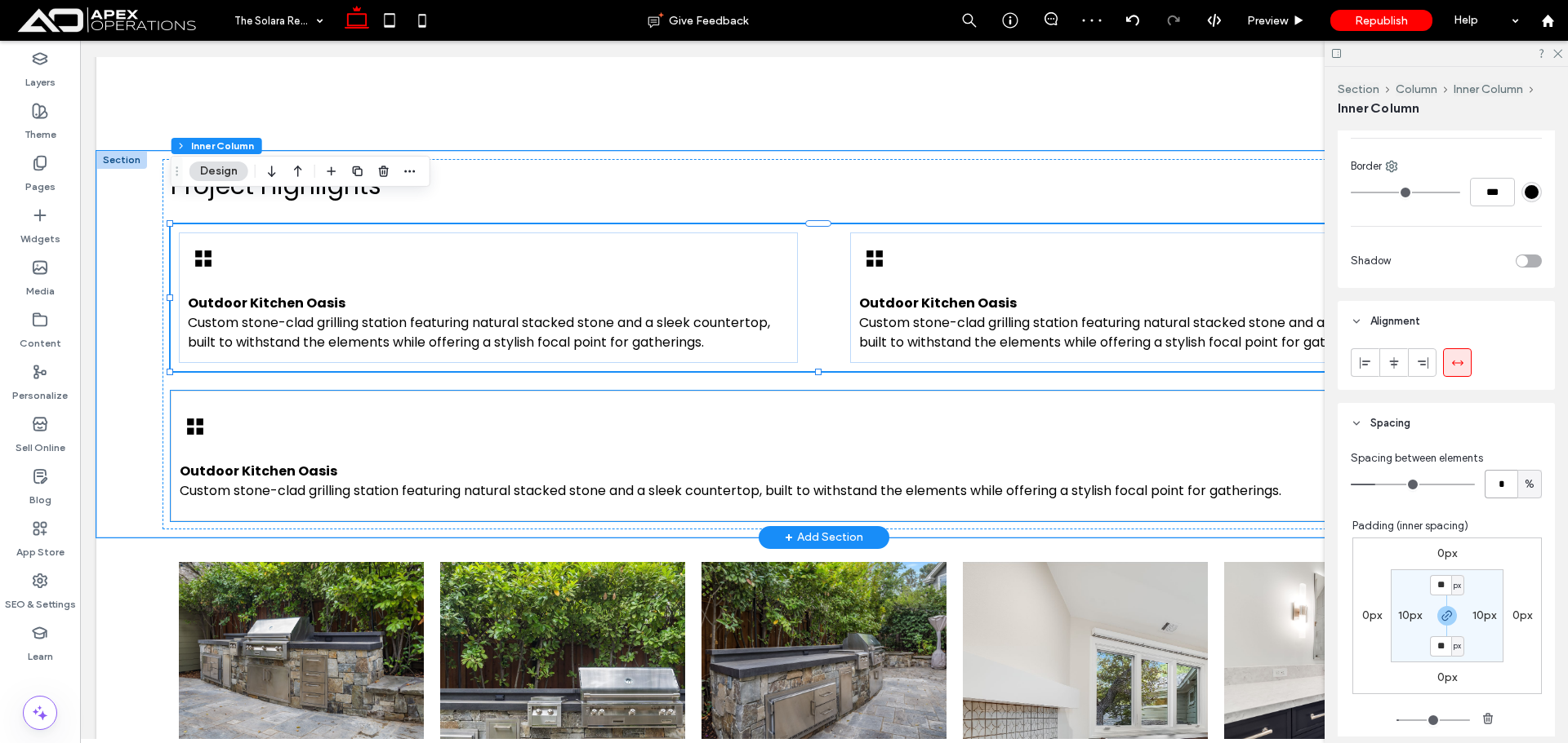
type input "*"
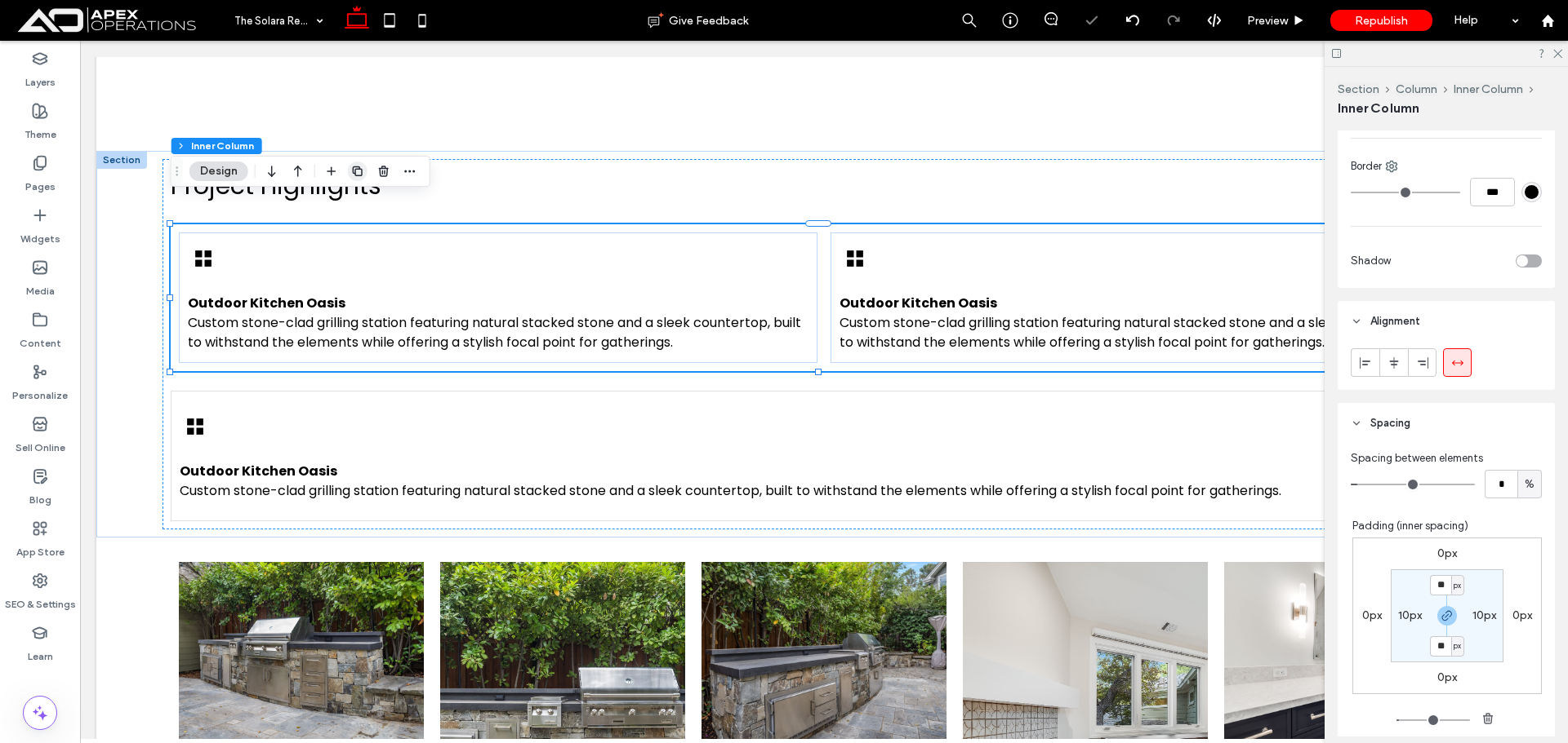
click at [352, 175] on icon "button" at bounding box center [357, 171] width 13 height 13
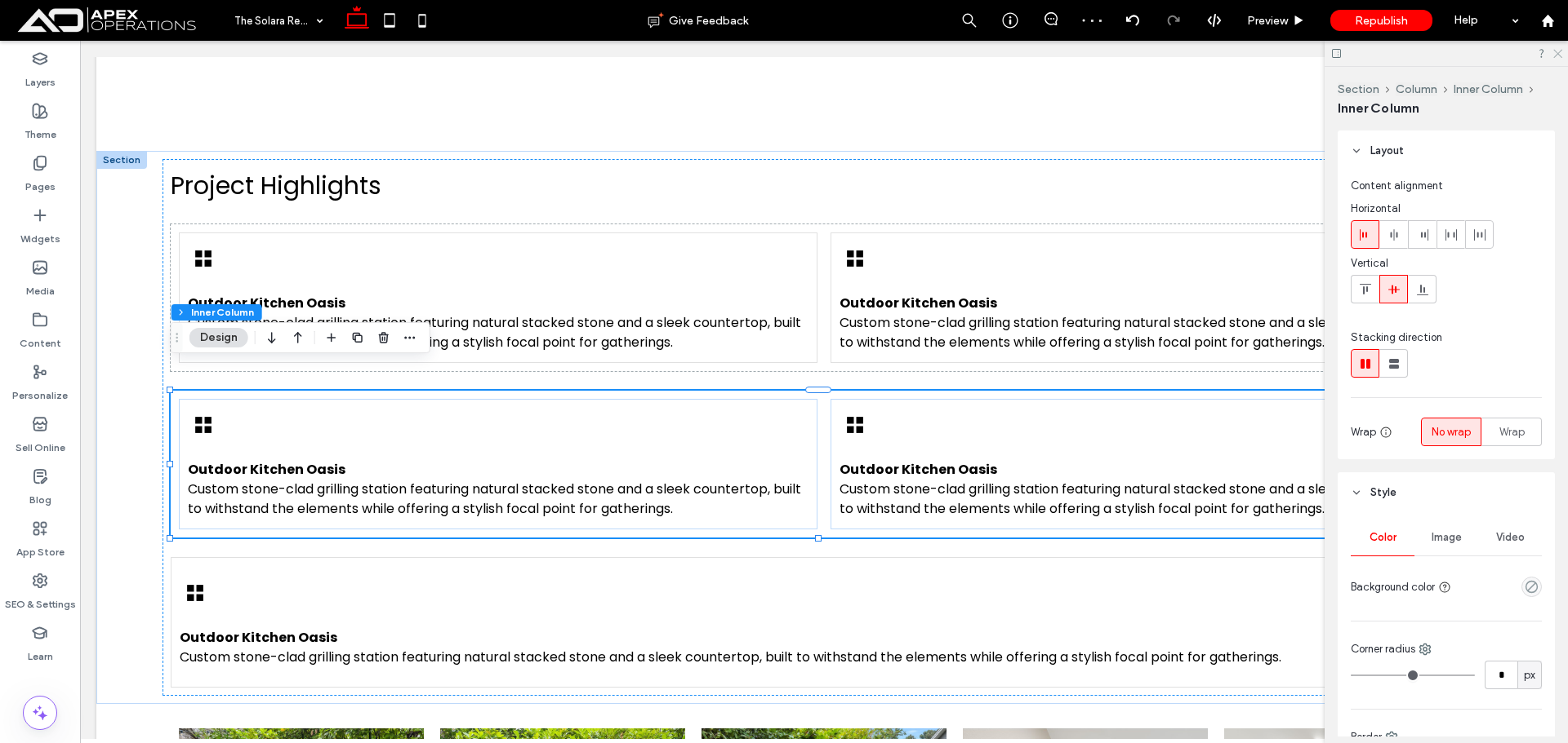
click at [1556, 57] on icon at bounding box center [1556, 52] width 11 height 11
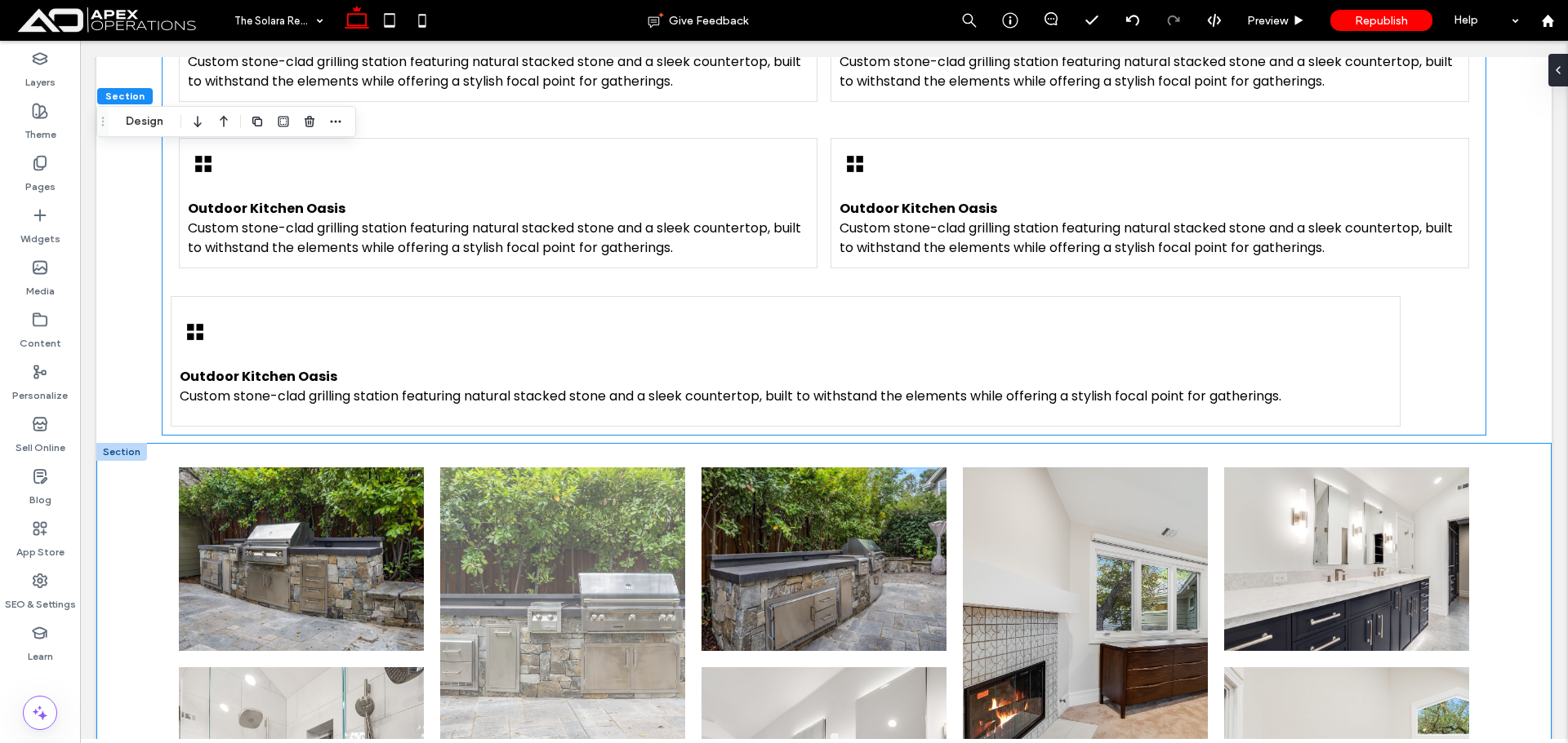
scroll to position [1512, 0]
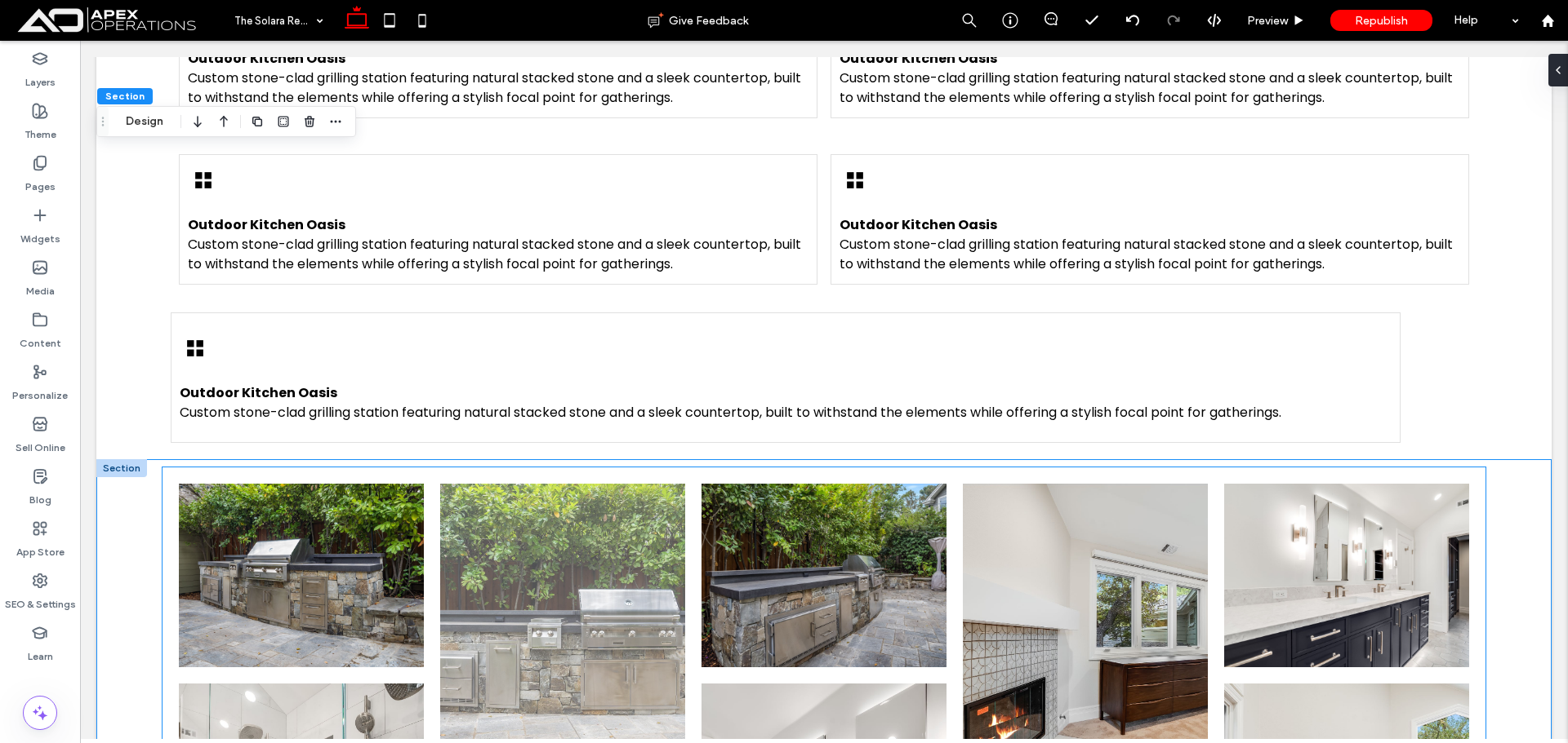
click at [557, 538] on link at bounding box center [562, 636] width 245 height 306
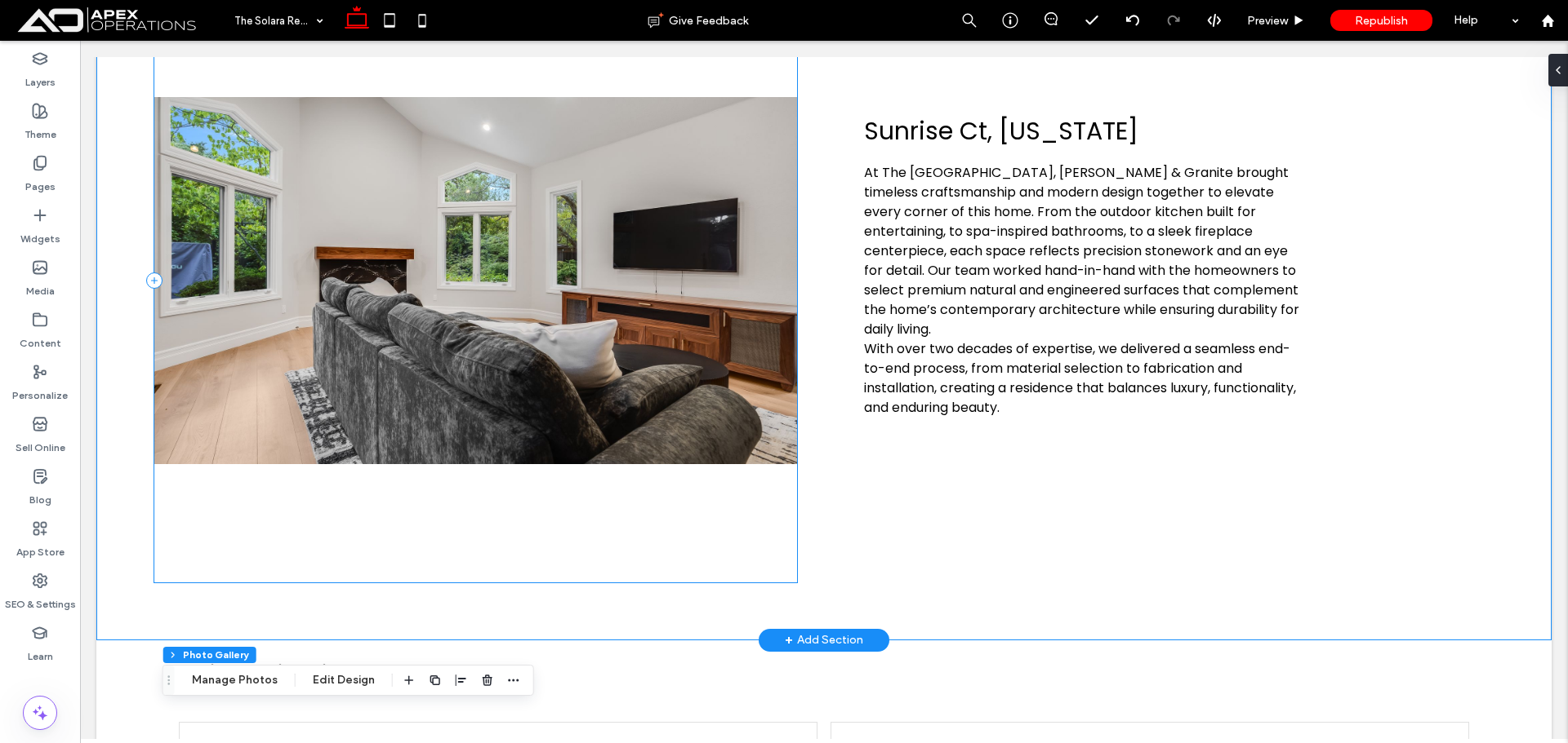
click at [329, 484] on div at bounding box center [475, 281] width 642 height 604
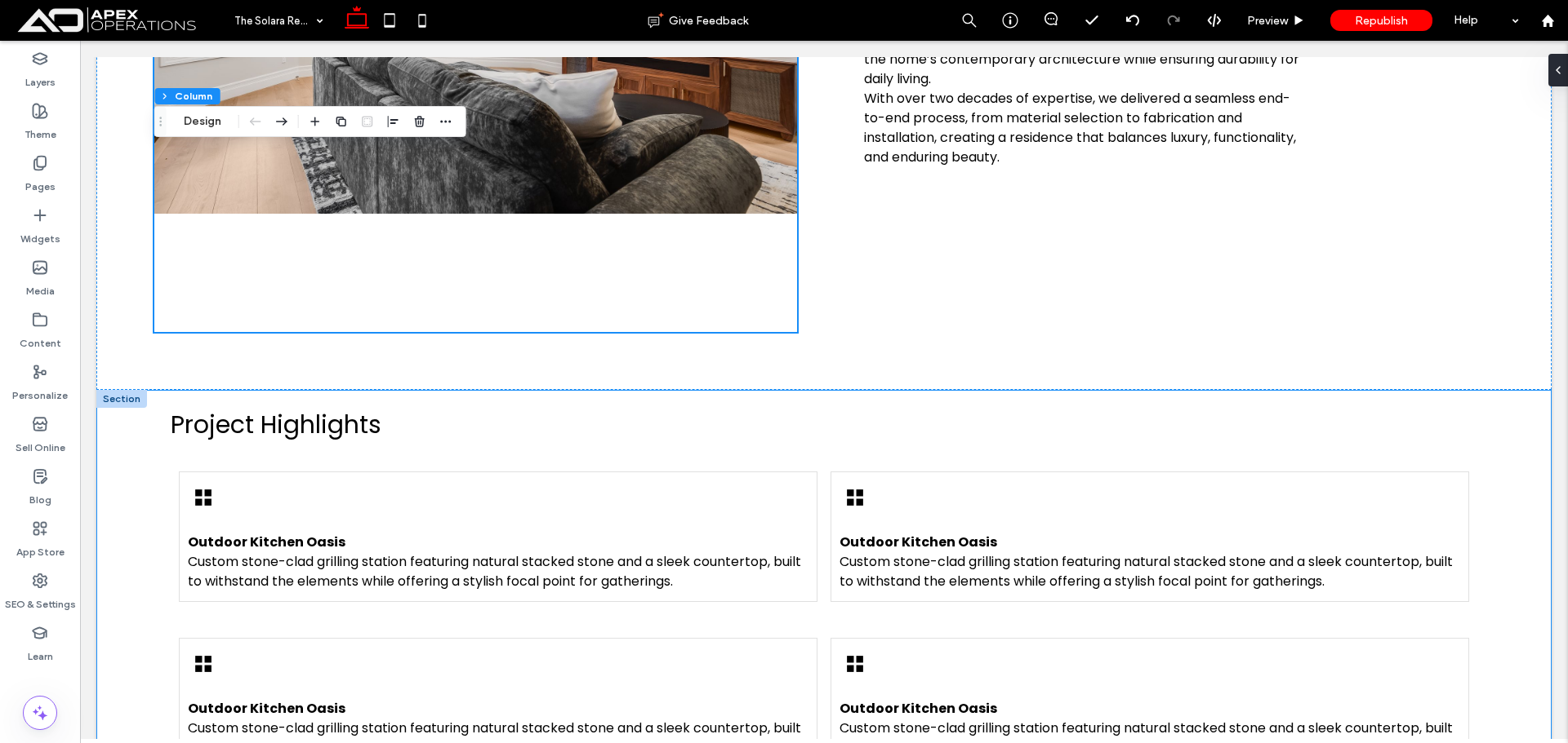
scroll to position [1103, 0]
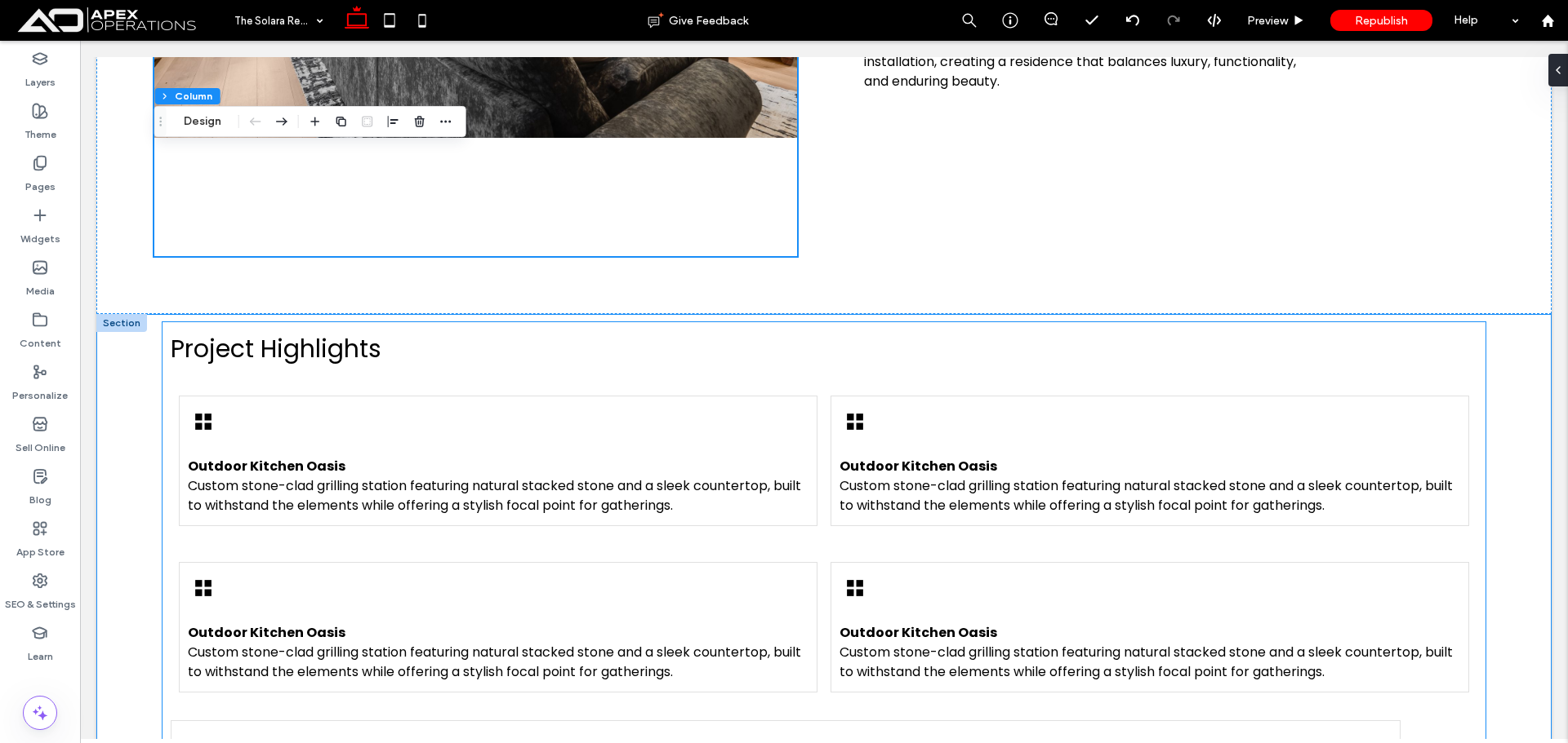
click at [903, 399] on div "Outdoor Kitchen Oasis Custom stone-clad grilling station featuring natural stac…" at bounding box center [1149, 461] width 638 height 131
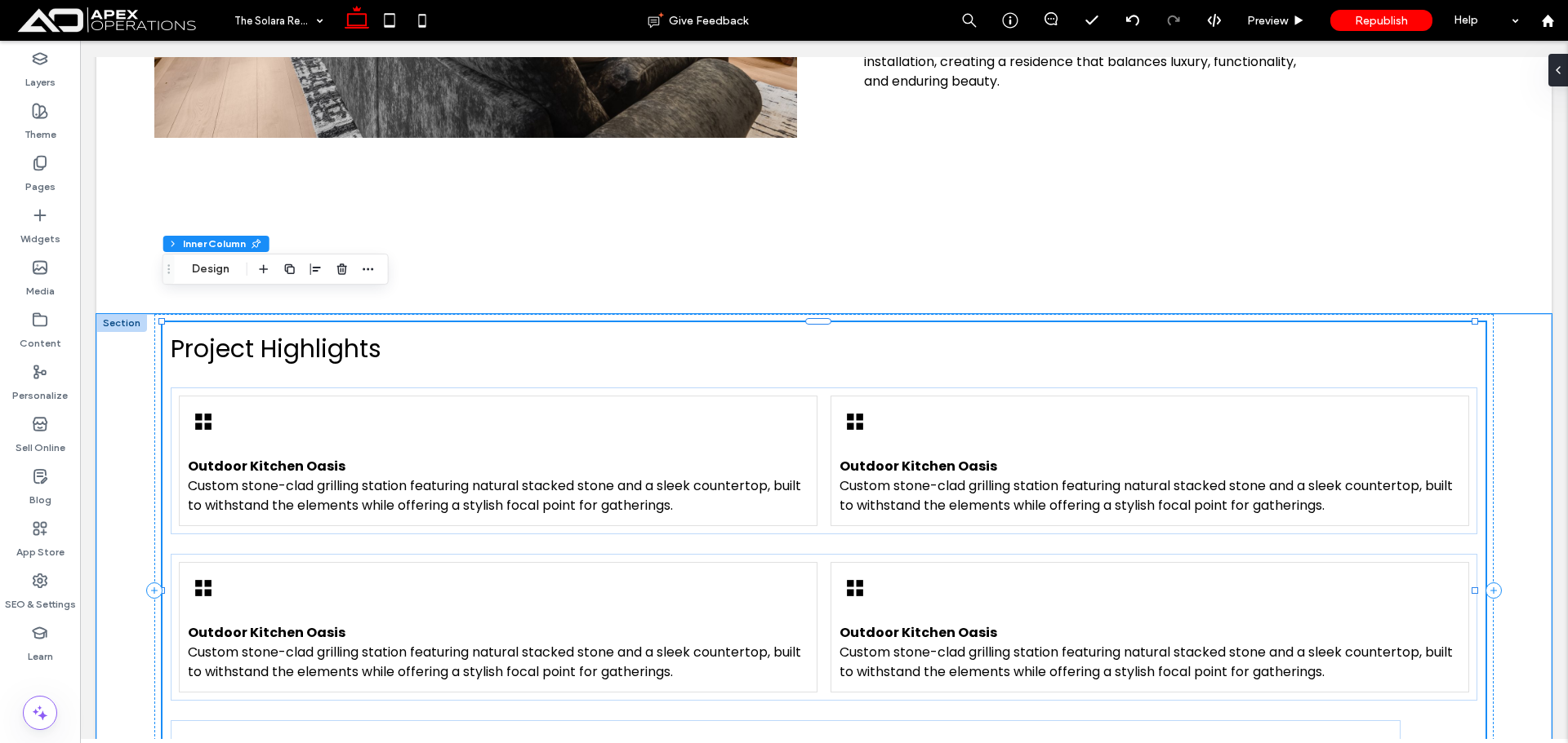
click at [902, 396] on div "Outdoor Kitchen Oasis Custom stone-clad grilling station featuring natural stac…" at bounding box center [1149, 461] width 638 height 131
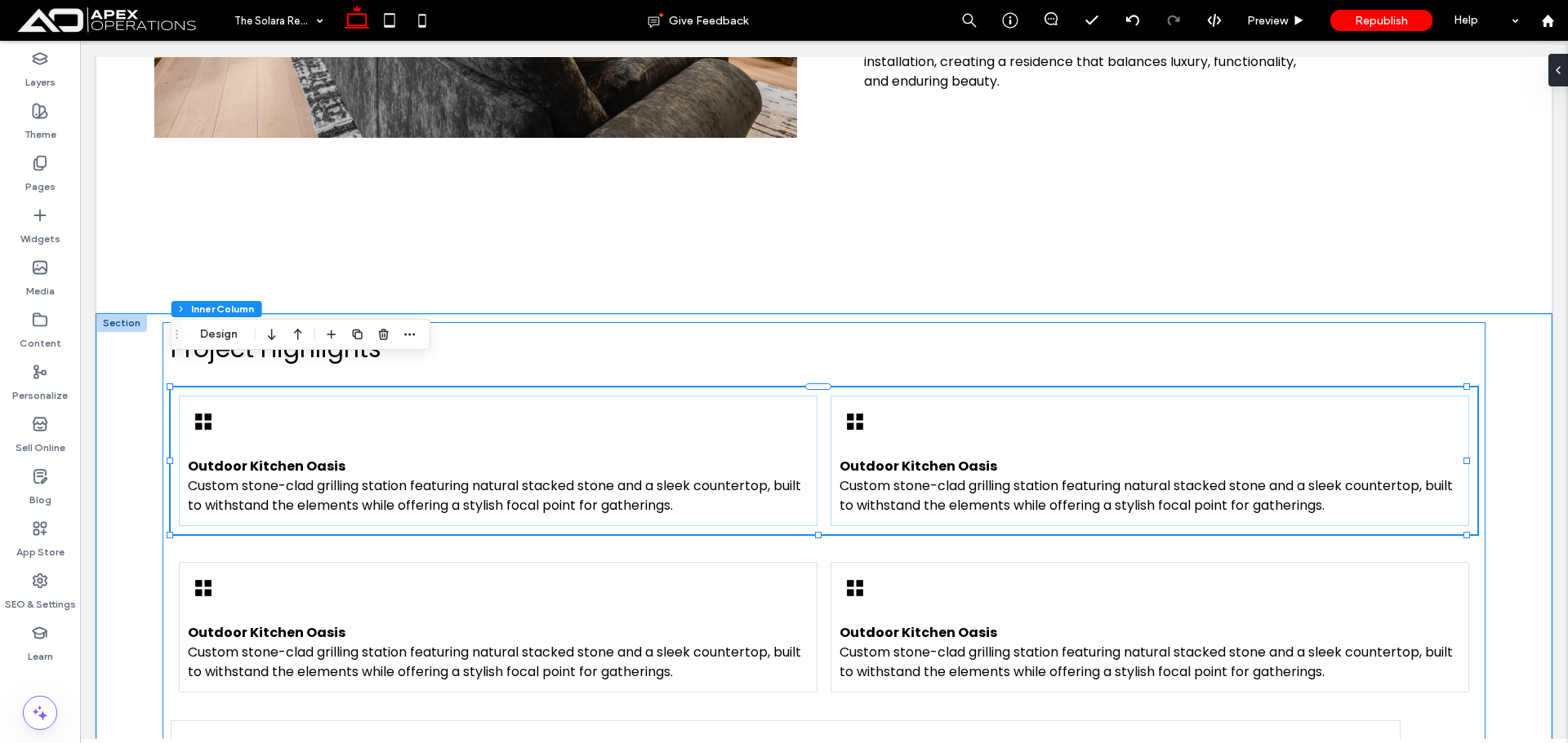
click at [903, 396] on div "Outdoor Kitchen Oasis Custom stone-clad grilling station featuring natural stac…" at bounding box center [1149, 461] width 638 height 131
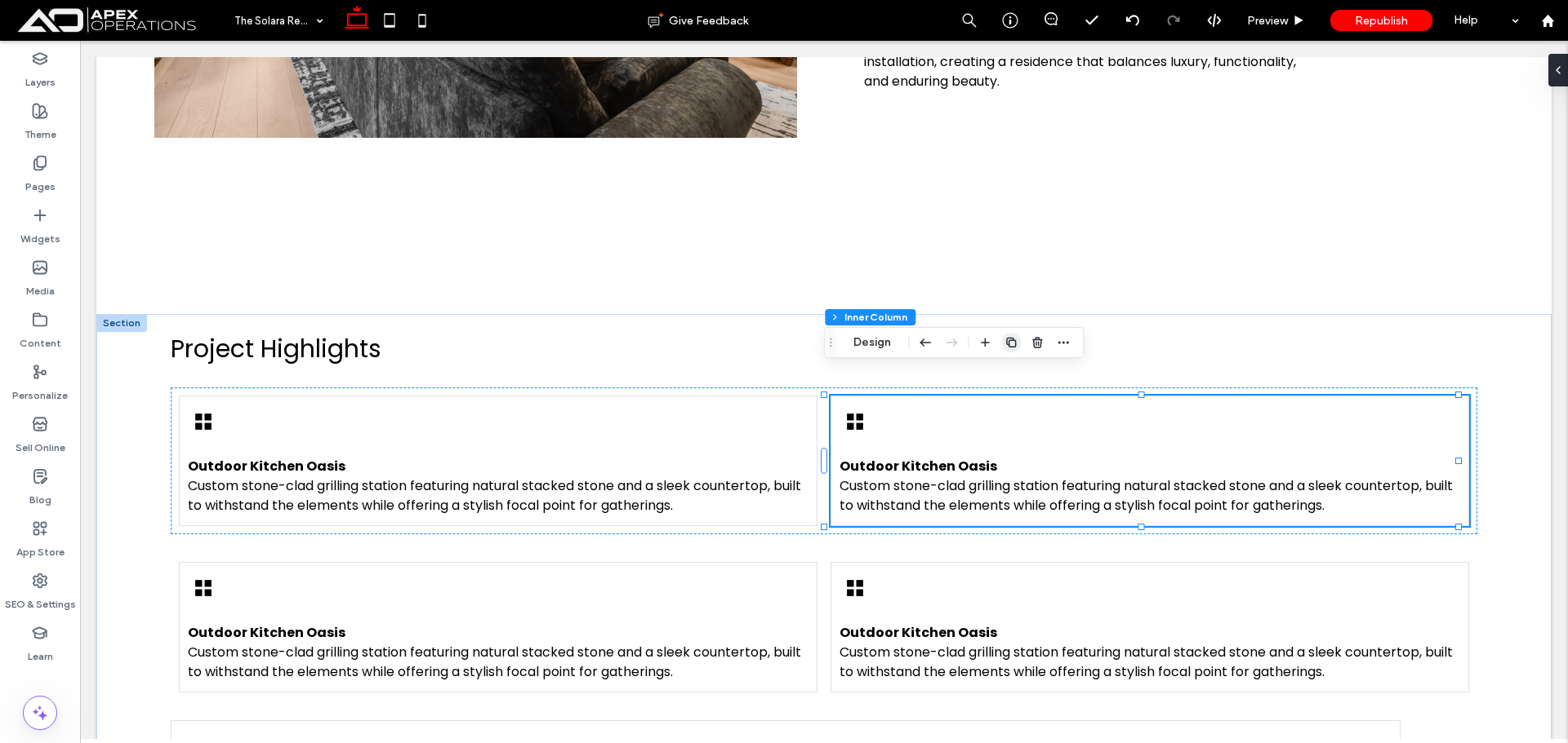
click at [1010, 341] on use "button" at bounding box center [1011, 342] width 10 height 10
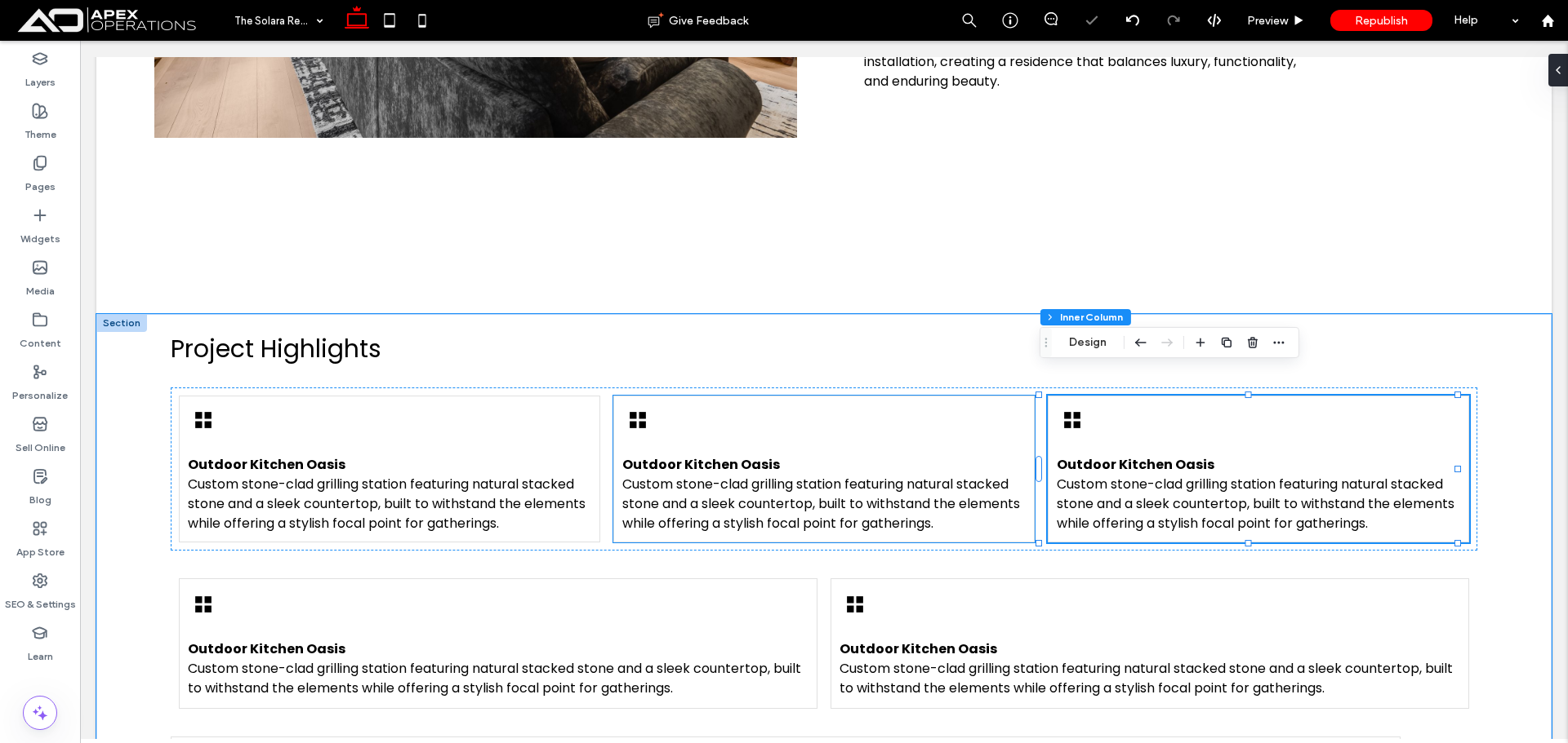
click at [1000, 396] on div "Outdoor Kitchen Oasis Custom stone-clad grilling station featuring natural stac…" at bounding box center [824, 469] width 422 height 146
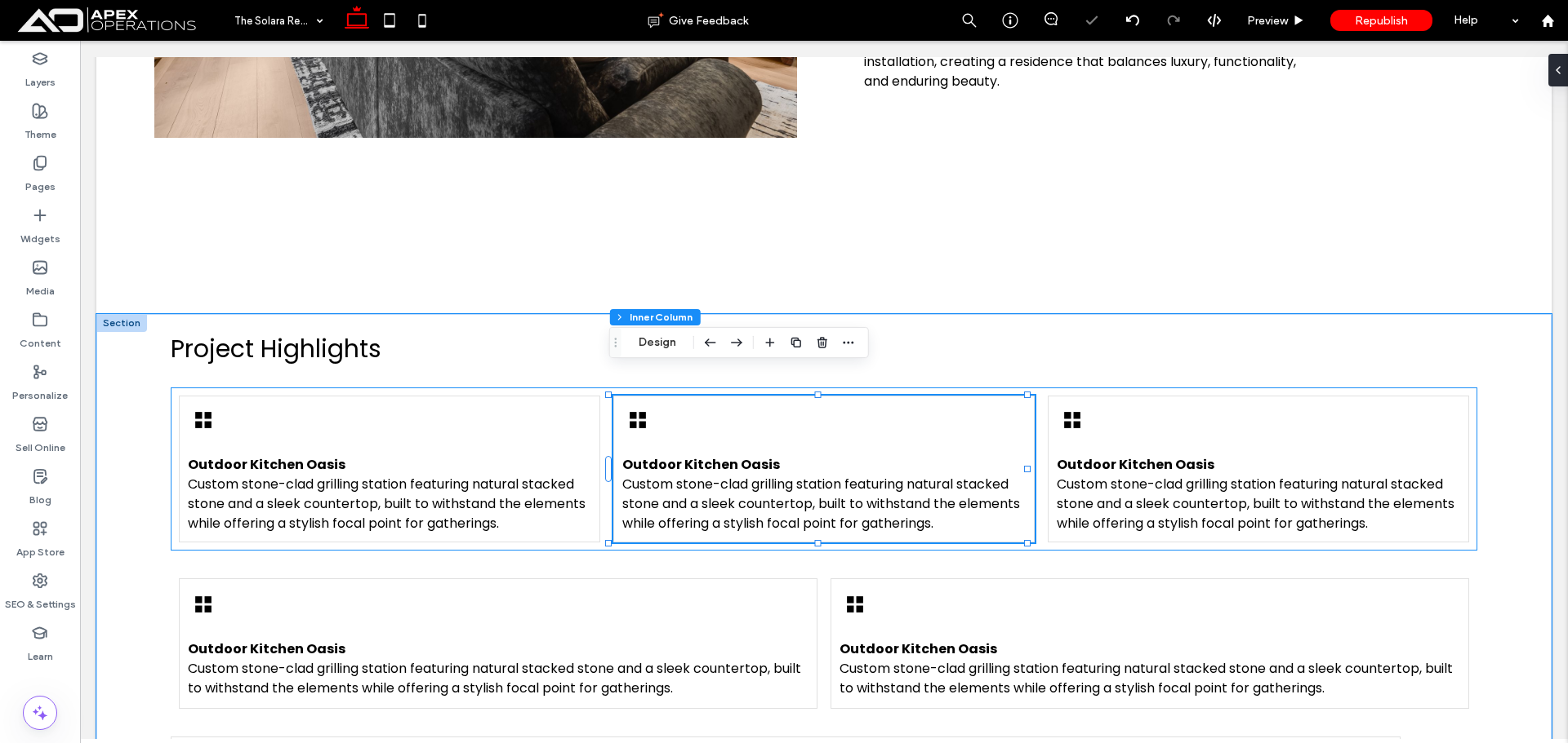
click at [1005, 388] on div "Outdoor Kitchen Oasis Custom stone-clad grilling station featuring natural stac…" at bounding box center [823, 469] width 1306 height 163
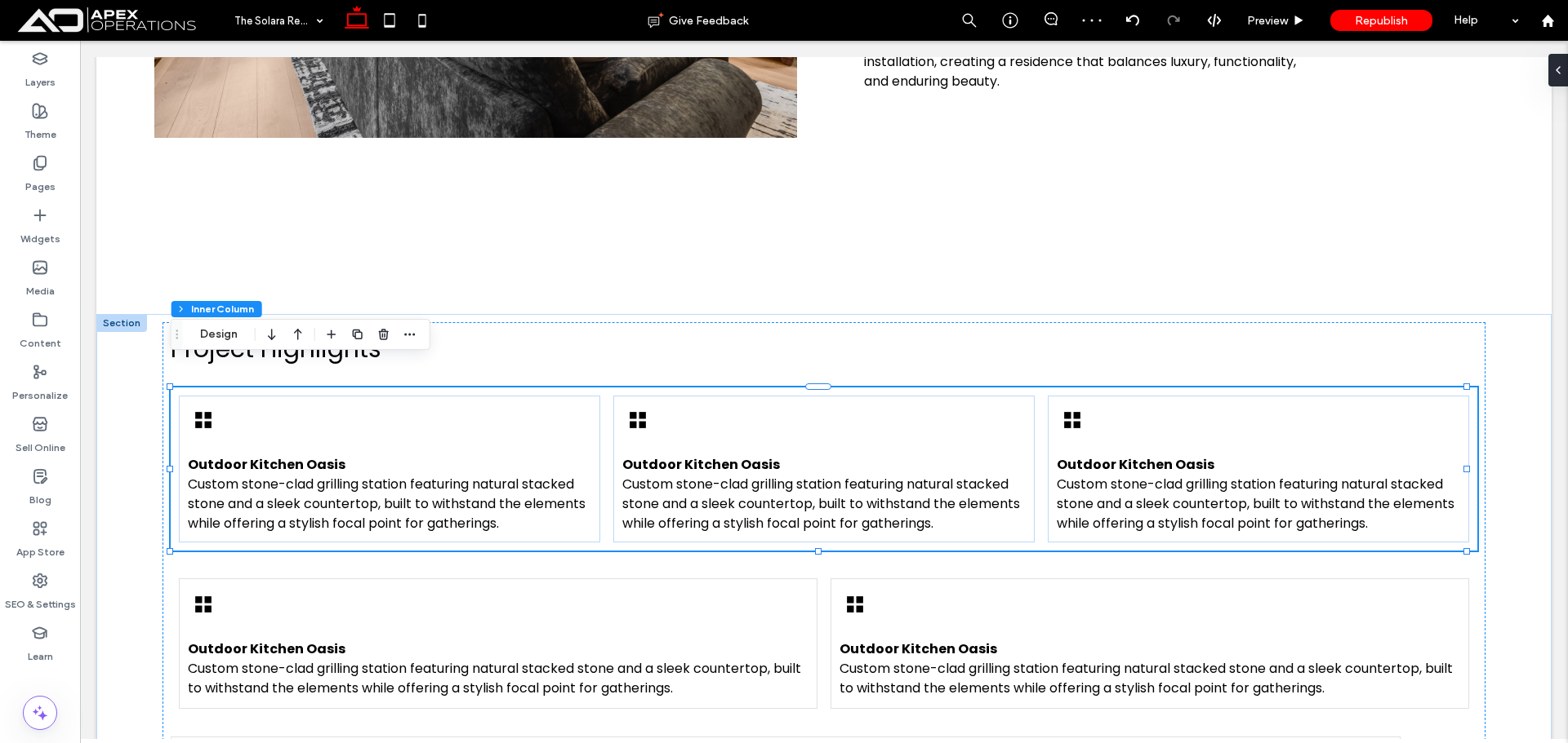
click at [364, 336] on span "button" at bounding box center [357, 334] width 20 height 20
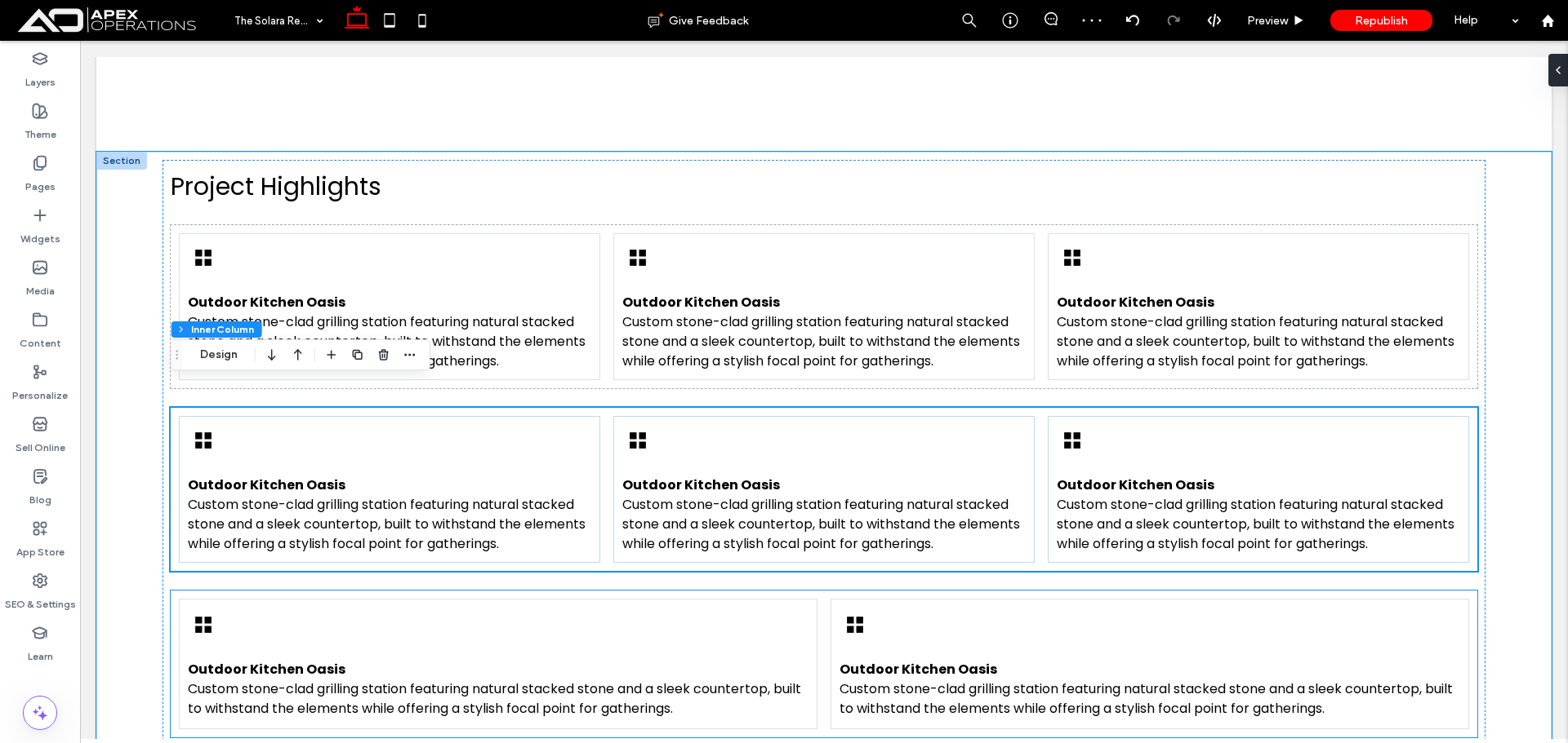
scroll to position [1348, 0]
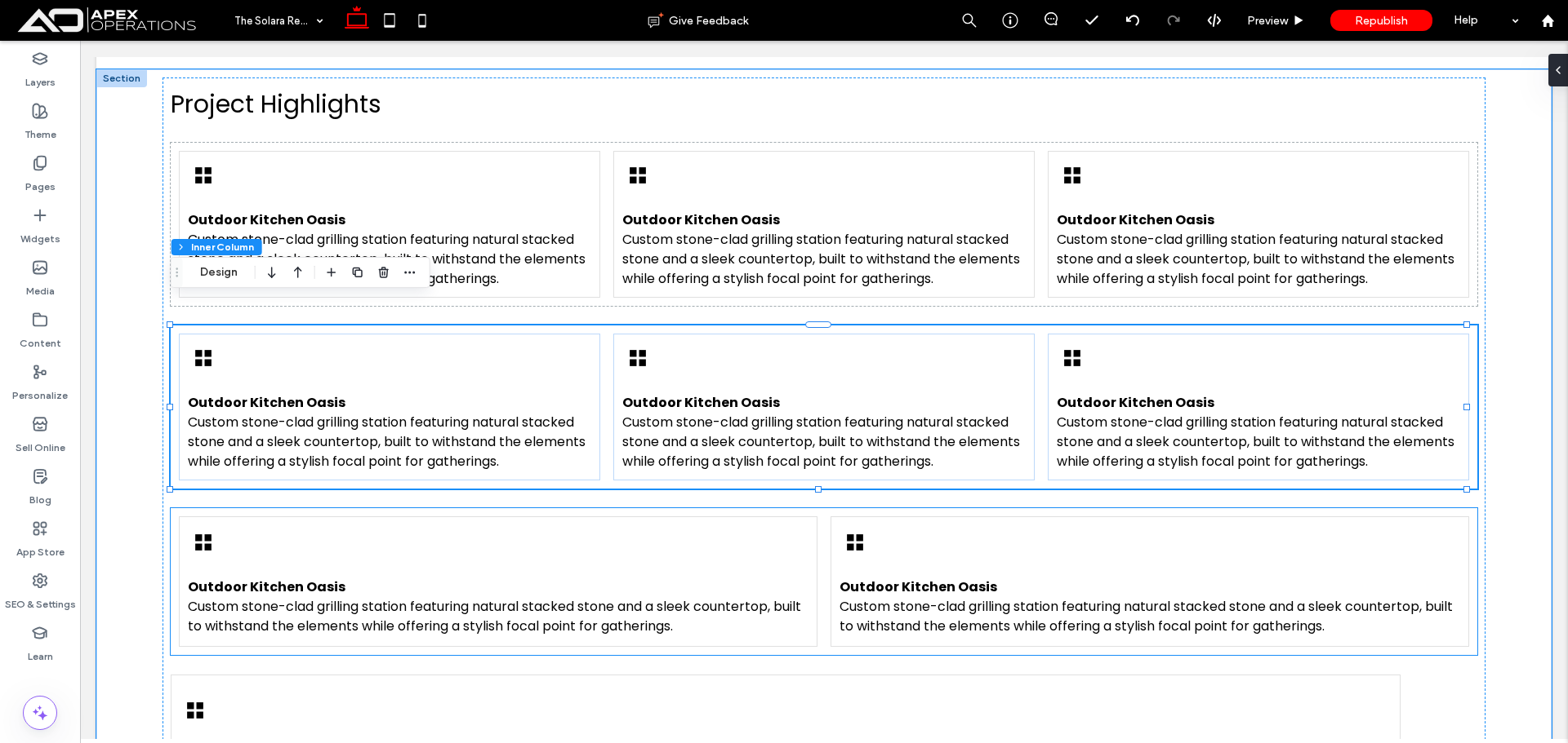
click at [775, 509] on div "Outdoor Kitchen Oasis Custom stone-clad grilling station featuring natural stac…" at bounding box center [823, 582] width 1306 height 146
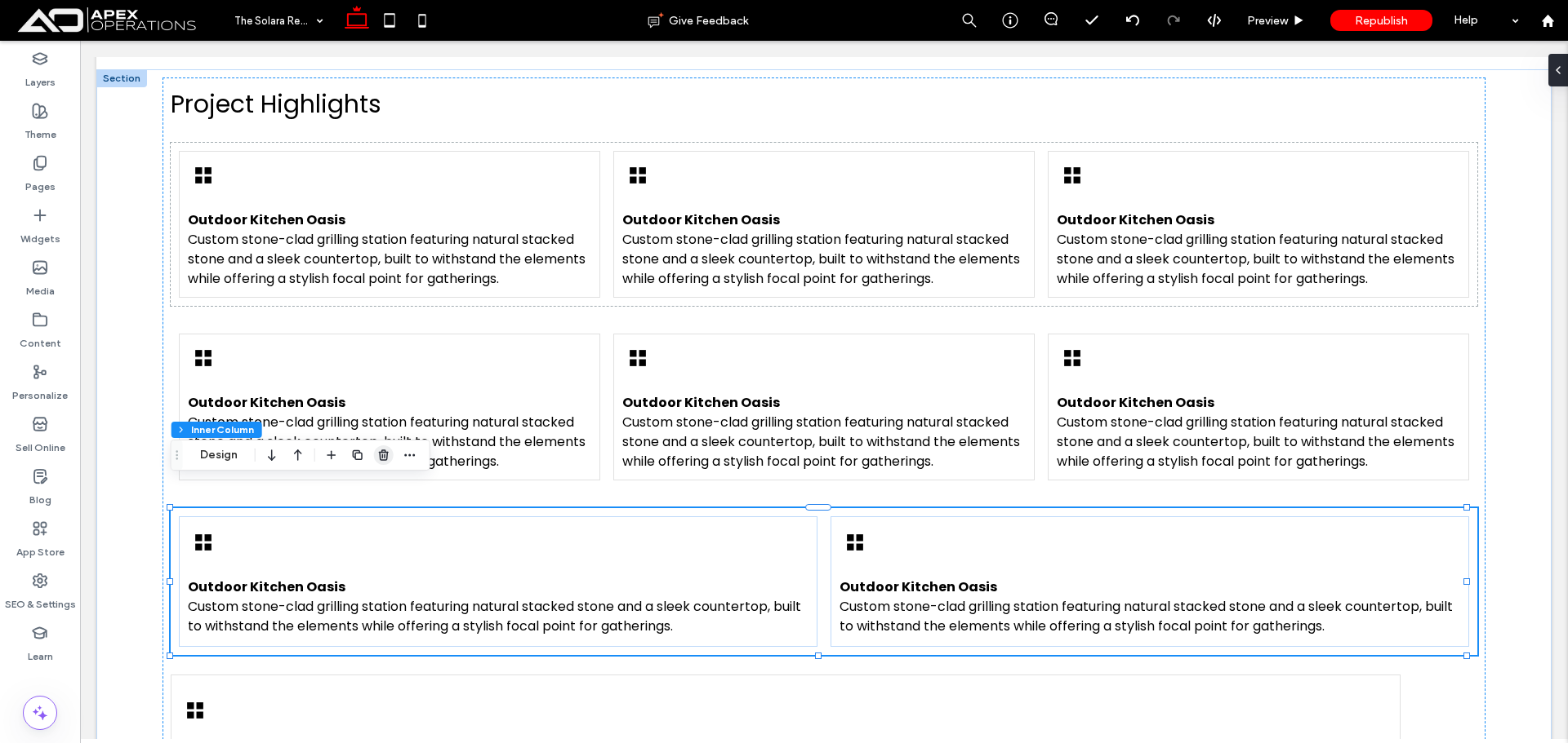
click at [392, 454] on span "button" at bounding box center [384, 455] width 20 height 20
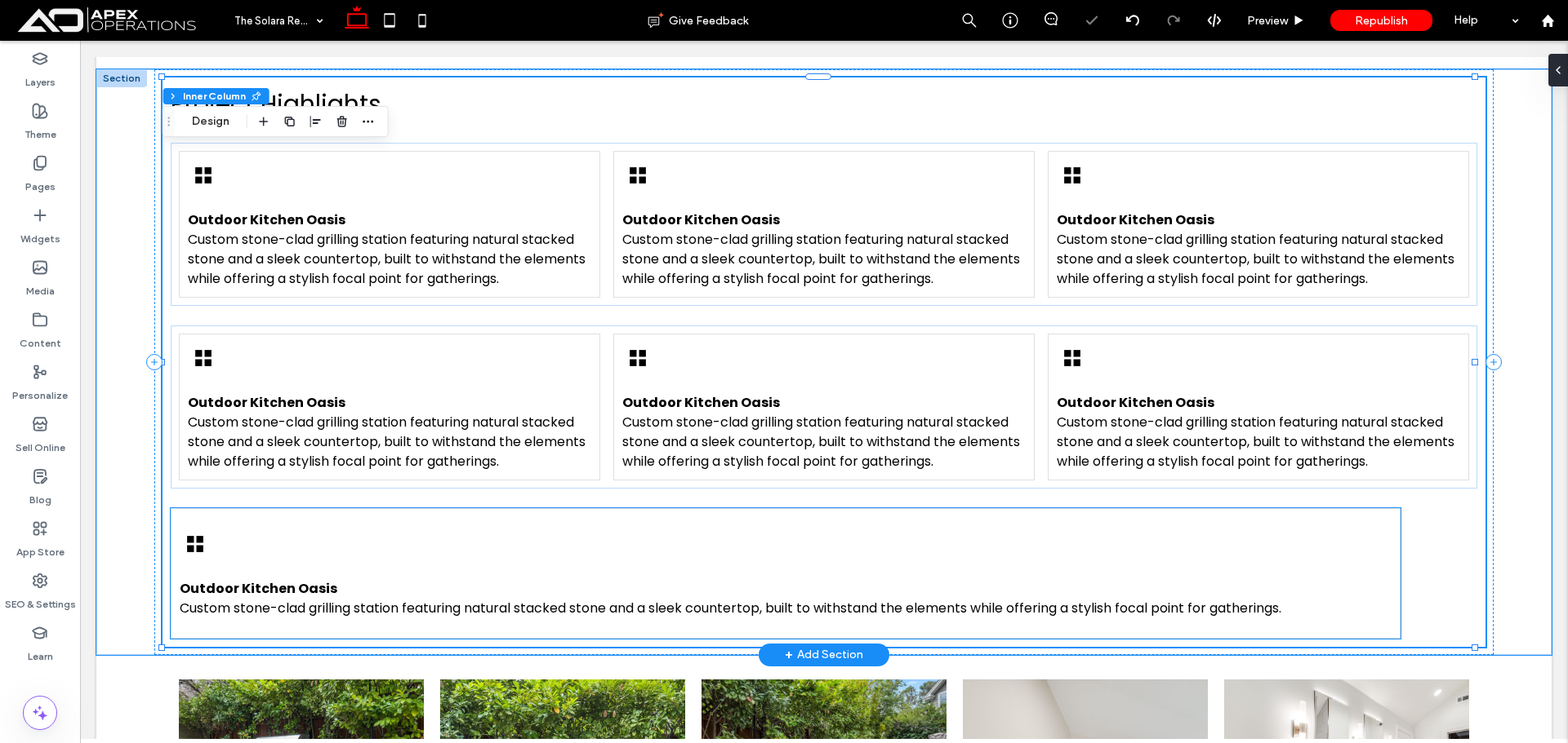
click at [608, 509] on div "Outdoor Kitchen Oasis Custom stone-clad grilling station featuring natural stac…" at bounding box center [785, 574] width 1229 height 131
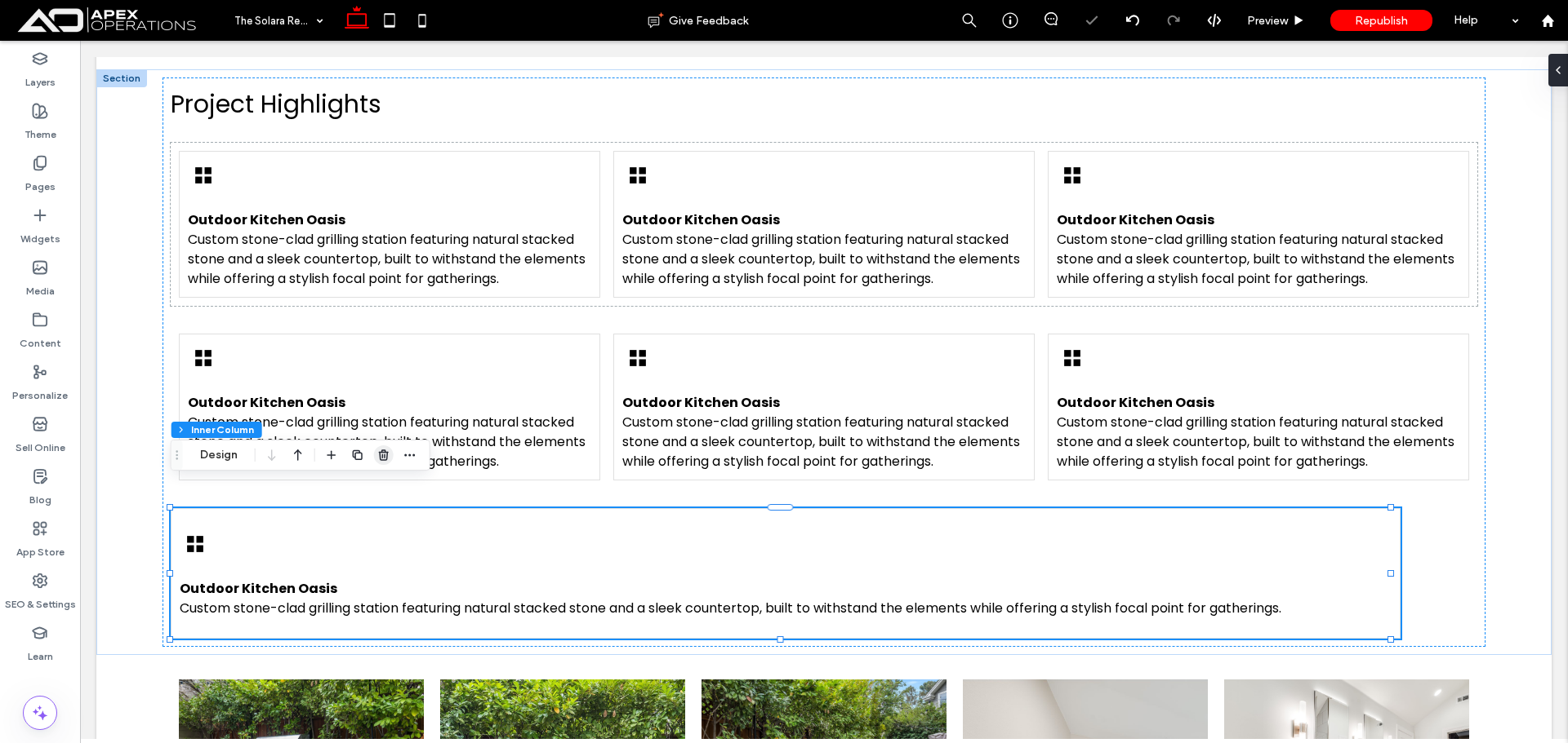
click at [385, 458] on icon "button" at bounding box center [383, 455] width 13 height 13
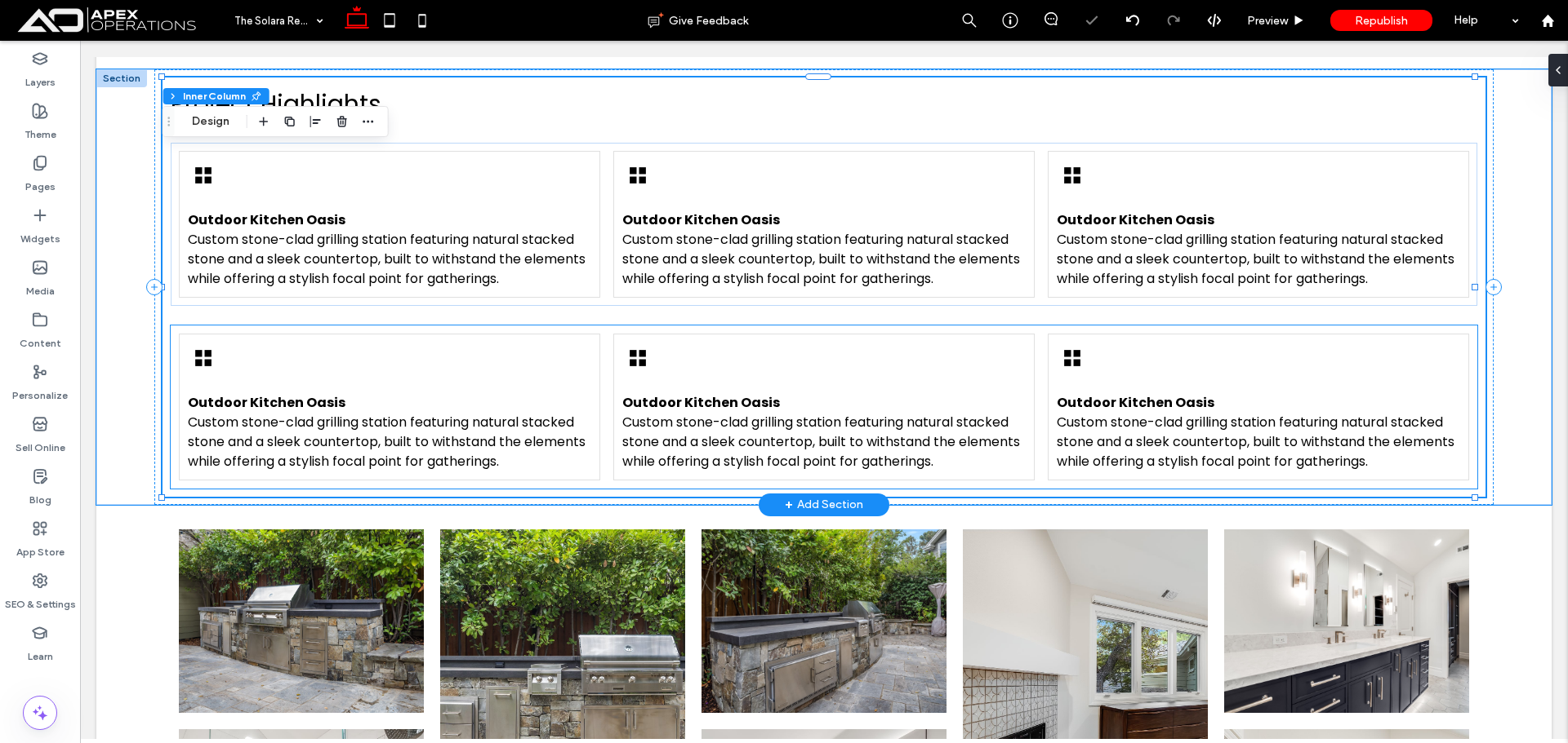
click at [1117, 340] on div "Outdoor Kitchen Oasis Custom stone-clad grilling station featuring natural stac…" at bounding box center [1258, 407] width 422 height 146
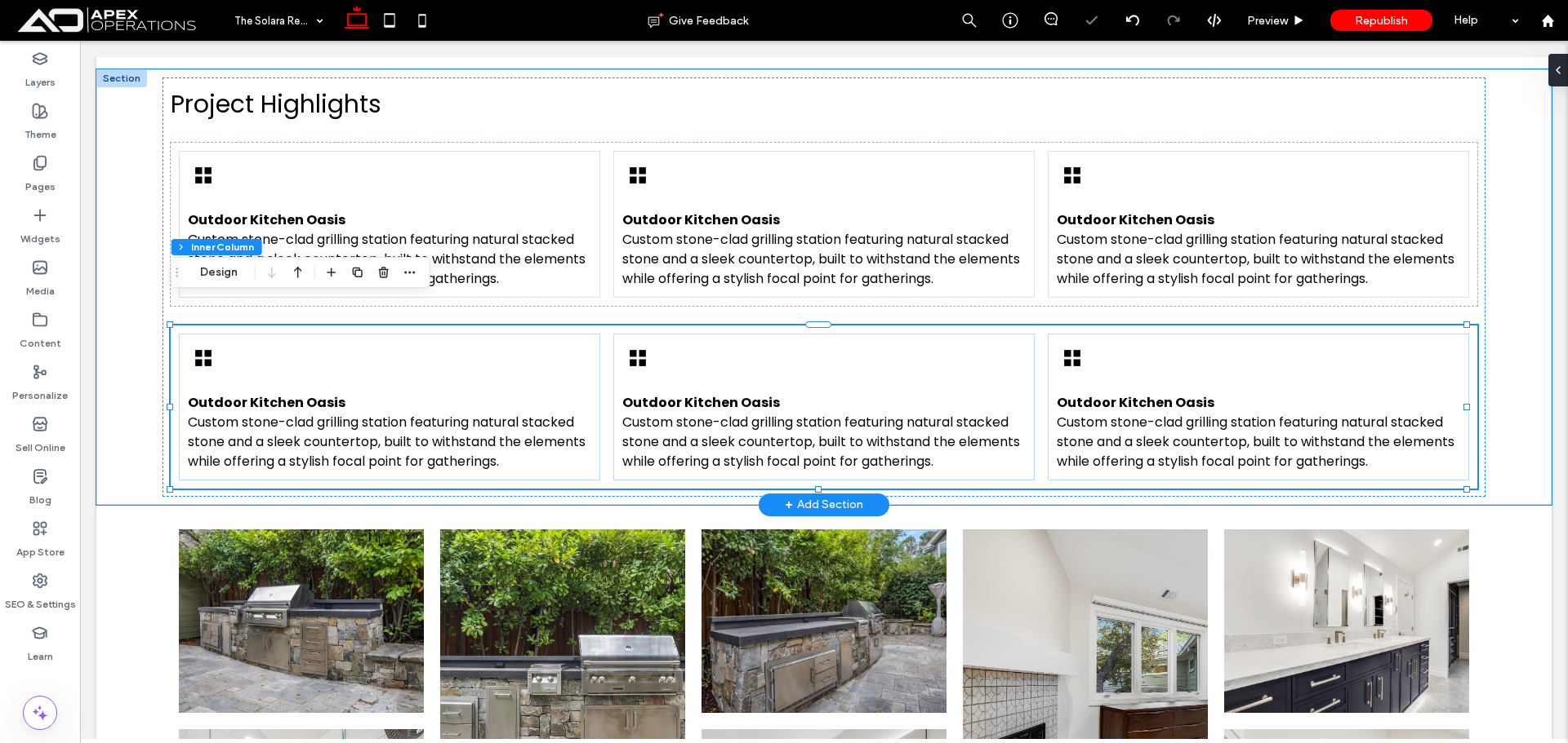
click at [1117, 340] on div "Outdoor Kitchen Oasis Custom stone-clad grilling station featuring natural stac…" at bounding box center [1258, 407] width 422 height 146
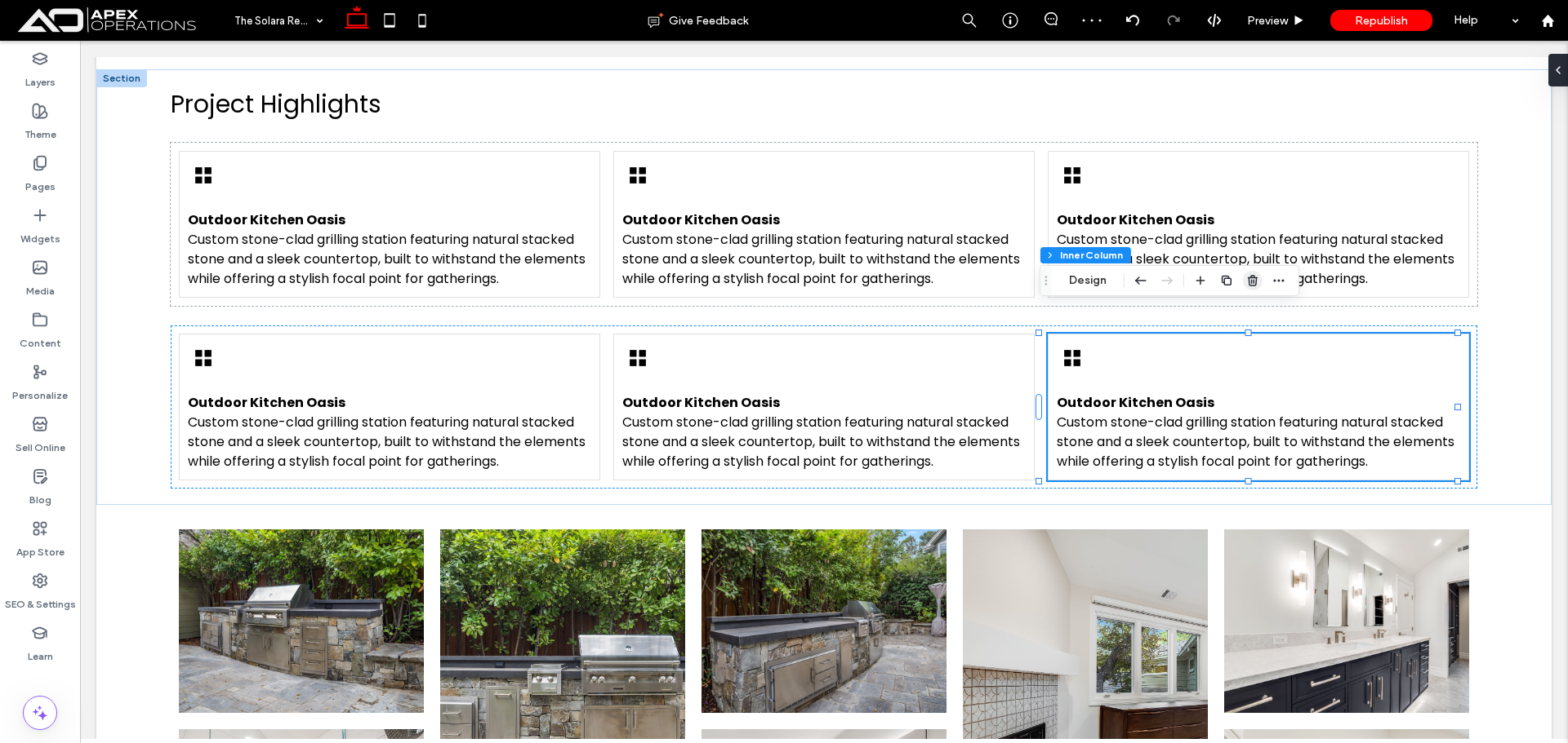
click at [1255, 282] on icon "button" at bounding box center [1252, 280] width 13 height 13
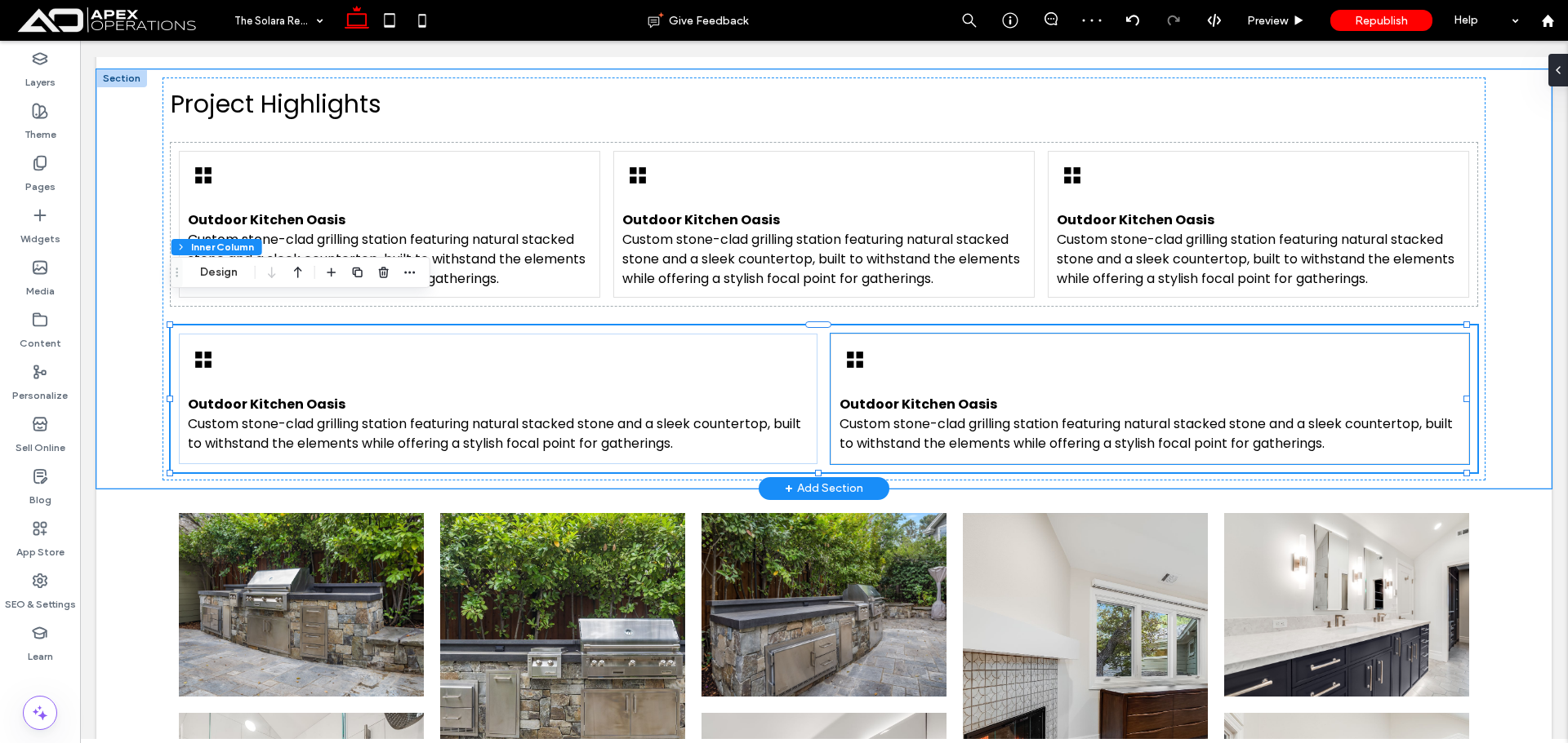
click at [966, 333] on div "Outdoor Kitchen Oasis Custom stone-clad grilling station featuring natural stac…" at bounding box center [1149, 399] width 638 height 131
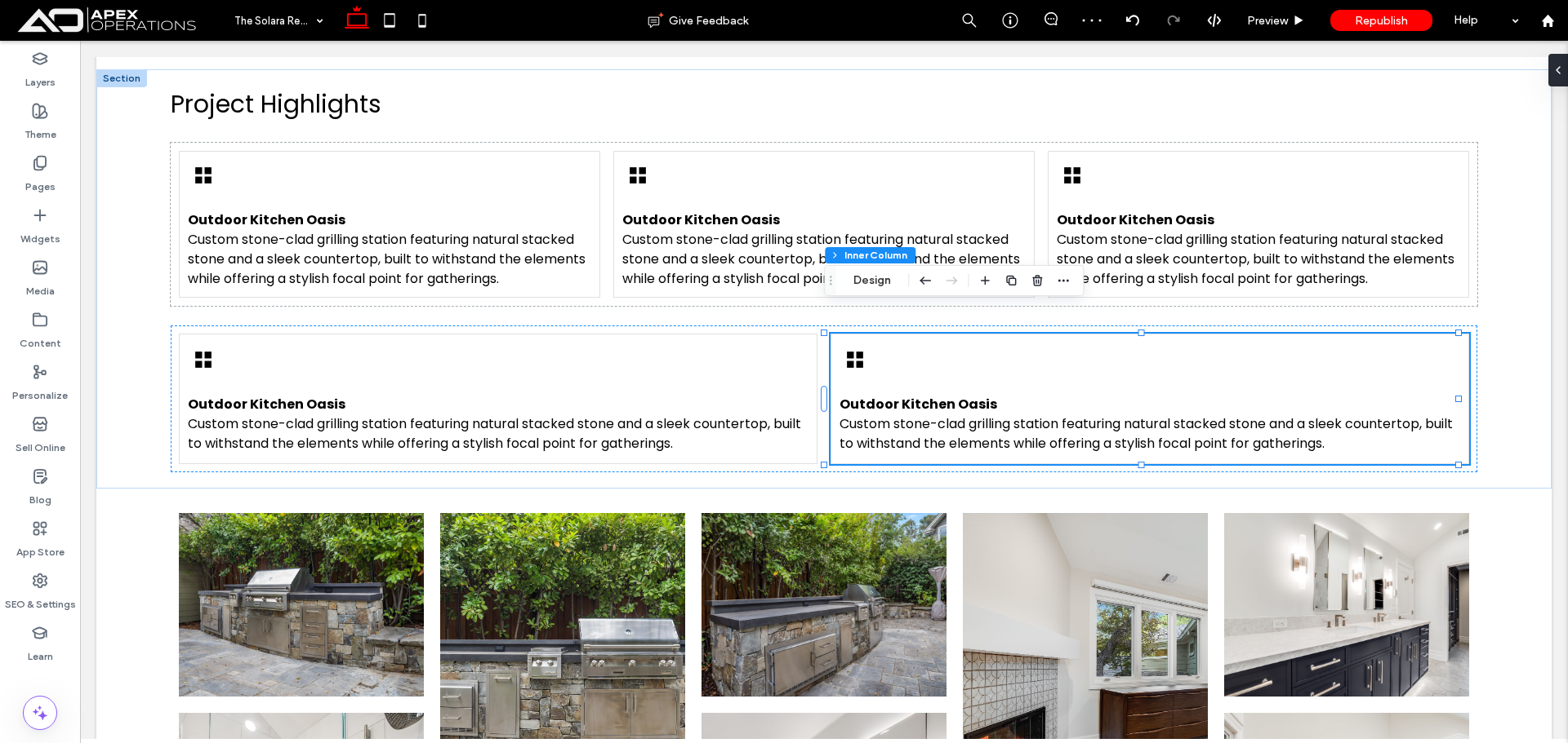
click at [1013, 283] on icon "button" at bounding box center [1011, 280] width 13 height 13
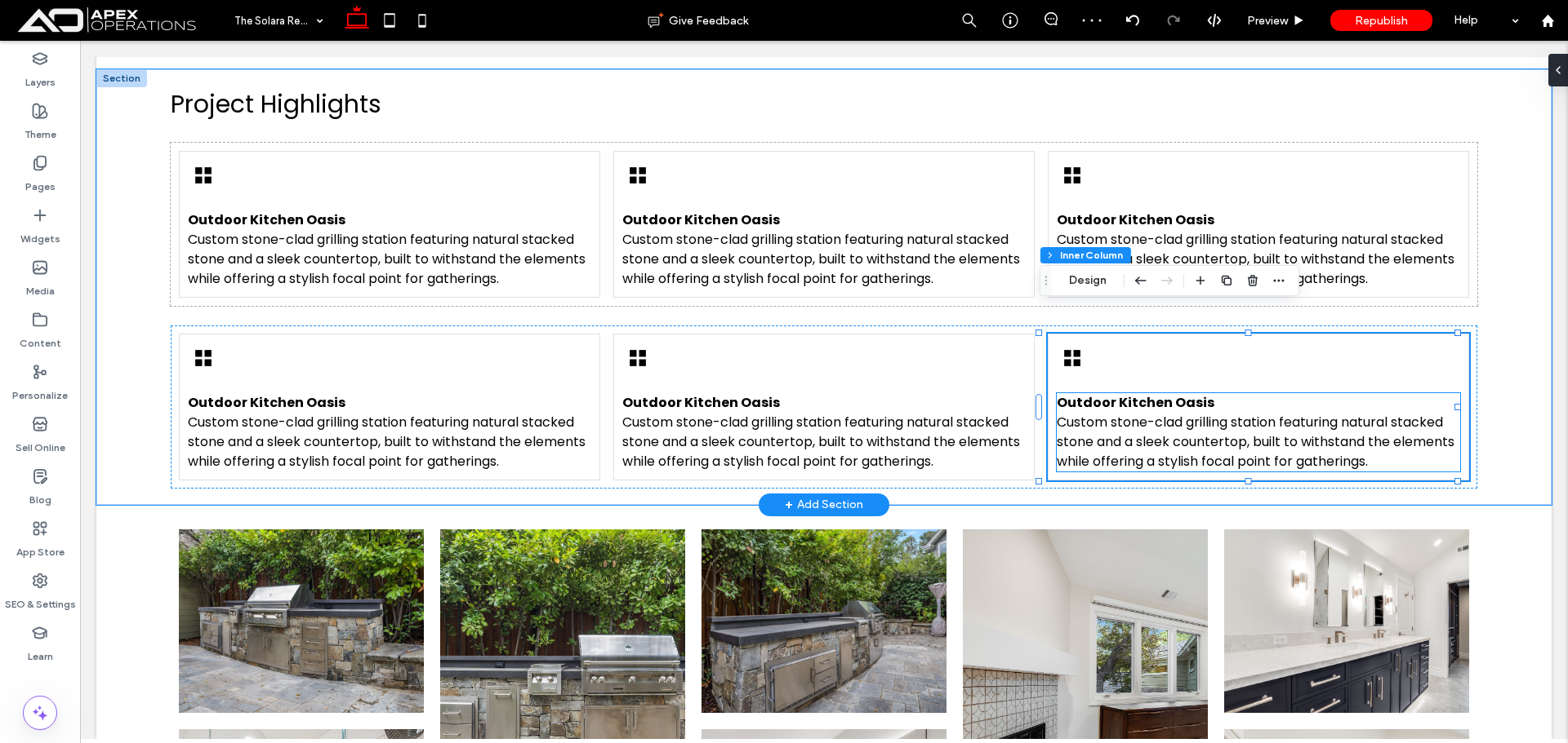
click at [1101, 394] on strong "Outdoor Kitchen Oasis" at bounding box center [1134, 403] width 157 height 19
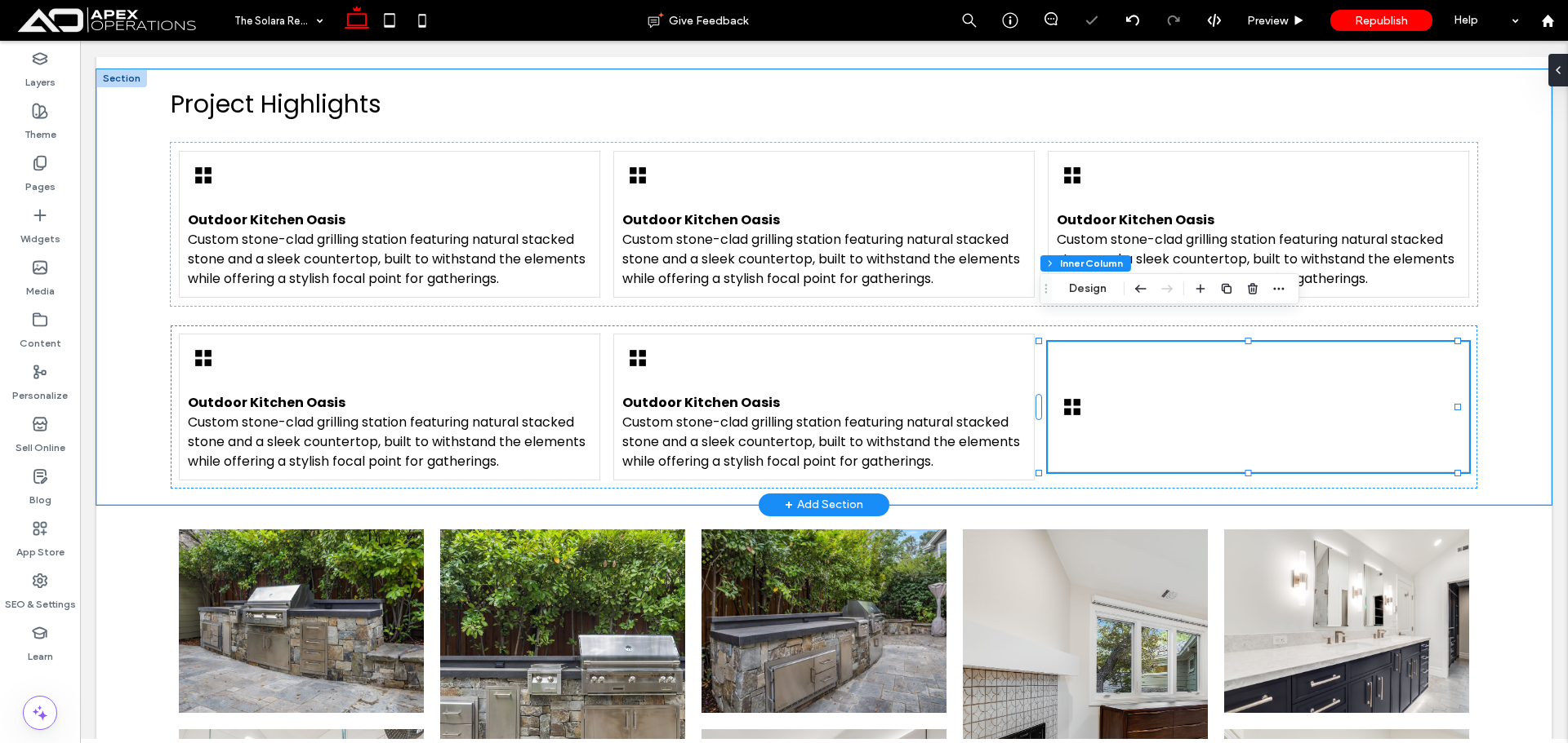
click at [1077, 392] on icon at bounding box center [1071, 407] width 31 height 31
click at [888, 298] on div "Project Highlights Outdoor Kitchen Oasis Custom stone-clad grilling station fea…" at bounding box center [823, 287] width 1322 height 419
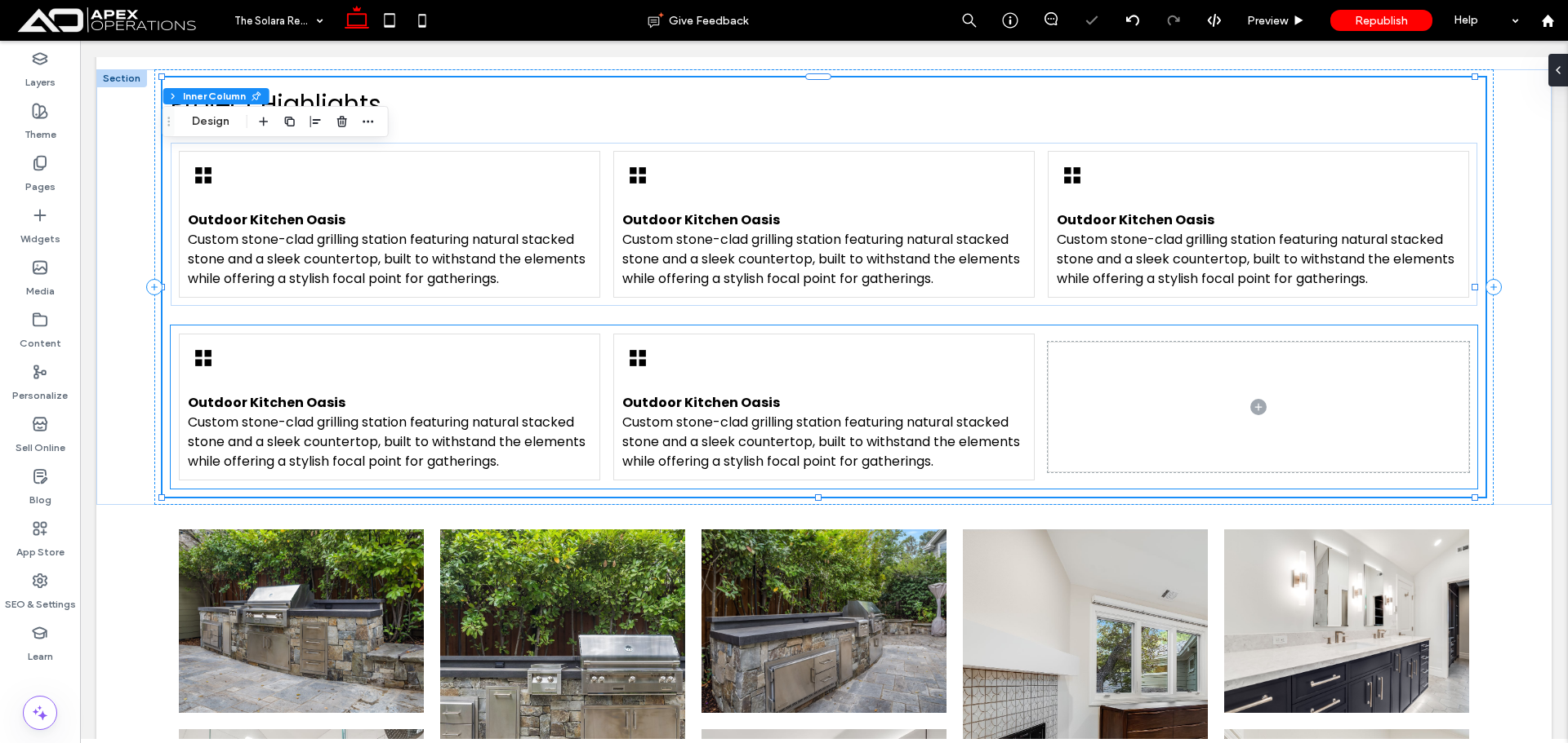
click at [1098, 342] on span at bounding box center [1258, 407] width 420 height 129
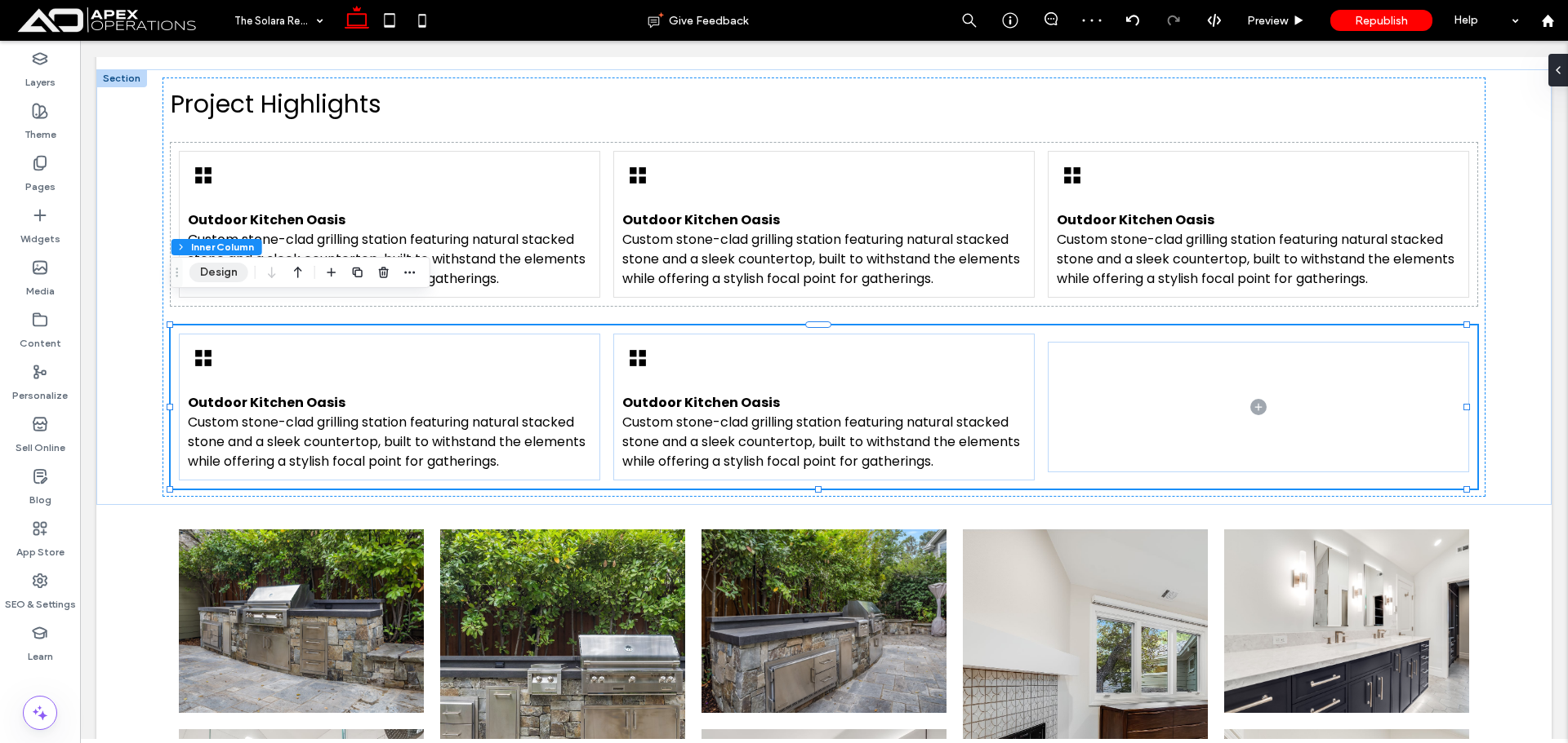
drag, startPoint x: 217, startPoint y: 266, endPoint x: 346, endPoint y: 270, distance: 129.1
click at [218, 266] on button "Design" at bounding box center [218, 273] width 58 height 20
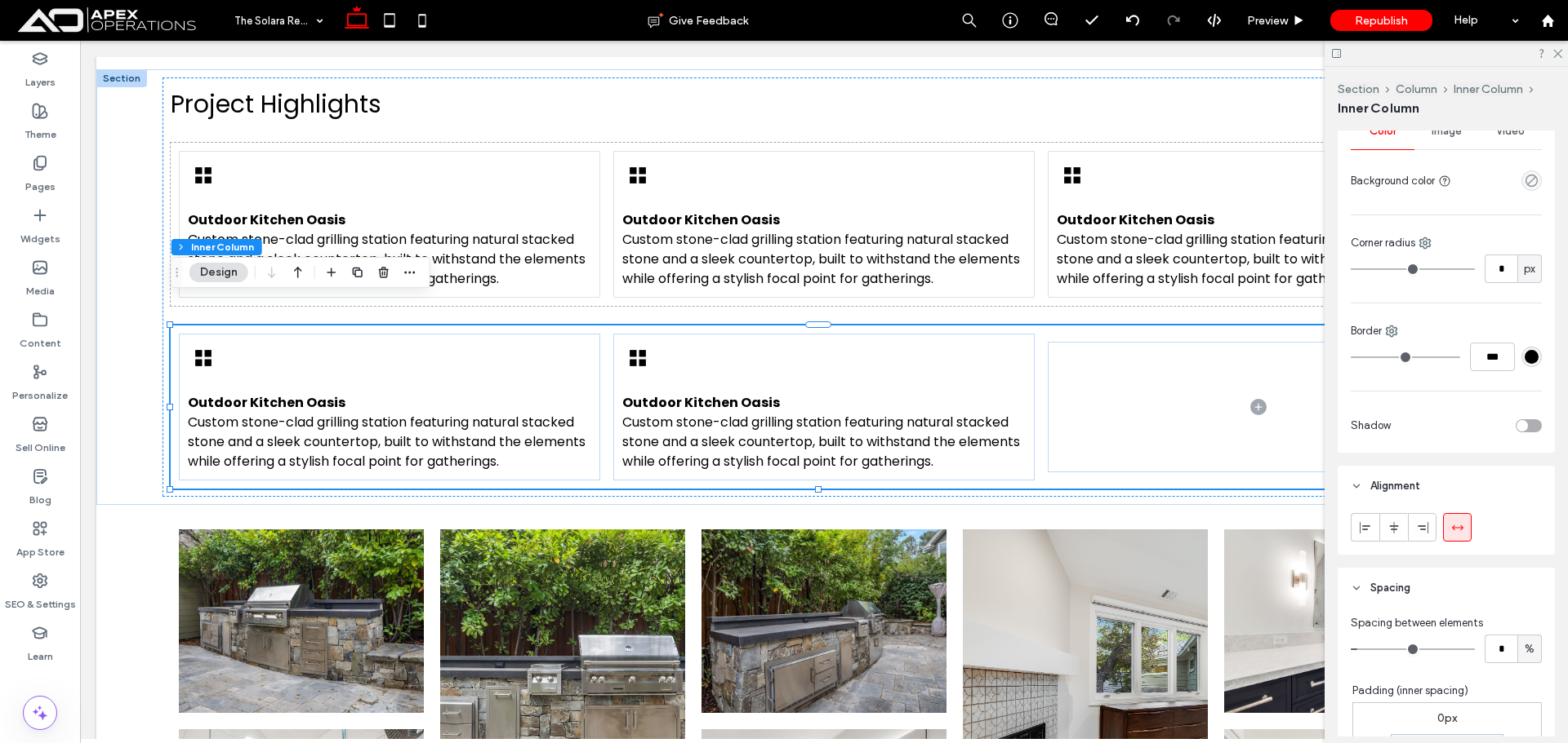
scroll to position [408, 0]
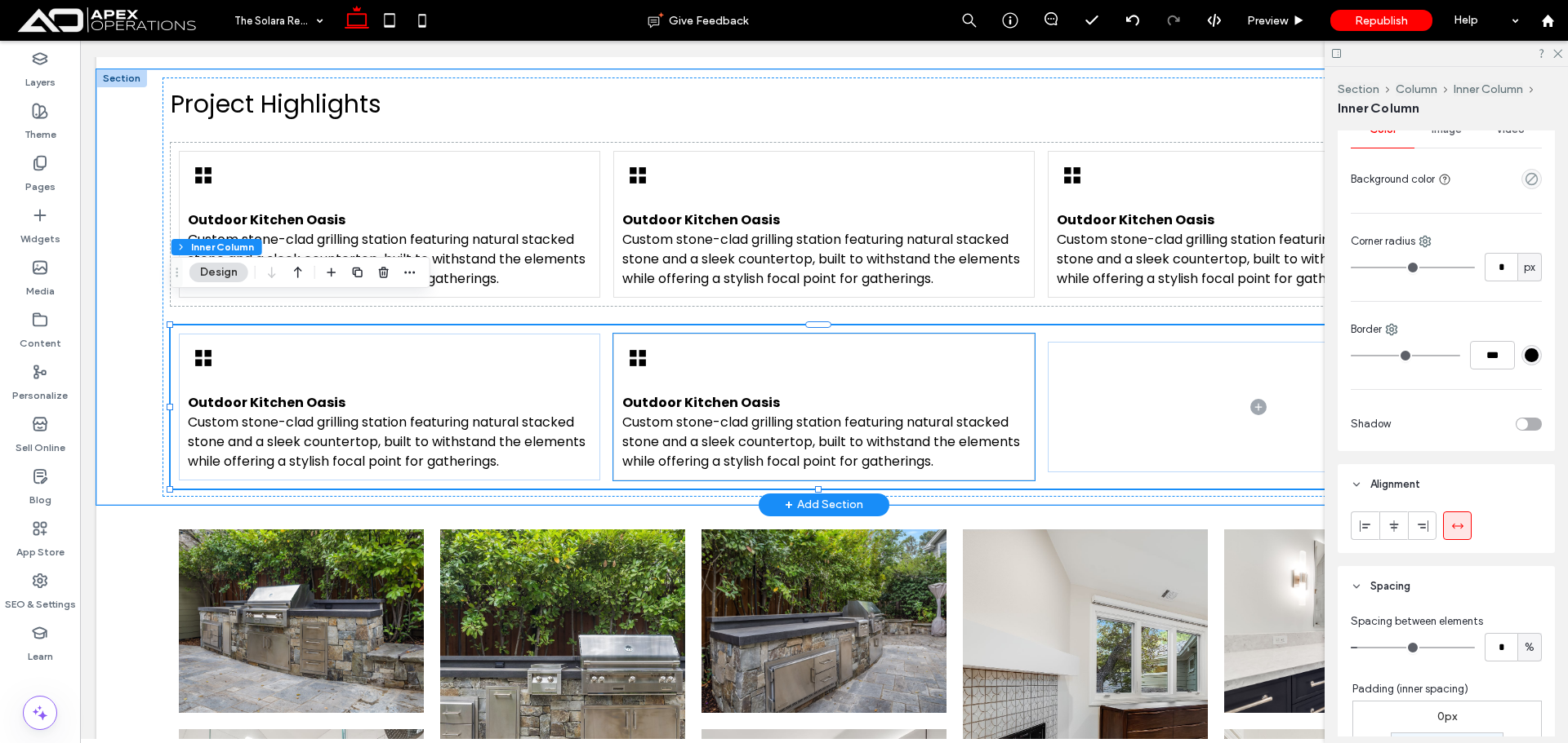
click at [960, 346] on div "Outdoor Kitchen Oasis Custom stone-clad grilling station featuring natural stac…" at bounding box center [824, 407] width 422 height 146
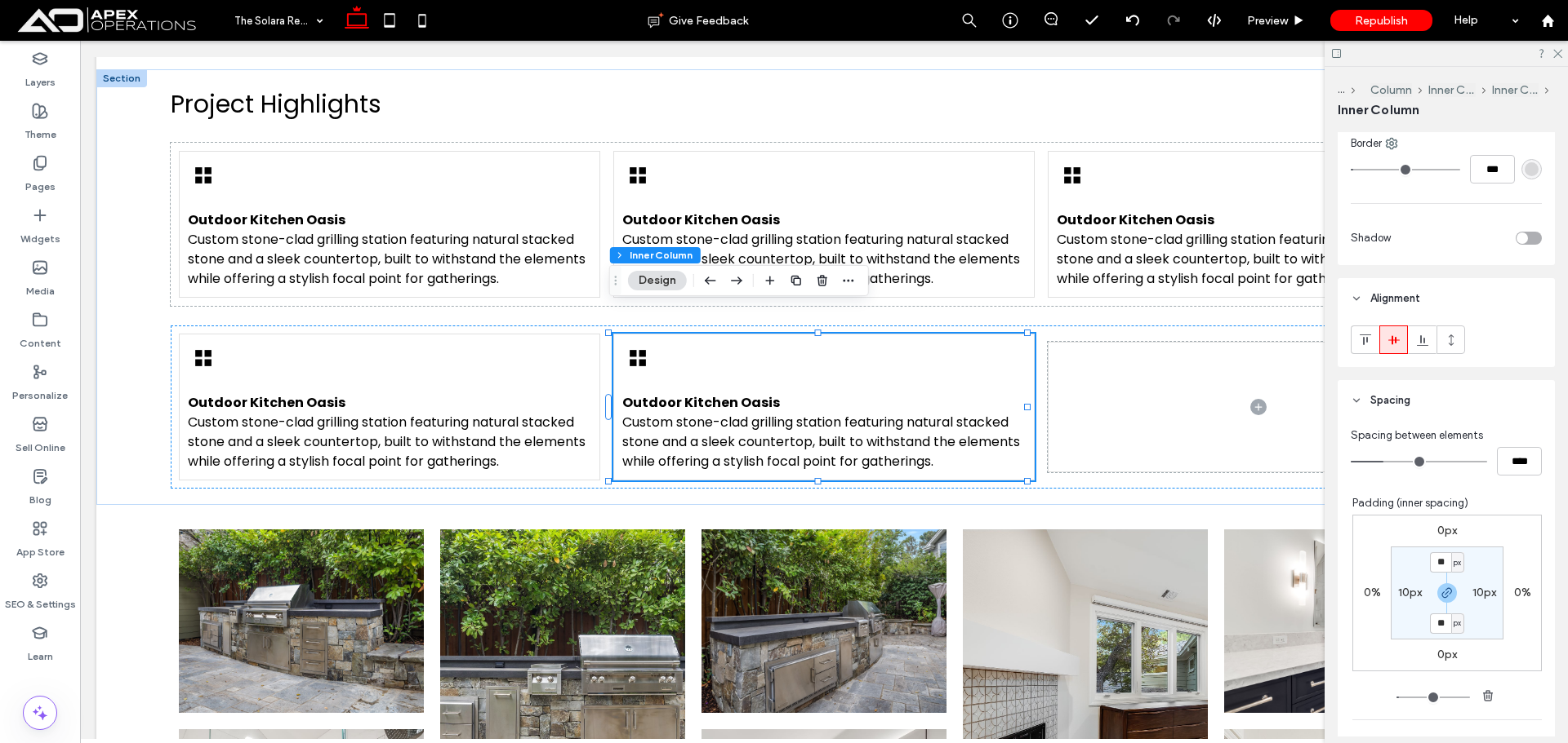
scroll to position [571, 0]
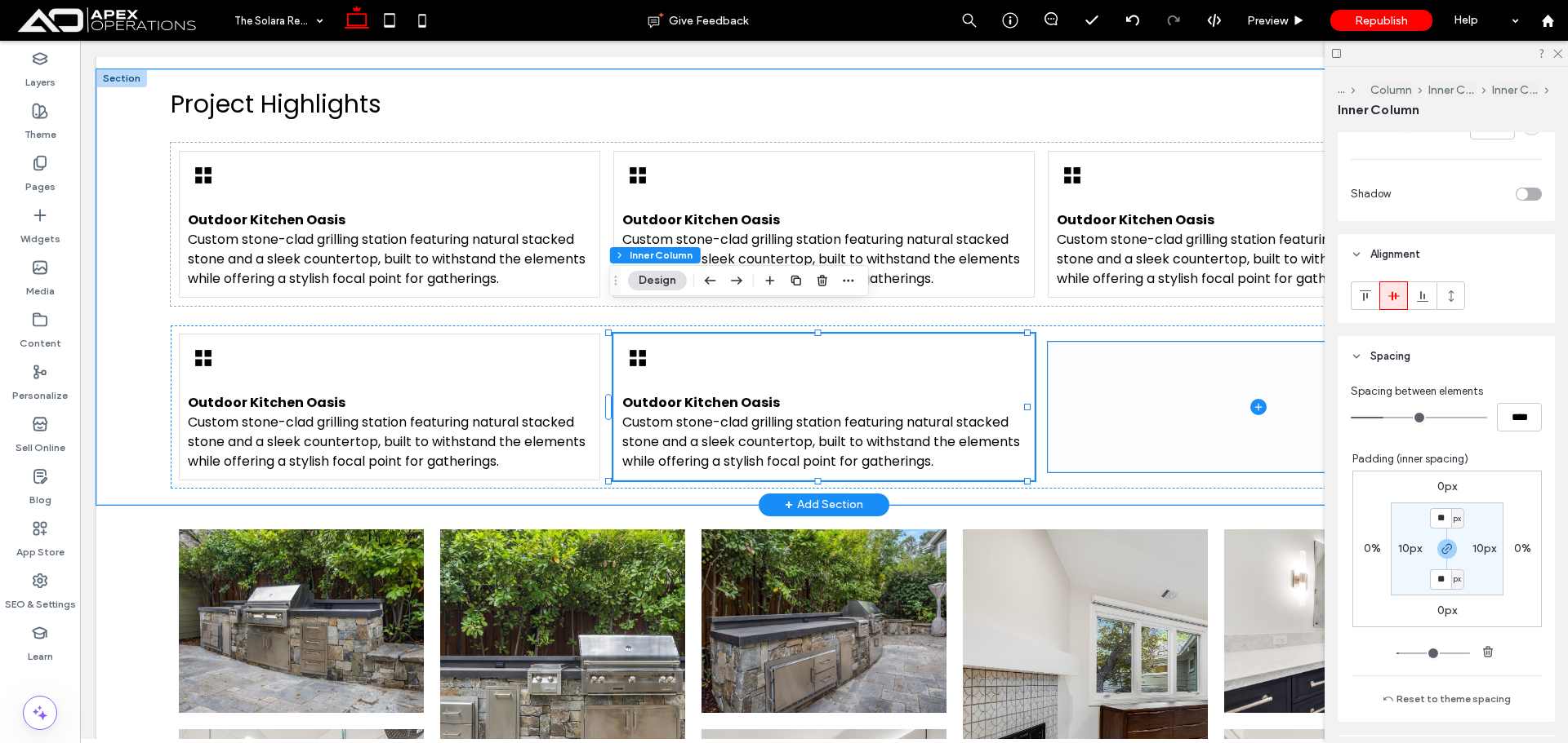
click at [1200, 380] on span at bounding box center [1258, 407] width 420 height 129
